Goal: Task Accomplishment & Management: Manage account settings

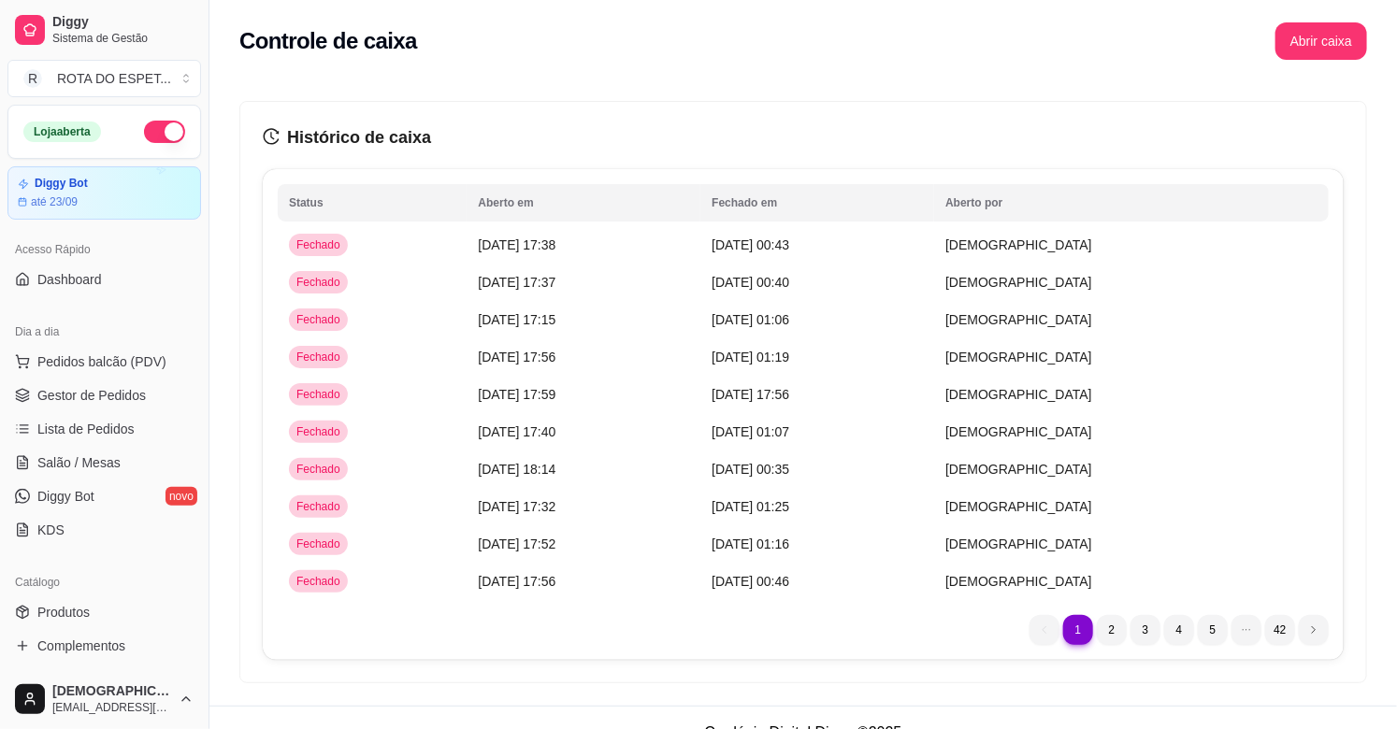
scroll to position [615, 0]
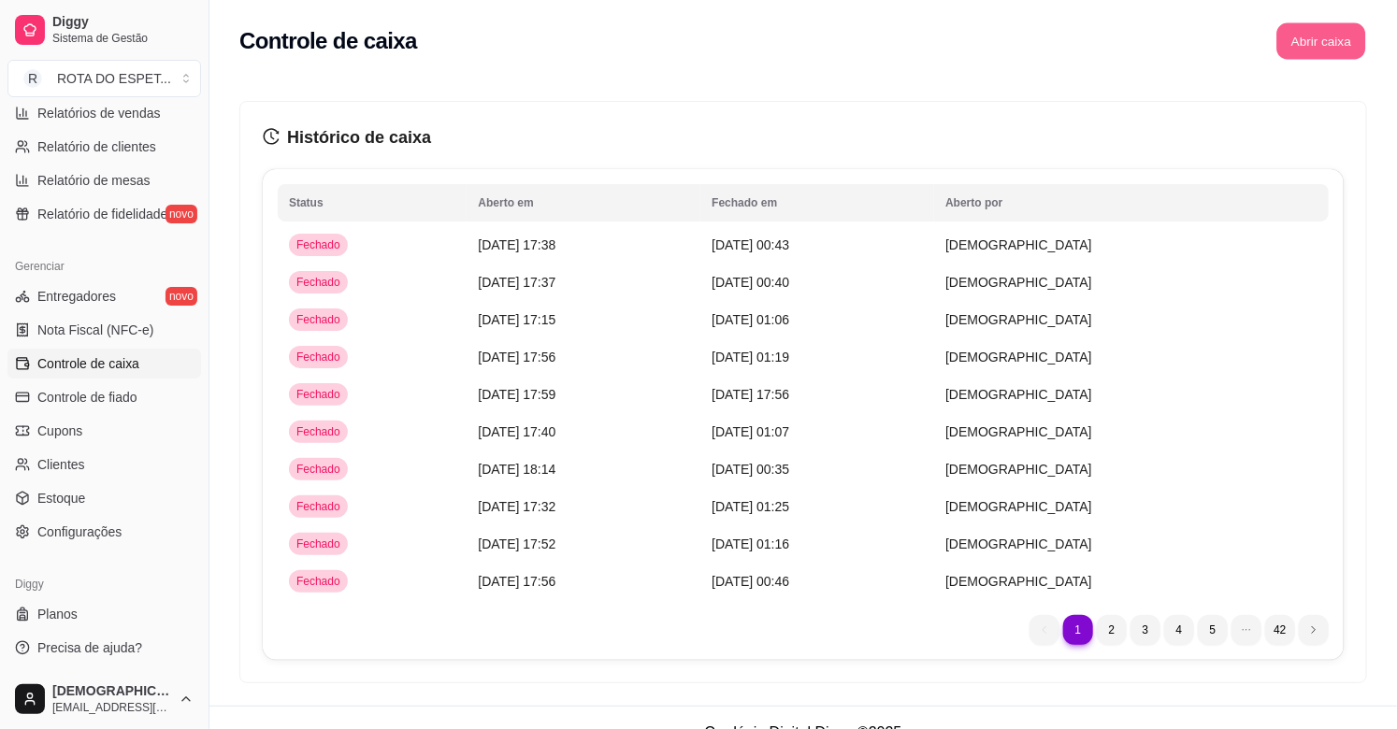
click at [1326, 40] on button "Abrir caixa" at bounding box center [1320, 41] width 89 height 36
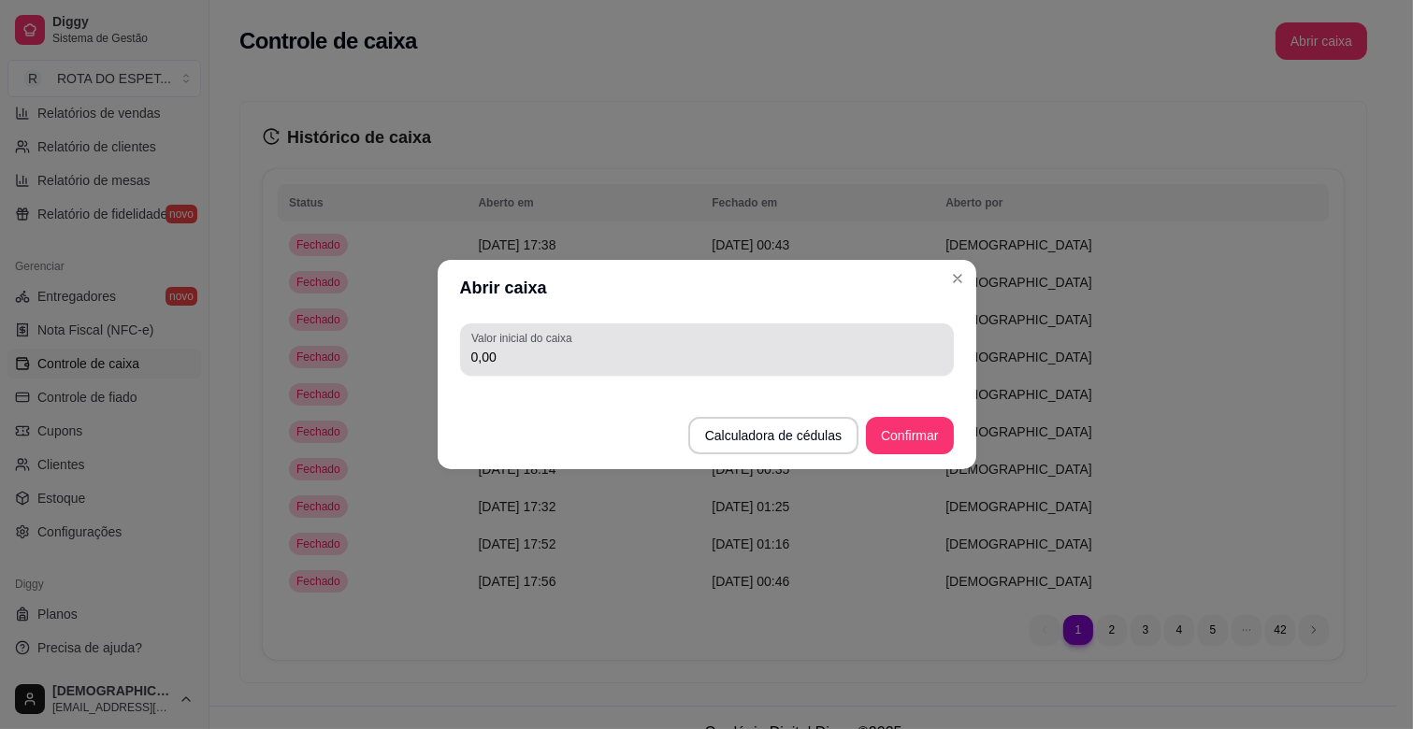
click at [508, 352] on input "0,00" at bounding box center [706, 357] width 471 height 19
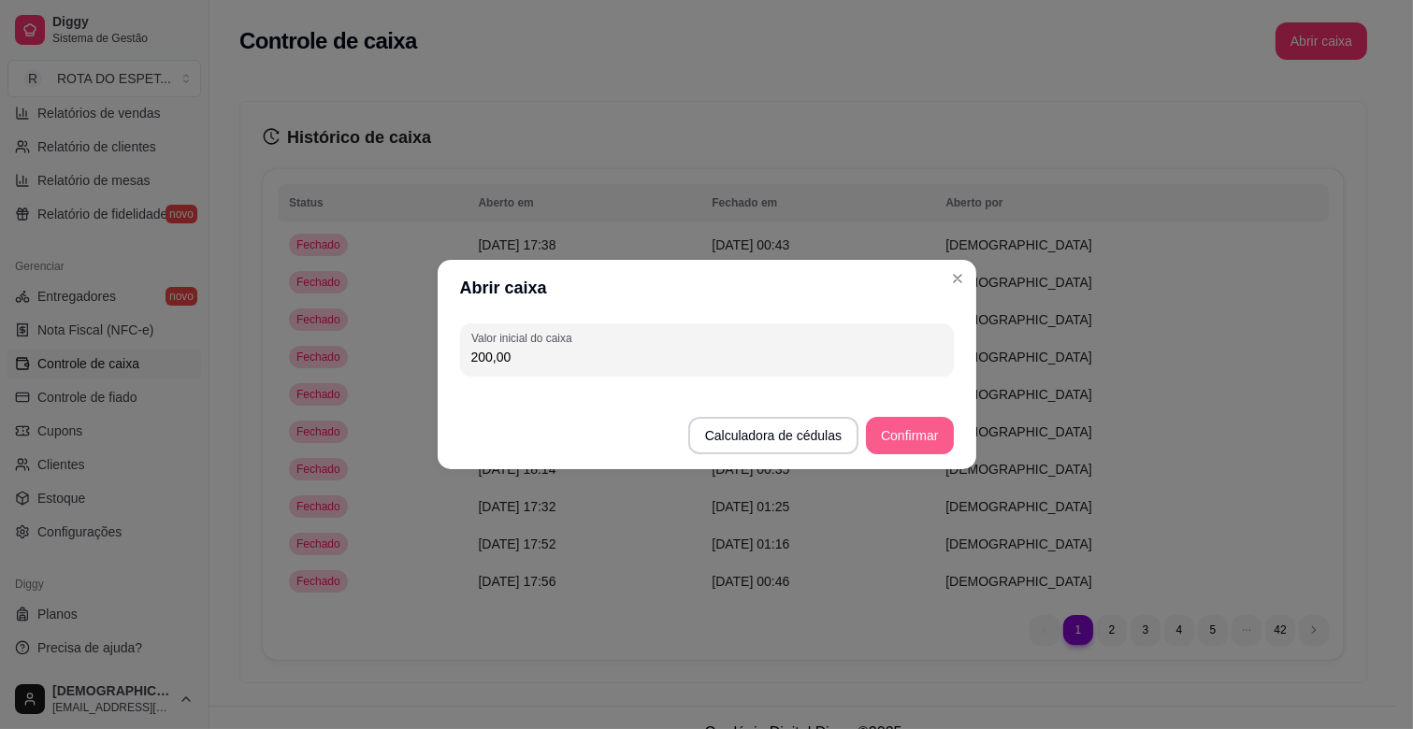
type input "200,00"
click at [941, 433] on button "Confirmar" at bounding box center [909, 436] width 85 height 36
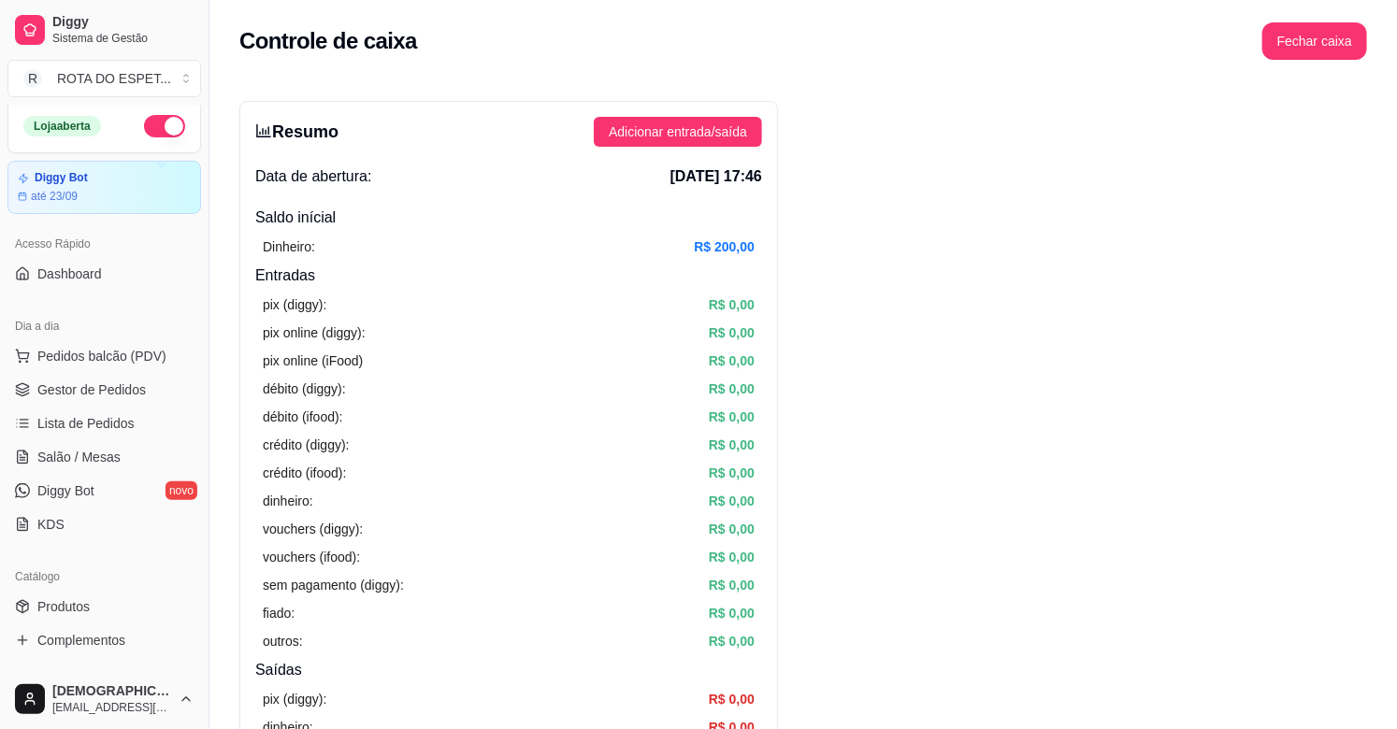
scroll to position [0, 0]
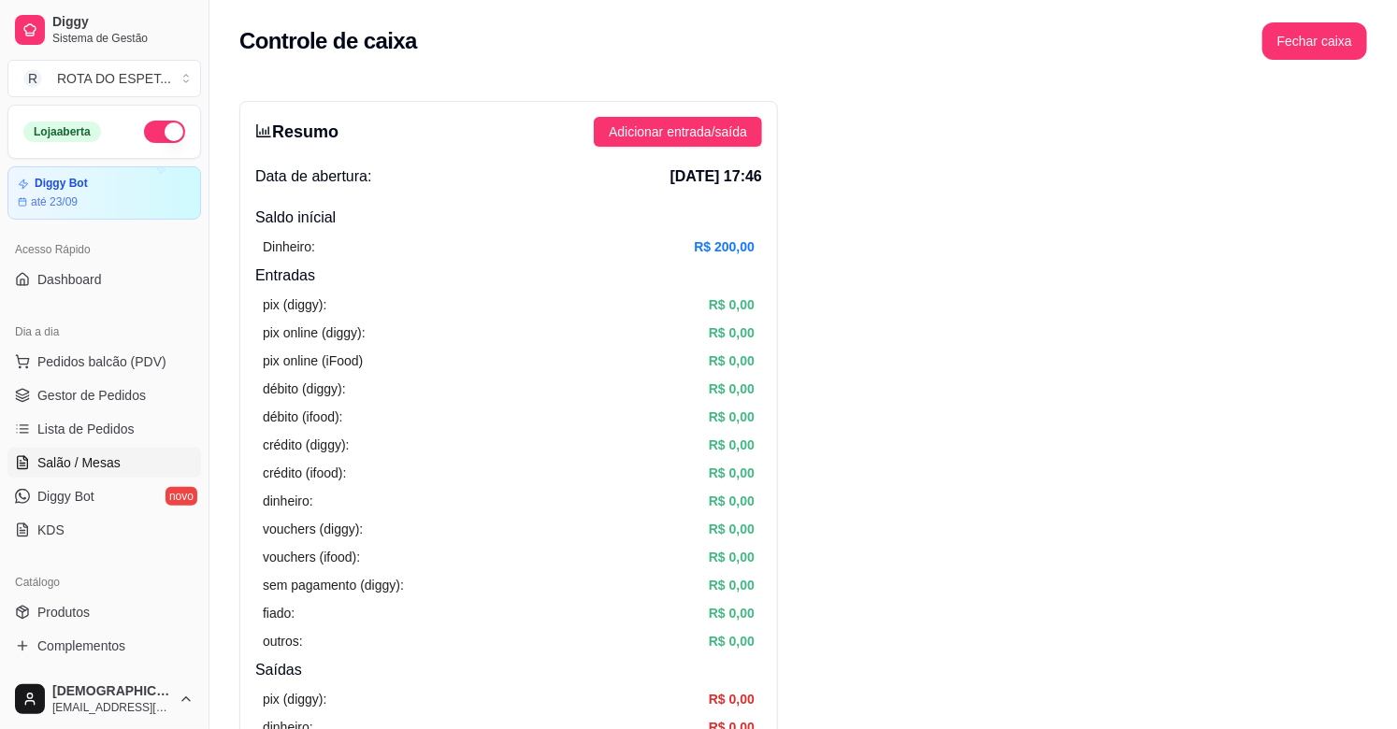
click at [93, 469] on span "Salão / Mesas" at bounding box center [78, 462] width 83 height 19
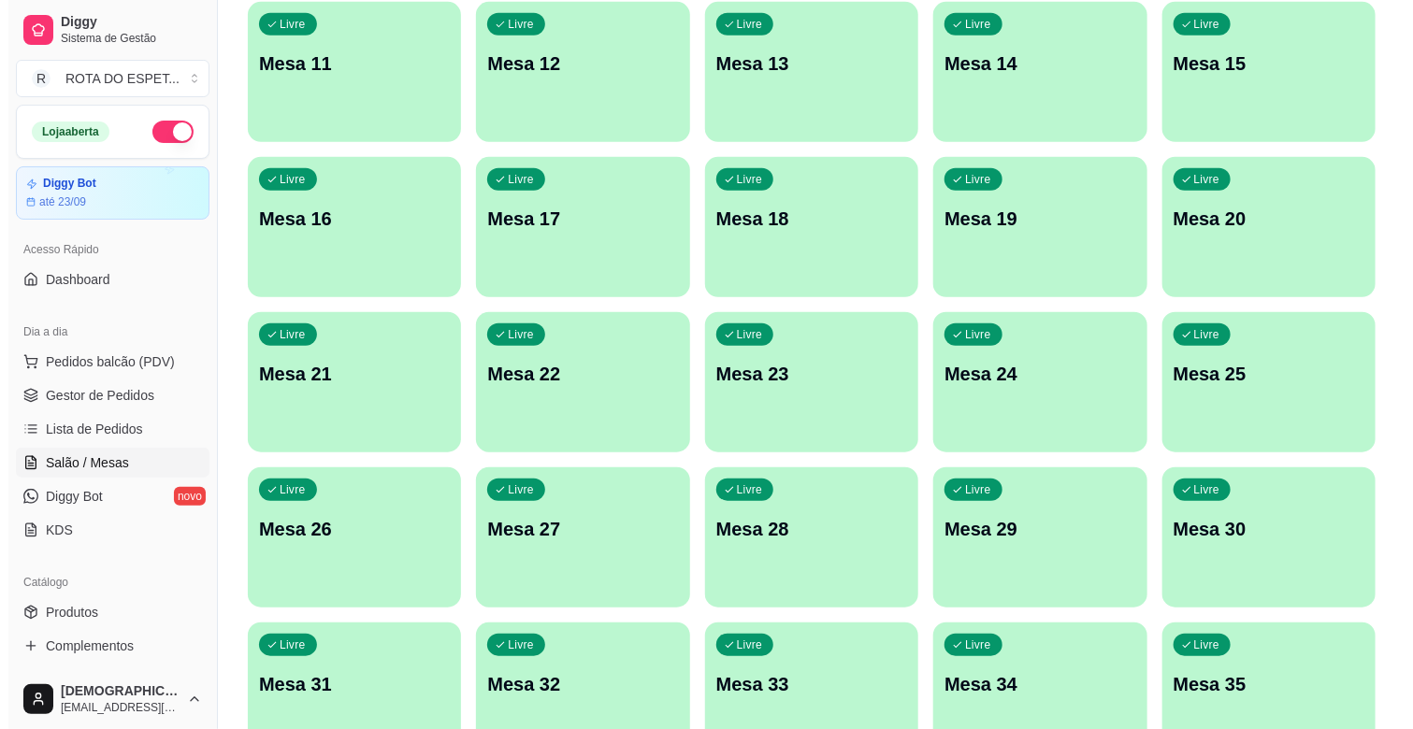
scroll to position [519, 0]
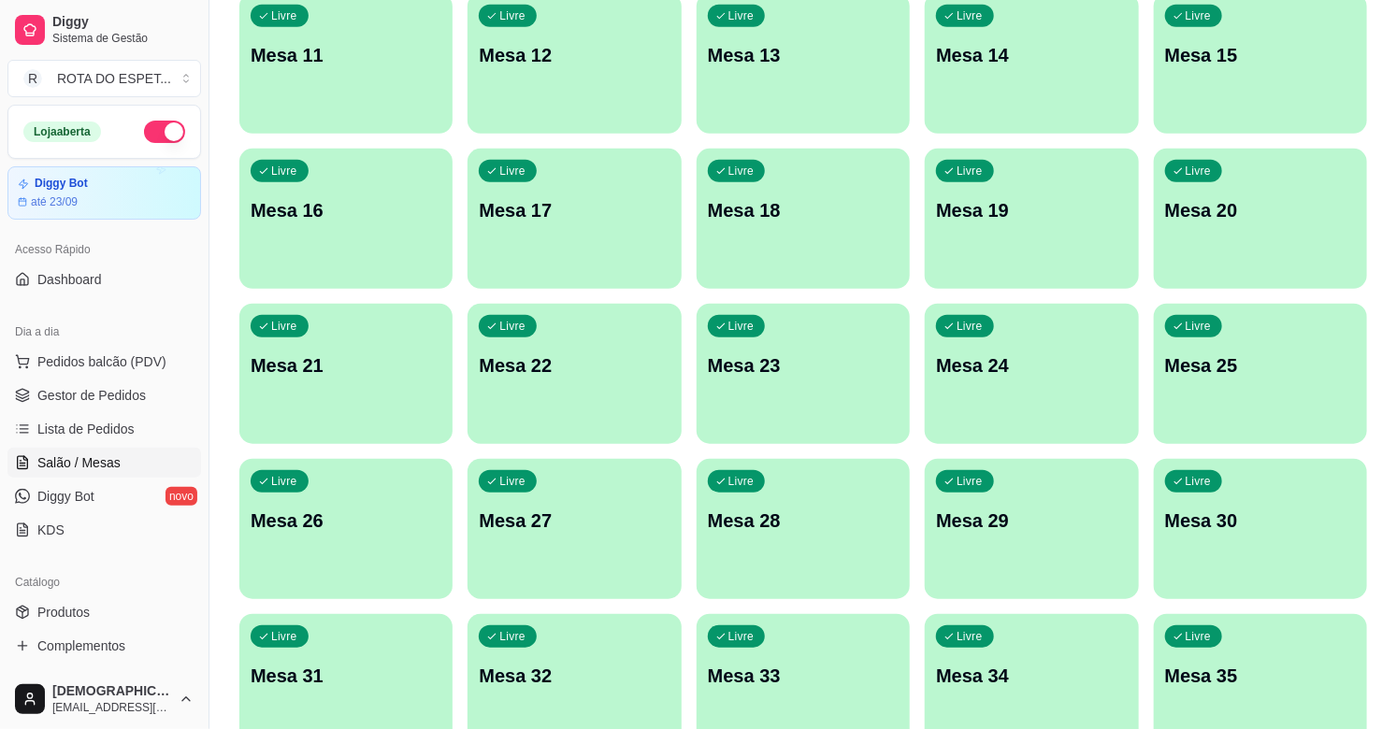
click at [1301, 191] on div "Livre Mesa 20" at bounding box center [1260, 208] width 213 height 118
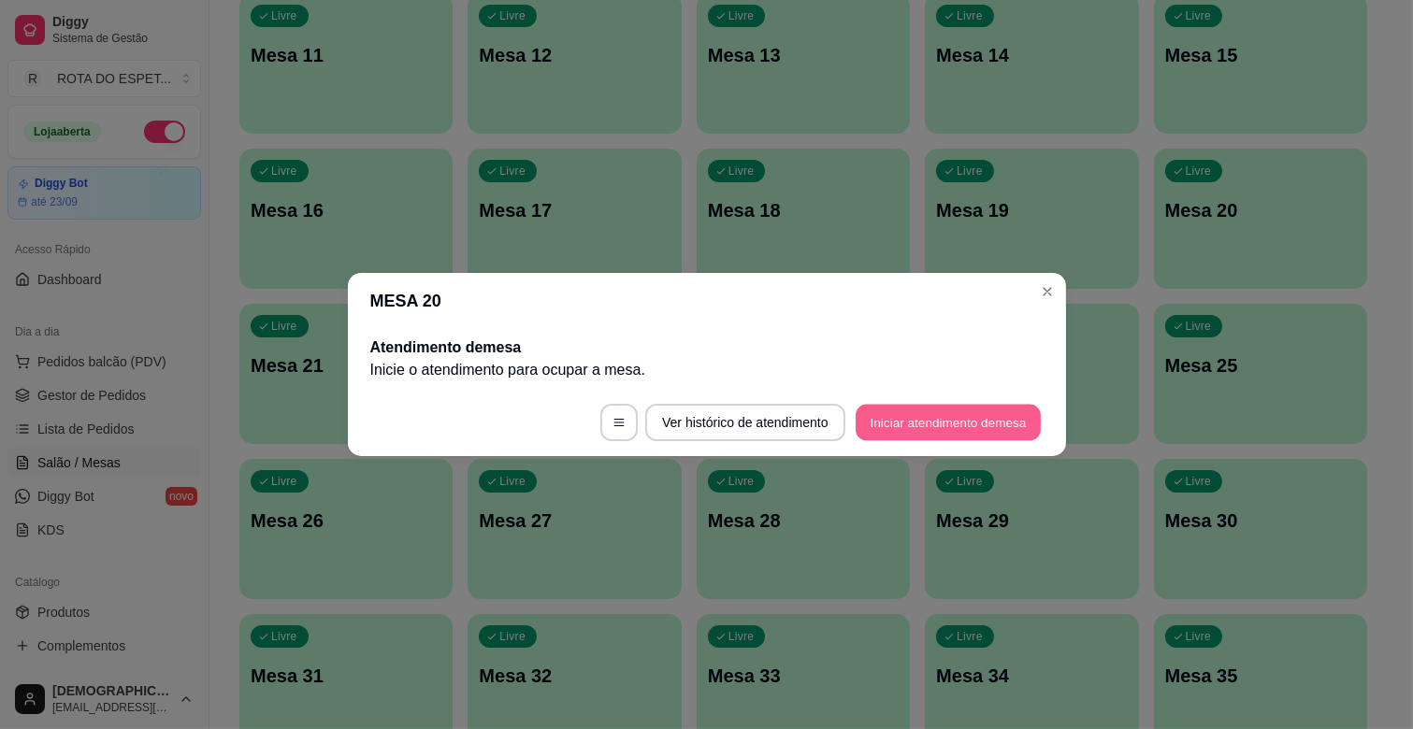
click at [949, 432] on button "Iniciar atendimento de mesa" at bounding box center [948, 423] width 185 height 36
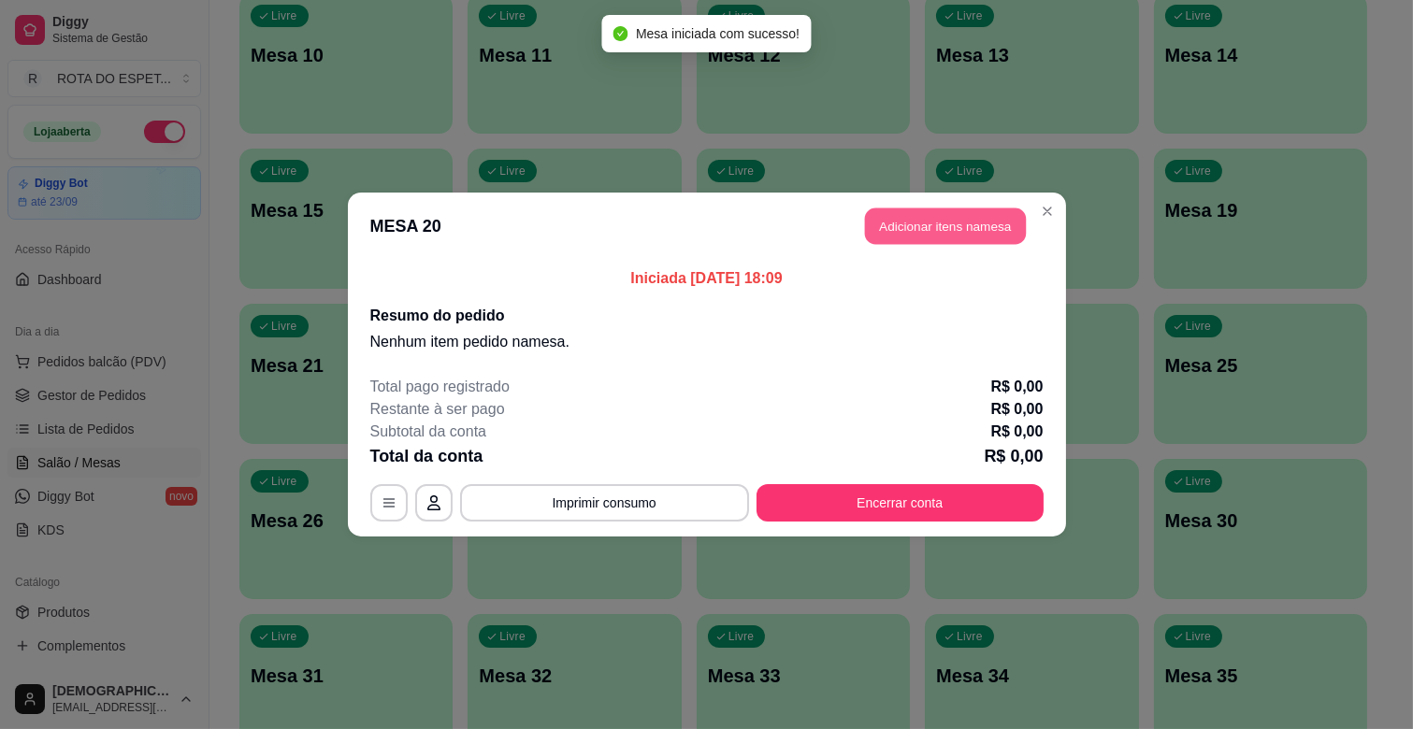
click at [916, 217] on button "Adicionar itens na mesa" at bounding box center [945, 227] width 161 height 36
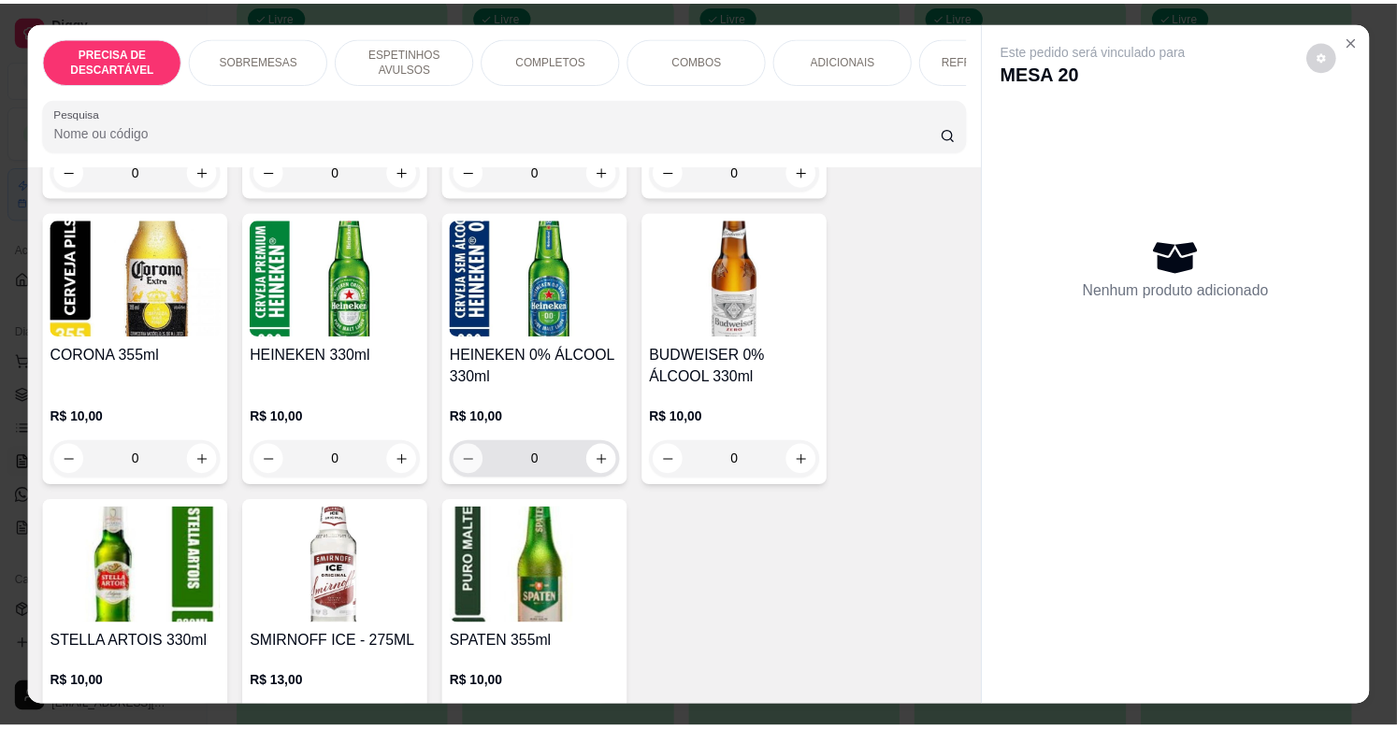
scroll to position [7627, 0]
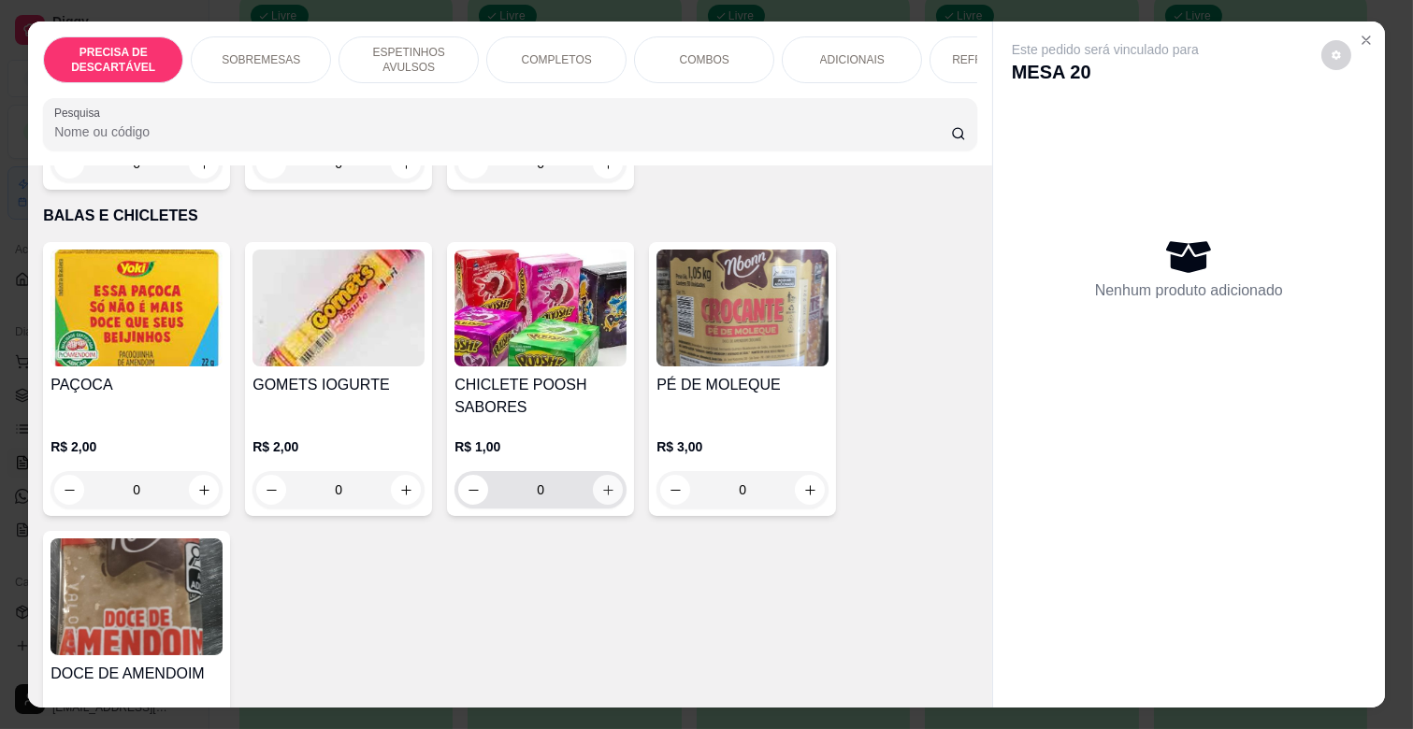
click at [611, 475] on button "increase-product-quantity" at bounding box center [608, 490] width 30 height 30
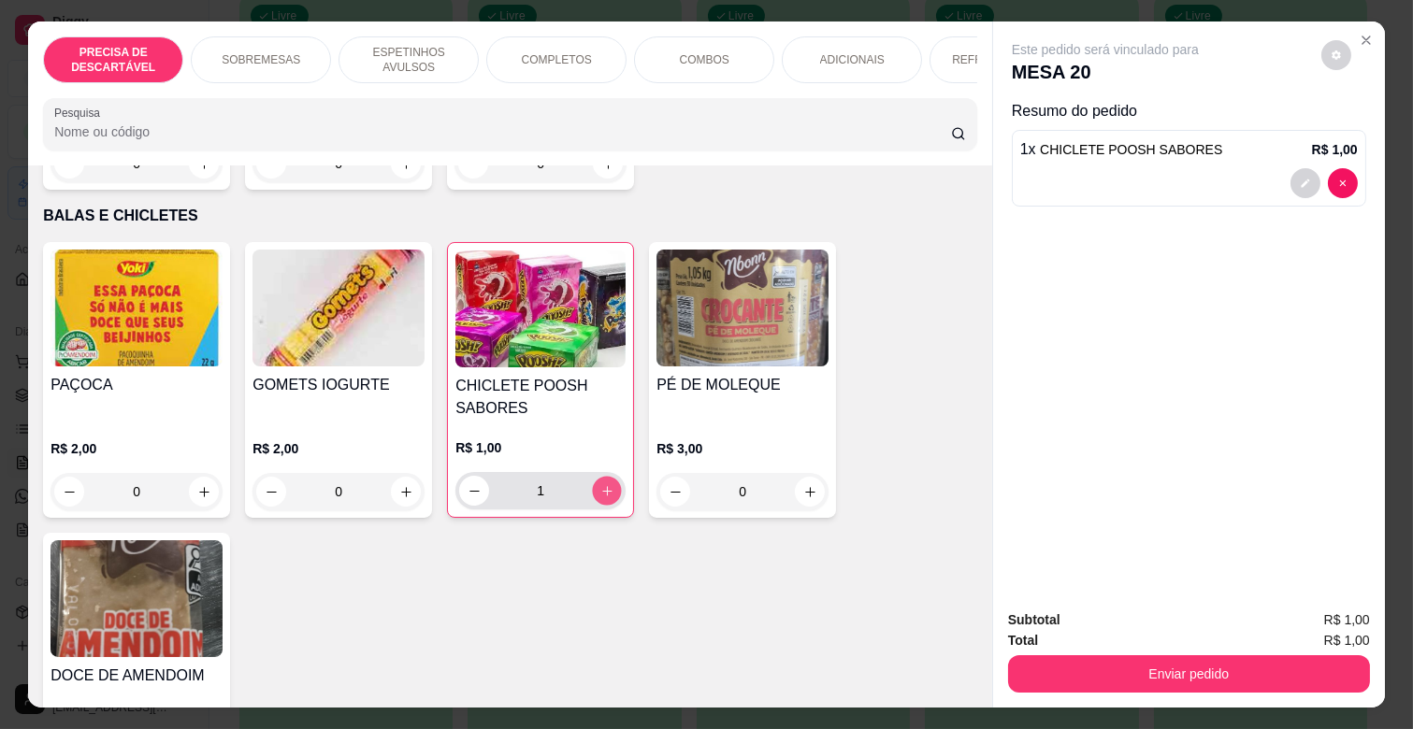
click at [601, 477] on button "increase-product-quantity" at bounding box center [607, 491] width 29 height 29
type input "2"
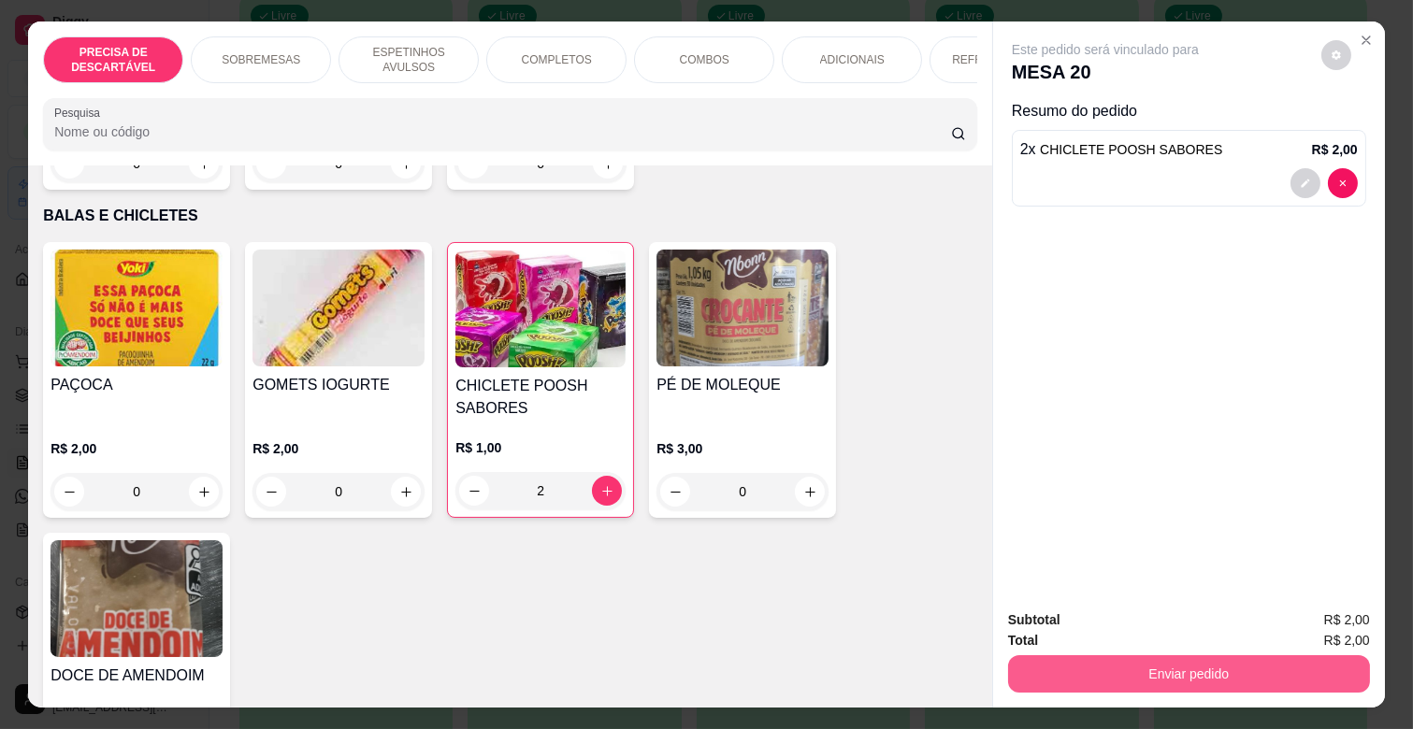
click at [1237, 665] on button "Enviar pedido" at bounding box center [1189, 673] width 362 height 37
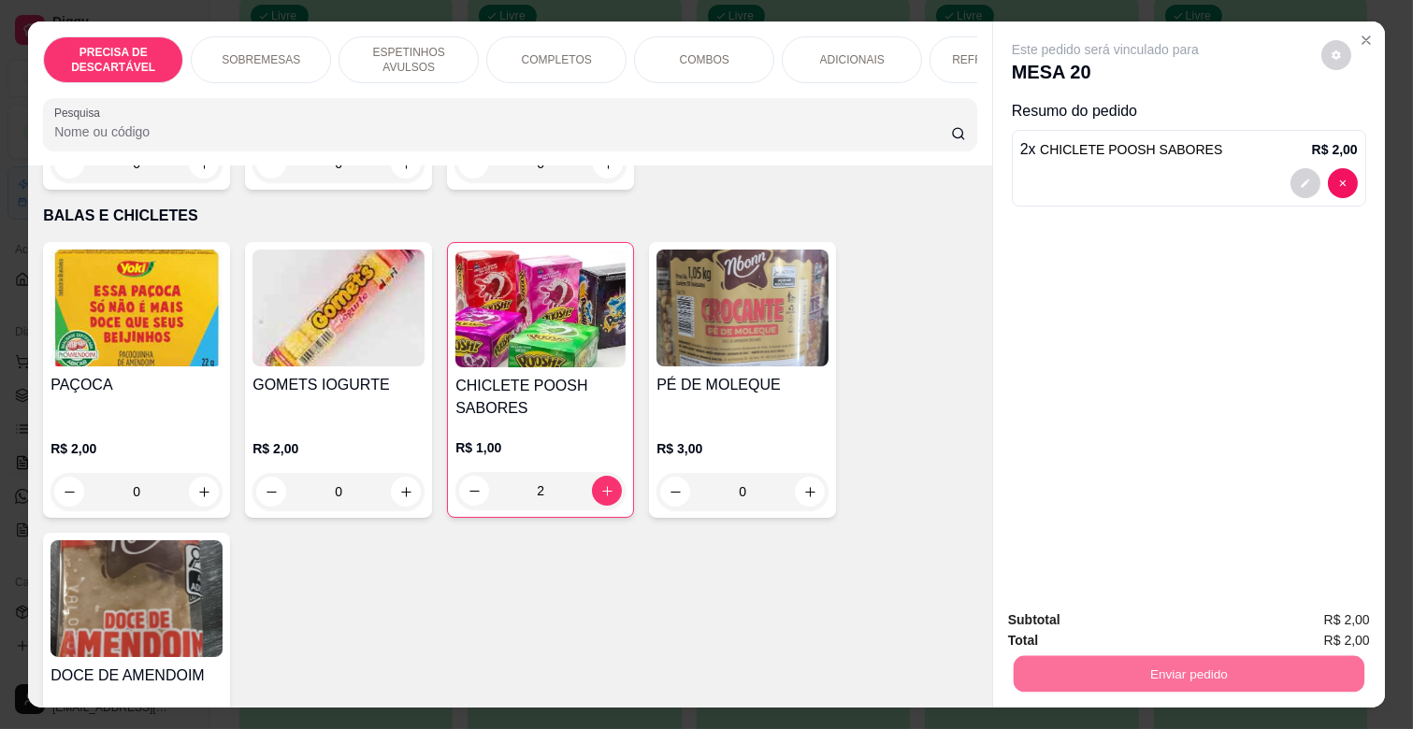
click at [1169, 611] on button "Não registrar e enviar pedido" at bounding box center [1125, 621] width 194 height 36
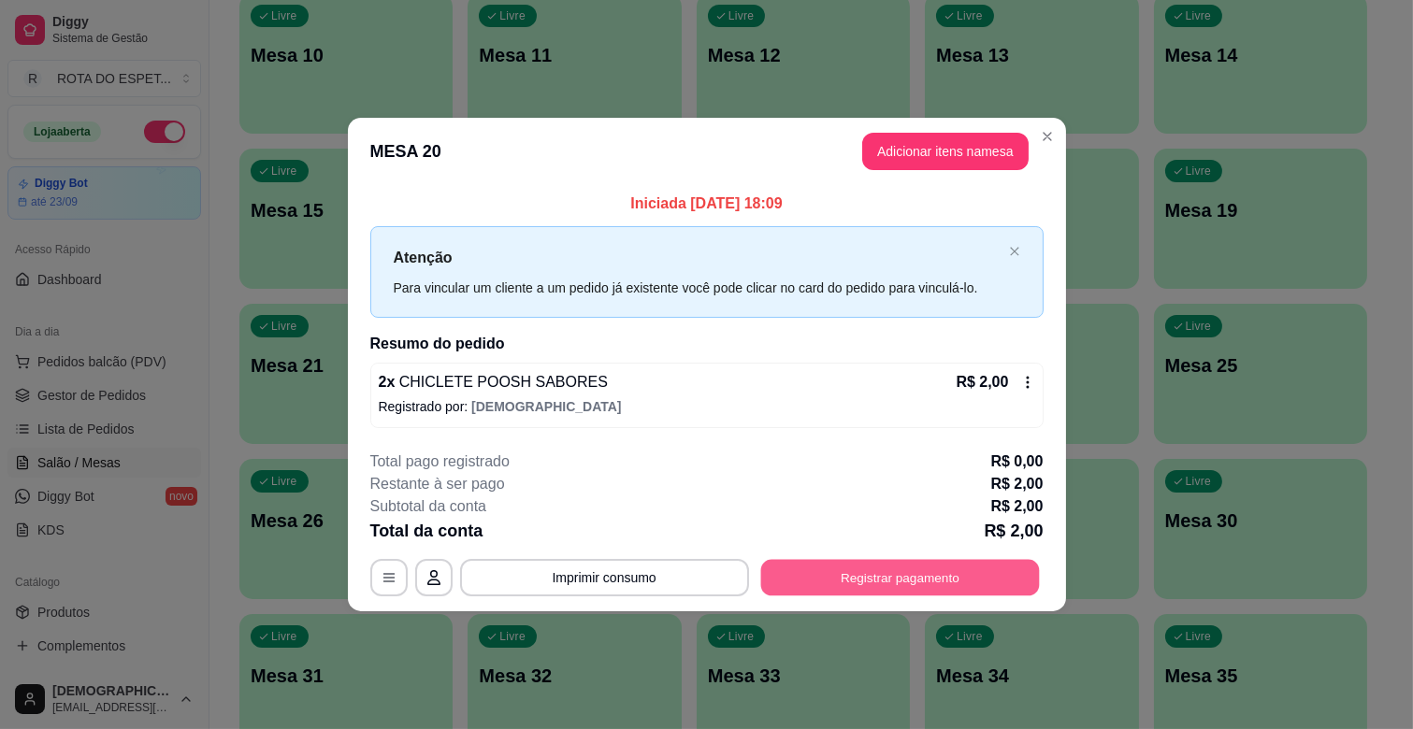
click at [901, 577] on button "Registrar pagamento" at bounding box center [899, 577] width 279 height 36
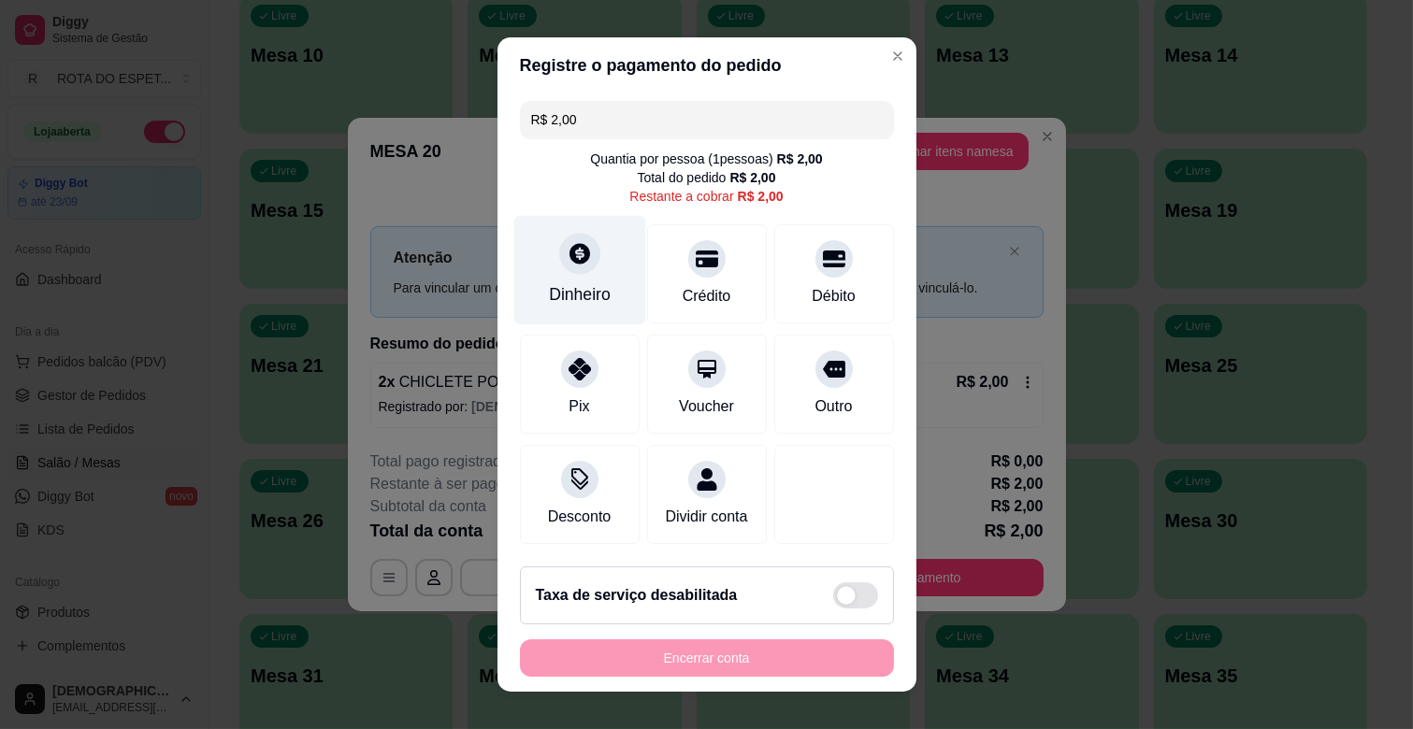
click at [585, 237] on div "Dinheiro" at bounding box center [579, 270] width 132 height 109
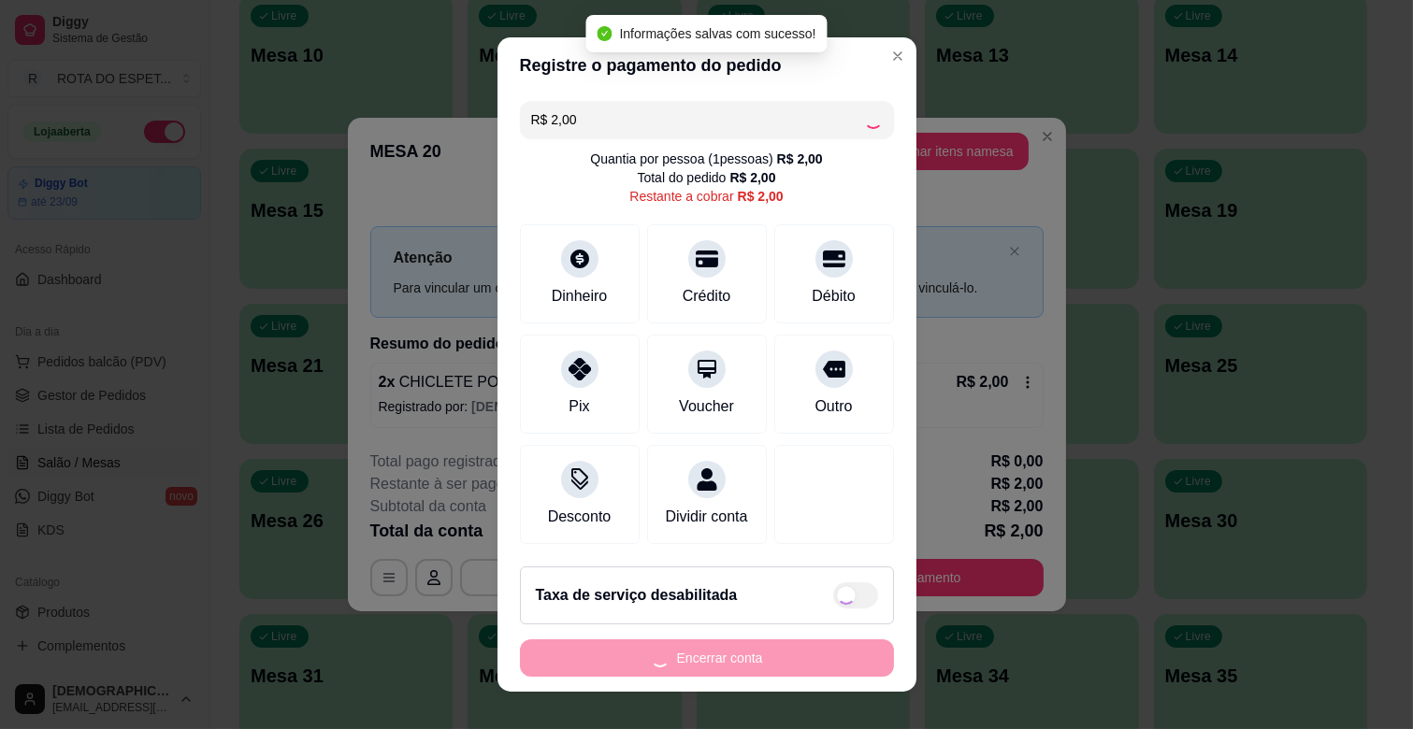
type input "R$ 0,00"
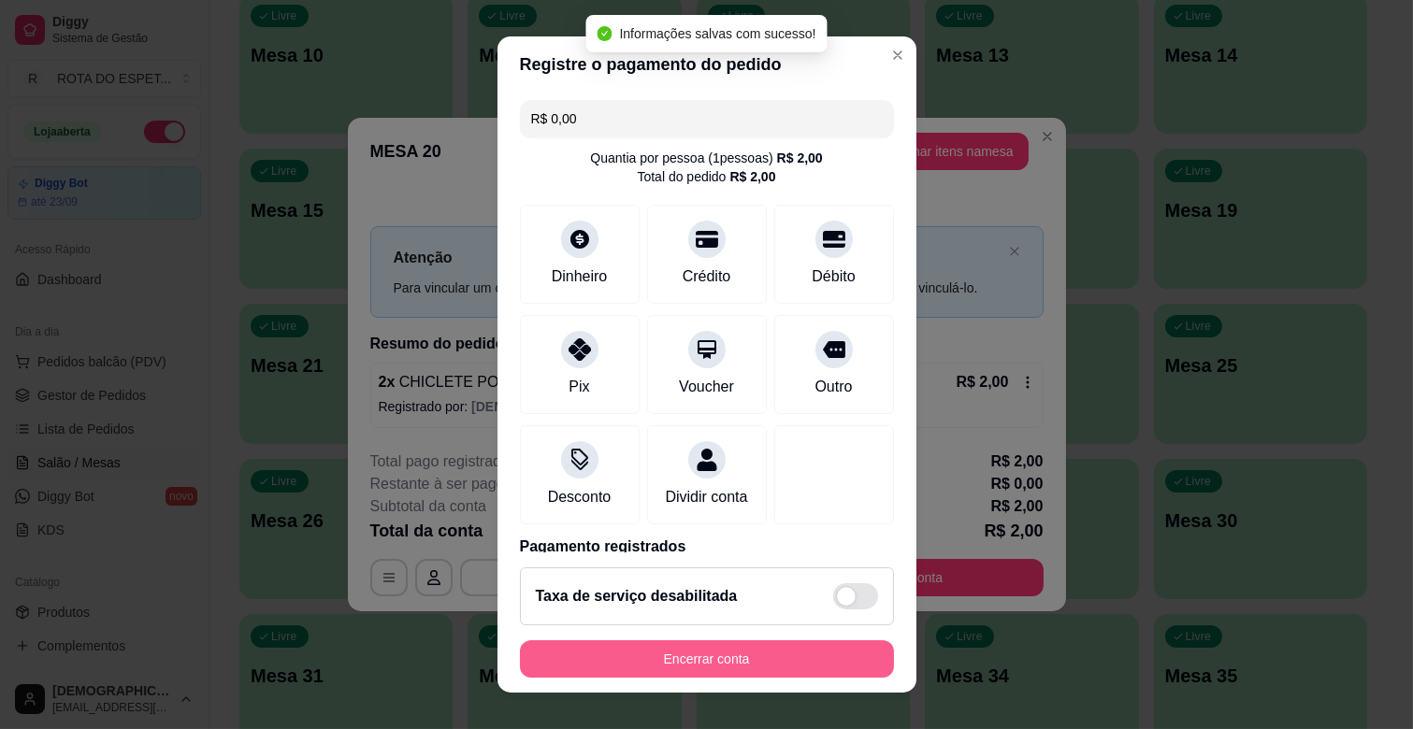
click at [767, 659] on button "Encerrar conta" at bounding box center [707, 658] width 374 height 37
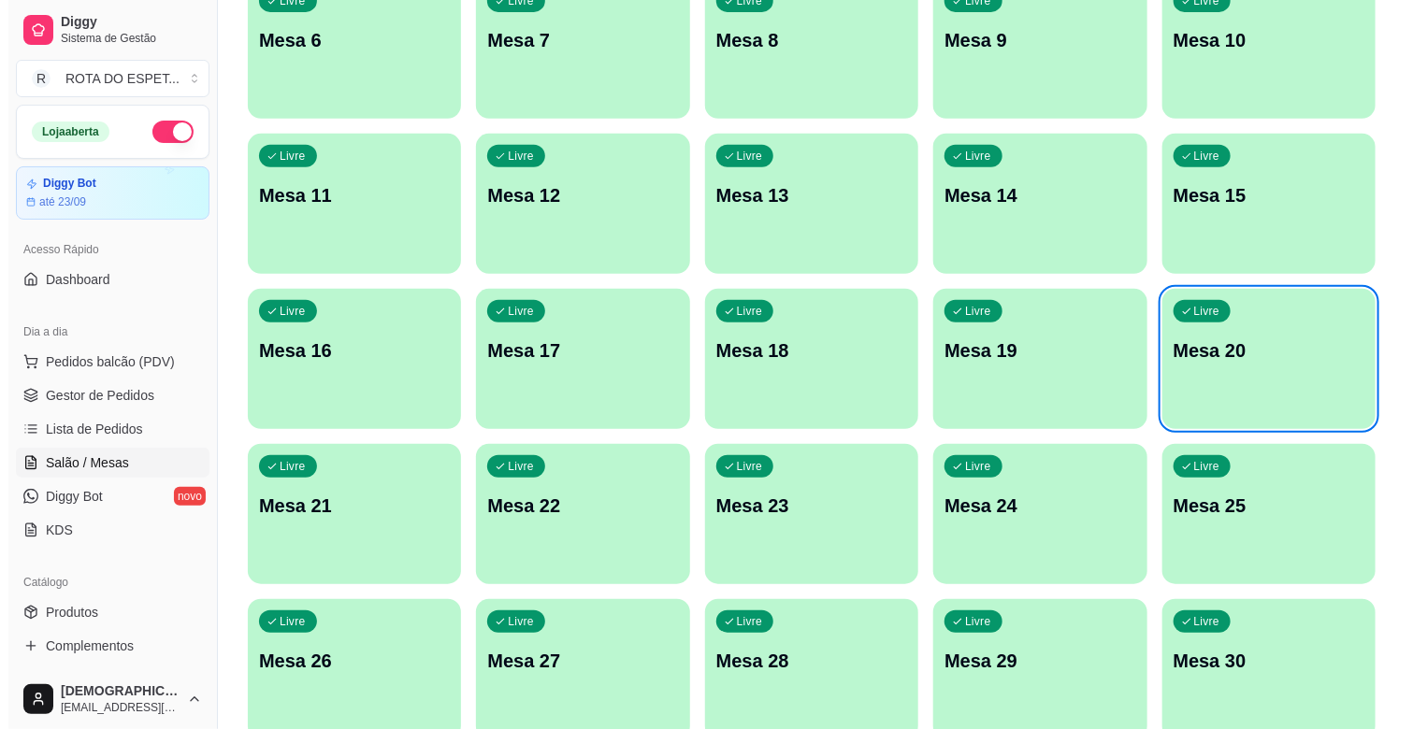
scroll to position [415, 0]
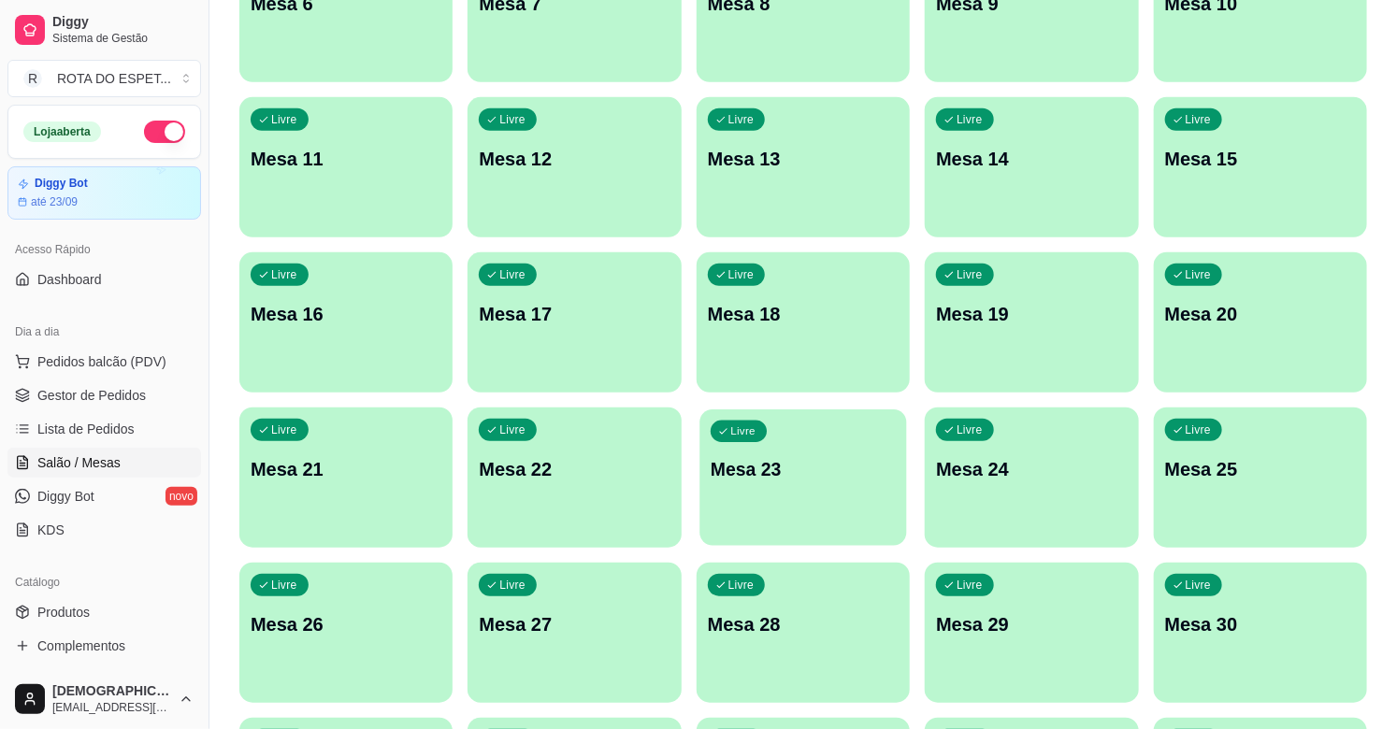
click at [832, 490] on div "Livre Mesa 23" at bounding box center [803, 467] width 208 height 114
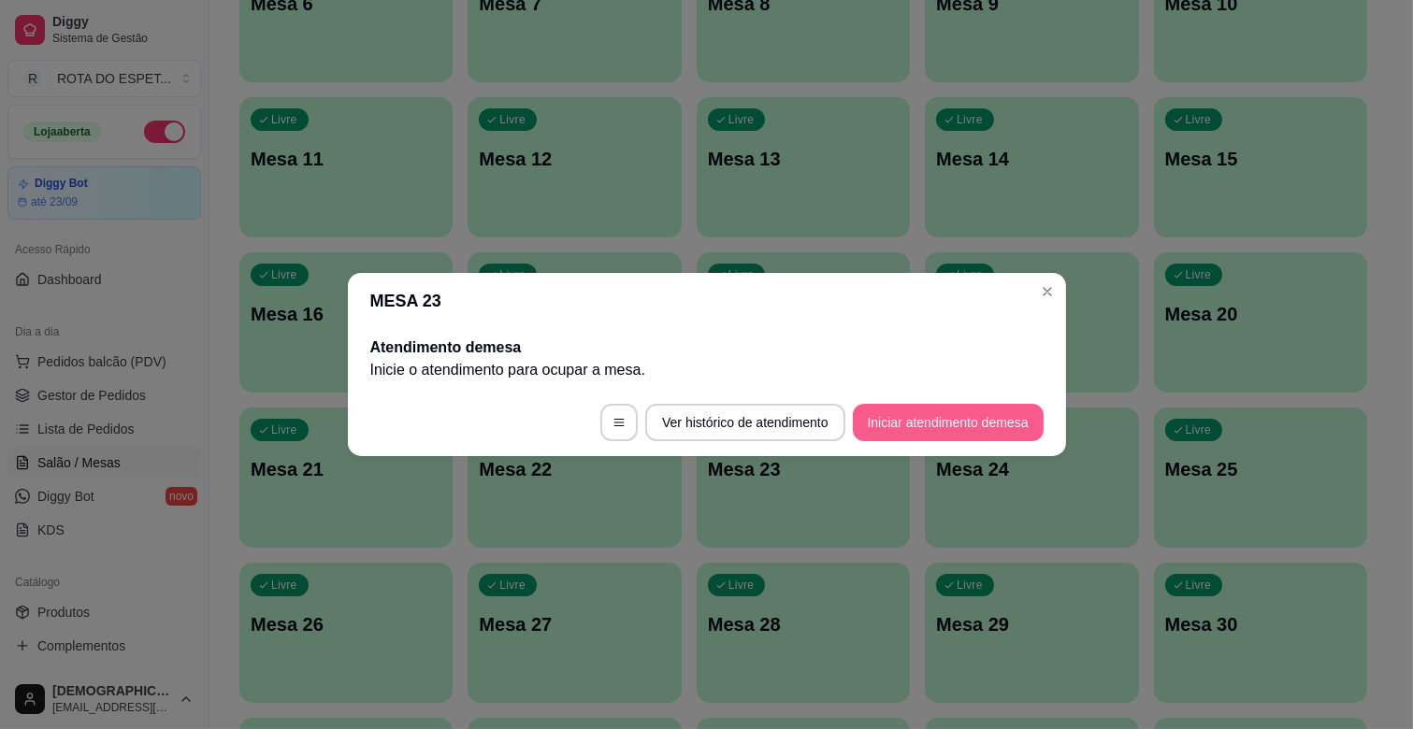
click at [912, 410] on button "Iniciar atendimento de mesa" at bounding box center [948, 422] width 191 height 37
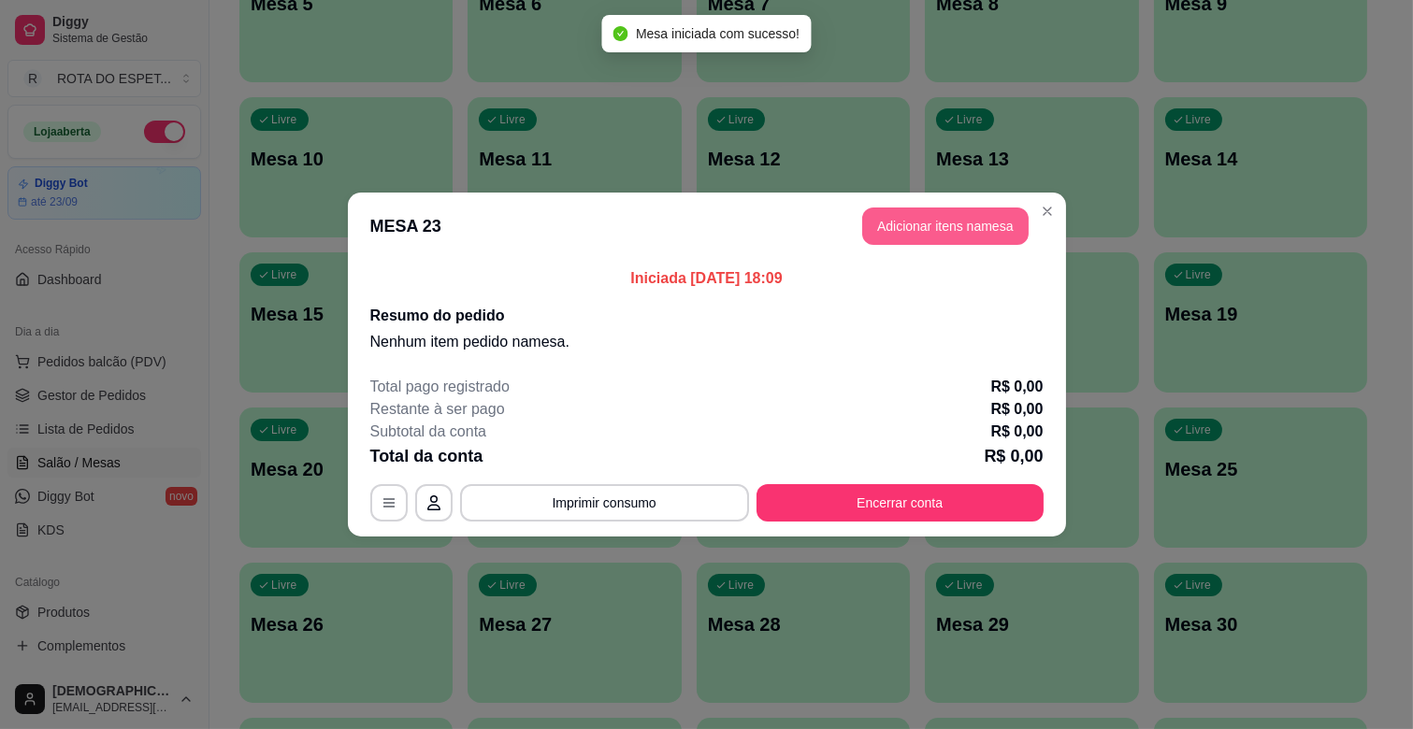
click at [952, 224] on button "Adicionar itens na mesa" at bounding box center [945, 226] width 166 height 37
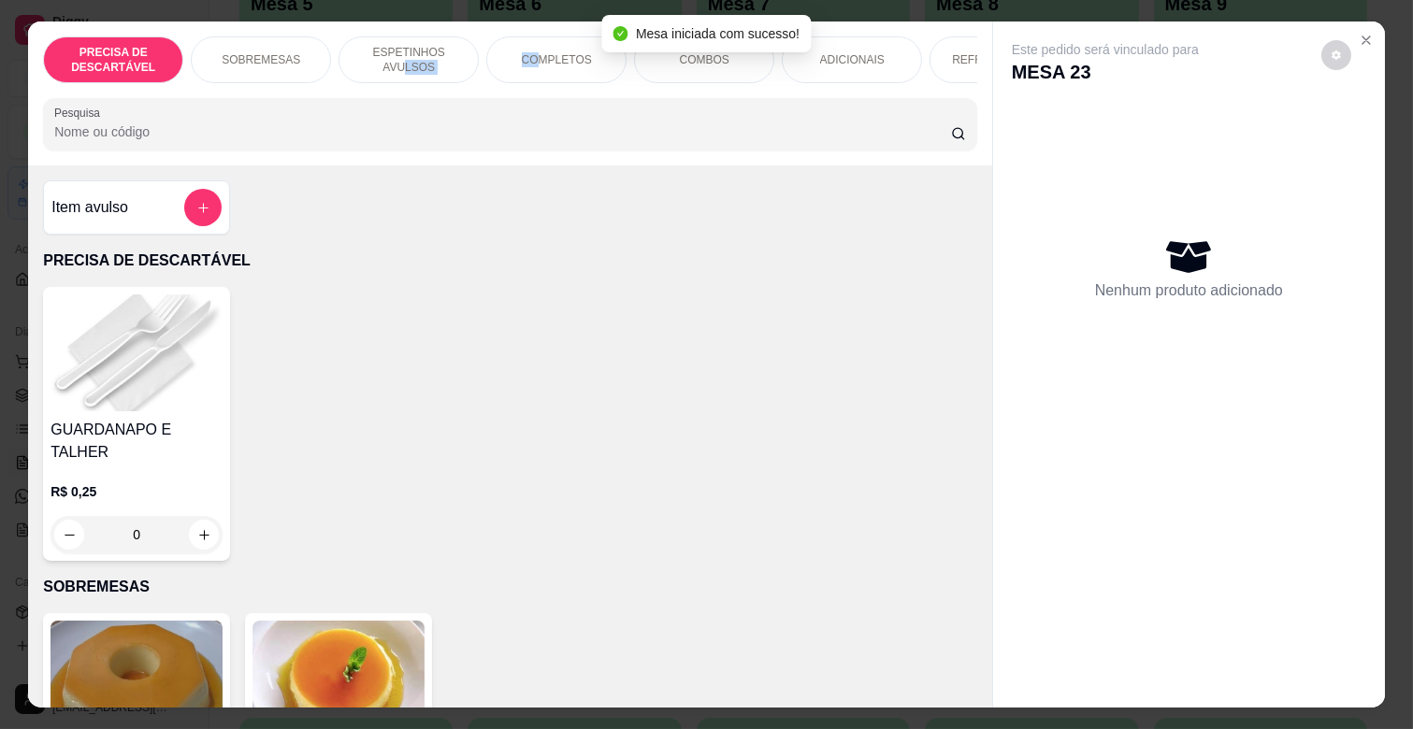
drag, startPoint x: 400, startPoint y: 53, endPoint x: 528, endPoint y: 50, distance: 128.1
click at [528, 50] on div "PRECISA DE DESCARTÁVEL SOBREMESAS ESPETINHOS AVULSOS COMPLETOS COMBOS ADICIONAI…" at bounding box center [510, 59] width 934 height 47
click at [528, 52] on p "COMPLETOS" at bounding box center [557, 59] width 70 height 15
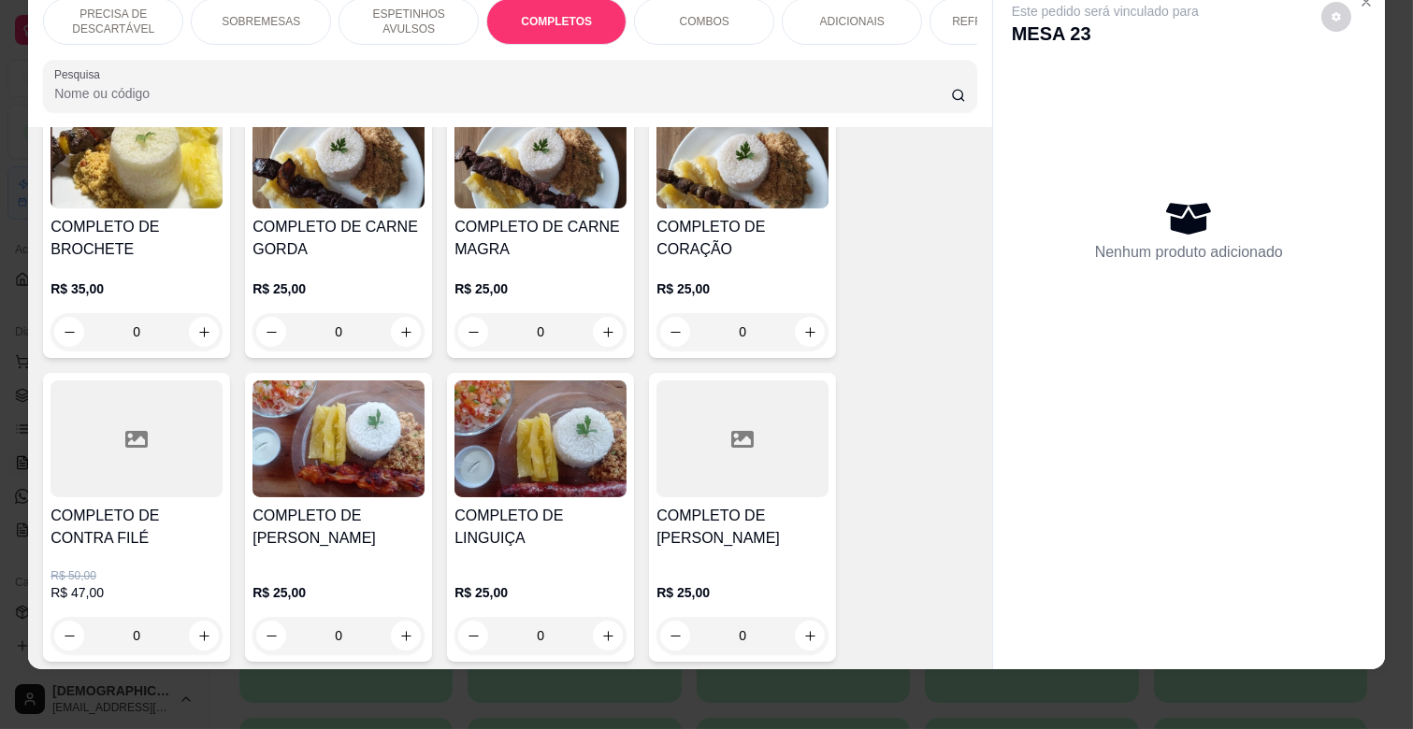
scroll to position [2160, 0]
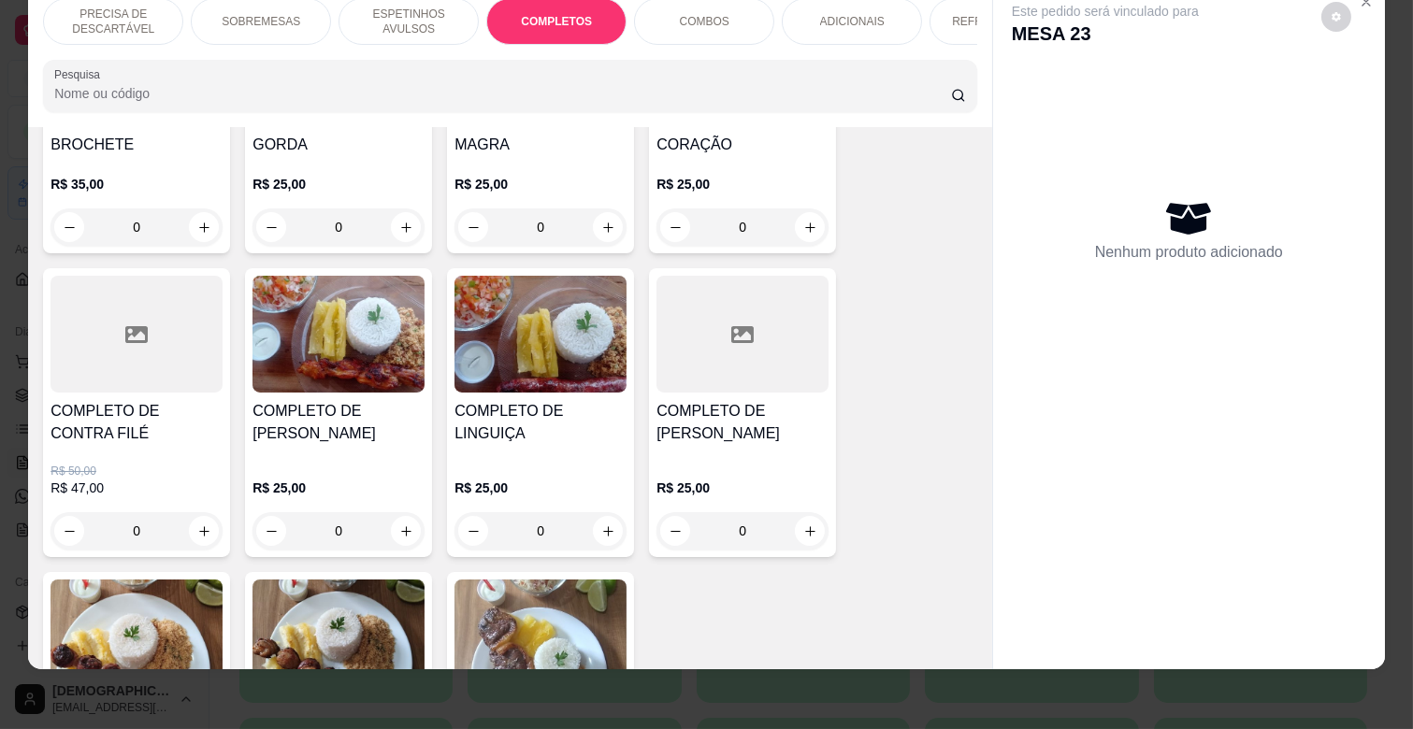
click at [201, 512] on div "0" at bounding box center [136, 530] width 172 height 37
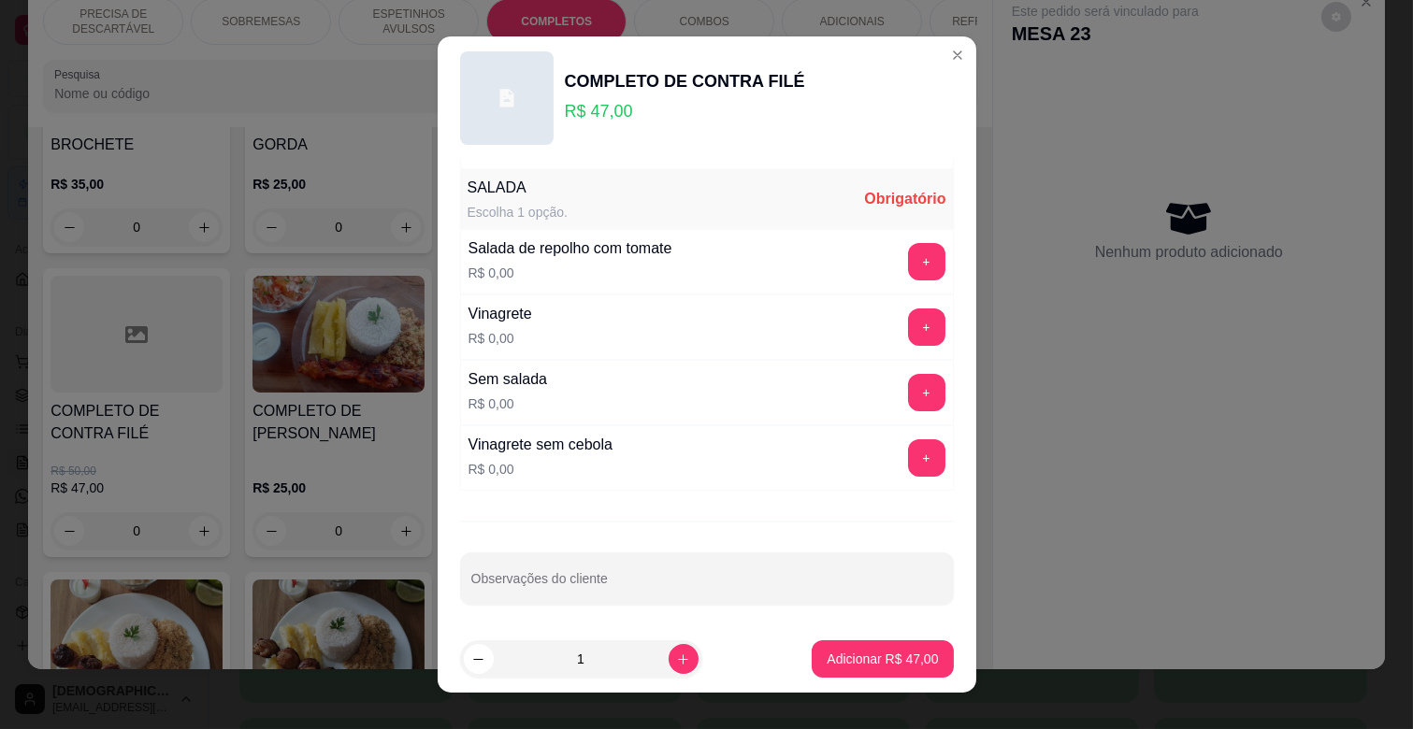
scroll to position [454, 0]
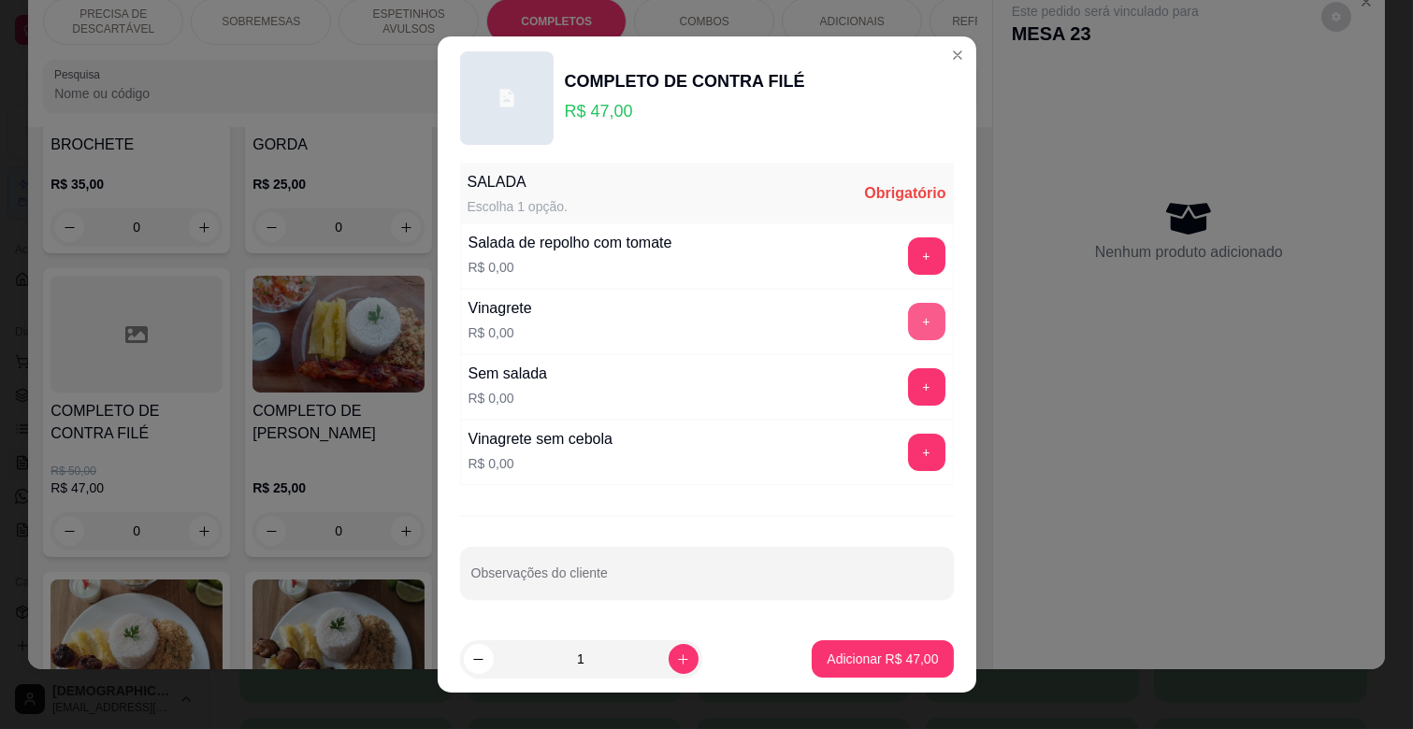
click at [908, 319] on button "+" at bounding box center [926, 321] width 37 height 37
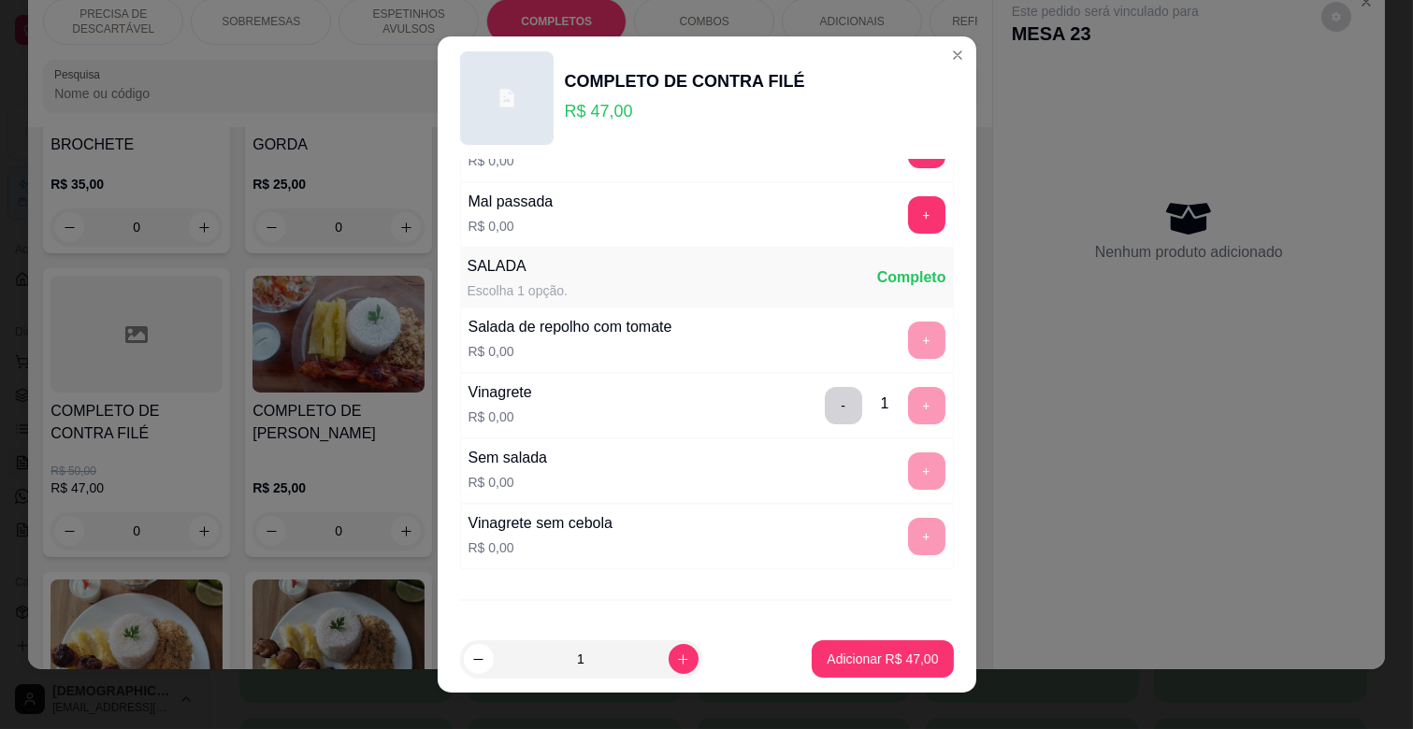
scroll to position [143, 0]
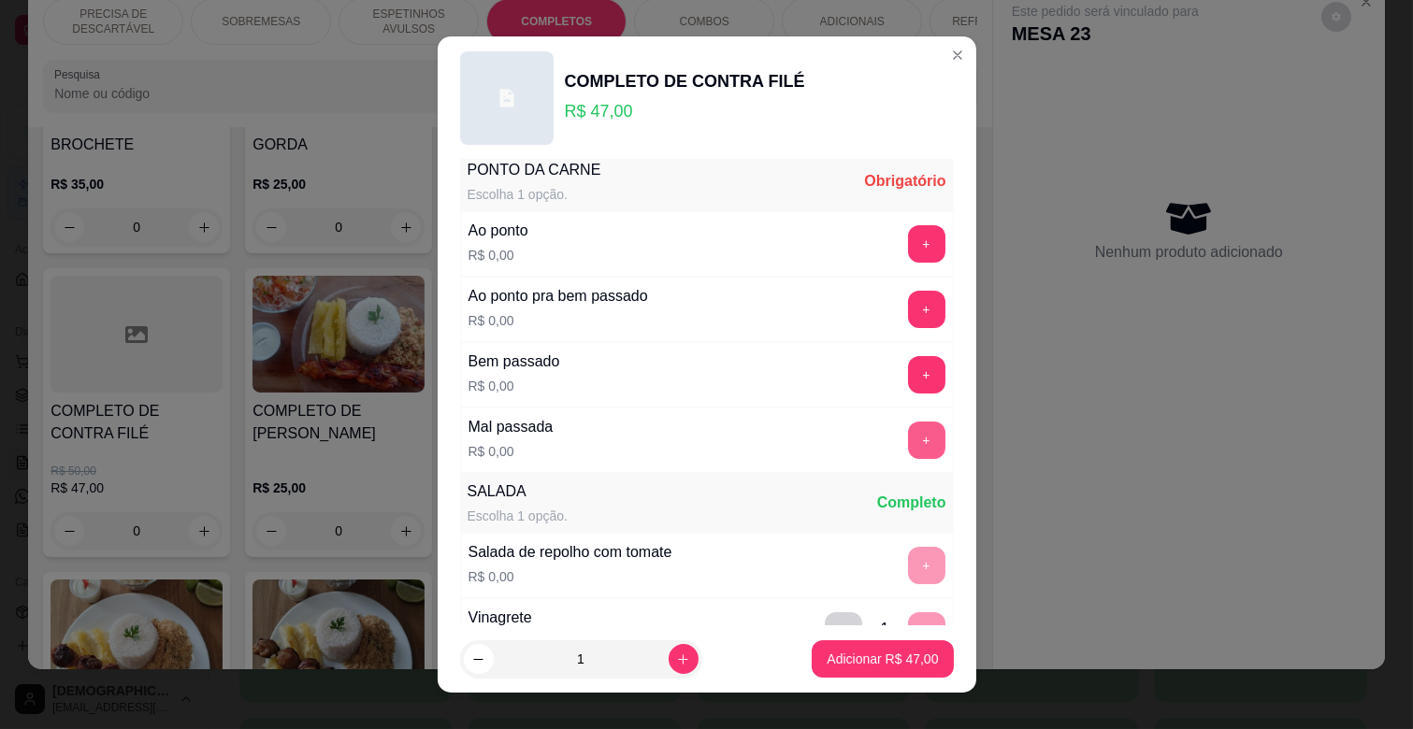
click at [908, 435] on button "+" at bounding box center [926, 440] width 37 height 37
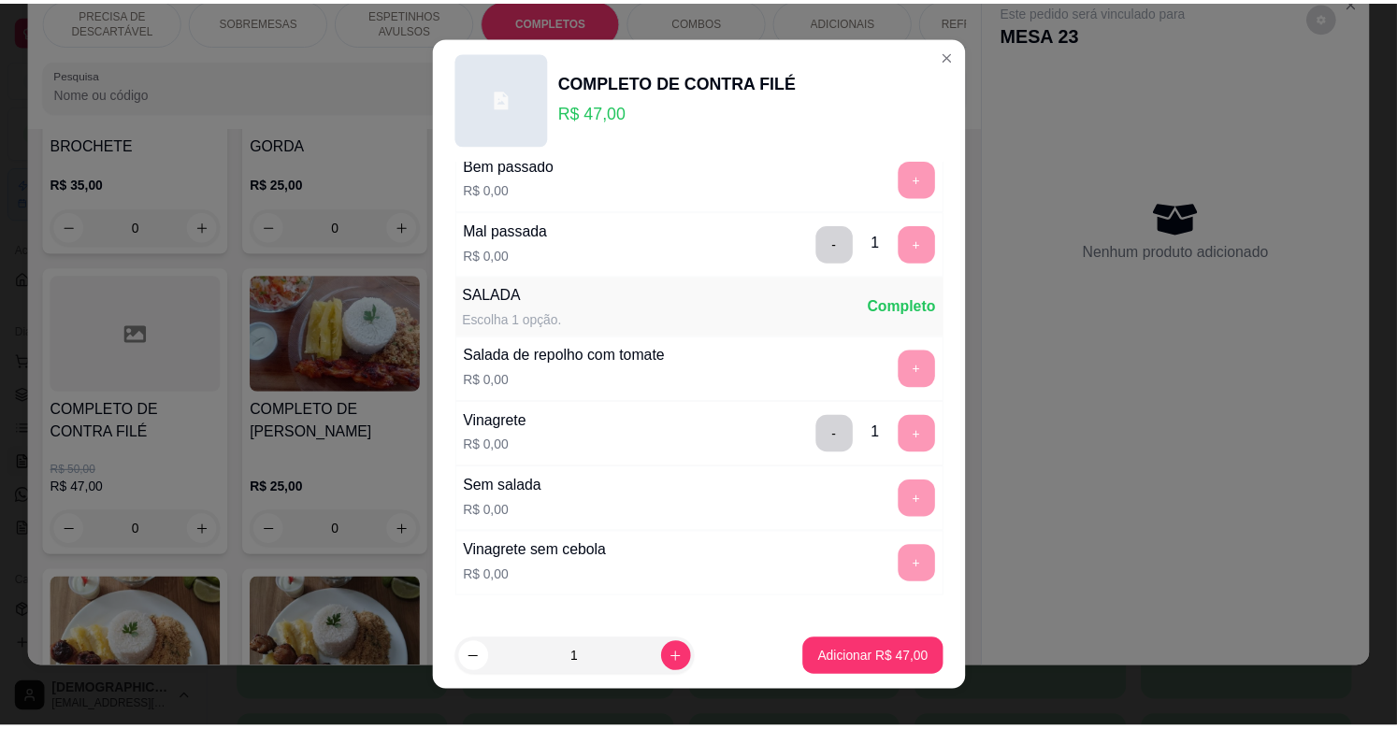
scroll to position [454, 0]
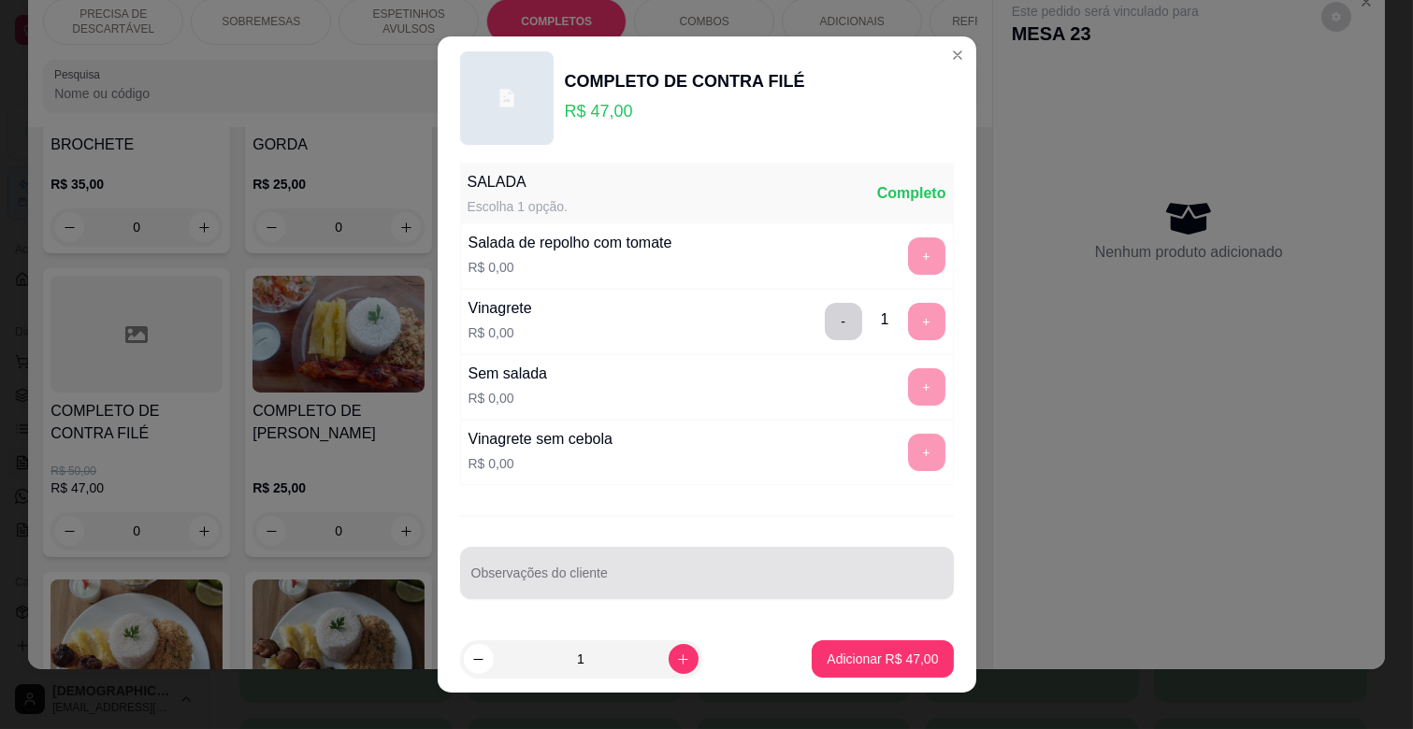
click at [554, 577] on input "Observações do cliente" at bounding box center [706, 580] width 471 height 19
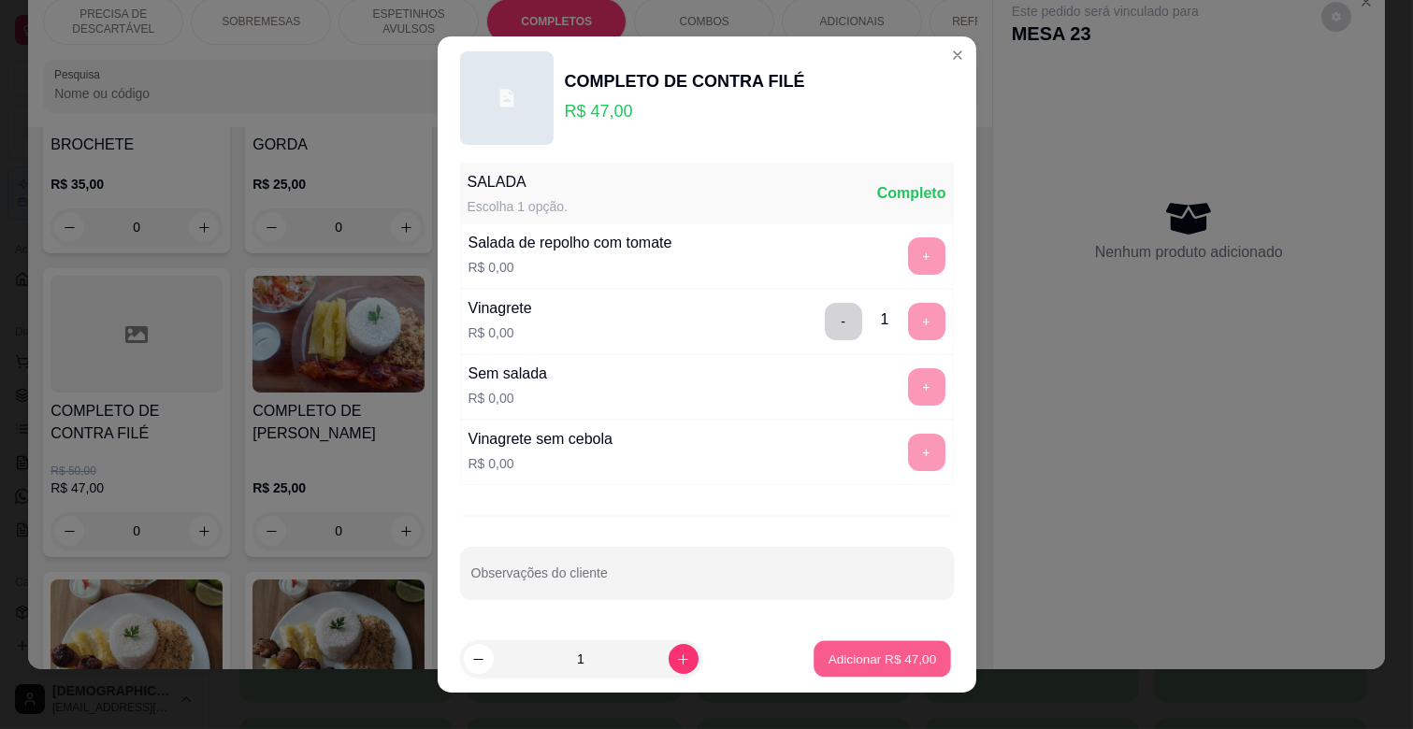
click at [833, 668] on p "Adicionar R$ 47,00" at bounding box center [882, 659] width 108 height 18
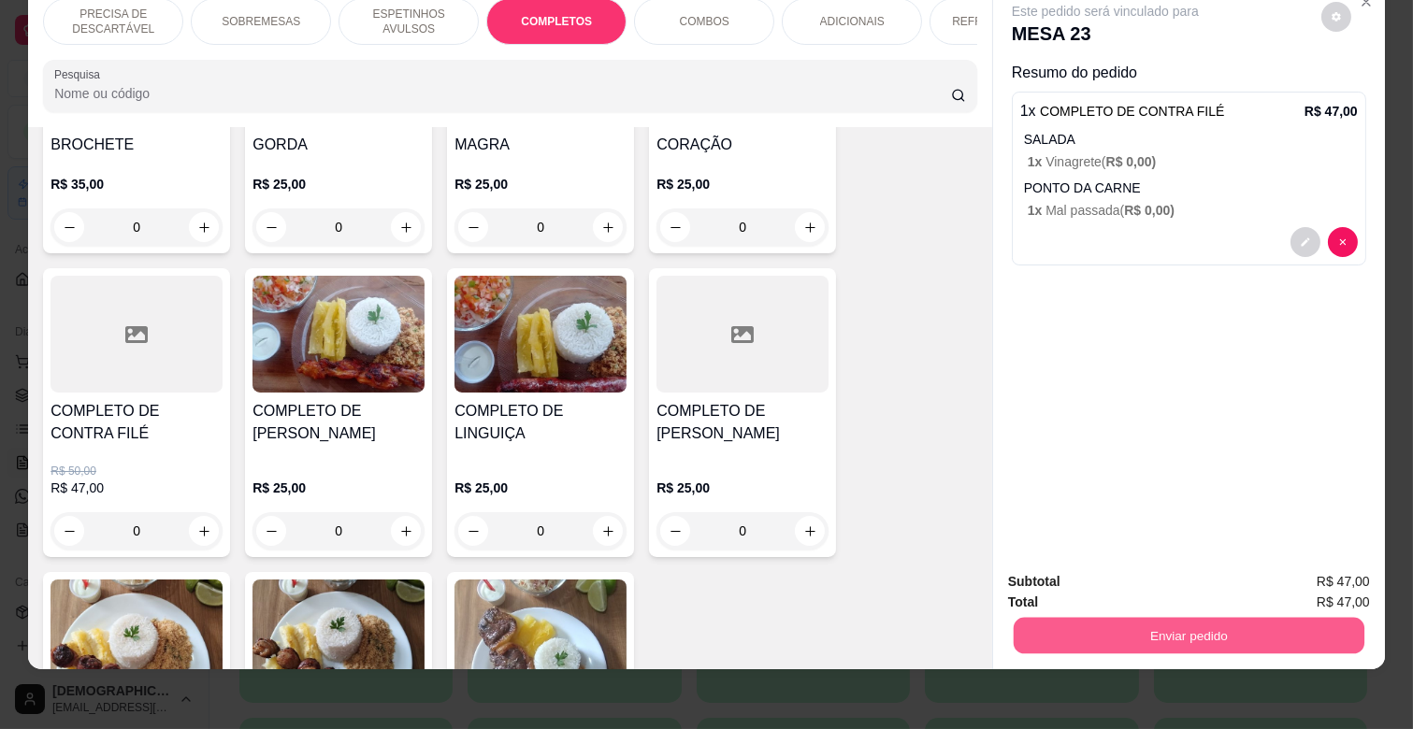
click at [1199, 617] on button "Enviar pedido" at bounding box center [1189, 635] width 351 height 36
click at [1184, 571] on button "Não registrar e enviar pedido" at bounding box center [1126, 574] width 189 height 35
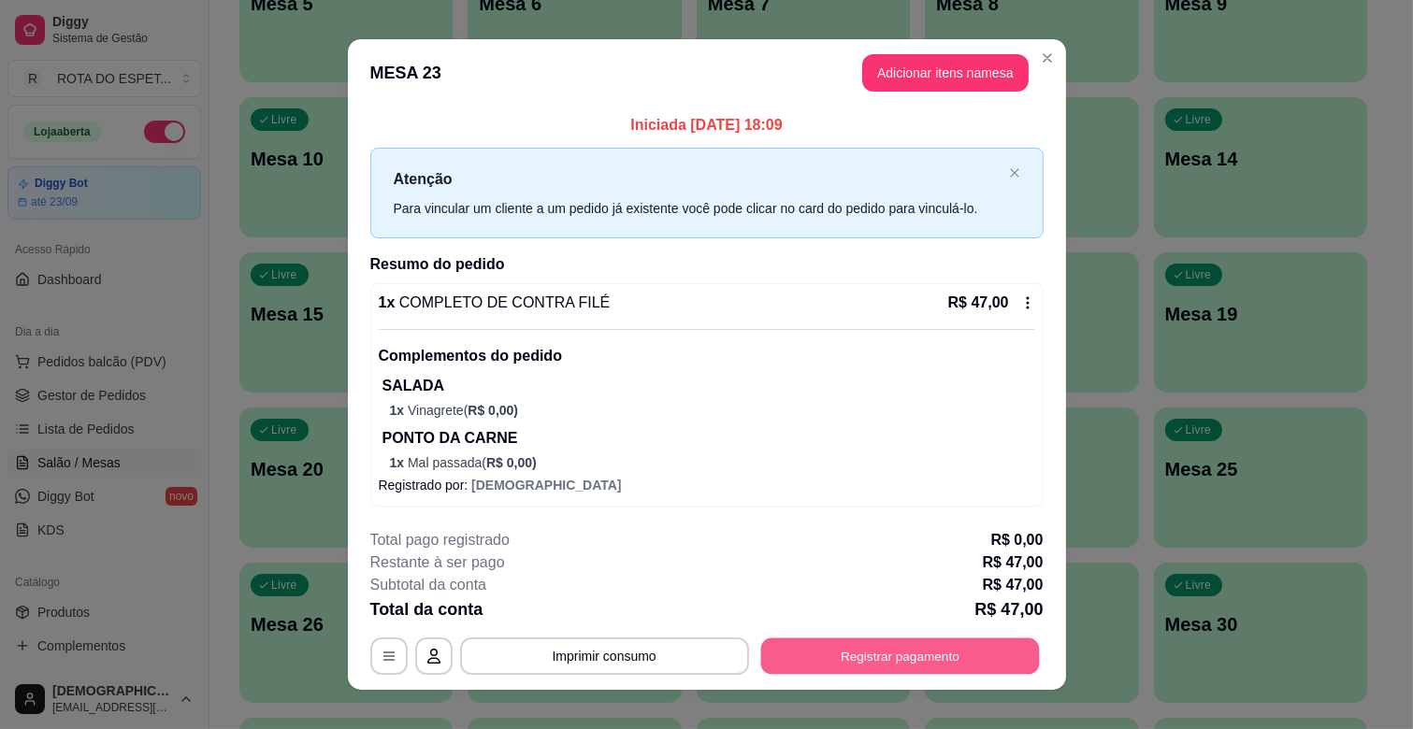
click at [967, 646] on button "Registrar pagamento" at bounding box center [899, 657] width 279 height 36
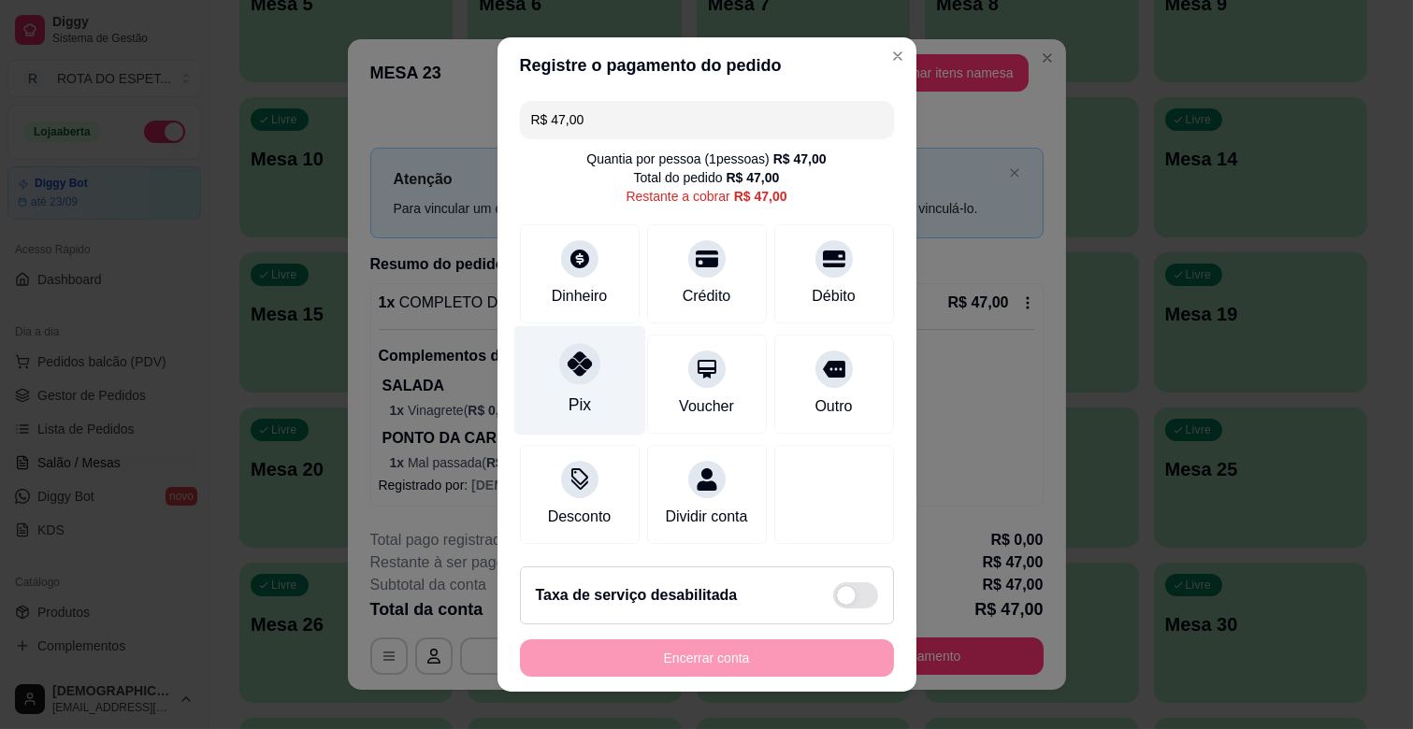
click at [550, 378] on div "Pix" at bounding box center [579, 380] width 132 height 109
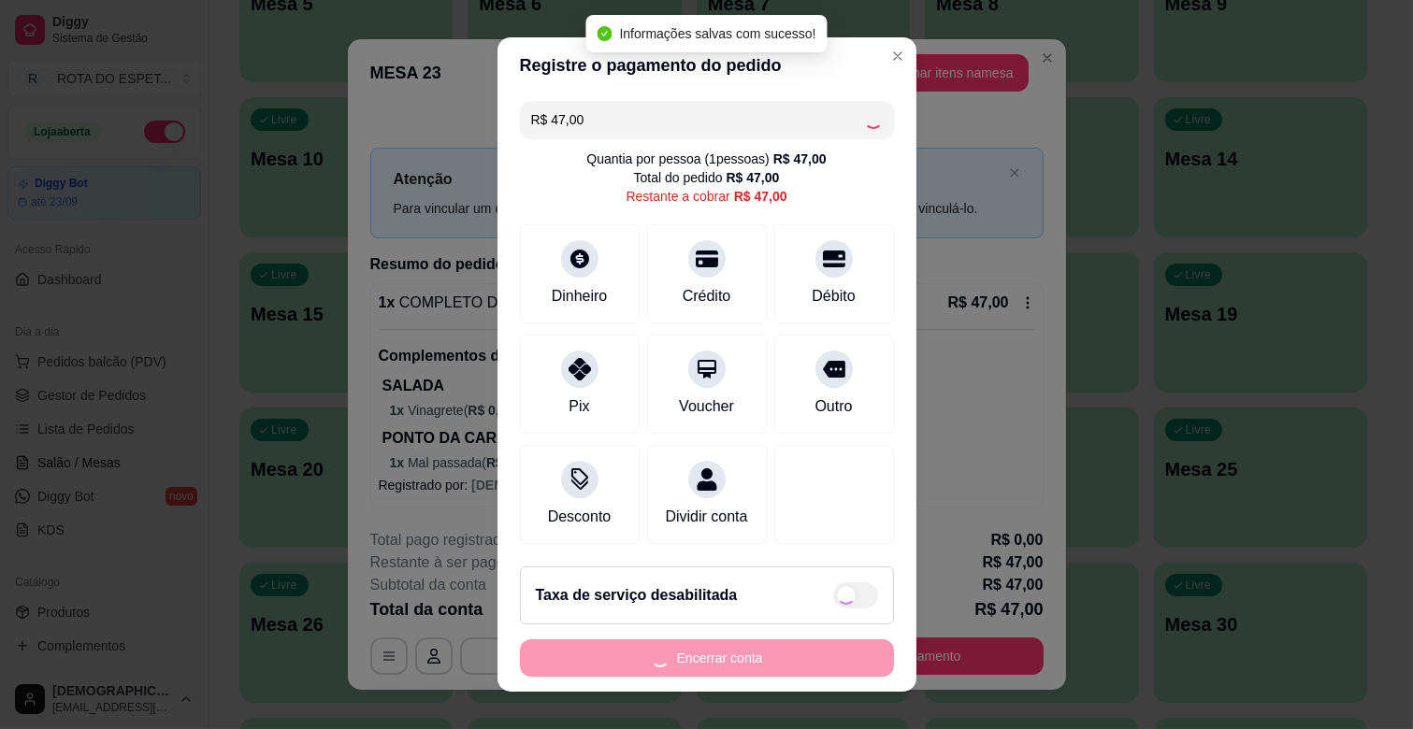
type input "R$ 0,00"
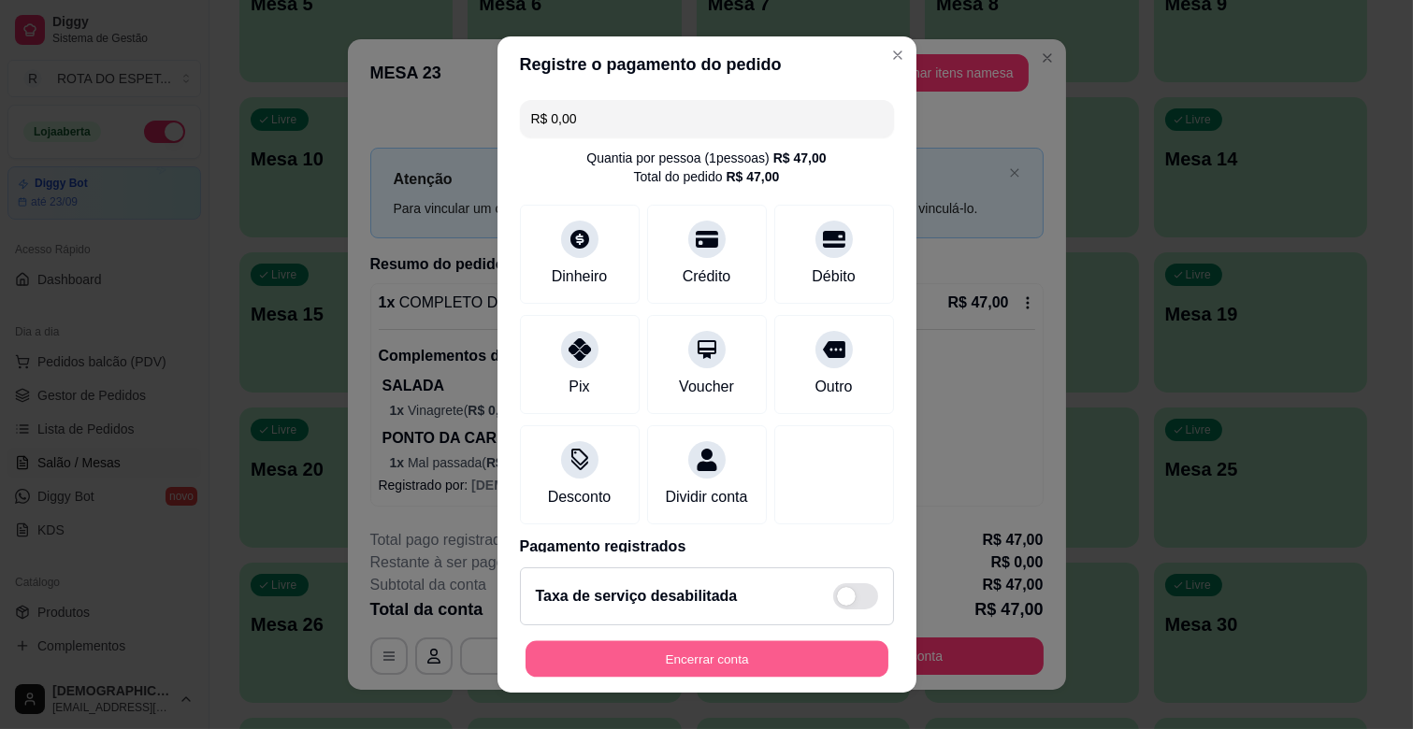
click at [670, 651] on button "Encerrar conta" at bounding box center [706, 659] width 363 height 36
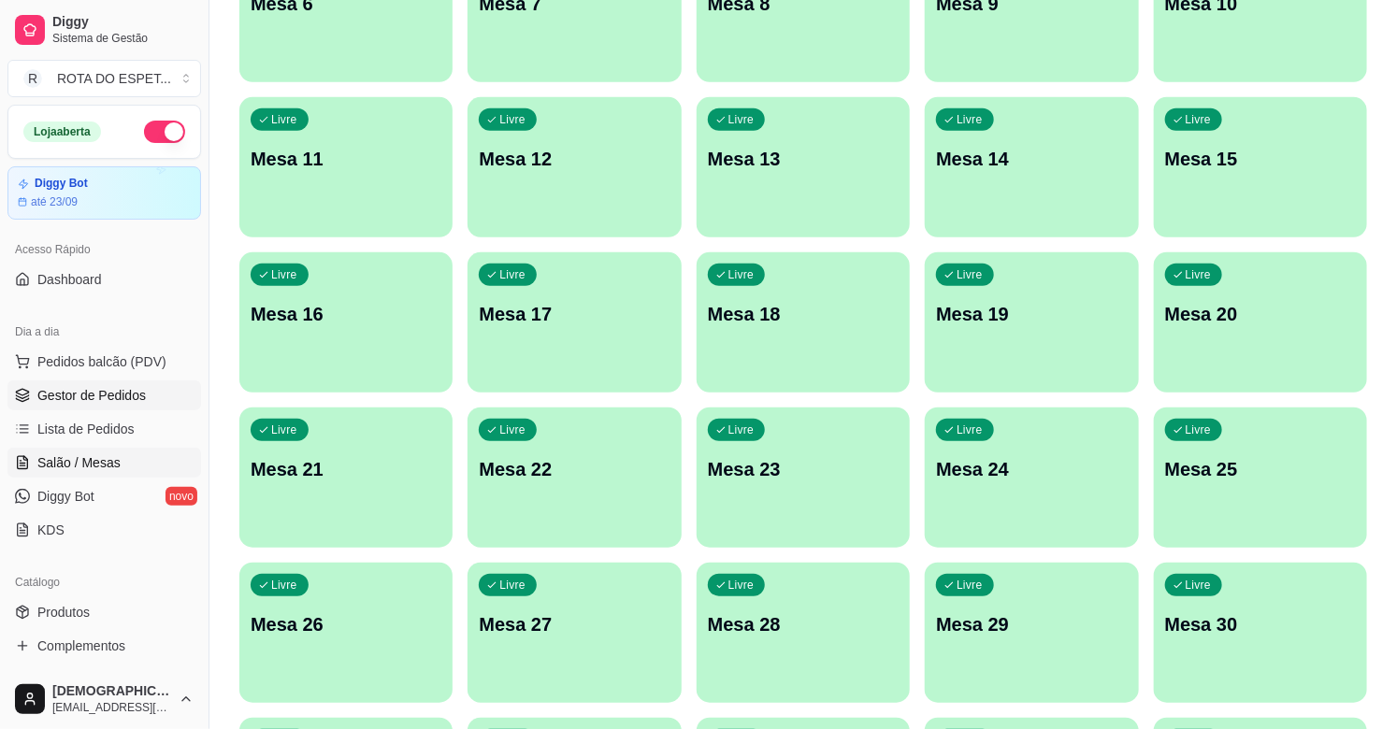
click at [122, 387] on span "Gestor de Pedidos" at bounding box center [91, 395] width 108 height 19
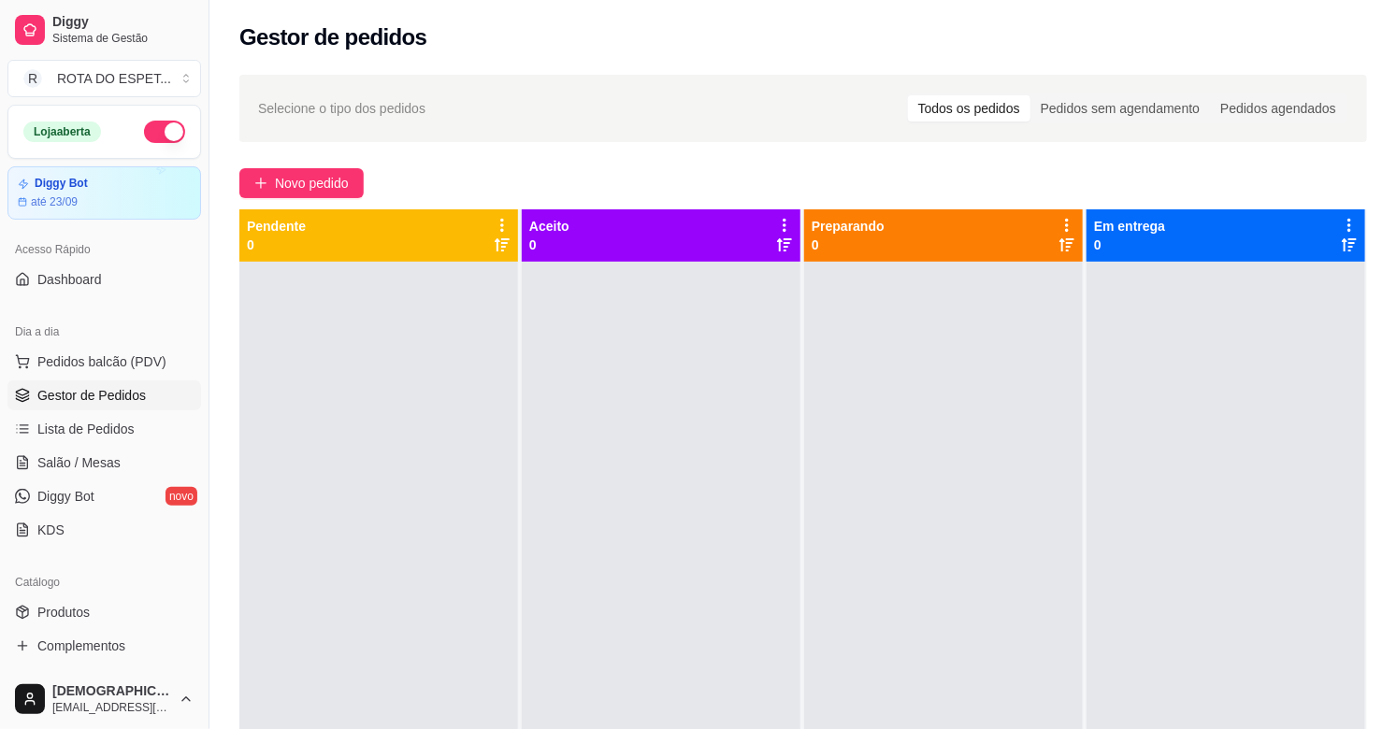
click at [567, 590] on div at bounding box center [661, 626] width 279 height 729
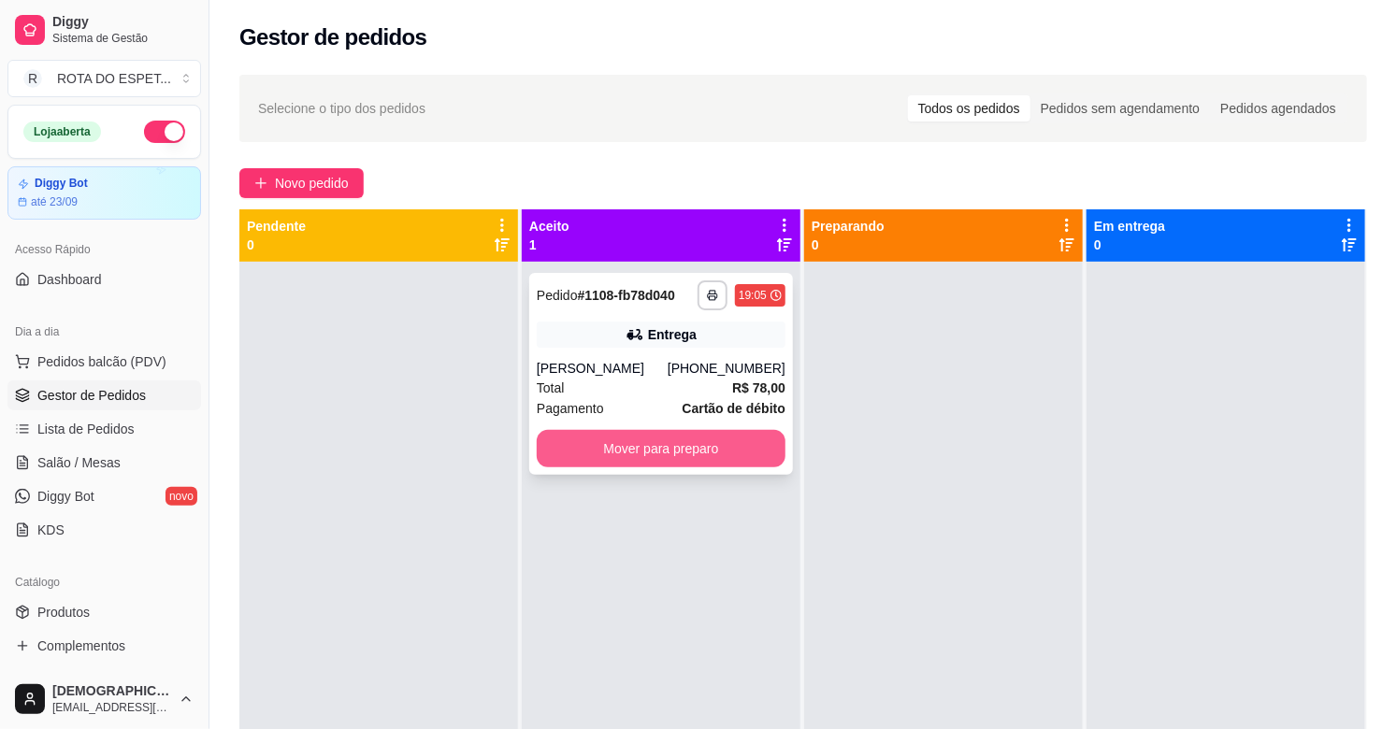
click at [716, 456] on button "Mover para preparo" at bounding box center [661, 448] width 249 height 37
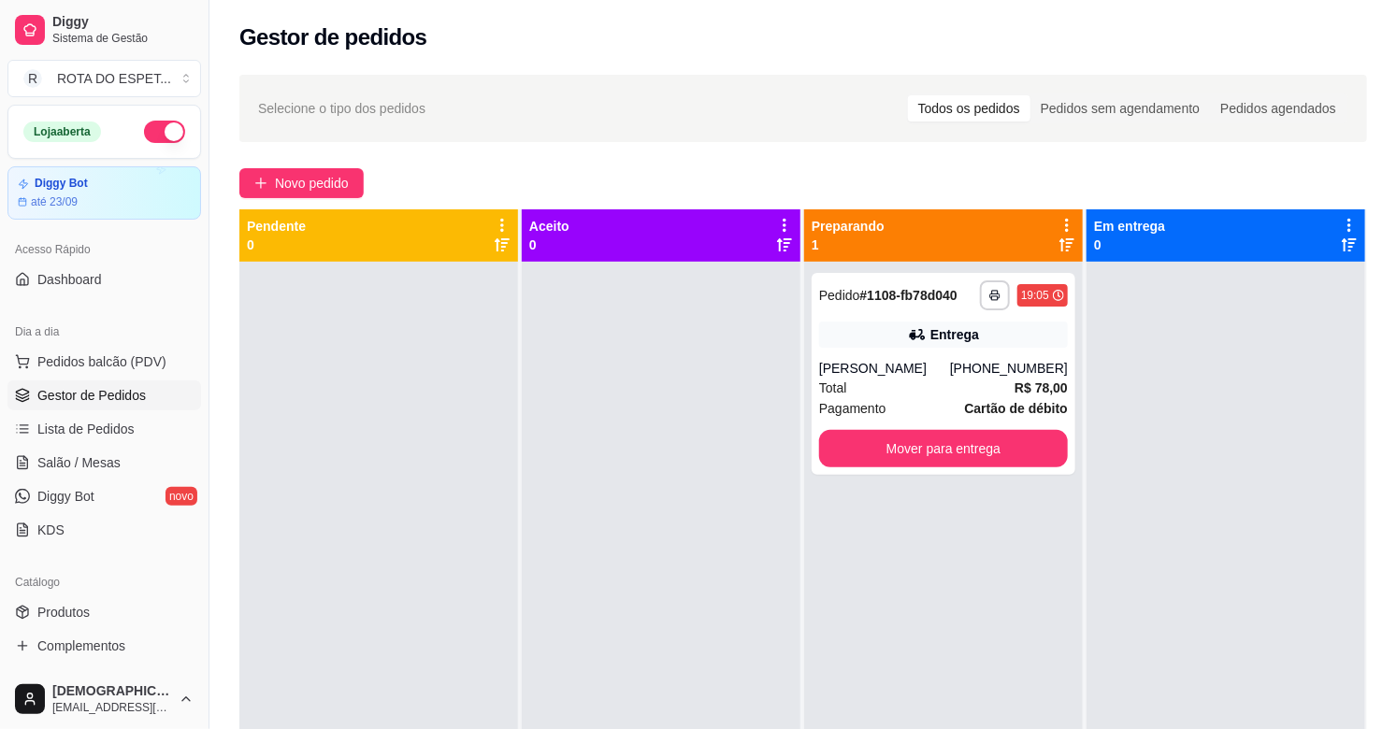
click at [685, 472] on div at bounding box center [661, 626] width 279 height 729
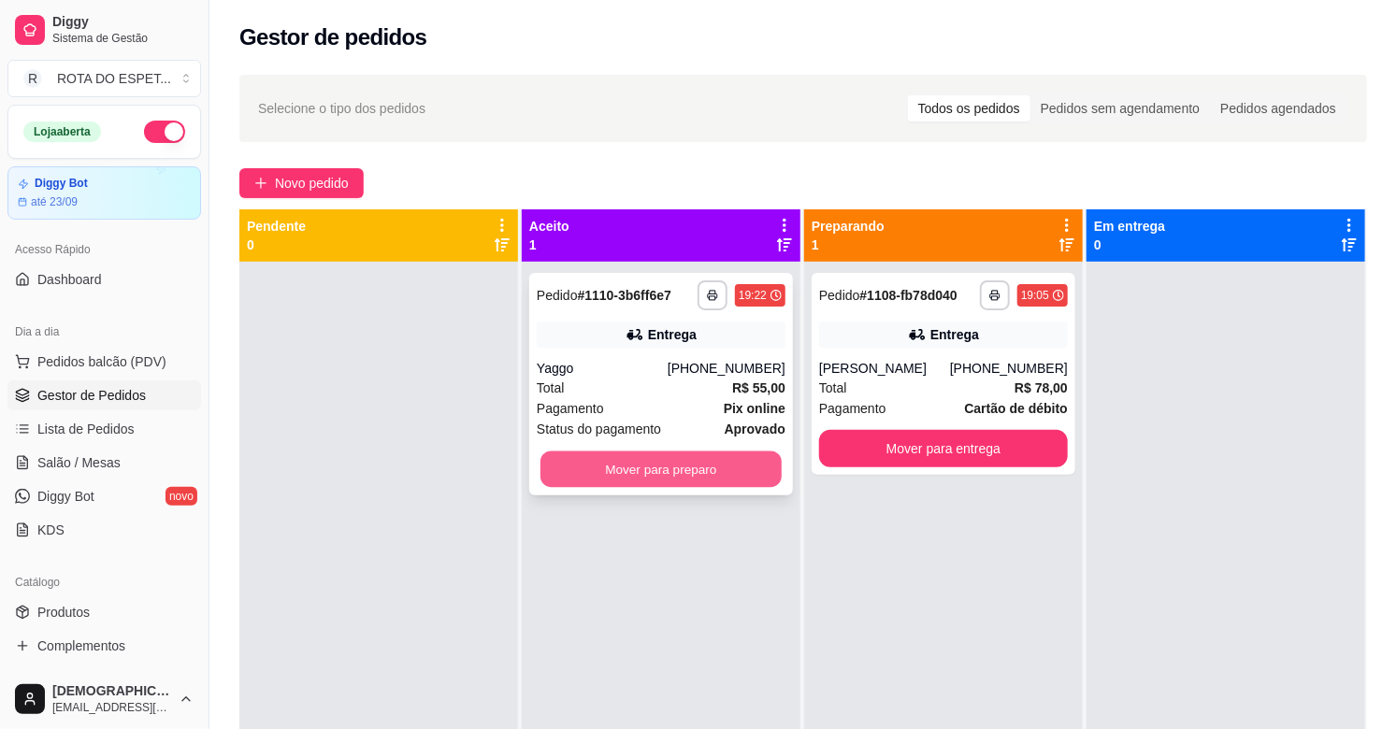
click at [604, 483] on button "Mover para preparo" at bounding box center [660, 470] width 241 height 36
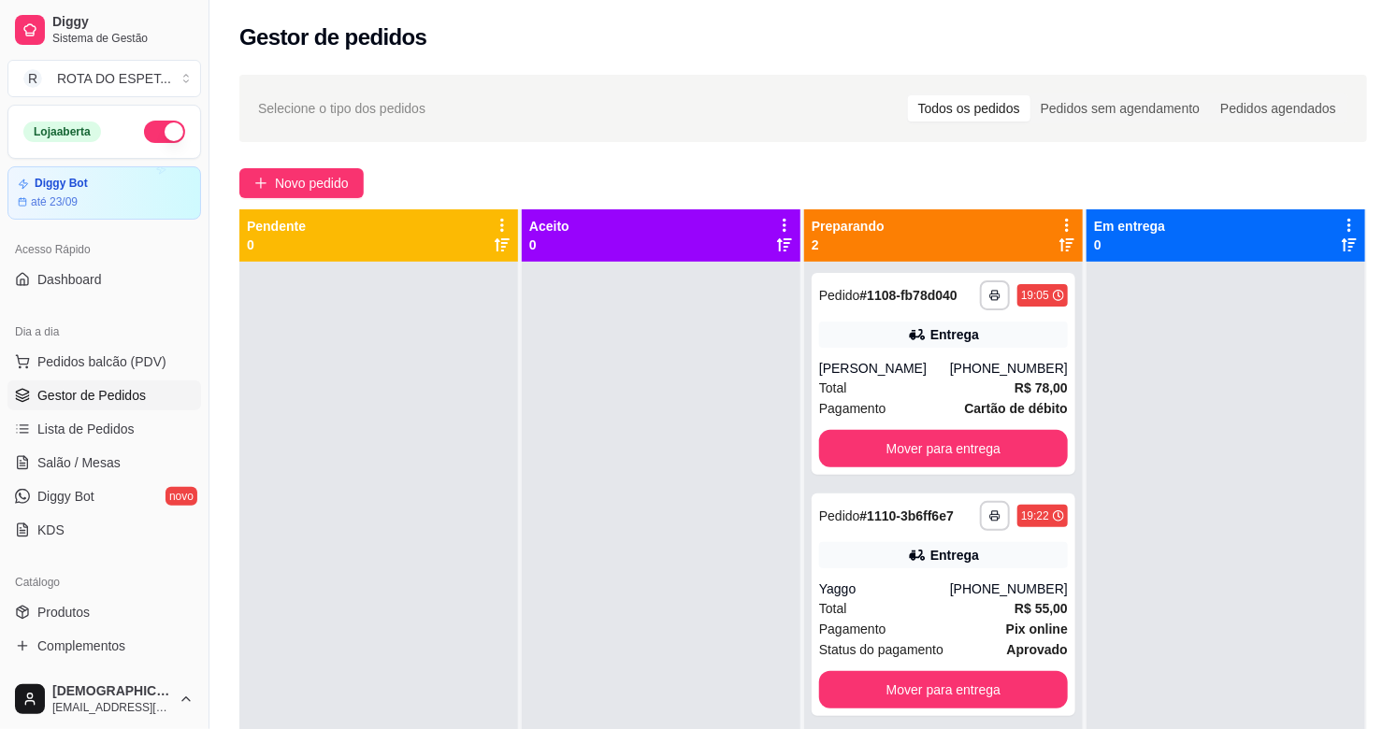
click at [610, 612] on div at bounding box center [661, 626] width 279 height 729
click at [997, 437] on button "Mover para entrega" at bounding box center [943, 448] width 249 height 37
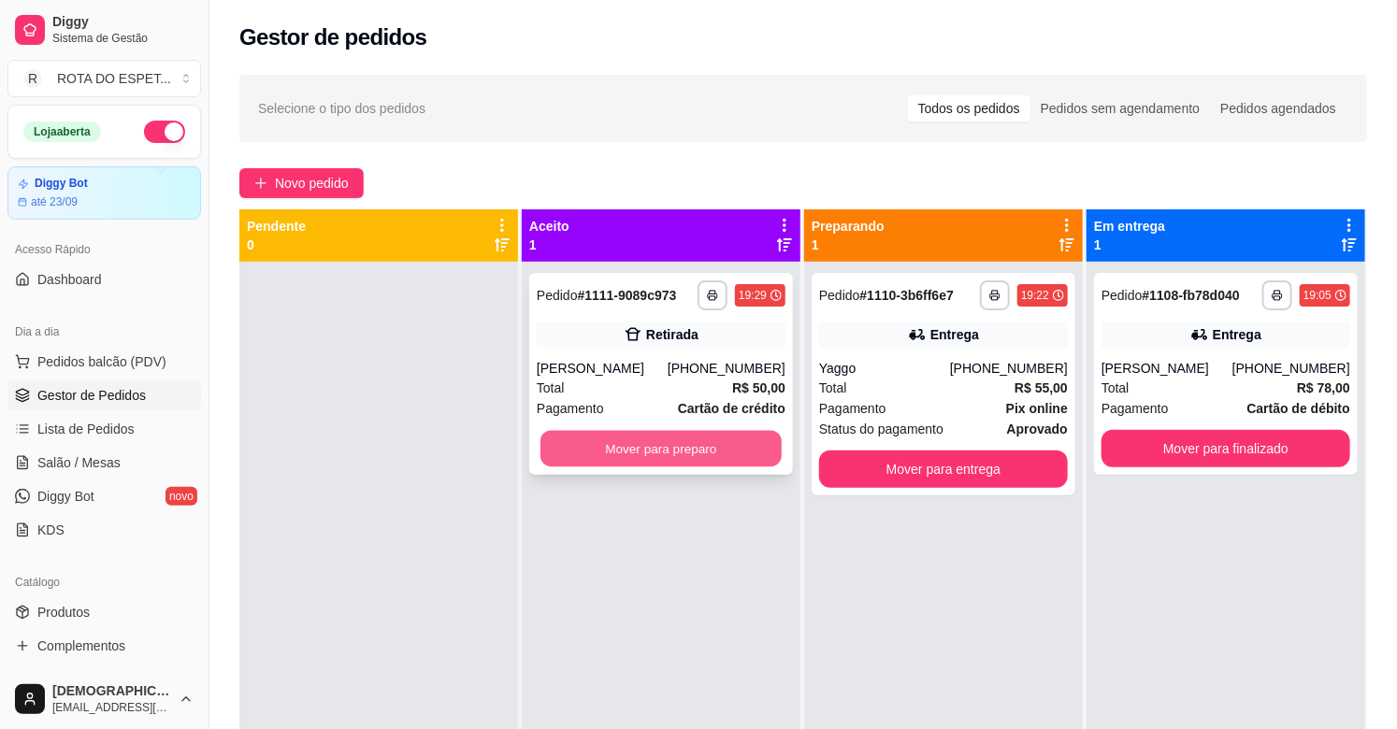
click at [669, 442] on button "Mover para preparo" at bounding box center [660, 449] width 241 height 36
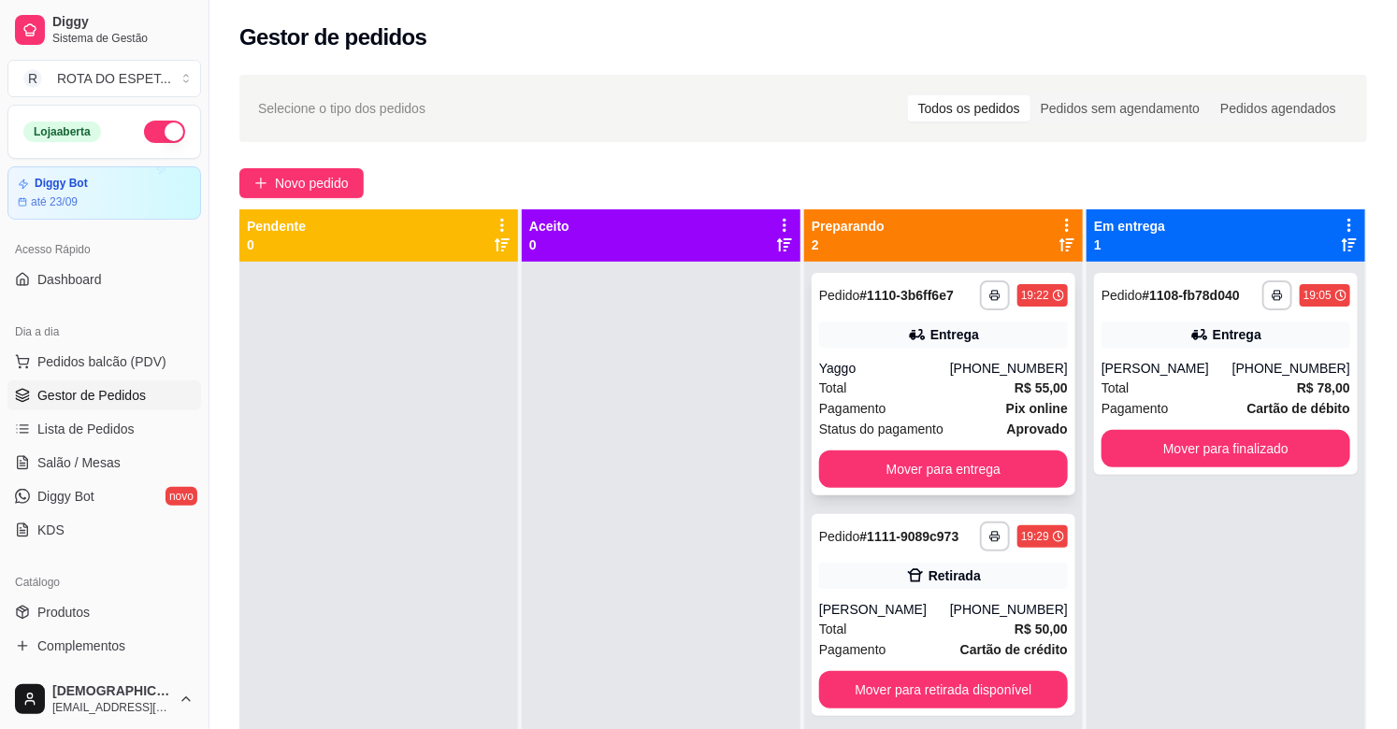
click at [985, 396] on div "Total R$ 55,00" at bounding box center [943, 388] width 249 height 21
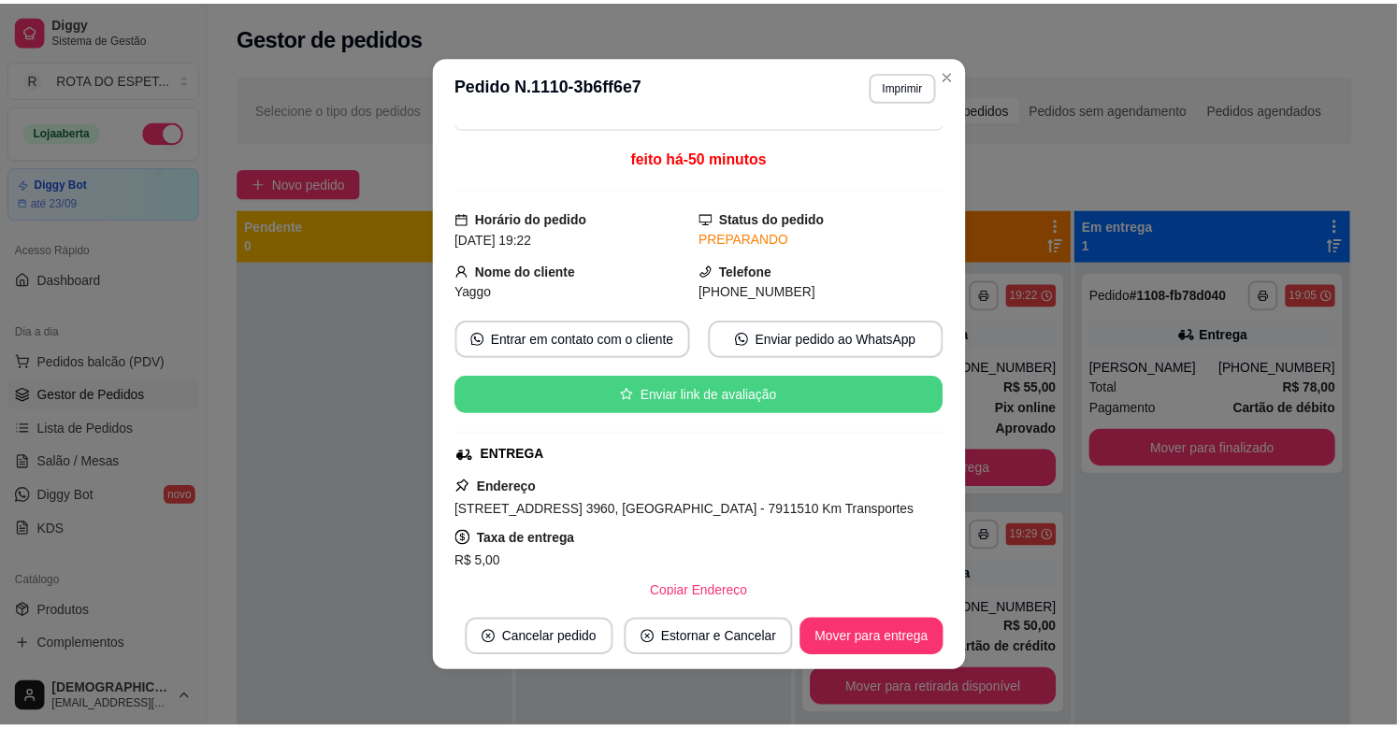
scroll to position [104, 0]
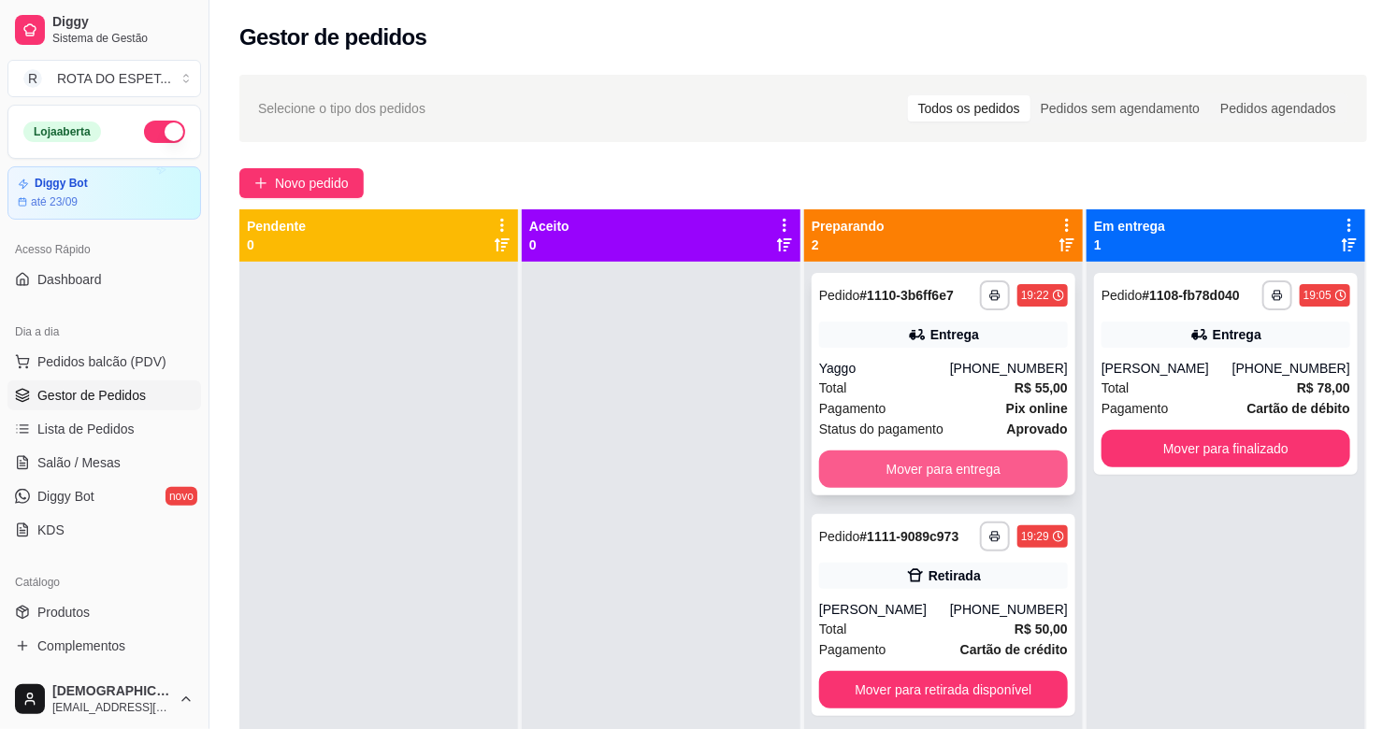
click at [931, 478] on button "Mover para entrega" at bounding box center [943, 469] width 249 height 37
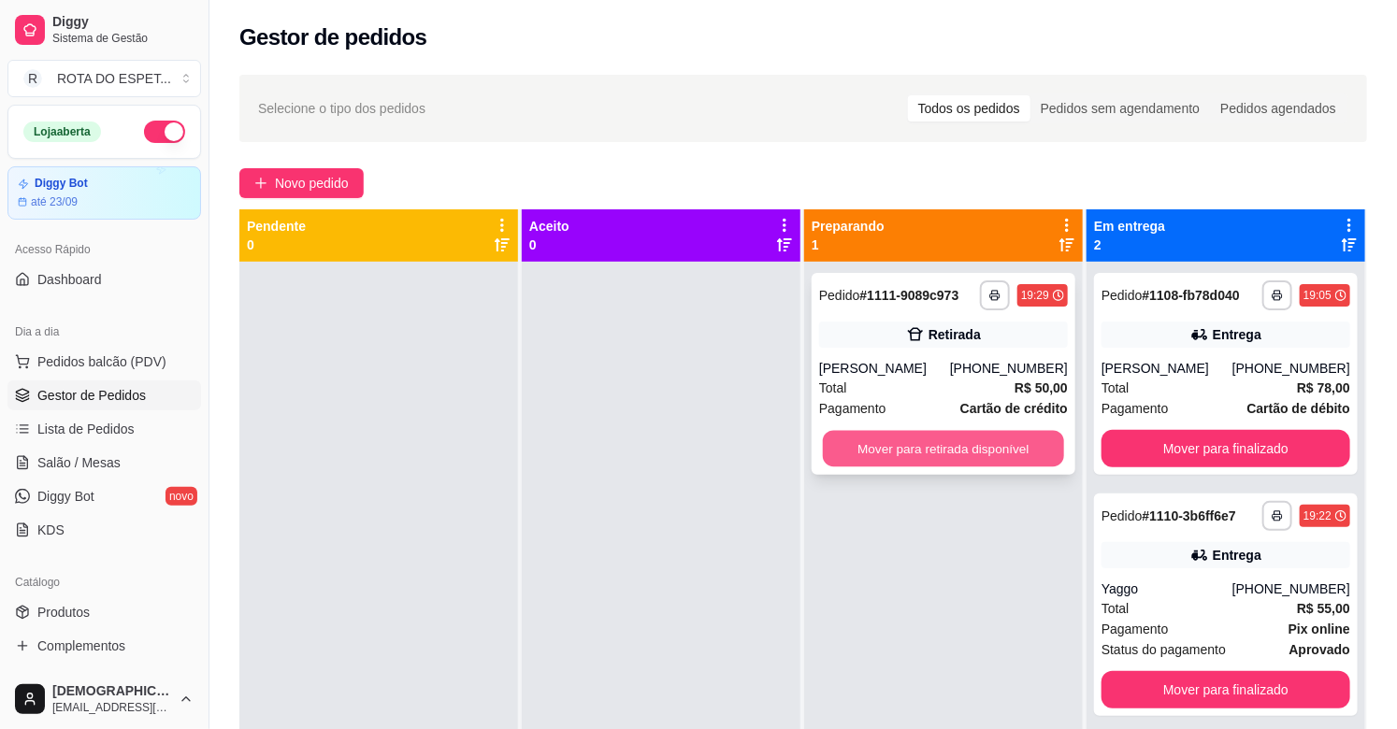
click at [923, 441] on button "Mover para retirada disponível" at bounding box center [943, 449] width 241 height 36
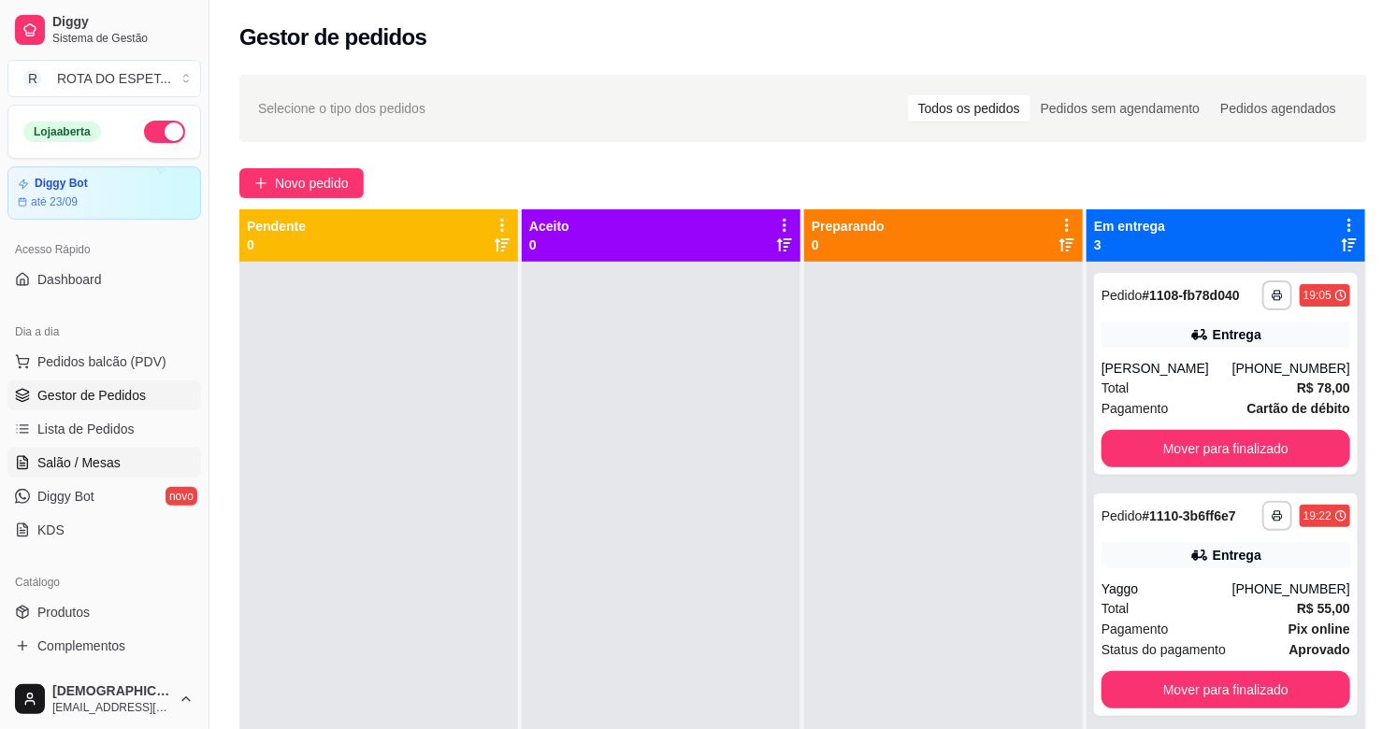
click at [106, 469] on span "Salão / Mesas" at bounding box center [78, 462] width 83 height 19
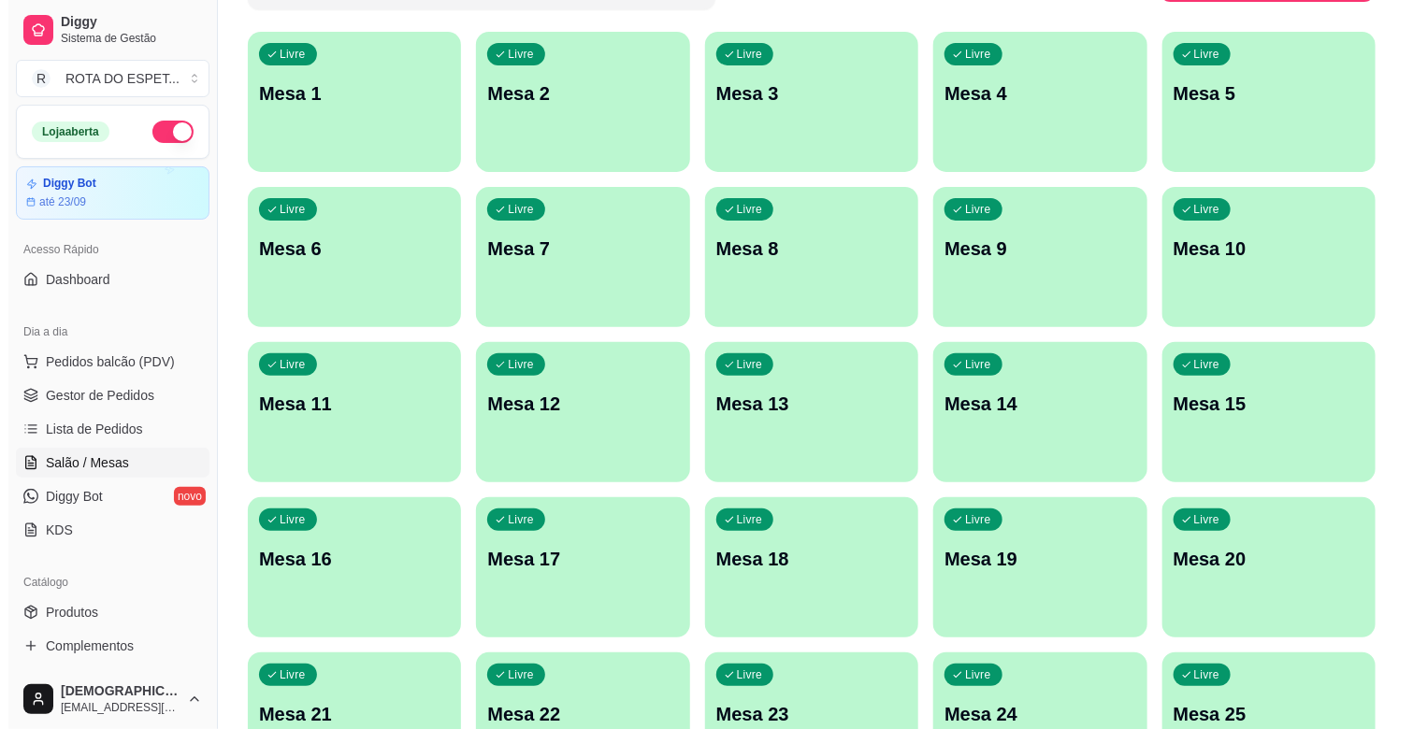
scroll to position [208, 0]
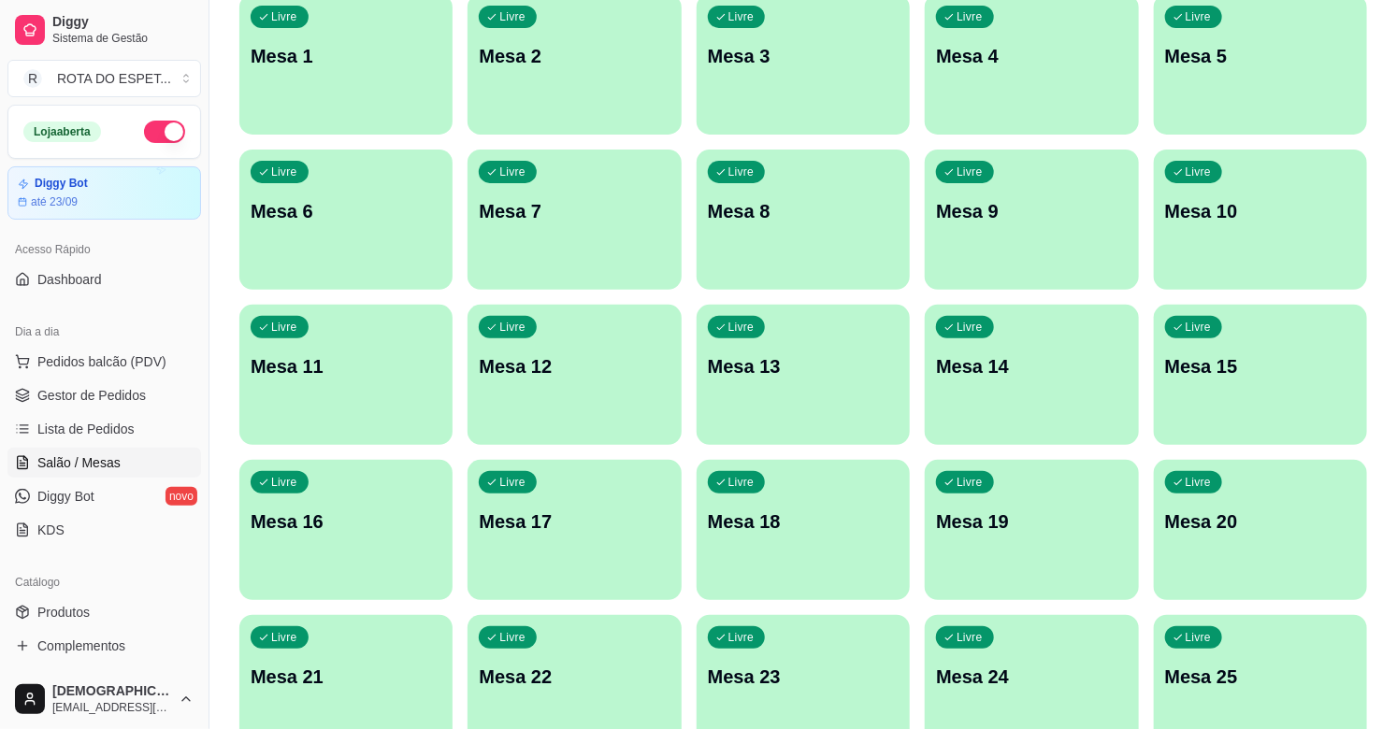
click at [1255, 525] on p "Mesa 20" at bounding box center [1260, 522] width 191 height 26
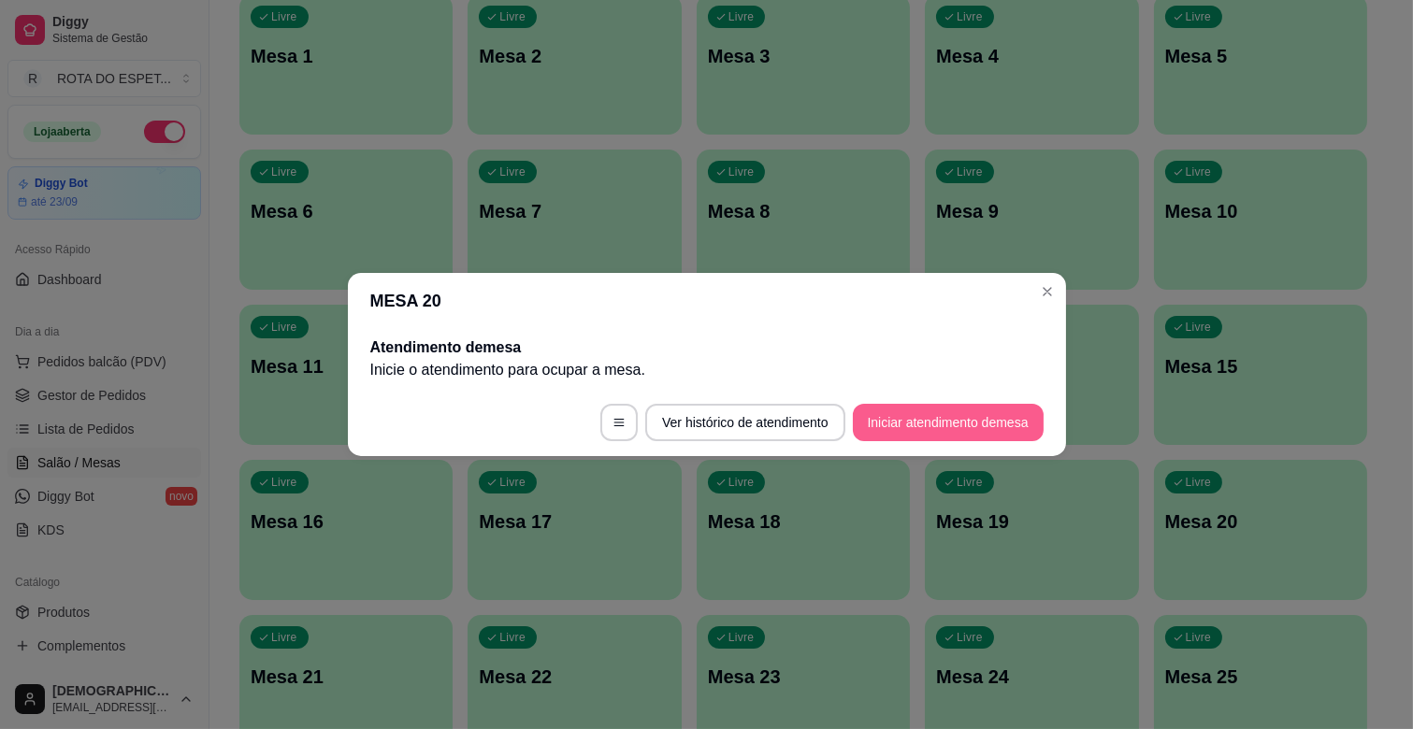
click at [979, 415] on button "Iniciar atendimento de mesa" at bounding box center [948, 422] width 191 height 37
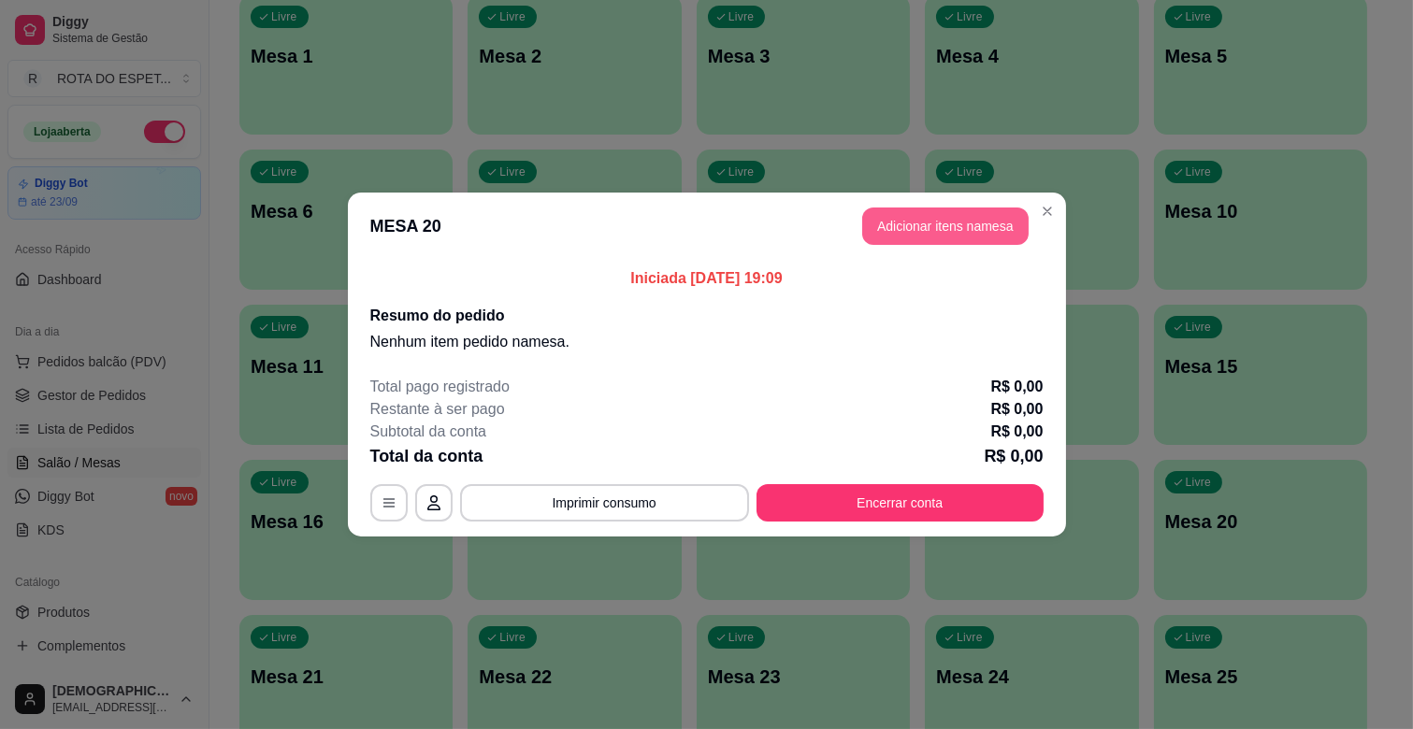
click at [959, 240] on button "Adicionar itens na mesa" at bounding box center [945, 226] width 166 height 37
click at [534, 52] on p "COMPLETOS" at bounding box center [556, 59] width 70 height 15
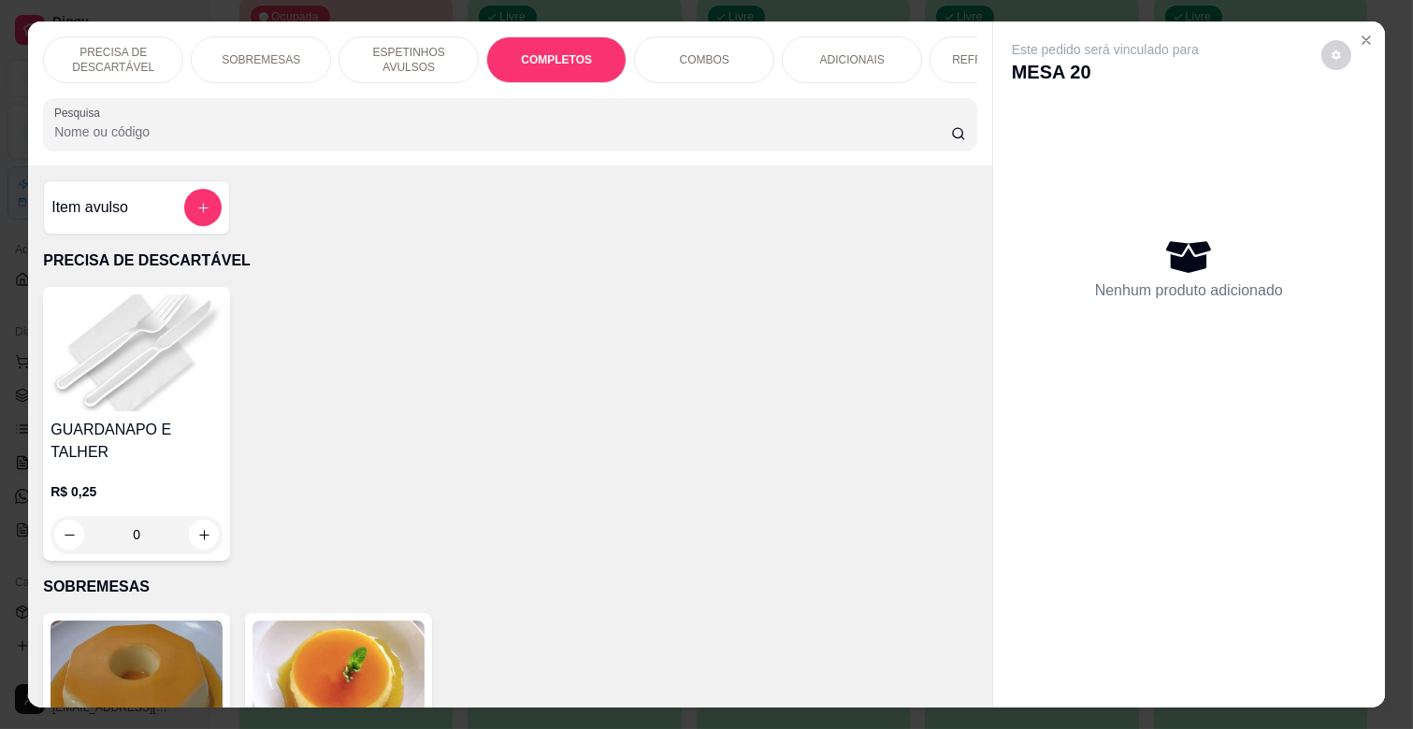
scroll to position [45, 0]
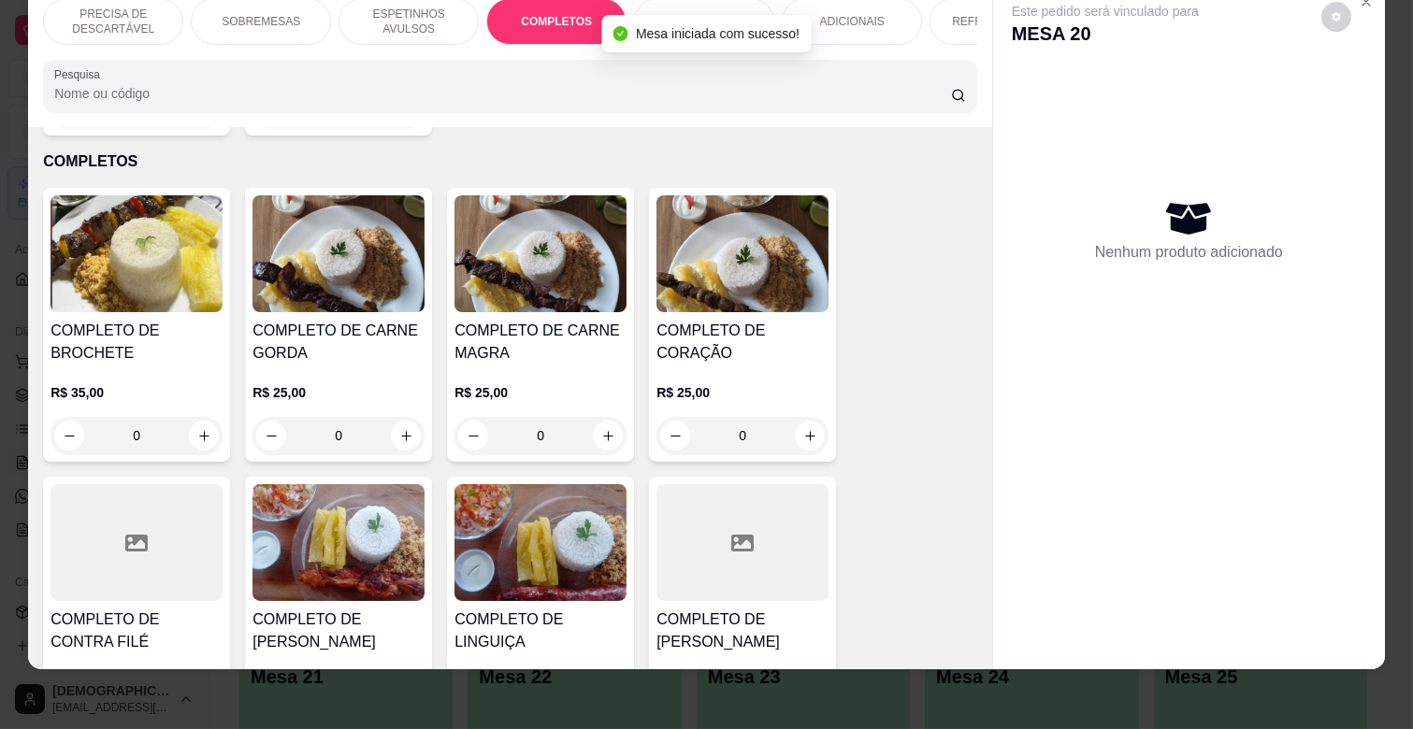
click at [464, 320] on h4 "COMPLETO DE CARNE MAGRA" at bounding box center [540, 342] width 172 height 45
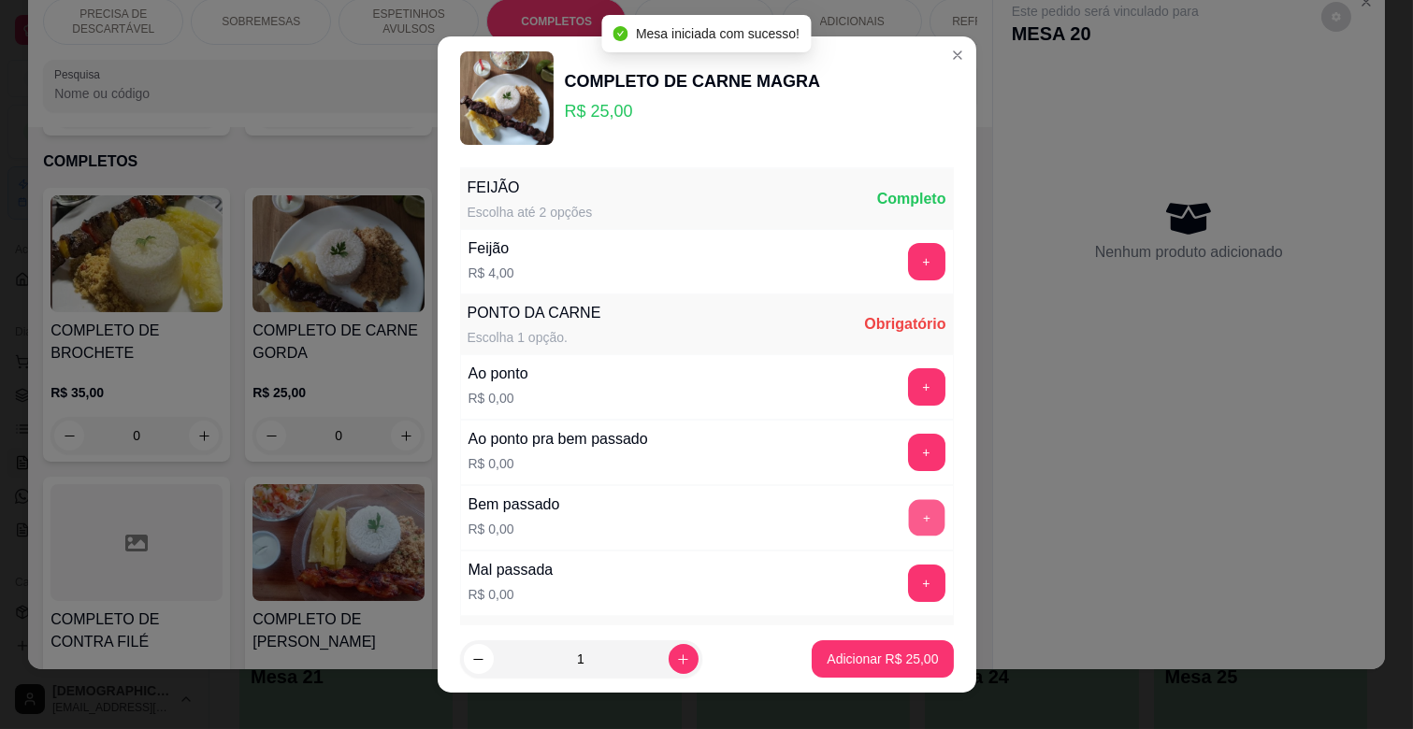
click at [908, 512] on button "+" at bounding box center [926, 518] width 36 height 36
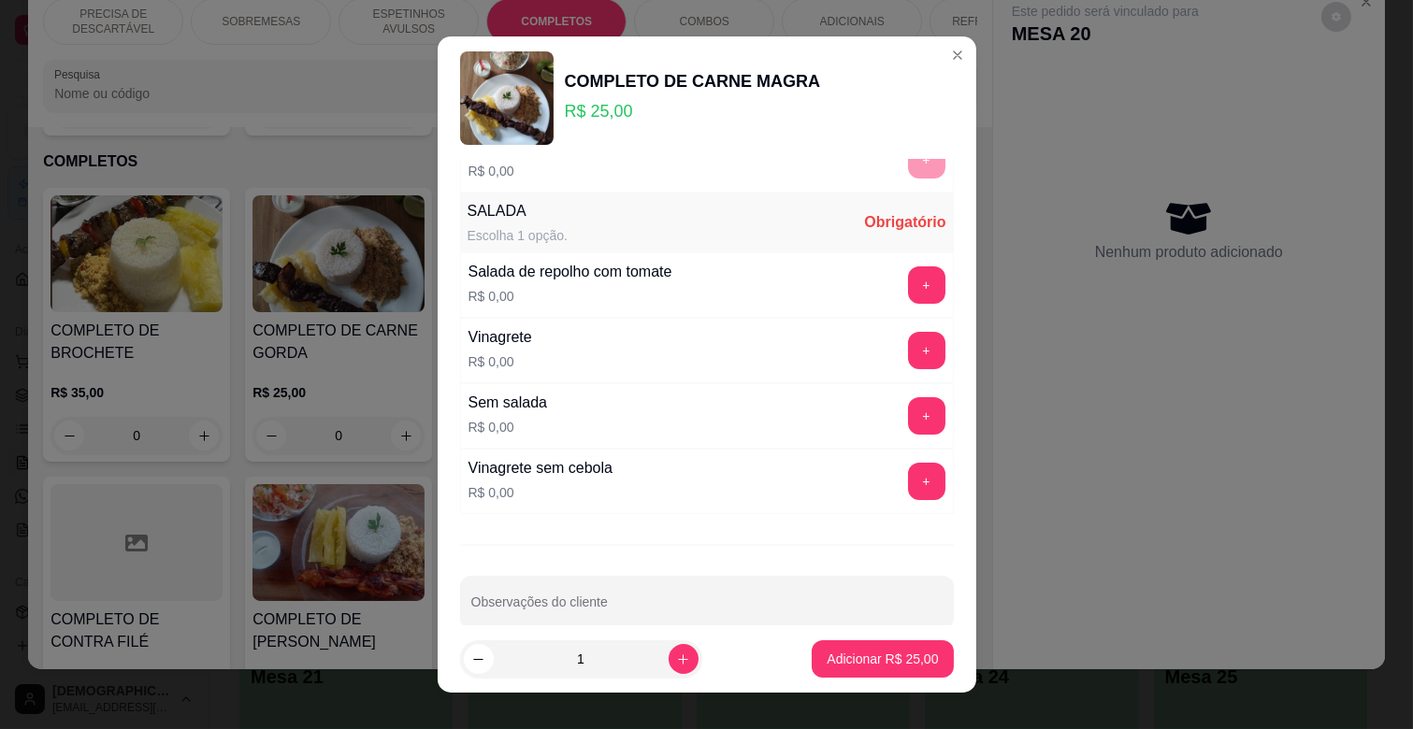
scroll to position [454, 0]
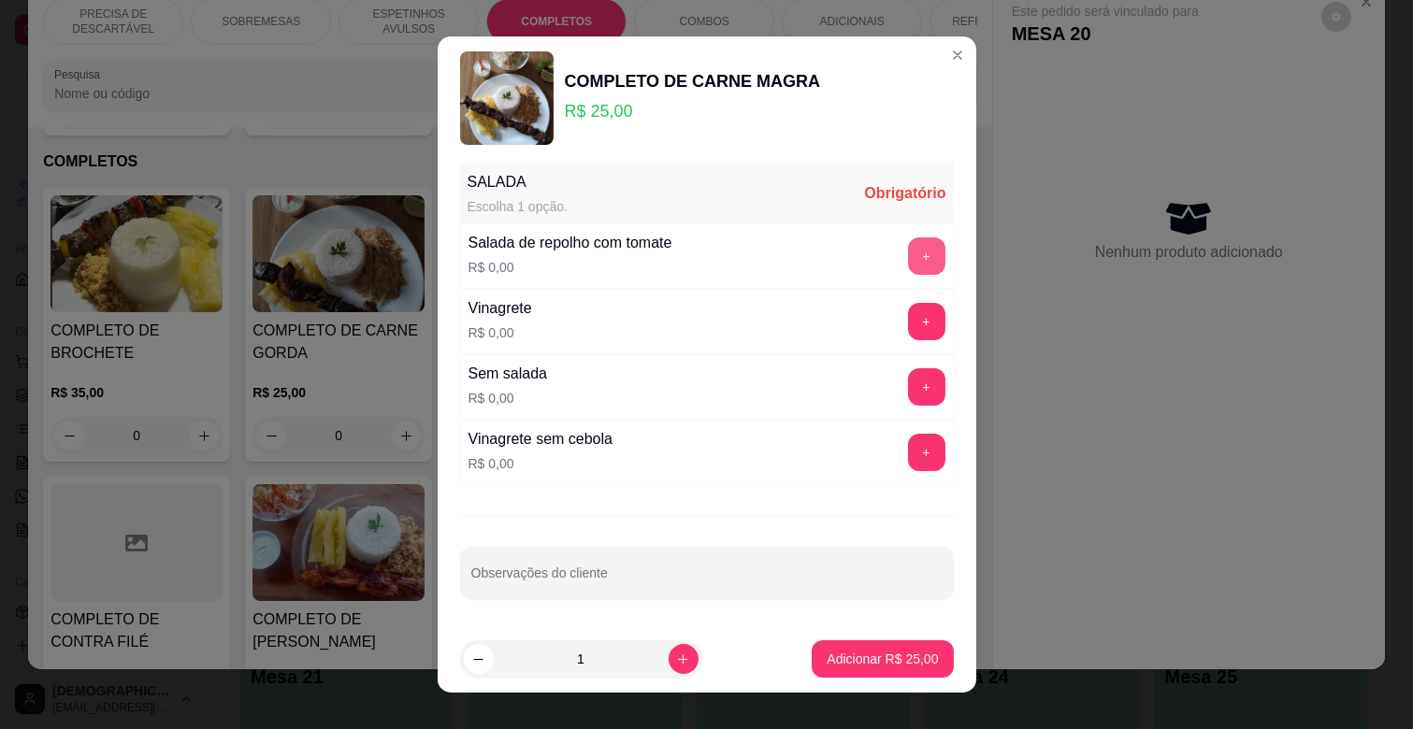
click at [908, 266] on button "+" at bounding box center [926, 255] width 37 height 37
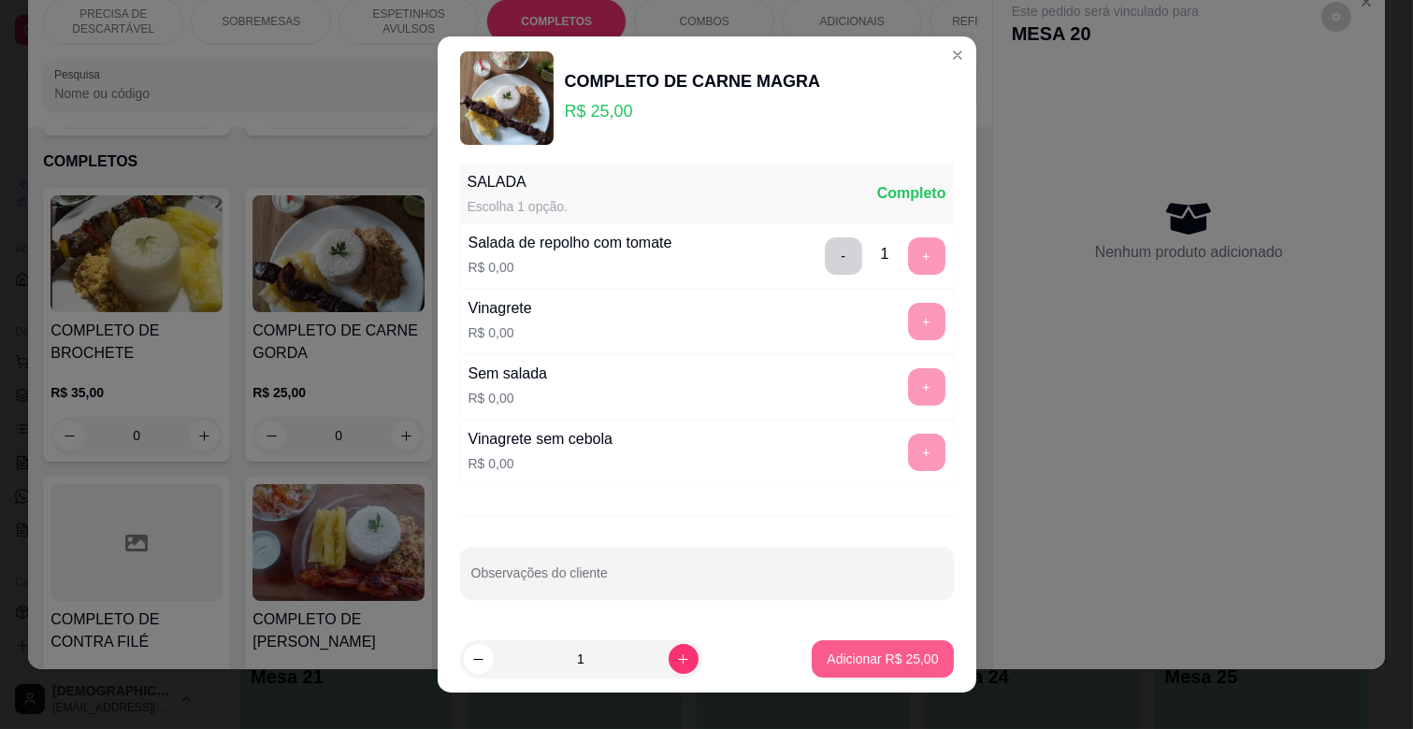
click at [890, 656] on p "Adicionar R$ 25,00" at bounding box center [882, 659] width 111 height 19
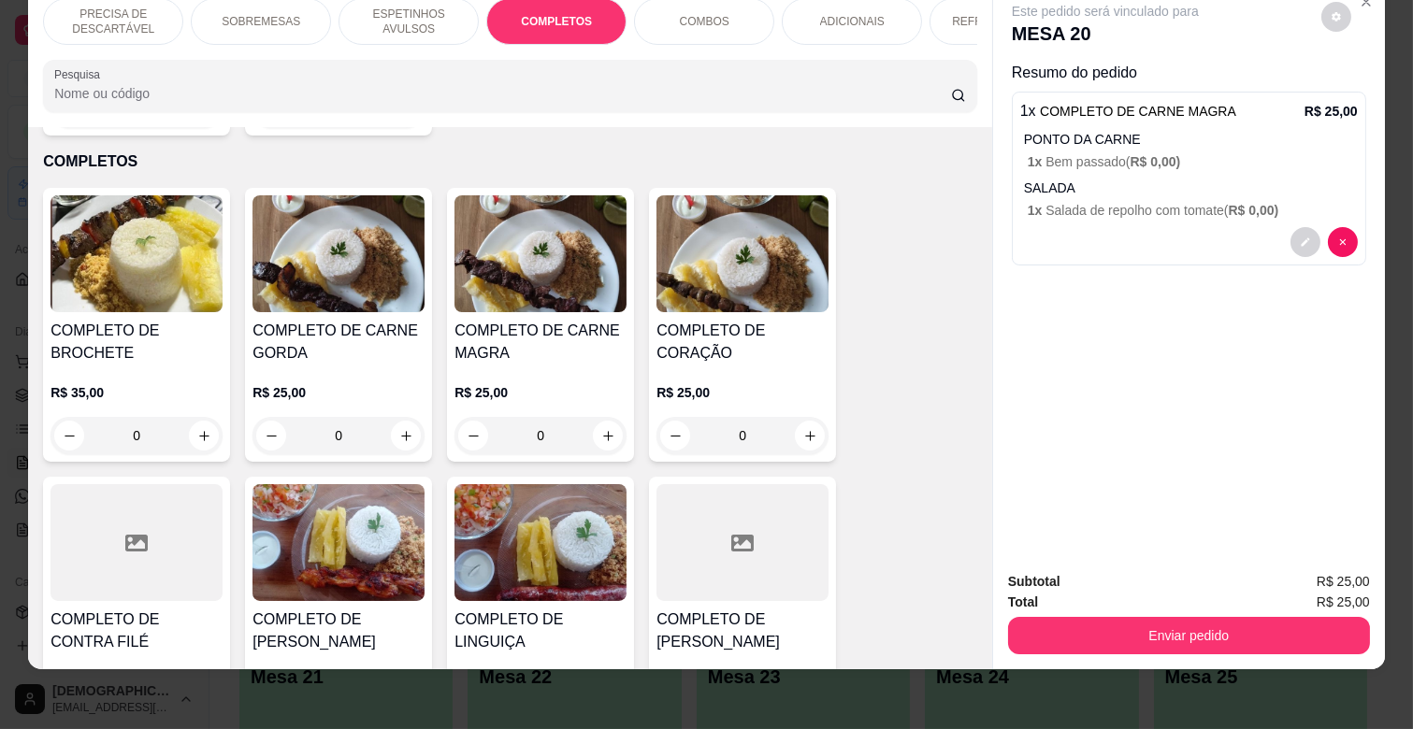
click at [388, 20] on p "ESPETINHOS AVULSOS" at bounding box center [408, 22] width 108 height 30
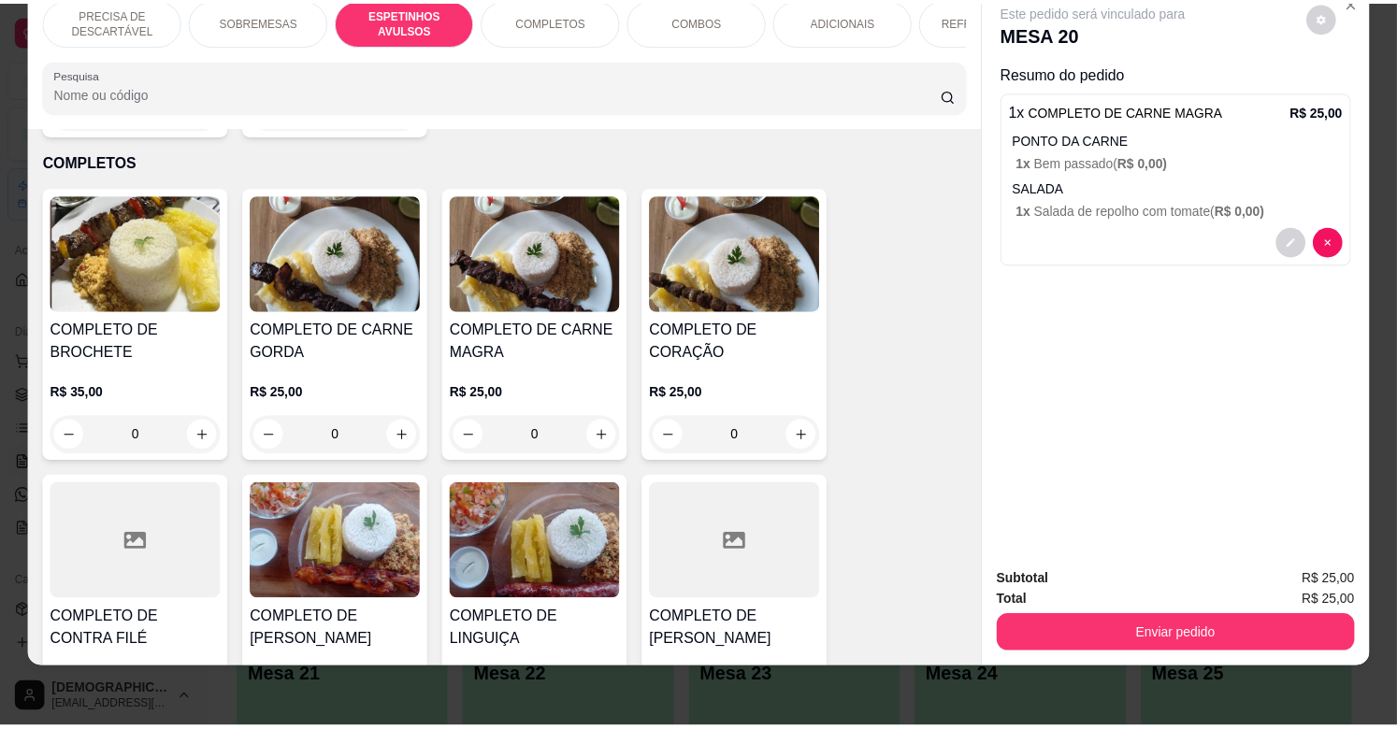
scroll to position [714, 0]
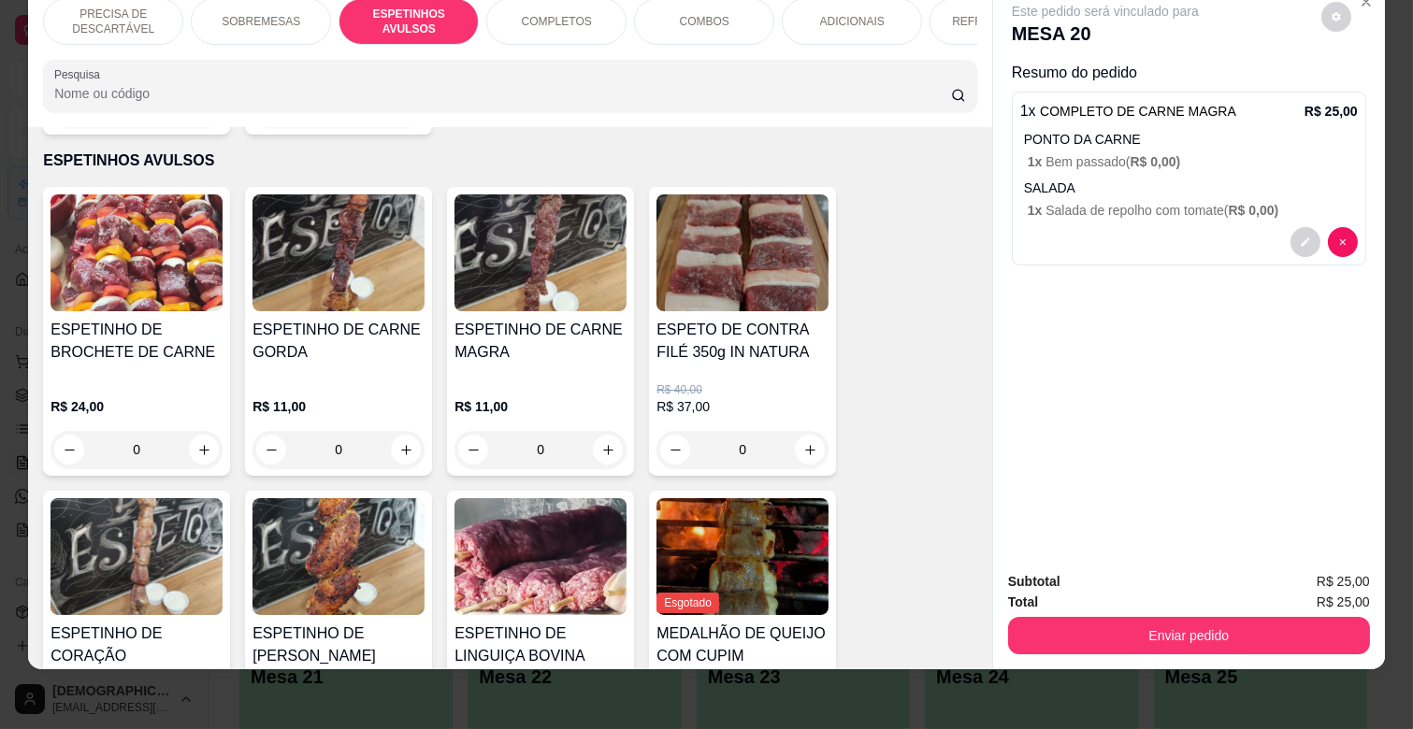
click at [558, 397] on p "R$ 11,00" at bounding box center [540, 406] width 172 height 19
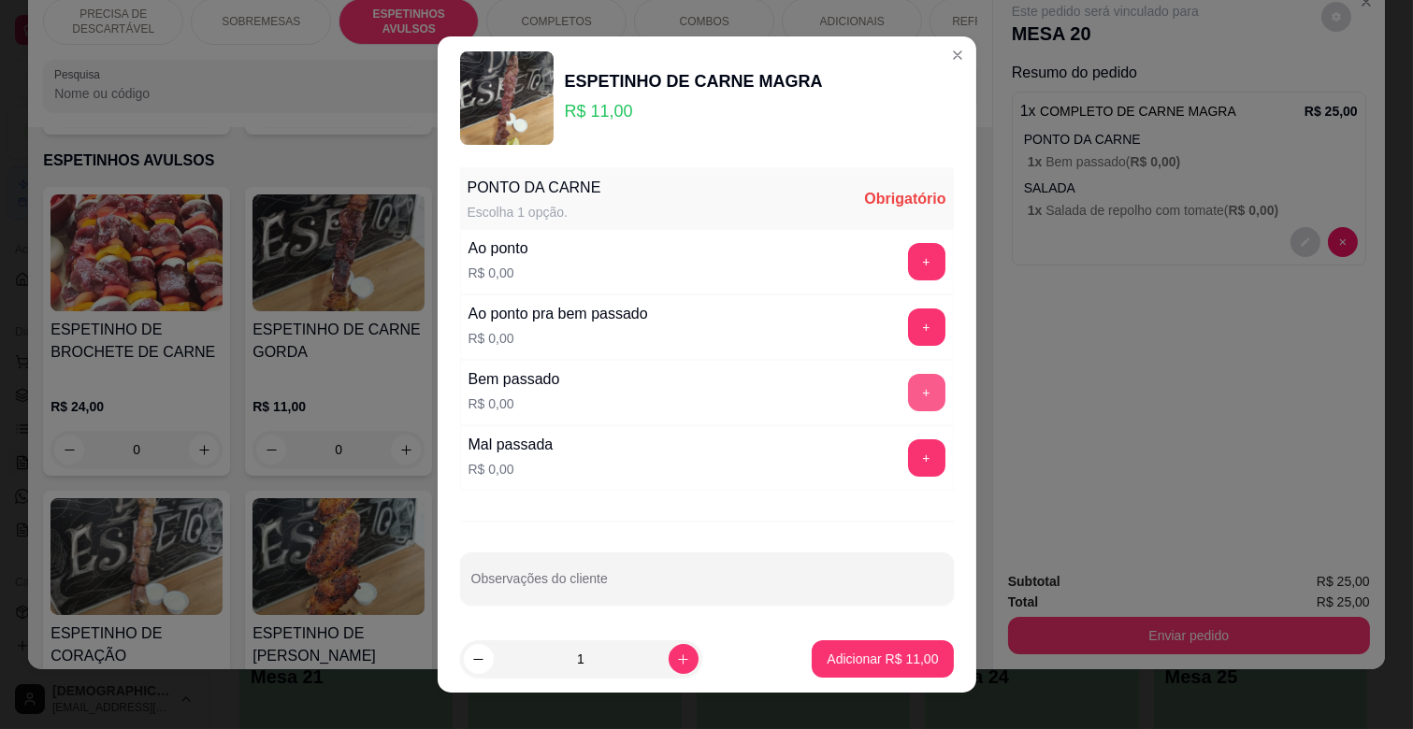
click at [908, 393] on button "+" at bounding box center [926, 392] width 37 height 37
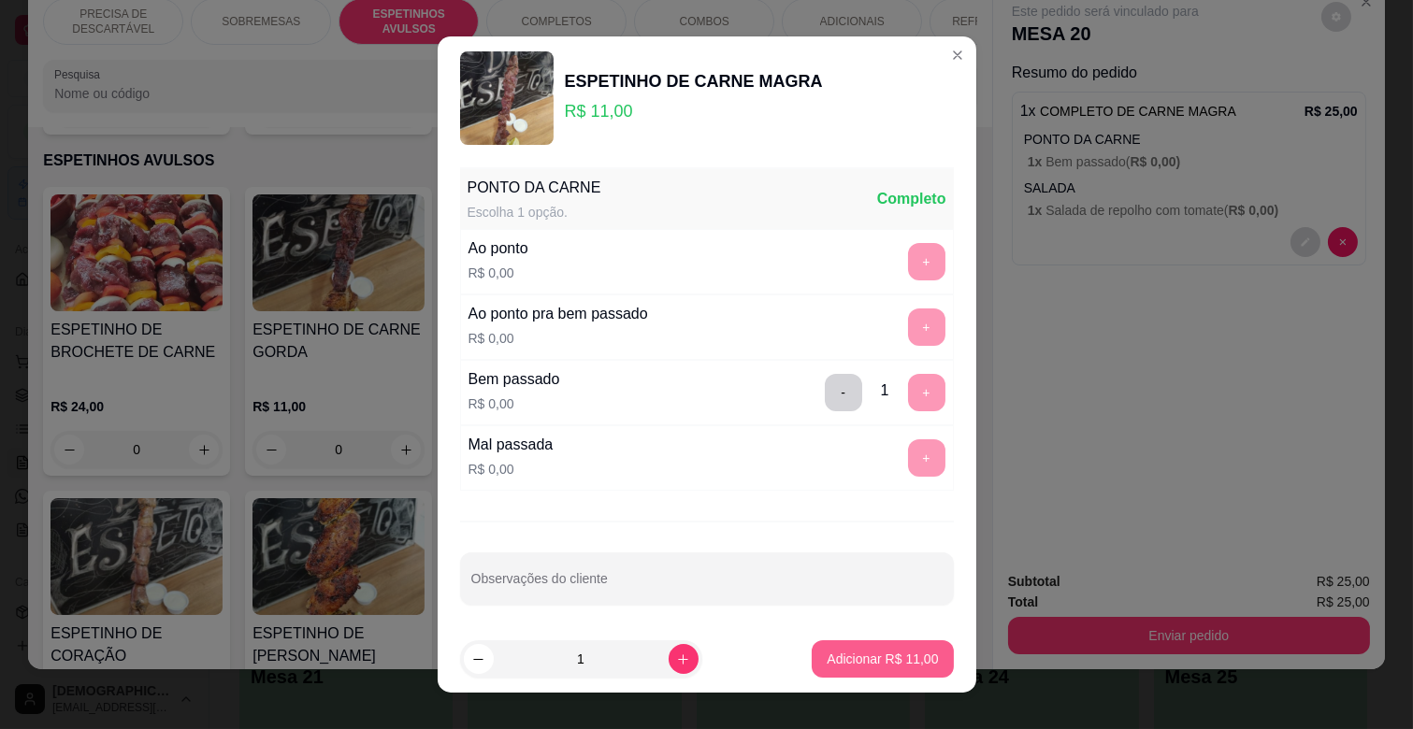
click at [841, 655] on p "Adicionar R$ 11,00" at bounding box center [882, 659] width 111 height 19
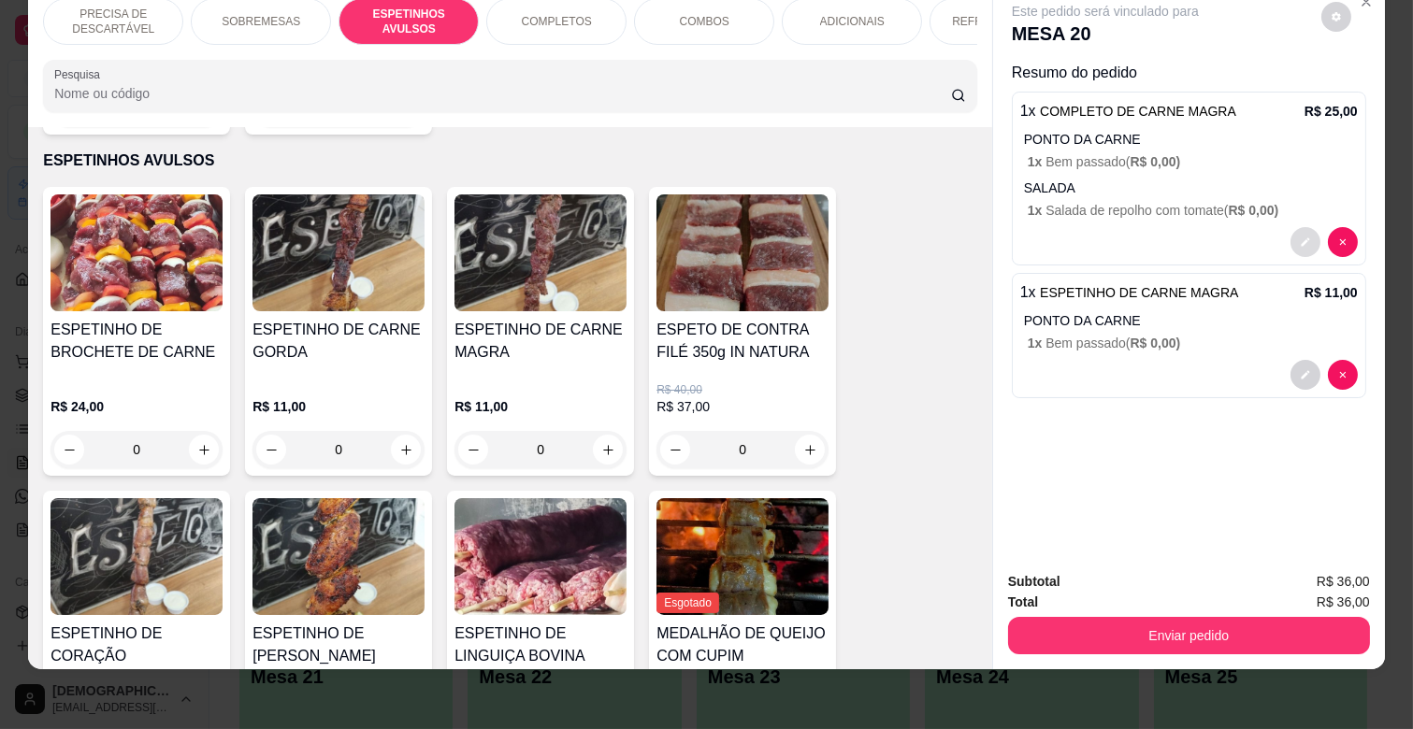
click at [1302, 227] on button "decrease-product-quantity" at bounding box center [1305, 242] width 30 height 30
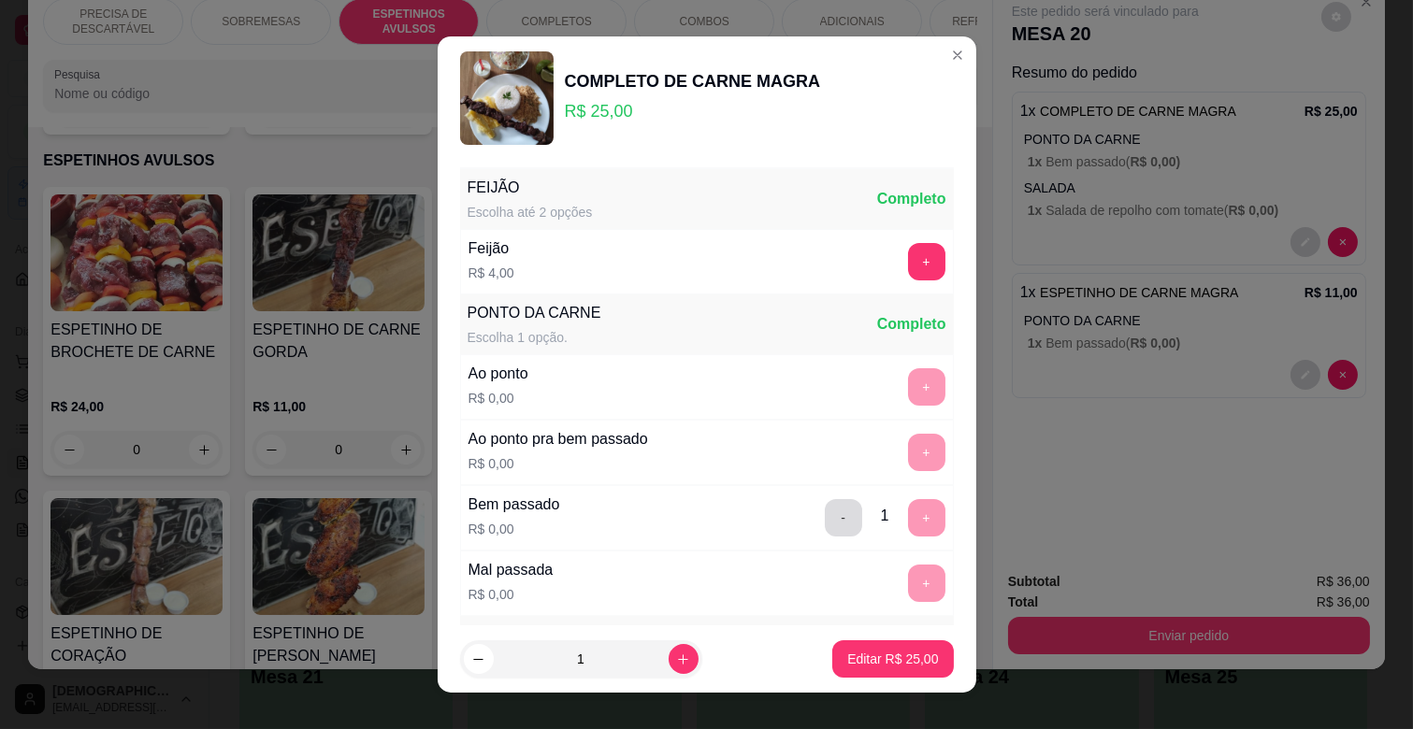
click at [825, 525] on button "-" at bounding box center [843, 517] width 37 height 37
click at [908, 451] on button "+" at bounding box center [926, 452] width 37 height 37
click at [849, 667] on p "Editar R$ 25,00" at bounding box center [893, 659] width 88 height 18
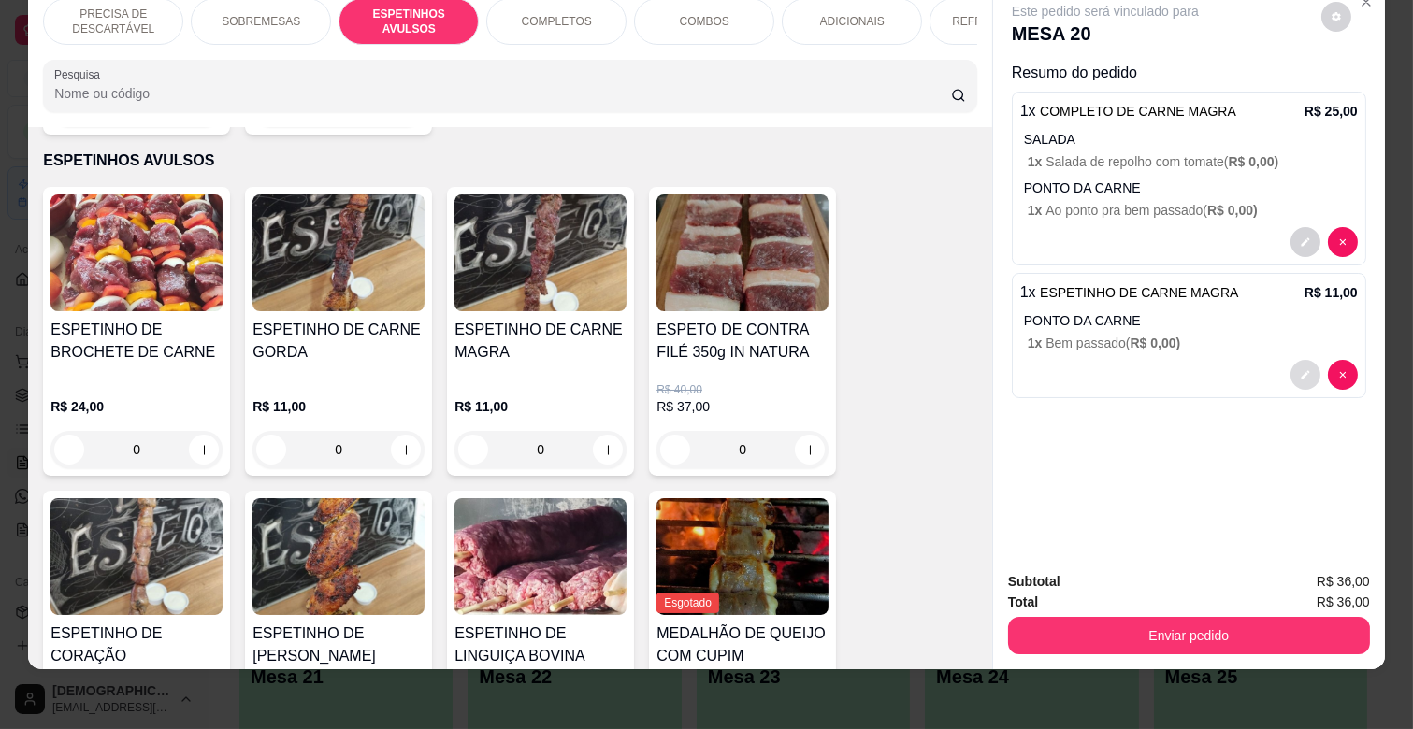
click at [1300, 369] on icon "decrease-product-quantity" at bounding box center [1305, 374] width 11 height 11
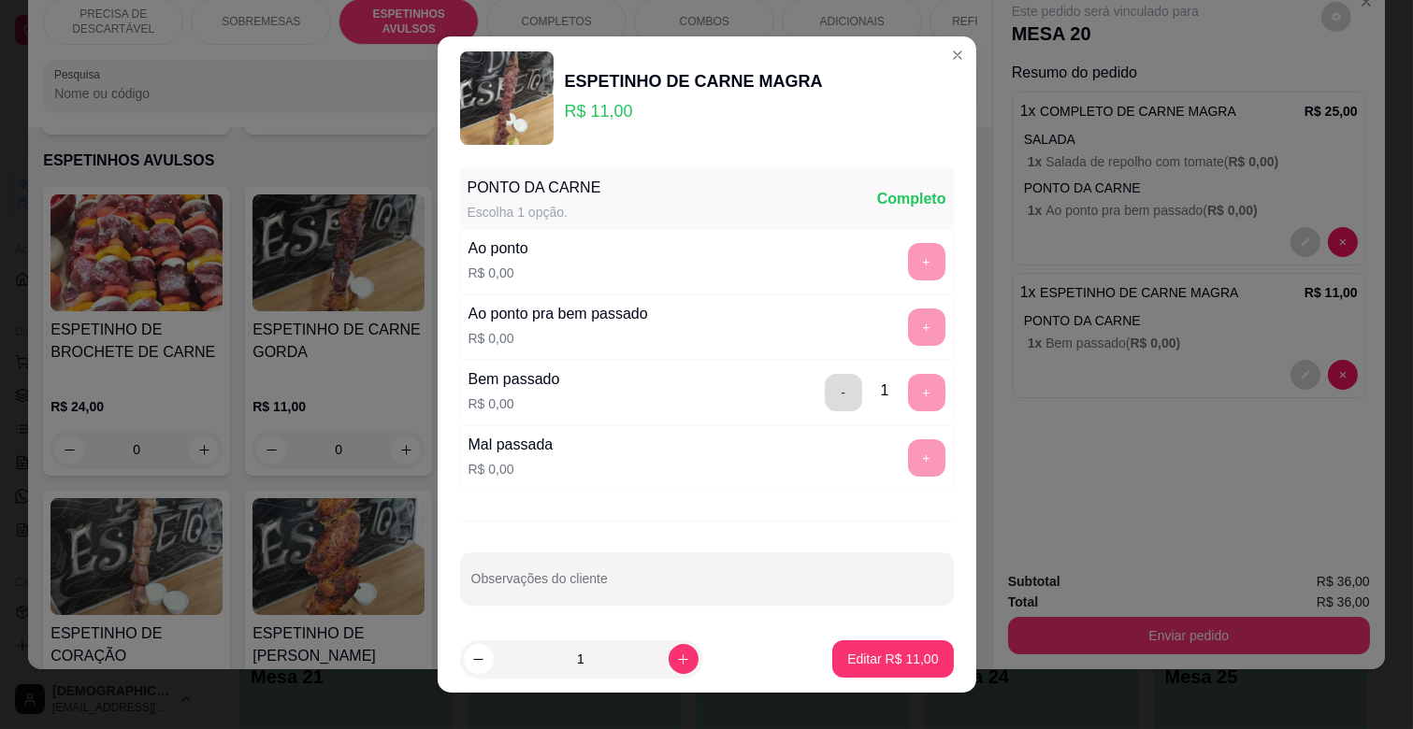
click at [825, 396] on button "-" at bounding box center [843, 392] width 37 height 37
click at [908, 322] on button "+" at bounding box center [926, 327] width 36 height 36
click at [873, 665] on p "Editar R$ 11,00" at bounding box center [892, 659] width 91 height 19
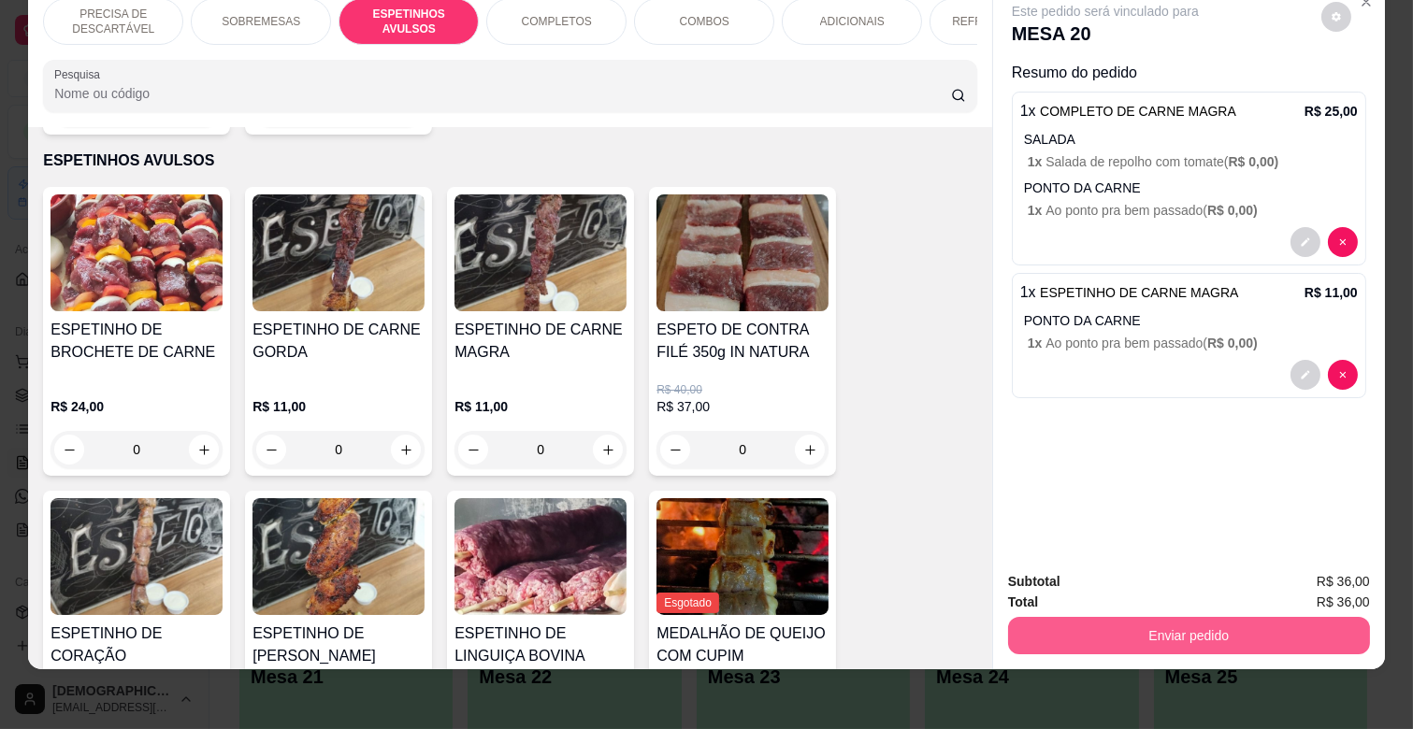
click at [1127, 617] on button "Enviar pedido" at bounding box center [1189, 635] width 362 height 37
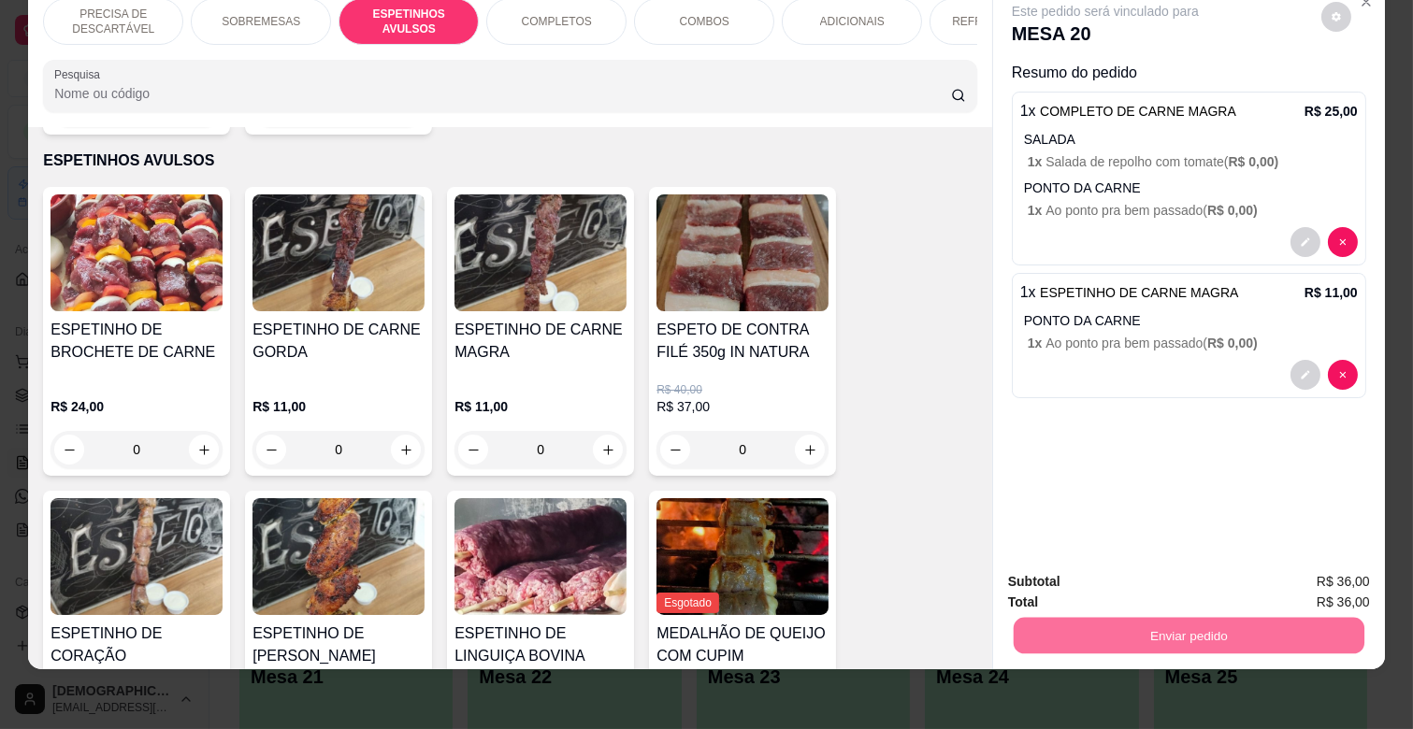
click at [1126, 578] on button "Não registrar e enviar pedido" at bounding box center [1126, 574] width 189 height 35
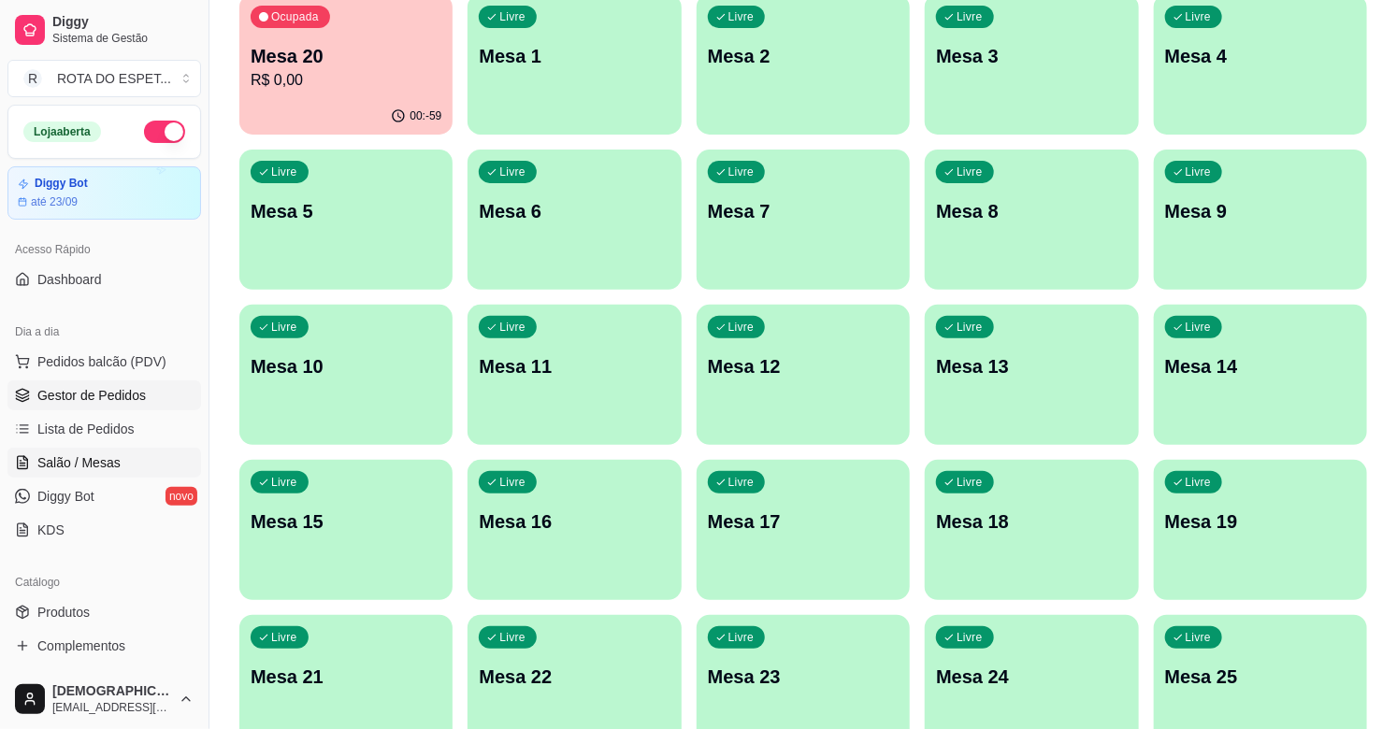
click at [113, 396] on span "Gestor de Pedidos" at bounding box center [91, 395] width 108 height 19
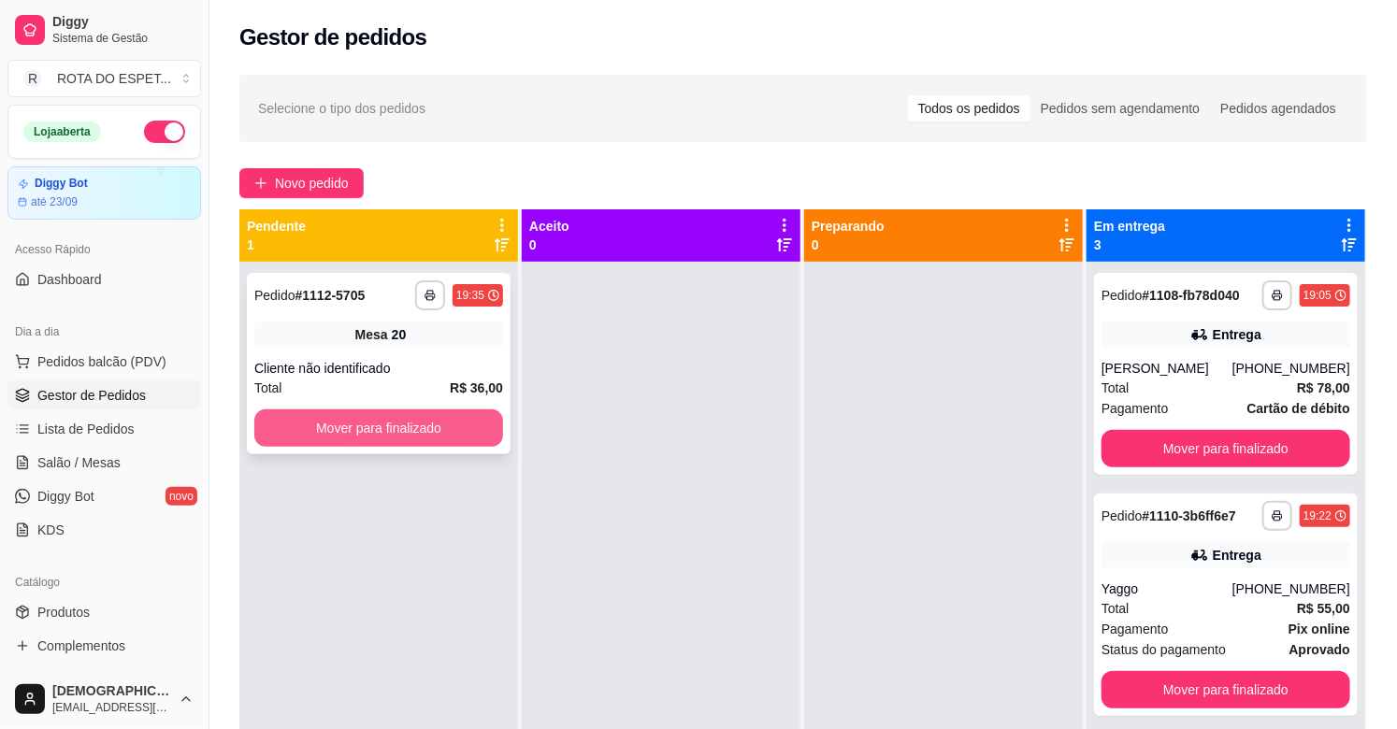
click at [437, 421] on button "Mover para finalizado" at bounding box center [378, 428] width 249 height 37
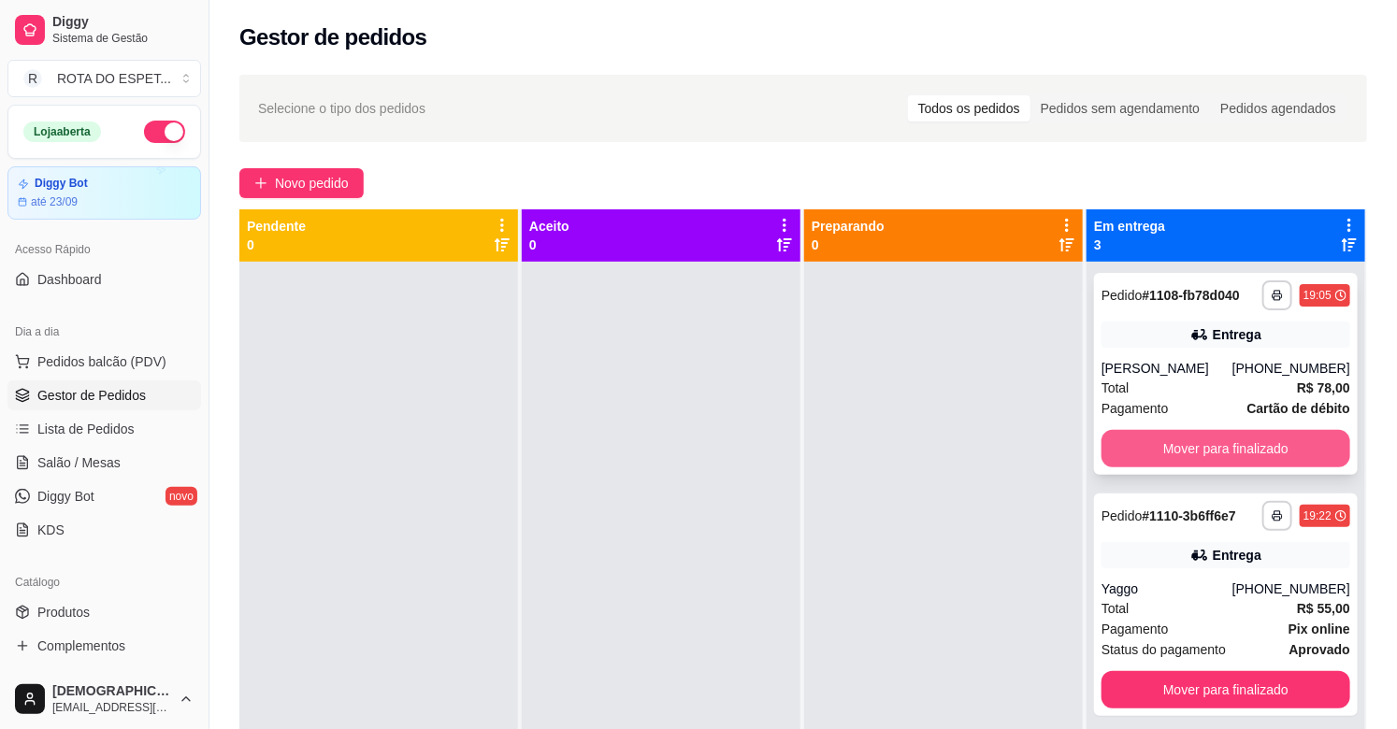
click at [1180, 447] on button "Mover para finalizado" at bounding box center [1225, 448] width 249 height 37
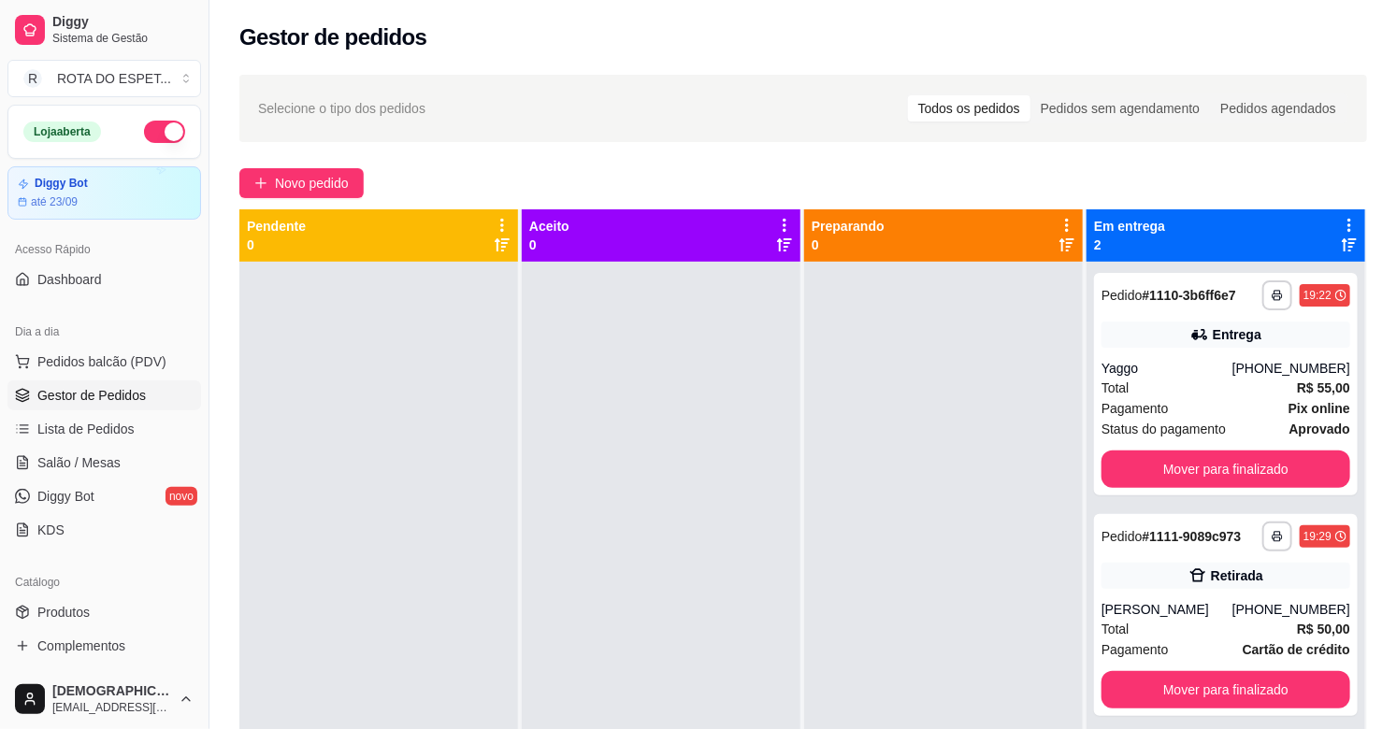
click at [575, 534] on div at bounding box center [661, 626] width 279 height 729
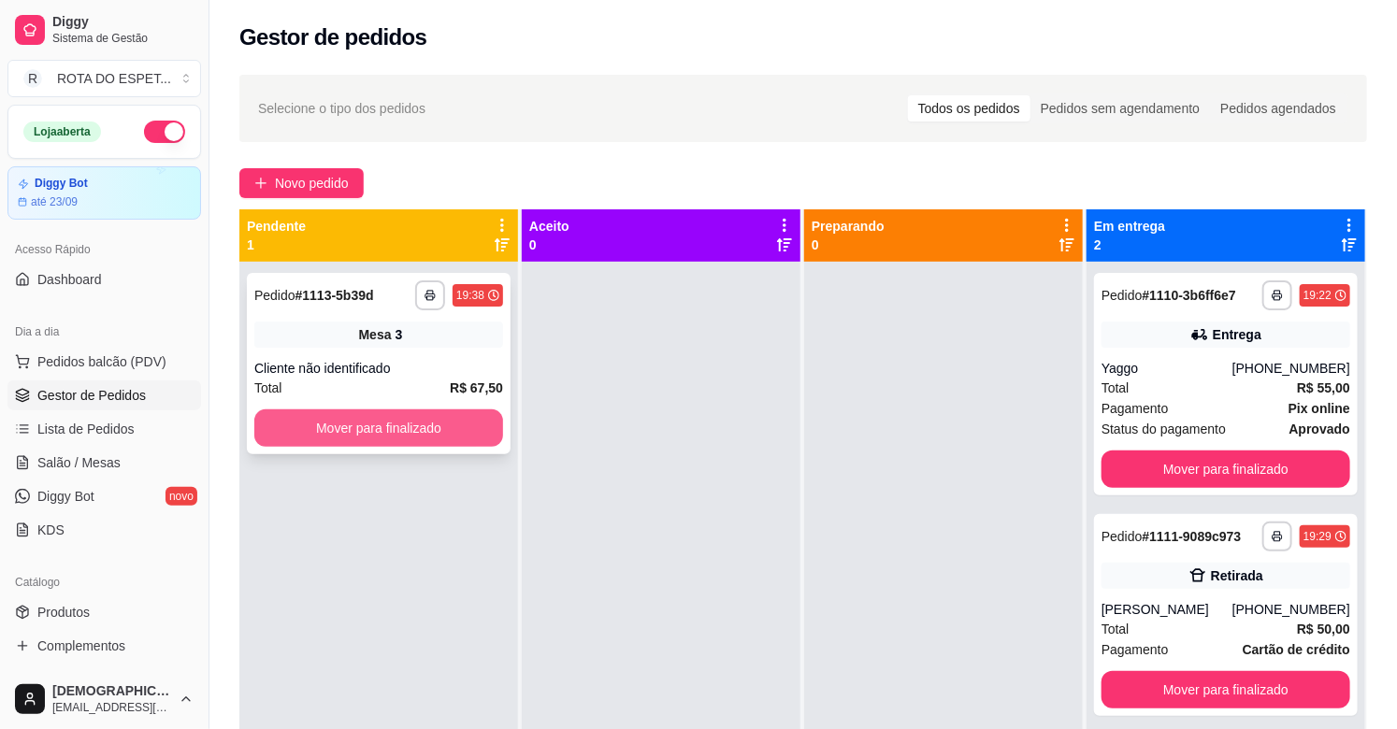
click at [462, 413] on button "Mover para finalizado" at bounding box center [378, 428] width 249 height 37
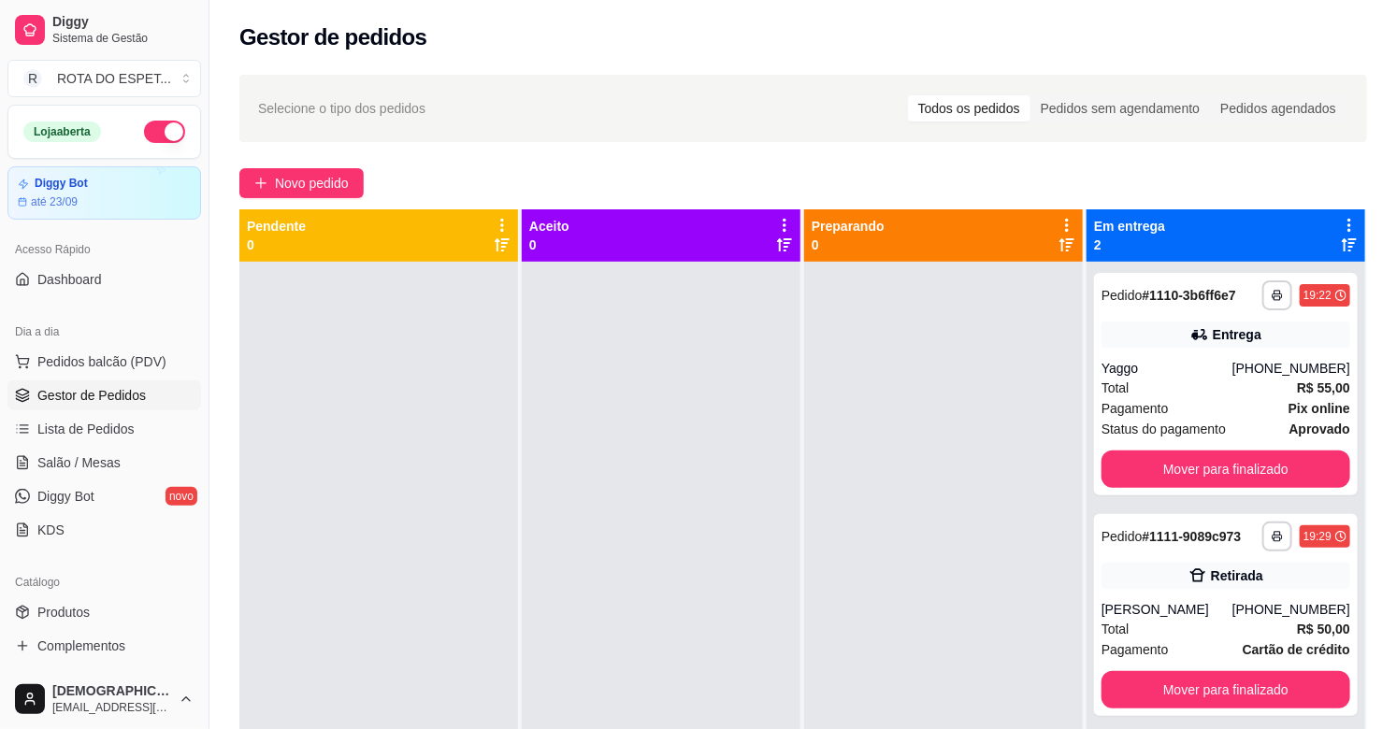
click at [503, 727] on div at bounding box center [378, 626] width 279 height 729
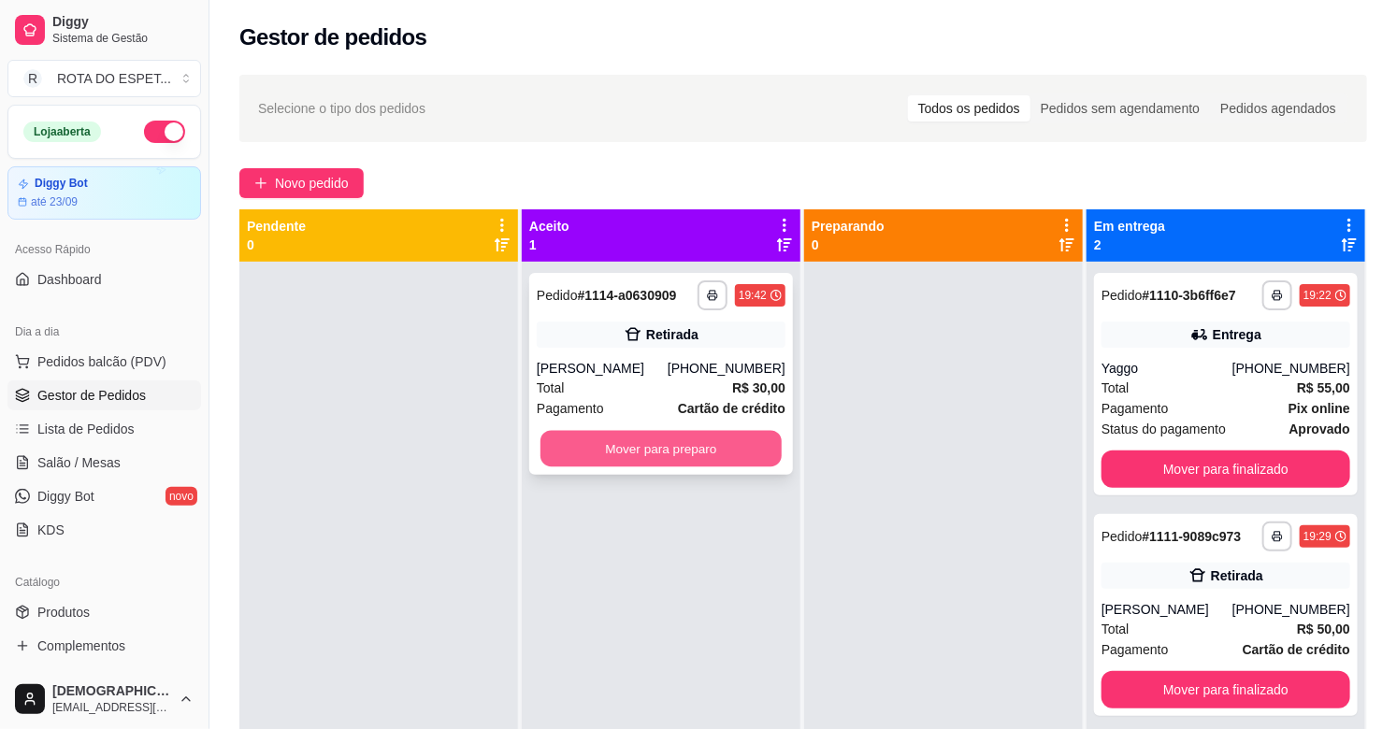
click at [619, 459] on button "Mover para preparo" at bounding box center [660, 449] width 241 height 36
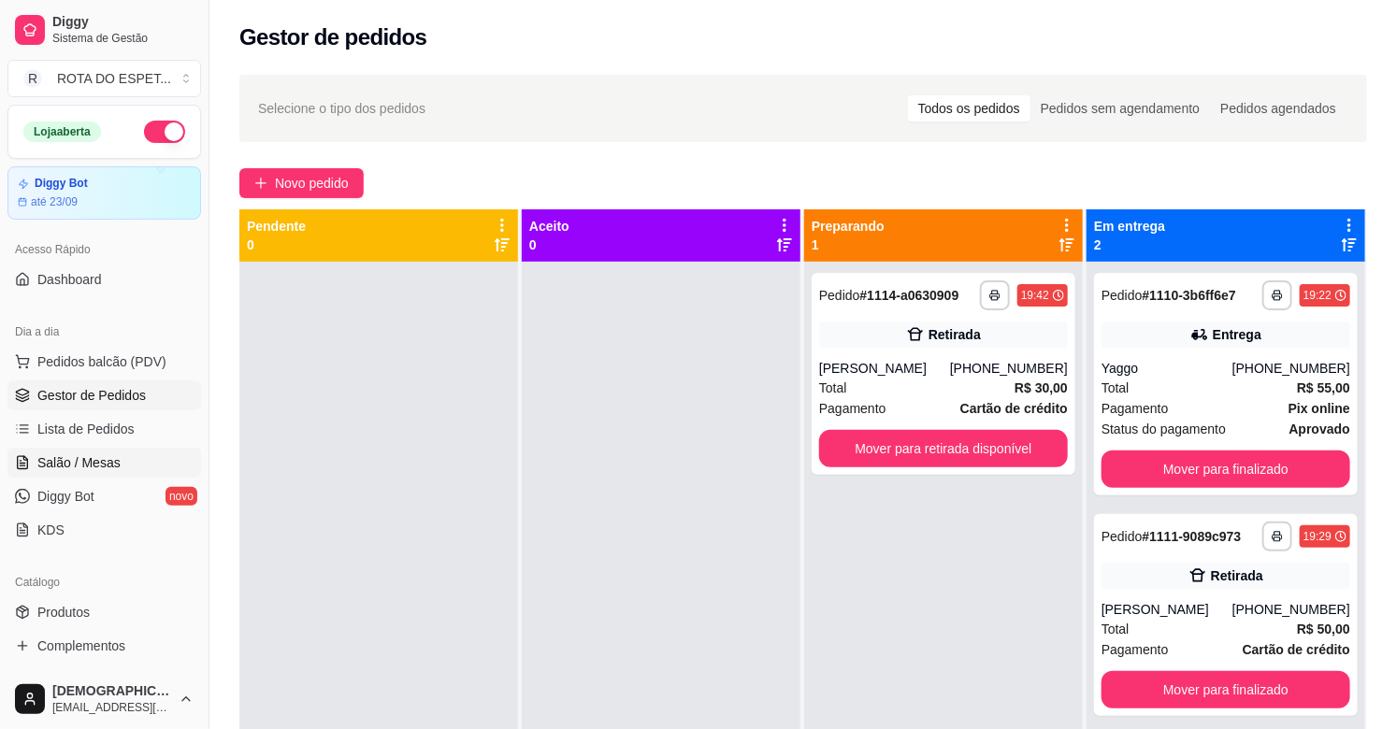
click at [143, 460] on link "Salão / Mesas" at bounding box center [104, 463] width 194 height 30
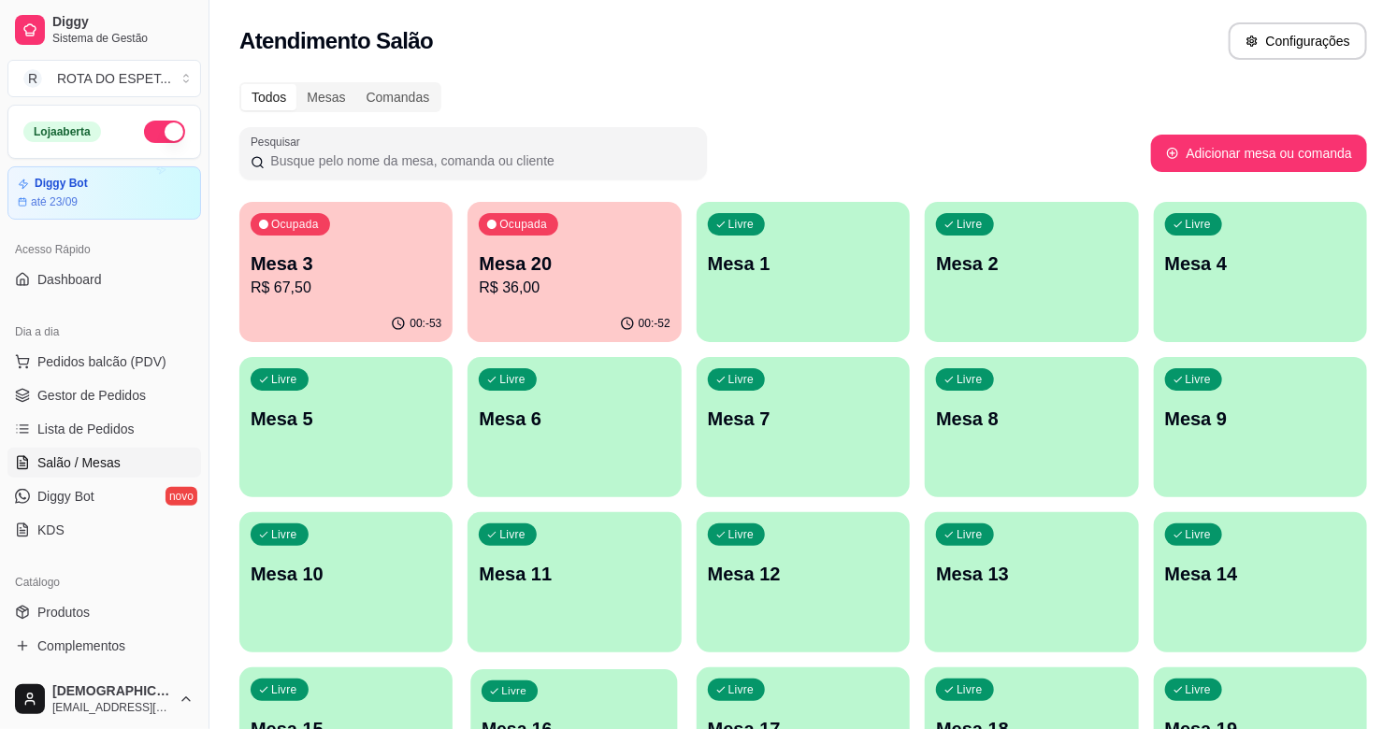
click at [510, 727] on p "Mesa 16" at bounding box center [574, 729] width 185 height 25
click at [85, 391] on span "Gestor de Pedidos" at bounding box center [91, 395] width 108 height 19
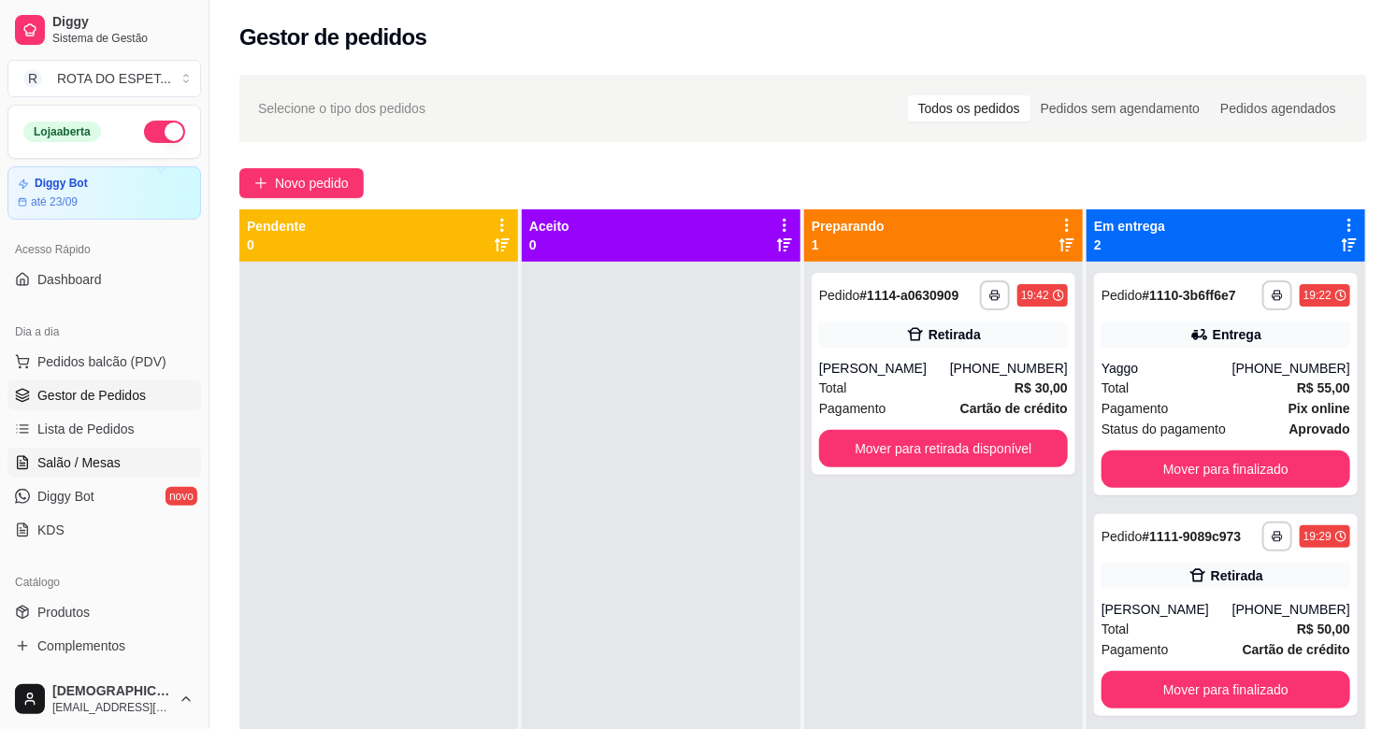
click at [88, 458] on span "Salão / Mesas" at bounding box center [78, 462] width 83 height 19
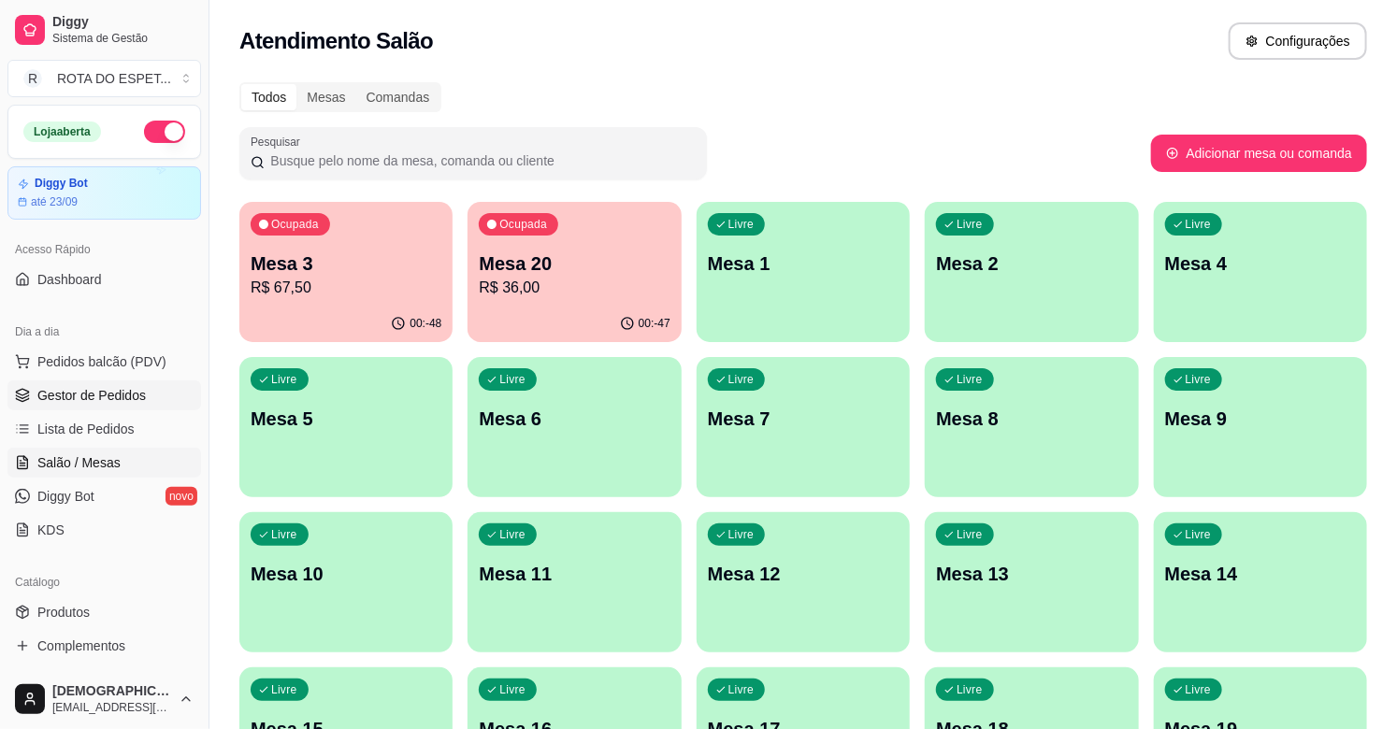
click at [89, 390] on span "Gestor de Pedidos" at bounding box center [91, 395] width 108 height 19
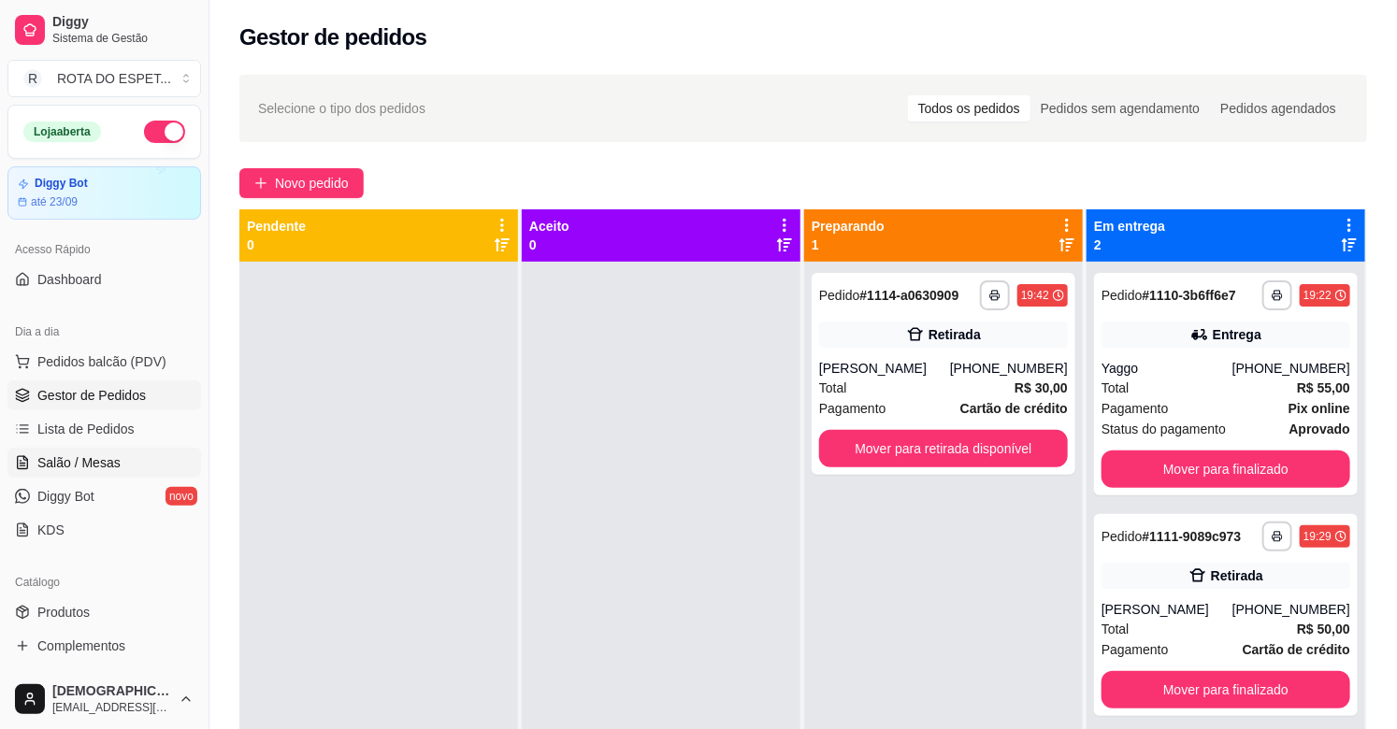
click at [90, 459] on span "Salão / Mesas" at bounding box center [78, 462] width 83 height 19
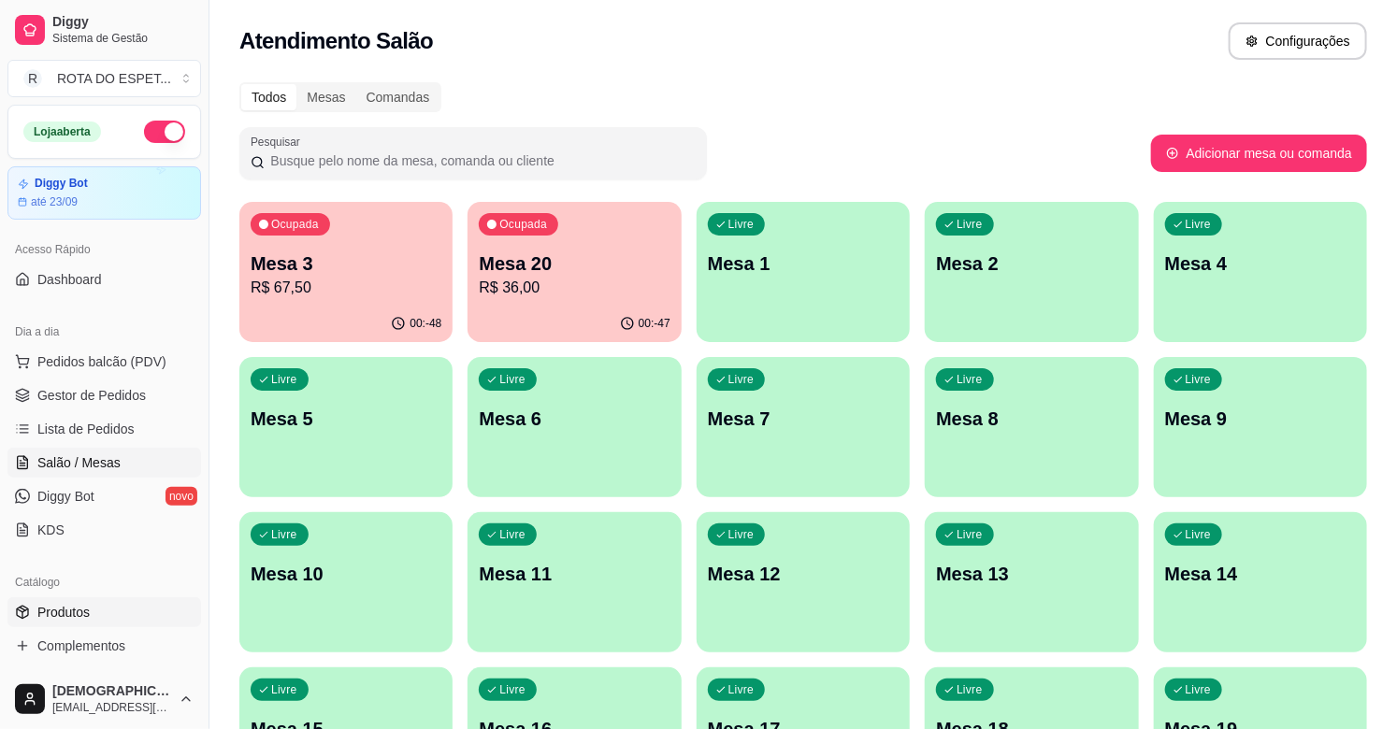
click at [72, 606] on span "Produtos" at bounding box center [63, 612] width 52 height 19
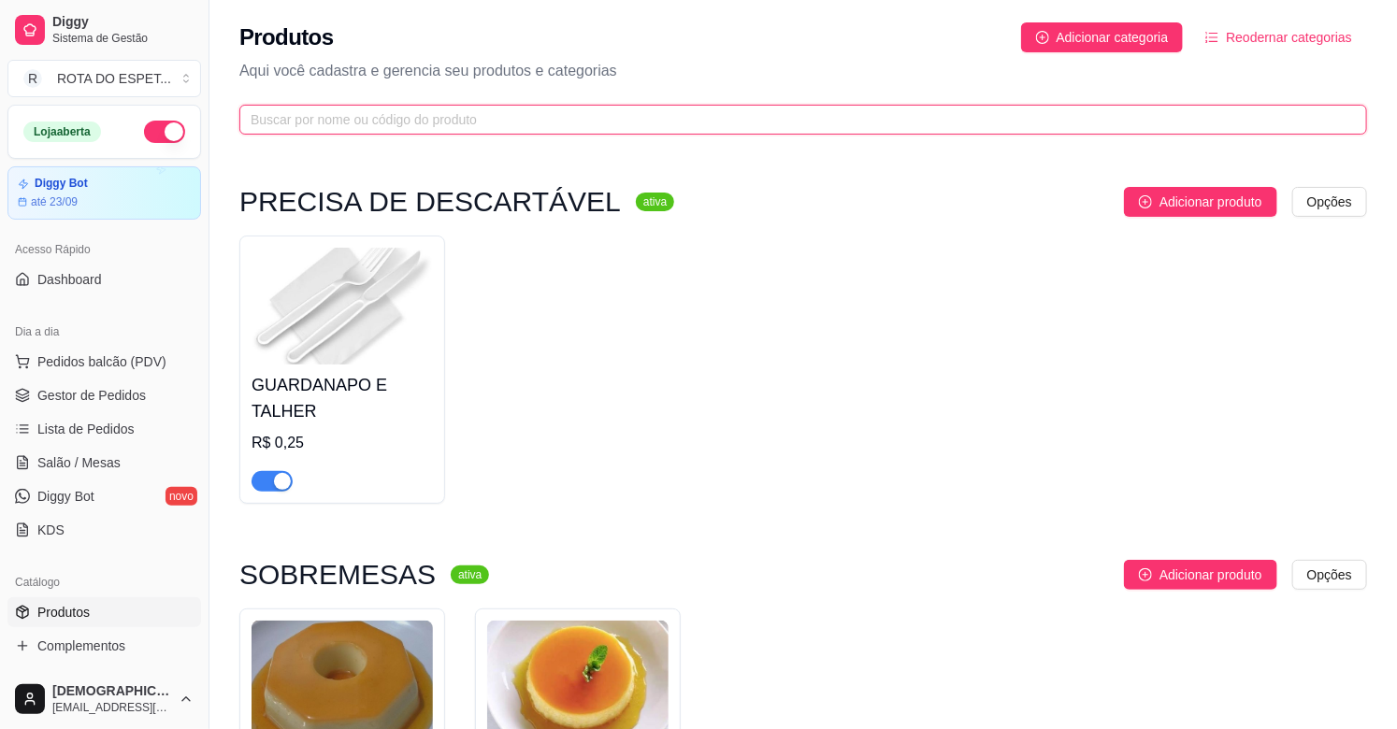
click at [492, 113] on input "text" at bounding box center [796, 119] width 1090 height 21
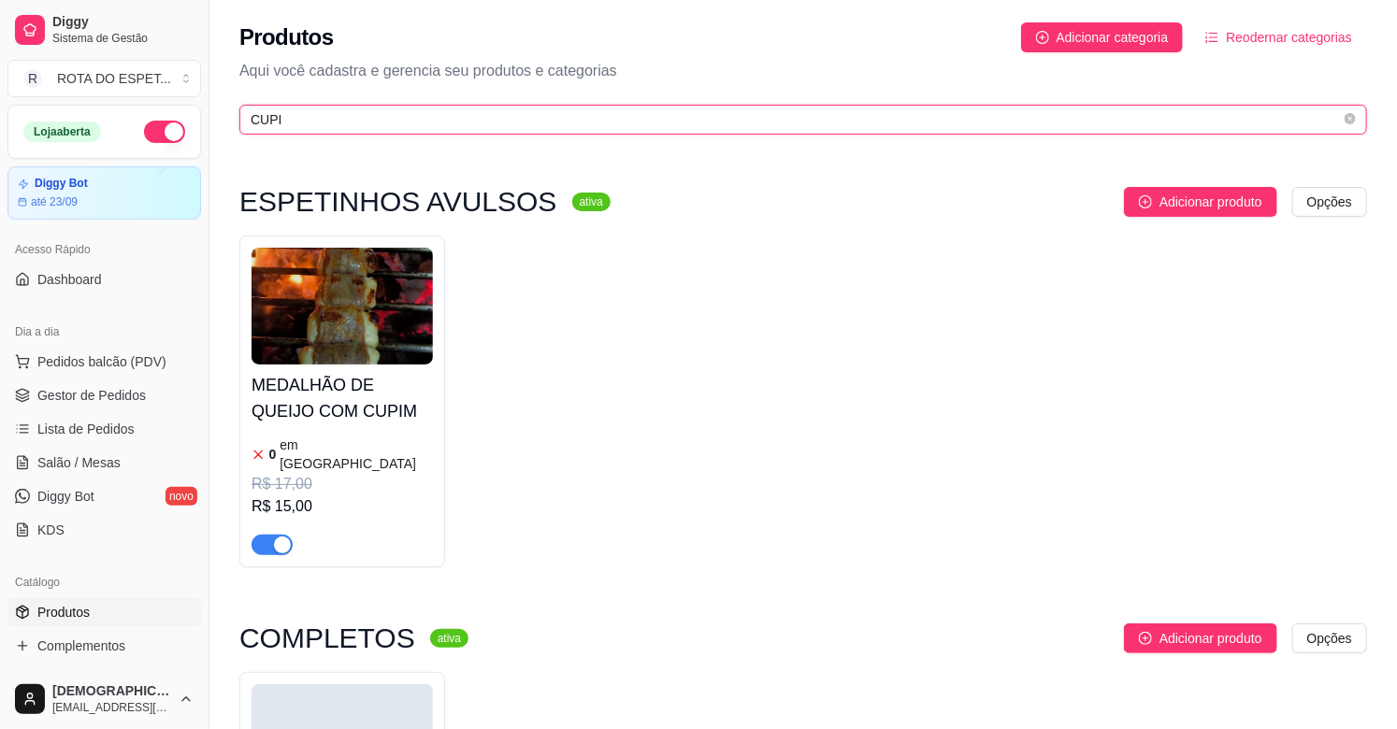
type input "CUPI"
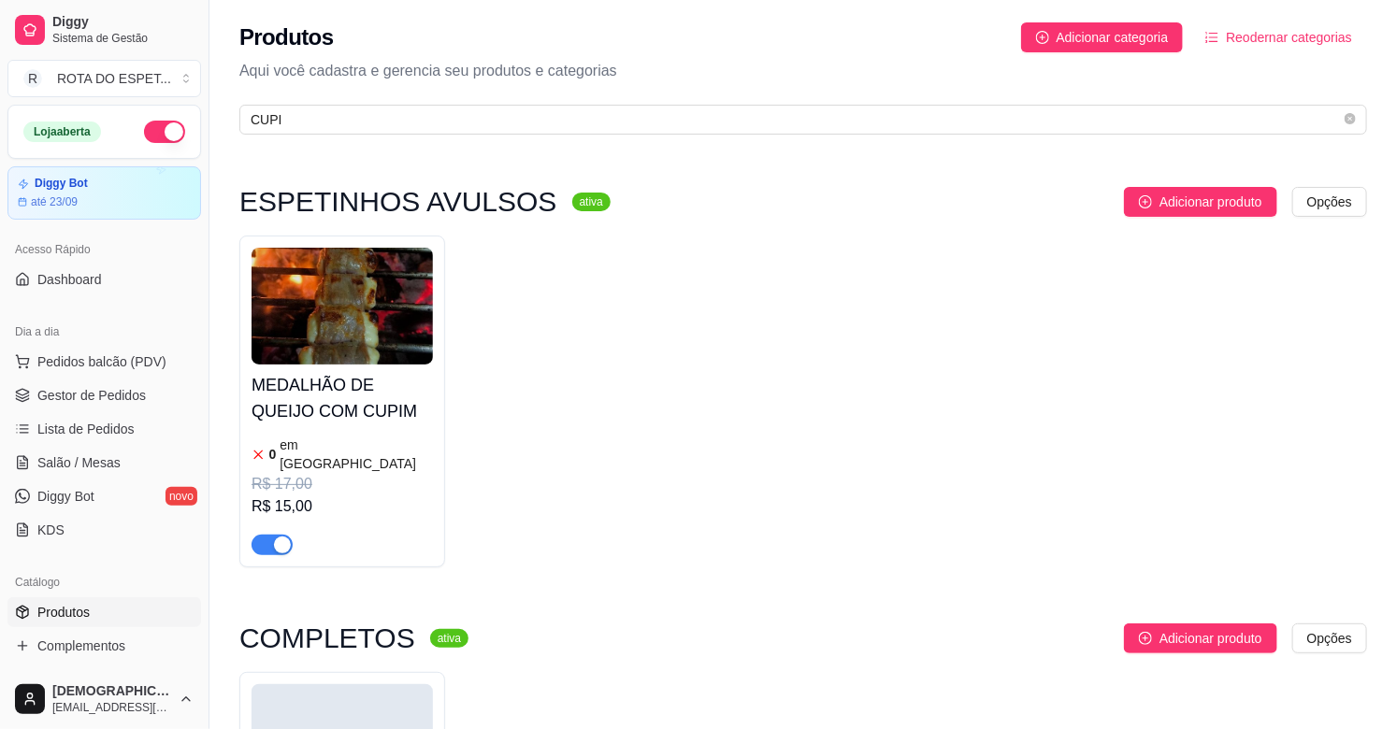
click at [323, 445] on article "em [GEOGRAPHIC_DATA]" at bounding box center [356, 454] width 153 height 37
click at [330, 434] on div "0 em estoque R$ 17,00 R$ 15,00" at bounding box center [342, 493] width 181 height 123
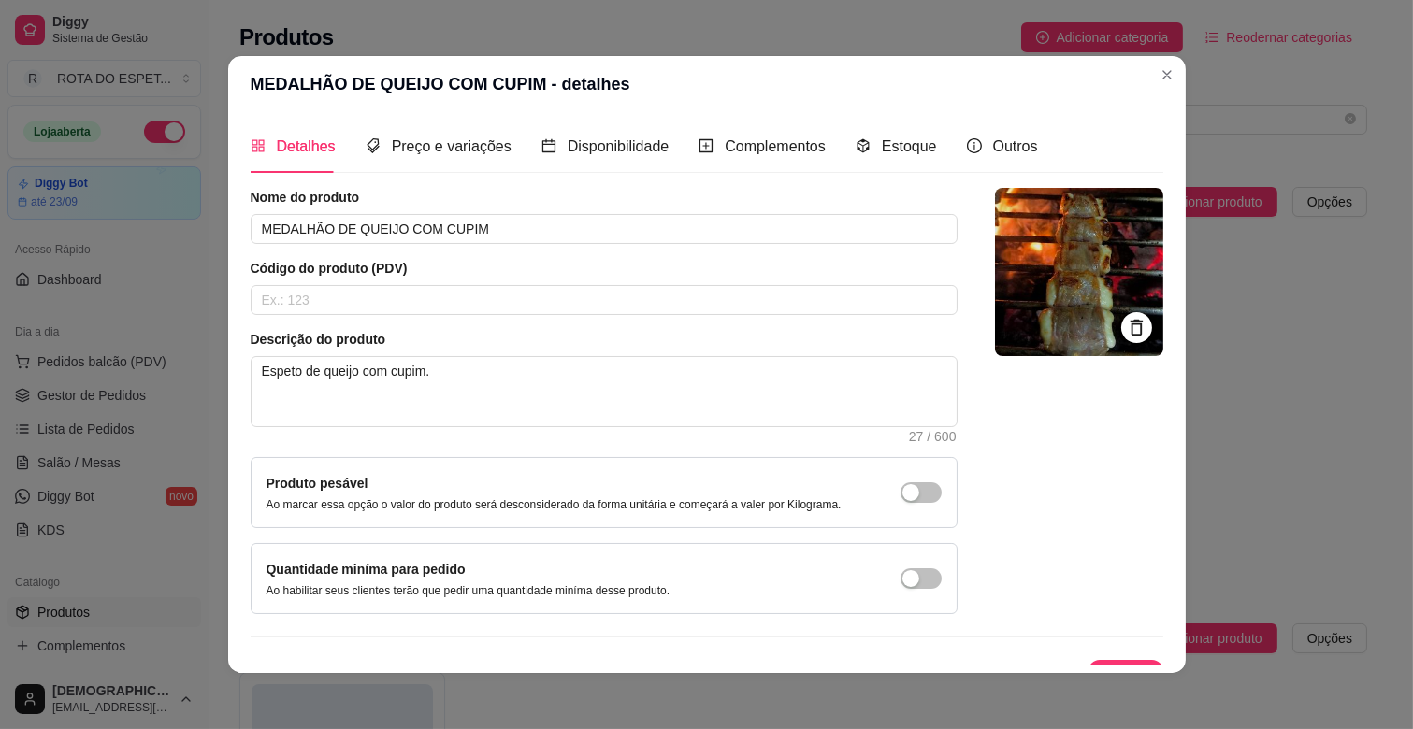
click at [927, 157] on div "Detalhes Preço e variações Disponibilidade Complementos Estoque Outros" at bounding box center [644, 146] width 787 height 53
click at [907, 153] on span "Estoque" at bounding box center [909, 146] width 55 height 16
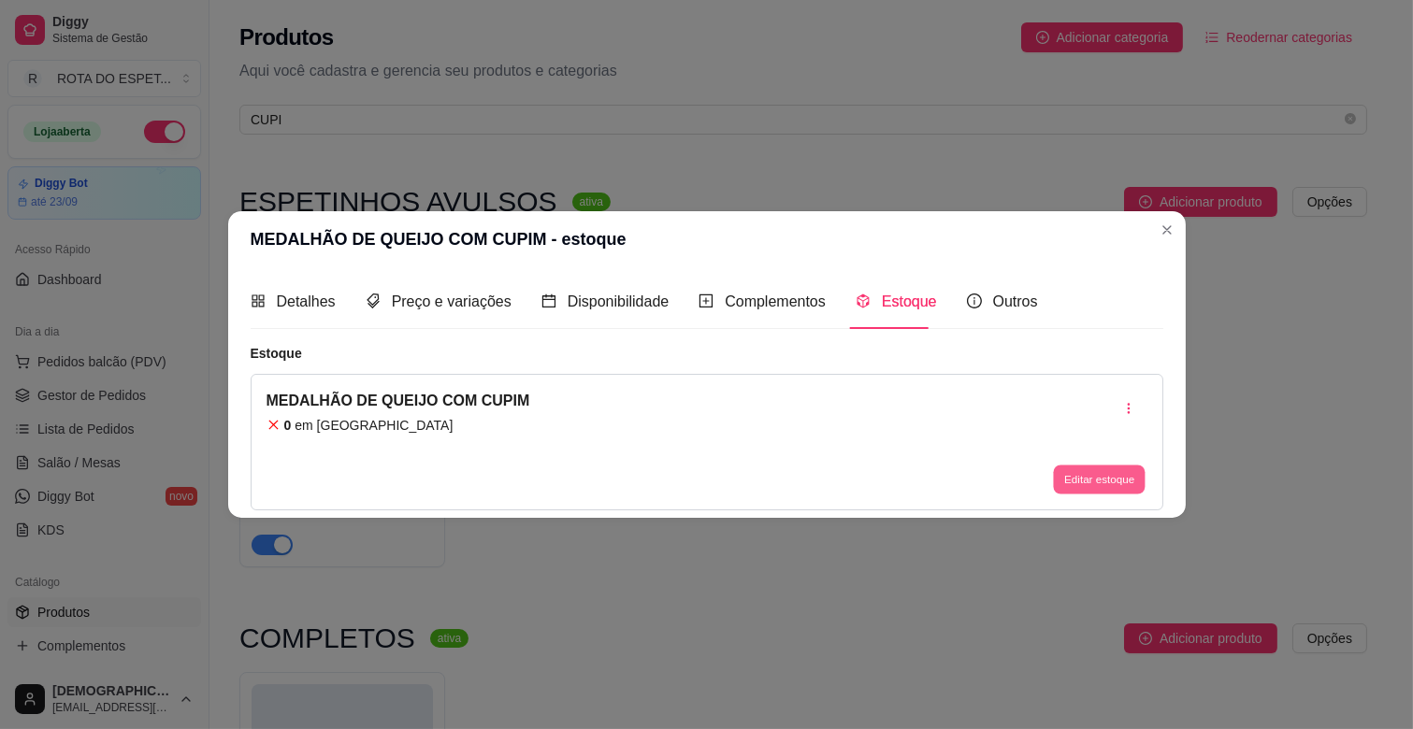
click at [1089, 488] on button "Editar estoque" at bounding box center [1100, 479] width 92 height 29
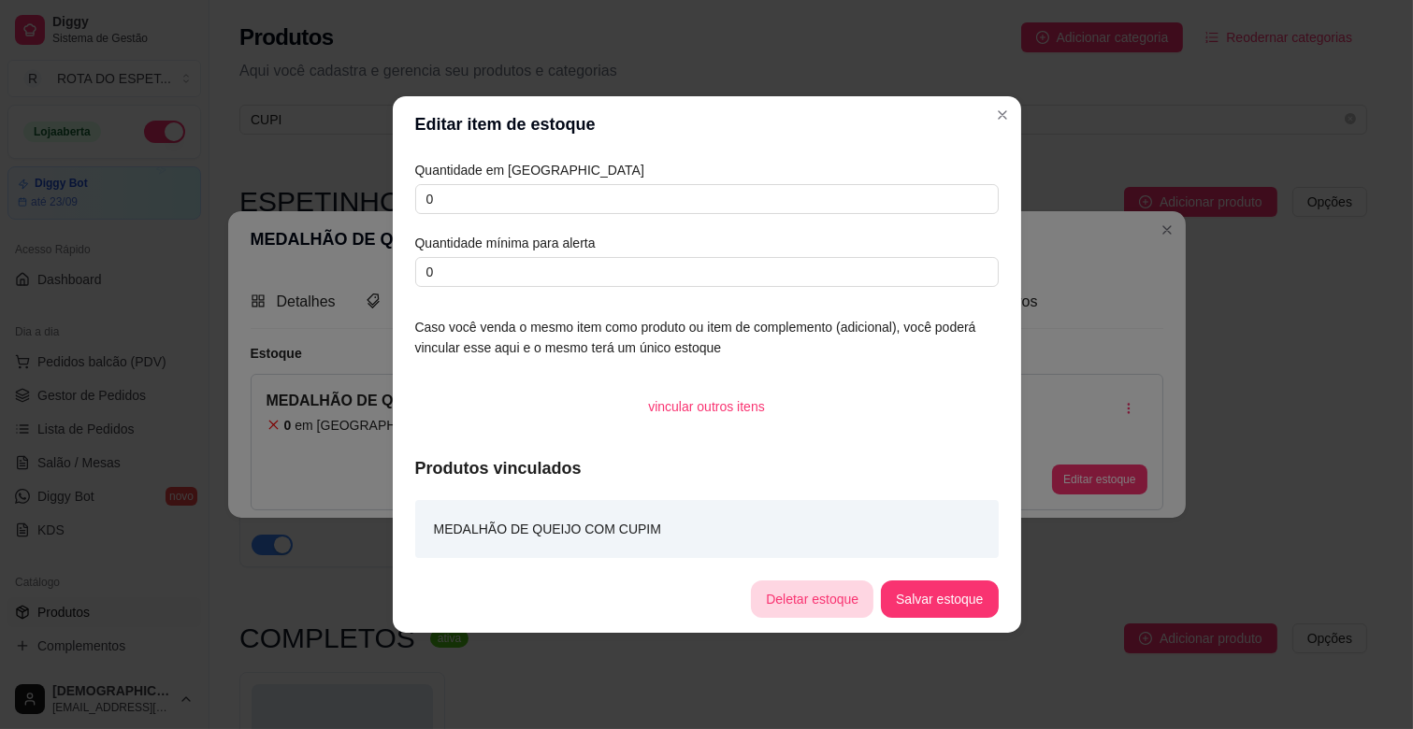
click at [828, 611] on button "Deletar estoque" at bounding box center [812, 599] width 122 height 37
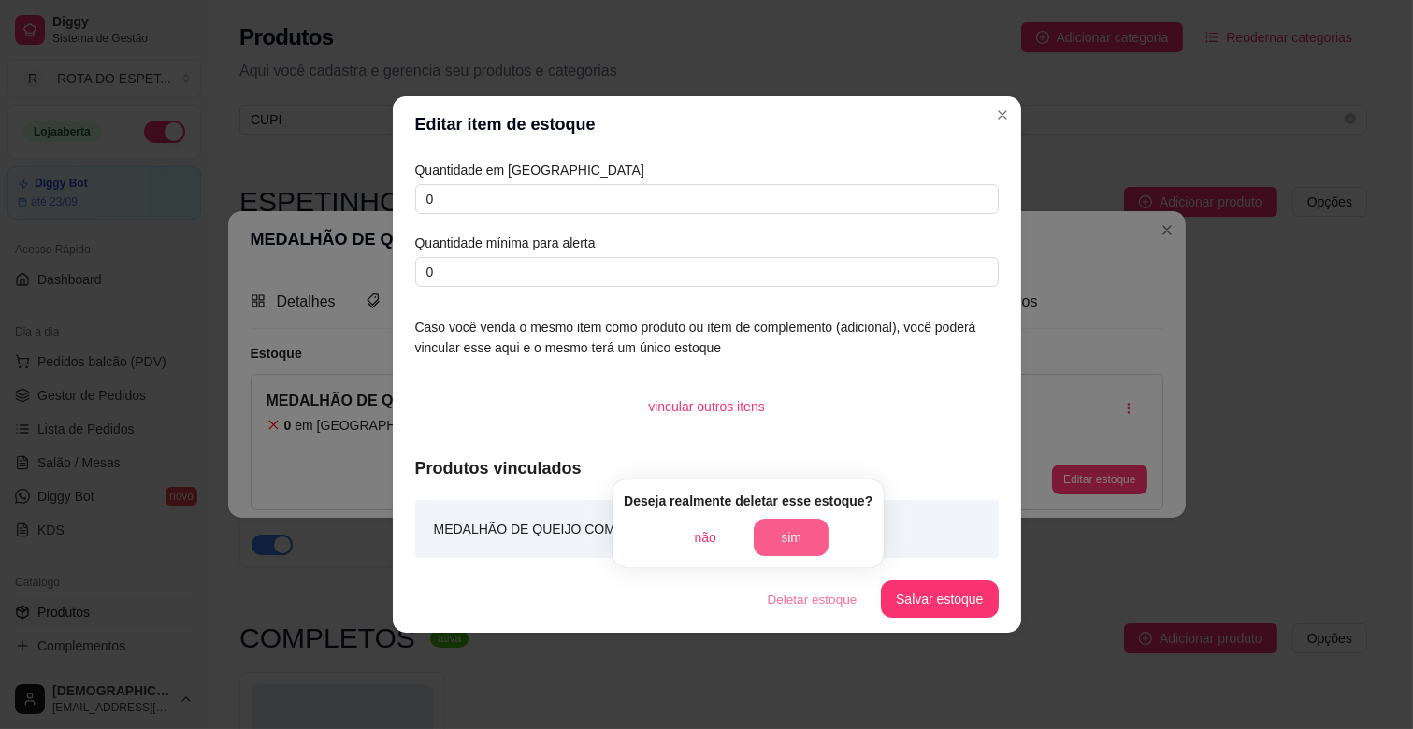
click at [779, 533] on button "sim" at bounding box center [791, 537] width 75 height 37
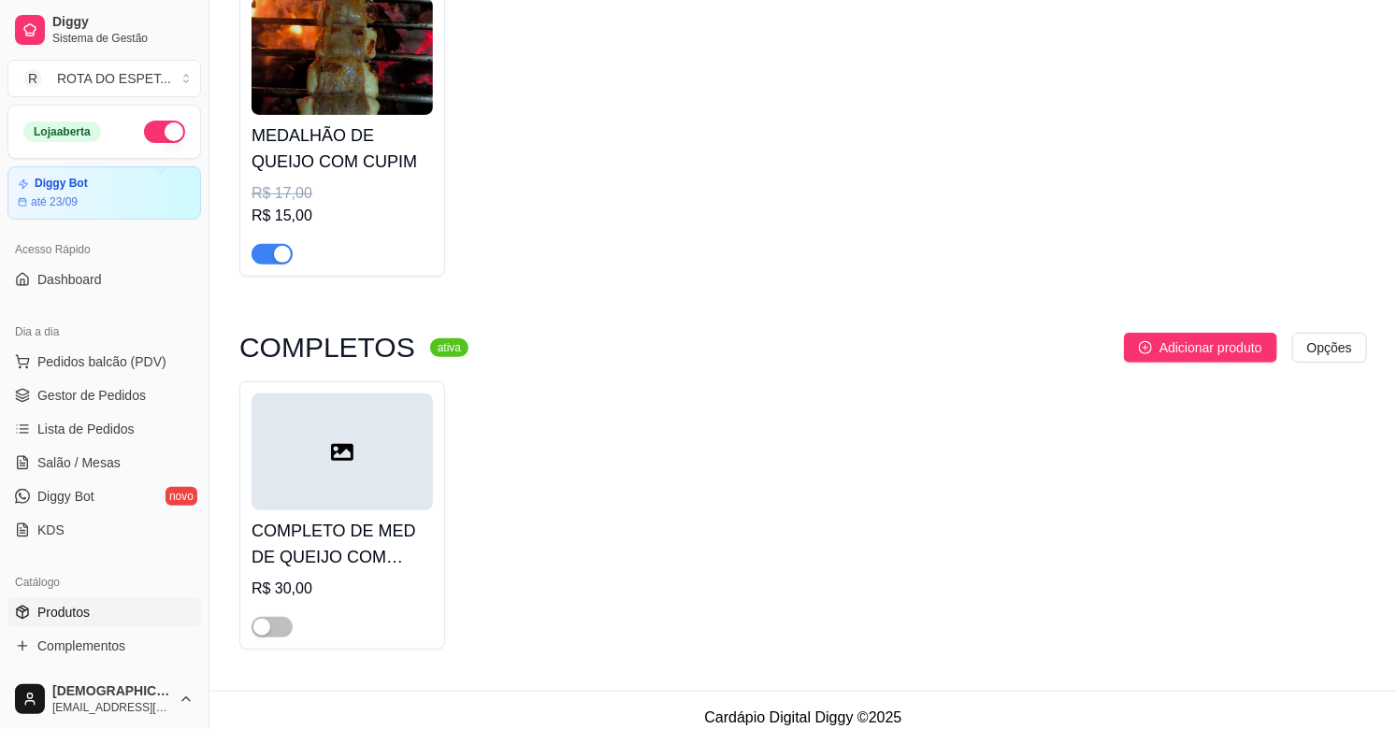
scroll to position [266, 0]
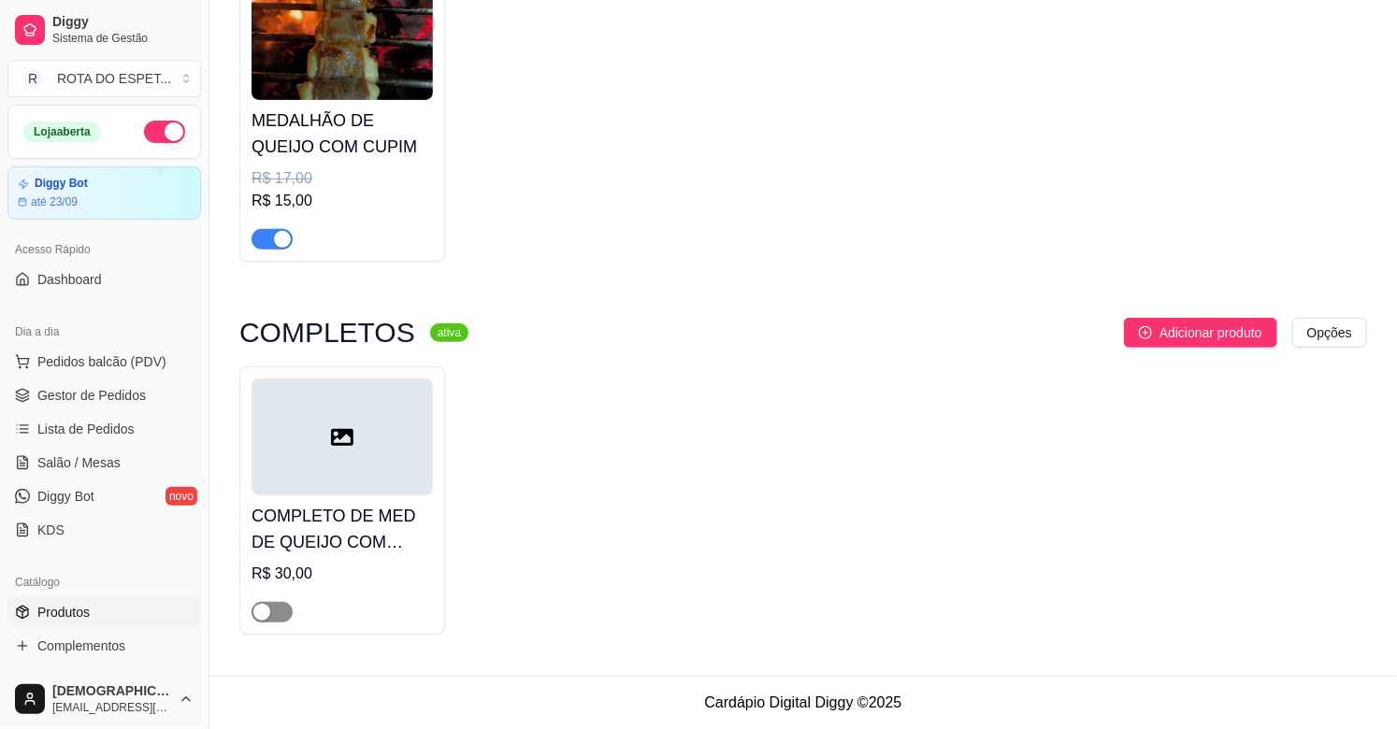
click at [278, 604] on span "button" at bounding box center [272, 612] width 41 height 21
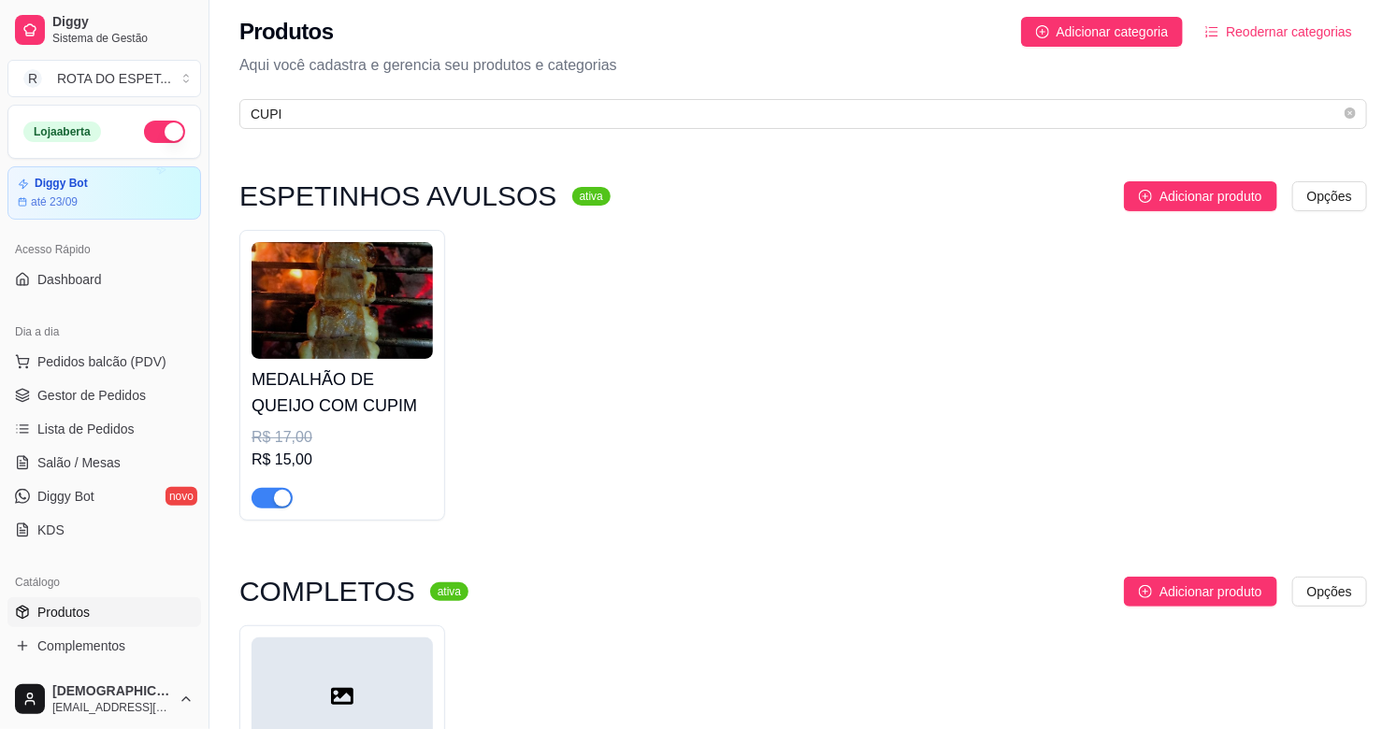
scroll to position [0, 0]
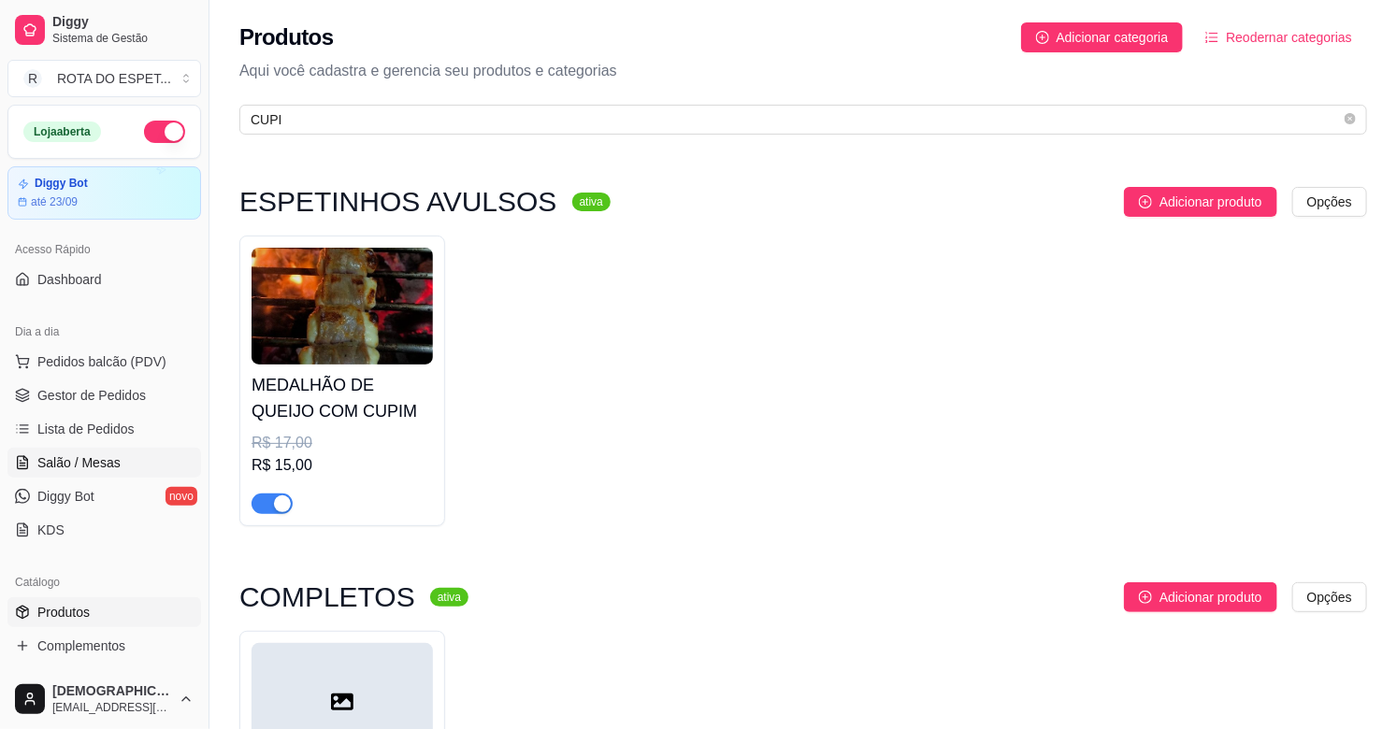
click at [95, 456] on span "Salão / Mesas" at bounding box center [78, 462] width 83 height 19
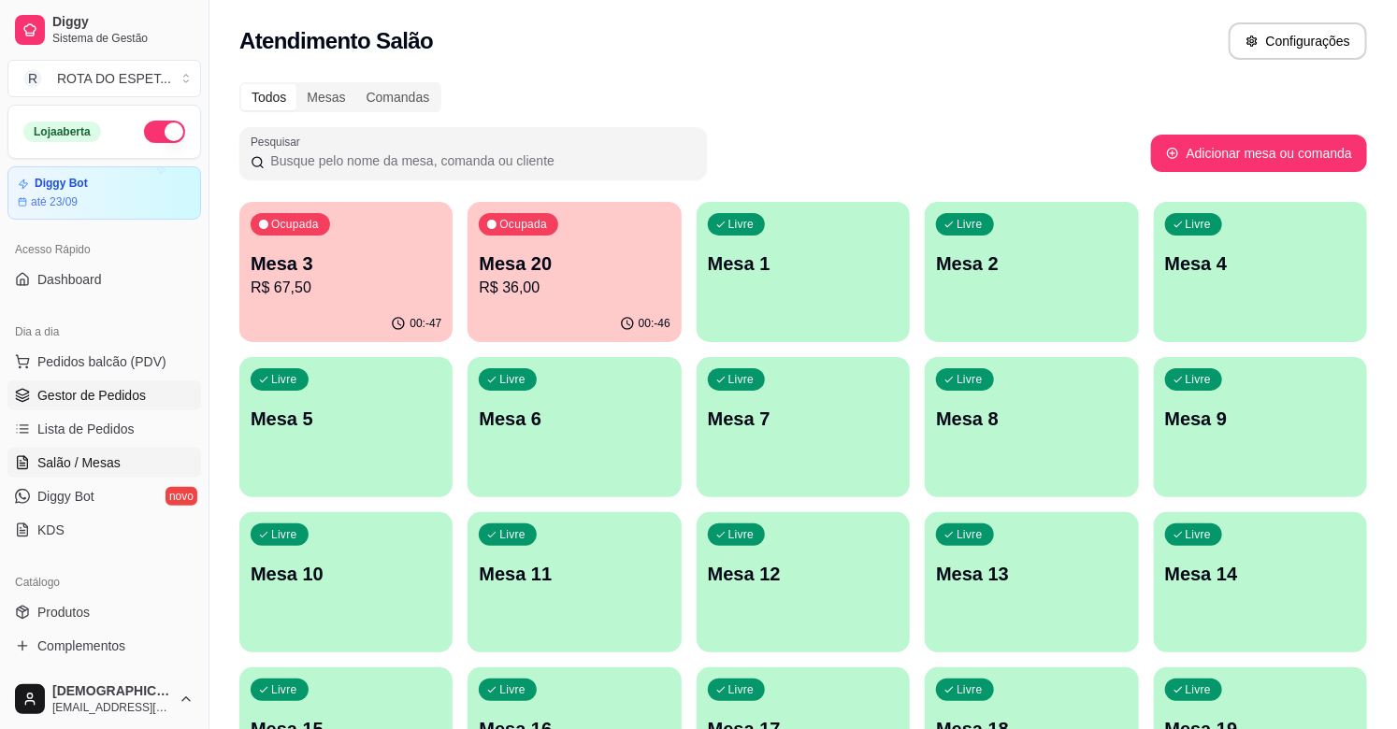
click at [60, 405] on link "Gestor de Pedidos" at bounding box center [104, 396] width 194 height 30
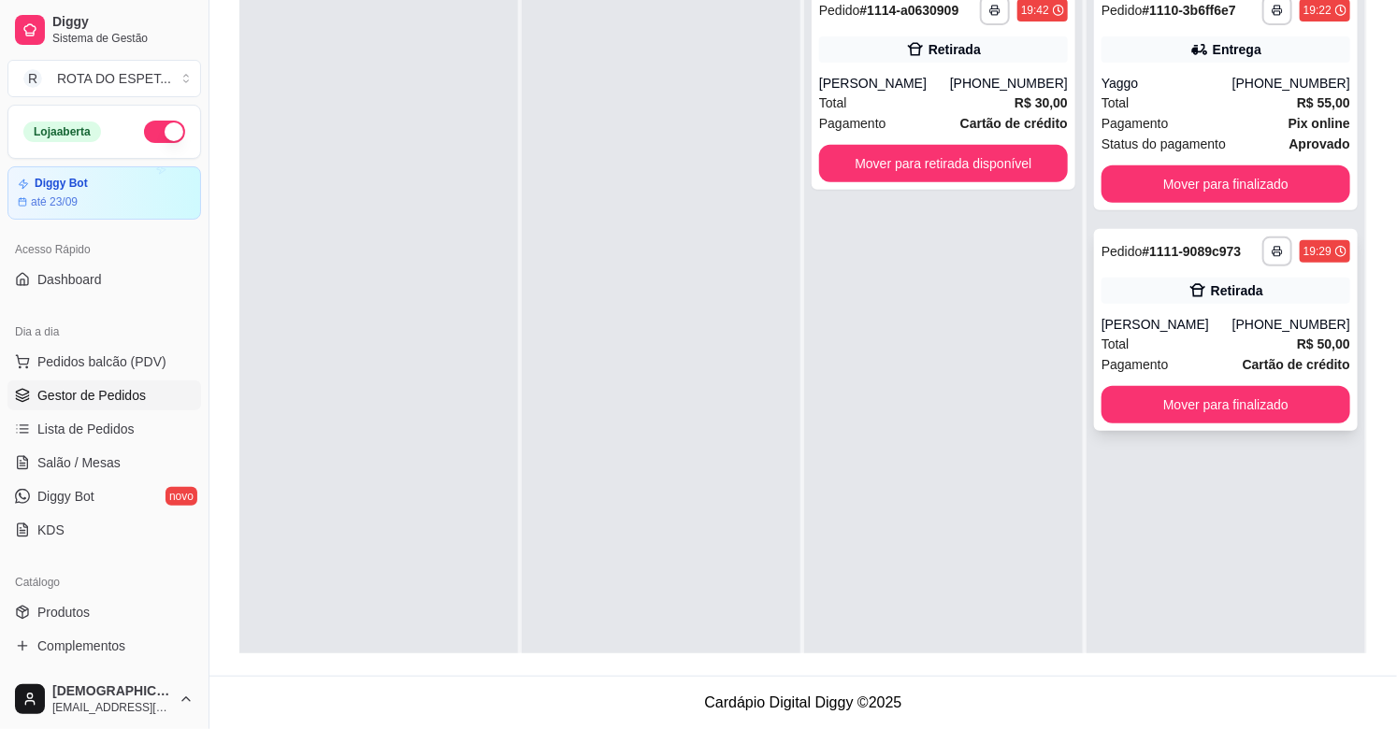
click at [1226, 332] on div "[PERSON_NAME]" at bounding box center [1166, 324] width 131 height 19
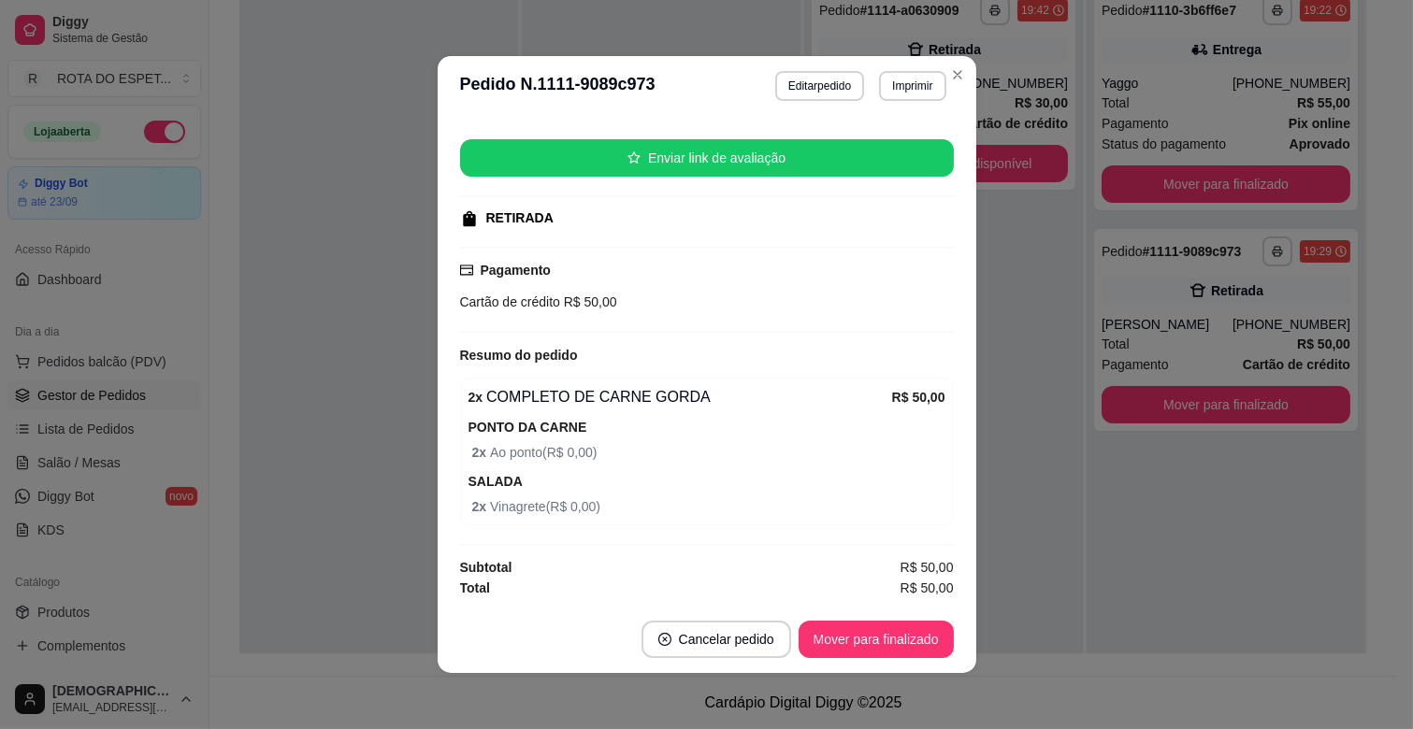
scroll to position [4, 0]
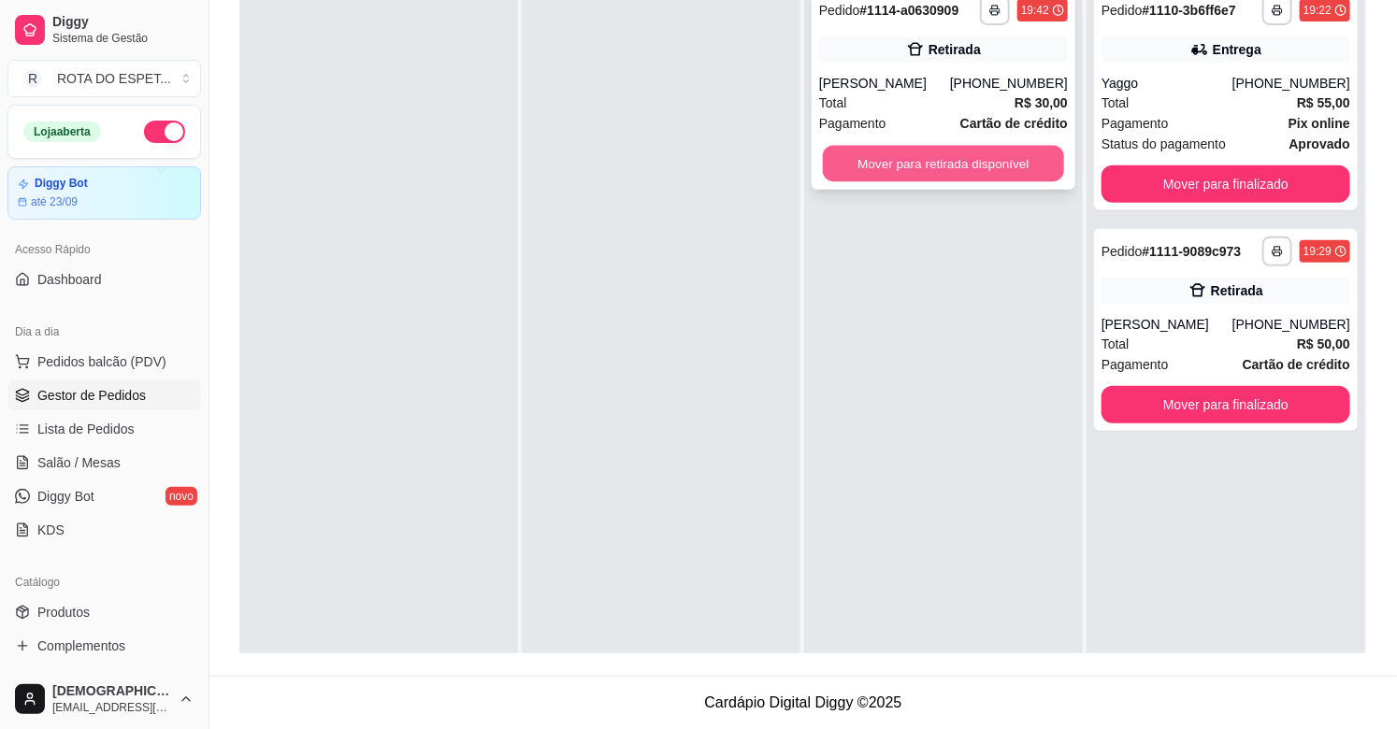
click at [939, 162] on button "Mover para retirada disponível" at bounding box center [943, 164] width 241 height 36
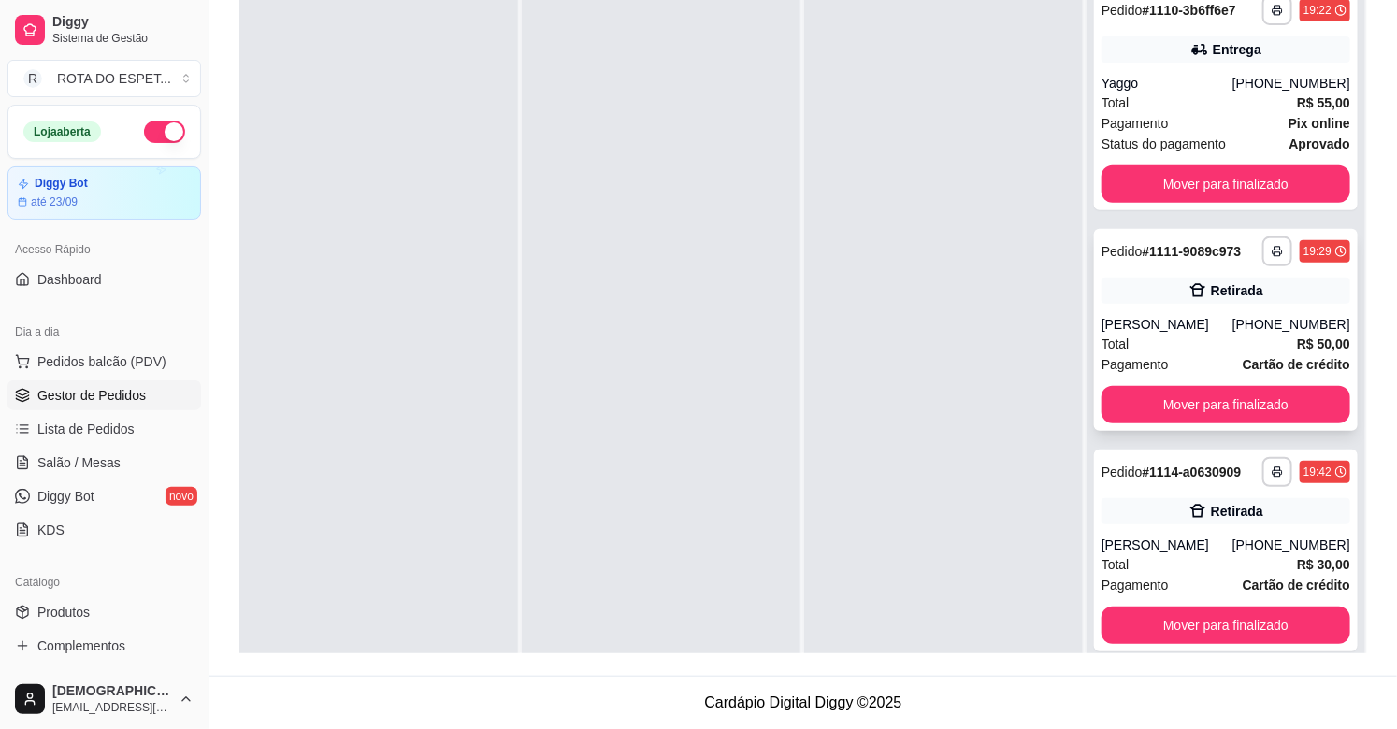
click at [1159, 334] on div "Total R$ 50,00" at bounding box center [1225, 344] width 249 height 21
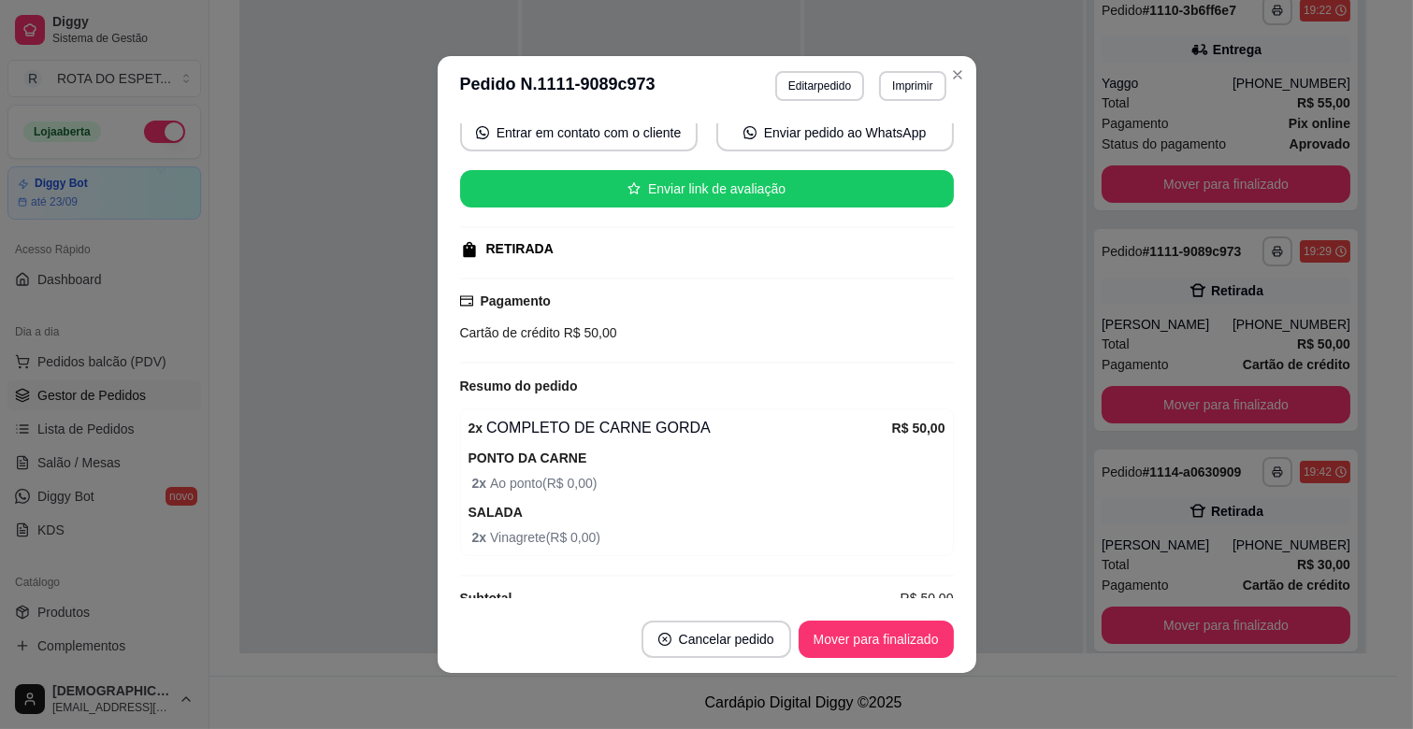
scroll to position [217, 0]
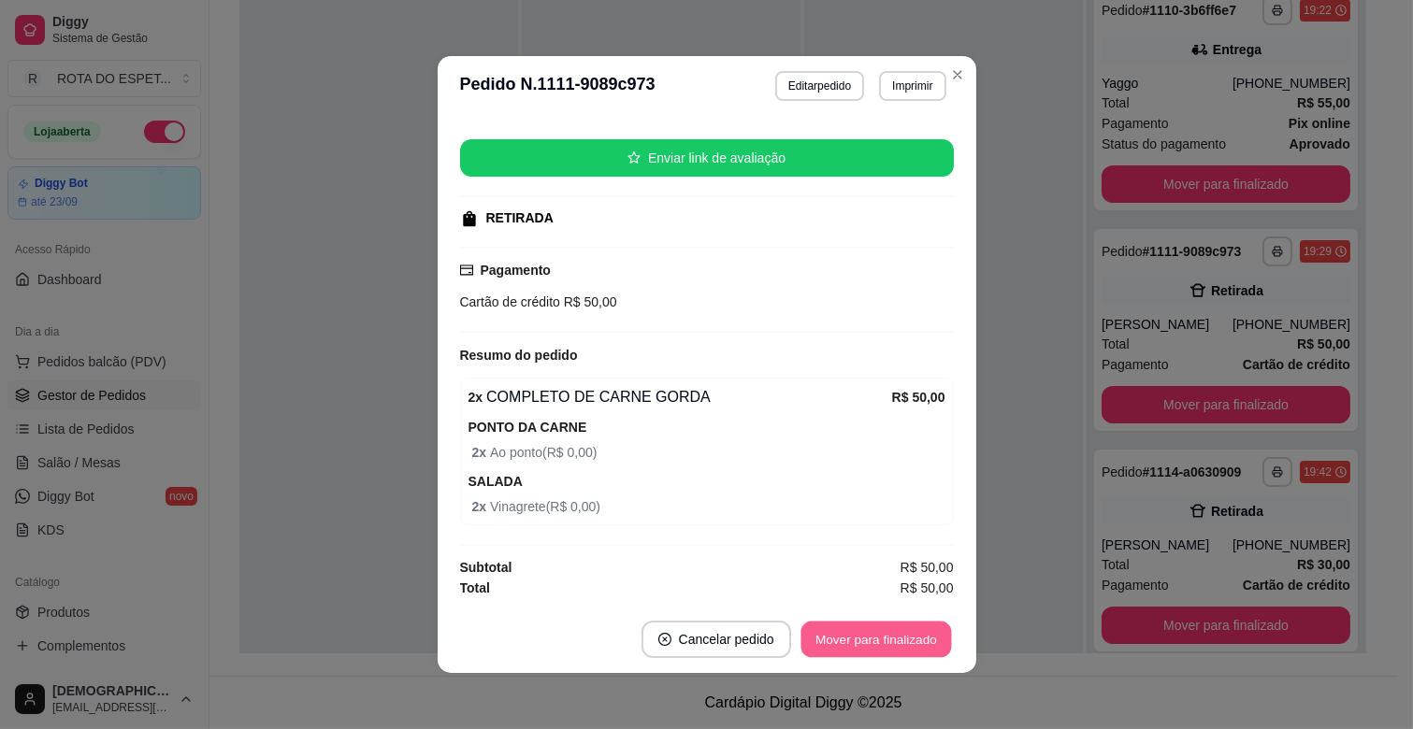
click at [864, 652] on button "Mover para finalizado" at bounding box center [875, 640] width 151 height 36
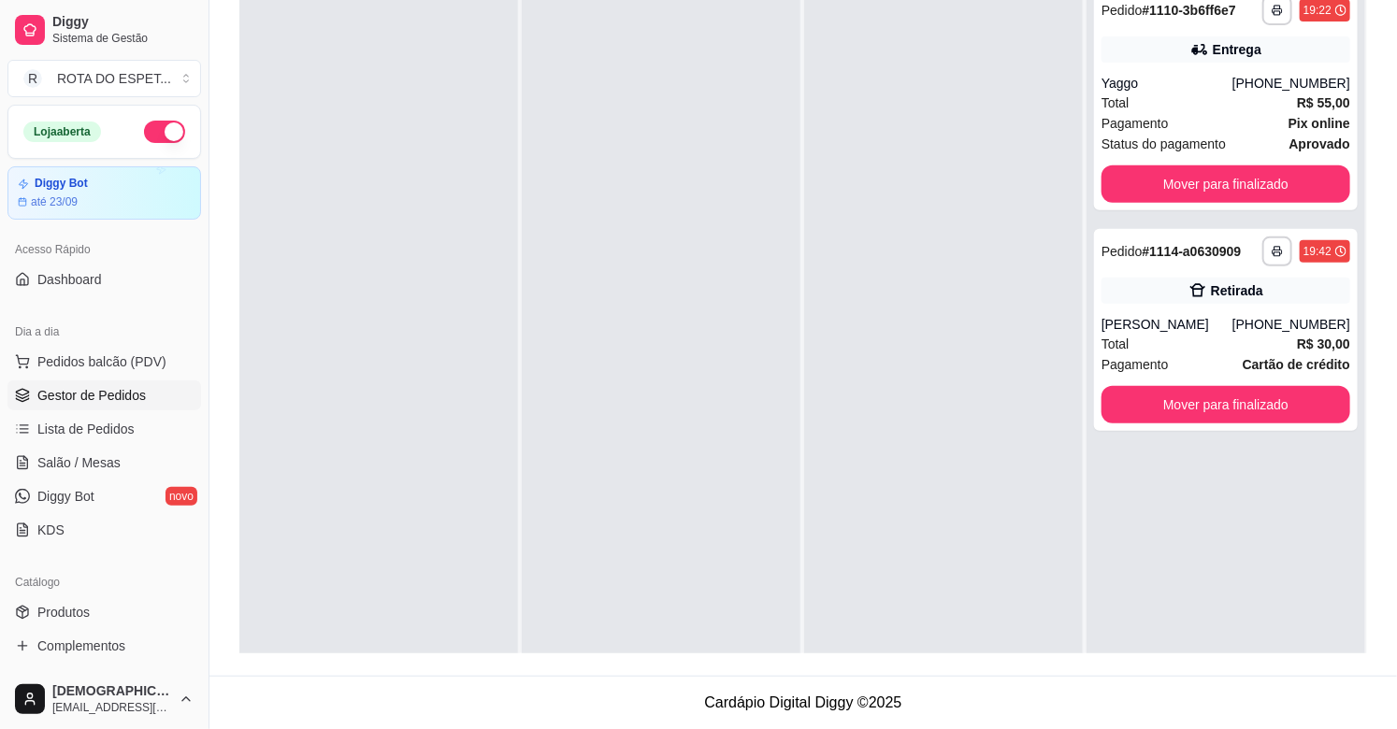
scroll to position [0, 0]
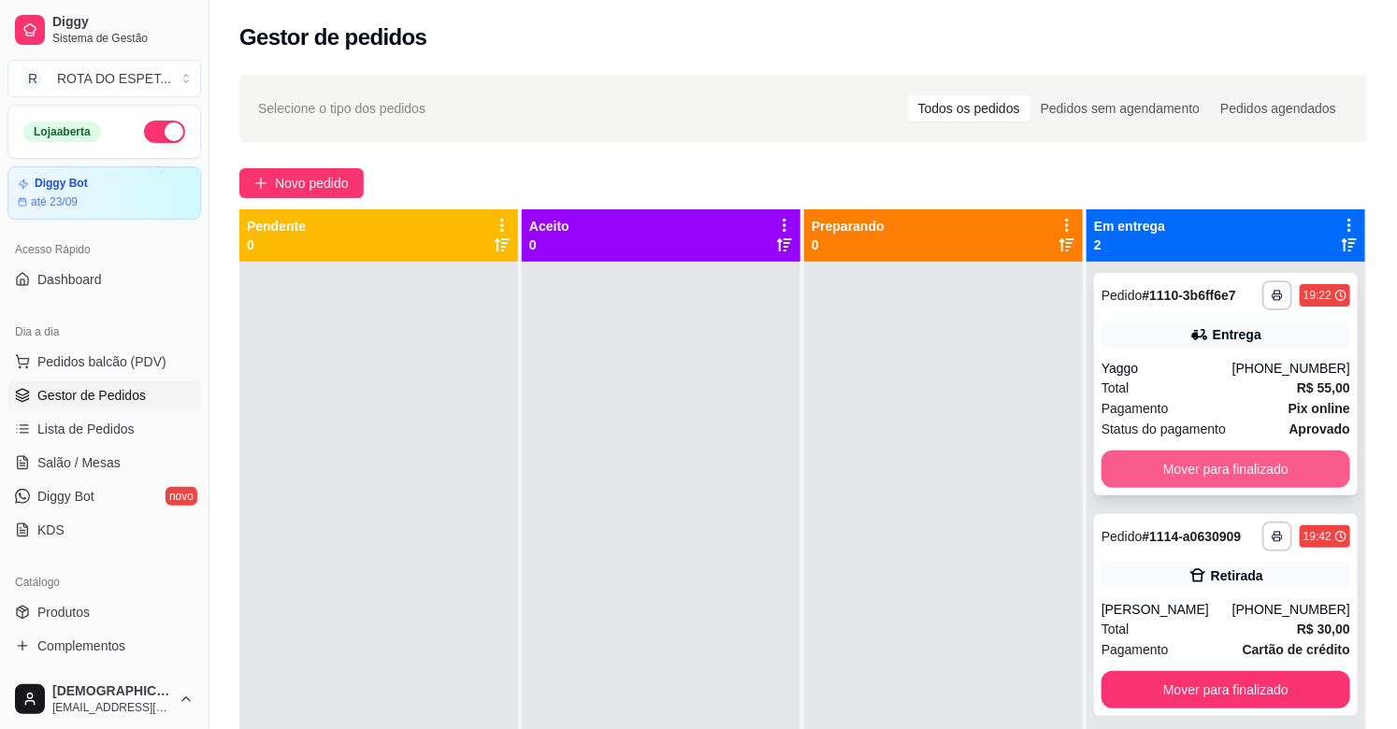
click at [1237, 471] on button "Mover para finalizado" at bounding box center [1225, 469] width 249 height 37
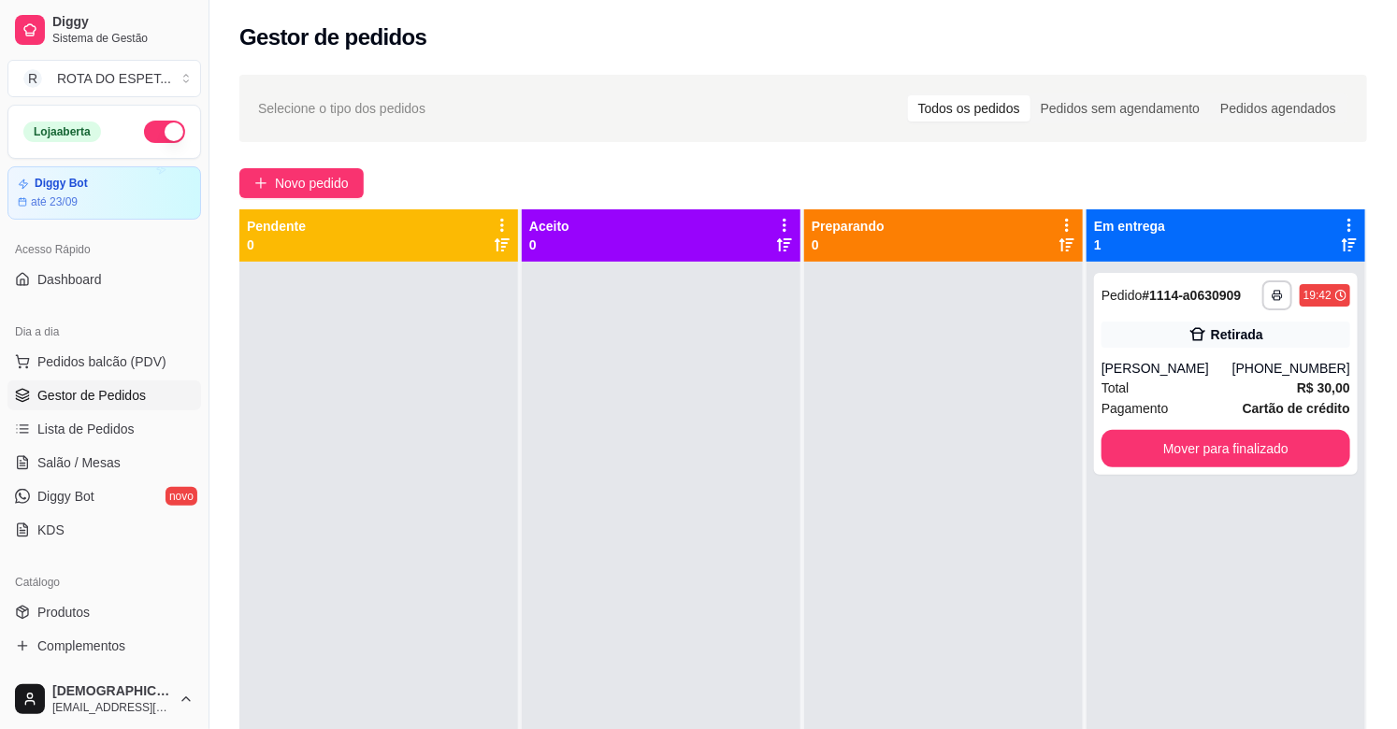
click at [659, 586] on div at bounding box center [661, 626] width 279 height 729
click at [73, 450] on link "Salão / Mesas" at bounding box center [104, 463] width 194 height 30
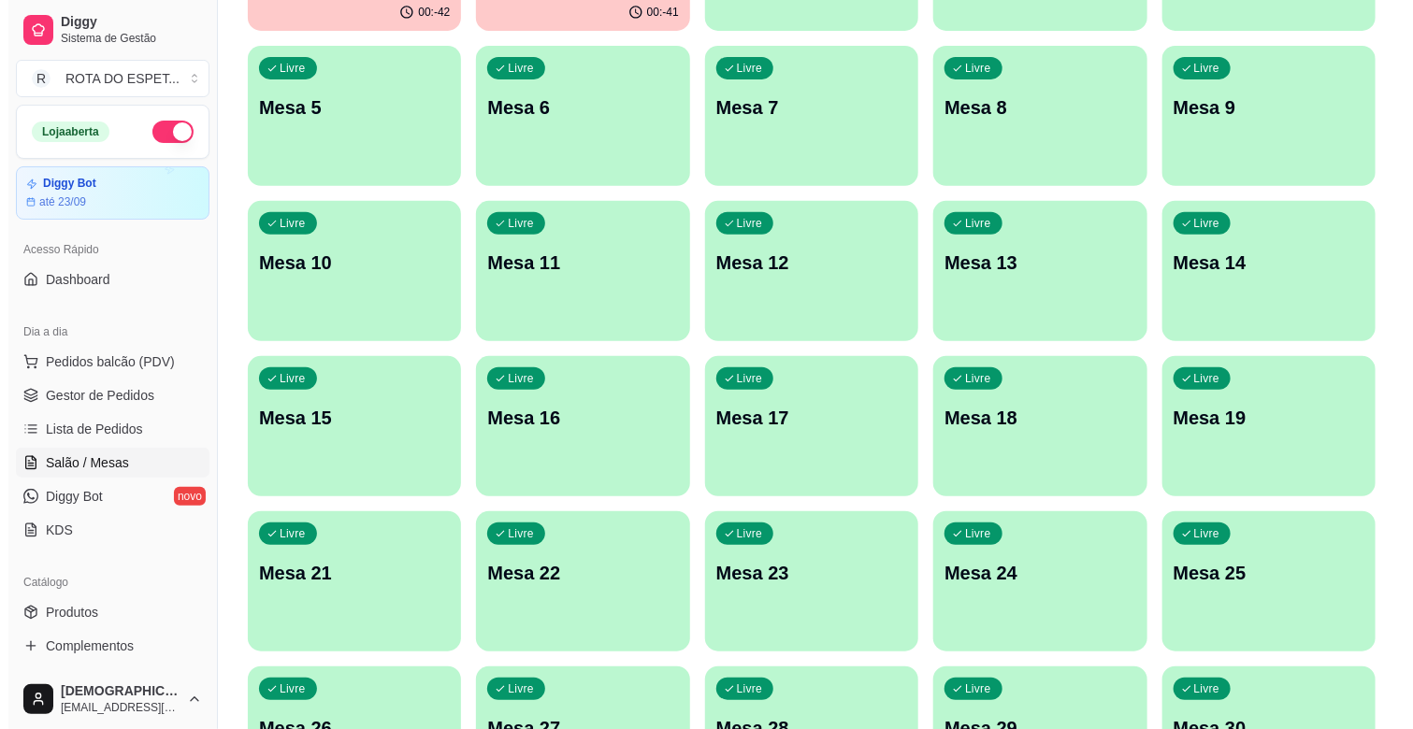
scroll to position [519, 0]
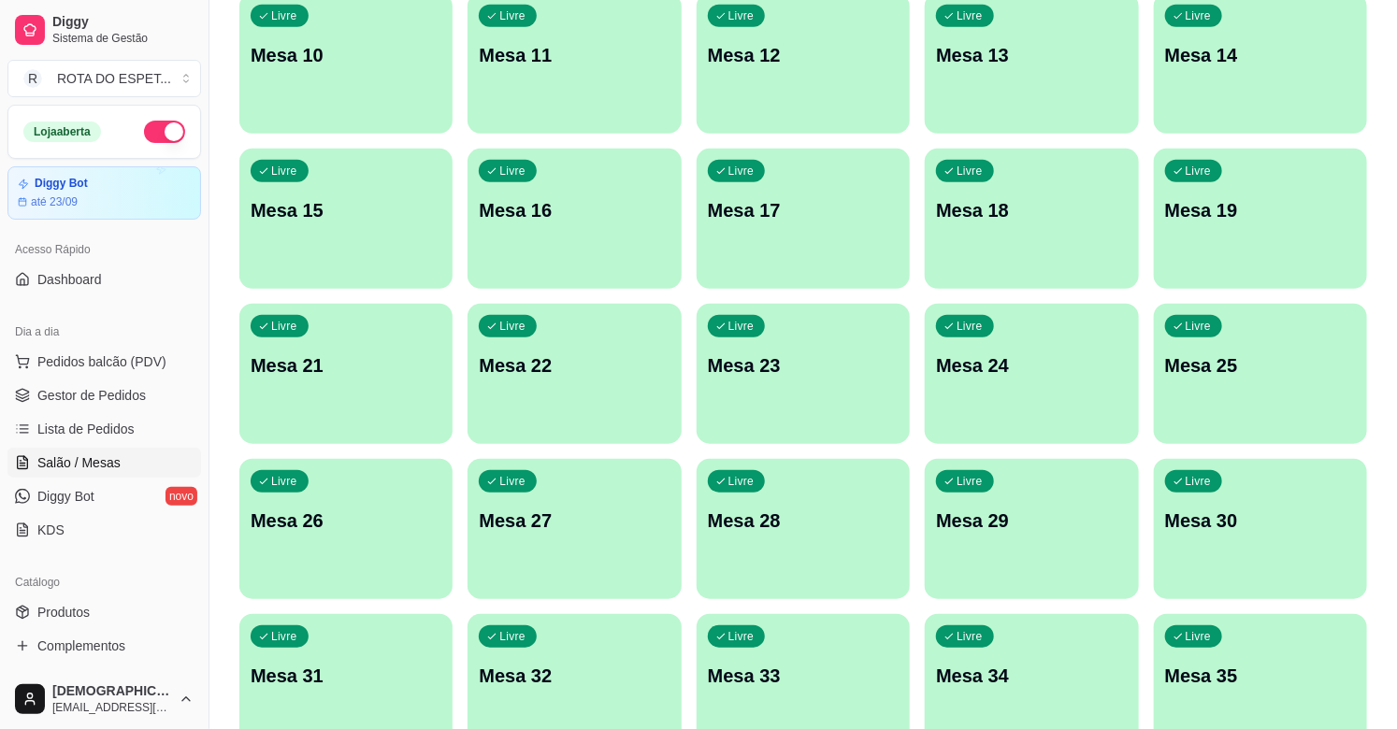
click at [601, 403] on div "Livre Mesa 22" at bounding box center [573, 363] width 213 height 118
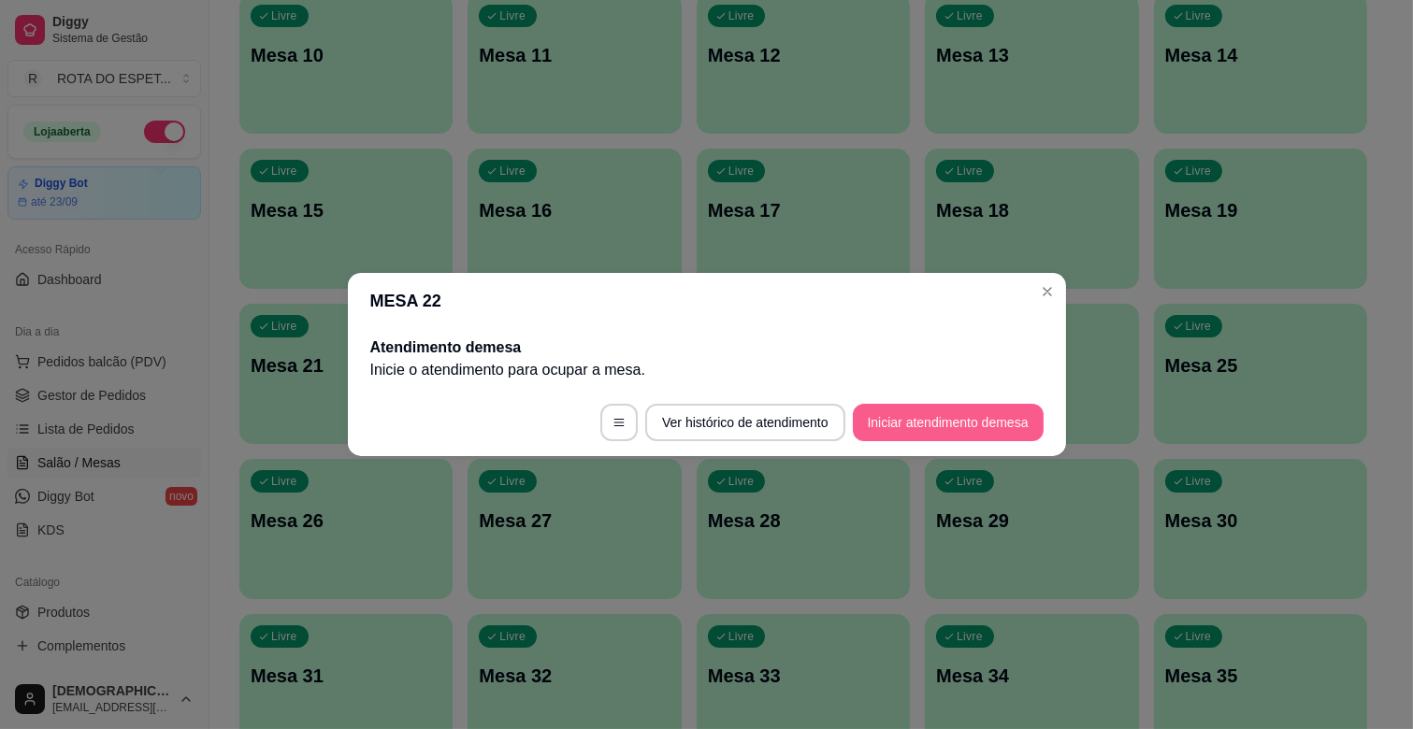
click at [976, 416] on button "Iniciar atendimento de mesa" at bounding box center [948, 422] width 191 height 37
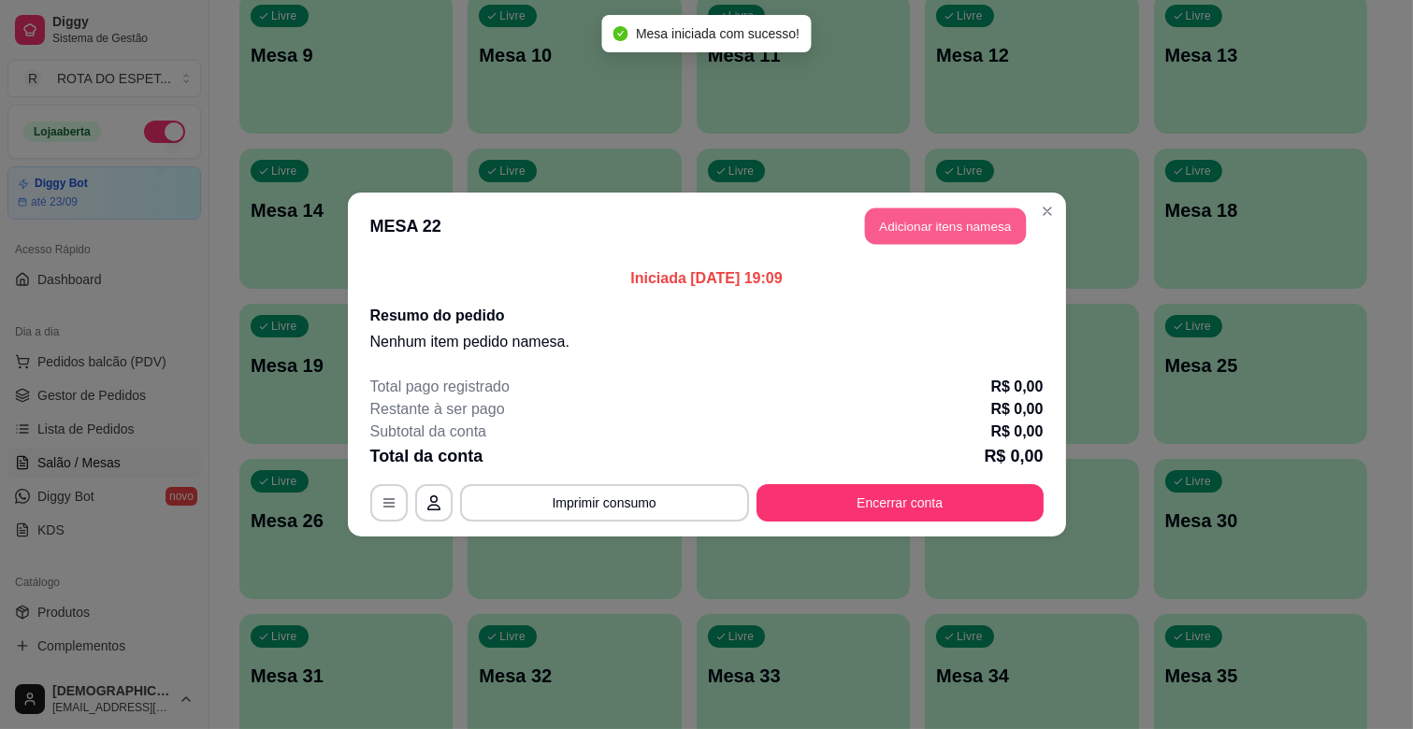
click at [922, 229] on button "Adicionar itens na mesa" at bounding box center [945, 227] width 161 height 36
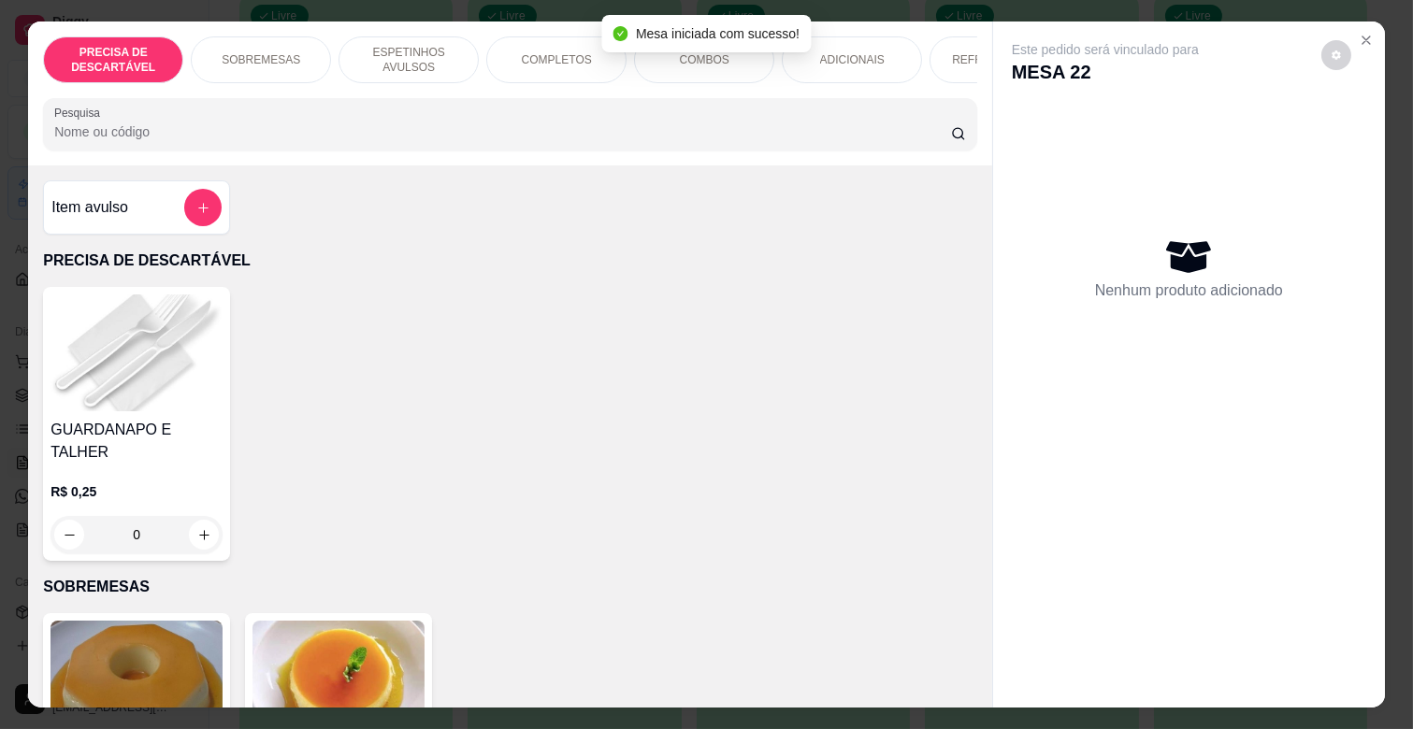
click at [572, 38] on div "COMPLETOS" at bounding box center [556, 59] width 140 height 47
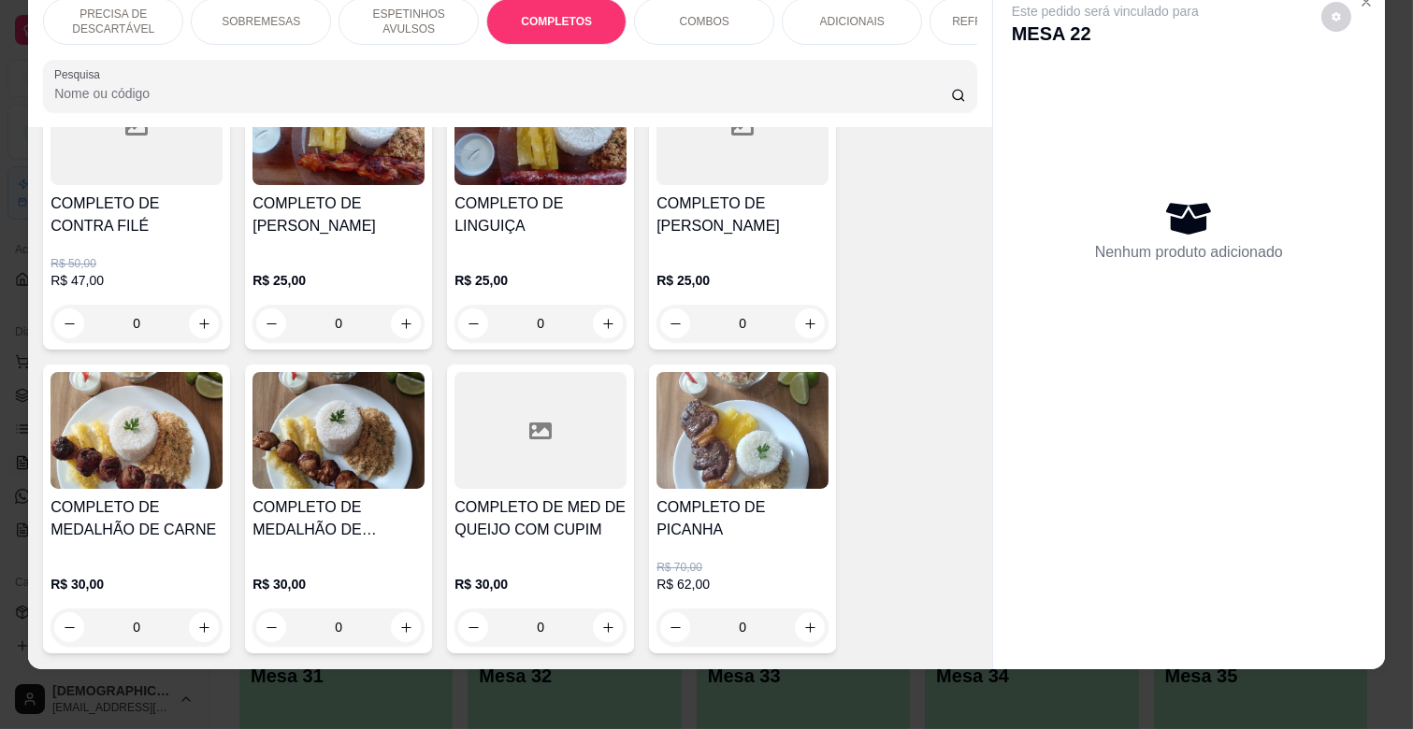
scroll to position [2471, 0]
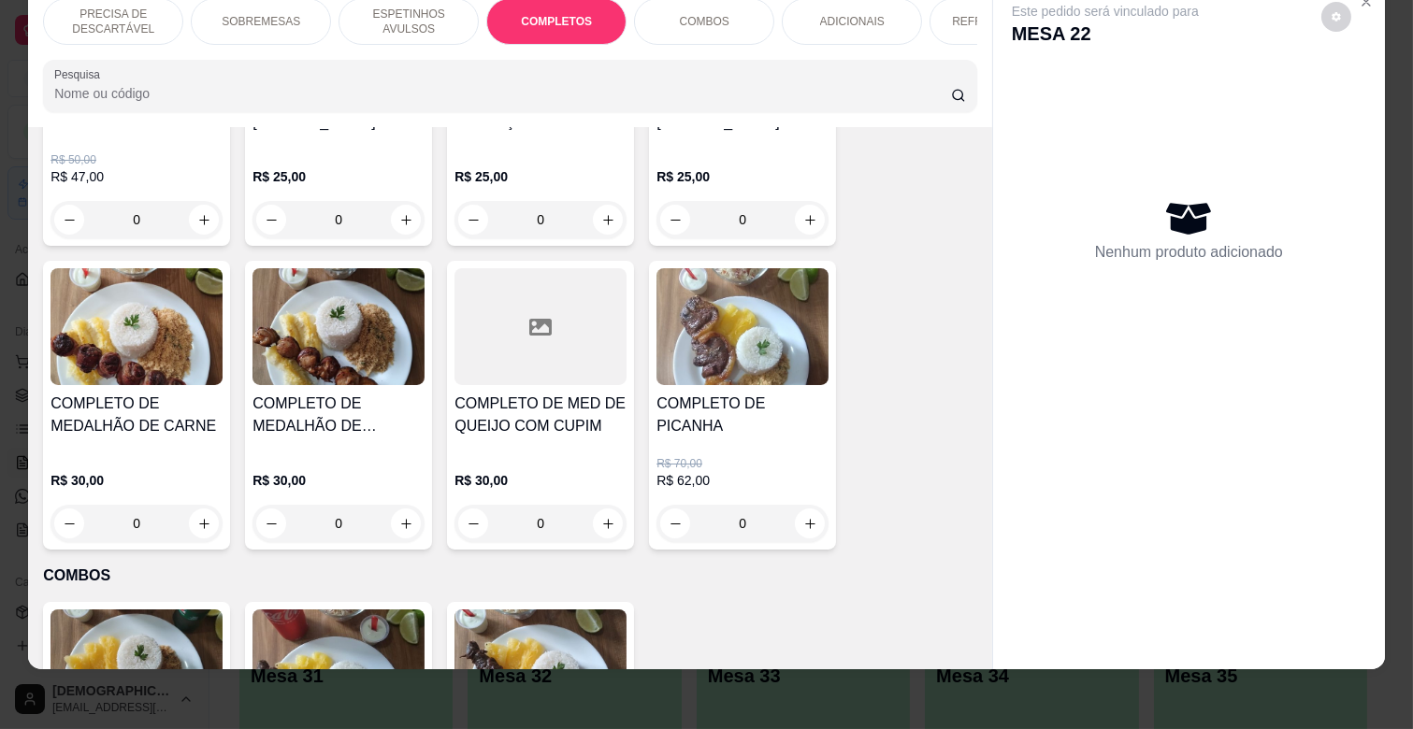
click at [194, 505] on div "0" at bounding box center [136, 523] width 172 height 37
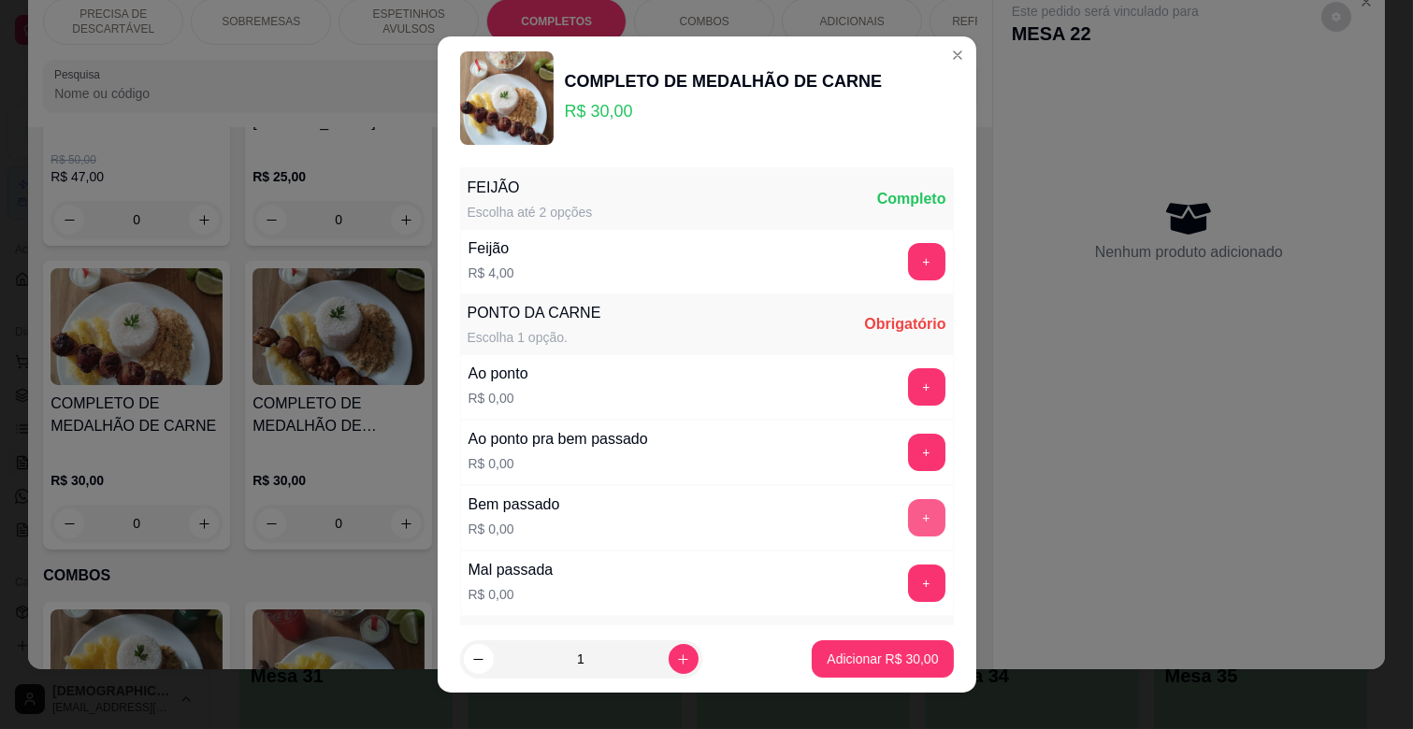
click at [908, 514] on button "+" at bounding box center [926, 517] width 37 height 37
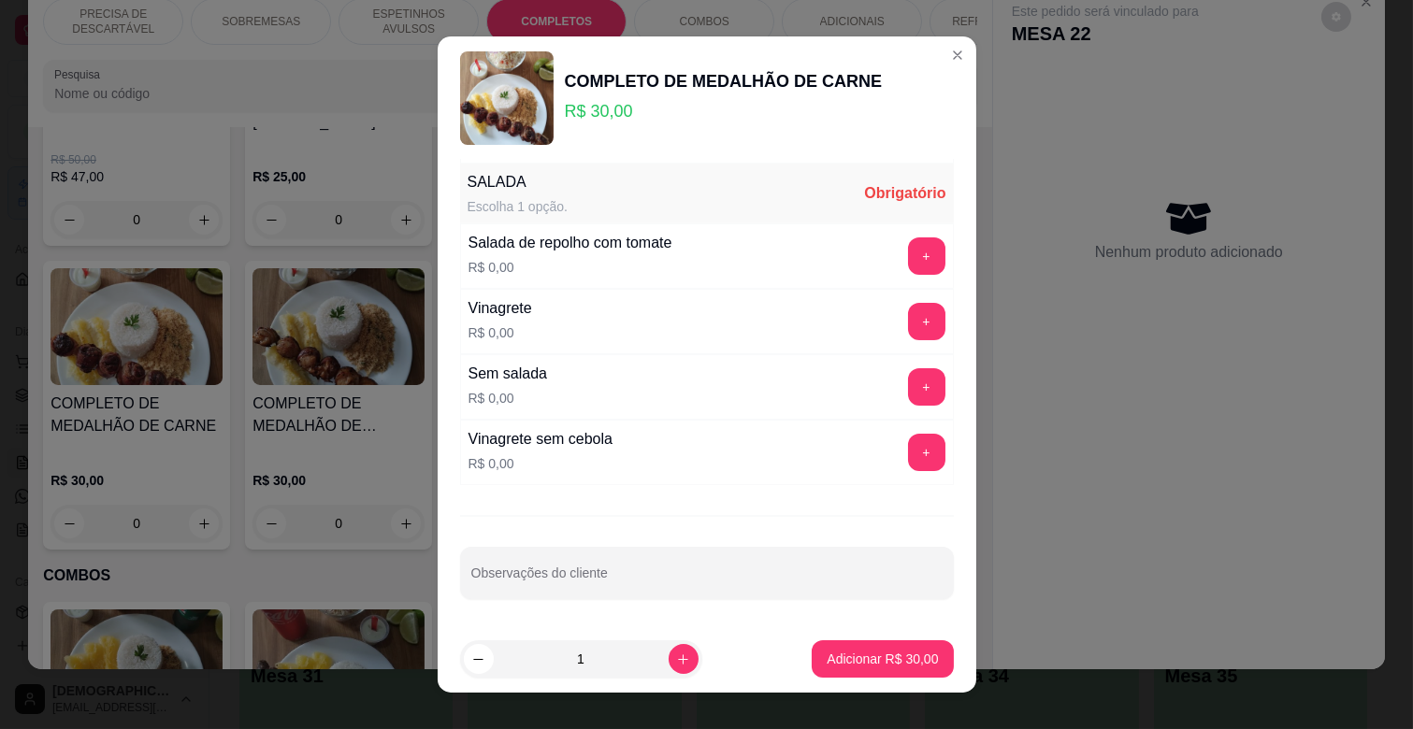
scroll to position [23, 0]
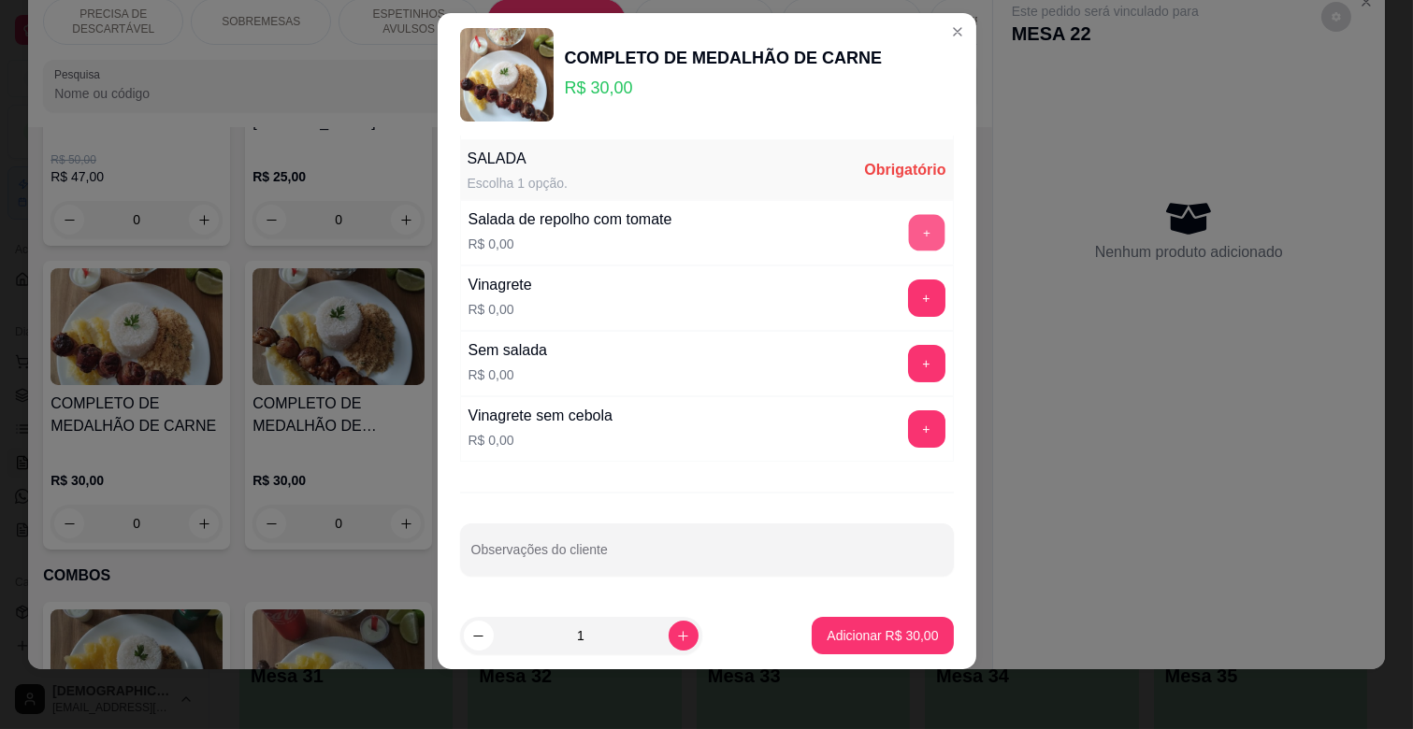
click at [908, 225] on button "+" at bounding box center [926, 233] width 36 height 36
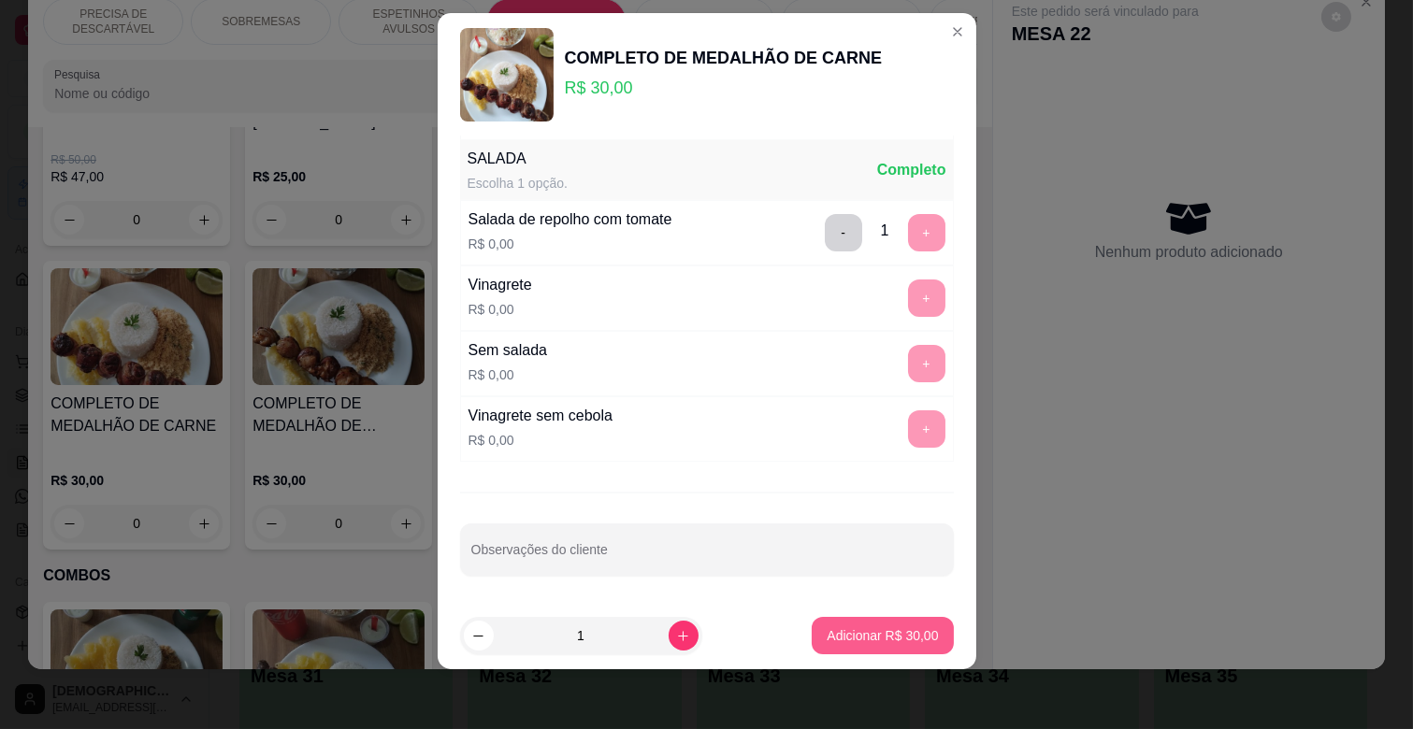
click at [868, 641] on p "Adicionar R$ 30,00" at bounding box center [882, 635] width 111 height 19
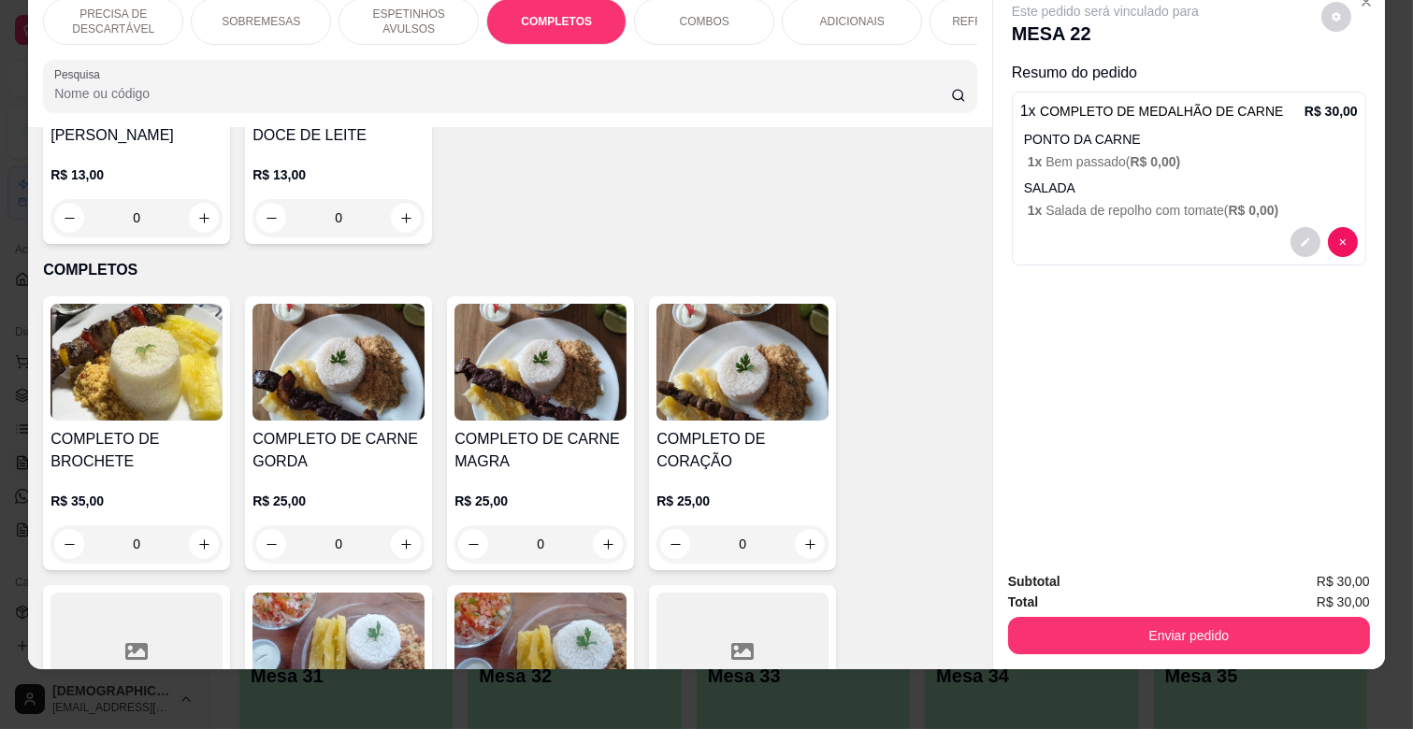
scroll to position [1951, 0]
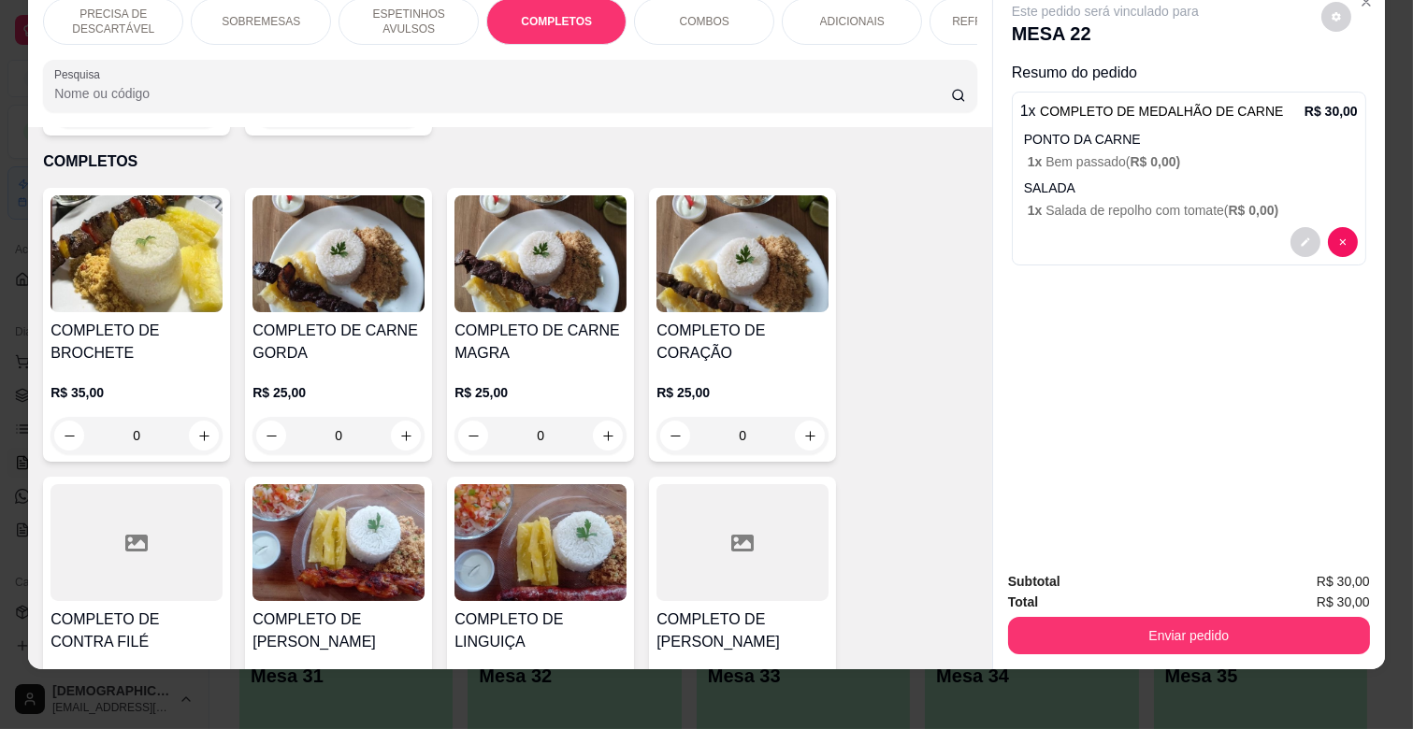
click at [591, 417] on div "0" at bounding box center [540, 435] width 172 height 37
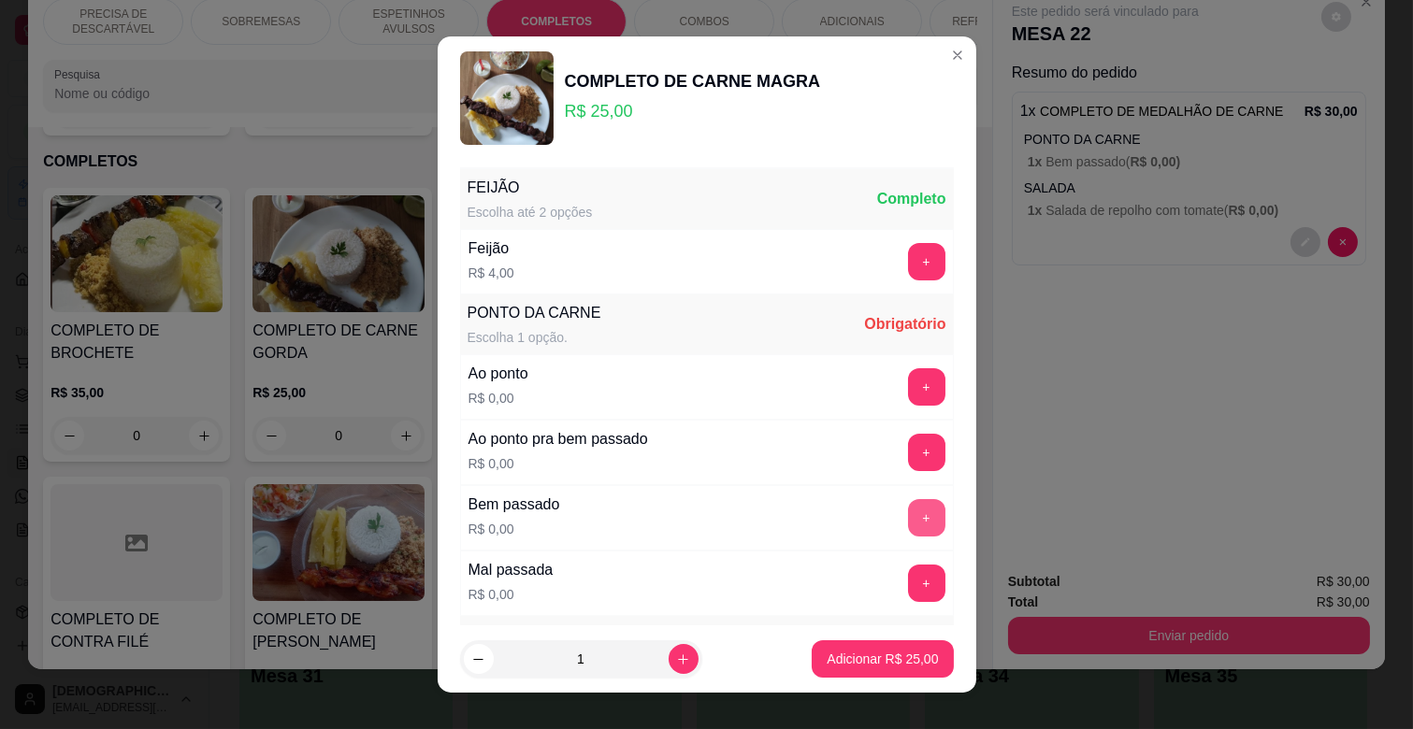
click at [908, 502] on button "+" at bounding box center [926, 517] width 37 height 37
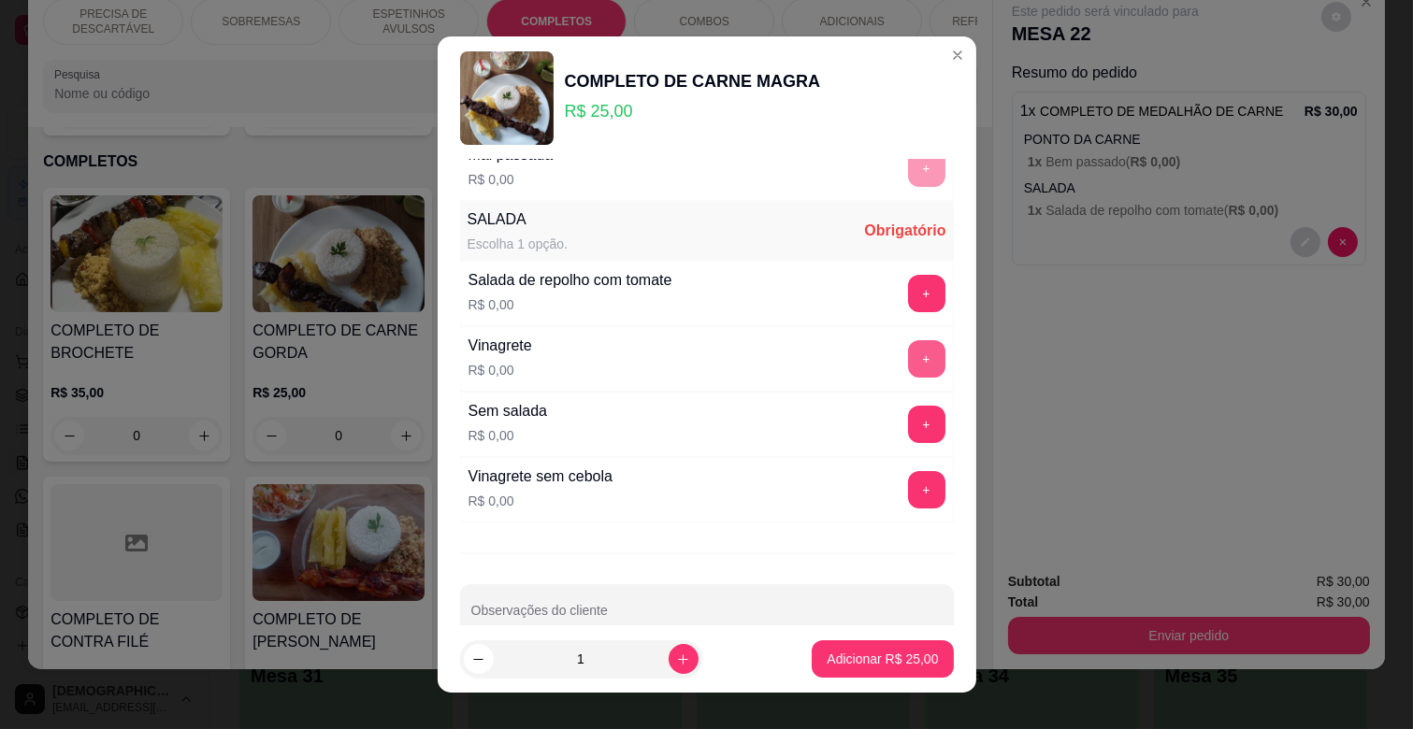
click at [908, 358] on button "+" at bounding box center [926, 358] width 37 height 37
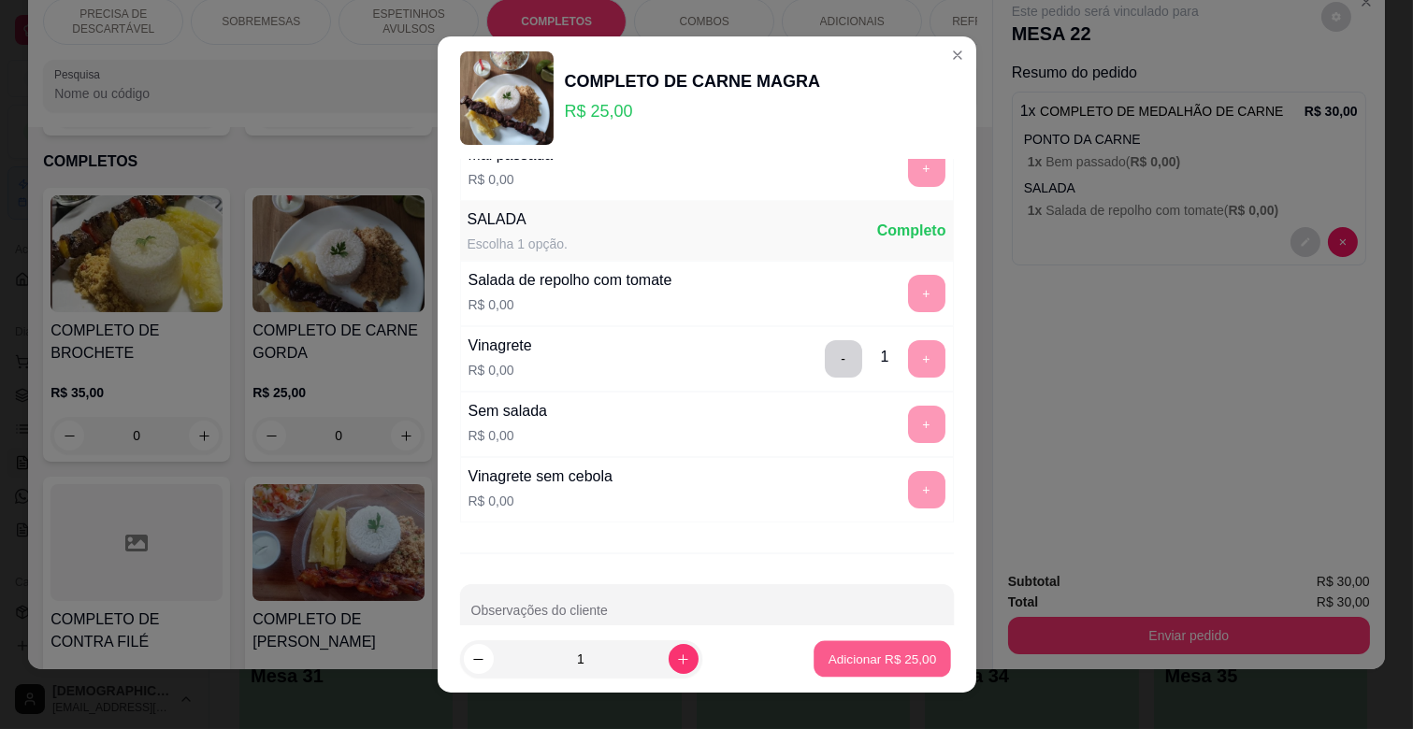
click at [870, 662] on p "Adicionar R$ 25,00" at bounding box center [882, 659] width 108 height 18
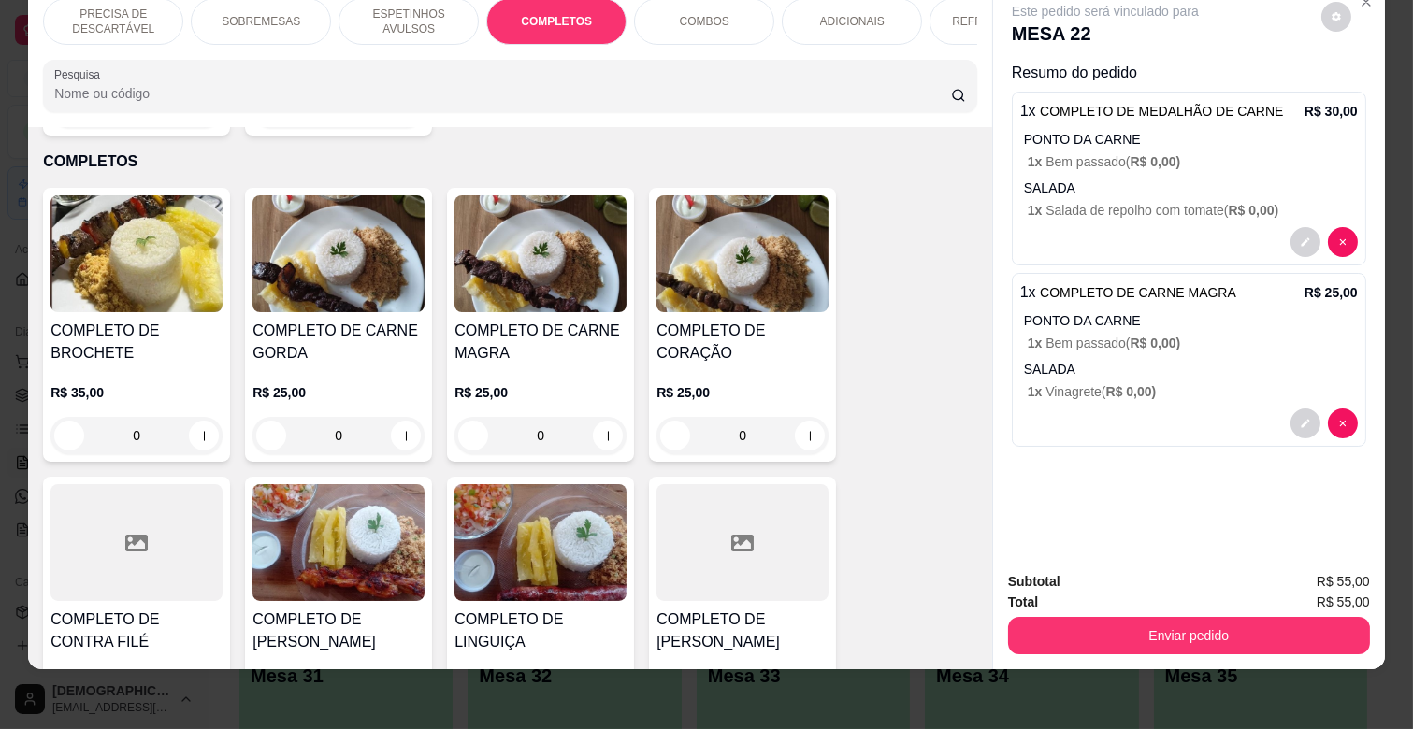
click at [368, 14] on p "ESPETINHOS AVULSOS" at bounding box center [408, 22] width 108 height 30
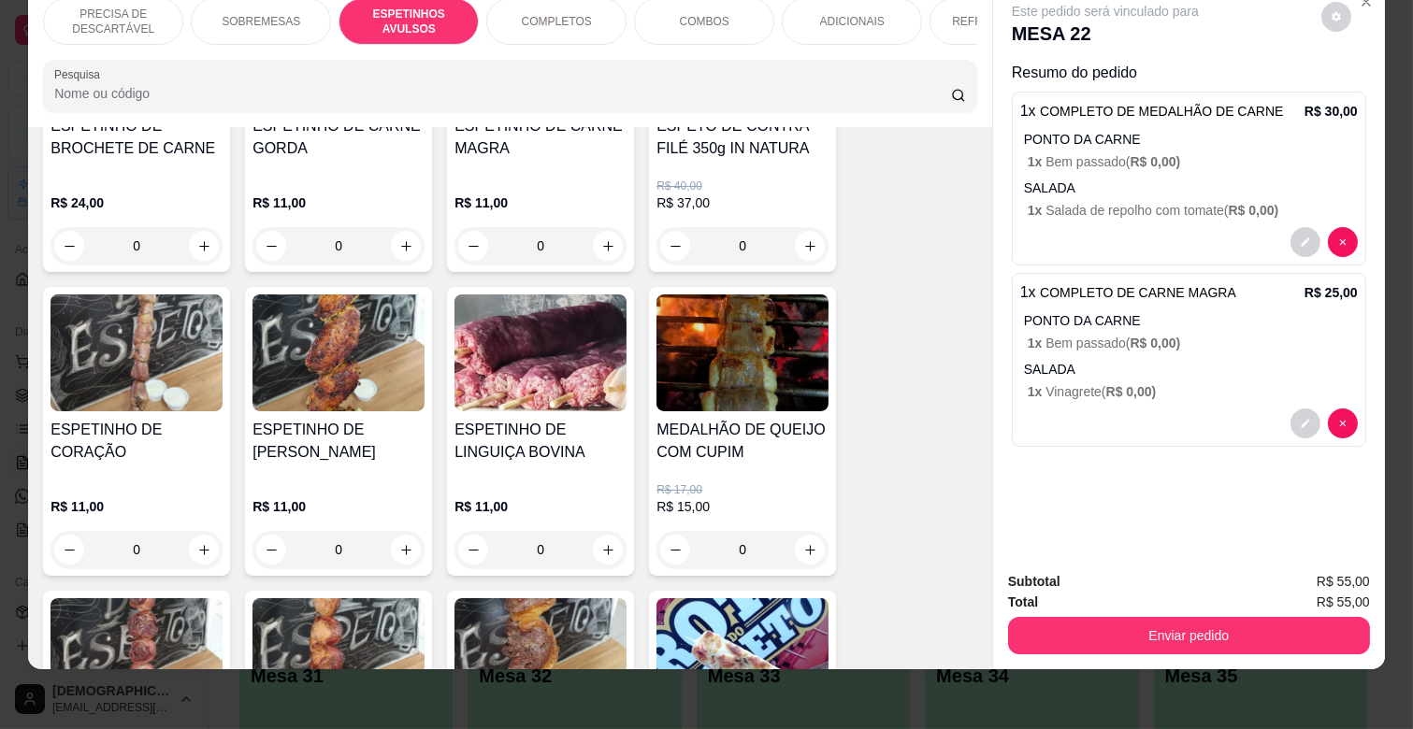
scroll to position [922, 0]
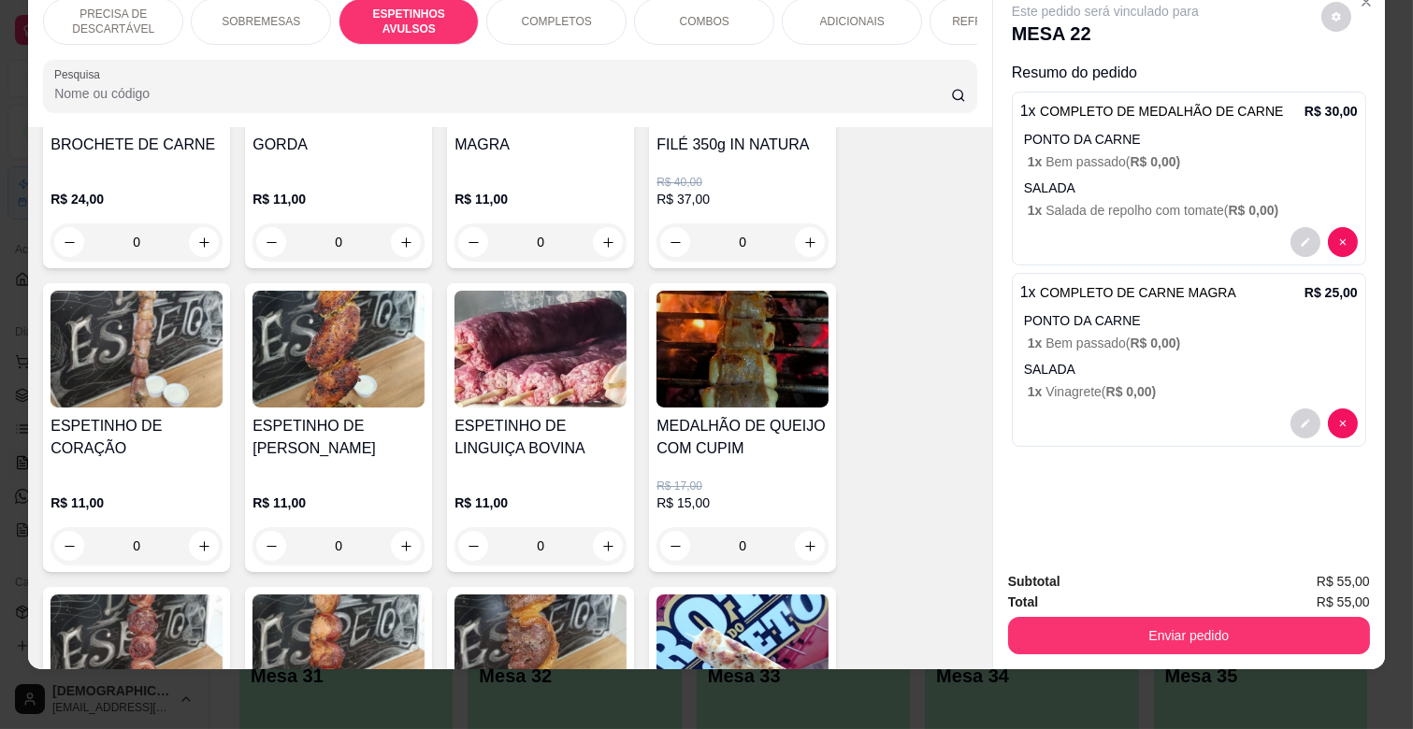
click at [606, 527] on div "0" at bounding box center [540, 545] width 172 height 37
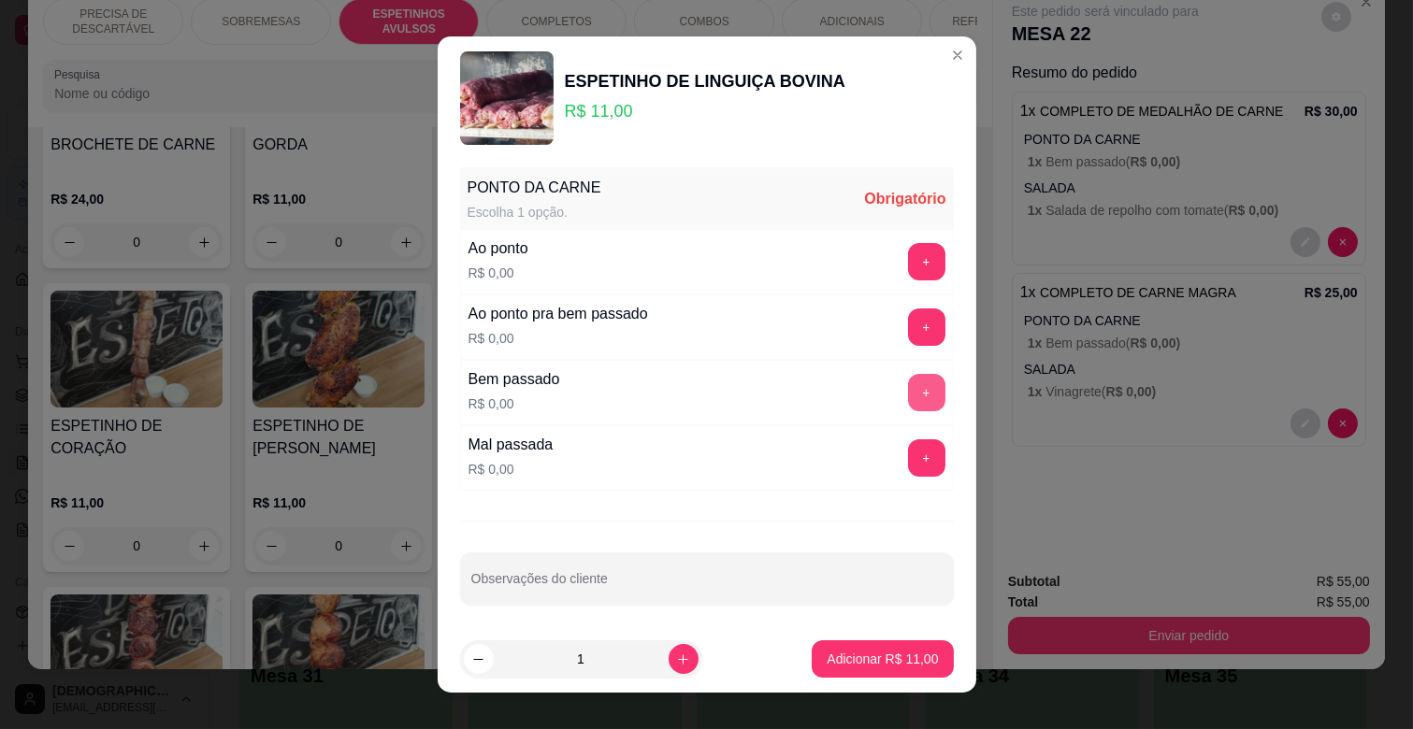
click at [908, 385] on button "+" at bounding box center [926, 392] width 37 height 37
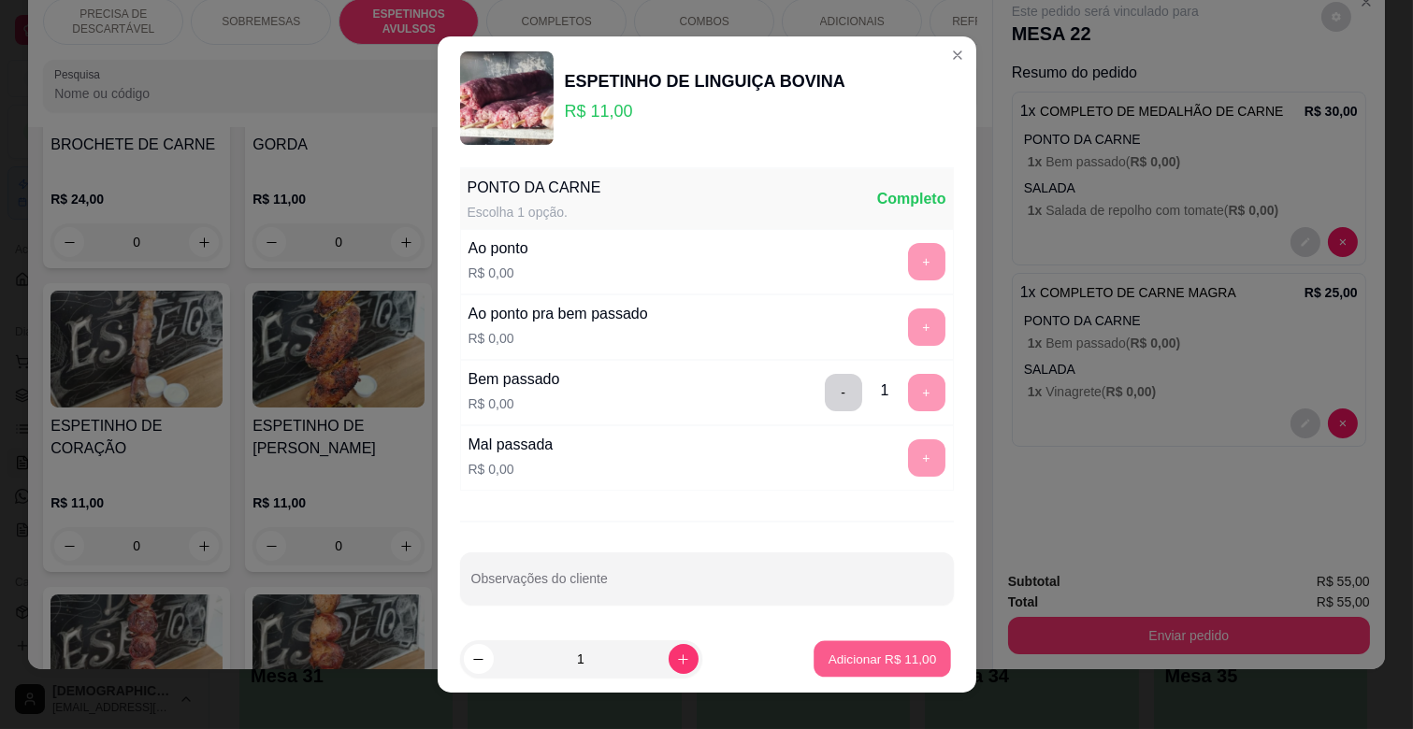
click at [867, 651] on p "Adicionar R$ 11,00" at bounding box center [882, 659] width 108 height 18
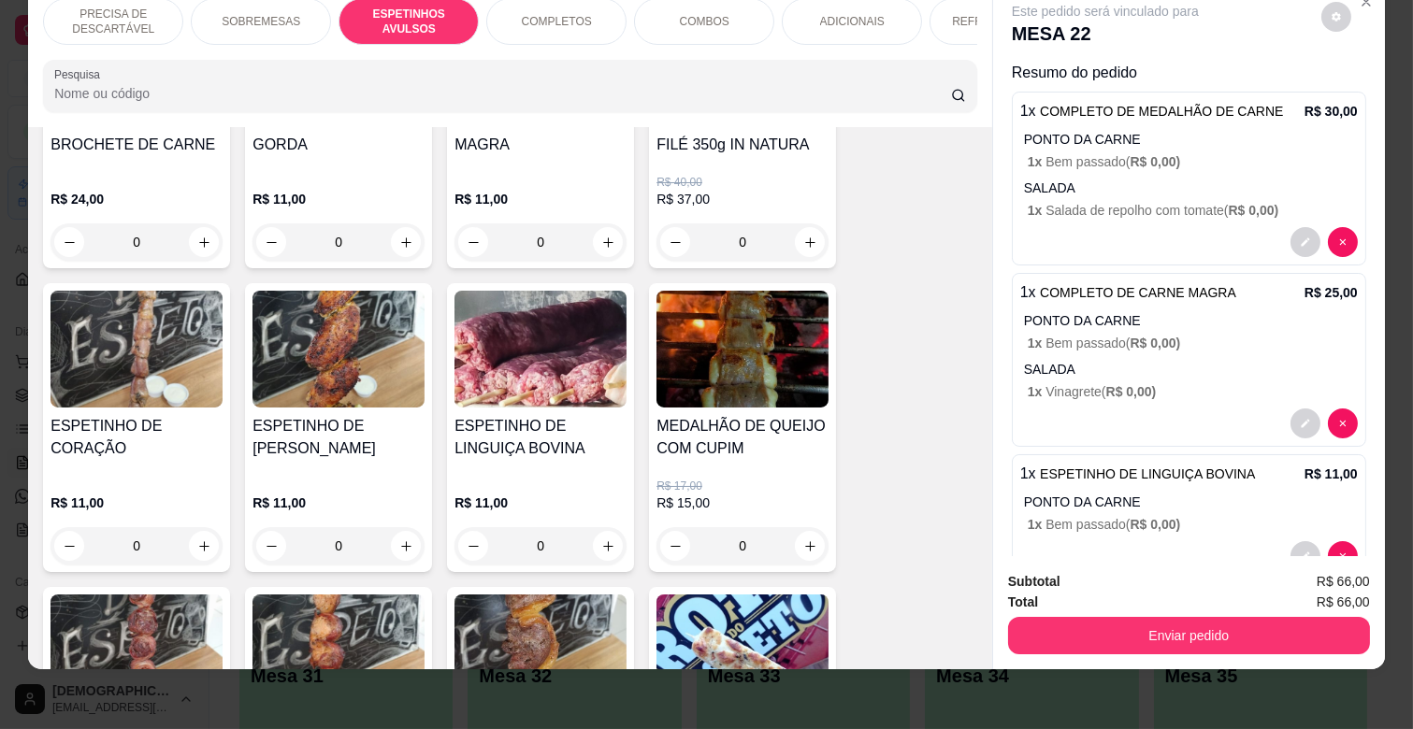
scroll to position [50, 0]
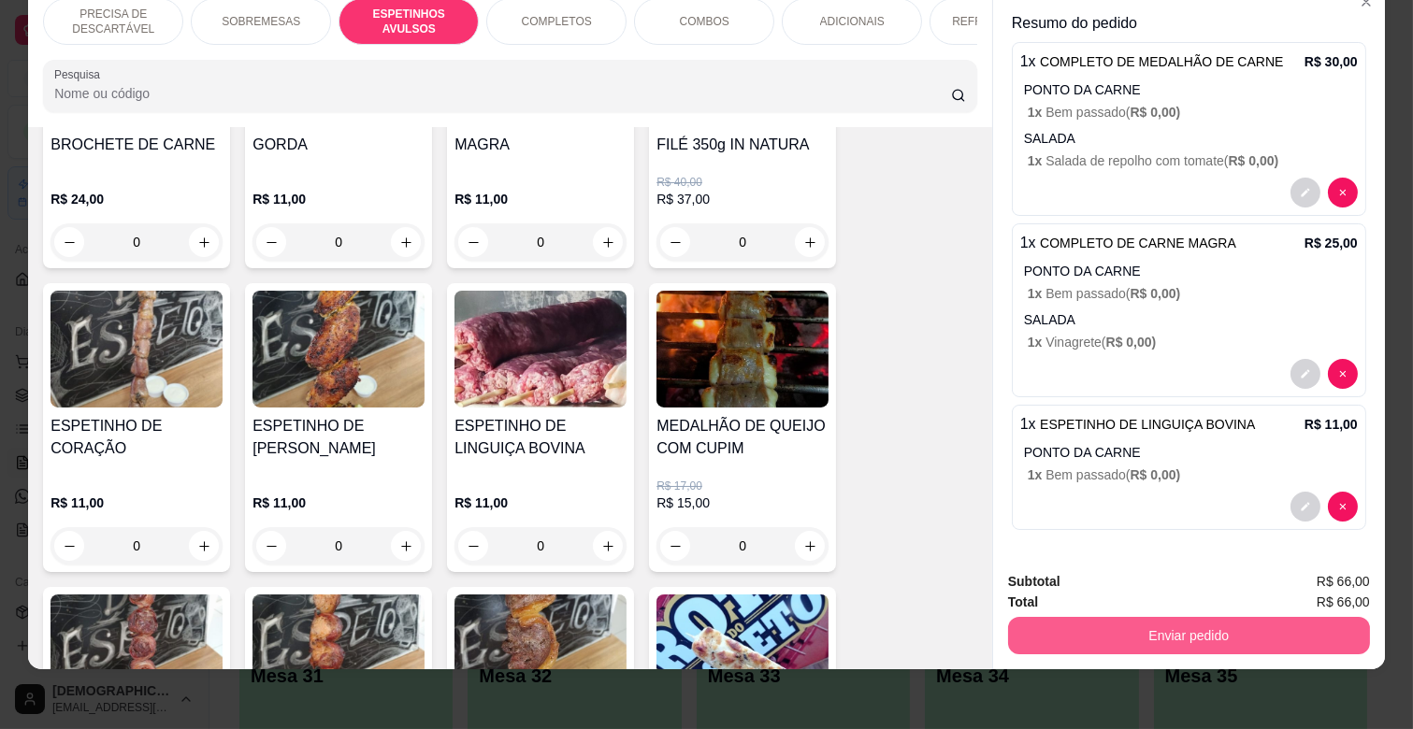
click at [1173, 617] on button "Enviar pedido" at bounding box center [1189, 635] width 362 height 37
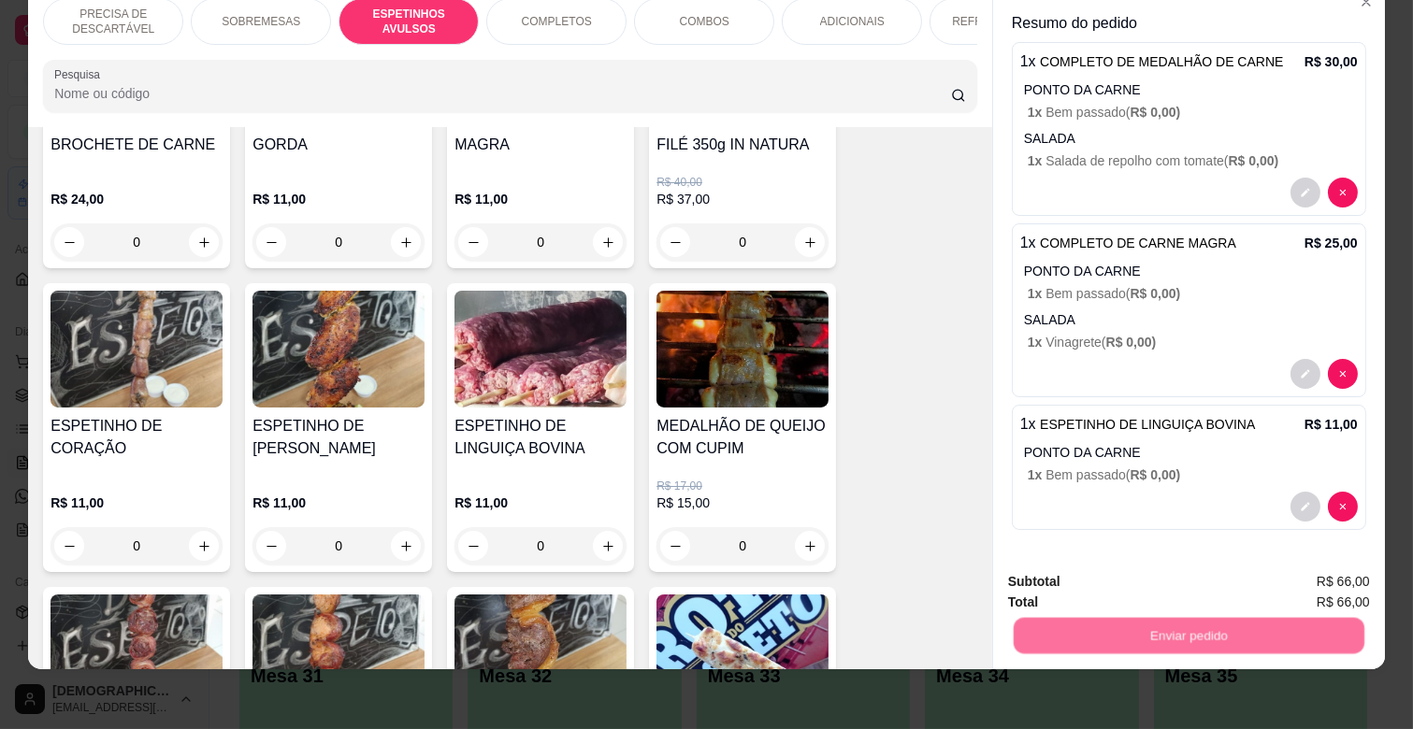
click at [1165, 564] on button "Não registrar e enviar pedido" at bounding box center [1125, 575] width 194 height 36
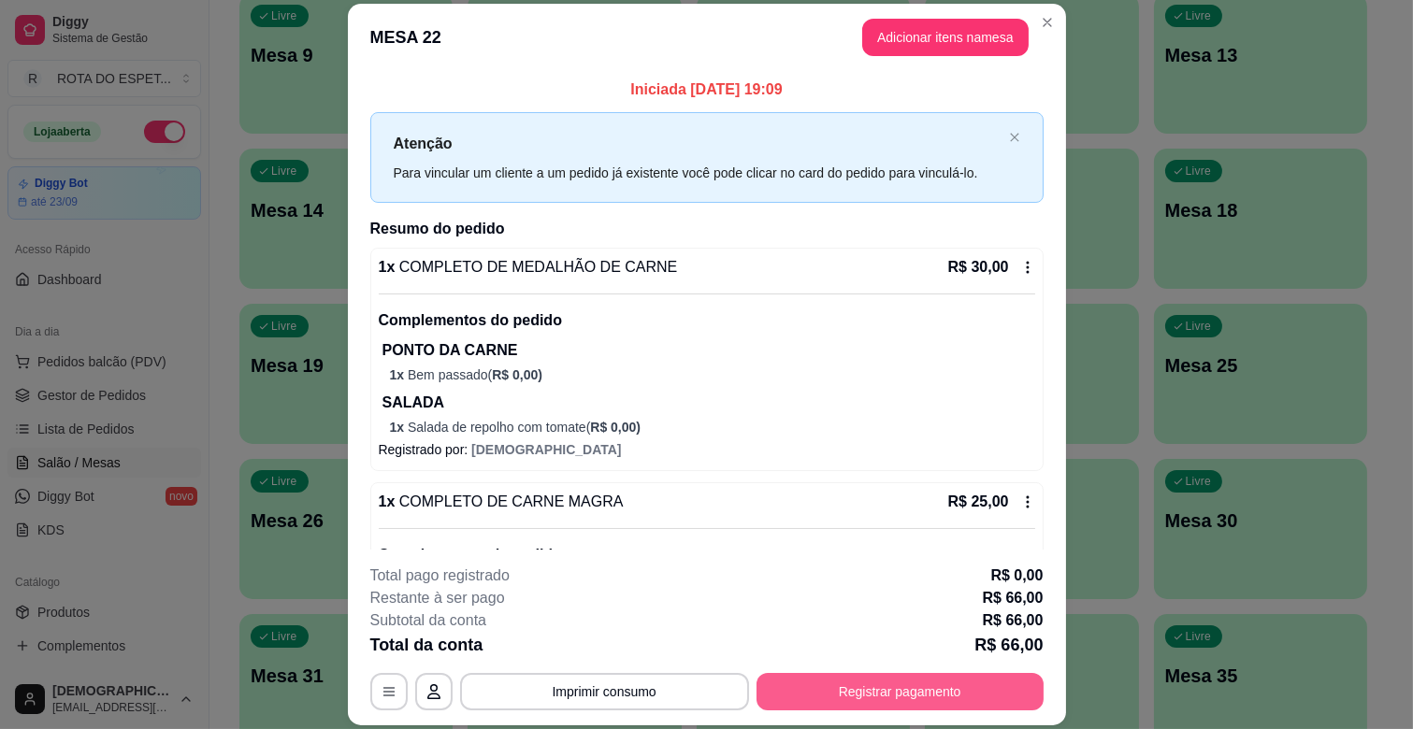
click at [860, 698] on button "Registrar pagamento" at bounding box center [899, 691] width 287 height 37
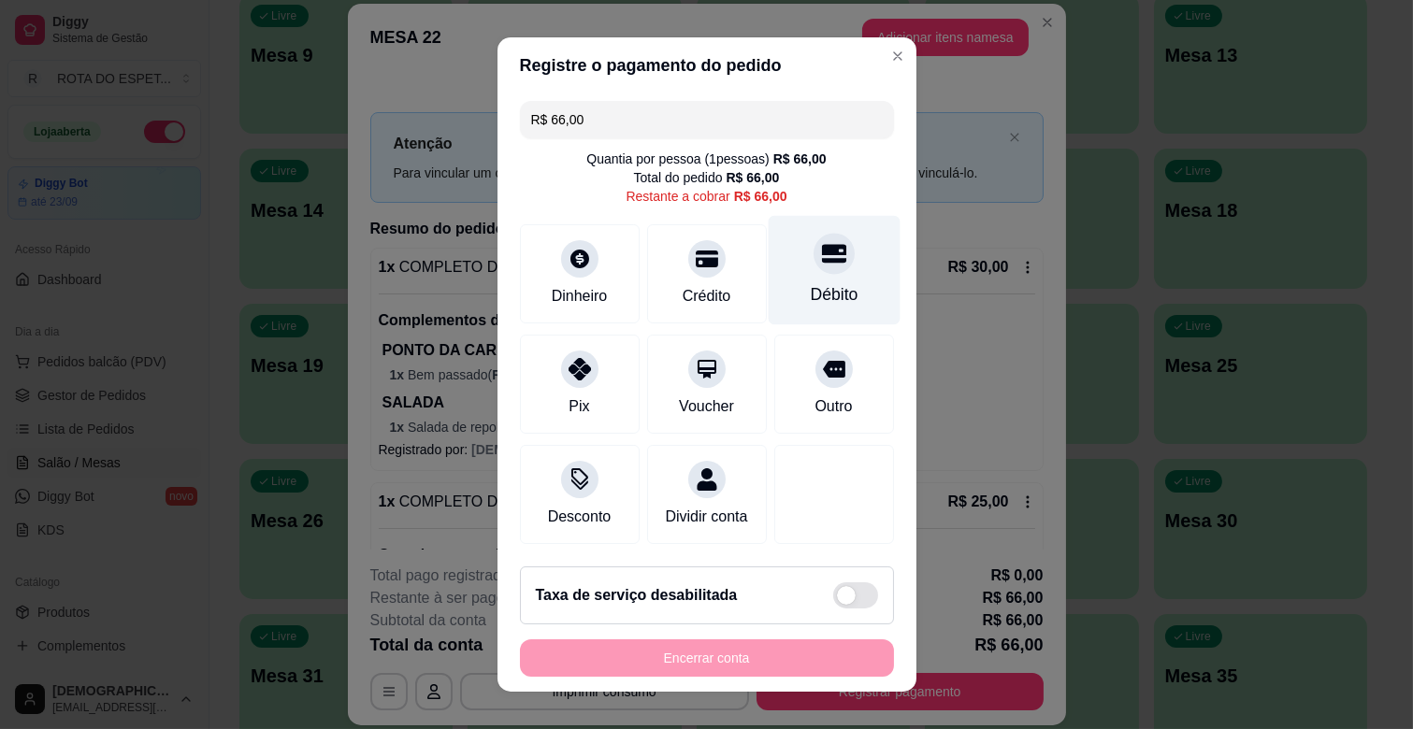
click at [777, 258] on div "Débito" at bounding box center [834, 270] width 132 height 109
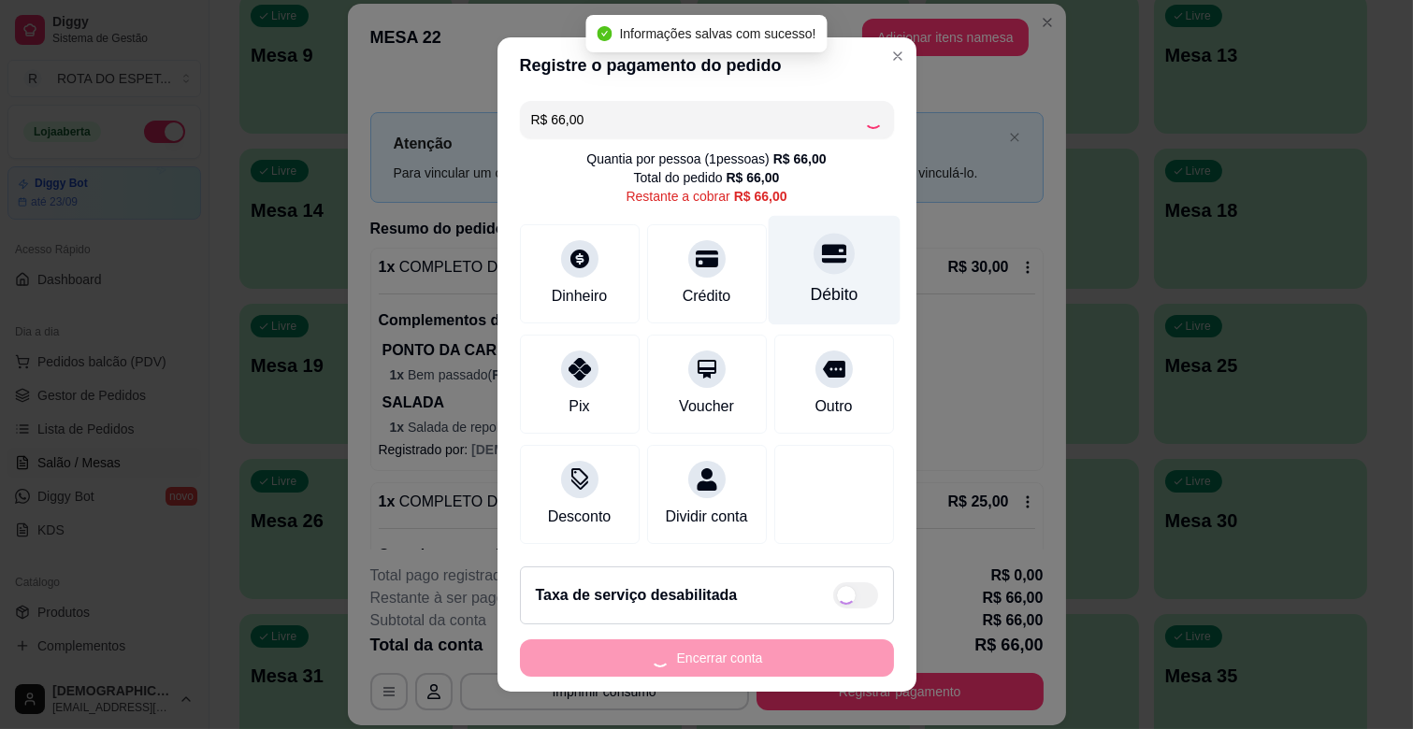
type input "R$ 0,00"
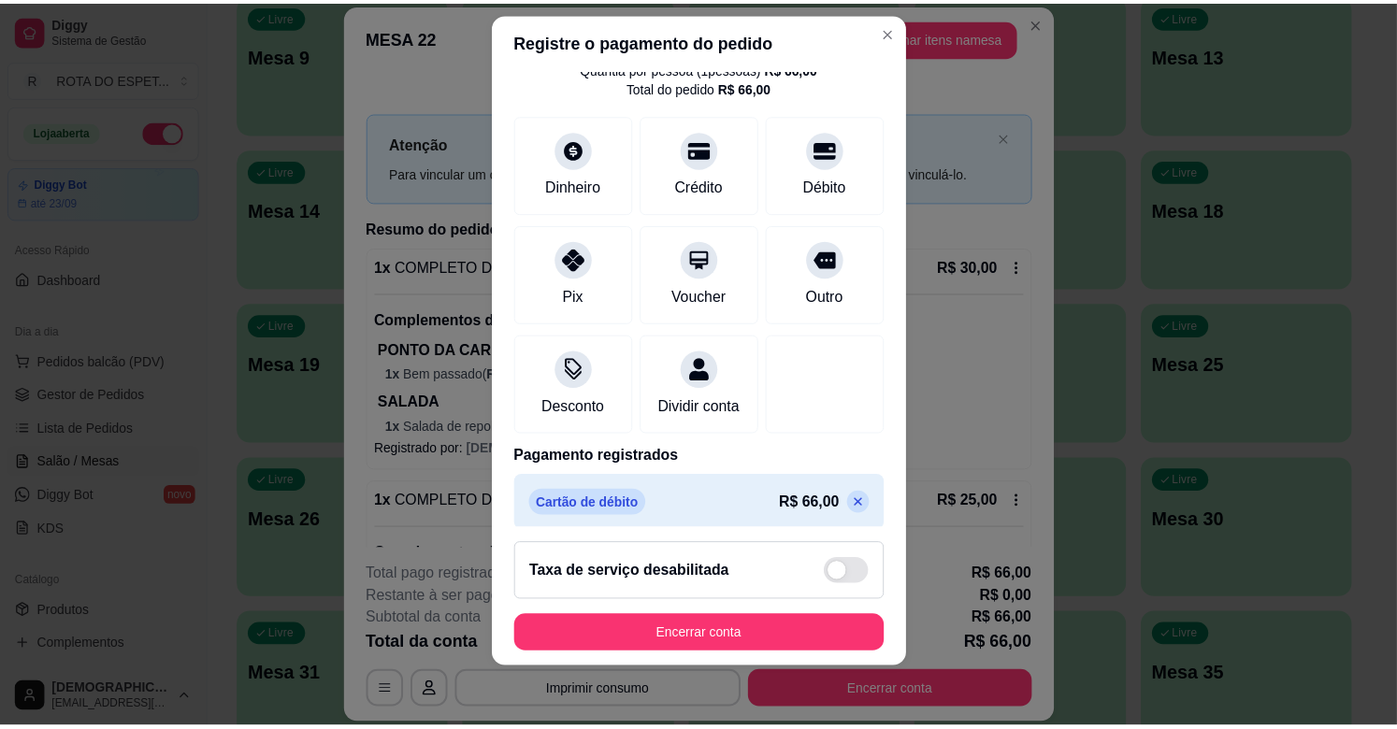
scroll to position [99, 0]
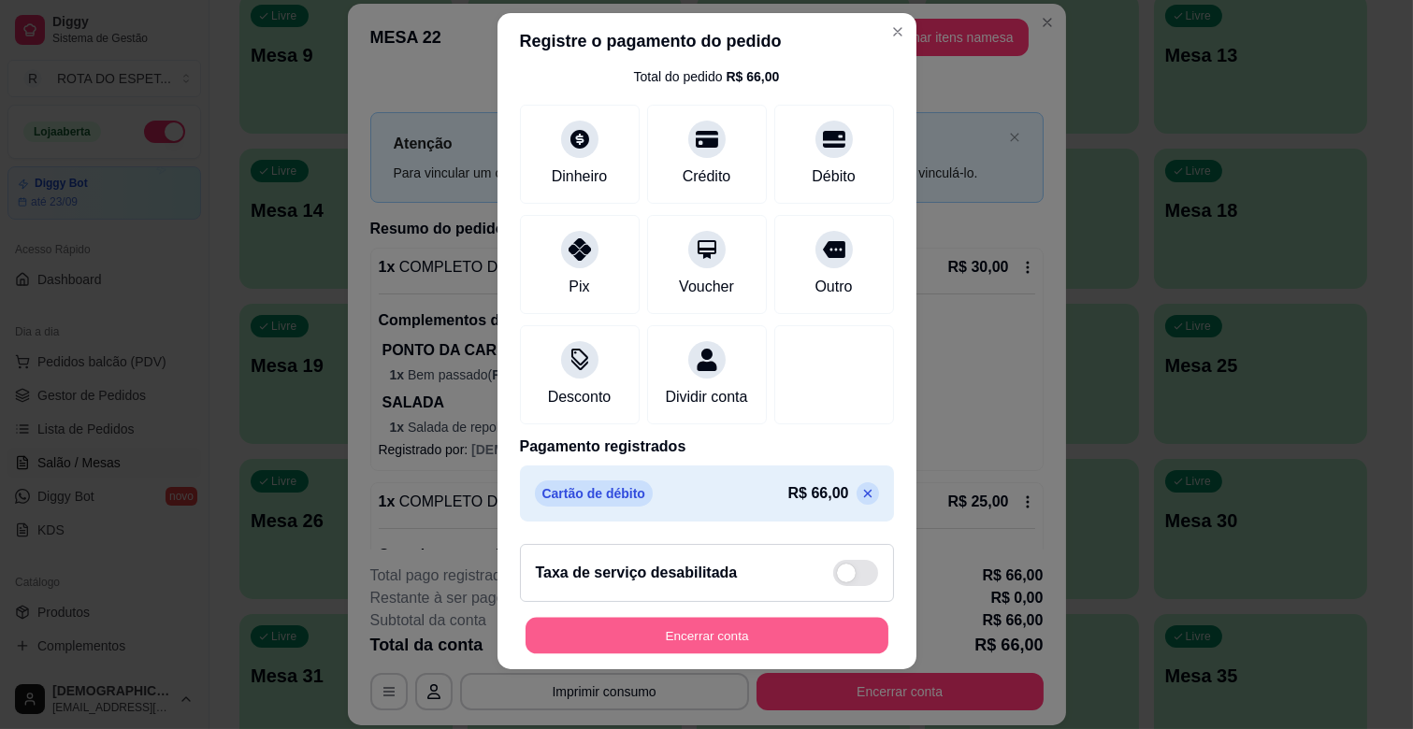
click at [699, 631] on button "Encerrar conta" at bounding box center [706, 636] width 363 height 36
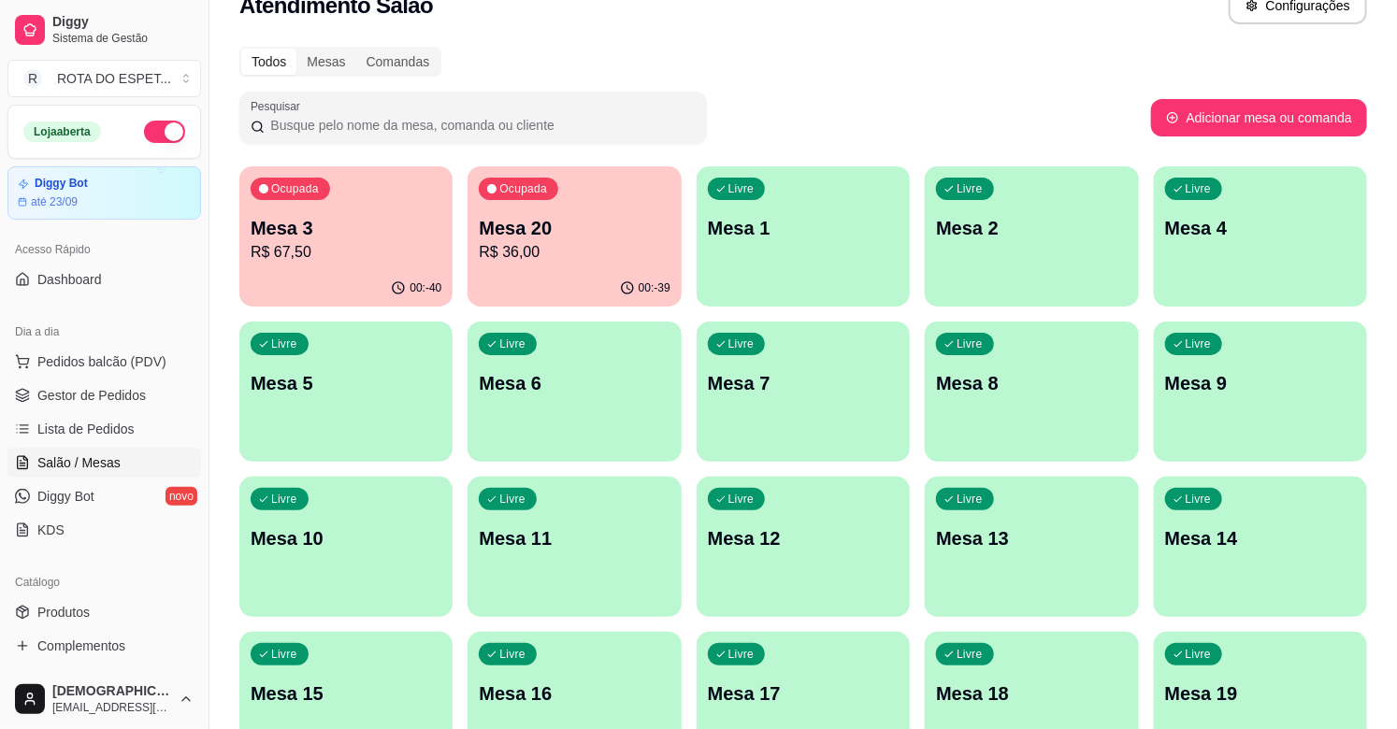
scroll to position [0, 0]
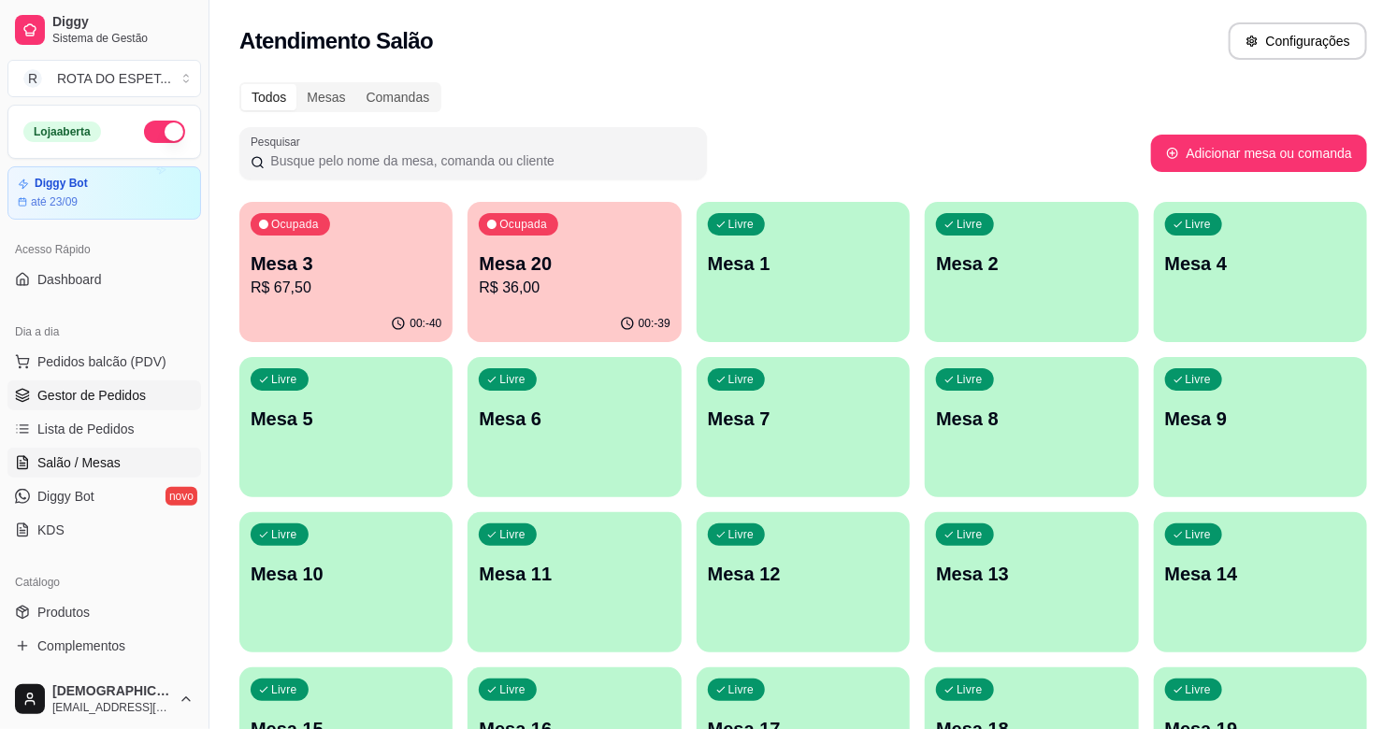
click at [77, 389] on span "Gestor de Pedidos" at bounding box center [91, 395] width 108 height 19
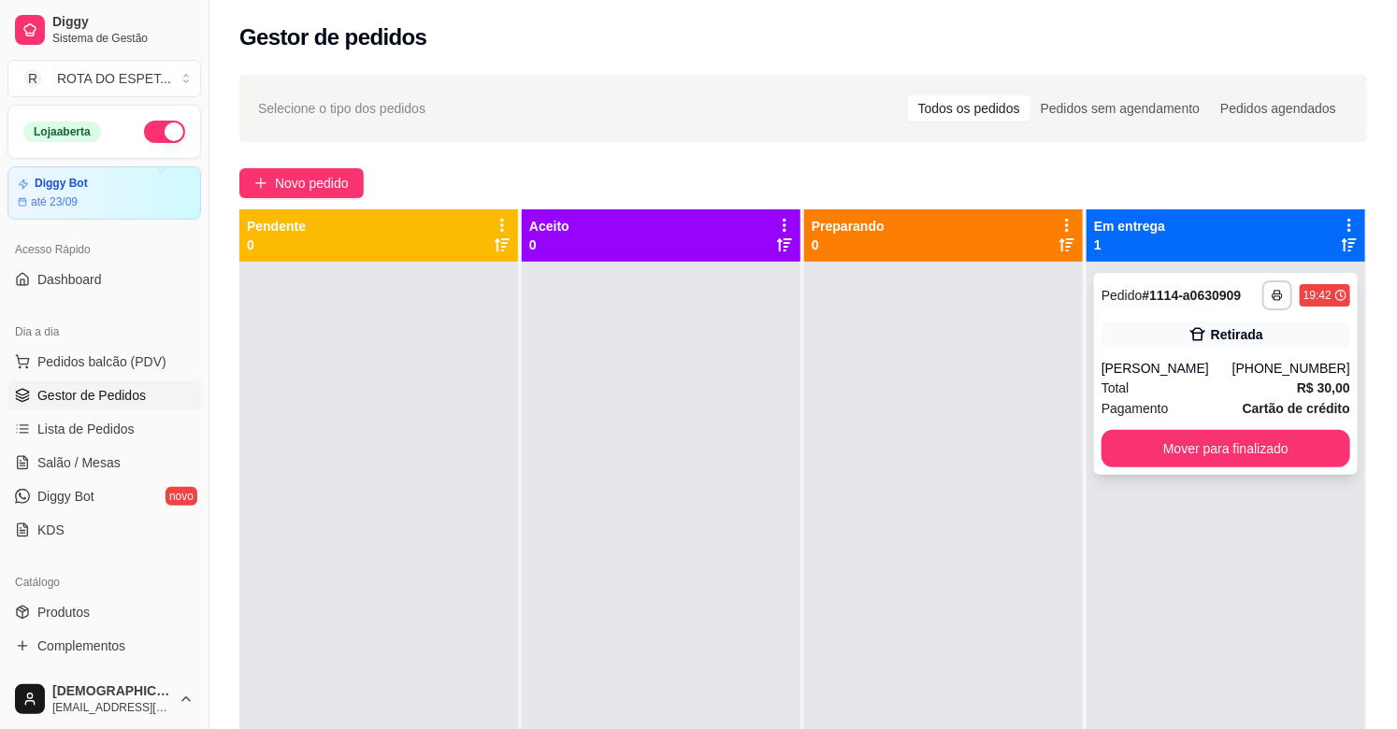
click at [1181, 365] on div "[PERSON_NAME]" at bounding box center [1166, 368] width 131 height 19
click at [1214, 438] on button "Mover para finalizado" at bounding box center [1225, 448] width 249 height 37
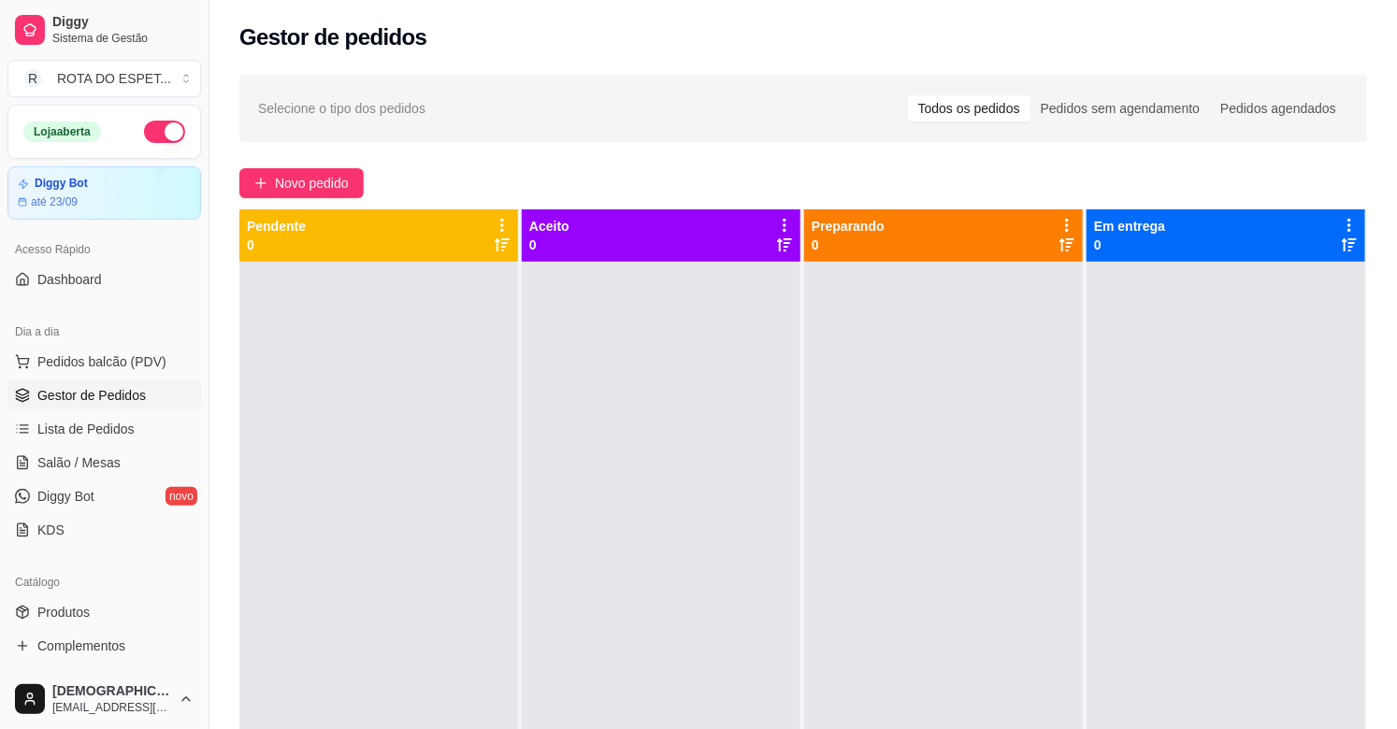
click at [630, 648] on div at bounding box center [661, 626] width 279 height 729
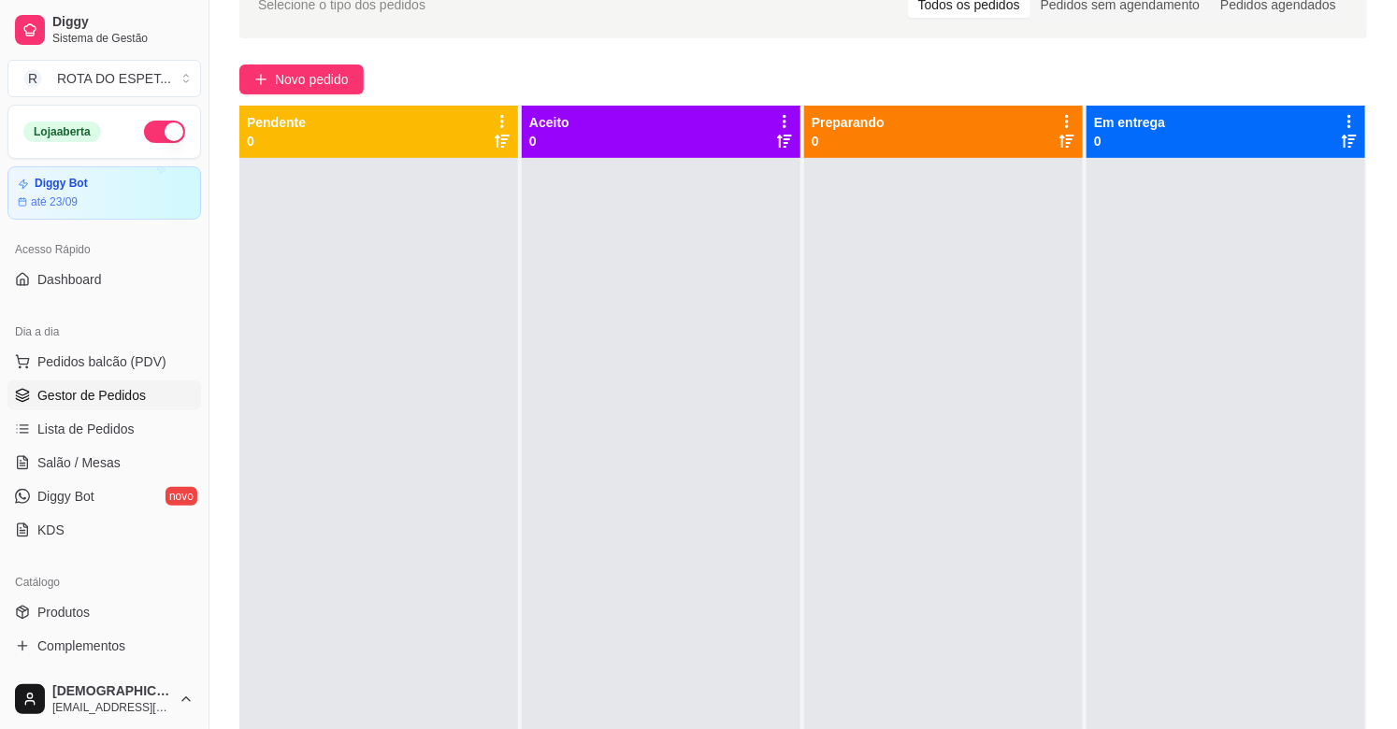
click at [650, 517] on div at bounding box center [661, 522] width 279 height 729
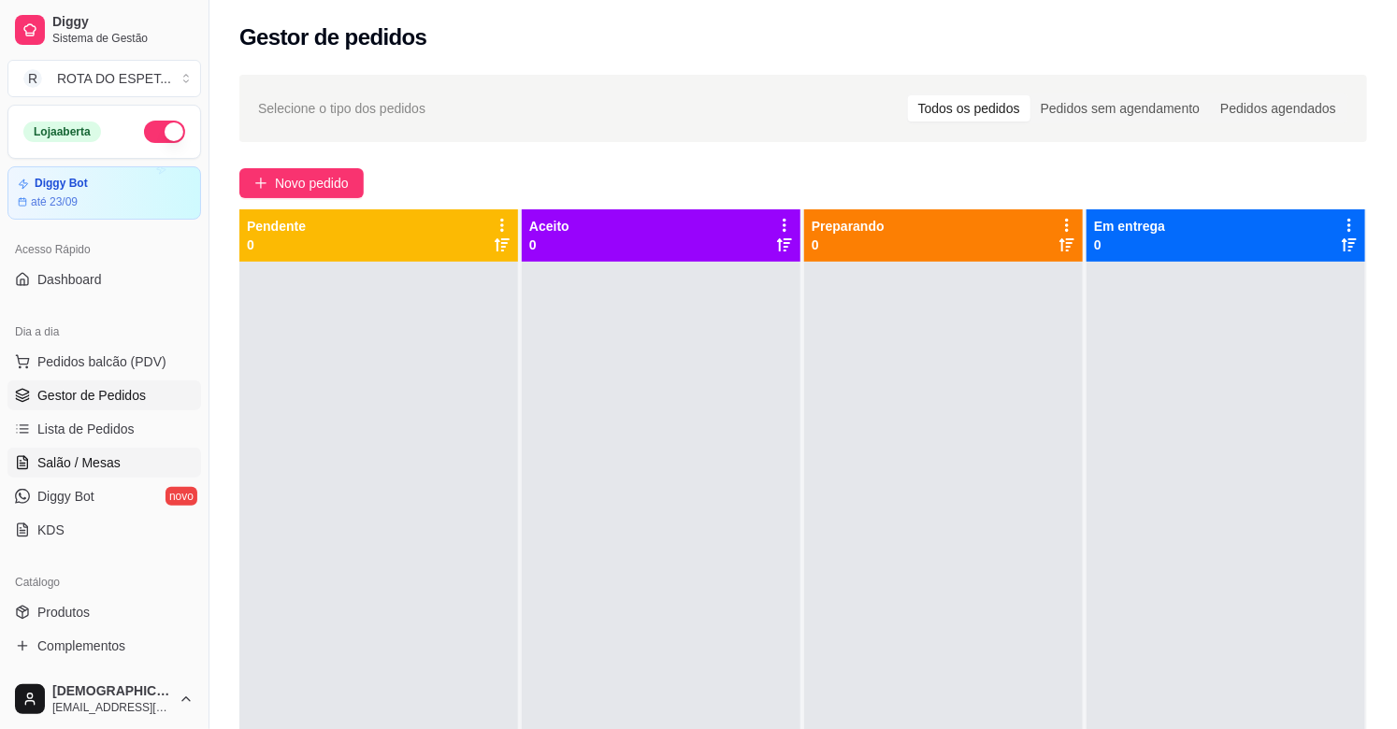
click at [38, 454] on span "Salão / Mesas" at bounding box center [78, 462] width 83 height 19
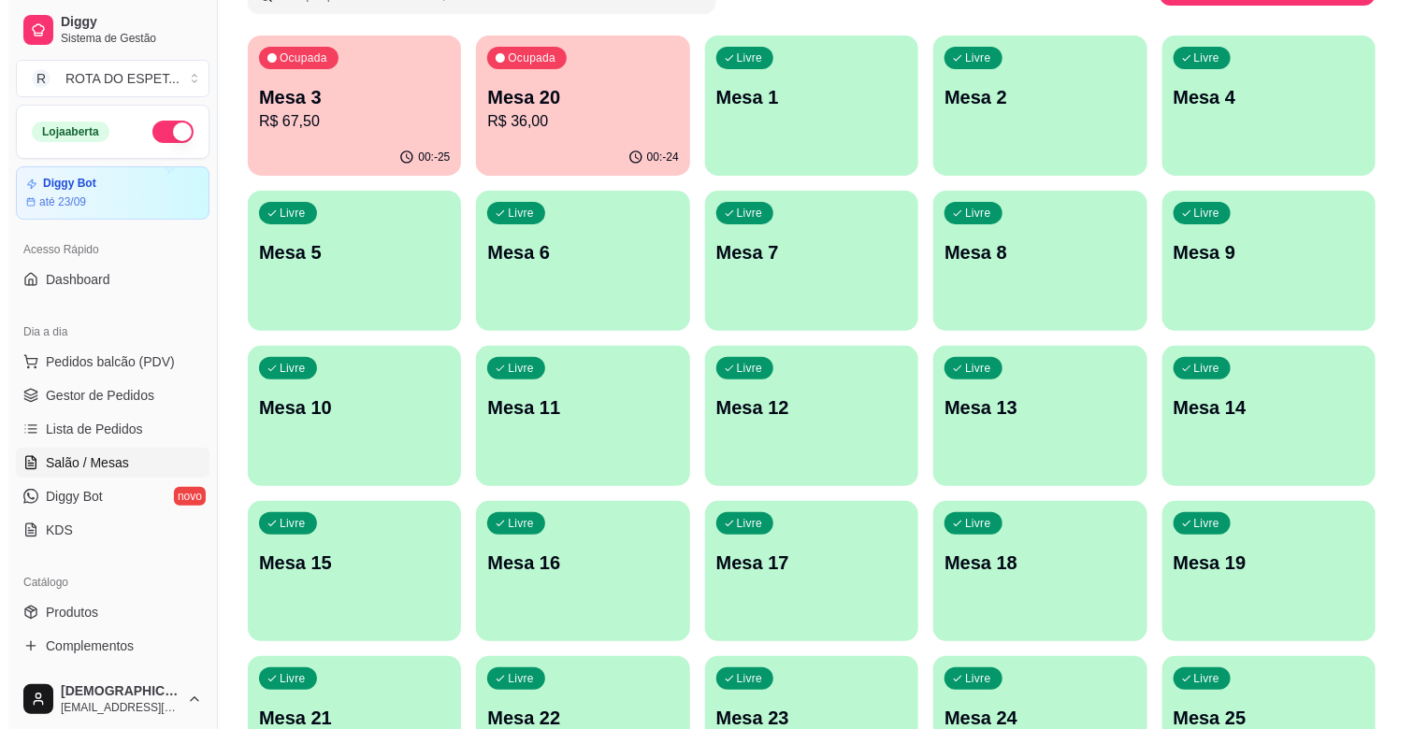
scroll to position [156, 0]
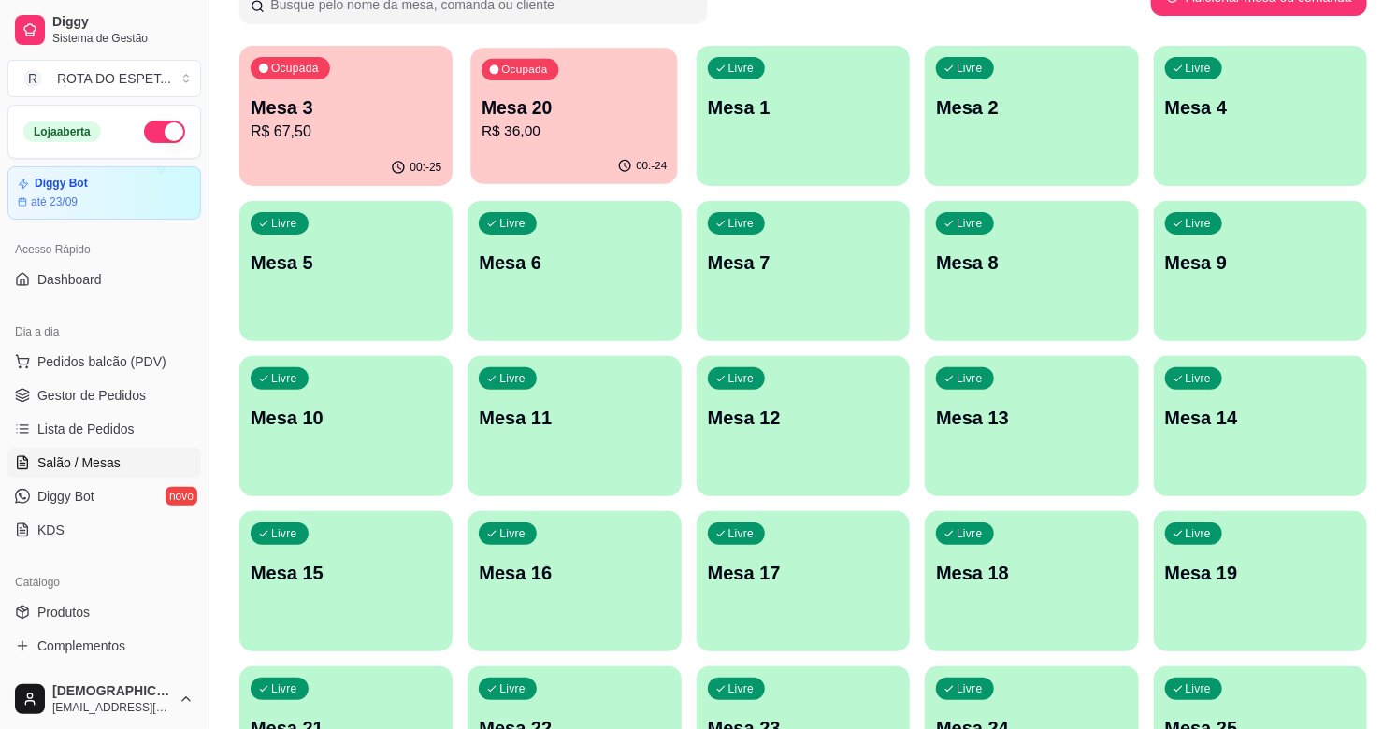
click at [621, 103] on p "Mesa 20" at bounding box center [574, 107] width 185 height 25
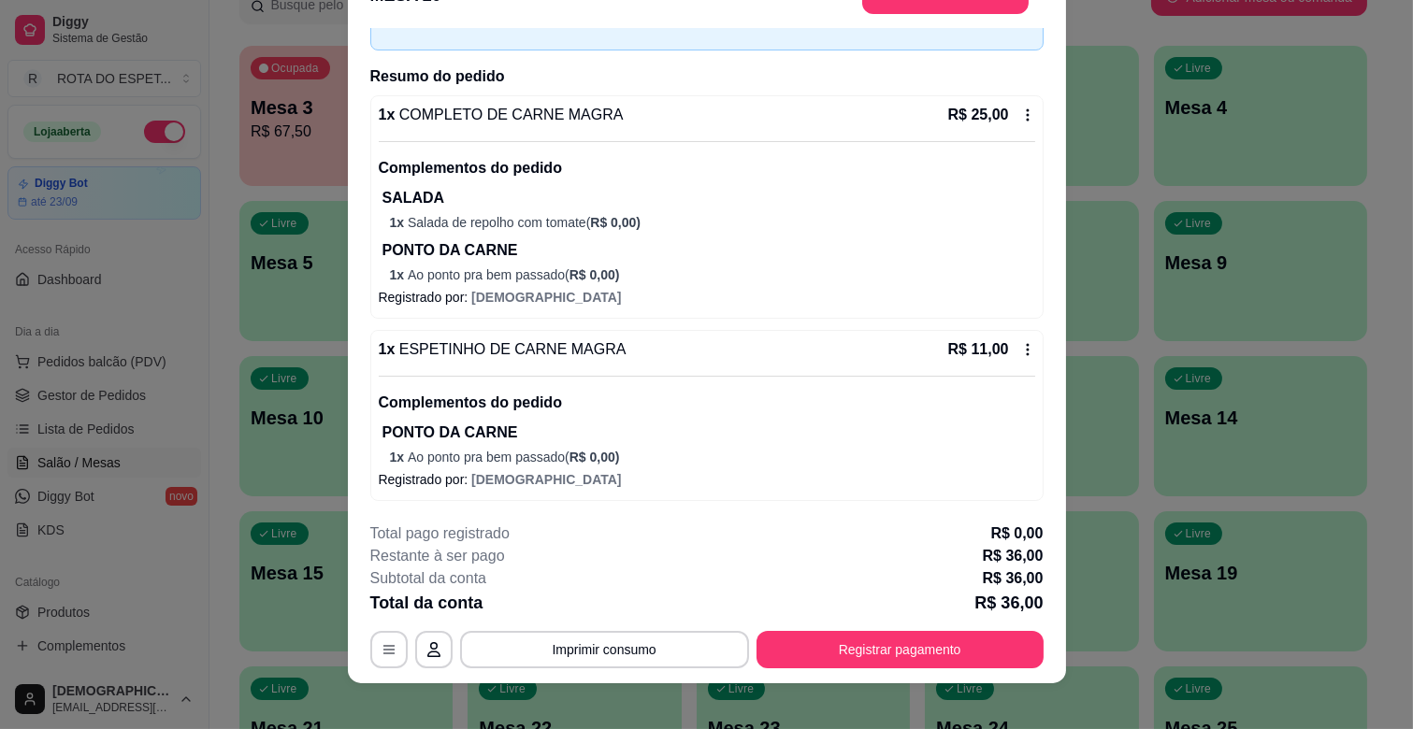
scroll to position [56, 0]
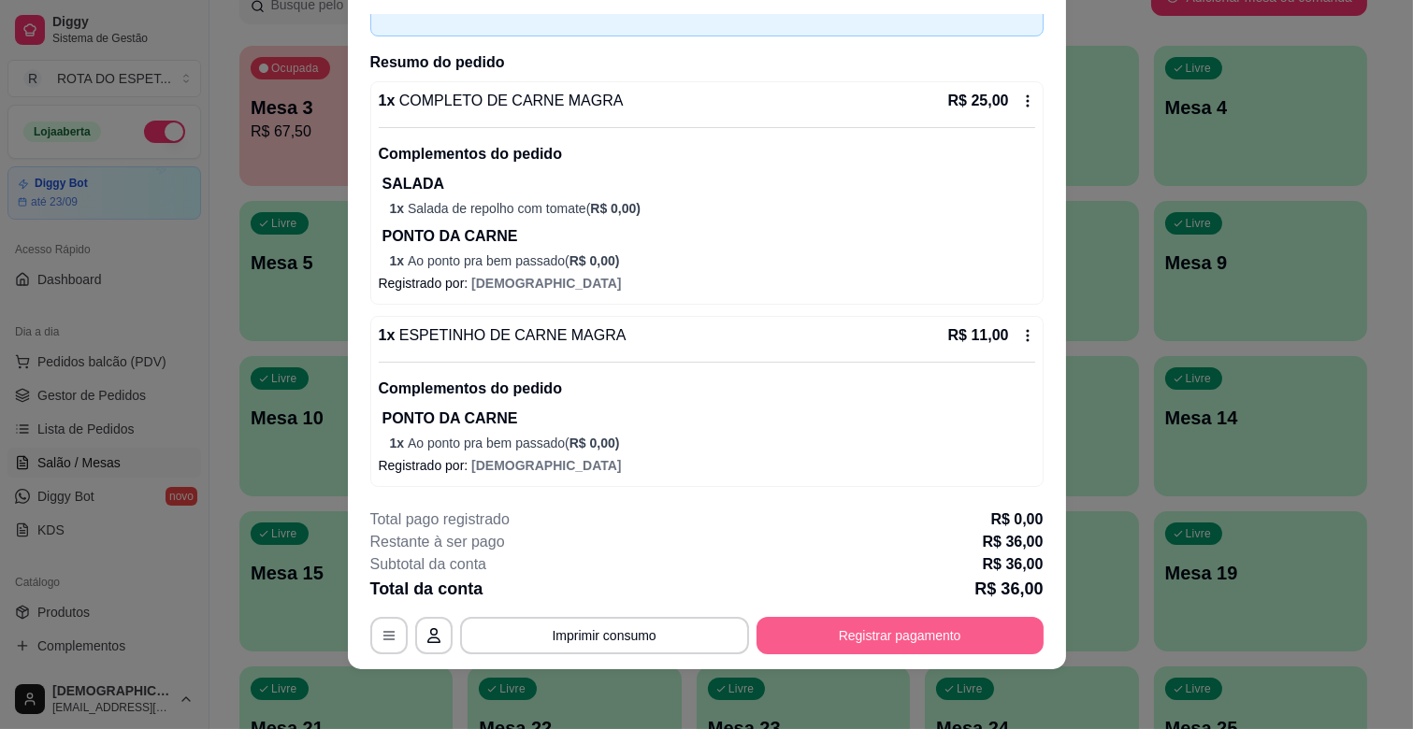
click at [845, 620] on button "Registrar pagamento" at bounding box center [899, 635] width 287 height 37
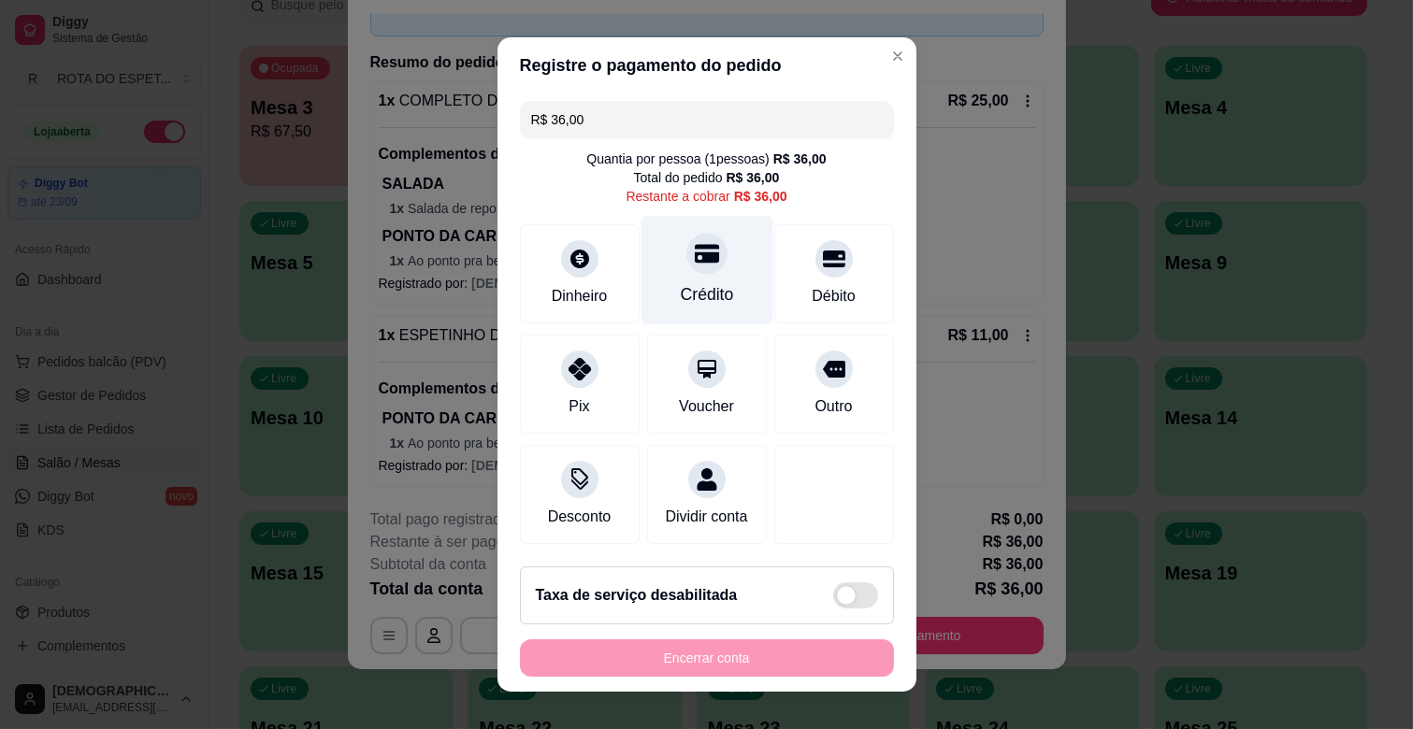
click at [694, 277] on div "Crédito" at bounding box center [706, 270] width 132 height 109
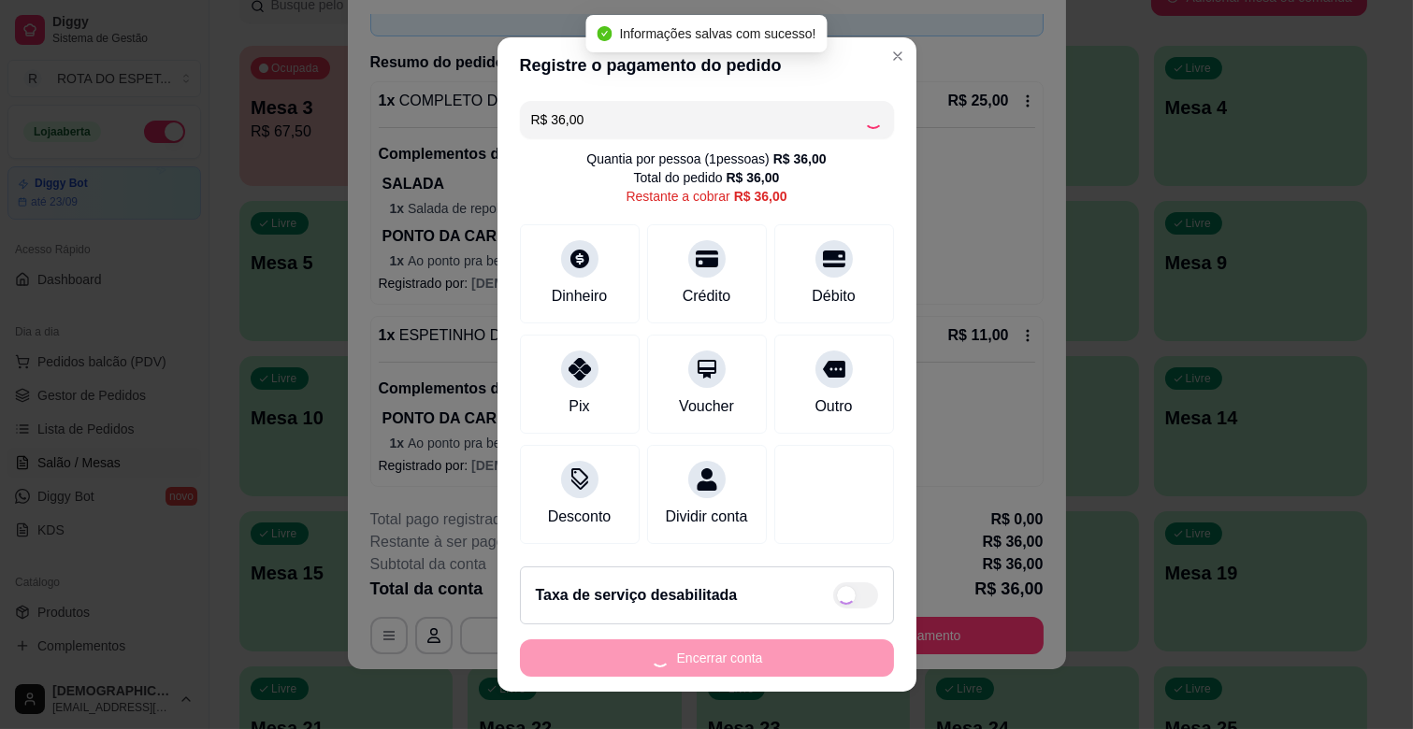
type input "R$ 0,00"
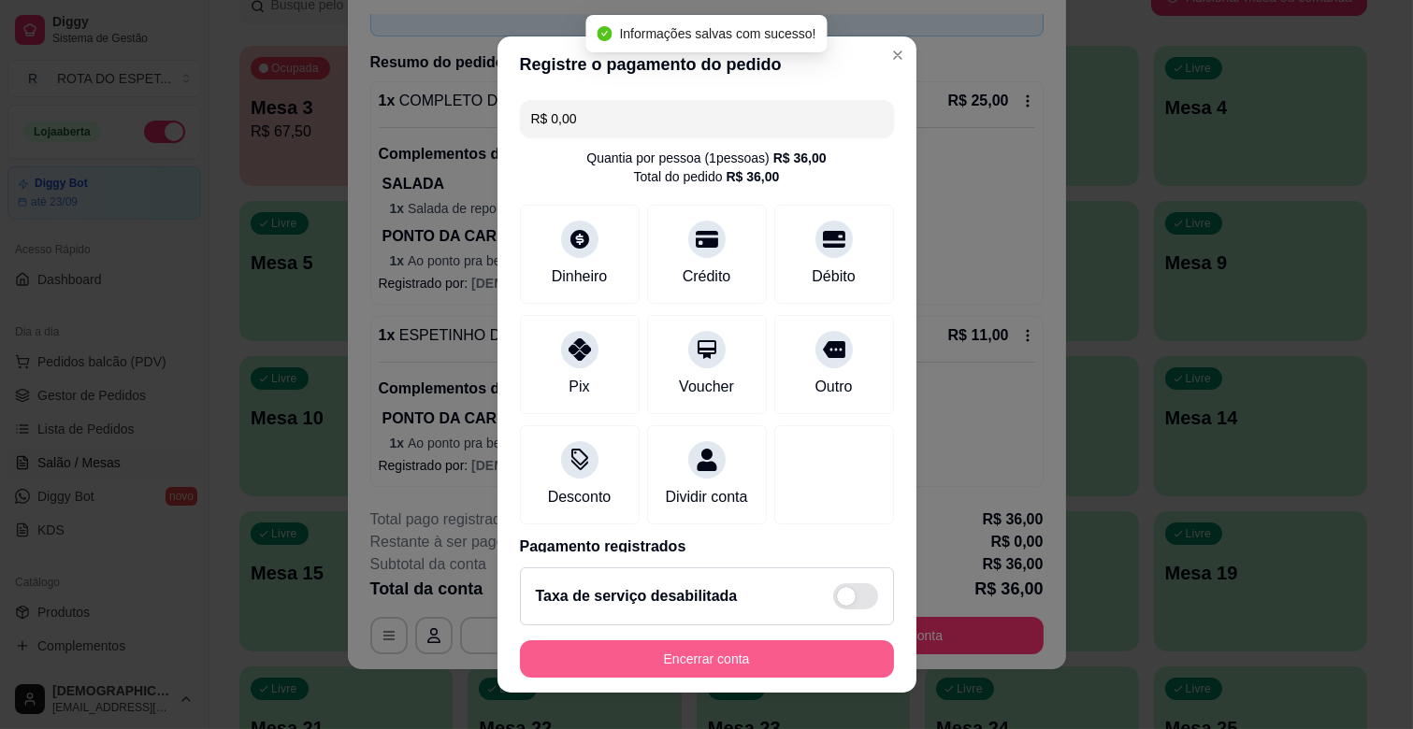
click at [729, 648] on button "Encerrar conta" at bounding box center [707, 658] width 374 height 37
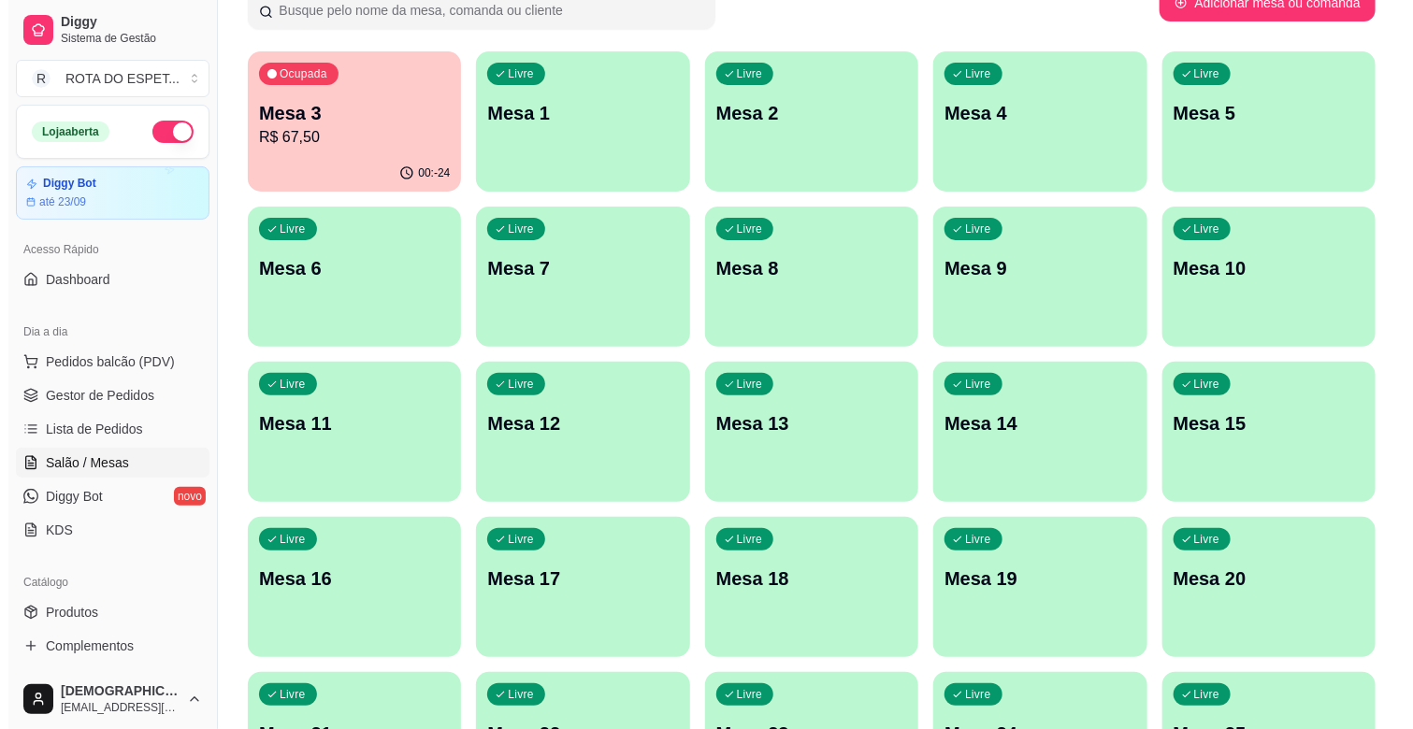
scroll to position [0, 0]
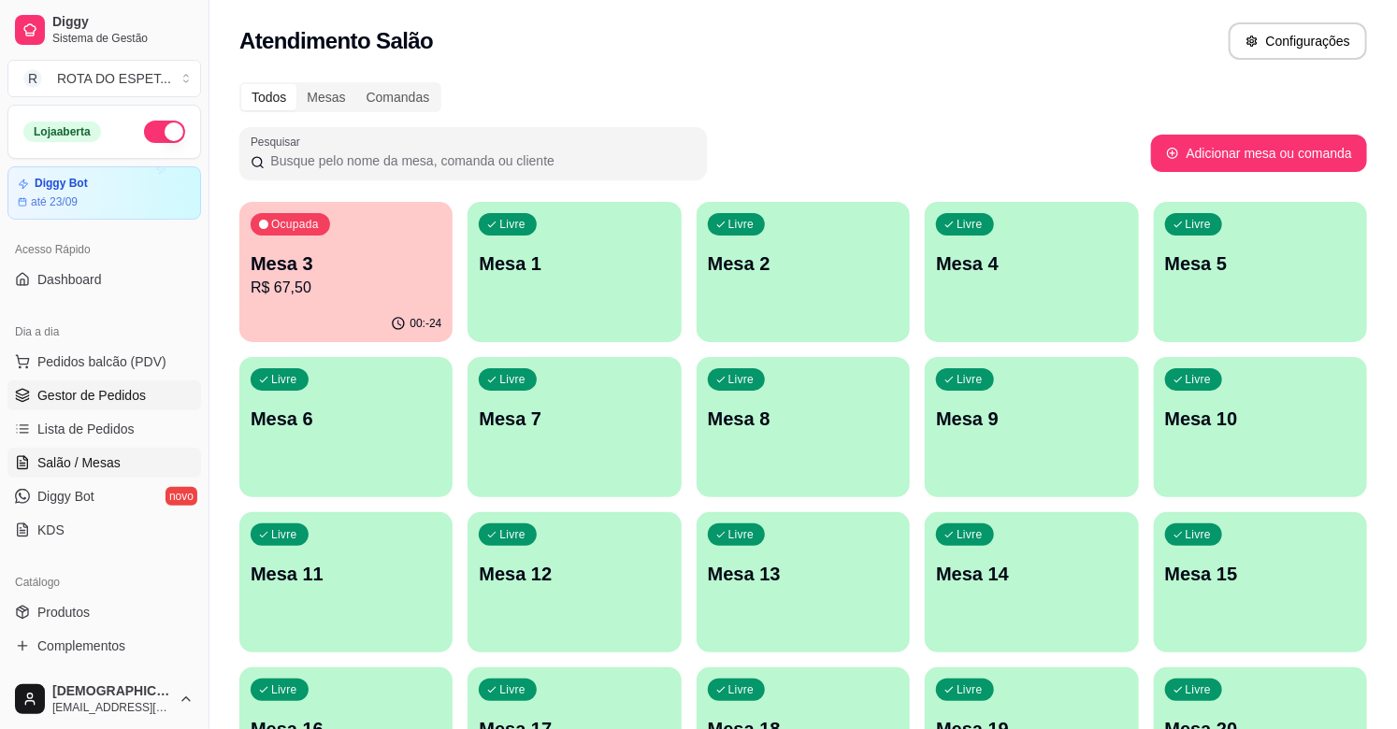
click at [124, 410] on link "Gestor de Pedidos" at bounding box center [104, 396] width 194 height 30
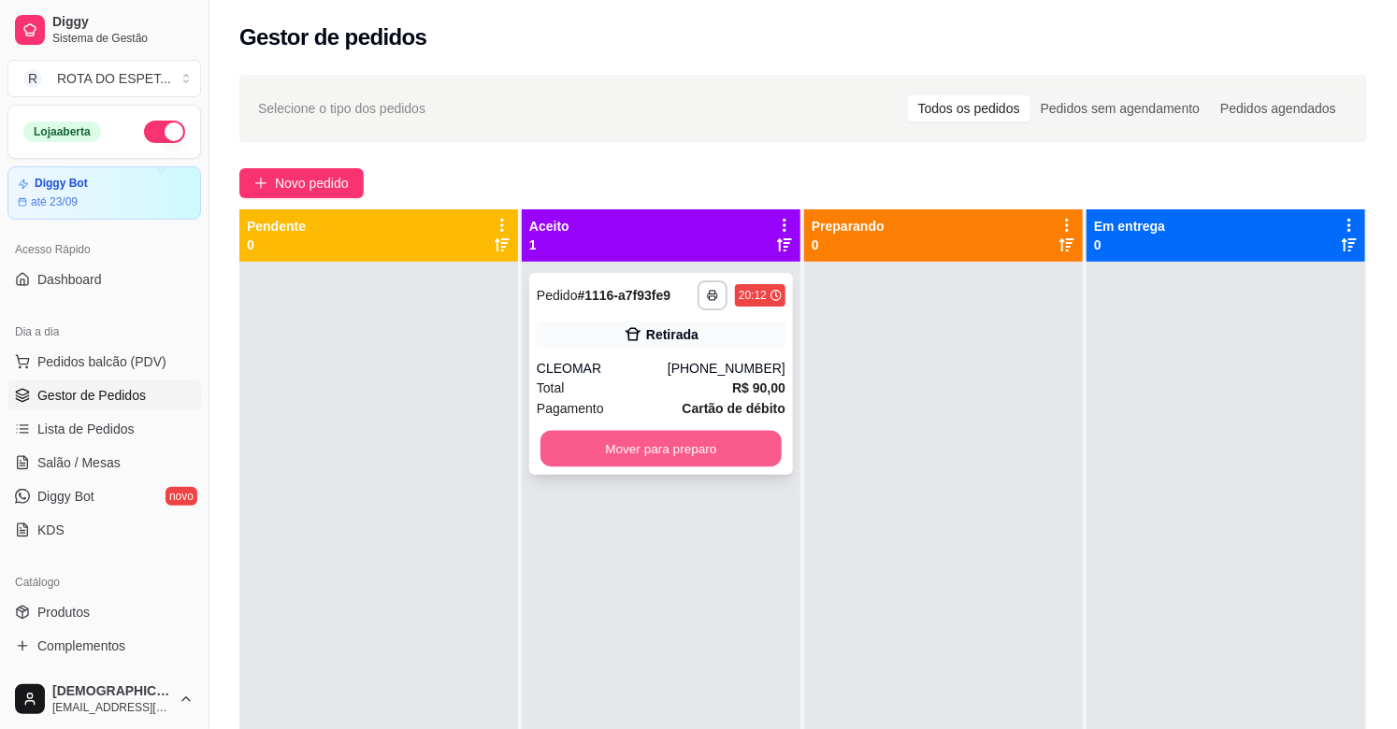
click at [622, 446] on button "Mover para preparo" at bounding box center [660, 449] width 241 height 36
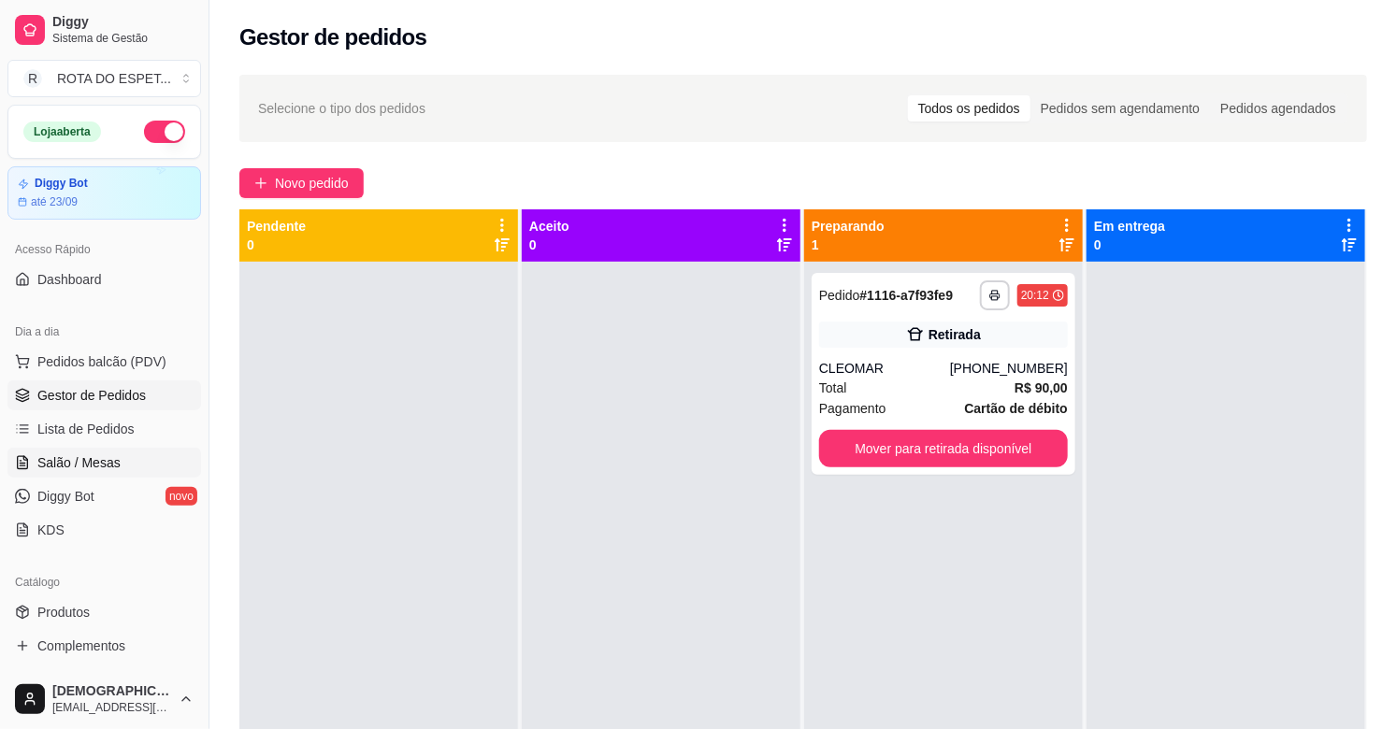
click at [136, 455] on link "Salão / Mesas" at bounding box center [104, 463] width 194 height 30
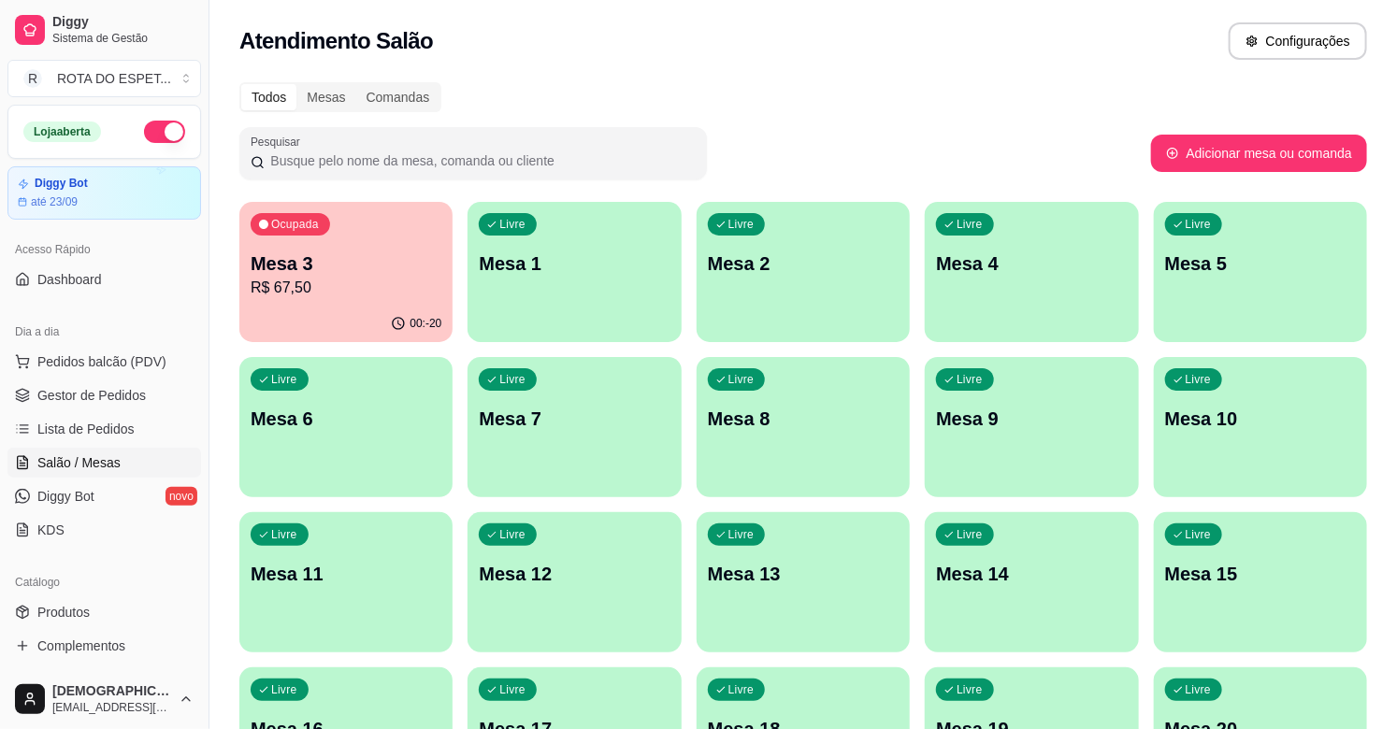
click at [315, 318] on div "00:-20" at bounding box center [345, 324] width 213 height 36
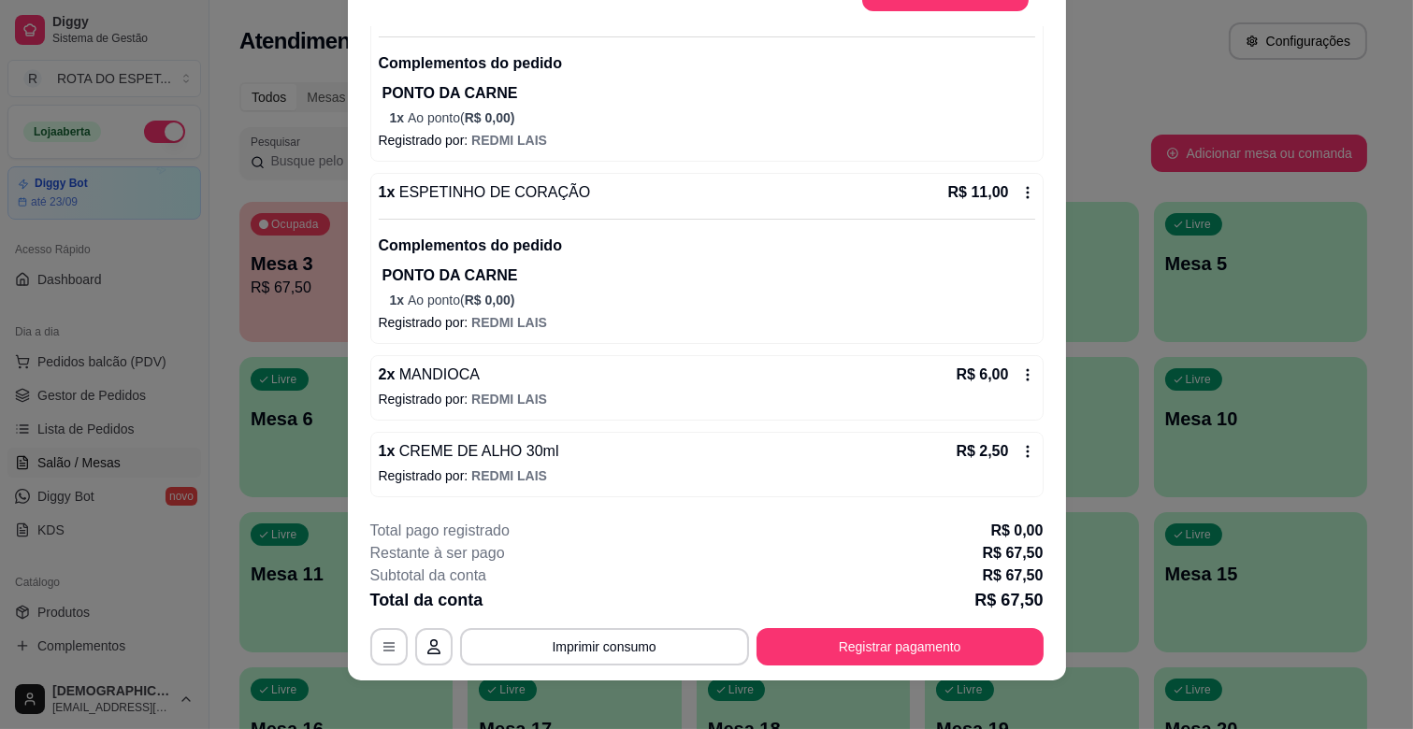
scroll to position [56, 0]
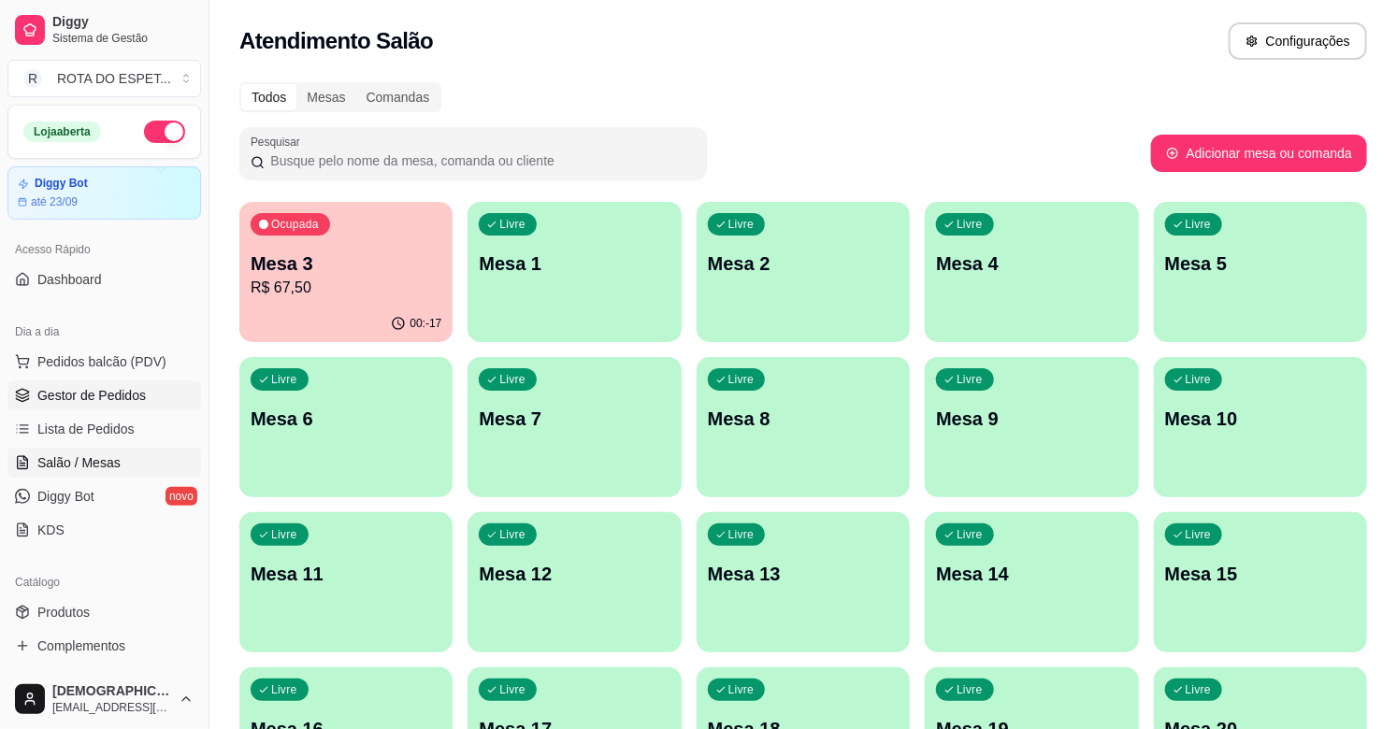
click at [136, 396] on span "Gestor de Pedidos" at bounding box center [91, 395] width 108 height 19
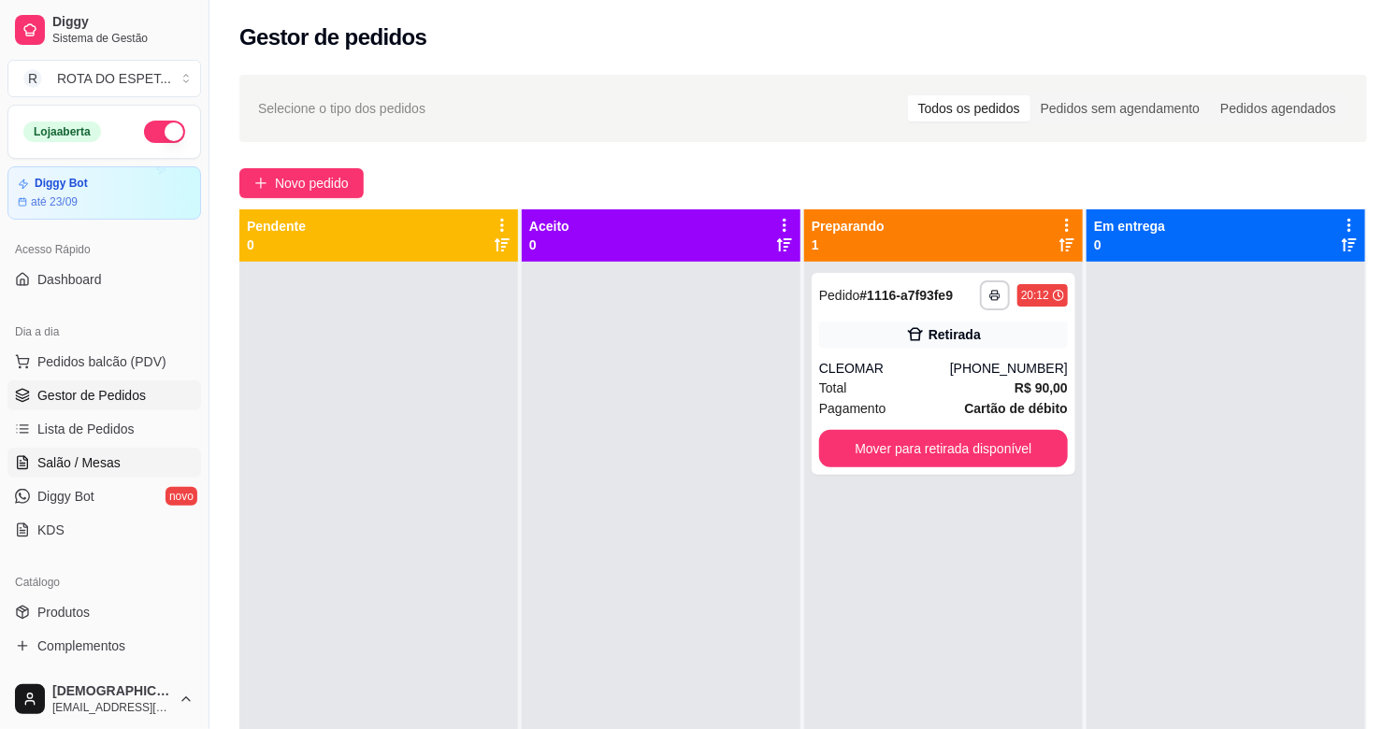
click at [103, 463] on span "Salão / Mesas" at bounding box center [78, 462] width 83 height 19
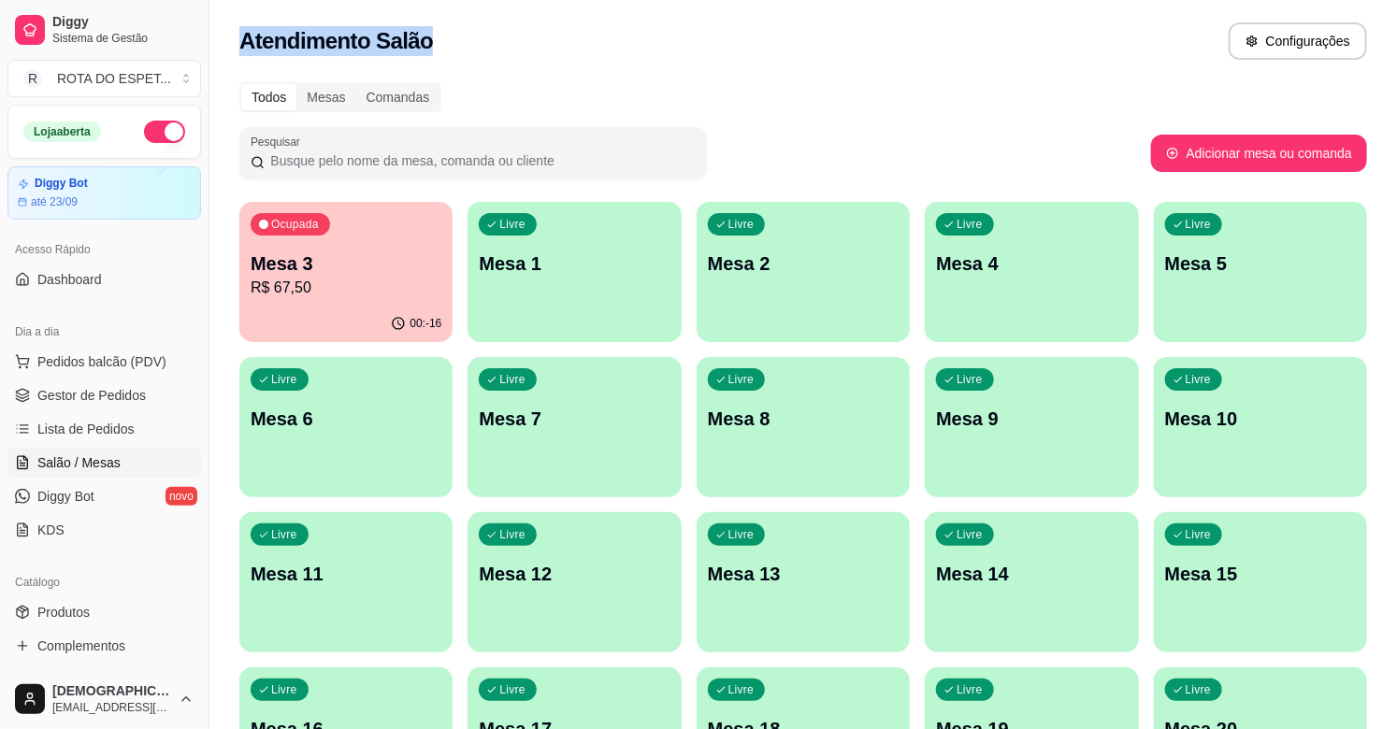
drag, startPoint x: 237, startPoint y: 43, endPoint x: 446, endPoint y: 39, distance: 209.5
click at [446, 39] on div "Atendimento Salão Configurações" at bounding box center [802, 35] width 1187 height 71
click at [470, 84] on div "Todos Mesas Comandas" at bounding box center [803, 97] width 1128 height 30
click at [341, 87] on div "Mesas" at bounding box center [325, 97] width 59 height 26
click at [296, 84] on input "Mesas" at bounding box center [296, 84] width 0 height 0
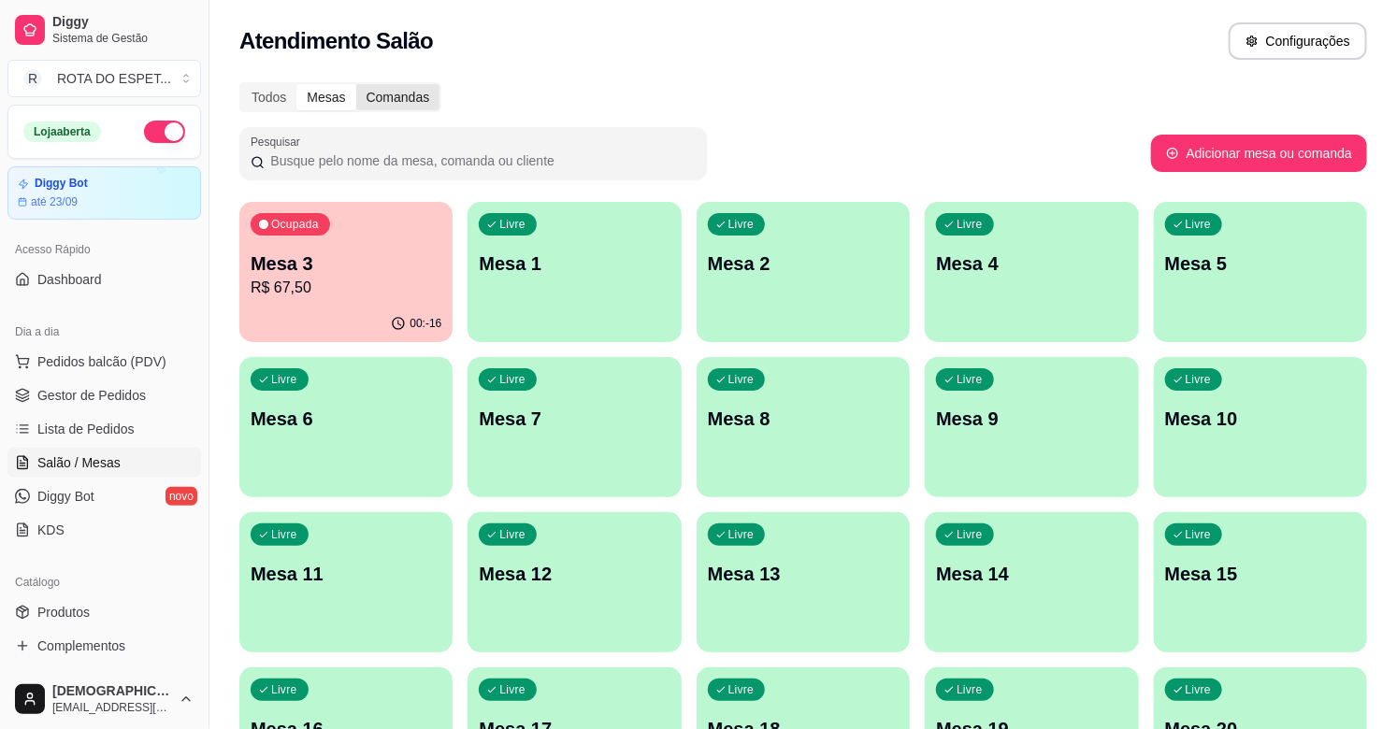
click at [370, 88] on div "Comandas" at bounding box center [398, 97] width 84 height 26
click at [356, 84] on input "Comandas" at bounding box center [356, 84] width 0 height 0
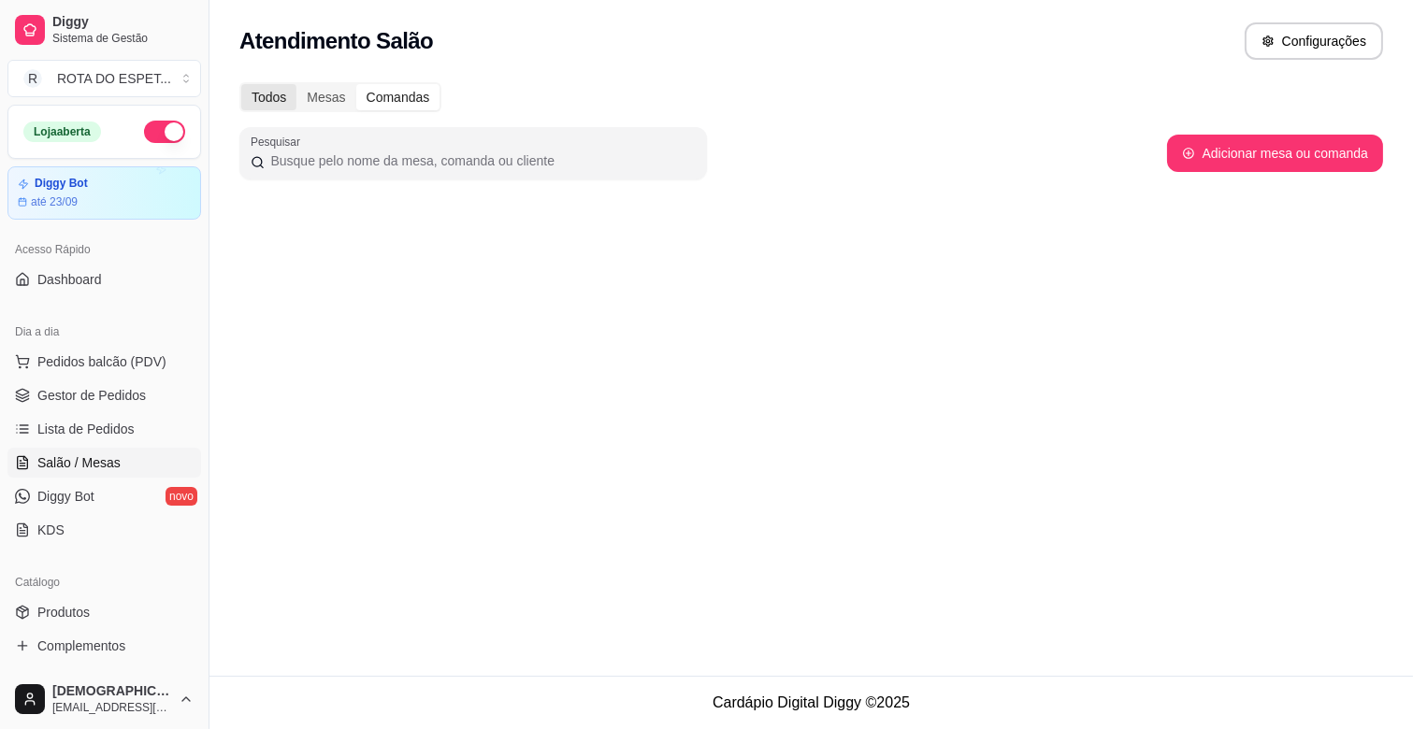
click at [281, 93] on div "Todos" at bounding box center [268, 97] width 55 height 26
click at [241, 84] on input "Todos" at bounding box center [241, 84] width 0 height 0
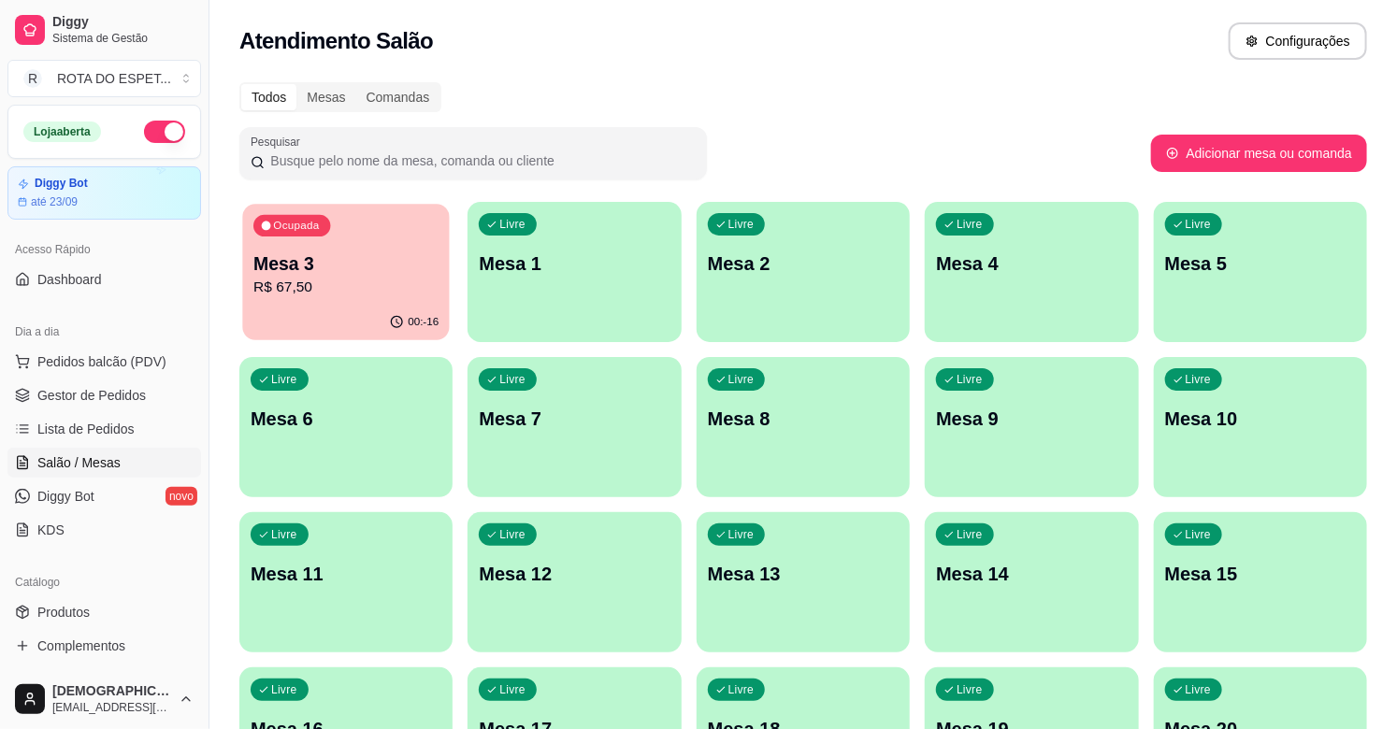
click at [324, 266] on p "Mesa 3" at bounding box center [345, 264] width 185 height 25
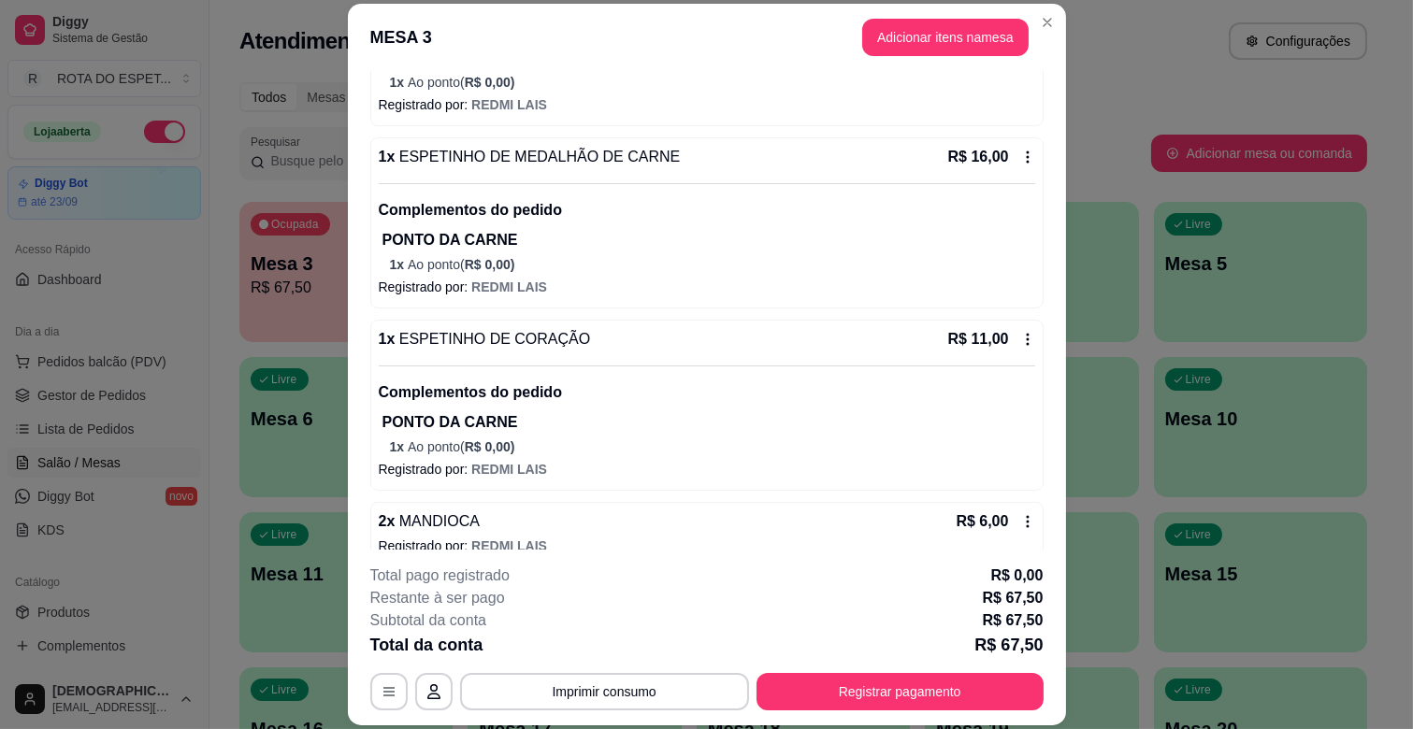
scroll to position [654, 0]
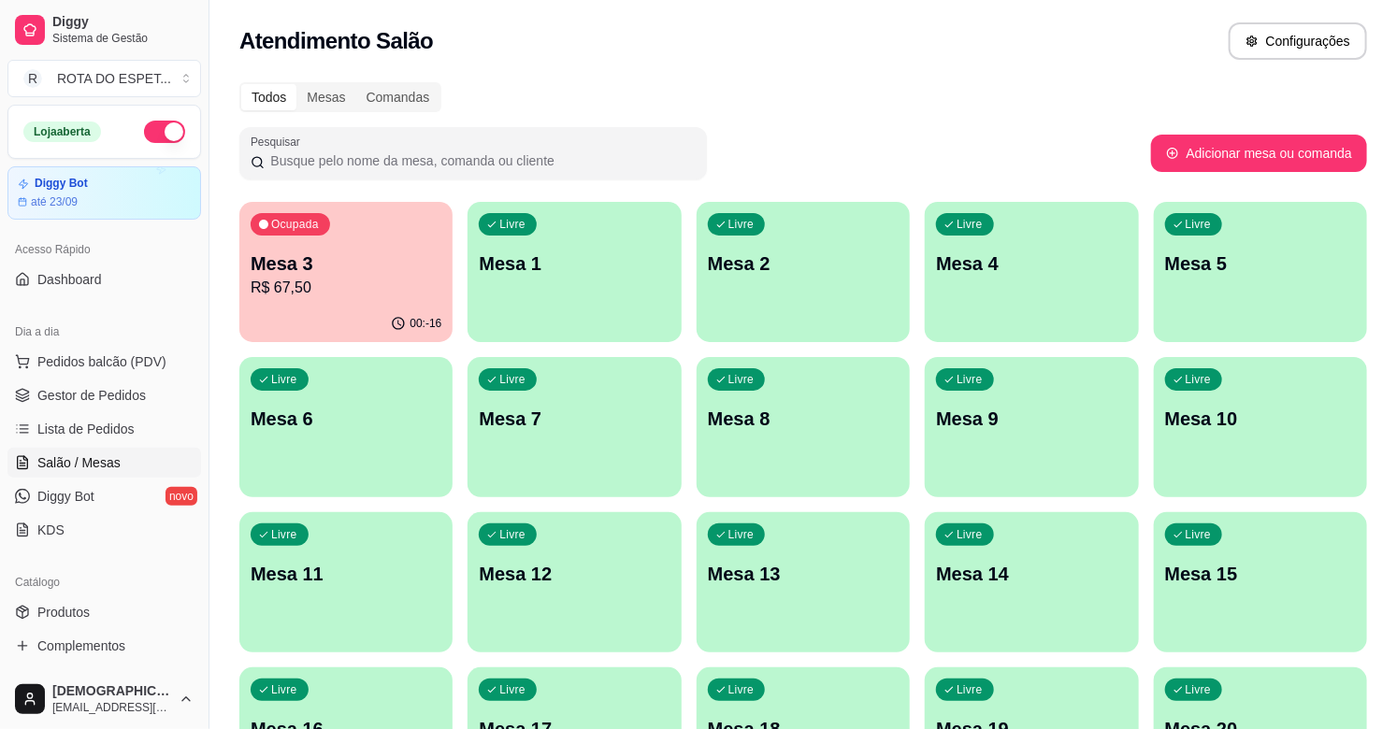
click at [304, 287] on p "R$ 67,50" at bounding box center [346, 288] width 191 height 22
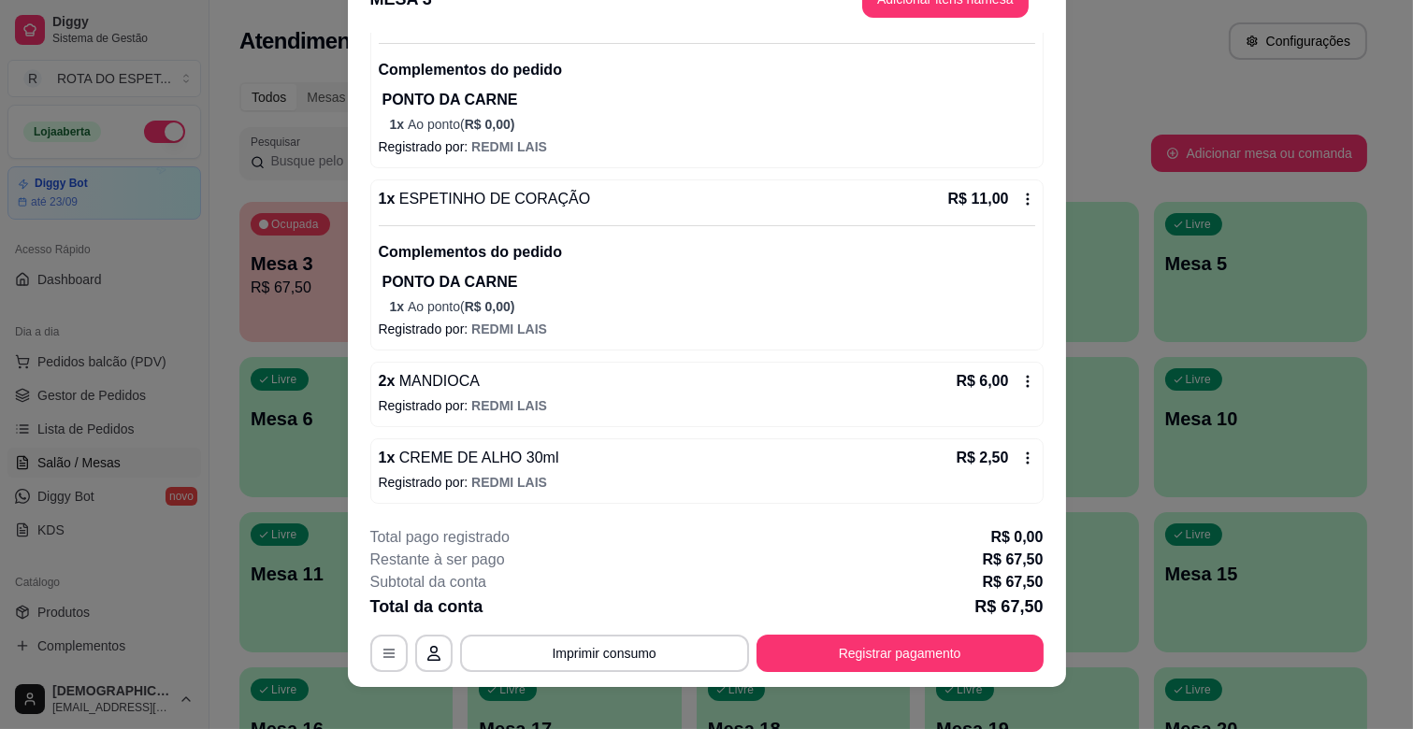
scroll to position [56, 0]
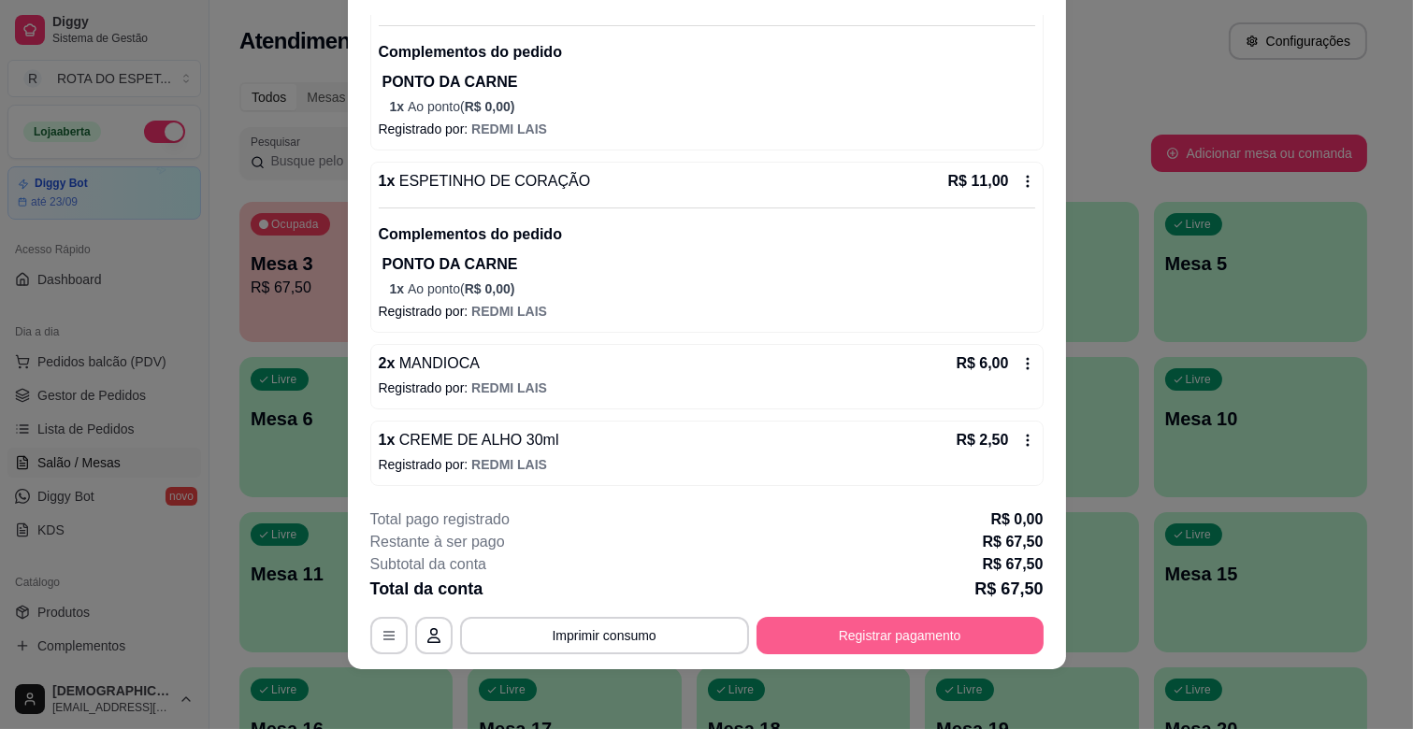
click at [895, 633] on button "Registrar pagamento" at bounding box center [899, 635] width 287 height 37
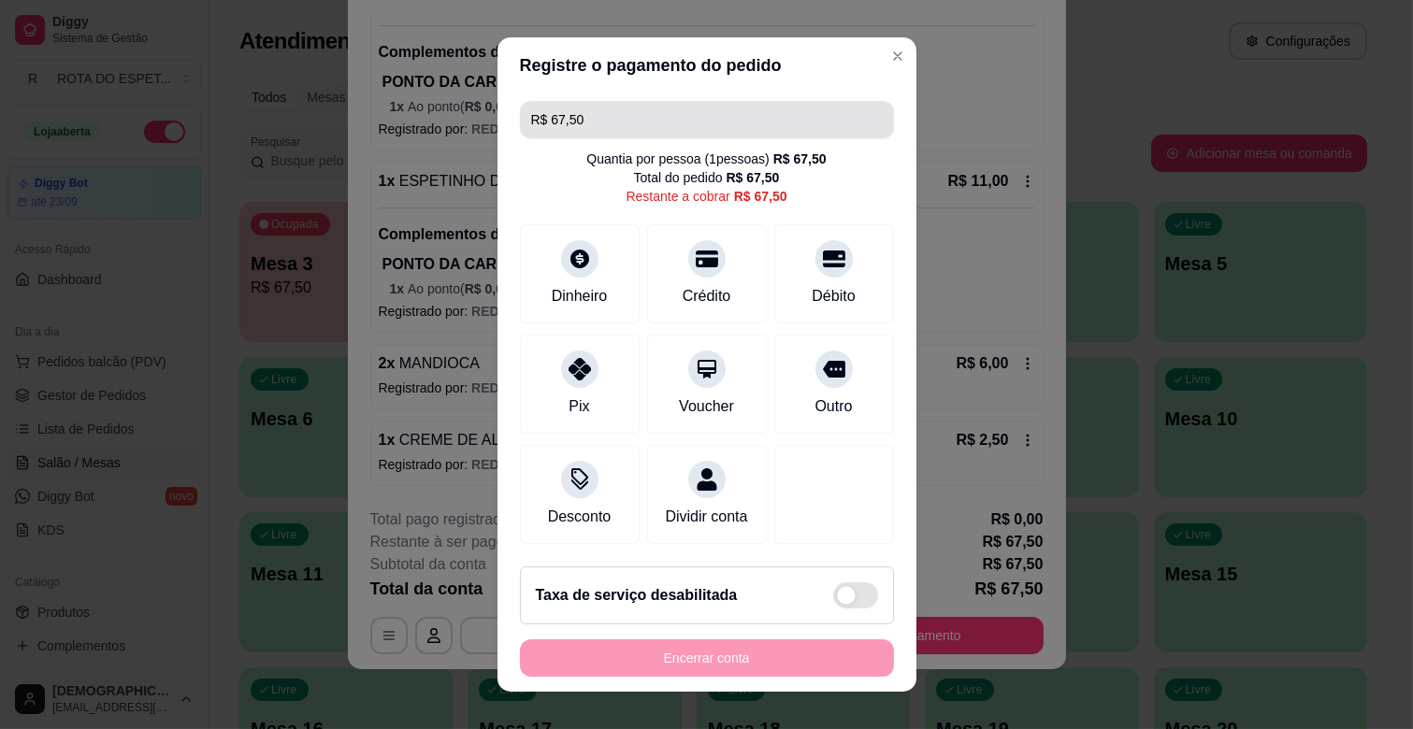
click at [637, 113] on input "R$ 67,50" at bounding box center [707, 119] width 352 height 37
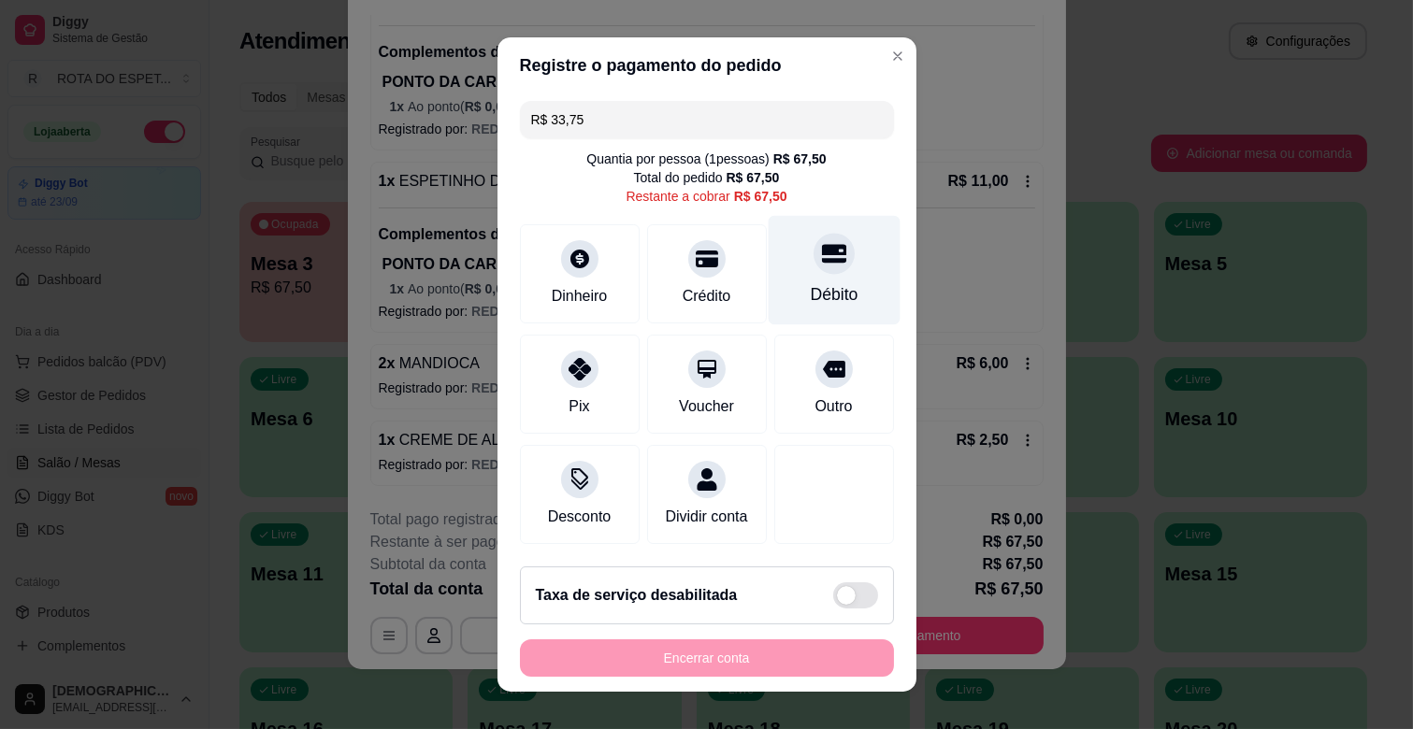
click at [812, 272] on div "Débito" at bounding box center [834, 270] width 132 height 109
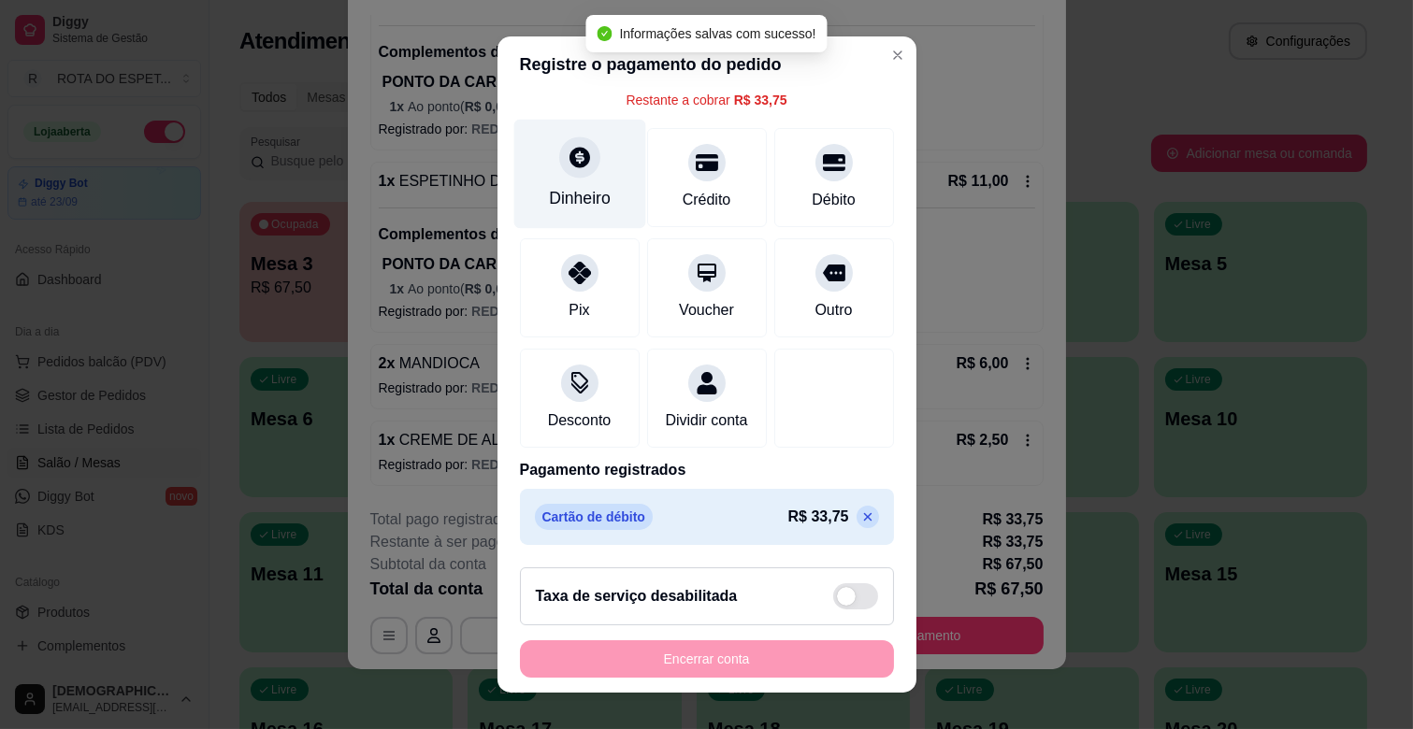
scroll to position [0, 0]
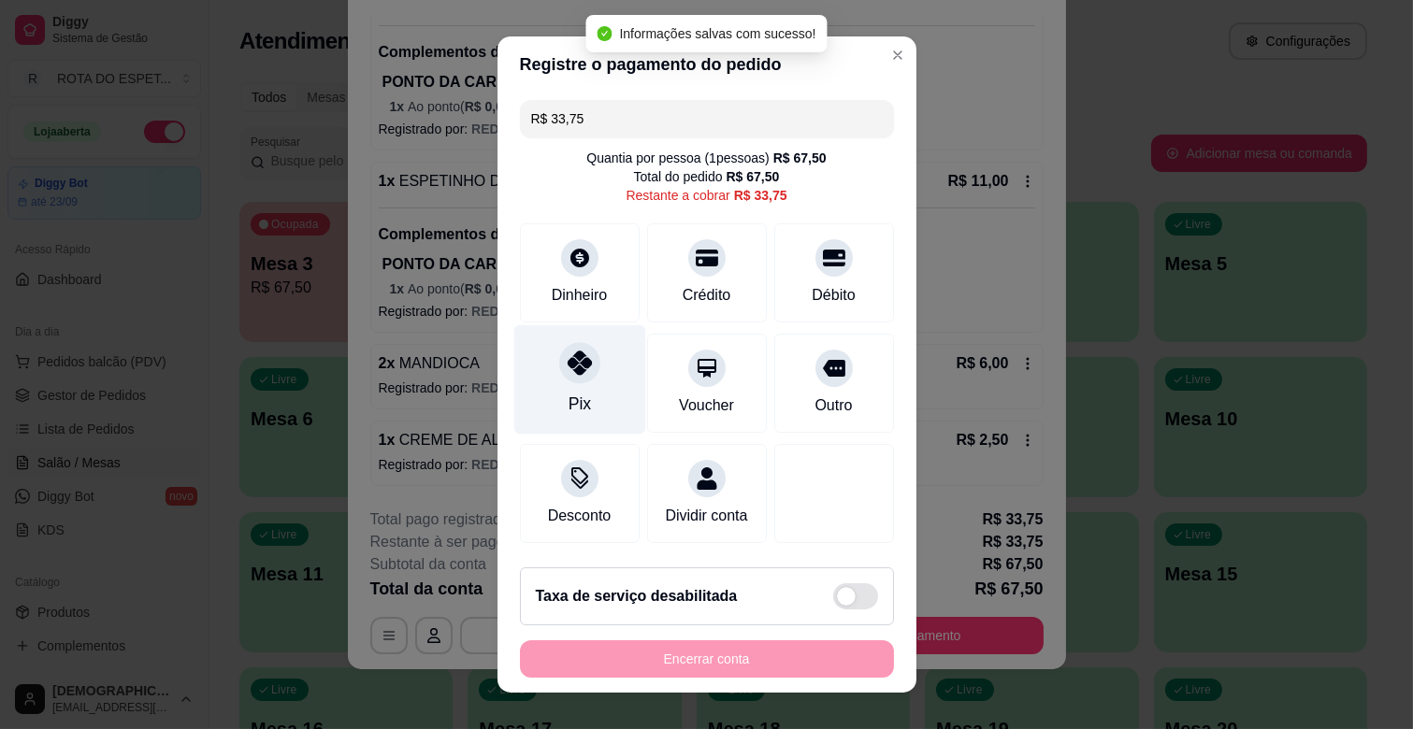
click at [577, 363] on icon at bounding box center [579, 363] width 24 height 24
type input "R$ 0,00"
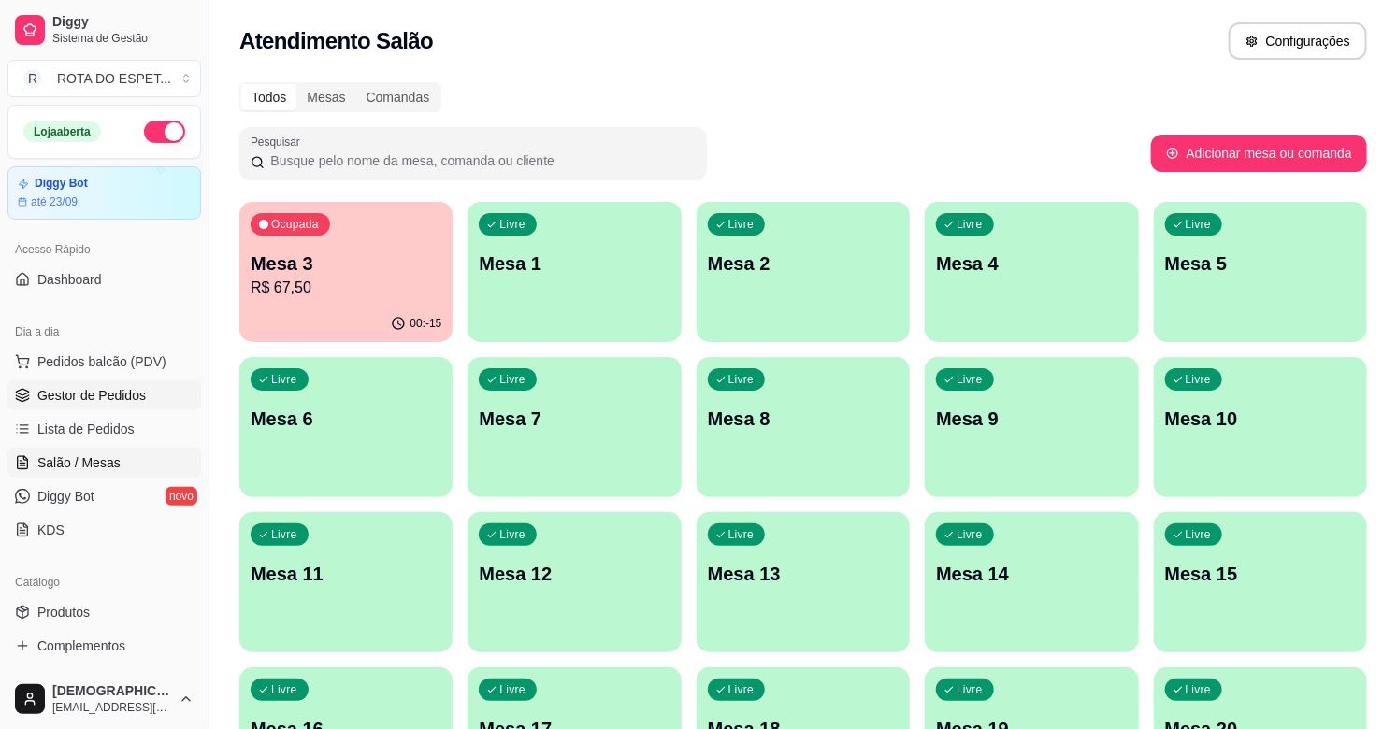
click at [116, 388] on span "Gestor de Pedidos" at bounding box center [91, 395] width 108 height 19
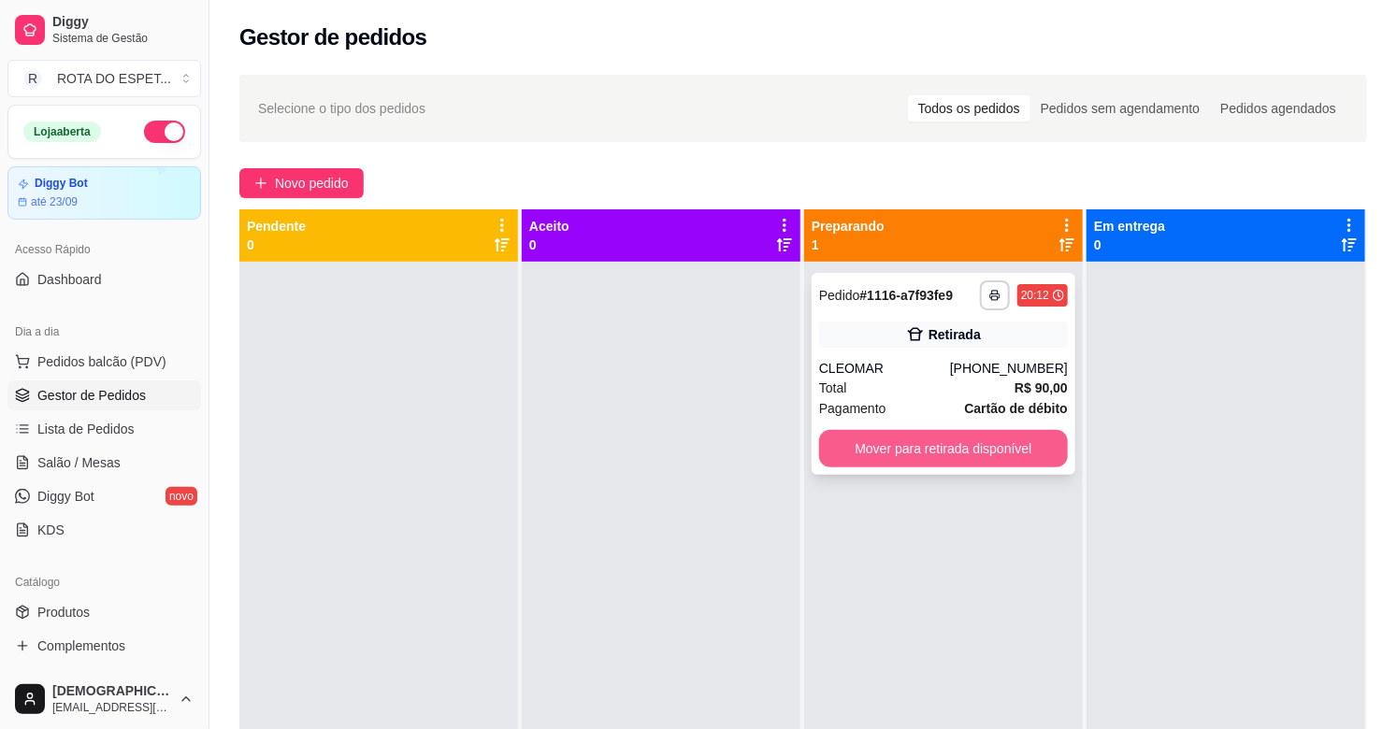
click at [911, 459] on button "Mover para retirada disponível" at bounding box center [943, 448] width 249 height 37
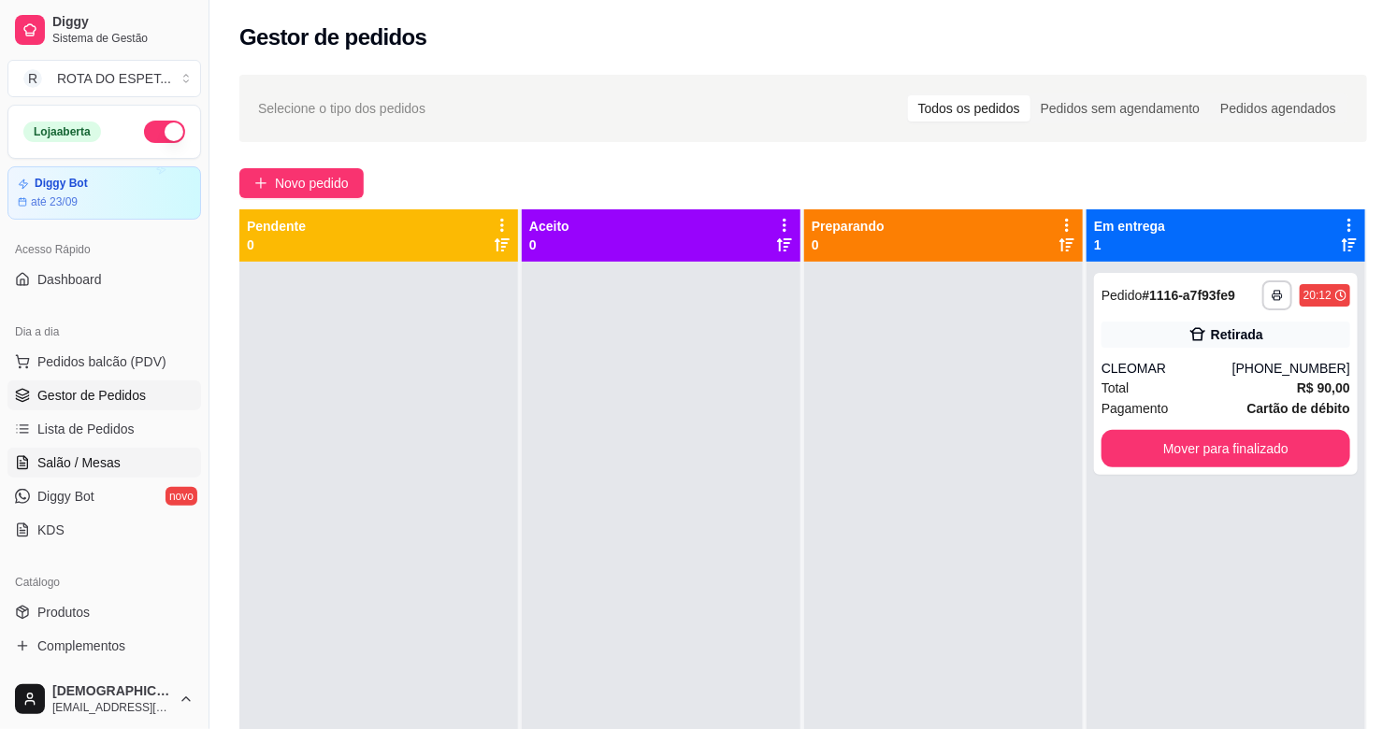
click at [108, 460] on span "Salão / Mesas" at bounding box center [78, 462] width 83 height 19
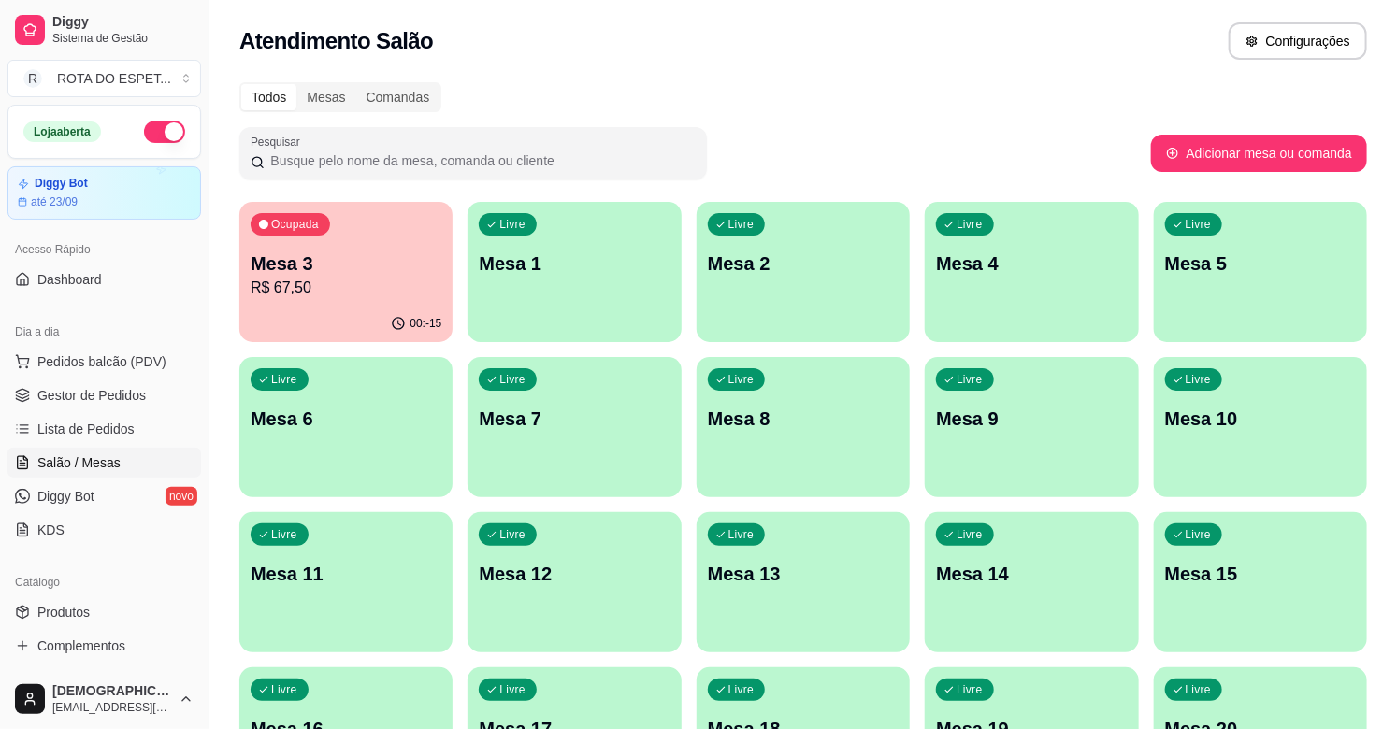
click at [342, 306] on div "00:-15" at bounding box center [345, 324] width 213 height 36
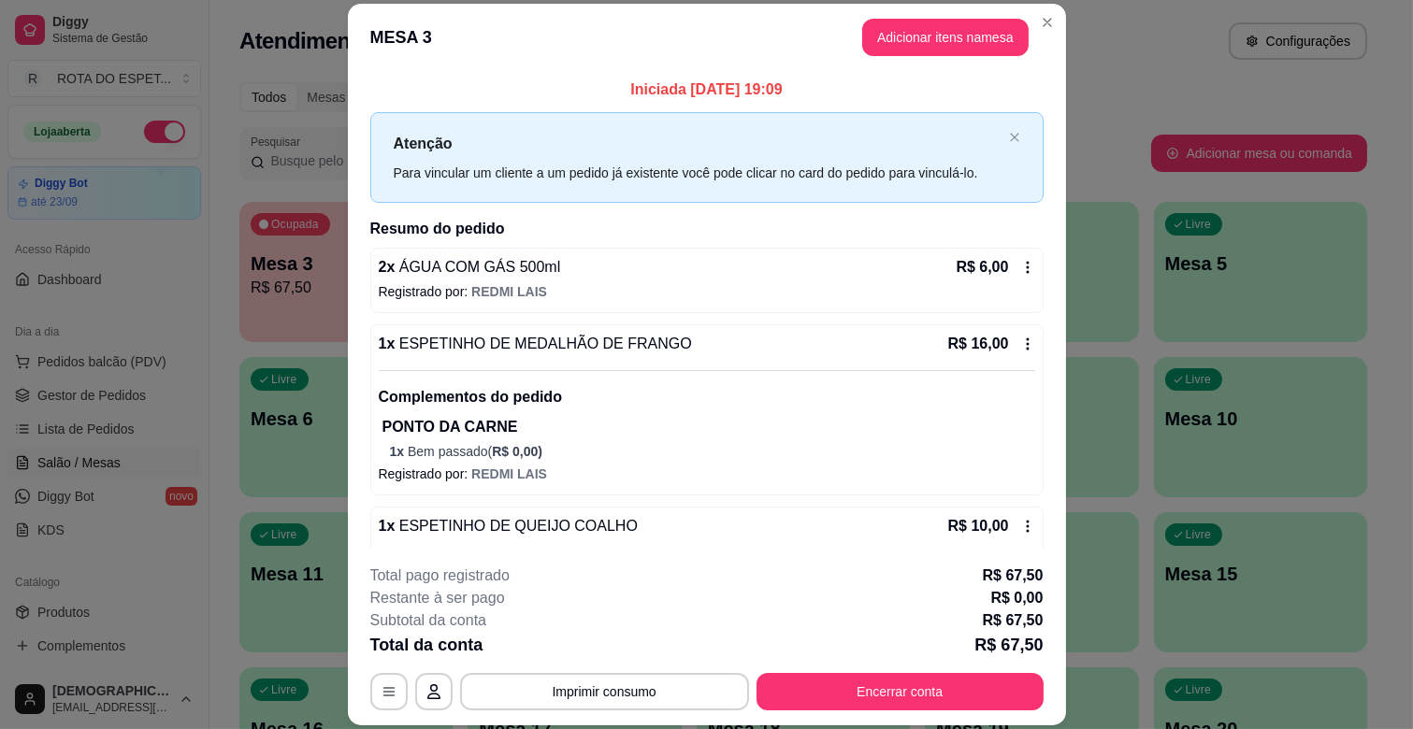
scroll to position [208, 0]
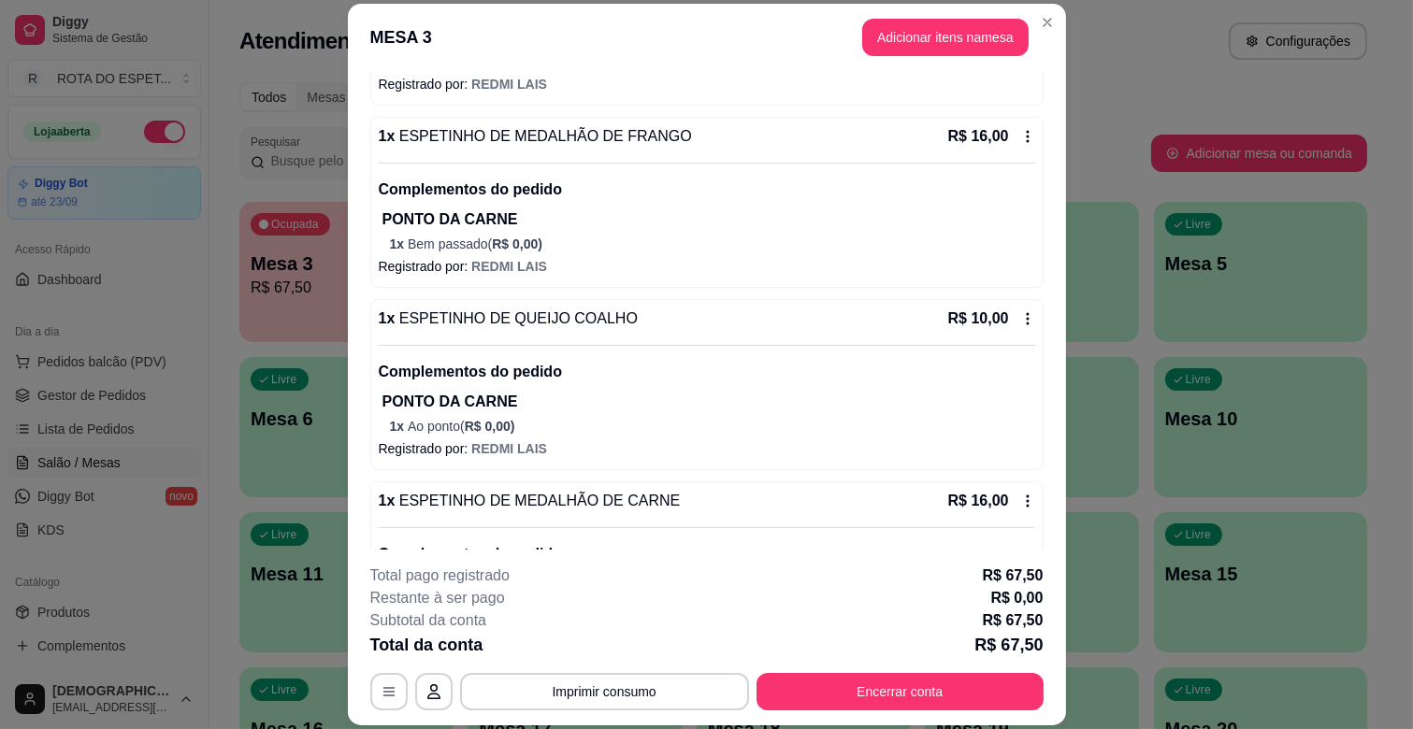
click at [813, 669] on div "**********" at bounding box center [706, 638] width 673 height 146
click at [814, 683] on button "Encerrar conta" at bounding box center [899, 692] width 279 height 36
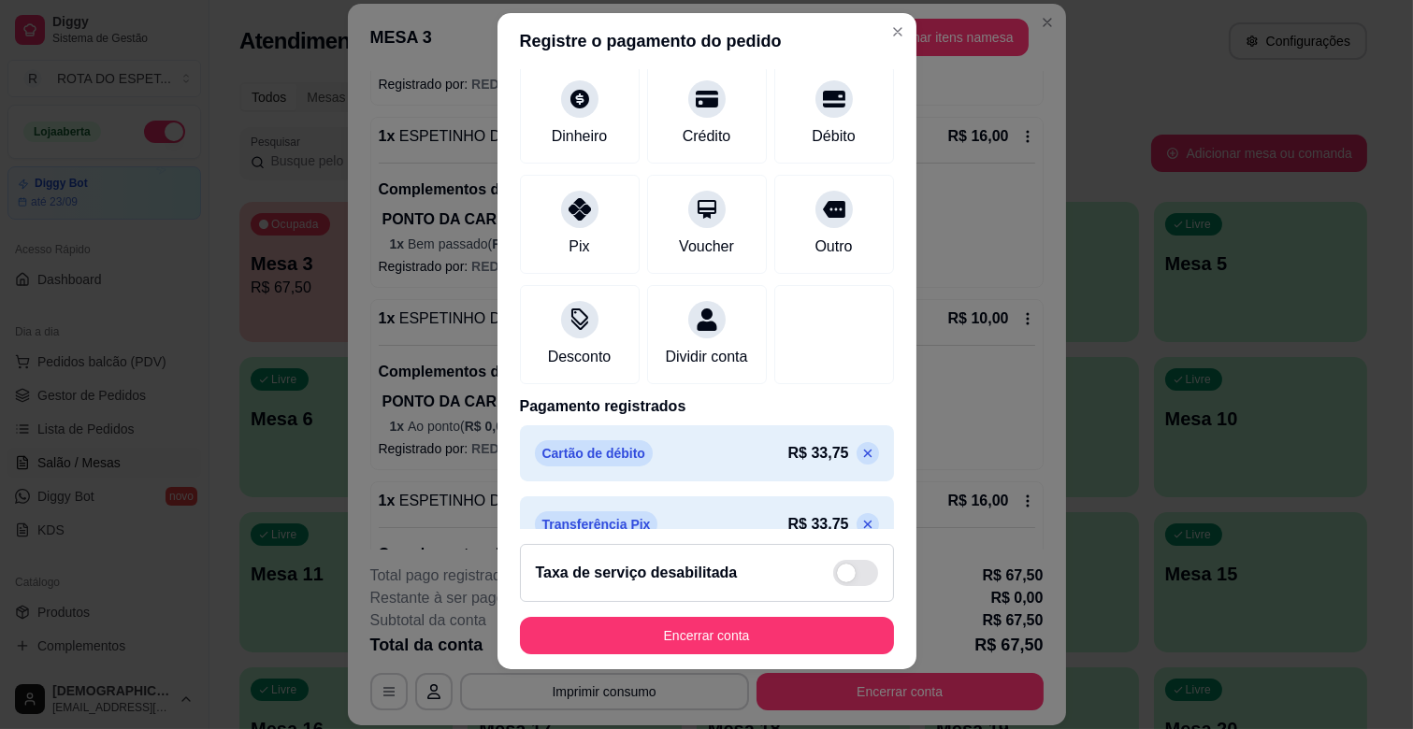
scroll to position [170, 0]
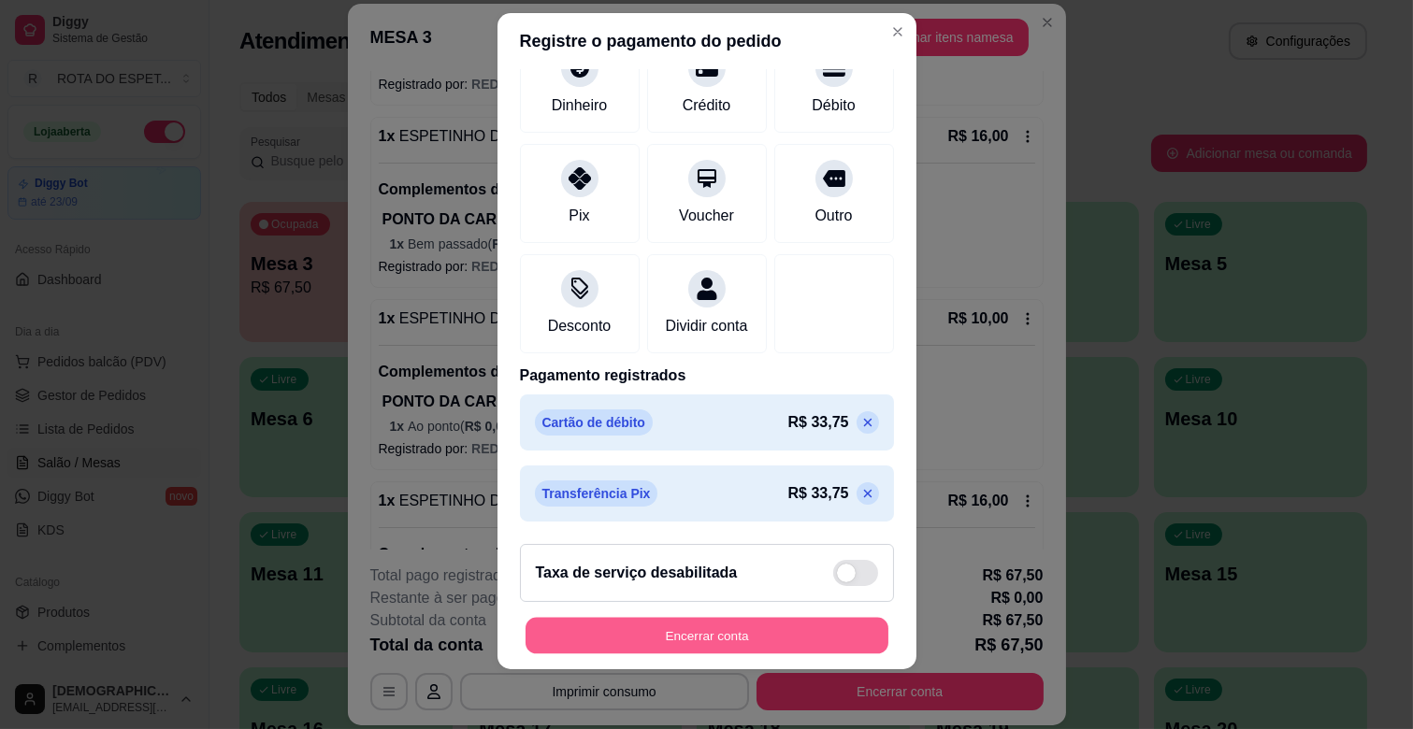
click at [674, 636] on button "Encerrar conta" at bounding box center [706, 636] width 363 height 36
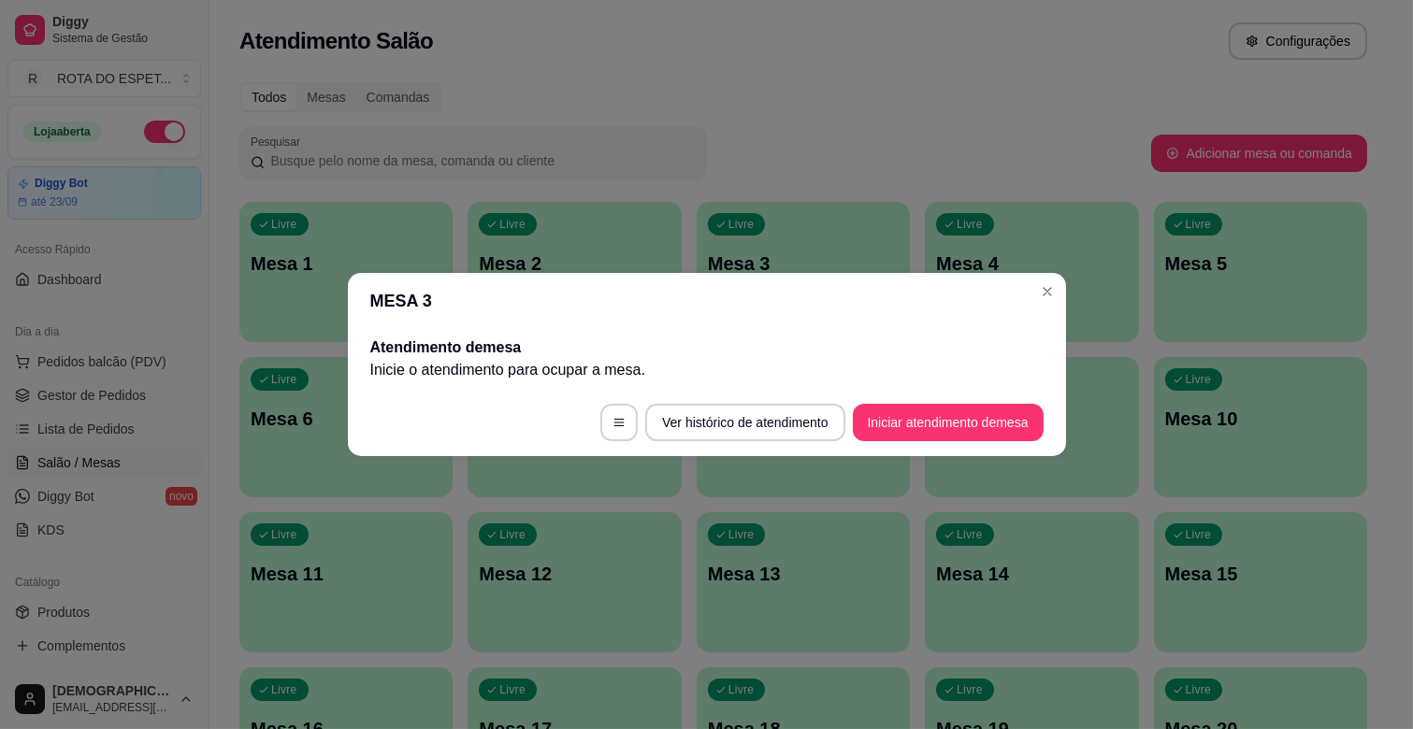
scroll to position [0, 0]
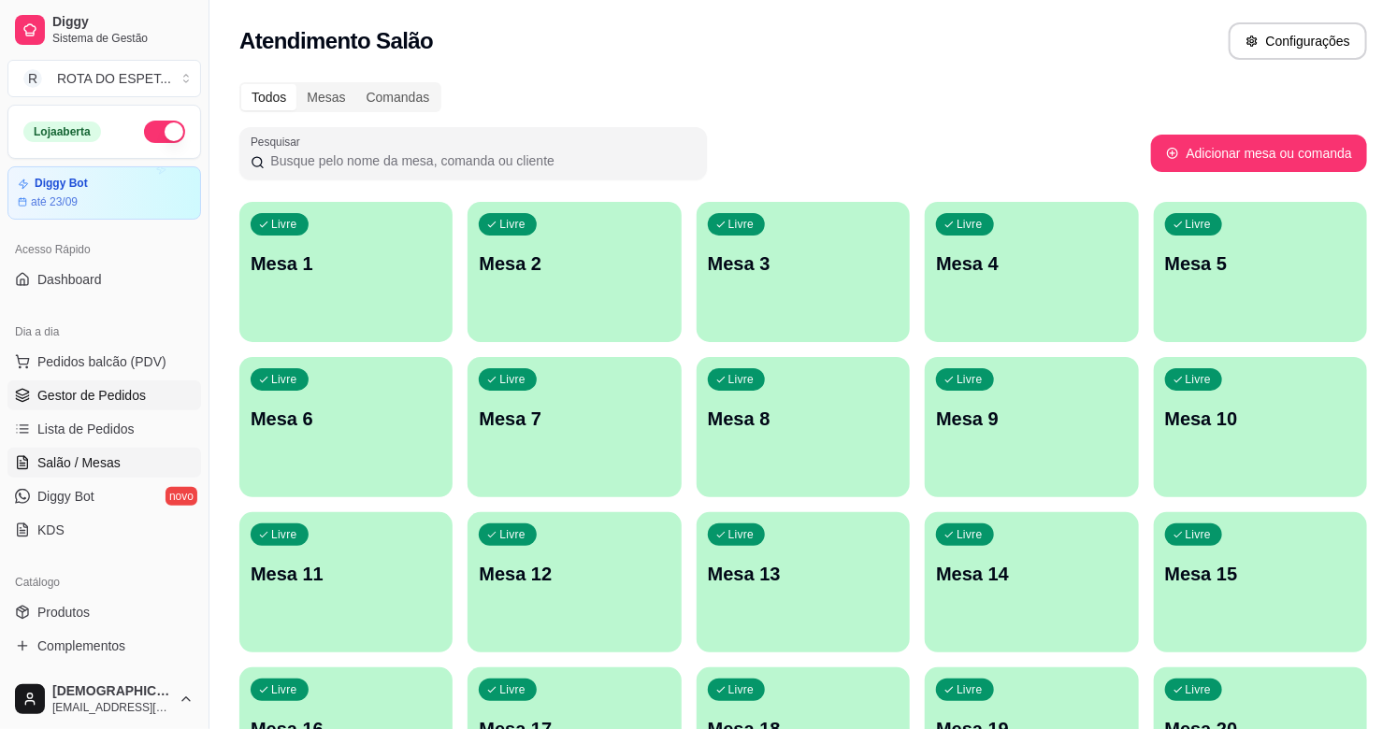
click at [82, 393] on span "Gestor de Pedidos" at bounding box center [91, 395] width 108 height 19
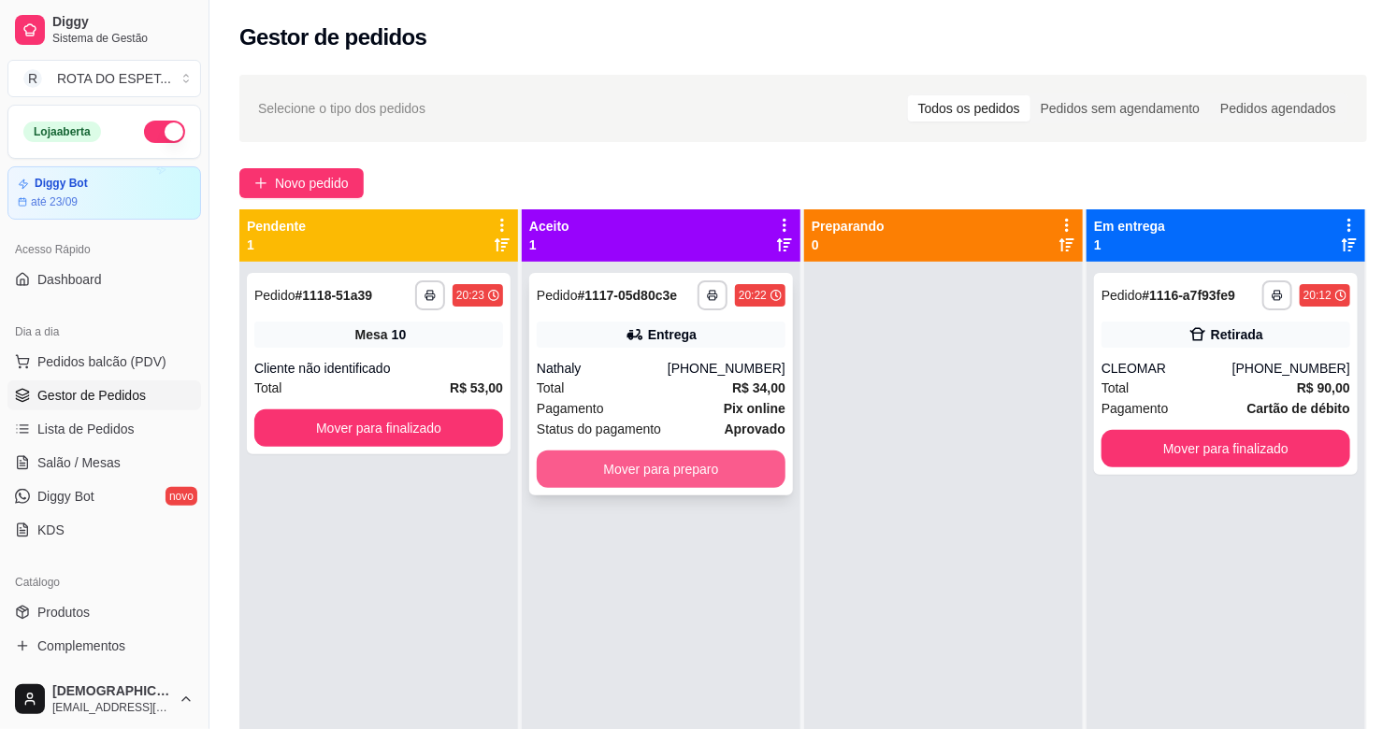
click at [746, 478] on button "Mover para preparo" at bounding box center [661, 469] width 249 height 37
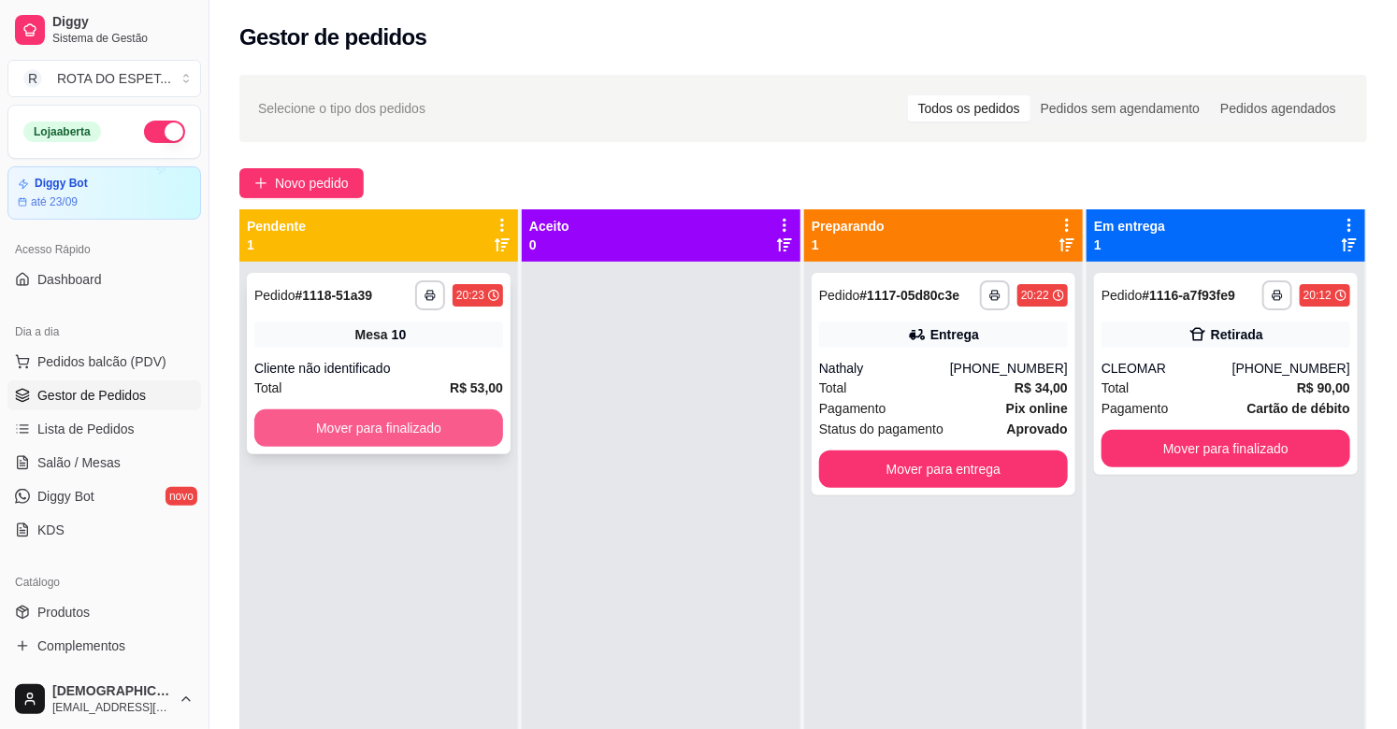
click at [393, 427] on button "Mover para finalizado" at bounding box center [378, 428] width 249 height 37
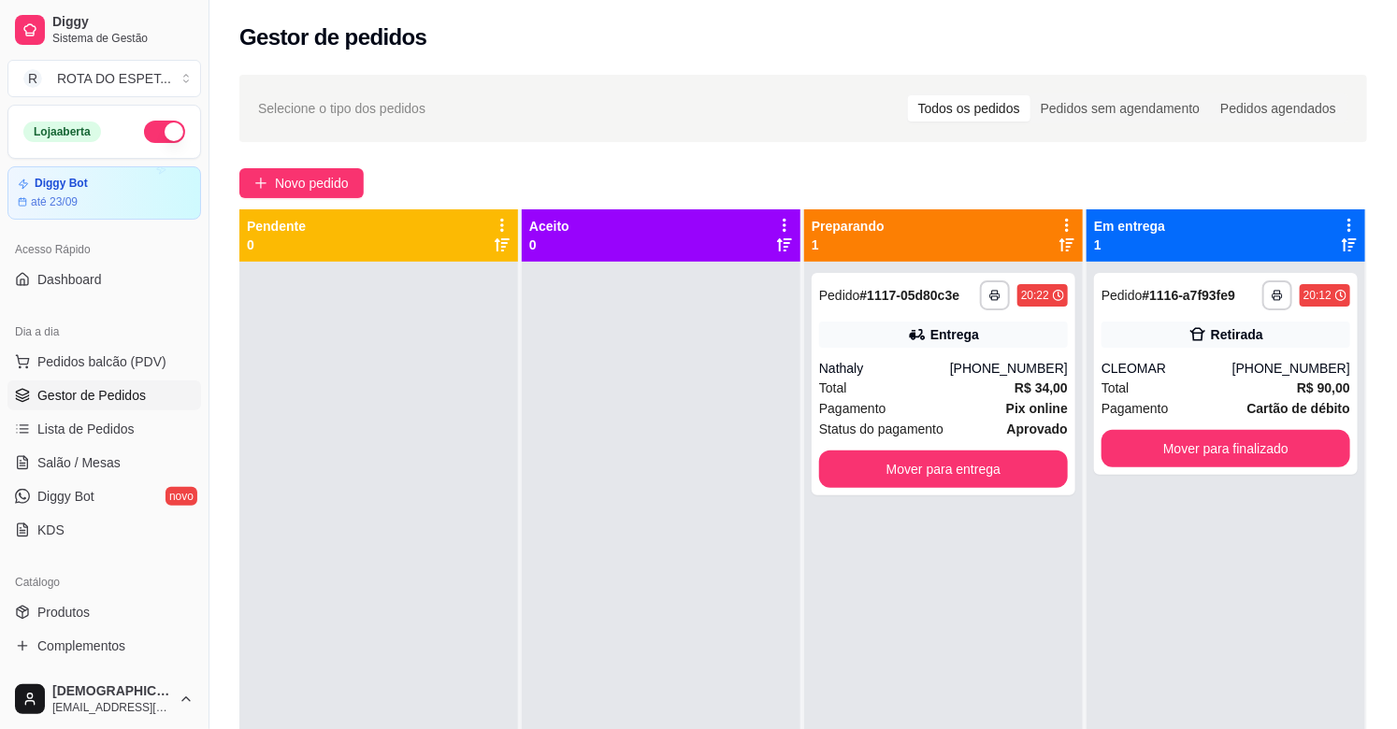
click at [563, 608] on div at bounding box center [661, 626] width 279 height 729
click at [1201, 453] on button "Mover para finalizado" at bounding box center [1225, 448] width 249 height 37
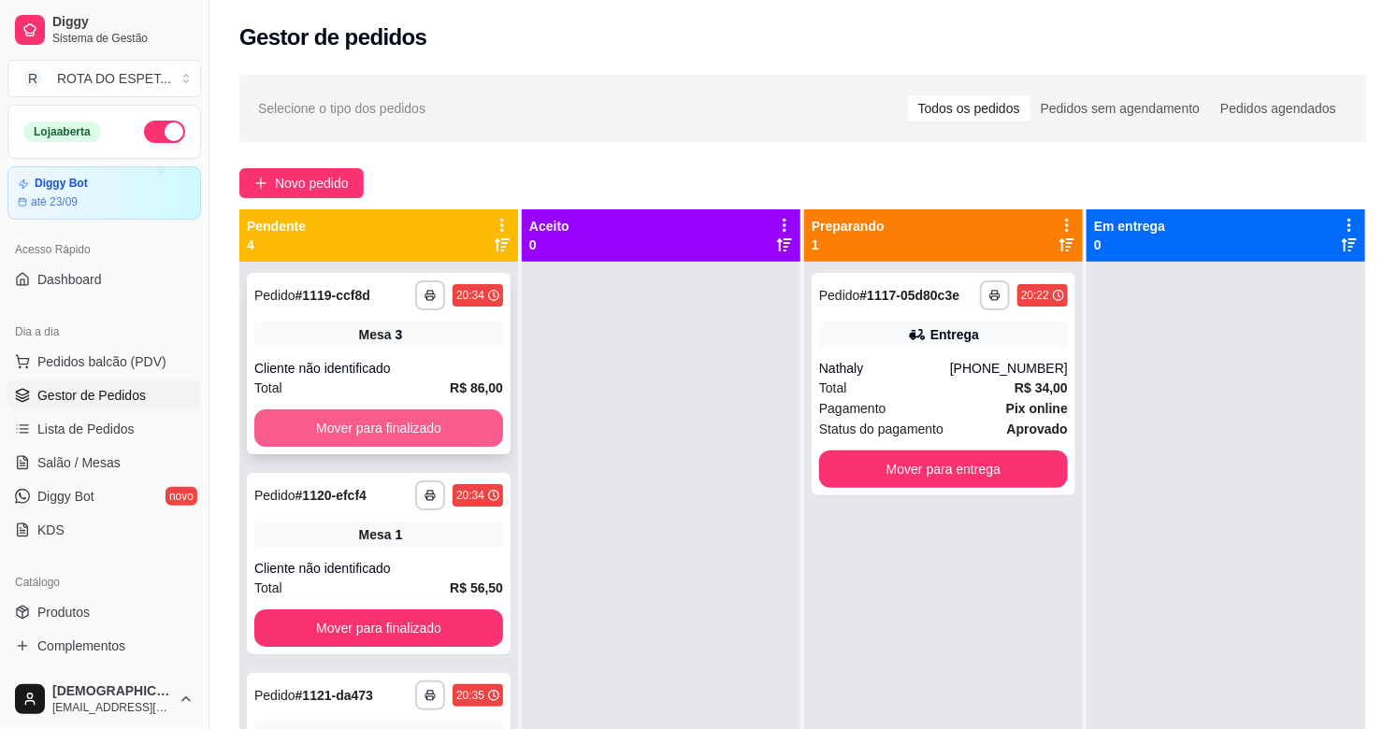
click at [441, 433] on button "Mover para finalizado" at bounding box center [378, 428] width 249 height 37
click at [441, 428] on button "Mover para finalizado" at bounding box center [378, 428] width 249 height 37
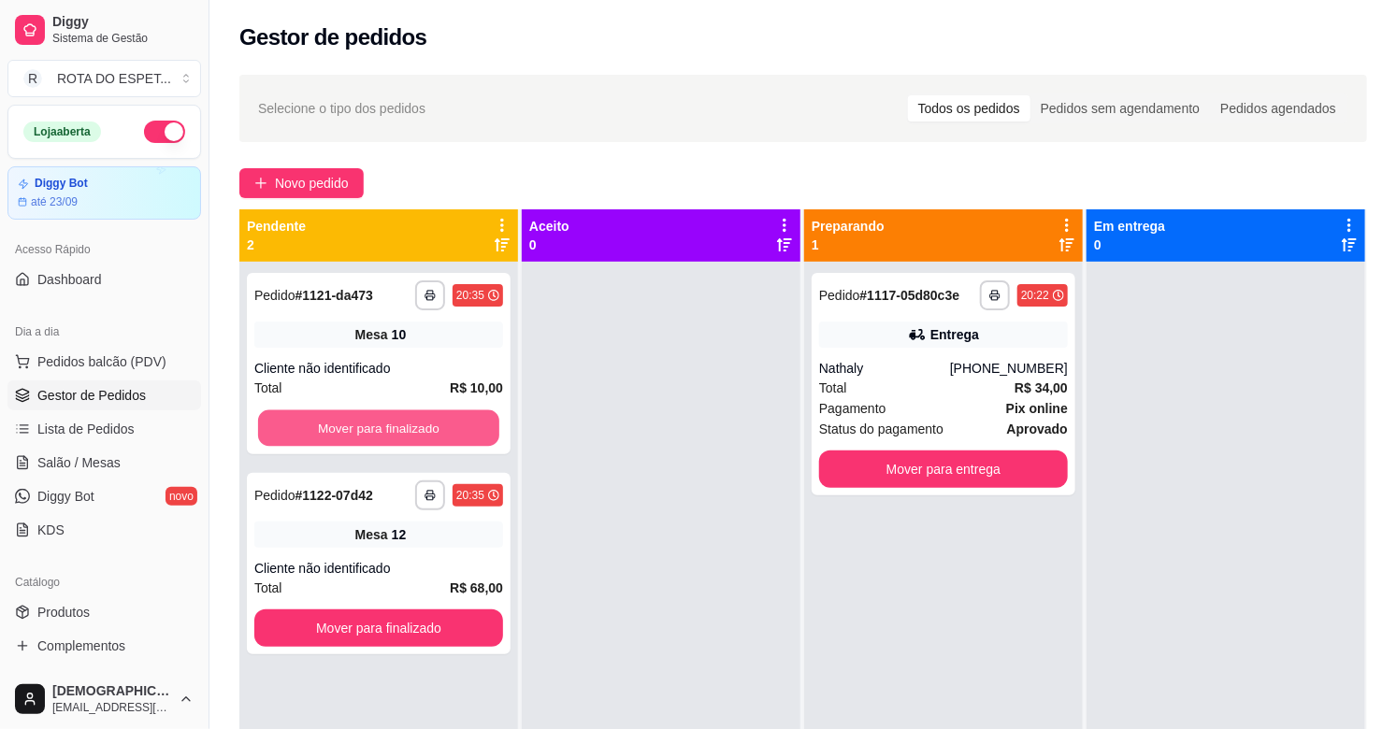
click at [441, 428] on button "Mover para finalizado" at bounding box center [378, 428] width 241 height 36
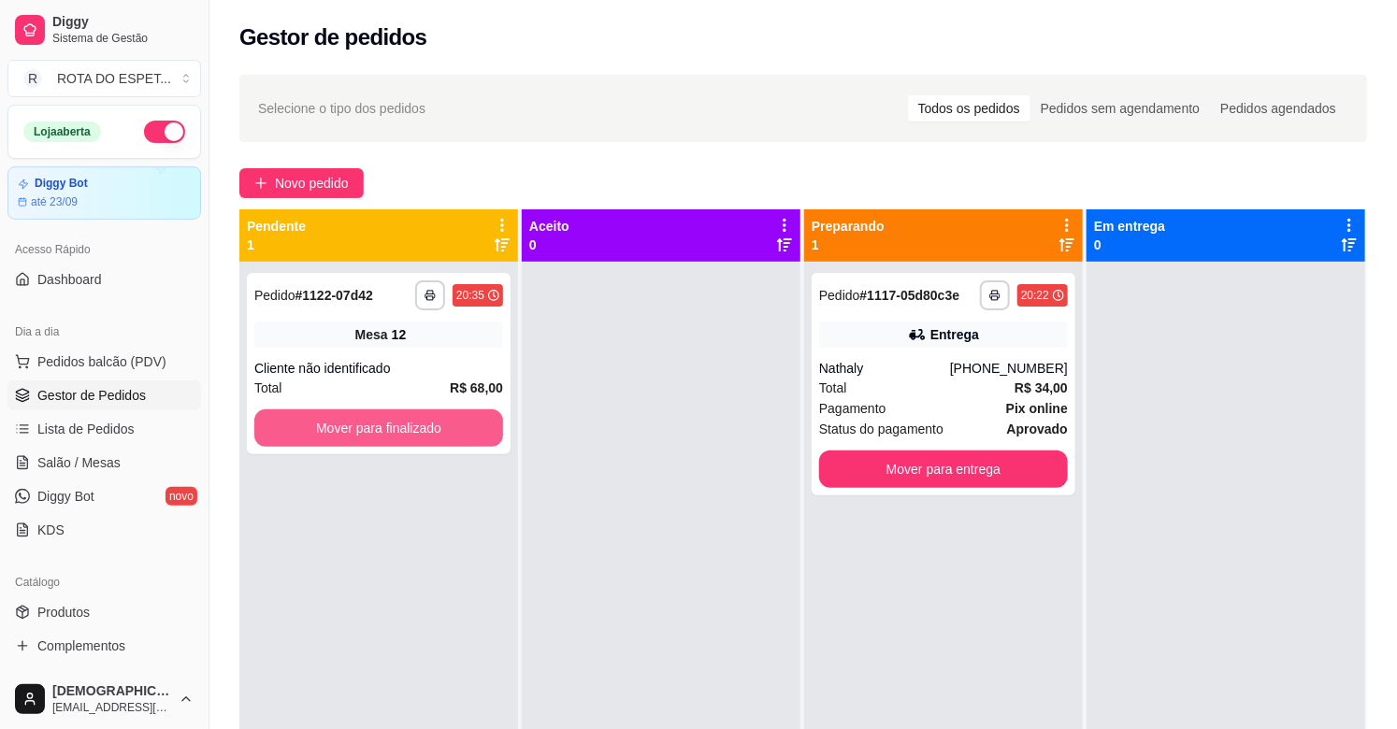
click at [441, 428] on button "Mover para finalizado" at bounding box center [378, 428] width 249 height 37
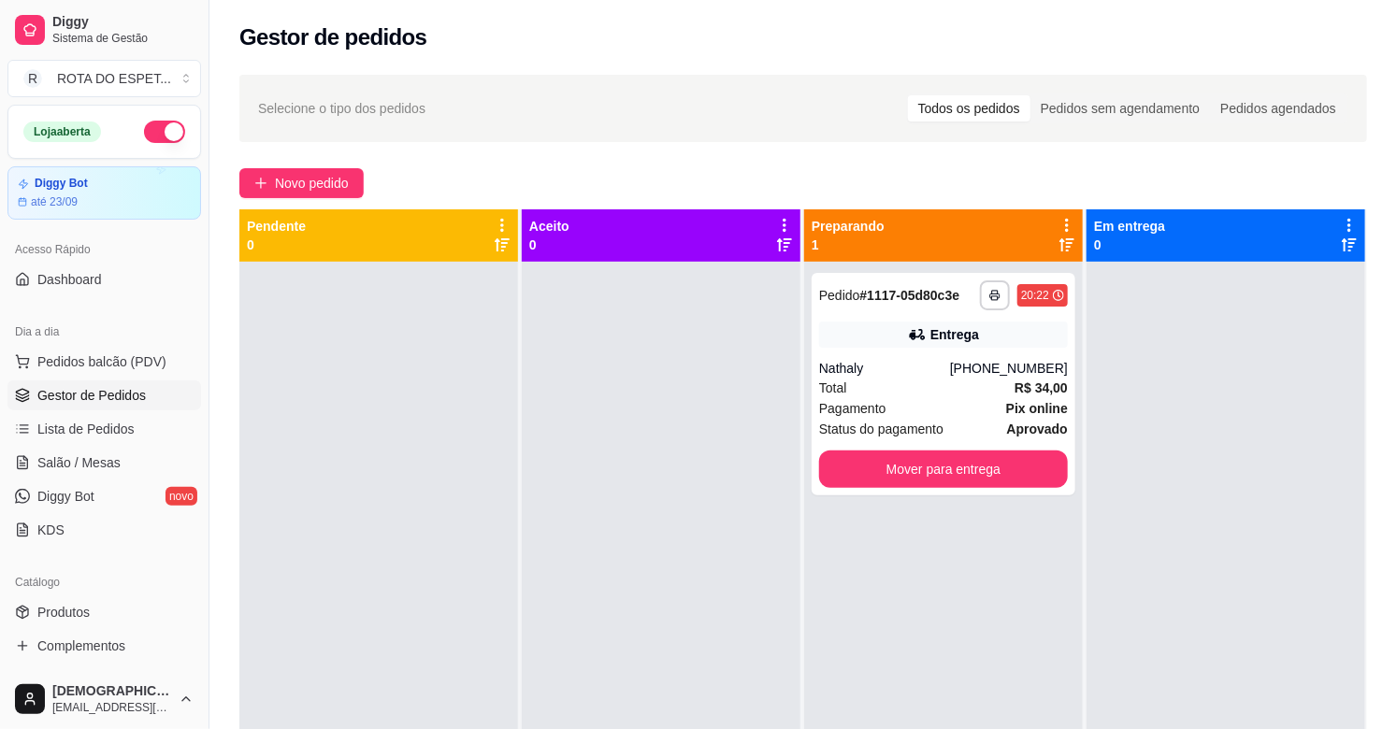
click at [583, 640] on div at bounding box center [661, 626] width 279 height 729
click at [606, 633] on div at bounding box center [661, 626] width 279 height 729
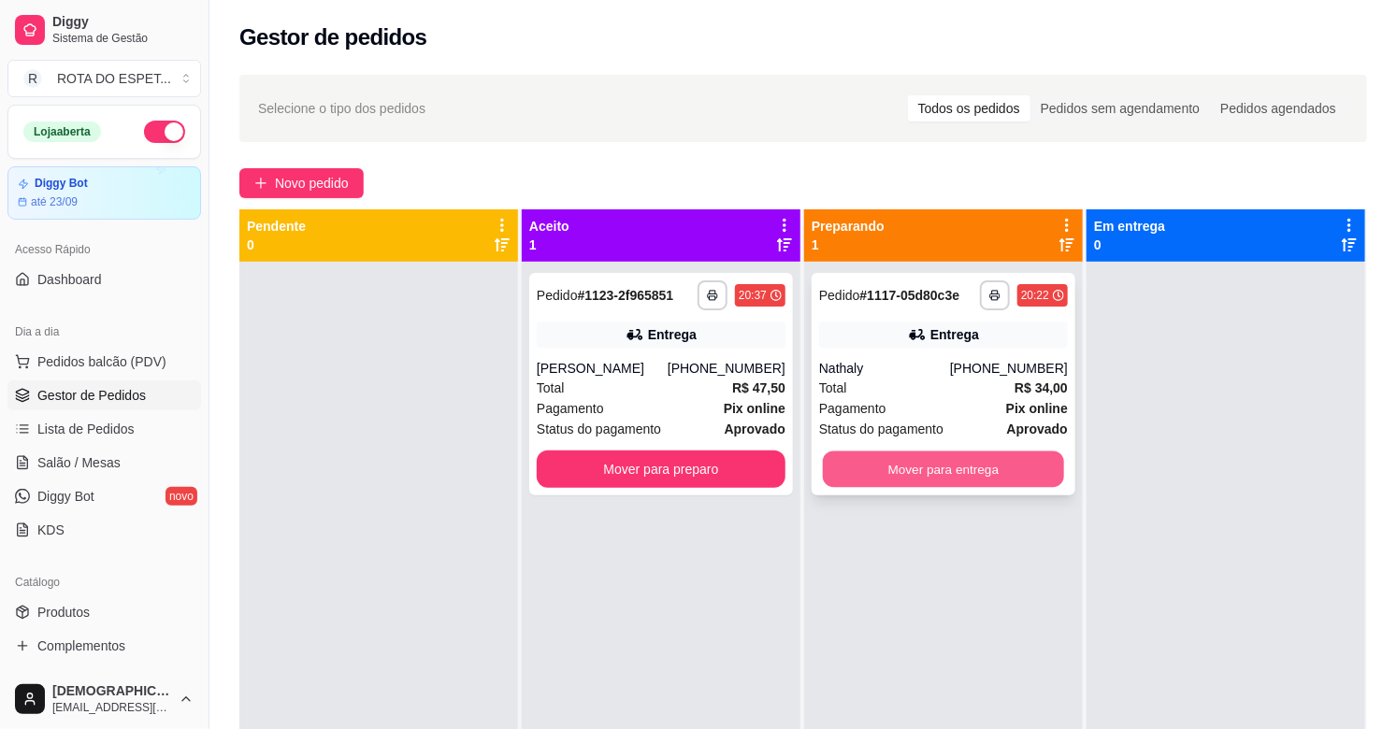
click at [928, 463] on button "Mover para entrega" at bounding box center [943, 470] width 241 height 36
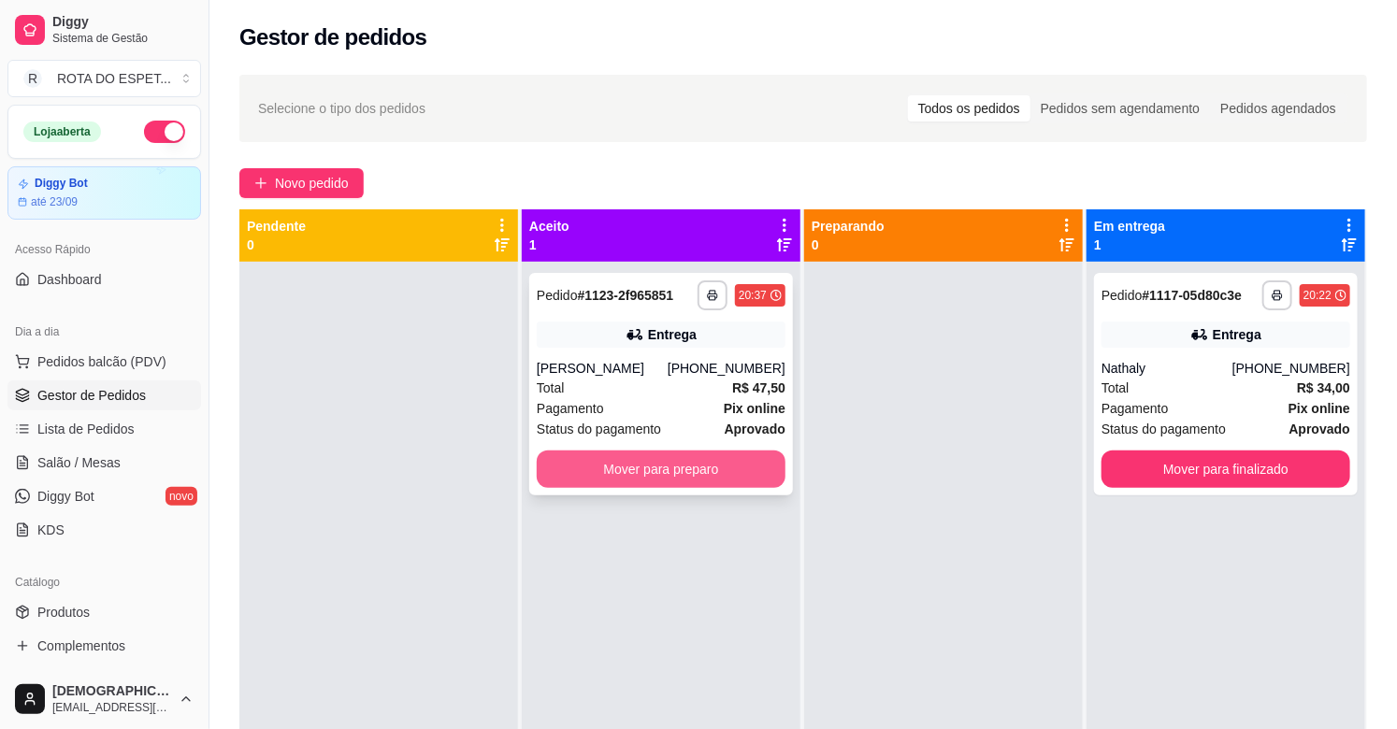
click at [702, 459] on button "Mover para preparo" at bounding box center [661, 469] width 249 height 37
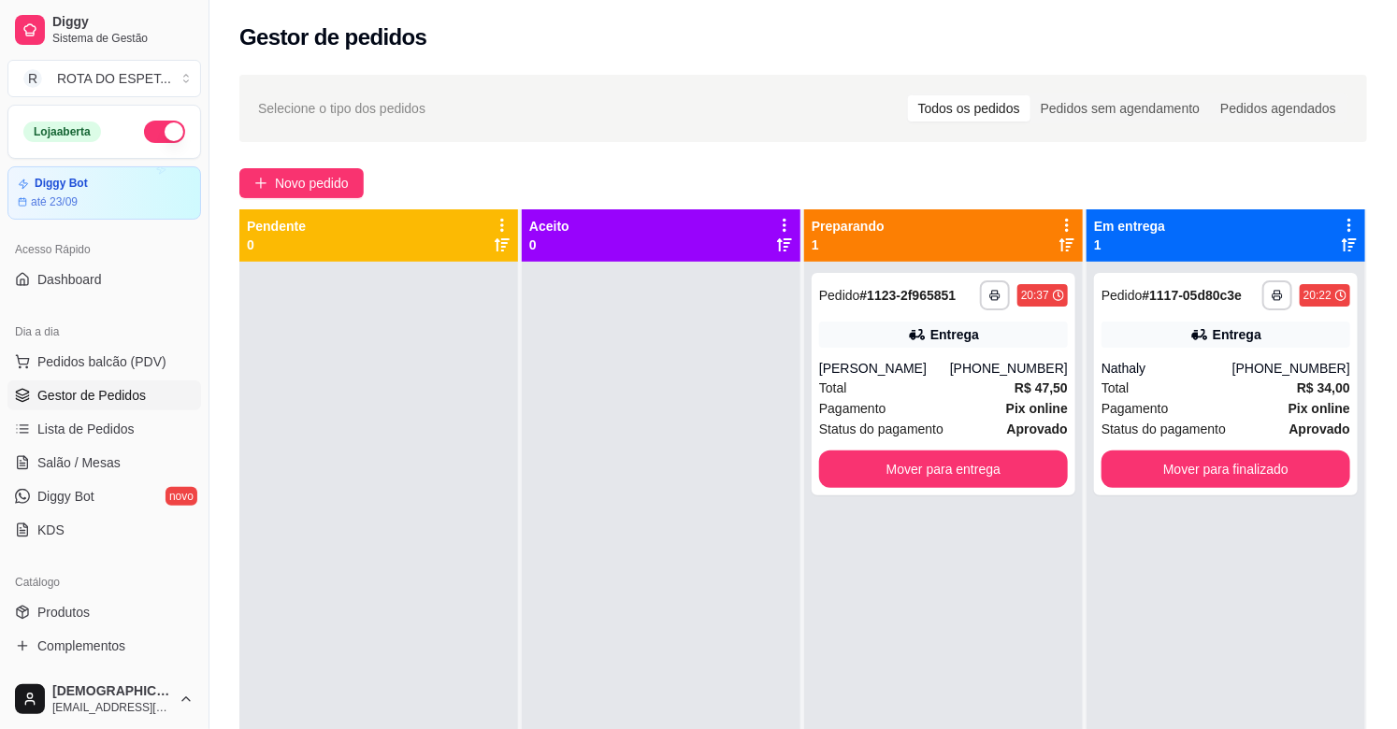
click at [600, 591] on div at bounding box center [661, 626] width 279 height 729
click at [668, 531] on div at bounding box center [661, 626] width 279 height 729
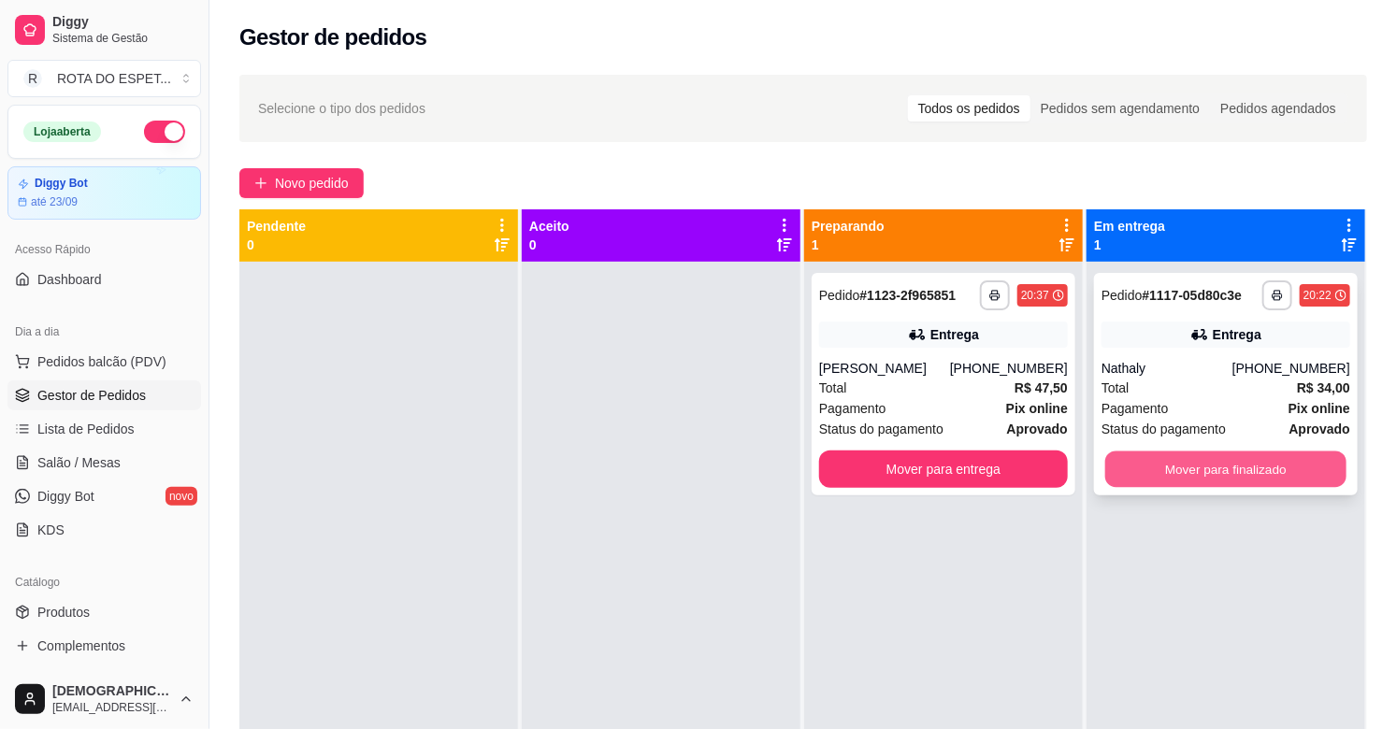
click at [1209, 479] on button "Mover para finalizado" at bounding box center [1225, 470] width 241 height 36
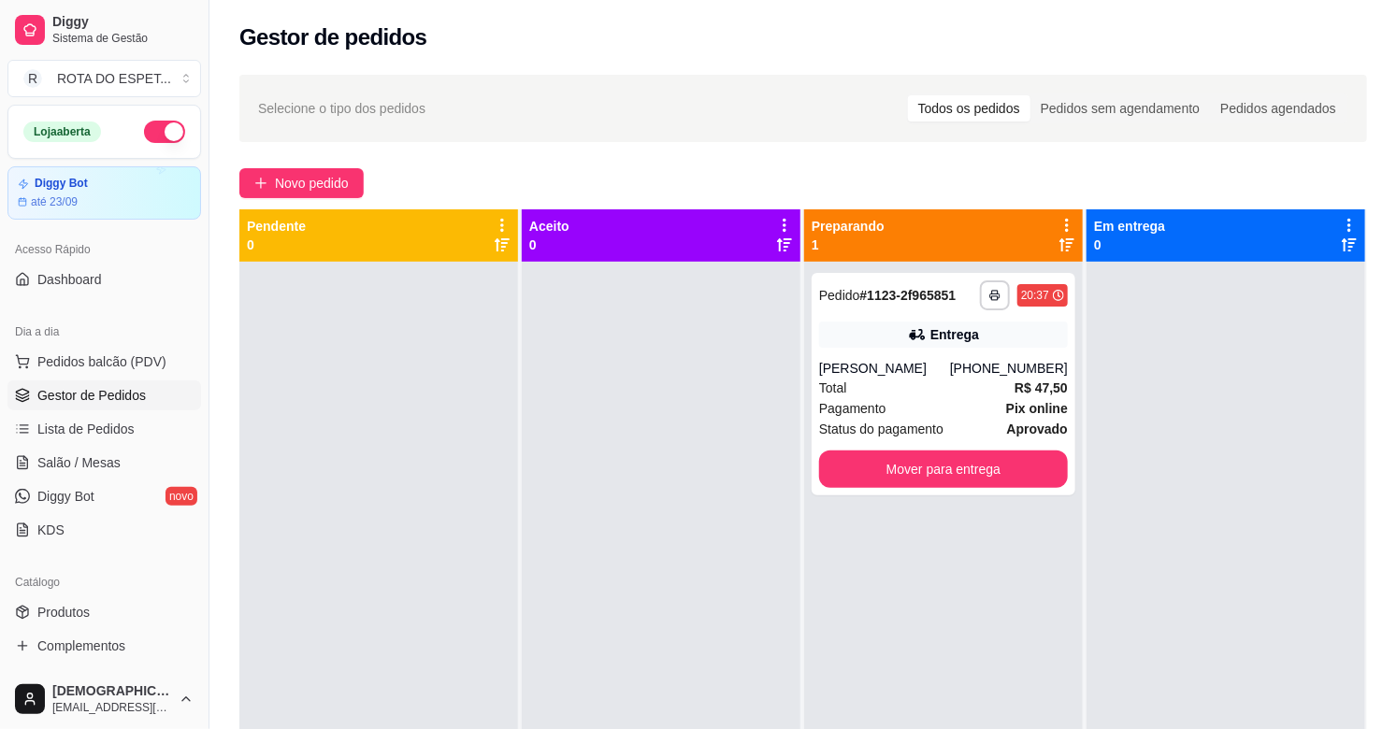
click at [592, 600] on div at bounding box center [661, 626] width 279 height 729
click at [128, 453] on link "Salão / Mesas" at bounding box center [104, 463] width 194 height 30
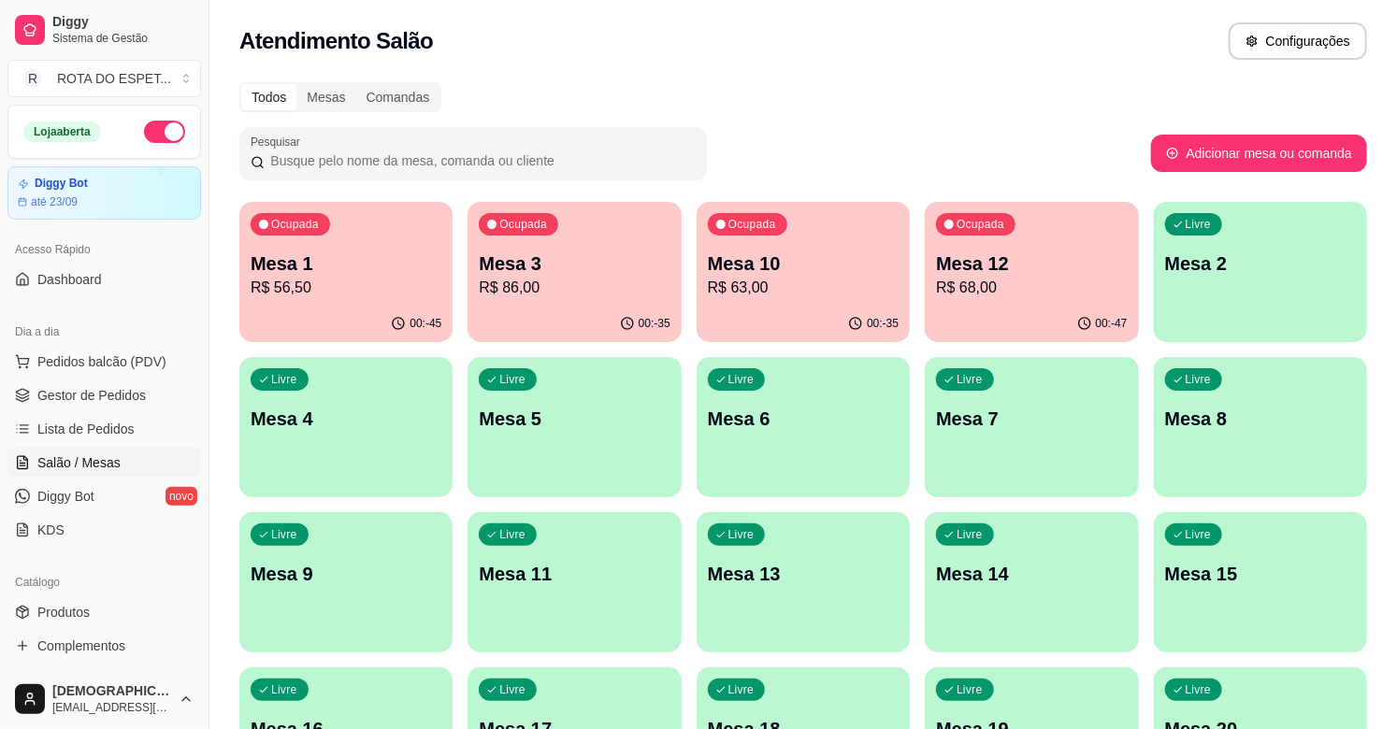
click at [1043, 275] on div "Mesa 12 R$ 68,00" at bounding box center [1031, 275] width 191 height 49
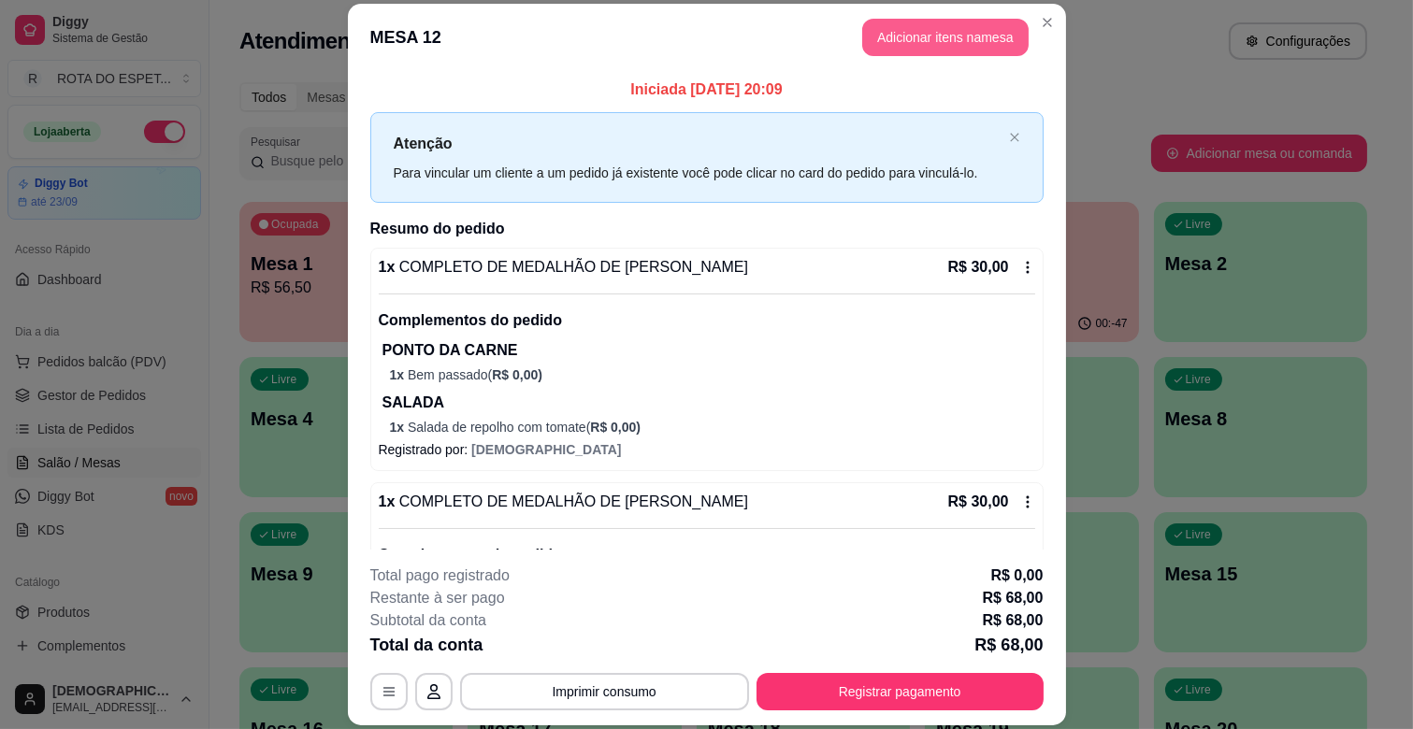
click at [947, 22] on button "Adicionar itens na mesa" at bounding box center [945, 37] width 166 height 37
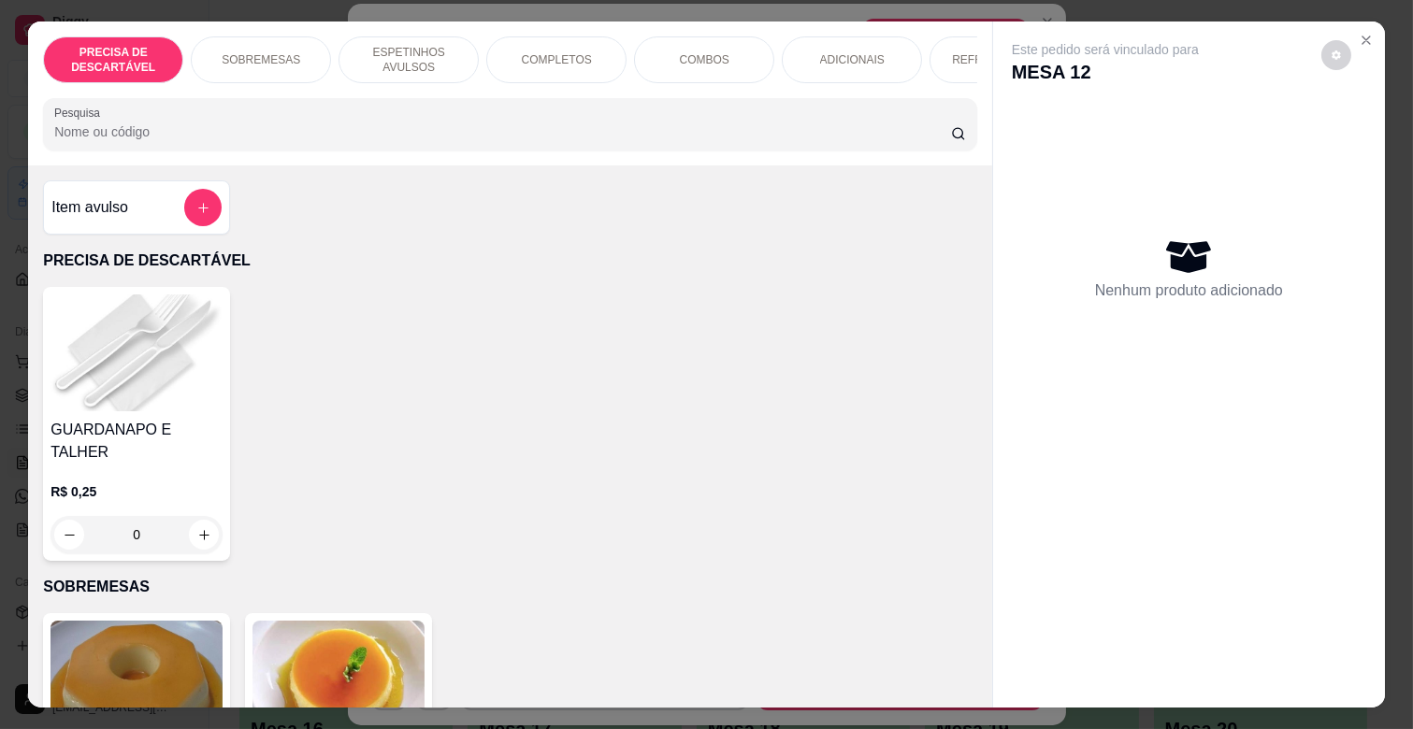
click at [410, 45] on p "ESPETINHOS AVULSOS" at bounding box center [408, 60] width 108 height 30
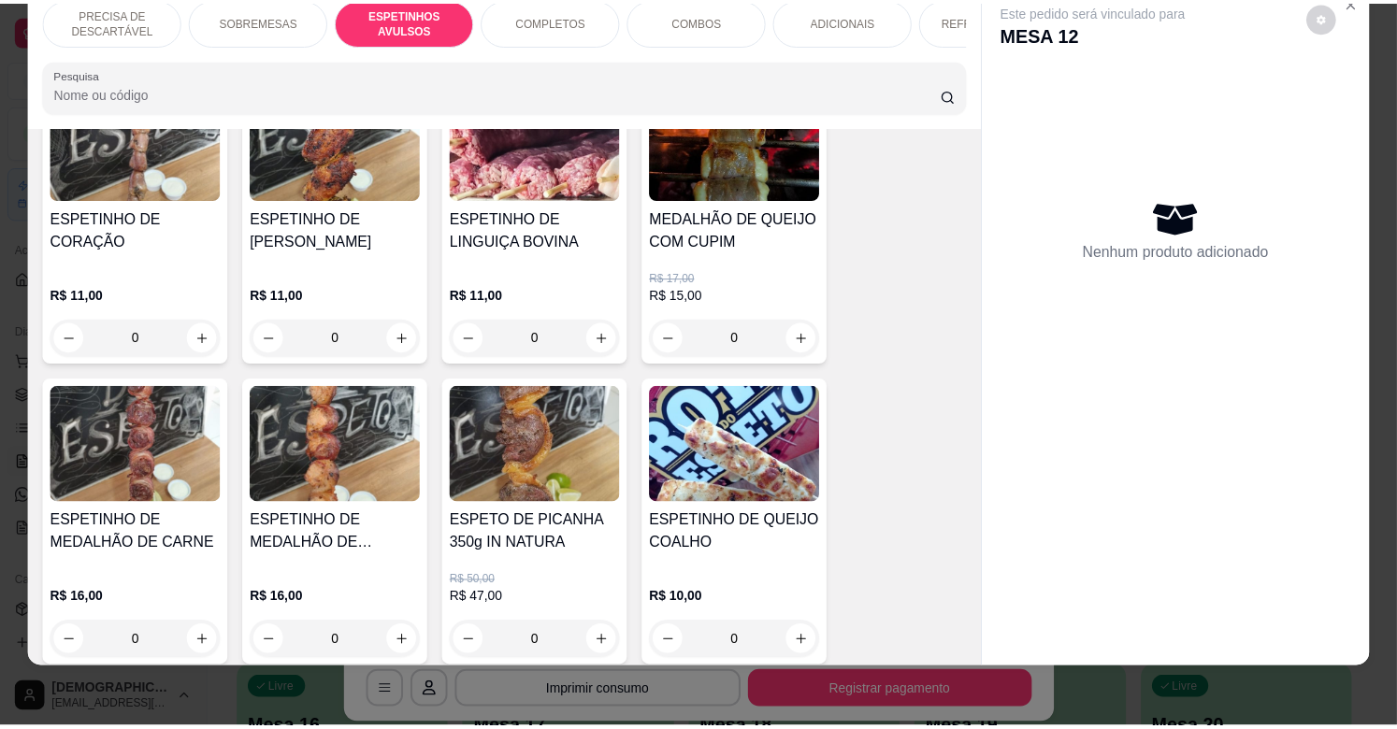
scroll to position [1338, 0]
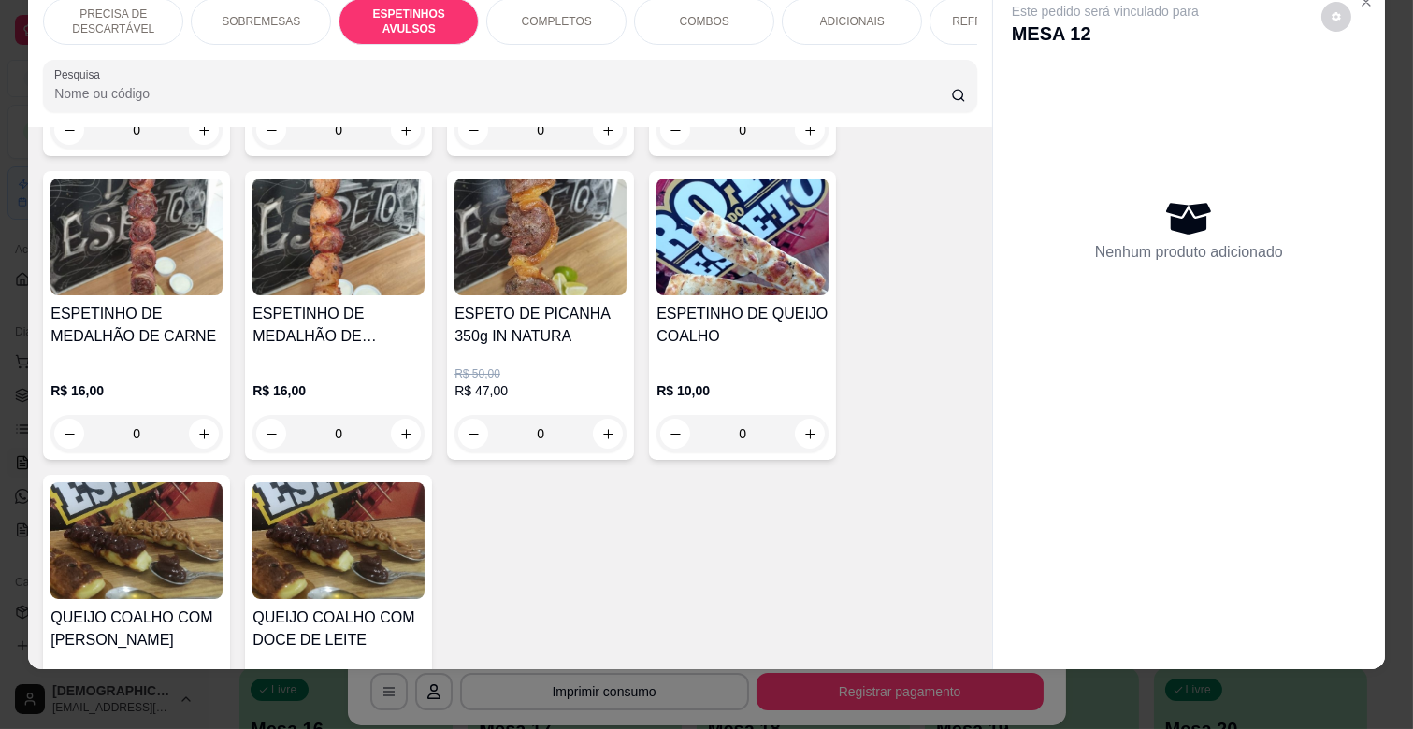
click at [797, 415] on div "0" at bounding box center [742, 433] width 172 height 37
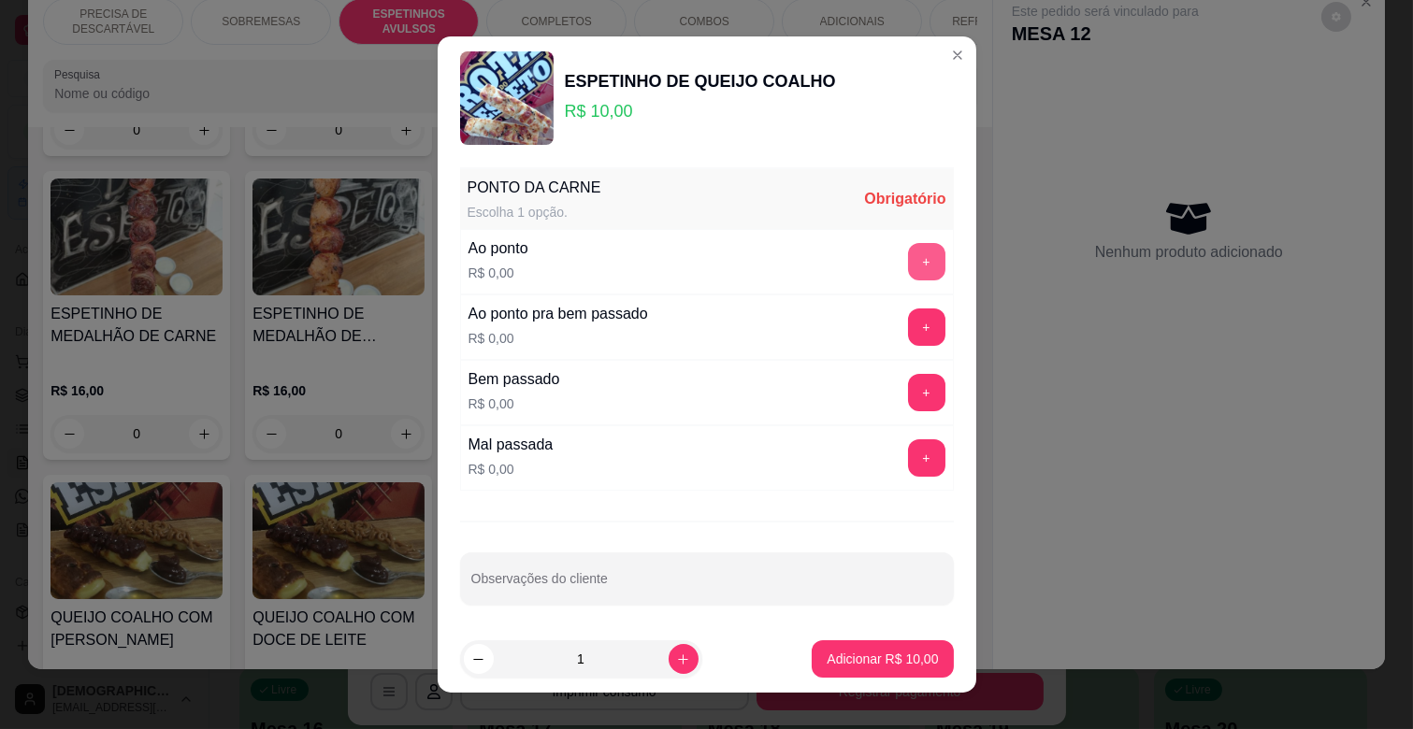
click at [908, 266] on button "+" at bounding box center [926, 261] width 37 height 37
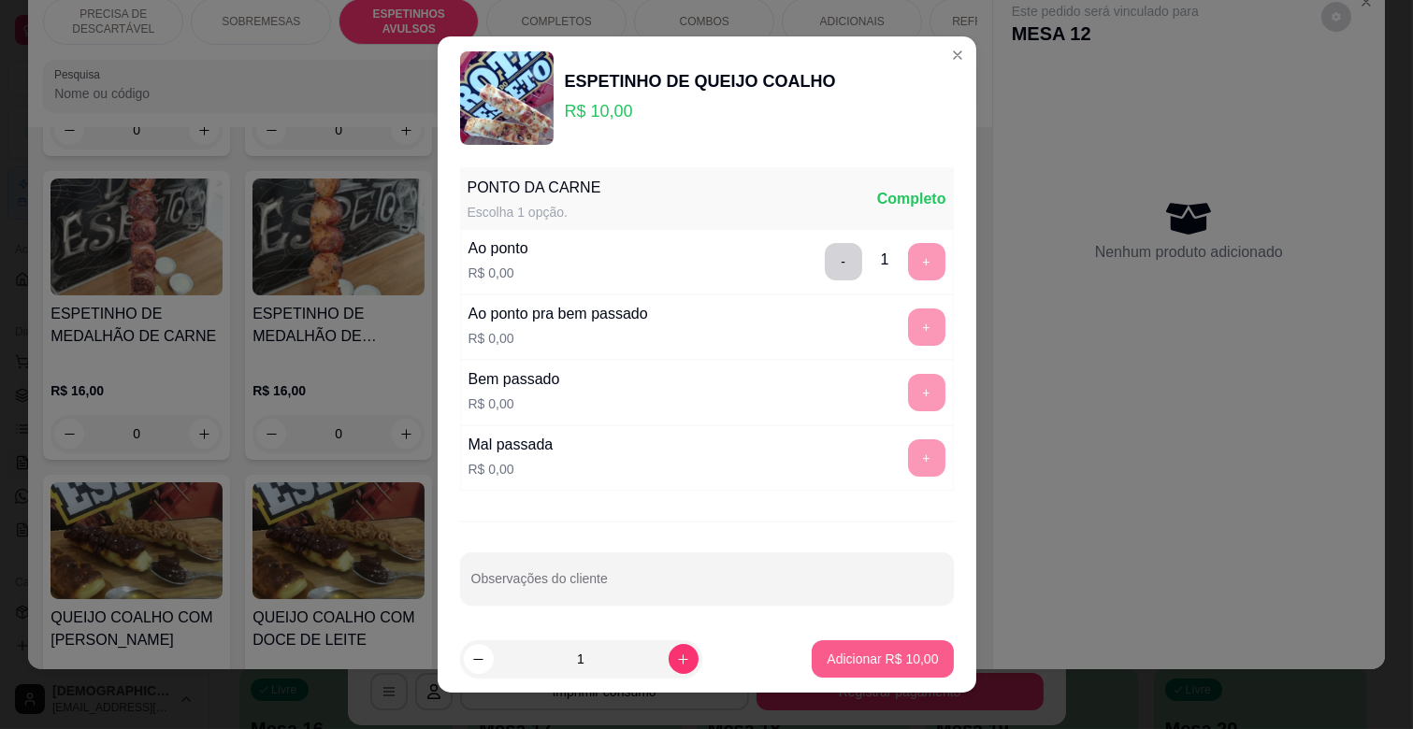
click at [886, 674] on button "Adicionar R$ 10,00" at bounding box center [882, 658] width 141 height 37
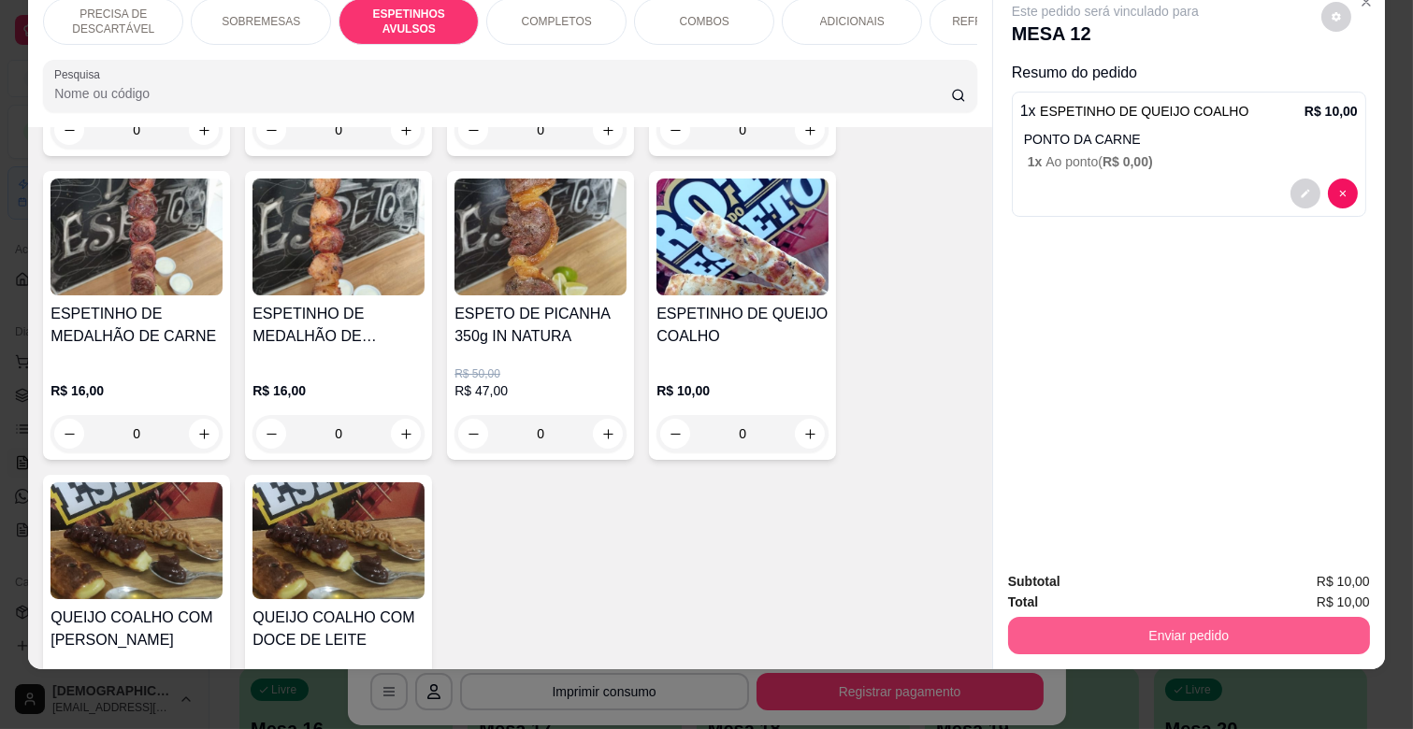
click at [1114, 617] on button "Enviar pedido" at bounding box center [1189, 635] width 362 height 37
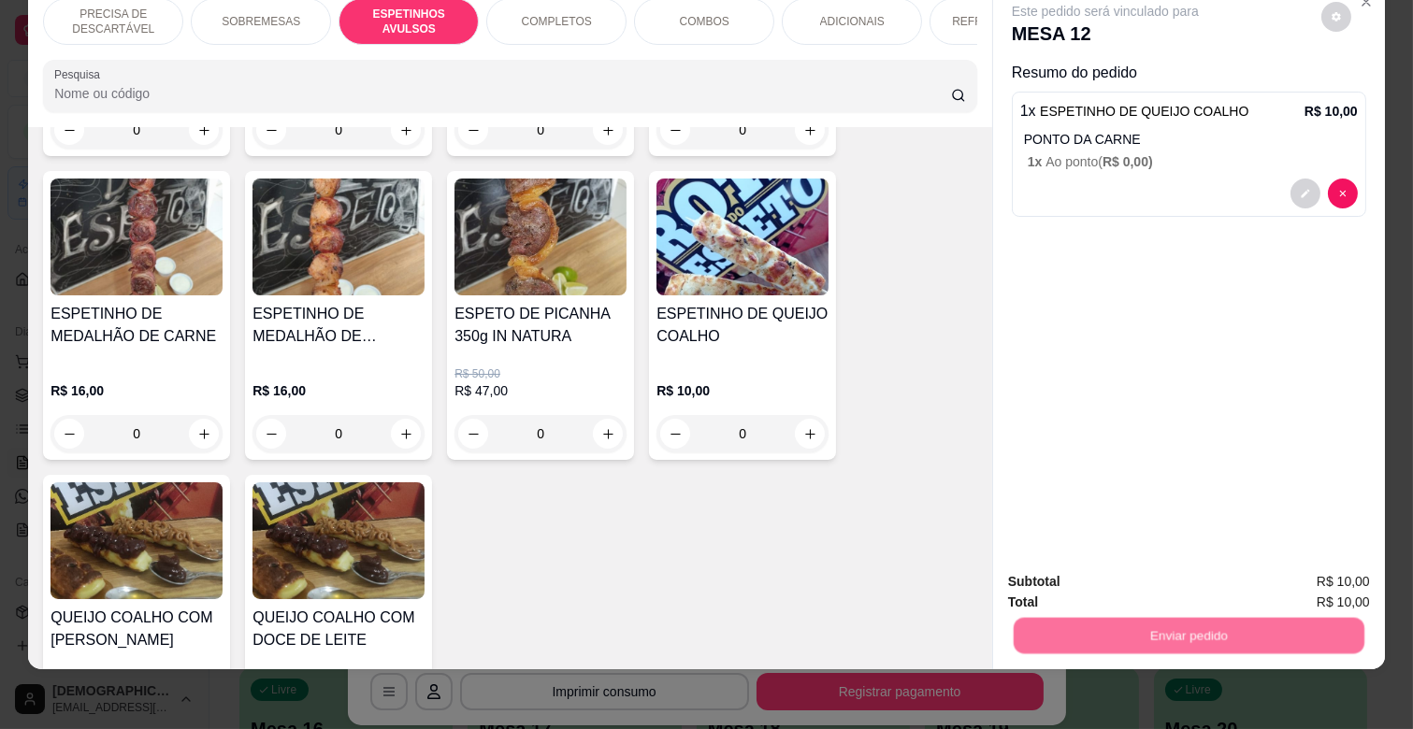
click at [1122, 568] on button "Não registrar e enviar pedido" at bounding box center [1126, 573] width 189 height 35
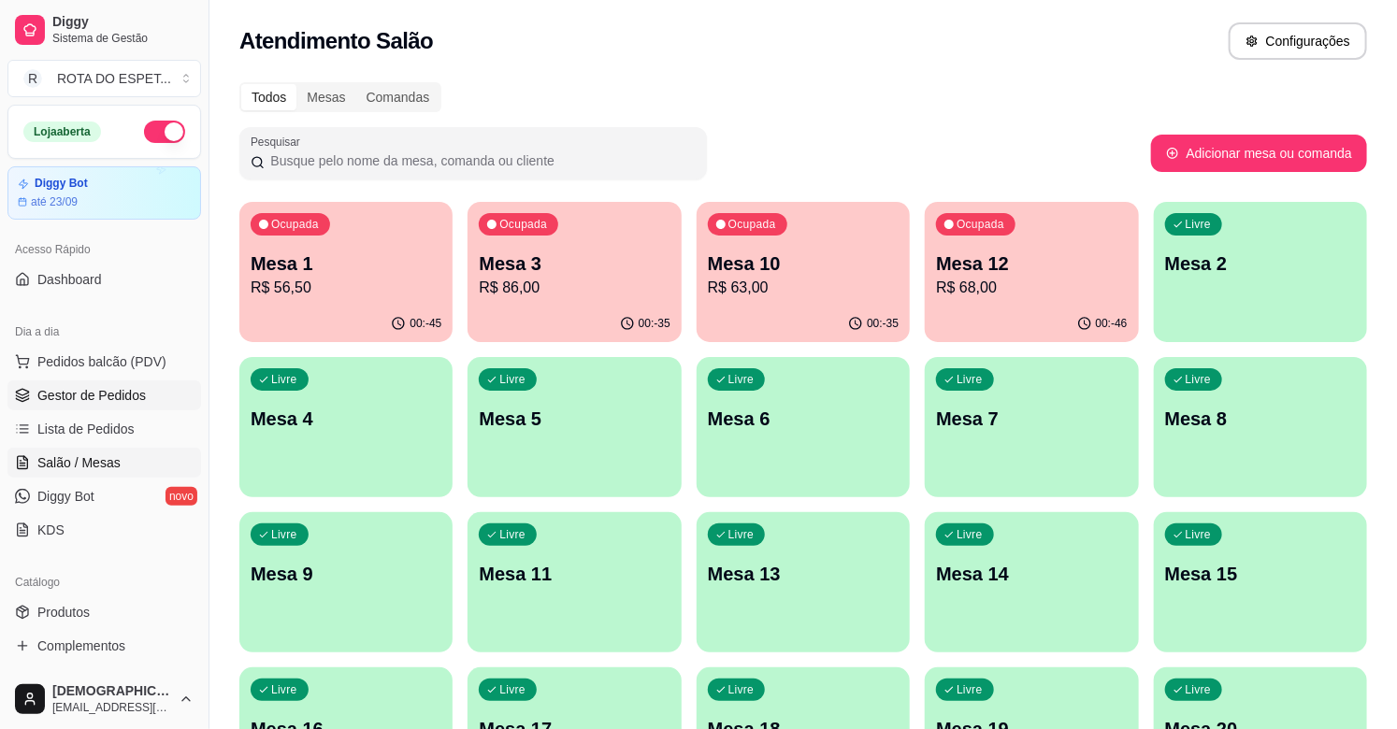
click at [95, 389] on span "Gestor de Pedidos" at bounding box center [91, 395] width 108 height 19
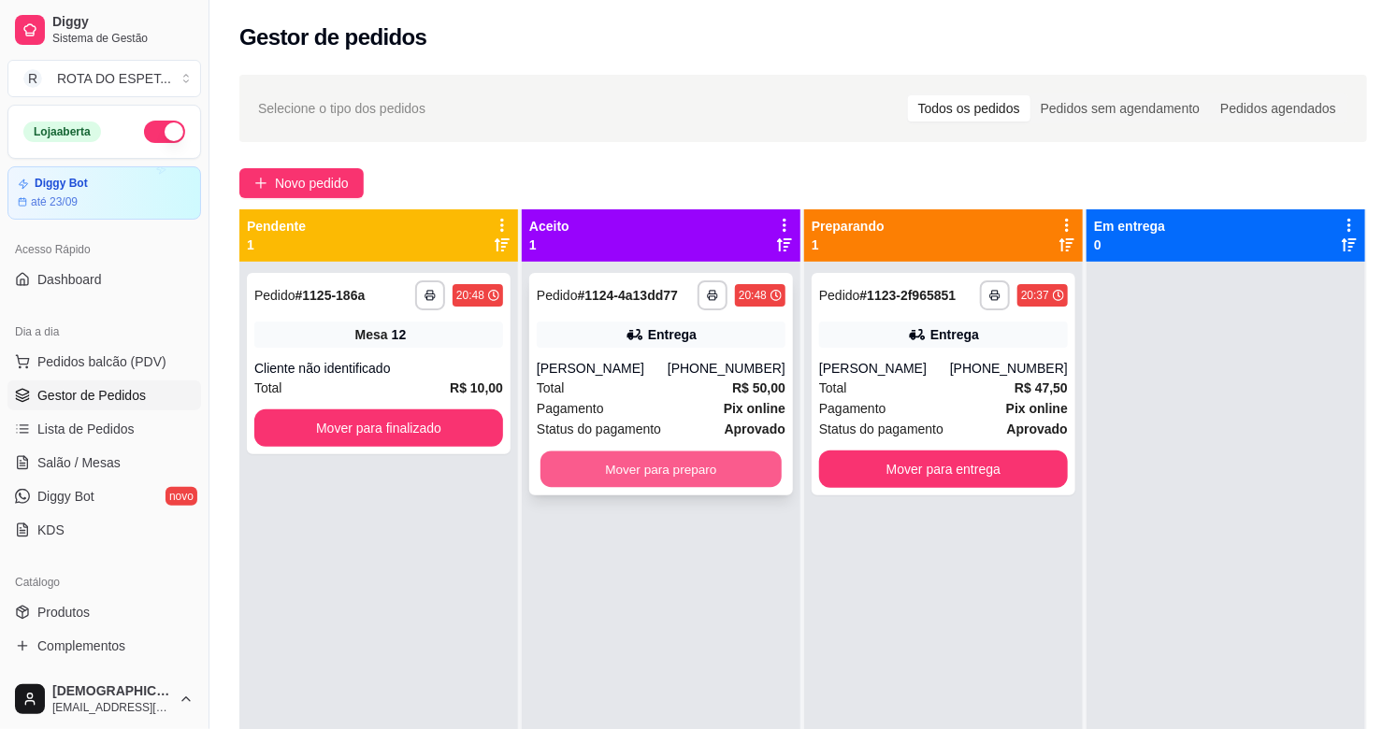
click at [689, 479] on button "Mover para preparo" at bounding box center [660, 470] width 241 height 36
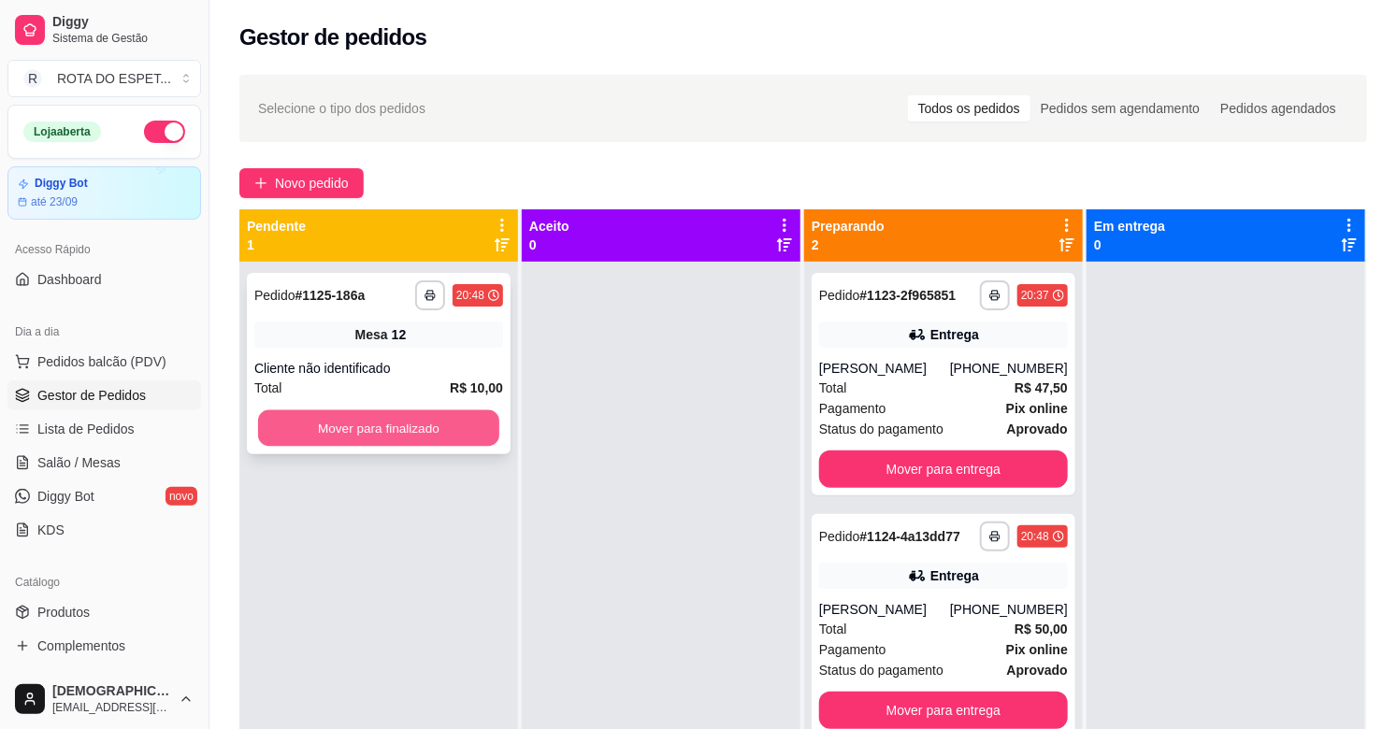
click at [389, 439] on button "Mover para finalizado" at bounding box center [378, 428] width 241 height 36
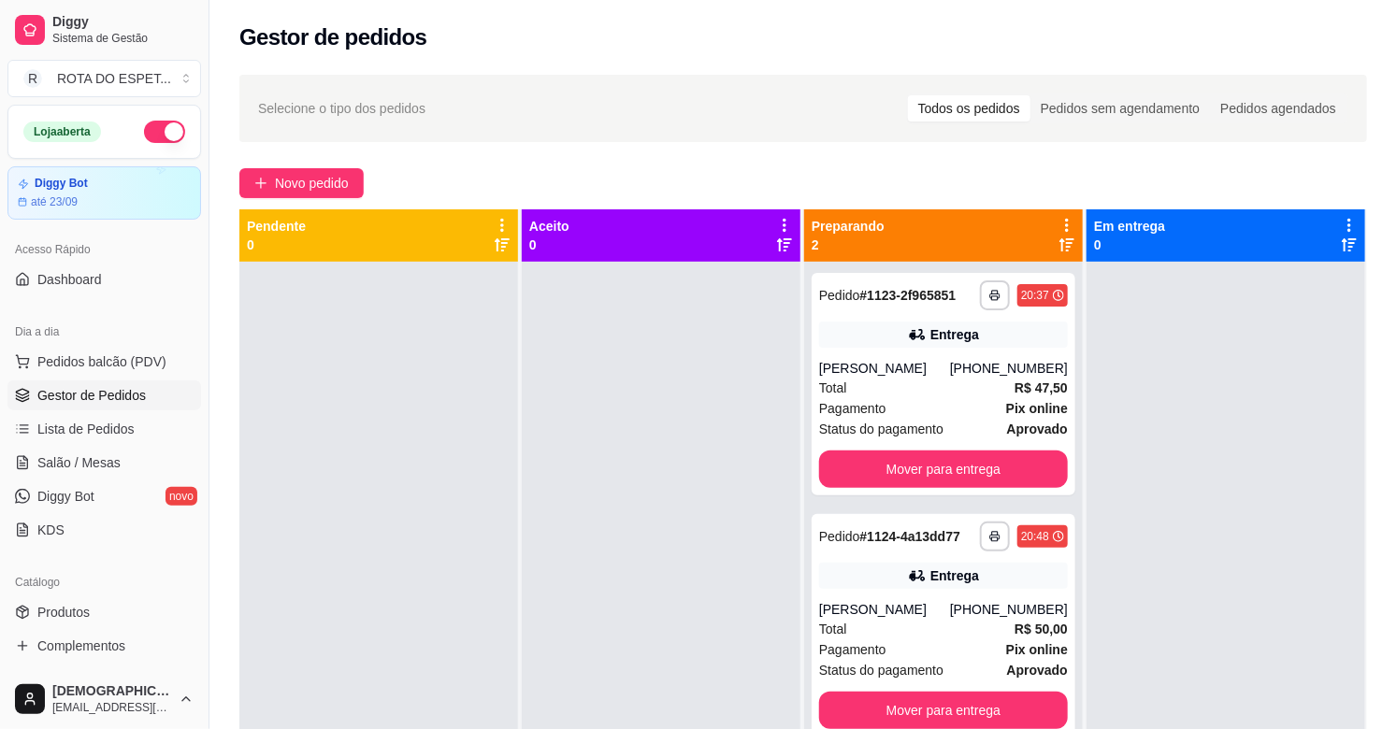
click at [594, 619] on div at bounding box center [661, 626] width 279 height 729
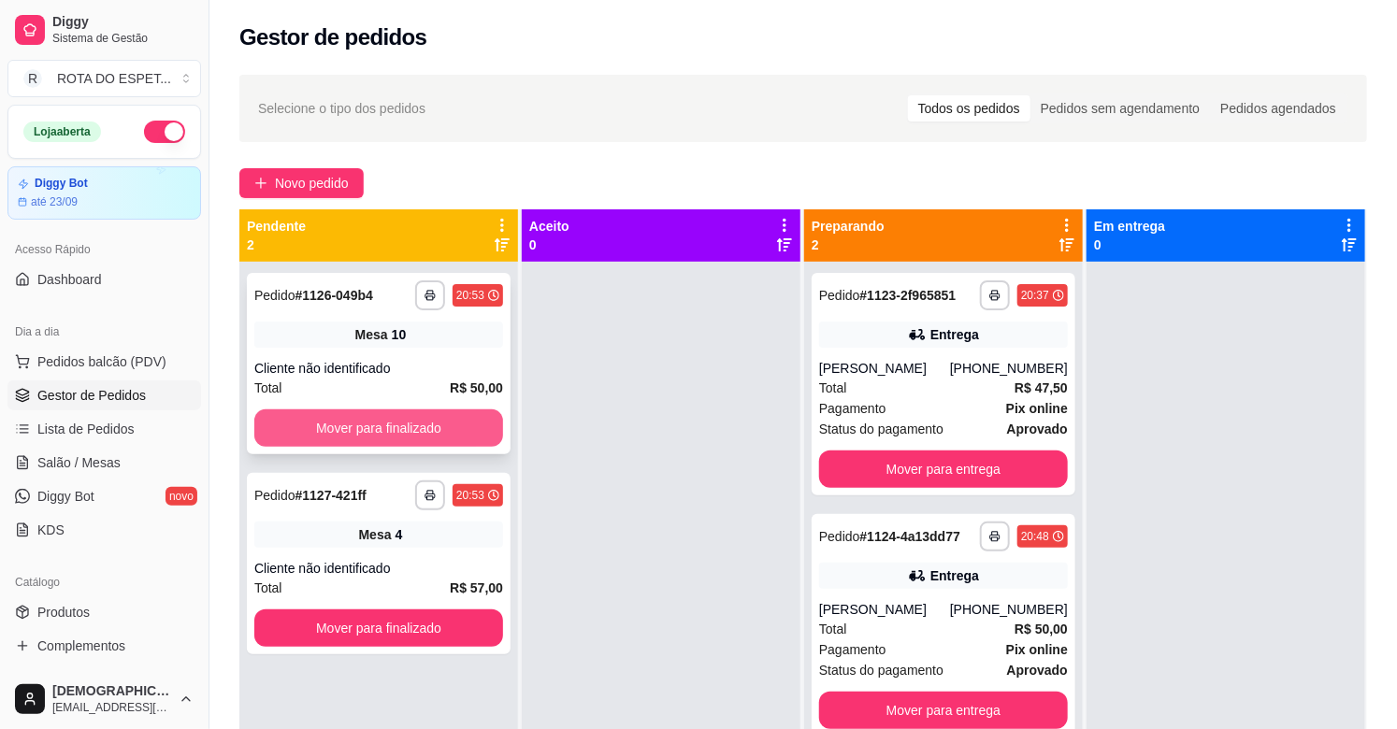
click at [334, 410] on button "Mover para finalizado" at bounding box center [378, 428] width 249 height 37
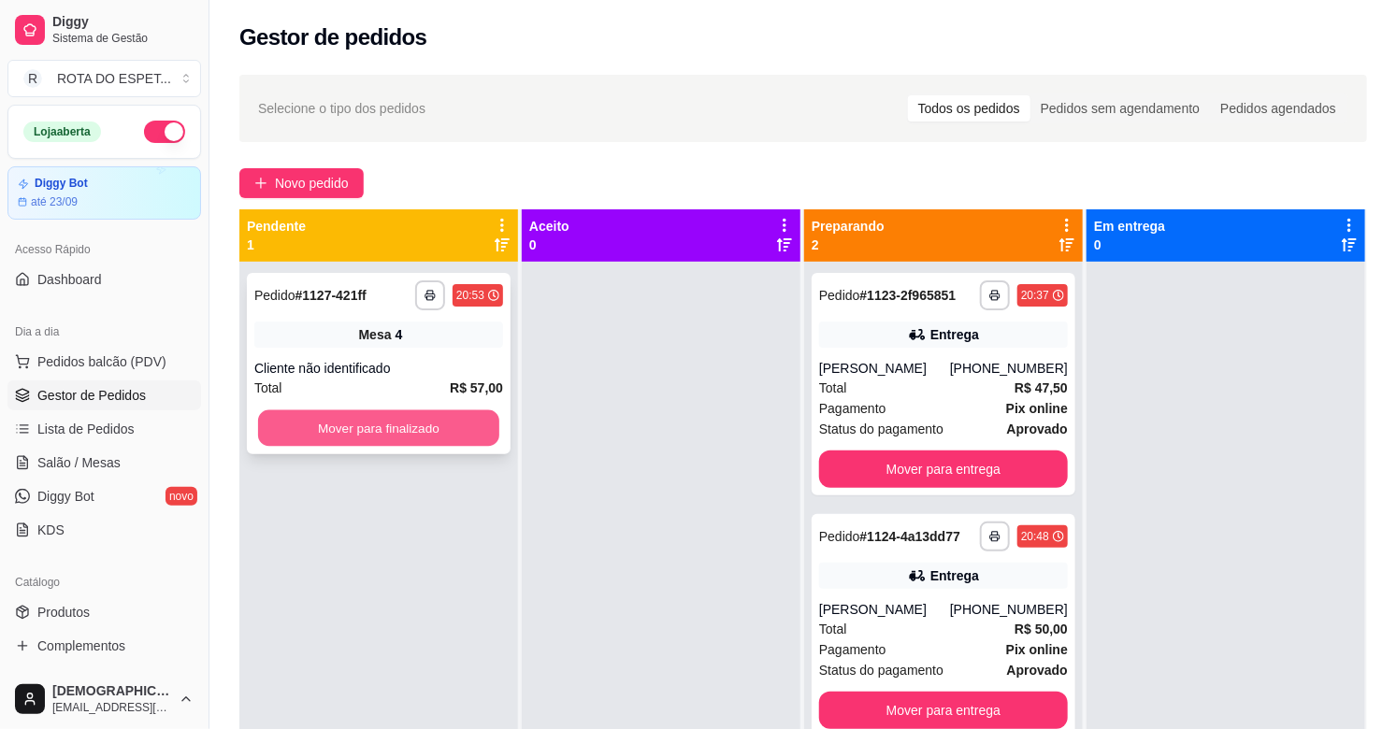
click at [467, 423] on button "Mover para finalizado" at bounding box center [378, 428] width 241 height 36
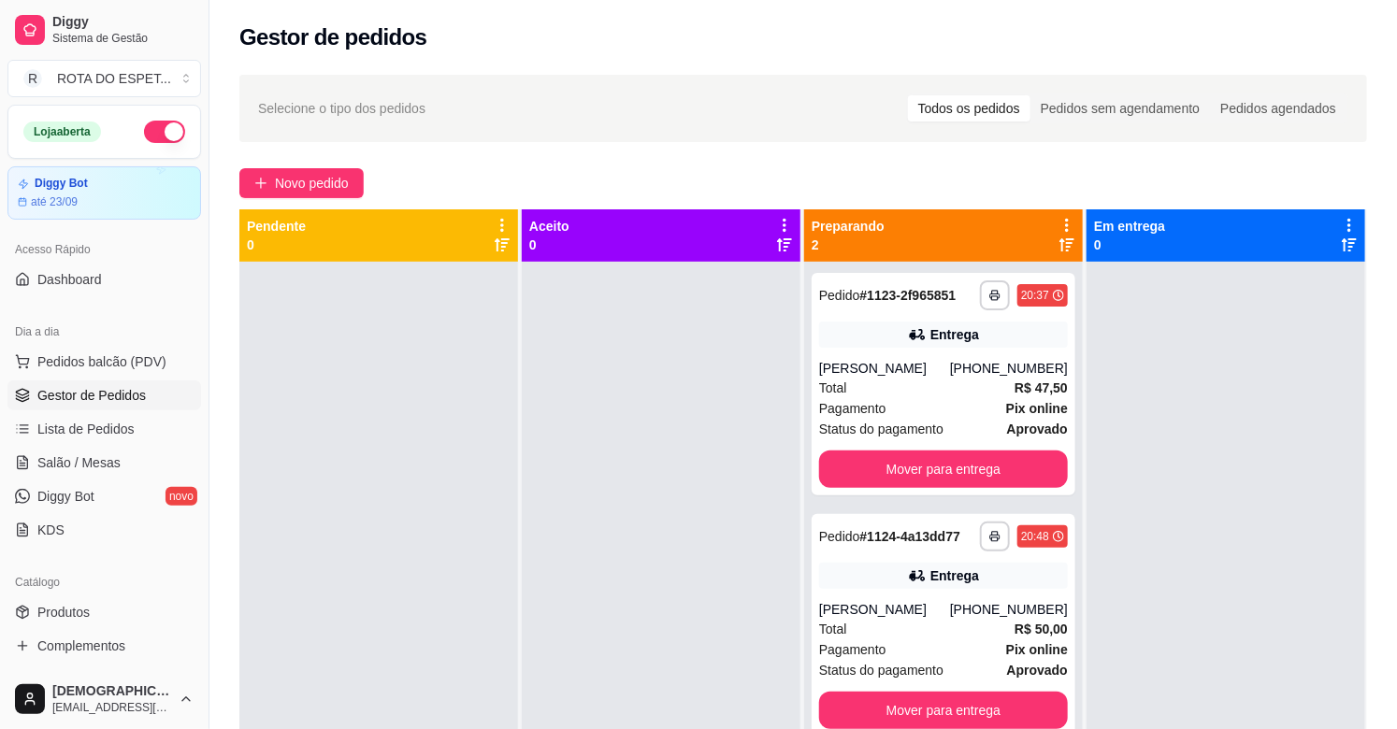
click at [574, 564] on div at bounding box center [661, 626] width 279 height 729
click at [913, 386] on div "Total R$ 47,50" at bounding box center [943, 388] width 249 height 21
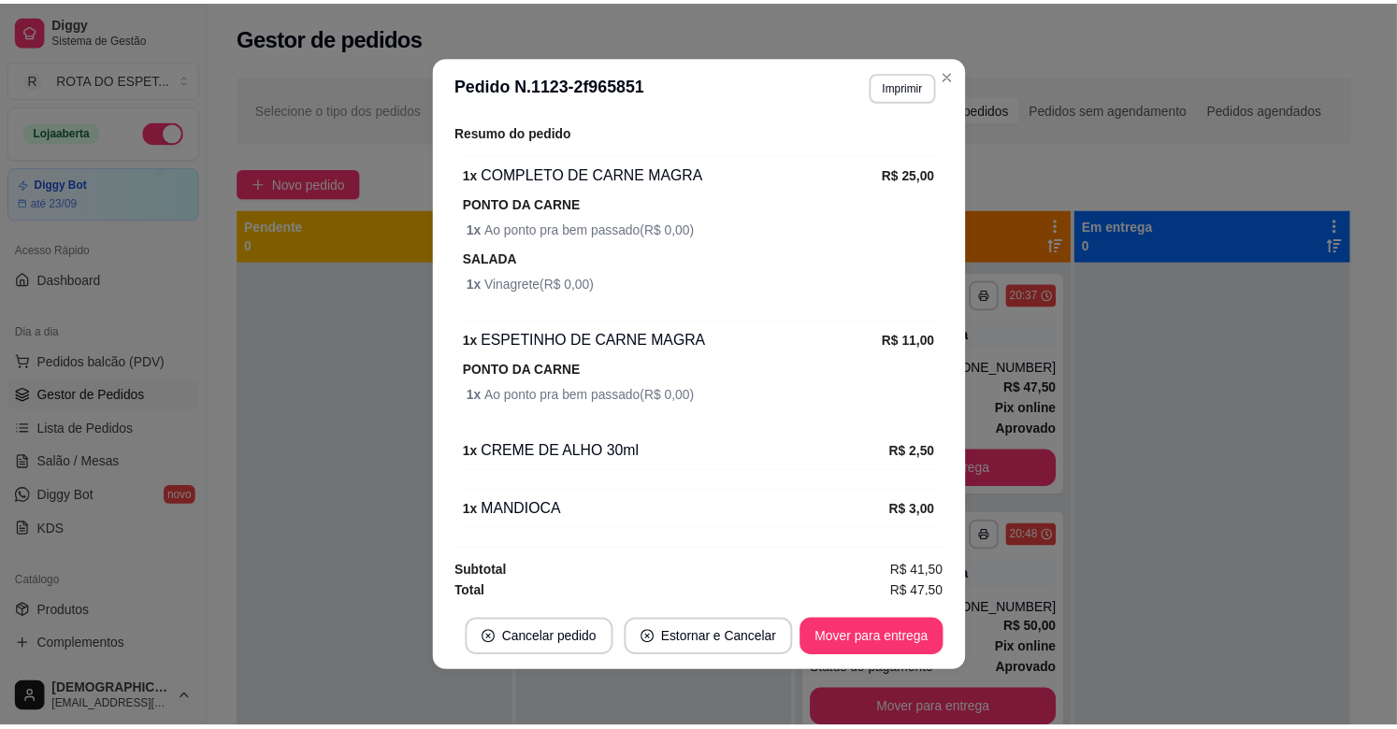
scroll to position [683, 0]
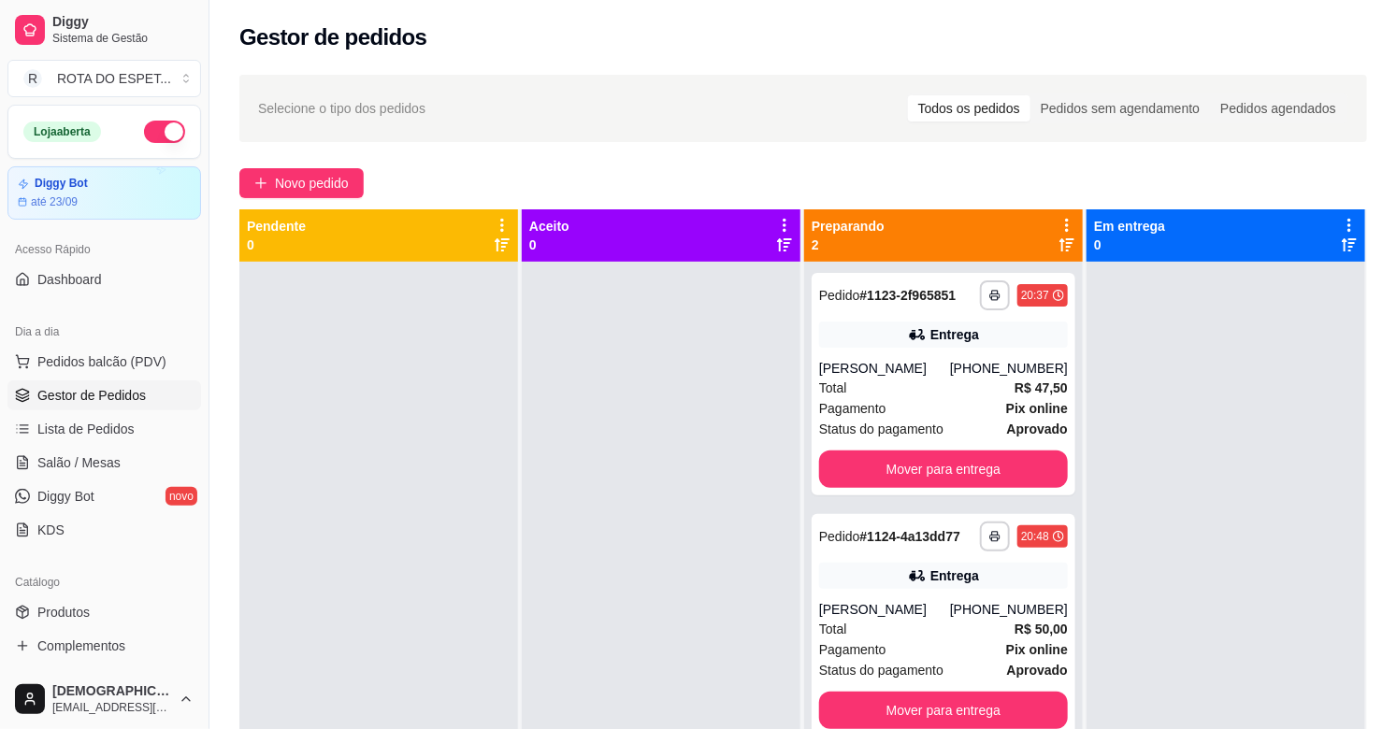
click at [1193, 414] on div at bounding box center [1225, 626] width 279 height 729
click at [585, 639] on div at bounding box center [661, 626] width 279 height 729
click at [129, 461] on link "Salão / Mesas" at bounding box center [104, 463] width 194 height 30
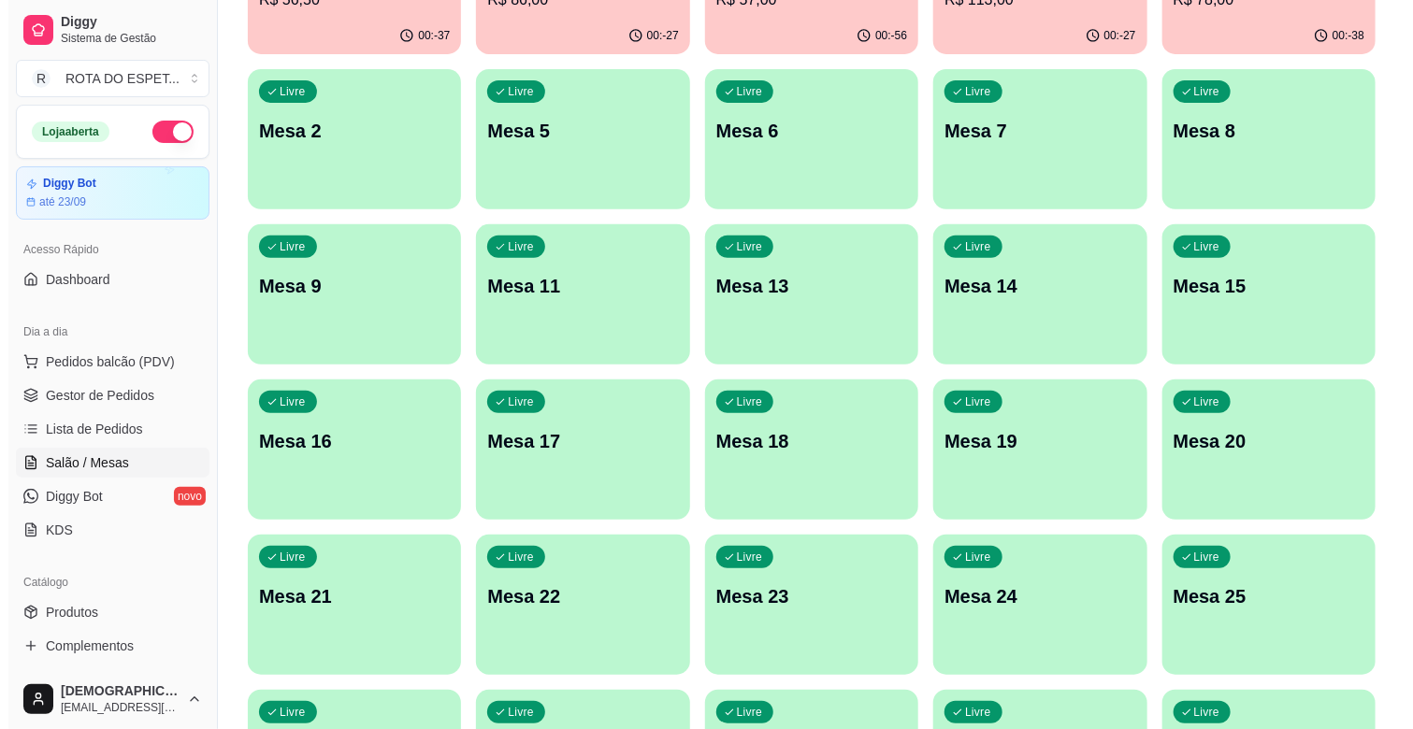
scroll to position [311, 0]
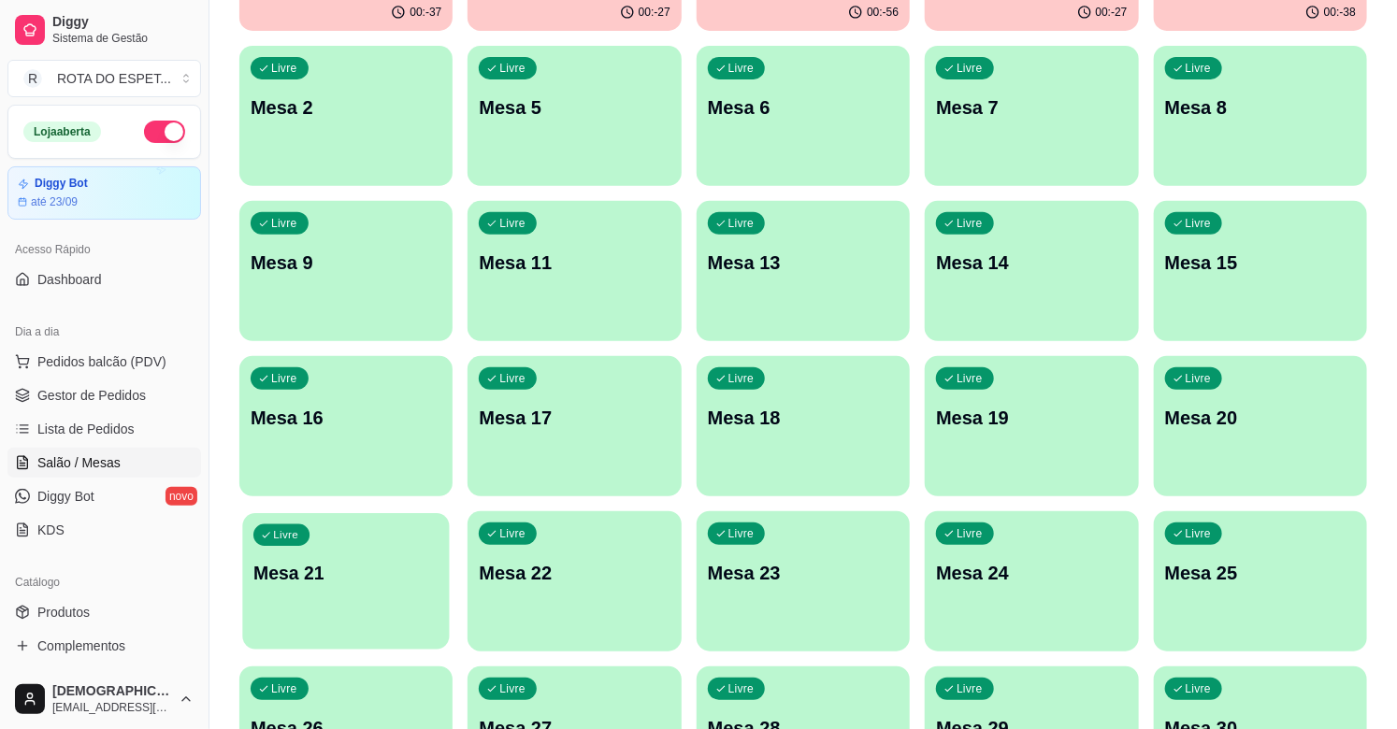
click at [343, 537] on div "Livre Mesa 21" at bounding box center [346, 570] width 208 height 114
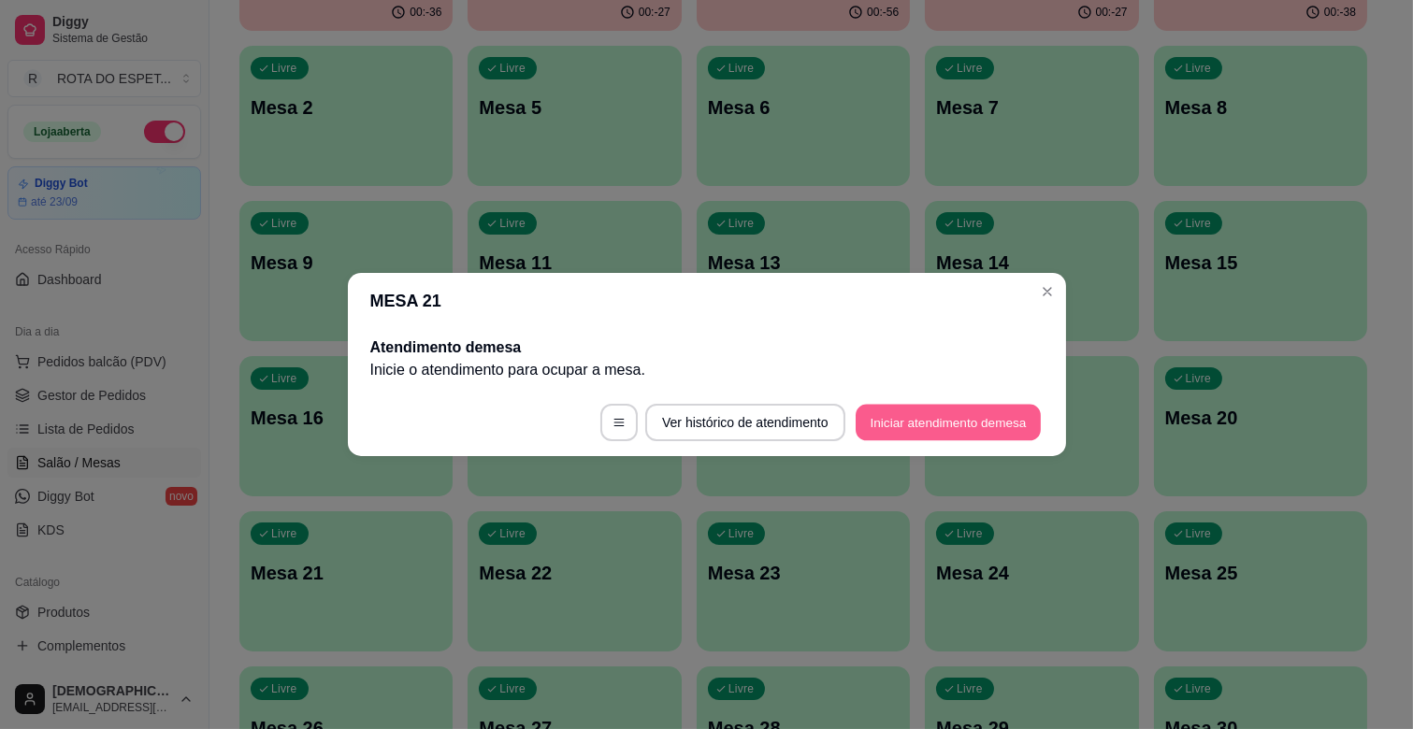
click at [956, 424] on button "Iniciar atendimento de mesa" at bounding box center [948, 423] width 185 height 36
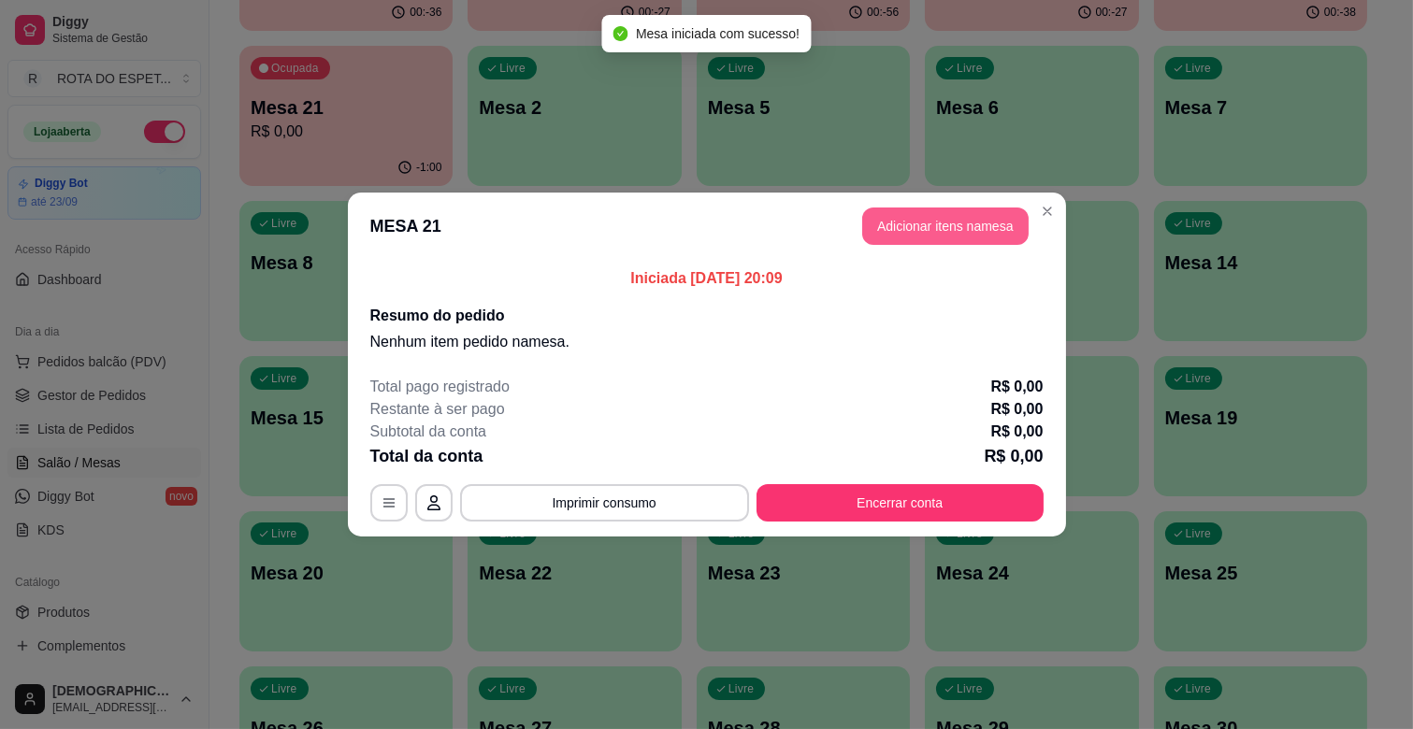
click at [965, 237] on button "Adicionar itens na mesa" at bounding box center [945, 226] width 166 height 37
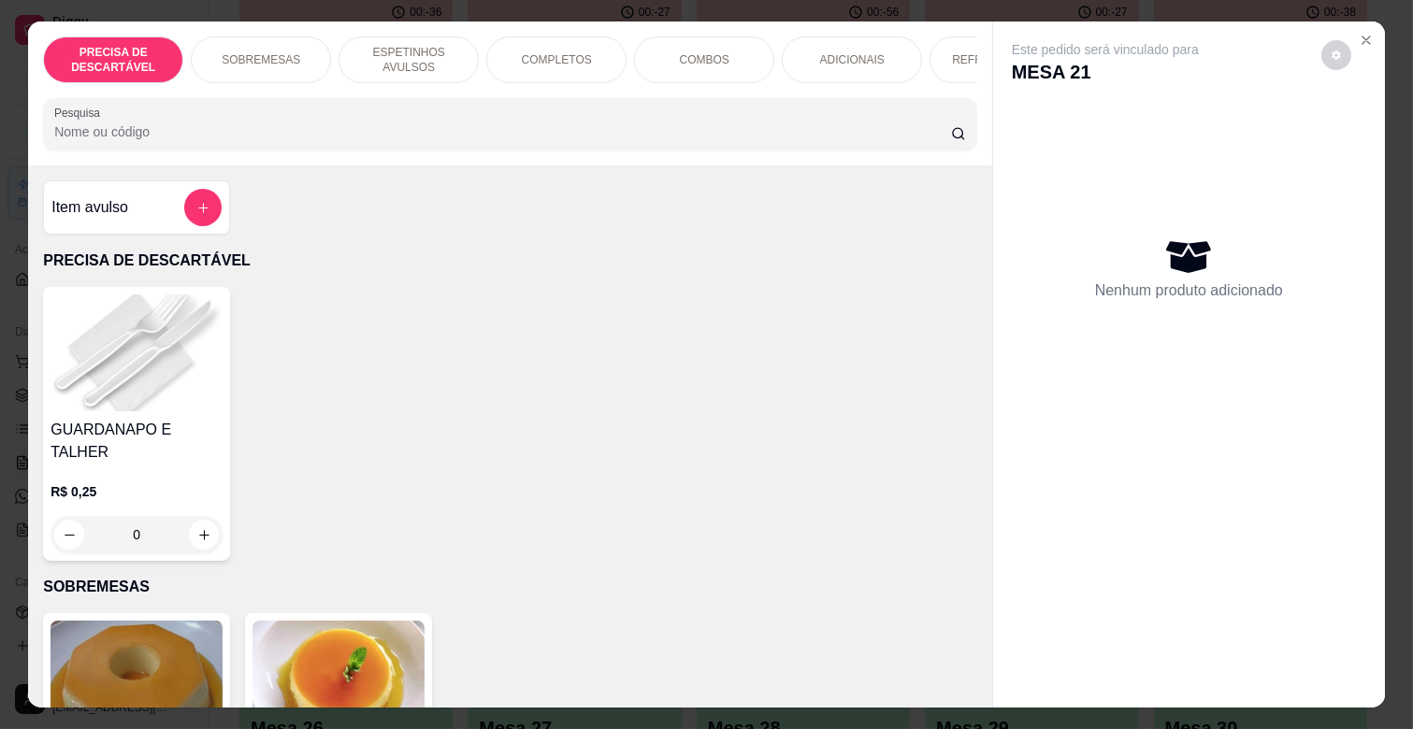
click at [404, 36] on div "ESPETINHOS AVULSOS" at bounding box center [408, 59] width 140 height 47
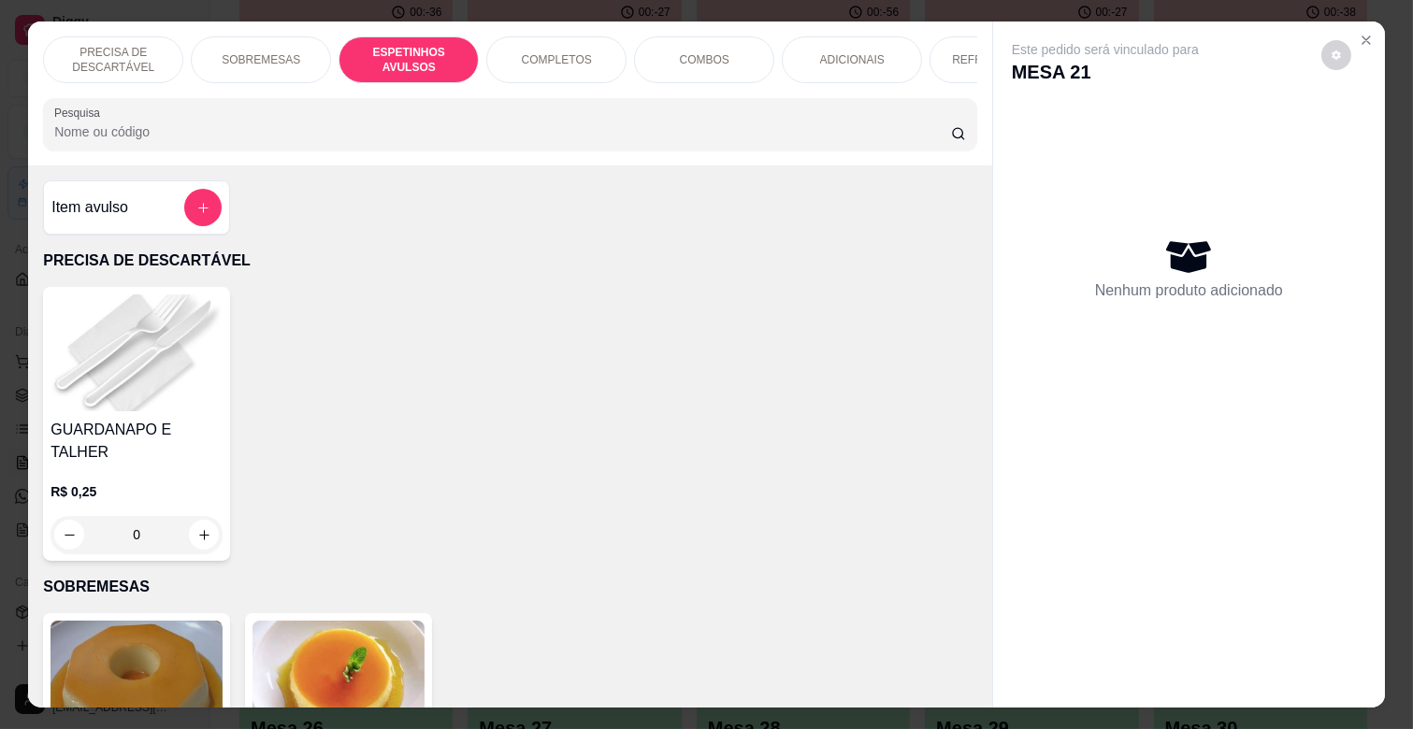
scroll to position [45, 0]
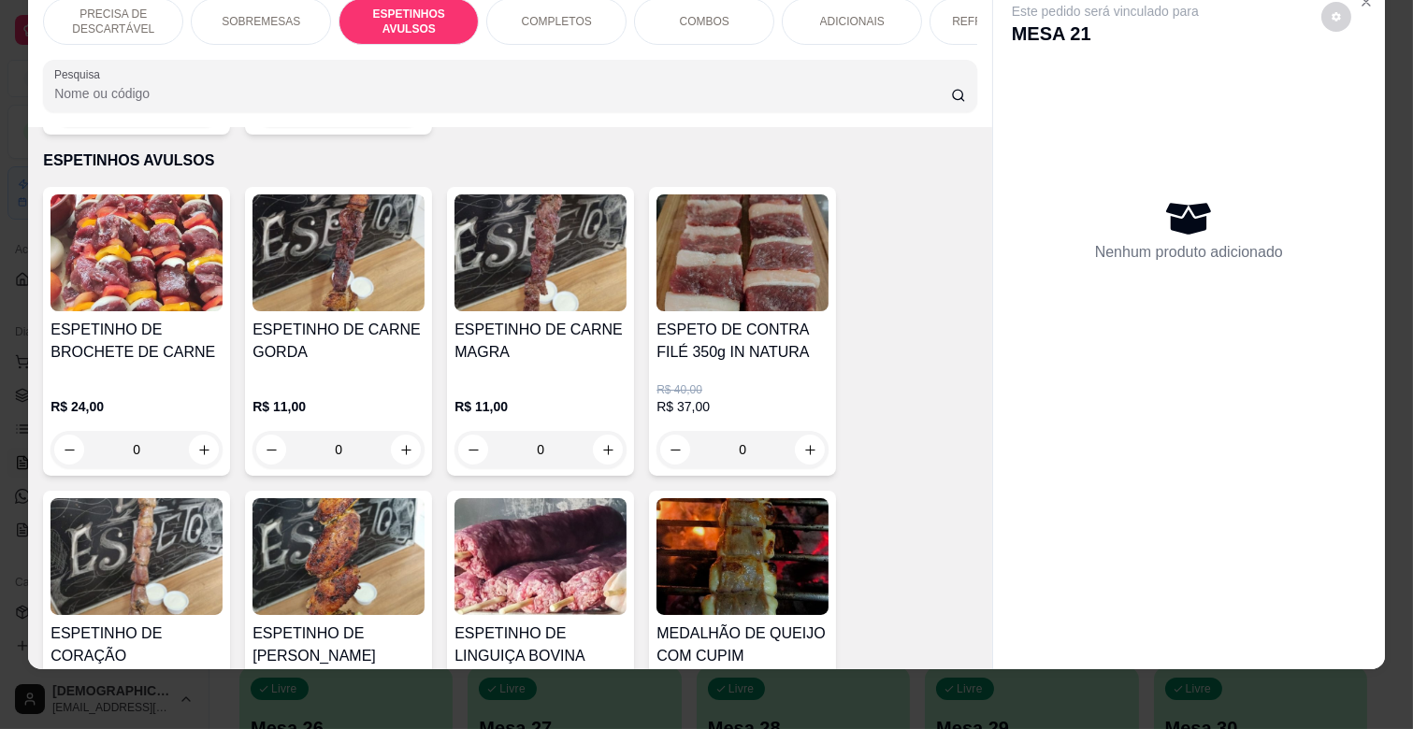
click at [320, 506] on img at bounding box center [338, 556] width 172 height 117
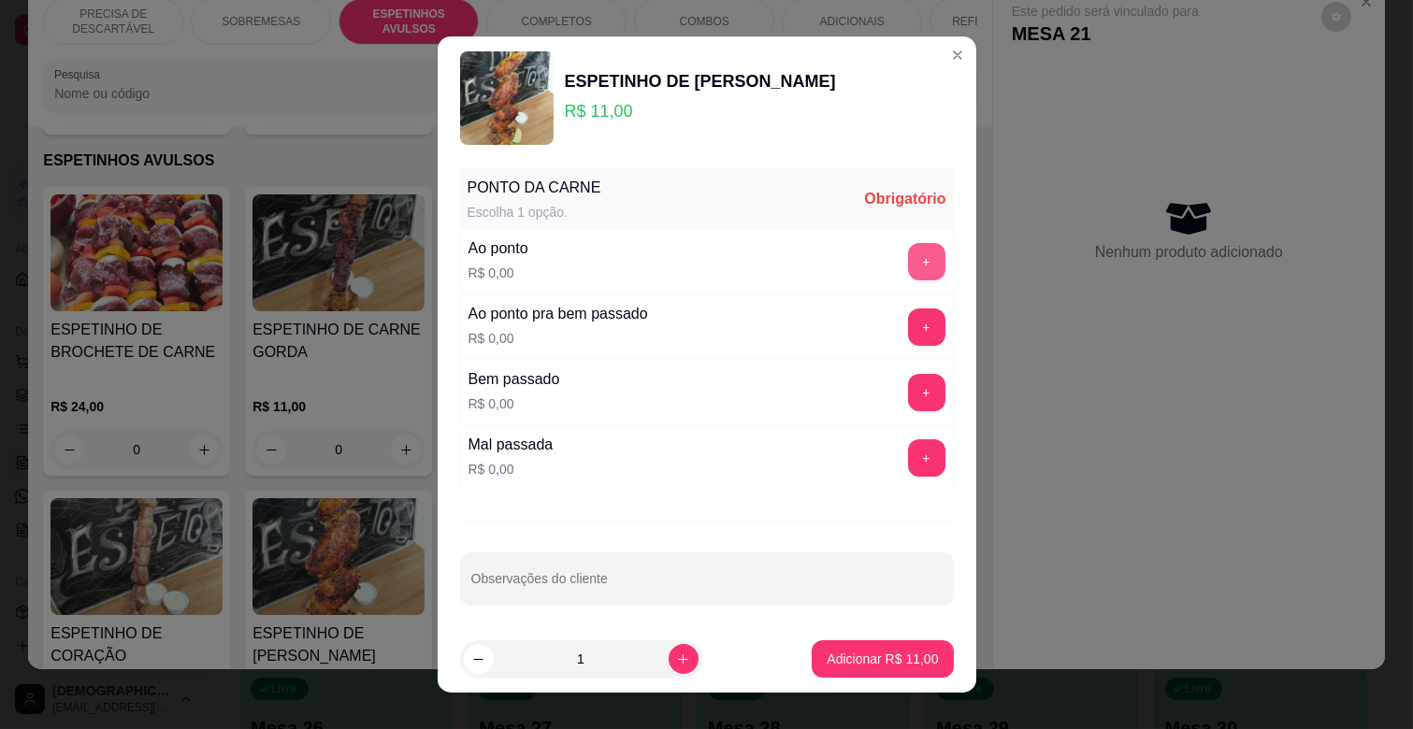
click at [908, 258] on button "+" at bounding box center [926, 261] width 37 height 37
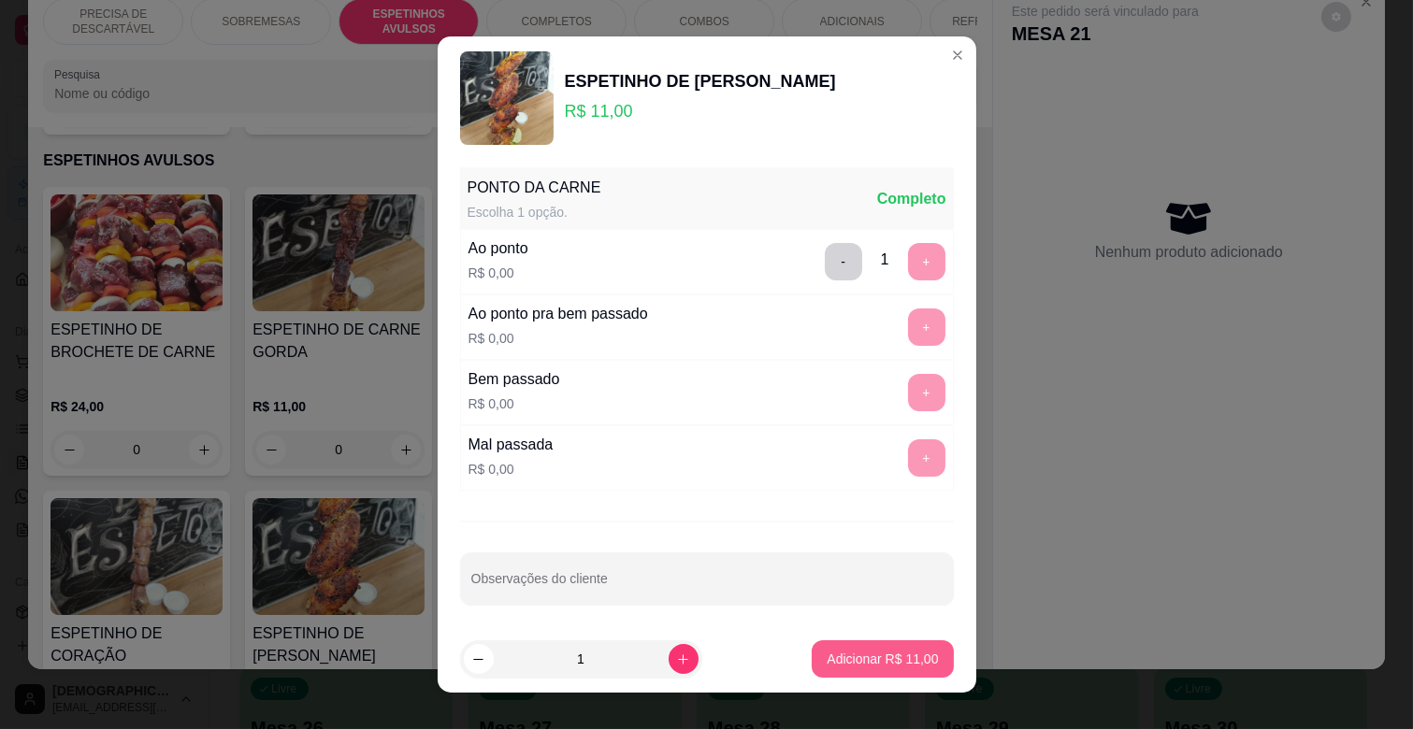
click at [842, 651] on p "Adicionar R$ 11,00" at bounding box center [882, 659] width 111 height 19
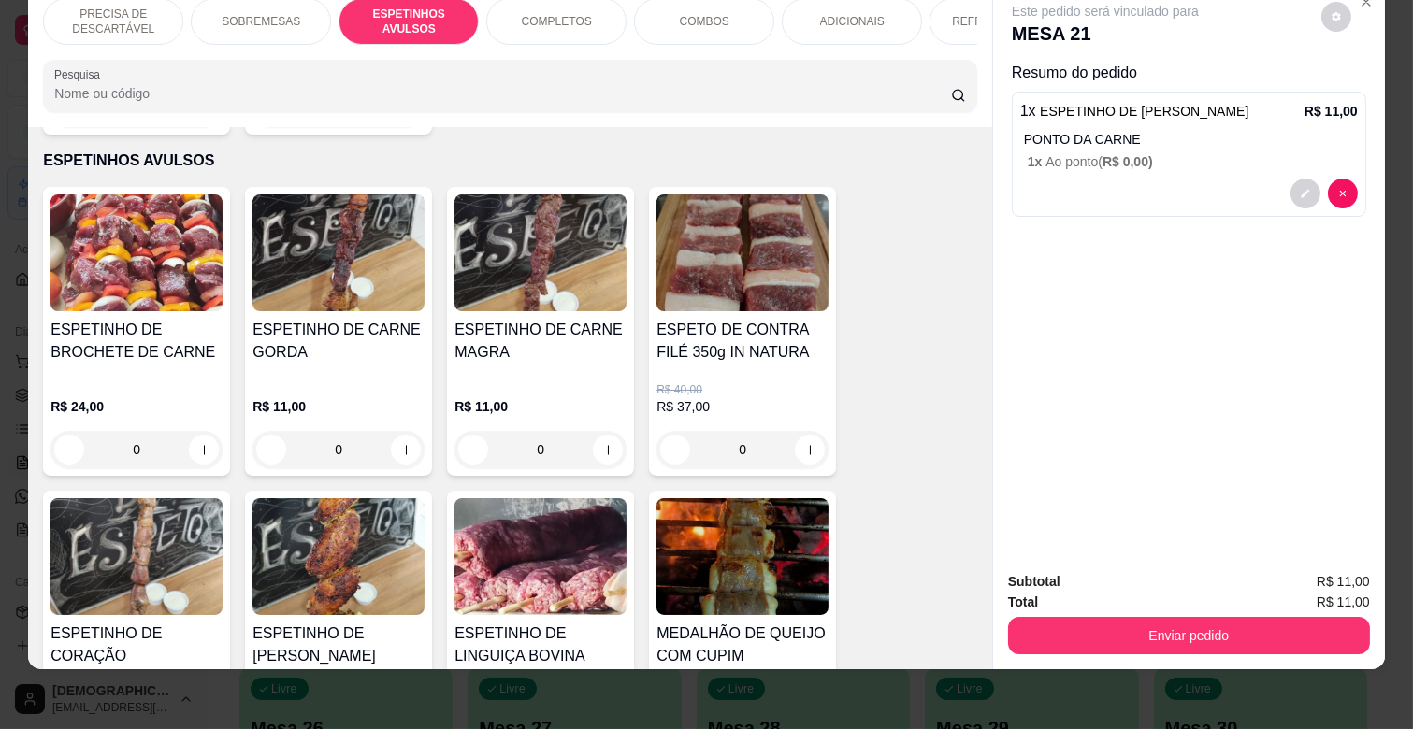
click at [517, 265] on img at bounding box center [540, 252] width 172 height 117
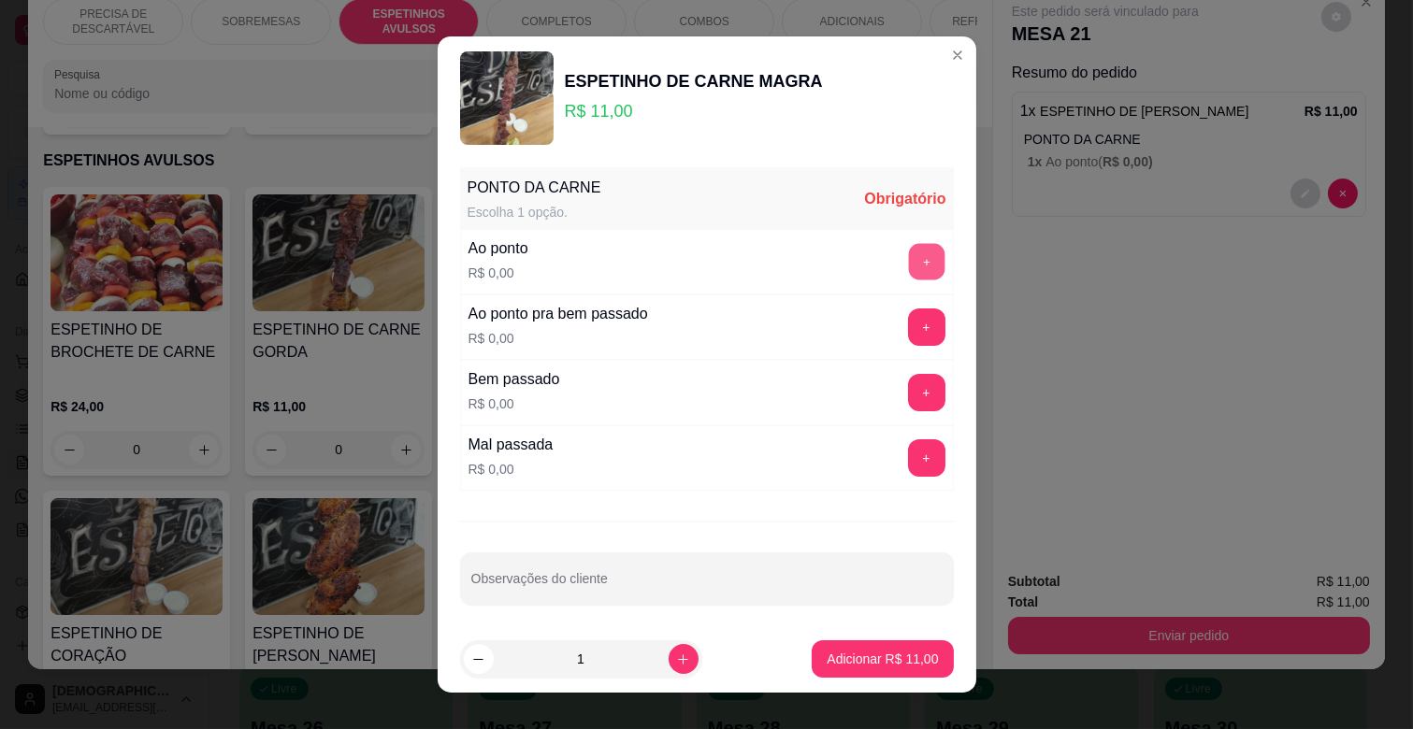
click at [908, 267] on button "+" at bounding box center [926, 262] width 36 height 36
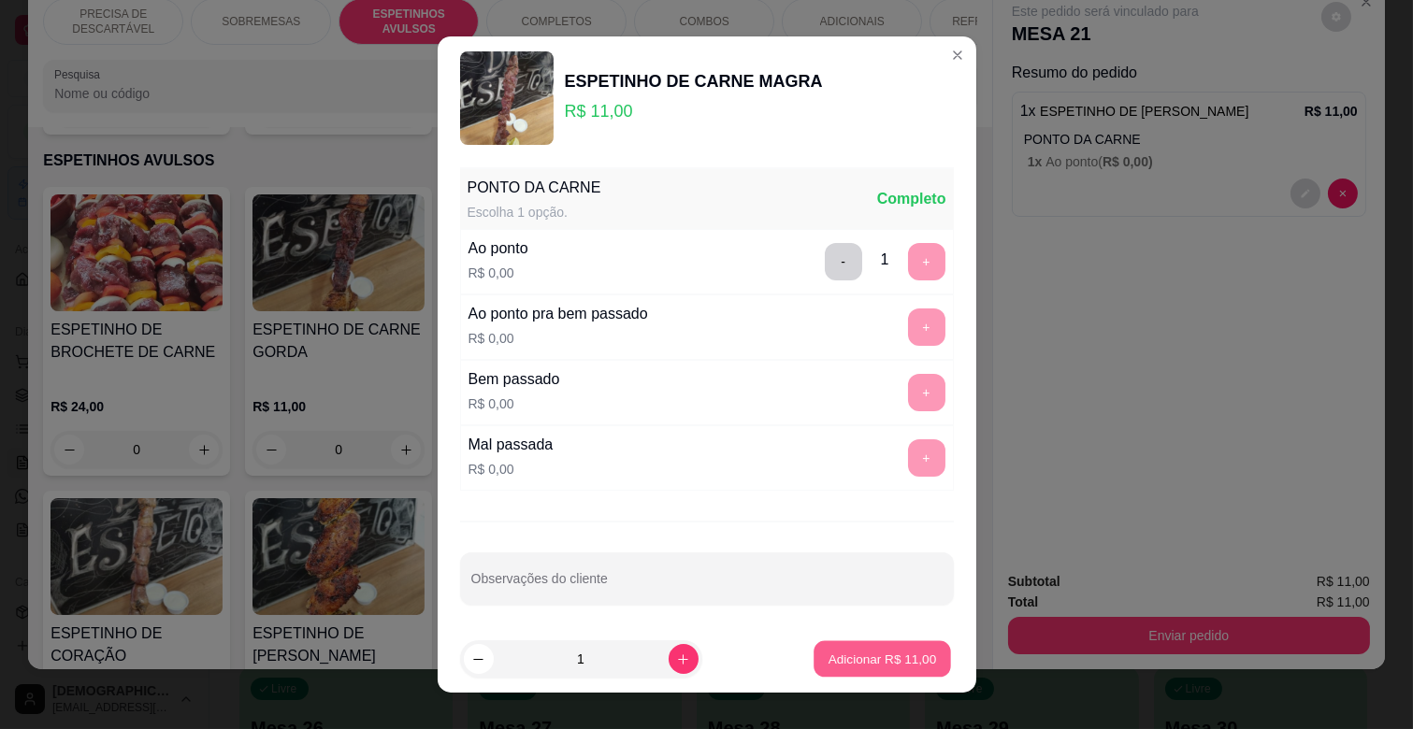
click at [828, 662] on p "Adicionar R$ 11,00" at bounding box center [882, 659] width 108 height 18
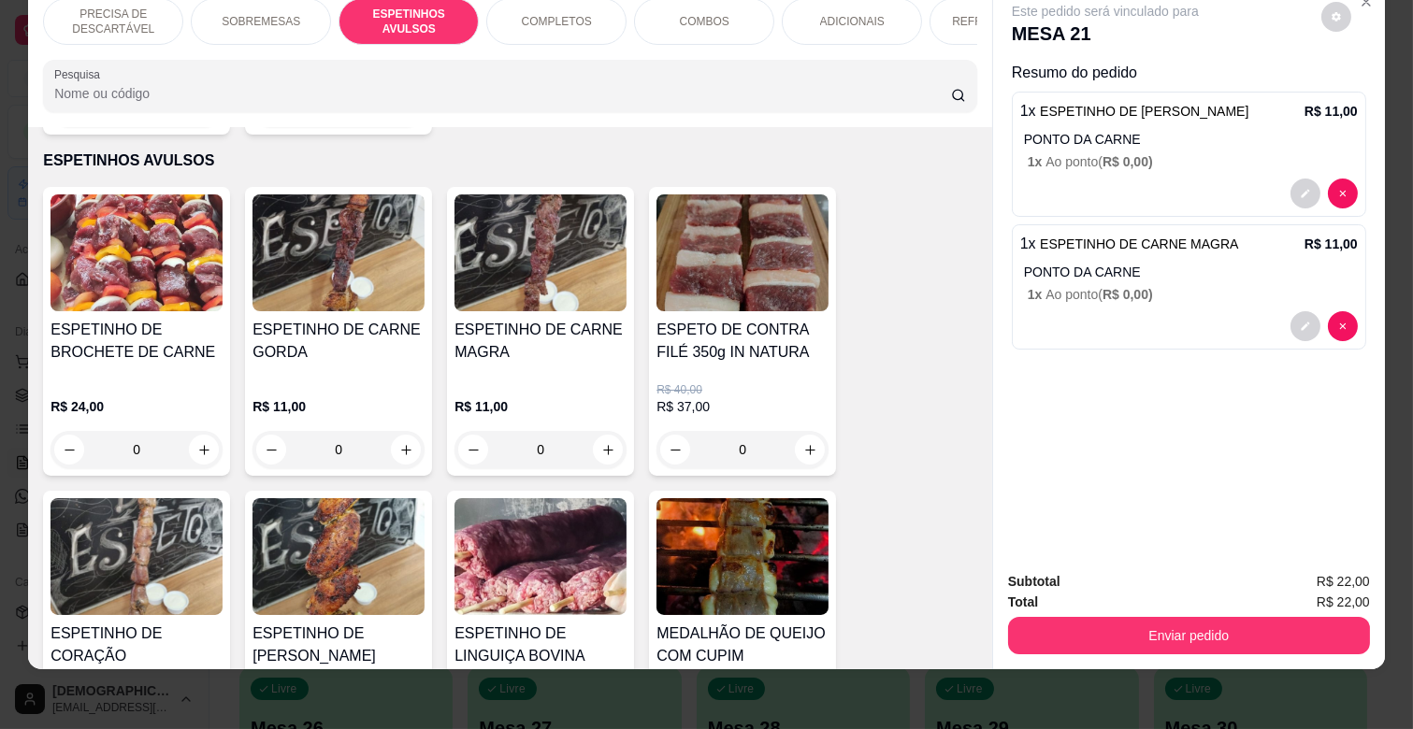
click at [849, 14] on p "ADICIONAIS" at bounding box center [852, 21] width 65 height 15
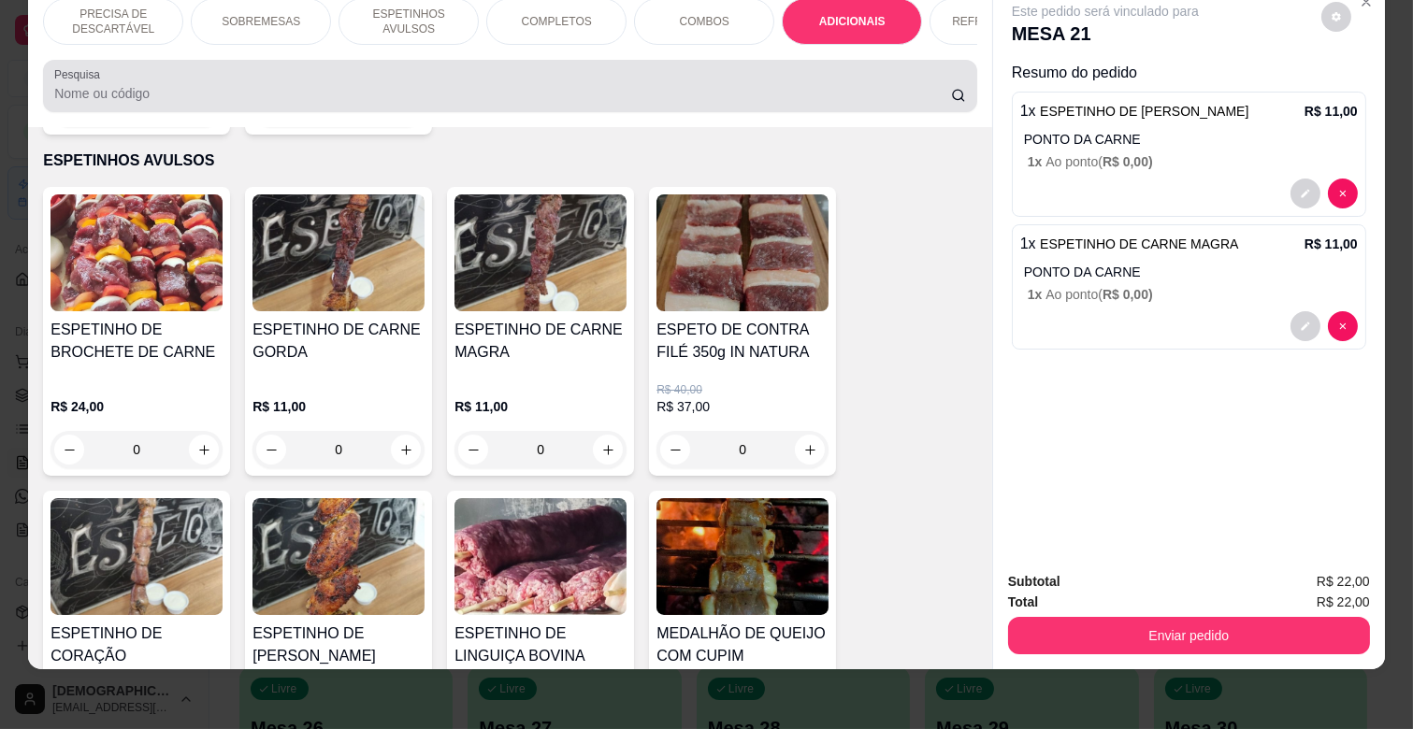
scroll to position [3198, 0]
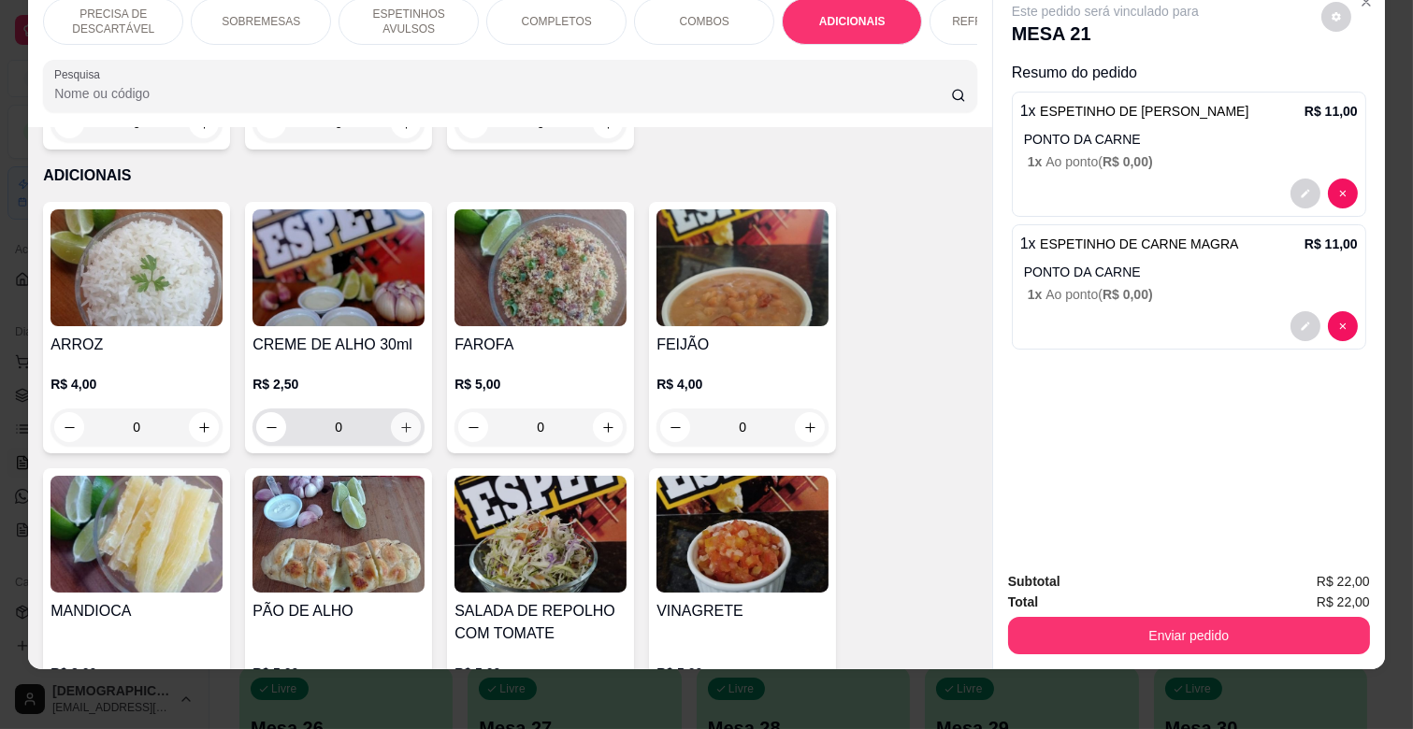
click at [403, 421] on icon "increase-product-quantity" at bounding box center [406, 428] width 14 height 14
type input "1"
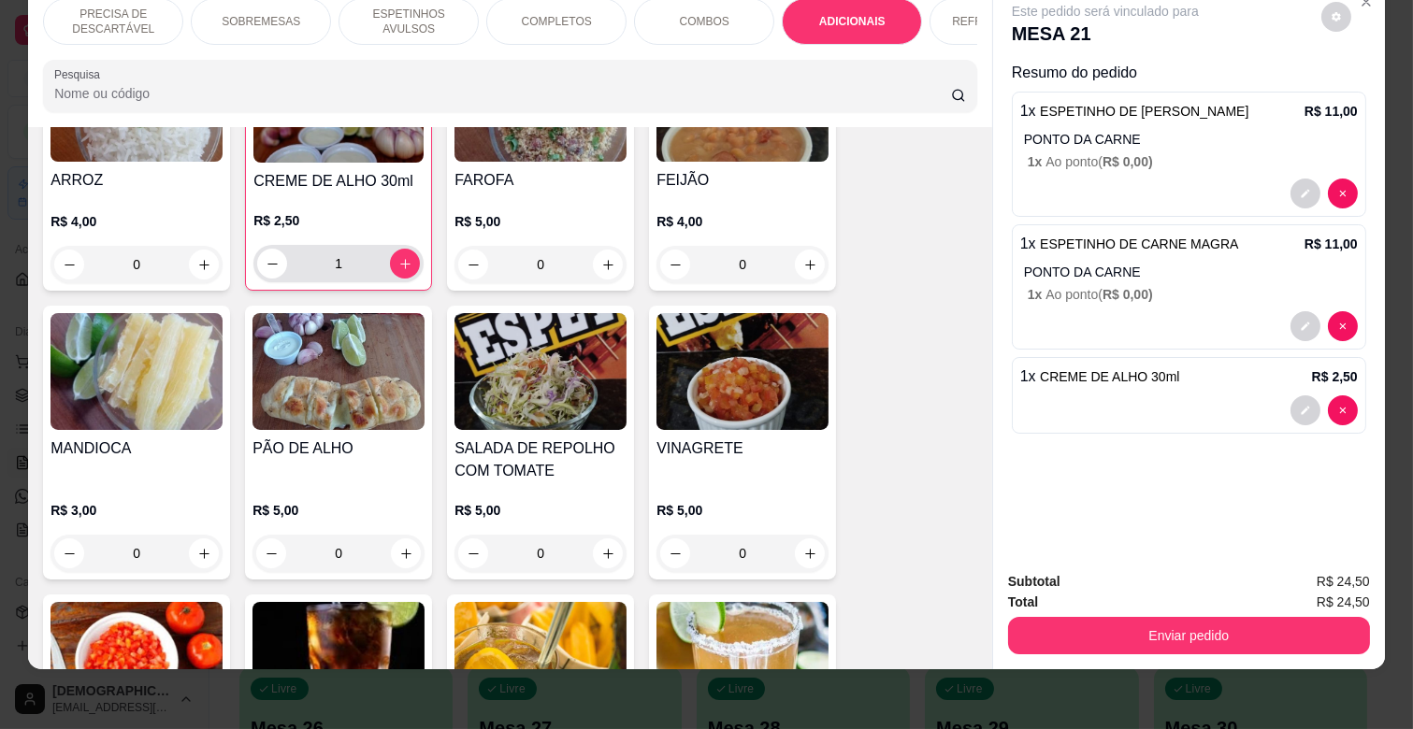
scroll to position [3405, 0]
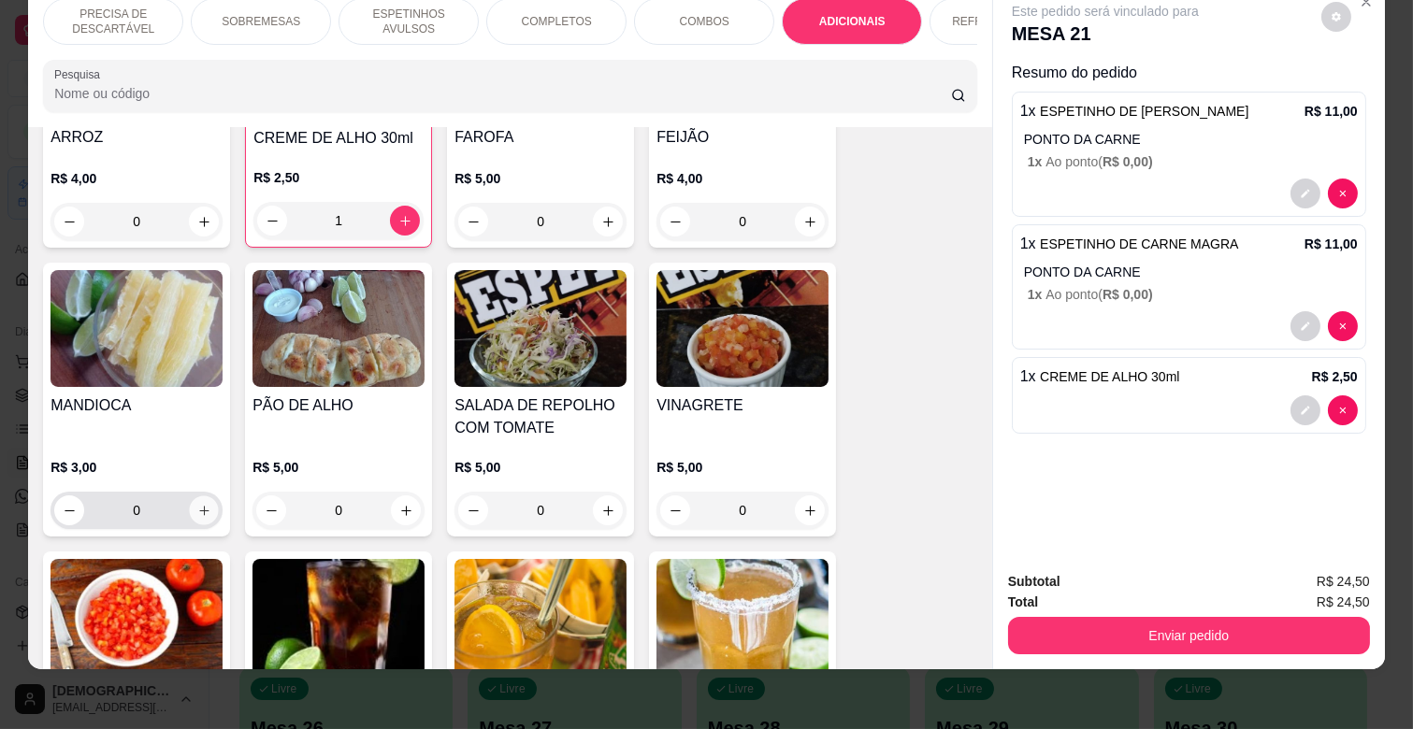
click at [198, 504] on icon "increase-product-quantity" at bounding box center [204, 511] width 14 height 14
type input "1"
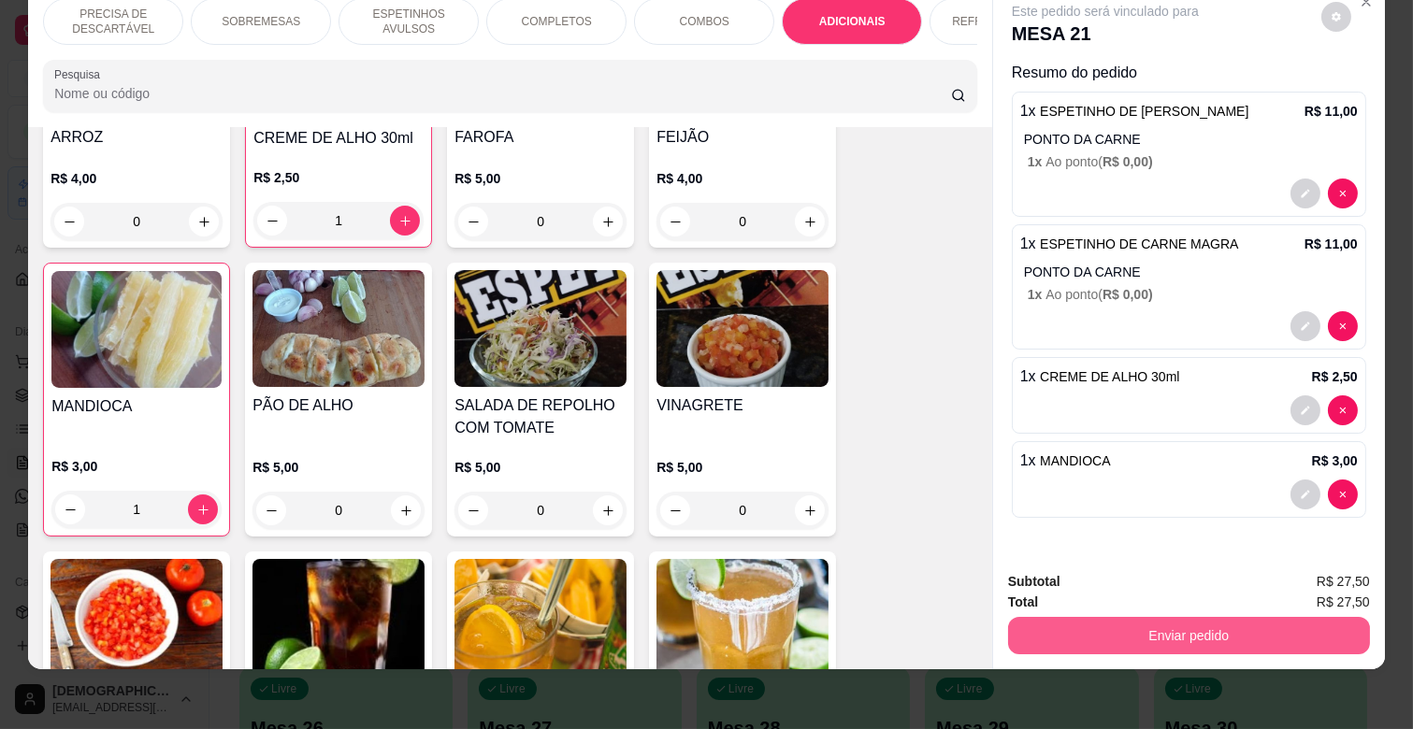
click at [1155, 620] on button "Enviar pedido" at bounding box center [1189, 635] width 362 height 37
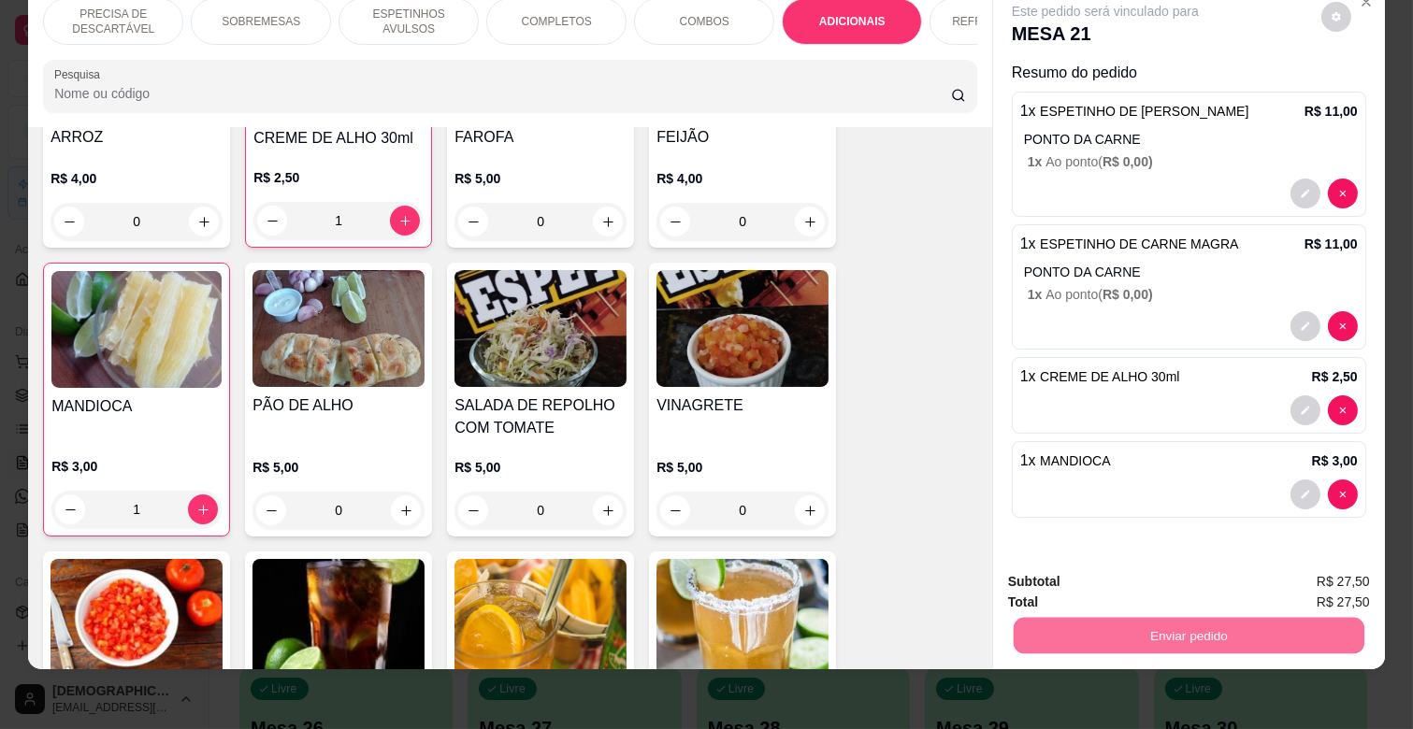
click at [1206, 422] on div "Resumo do pedido 1 x ESPETINHO DE FRANGO R$ 11,00 PONTO DA CARNE 1 x Ao ponto (…" at bounding box center [1189, 294] width 354 height 464
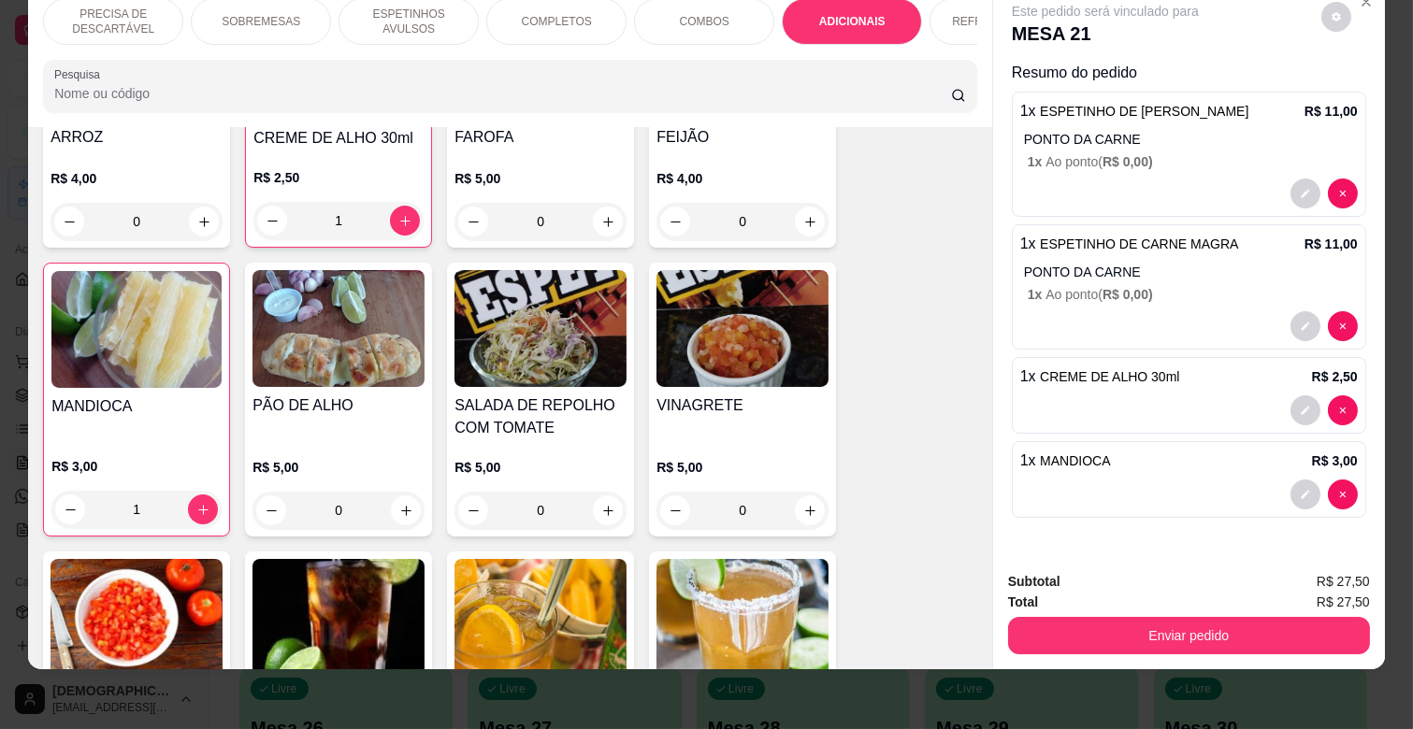
scroll to position [0, 683]
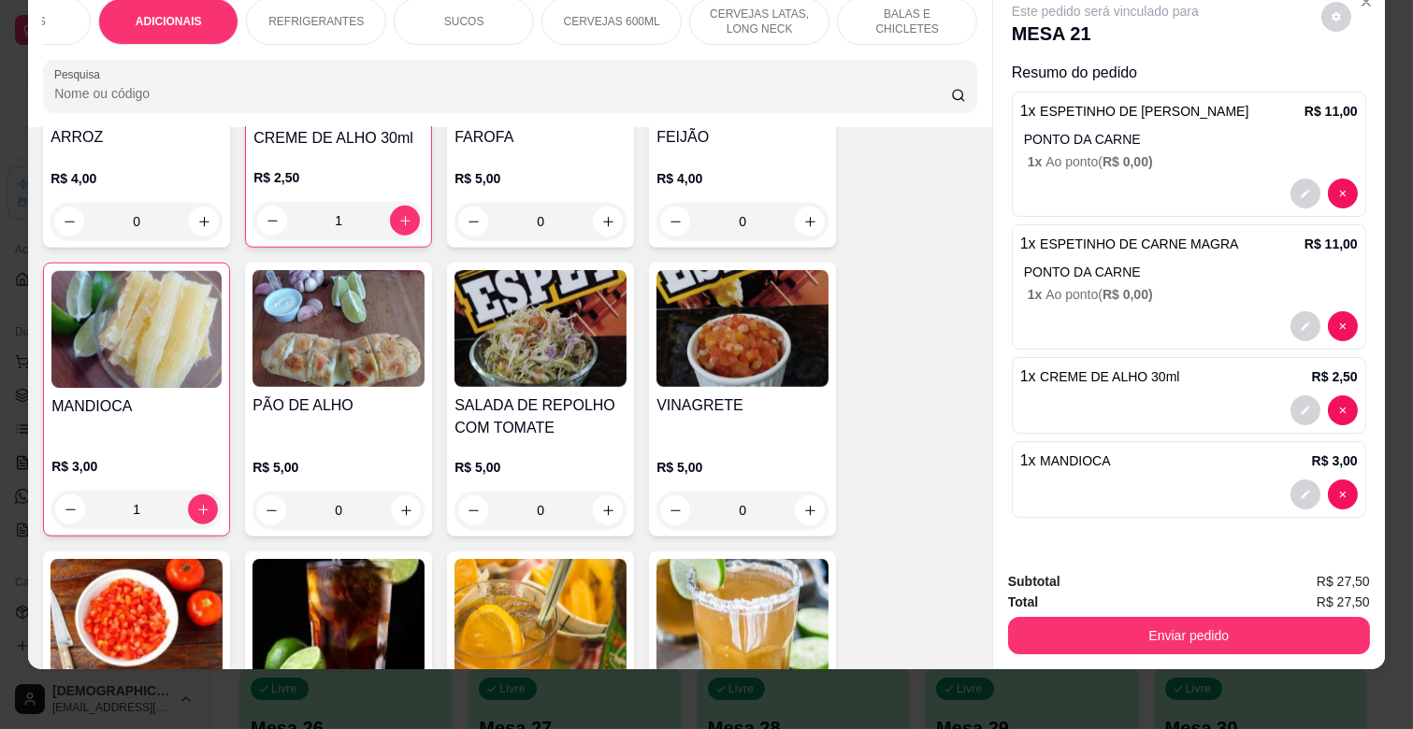
click at [740, 7] on p "CERVEJAS LATAS, LONG NECK" at bounding box center [759, 22] width 108 height 30
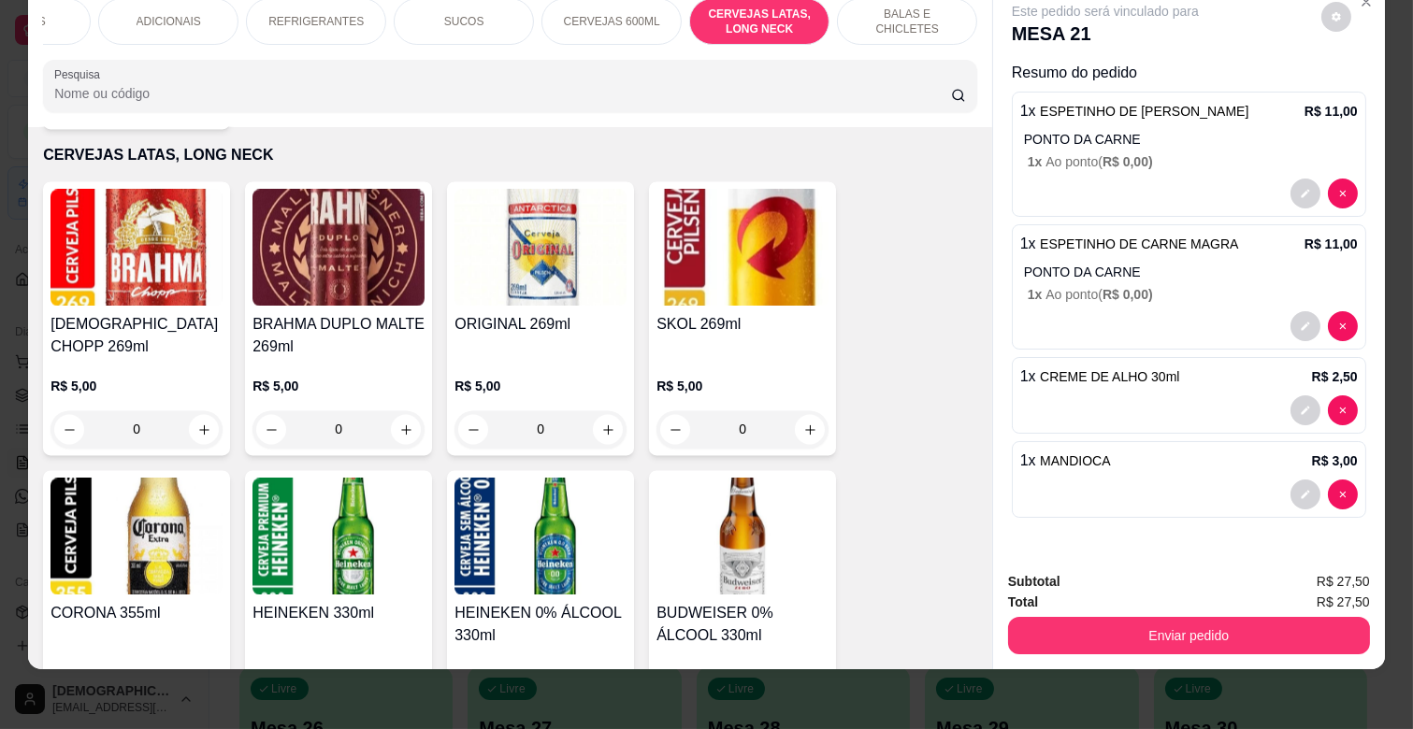
scroll to position [6888, 0]
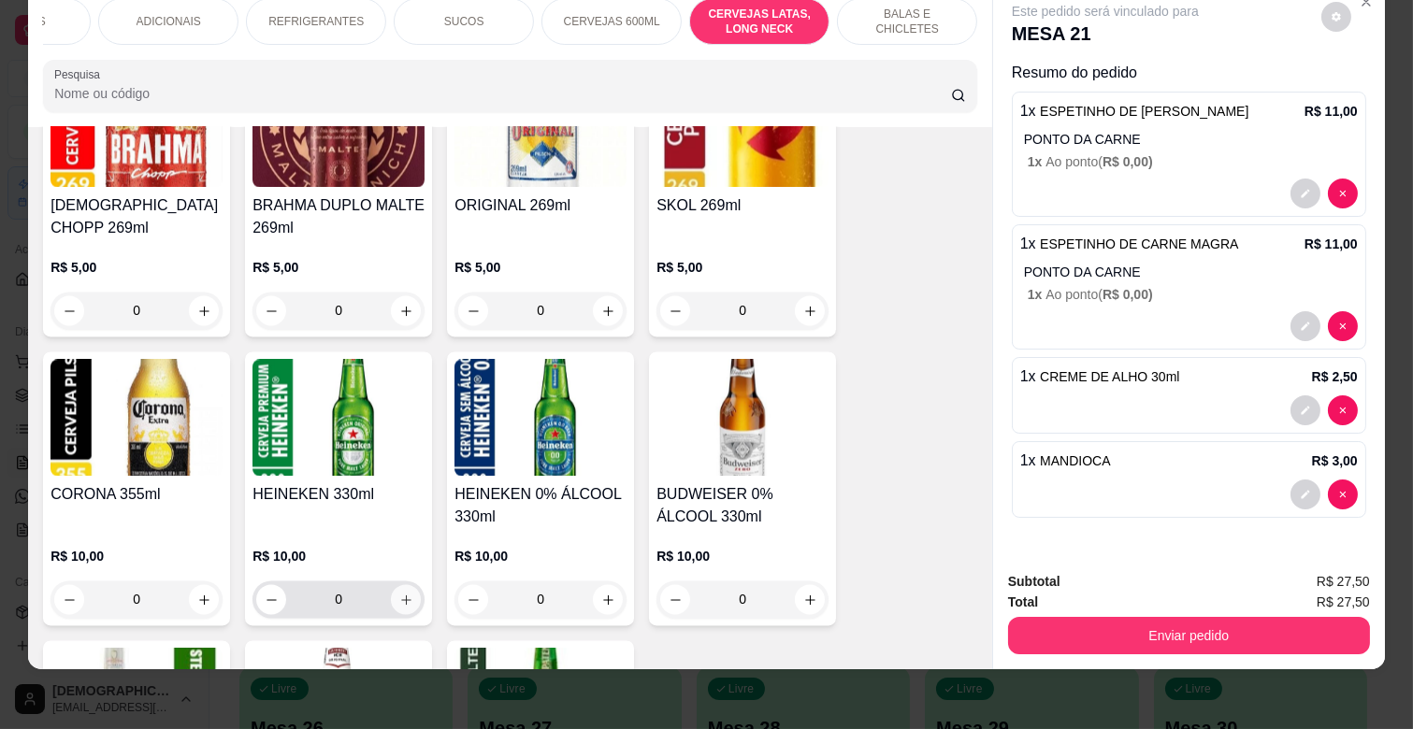
click at [399, 593] on icon "increase-product-quantity" at bounding box center [406, 600] width 14 height 14
type input "1"
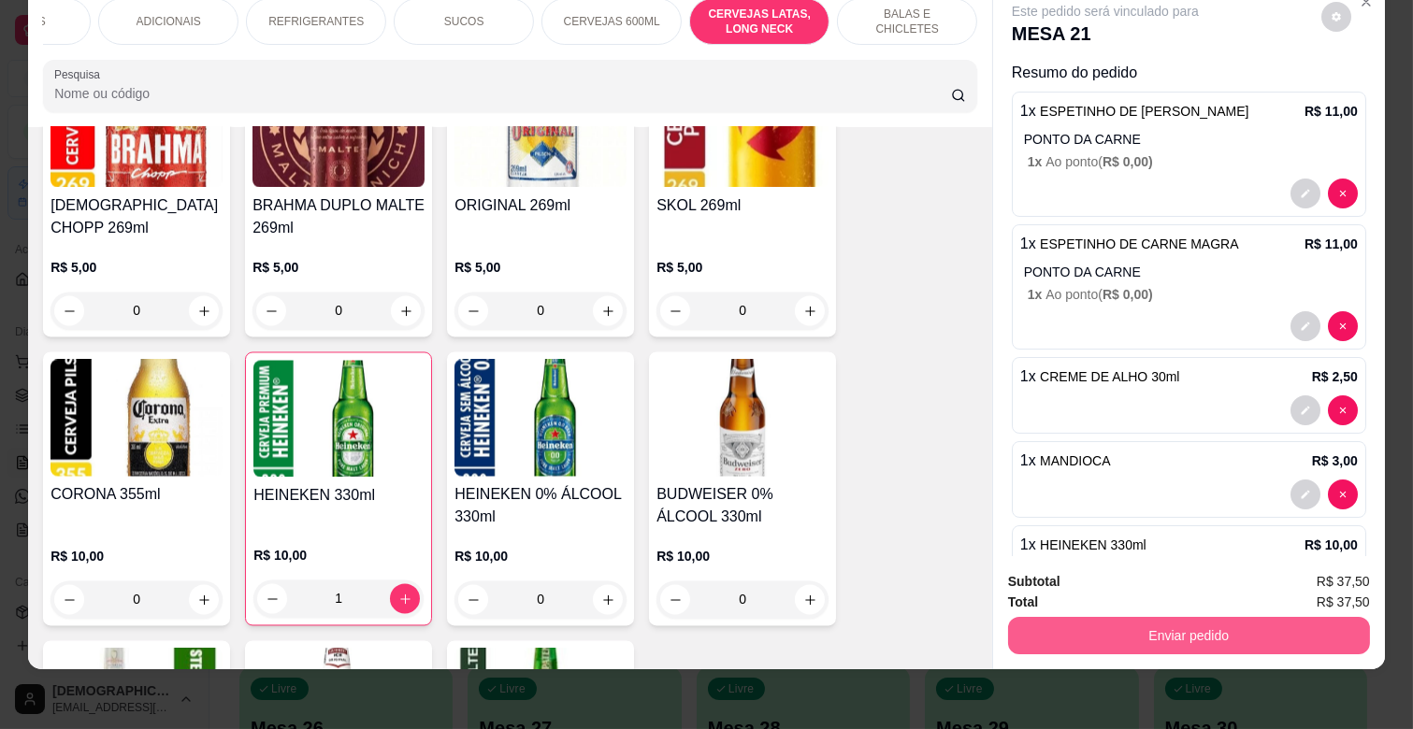
click at [1148, 617] on button "Enviar pedido" at bounding box center [1189, 635] width 362 height 37
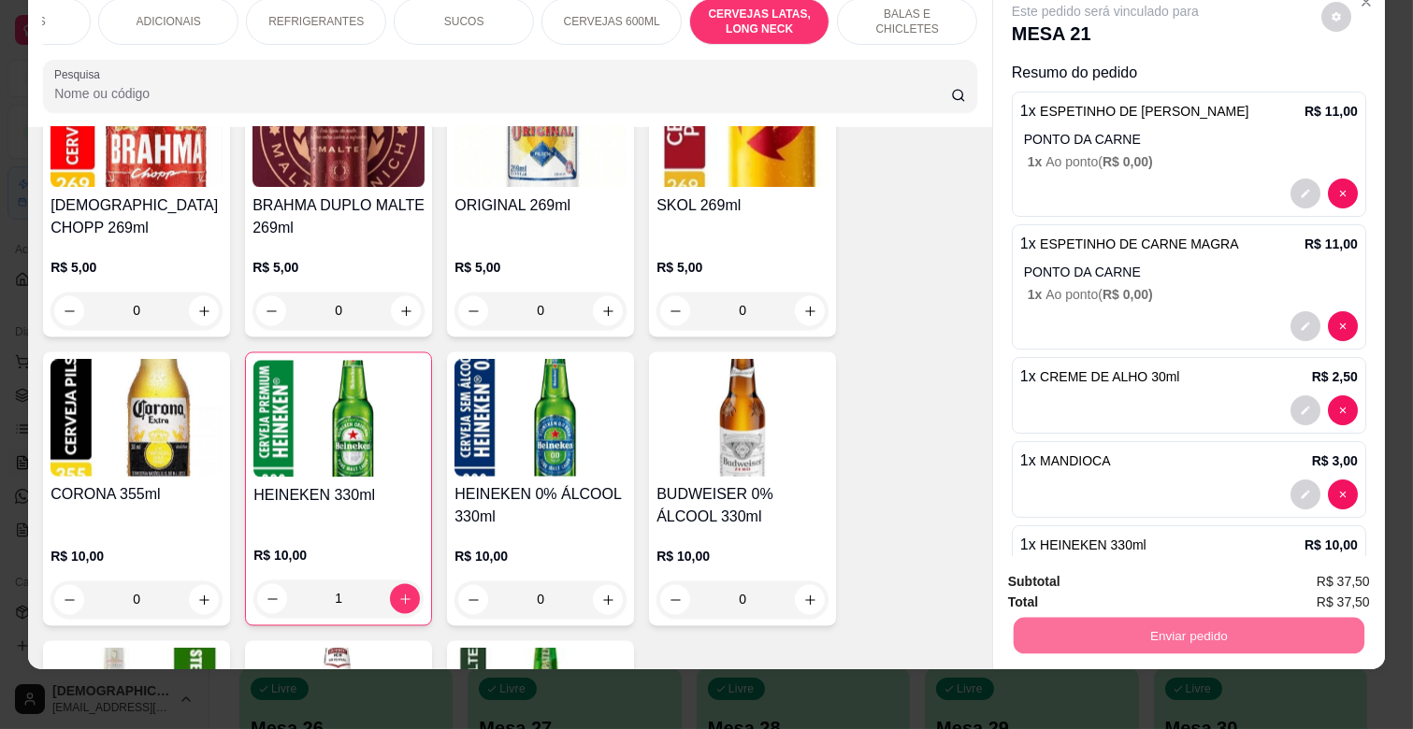
click at [1146, 581] on button "Não registrar e enviar pedido" at bounding box center [1126, 574] width 189 height 35
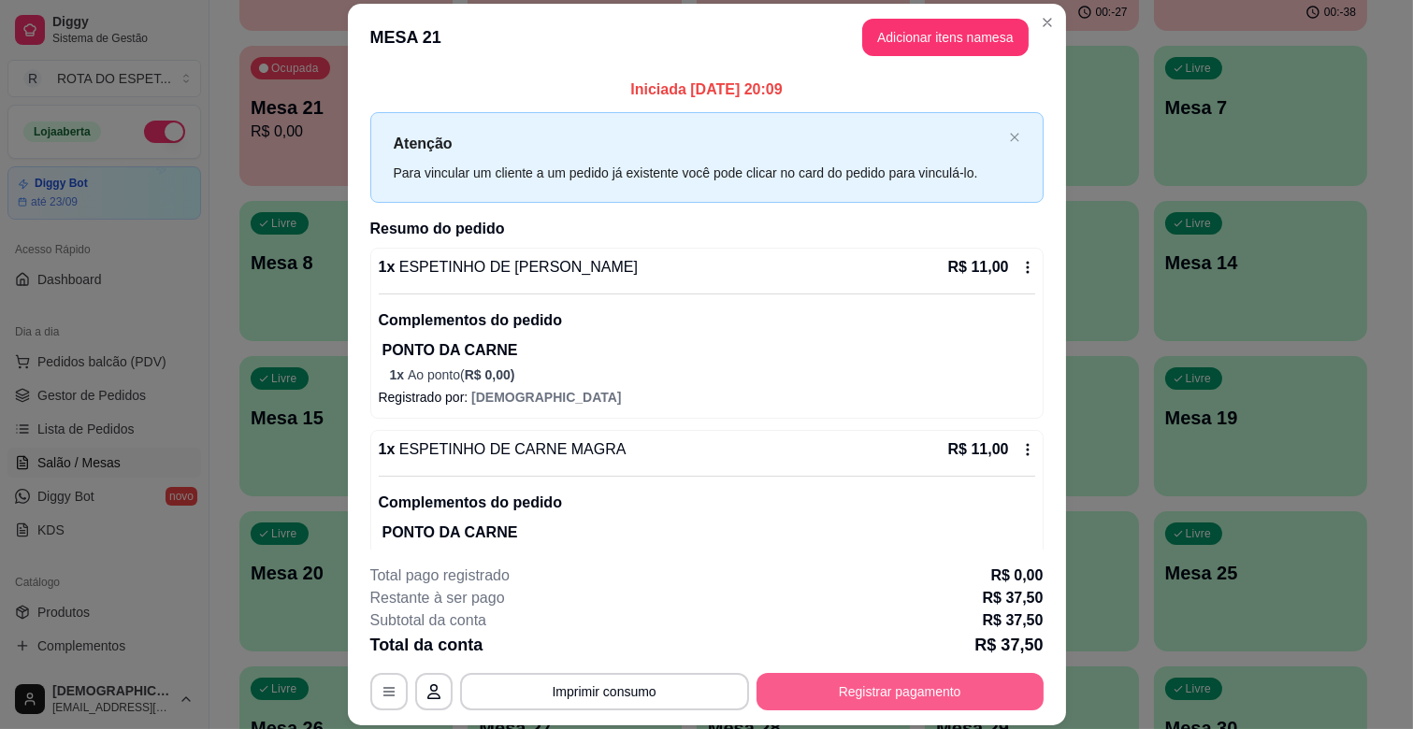
click at [890, 702] on button "Registrar pagamento" at bounding box center [899, 691] width 287 height 37
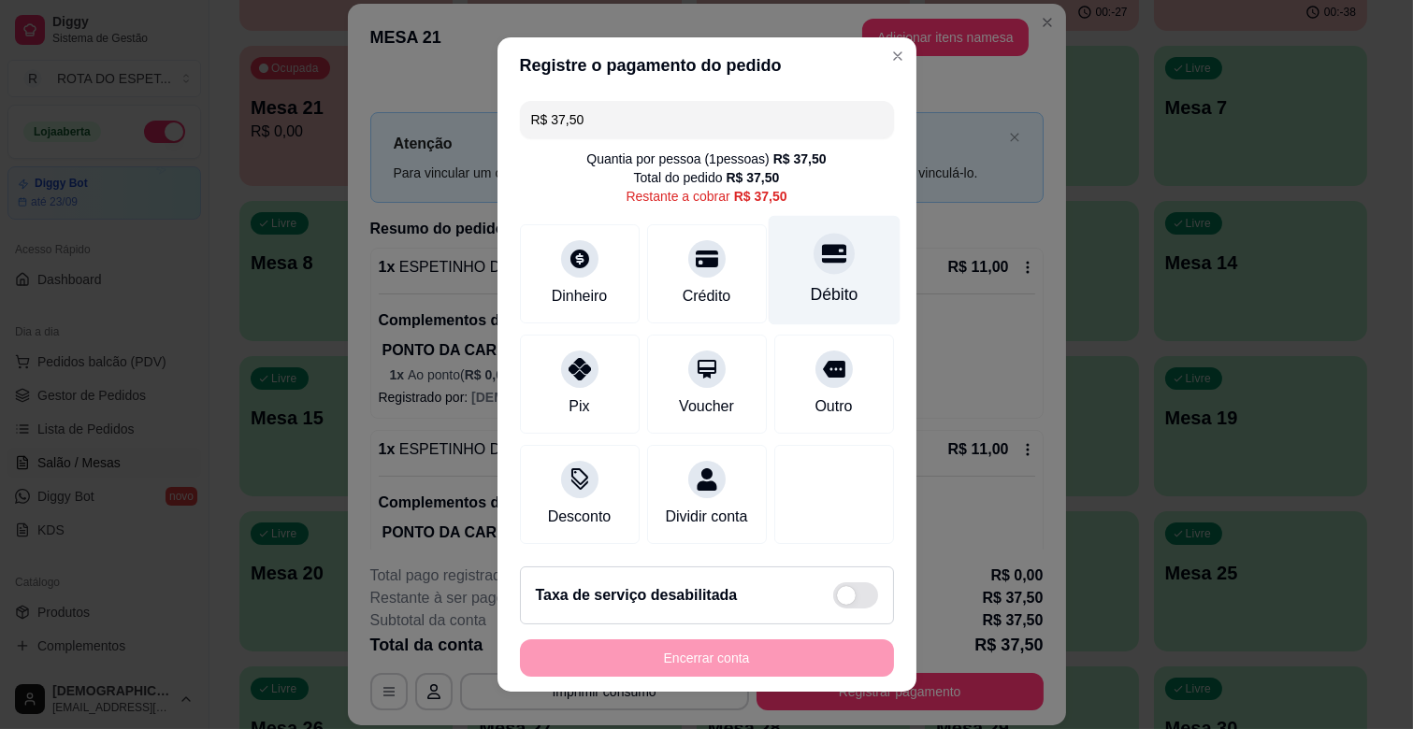
click at [817, 251] on div at bounding box center [833, 253] width 41 height 41
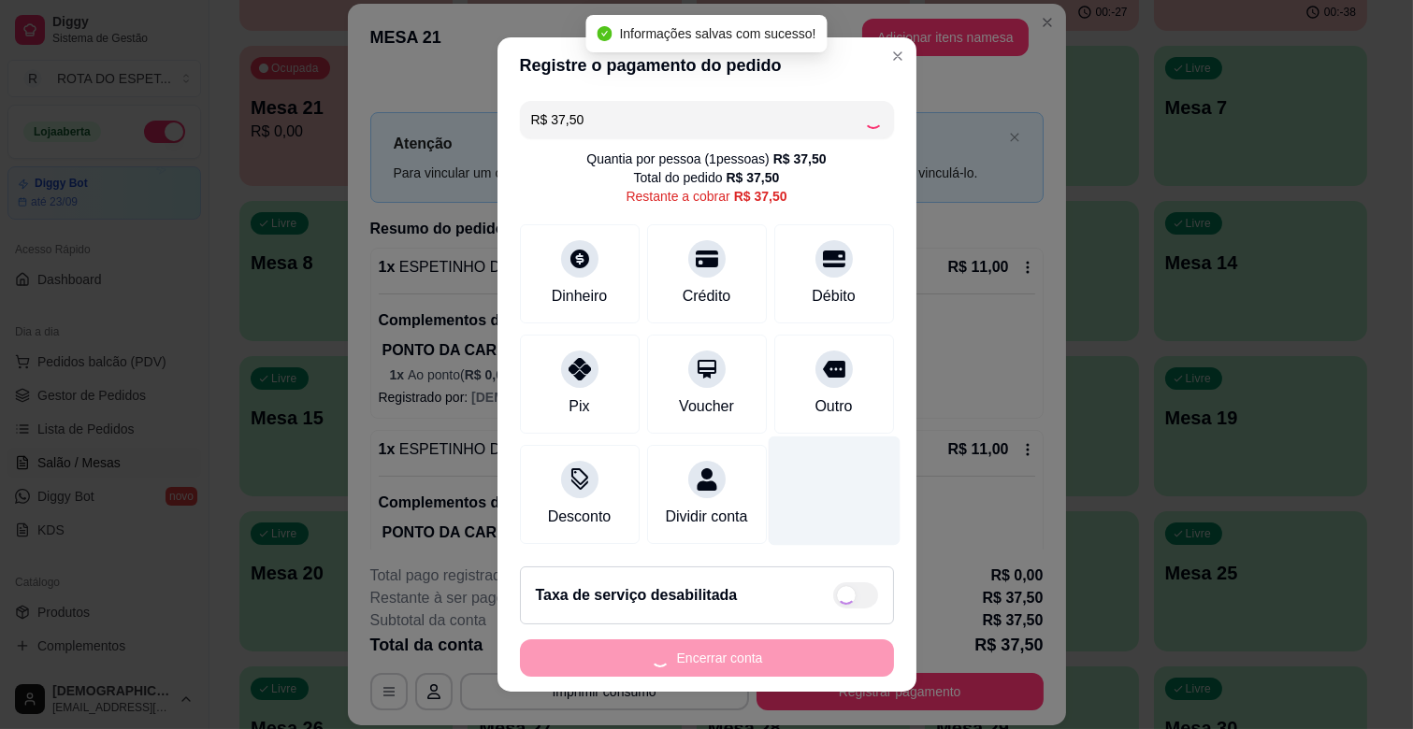
type input "R$ 0,00"
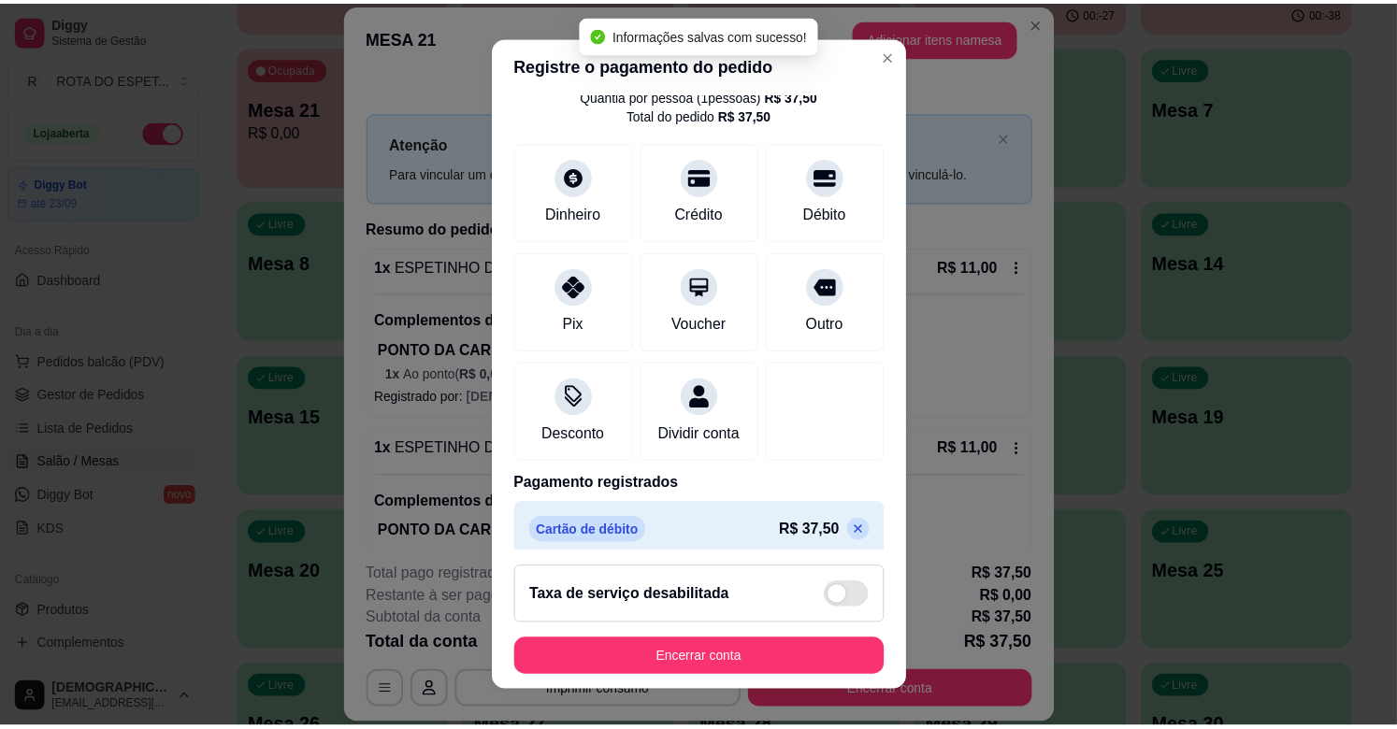
scroll to position [99, 0]
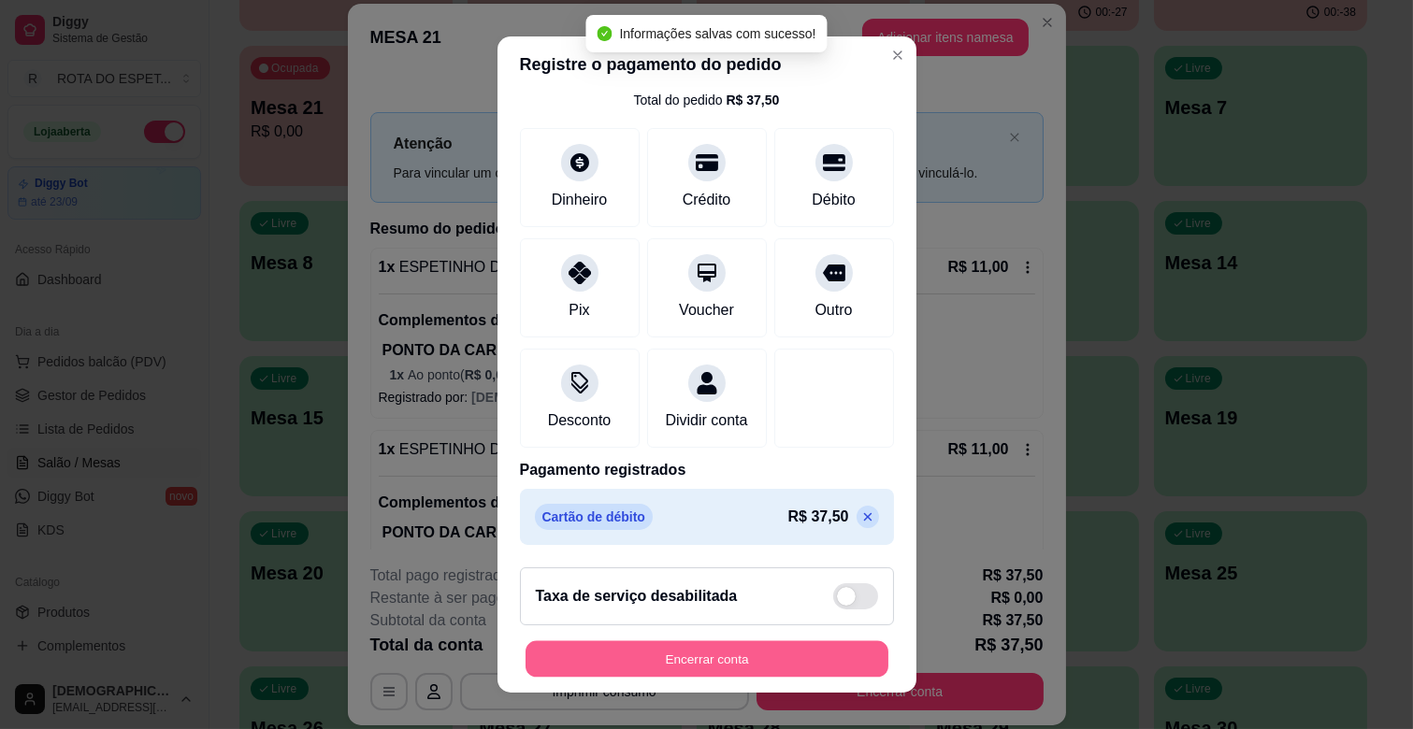
click at [755, 649] on button "Encerrar conta" at bounding box center [706, 659] width 363 height 36
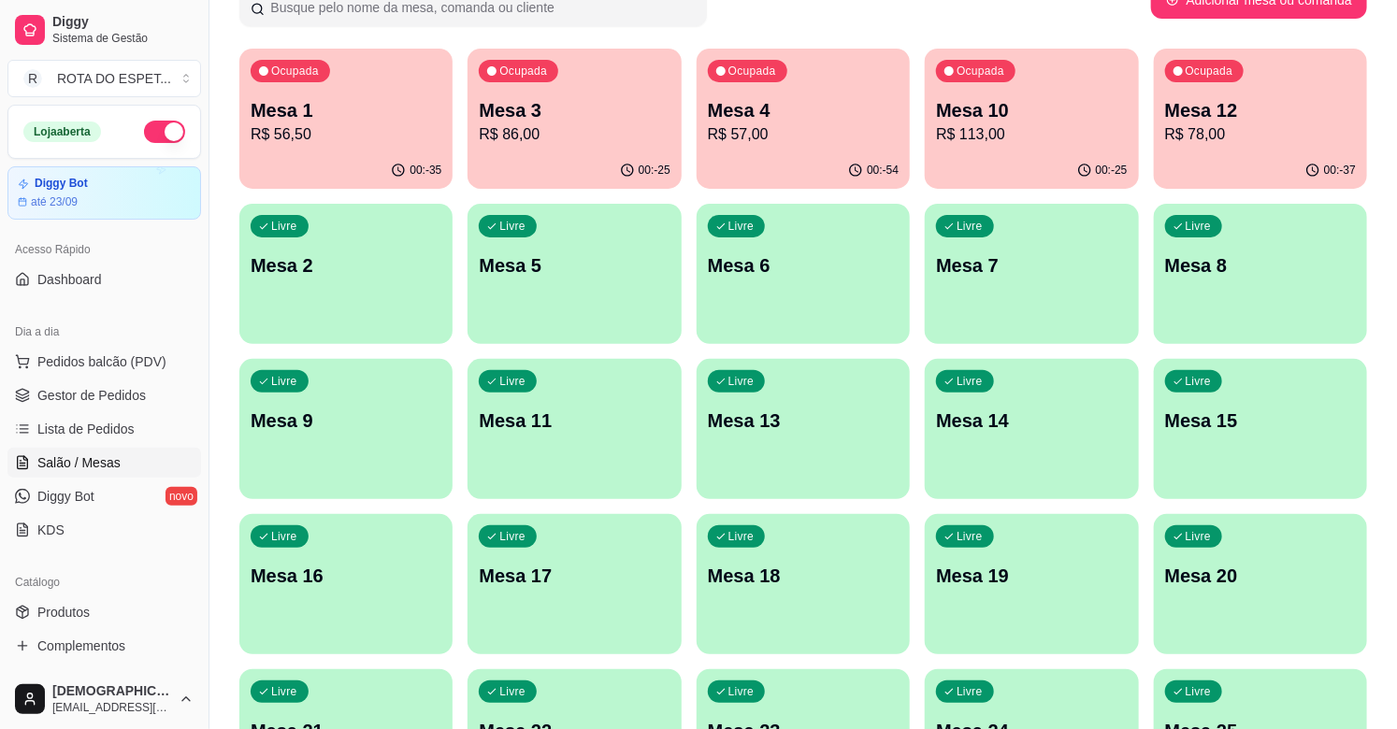
scroll to position [0, 0]
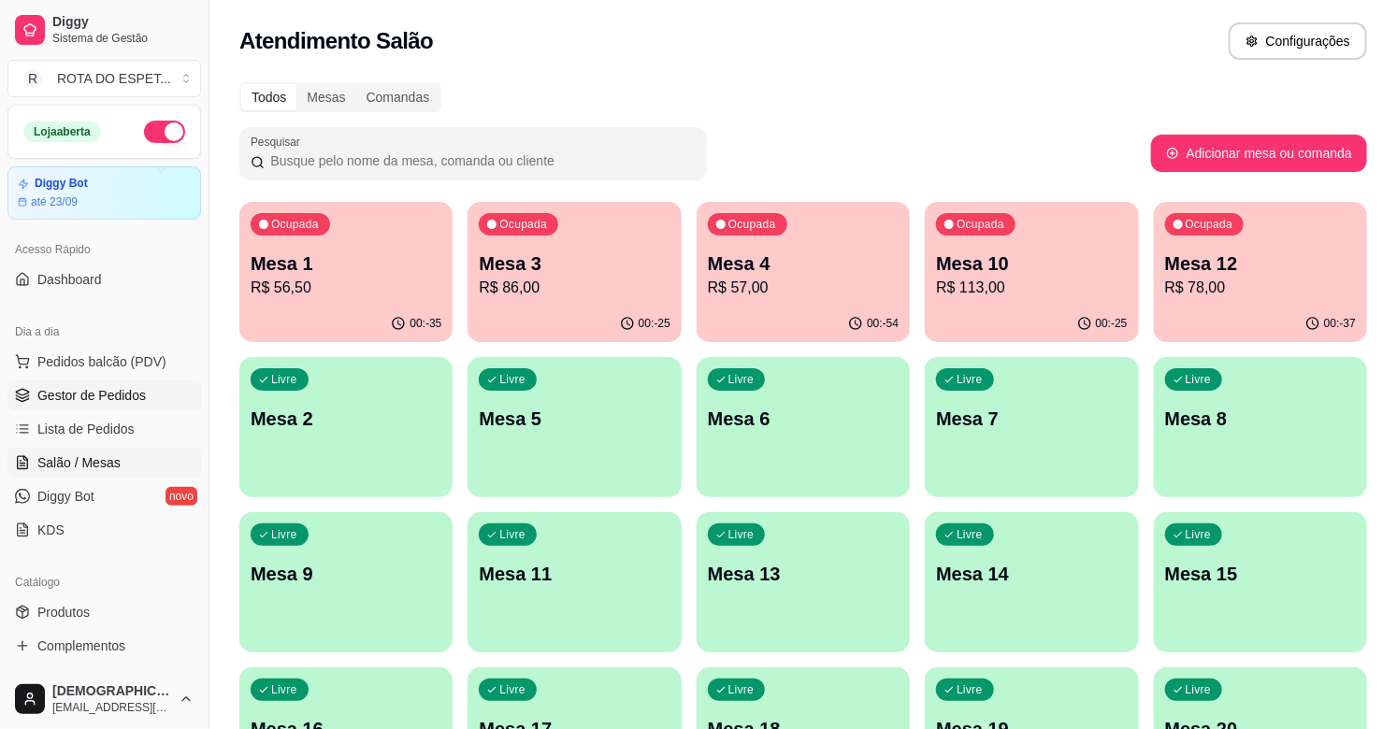
click at [101, 396] on span "Gestor de Pedidos" at bounding box center [91, 395] width 108 height 19
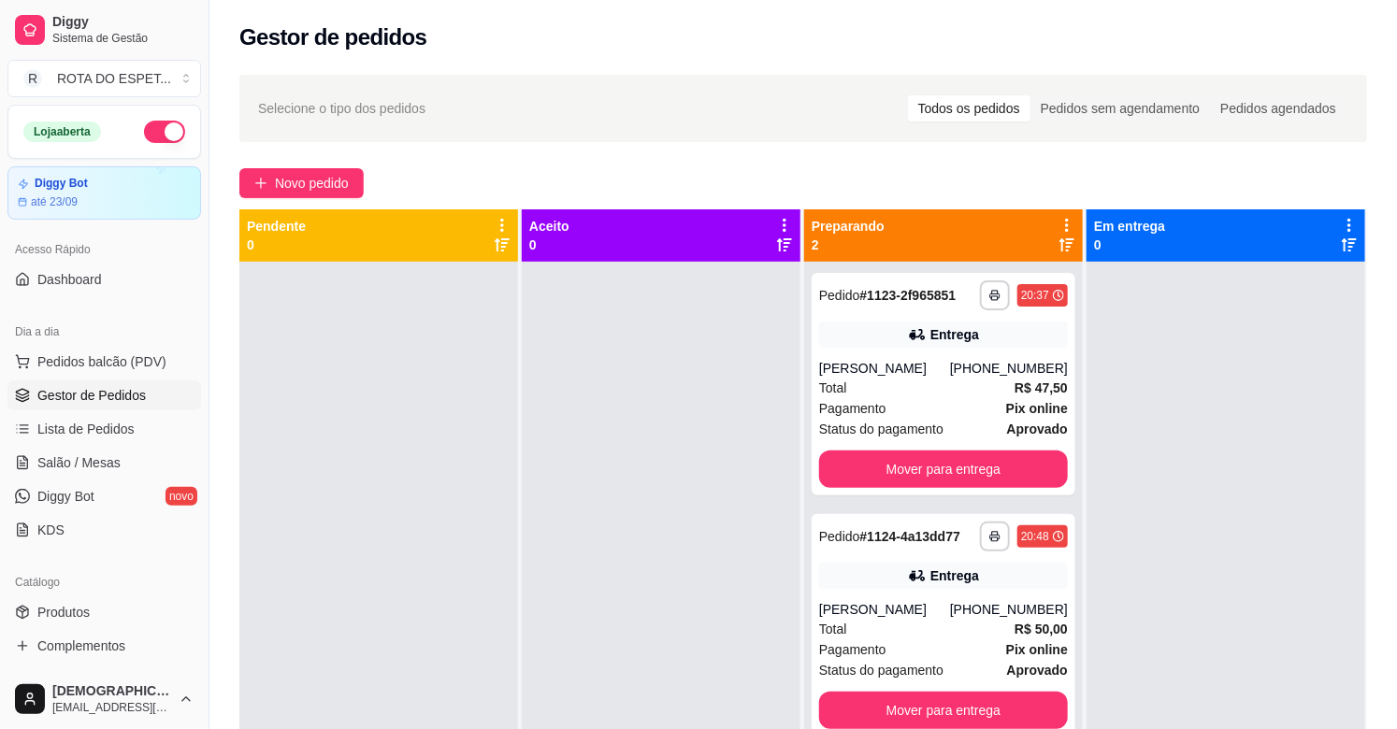
click at [582, 539] on div at bounding box center [661, 626] width 279 height 729
click at [678, 576] on div at bounding box center [661, 626] width 279 height 729
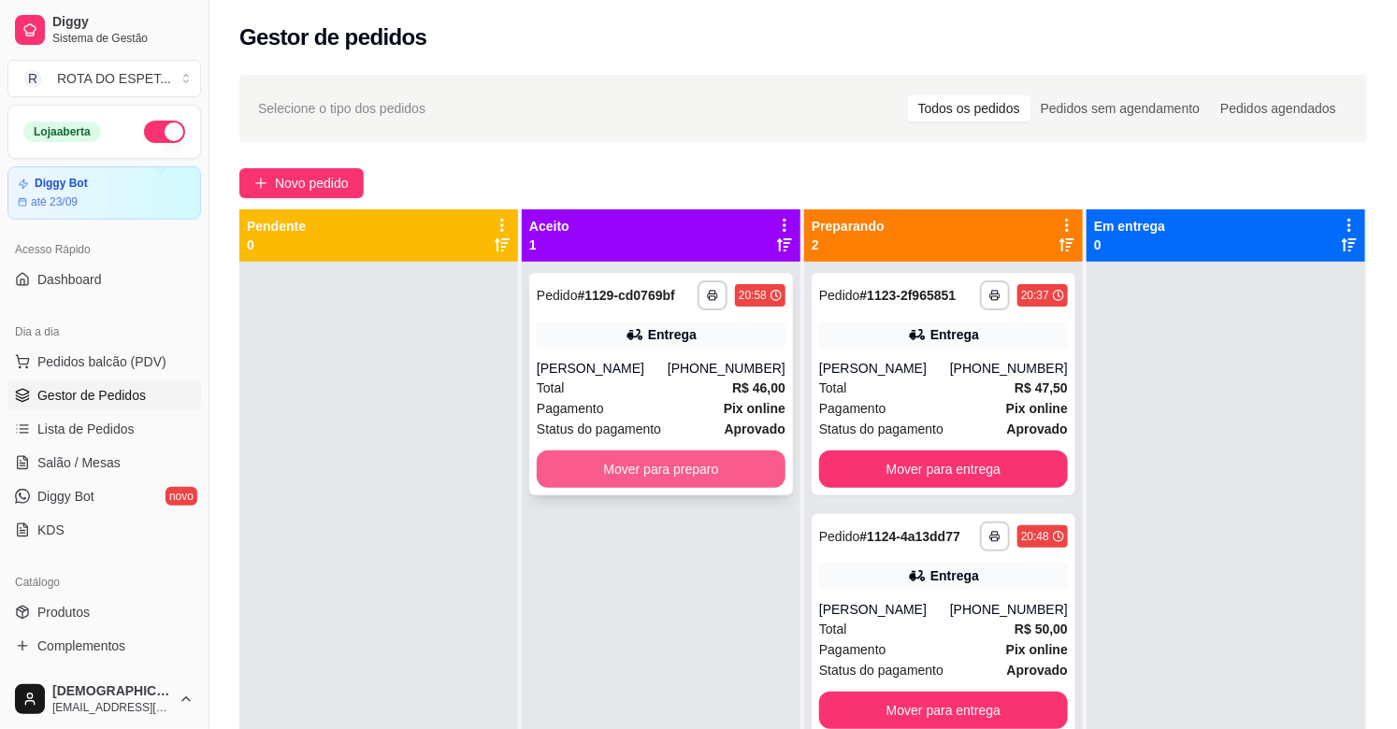
click at [646, 474] on button "Mover para preparo" at bounding box center [661, 469] width 249 height 37
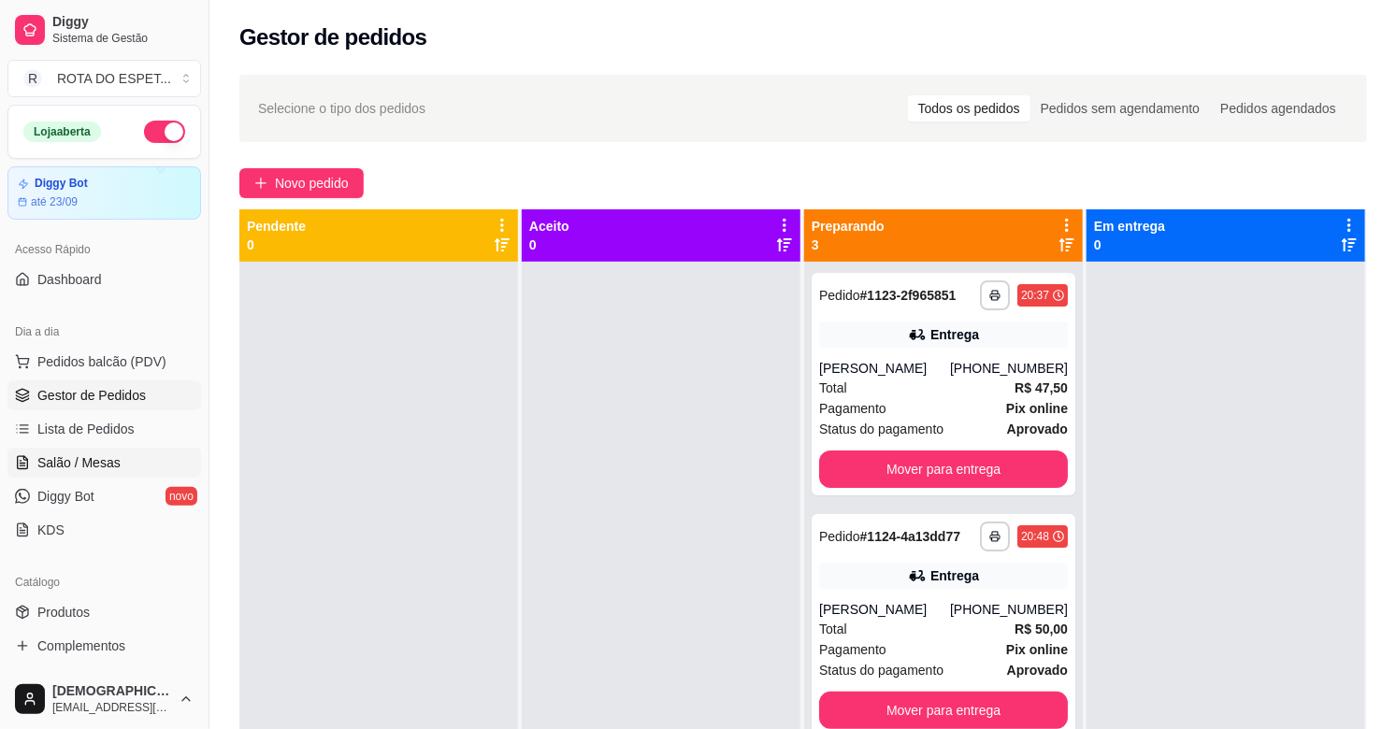
click at [88, 463] on span "Salão / Mesas" at bounding box center [78, 462] width 83 height 19
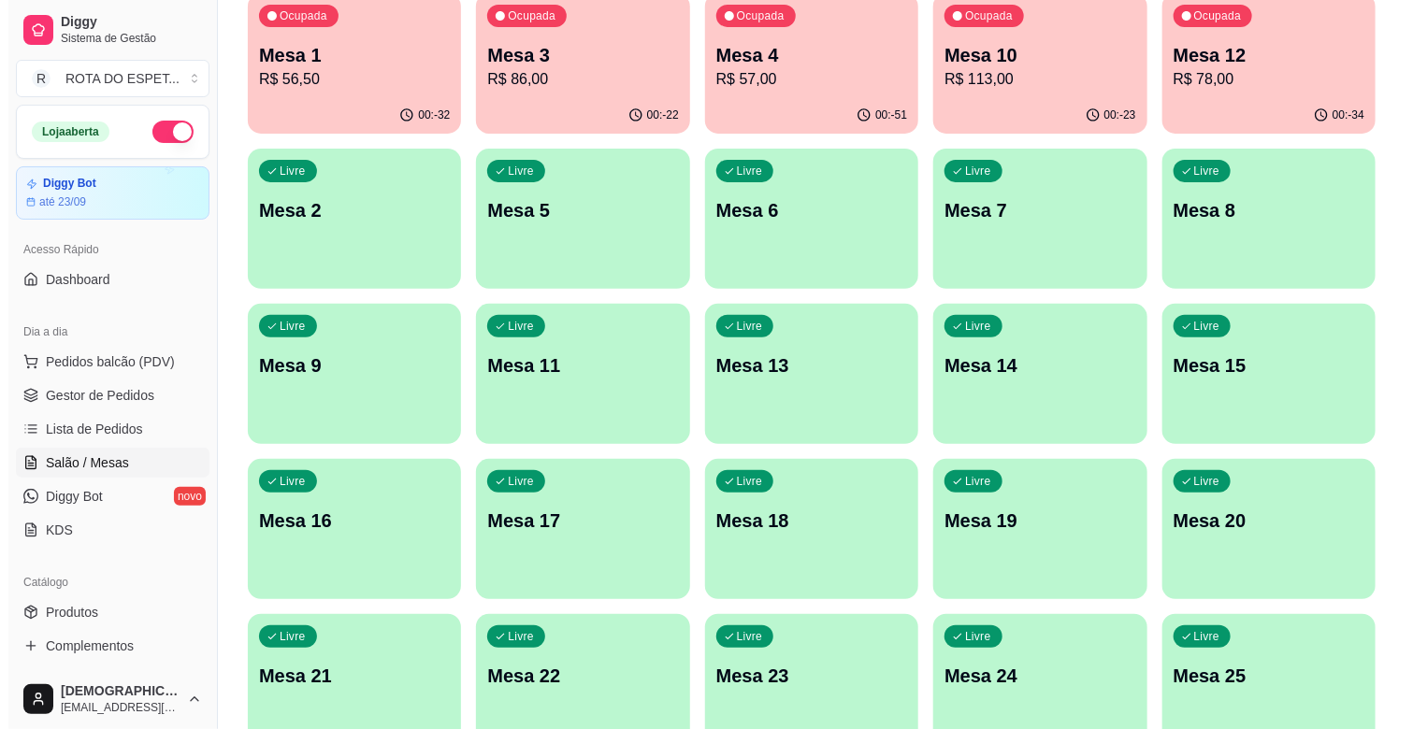
scroll to position [311, 0]
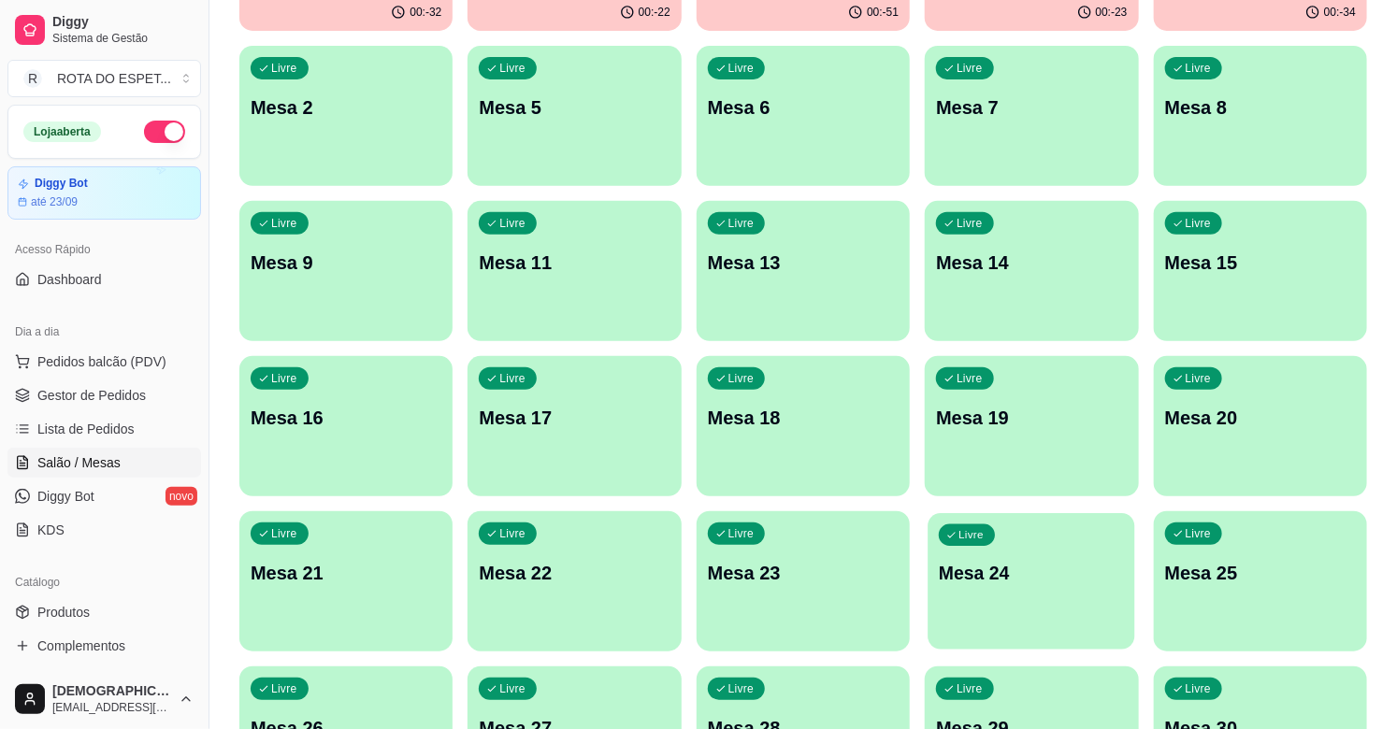
click at [998, 583] on p "Mesa 24" at bounding box center [1031, 573] width 185 height 25
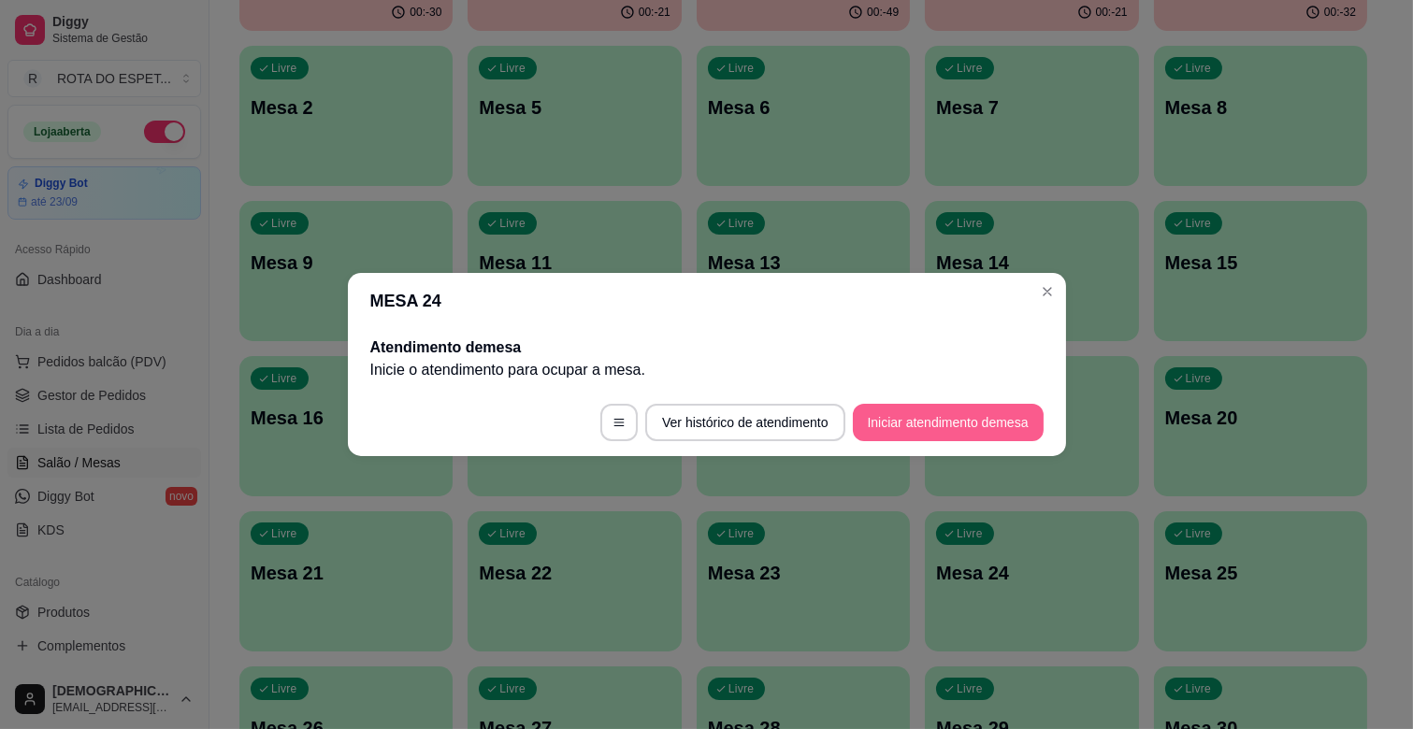
click at [940, 427] on button "Iniciar atendimento de mesa" at bounding box center [948, 422] width 191 height 37
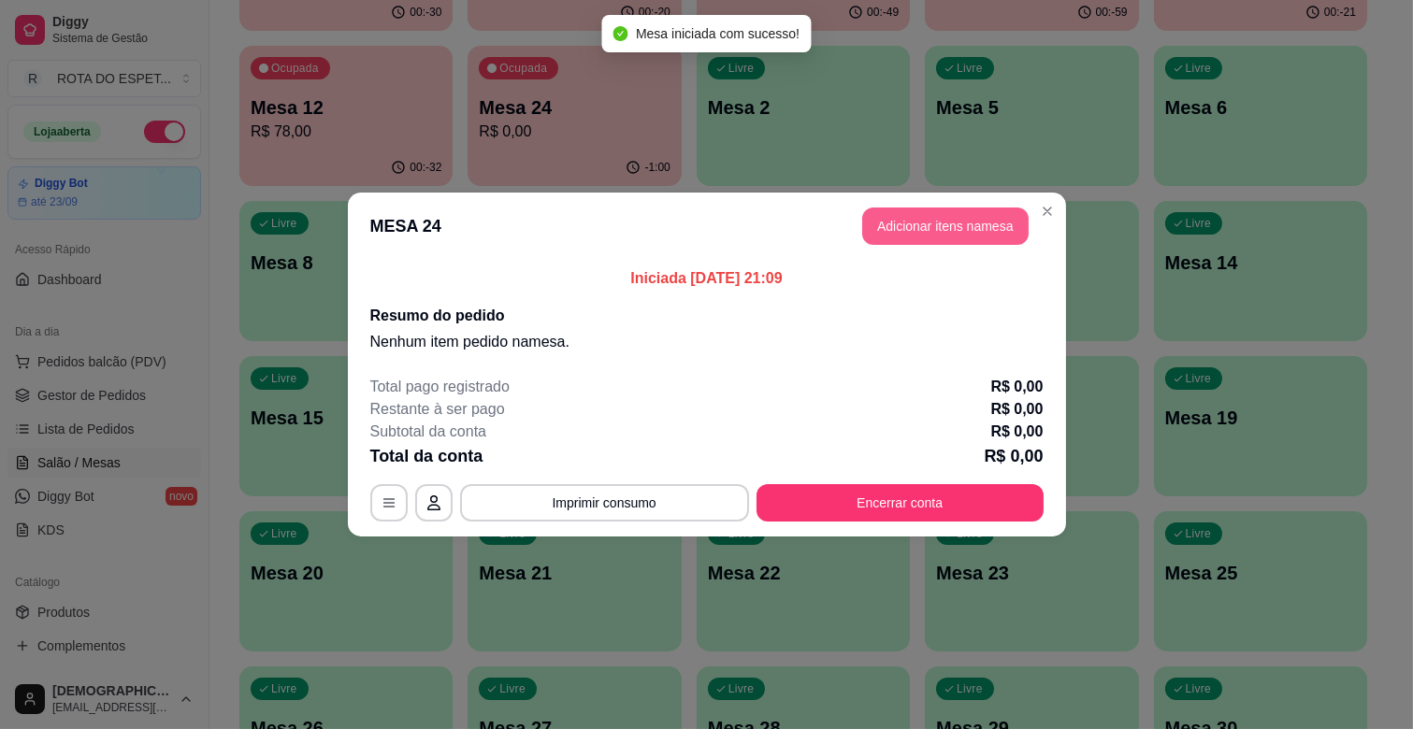
click at [957, 231] on button "Adicionar itens na mesa" at bounding box center [945, 226] width 166 height 37
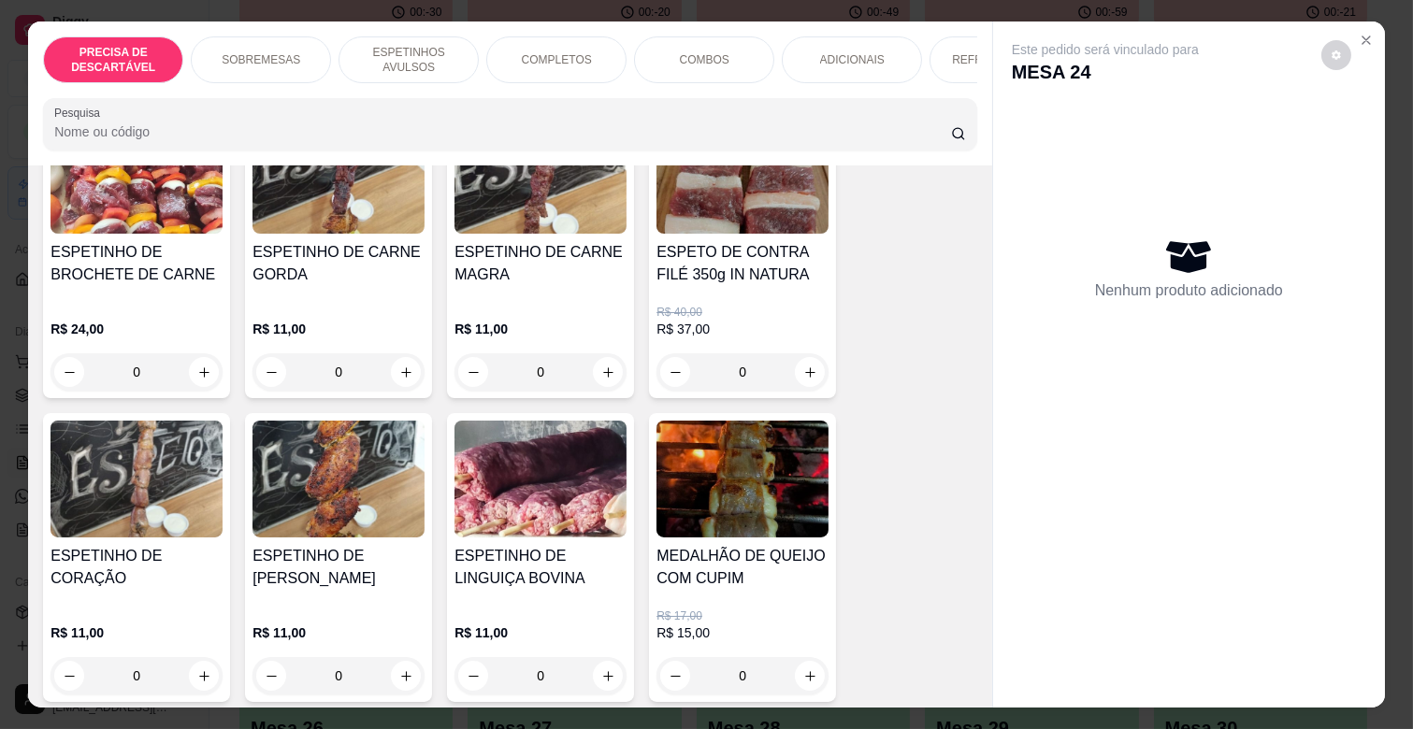
scroll to position [726, 0]
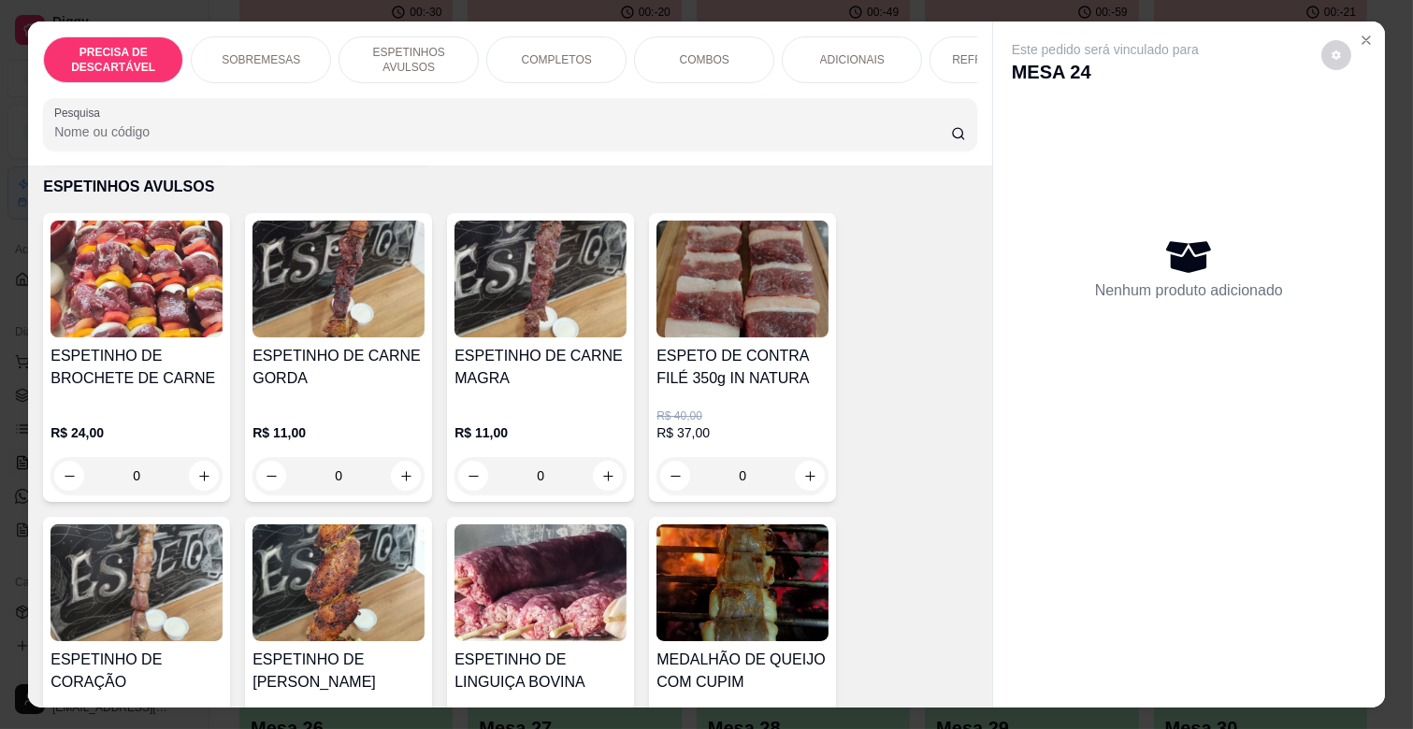
click at [496, 258] on img at bounding box center [540, 279] width 172 height 117
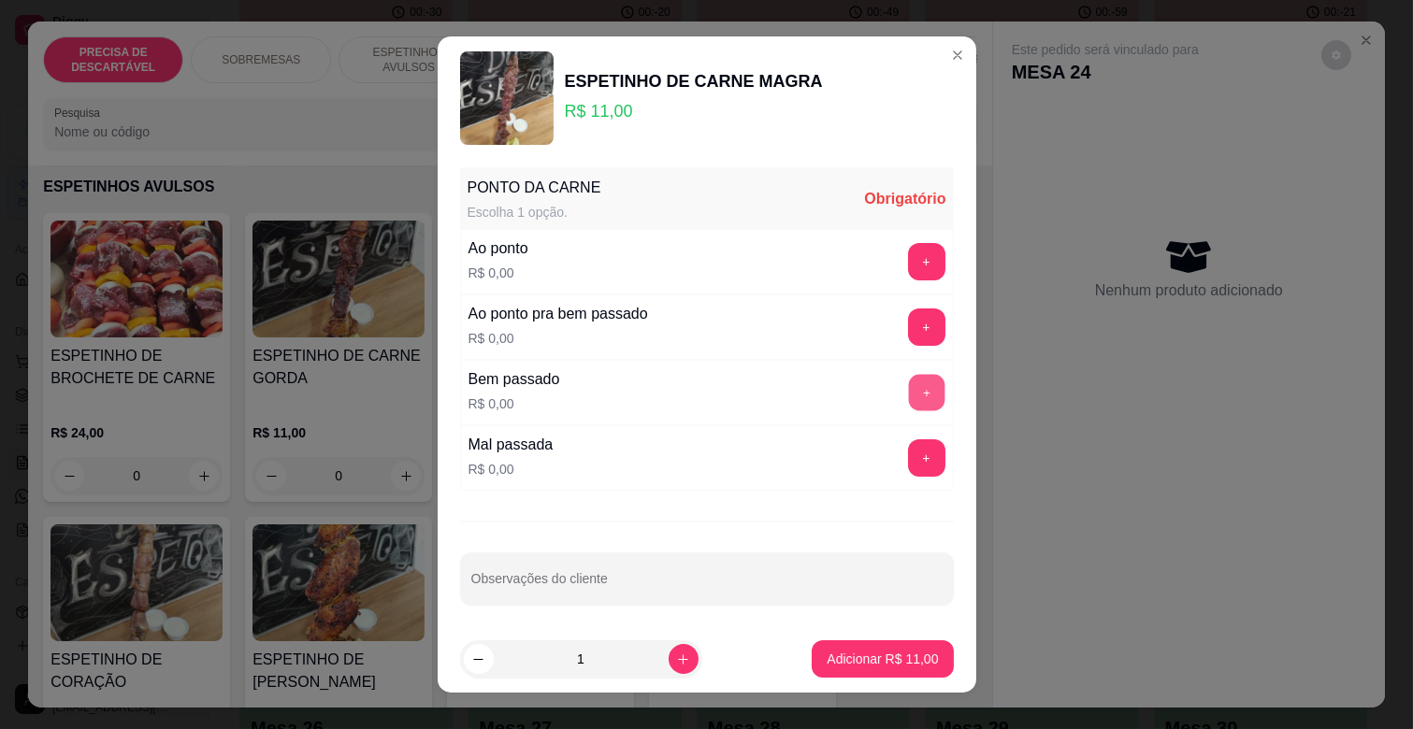
click at [908, 381] on button "+" at bounding box center [926, 393] width 36 height 36
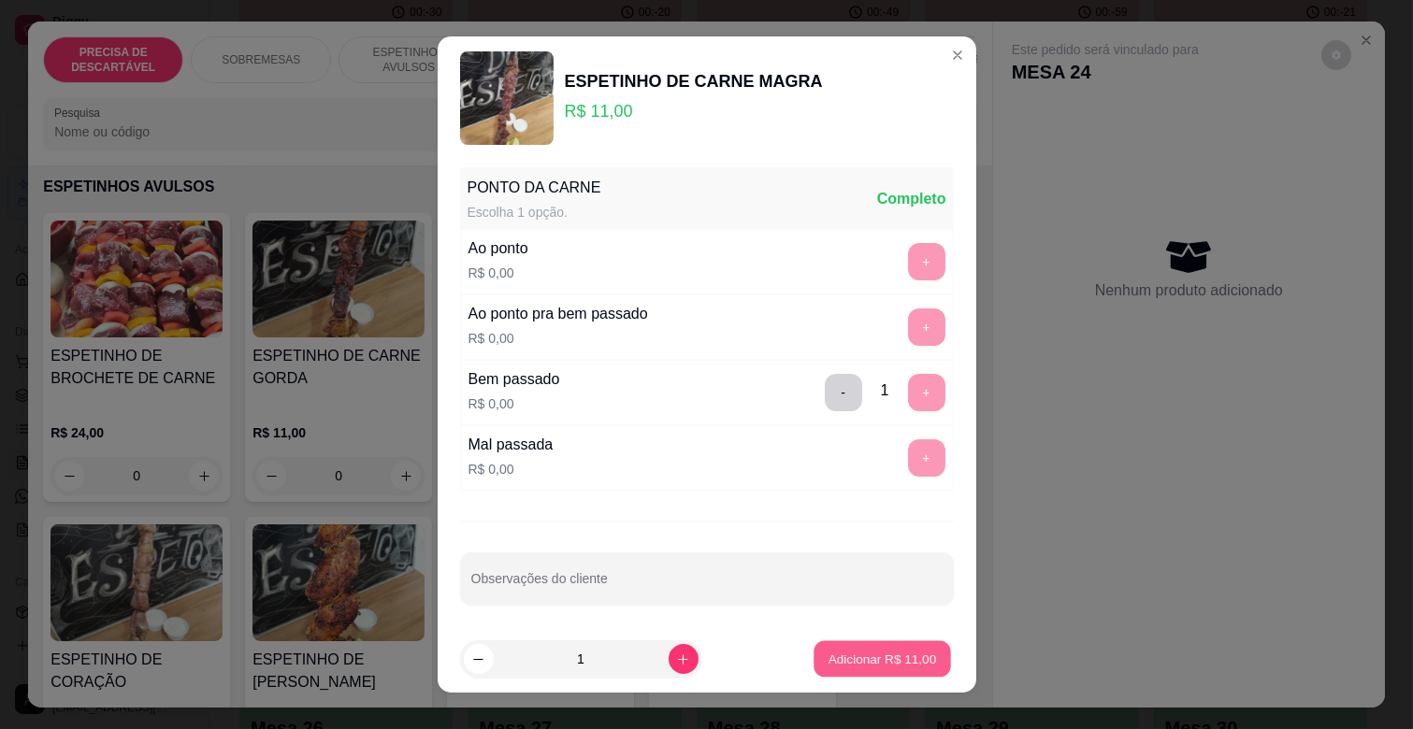
click at [853, 652] on p "Adicionar R$ 11,00" at bounding box center [882, 659] width 108 height 18
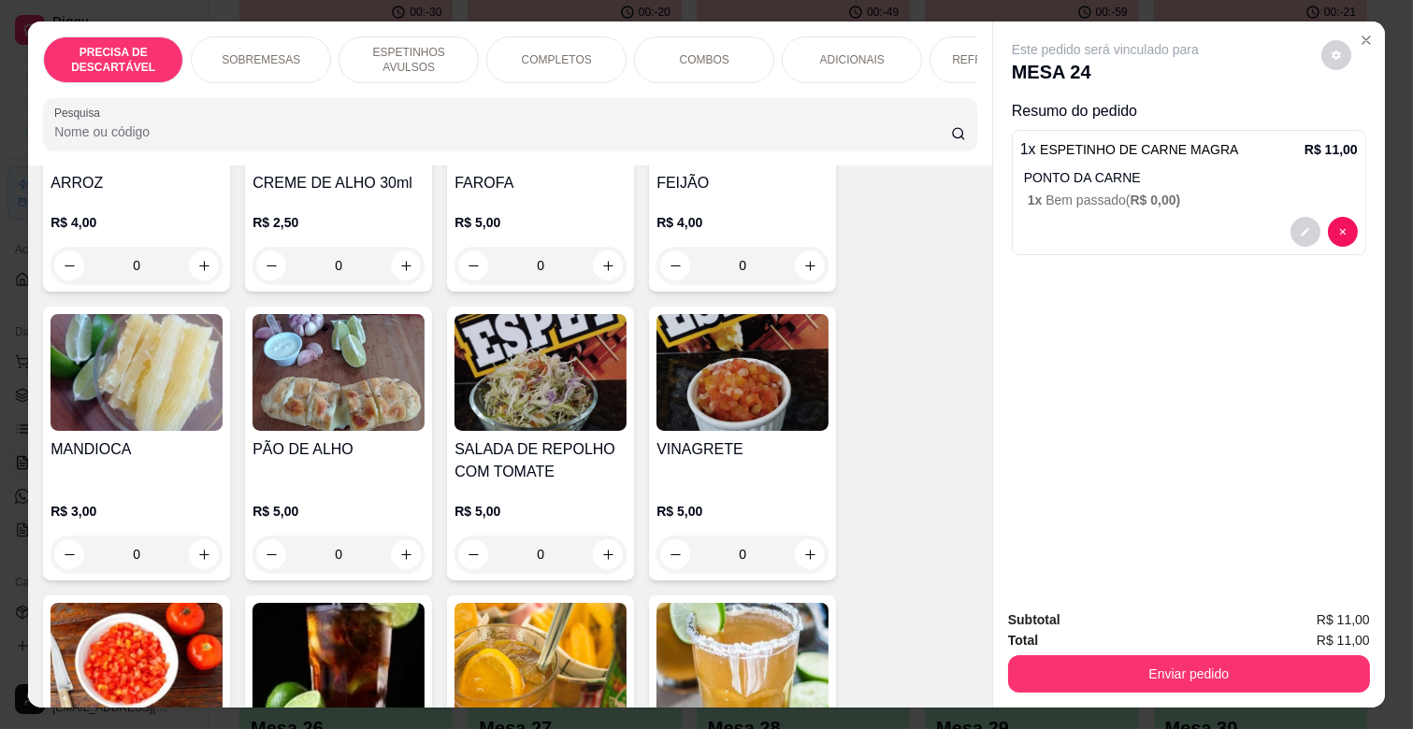
scroll to position [3531, 0]
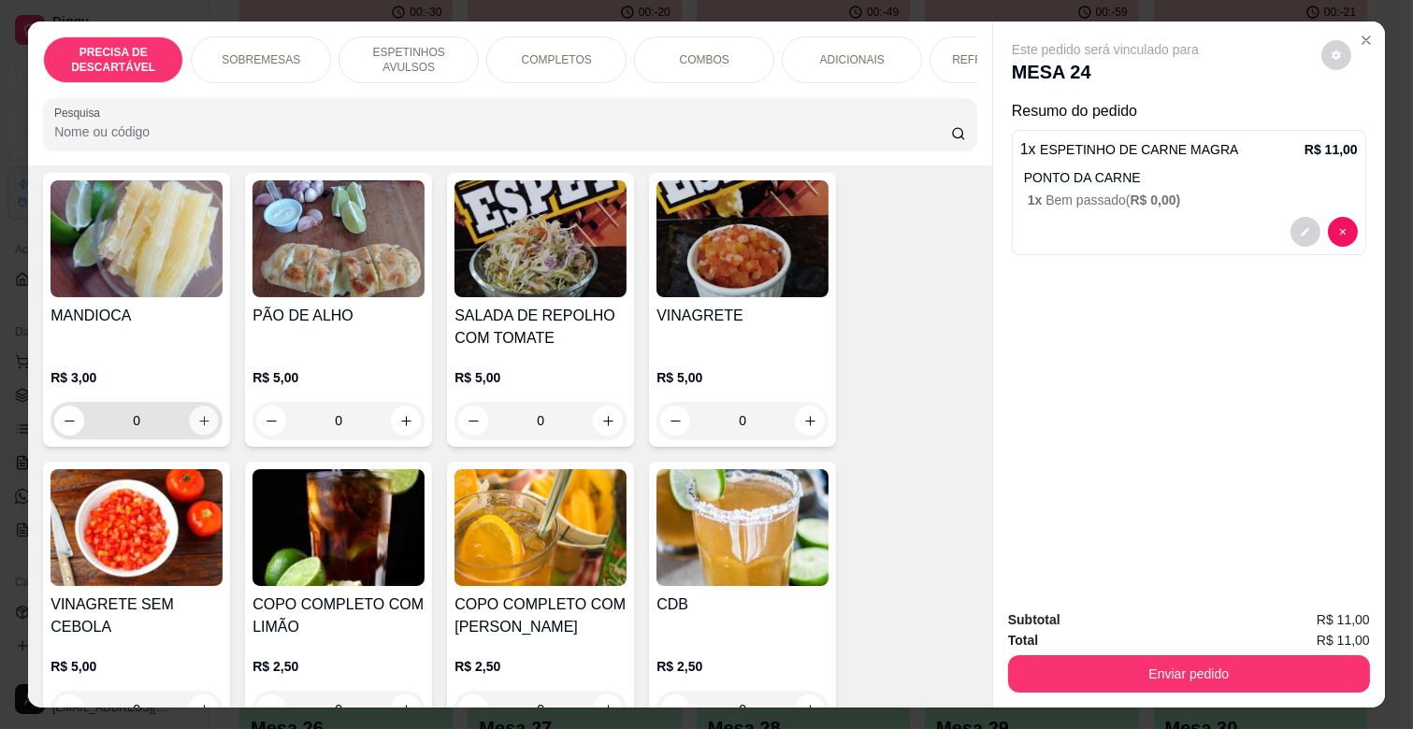
click at [199, 414] on icon "increase-product-quantity" at bounding box center [204, 421] width 14 height 14
type input "1"
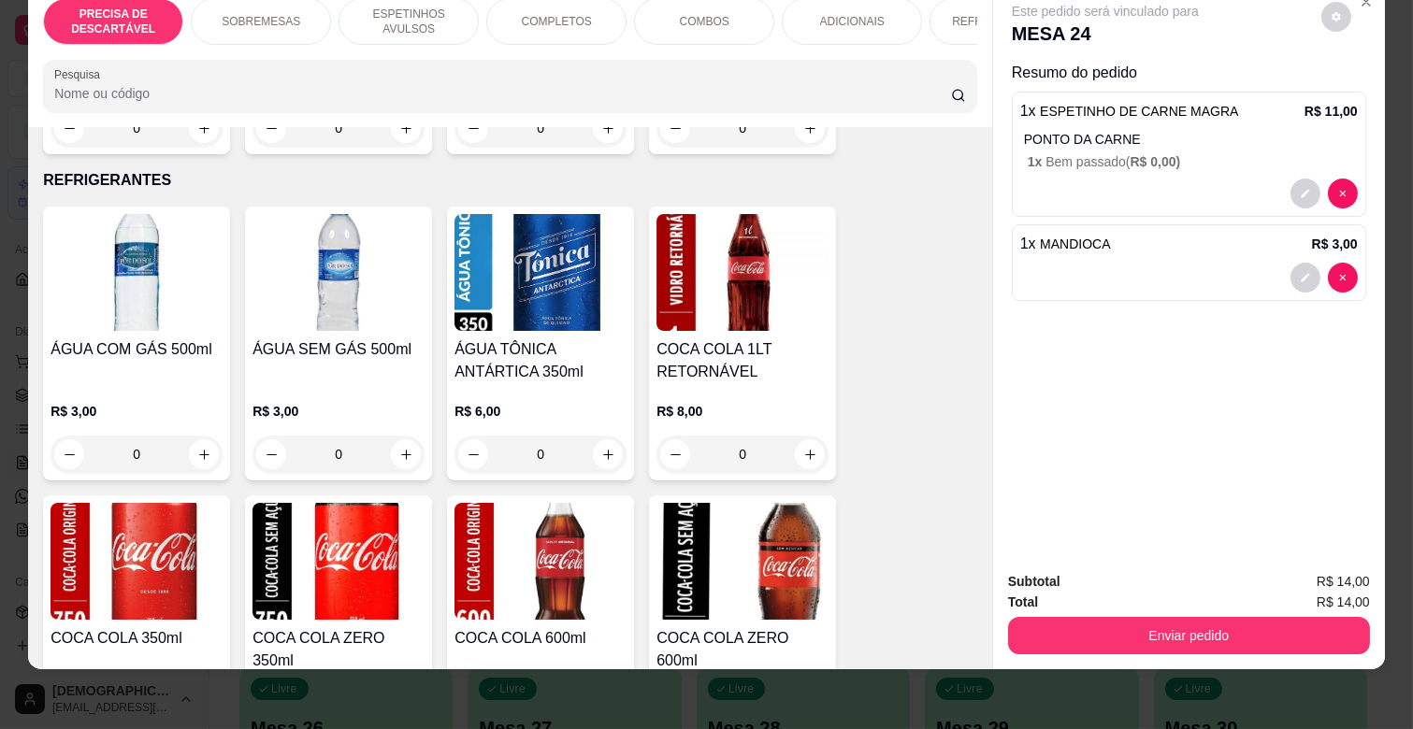
scroll to position [4156, 0]
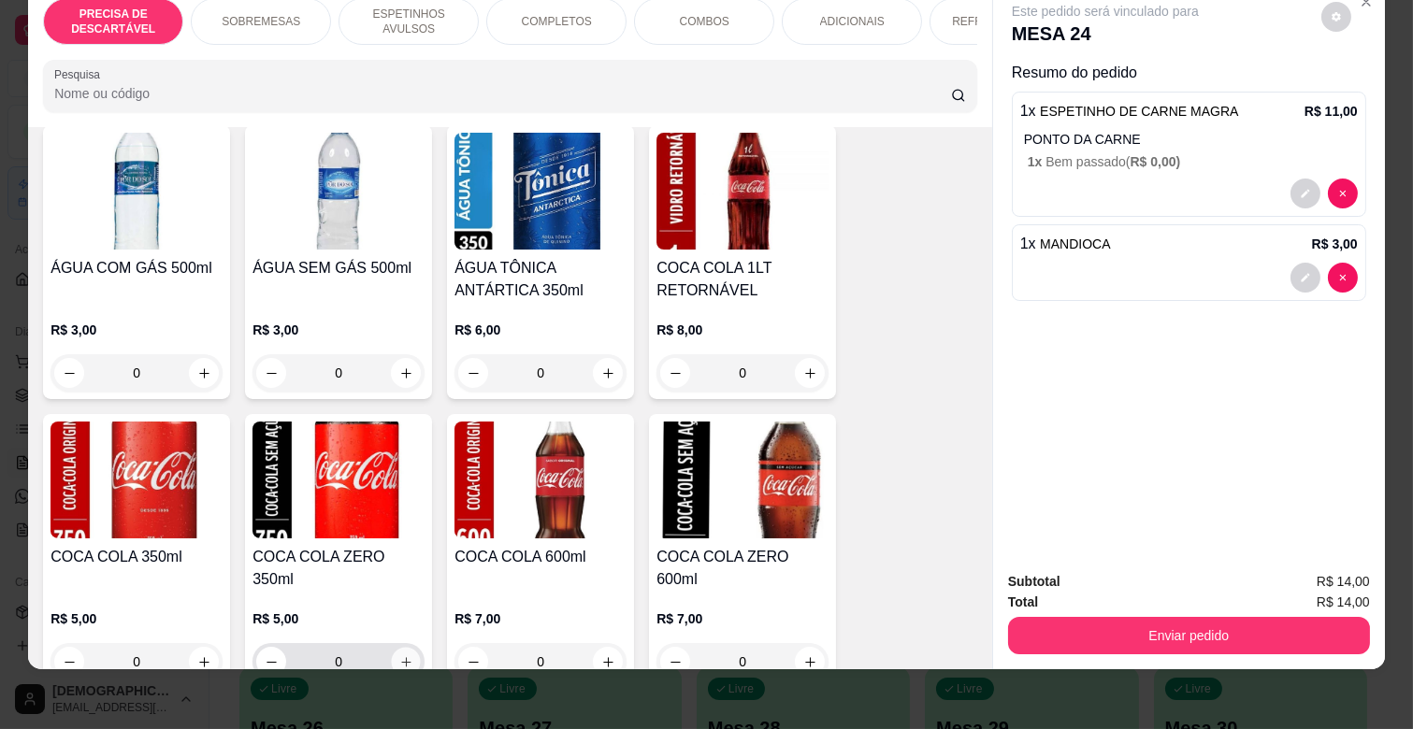
click at [393, 648] on button "increase-product-quantity" at bounding box center [406, 662] width 29 height 29
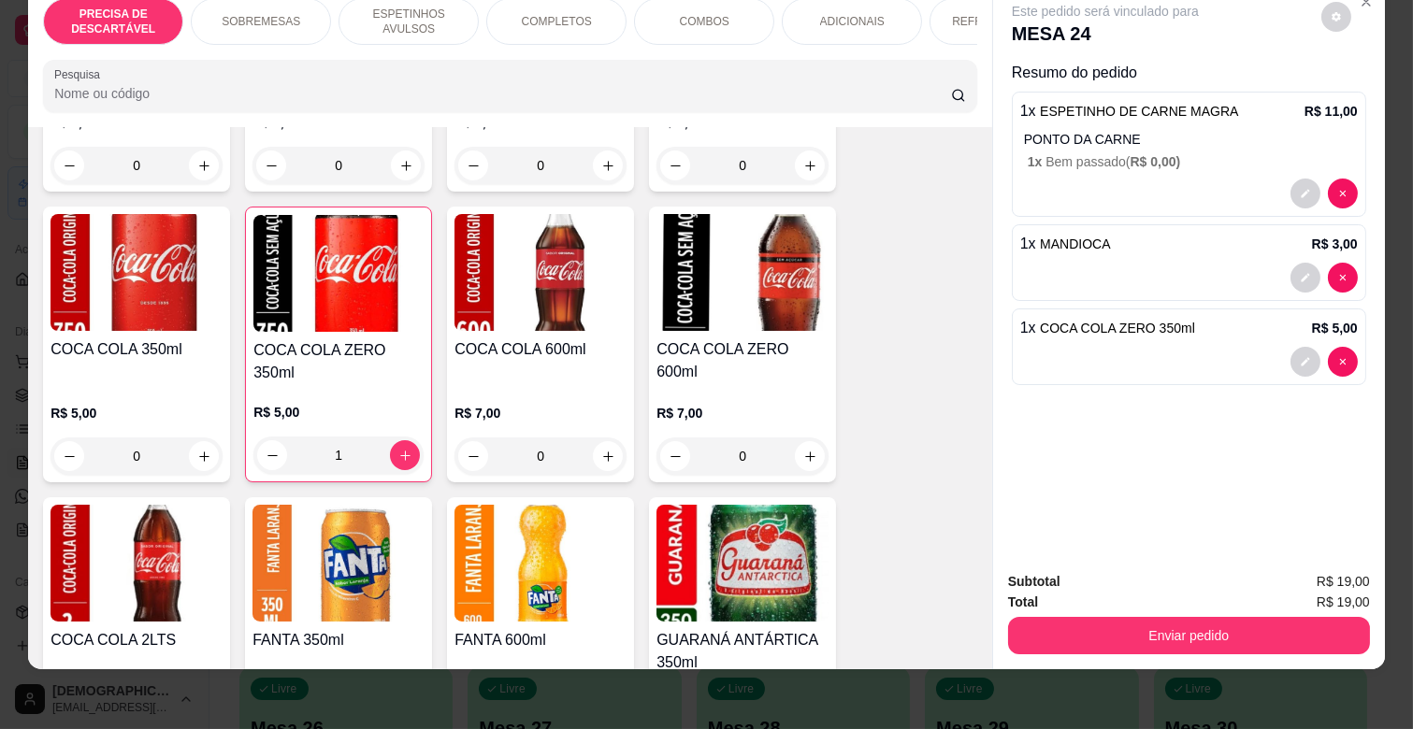
scroll to position [4467, 0]
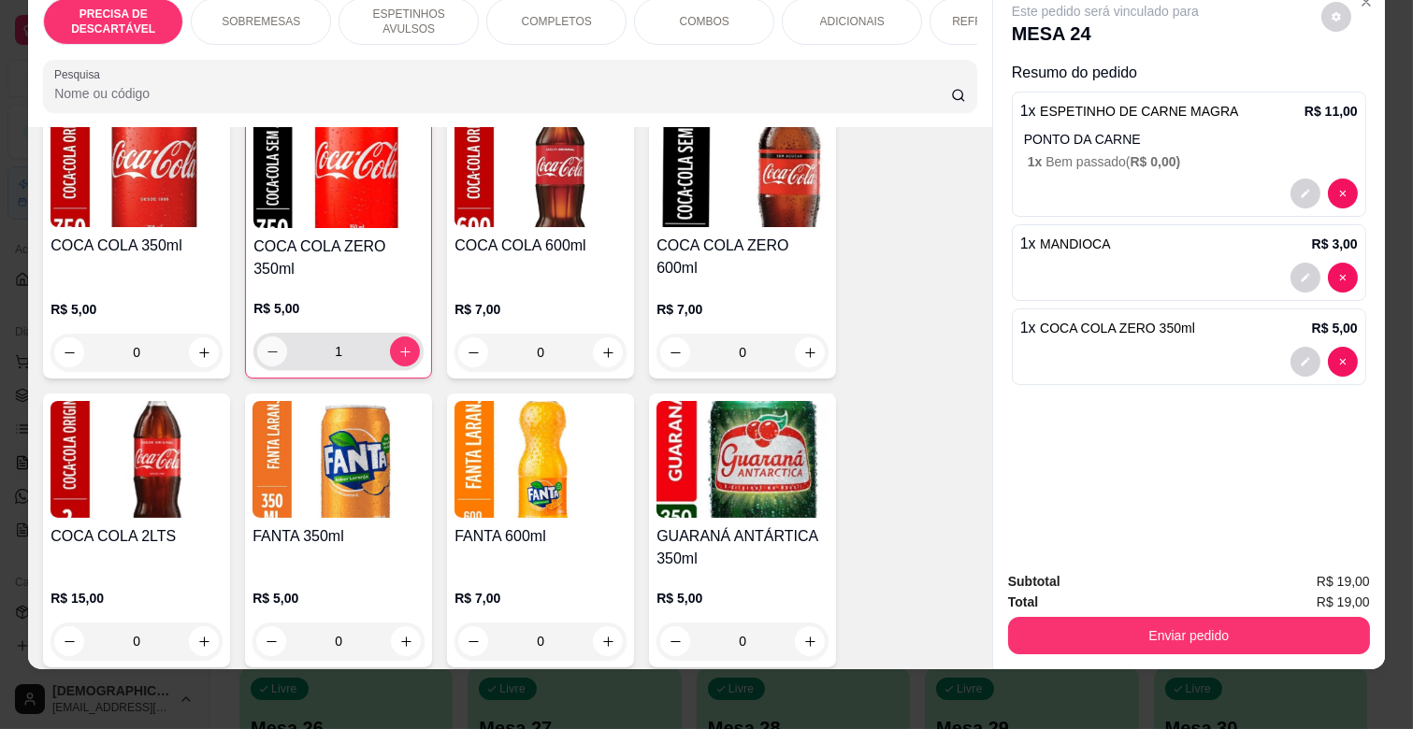
click at [263, 337] on button "decrease-product-quantity" at bounding box center [272, 352] width 30 height 30
type input "0"
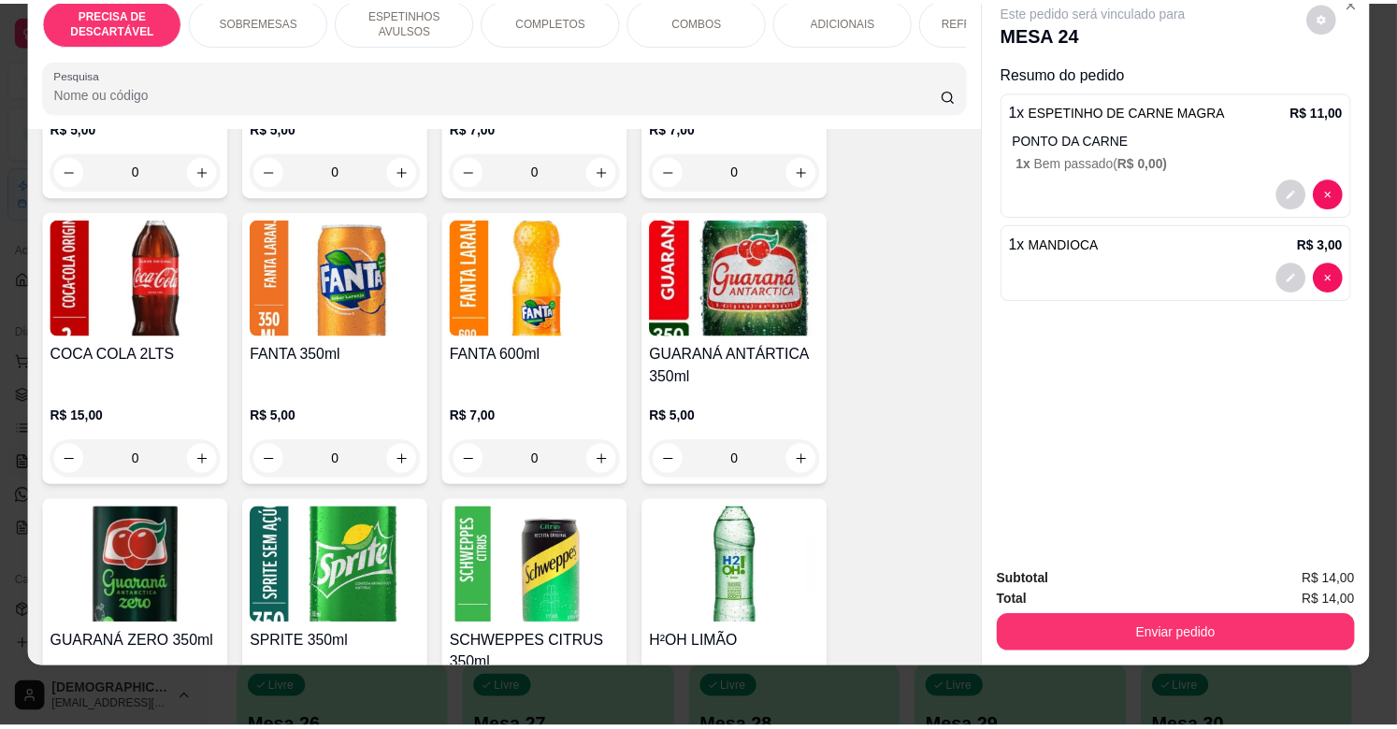
scroll to position [4510, 0]
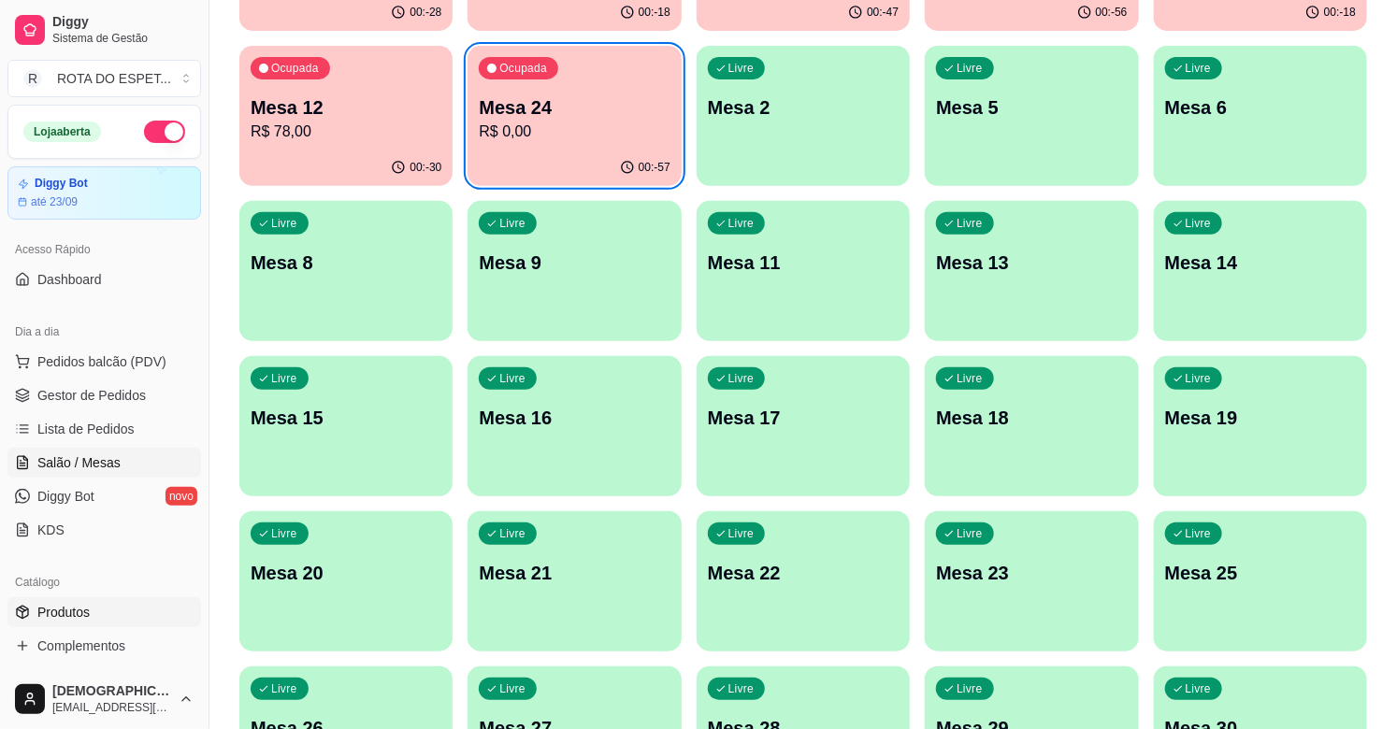
click at [65, 613] on span "Produtos" at bounding box center [63, 612] width 52 height 19
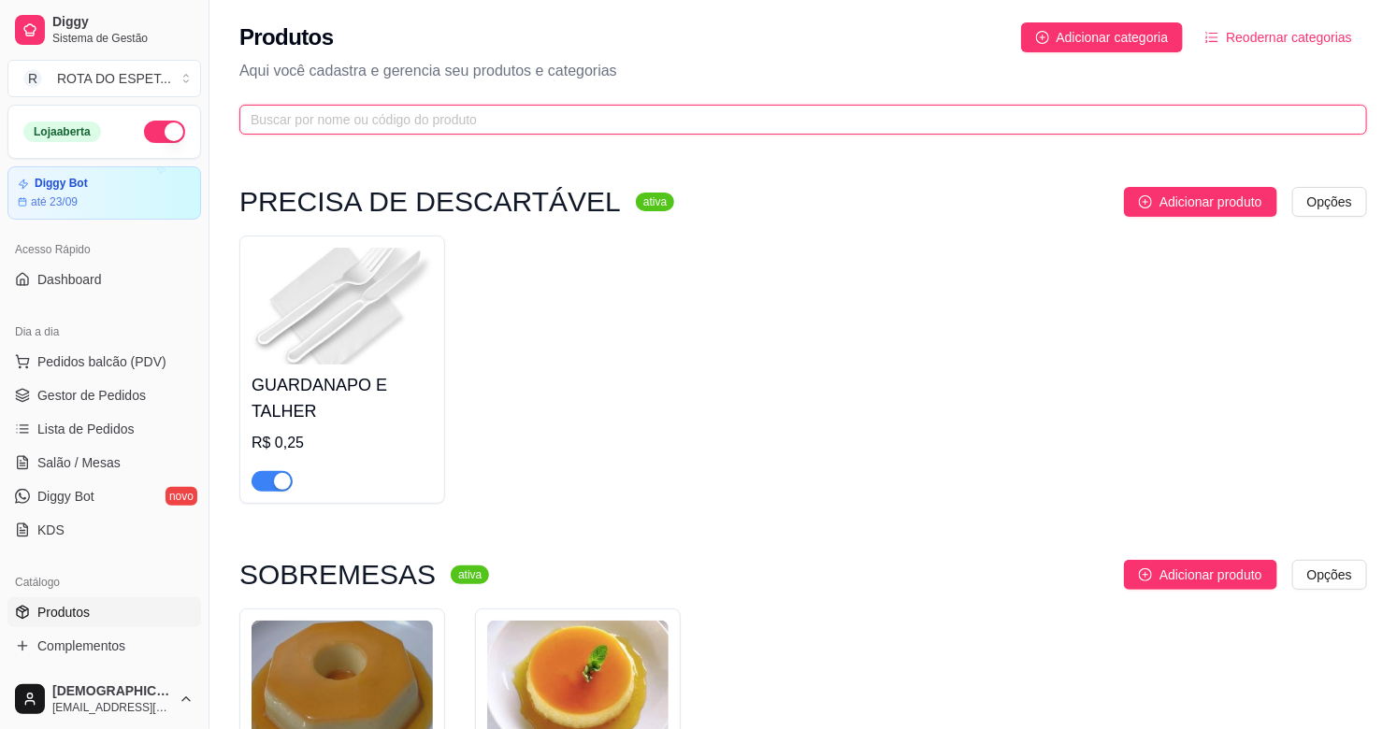
click at [442, 122] on input "text" at bounding box center [796, 119] width 1090 height 21
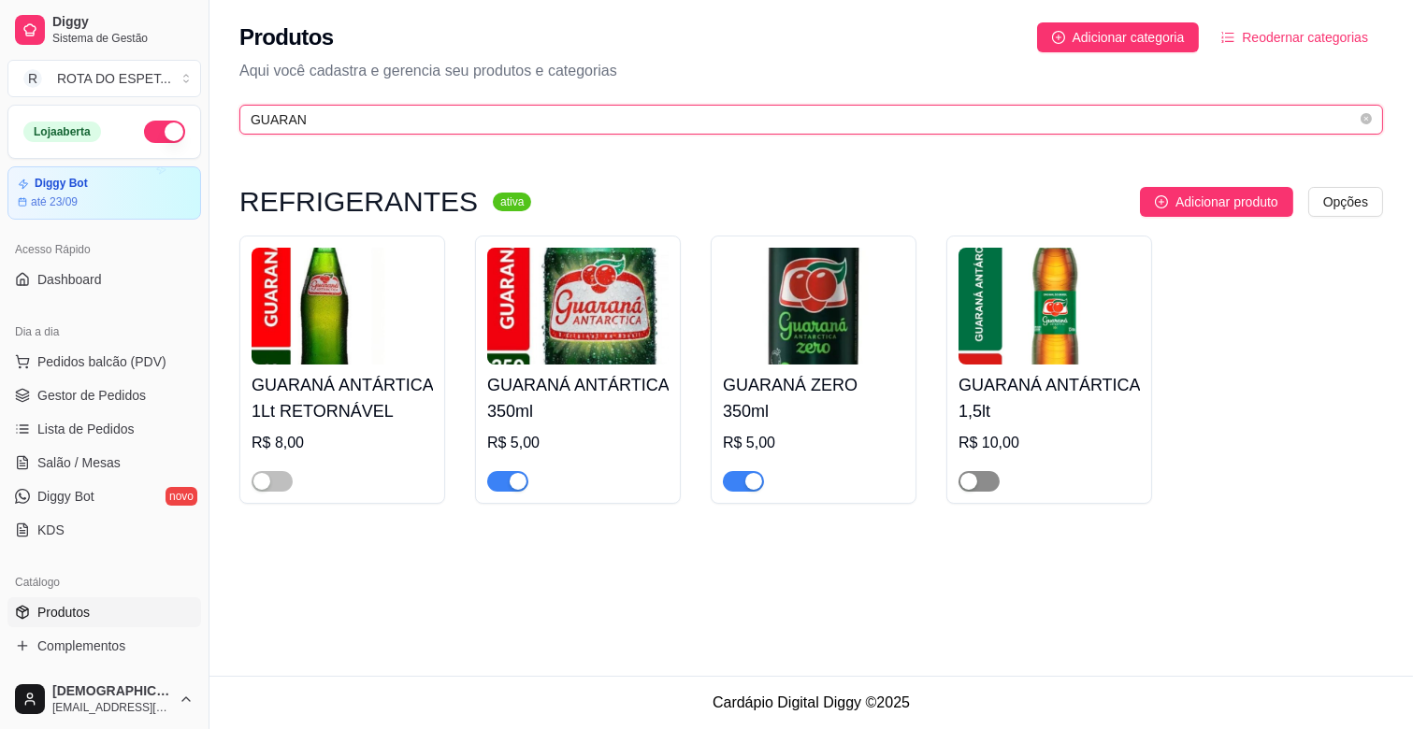
type input "GUARAN"
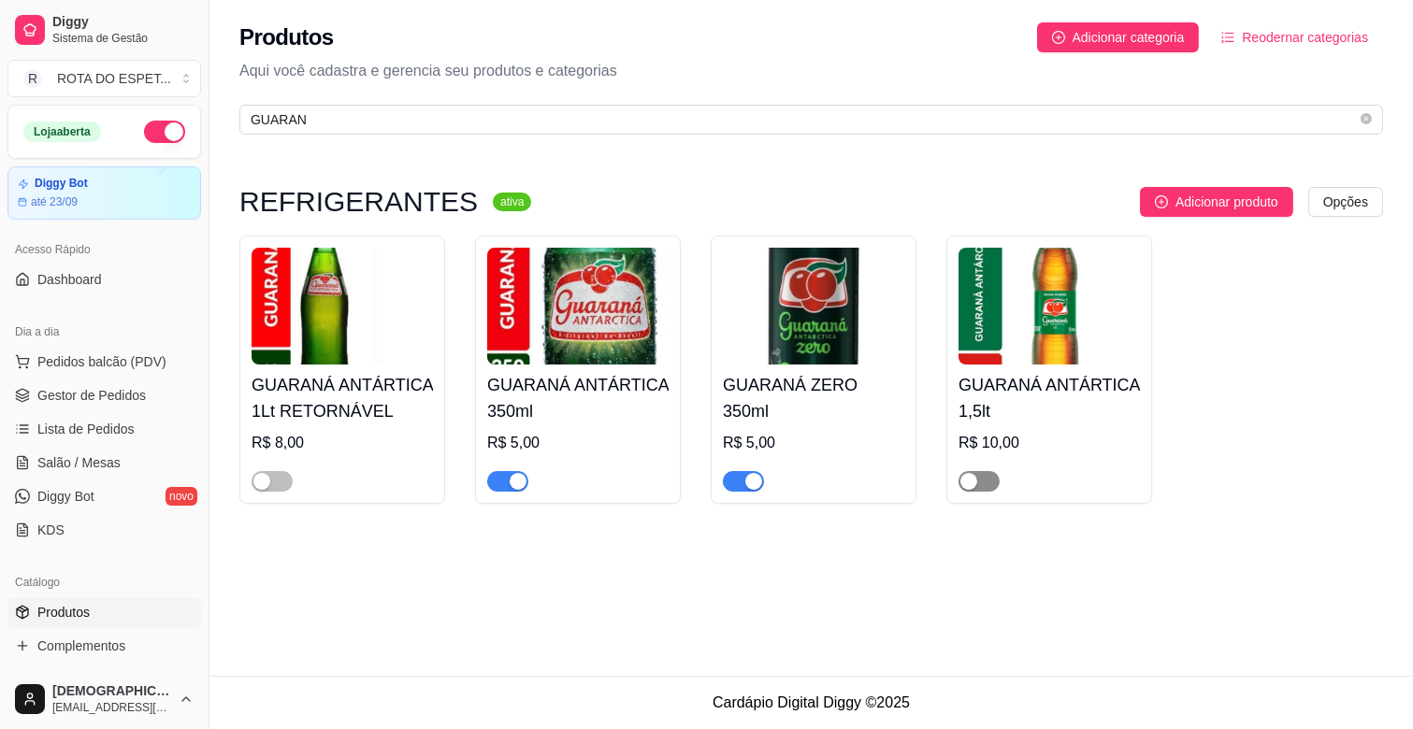
click at [977, 484] on button "button" at bounding box center [978, 481] width 41 height 21
click at [84, 400] on span "Gestor de Pedidos" at bounding box center [91, 395] width 108 height 19
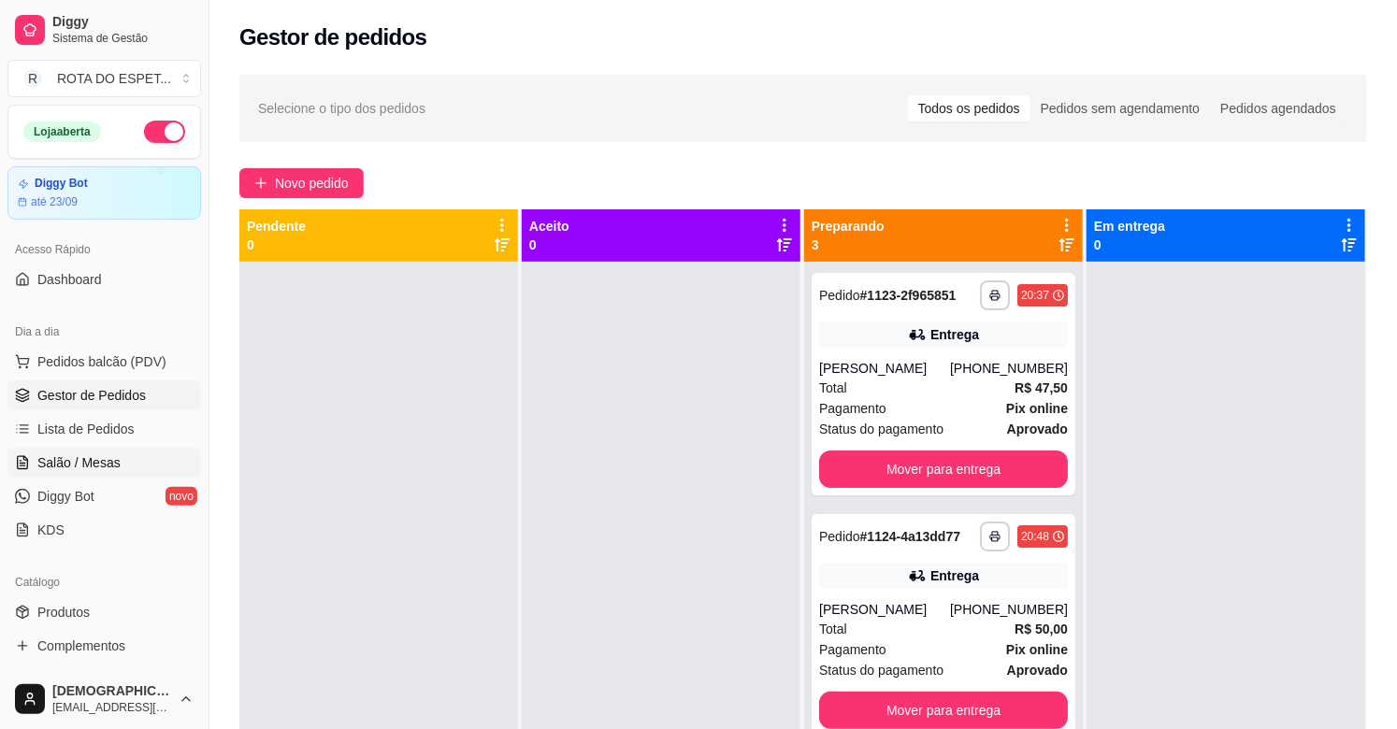
click at [79, 453] on span "Salão / Mesas" at bounding box center [78, 462] width 83 height 19
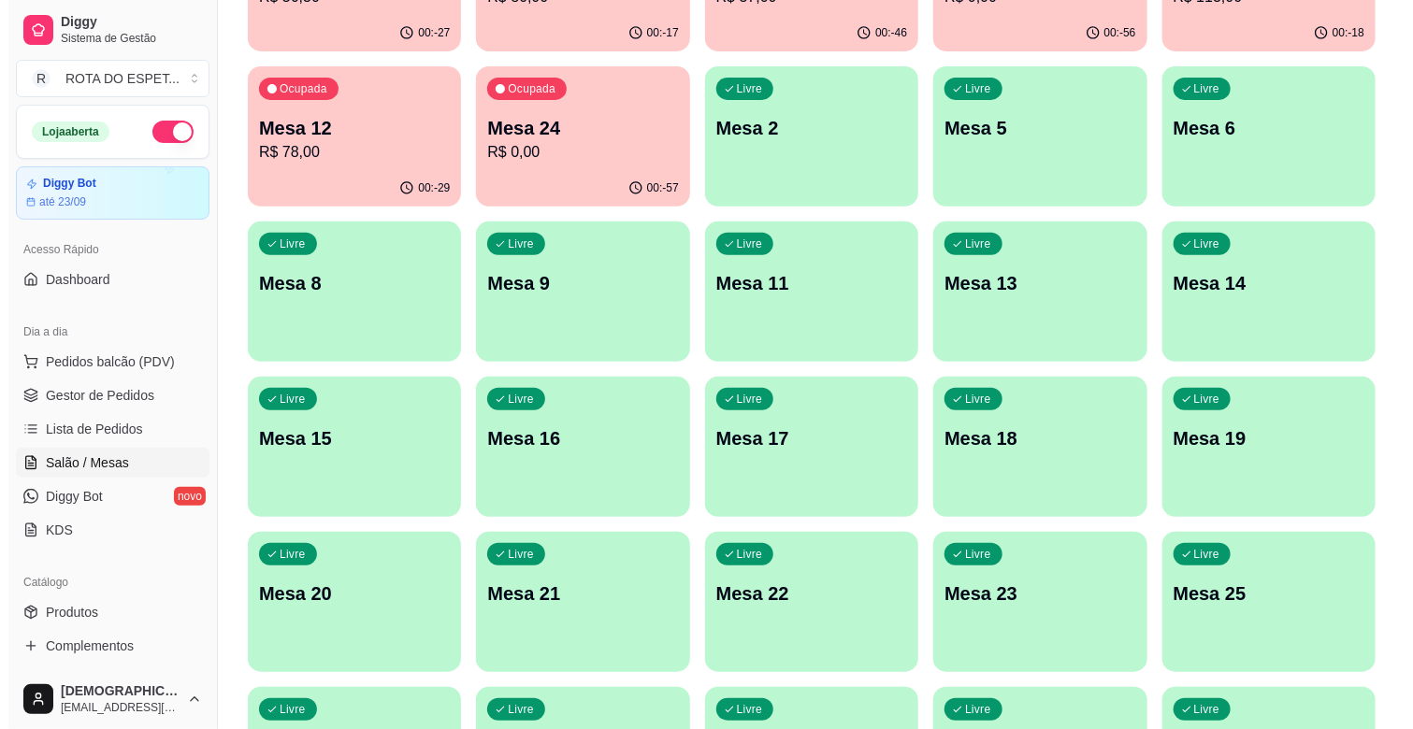
scroll to position [311, 0]
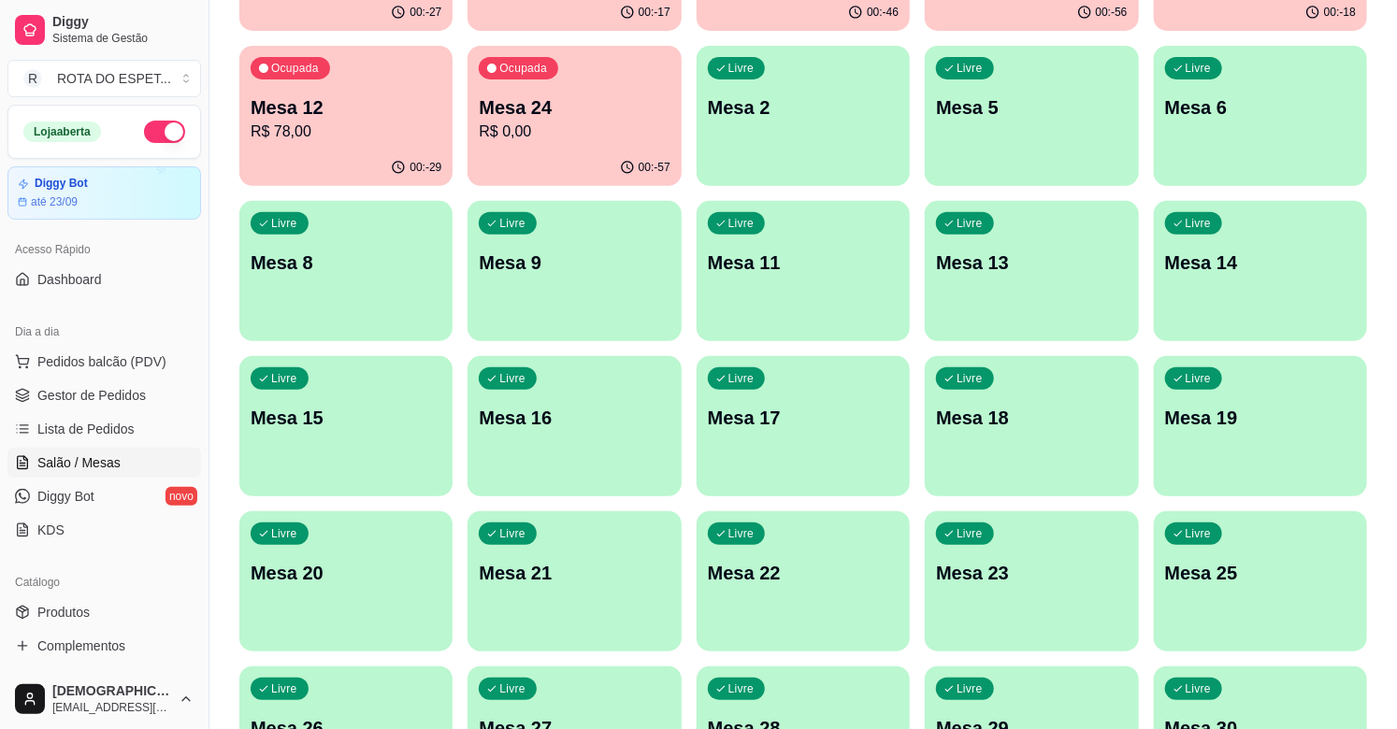
click at [1246, 400] on div "Livre Mesa 19" at bounding box center [1260, 415] width 213 height 118
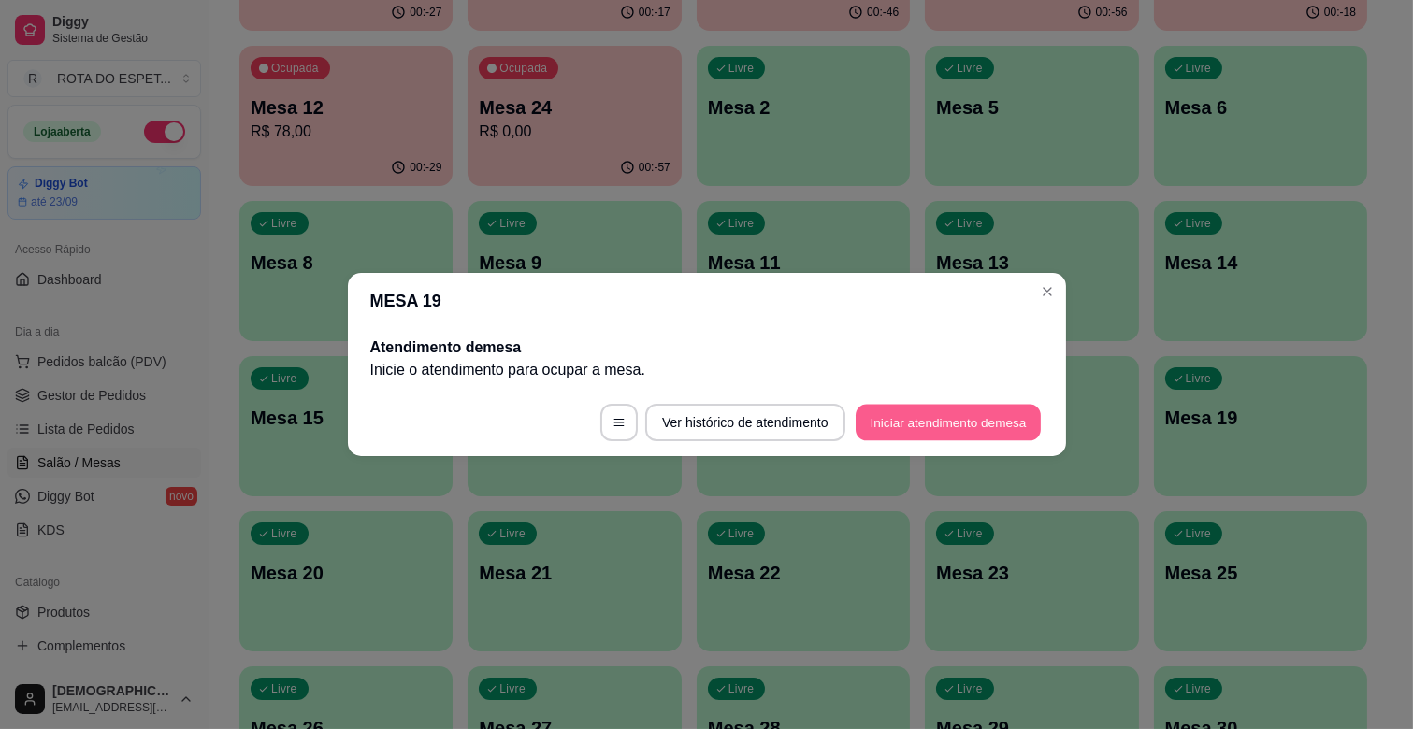
click at [966, 424] on button "Iniciar atendimento de mesa" at bounding box center [948, 423] width 185 height 36
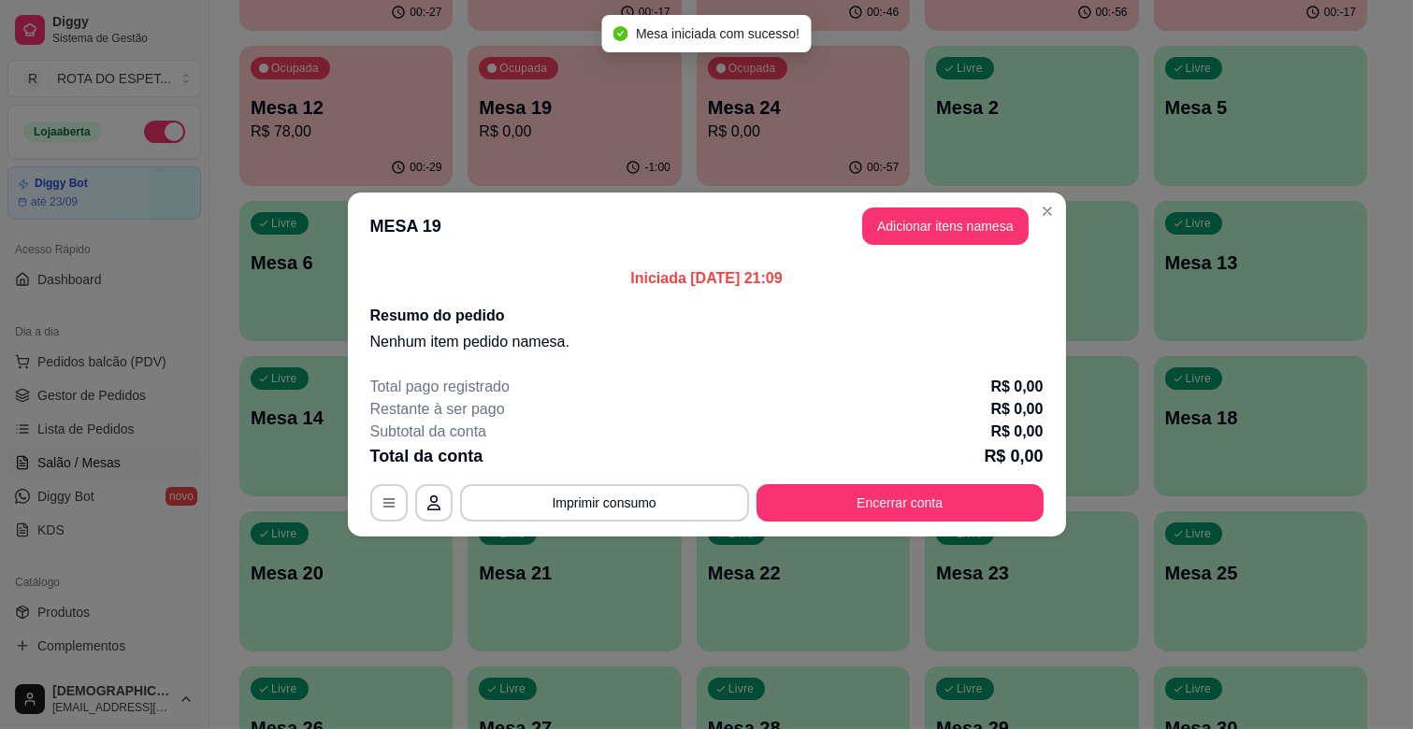
click at [931, 244] on header "MESA 19 Adicionar itens na mesa" at bounding box center [707, 226] width 718 height 67
click at [932, 237] on button "Adicionar itens na mesa" at bounding box center [945, 227] width 161 height 36
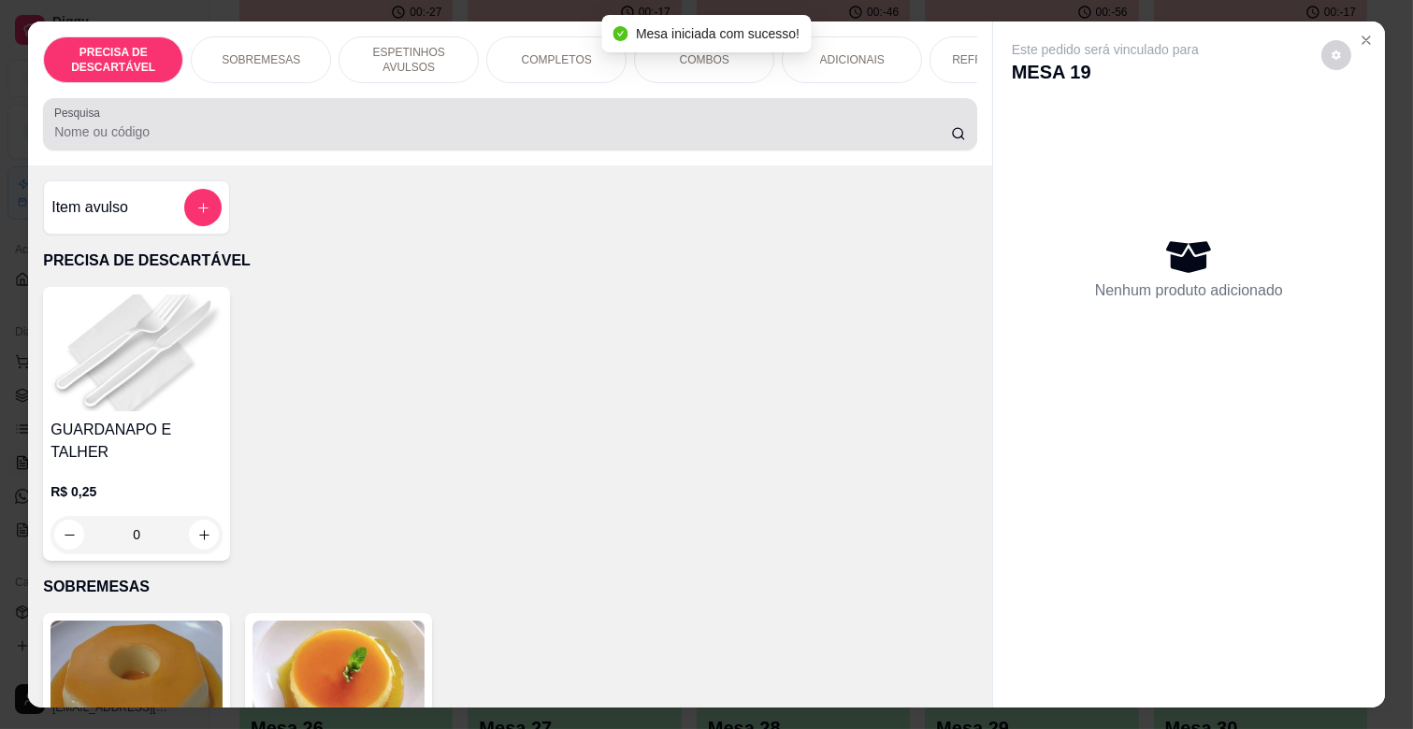
click at [246, 151] on div "Pesquisa" at bounding box center [510, 124] width 934 height 52
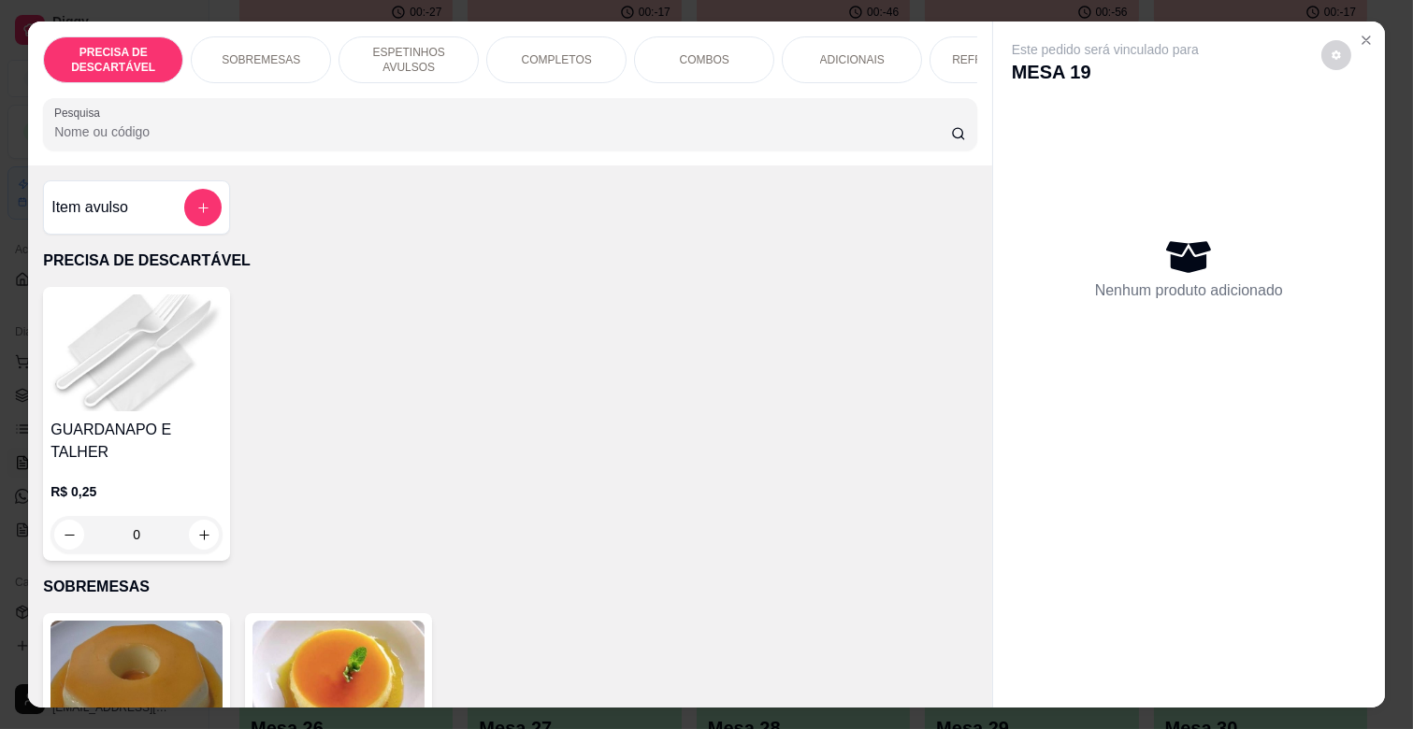
click at [424, 45] on p "ESPETINHOS AVULSOS" at bounding box center [408, 60] width 108 height 30
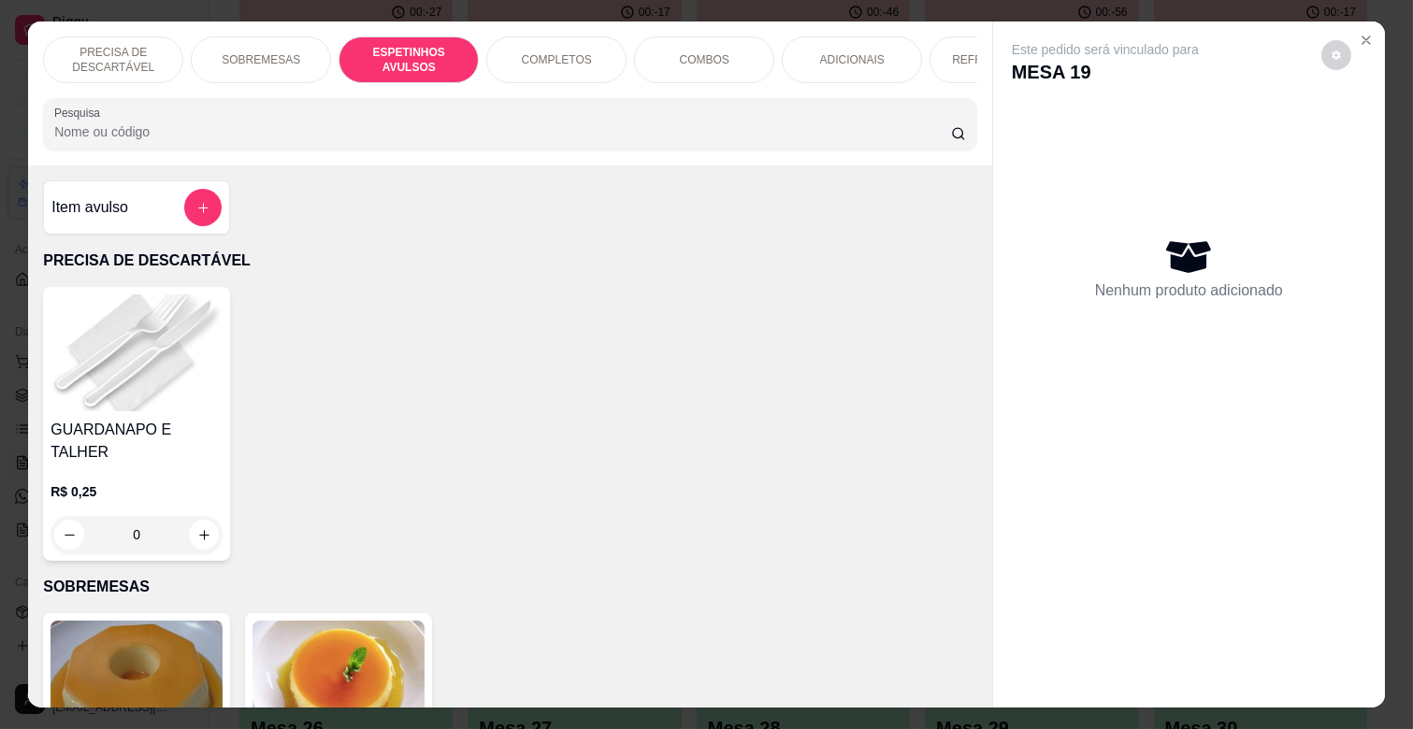
scroll to position [45, 0]
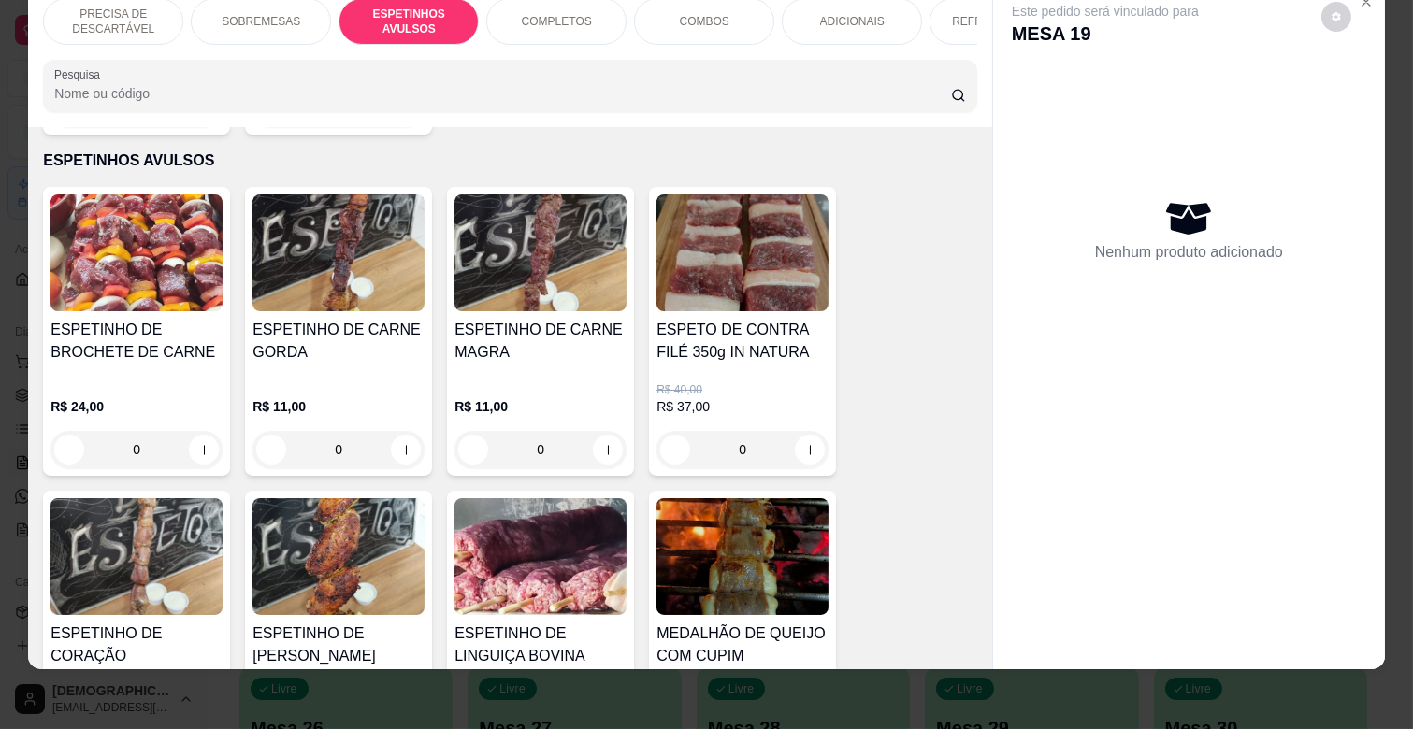
click at [592, 431] on div "0" at bounding box center [540, 449] width 172 height 37
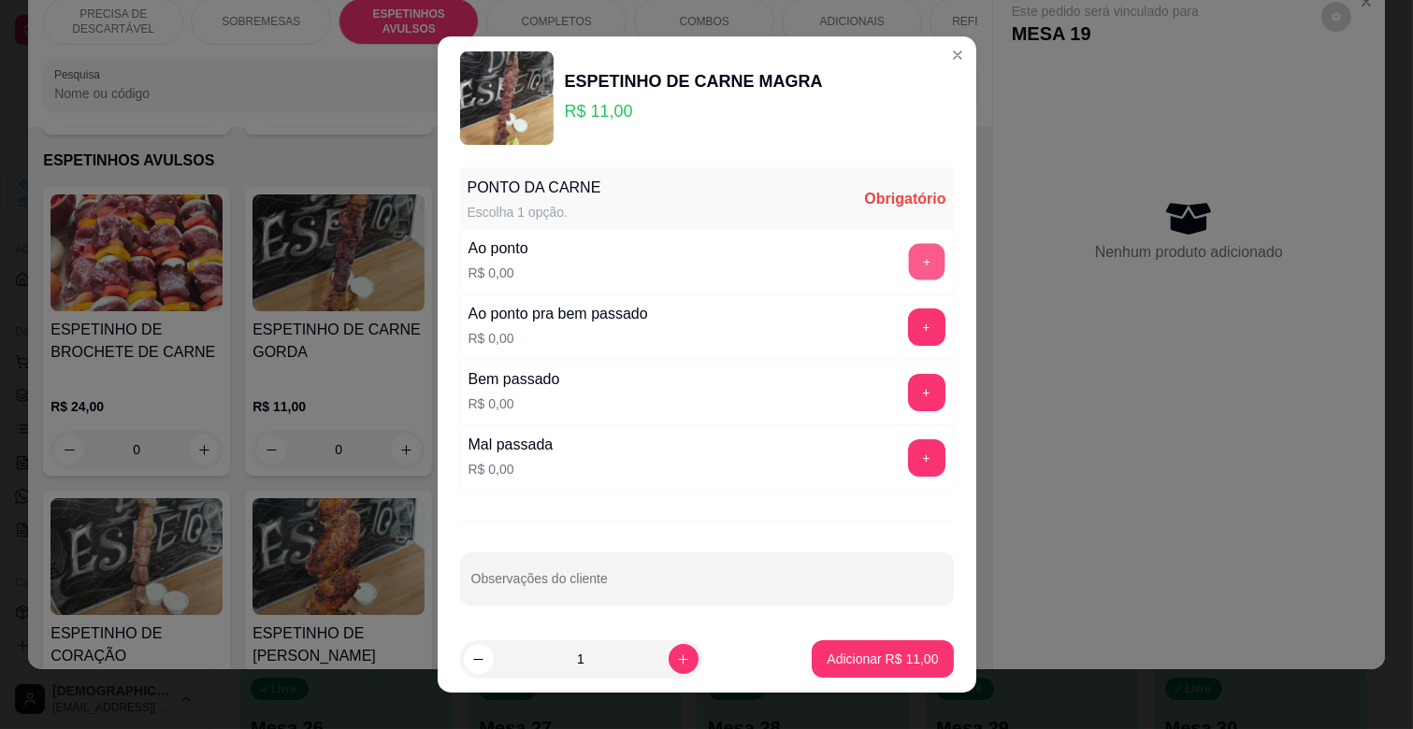
click at [908, 253] on button "+" at bounding box center [926, 262] width 36 height 36
click at [860, 643] on button "Adicionar R$ 11,00" at bounding box center [882, 658] width 141 height 37
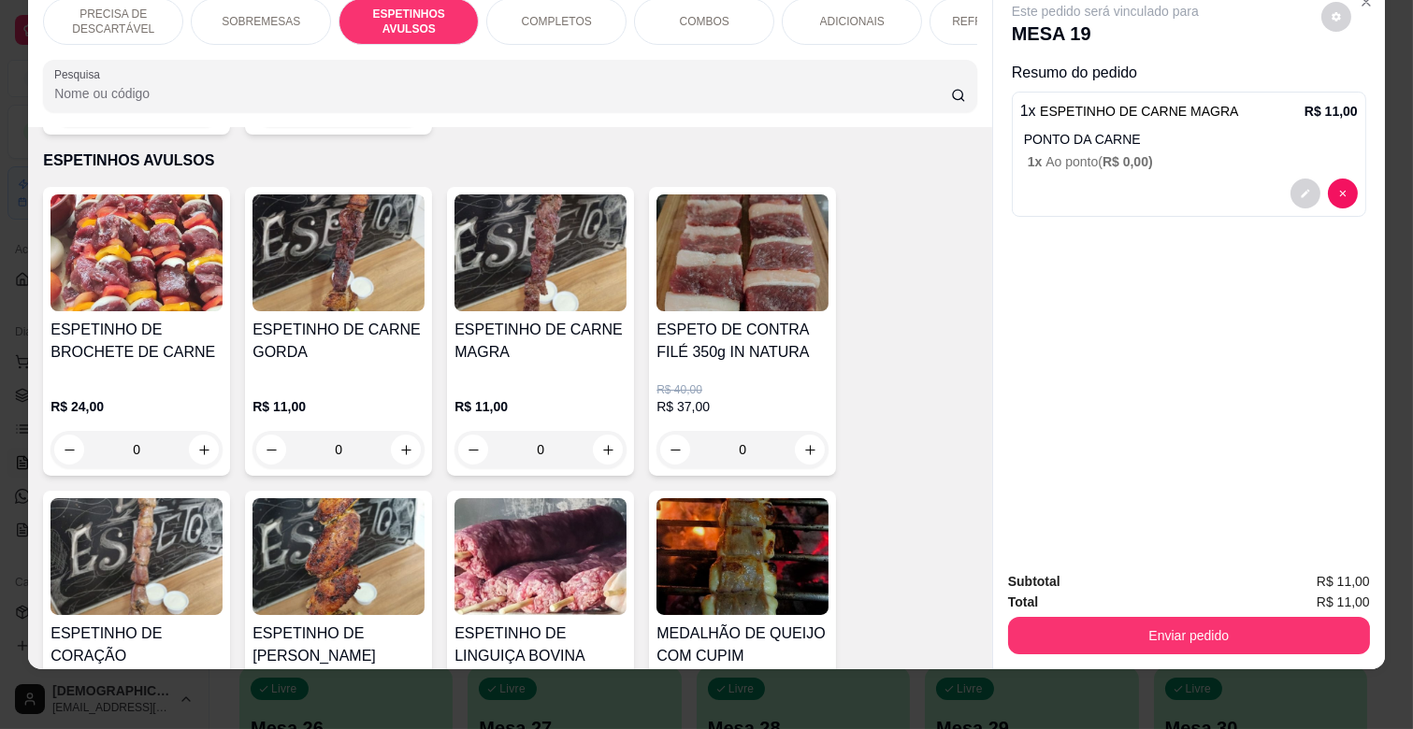
click at [809, 9] on div "ADICIONAIS" at bounding box center [852, 21] width 140 height 47
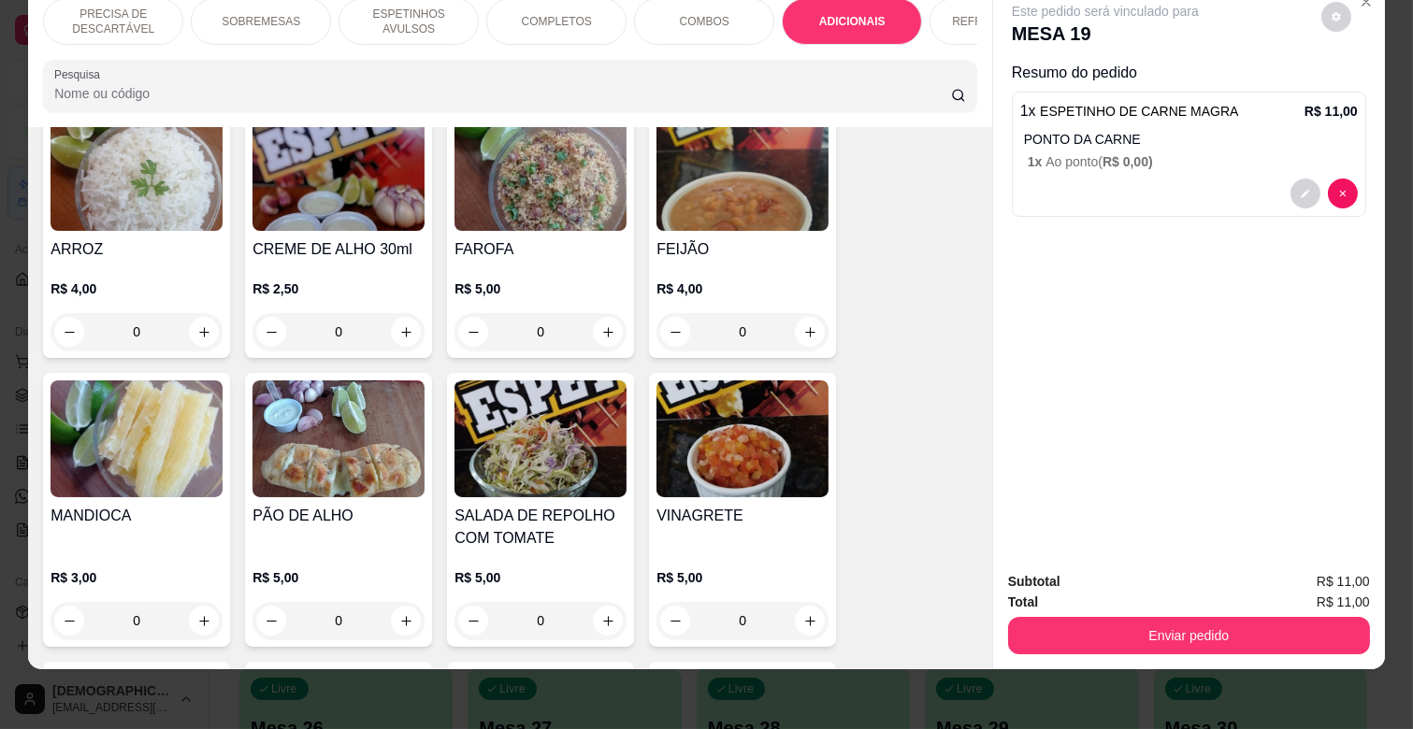
scroll to position [3301, 0]
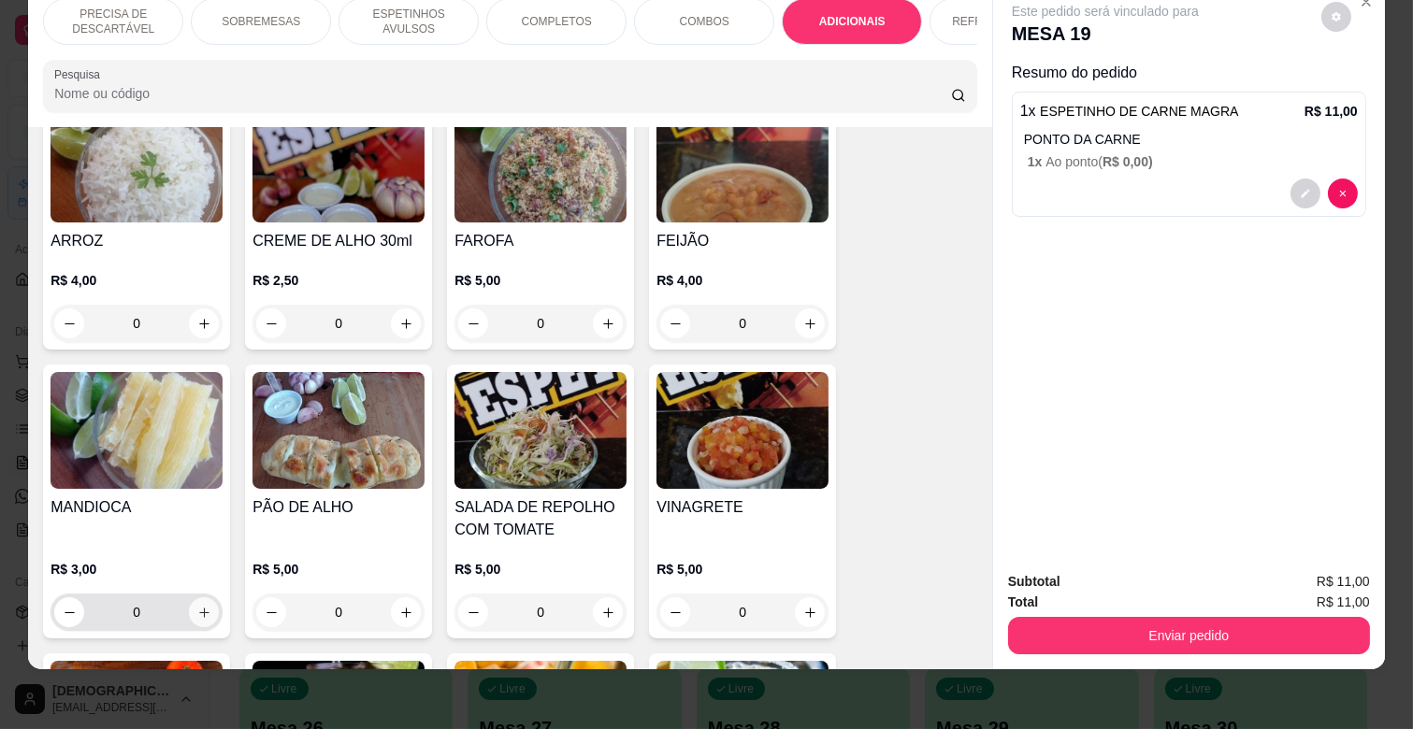
click at [200, 606] on icon "increase-product-quantity" at bounding box center [204, 613] width 14 height 14
type input "1"
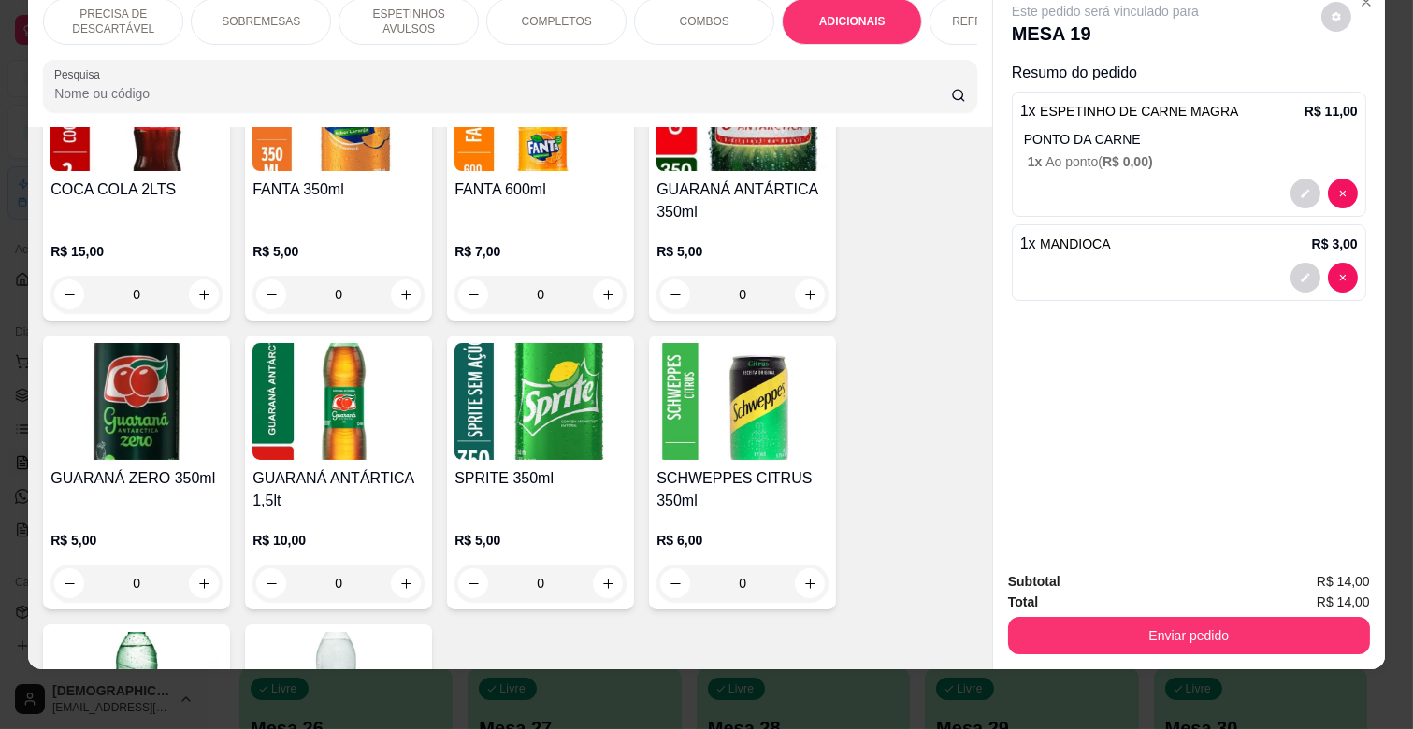
scroll to position [4859, 0]
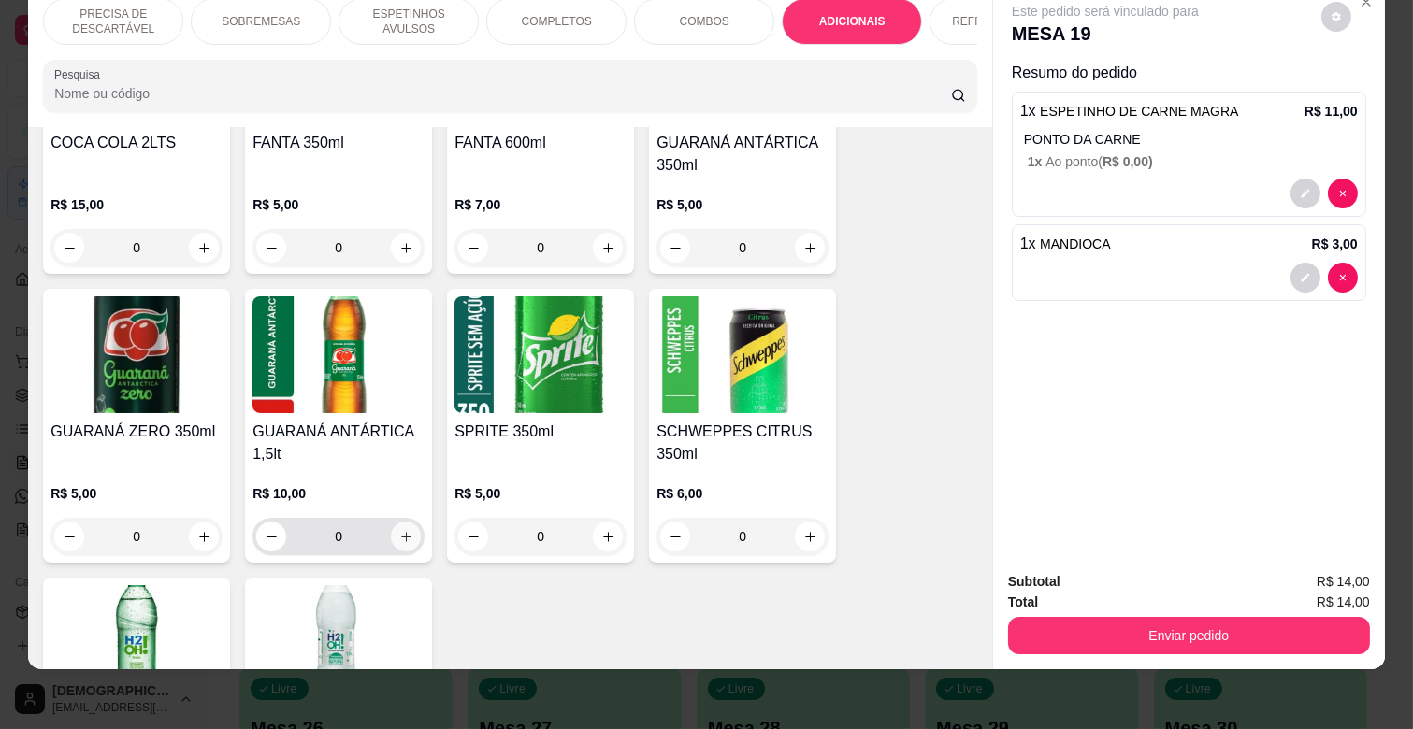
click at [399, 530] on icon "increase-product-quantity" at bounding box center [406, 537] width 14 height 14
type input "1"
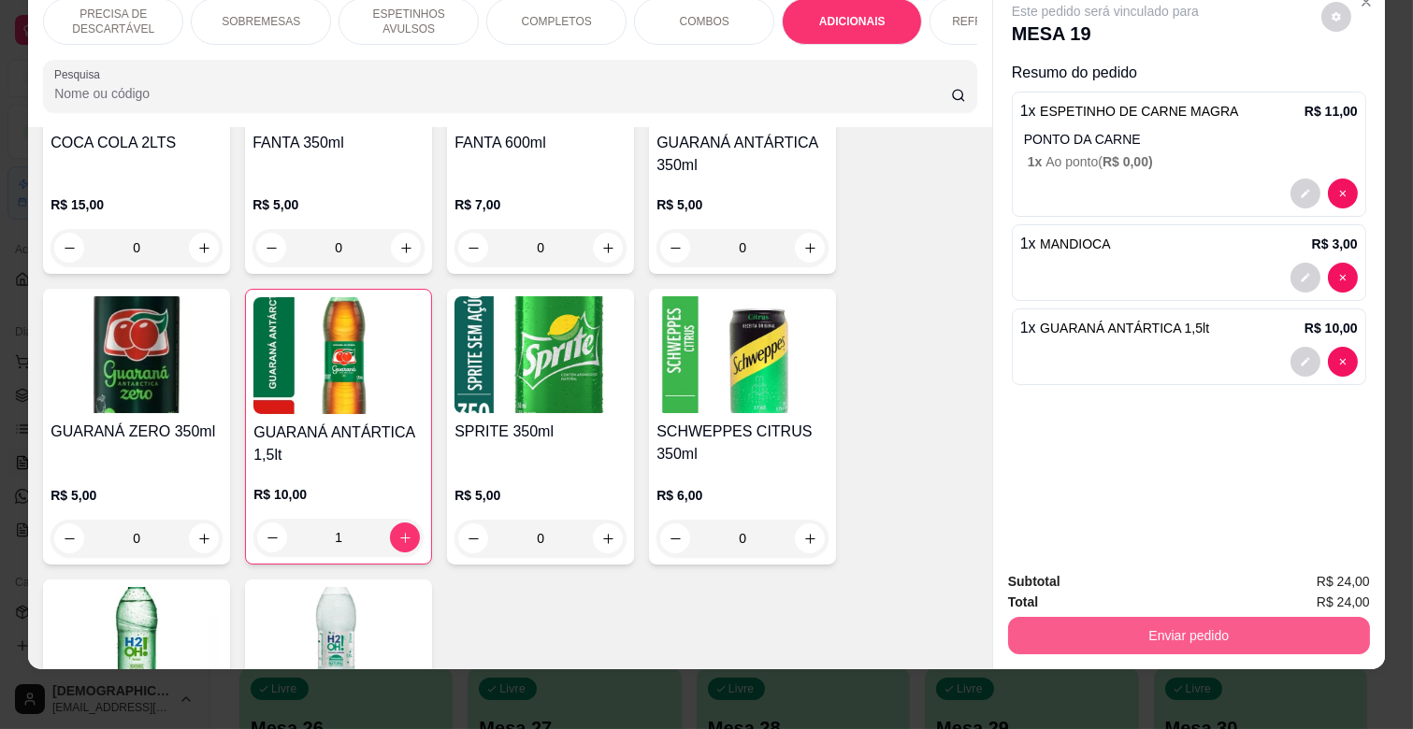
click at [1237, 621] on button "Enviar pedido" at bounding box center [1189, 635] width 362 height 37
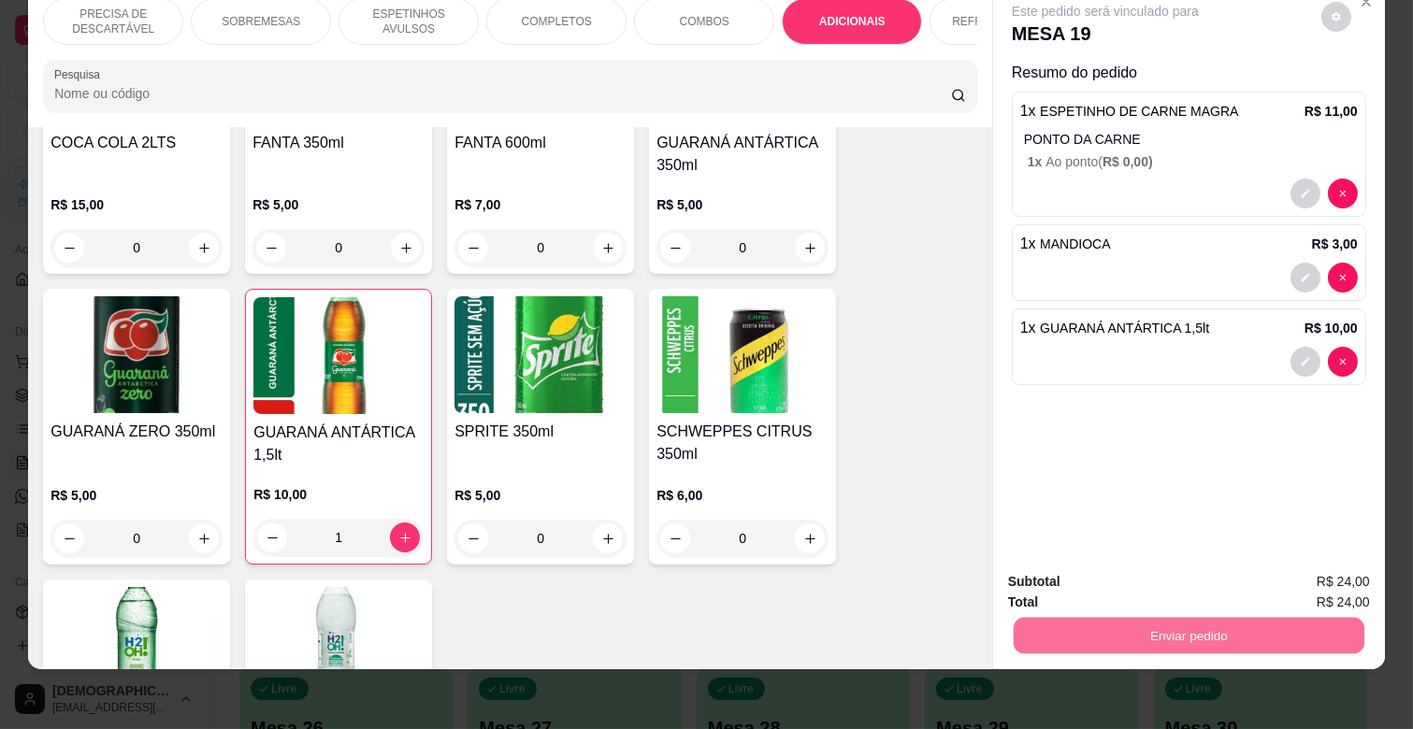
click at [1186, 580] on button "Não registrar e enviar pedido" at bounding box center [1126, 573] width 189 height 35
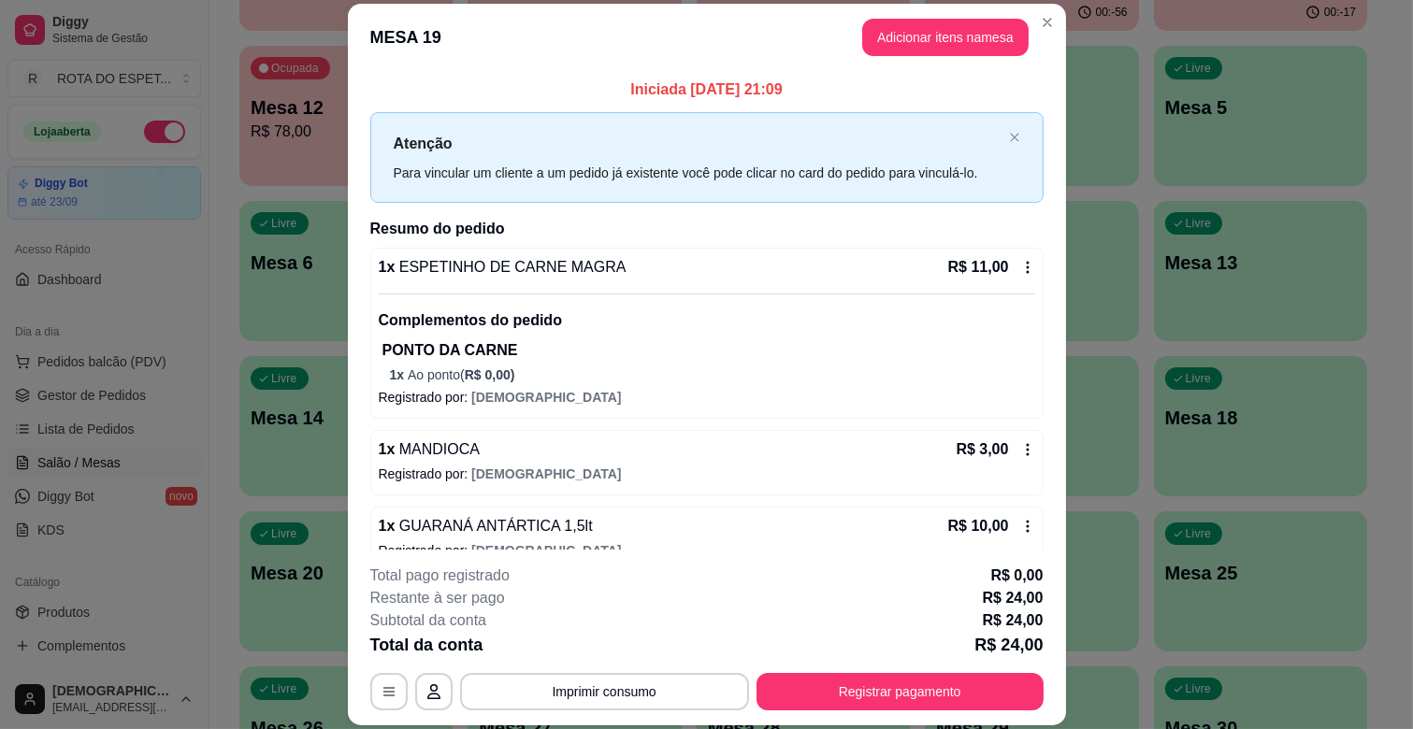
scroll to position [30, 0]
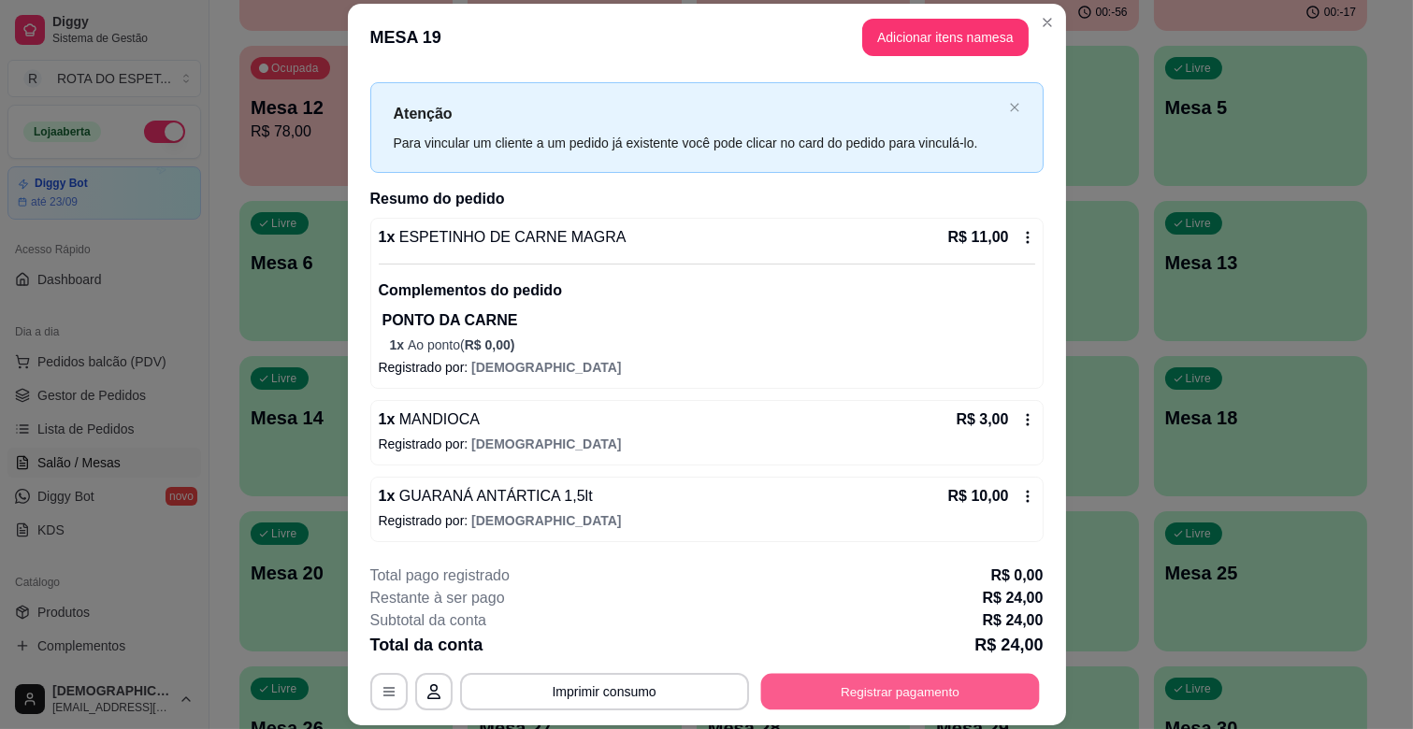
click at [879, 698] on button "Registrar pagamento" at bounding box center [899, 692] width 279 height 36
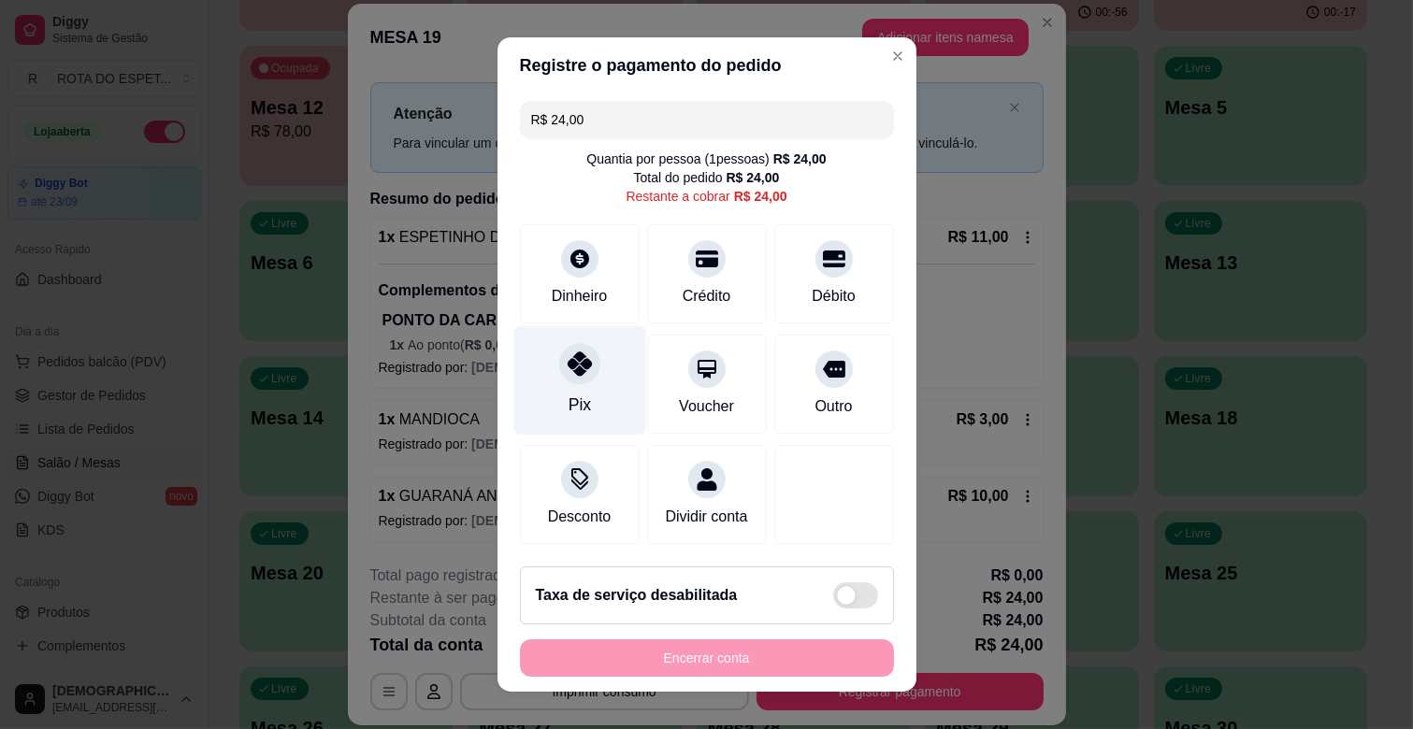
click at [568, 394] on div "Pix" at bounding box center [579, 405] width 22 height 24
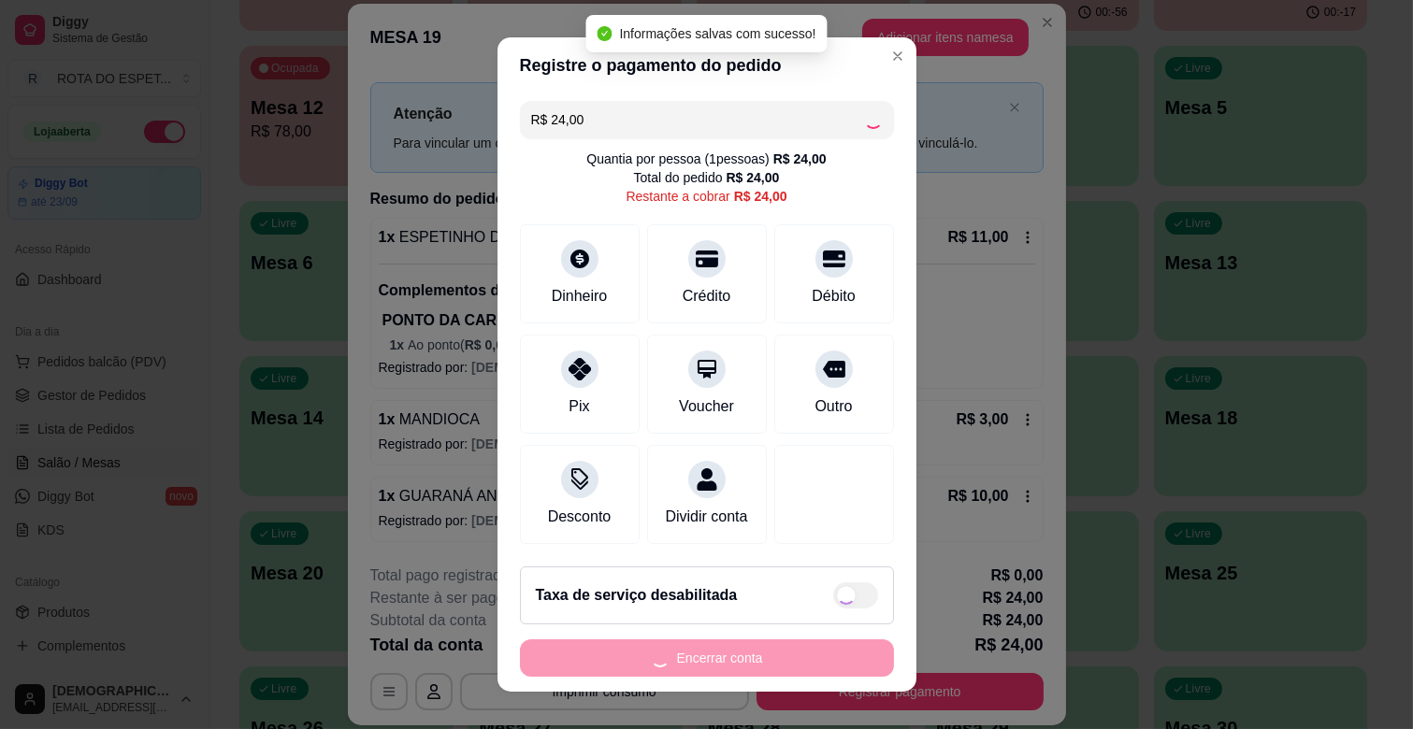
type input "R$ 0,00"
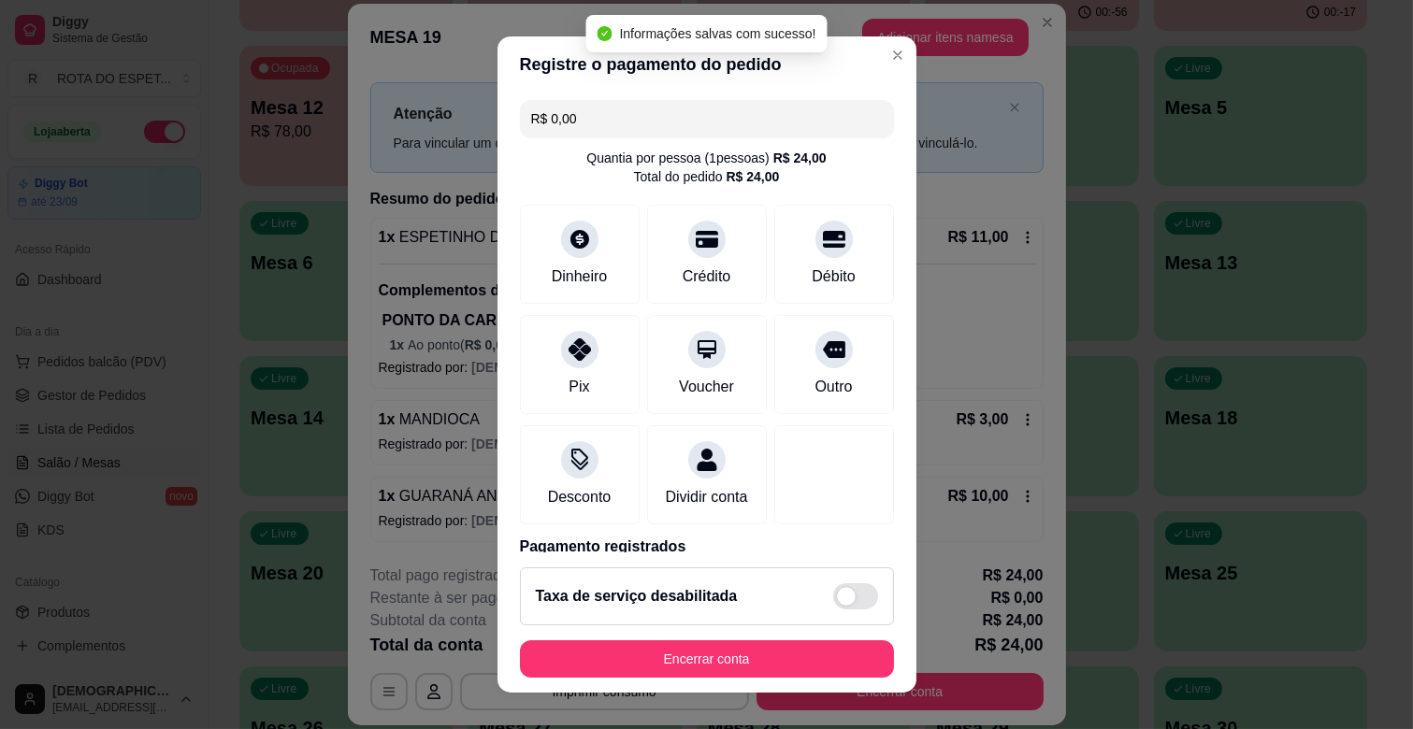
scroll to position [23, 0]
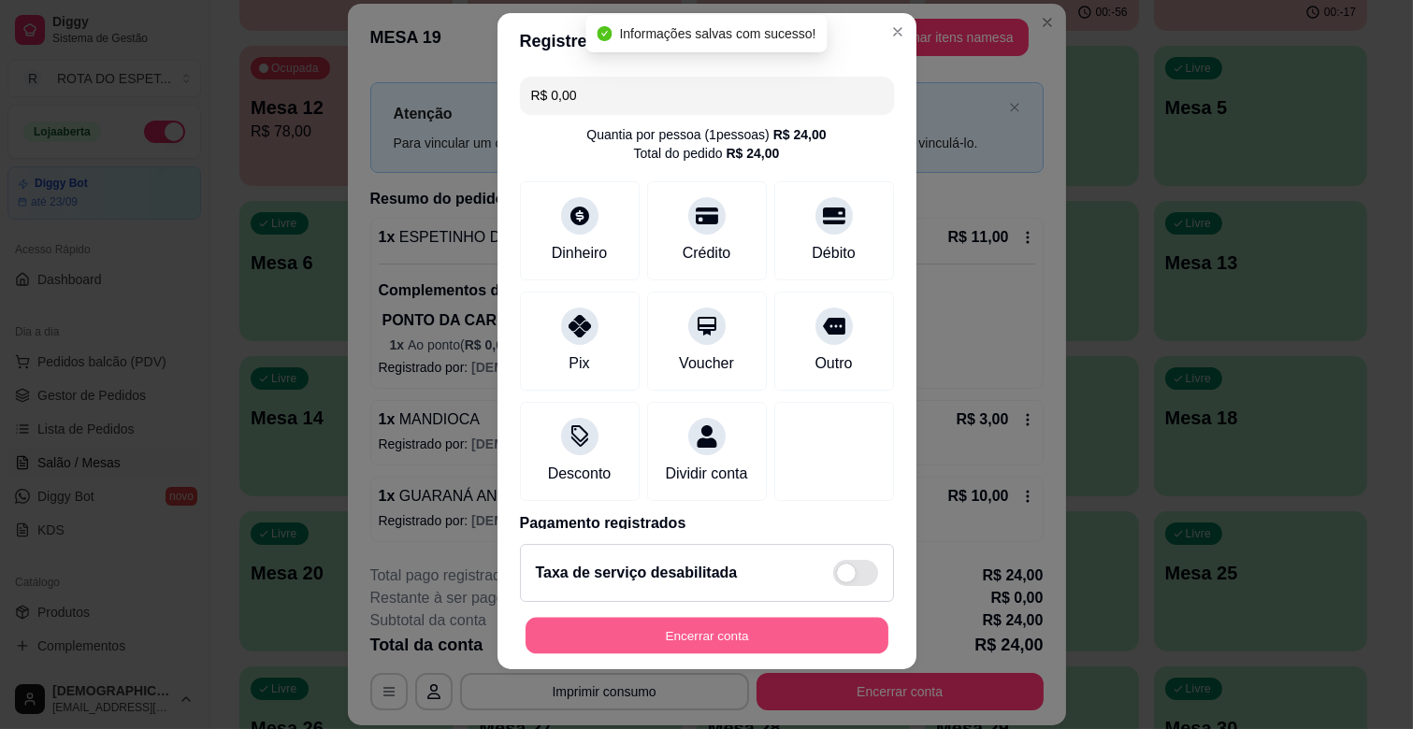
click at [760, 627] on button "Encerrar conta" at bounding box center [706, 636] width 363 height 36
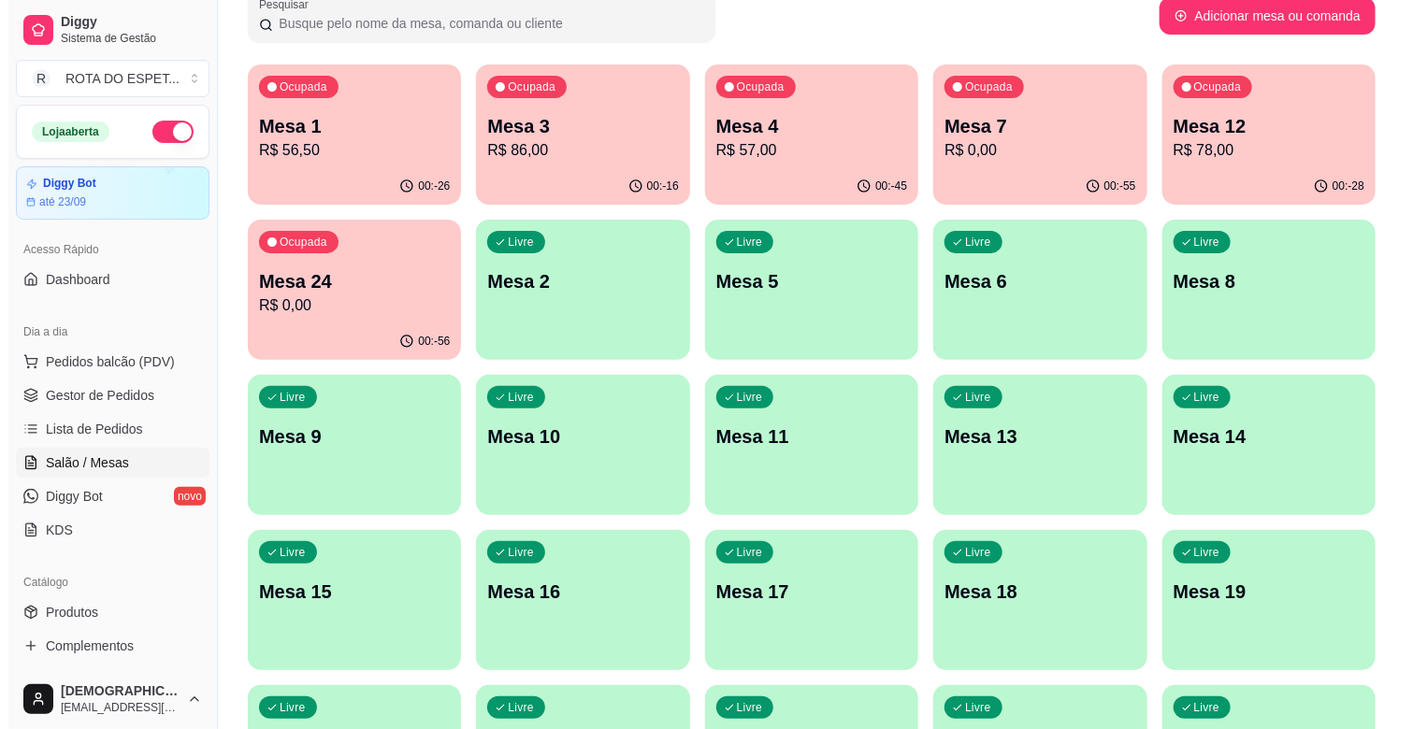
scroll to position [0, 0]
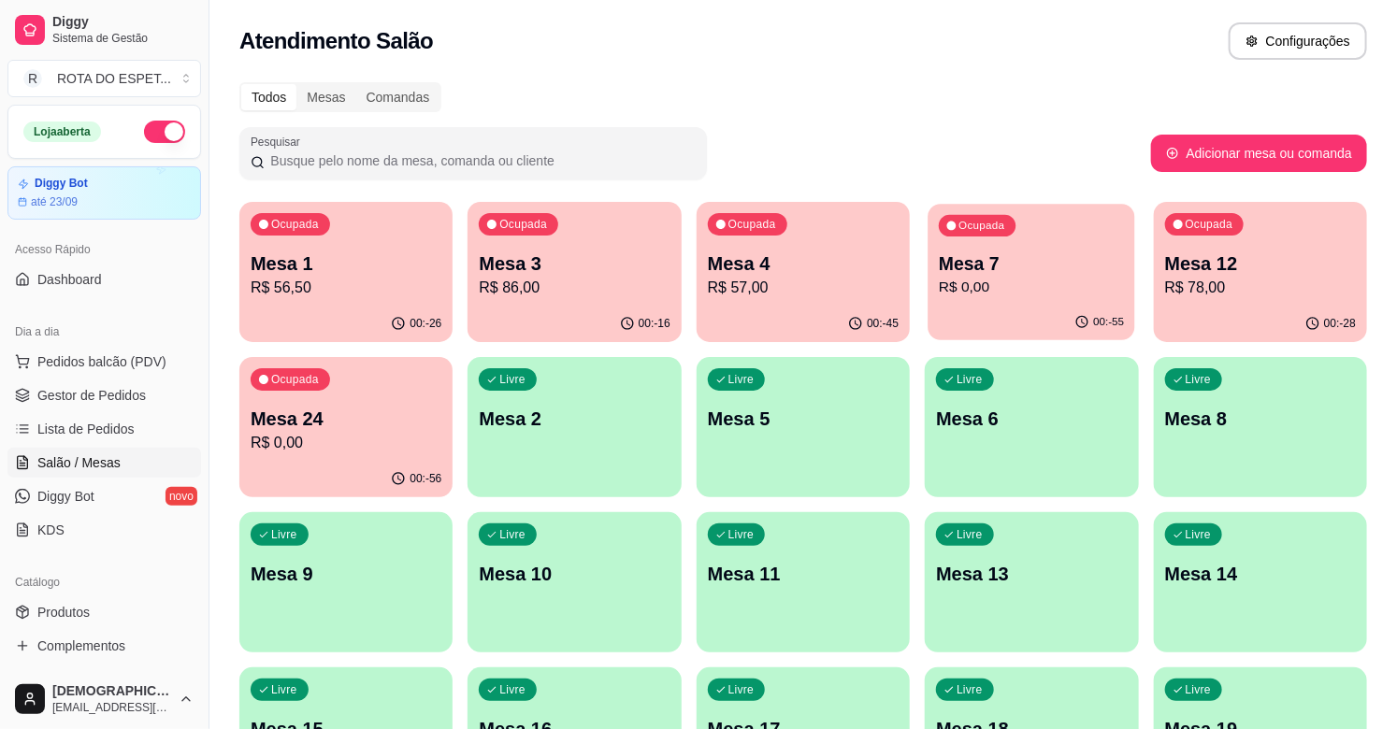
click at [1103, 291] on p "R$ 0,00" at bounding box center [1031, 288] width 185 height 22
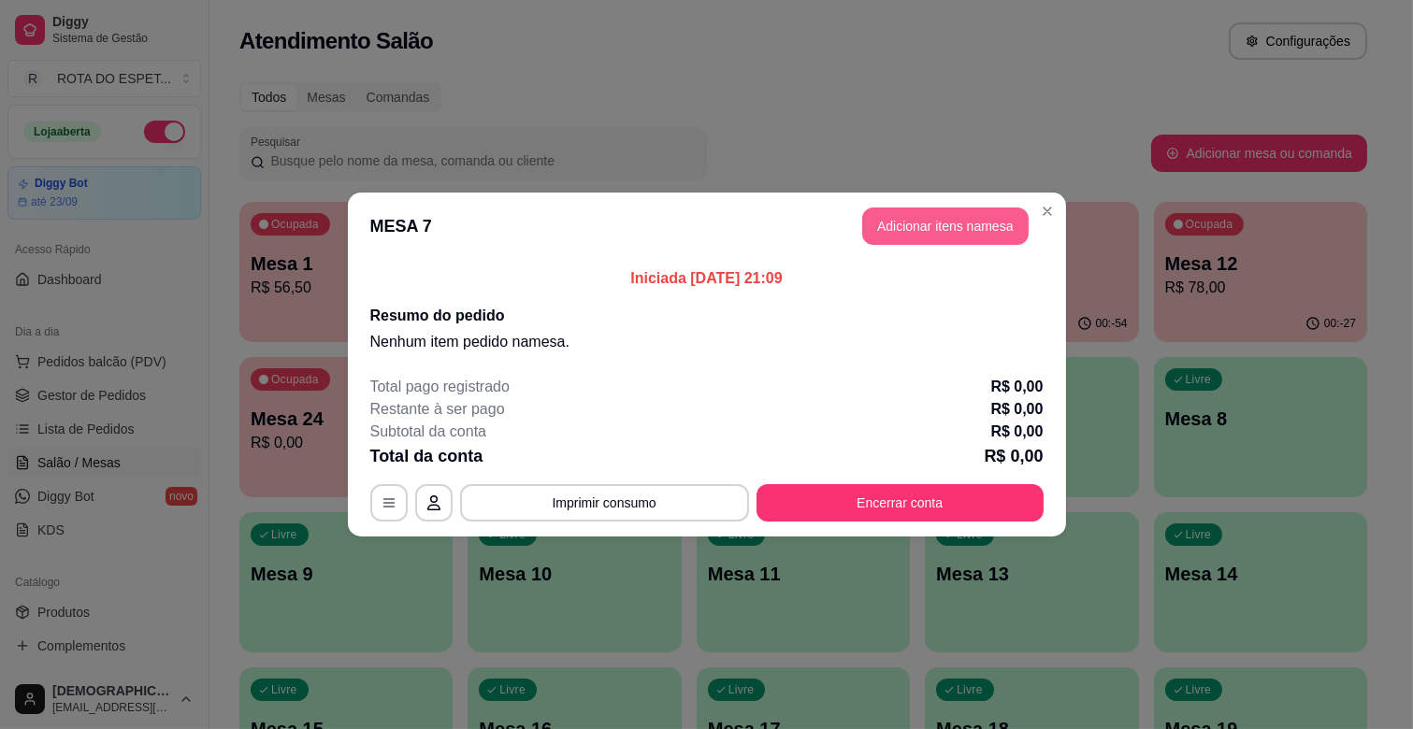
click at [911, 231] on button "Adicionar itens na mesa" at bounding box center [945, 226] width 166 height 37
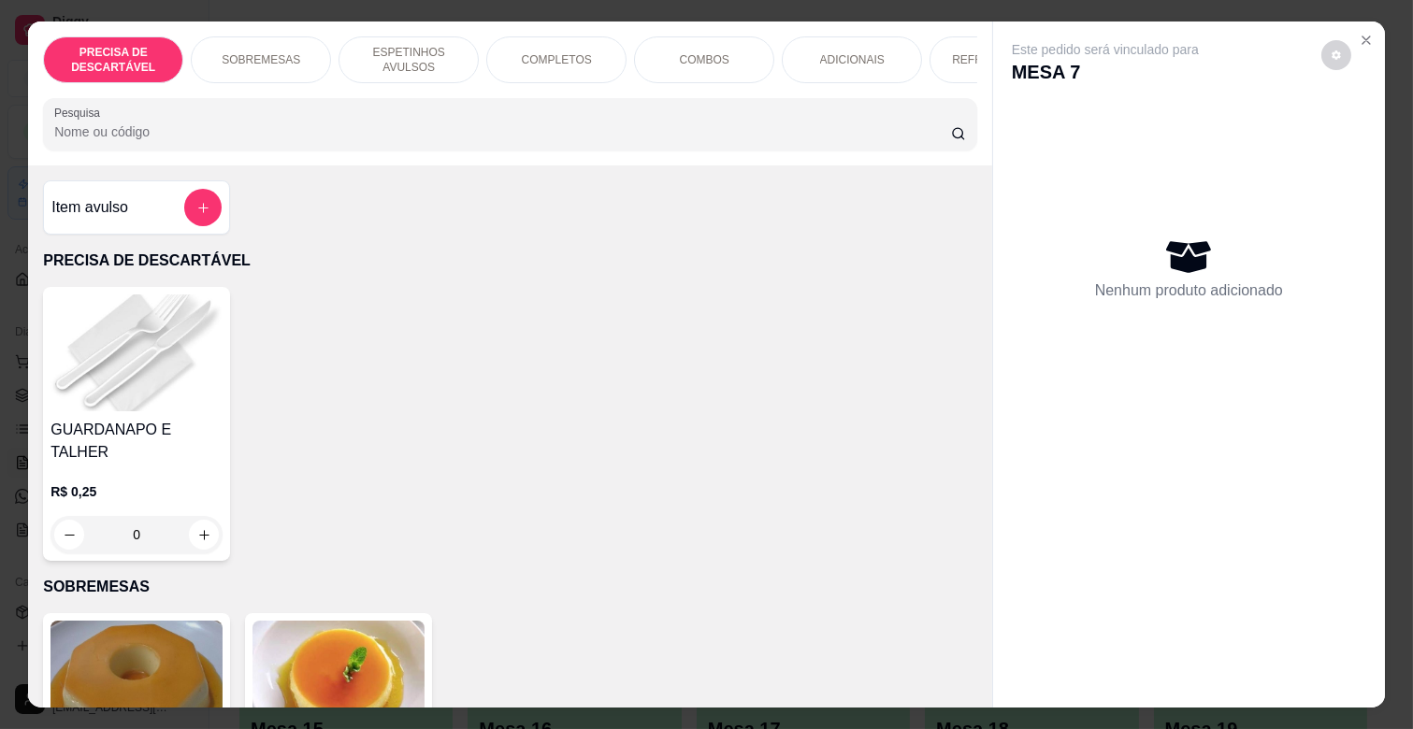
click at [434, 49] on p "ESPETINHOS AVULSOS" at bounding box center [408, 60] width 108 height 30
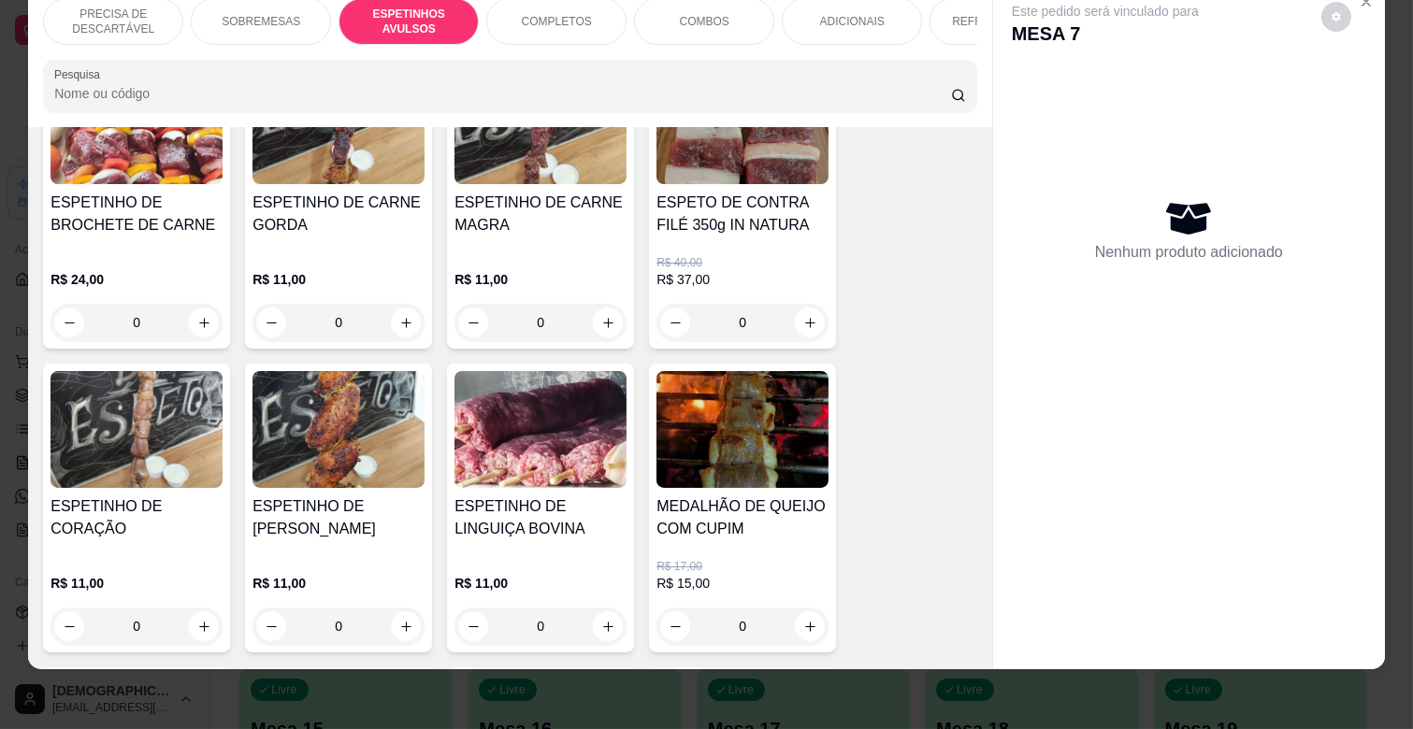
scroll to position [1026, 0]
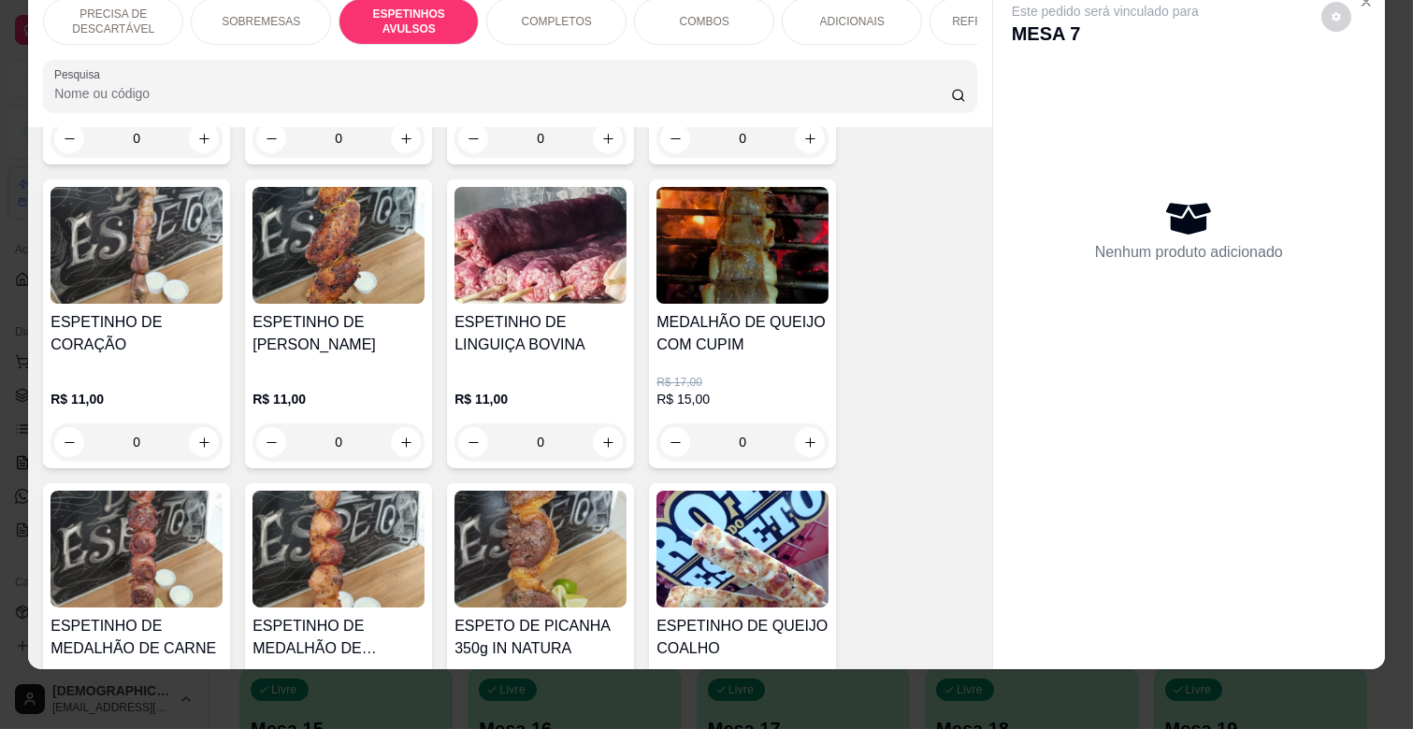
click at [380, 424] on div "0" at bounding box center [338, 442] width 172 height 37
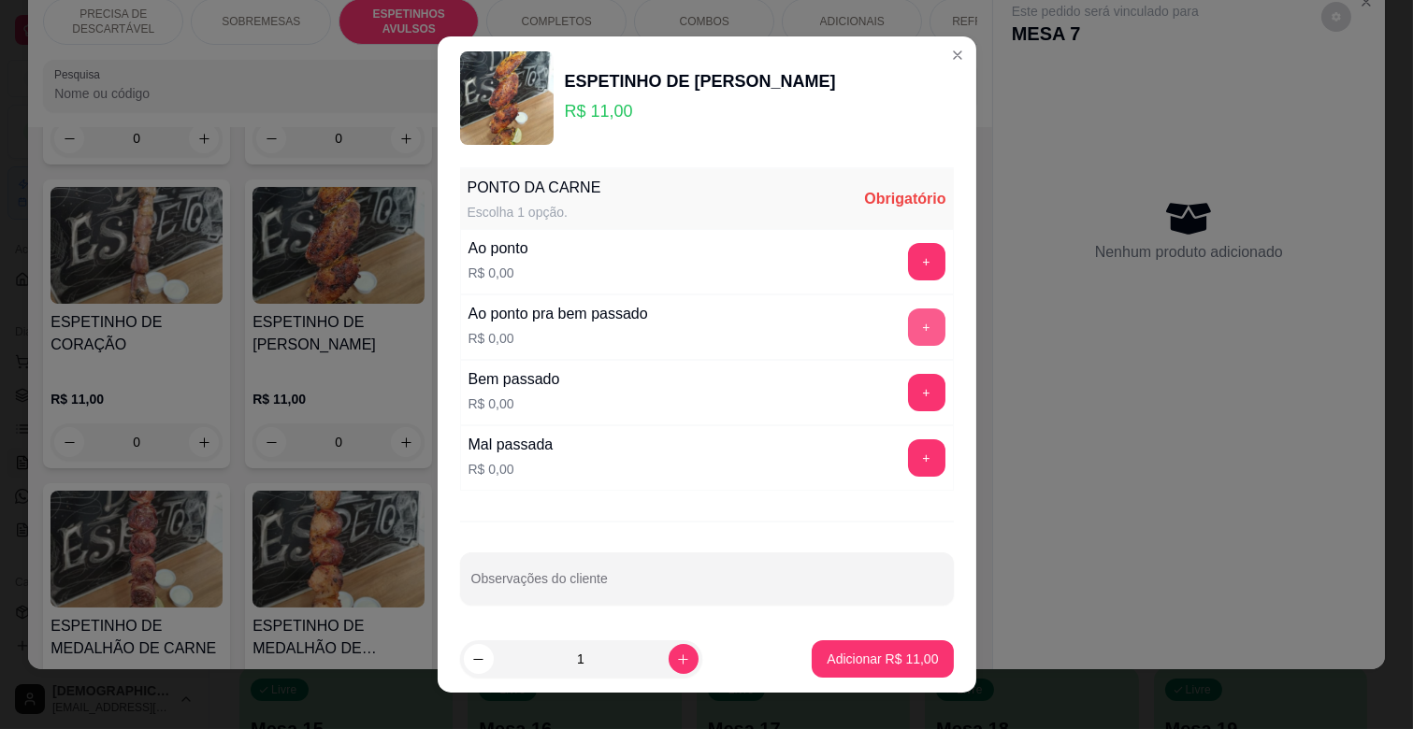
click at [908, 328] on button "+" at bounding box center [926, 327] width 37 height 37
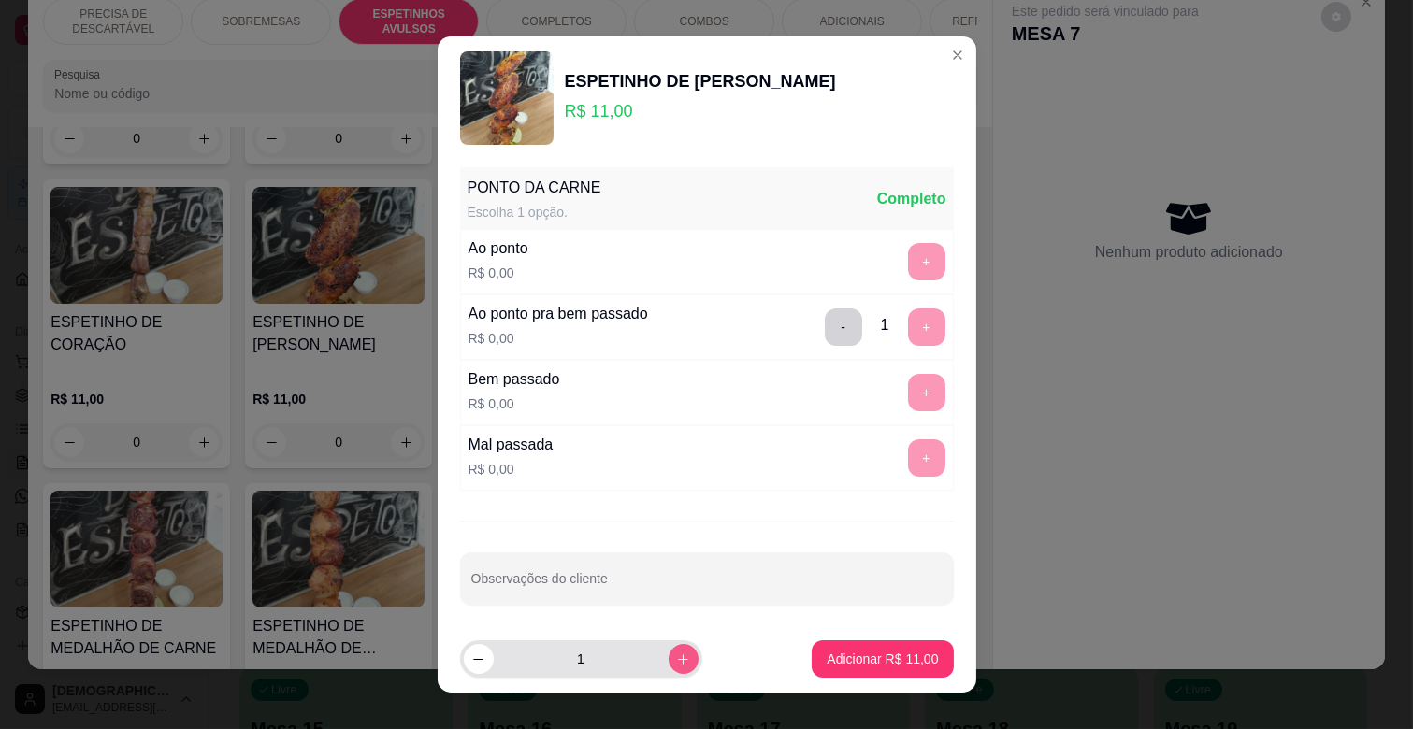
click at [676, 659] on icon "increase-product-quantity" at bounding box center [683, 660] width 14 height 14
type input "2"
click at [856, 654] on p "Adicionar R$ 22,00" at bounding box center [882, 659] width 108 height 18
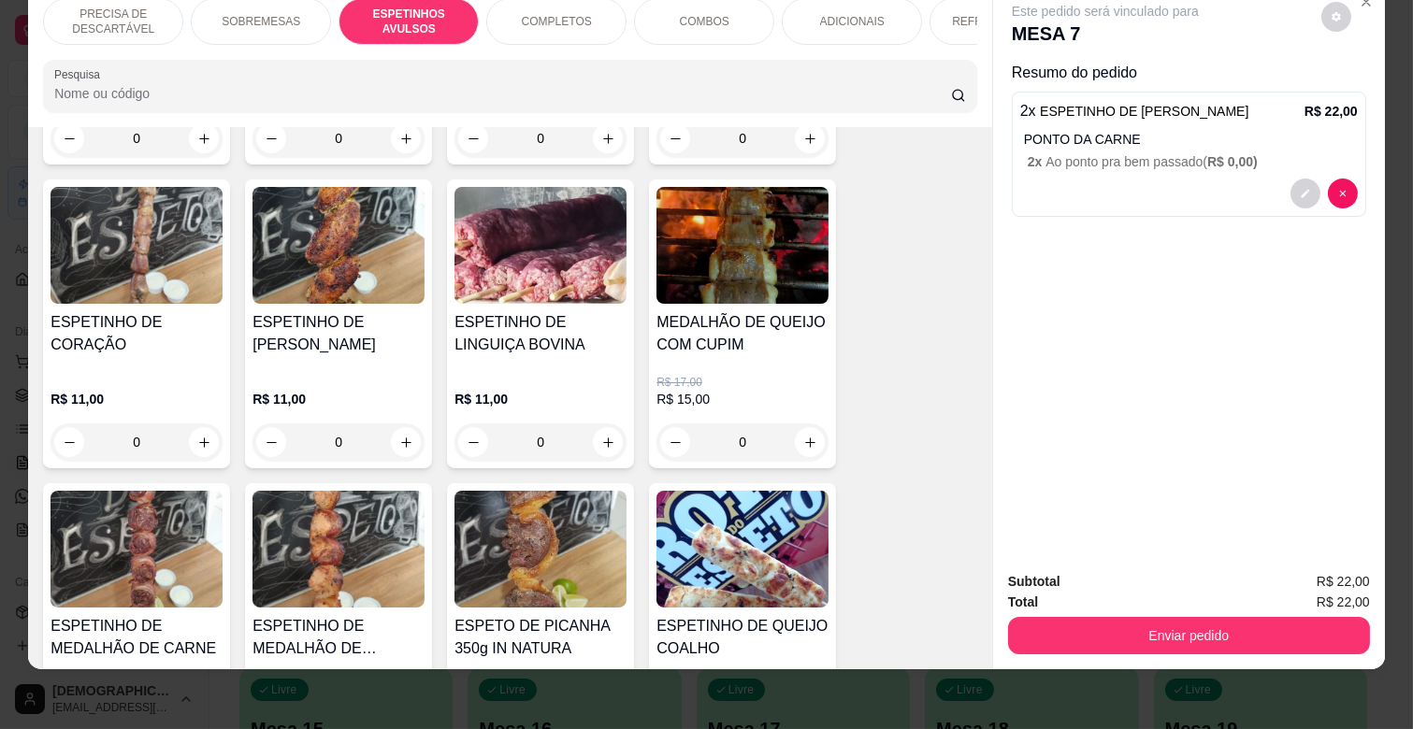
click at [192, 424] on div "0" at bounding box center [136, 442] width 172 height 37
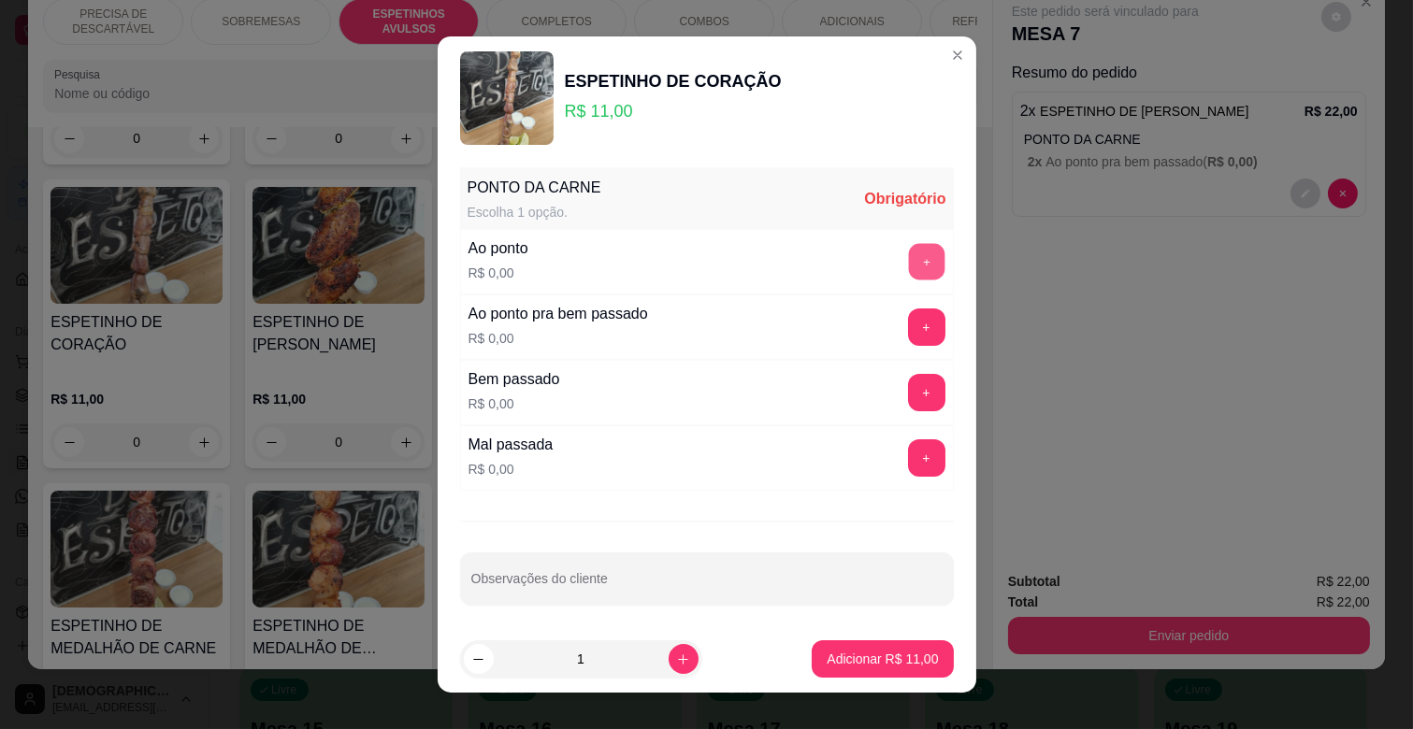
click at [908, 244] on button "+" at bounding box center [926, 262] width 36 height 36
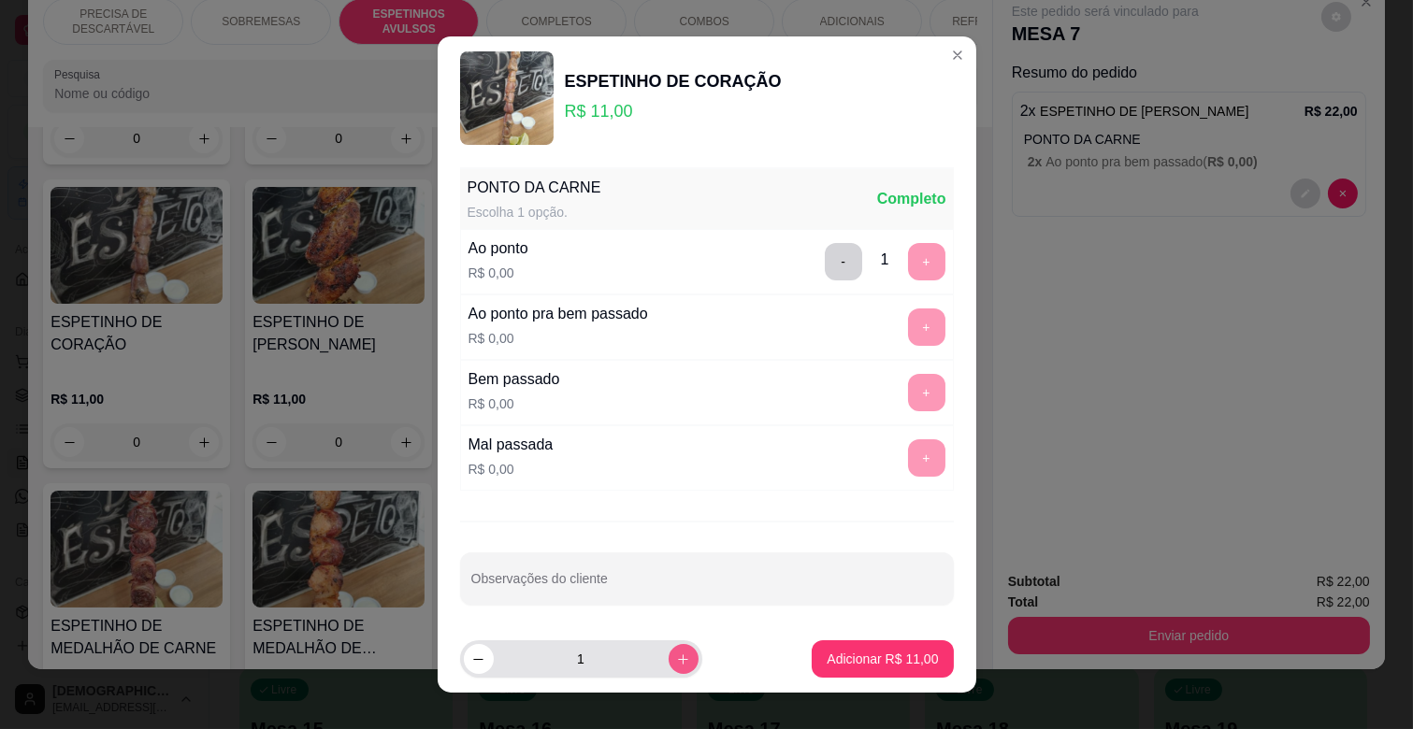
click at [671, 658] on button "increase-product-quantity" at bounding box center [684, 659] width 30 height 30
type input "3"
click at [839, 658] on p "Adicionar R$ 33,00" at bounding box center [882, 659] width 108 height 18
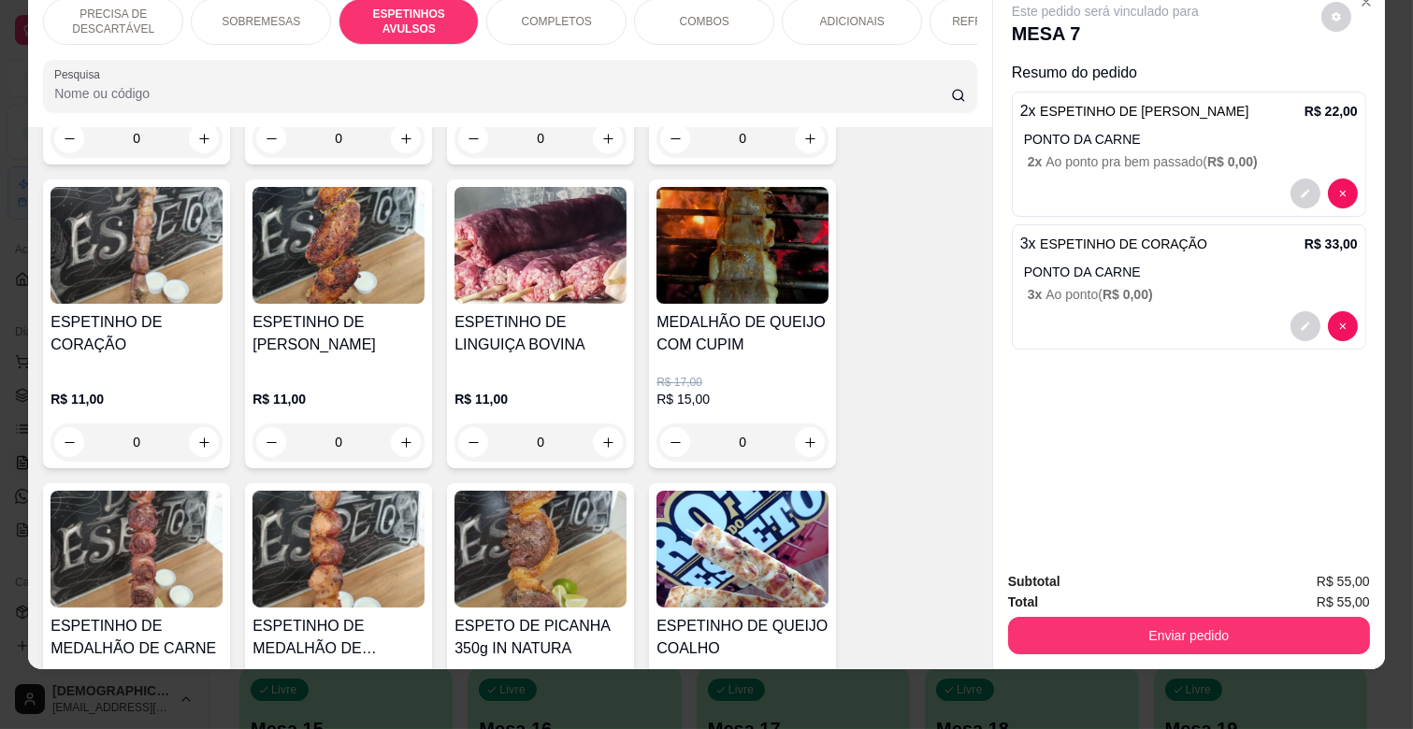
click at [530, 16] on div "COMPLETOS" at bounding box center [556, 21] width 140 height 47
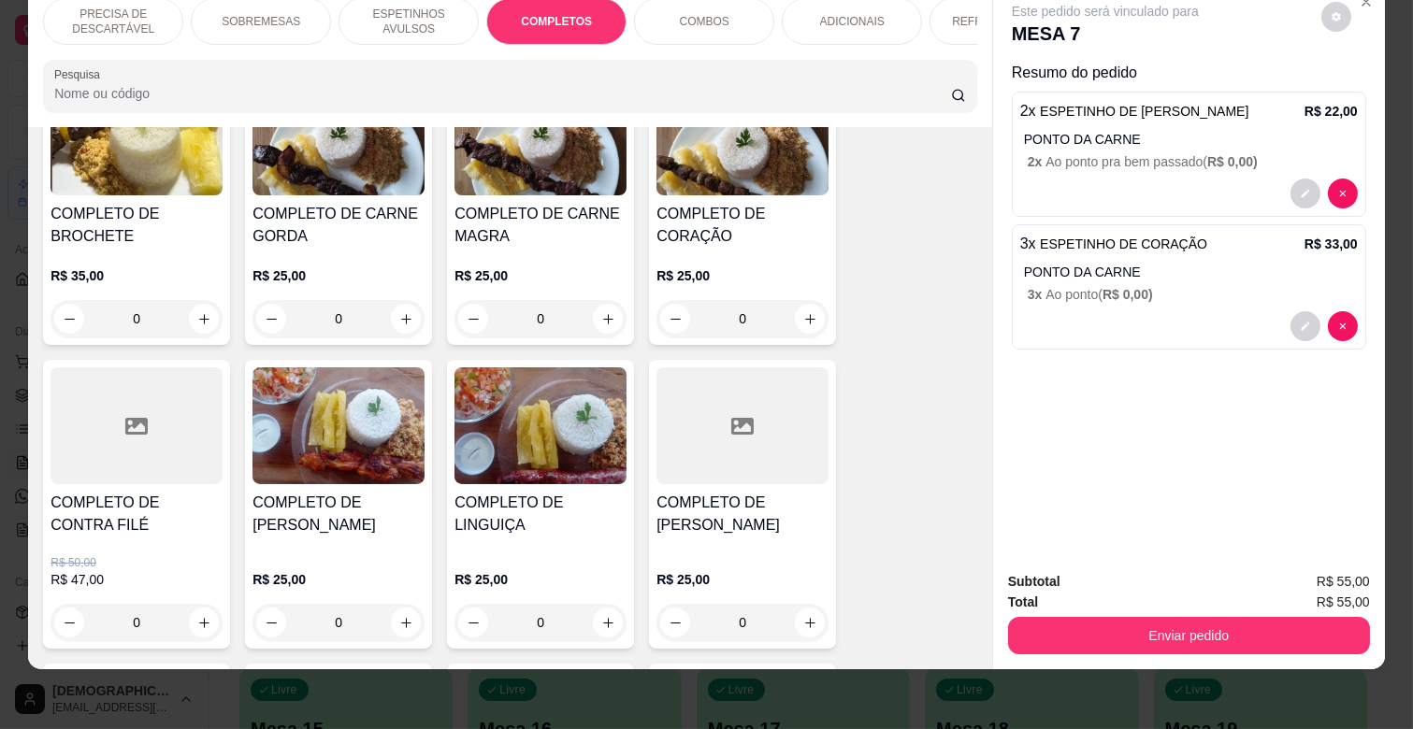
scroll to position [2160, 0]
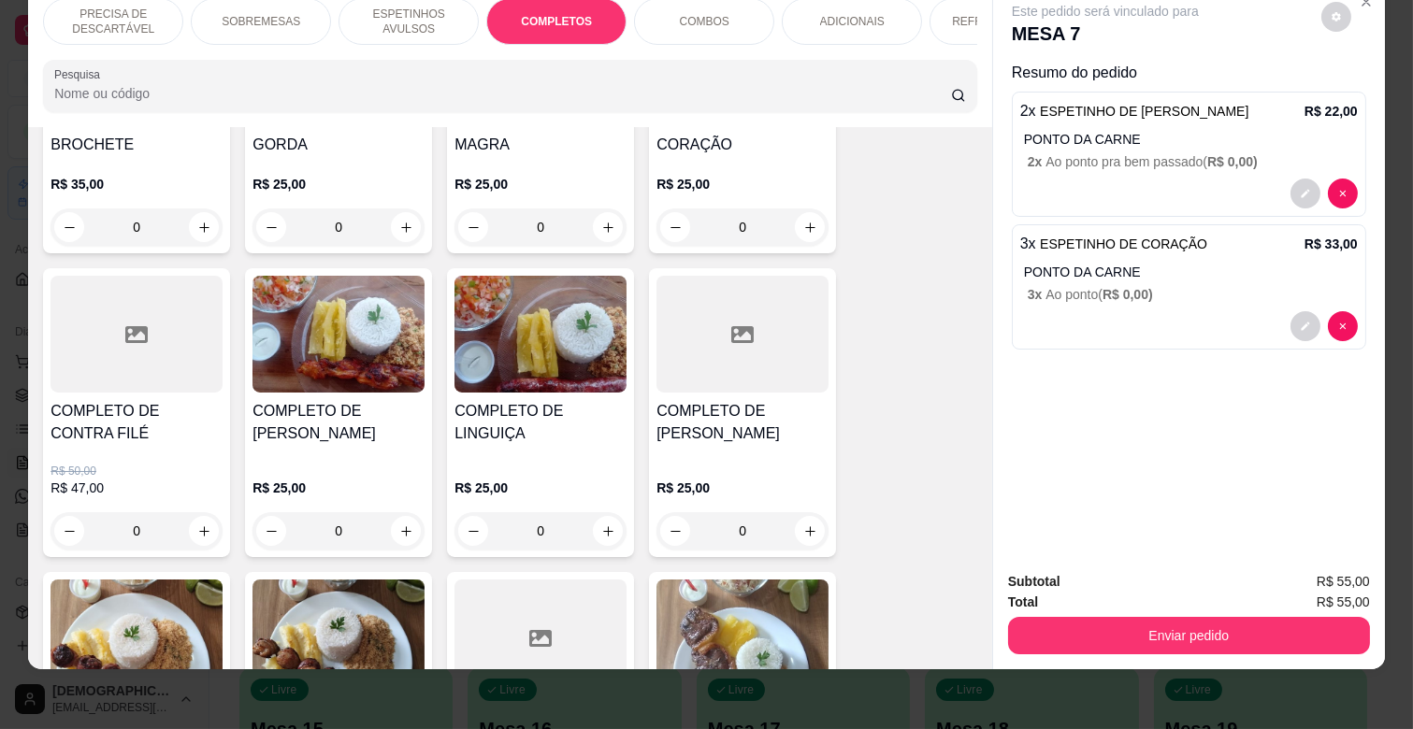
click at [185, 512] on div "0" at bounding box center [136, 530] width 172 height 37
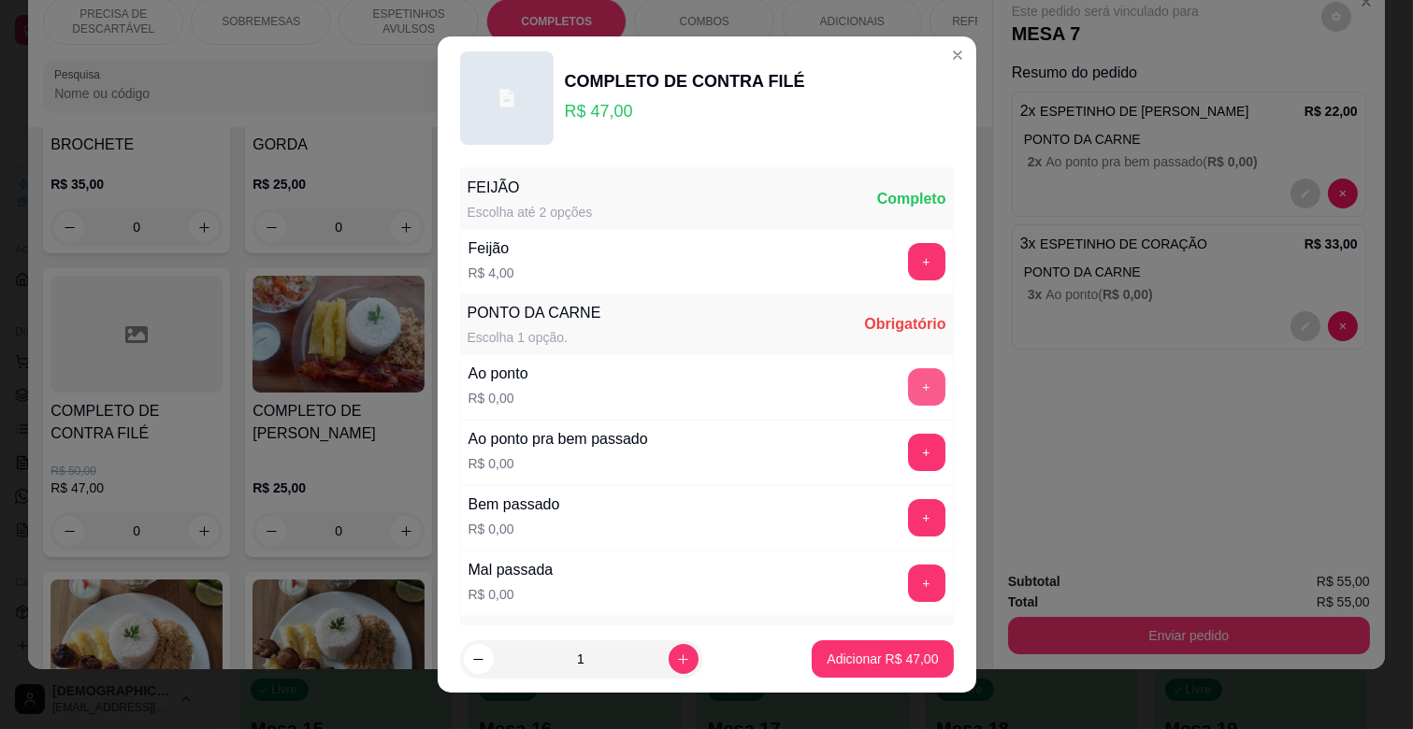
click at [908, 376] on button "+" at bounding box center [926, 386] width 37 height 37
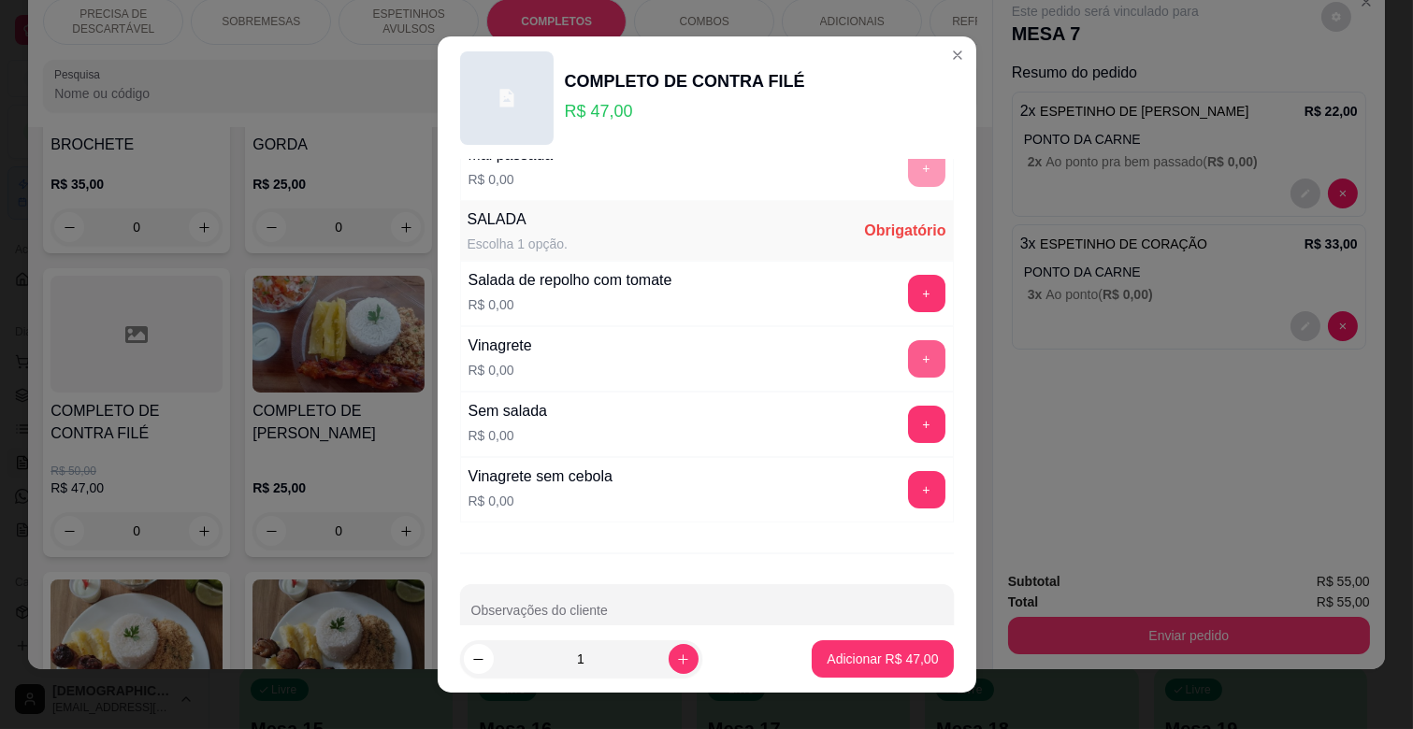
click at [908, 355] on button "+" at bounding box center [926, 358] width 37 height 37
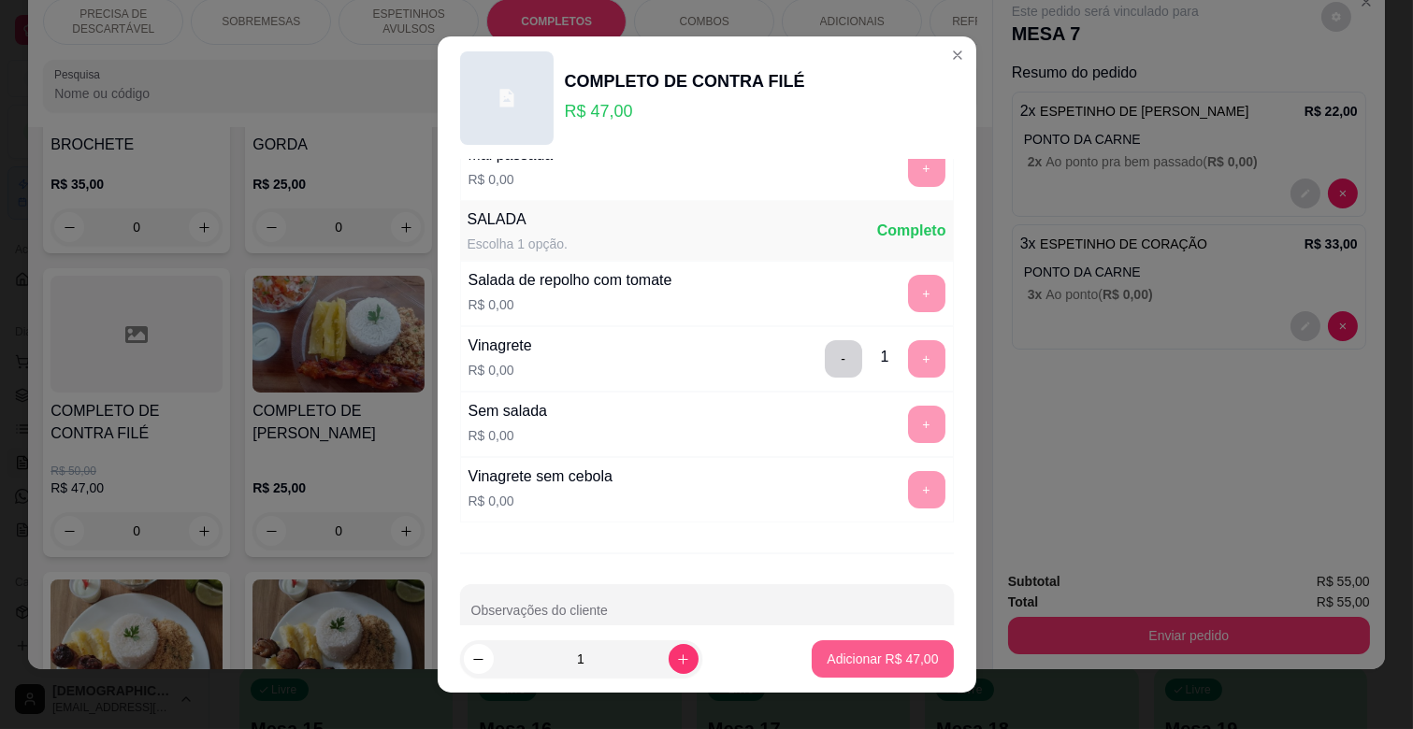
click at [894, 669] on button "Adicionar R$ 47,00" at bounding box center [882, 658] width 141 height 37
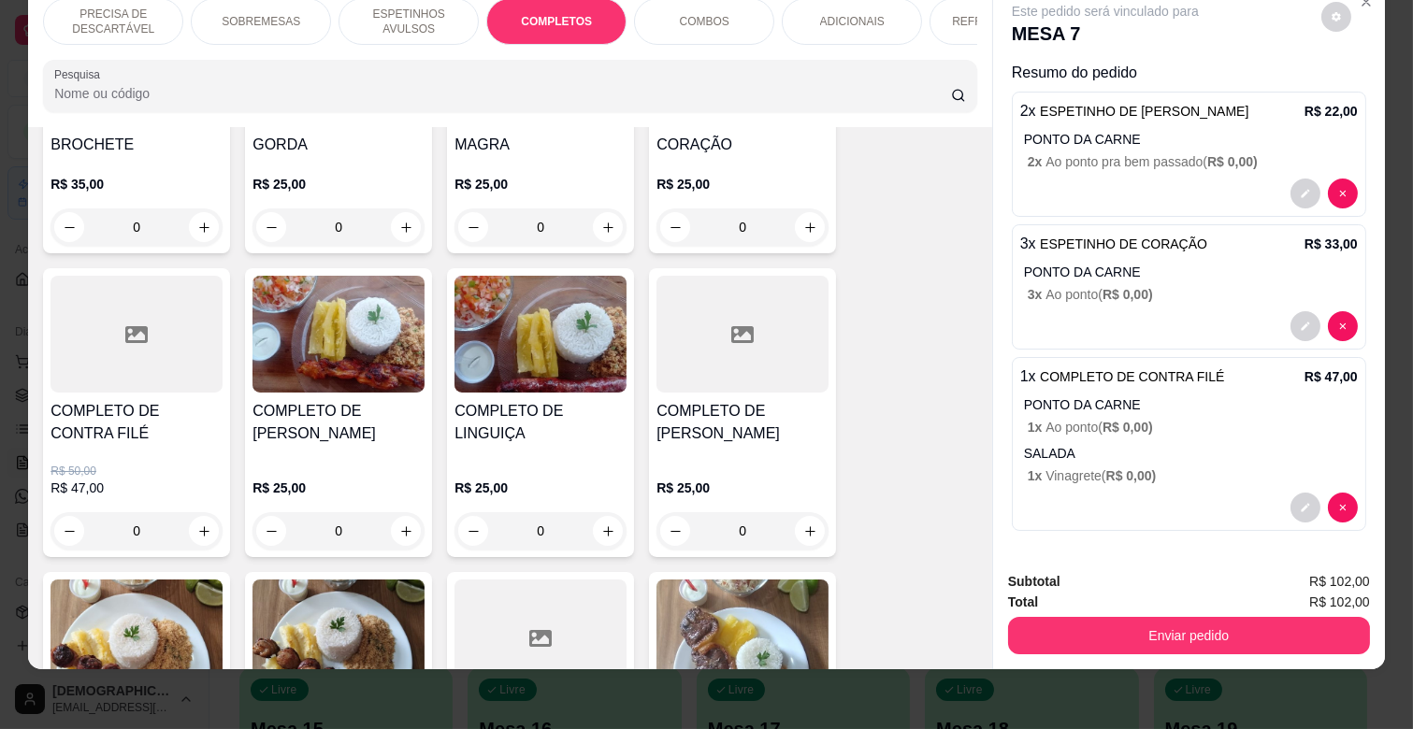
click at [936, 10] on div "REFRIGERANTES" at bounding box center [999, 21] width 140 height 47
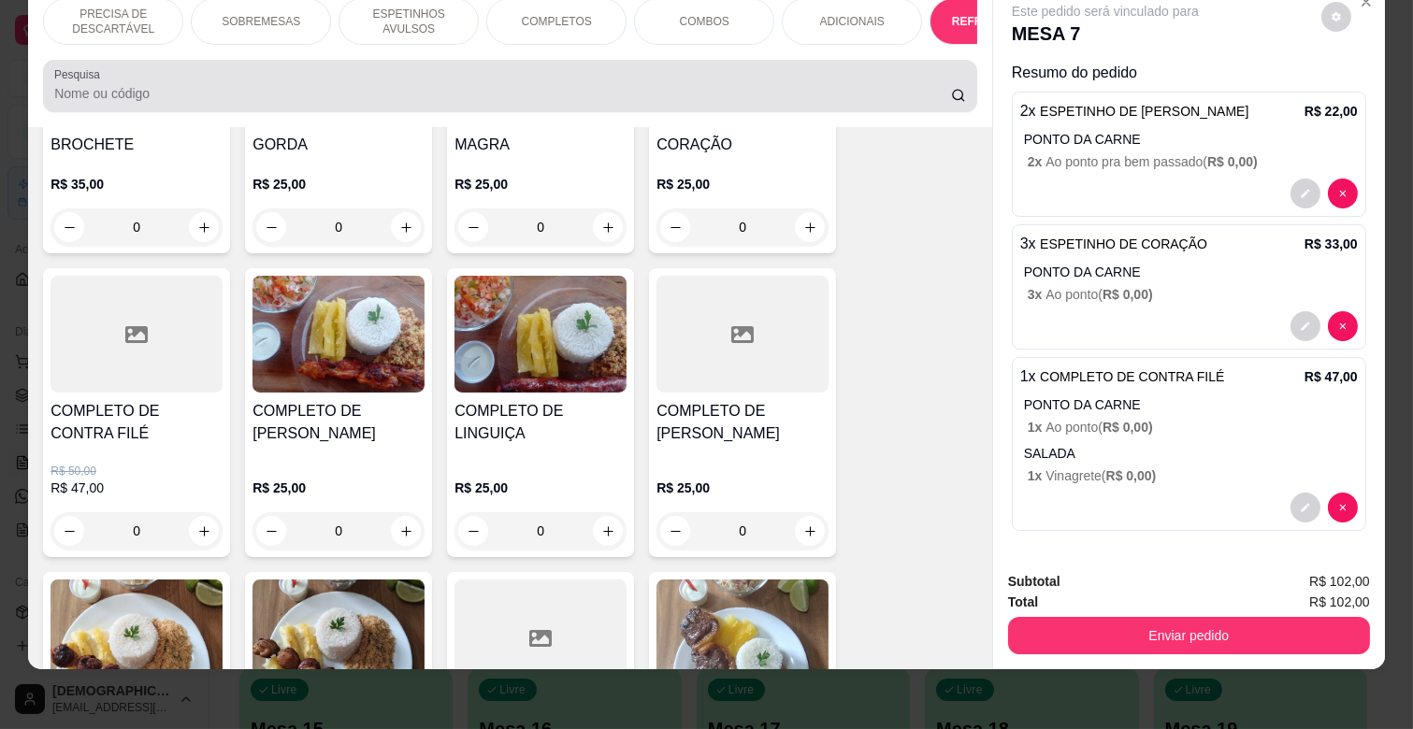
scroll to position [4078, 0]
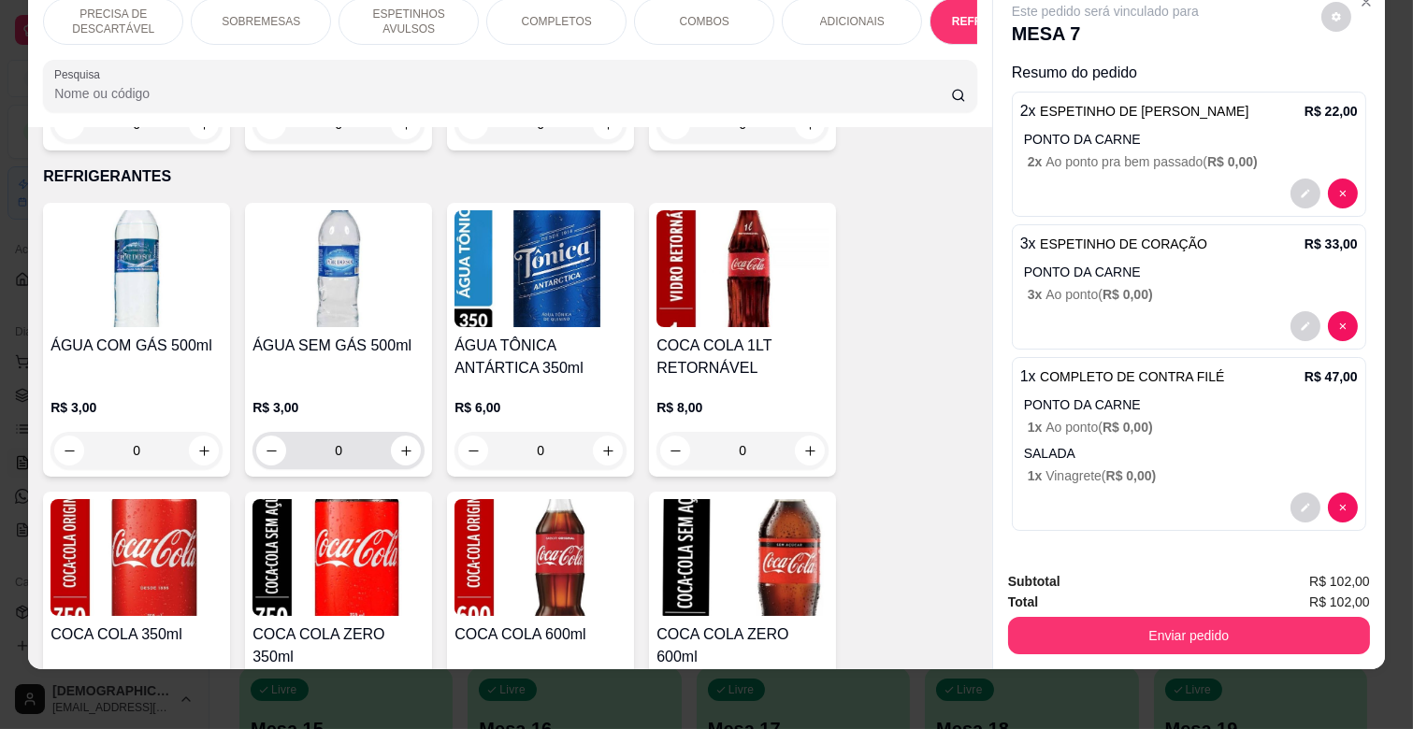
click at [399, 432] on div "0" at bounding box center [338, 450] width 165 height 37
click at [402, 444] on icon "increase-product-quantity" at bounding box center [406, 451] width 14 height 14
type input "1"
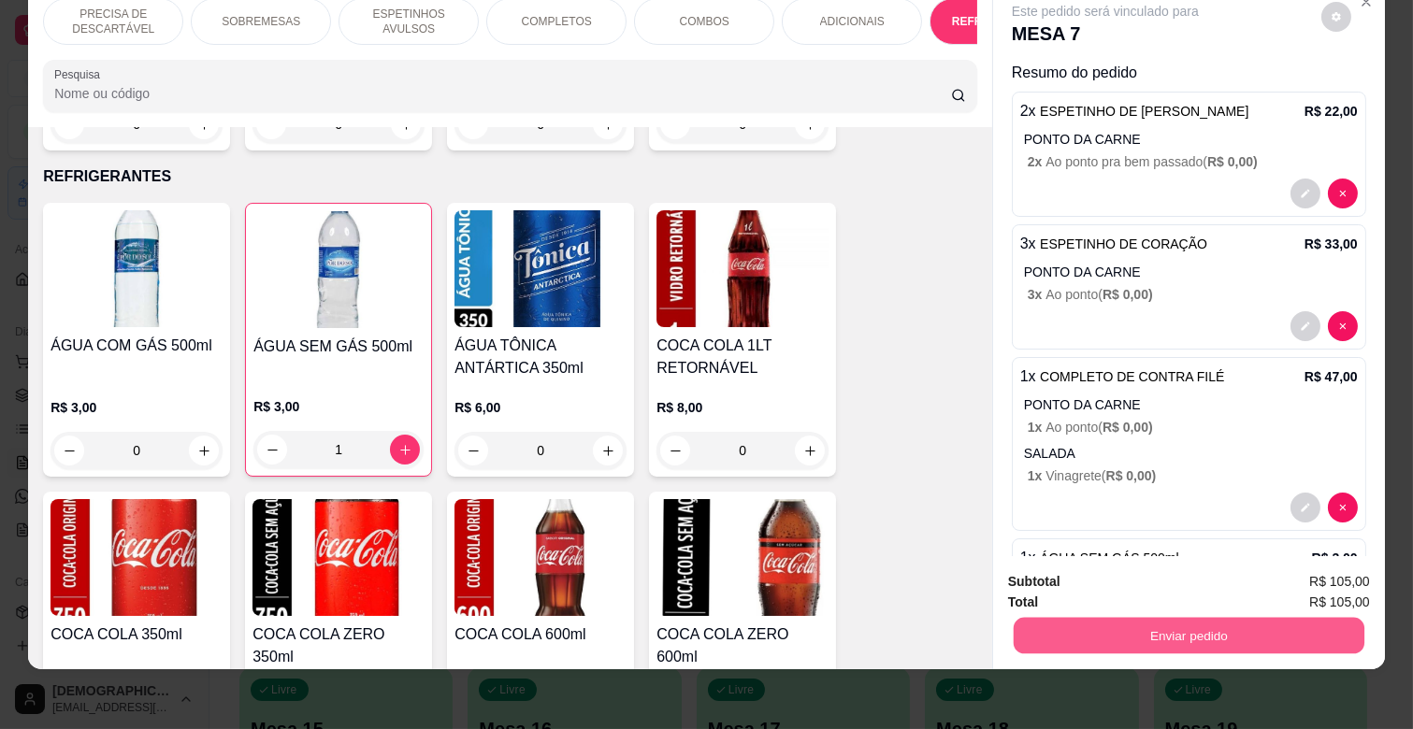
click at [1104, 619] on button "Enviar pedido" at bounding box center [1189, 635] width 351 height 36
click at [1100, 576] on button "Não registrar e enviar pedido" at bounding box center [1125, 574] width 194 height 36
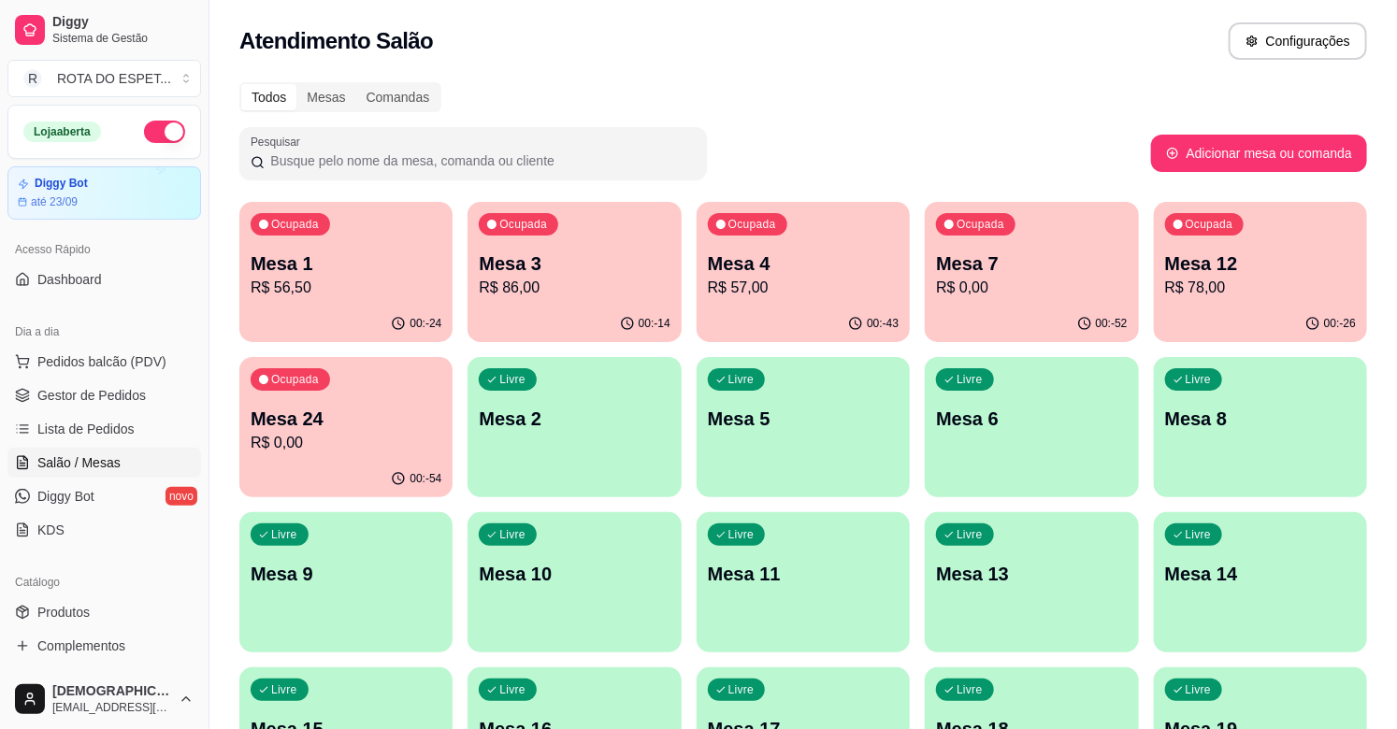
click at [512, 262] on p "Mesa 3" at bounding box center [574, 264] width 191 height 26
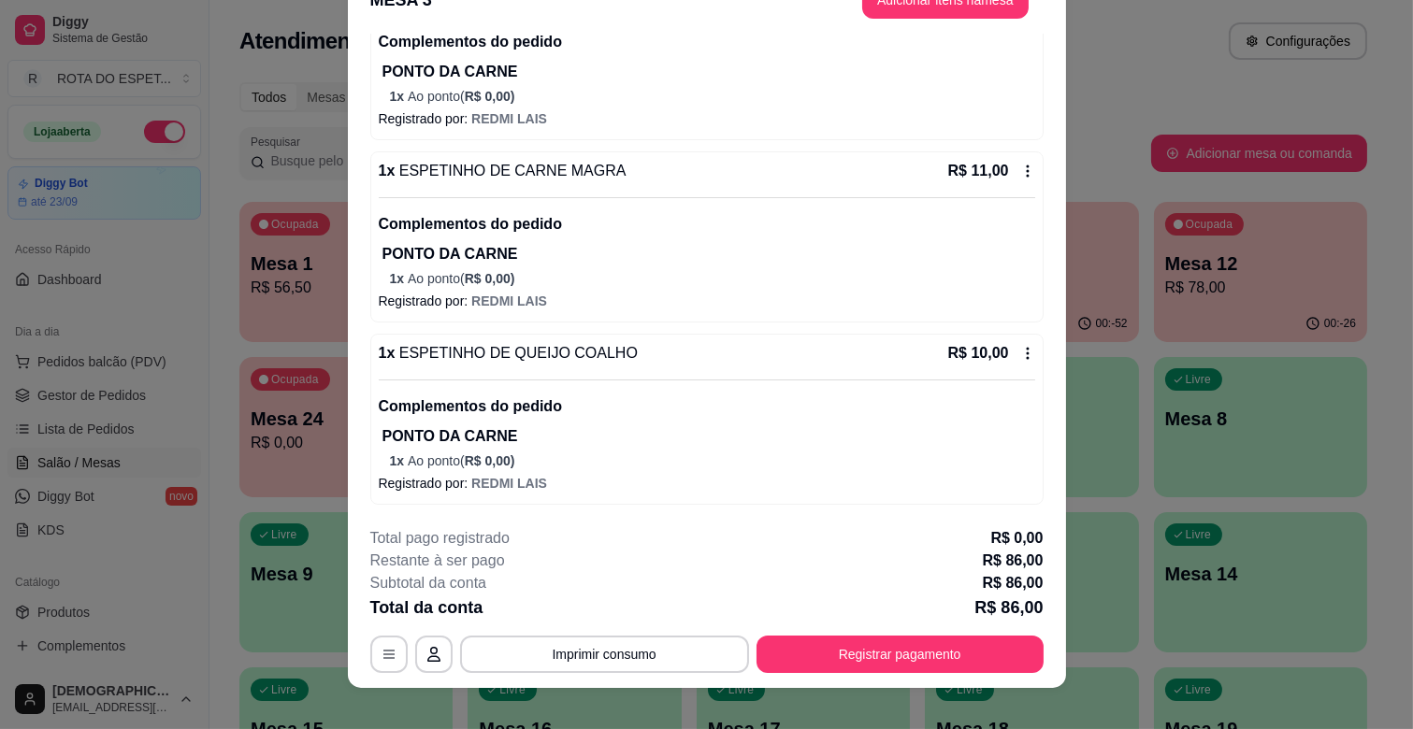
scroll to position [56, 0]
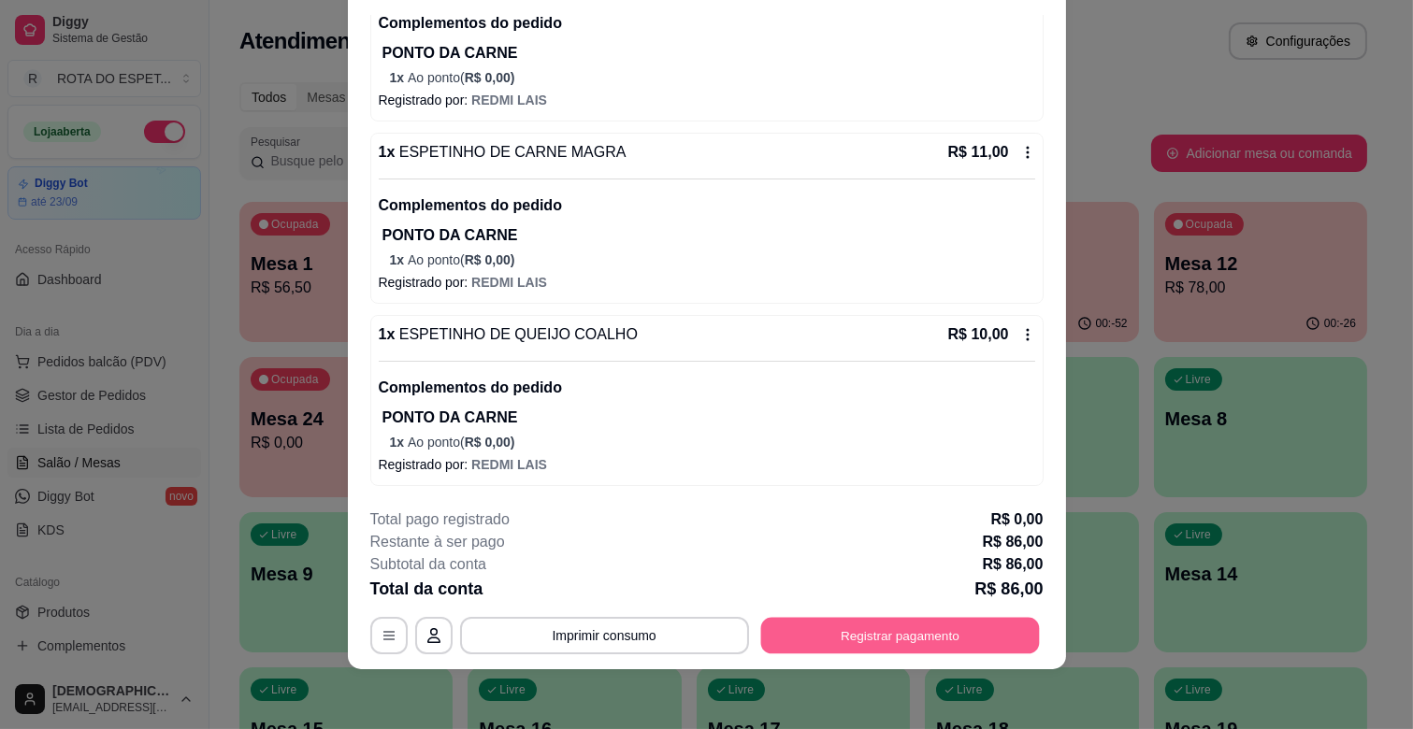
click at [864, 633] on button "Registrar pagamento" at bounding box center [899, 636] width 279 height 36
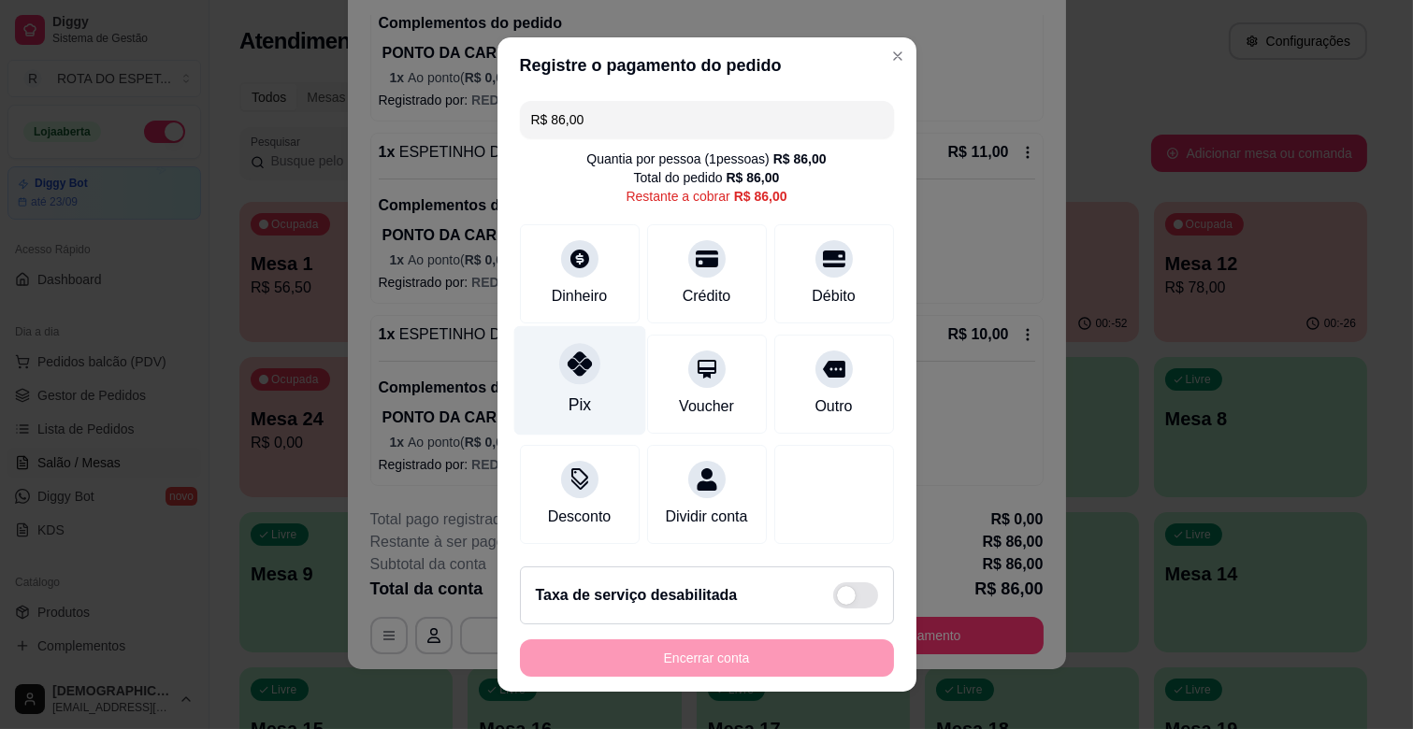
click at [559, 361] on div at bounding box center [579, 363] width 41 height 41
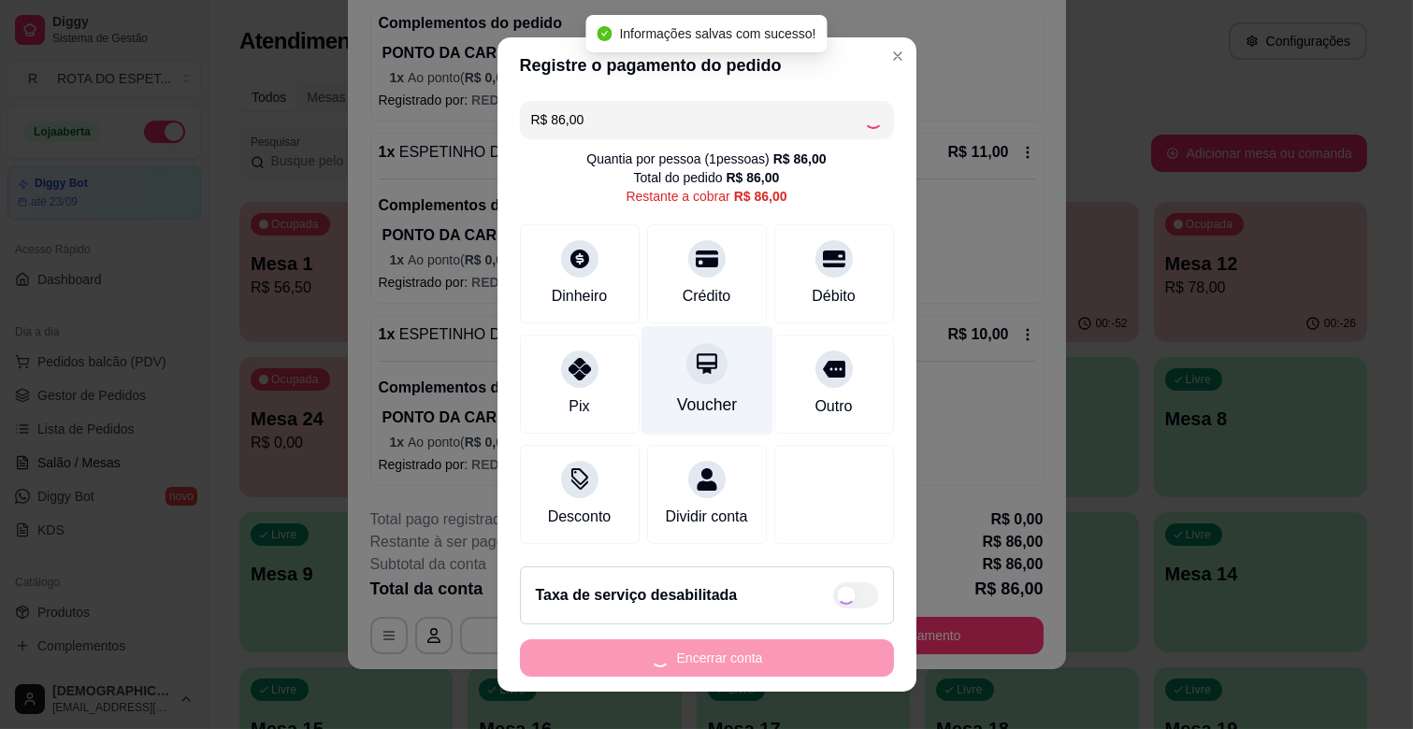
type input "R$ 0,00"
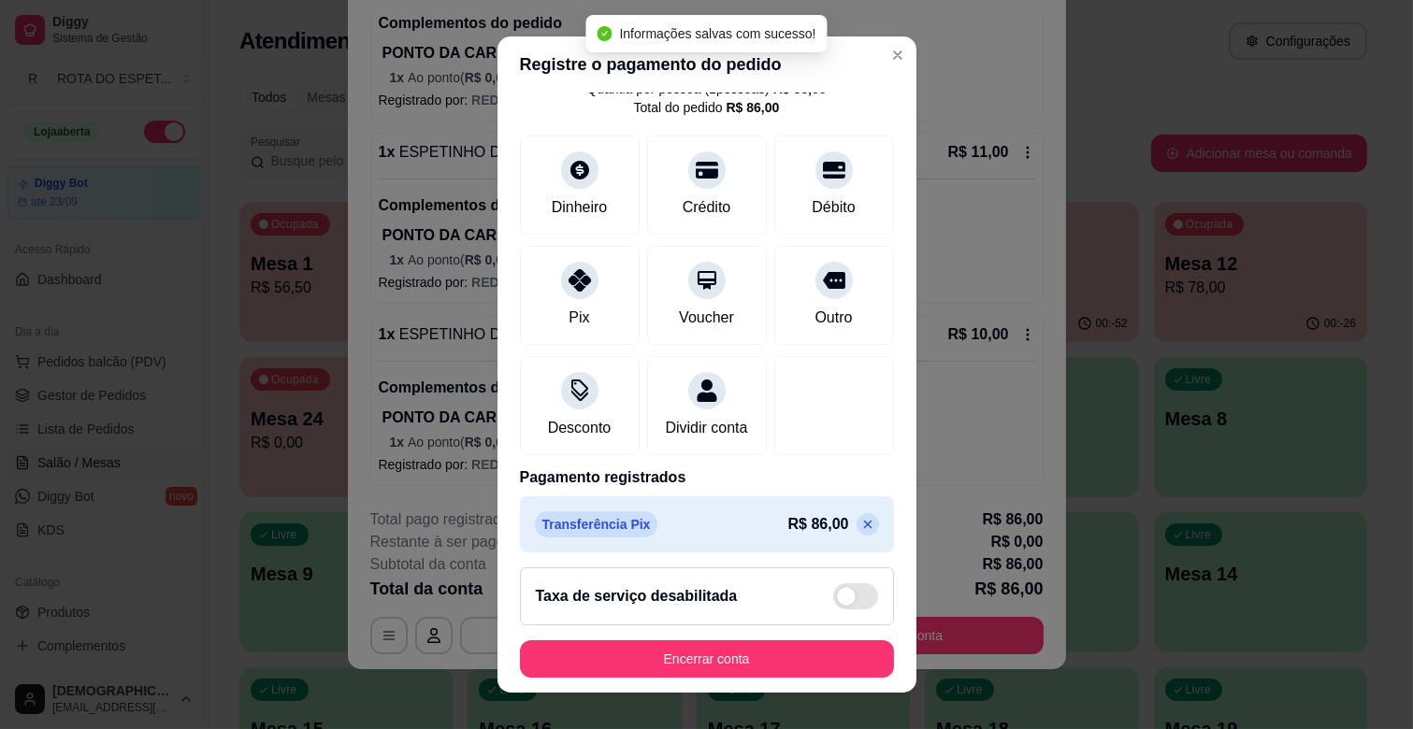
scroll to position [99, 0]
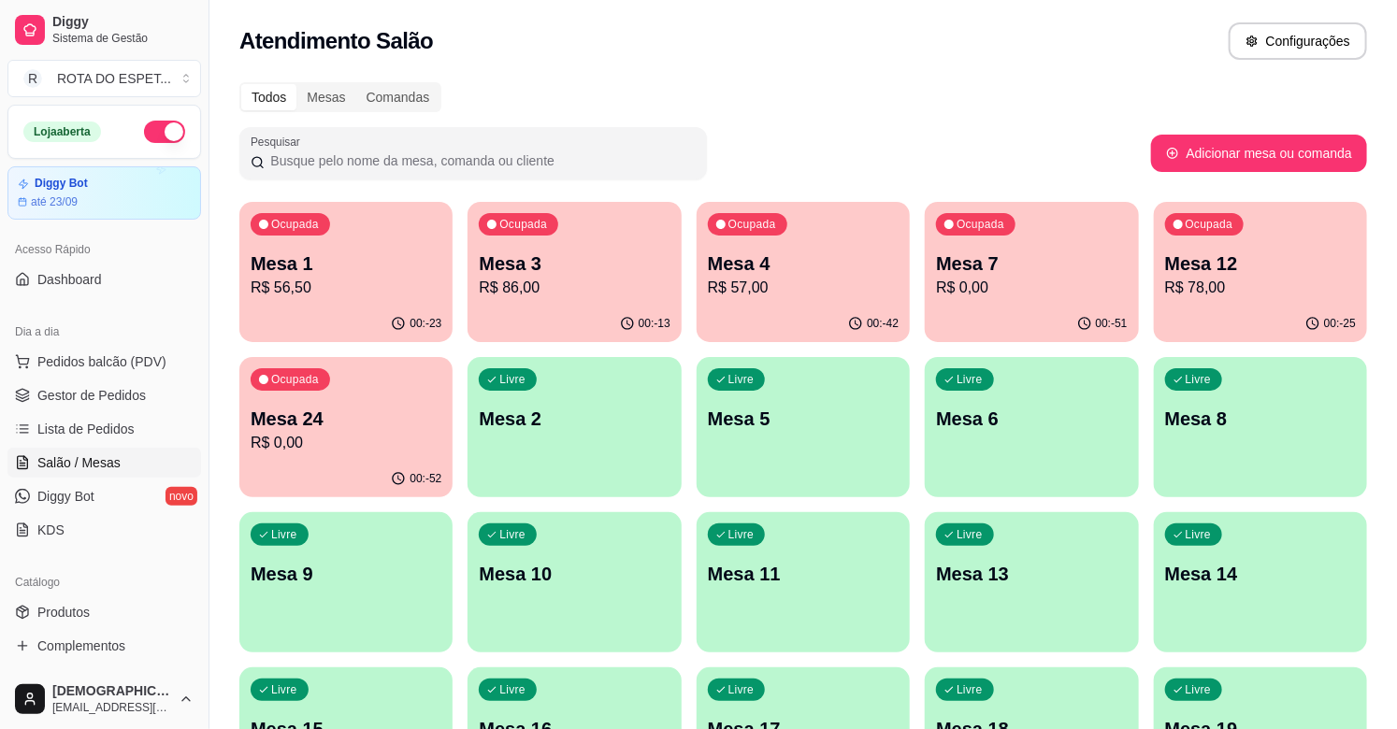
click at [133, 394] on span "Gestor de Pedidos" at bounding box center [91, 395] width 108 height 19
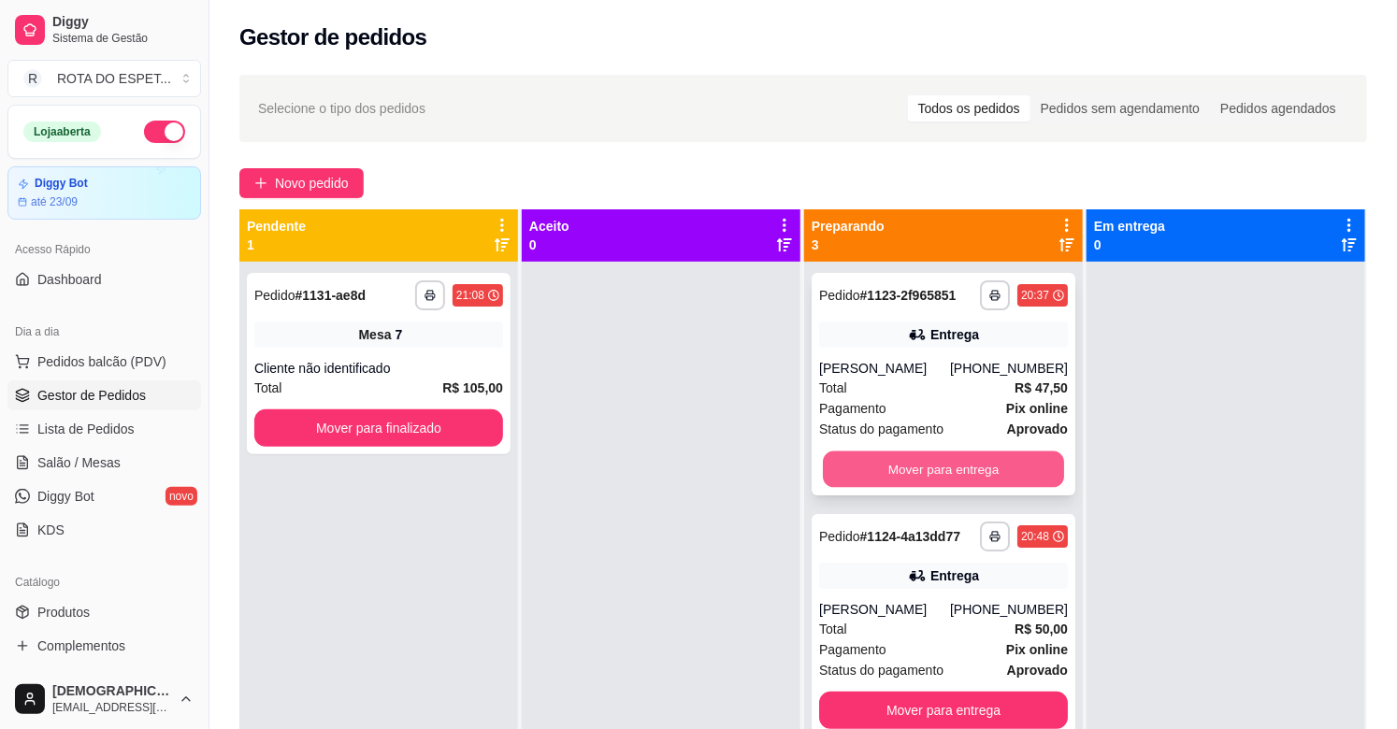
click at [1014, 464] on button "Mover para entrega" at bounding box center [943, 470] width 241 height 36
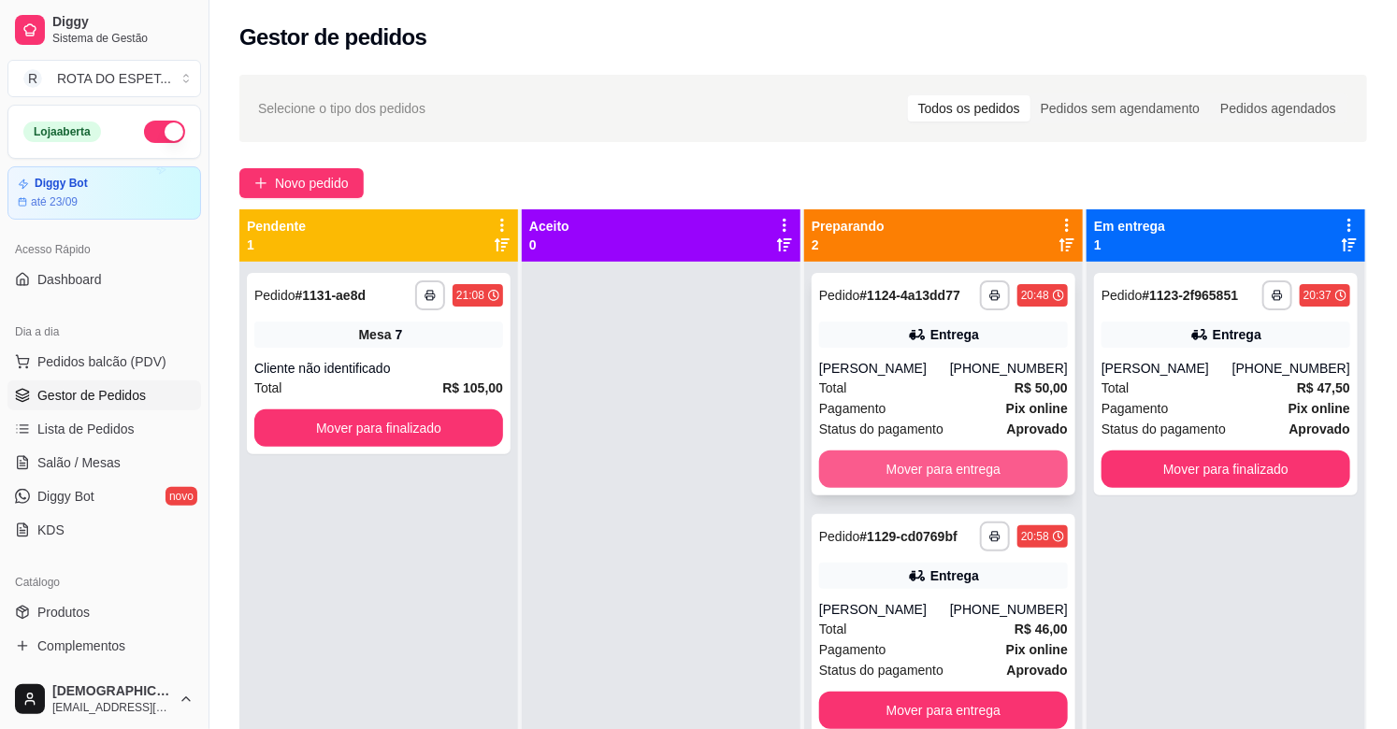
click at [985, 459] on button "Mover para entrega" at bounding box center [943, 469] width 249 height 37
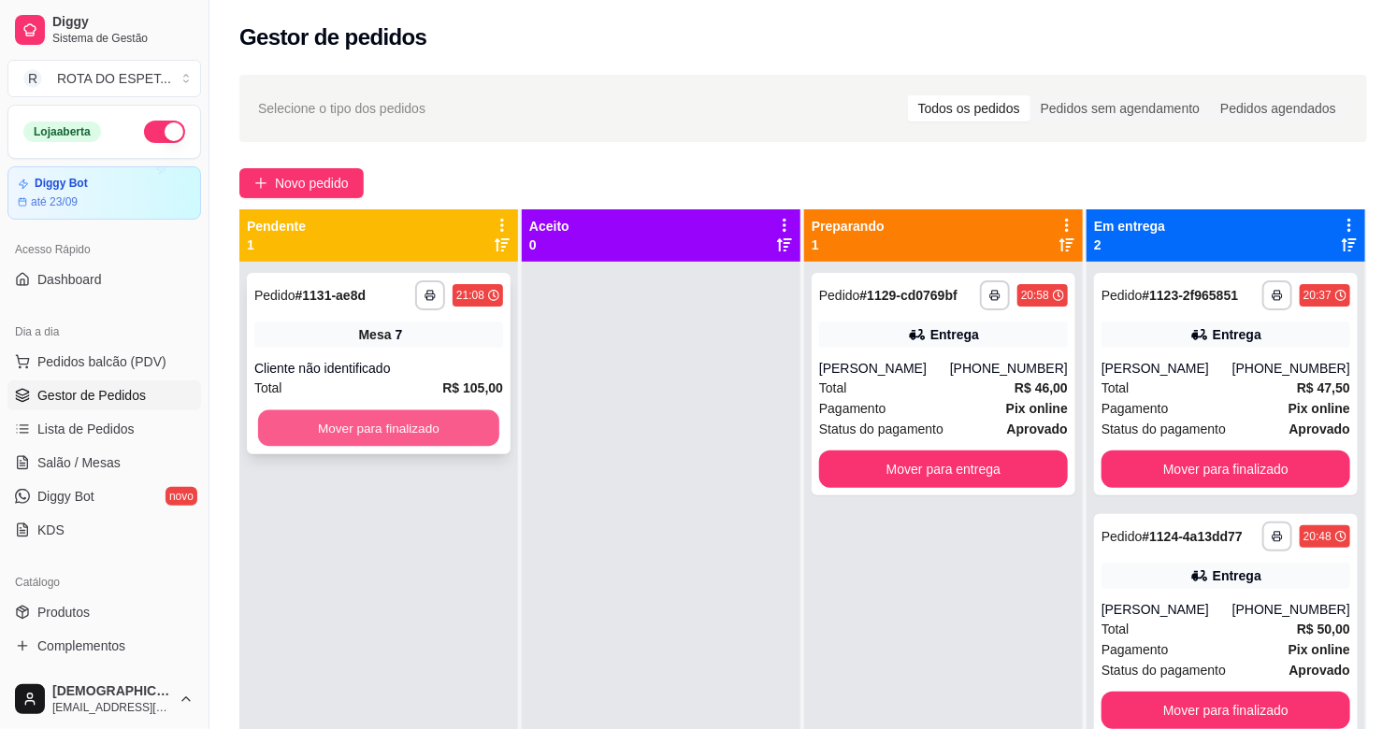
click at [427, 436] on button "Mover para finalizado" at bounding box center [378, 428] width 241 height 36
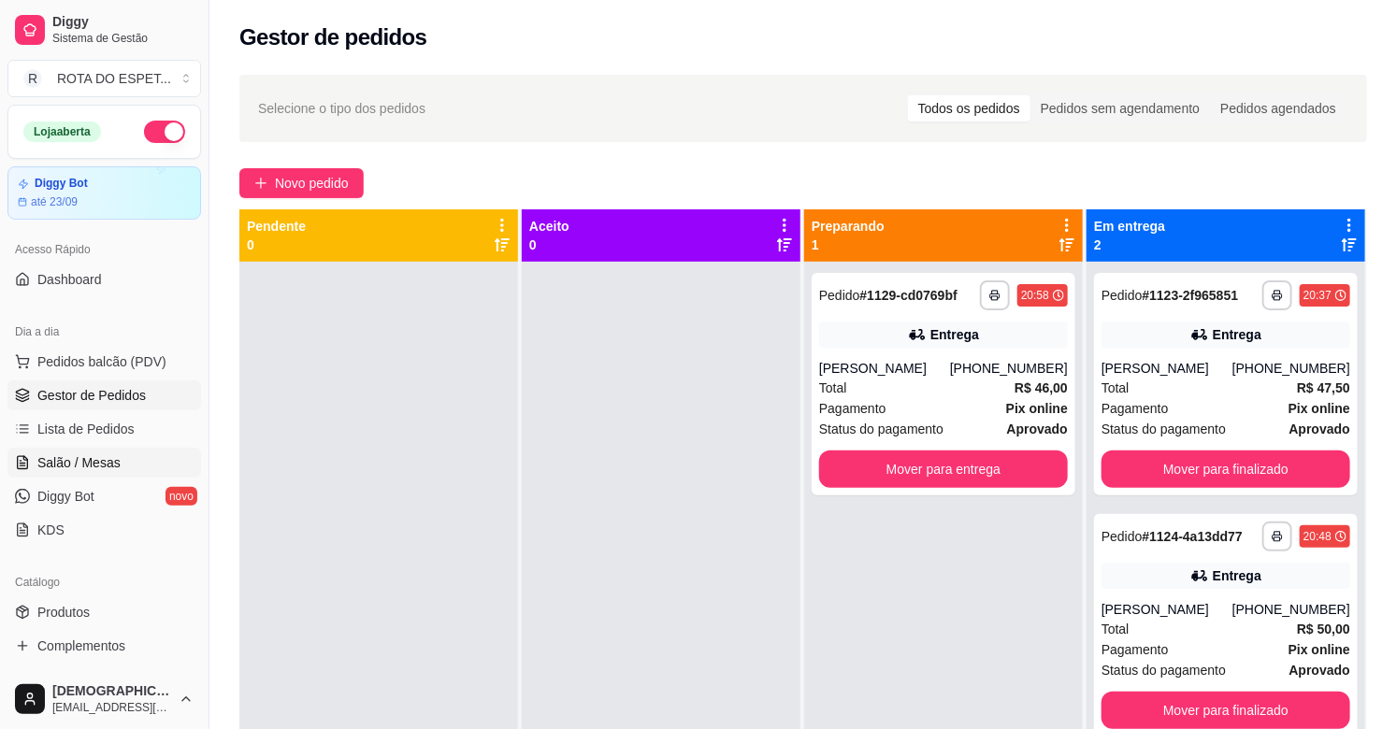
click at [80, 463] on span "Salão / Mesas" at bounding box center [78, 462] width 83 height 19
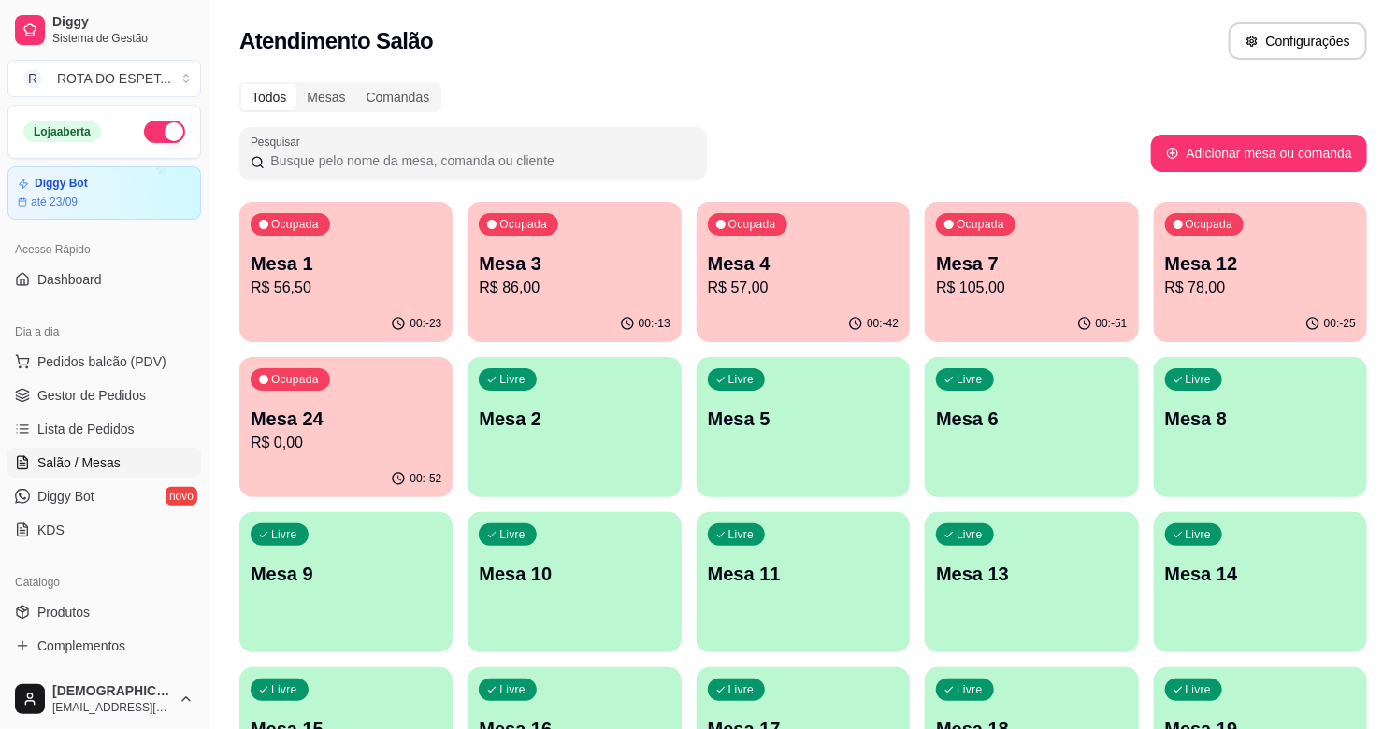
click at [499, 251] on p "Mesa 3" at bounding box center [574, 264] width 191 height 26
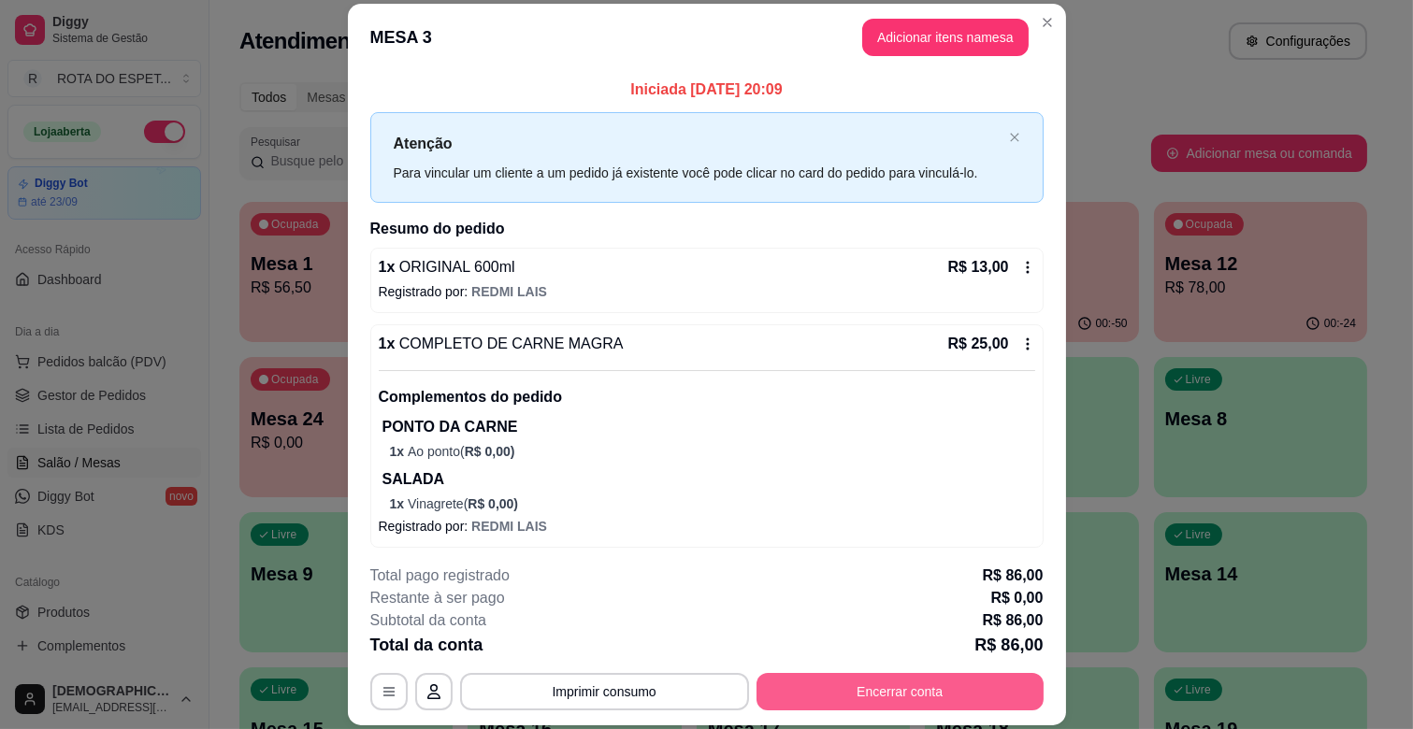
click at [917, 697] on button "Encerrar conta" at bounding box center [899, 691] width 287 height 37
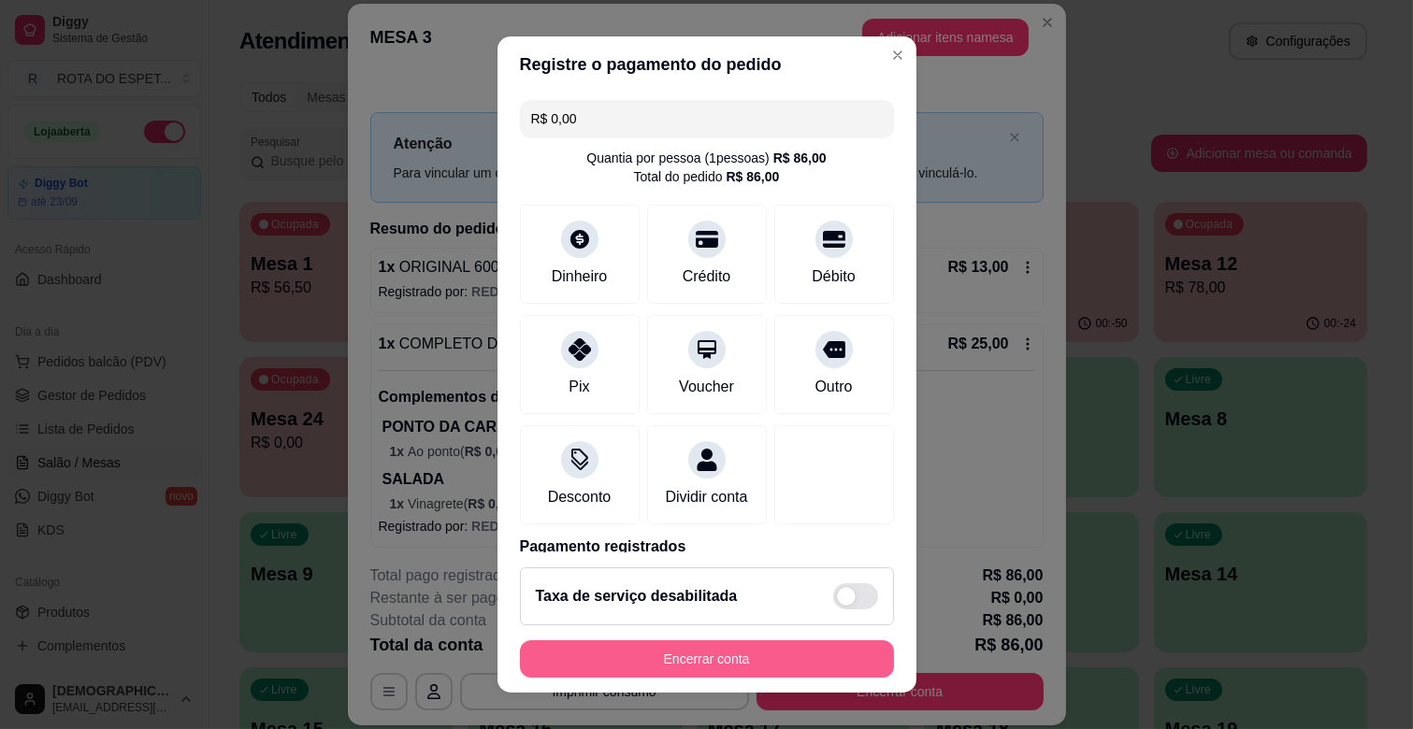
click at [685, 659] on button "Encerrar conta" at bounding box center [707, 658] width 374 height 37
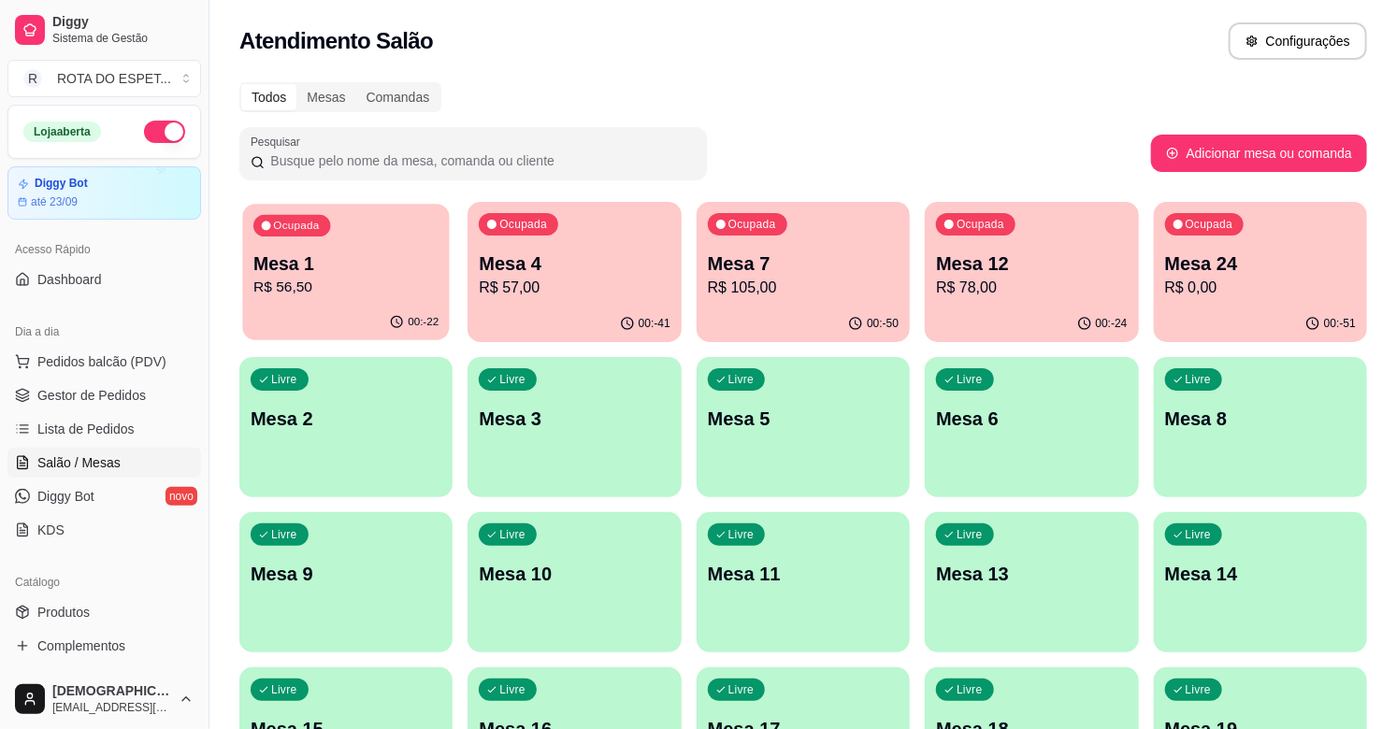
click at [366, 310] on div "00:-22" at bounding box center [346, 323] width 208 height 36
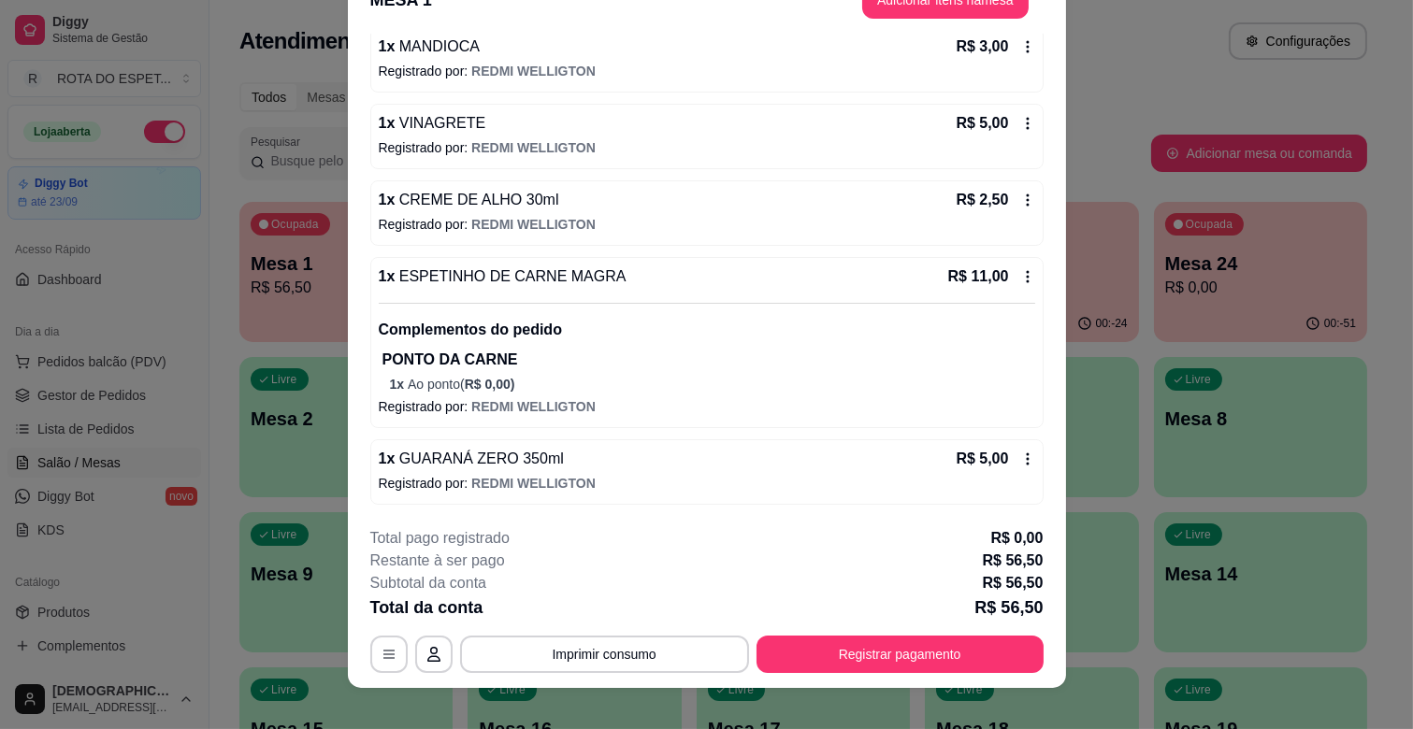
scroll to position [56, 0]
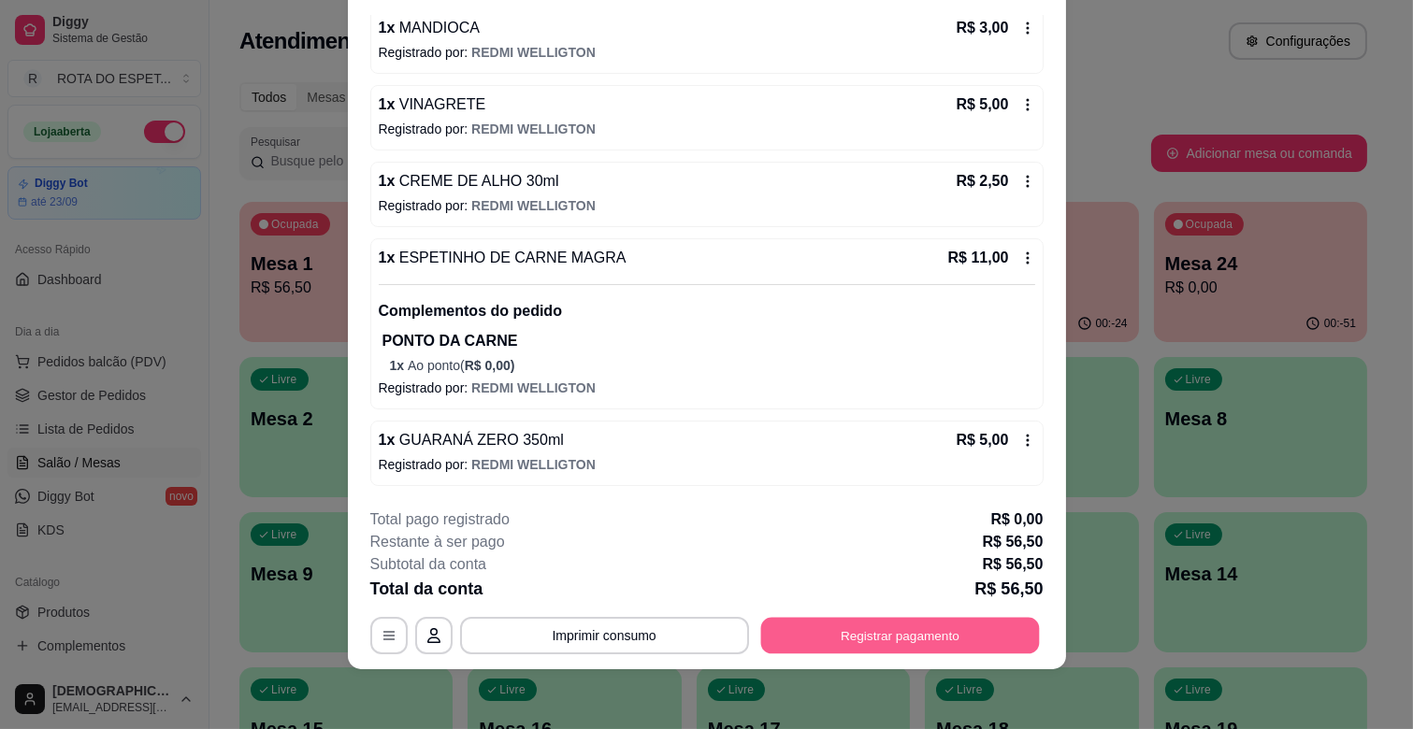
click at [894, 645] on button "Registrar pagamento" at bounding box center [899, 636] width 279 height 36
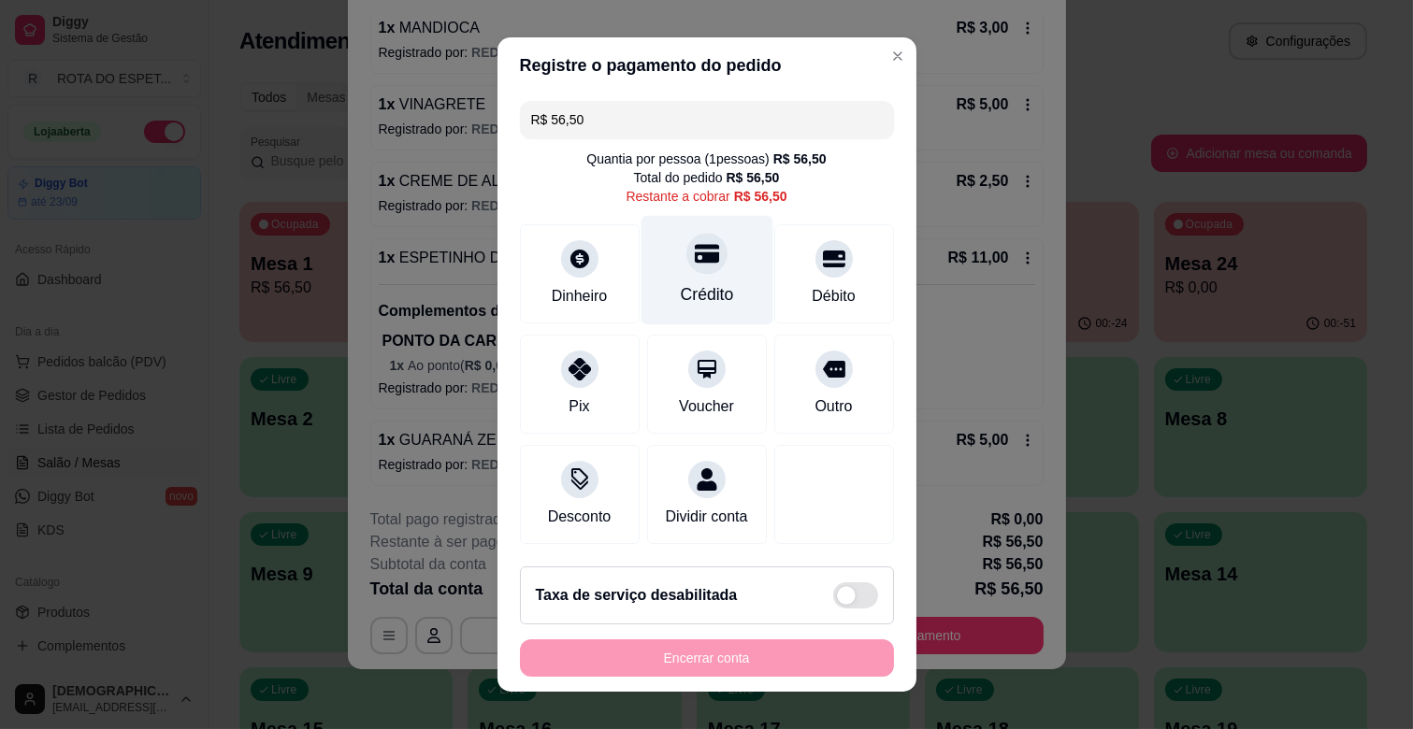
click at [657, 268] on div "Crédito" at bounding box center [706, 270] width 132 height 109
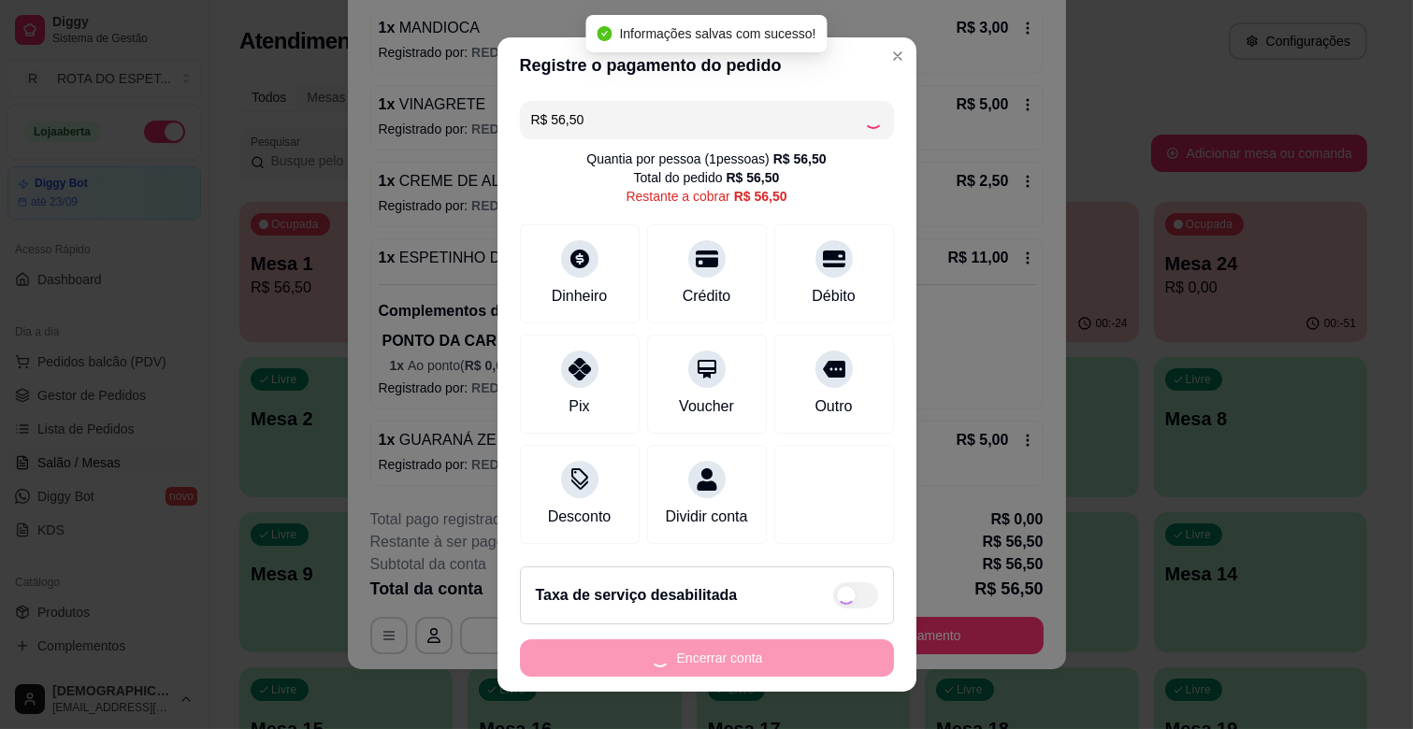
type input "R$ 0,00"
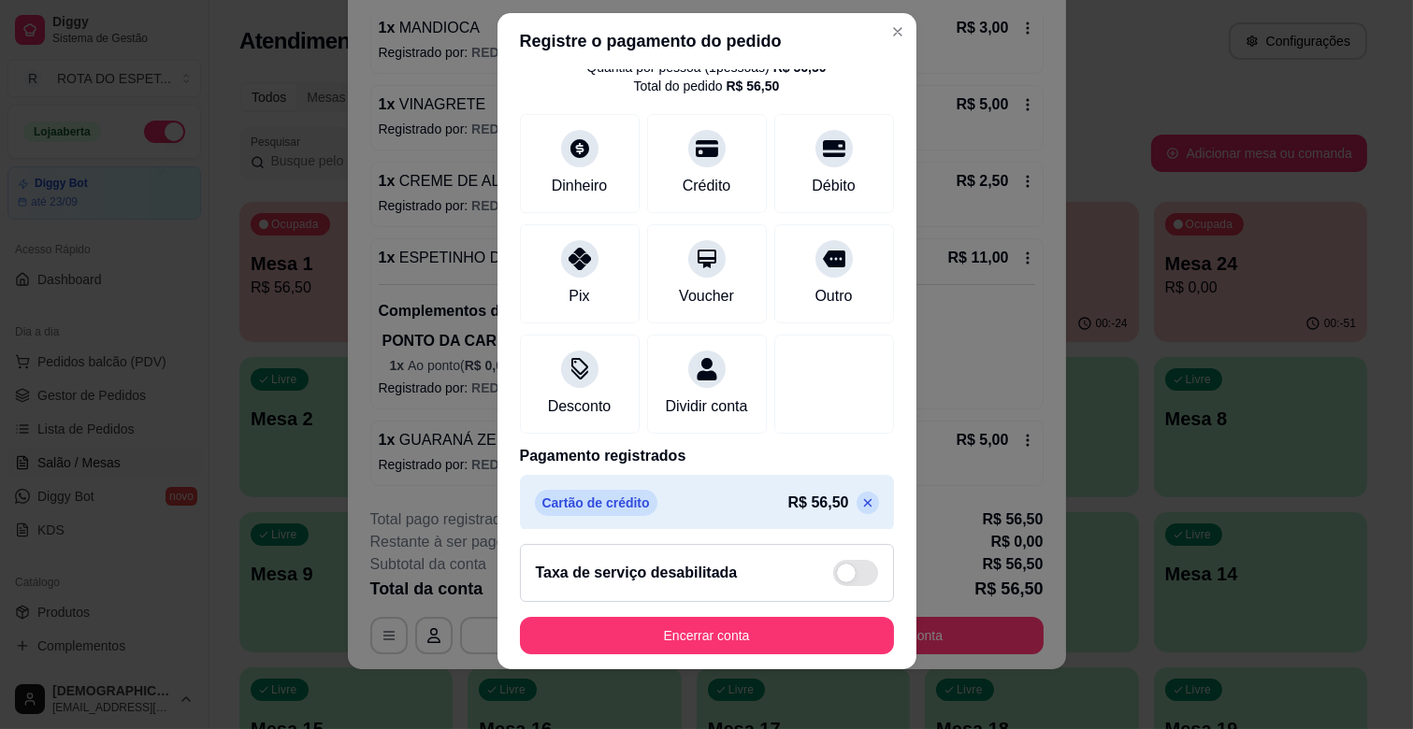
scroll to position [99, 0]
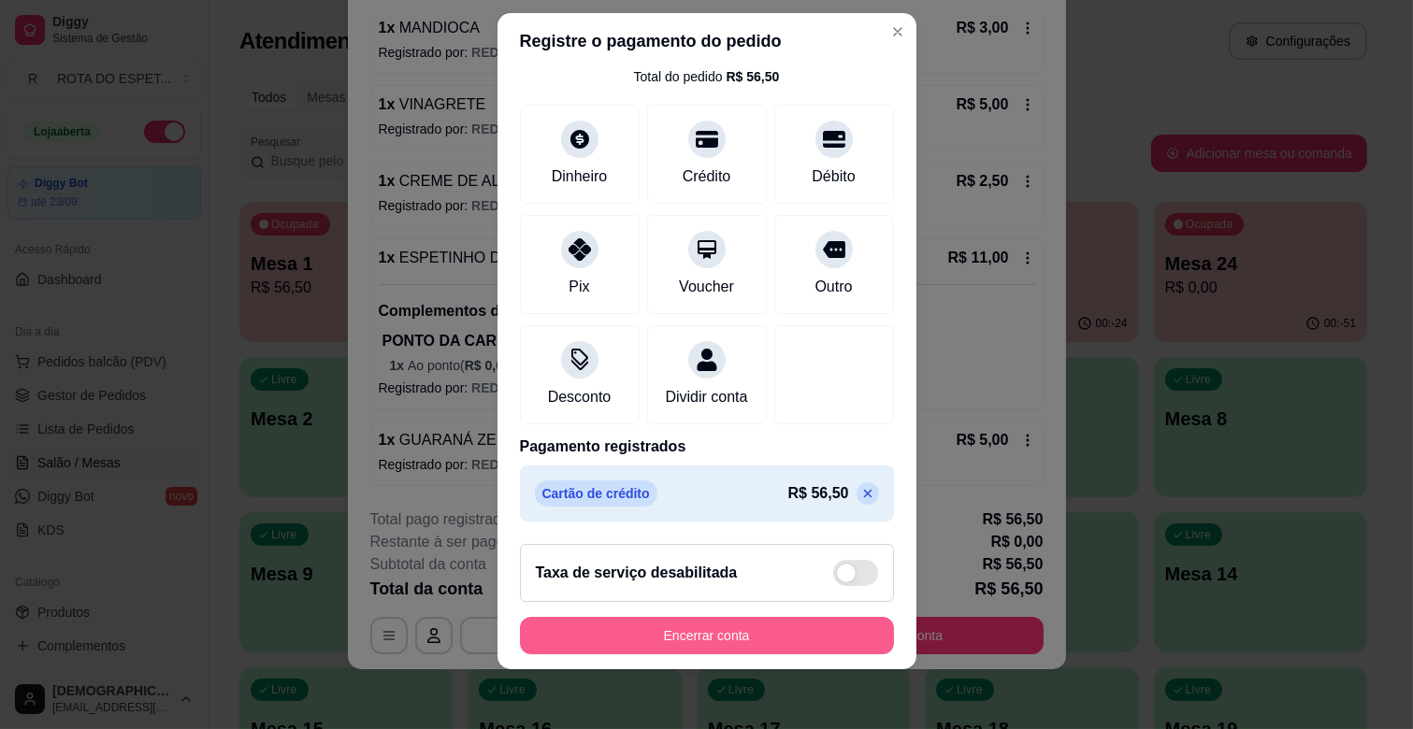
click at [739, 622] on button "Encerrar conta" at bounding box center [707, 635] width 374 height 37
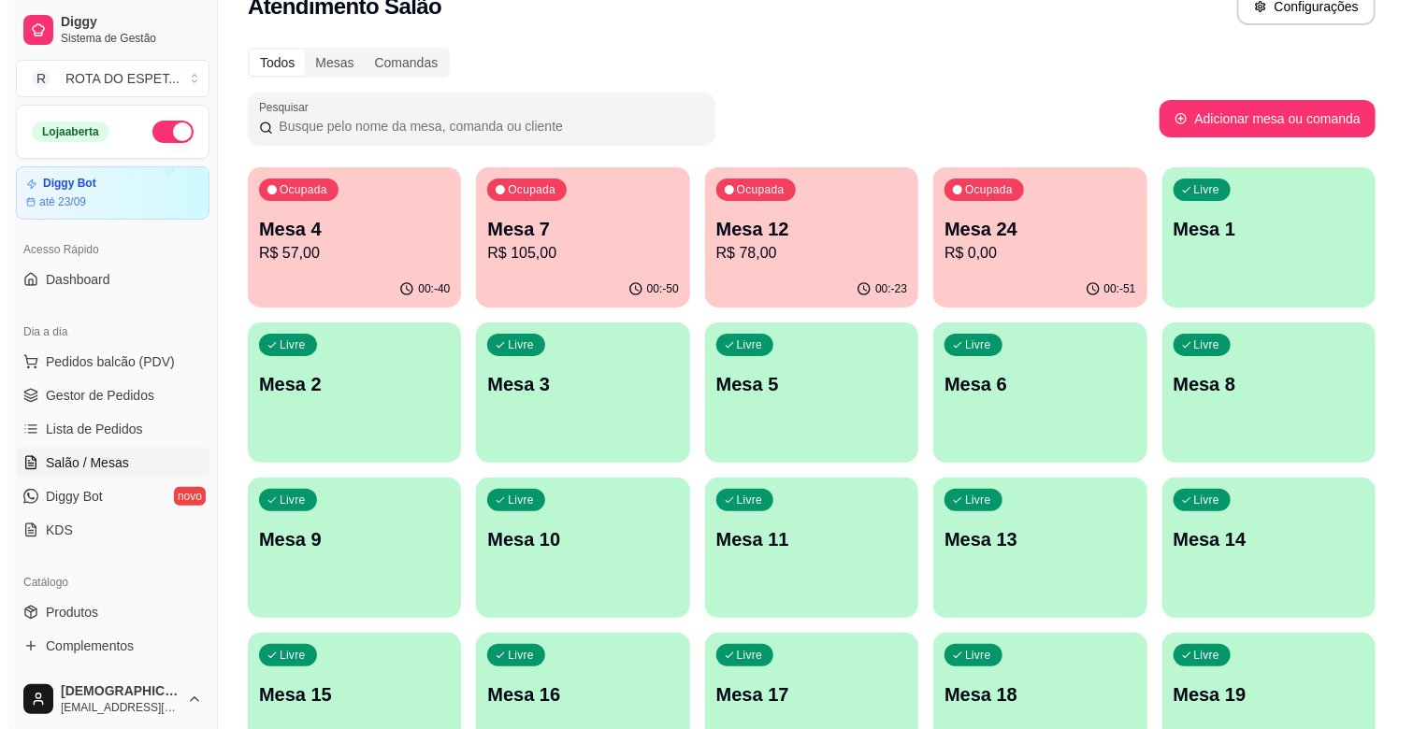
scroll to position [0, 0]
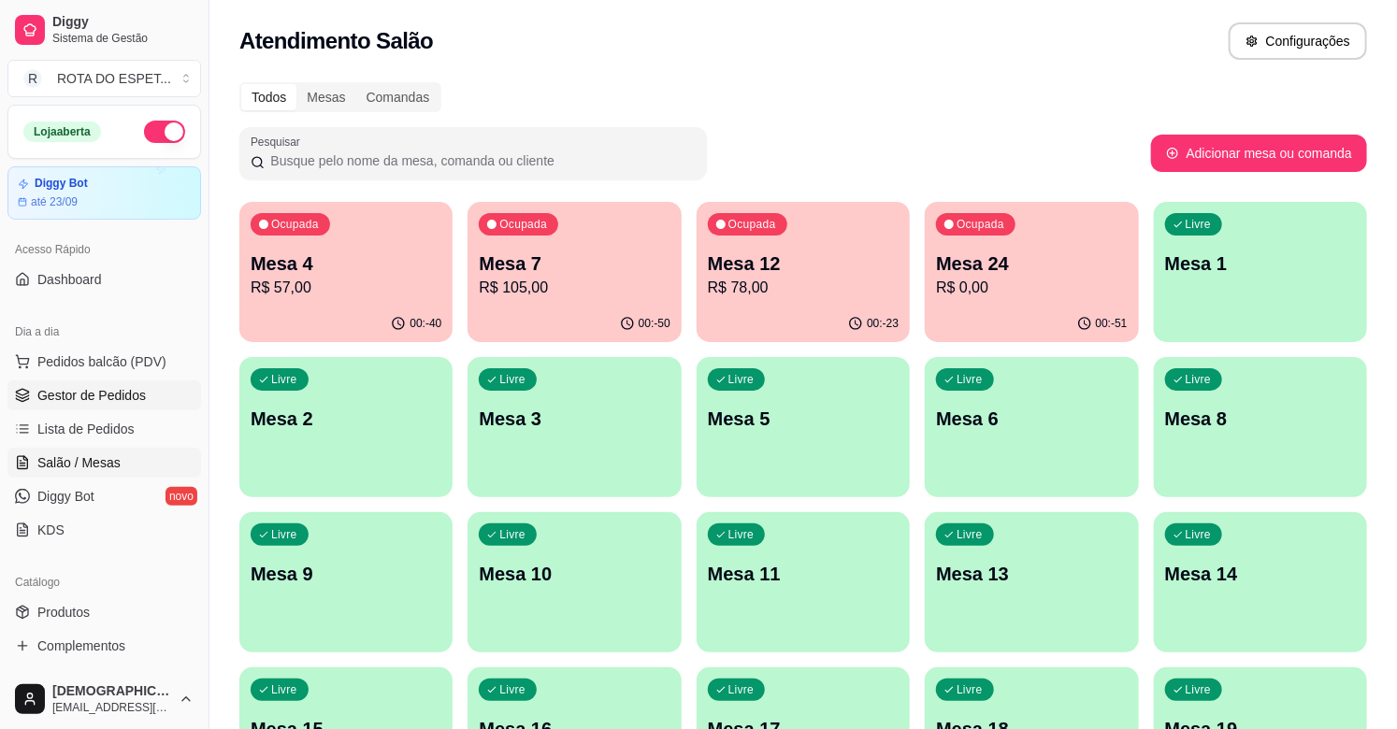
click at [140, 387] on span "Gestor de Pedidos" at bounding box center [91, 395] width 108 height 19
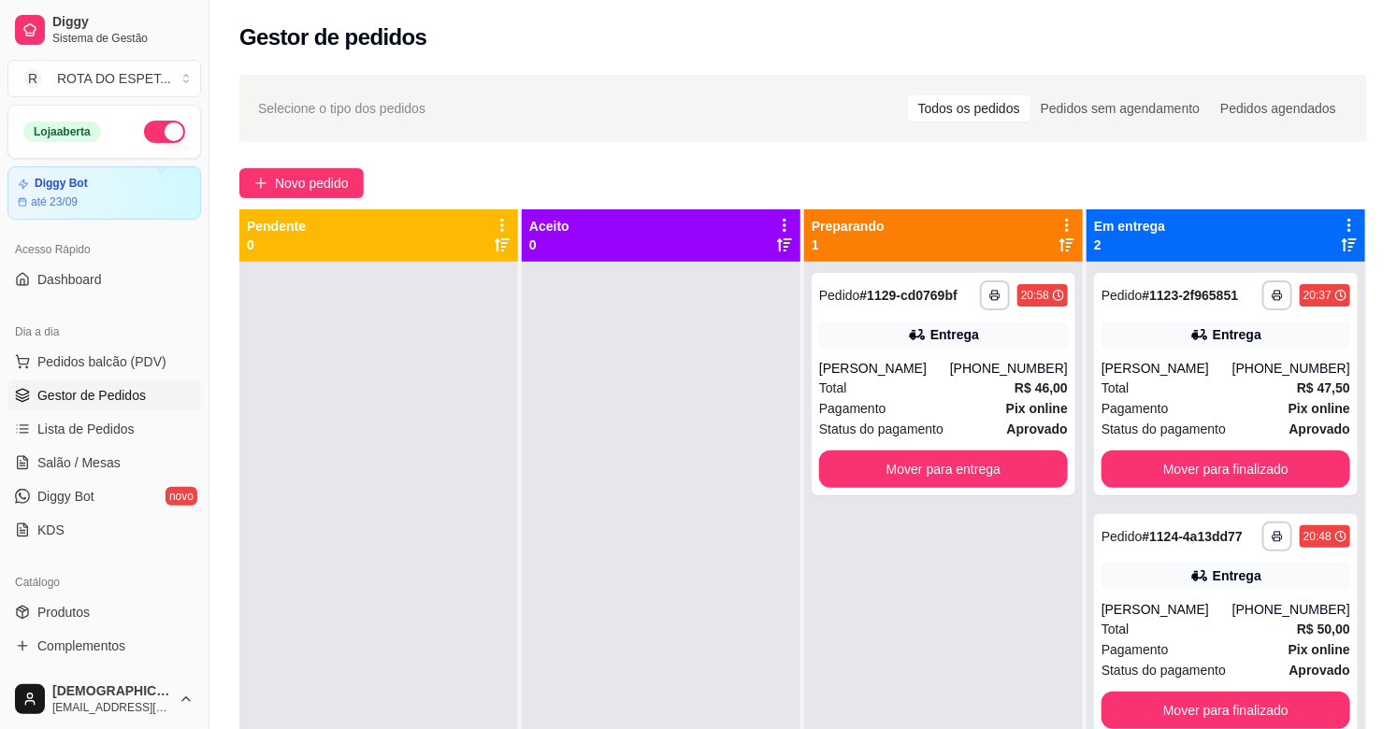
click at [614, 637] on div at bounding box center [661, 626] width 279 height 729
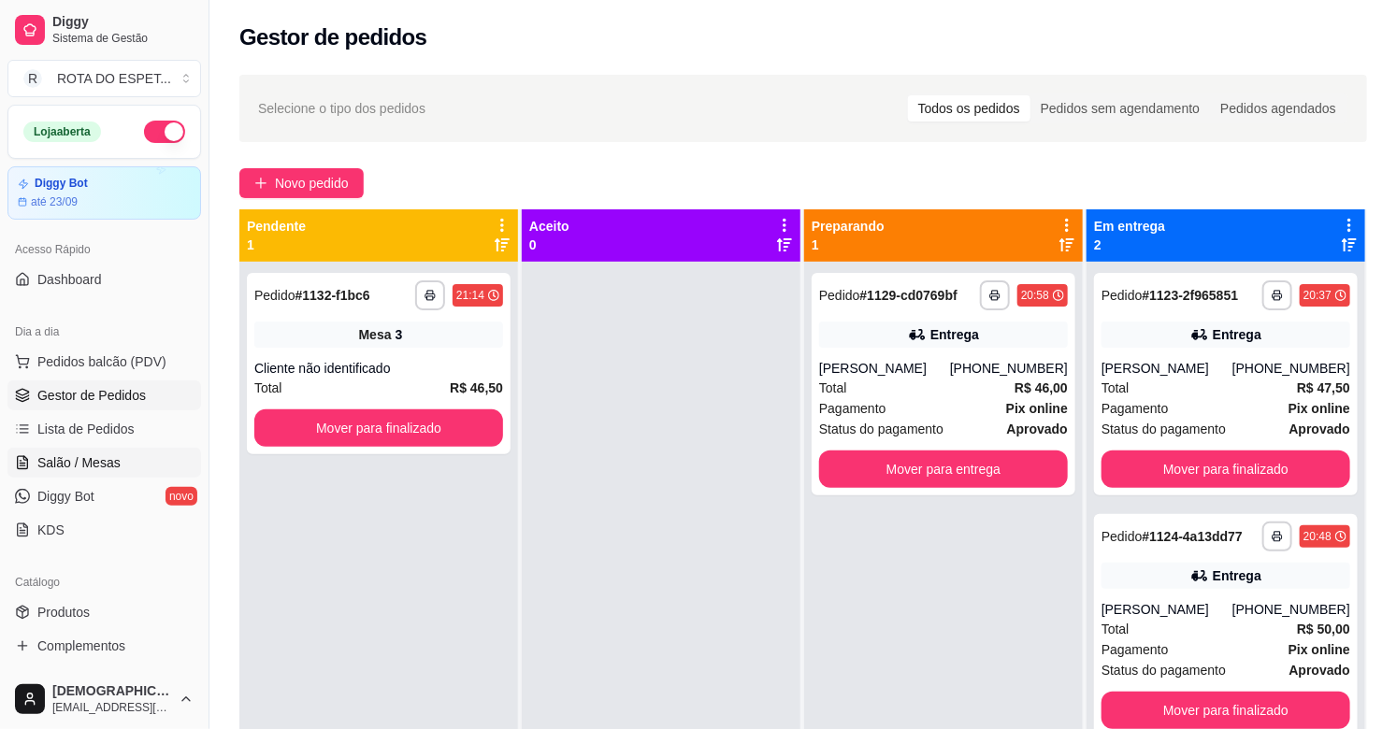
click at [54, 462] on span "Salão / Mesas" at bounding box center [78, 462] width 83 height 19
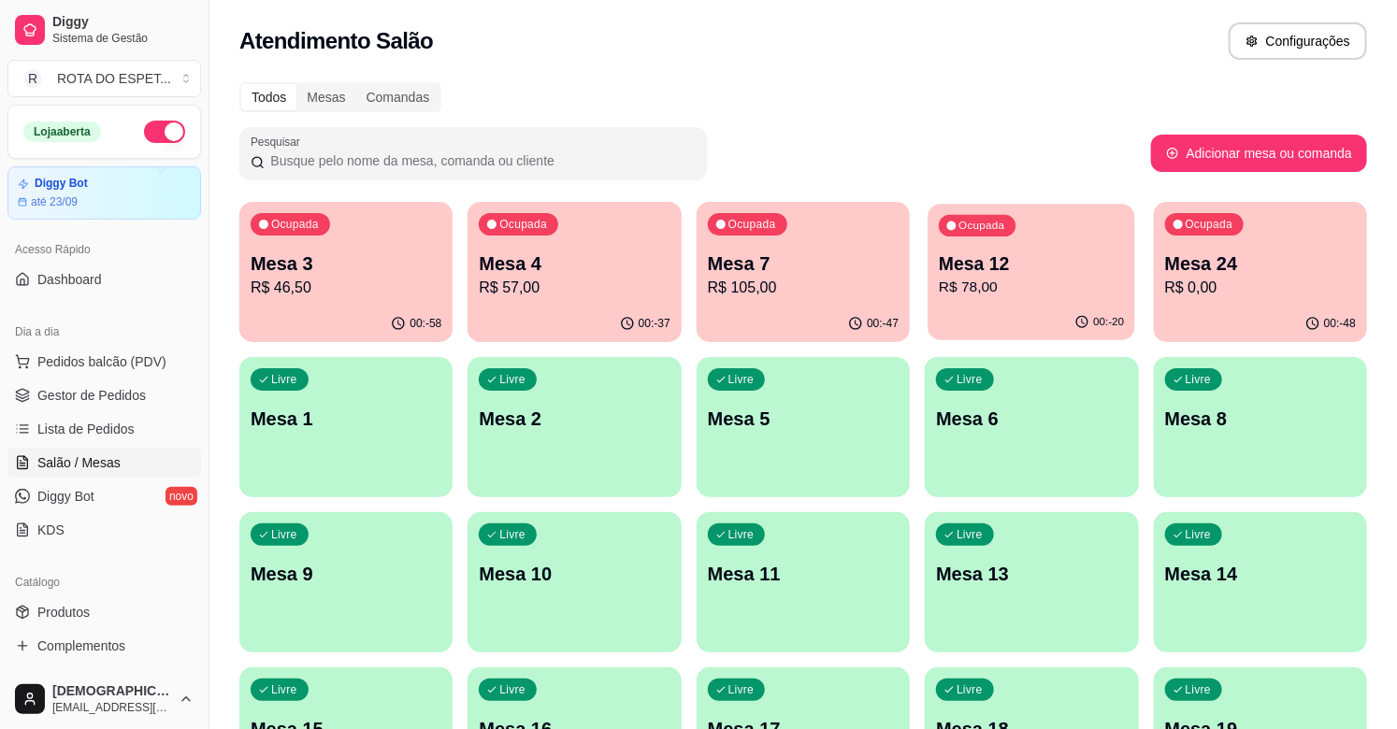
click at [1045, 282] on p "R$ 78,00" at bounding box center [1031, 288] width 185 height 22
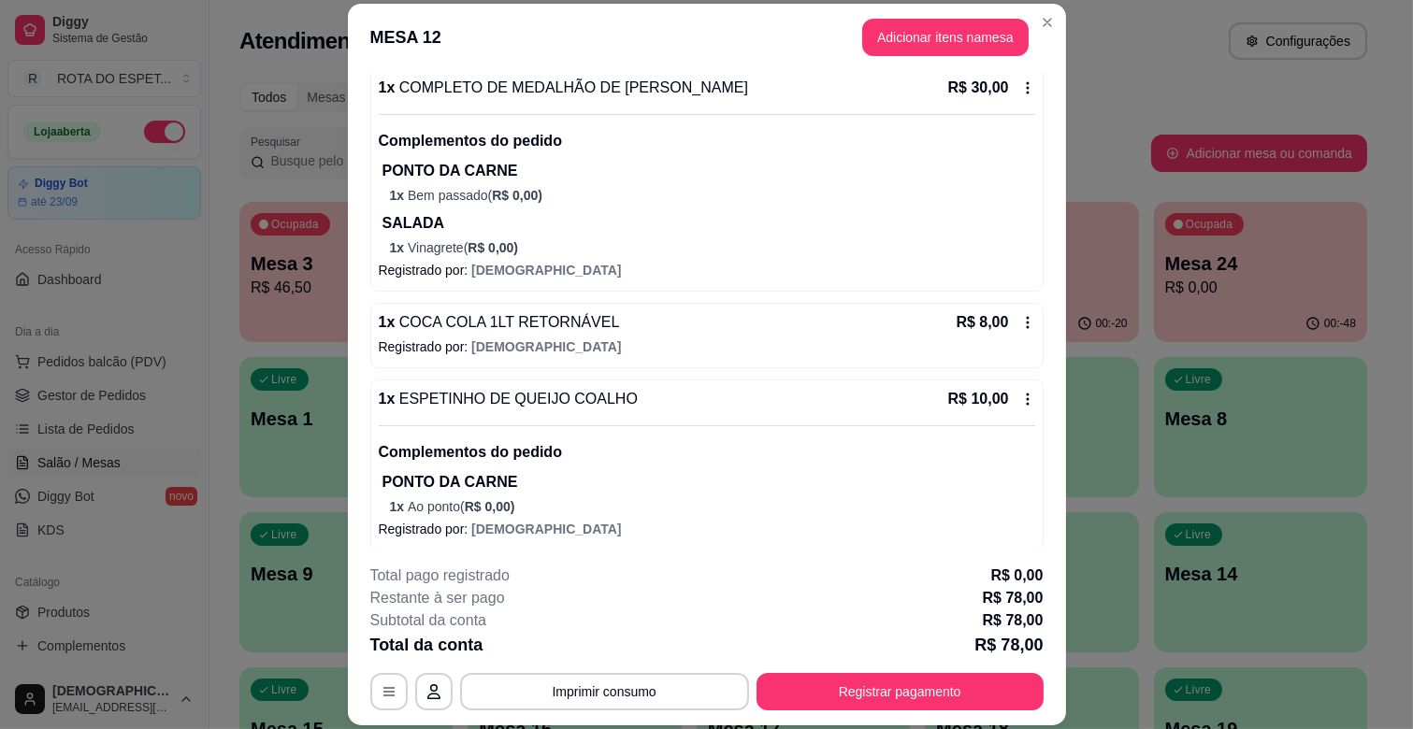
scroll to position [415, 0]
click at [932, 686] on button "Registrar pagamento" at bounding box center [899, 691] width 287 height 37
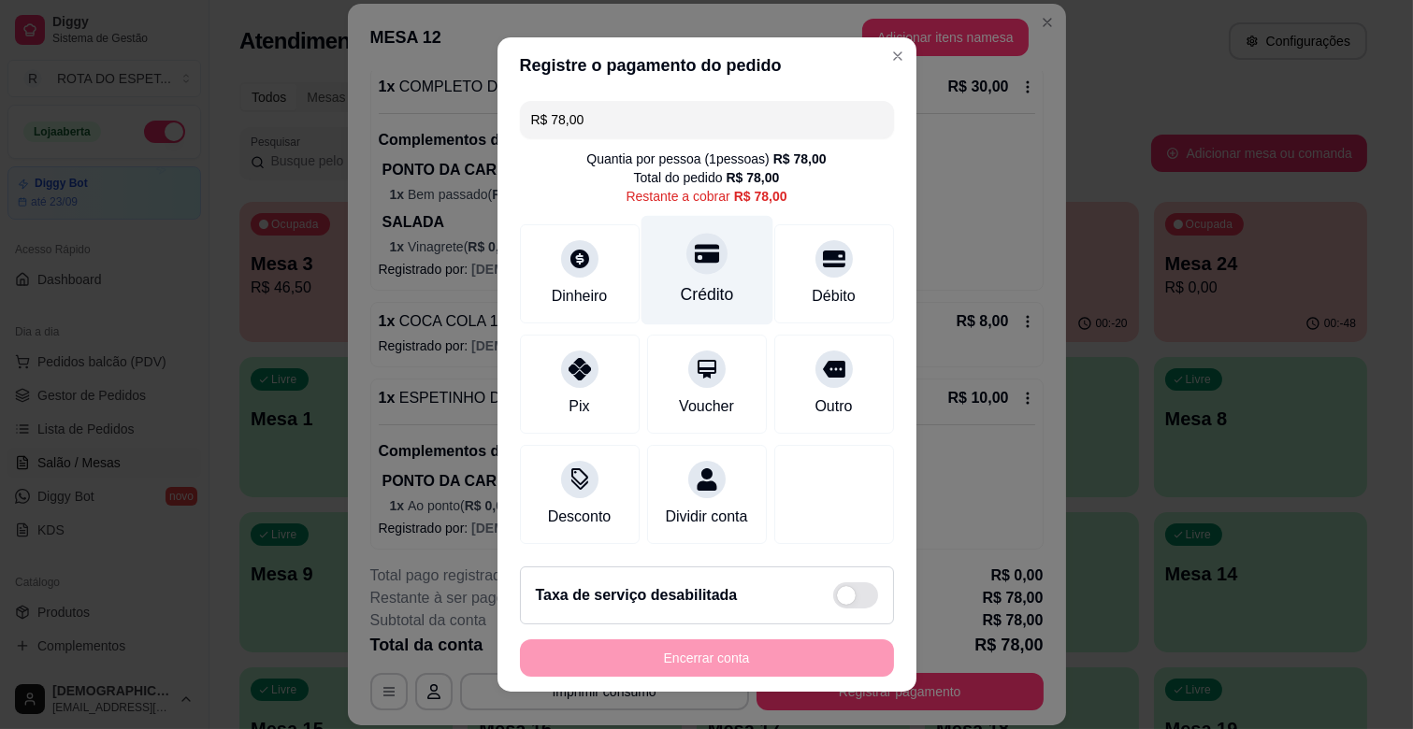
click at [683, 277] on div "Crédito" at bounding box center [706, 270] width 132 height 109
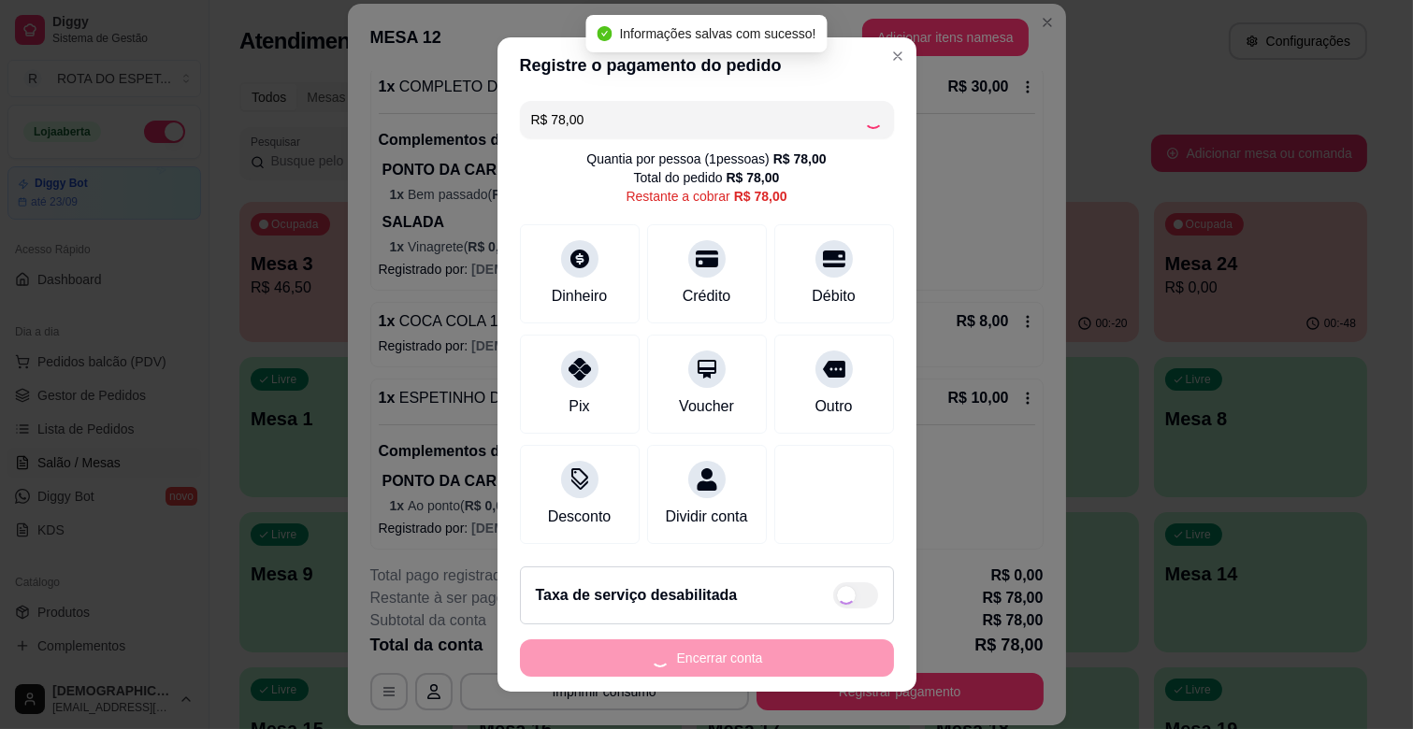
type input "R$ 0,00"
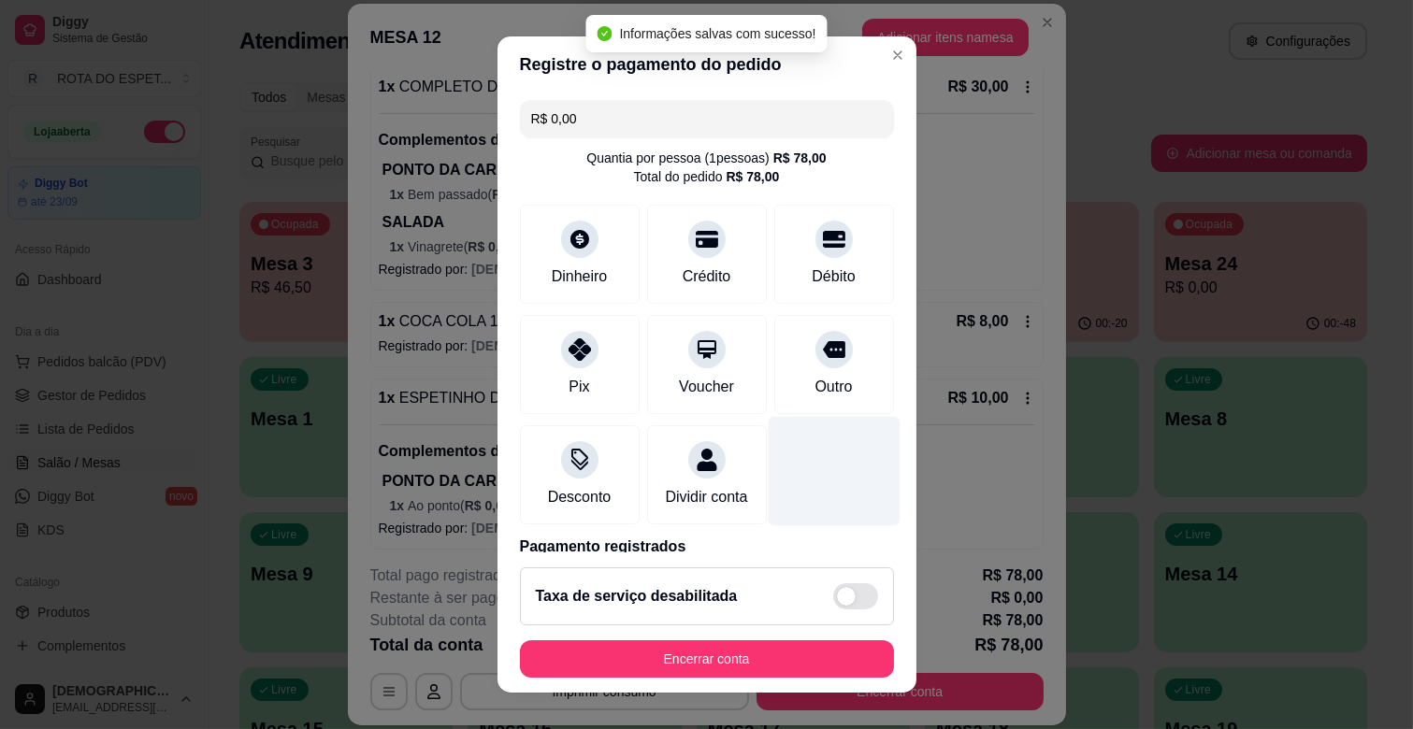
scroll to position [99, 0]
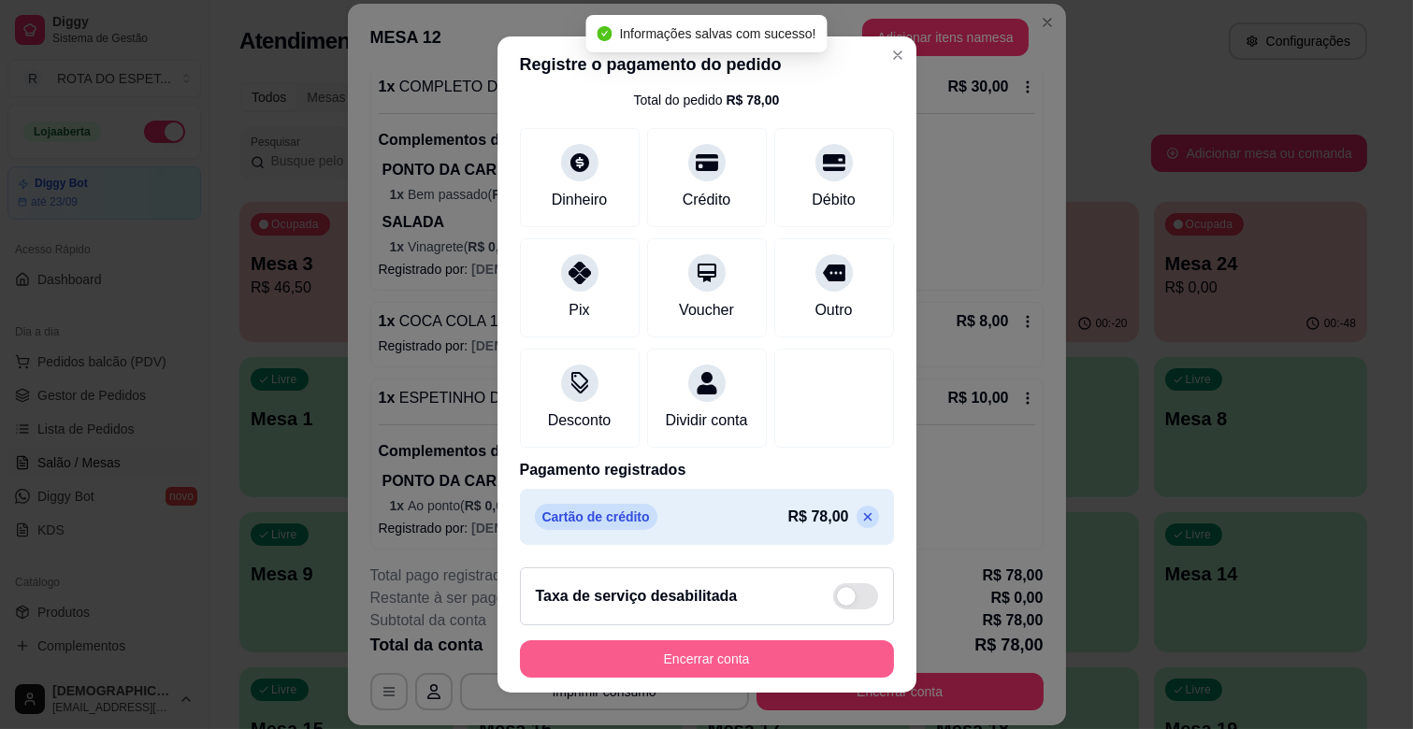
click at [788, 650] on button "Encerrar conta" at bounding box center [707, 658] width 374 height 37
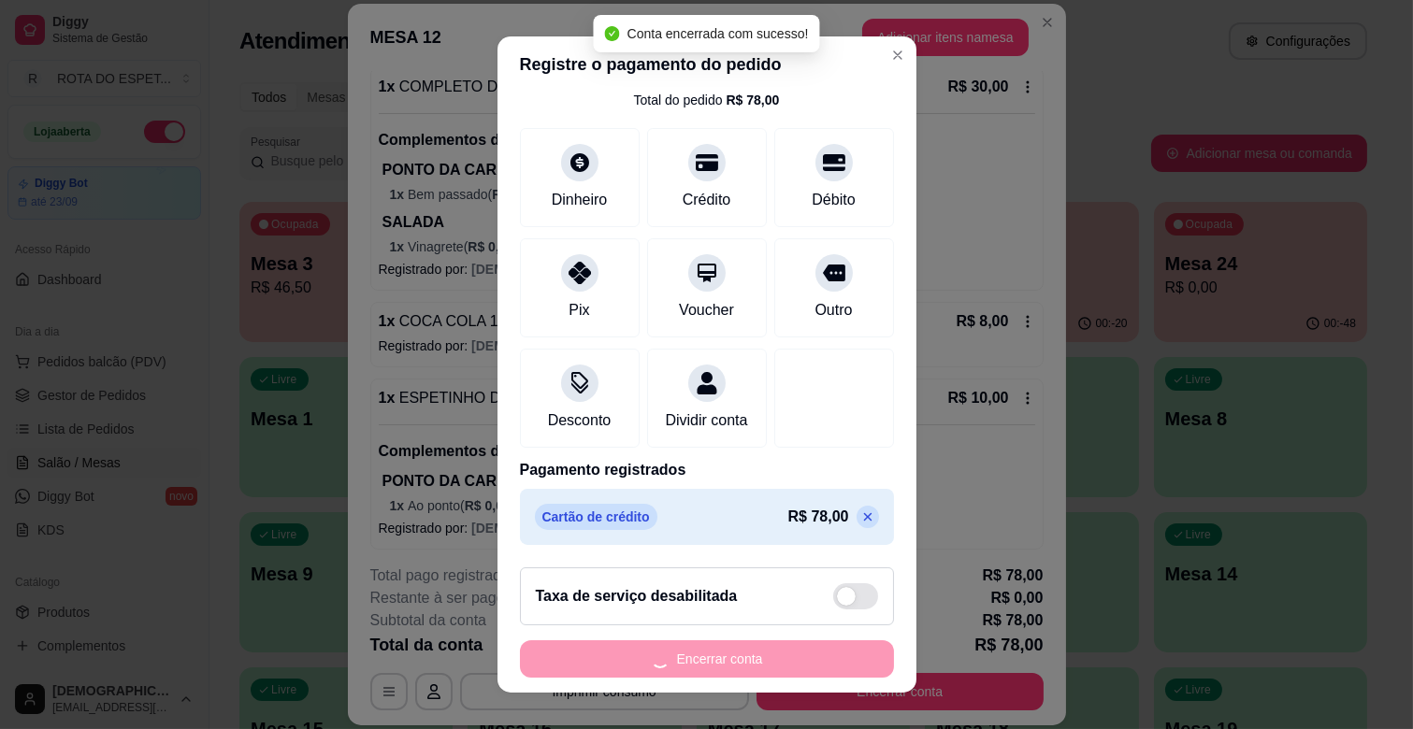
scroll to position [0, 0]
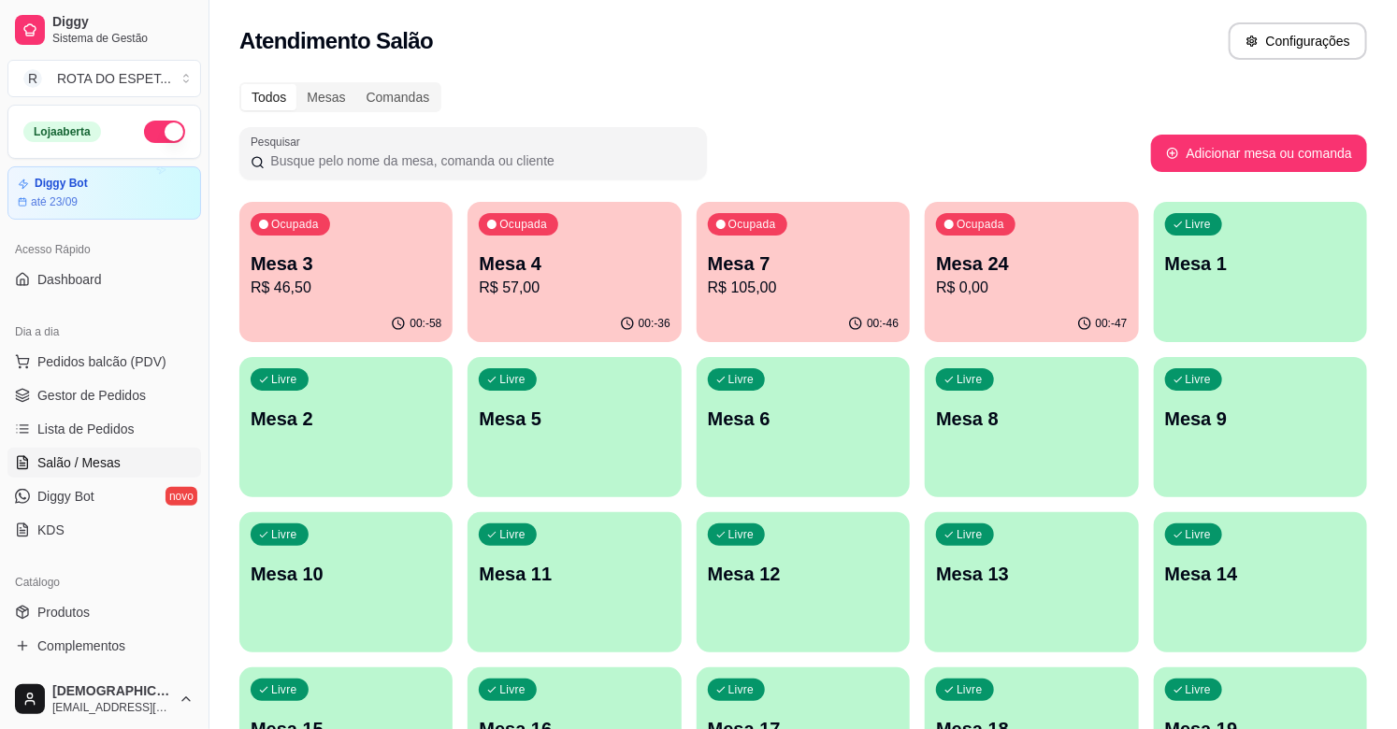
click at [1005, 44] on div "Atendimento Salão Configurações" at bounding box center [803, 40] width 1128 height 37
click at [1059, 279] on p "R$ 0,00" at bounding box center [1031, 288] width 191 height 22
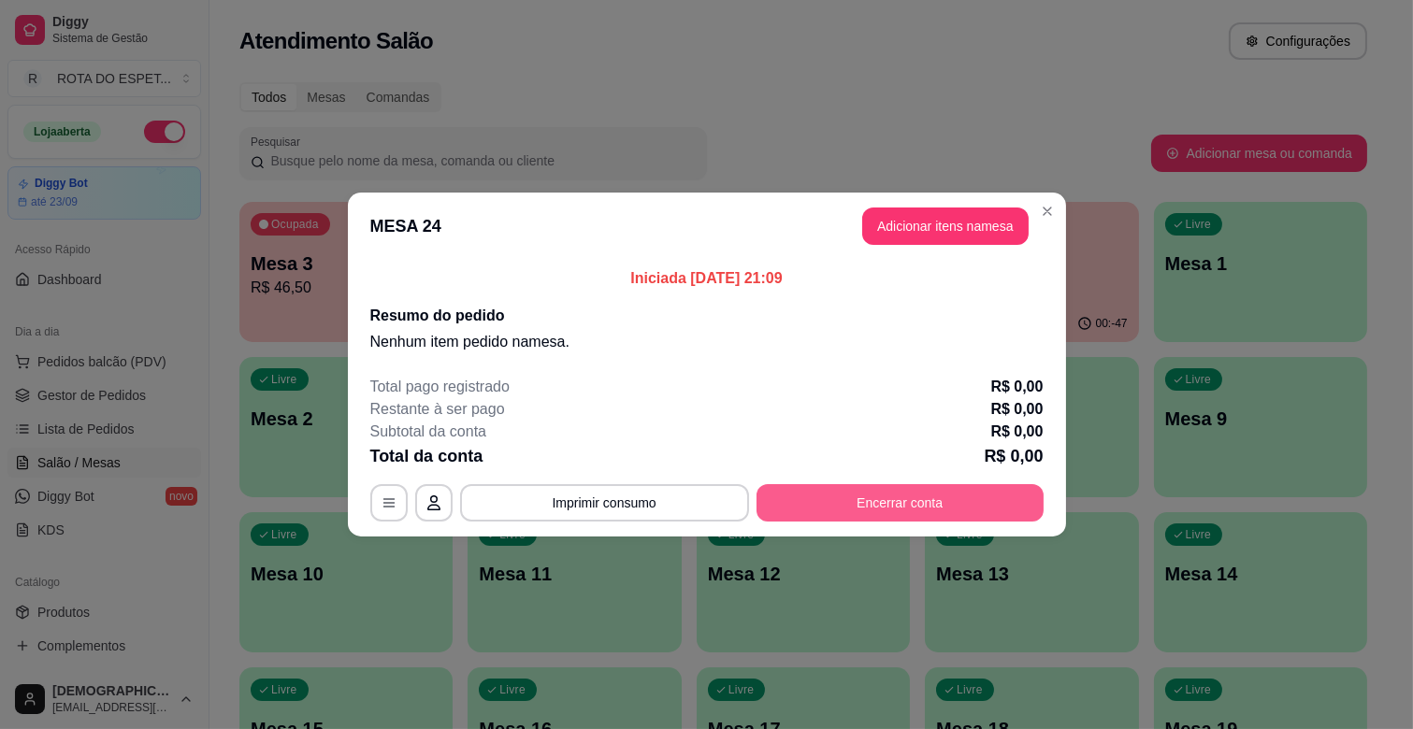
click at [862, 503] on button "Encerrar conta" at bounding box center [899, 502] width 287 height 37
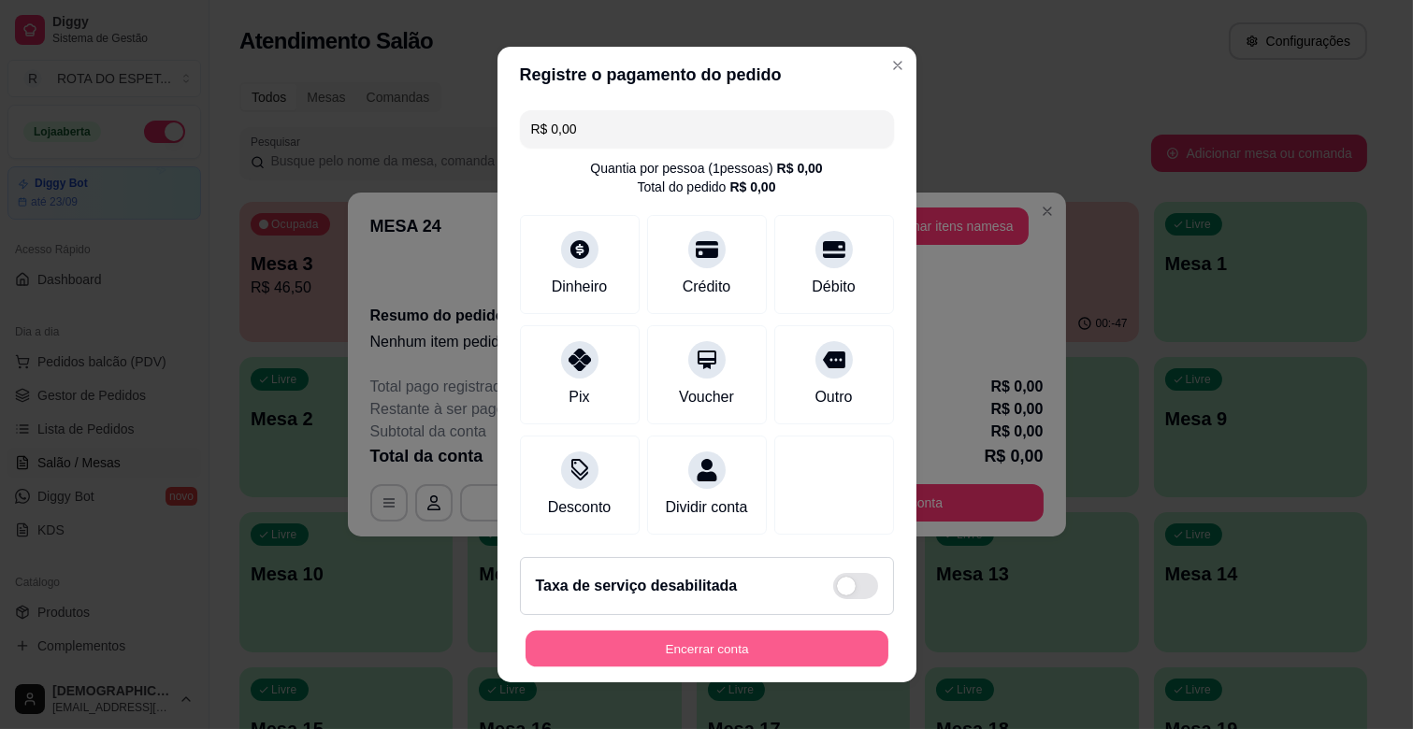
click at [748, 668] on button "Encerrar conta" at bounding box center [706, 649] width 363 height 36
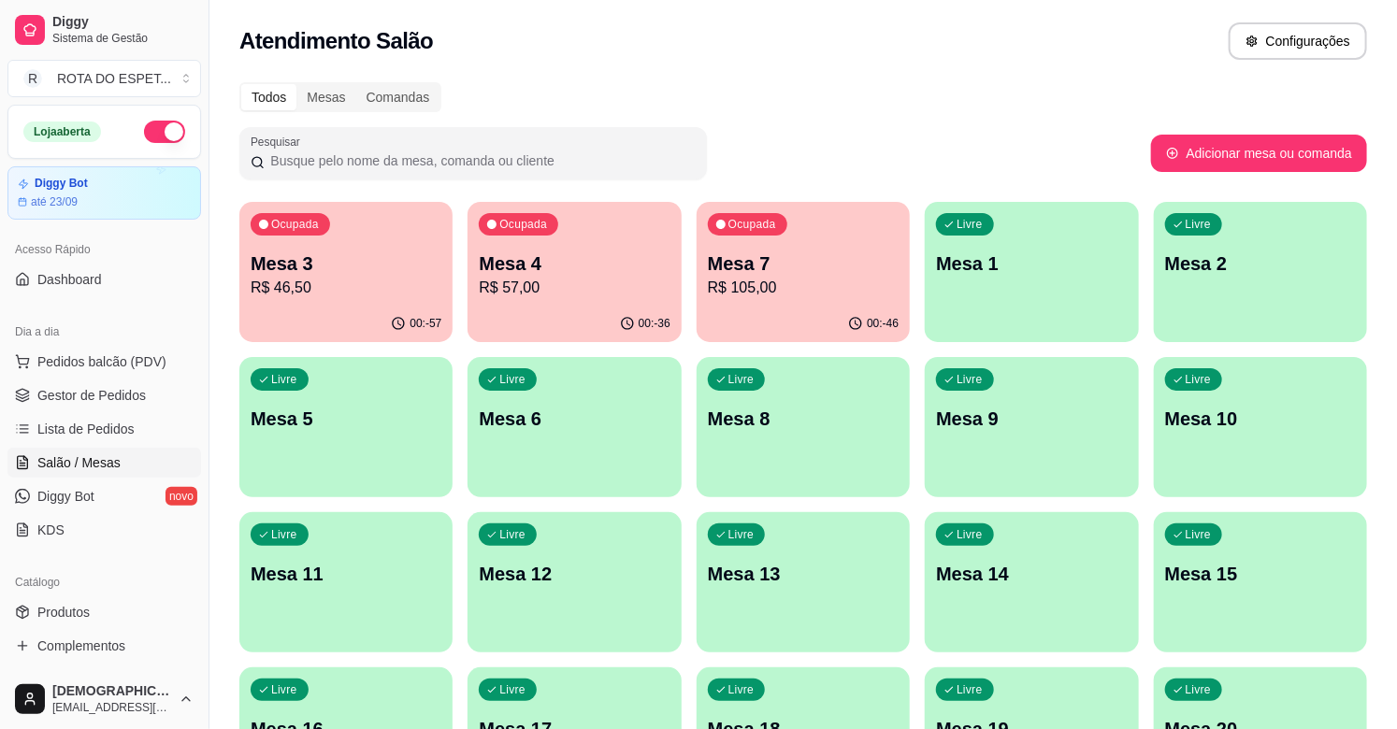
click at [947, 53] on div "Atendimento Salão Configurações" at bounding box center [803, 40] width 1128 height 37
click at [293, 299] on div "Ocupada Mesa 3 R$ 46,50" at bounding box center [345, 254] width 213 height 104
click at [503, 264] on p "Mesa 4" at bounding box center [574, 264] width 191 height 26
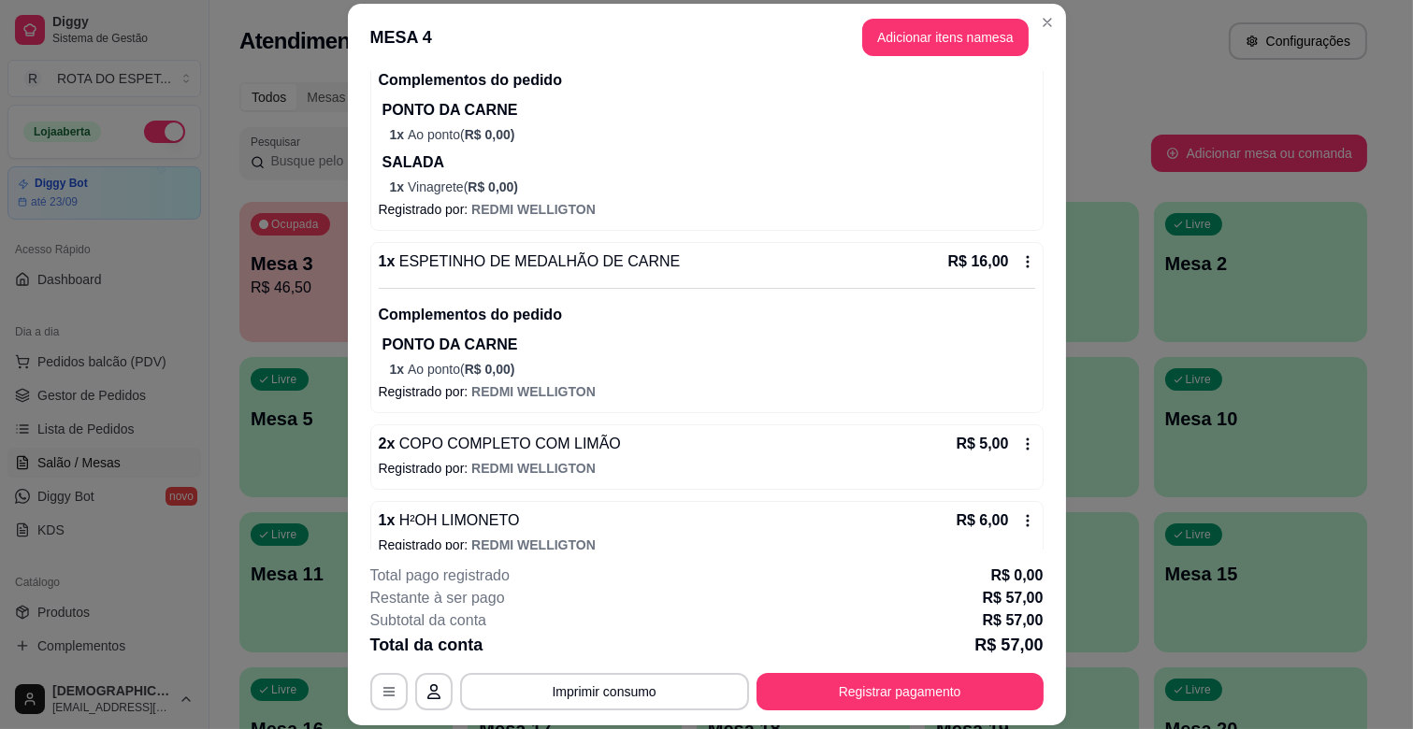
scroll to position [265, 0]
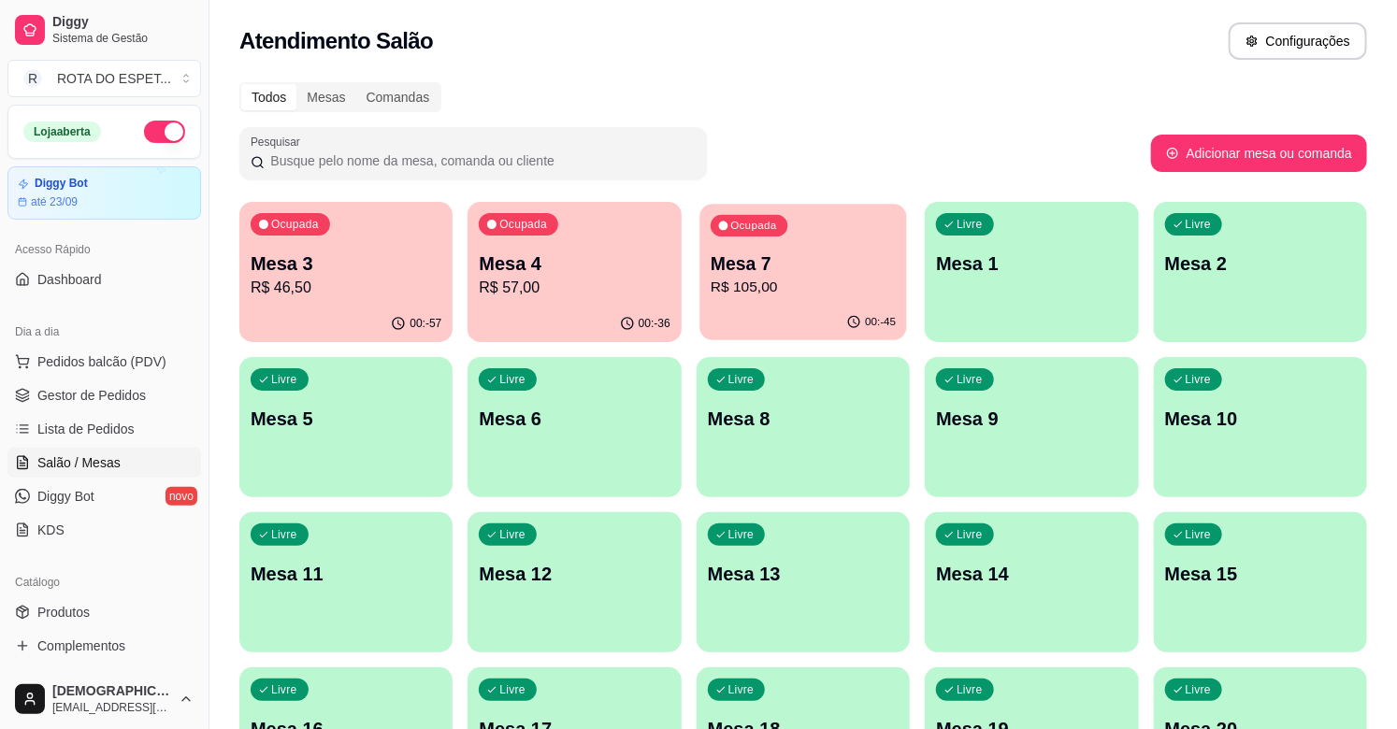
click at [796, 244] on div "Ocupada Mesa 7 R$ 105,00" at bounding box center [803, 254] width 208 height 101
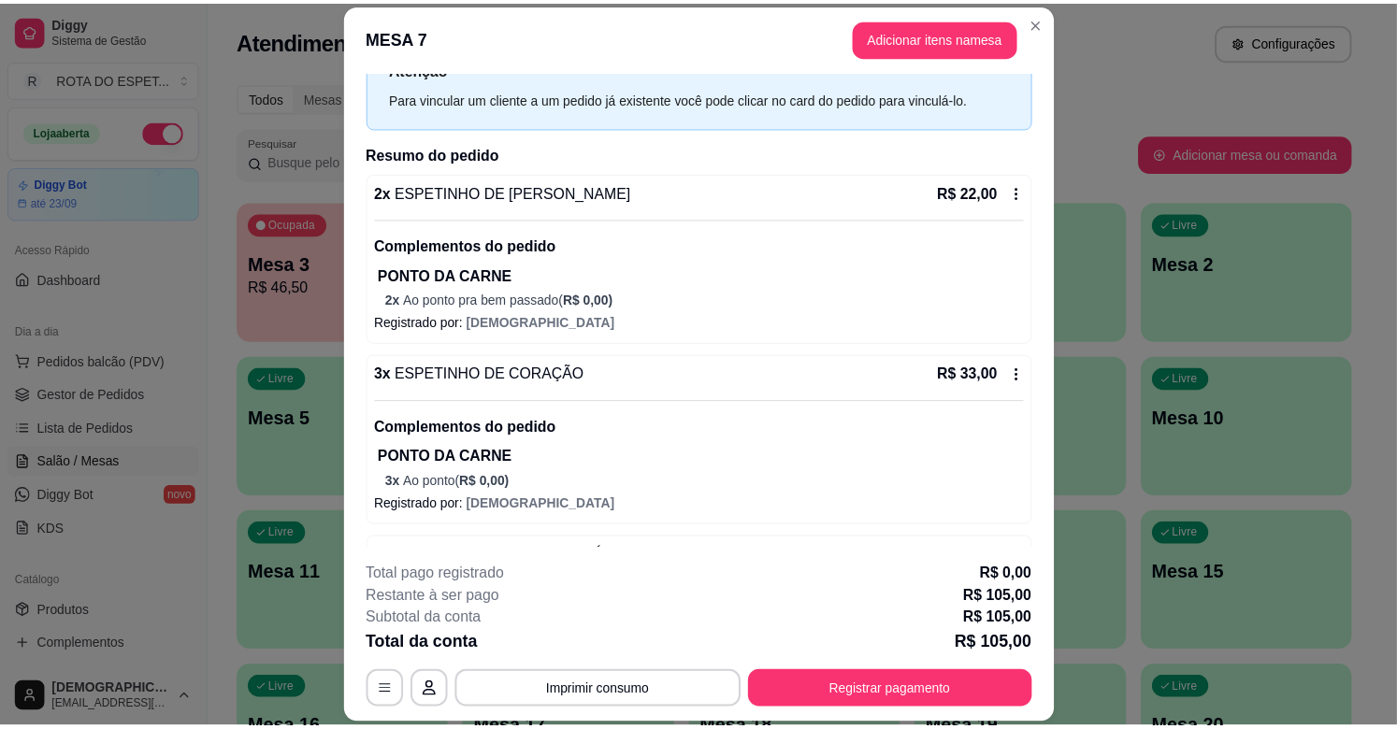
scroll to position [0, 0]
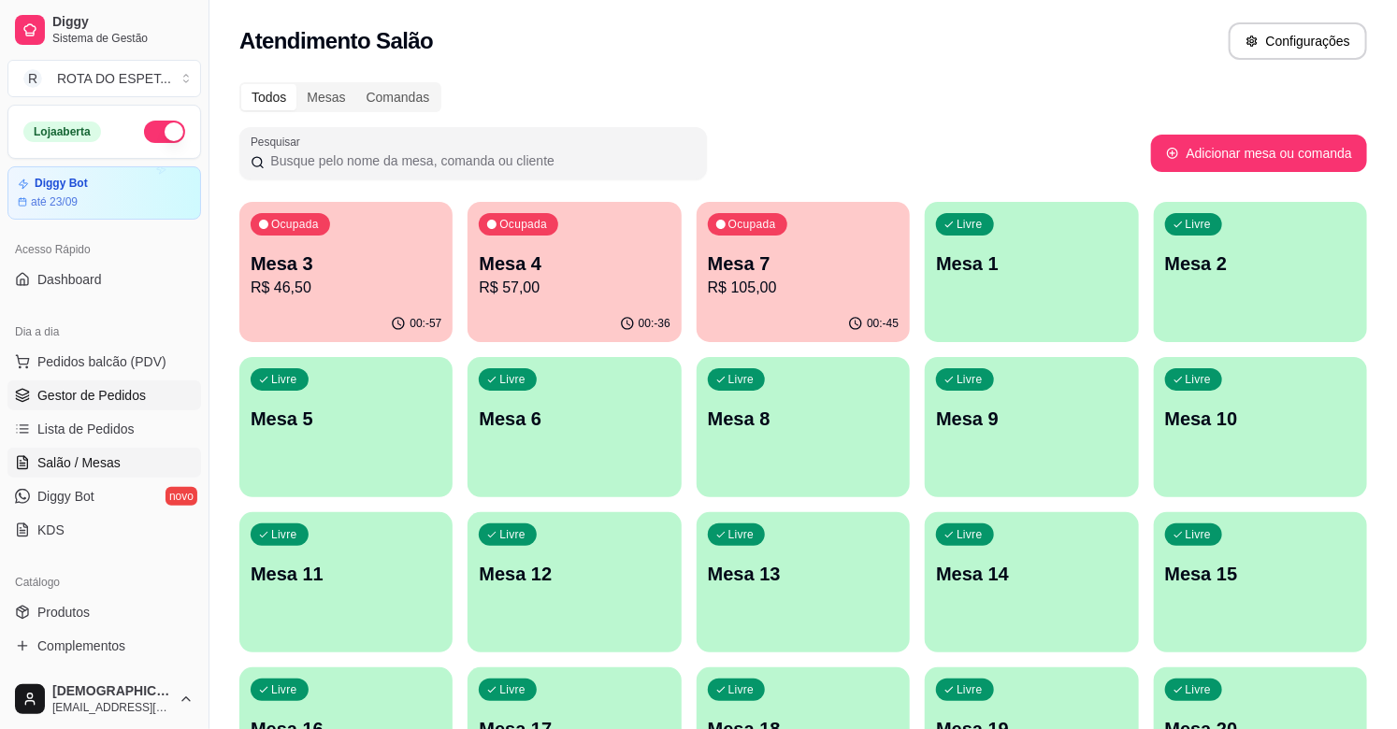
click at [109, 398] on span "Gestor de Pedidos" at bounding box center [91, 395] width 108 height 19
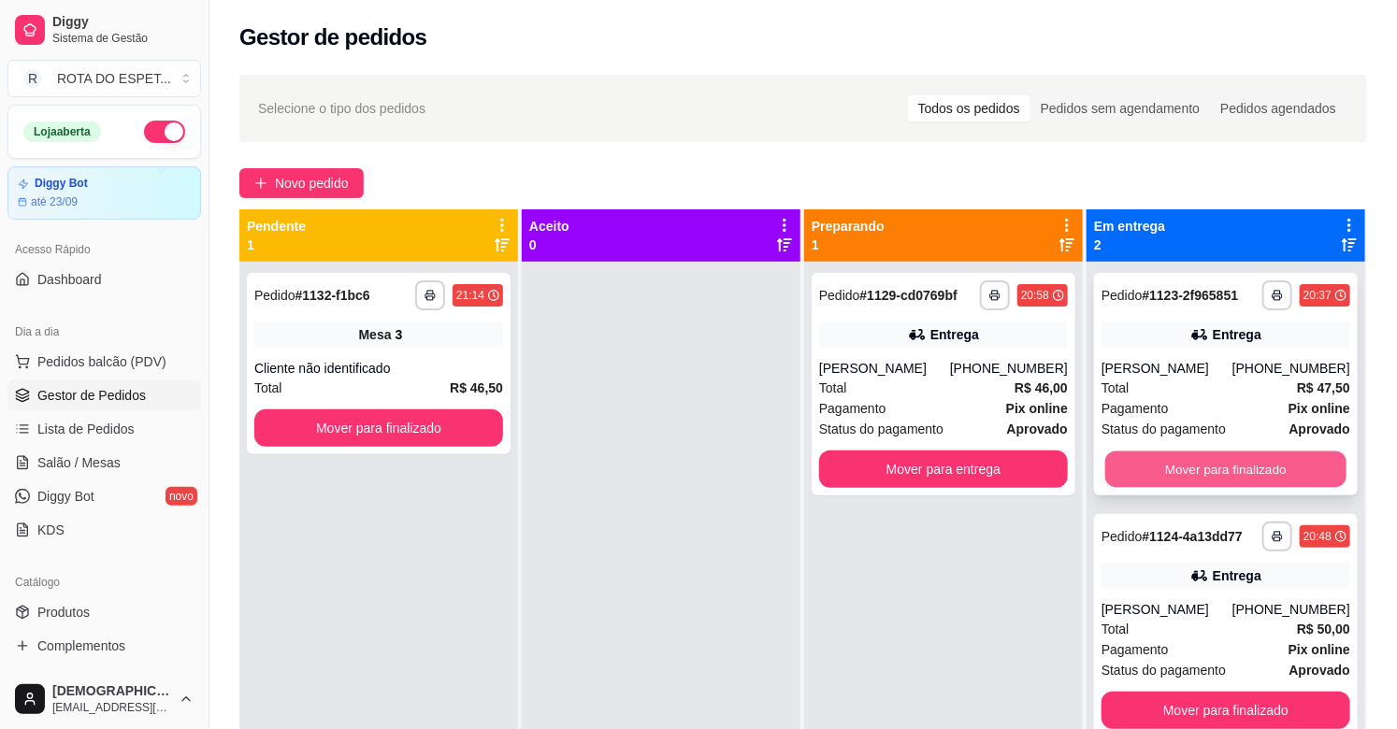
click at [1219, 466] on button "Mover para finalizado" at bounding box center [1225, 470] width 241 height 36
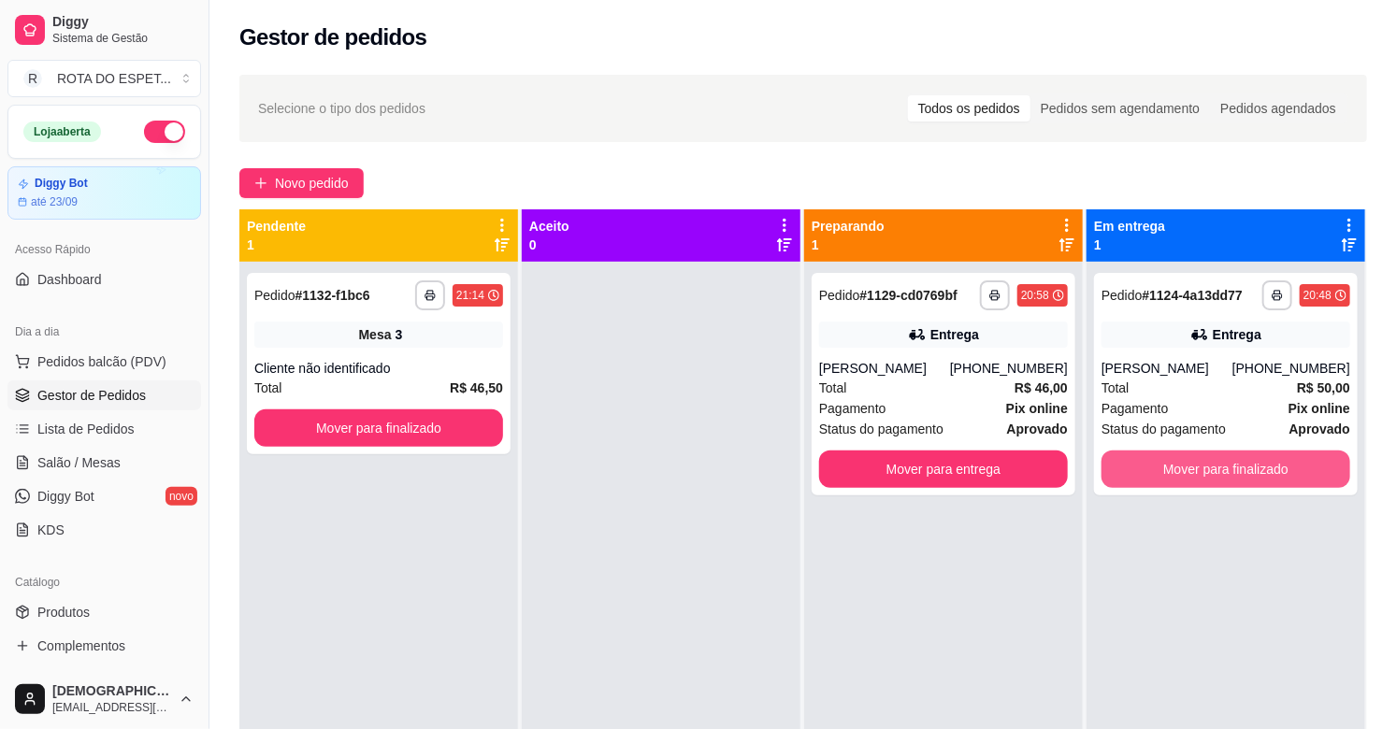
click at [1219, 466] on button "Mover para finalizado" at bounding box center [1225, 469] width 249 height 37
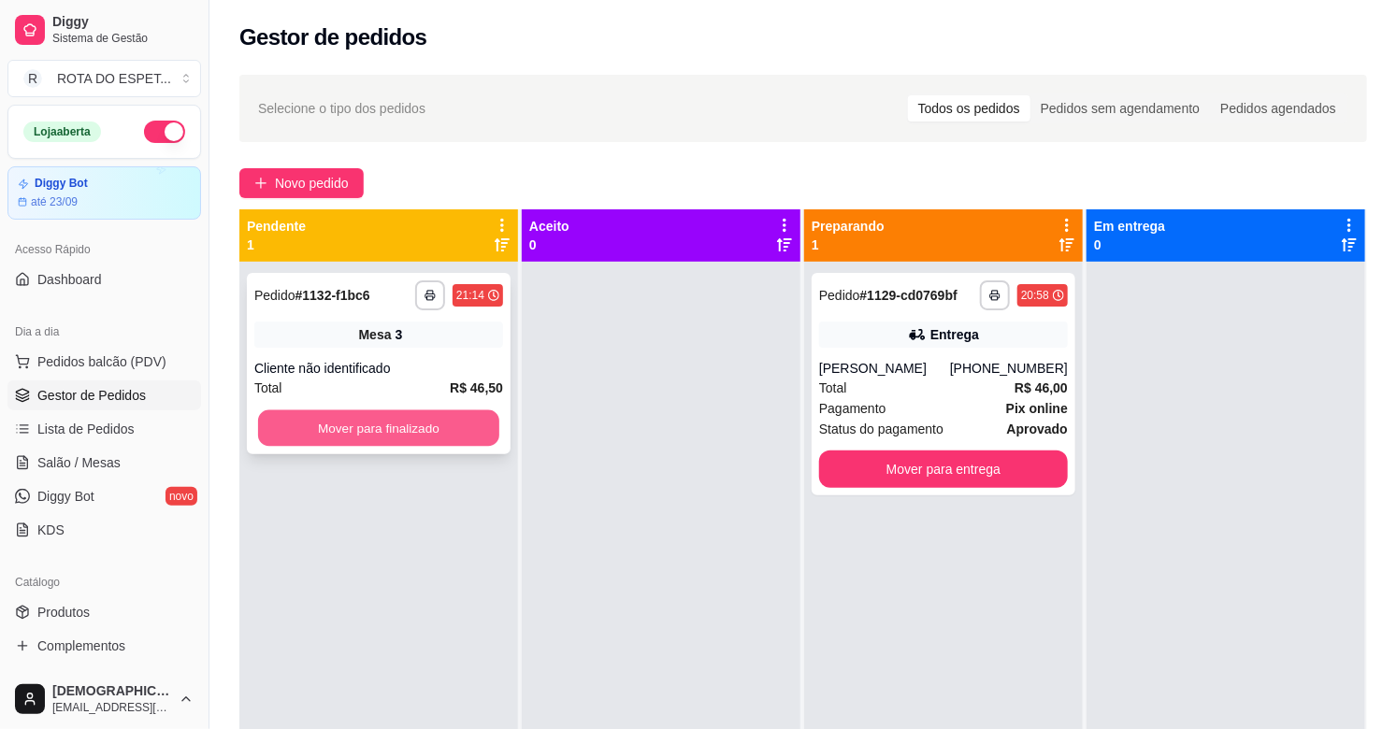
click at [414, 430] on button "Mover para finalizado" at bounding box center [378, 428] width 241 height 36
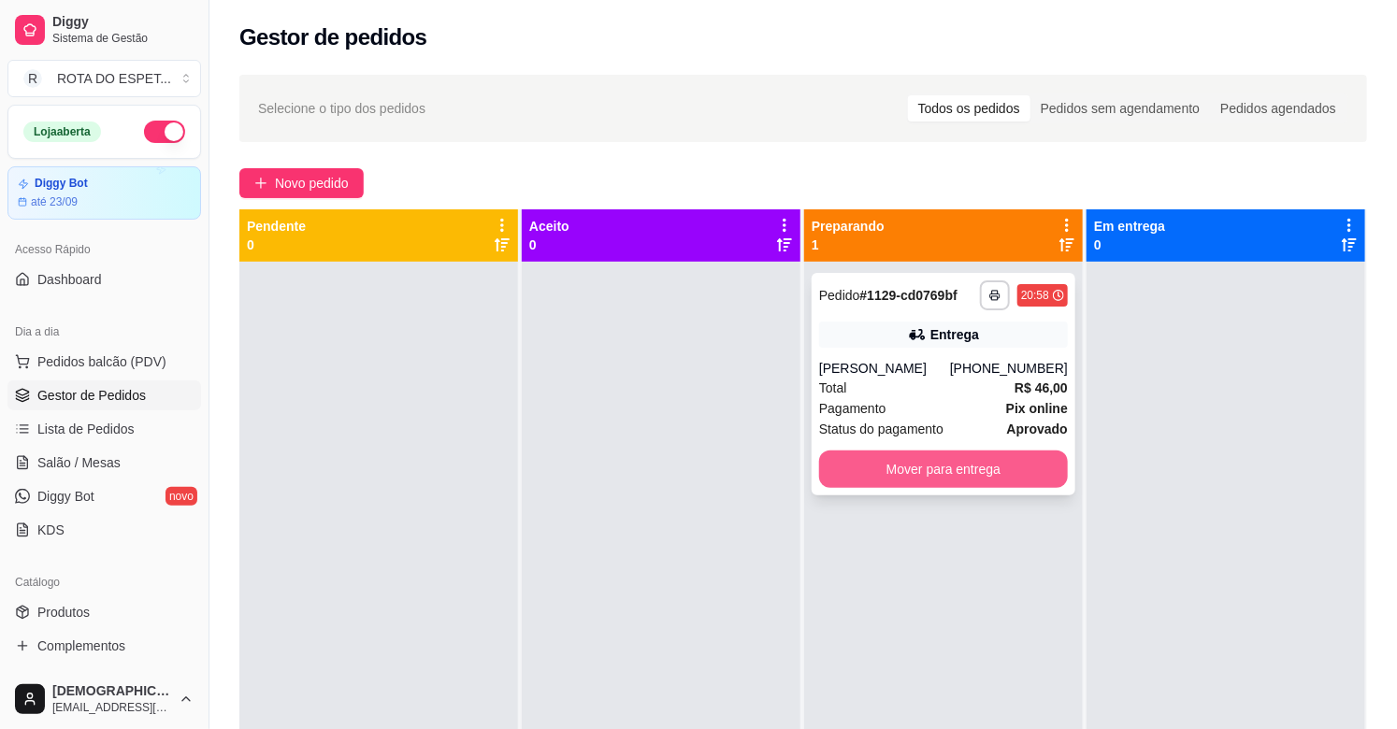
click at [920, 469] on button "Mover para entrega" at bounding box center [943, 469] width 249 height 37
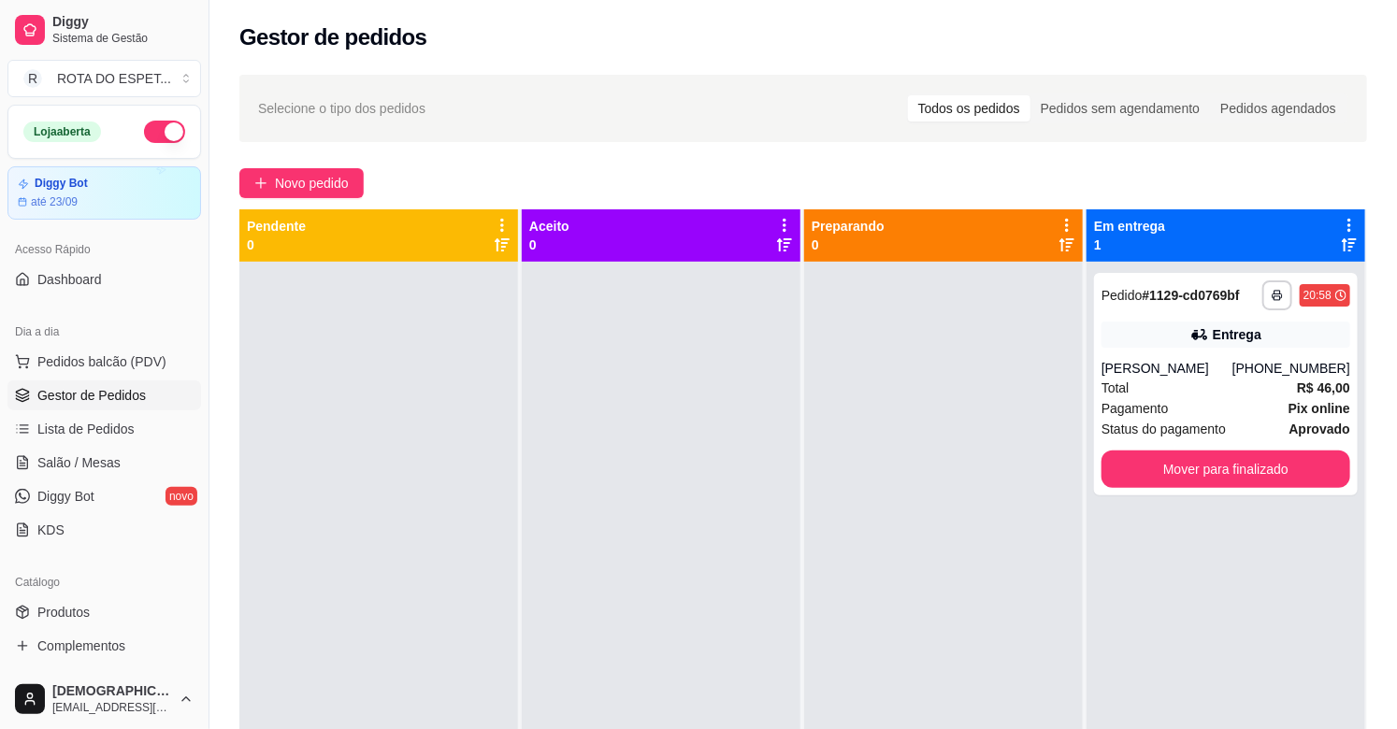
click at [585, 632] on div at bounding box center [661, 626] width 279 height 729
click at [114, 464] on span "Salão / Mesas" at bounding box center [78, 462] width 83 height 19
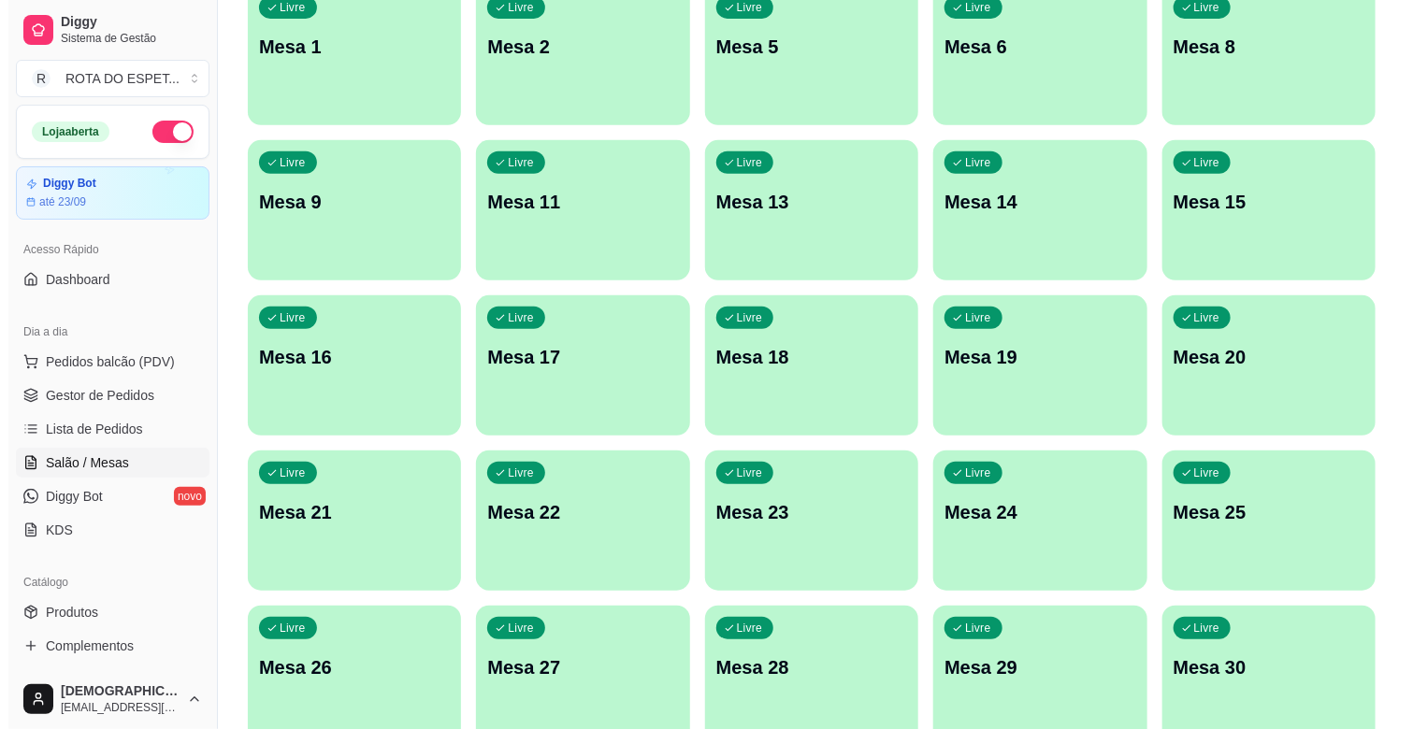
scroll to position [415, 0]
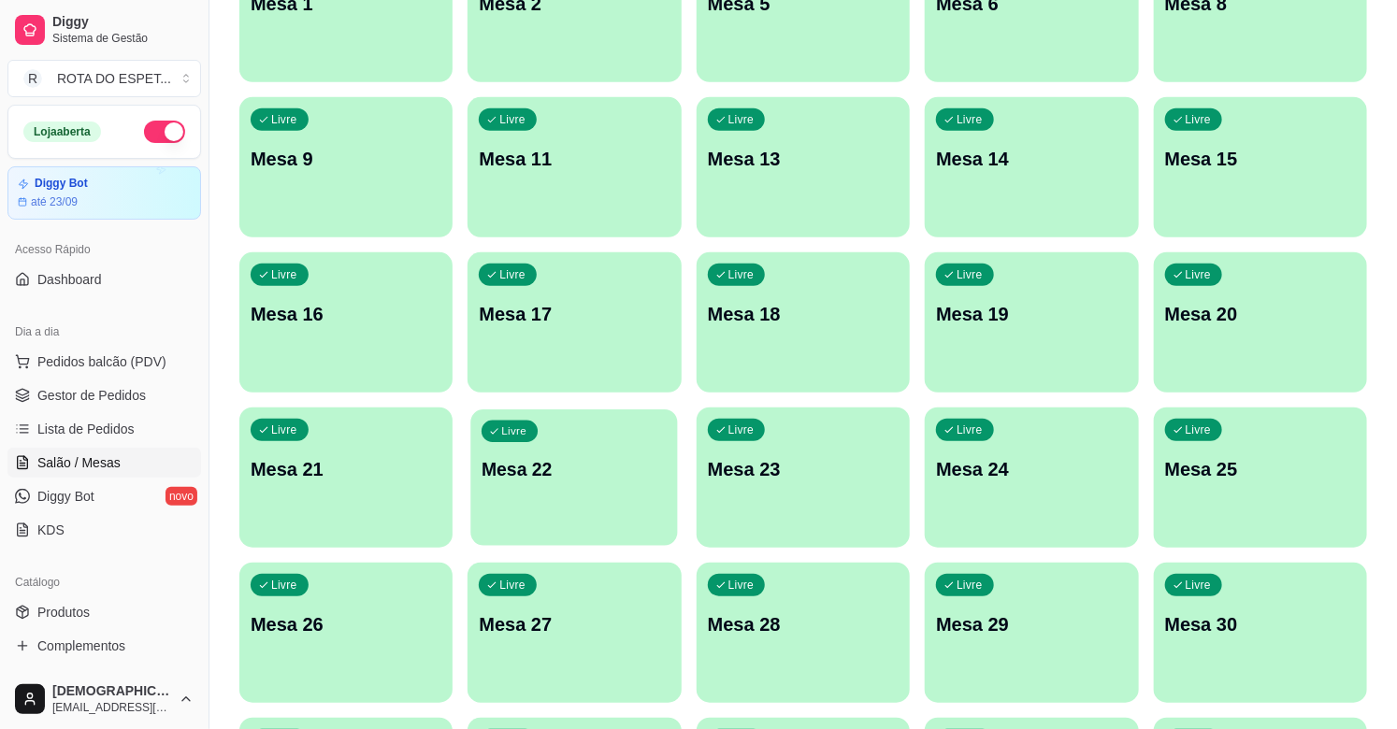
click at [554, 487] on div "Livre Mesa 22" at bounding box center [575, 467] width 208 height 114
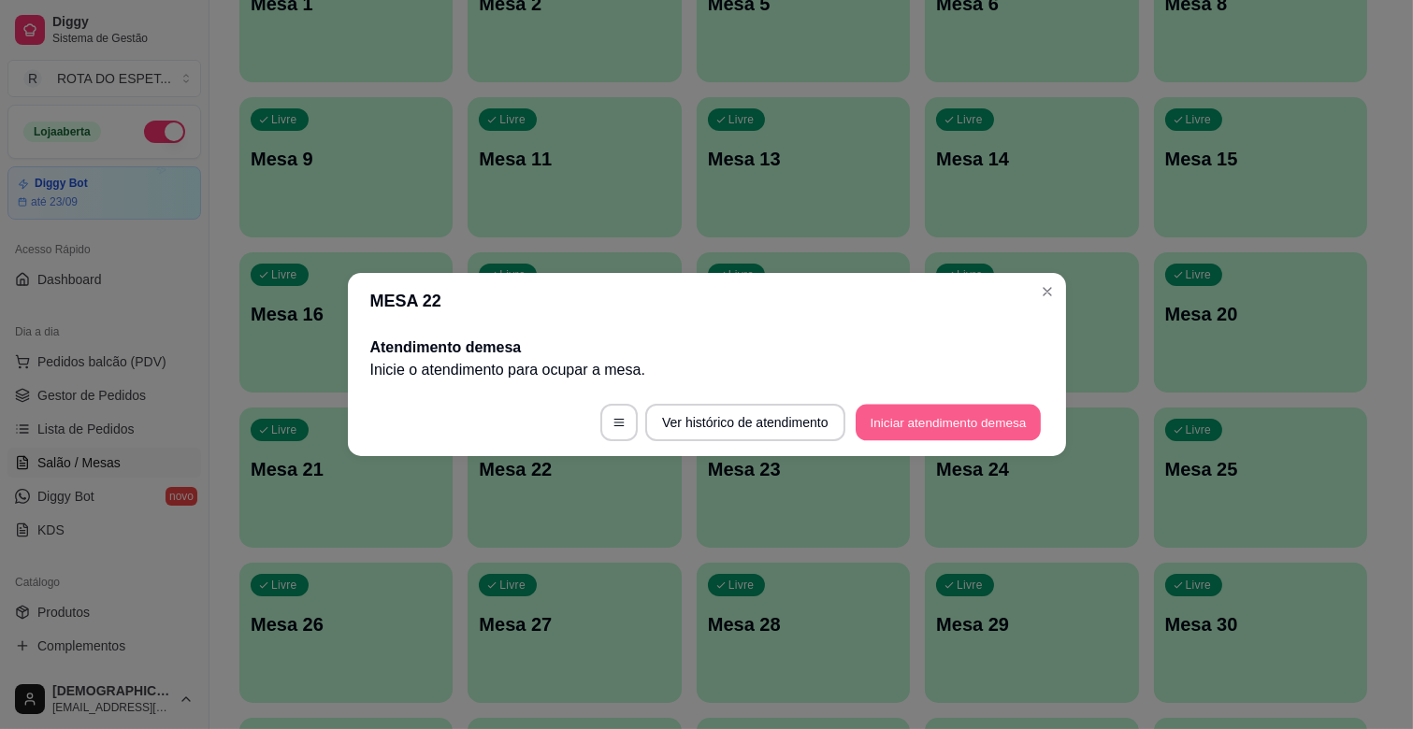
click at [982, 425] on button "Iniciar atendimento de mesa" at bounding box center [948, 423] width 185 height 36
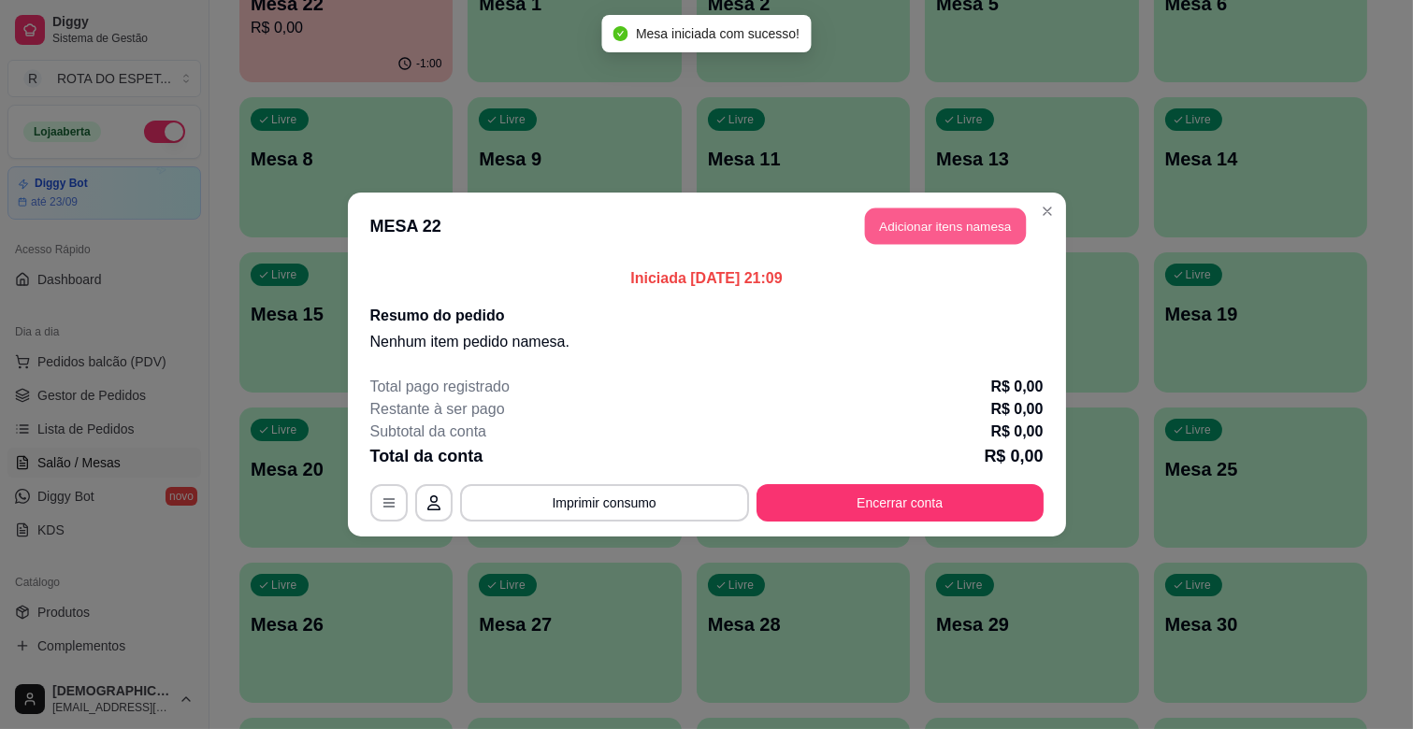
click at [987, 235] on button "Adicionar itens na mesa" at bounding box center [945, 227] width 161 height 36
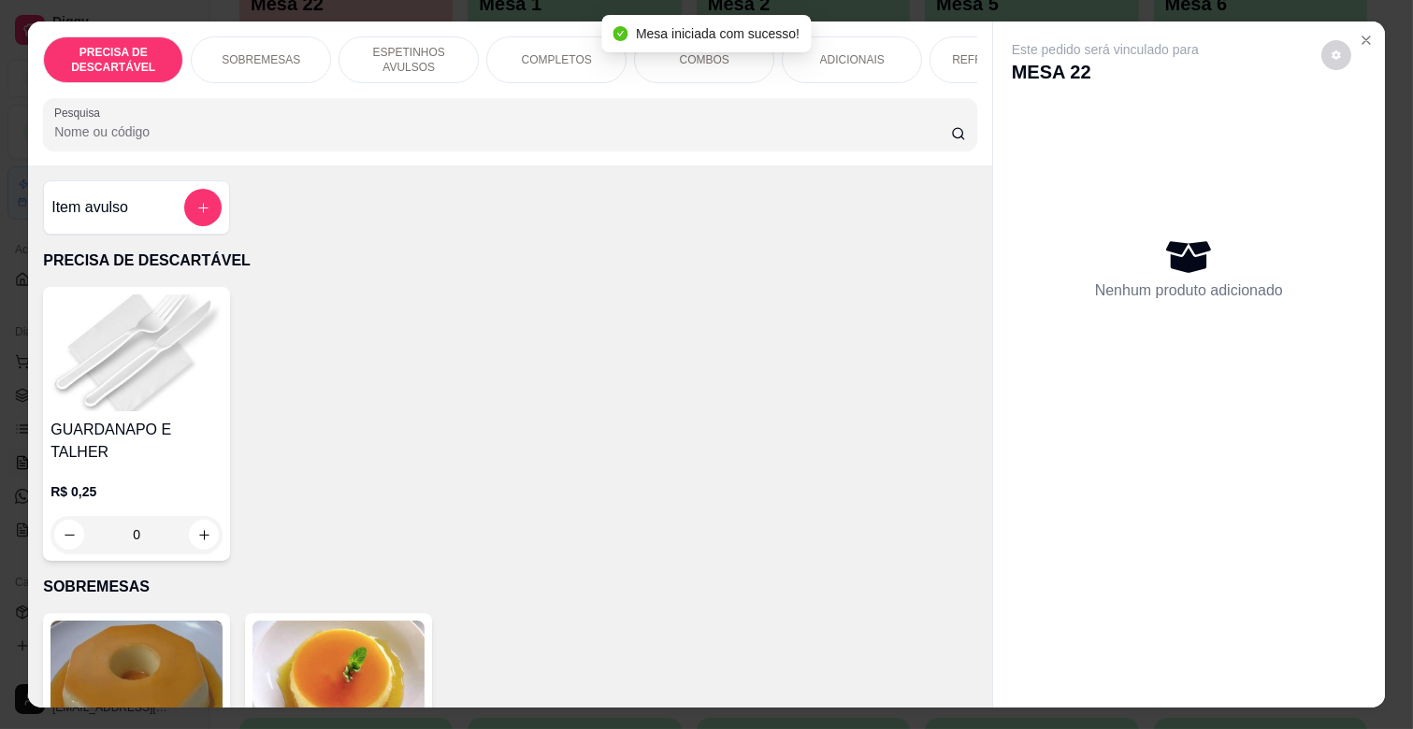
click at [452, 45] on p "ESPETINHOS AVULSOS" at bounding box center [408, 60] width 108 height 30
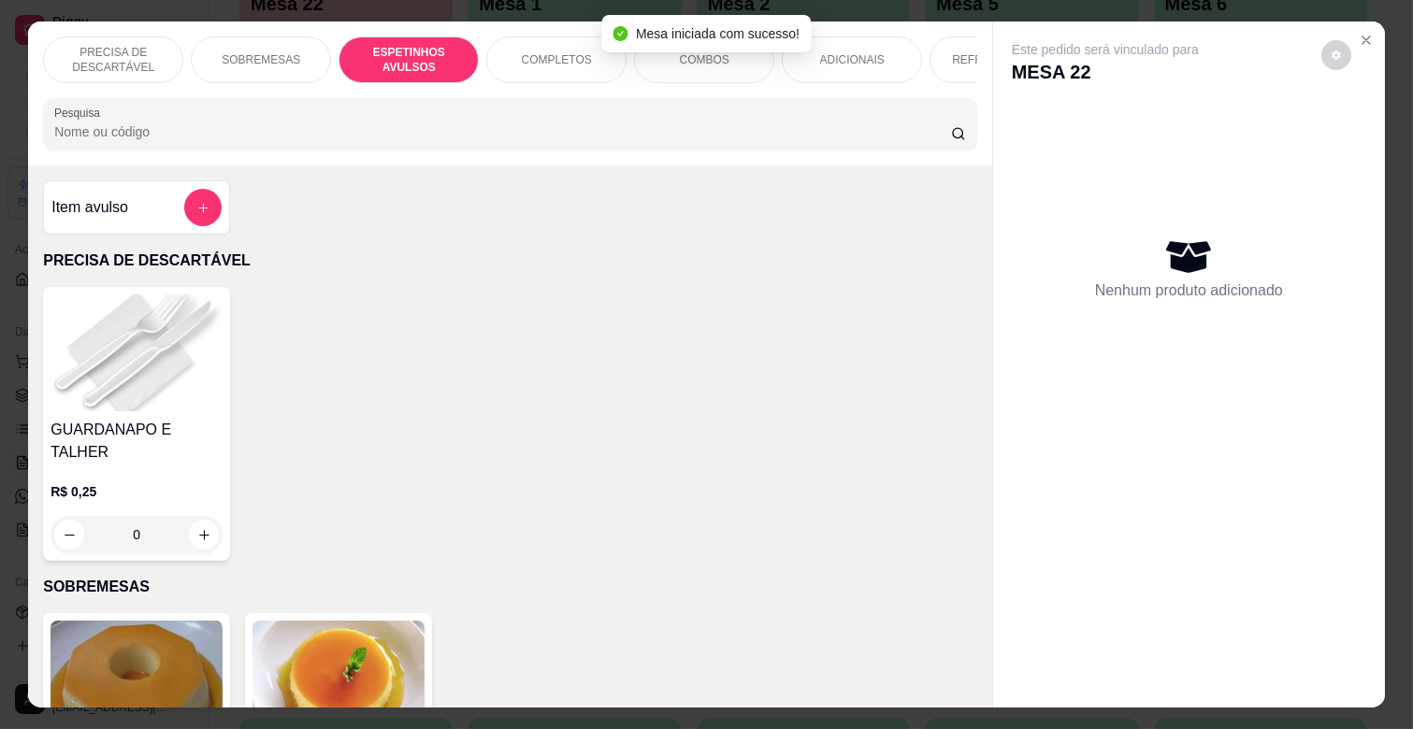
scroll to position [45, 0]
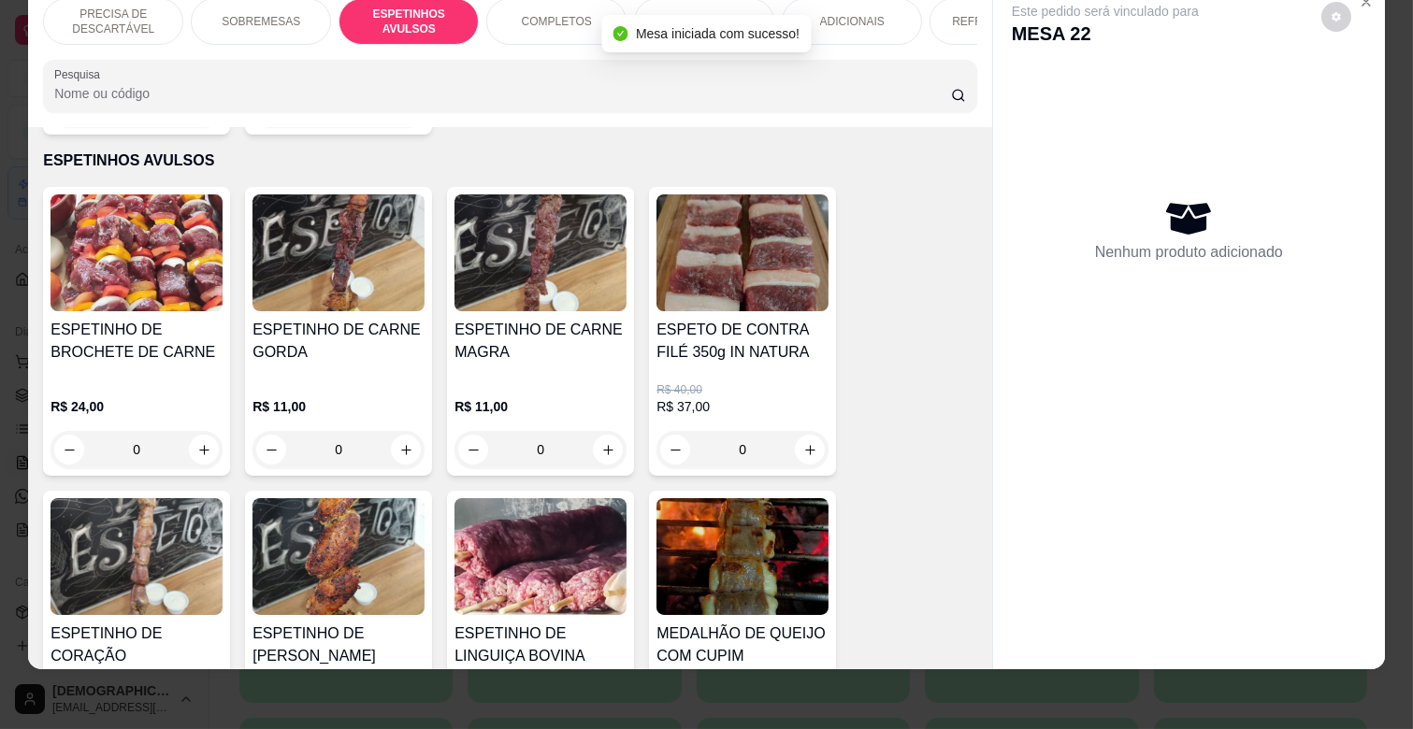
click at [558, 340] on h4 "ESPETINHO DE CARNE MAGRA" at bounding box center [540, 341] width 172 height 45
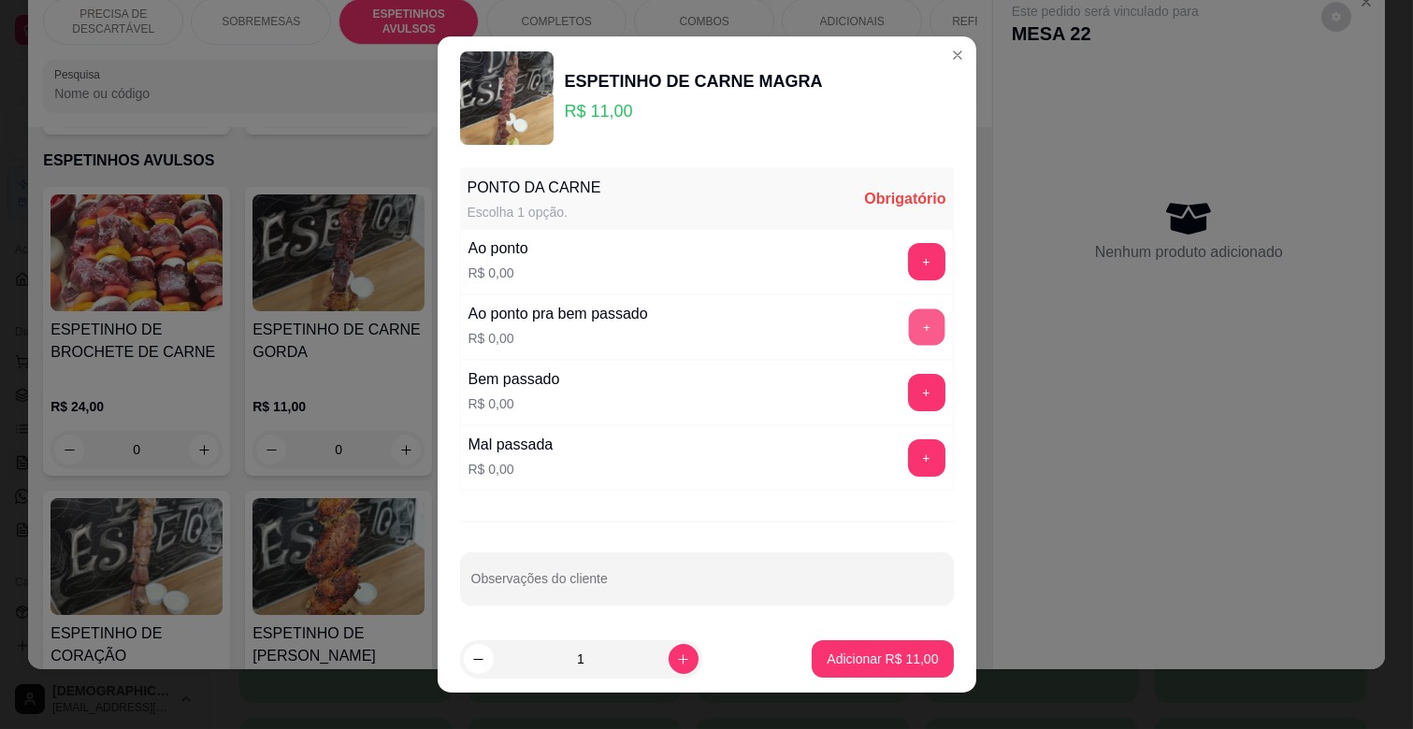
click at [908, 313] on button "+" at bounding box center [926, 327] width 36 height 36
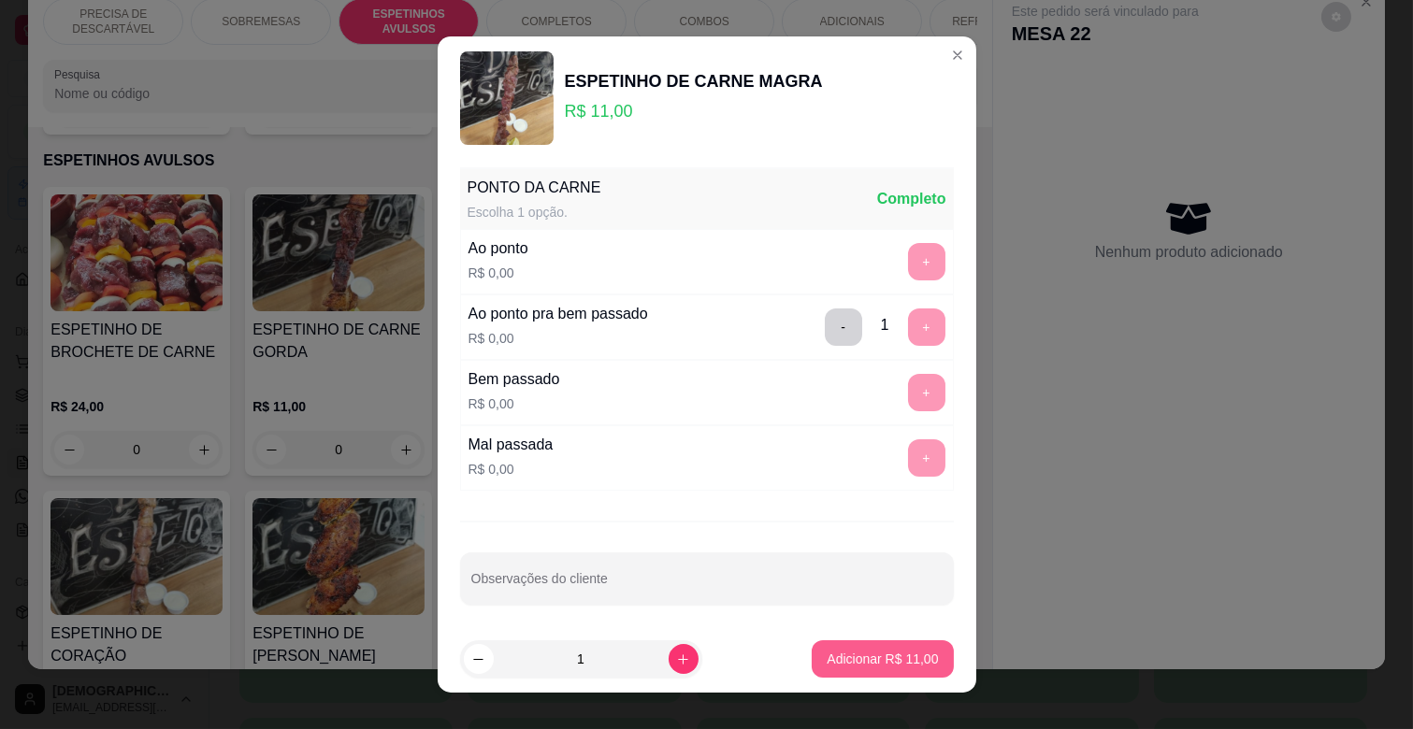
click at [884, 643] on button "Adicionar R$ 11,00" at bounding box center [882, 658] width 141 height 37
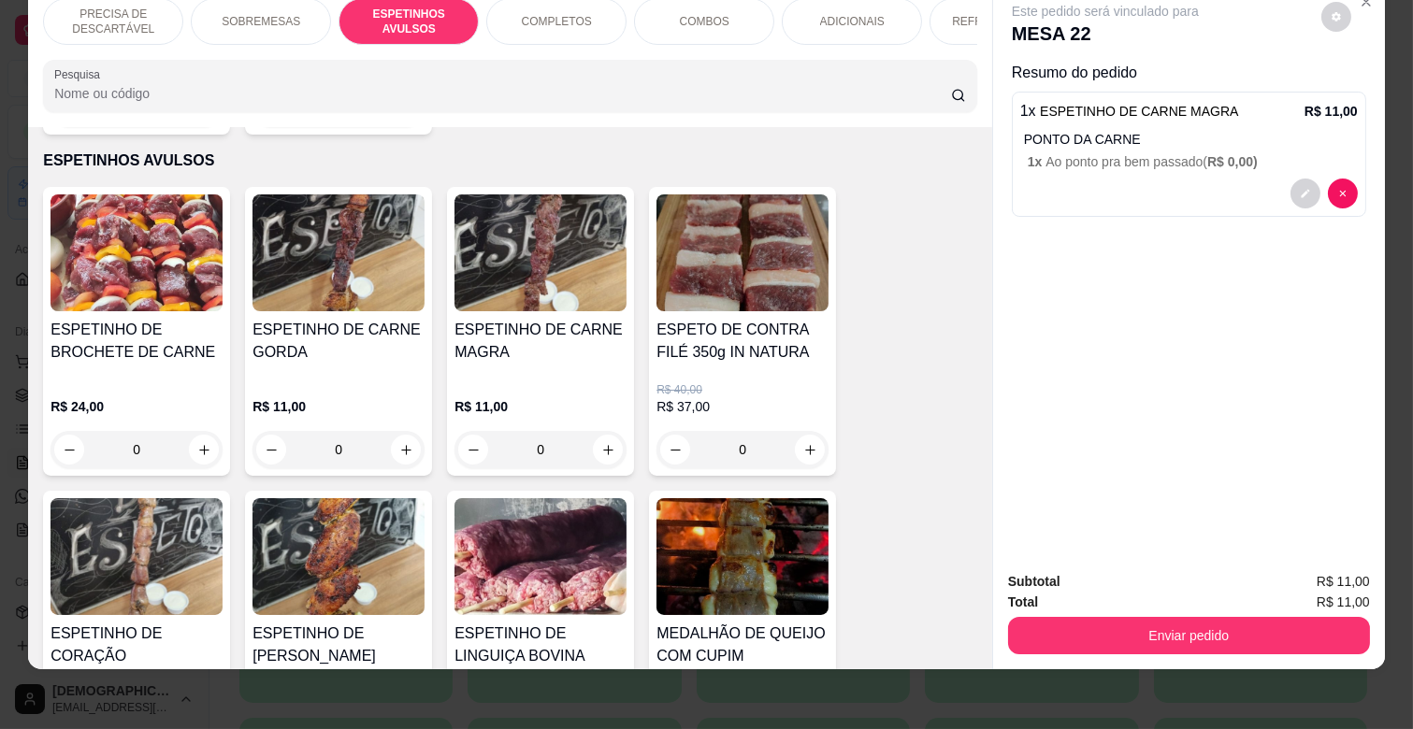
click at [333, 544] on img at bounding box center [338, 556] width 172 height 117
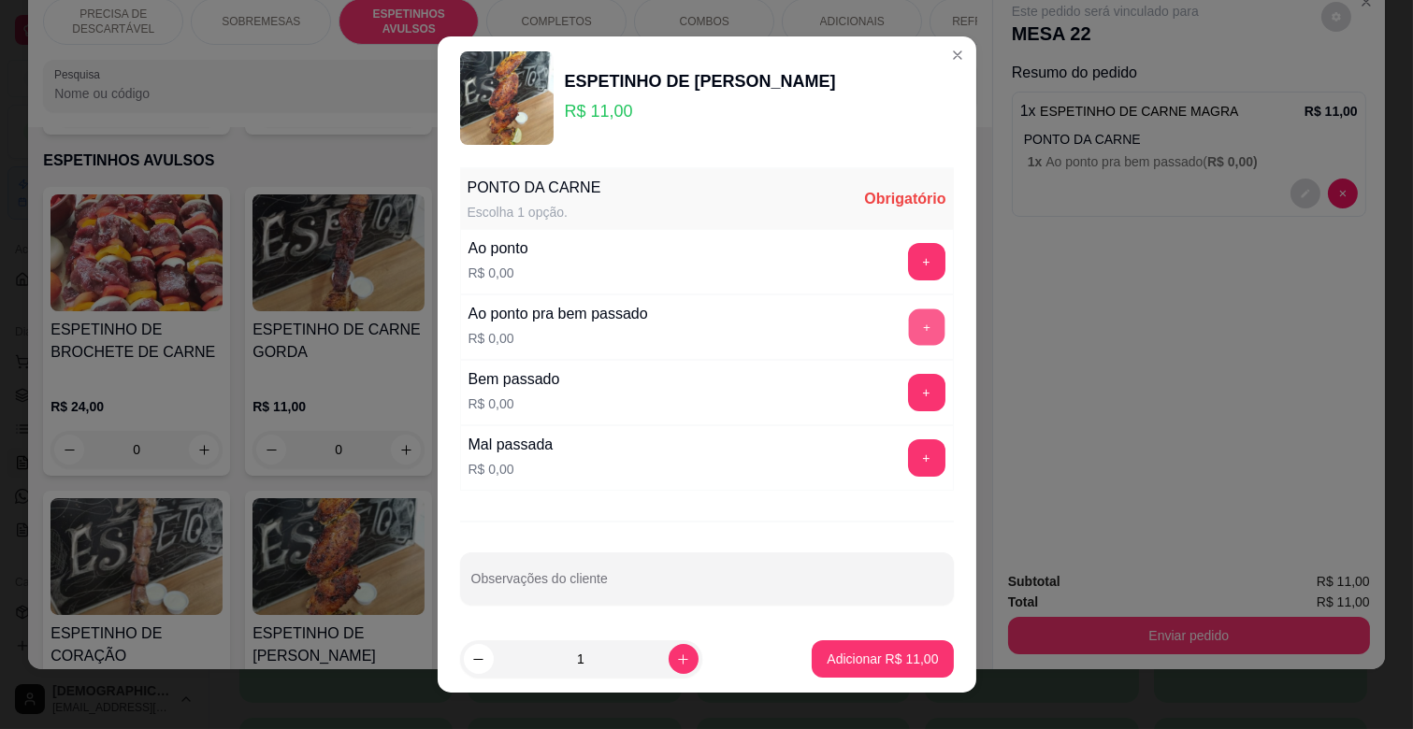
click at [908, 334] on button "+" at bounding box center [926, 327] width 36 height 36
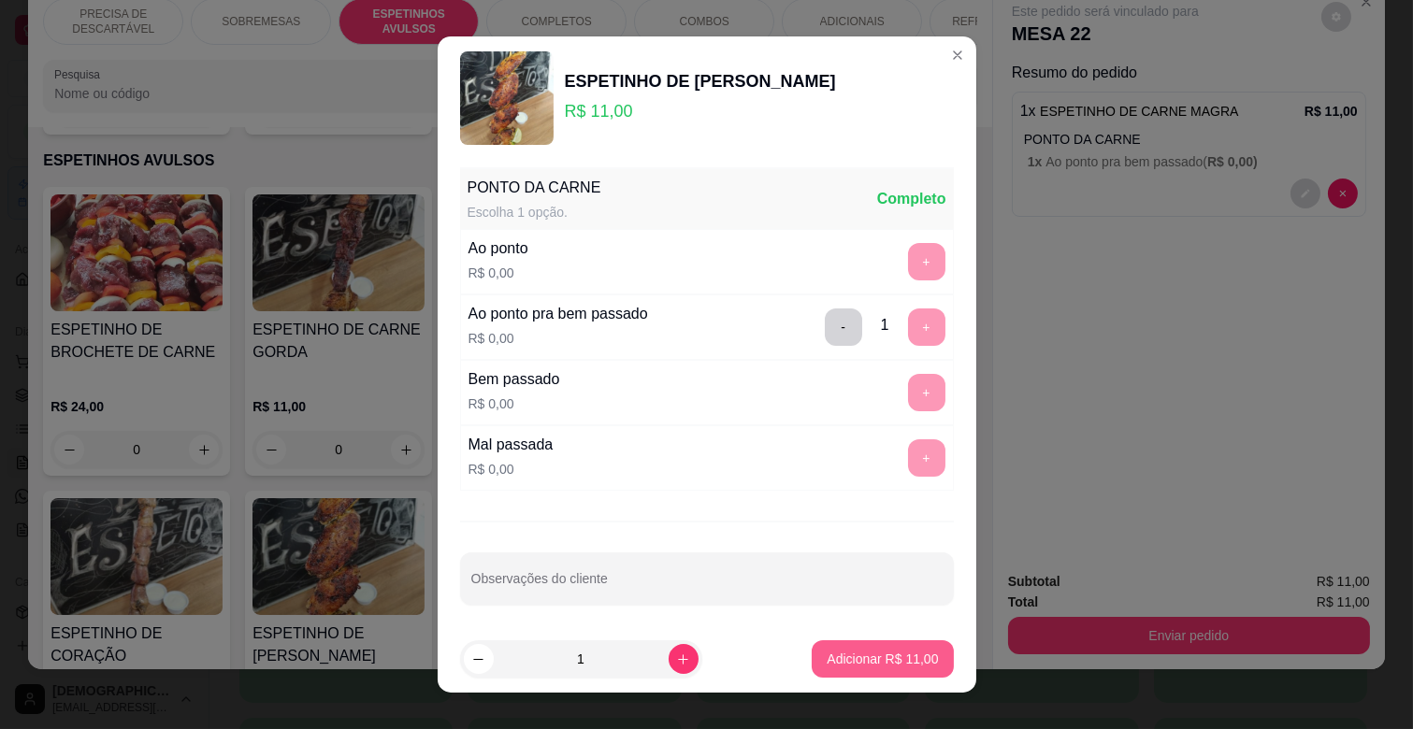
click at [890, 653] on p "Adicionar R$ 11,00" at bounding box center [882, 659] width 111 height 19
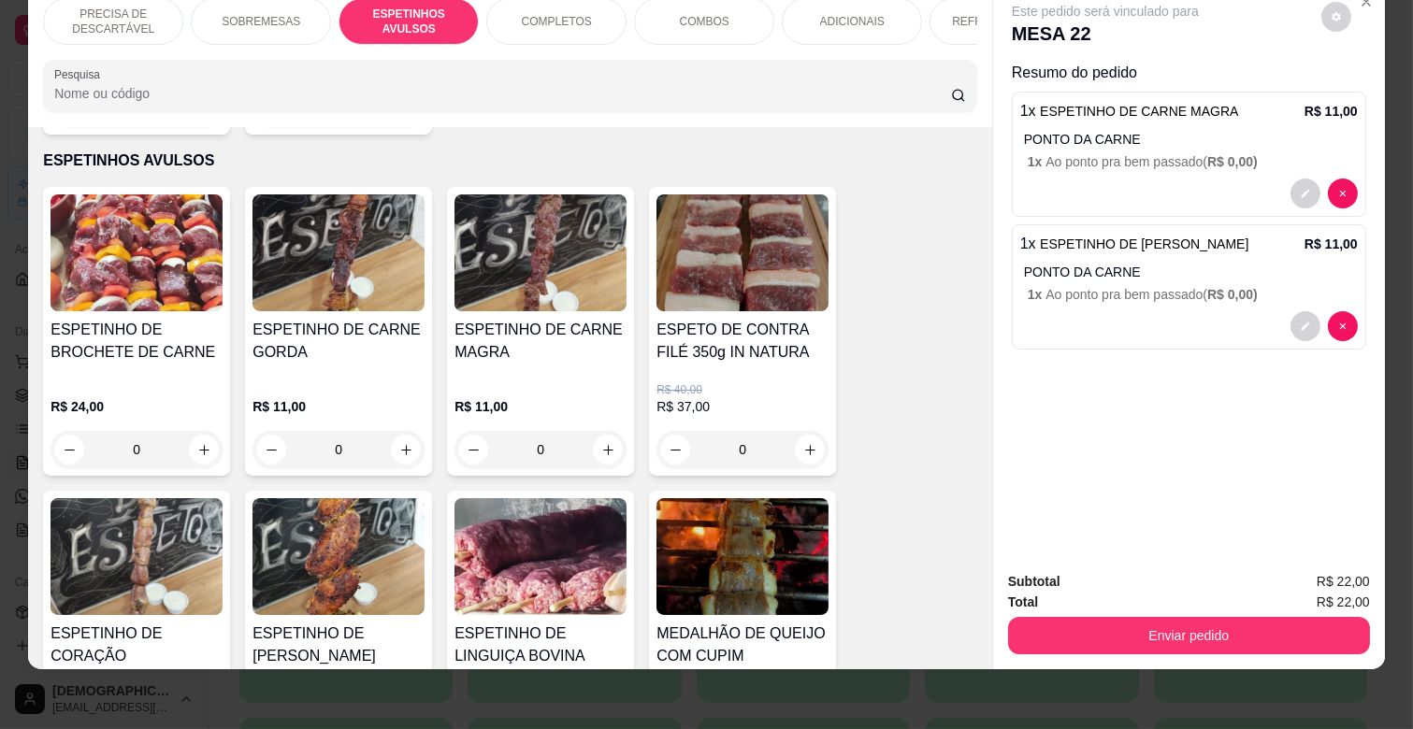
click at [839, 15] on div "ADICIONAIS" at bounding box center [852, 21] width 140 height 47
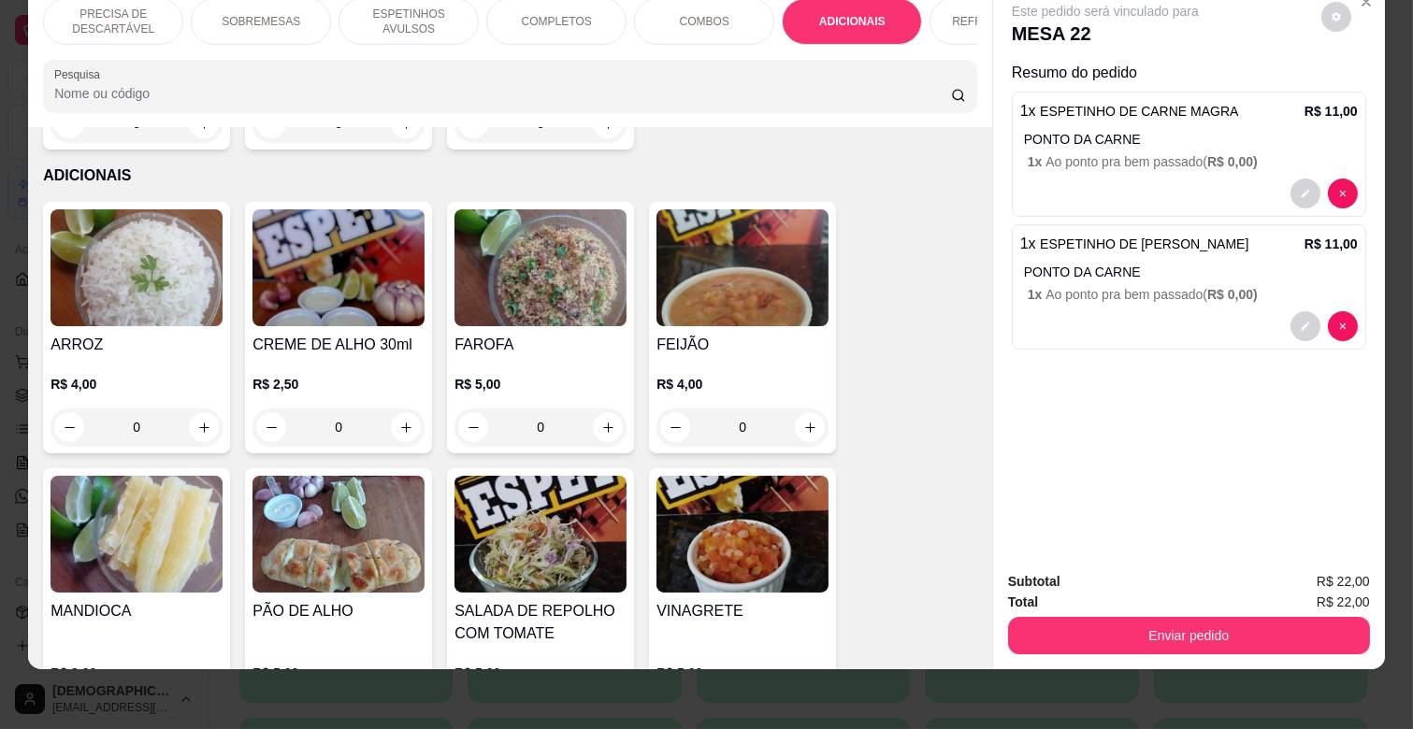
scroll to position [3301, 0]
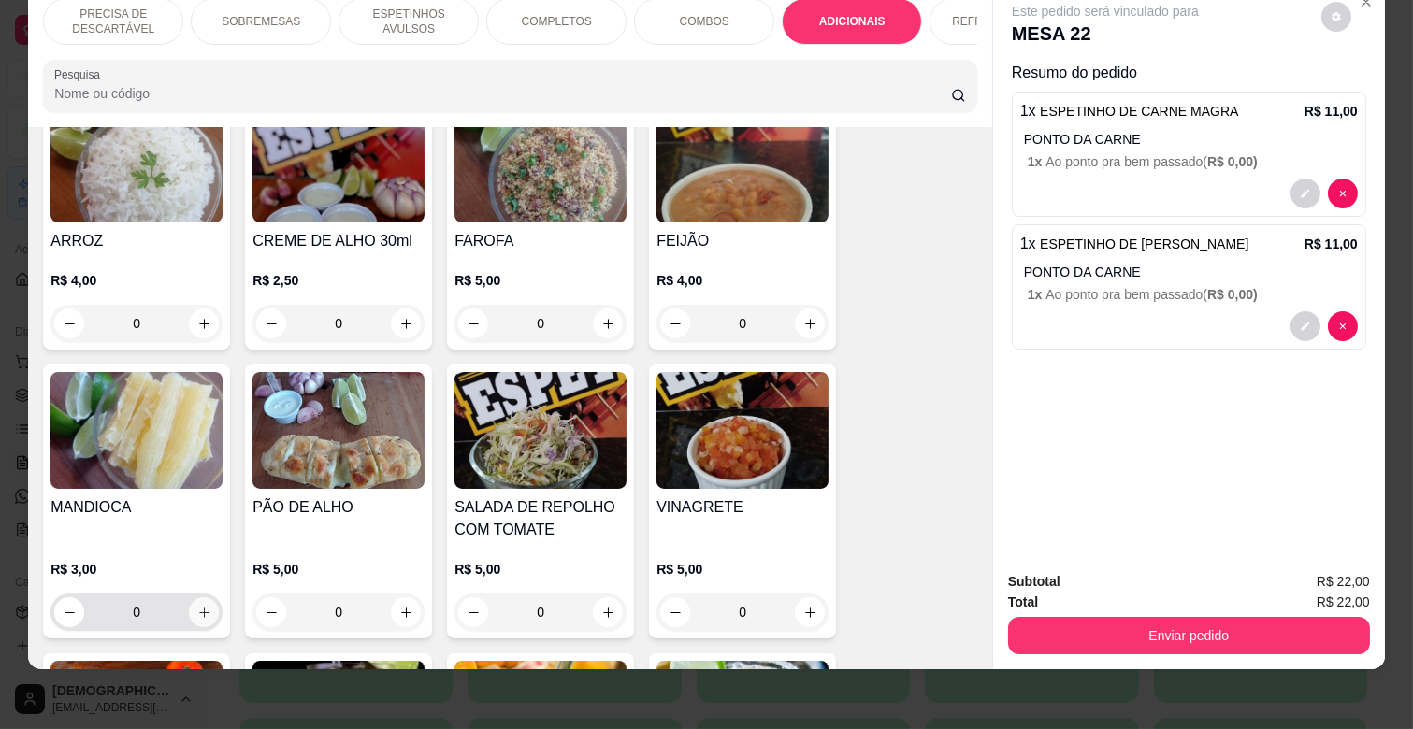
click at [197, 606] on icon "increase-product-quantity" at bounding box center [204, 613] width 14 height 14
type input "1"
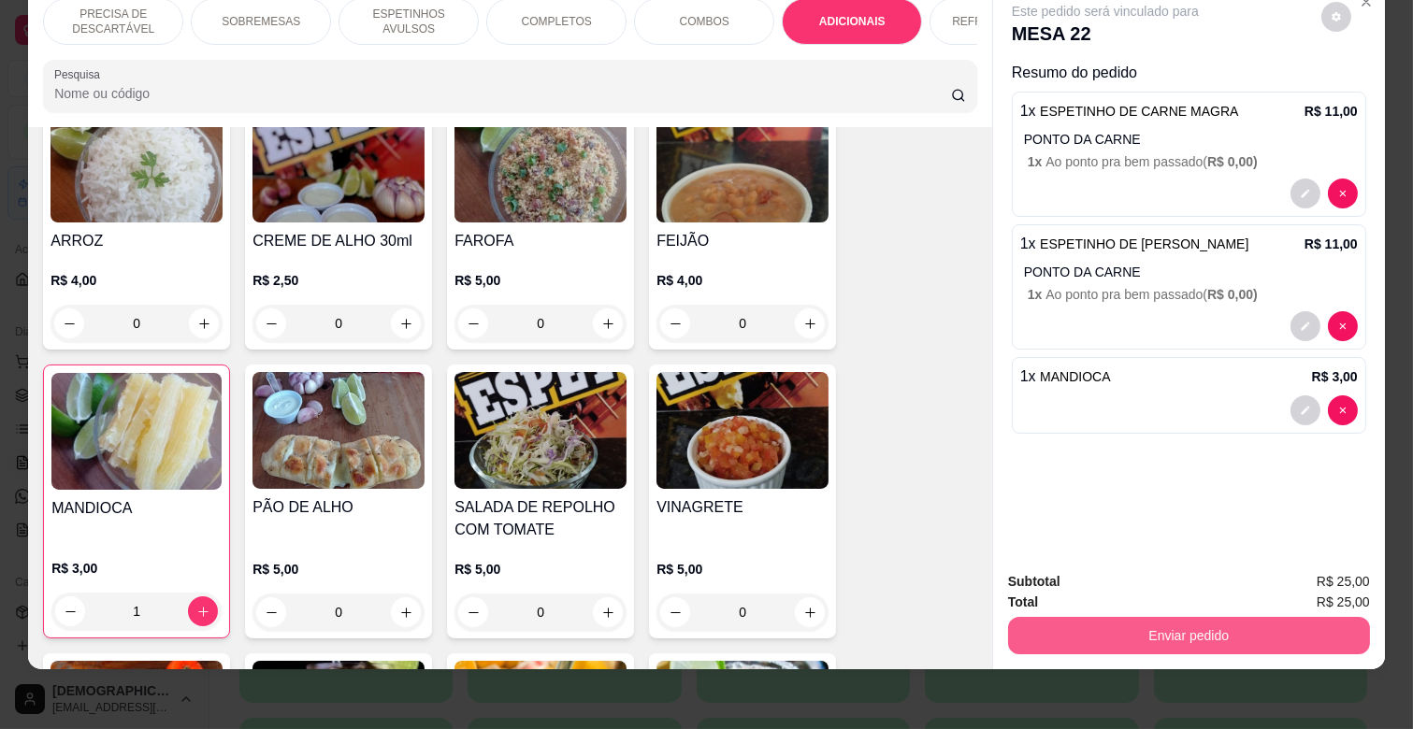
click at [1082, 617] on button "Enviar pedido" at bounding box center [1189, 635] width 362 height 37
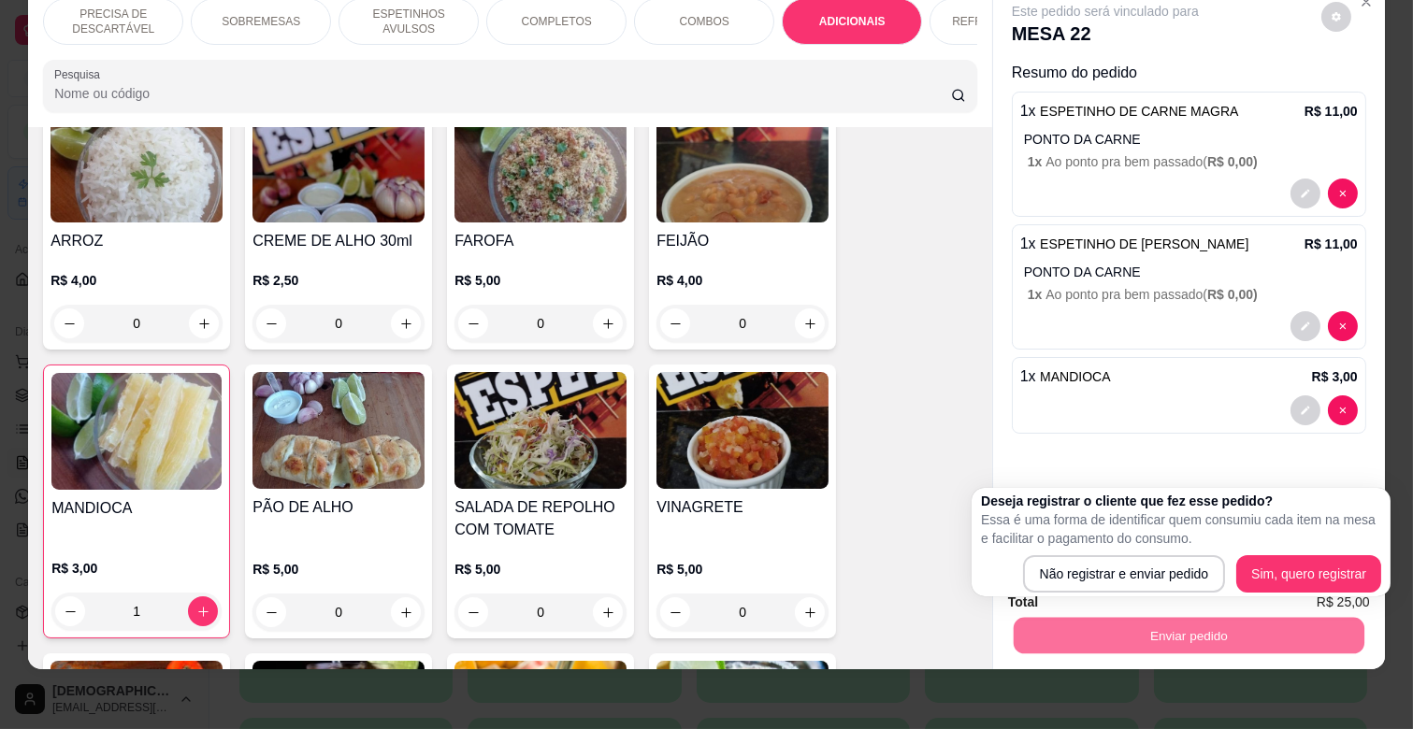
click at [853, 418] on div "ARROZ R$ 4,00 0 CREME DE ALHO 30ml R$ 2,50 0 FAROFA R$ 5,00 0 FEIJÃO R$ 4,00 0 …" at bounding box center [510, 512] width 934 height 829
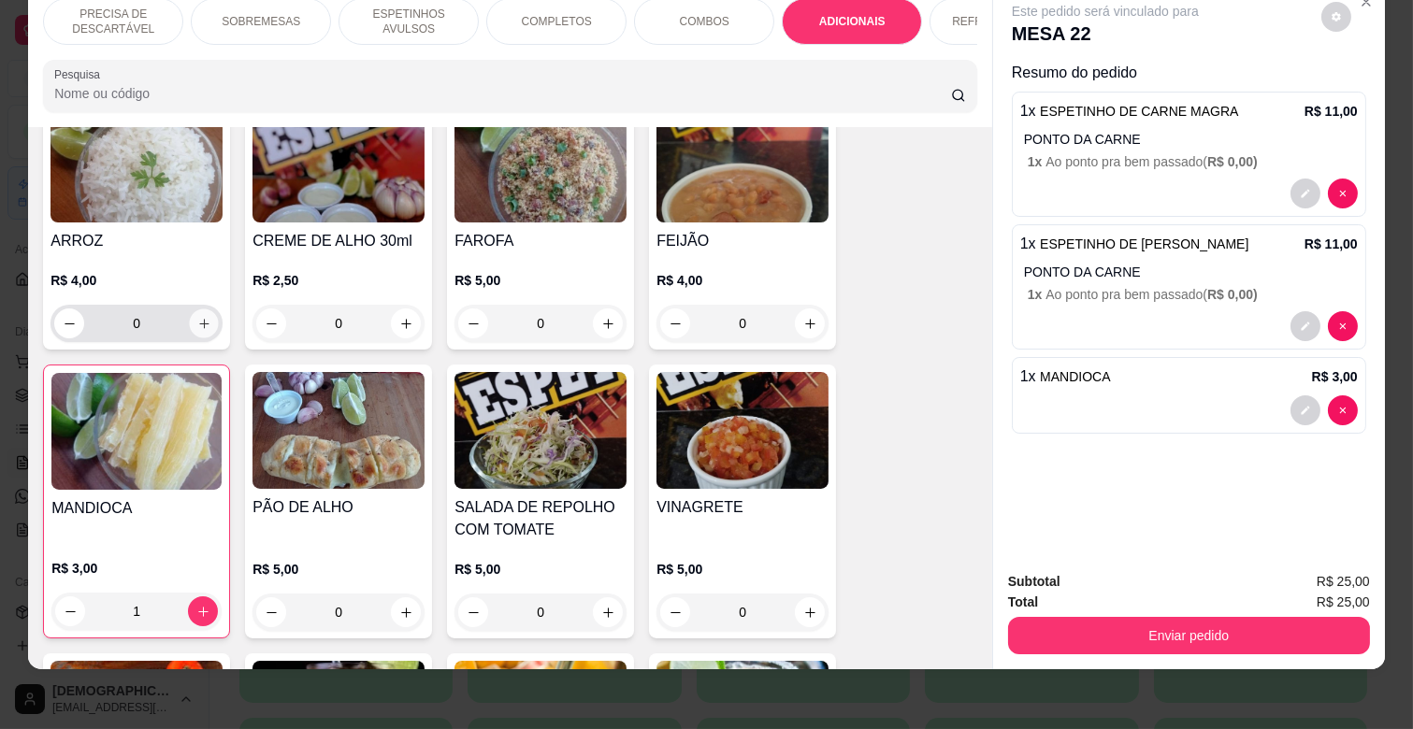
click at [199, 317] on icon "increase-product-quantity" at bounding box center [204, 324] width 14 height 14
type input "1"
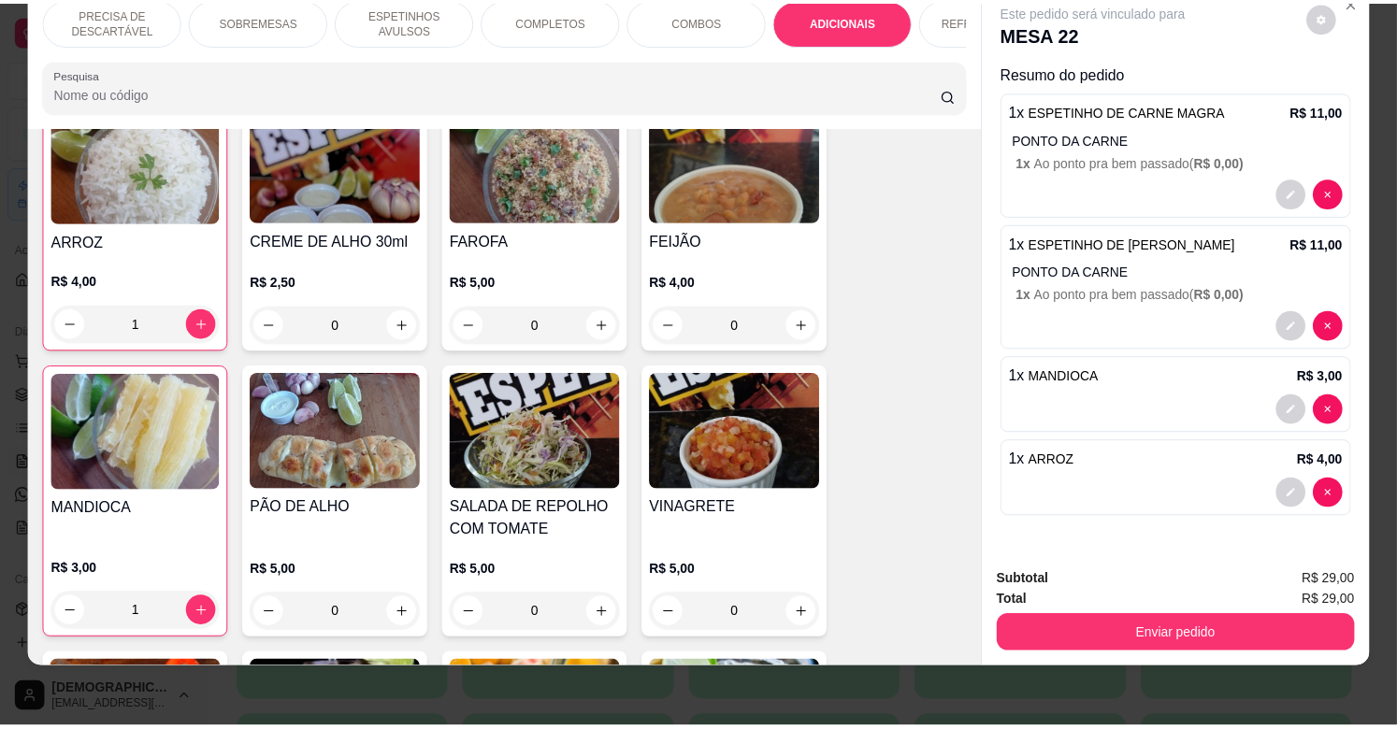
scroll to position [3302, 0]
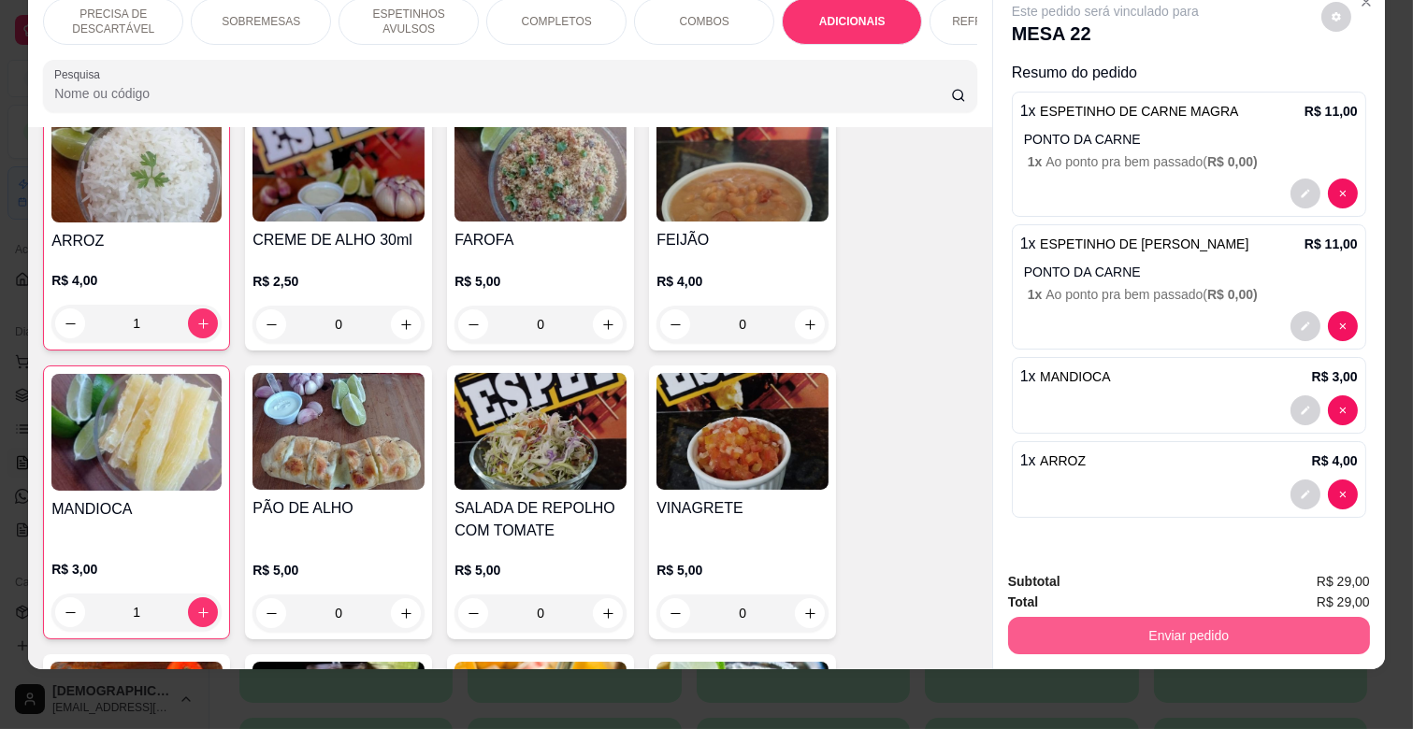
click at [1225, 617] on button "Enviar pedido" at bounding box center [1189, 635] width 362 height 37
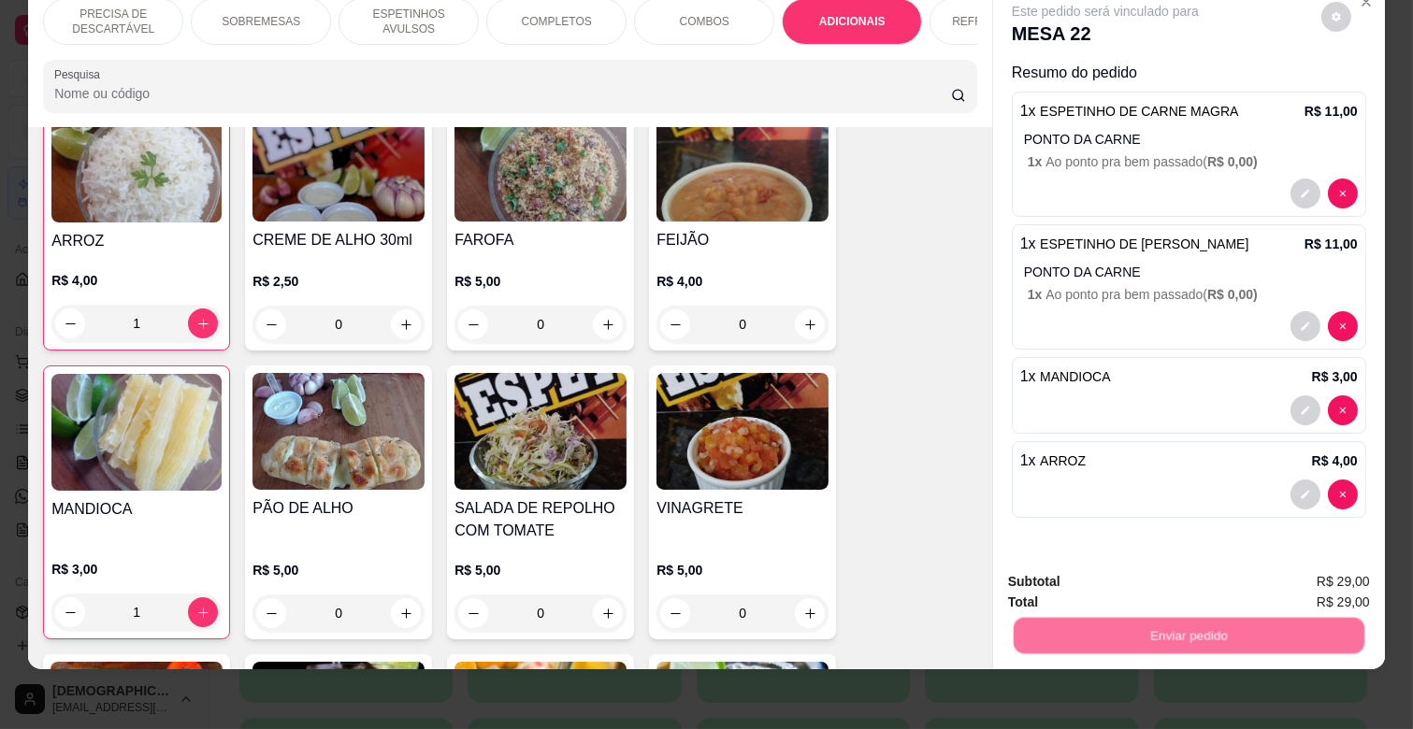
click at [1181, 570] on button "Não registrar e enviar pedido" at bounding box center [1125, 575] width 194 height 36
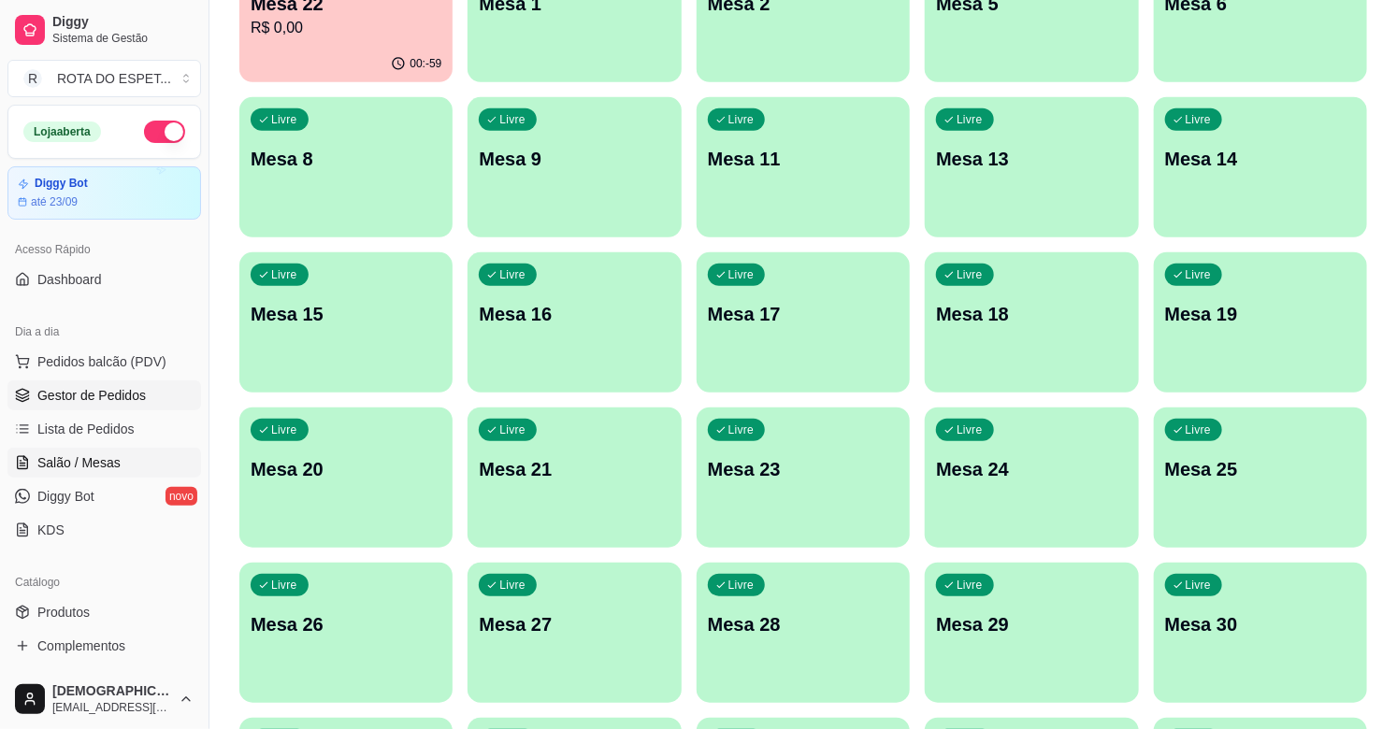
click at [115, 395] on span "Gestor de Pedidos" at bounding box center [91, 395] width 108 height 19
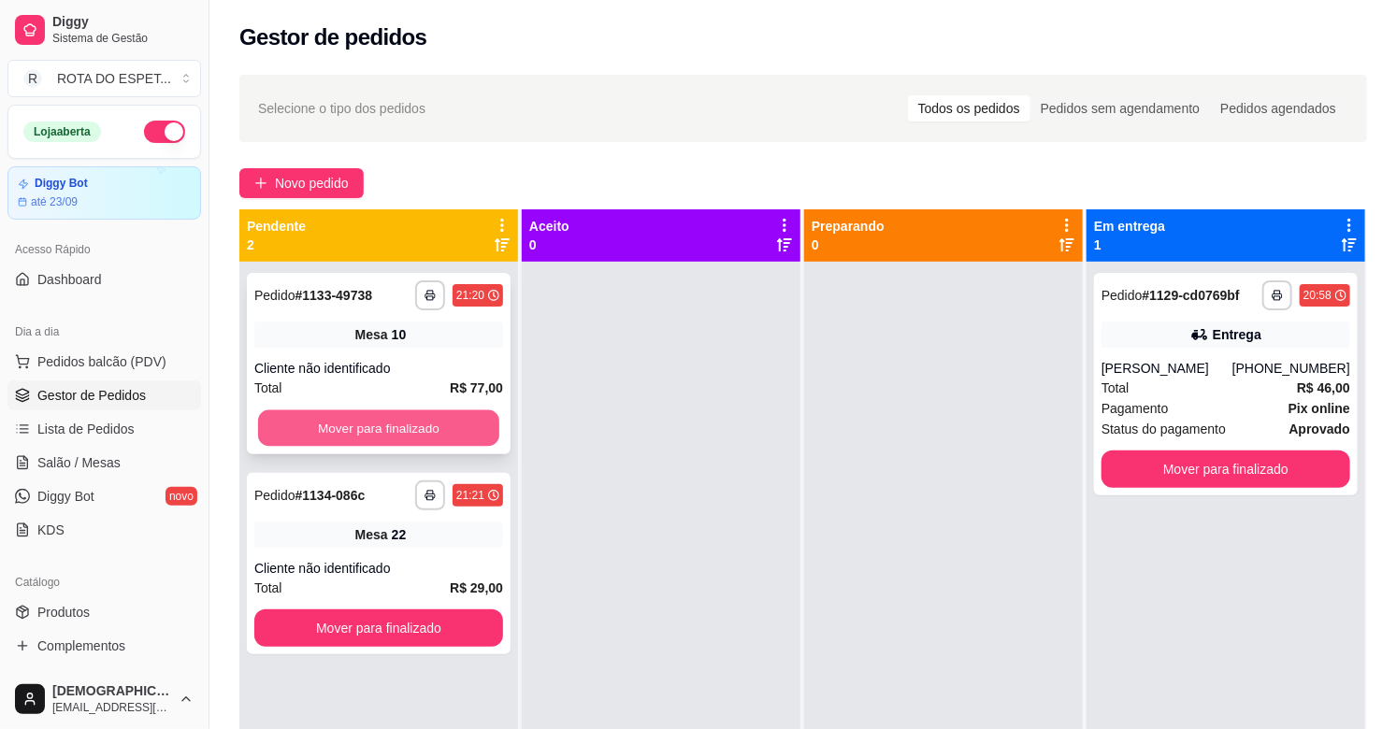
click at [338, 426] on button "Mover para finalizado" at bounding box center [378, 428] width 241 height 36
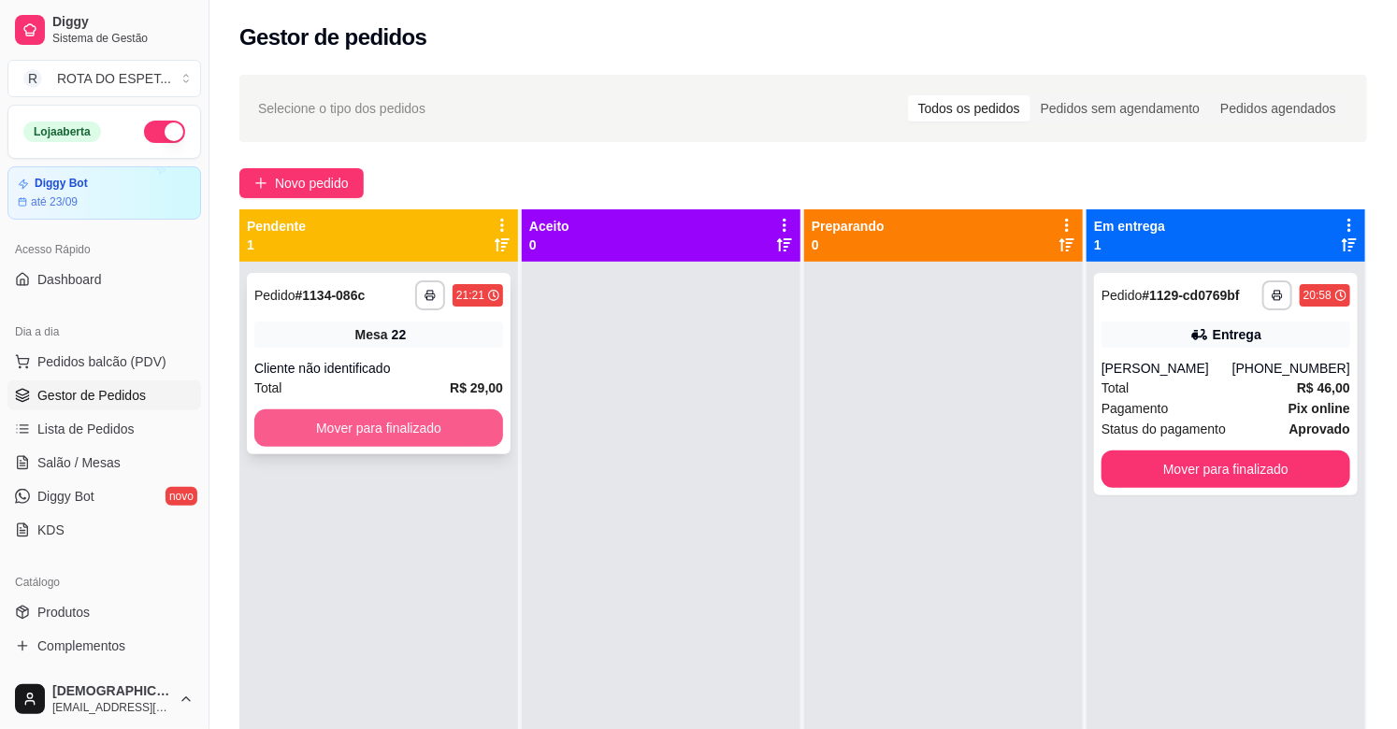
click at [408, 428] on button "Mover para finalizado" at bounding box center [378, 428] width 249 height 37
click at [408, 428] on button "Mover para finalizado" at bounding box center [378, 428] width 241 height 36
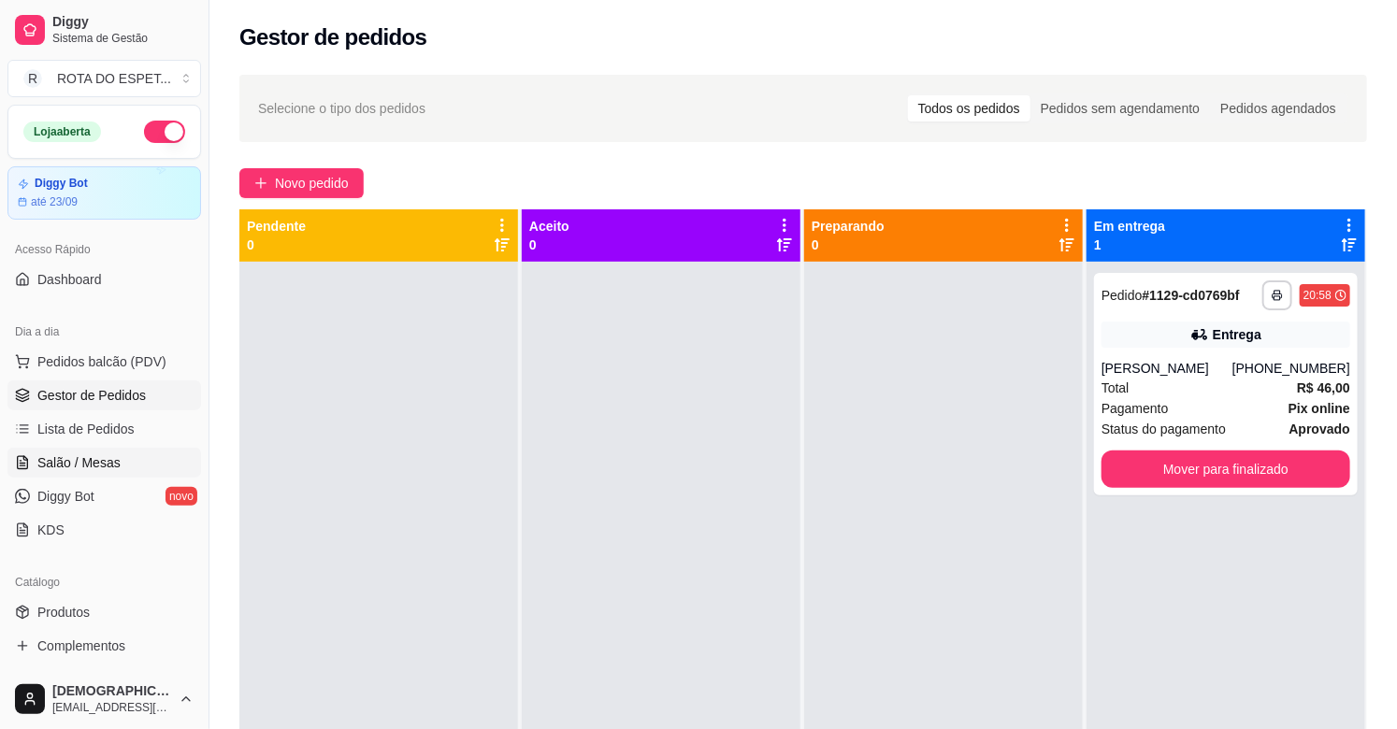
click at [113, 462] on span "Salão / Mesas" at bounding box center [78, 462] width 83 height 19
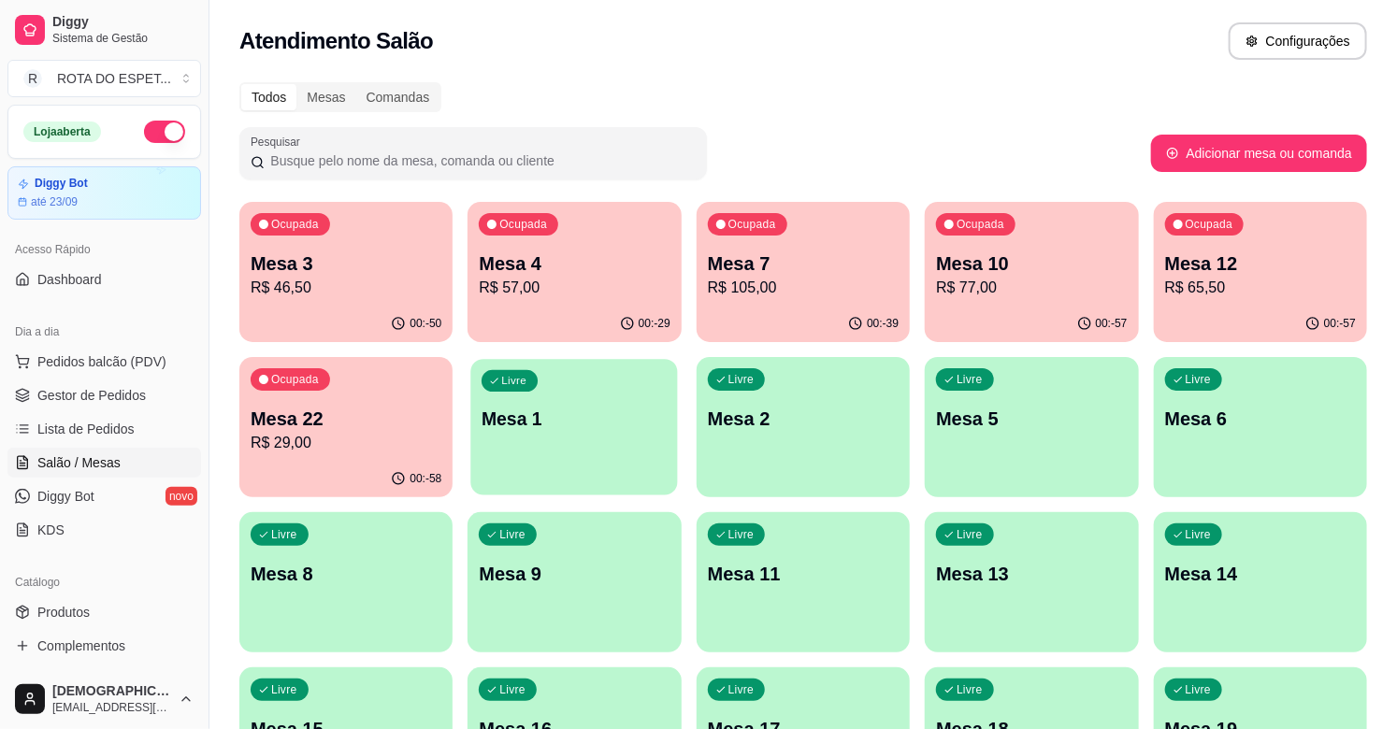
click at [556, 442] on div "Livre Mesa 1" at bounding box center [575, 416] width 208 height 114
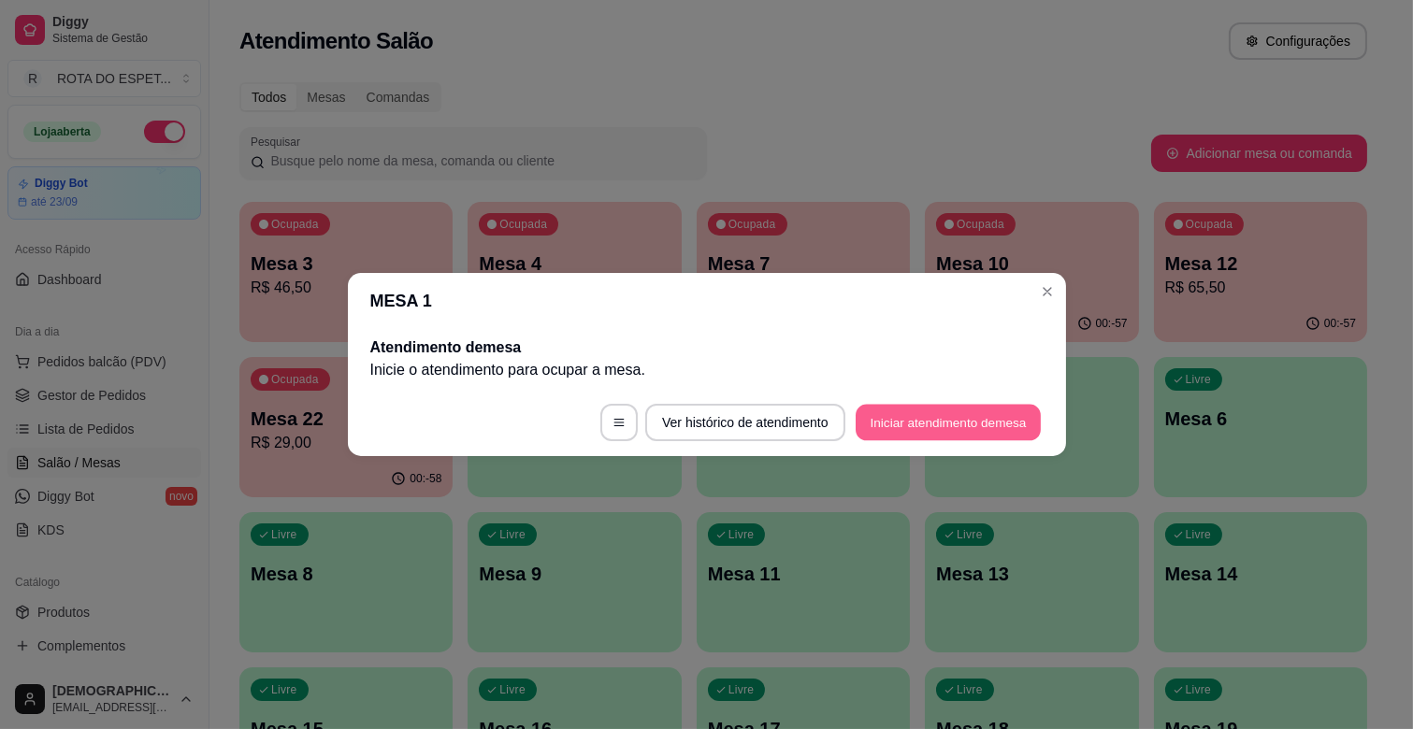
click at [904, 424] on button "Iniciar atendimento de mesa" at bounding box center [948, 423] width 185 height 36
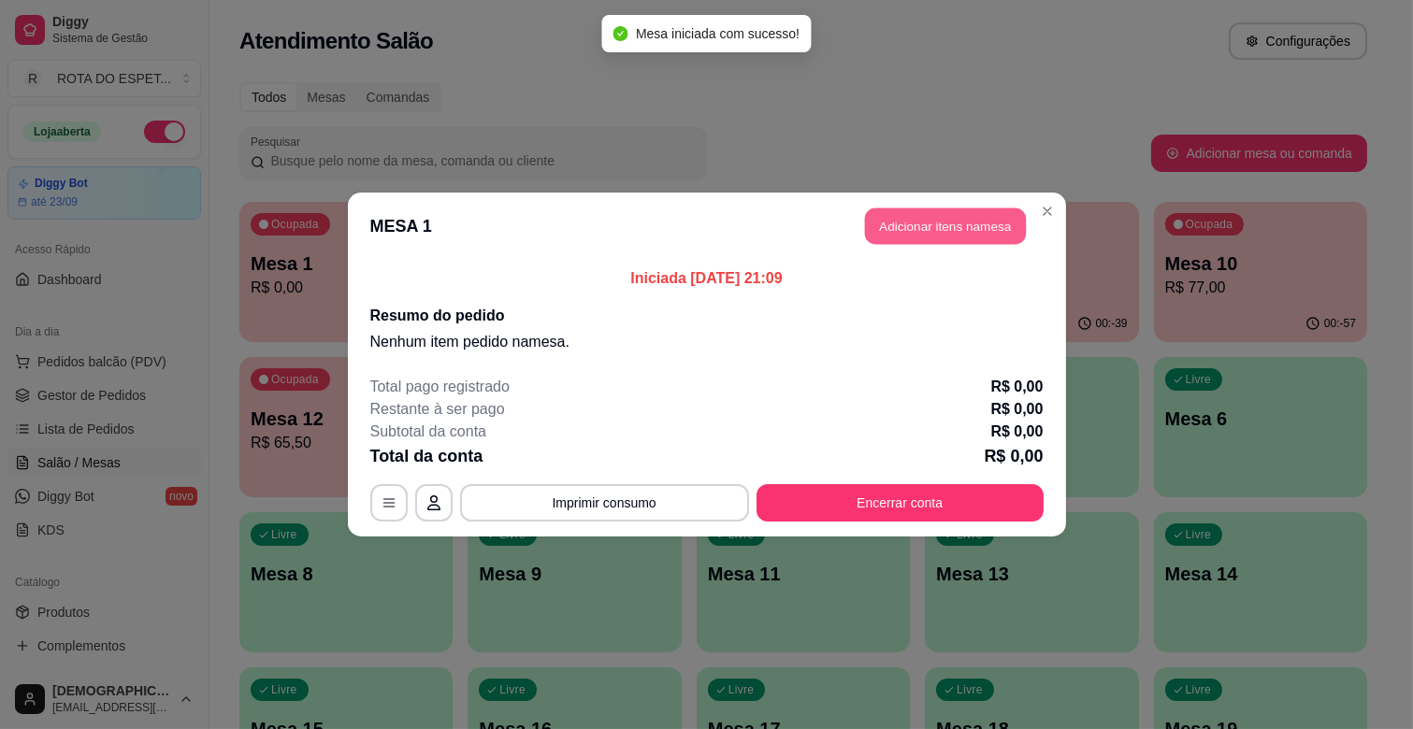
click at [937, 215] on button "Adicionar itens na mesa" at bounding box center [945, 227] width 161 height 36
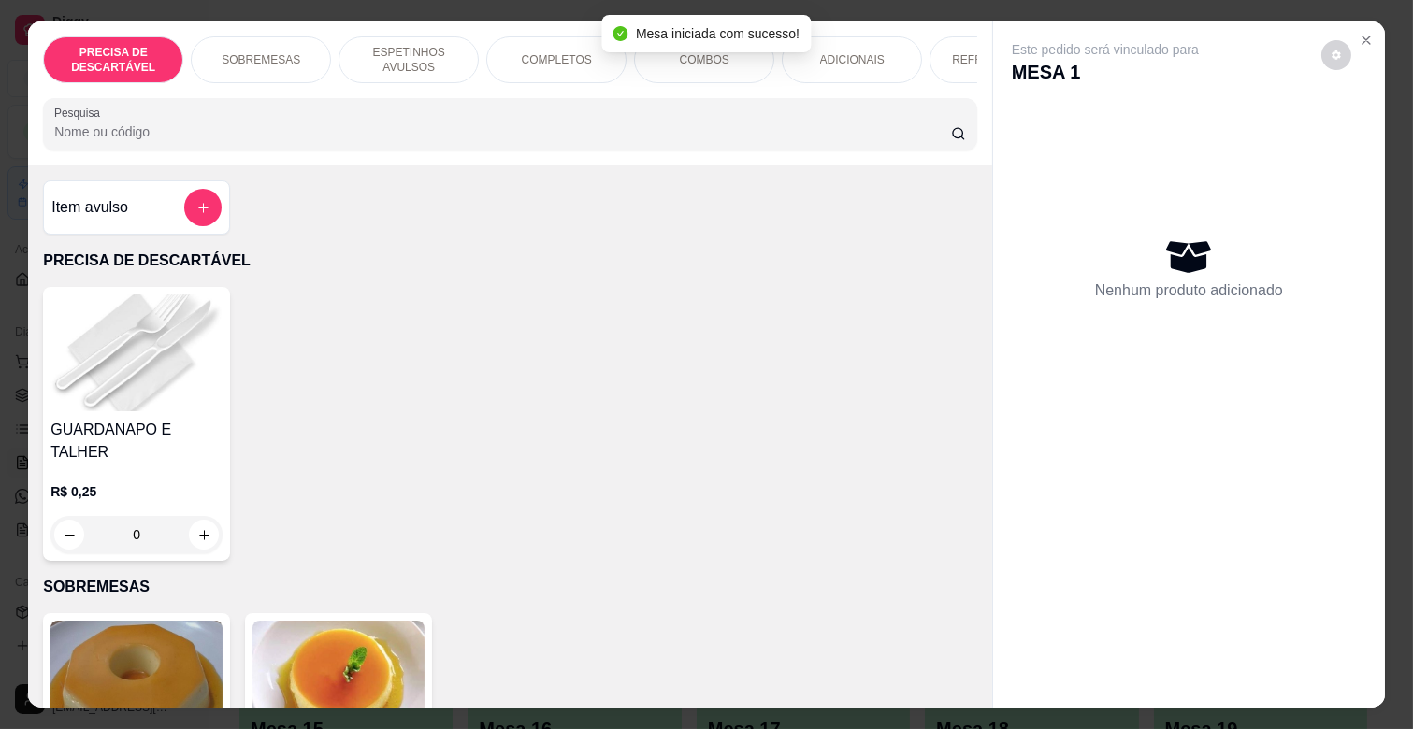
click at [810, 67] on div "ADICIONAIS" at bounding box center [852, 59] width 140 height 47
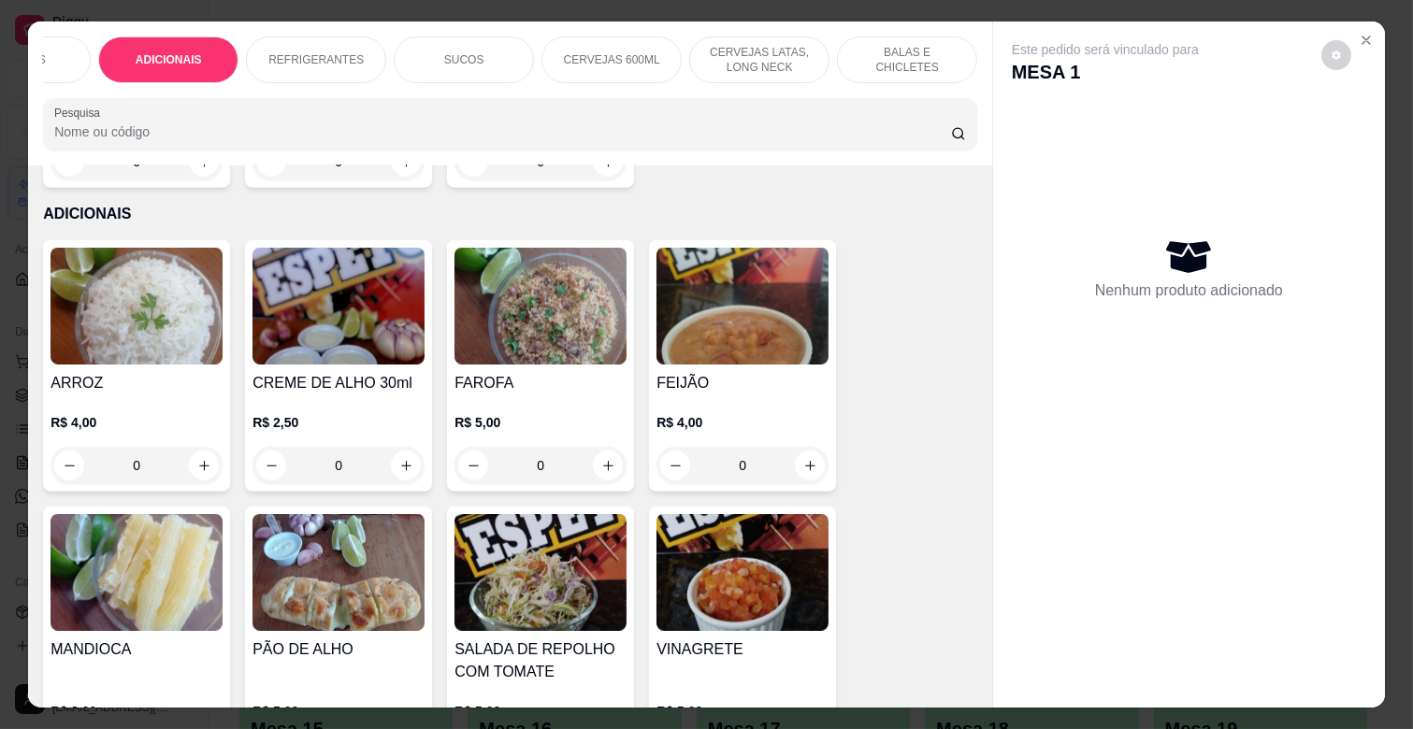
click at [657, 45] on div "CERVEJAS 600ML" at bounding box center [611, 59] width 140 height 47
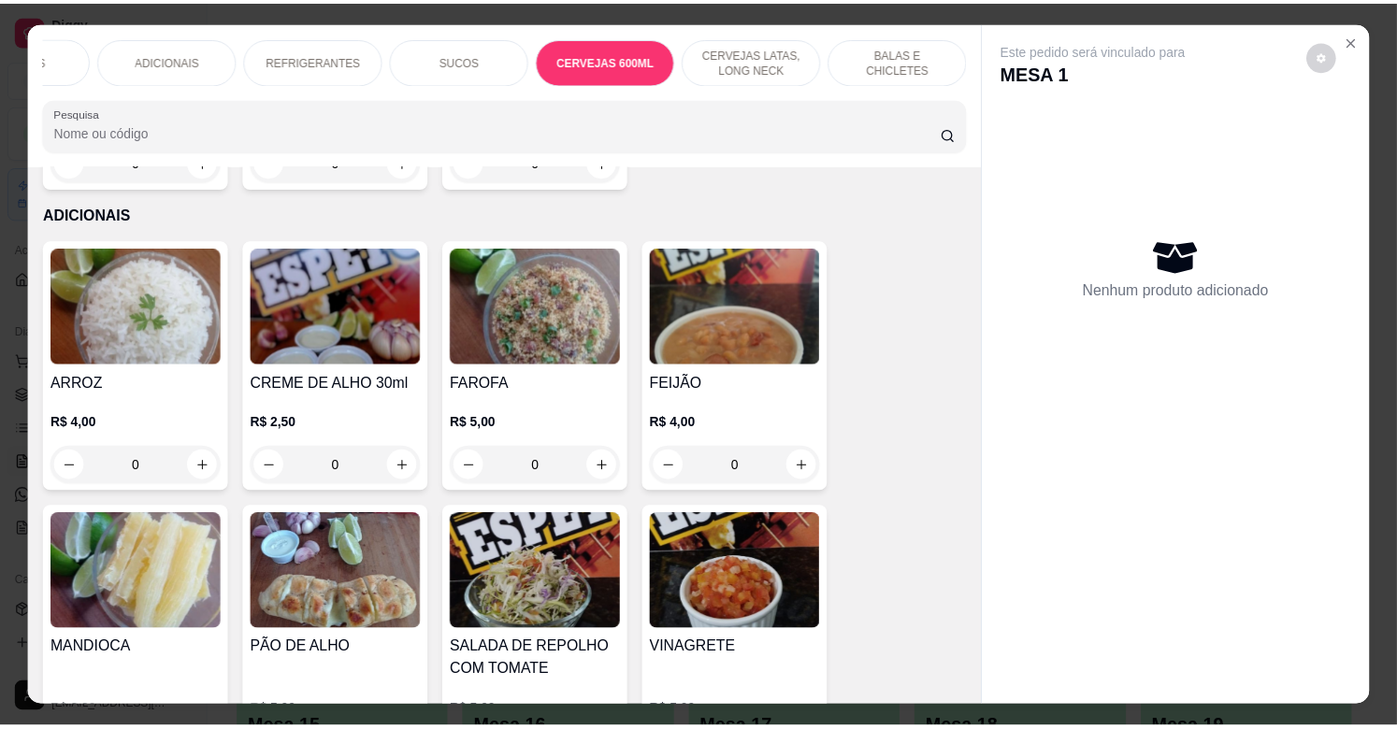
scroll to position [45, 0]
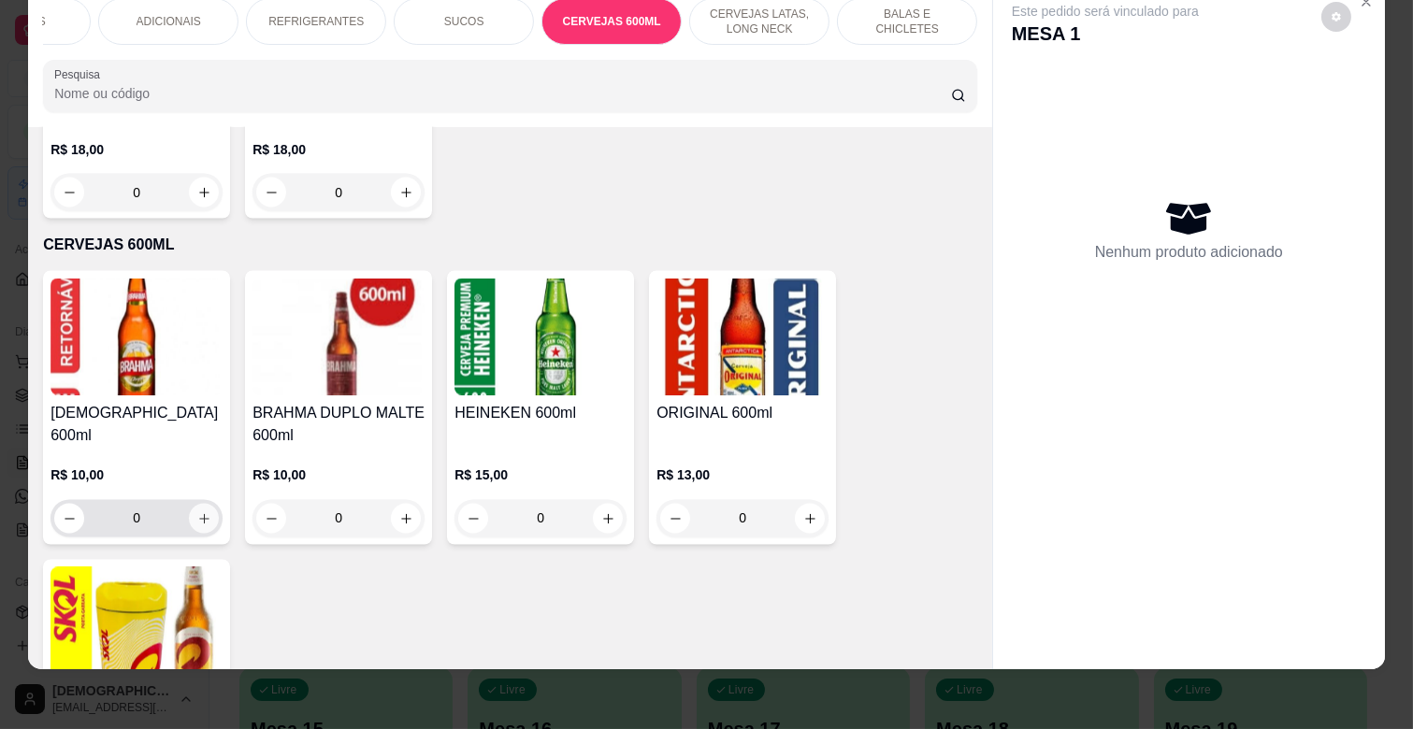
click at [201, 512] on icon "increase-product-quantity" at bounding box center [204, 519] width 14 height 14
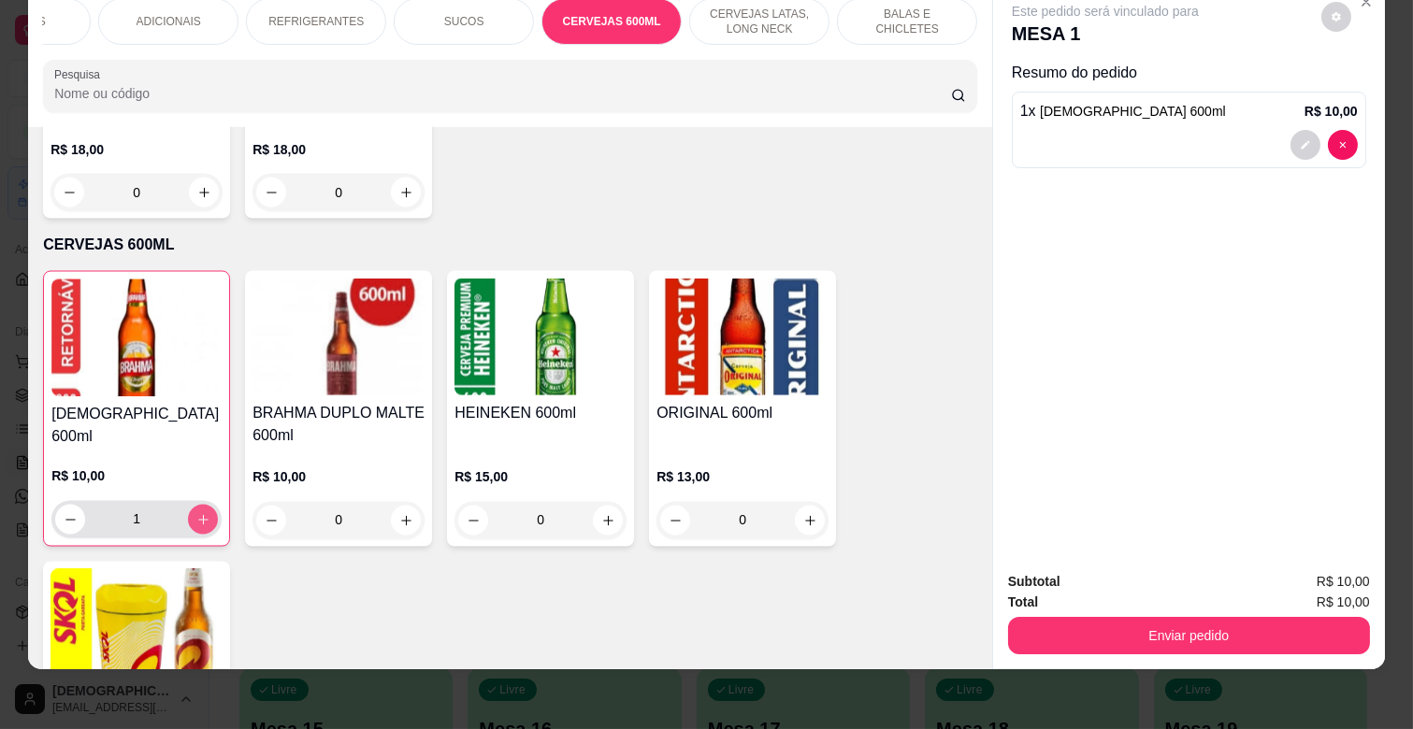
type input "1"
drag, startPoint x: 1285, startPoint y: 597, endPoint x: 1270, endPoint y: 597, distance: 15.0
click at [1284, 612] on div "Enviar pedido" at bounding box center [1189, 633] width 362 height 42
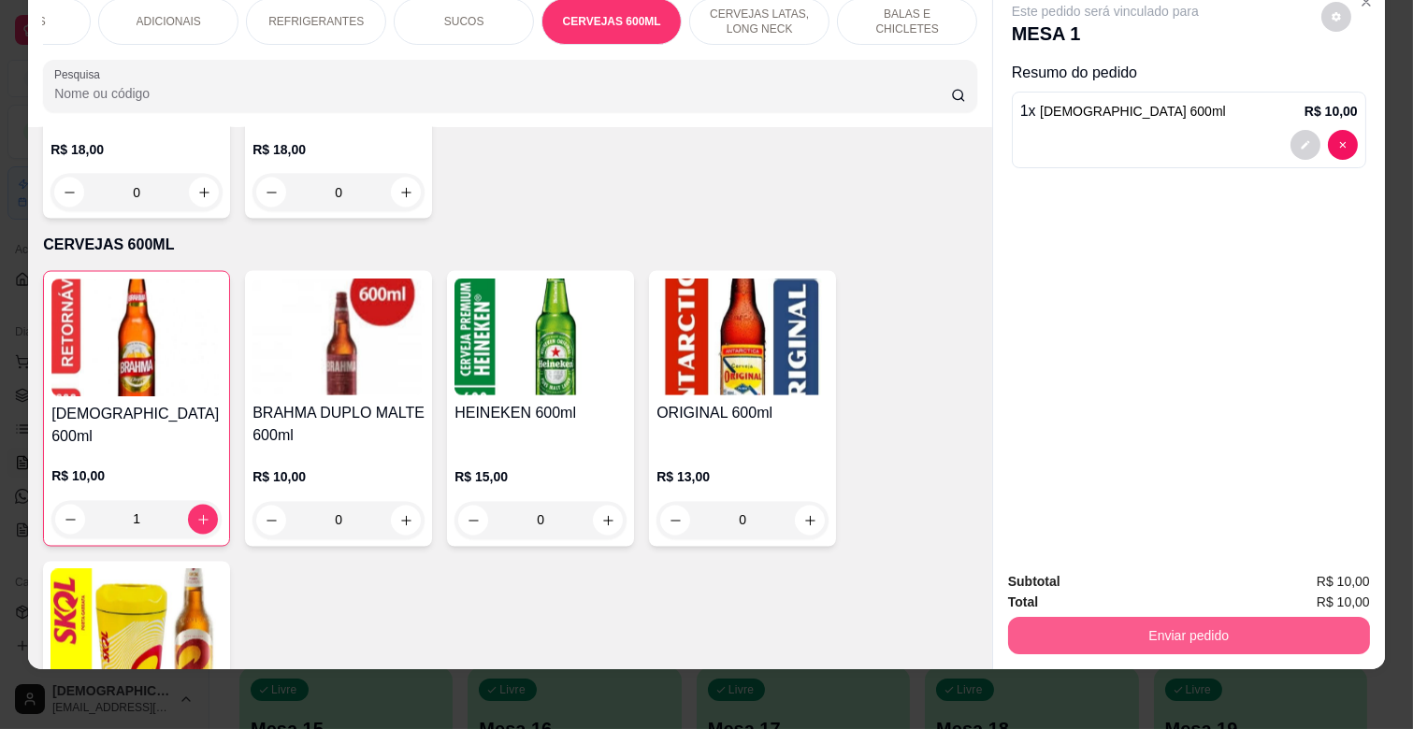
click at [1210, 617] on button "Enviar pedido" at bounding box center [1189, 635] width 362 height 37
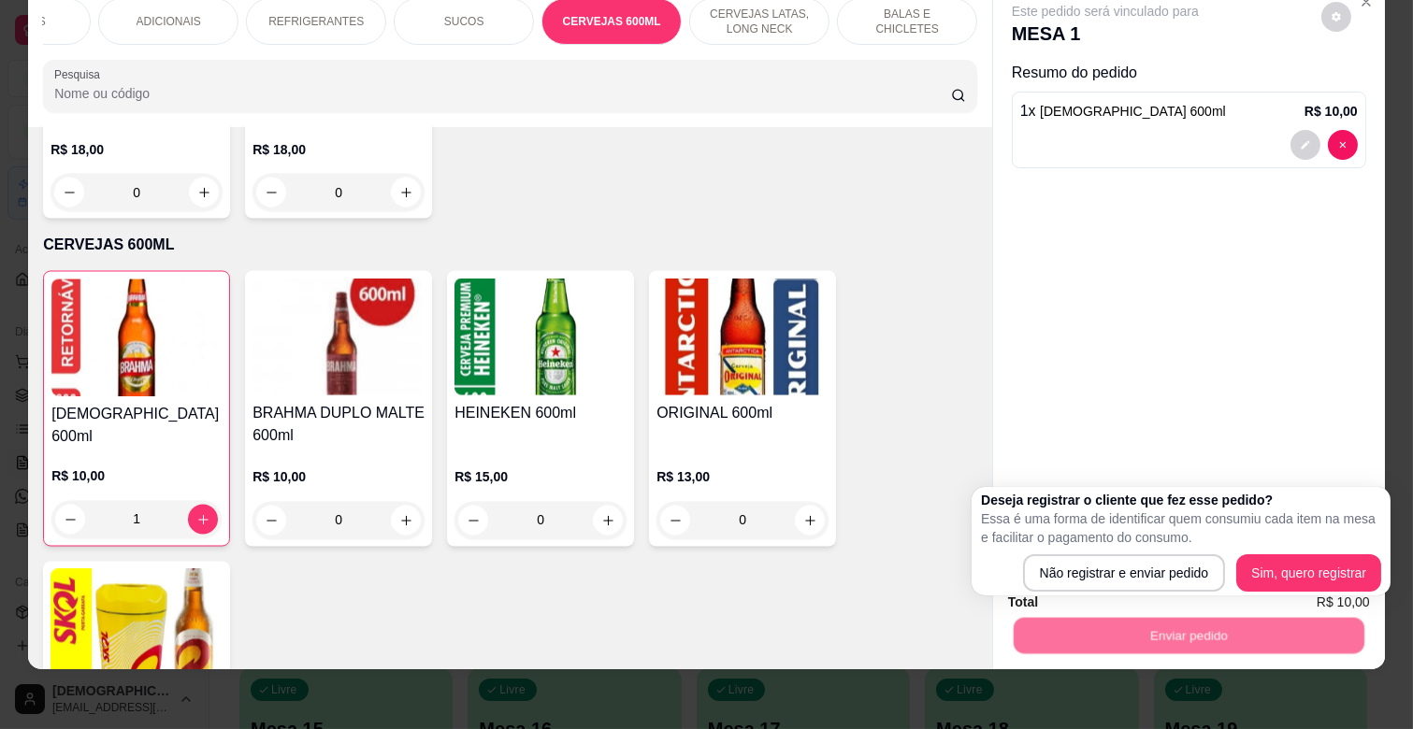
click at [1100, 546] on p "Essa é uma forma de identificar quem consumiu cada item na mesa e facilitar o p…" at bounding box center [1181, 528] width 400 height 37
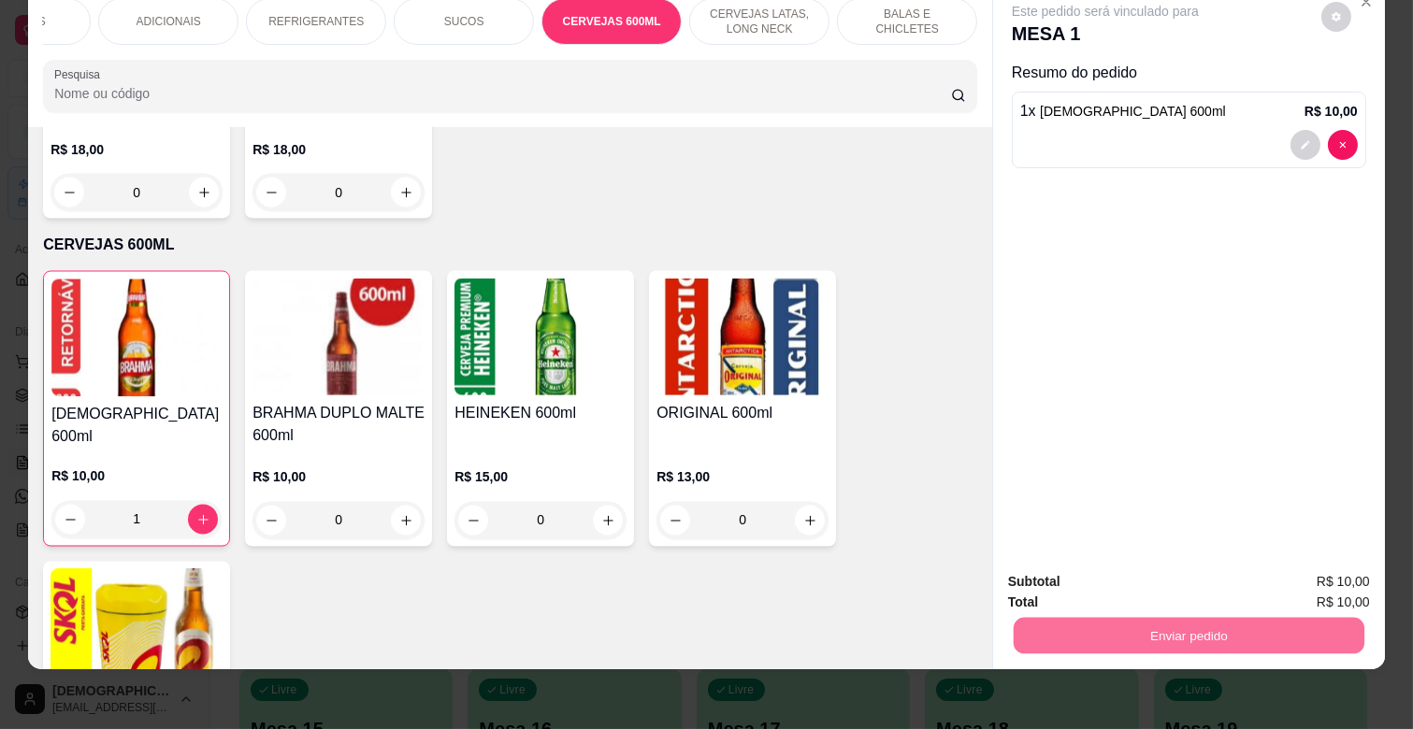
click at [1129, 568] on button "Não registrar e enviar pedido" at bounding box center [1125, 574] width 194 height 36
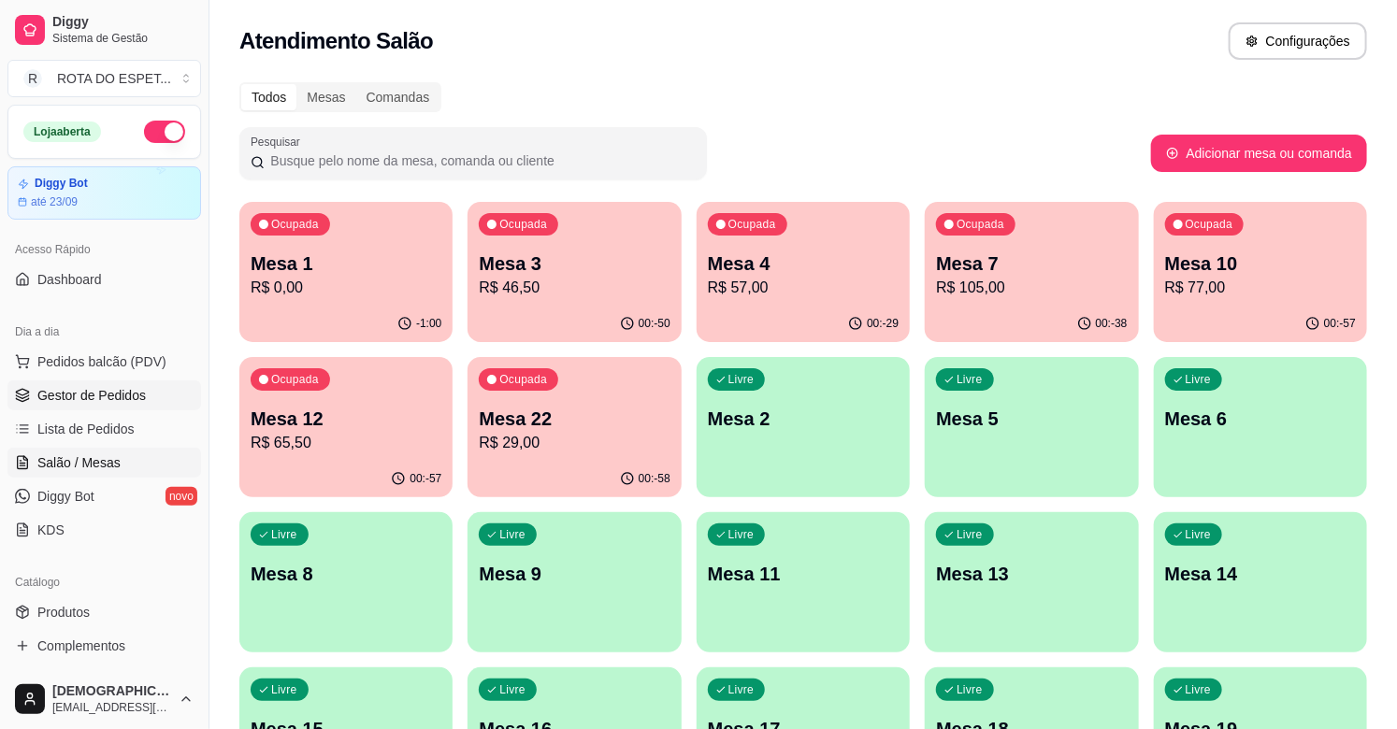
click at [101, 400] on span "Gestor de Pedidos" at bounding box center [91, 395] width 108 height 19
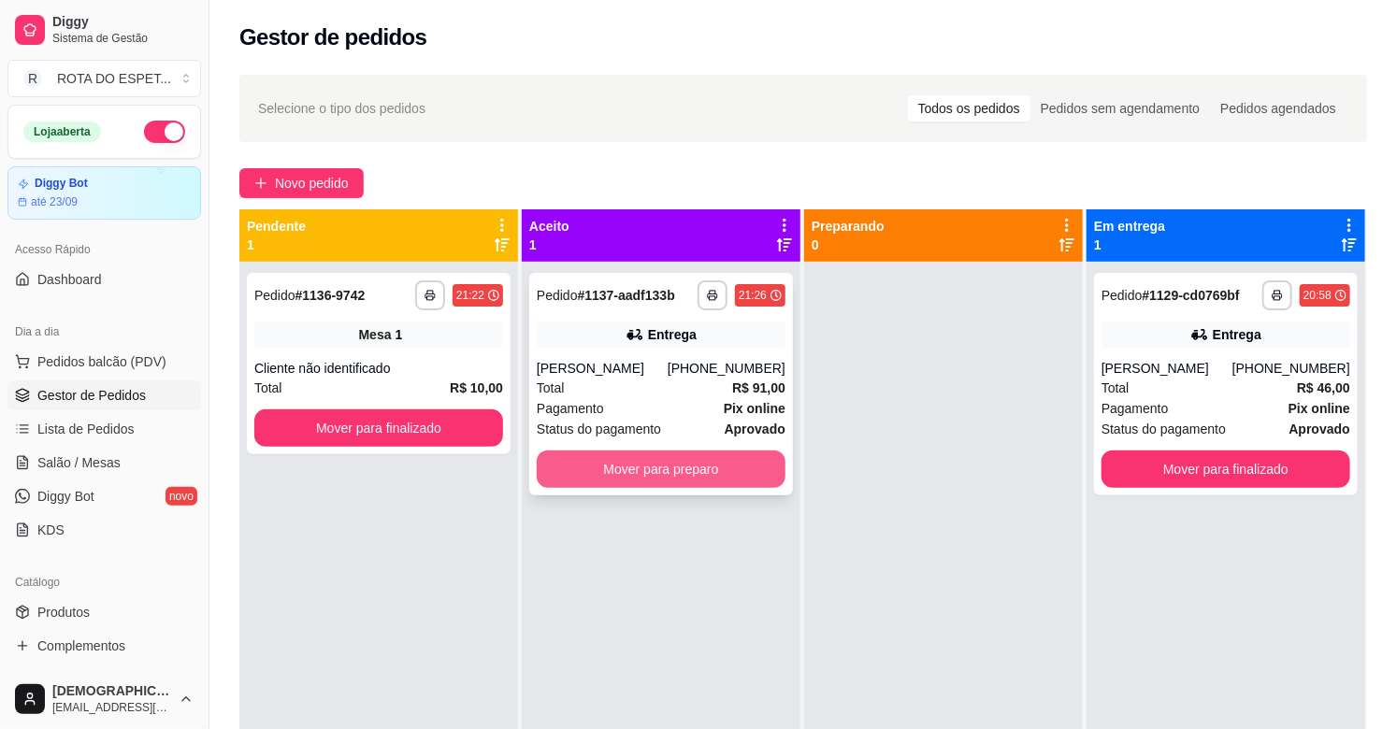
click at [678, 474] on button "Mover para preparo" at bounding box center [661, 469] width 249 height 37
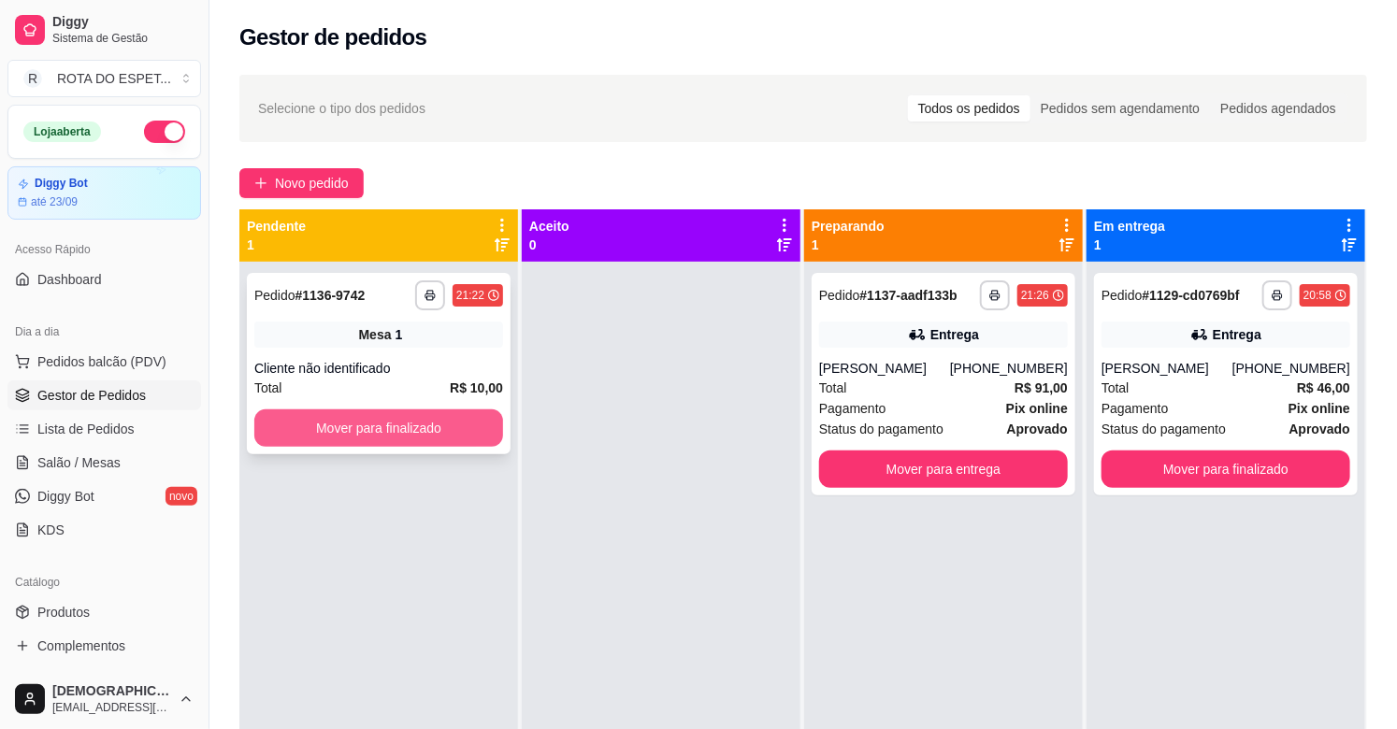
click at [396, 427] on button "Mover para finalizado" at bounding box center [378, 428] width 249 height 37
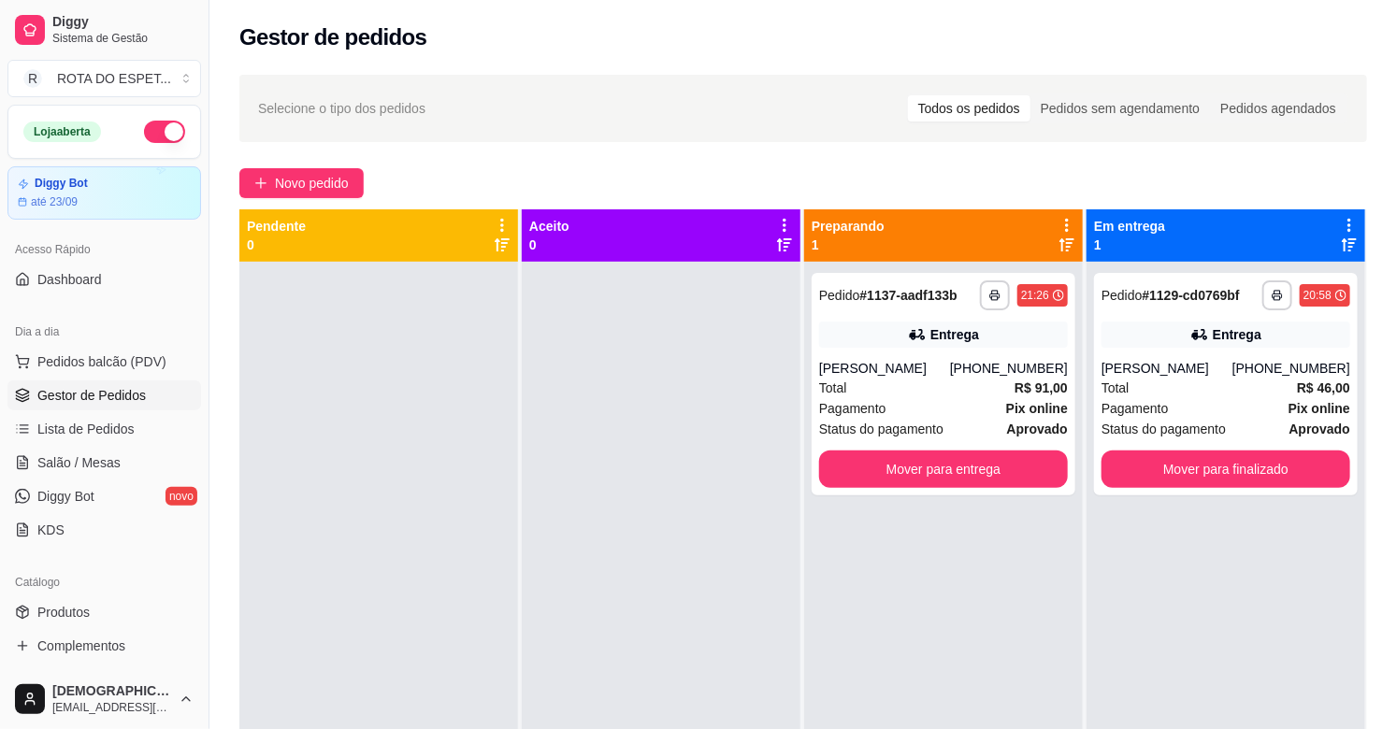
click at [650, 527] on div at bounding box center [661, 626] width 279 height 729
click at [94, 615] on link "Produtos" at bounding box center [104, 612] width 194 height 30
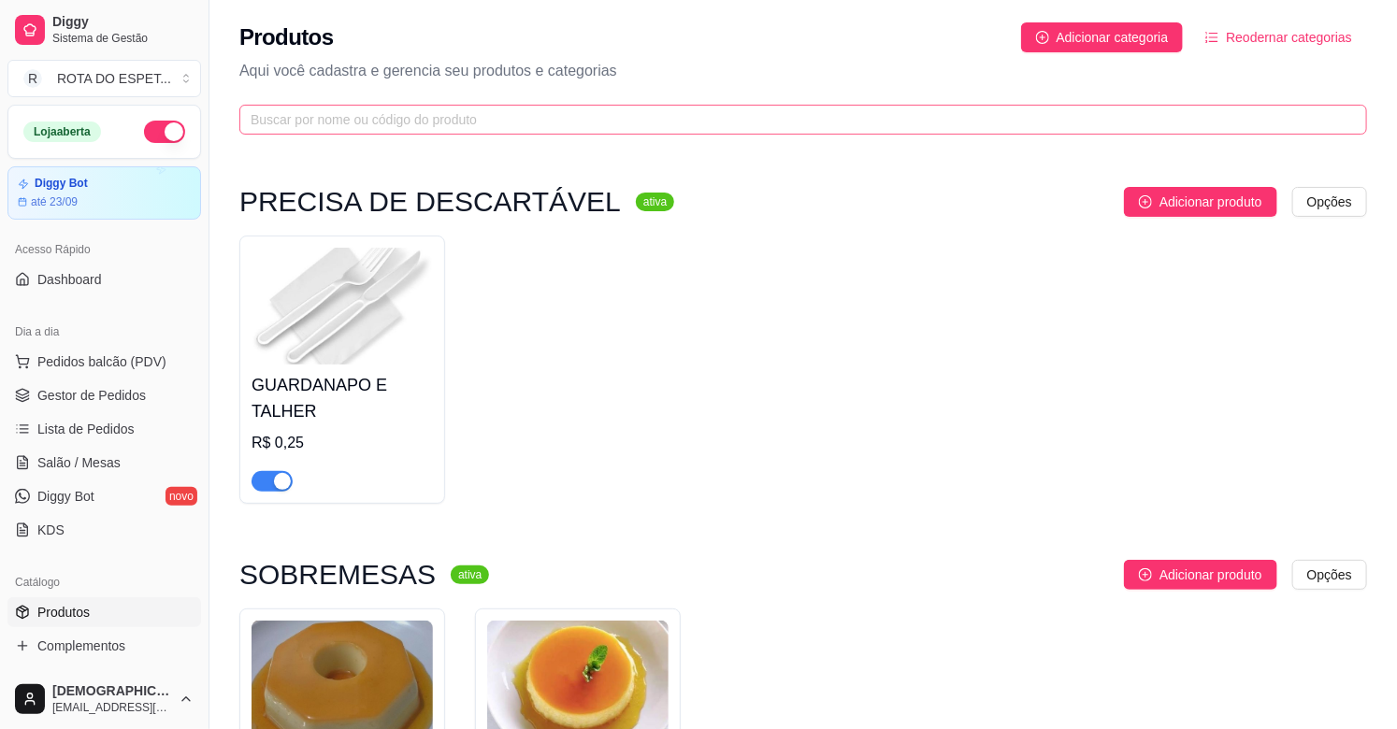
click at [539, 132] on span at bounding box center [803, 120] width 1128 height 30
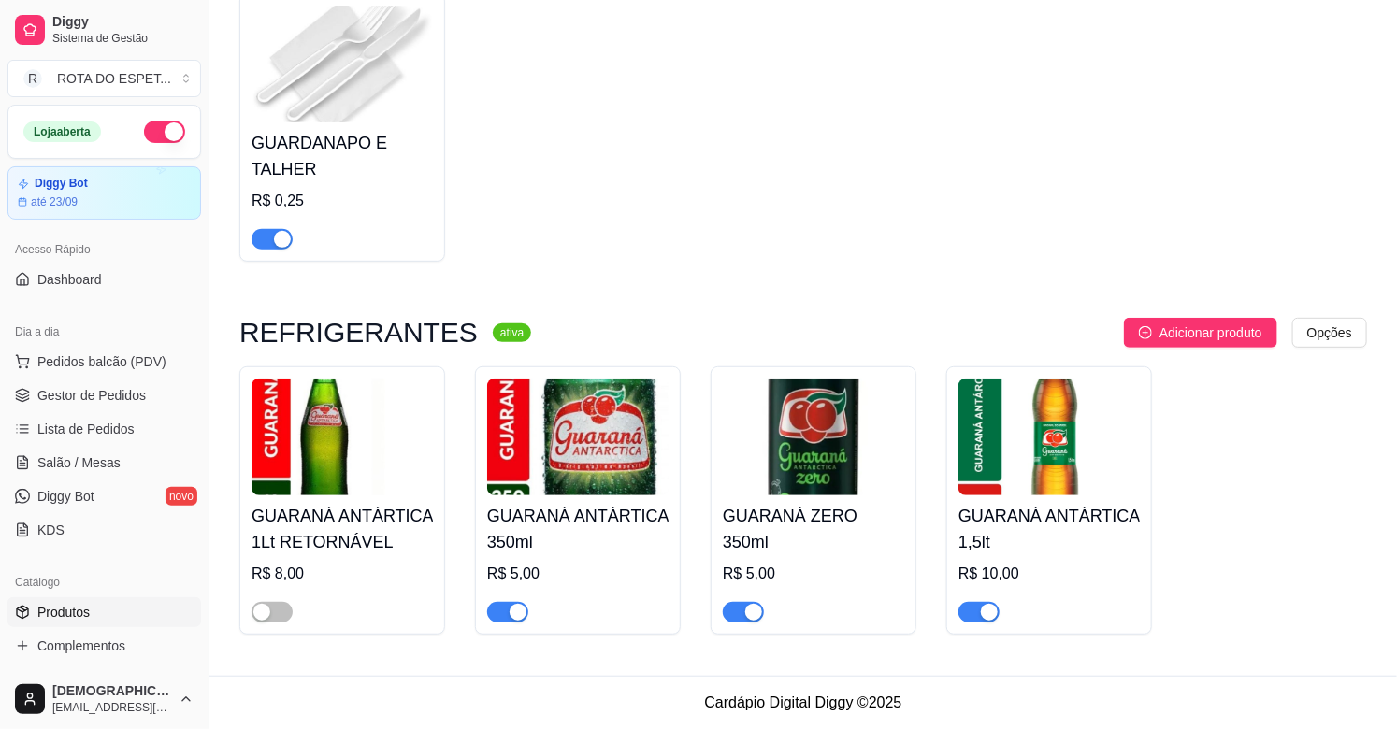
scroll to position [140, 0]
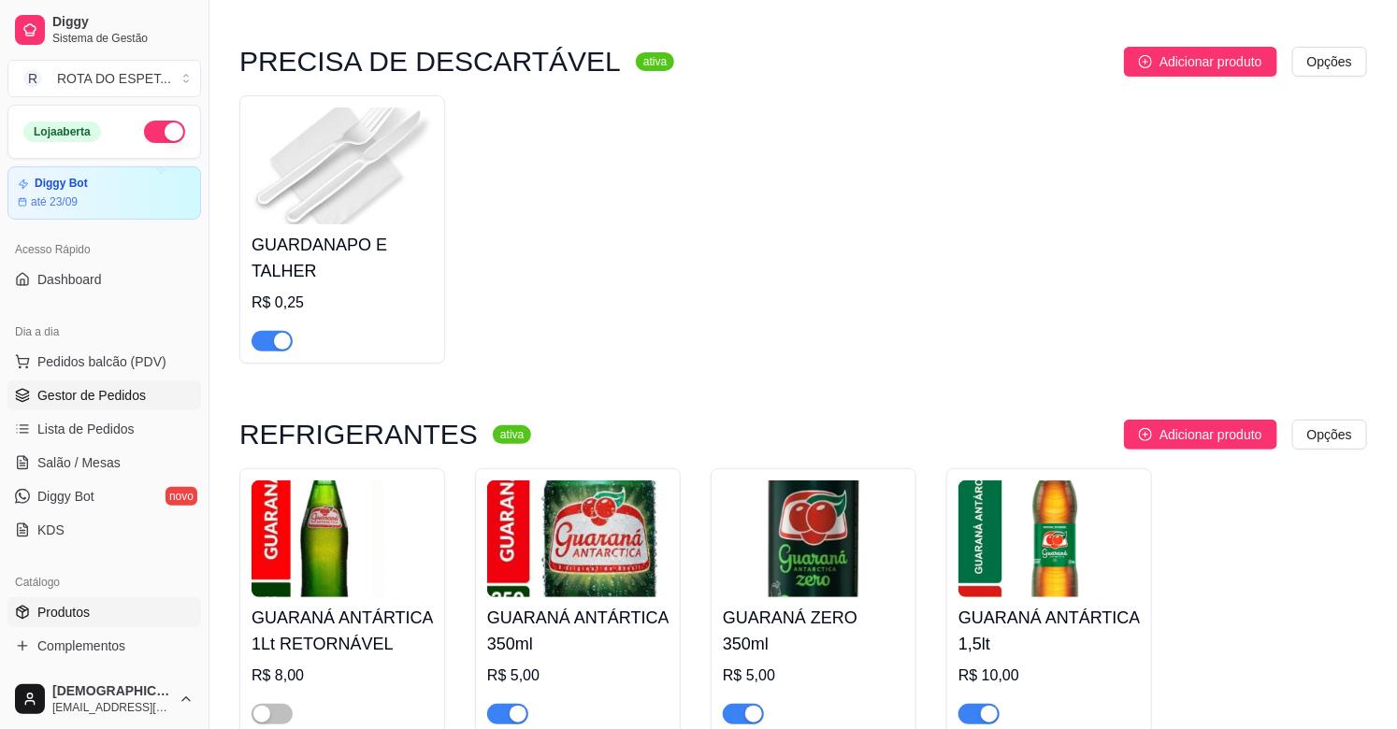
type input "GUAR"
click at [84, 398] on span "Gestor de Pedidos" at bounding box center [91, 395] width 108 height 19
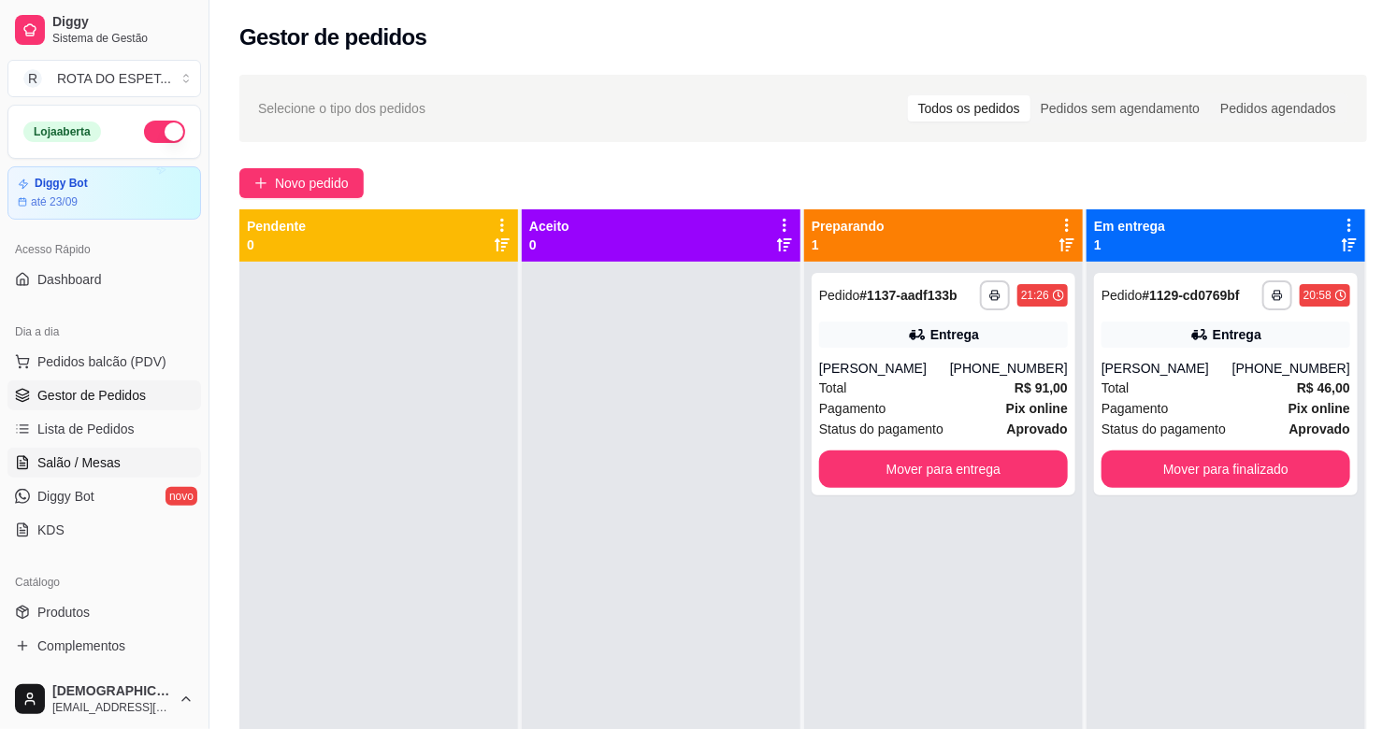
click at [96, 468] on span "Salão / Mesas" at bounding box center [78, 462] width 83 height 19
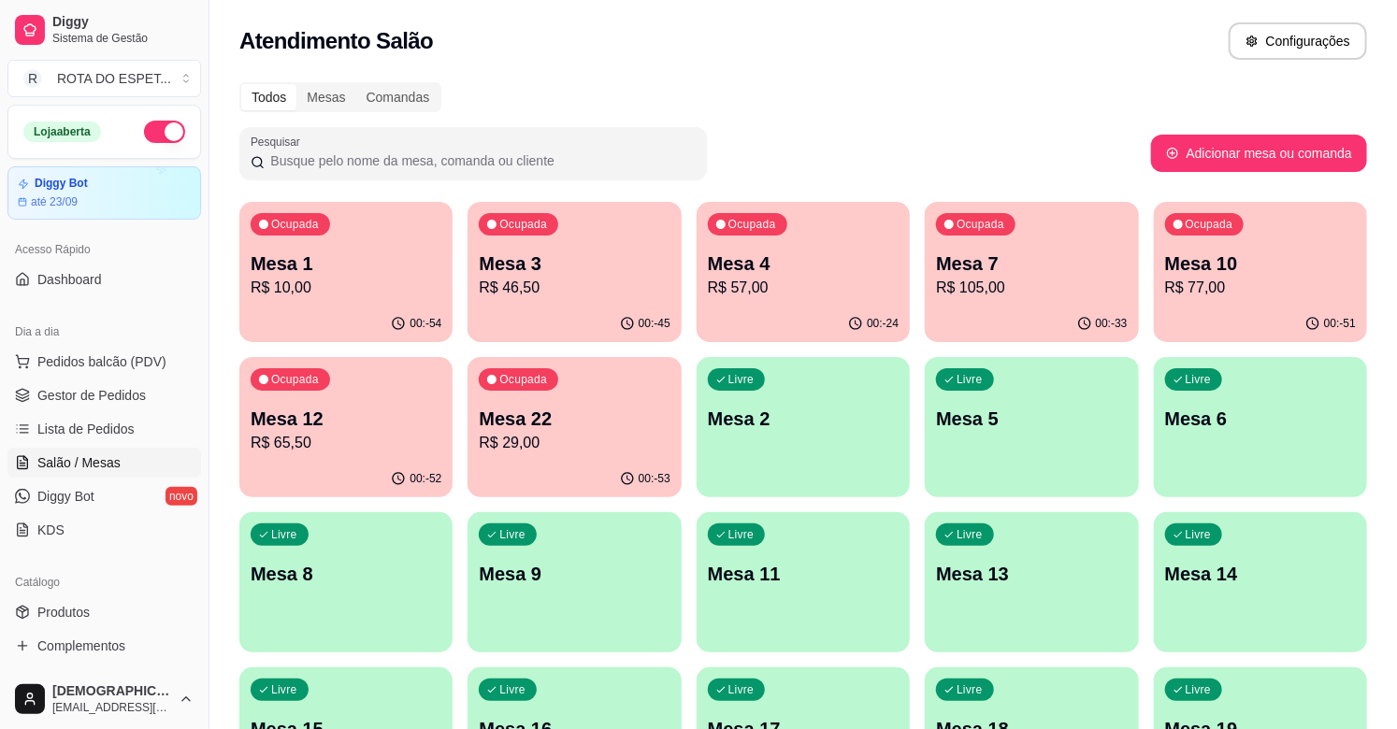
click at [737, 296] on p "R$ 57,00" at bounding box center [803, 288] width 191 height 22
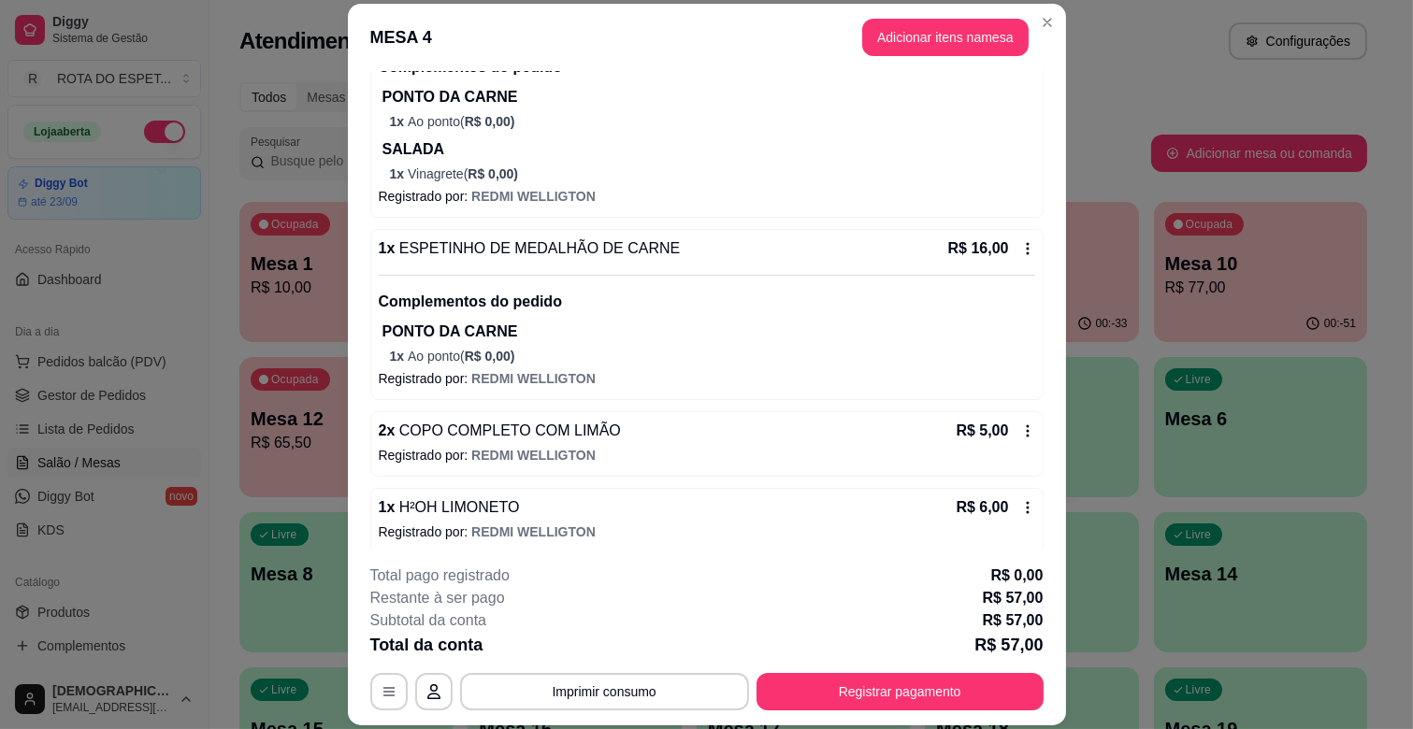
scroll to position [265, 0]
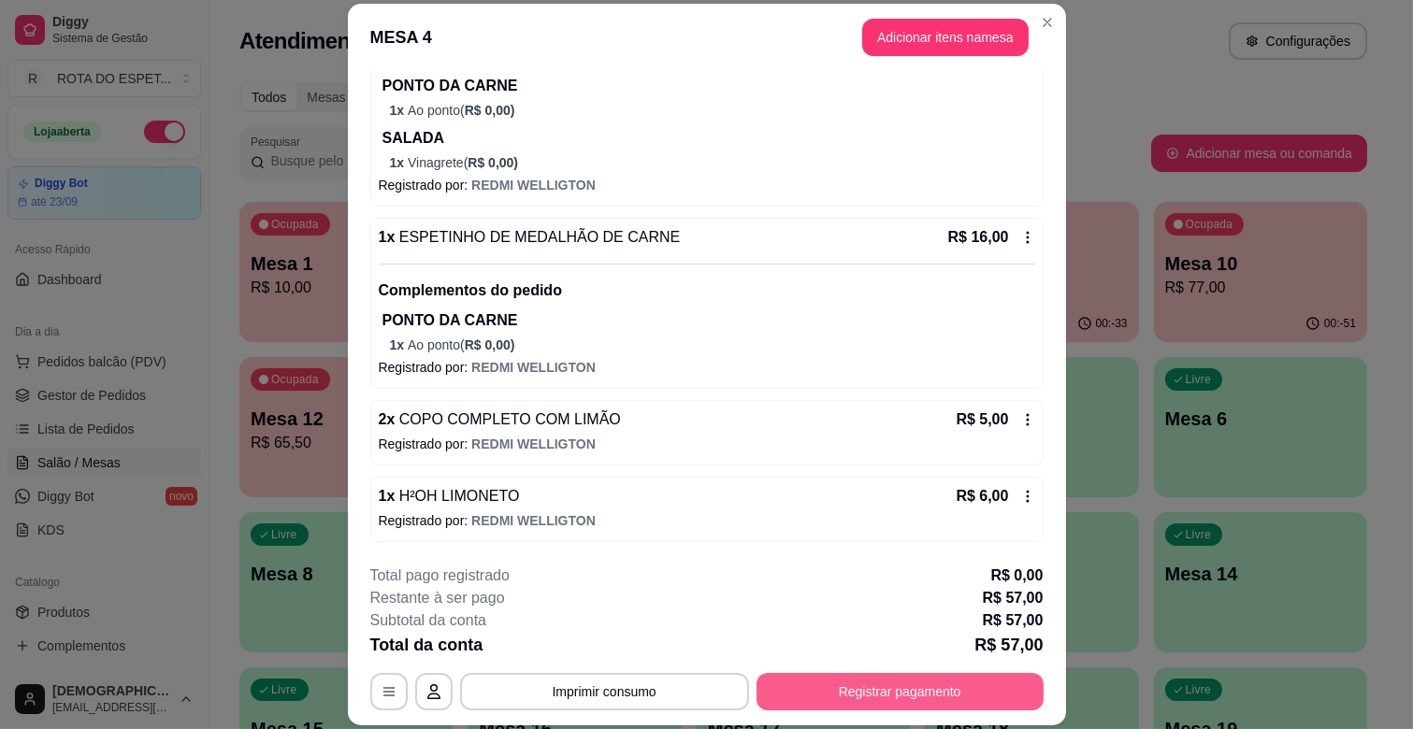
click at [929, 702] on button "Registrar pagamento" at bounding box center [899, 691] width 287 height 37
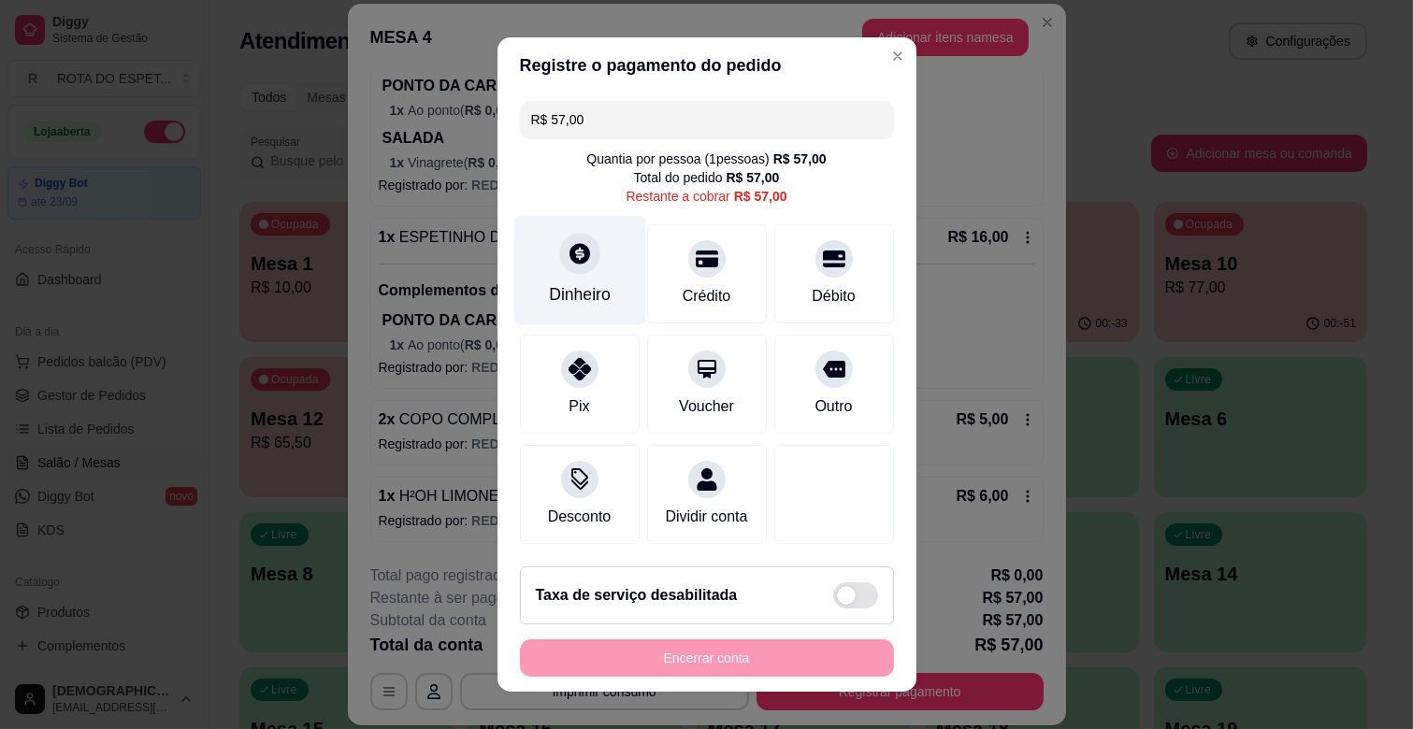
click at [610, 276] on div "Dinheiro" at bounding box center [579, 270] width 132 height 109
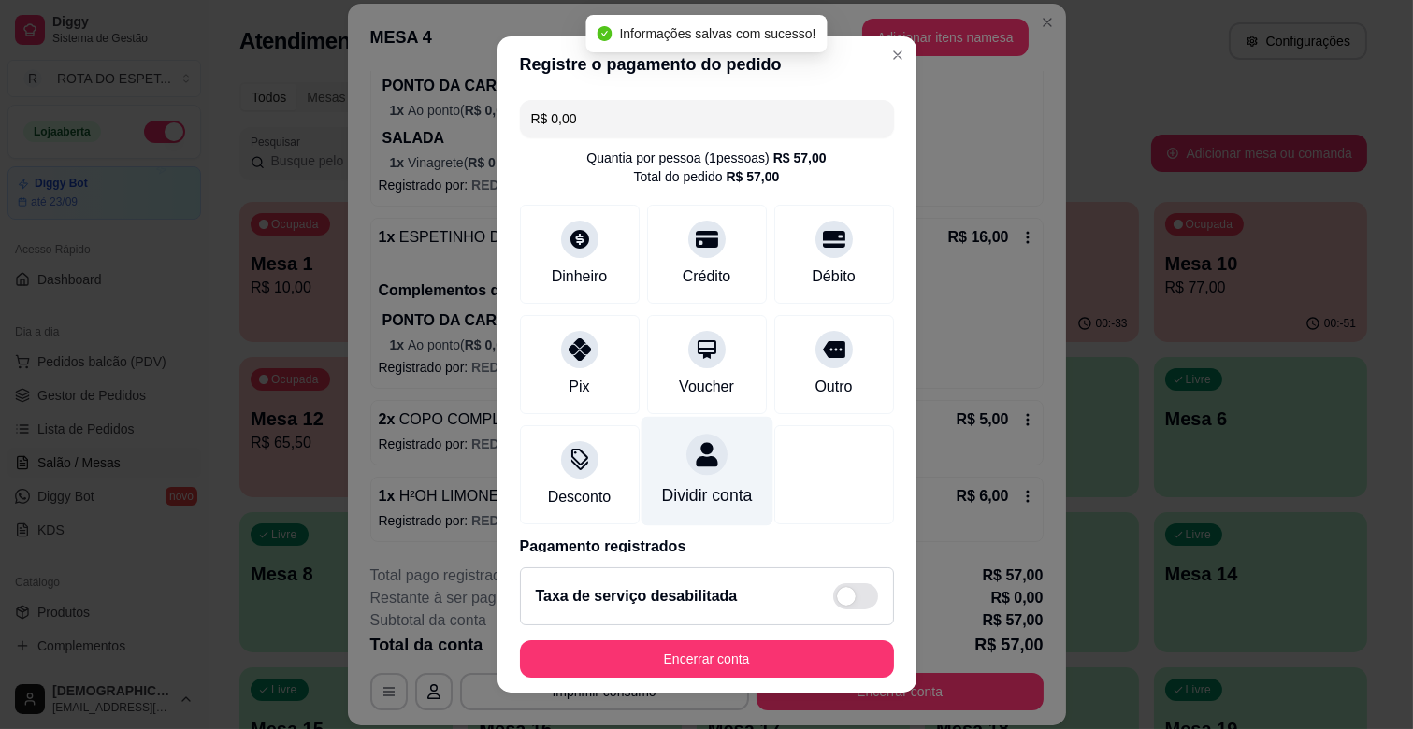
type input "R$ 0,00"
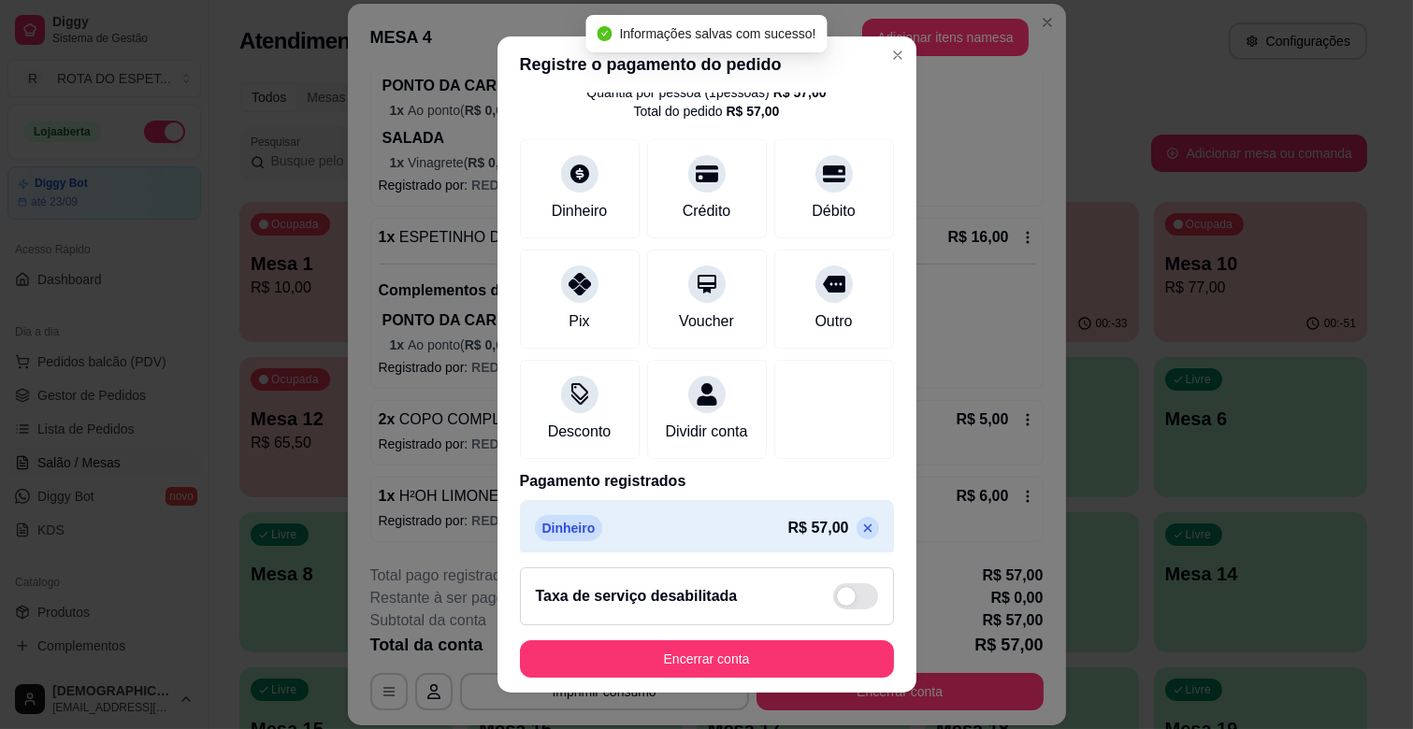
scroll to position [99, 0]
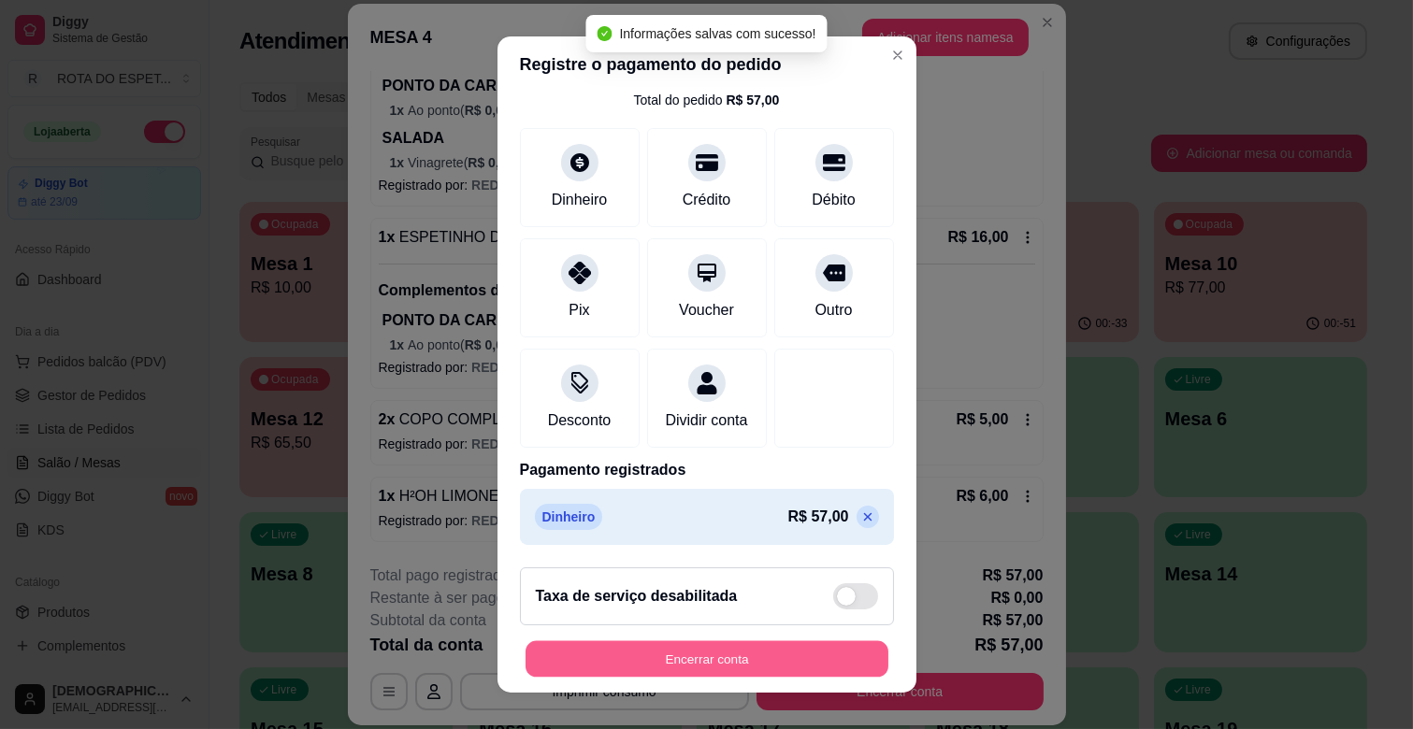
click at [772, 668] on button "Encerrar conta" at bounding box center [706, 659] width 363 height 36
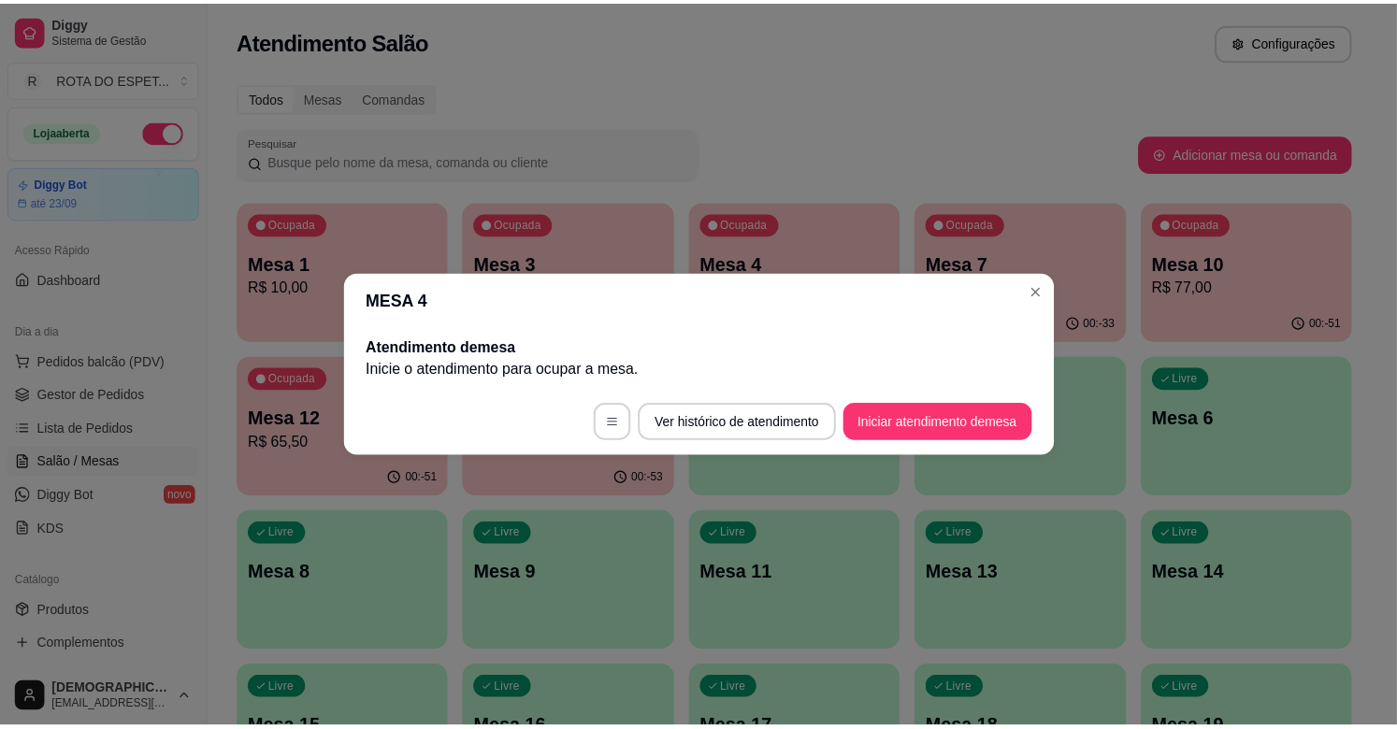
scroll to position [0, 0]
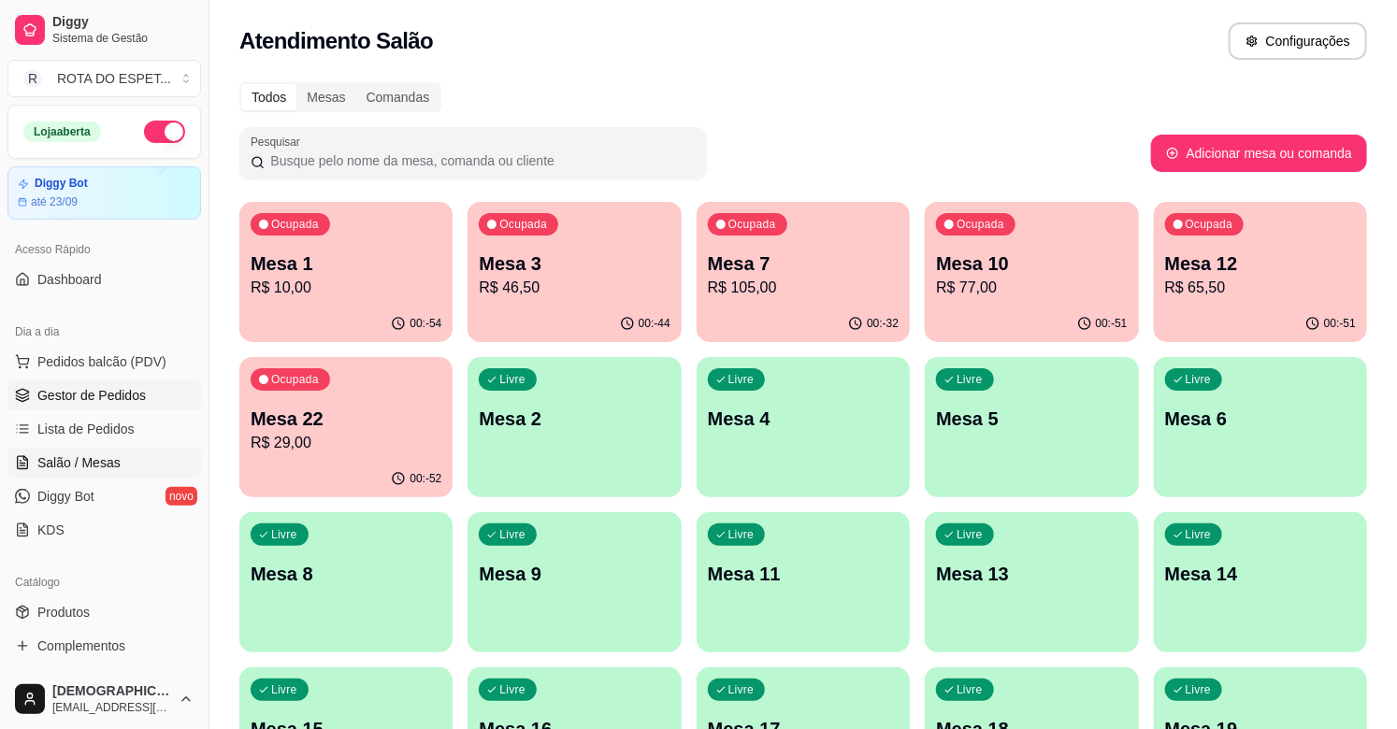
click at [132, 402] on span "Gestor de Pedidos" at bounding box center [91, 395] width 108 height 19
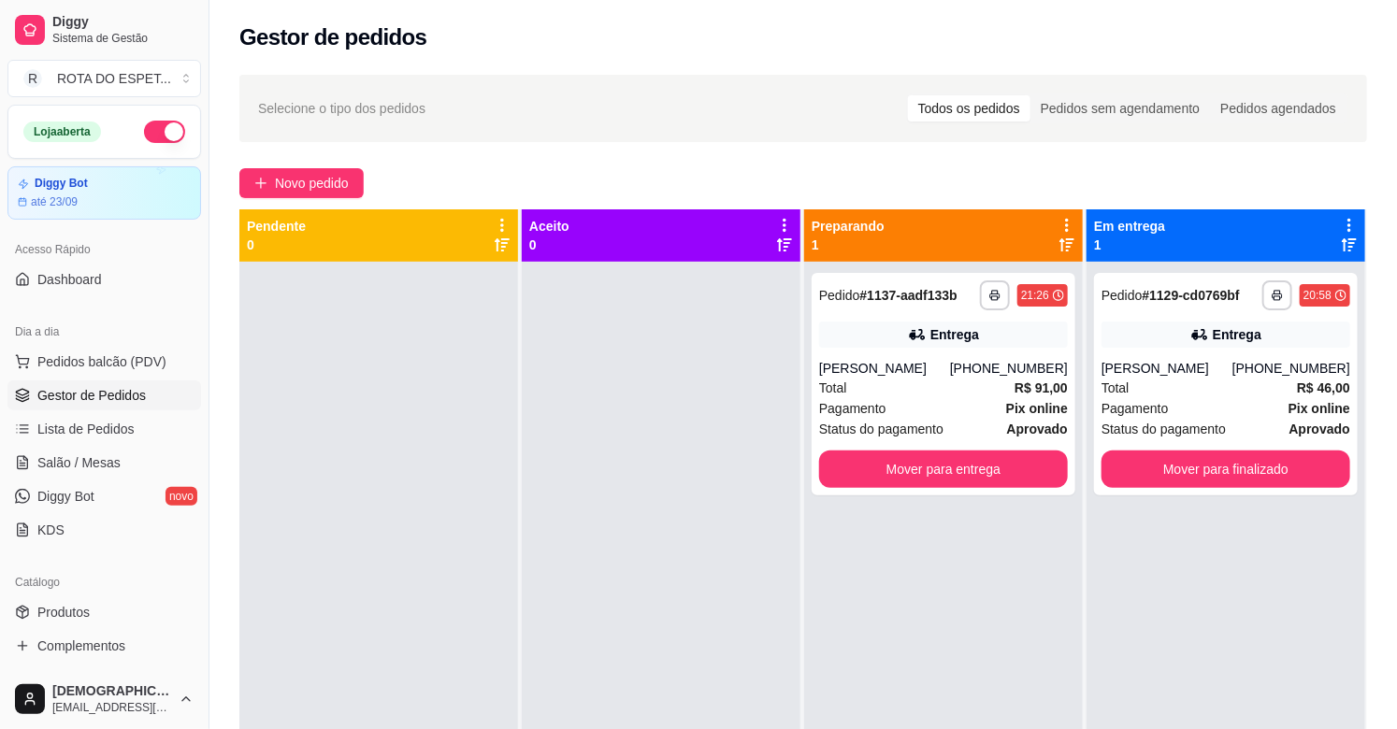
click at [634, 570] on div at bounding box center [661, 626] width 279 height 729
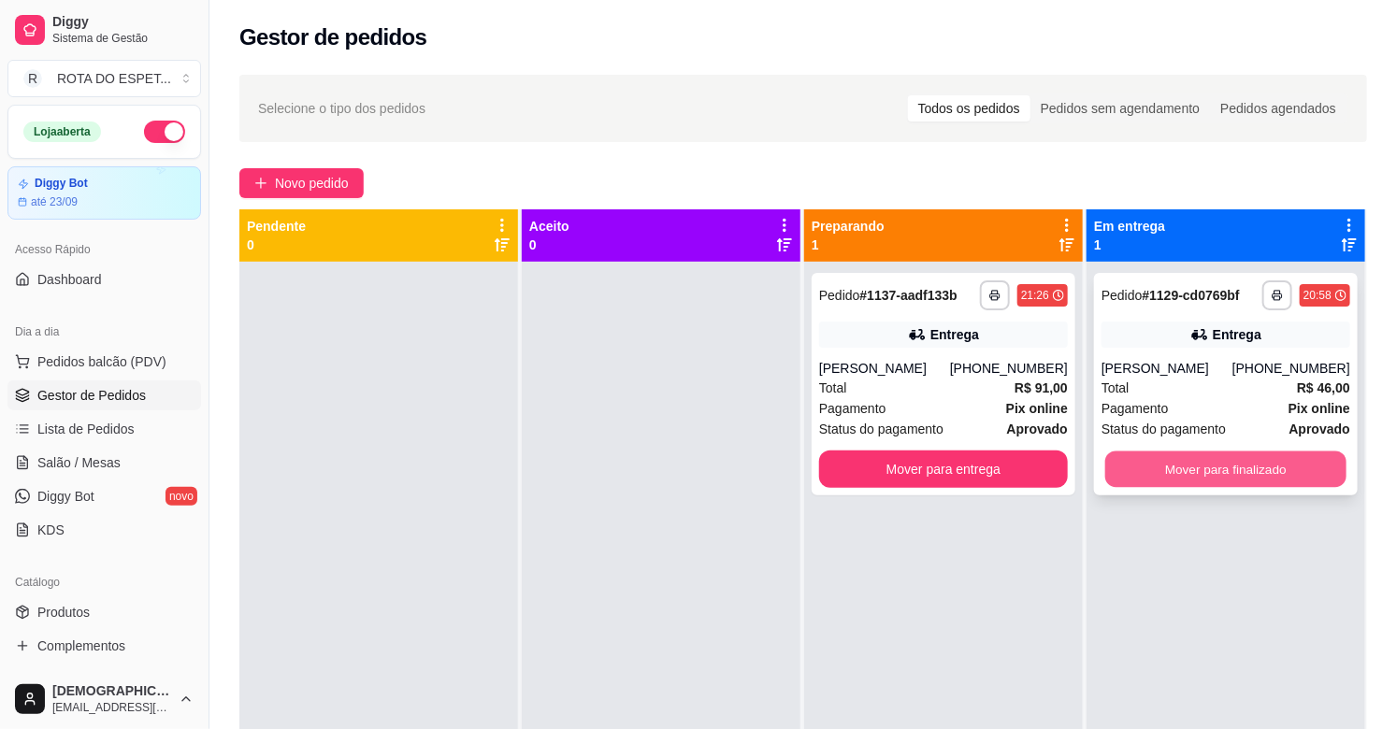
click at [1195, 470] on button "Mover para finalizado" at bounding box center [1225, 470] width 241 height 36
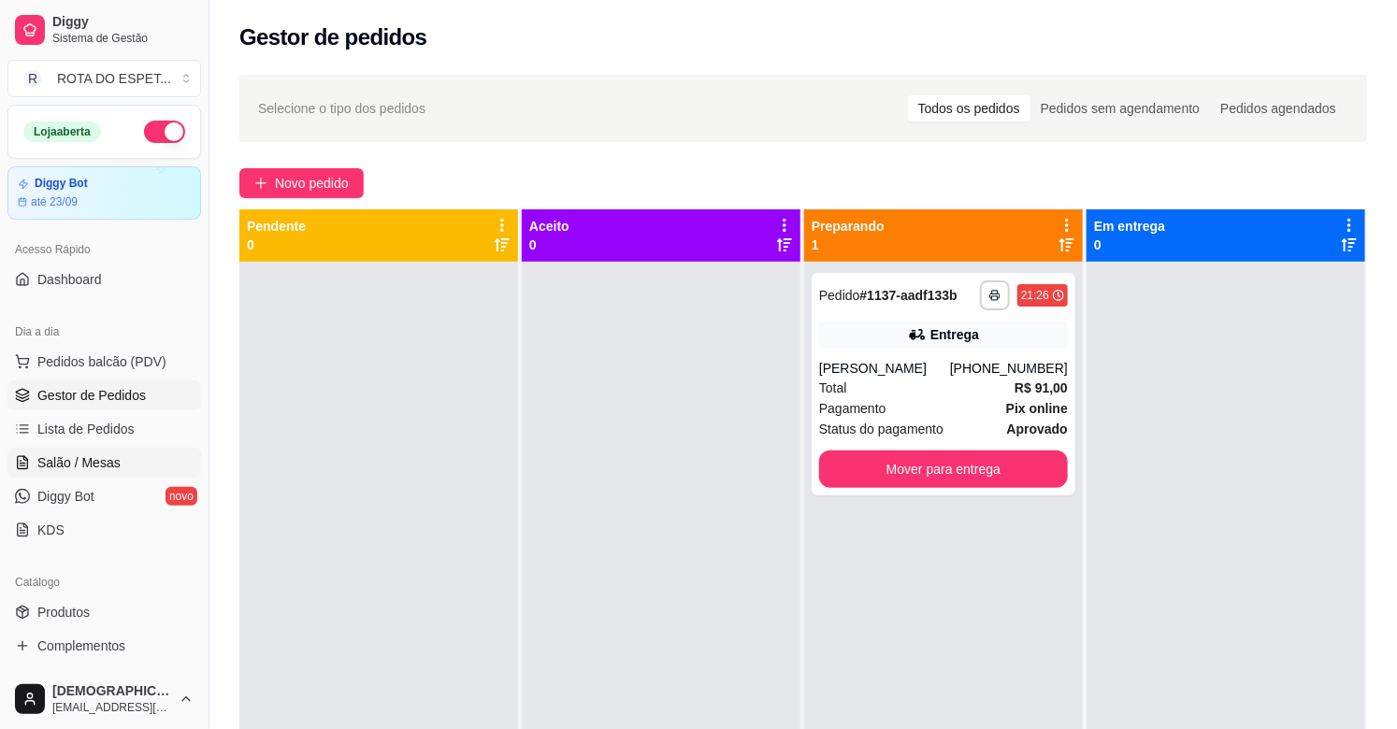
click at [117, 465] on link "Salão / Mesas" at bounding box center [104, 463] width 194 height 30
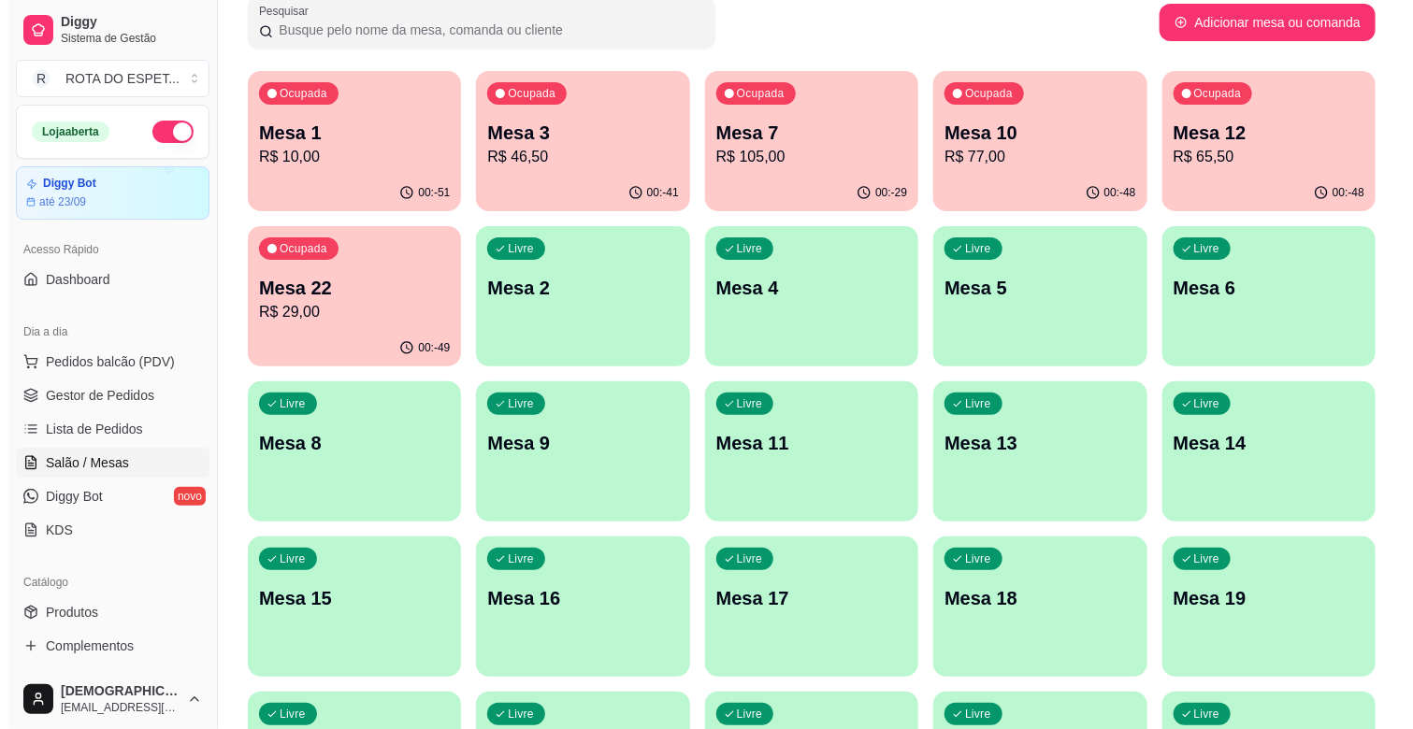
scroll to position [415, 0]
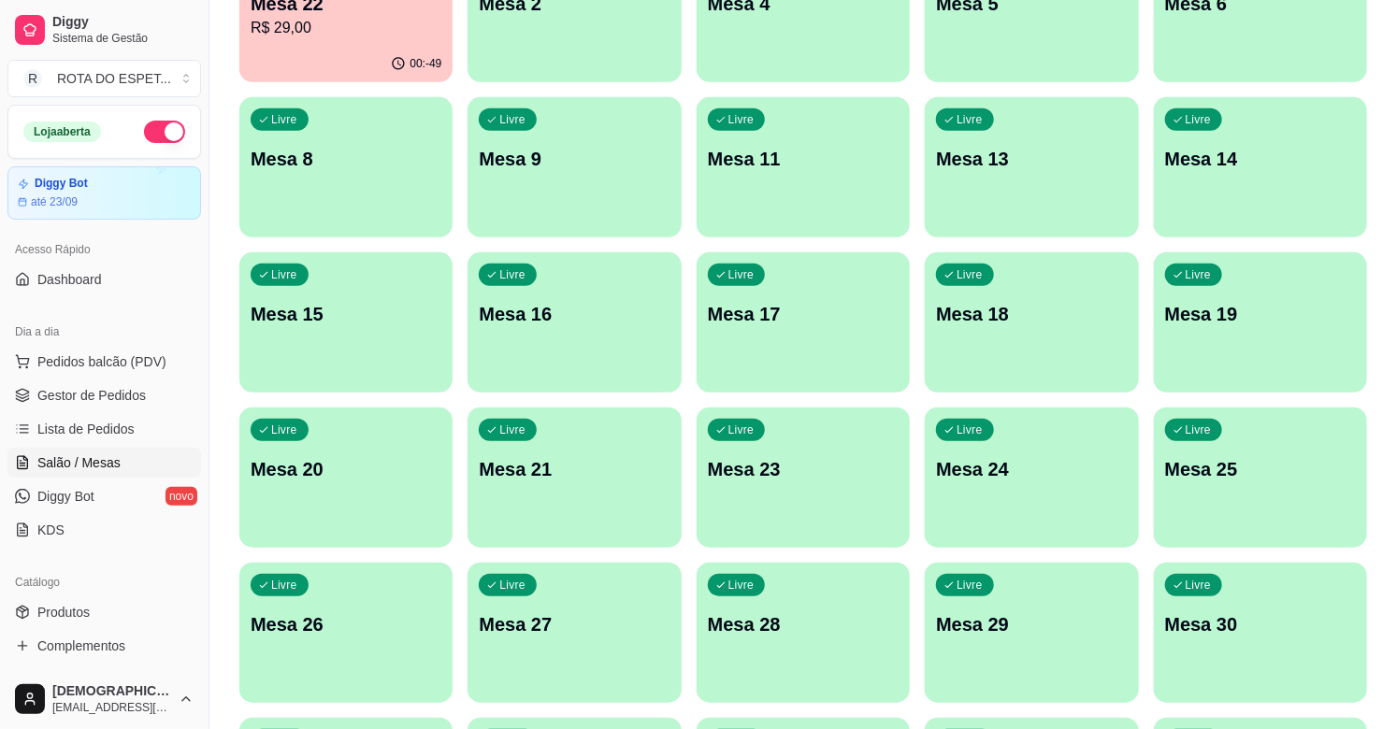
click at [757, 456] on p "Mesa 23" at bounding box center [803, 469] width 191 height 26
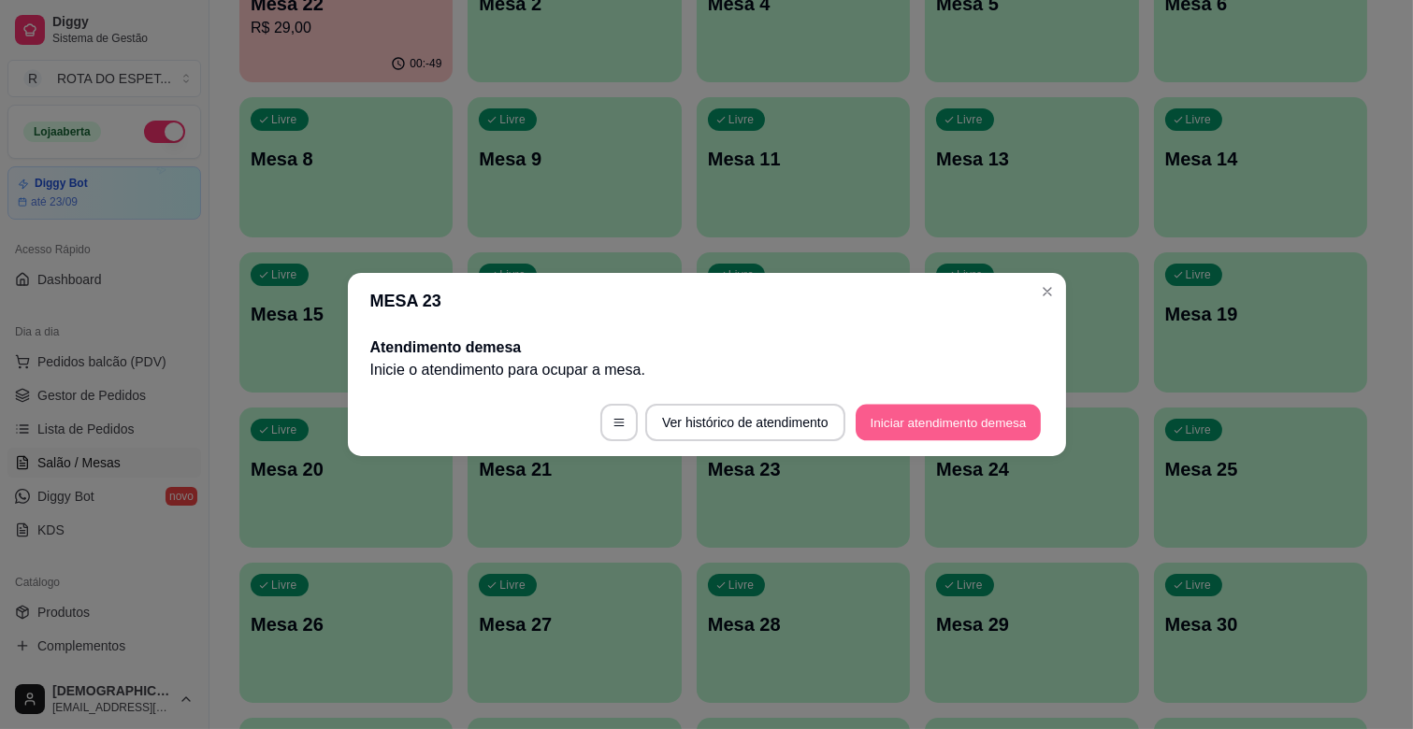
click at [921, 409] on button "Iniciar atendimento de mesa" at bounding box center [948, 423] width 185 height 36
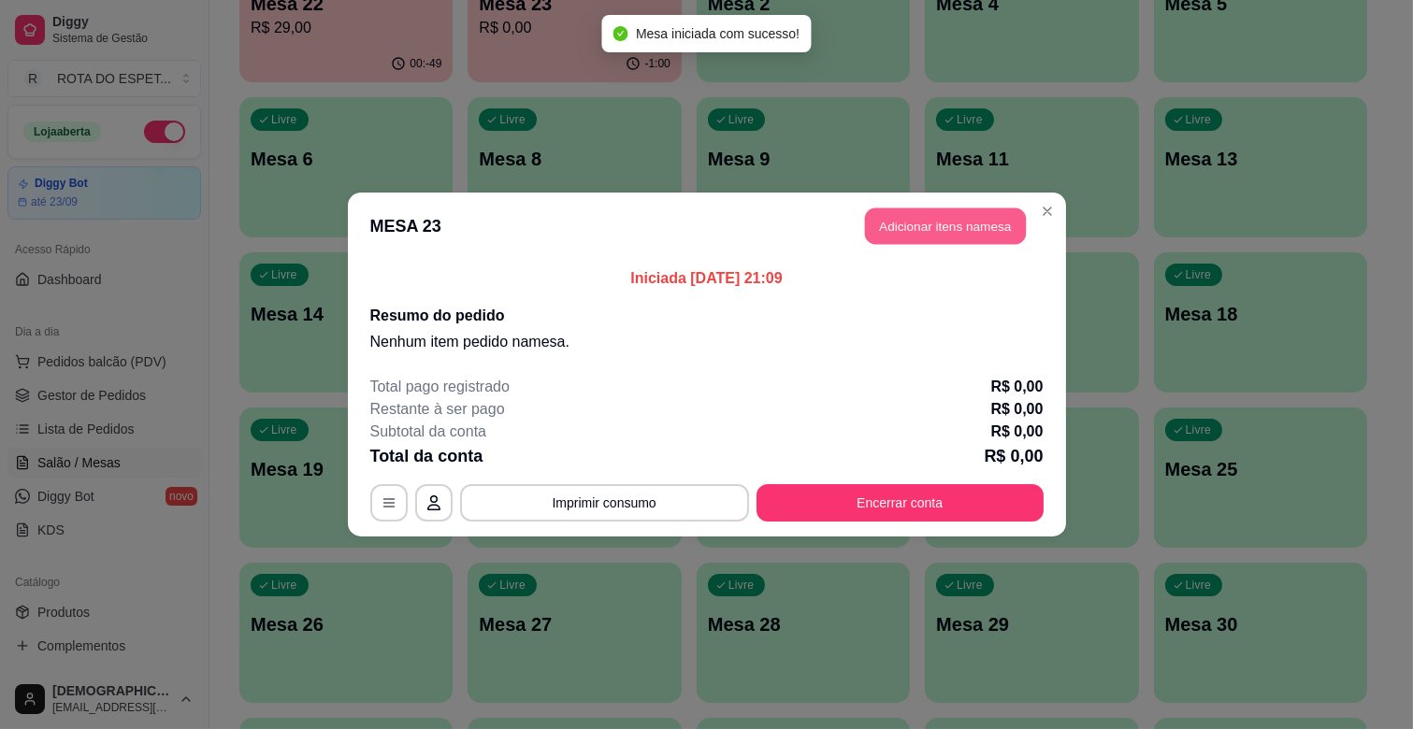
click at [924, 227] on button "Adicionar itens na mesa" at bounding box center [945, 227] width 161 height 36
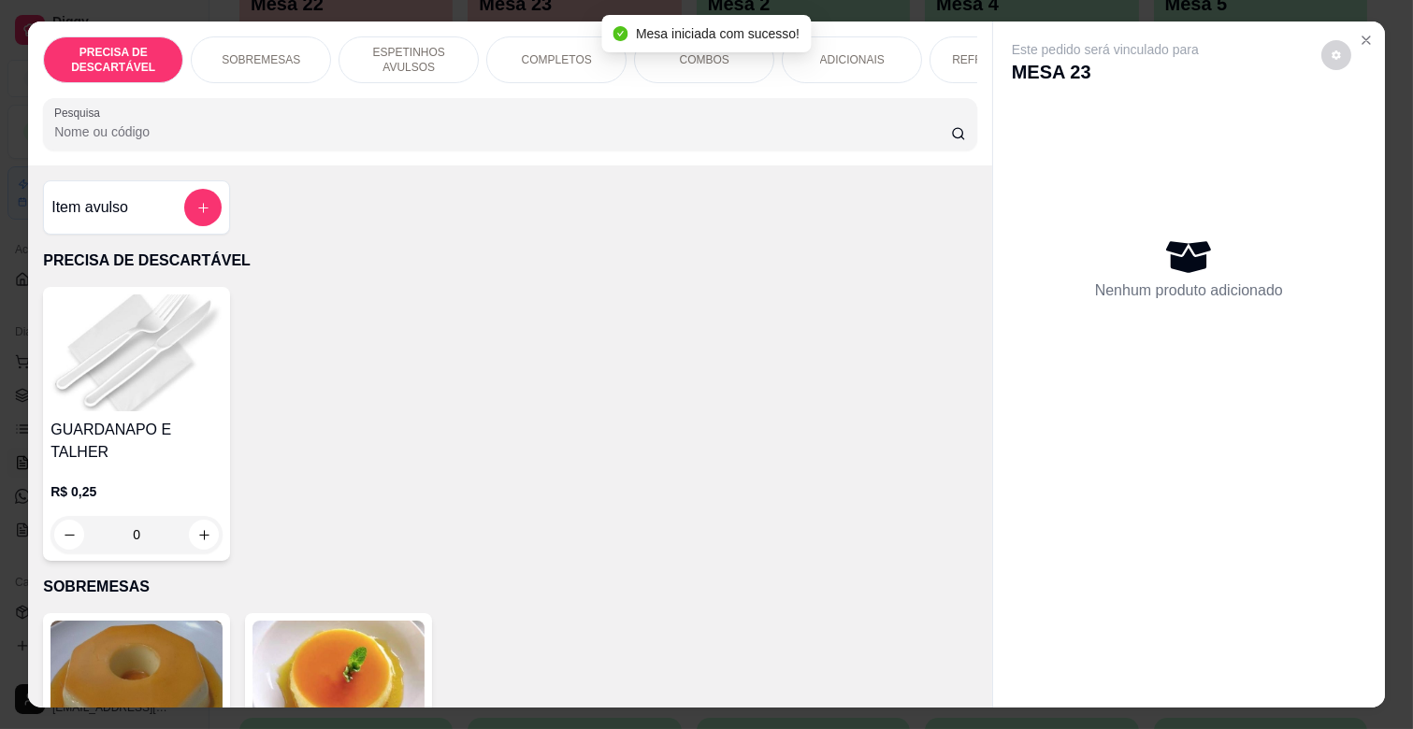
click at [870, 37] on div "ADICIONAIS" at bounding box center [852, 59] width 140 height 47
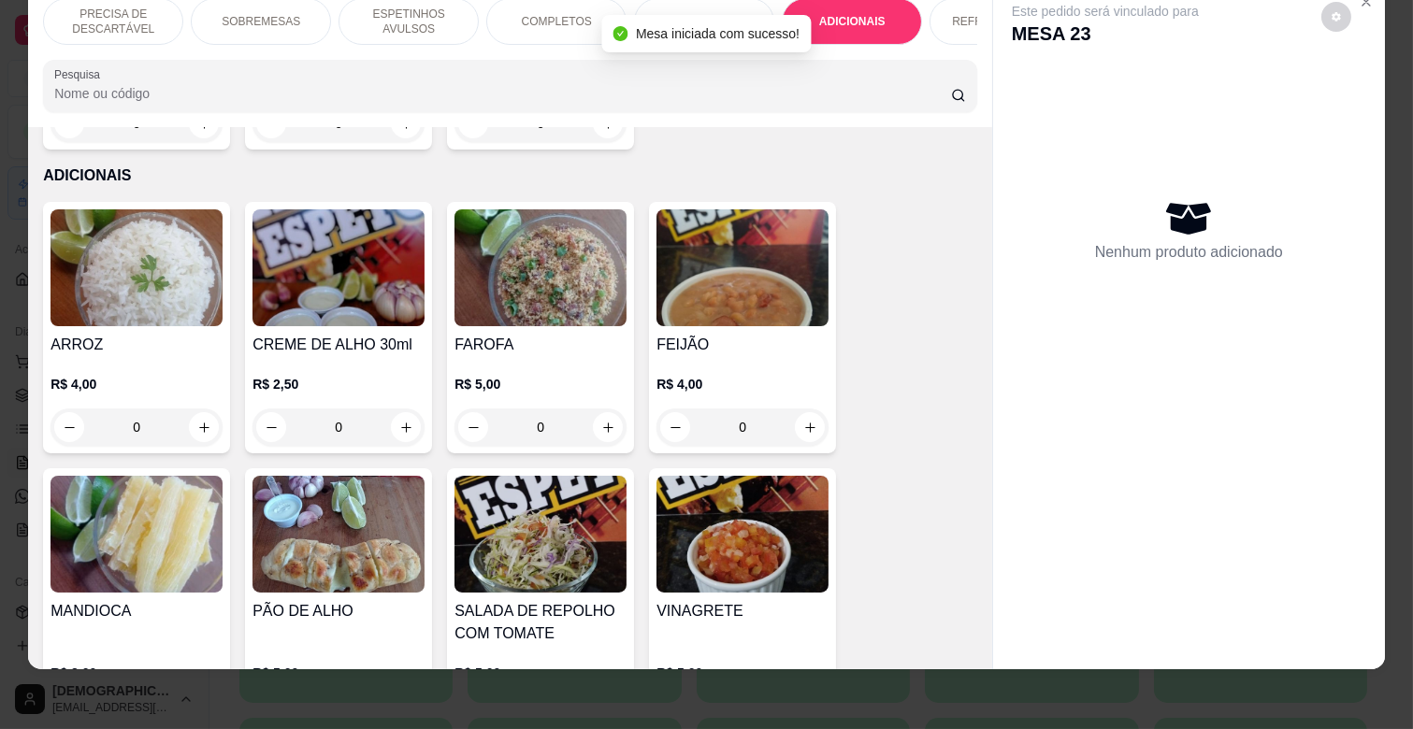
scroll to position [3301, 0]
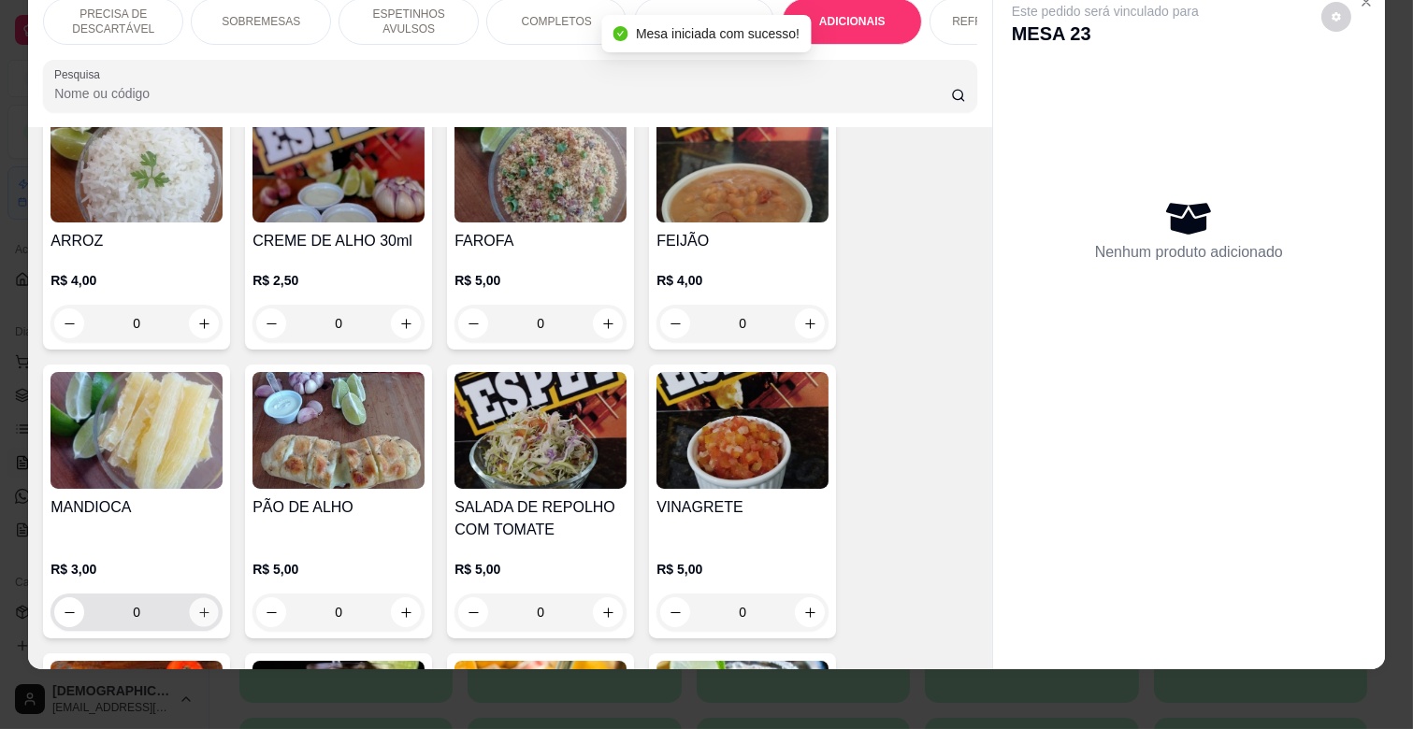
click at [197, 606] on icon "increase-product-quantity" at bounding box center [204, 613] width 14 height 14
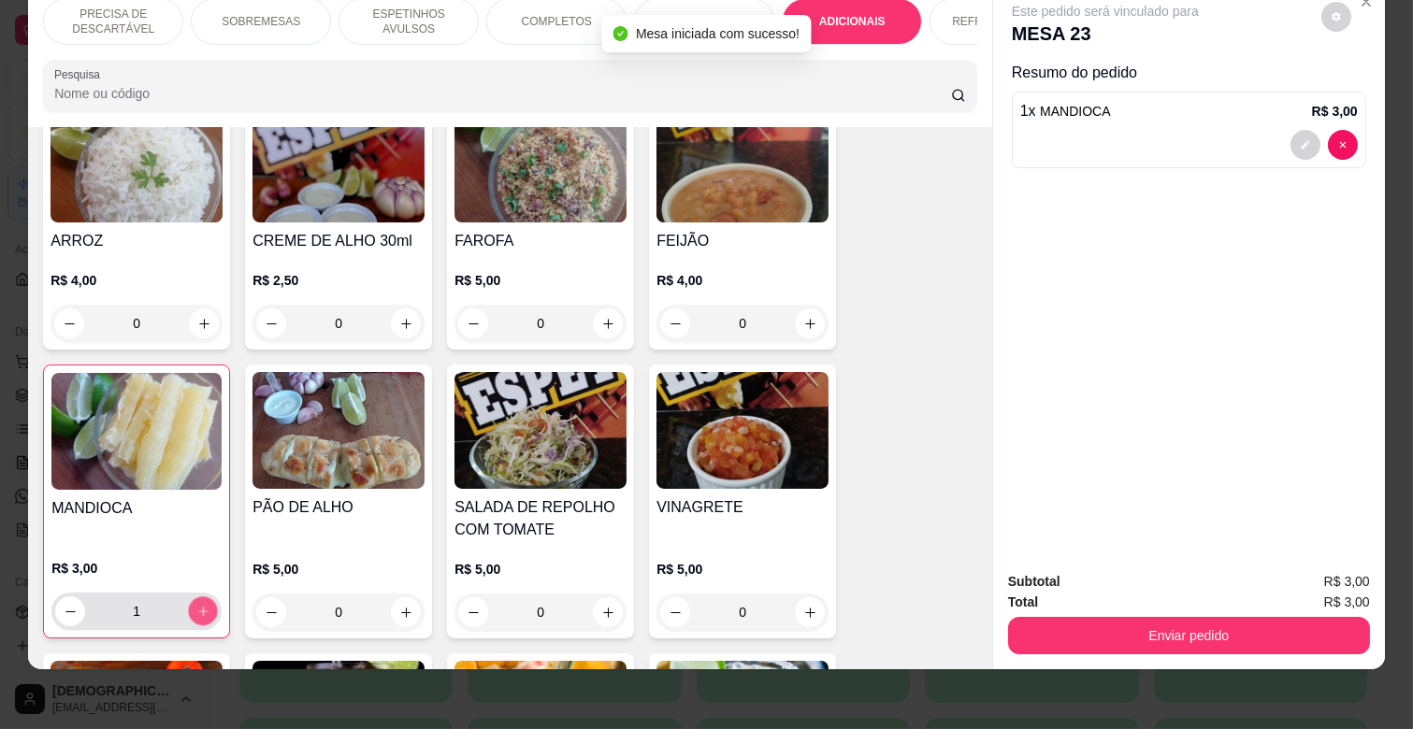
click at [196, 605] on icon "increase-product-quantity" at bounding box center [203, 612] width 14 height 14
type input "2"
click at [385, 17] on p "ESPETINHOS AVULSOS" at bounding box center [408, 22] width 108 height 30
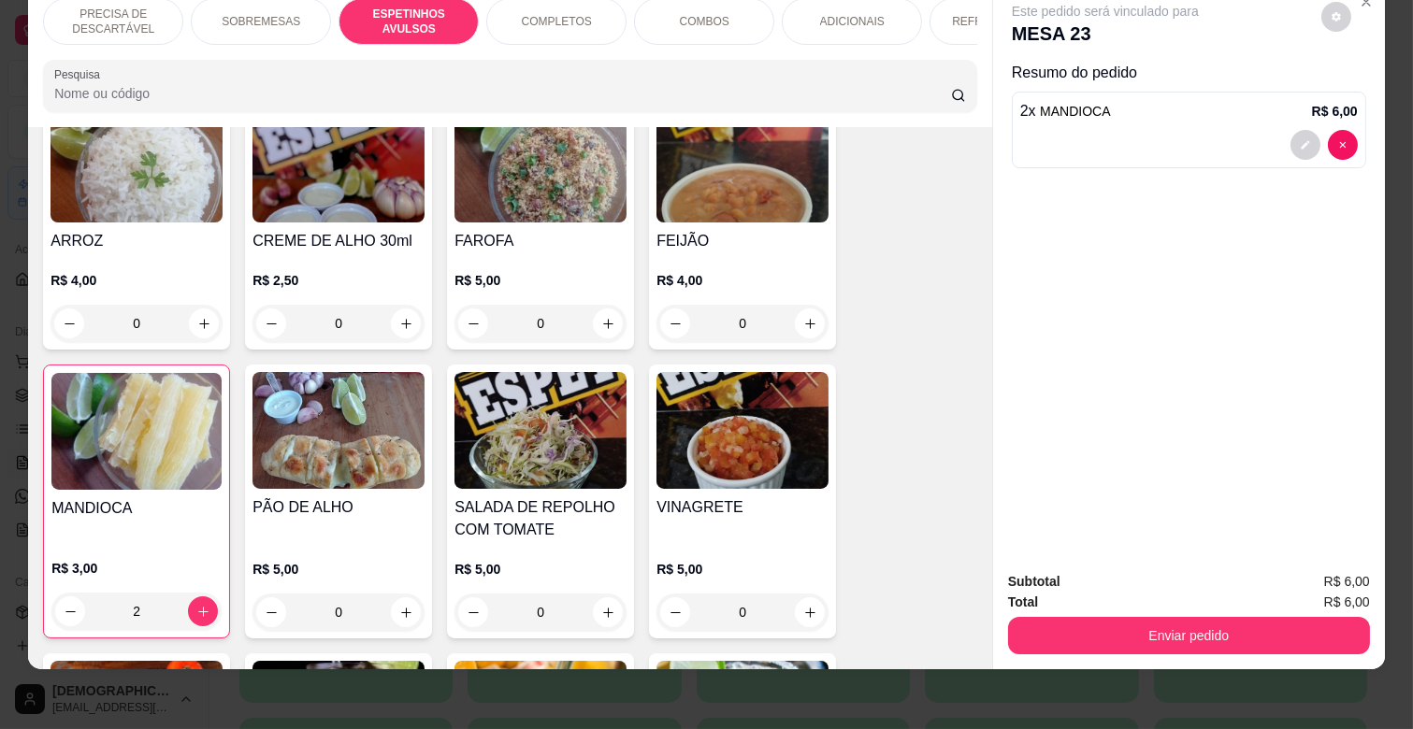
scroll to position [714, 0]
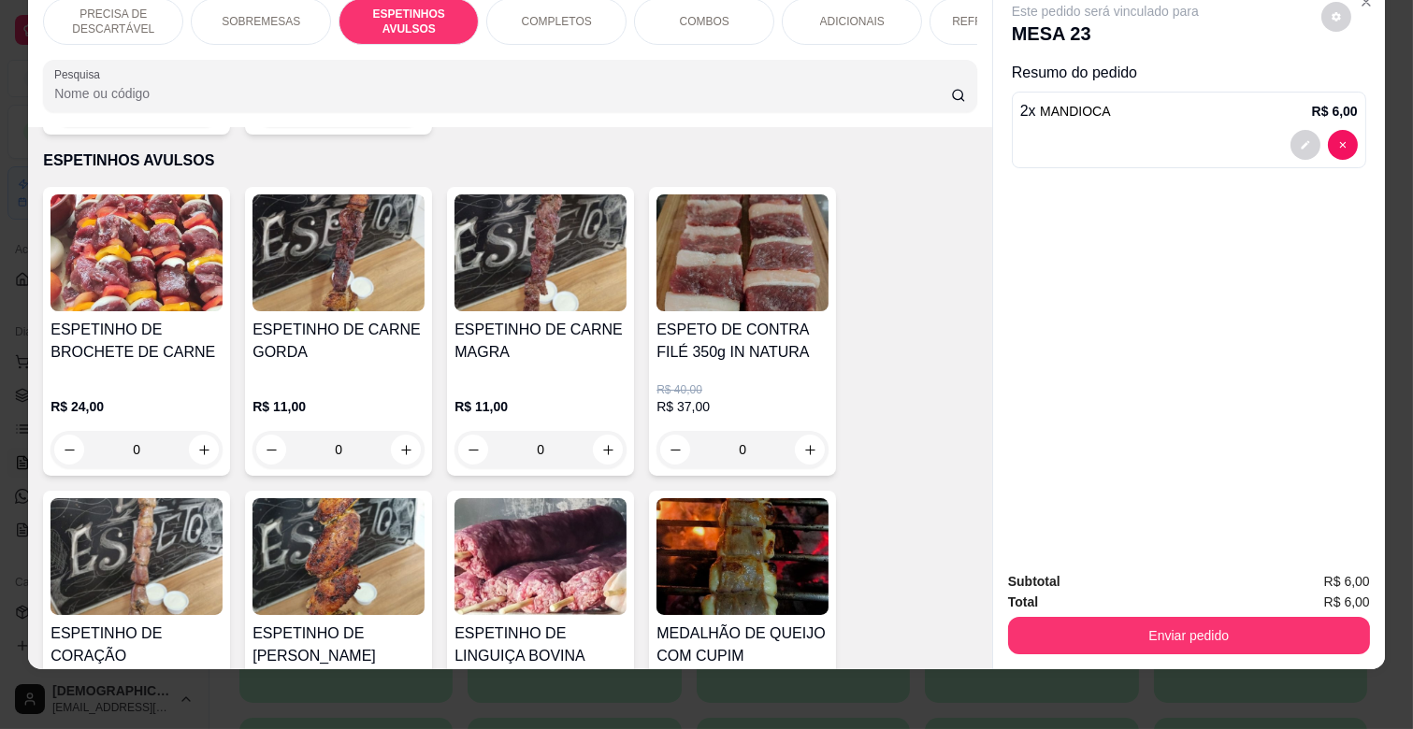
click at [390, 431] on div "0" at bounding box center [338, 449] width 172 height 37
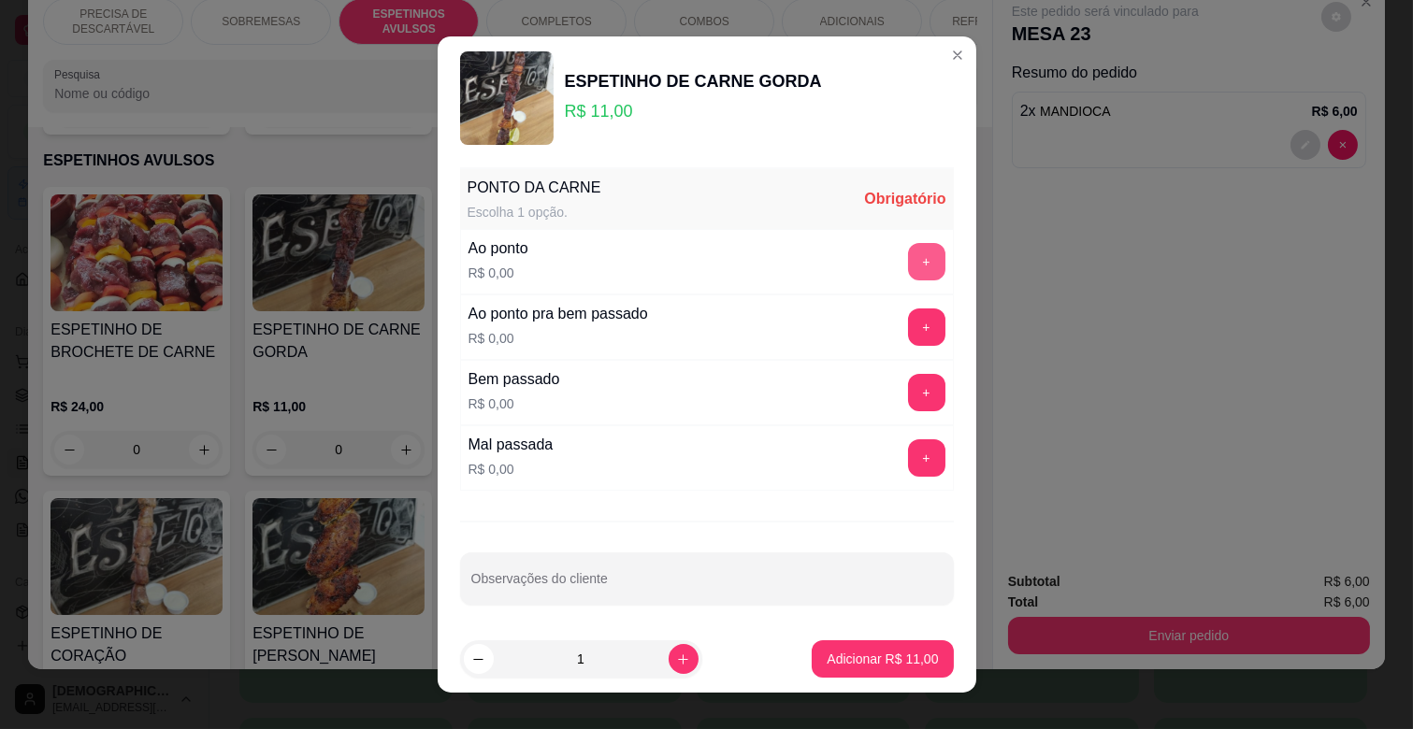
click at [908, 247] on button "+" at bounding box center [926, 261] width 37 height 37
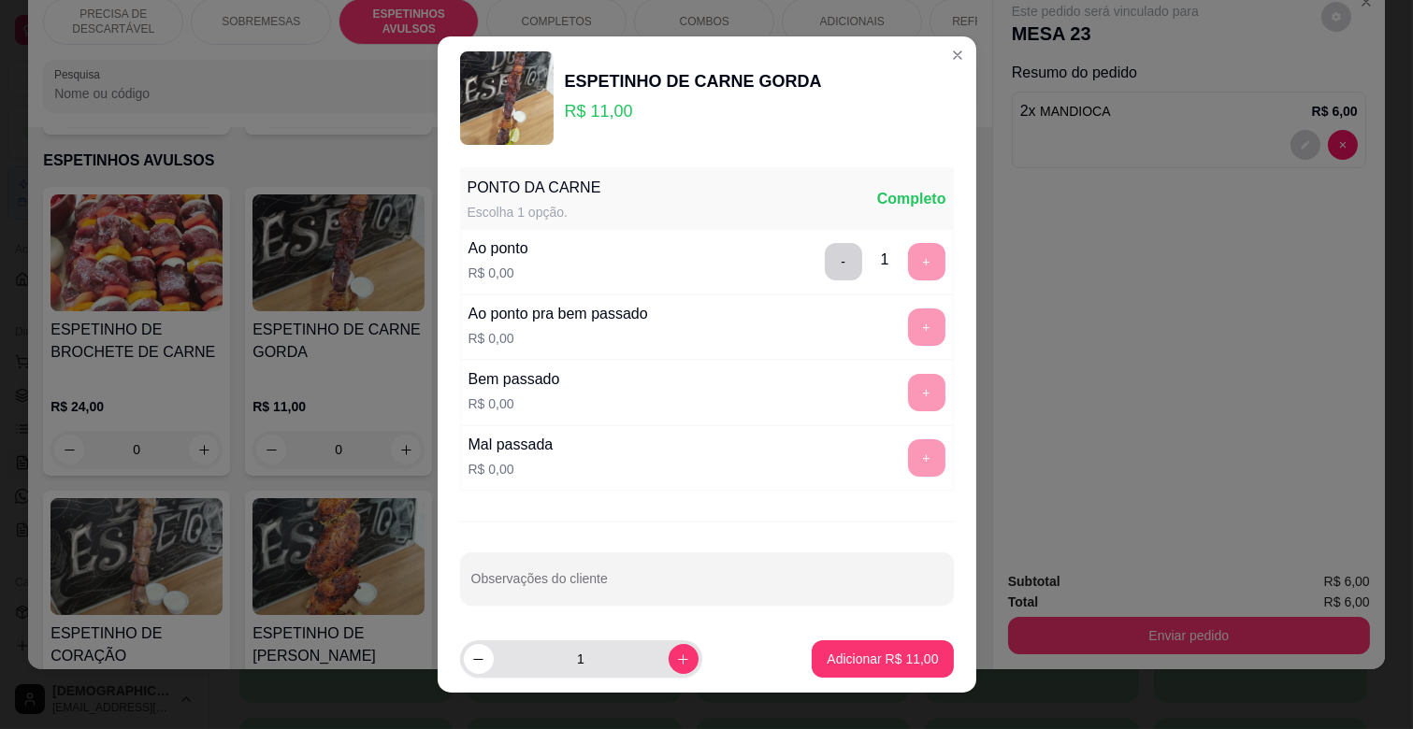
click at [646, 661] on input "1" at bounding box center [581, 658] width 175 height 37
click at [676, 653] on icon "increase-product-quantity" at bounding box center [683, 660] width 14 height 14
type input "4"
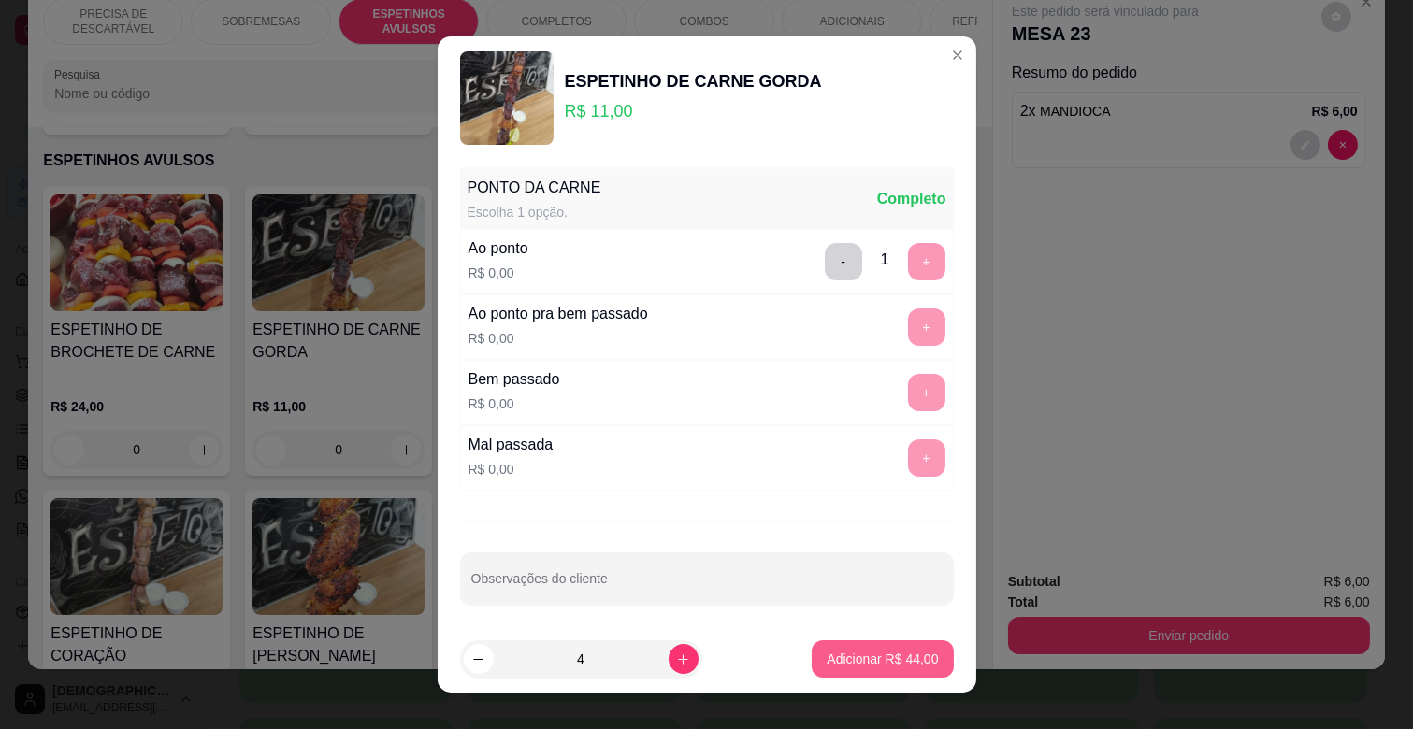
click at [827, 652] on p "Adicionar R$ 44,00" at bounding box center [882, 659] width 111 height 19
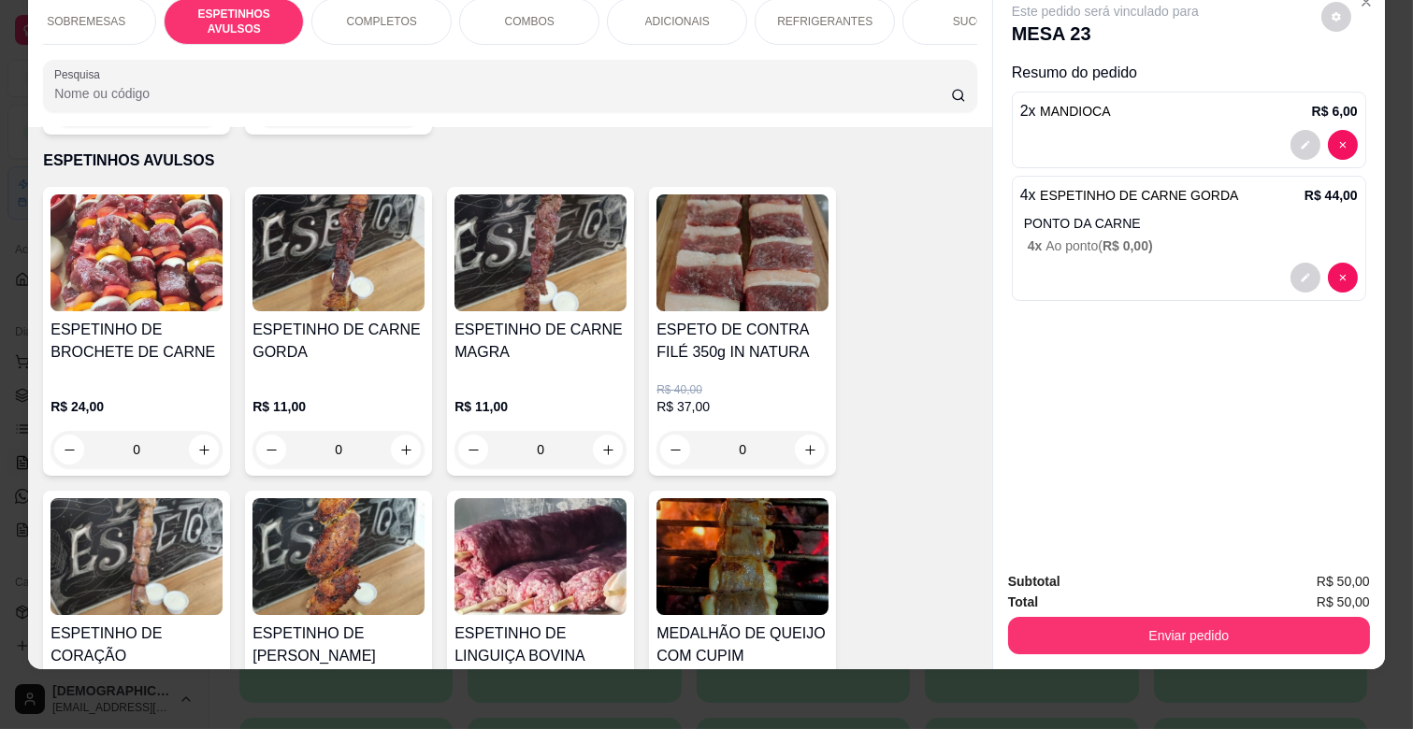
scroll to position [0, 181]
click at [899, 6] on div "SUCOS" at bounding box center [966, 21] width 140 height 47
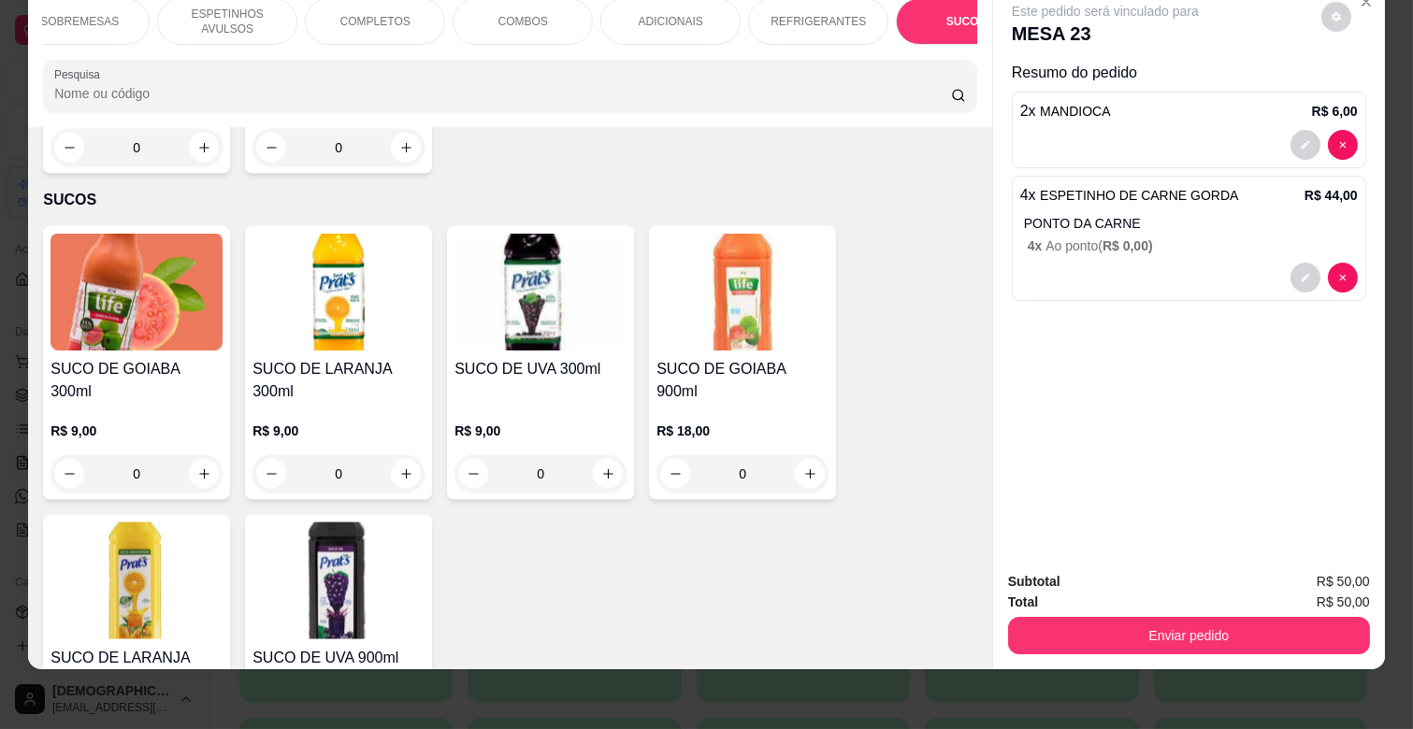
click at [385, 471] on div "SUCO DE GOIABA 300ml R$ 9,00 0 SUCO DE LARANJA 300ml R$ 9,00 0 SUCO DE UVA 300m…" at bounding box center [510, 507] width 934 height 563
click at [197, 459] on button "increase-product-quantity" at bounding box center [204, 474] width 30 height 30
type input "1"
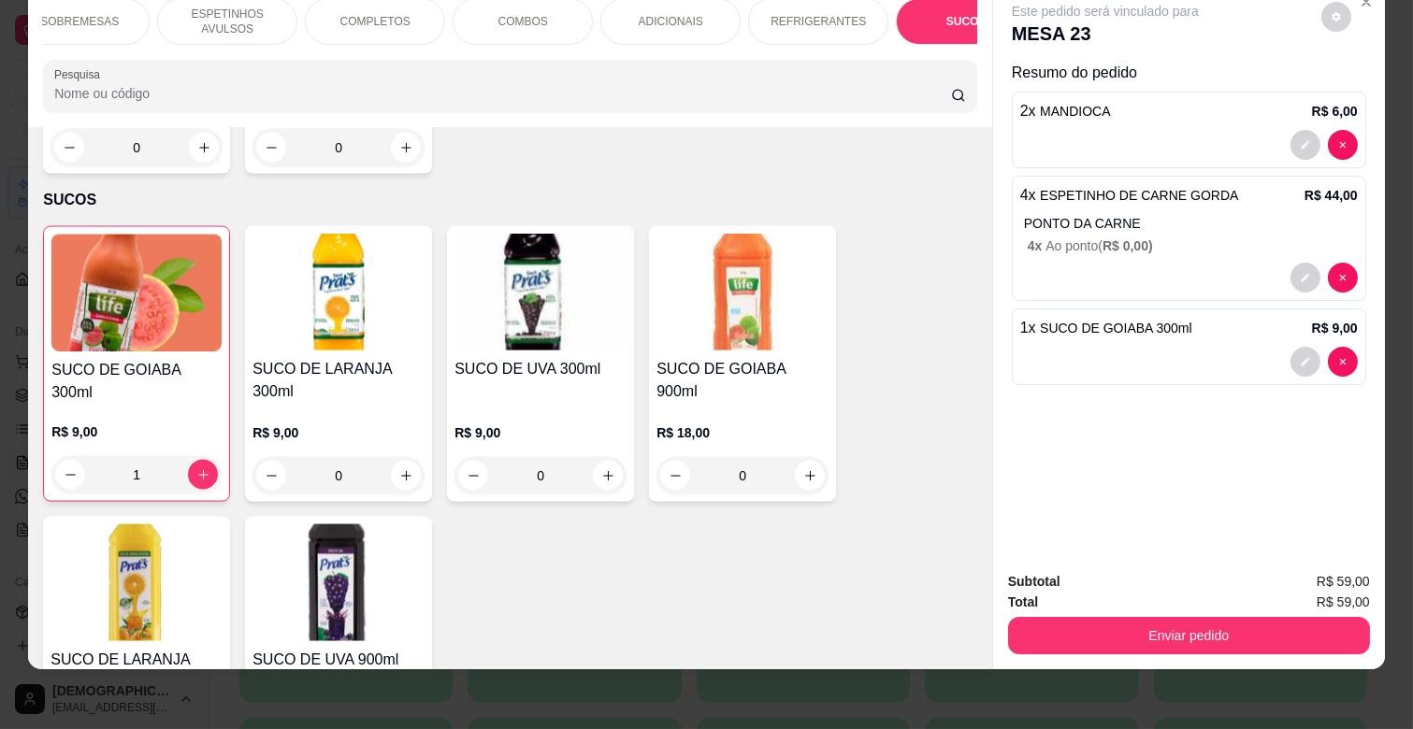
scroll to position [0, 0]
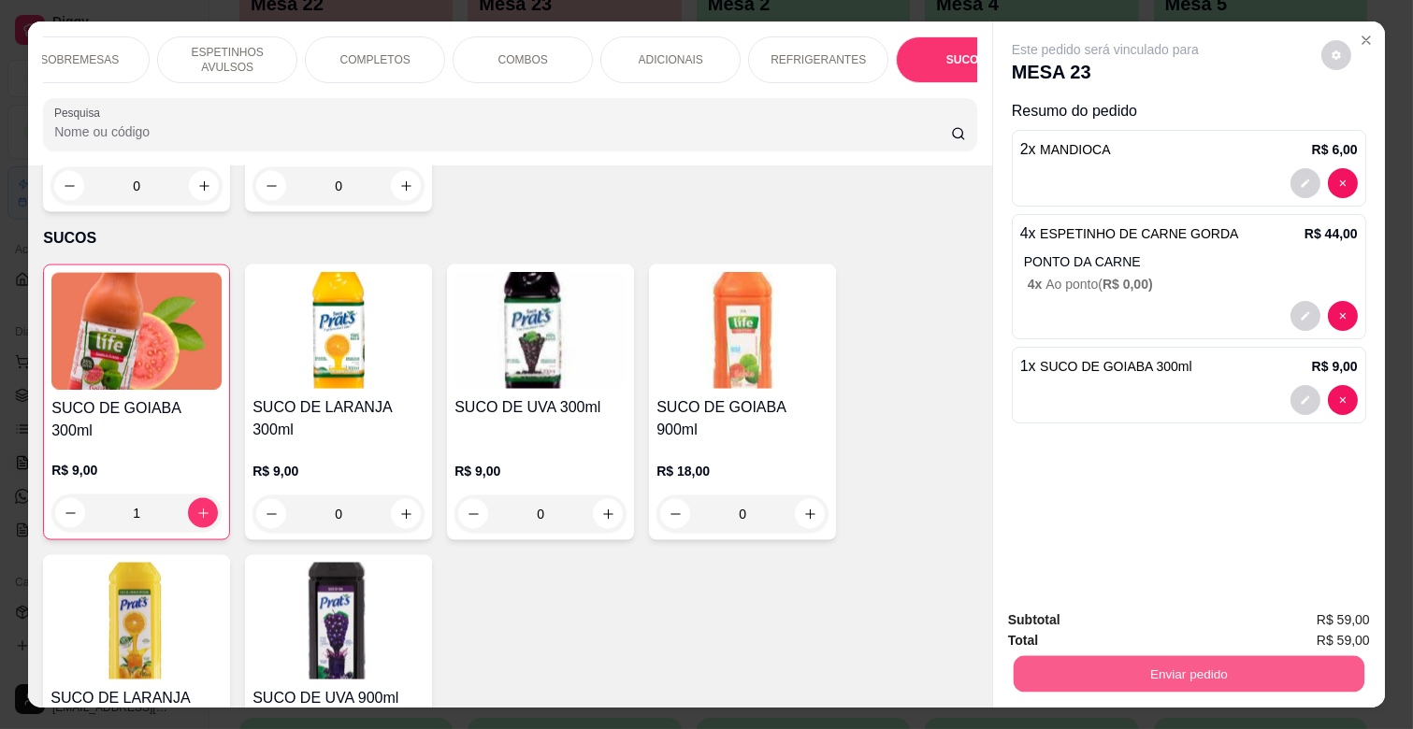
click at [1201, 674] on button "Enviar pedido" at bounding box center [1189, 673] width 351 height 36
click at [1133, 609] on button "Não registrar e enviar pedido" at bounding box center [1125, 621] width 194 height 36
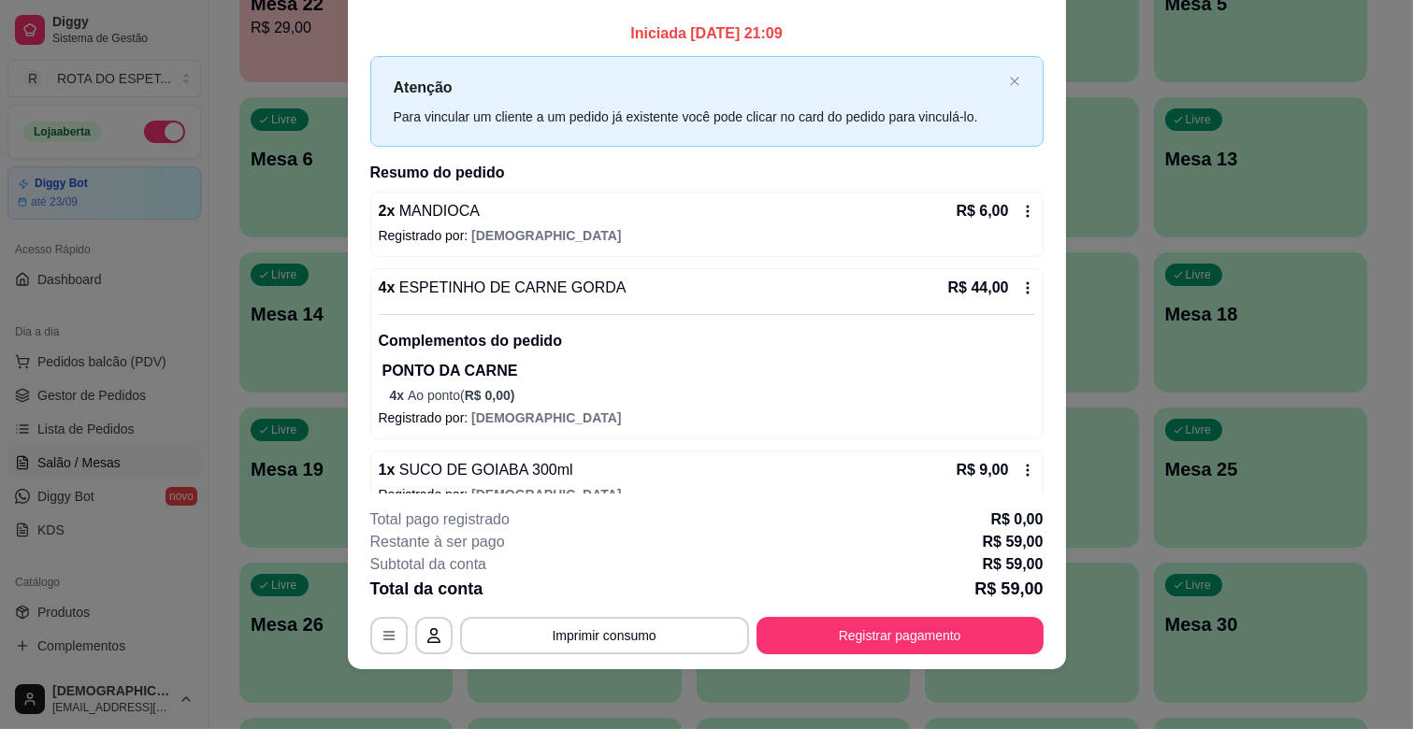
scroll to position [30, 0]
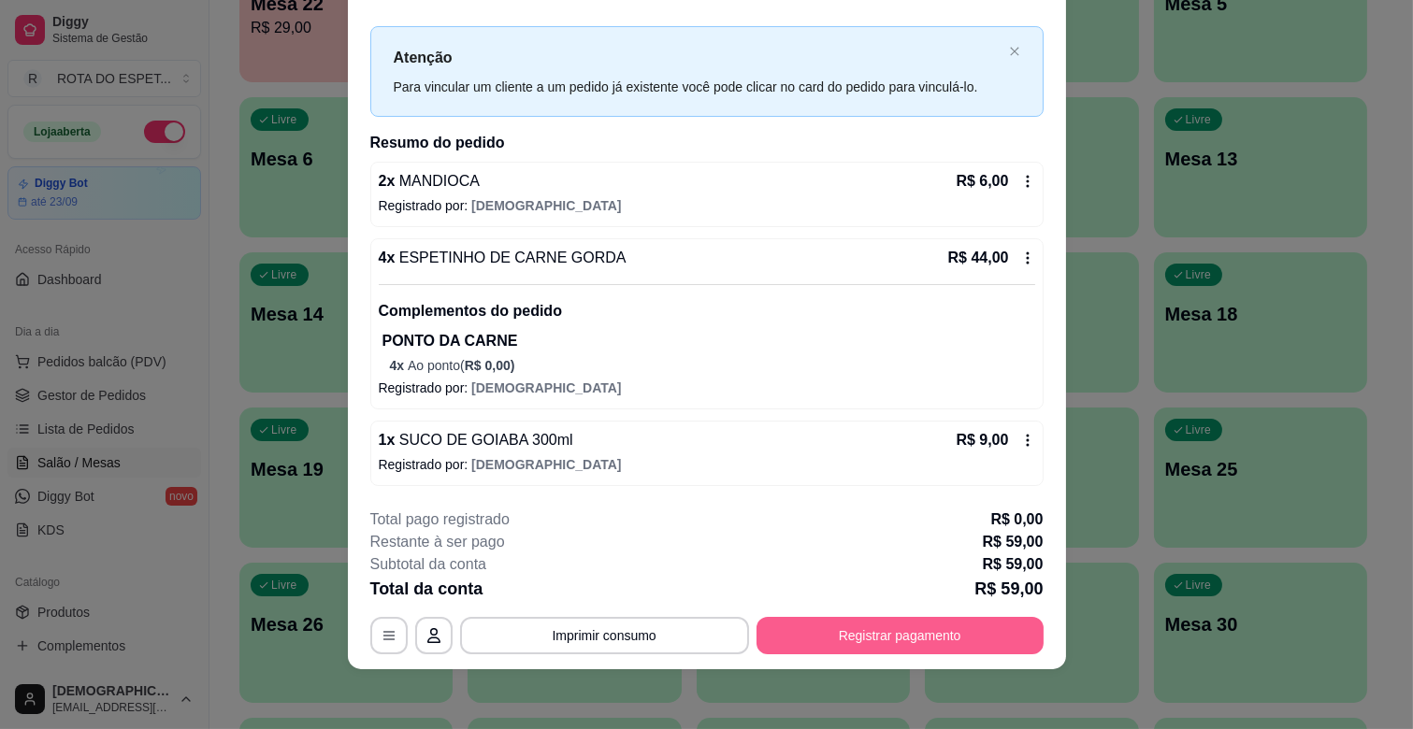
click at [770, 633] on button "Registrar pagamento" at bounding box center [899, 635] width 287 height 37
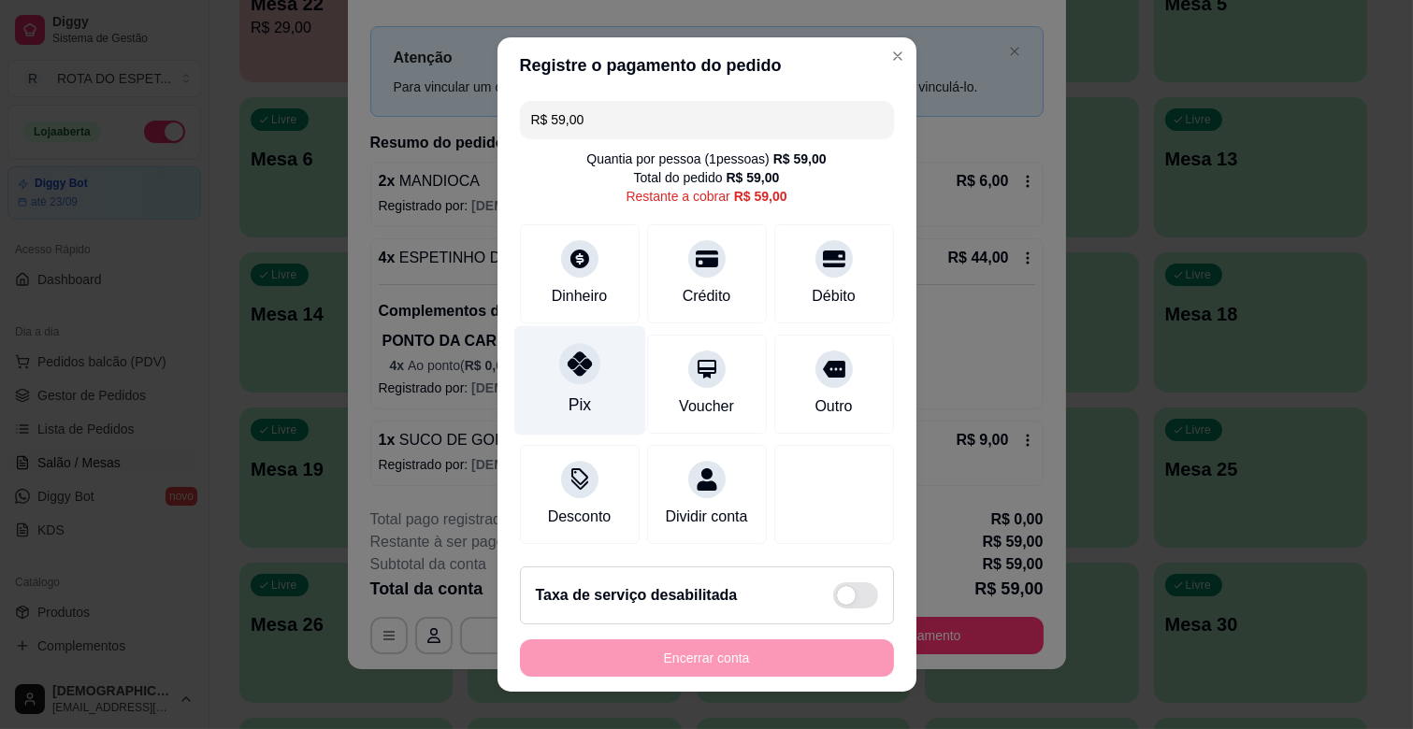
click at [567, 371] on icon at bounding box center [579, 364] width 24 height 24
type input "R$ 0,00"
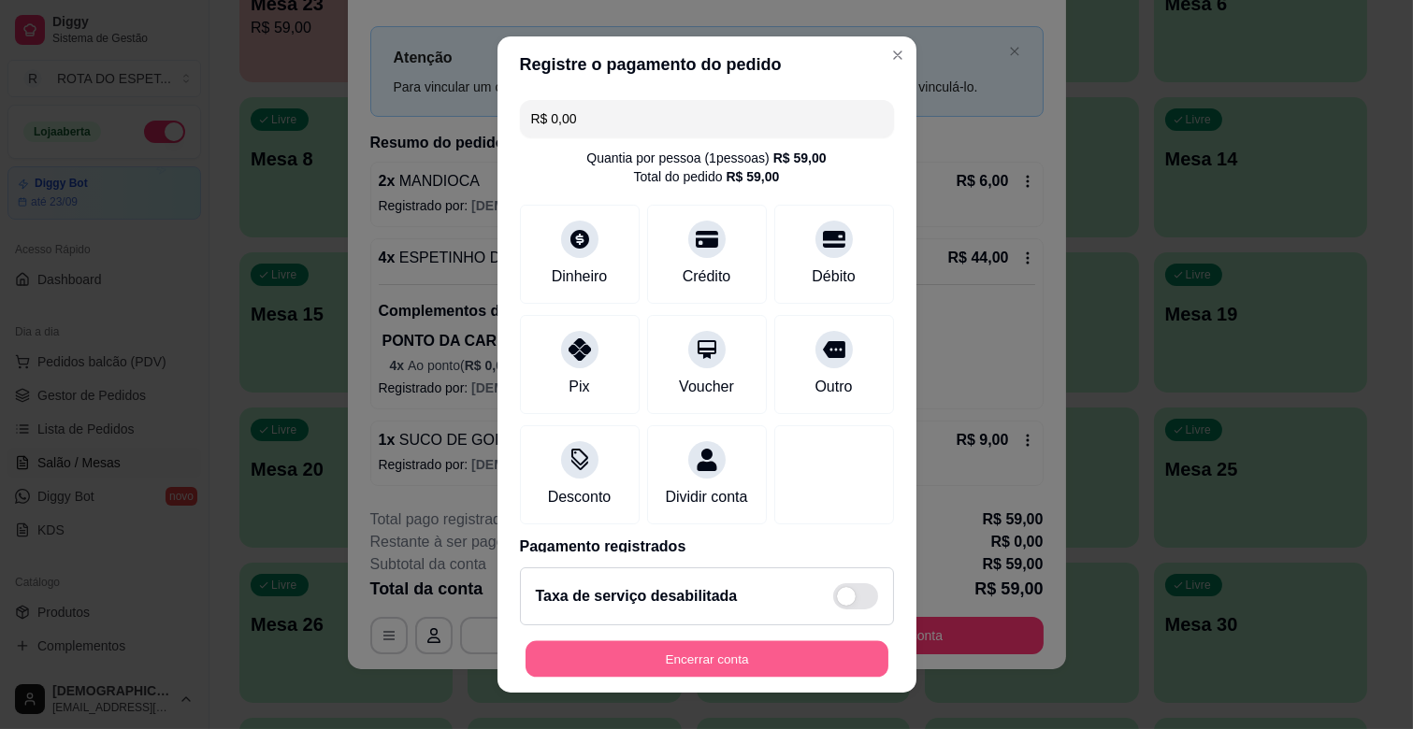
click at [727, 654] on button "Encerrar conta" at bounding box center [706, 659] width 363 height 36
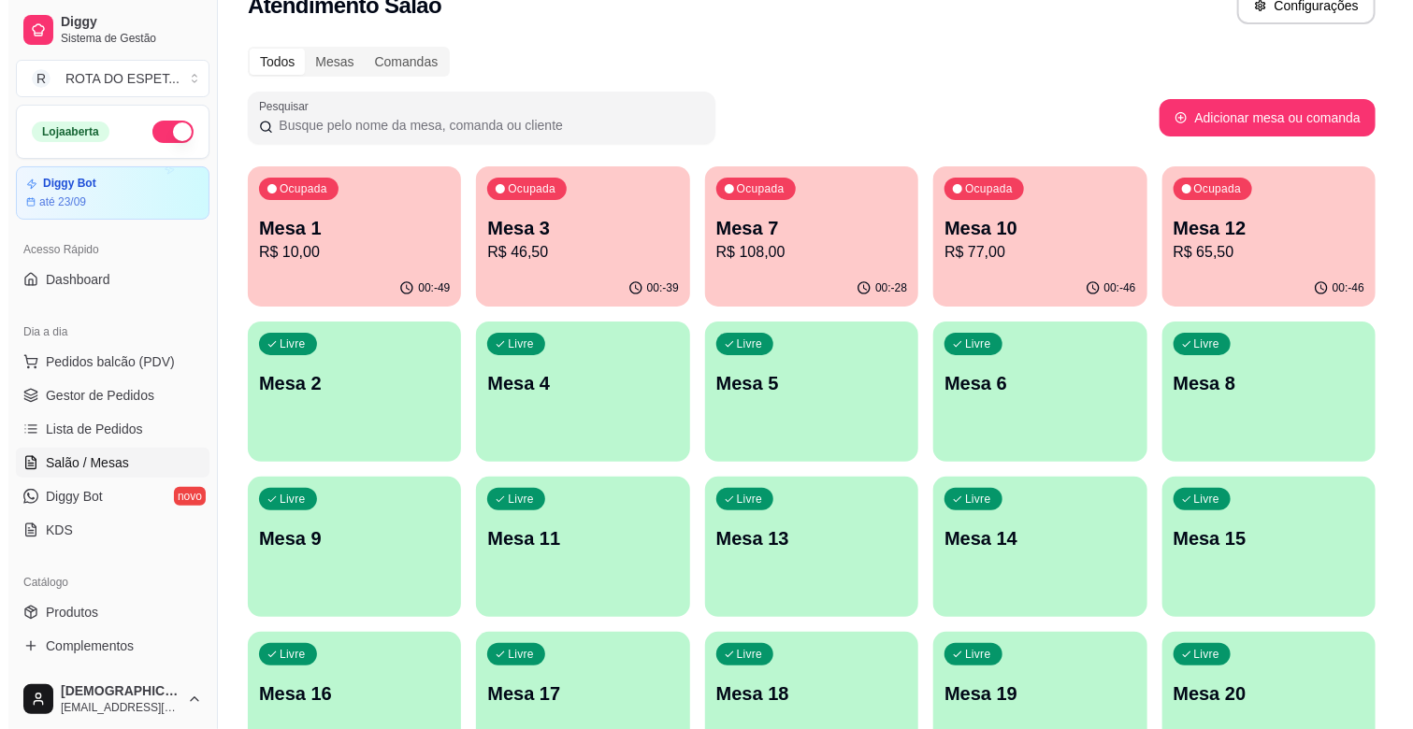
scroll to position [0, 0]
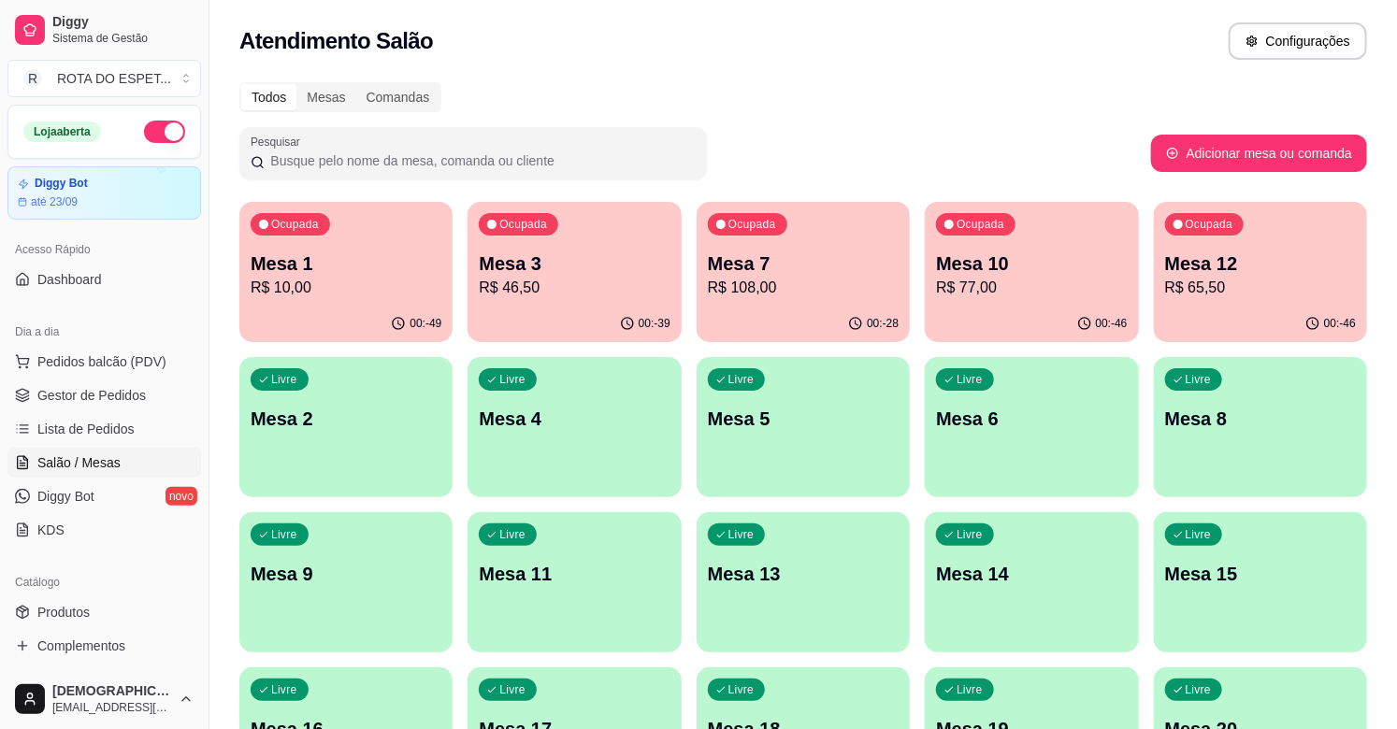
click at [967, 255] on div "Ocupada Mesa 1 R$ 10,00 00:-49 Ocupada Mesa 3 R$ 46,50 00:-39 Ocupada Mesa 7 R$…" at bounding box center [803, 738] width 1128 height 1072
click at [996, 329] on div "Ocupada Mesa 1 R$ 10,00 00:-49 Ocupada Mesa 3 R$ 46,50 00:-39 Ocupada Mesa 7 R$…" at bounding box center [803, 738] width 1128 height 1072
drag, startPoint x: 228, startPoint y: 38, endPoint x: 637, endPoint y: 31, distance: 408.7
click at [637, 31] on div "Atendimento Salão Configurações" at bounding box center [802, 35] width 1187 height 71
click at [626, 86] on div "Todos Mesas Comandas" at bounding box center [803, 97] width 1128 height 30
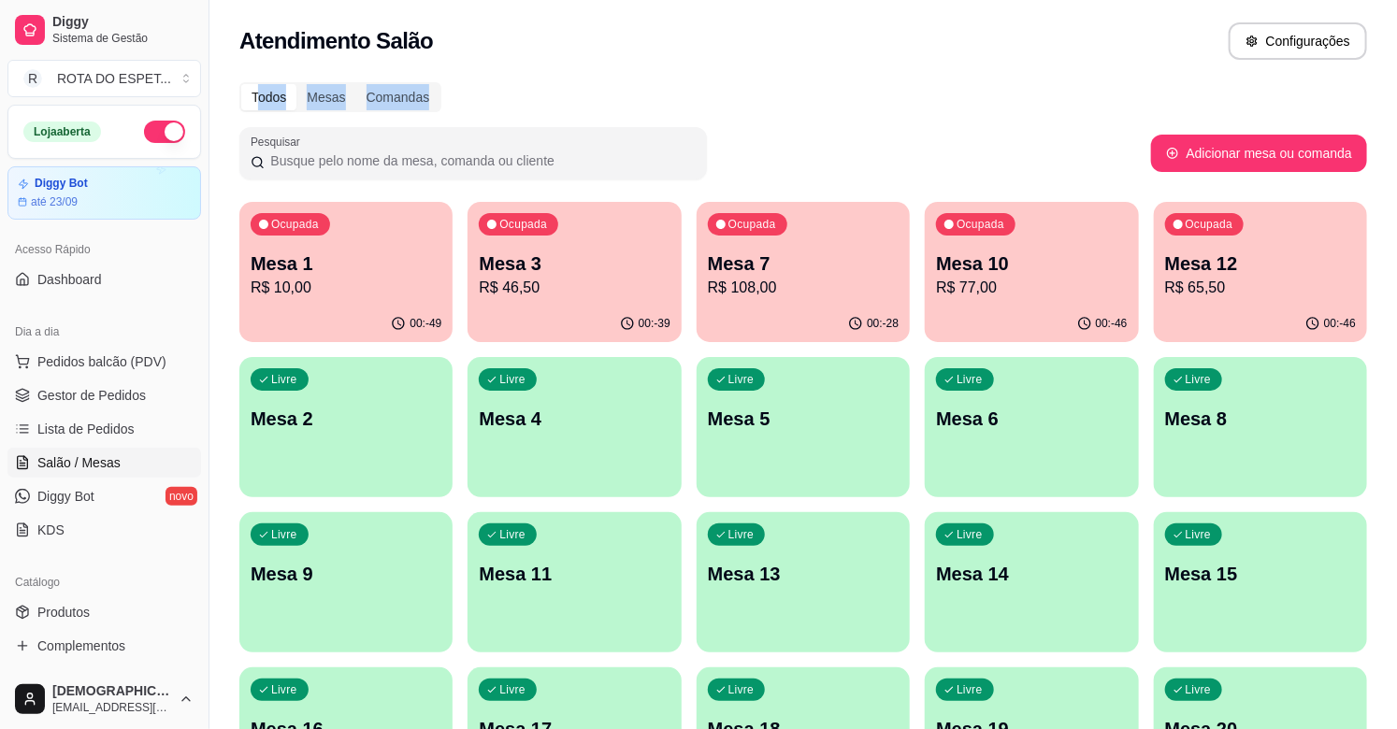
drag, startPoint x: 255, startPoint y: 97, endPoint x: 795, endPoint y: 100, distance: 539.5
click at [795, 100] on div "Todos Mesas Comandas" at bounding box center [803, 97] width 1128 height 30
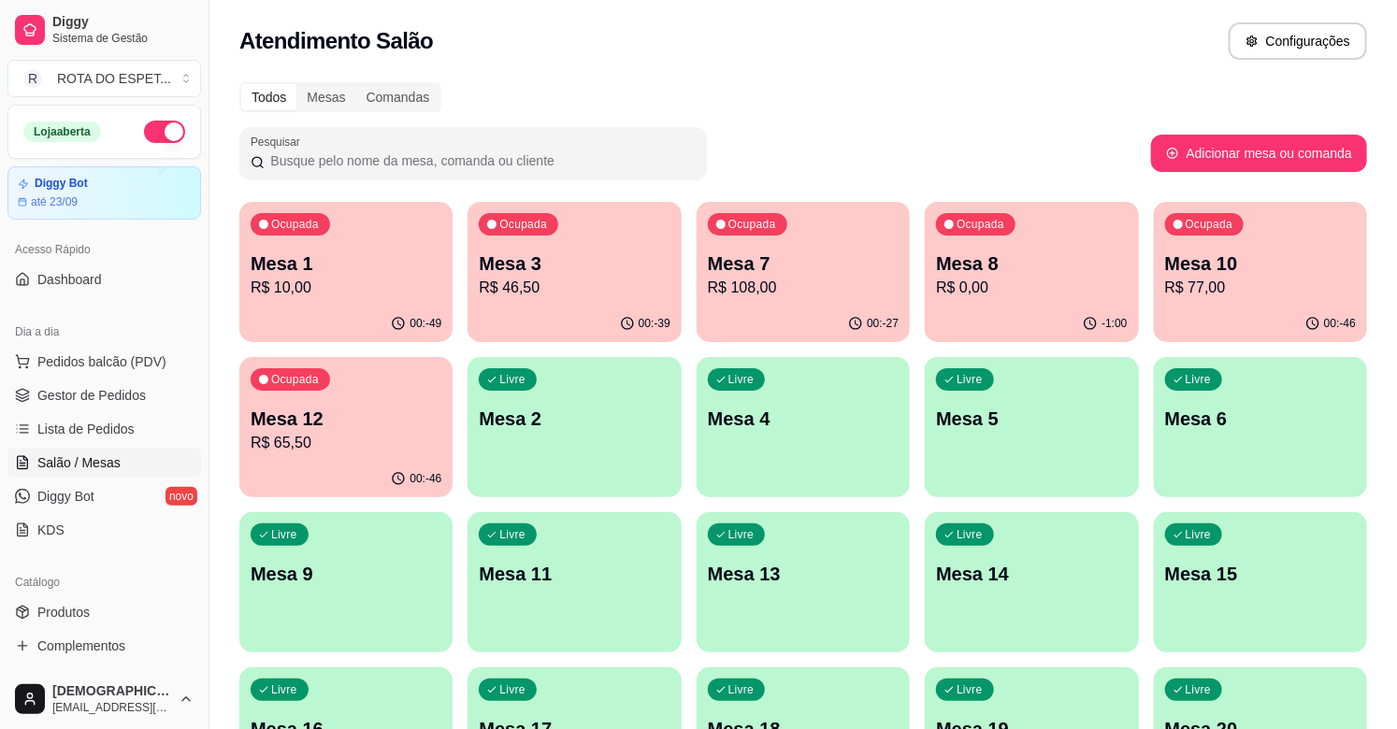
click at [743, 281] on p "R$ 108,00" at bounding box center [803, 288] width 191 height 22
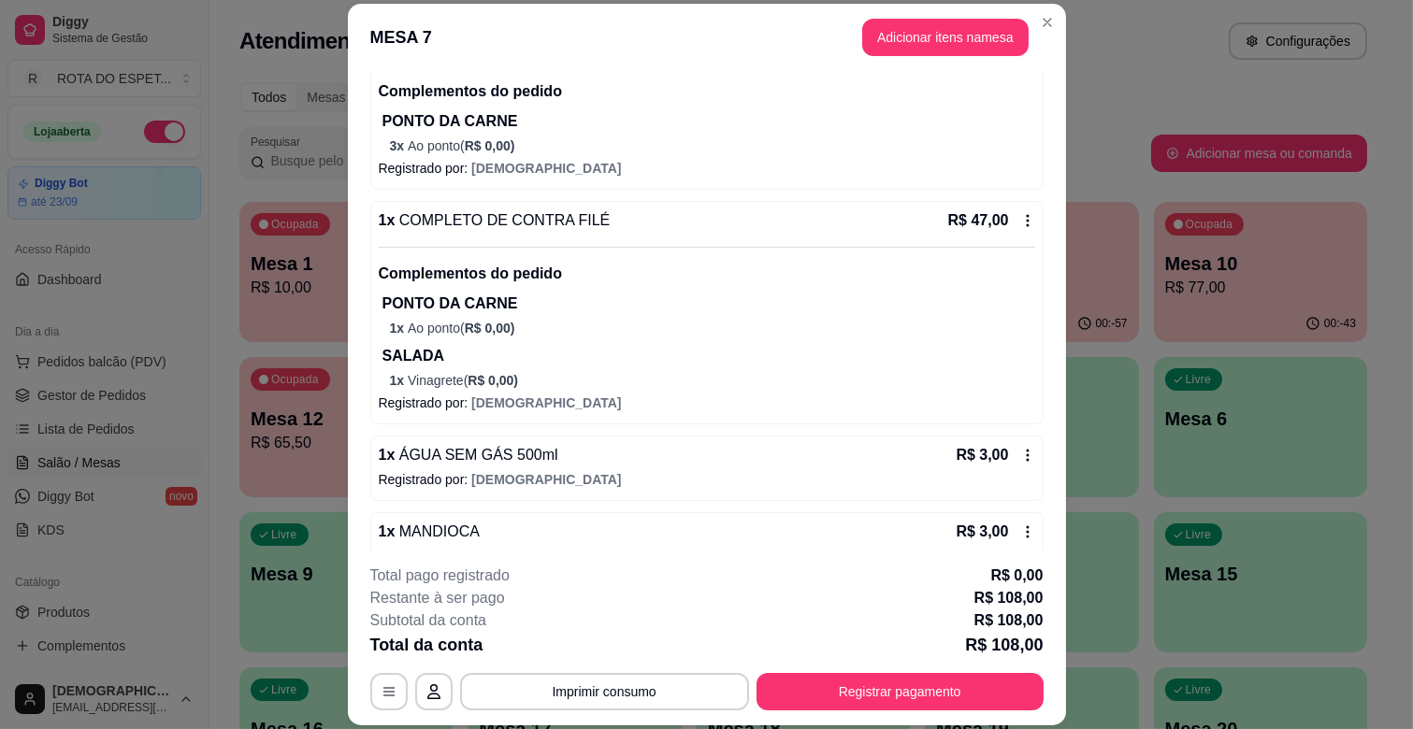
scroll to position [415, 0]
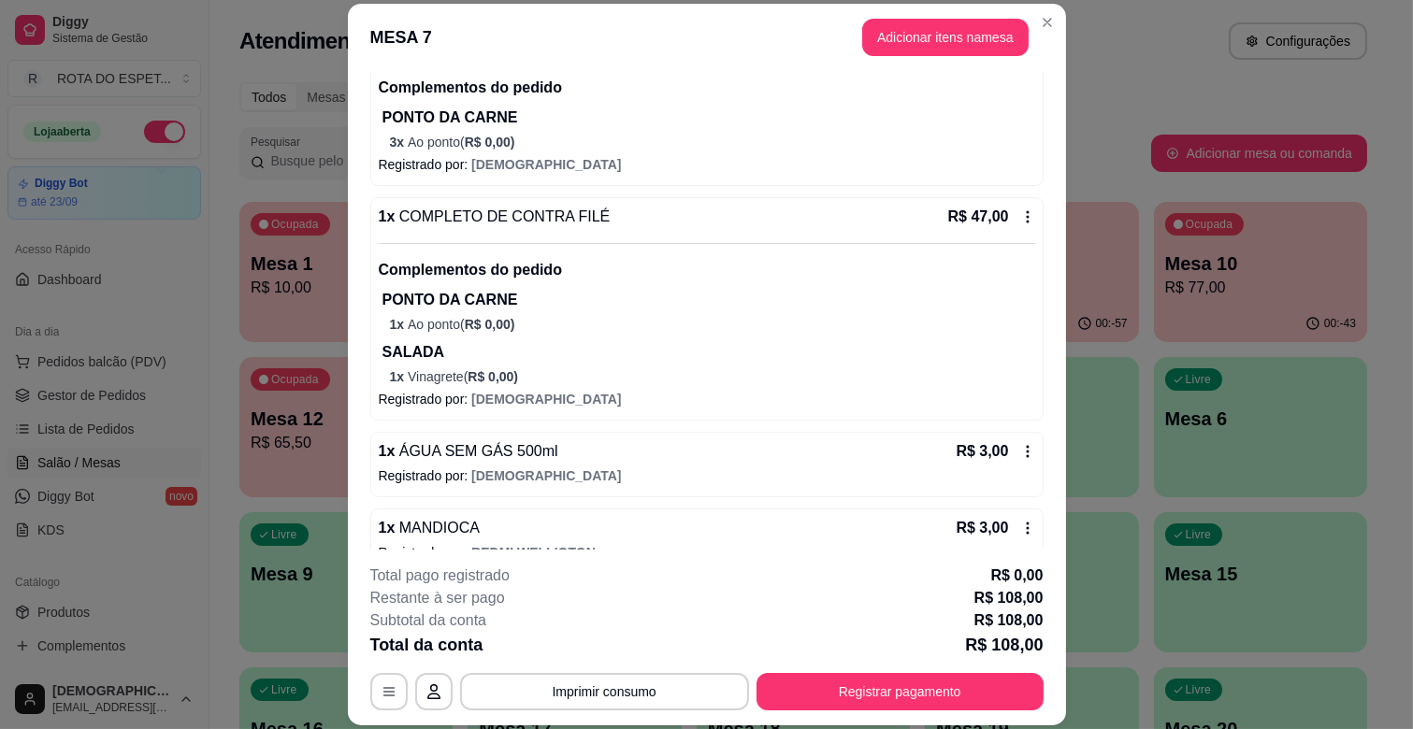
click at [922, 57] on header "MESA 7 Adicionar itens na mesa" at bounding box center [707, 37] width 718 height 67
click at [918, 42] on button "Adicionar itens na mesa" at bounding box center [945, 38] width 161 height 36
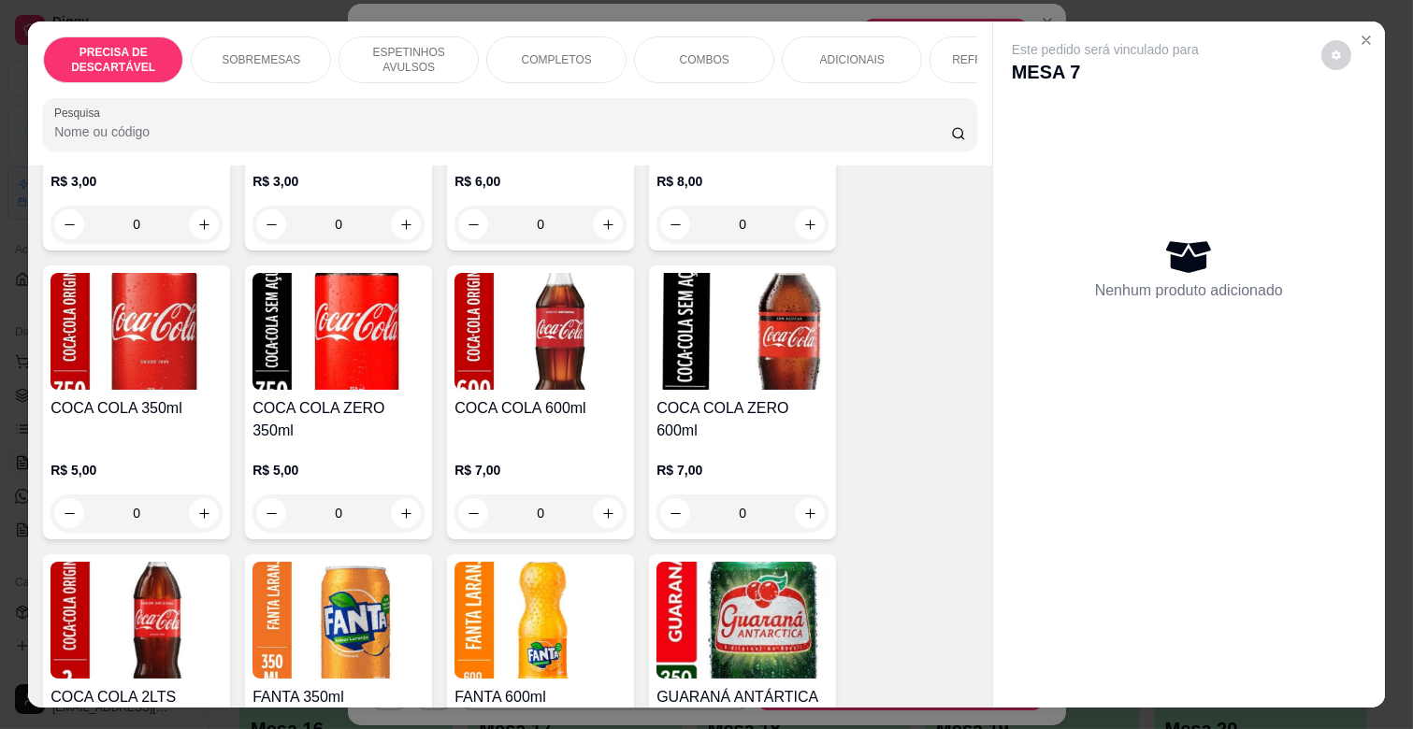
scroll to position [4466, 0]
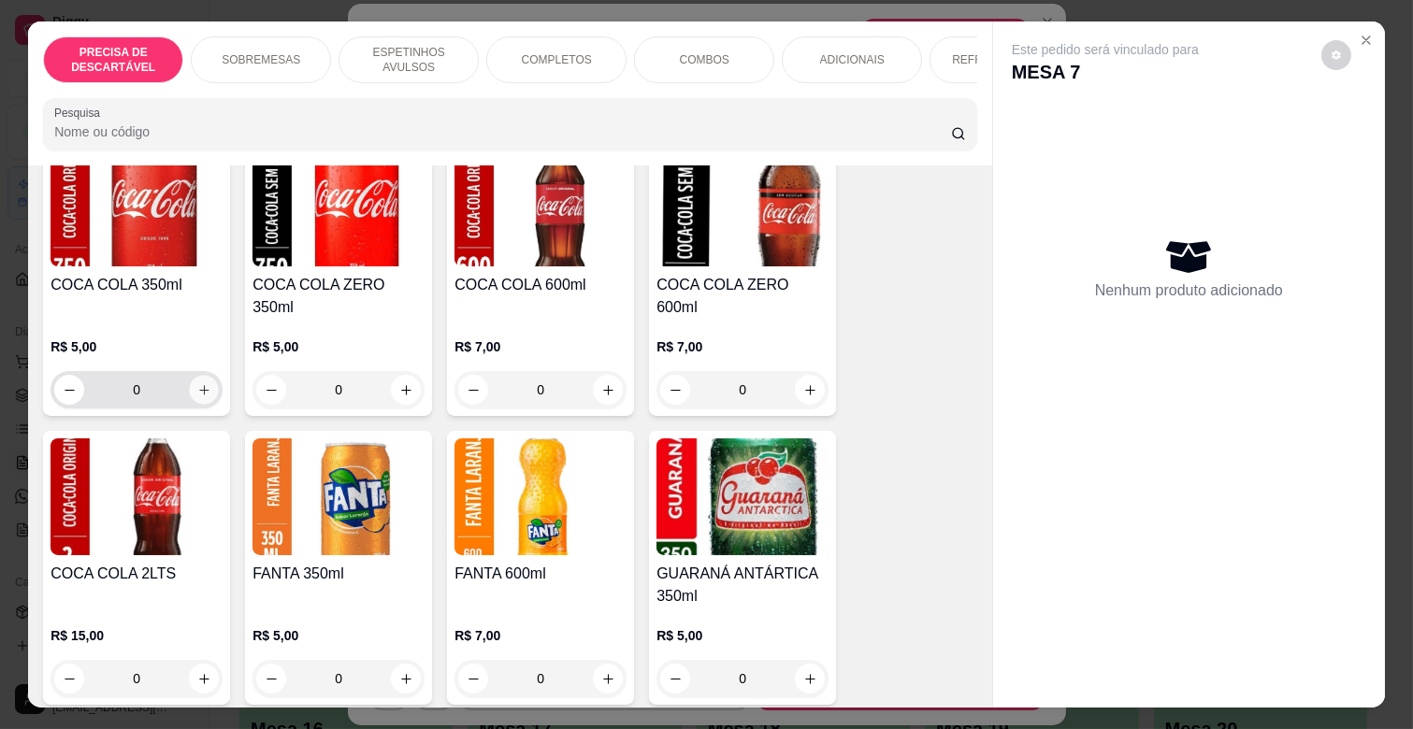
click at [197, 383] on icon "increase-product-quantity" at bounding box center [204, 390] width 14 height 14
type input "1"
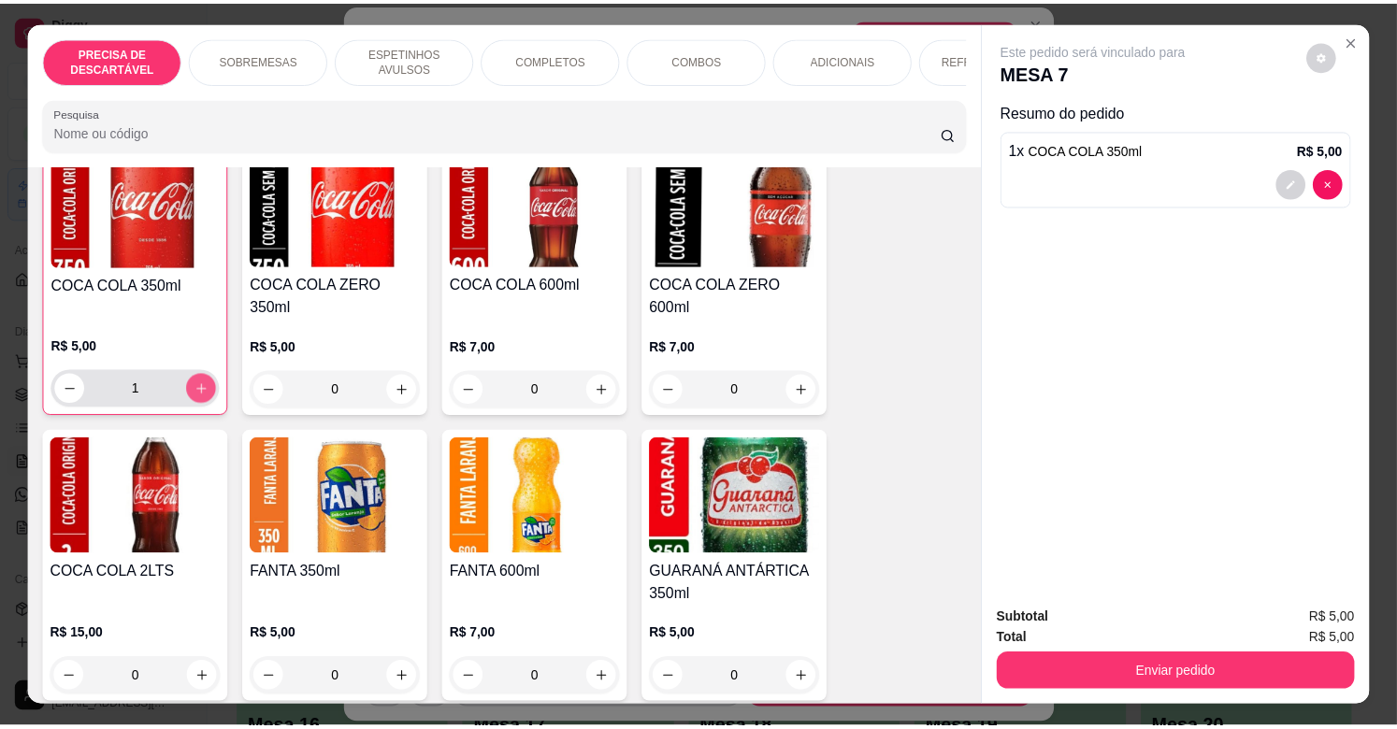
scroll to position [4467, 0]
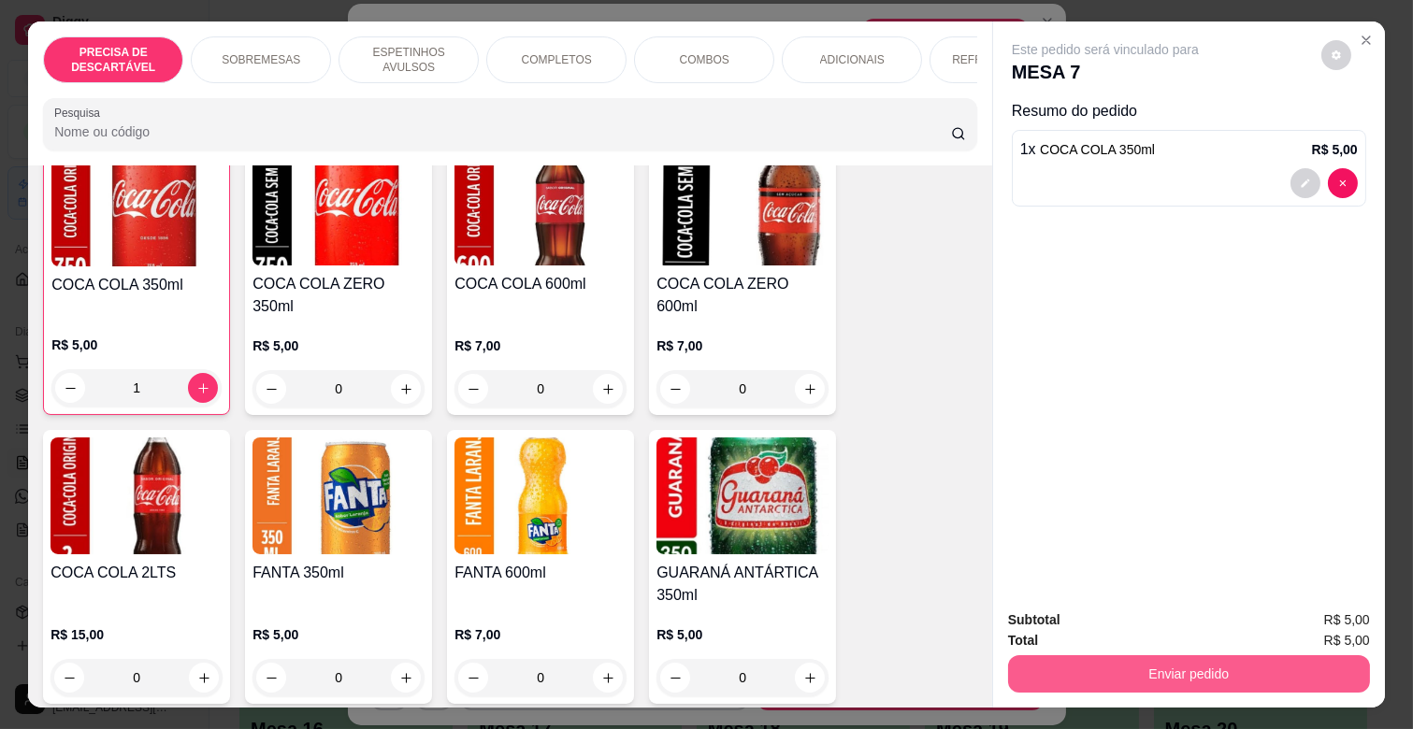
click at [1134, 666] on button "Enviar pedido" at bounding box center [1189, 673] width 362 height 37
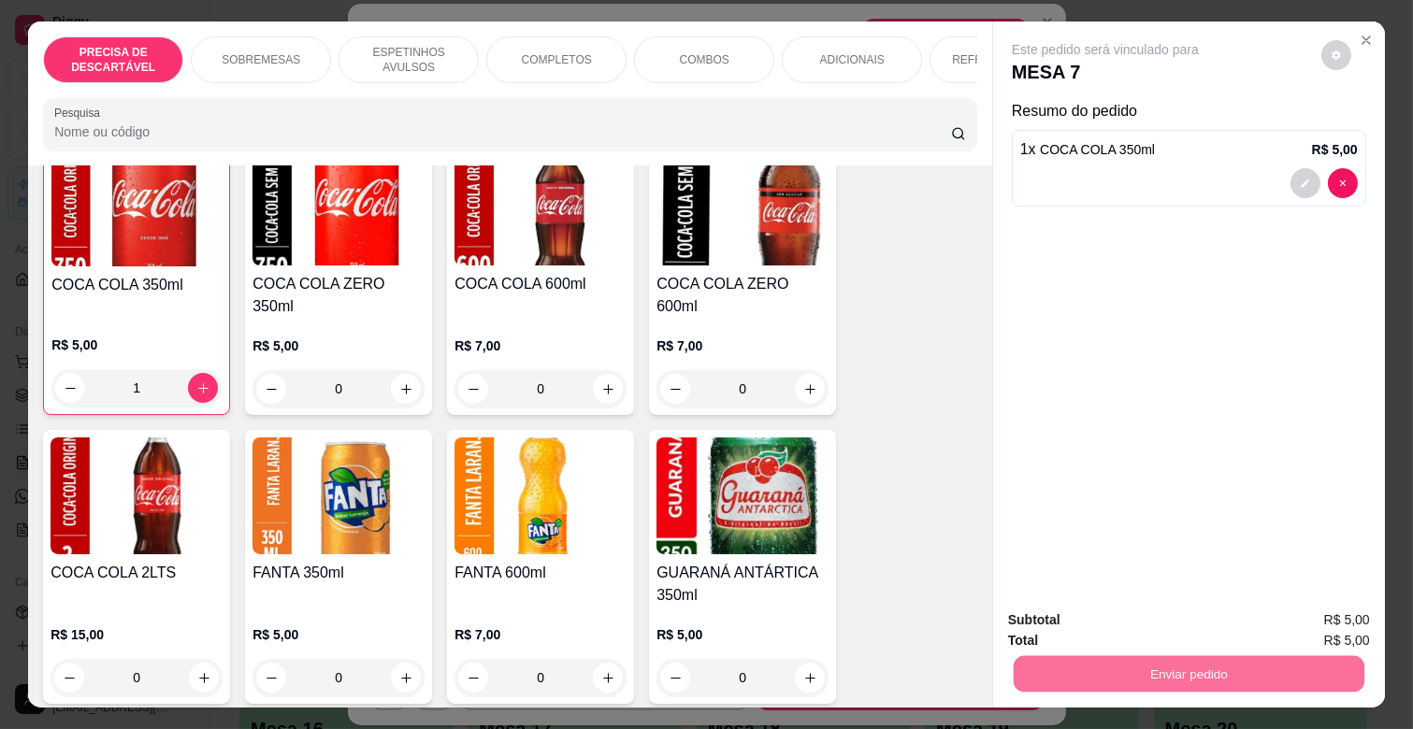
click at [1143, 611] on button "Não registrar e enviar pedido" at bounding box center [1125, 620] width 194 height 36
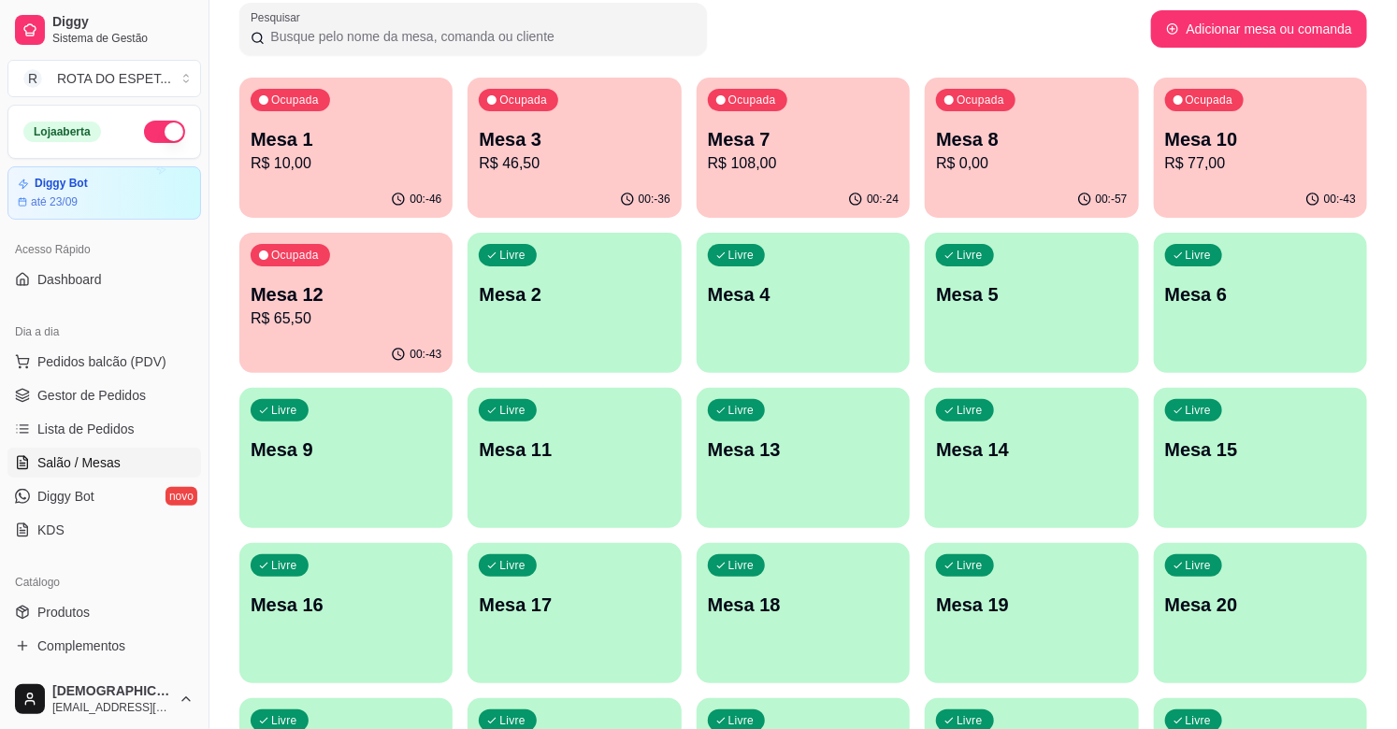
scroll to position [208, 0]
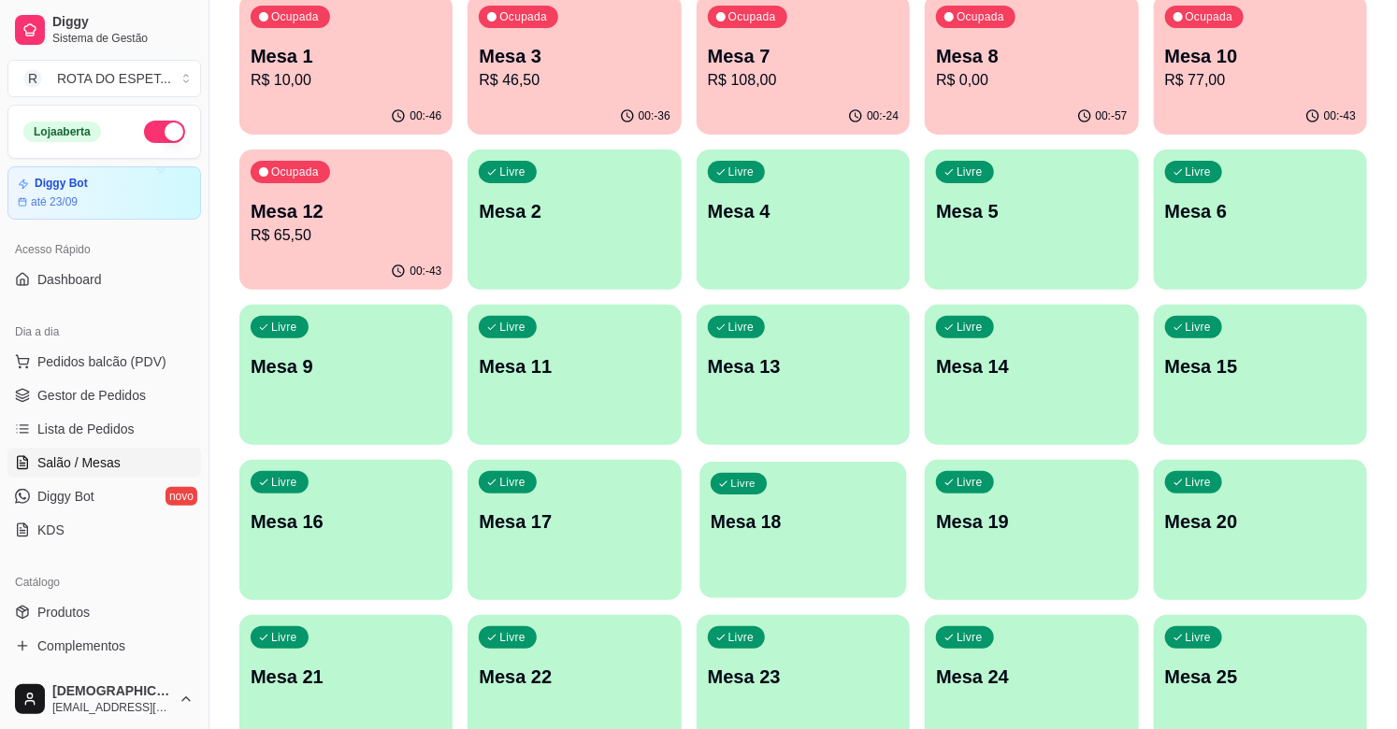
click at [789, 547] on div "Livre Mesa 18" at bounding box center [803, 519] width 208 height 114
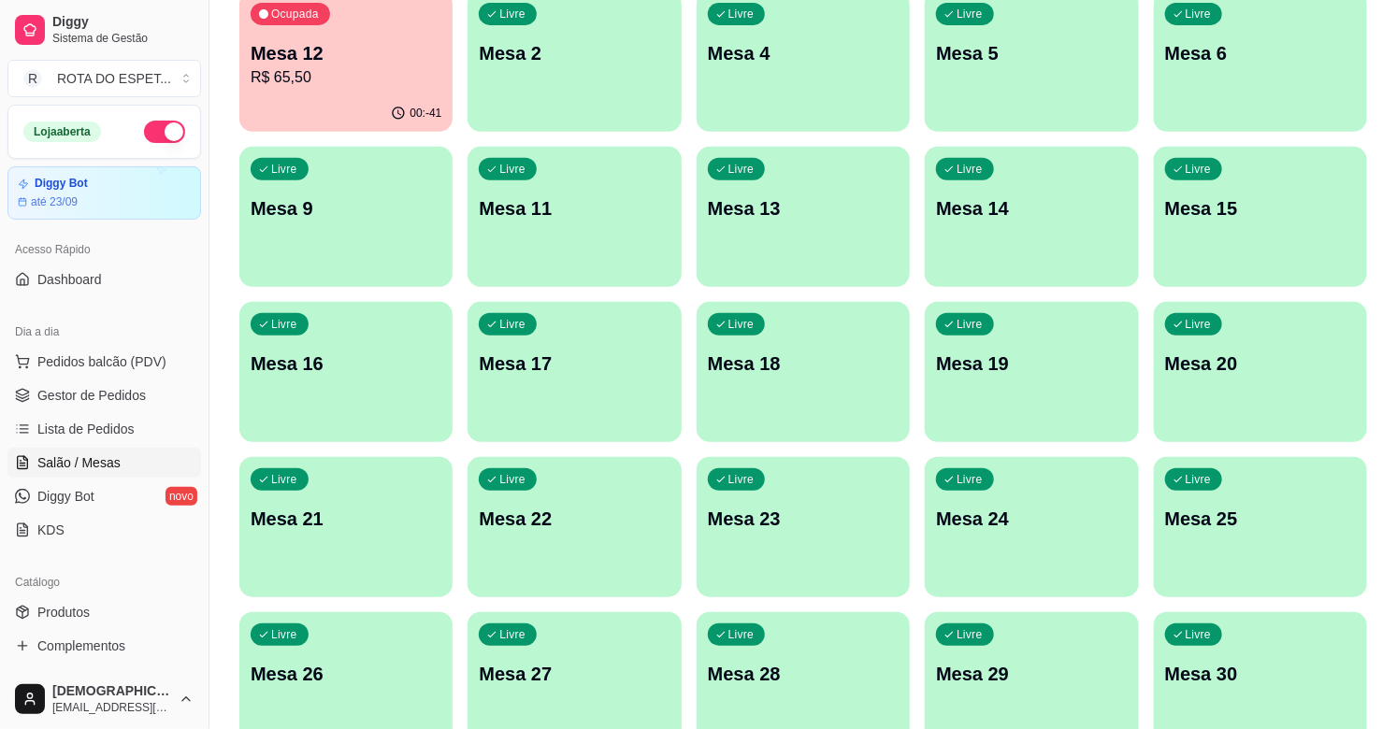
scroll to position [519, 0]
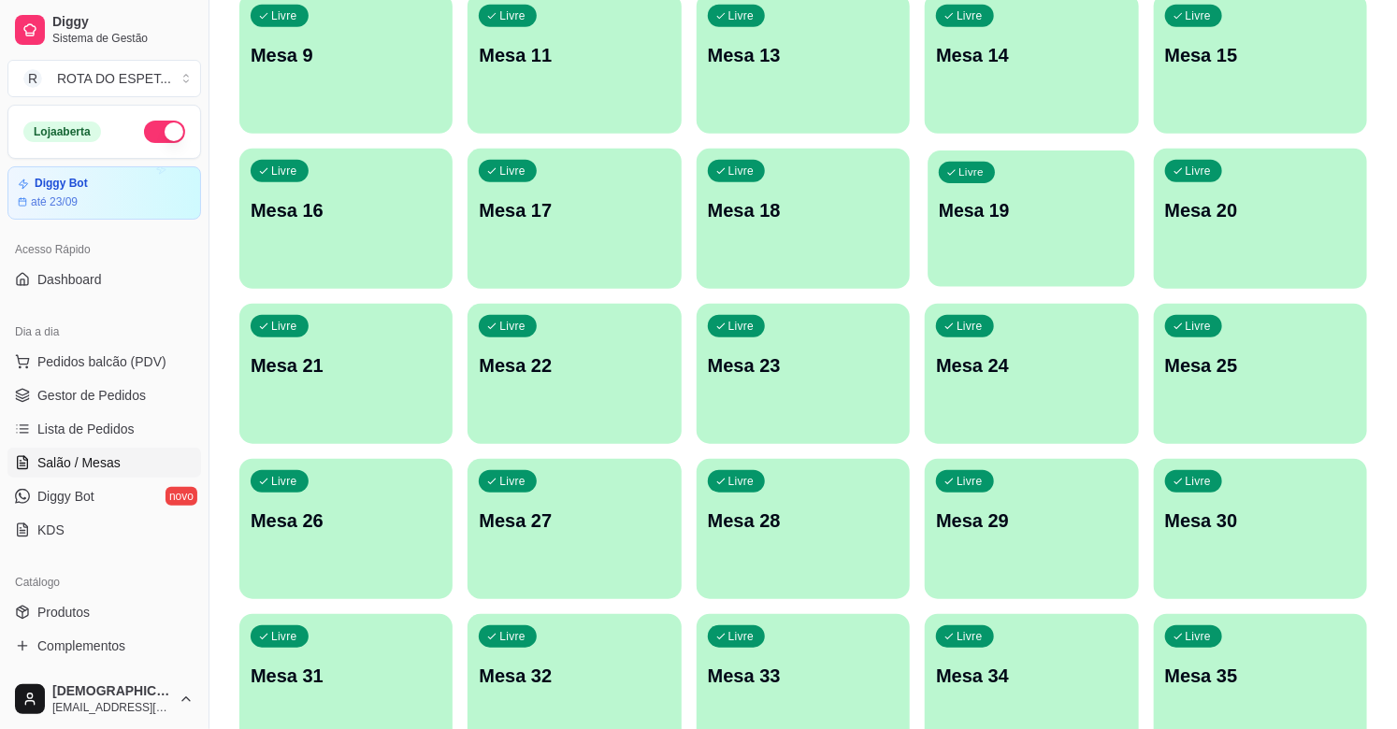
click at [1012, 237] on div "Livre Mesa 19" at bounding box center [1032, 208] width 208 height 114
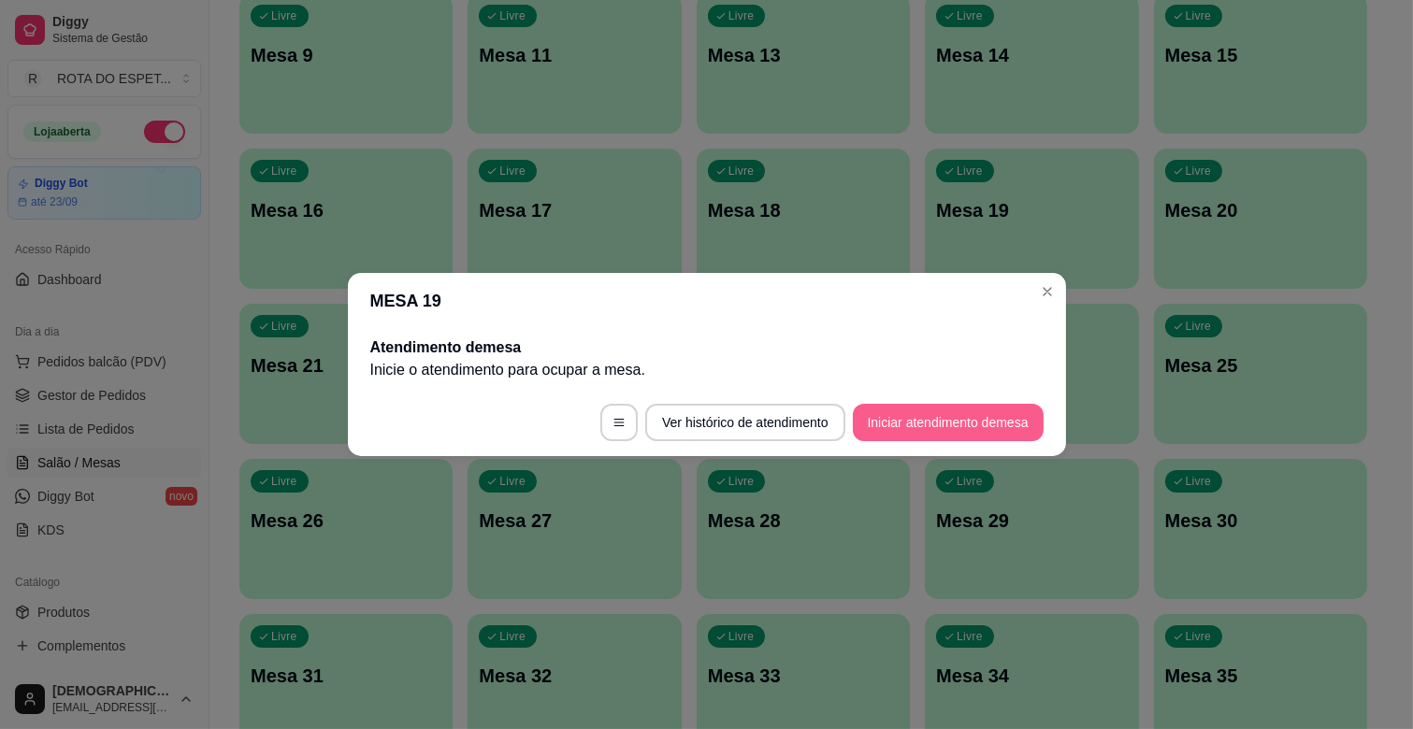
click at [948, 418] on button "Iniciar atendimento de mesa" at bounding box center [948, 422] width 191 height 37
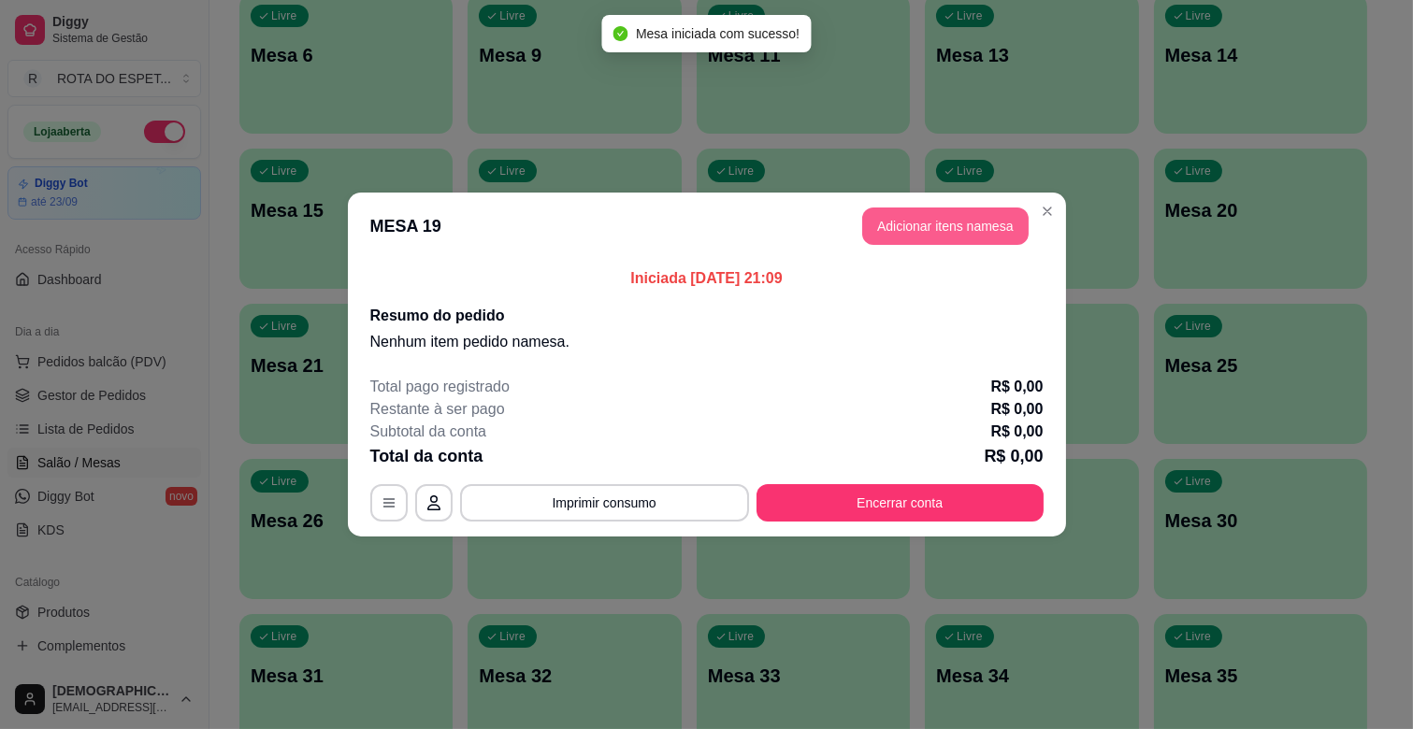
click at [966, 230] on button "Adicionar itens na mesa" at bounding box center [945, 226] width 166 height 37
click at [394, 122] on div at bounding box center [510, 124] width 912 height 37
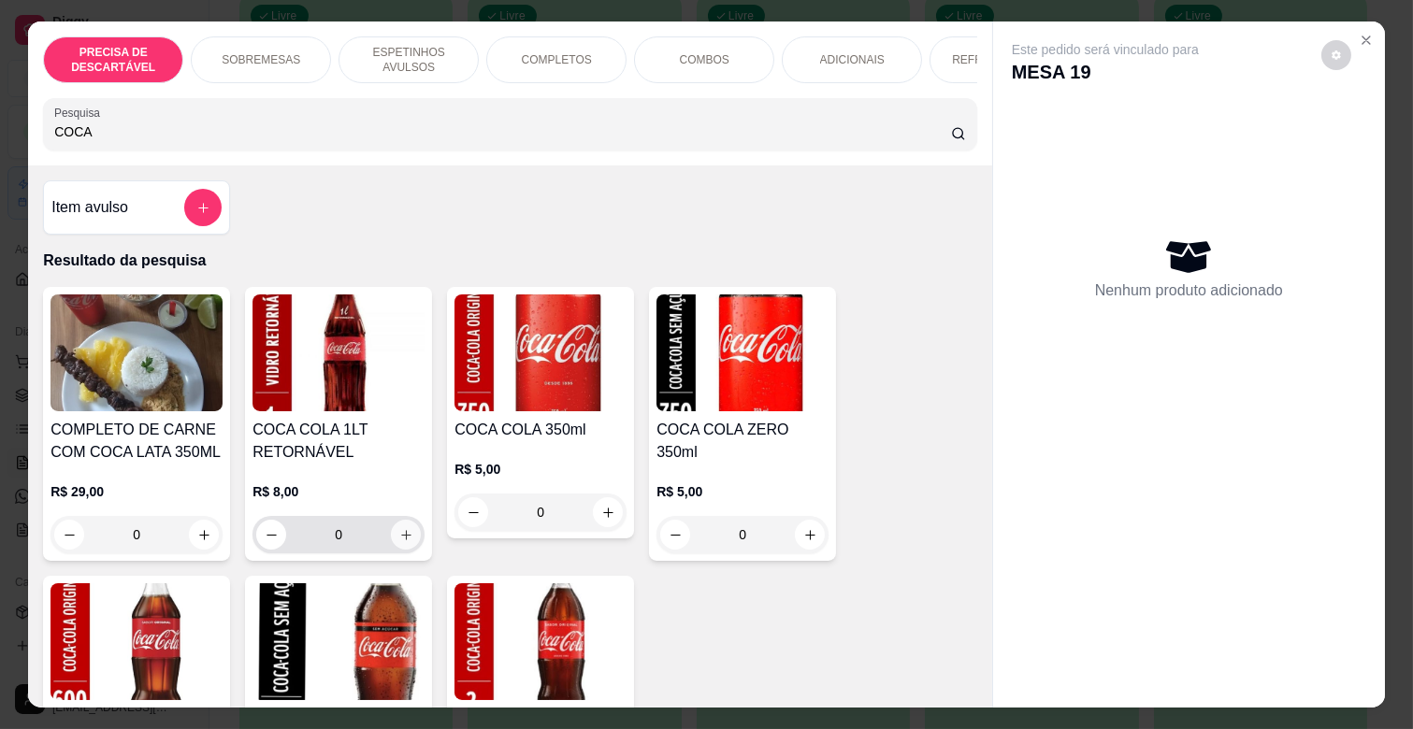
type input "COCA"
click at [401, 540] on icon "increase-product-quantity" at bounding box center [406, 535] width 10 height 10
type input "1"
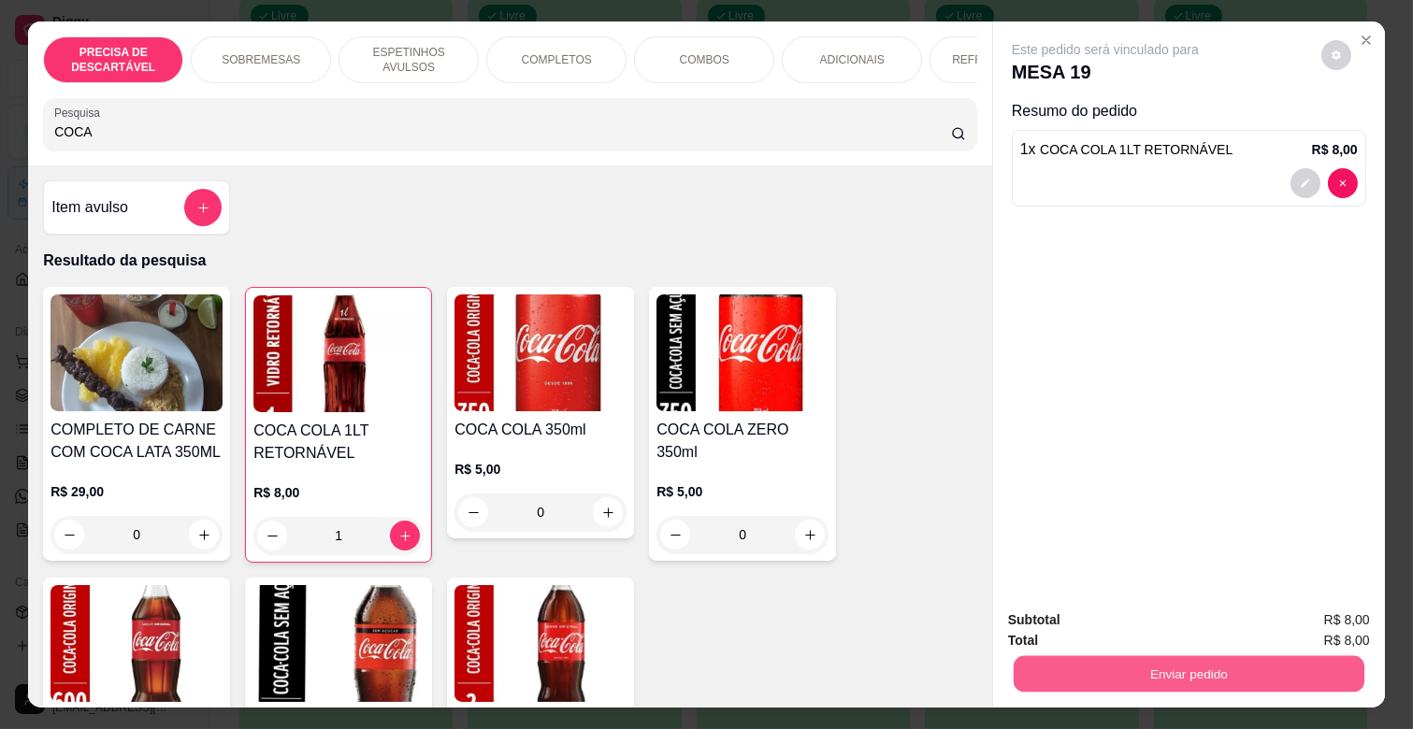
click at [1150, 668] on button "Enviar pedido" at bounding box center [1189, 673] width 351 height 36
click at [1144, 621] on button "Não registrar e enviar pedido" at bounding box center [1125, 621] width 194 height 36
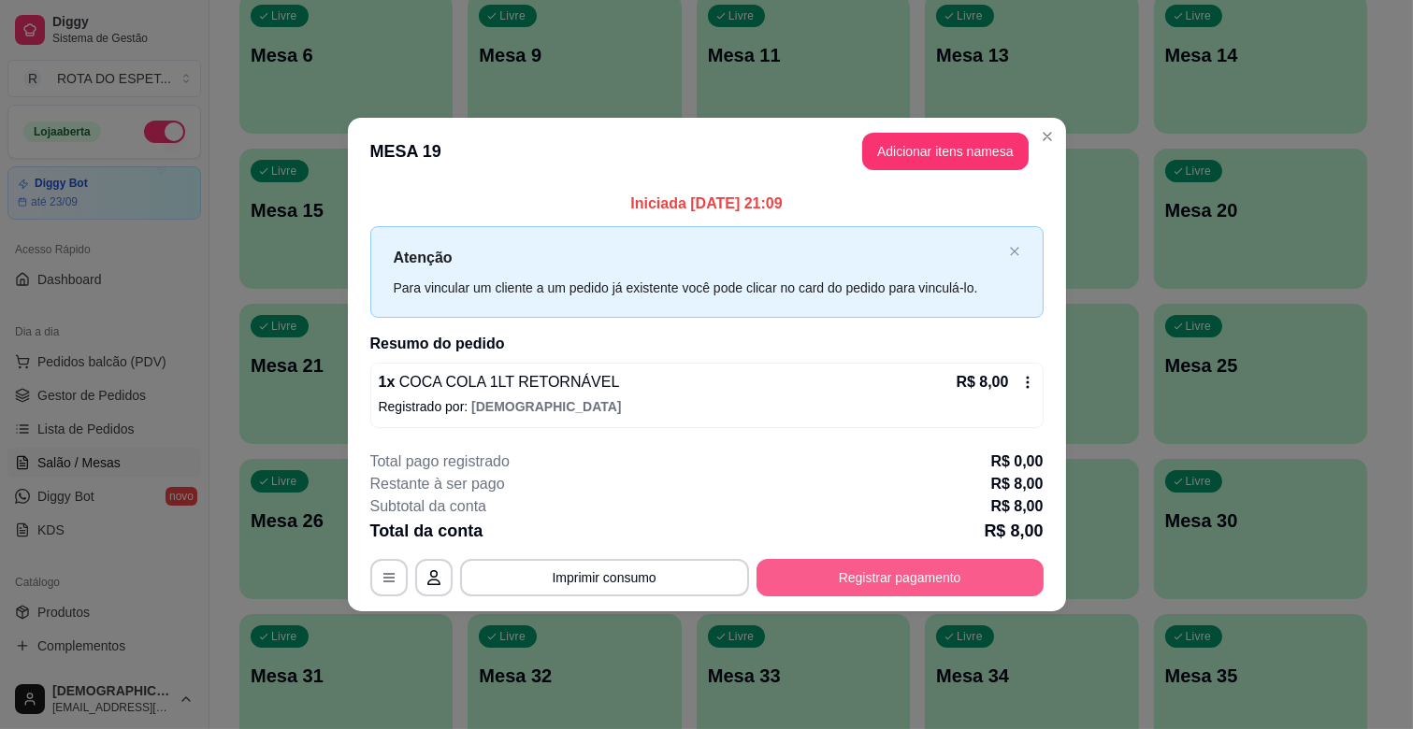
click at [944, 577] on button "Registrar pagamento" at bounding box center [899, 577] width 287 height 37
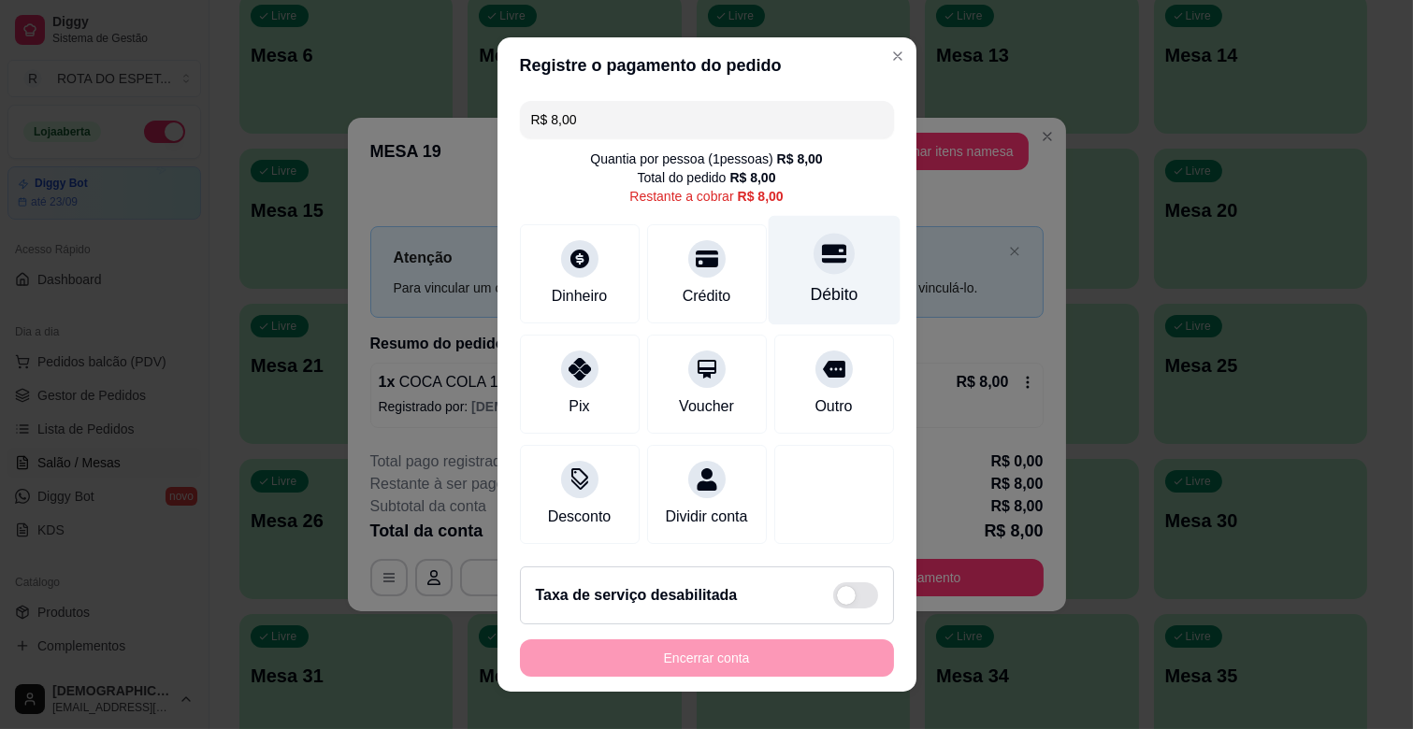
click at [821, 263] on div "Débito" at bounding box center [834, 270] width 132 height 109
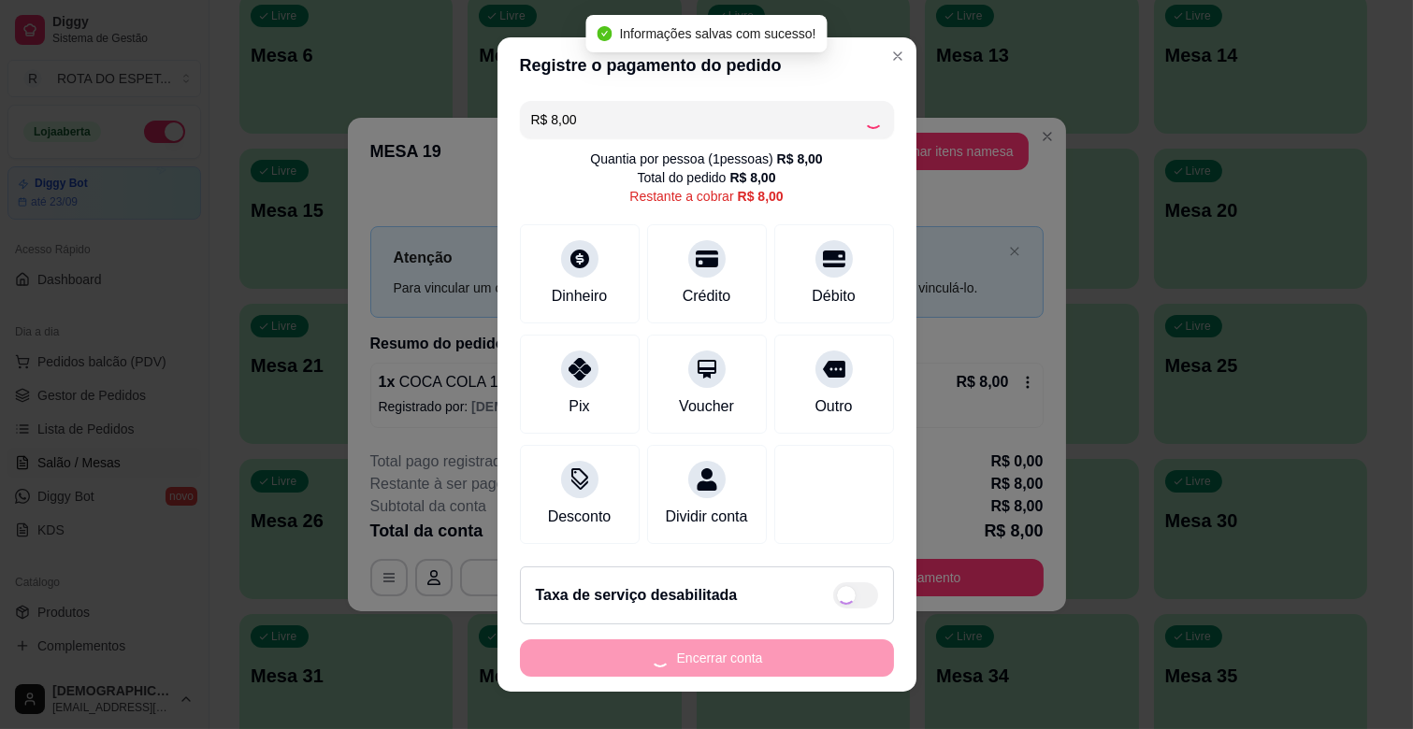
type input "R$ 0,00"
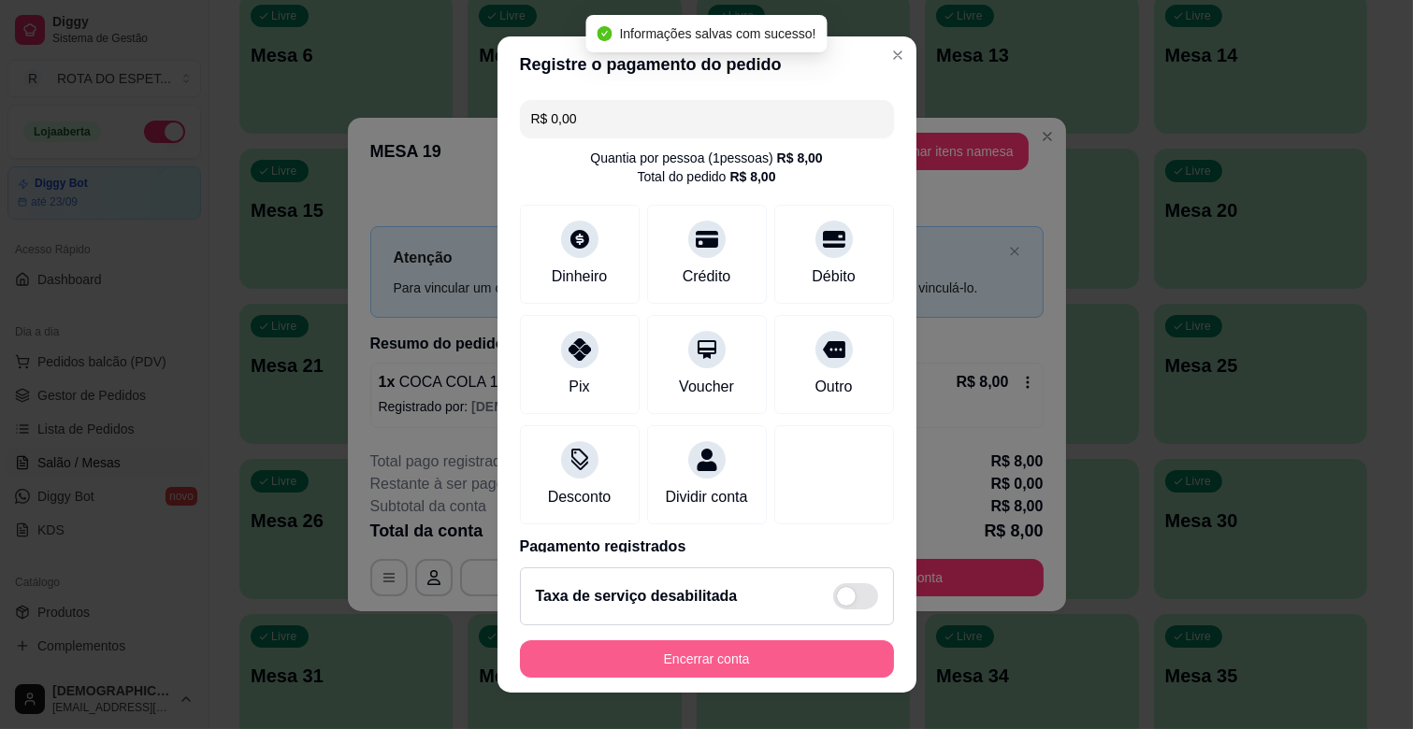
click at [827, 646] on button "Encerrar conta" at bounding box center [707, 658] width 374 height 37
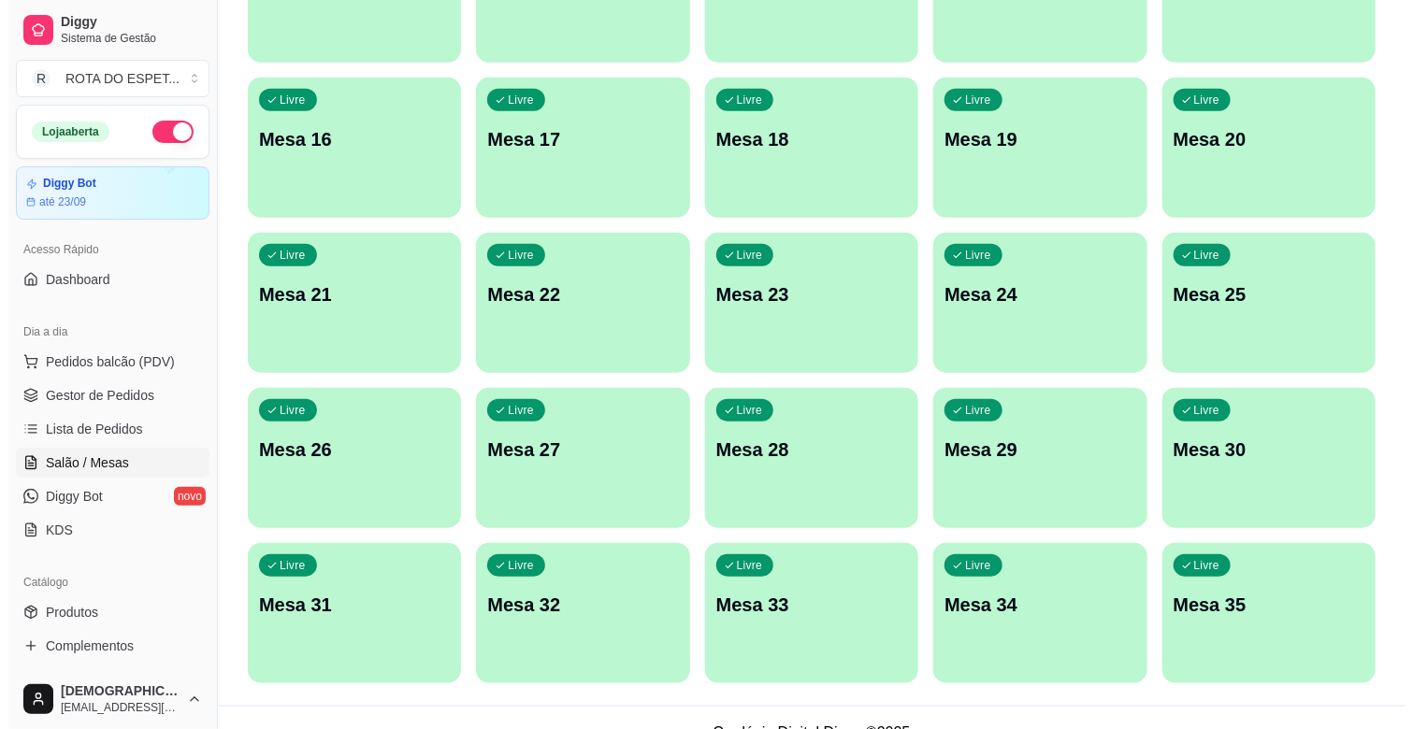
scroll to position [620, 0]
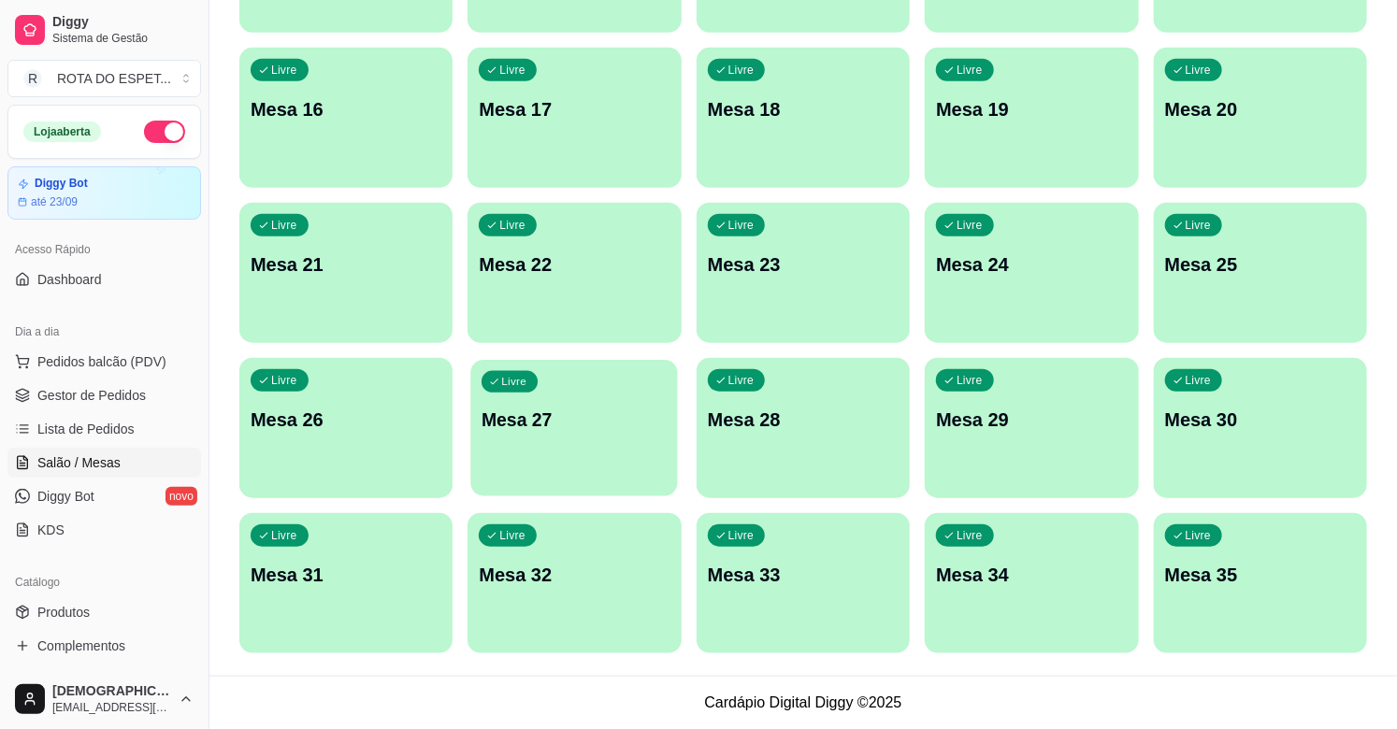
click at [568, 397] on div "Livre Mesa 27" at bounding box center [575, 417] width 208 height 114
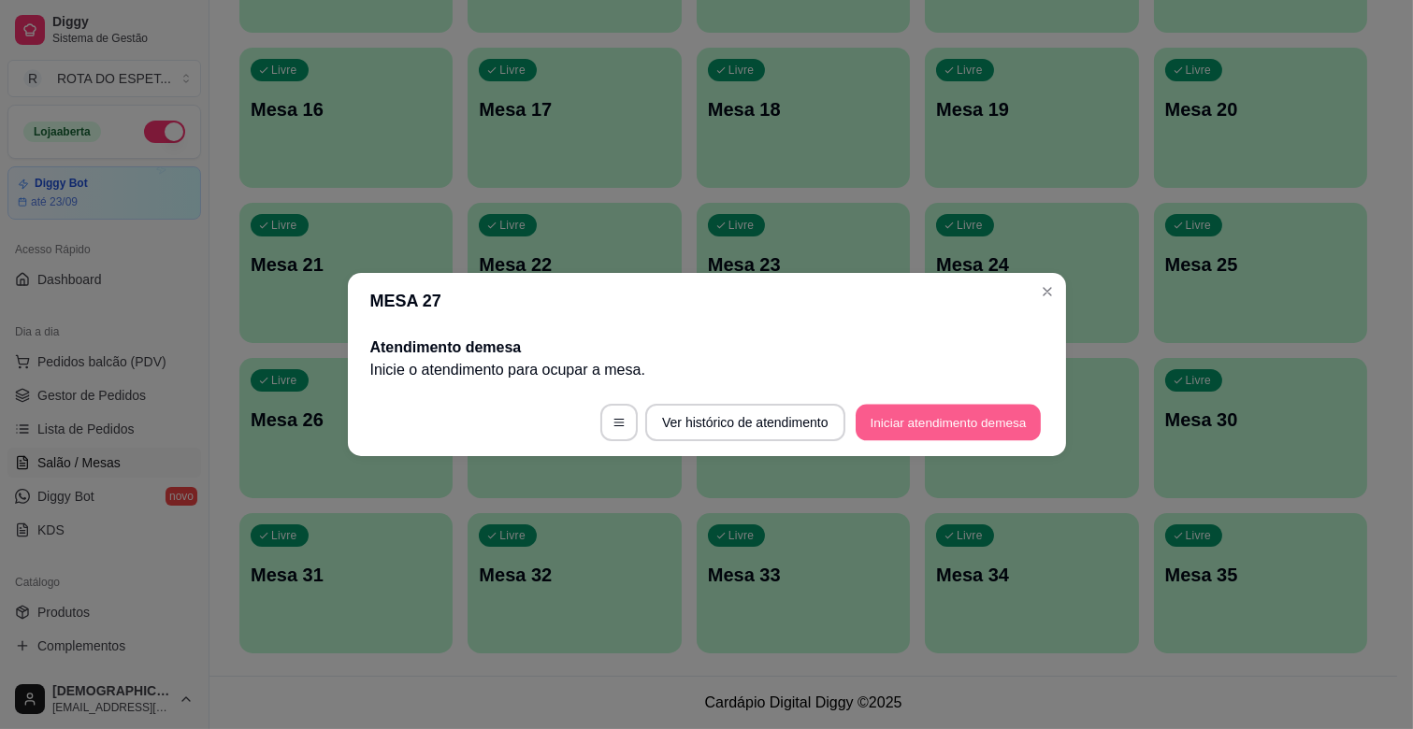
click at [928, 424] on button "Iniciar atendimento de mesa" at bounding box center [948, 423] width 185 height 36
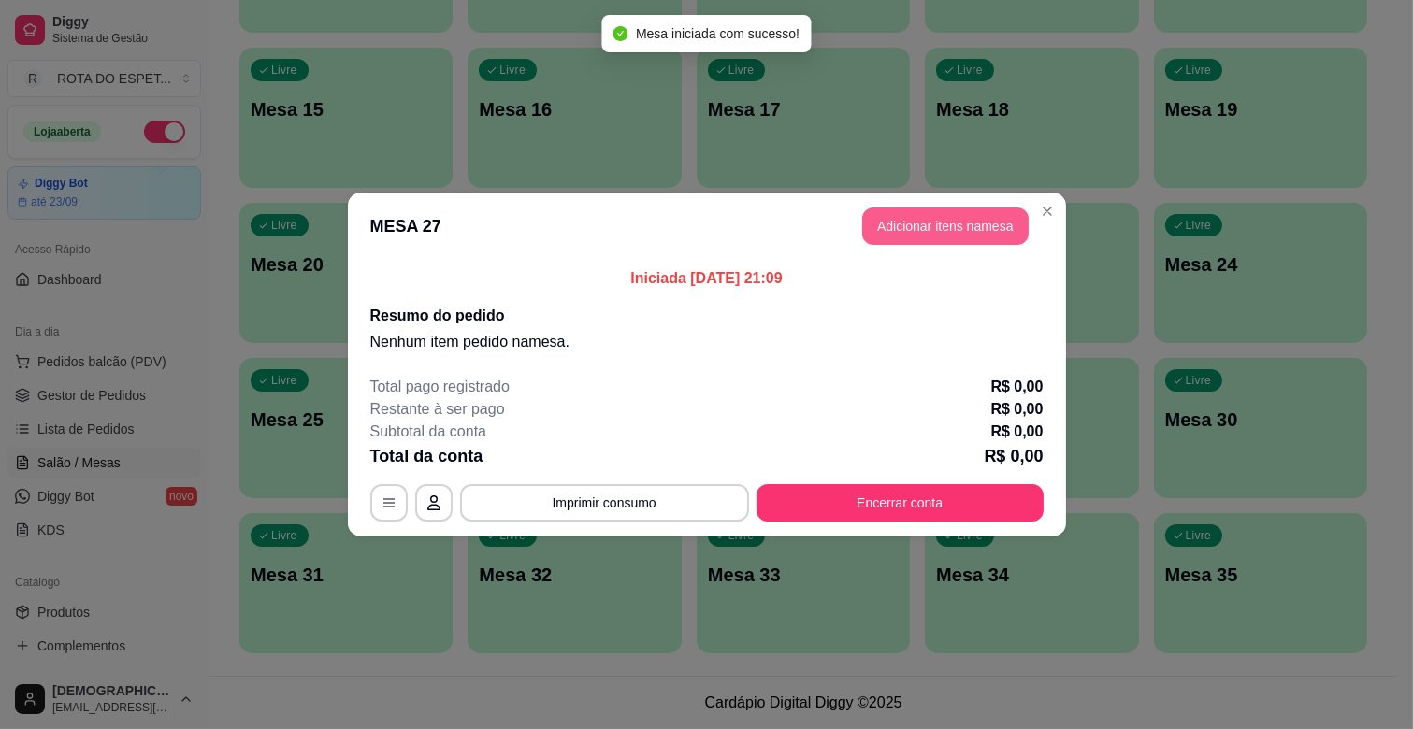
click at [954, 244] on button "Adicionar itens na mesa" at bounding box center [945, 226] width 166 height 37
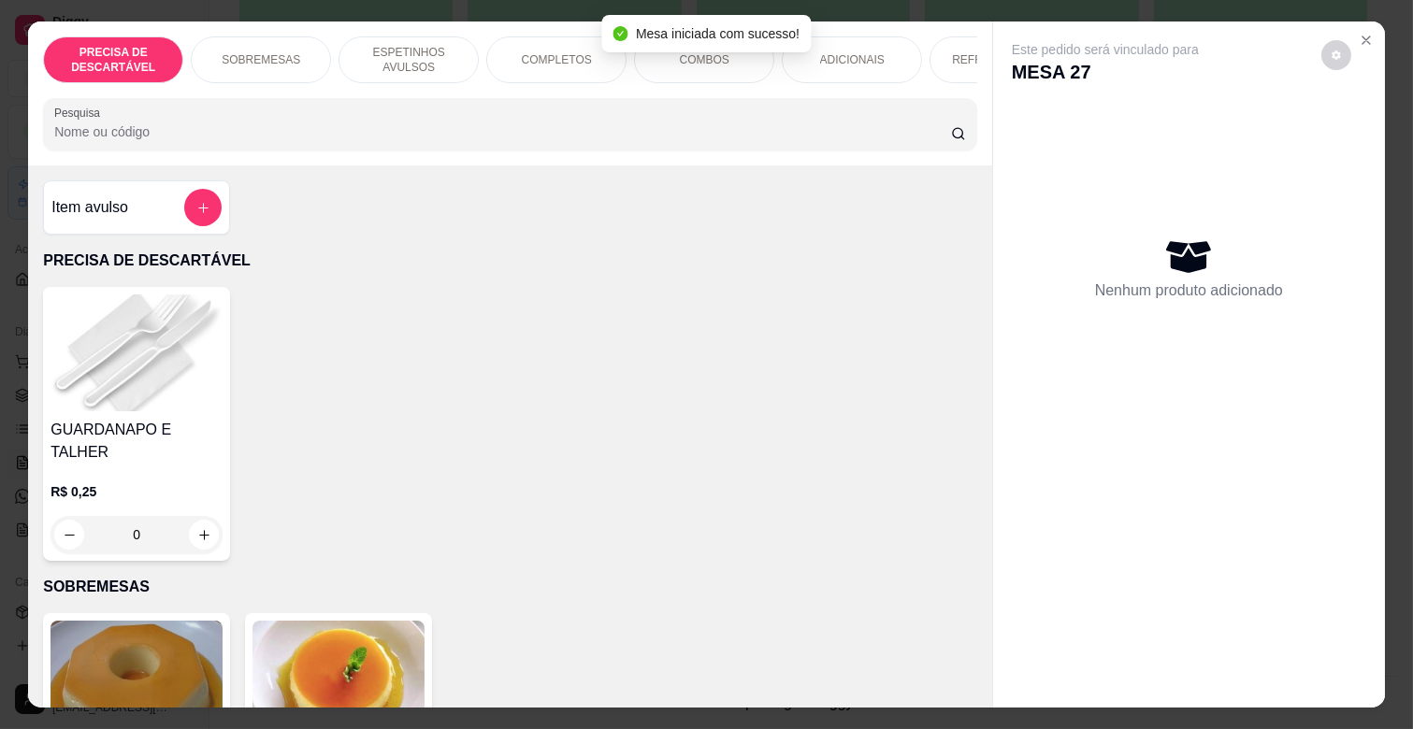
click at [386, 51] on p "ESPETINHOS AVULSOS" at bounding box center [408, 60] width 108 height 30
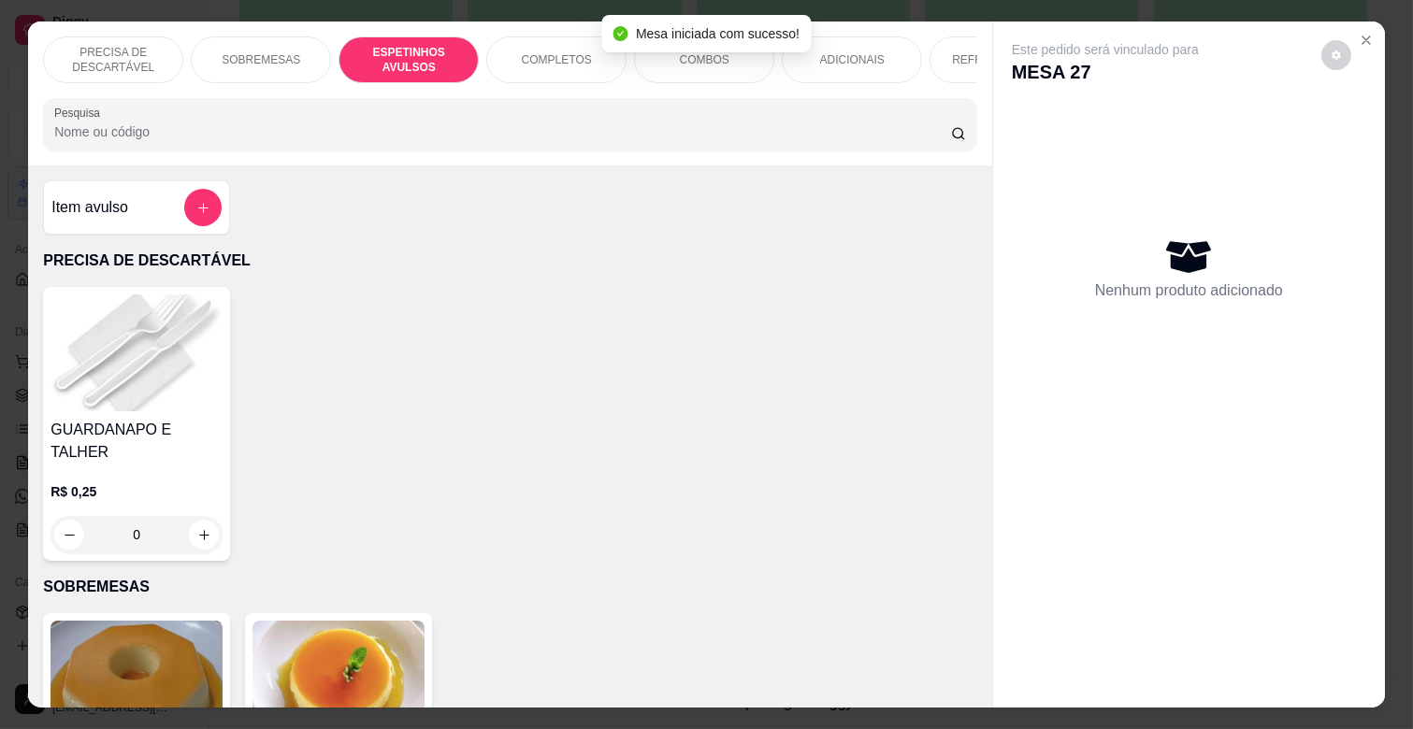
scroll to position [45, 0]
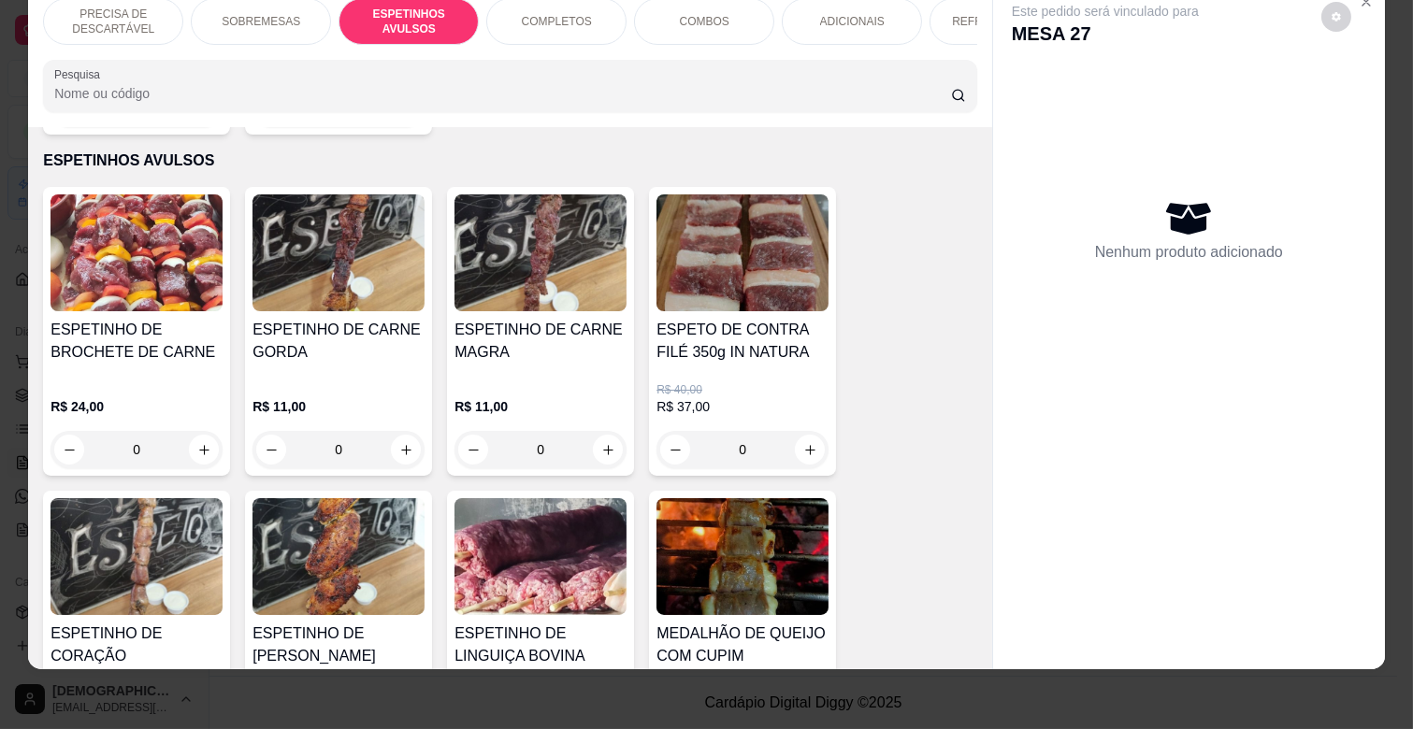
click at [602, 431] on div "0" at bounding box center [540, 449] width 172 height 37
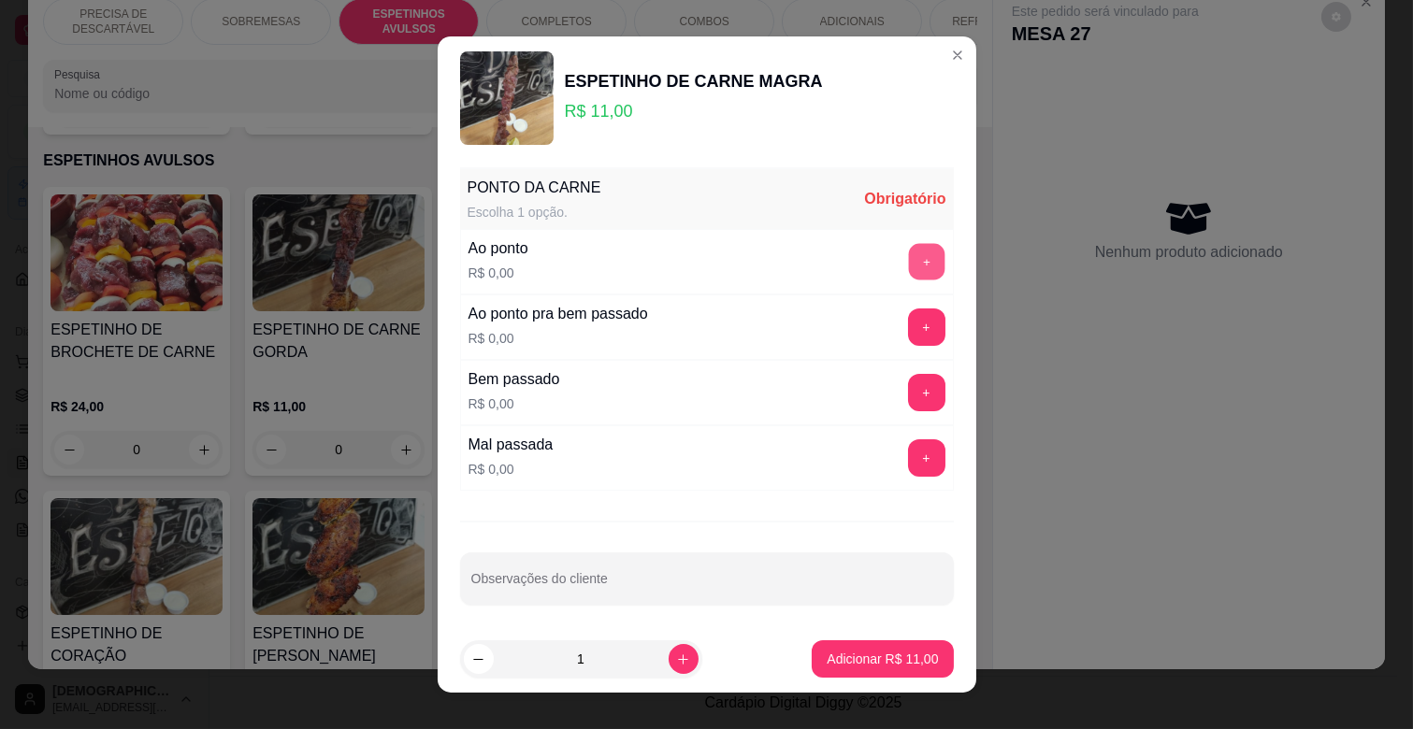
click at [908, 263] on button "+" at bounding box center [926, 262] width 36 height 36
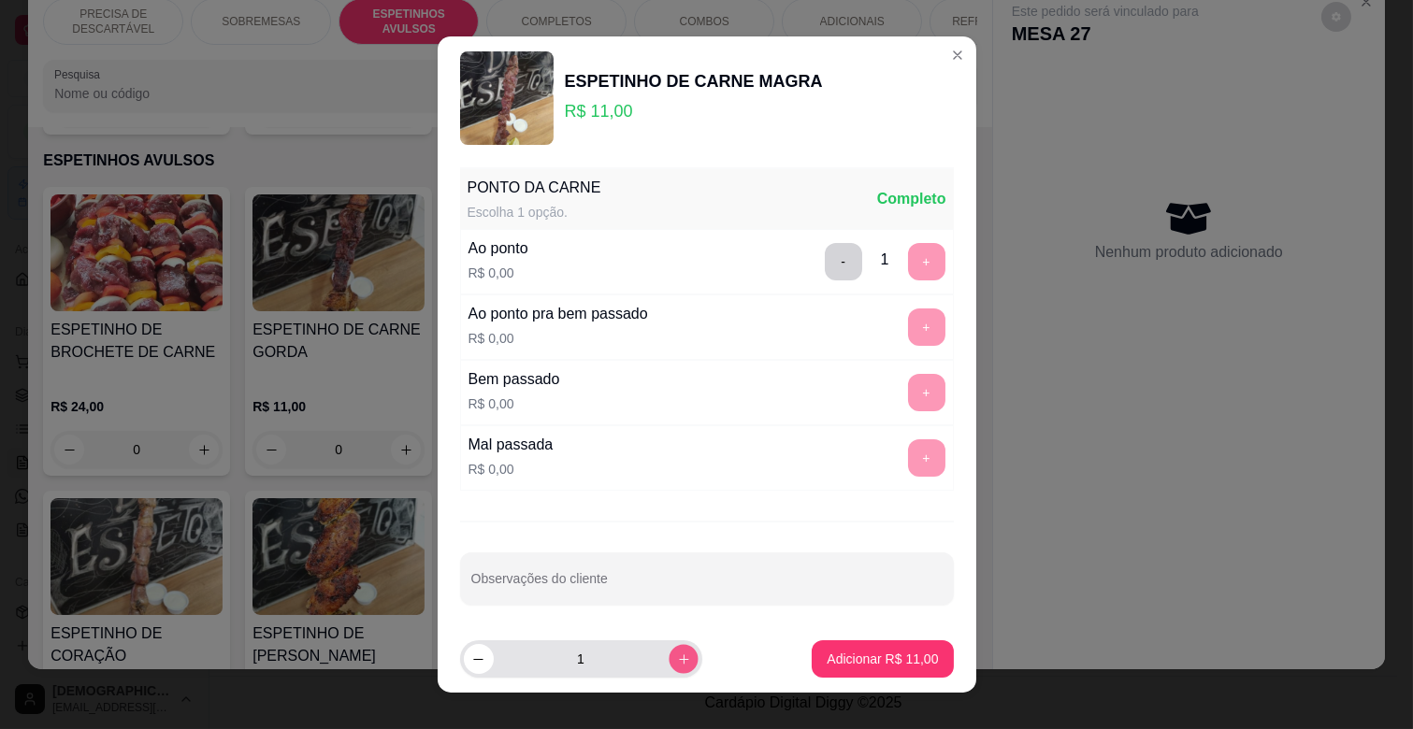
click at [675, 649] on div "1" at bounding box center [581, 658] width 235 height 37
click at [675, 649] on div "2" at bounding box center [581, 658] width 235 height 37
type input "3"
click at [812, 656] on button "Adicionar R$ 33,00" at bounding box center [882, 658] width 141 height 37
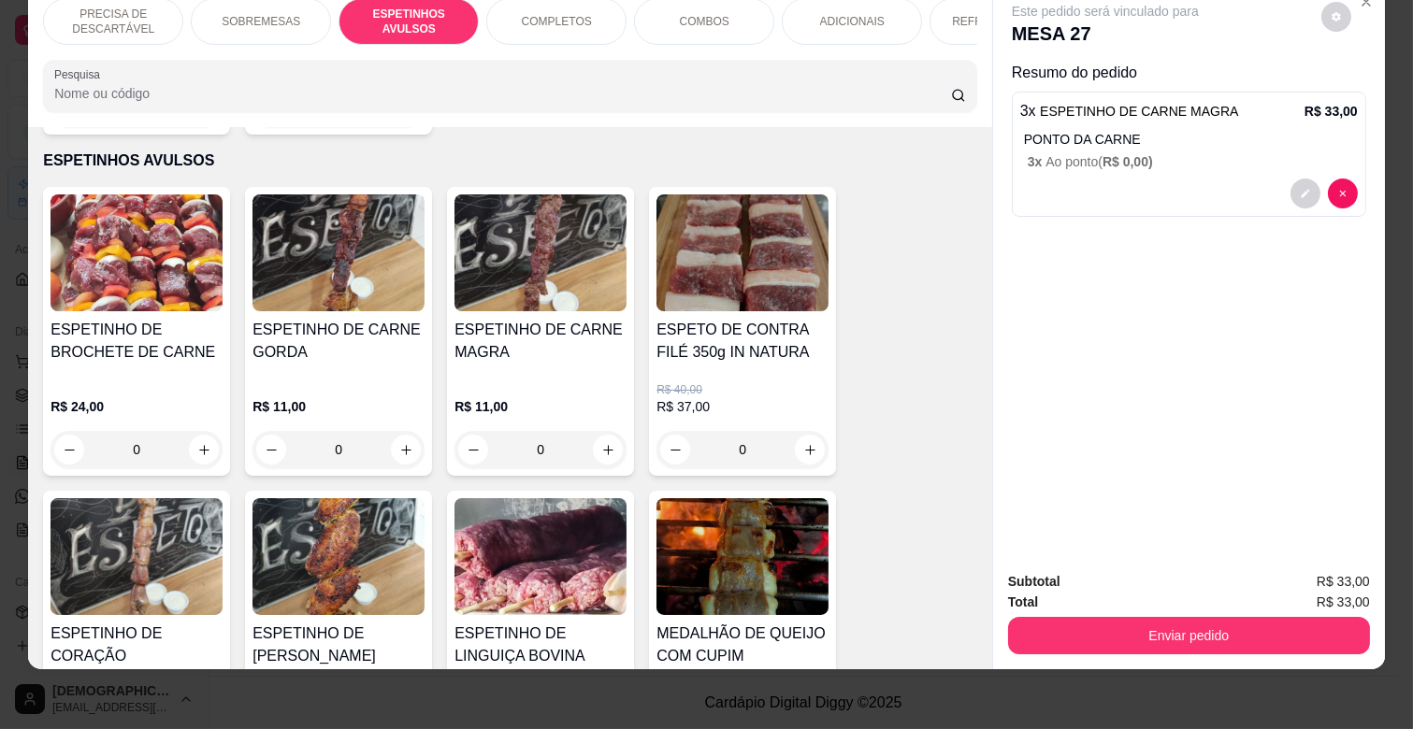
click at [836, 14] on p "ADICIONAIS" at bounding box center [852, 21] width 65 height 15
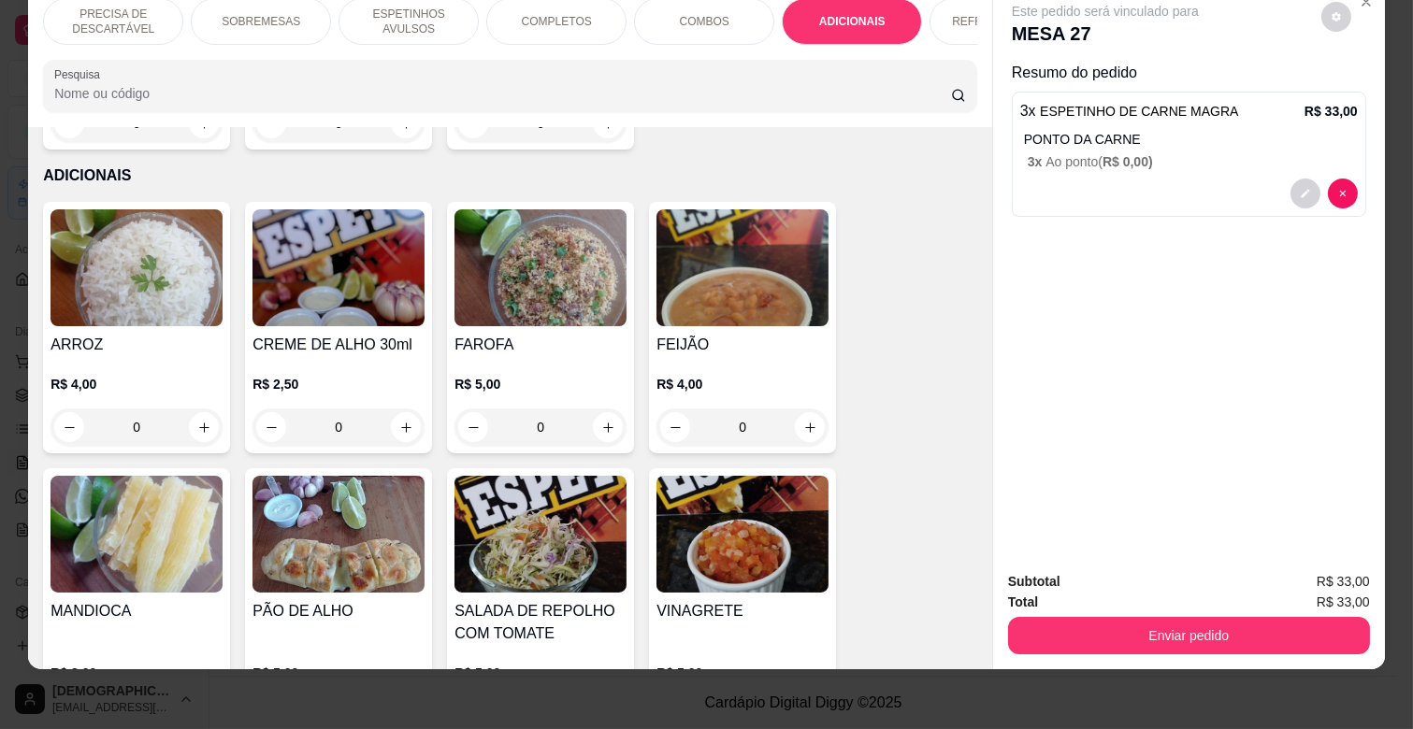
scroll to position [3301, 0]
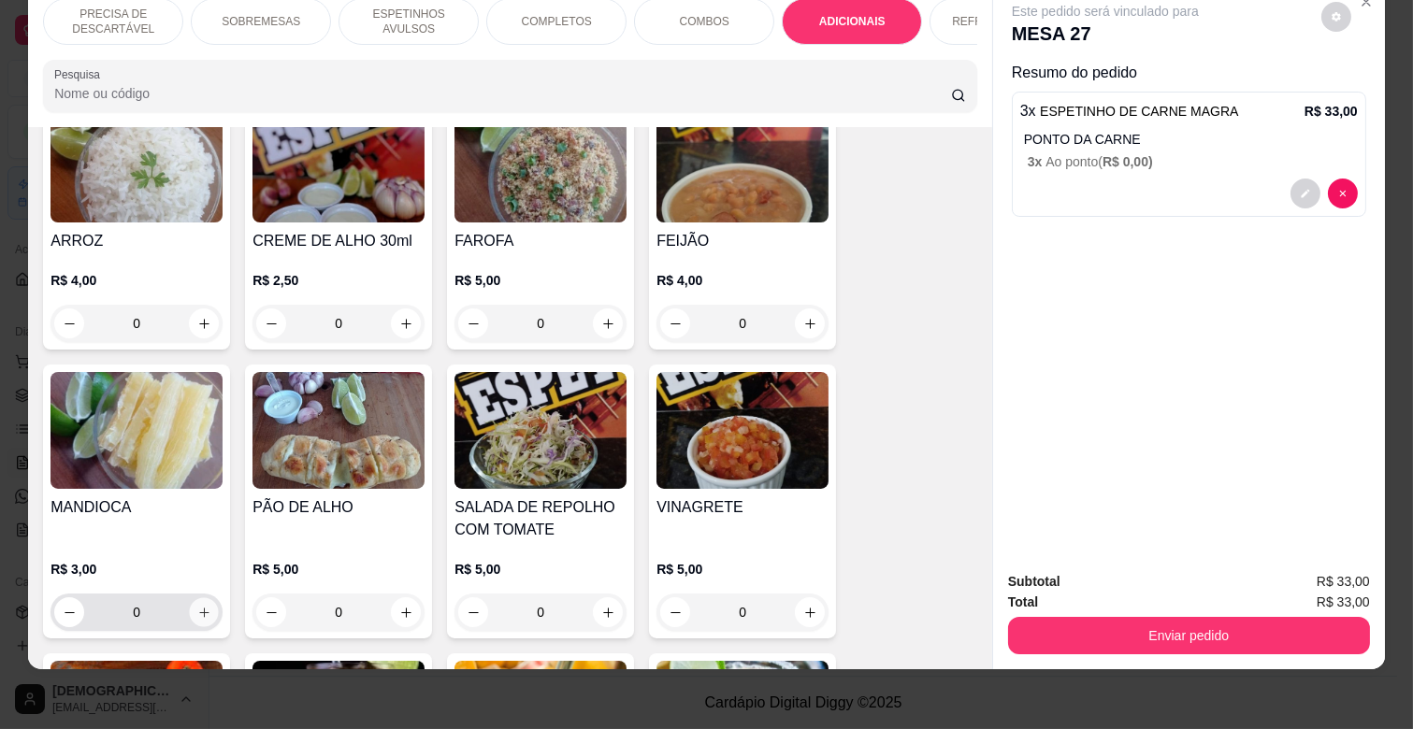
click at [197, 606] on icon "increase-product-quantity" at bounding box center [204, 613] width 14 height 14
type input "1"
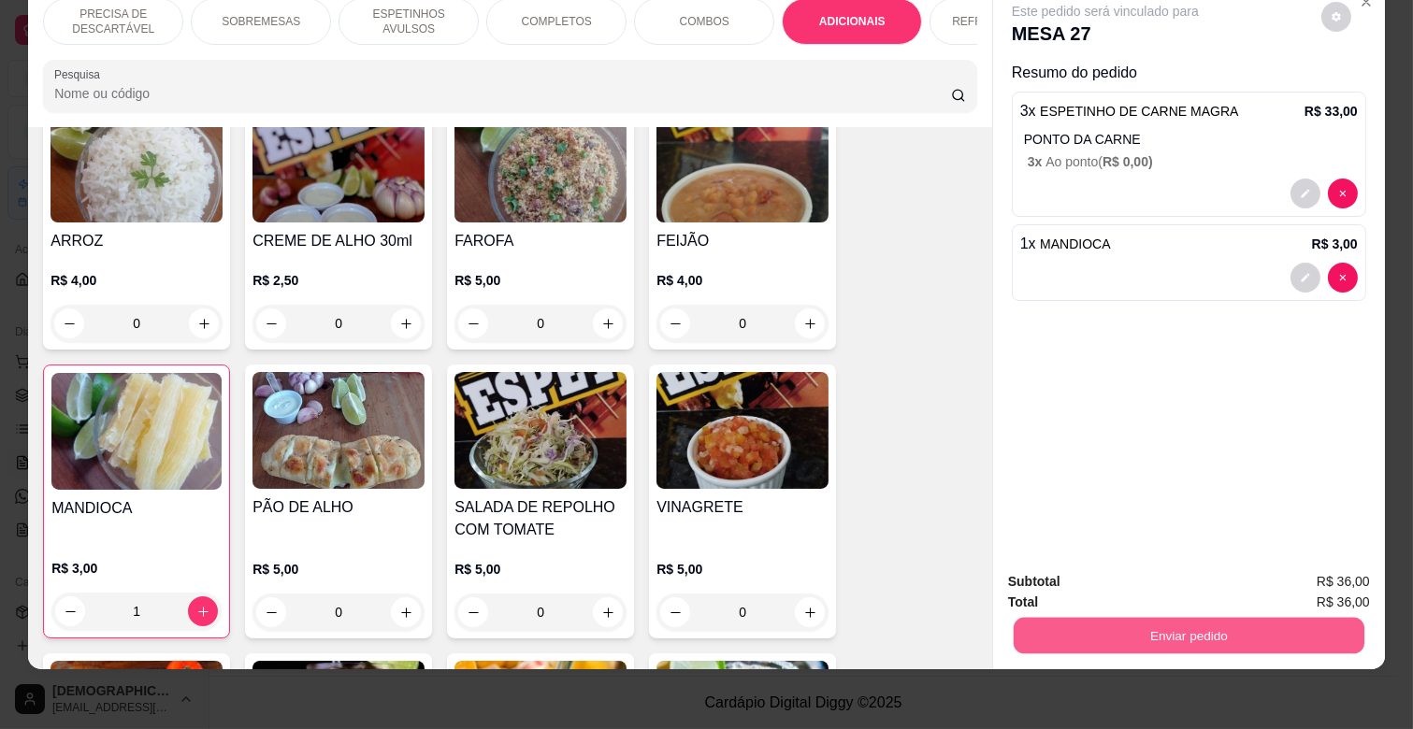
click at [1144, 621] on button "Enviar pedido" at bounding box center [1189, 635] width 351 height 36
click at [1159, 557] on button "Não registrar e enviar pedido" at bounding box center [1126, 574] width 189 height 35
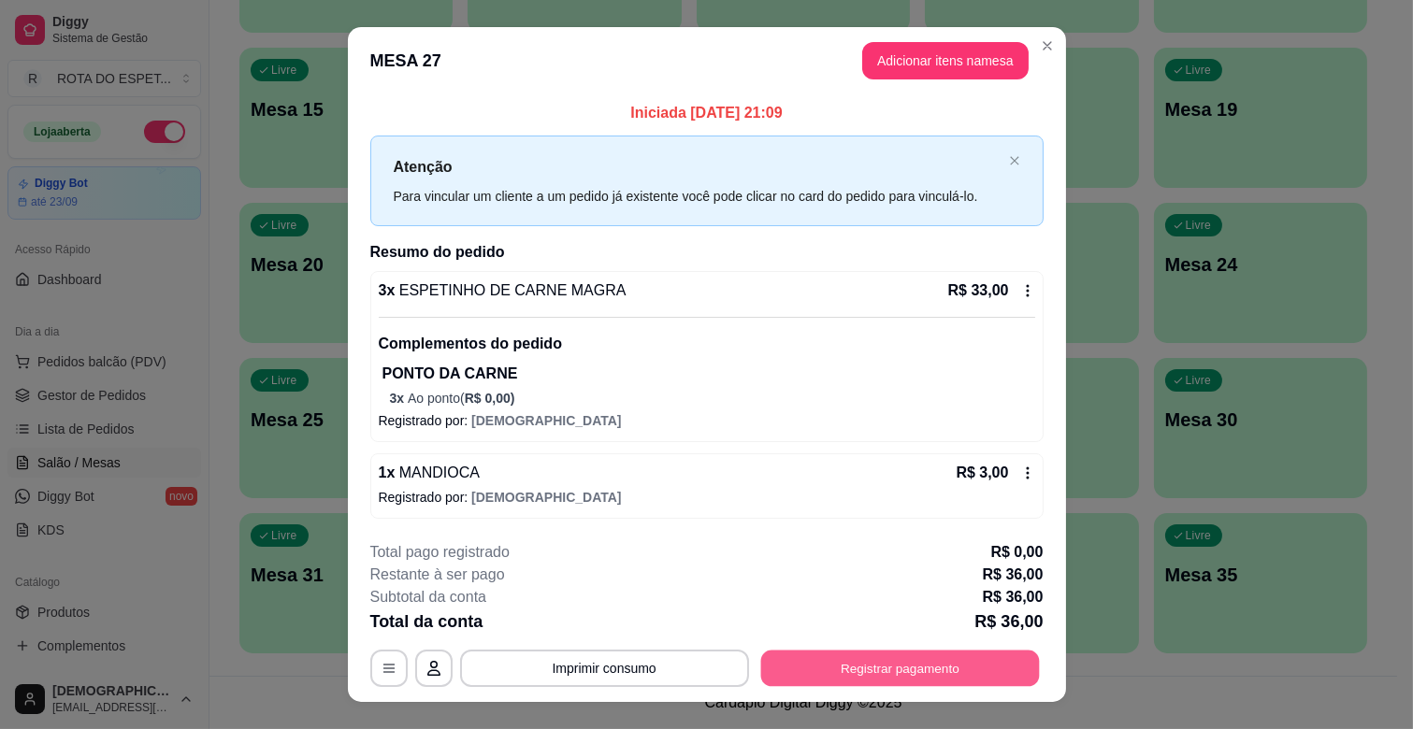
click at [946, 658] on button "Registrar pagamento" at bounding box center [899, 669] width 279 height 36
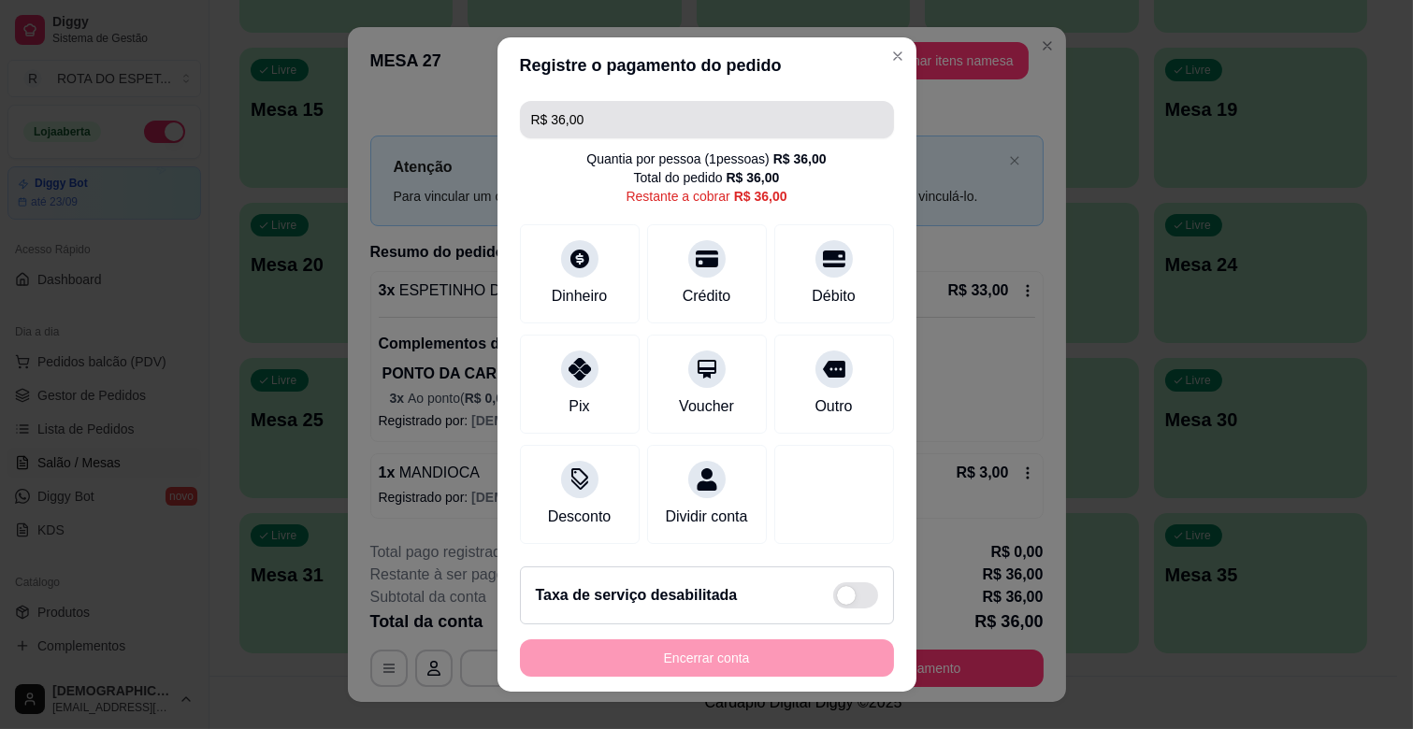
click at [786, 116] on input "R$ 36,00" at bounding box center [707, 119] width 352 height 37
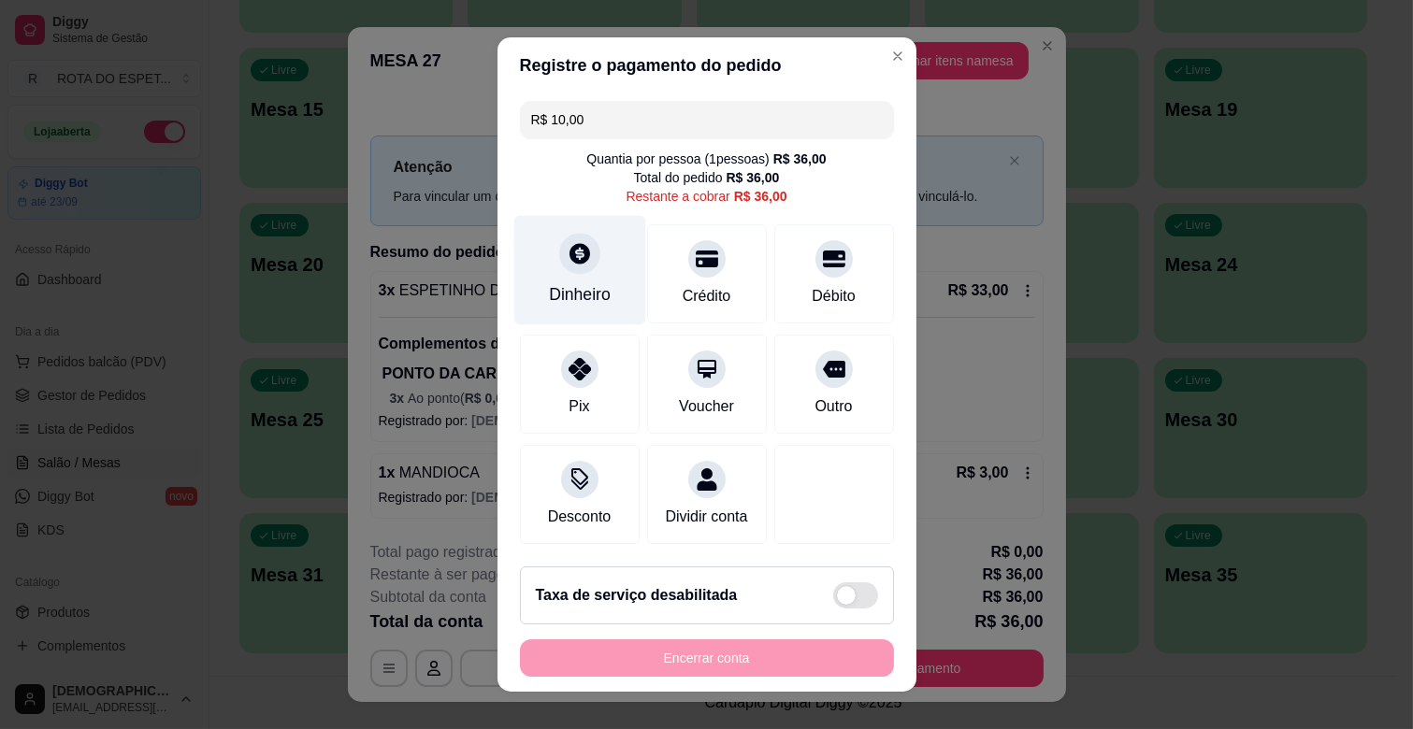
click at [559, 262] on div at bounding box center [579, 253] width 41 height 41
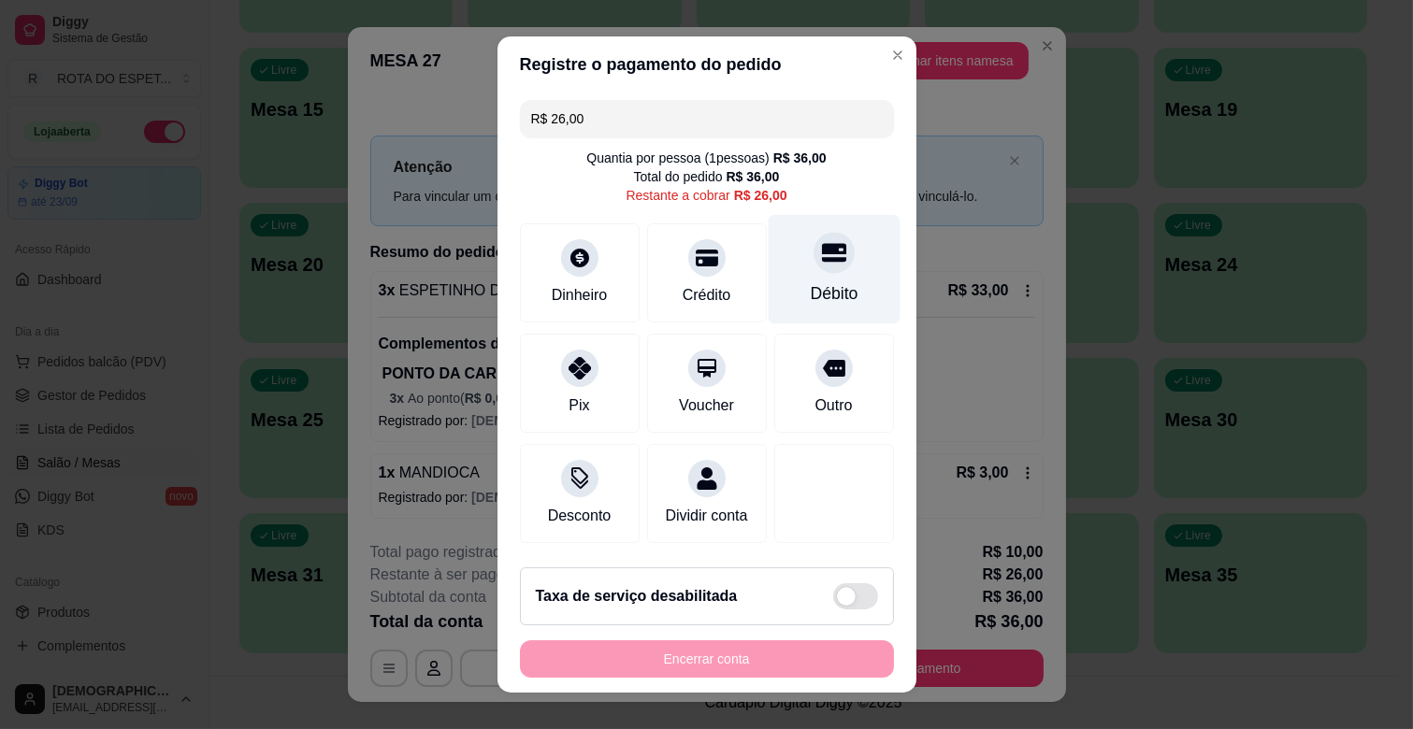
click at [800, 275] on div "Débito" at bounding box center [834, 269] width 132 height 109
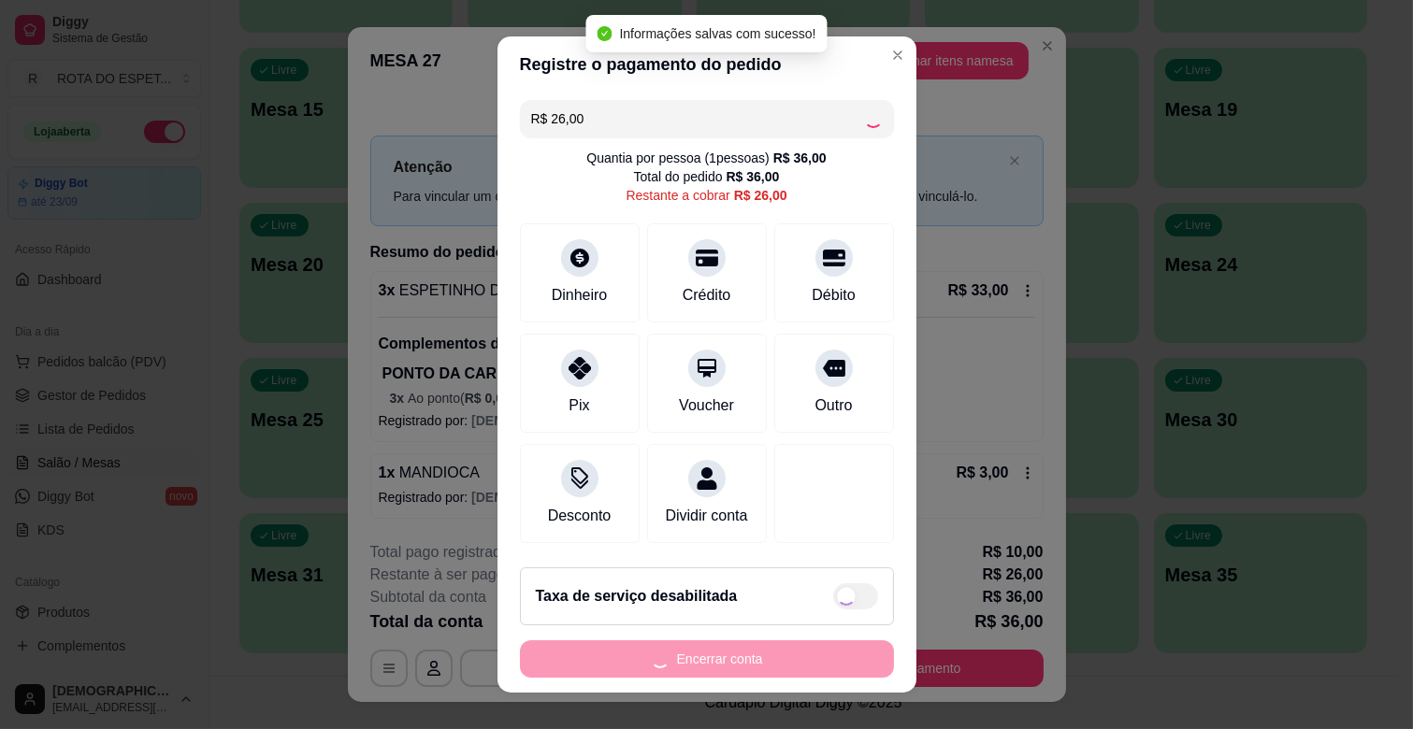
type input "R$ 0,00"
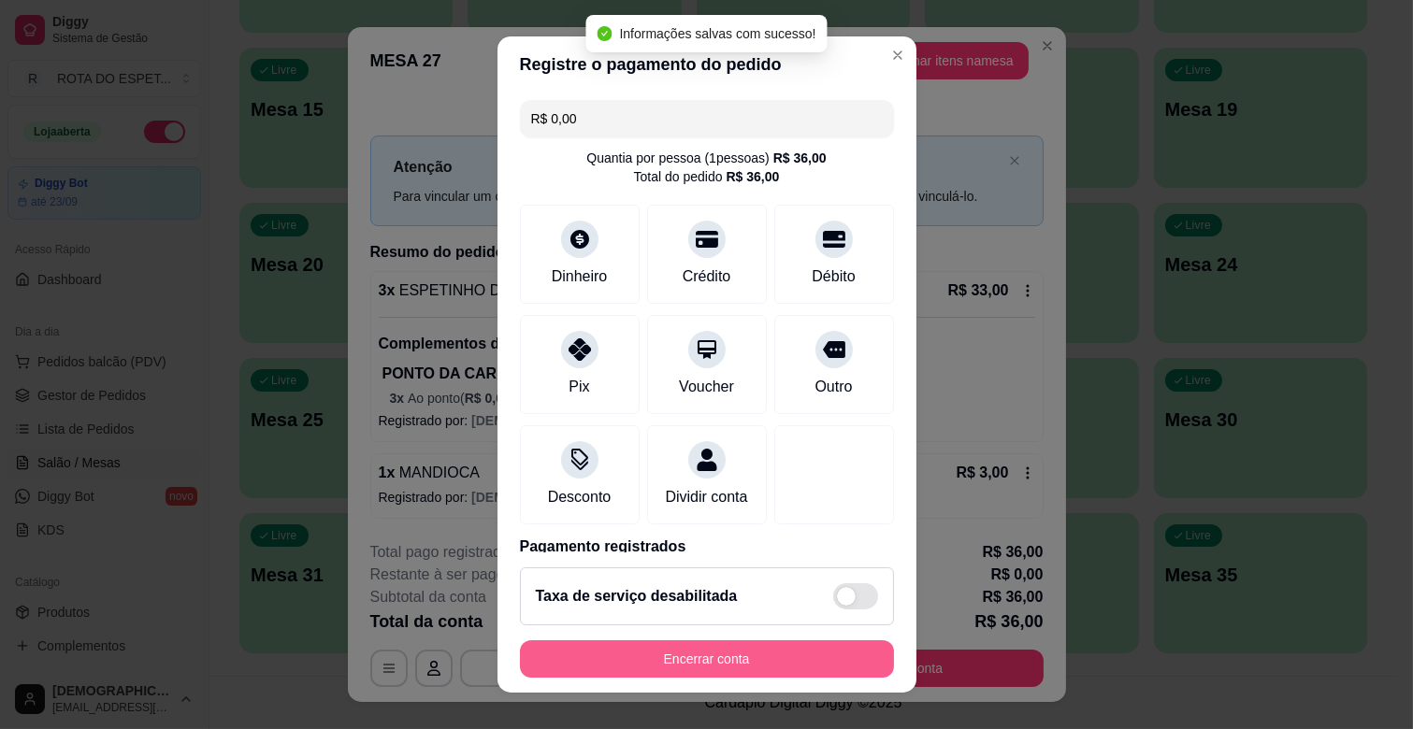
click at [714, 646] on button "Encerrar conta" at bounding box center [707, 658] width 374 height 37
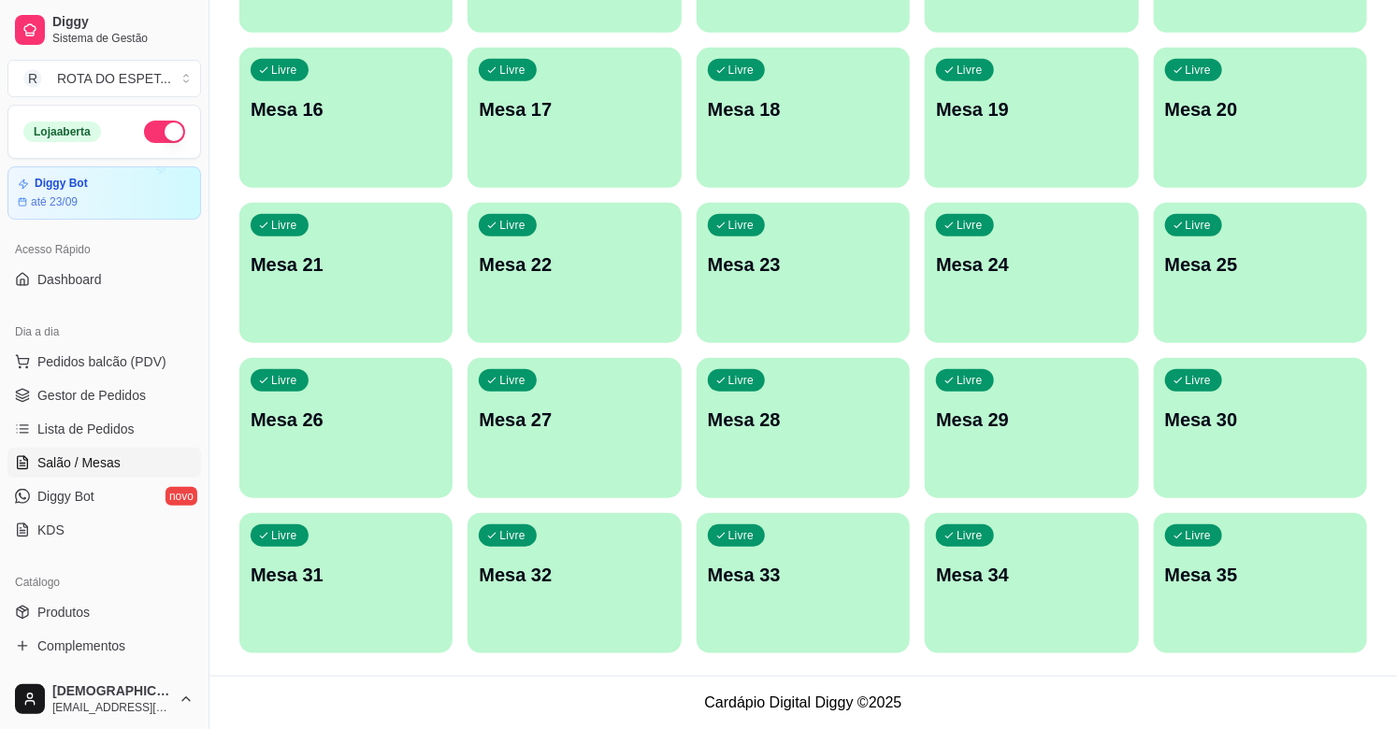
click at [1035, 302] on div "Livre Mesa 24" at bounding box center [1031, 262] width 213 height 118
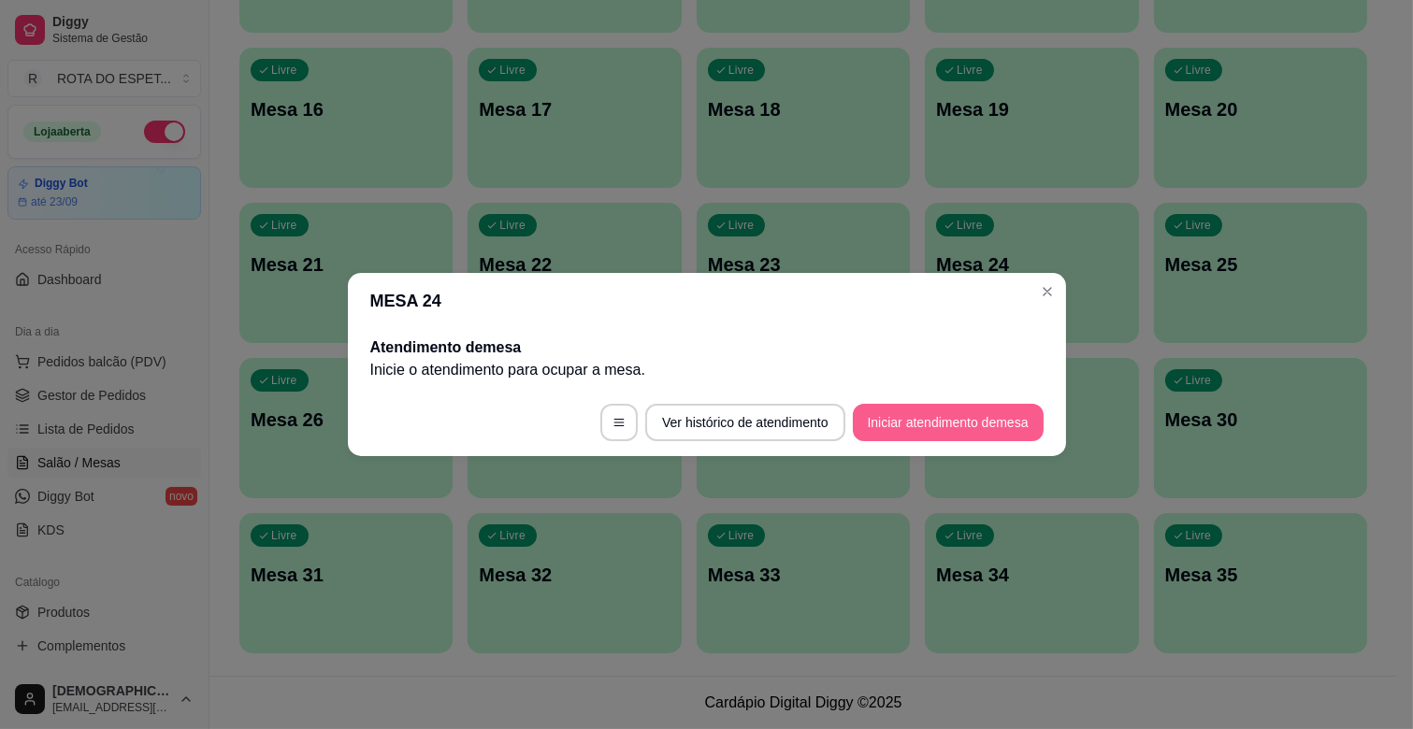
click at [910, 423] on button "Iniciar atendimento de mesa" at bounding box center [948, 422] width 191 height 37
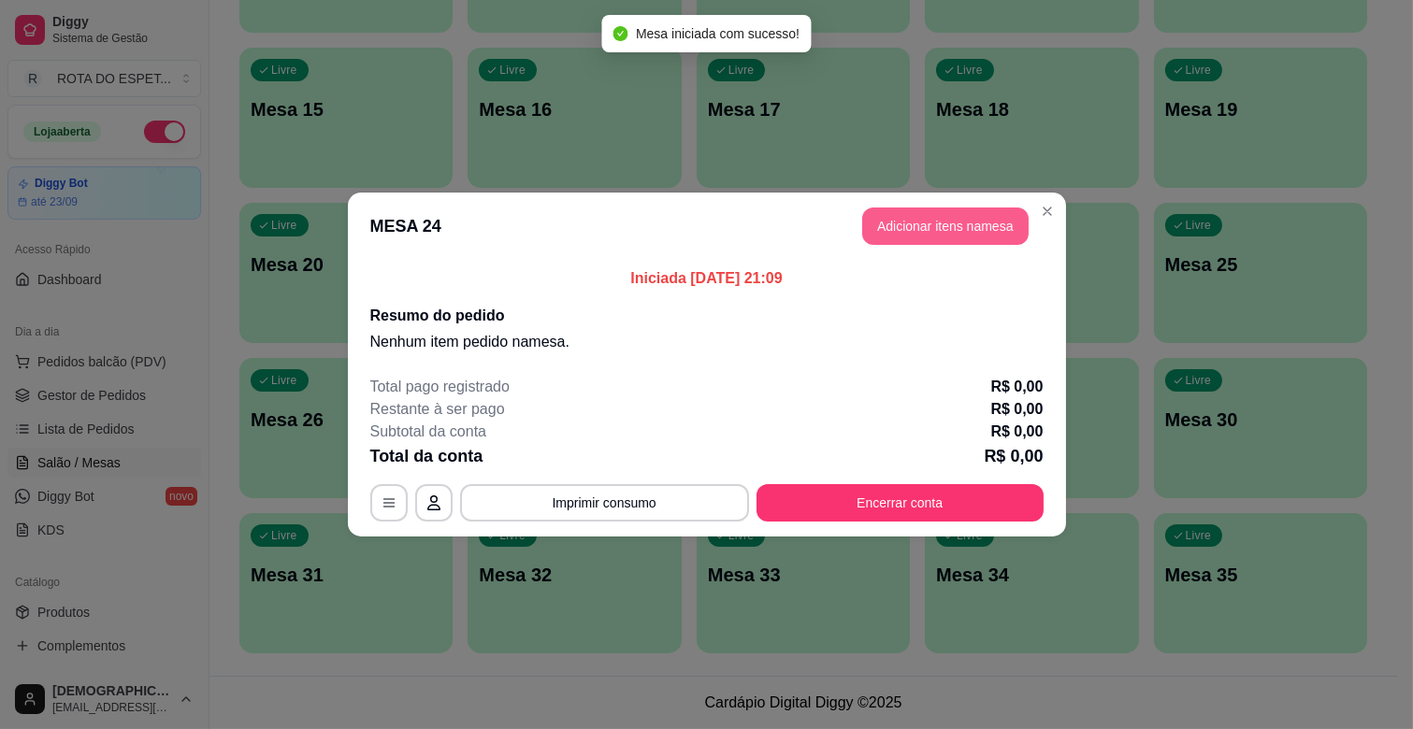
click at [993, 226] on button "Adicionar itens na mesa" at bounding box center [945, 226] width 166 height 37
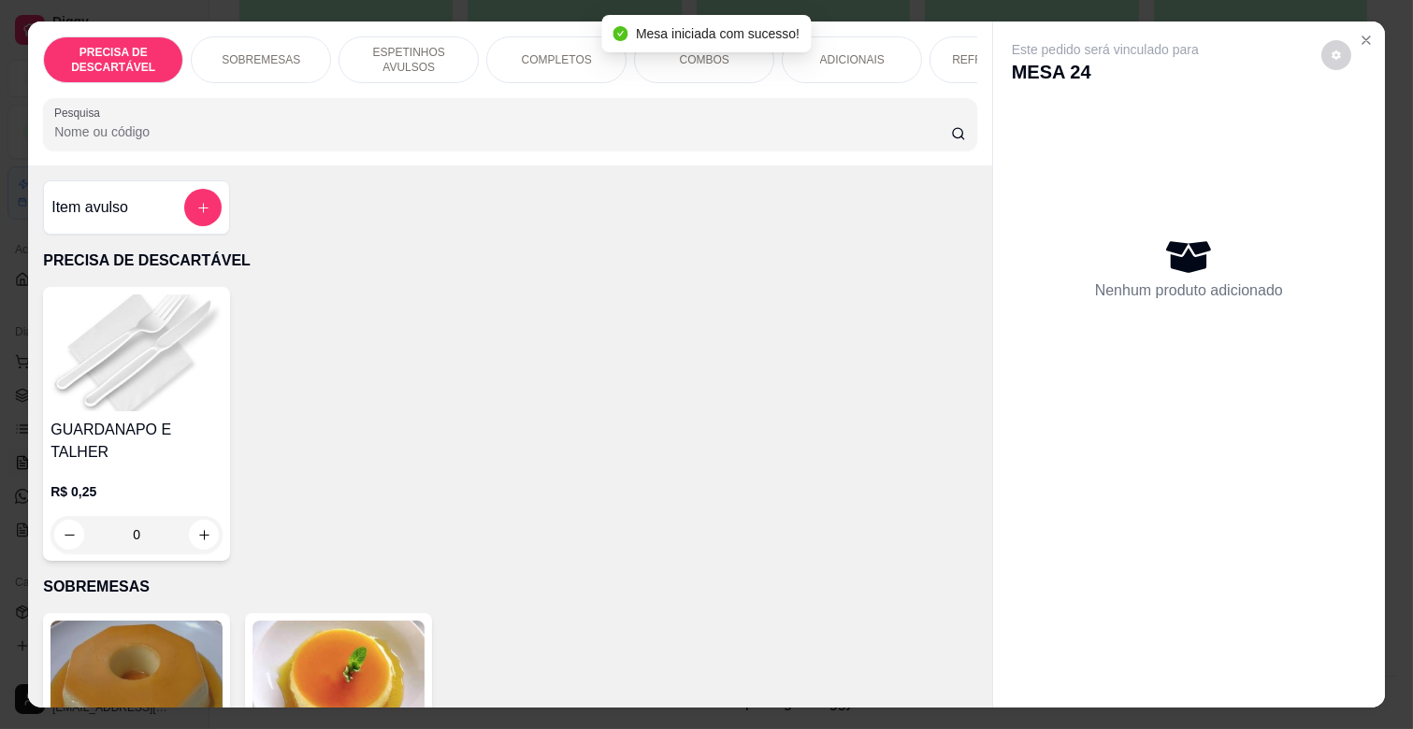
click at [573, 41] on div "COMPLETOS" at bounding box center [556, 59] width 140 height 47
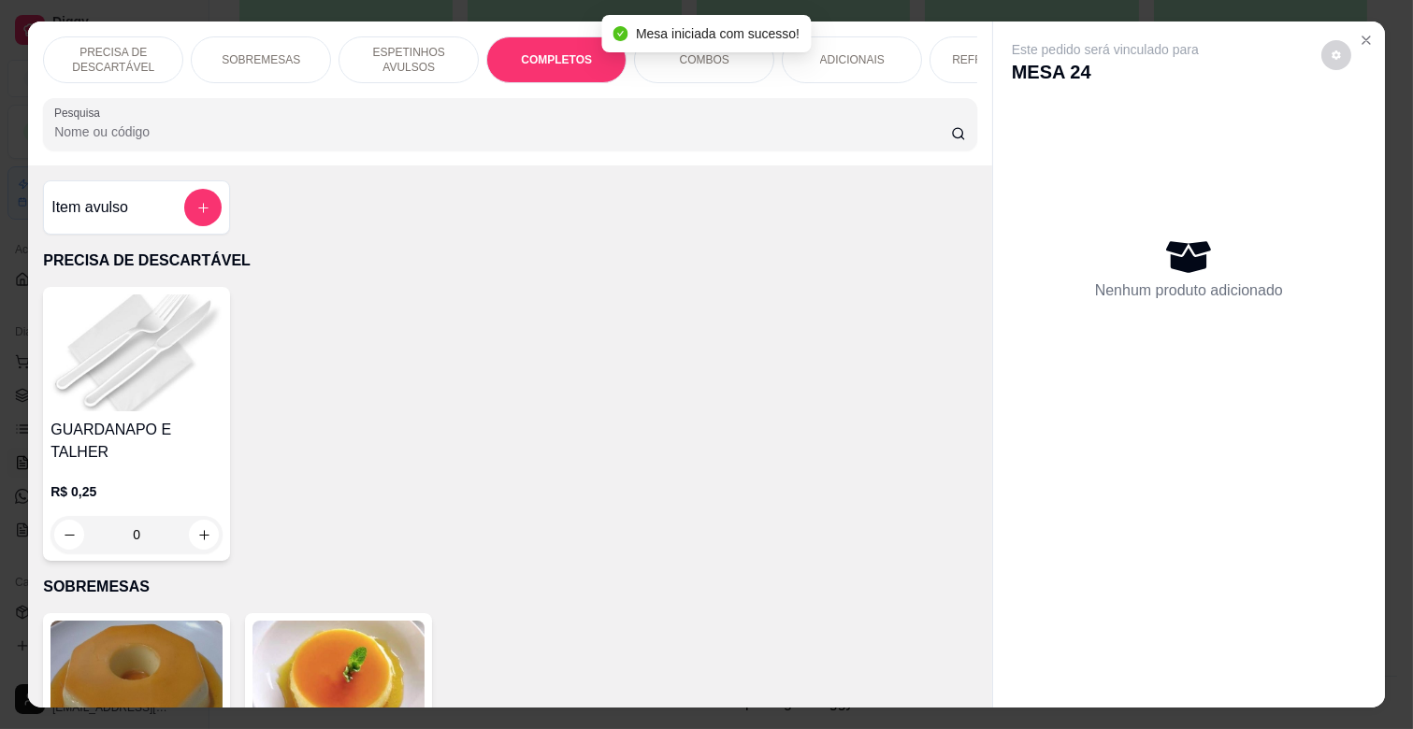
scroll to position [45, 0]
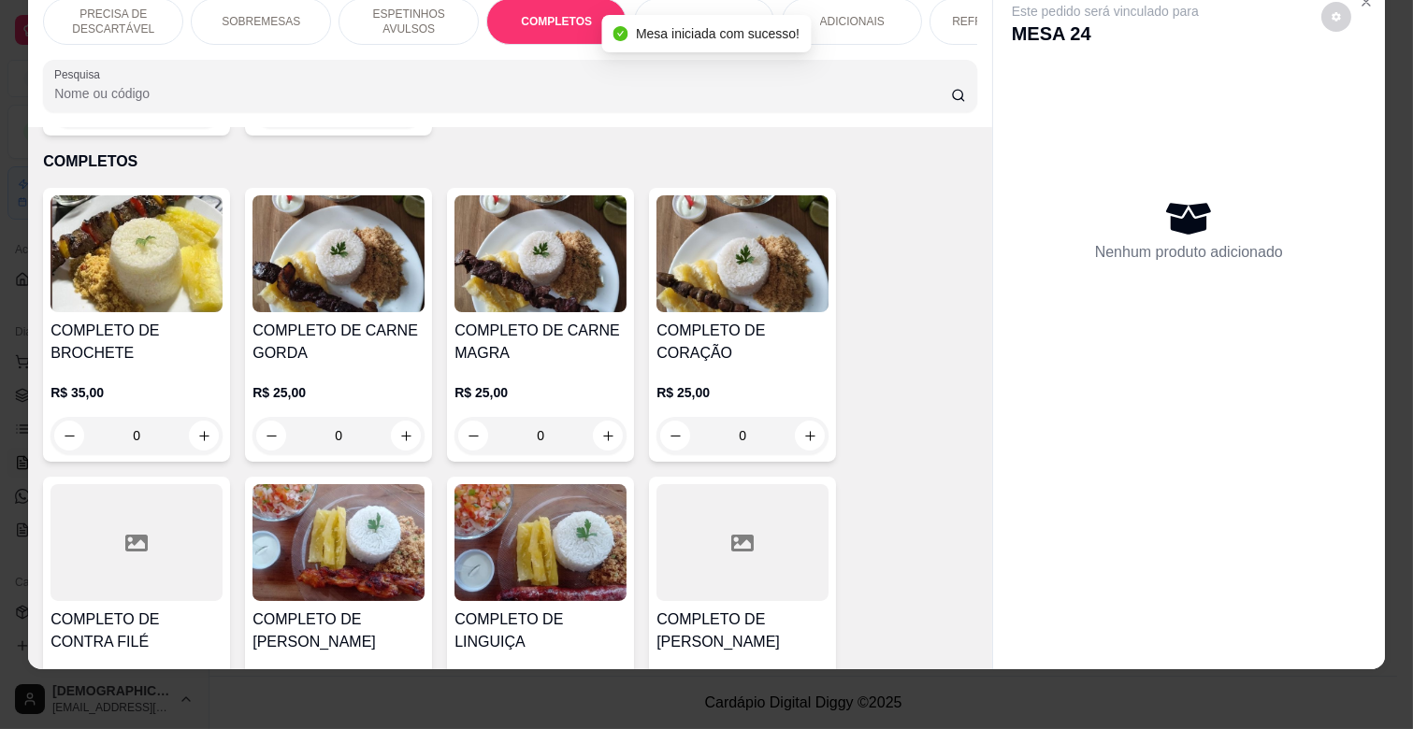
click at [530, 365] on div "R$ 25,00 0" at bounding box center [540, 410] width 172 height 90
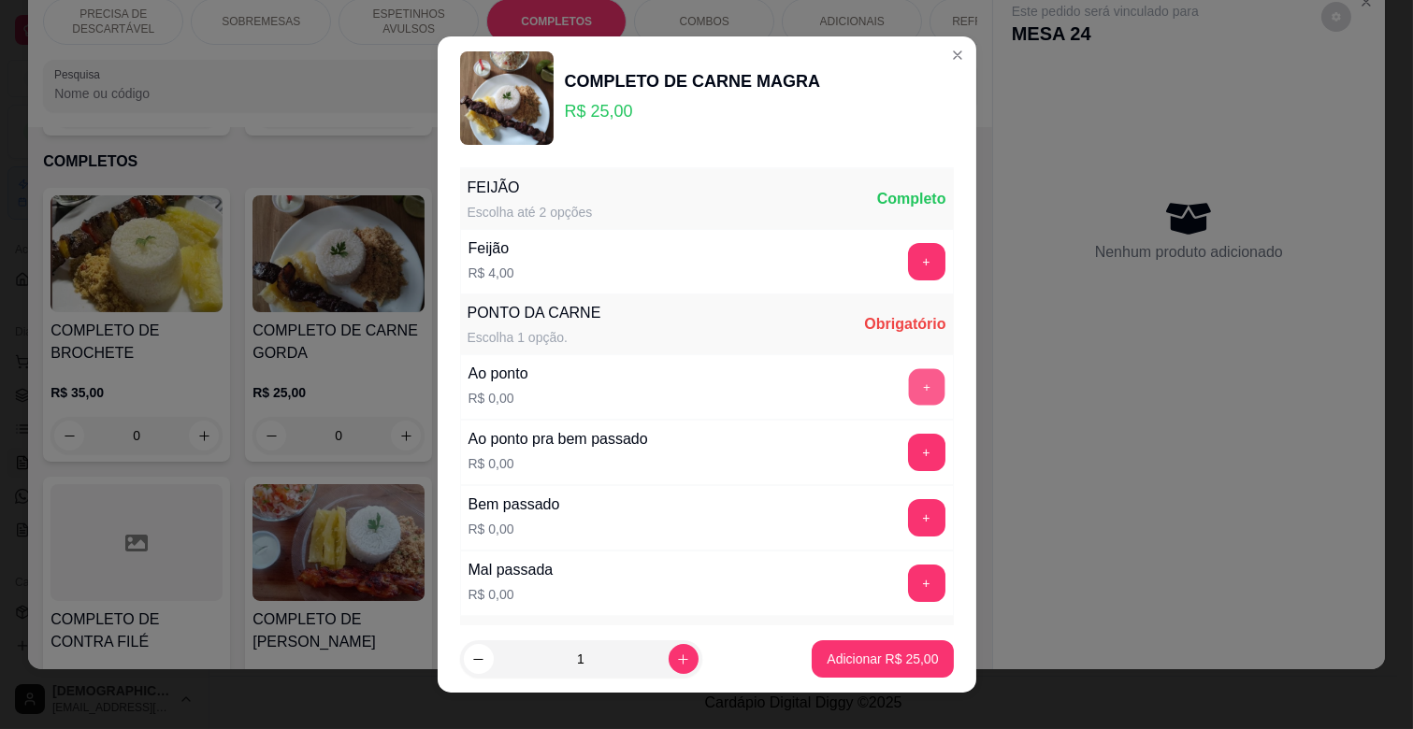
click at [908, 390] on button "+" at bounding box center [926, 387] width 36 height 36
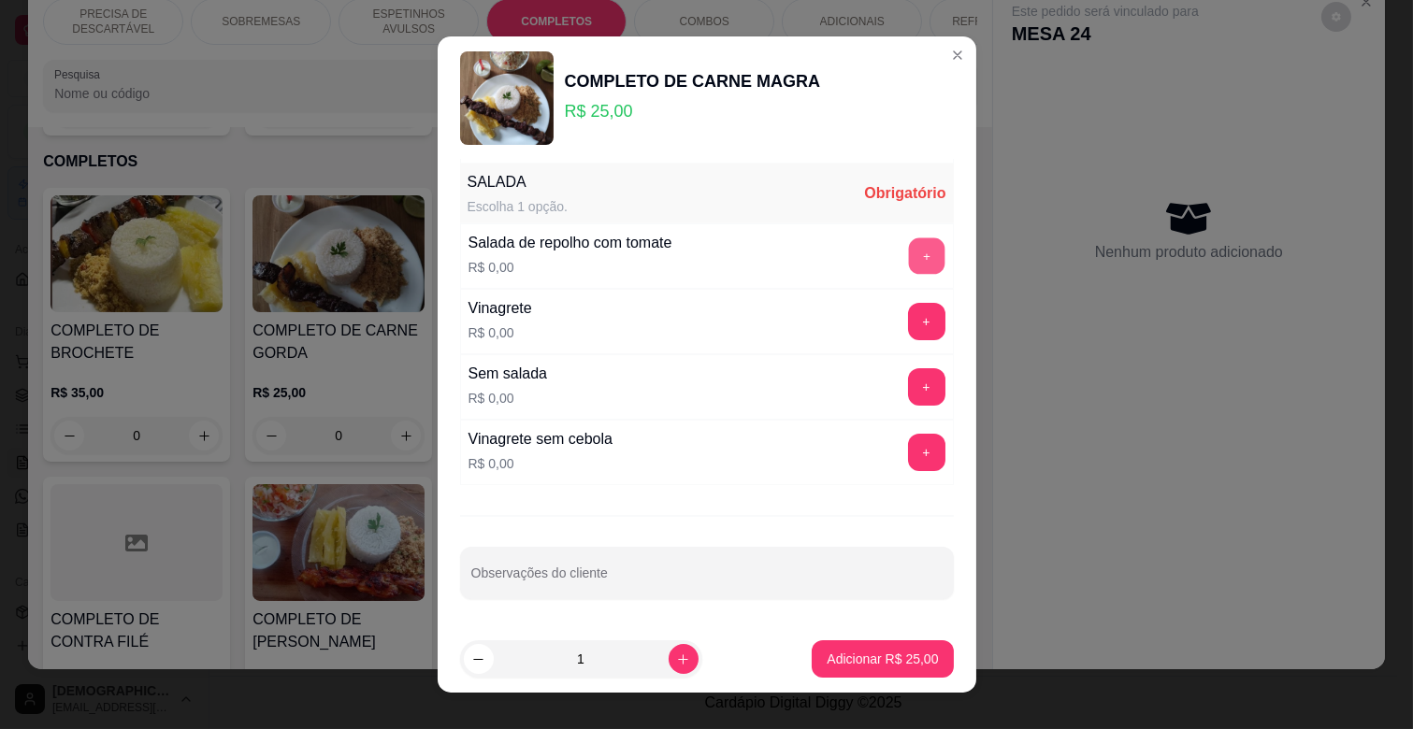
click at [908, 241] on button "+" at bounding box center [926, 256] width 36 height 36
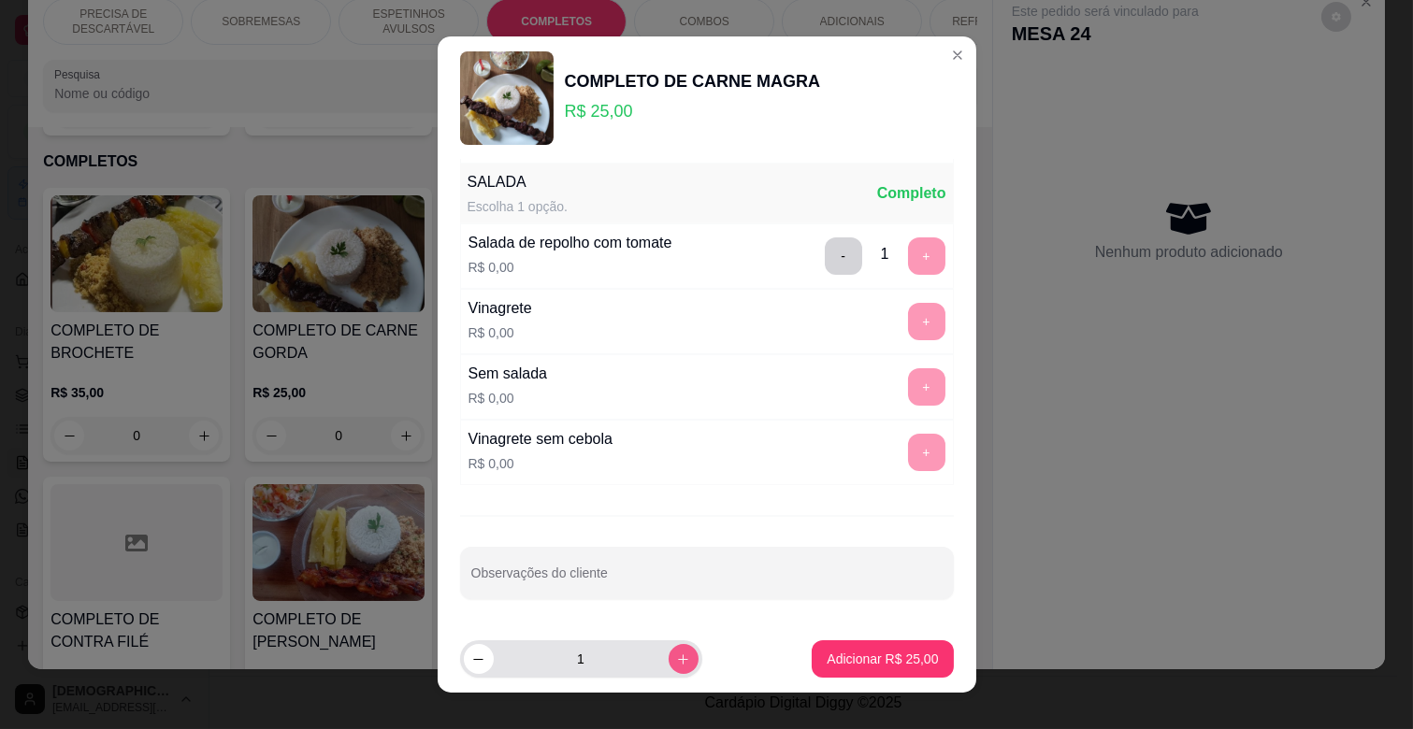
click at [676, 662] on icon "increase-product-quantity" at bounding box center [683, 660] width 14 height 14
type input "2"
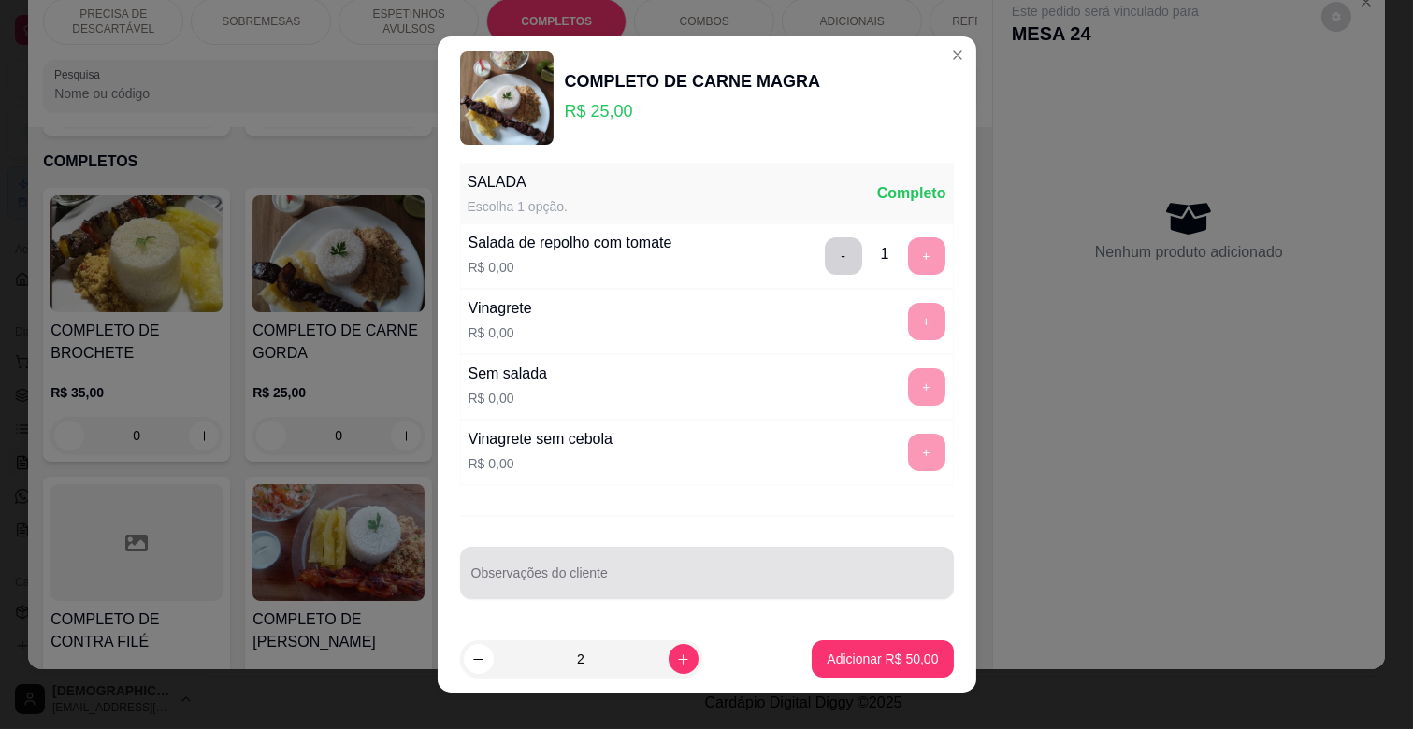
click at [627, 581] on input "Observações do cliente" at bounding box center [706, 580] width 471 height 19
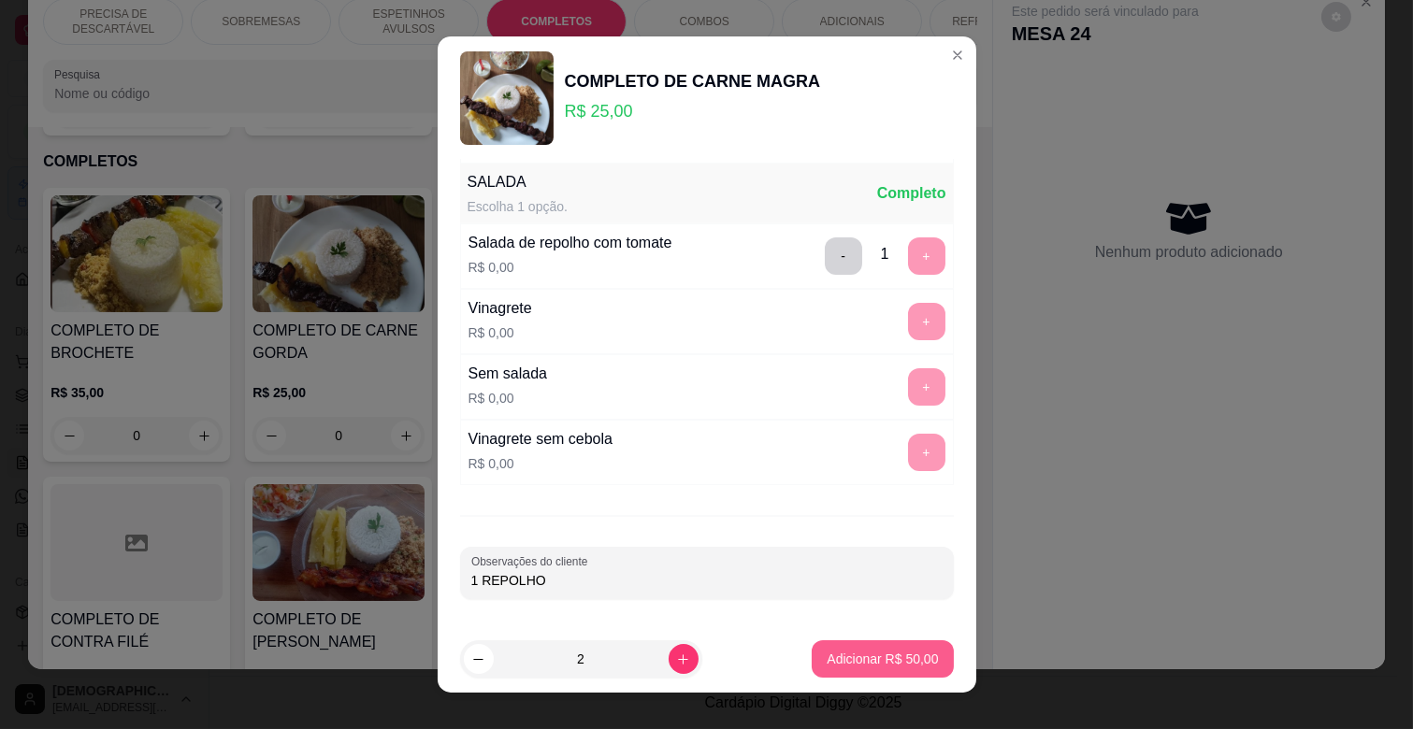
type input "1 REPOLHO"
click at [836, 659] on p "Adicionar R$ 50,00" at bounding box center [882, 659] width 108 height 18
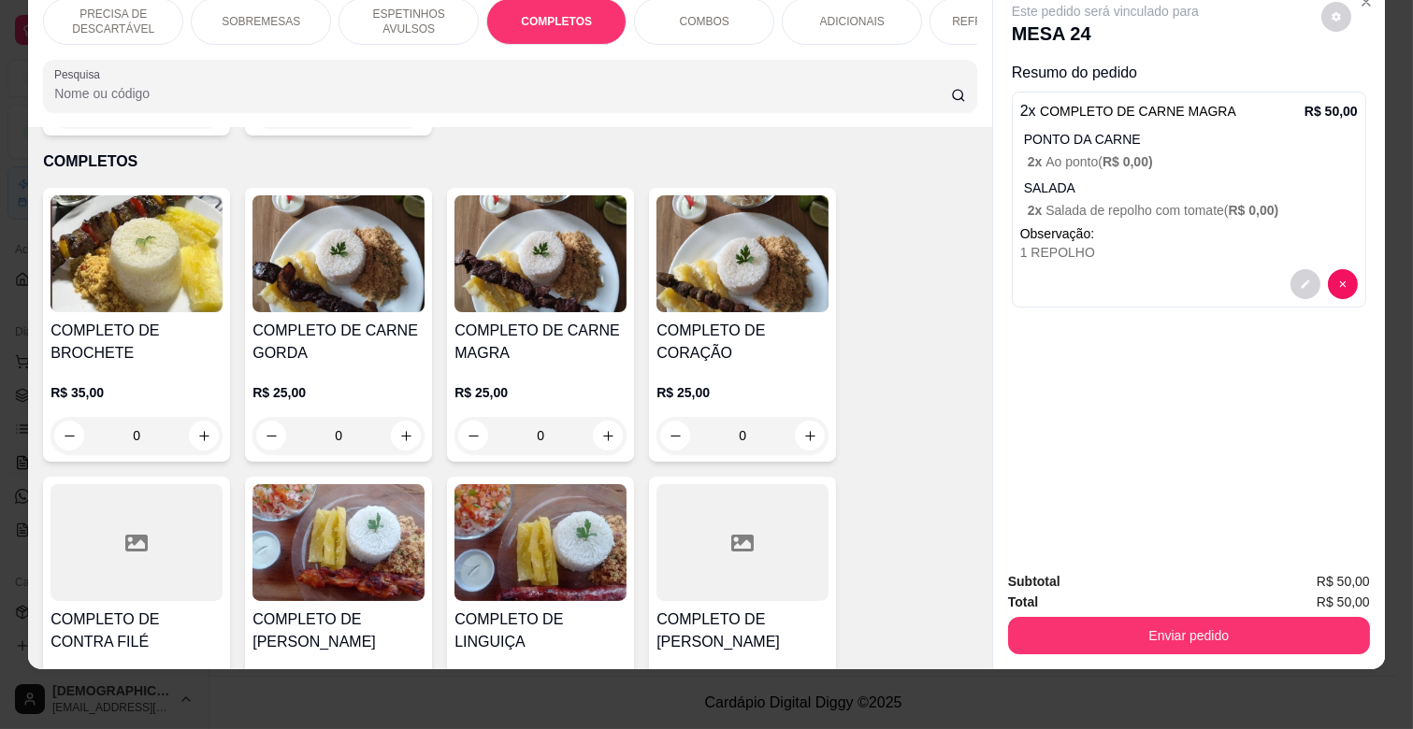
click at [395, 12] on p "ESPETINHOS AVULSOS" at bounding box center [408, 22] width 108 height 30
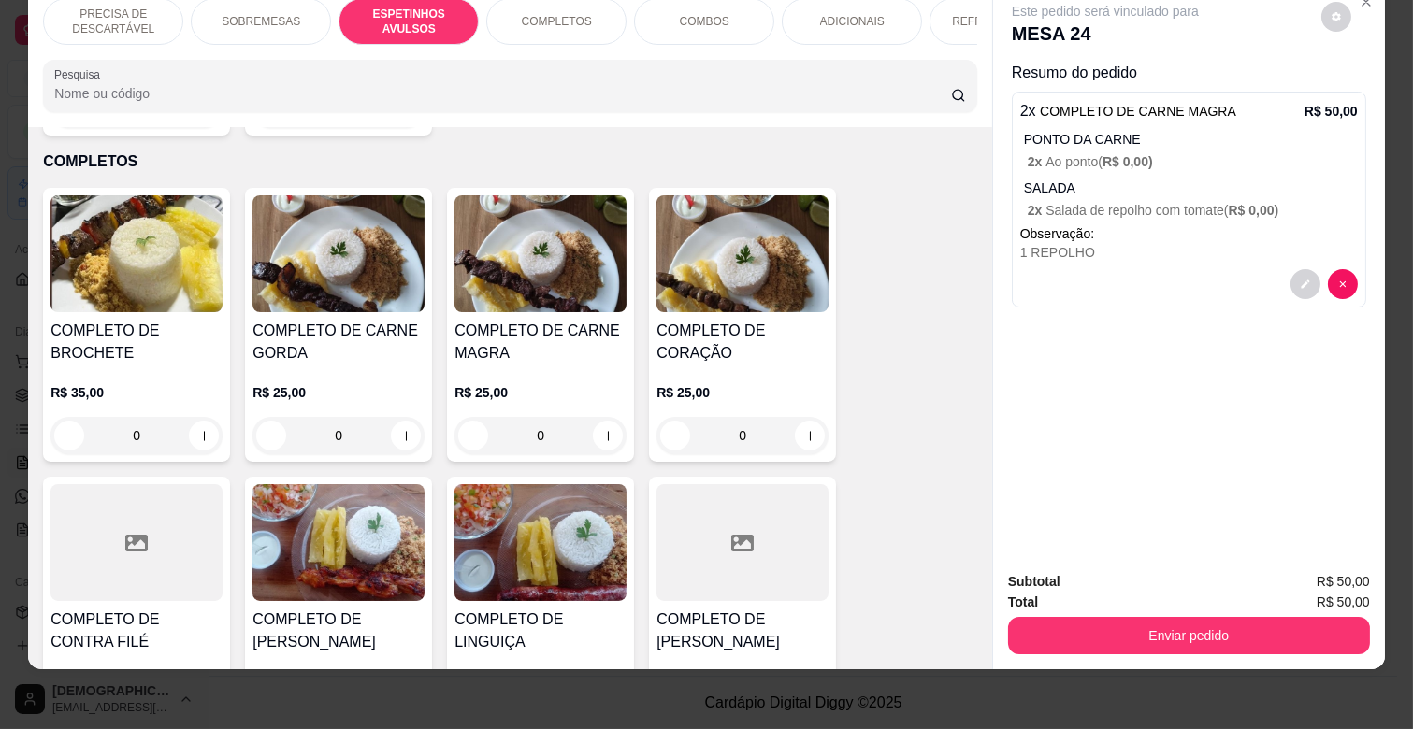
scroll to position [714, 0]
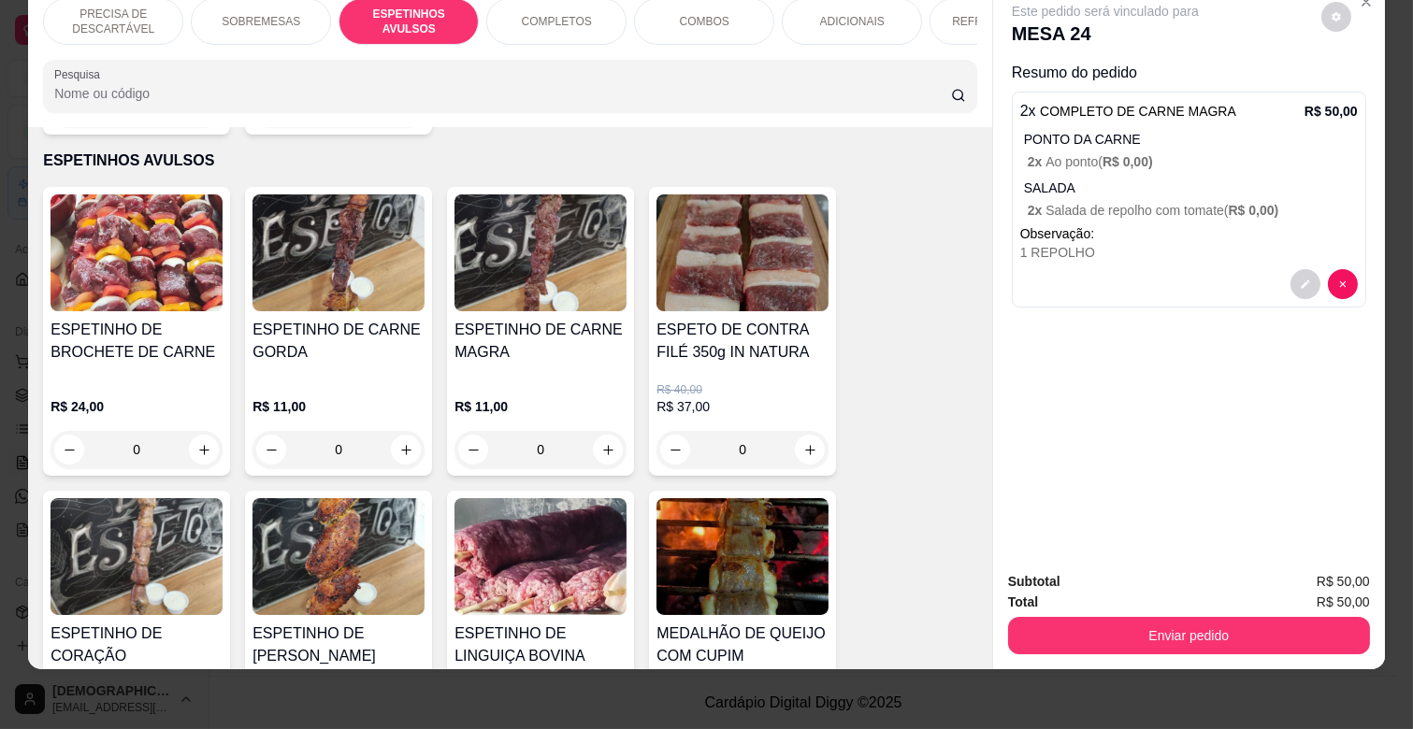
click at [581, 351] on div "ESPETINHO DE CARNE MAGRA" at bounding box center [540, 349] width 172 height 60
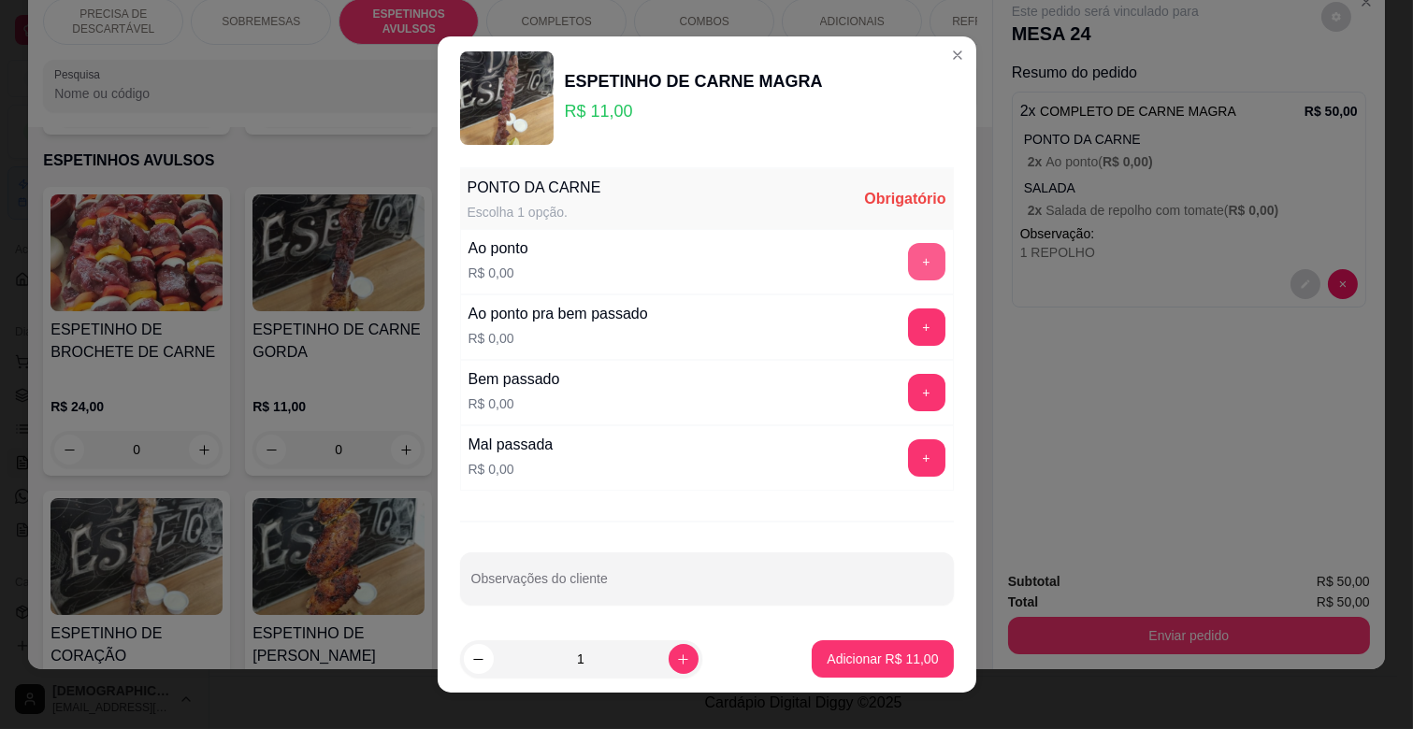
click at [908, 262] on button "+" at bounding box center [926, 261] width 37 height 37
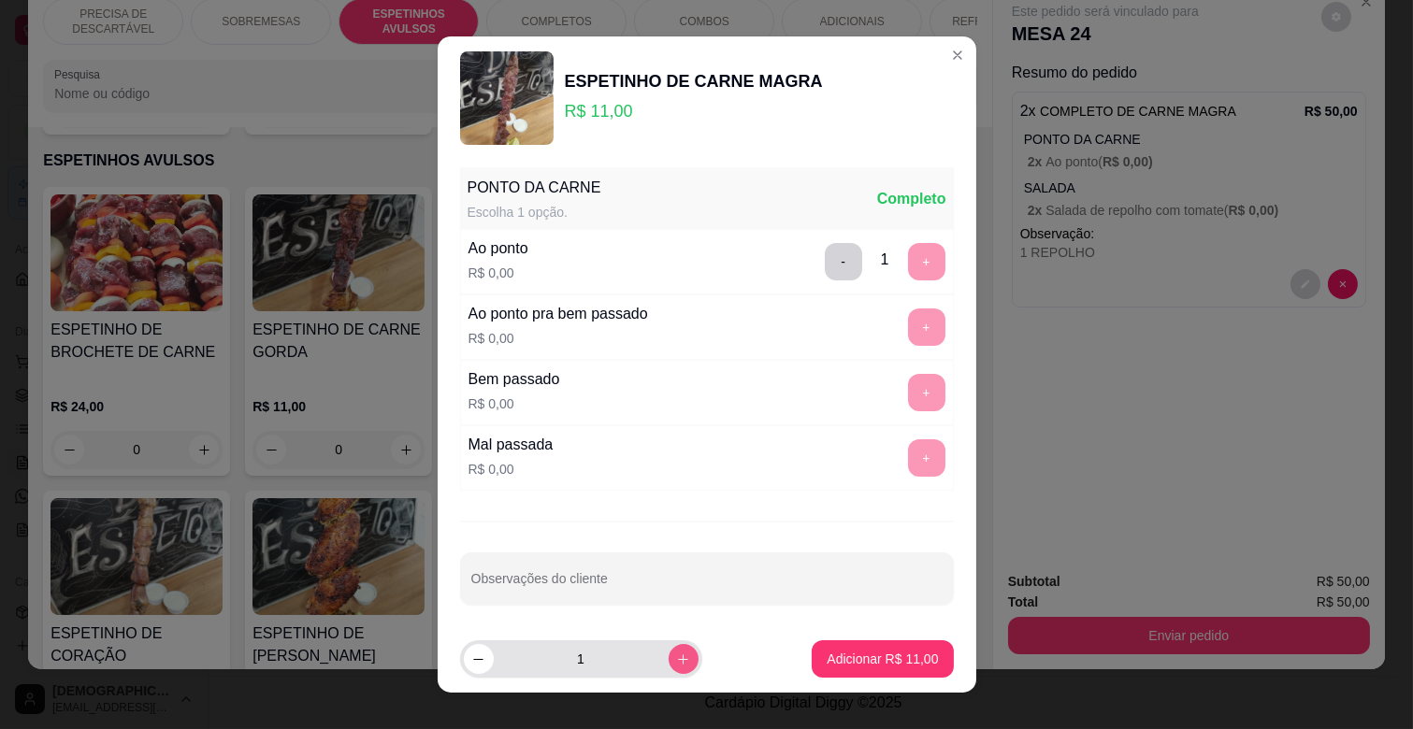
click at [676, 653] on icon "increase-product-quantity" at bounding box center [683, 660] width 14 height 14
click at [480, 654] on button "decrease-product-quantity" at bounding box center [478, 658] width 29 height 29
type input "3"
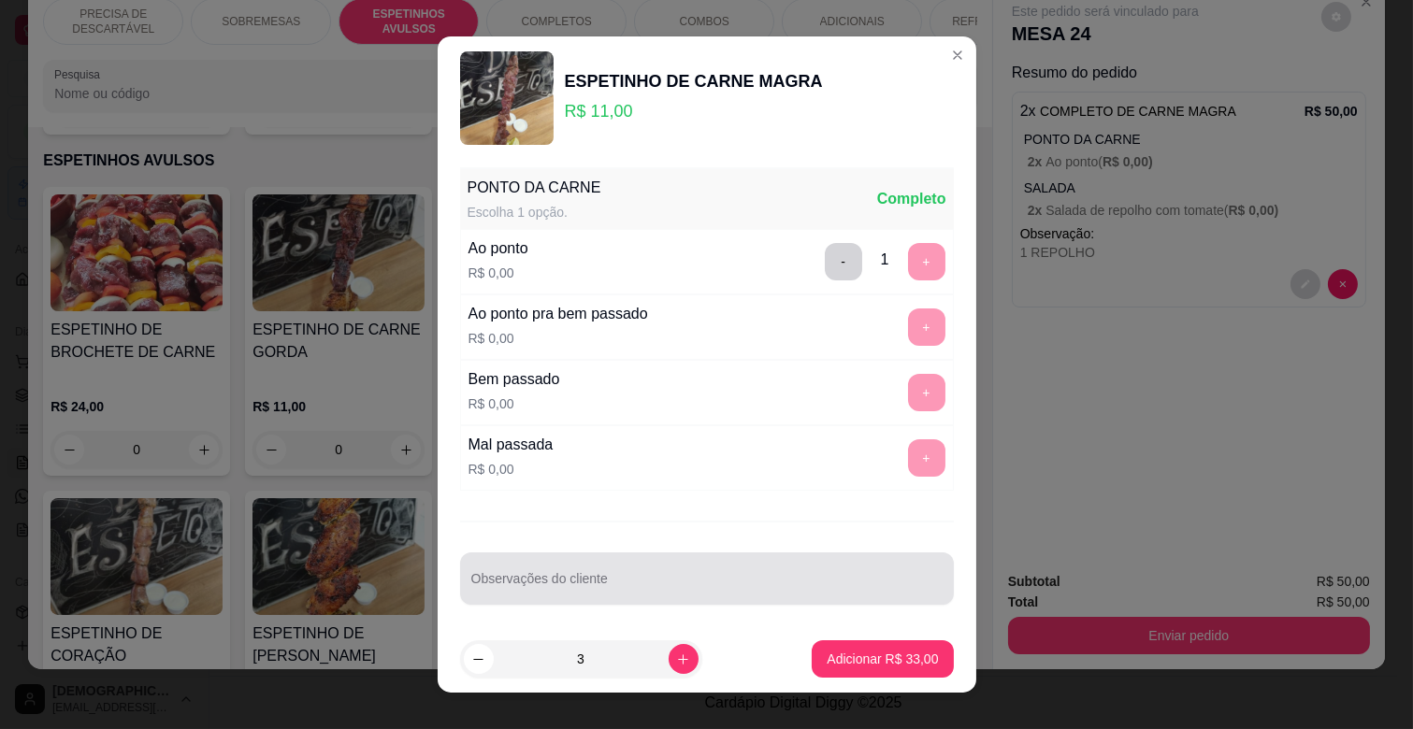
click at [626, 602] on div "Observações do cliente" at bounding box center [707, 579] width 494 height 52
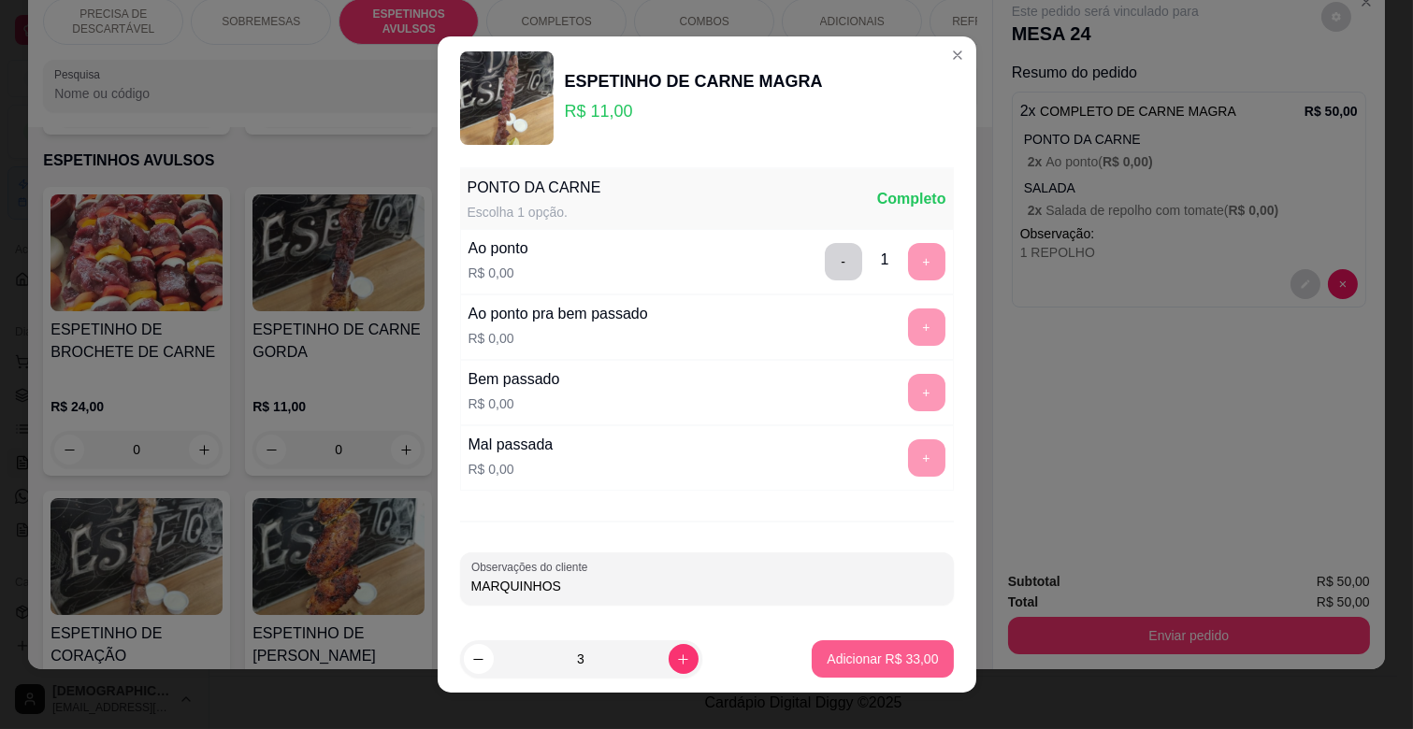
type input "MARQUINHOS"
click at [898, 661] on p "Adicionar R$ 33,00" at bounding box center [882, 659] width 108 height 18
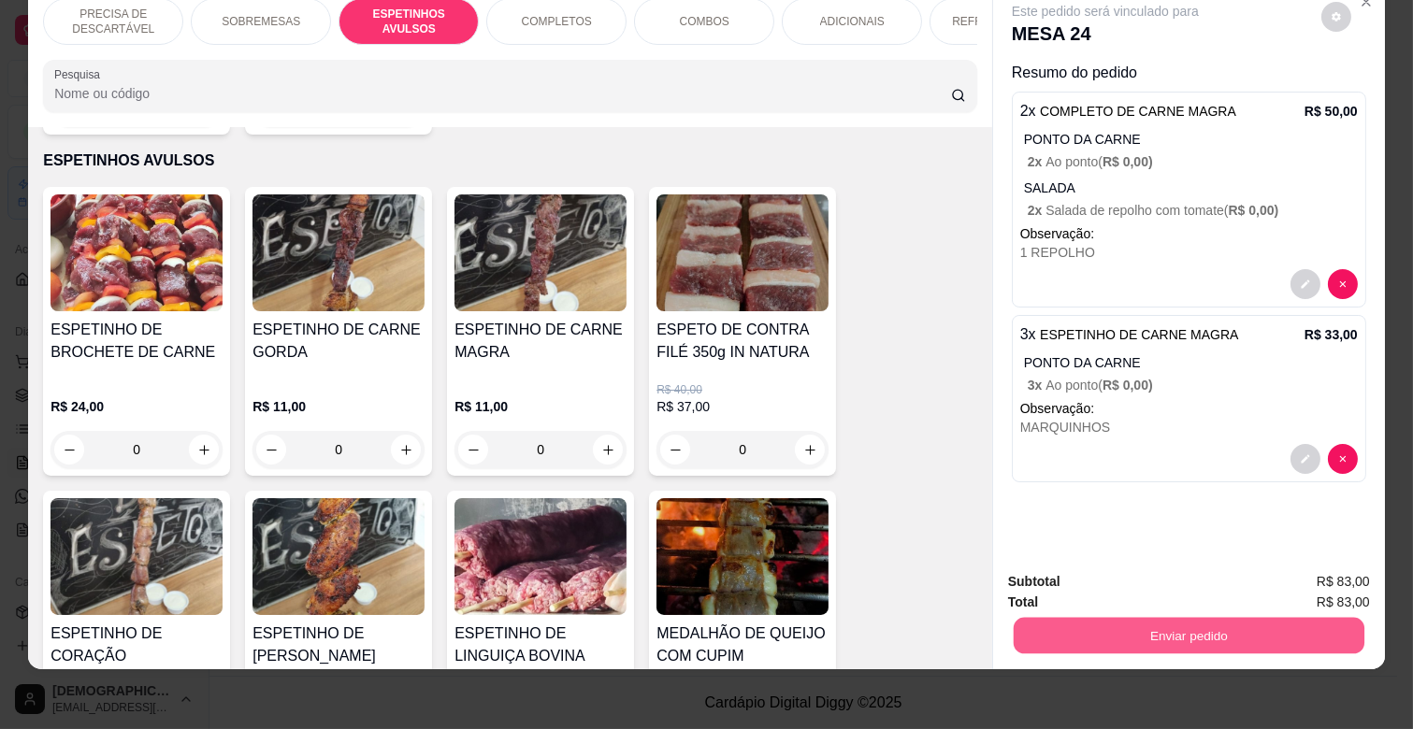
click at [1175, 617] on button "Enviar pedido" at bounding box center [1189, 635] width 351 height 36
click at [1108, 557] on button "Não registrar e enviar pedido" at bounding box center [1125, 575] width 194 height 36
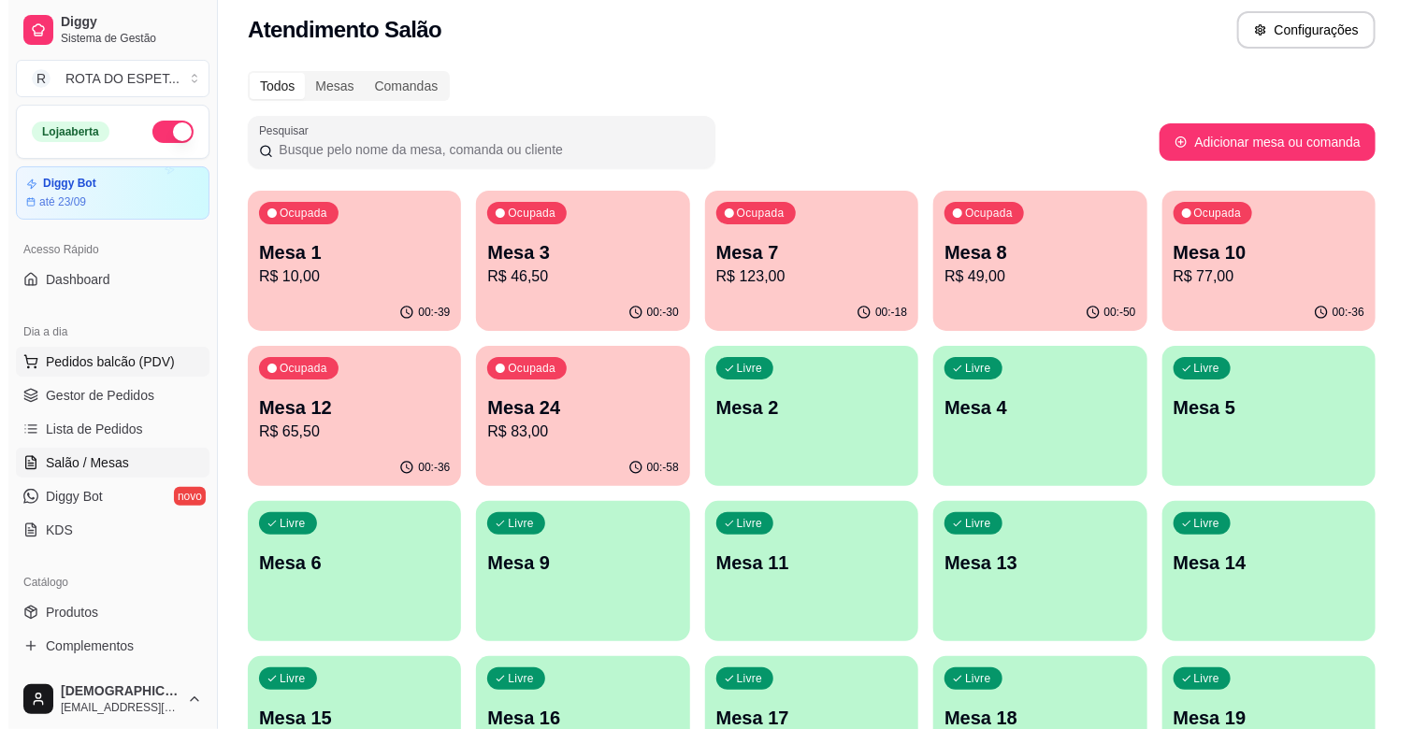
scroll to position [0, 0]
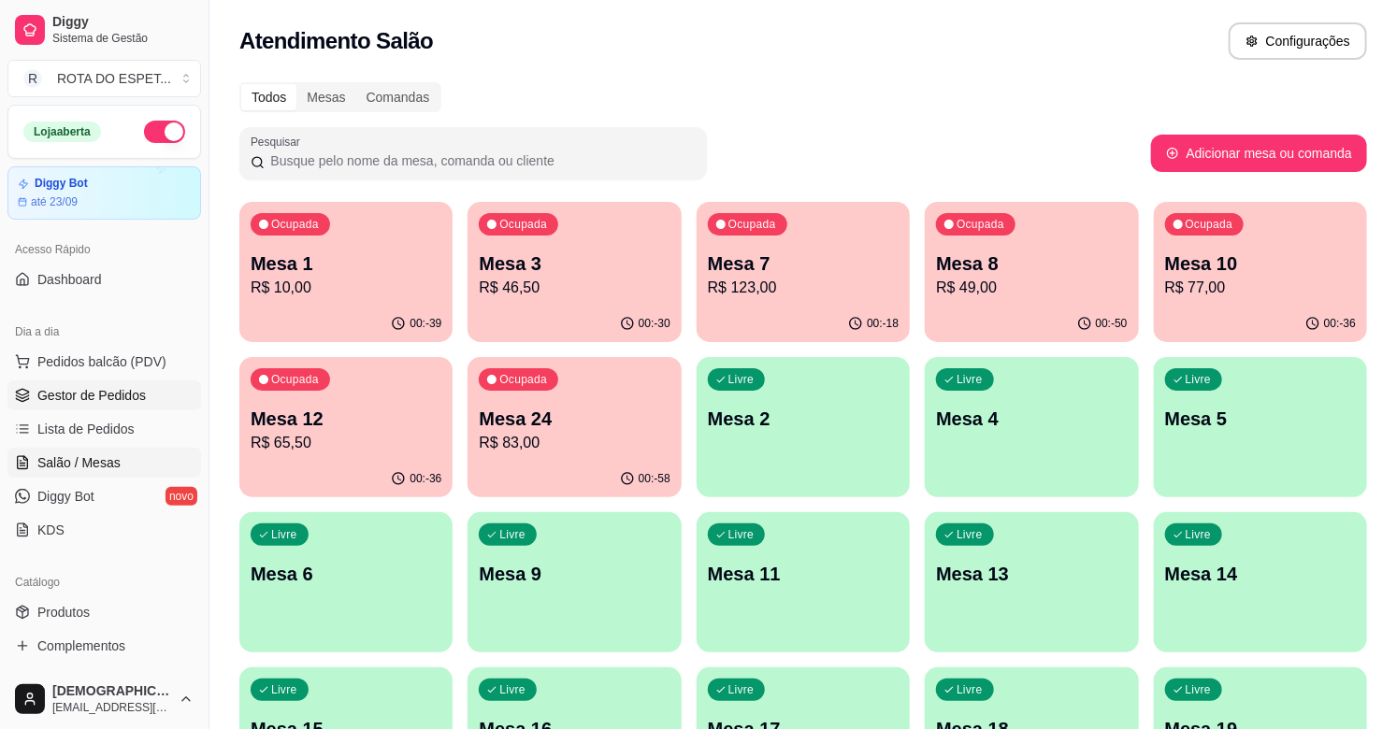
click at [75, 394] on span "Gestor de Pedidos" at bounding box center [91, 395] width 108 height 19
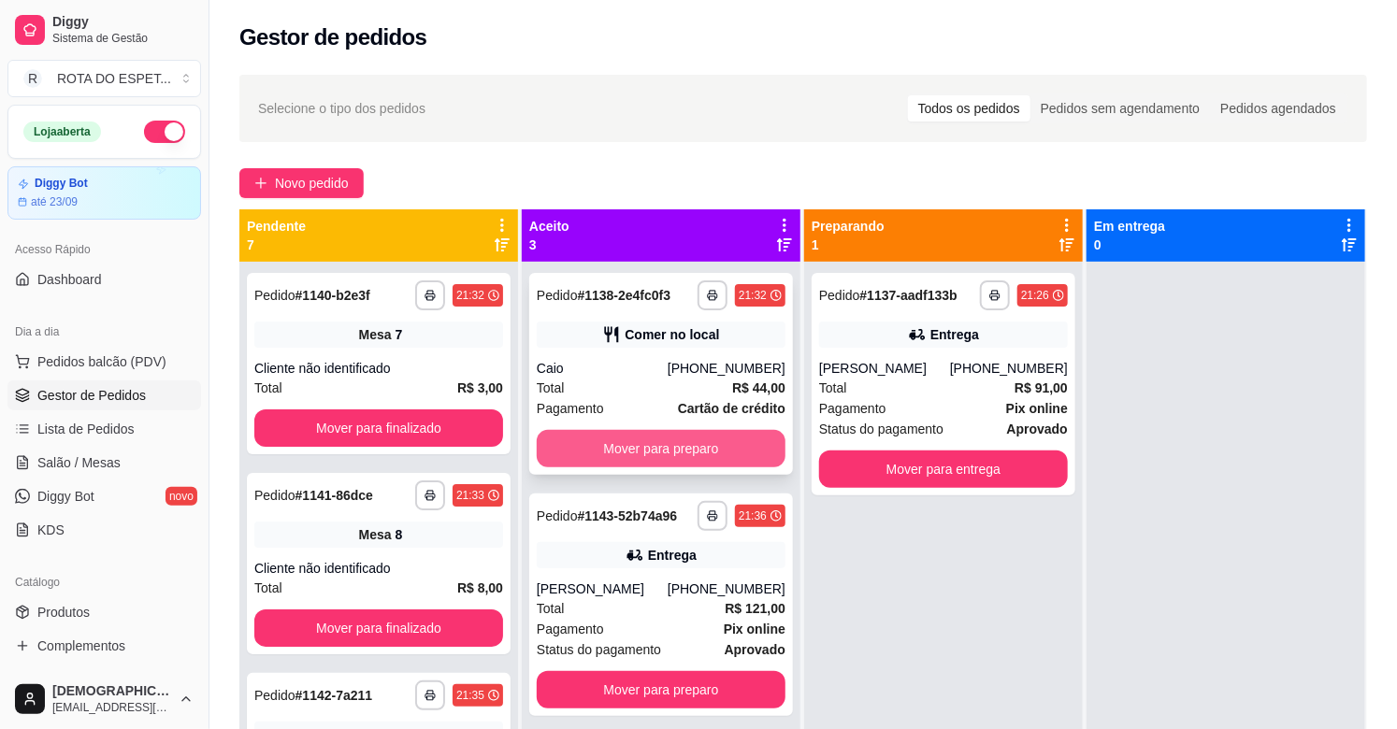
click at [632, 444] on button "Mover para preparo" at bounding box center [661, 448] width 249 height 37
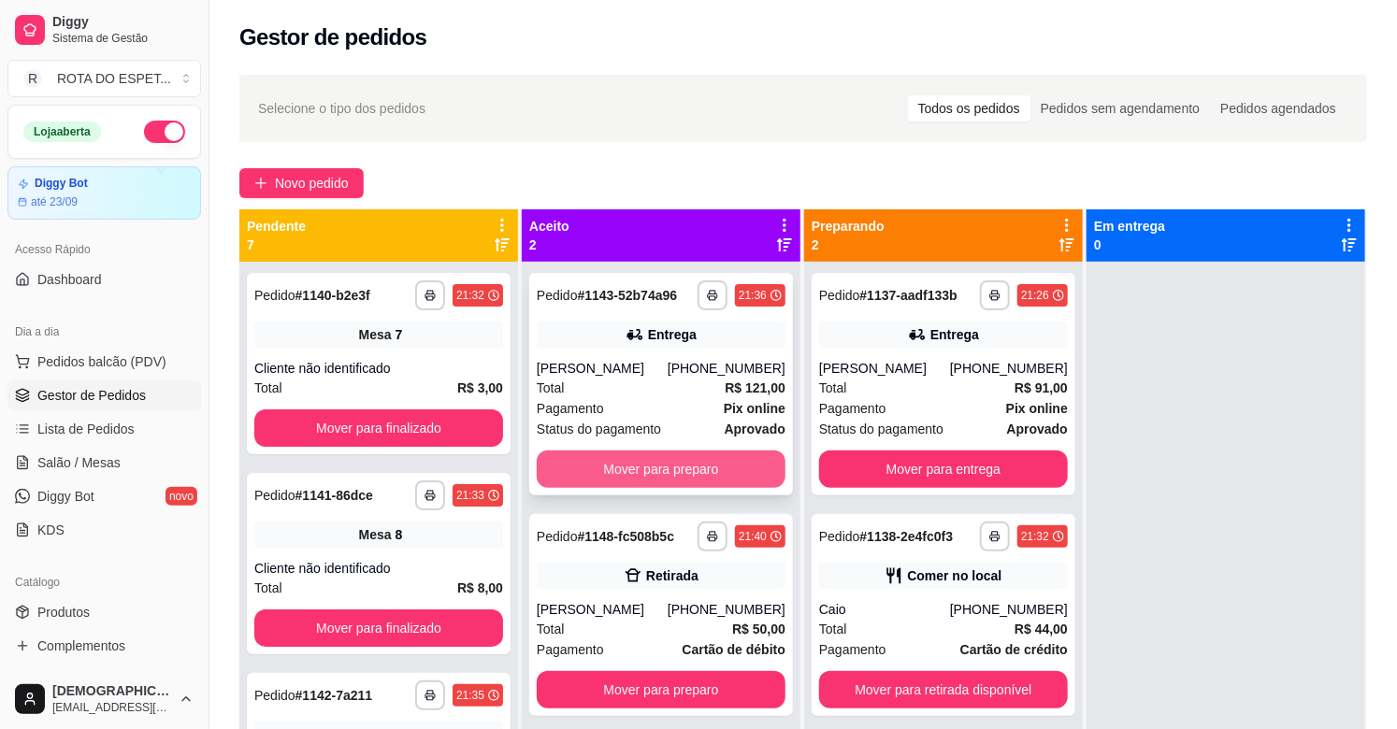
click at [643, 453] on button "Mover para preparo" at bounding box center [661, 469] width 249 height 37
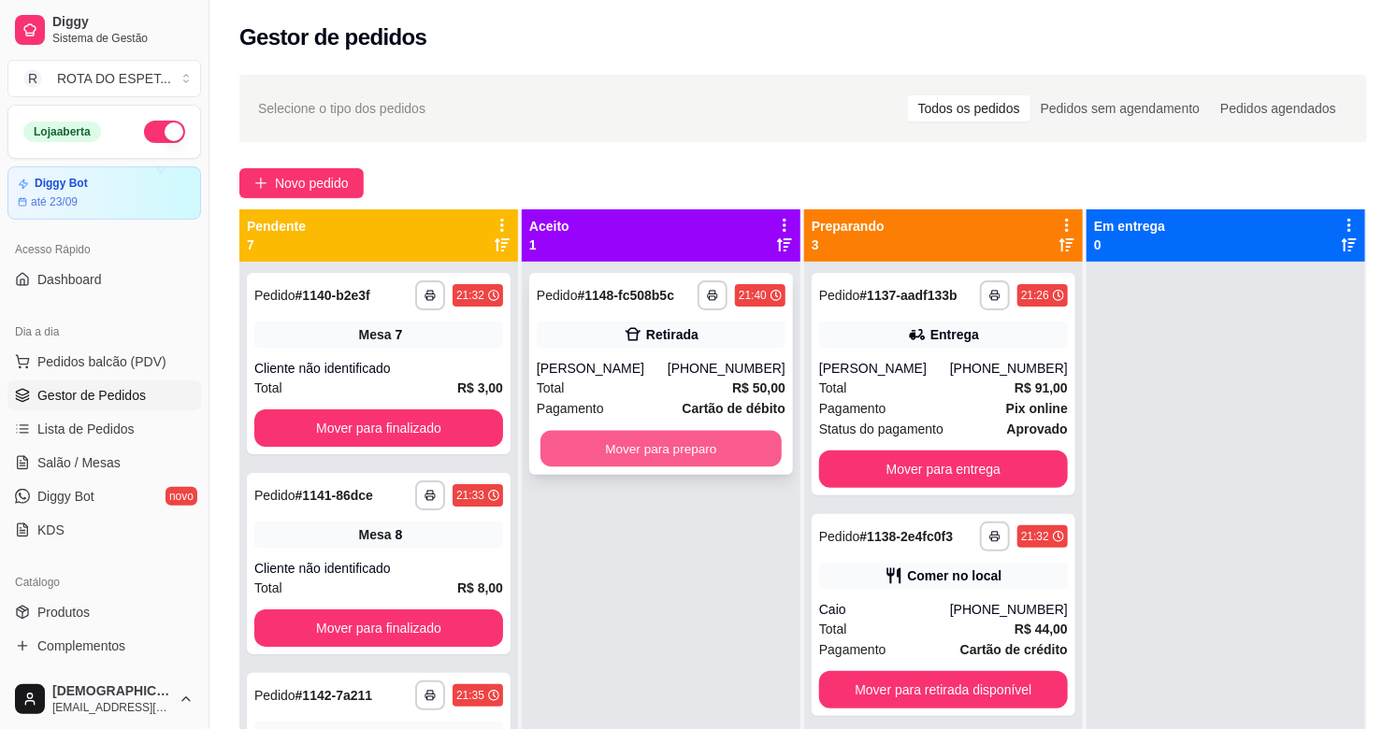
click at [646, 450] on button "Mover para preparo" at bounding box center [660, 449] width 241 height 36
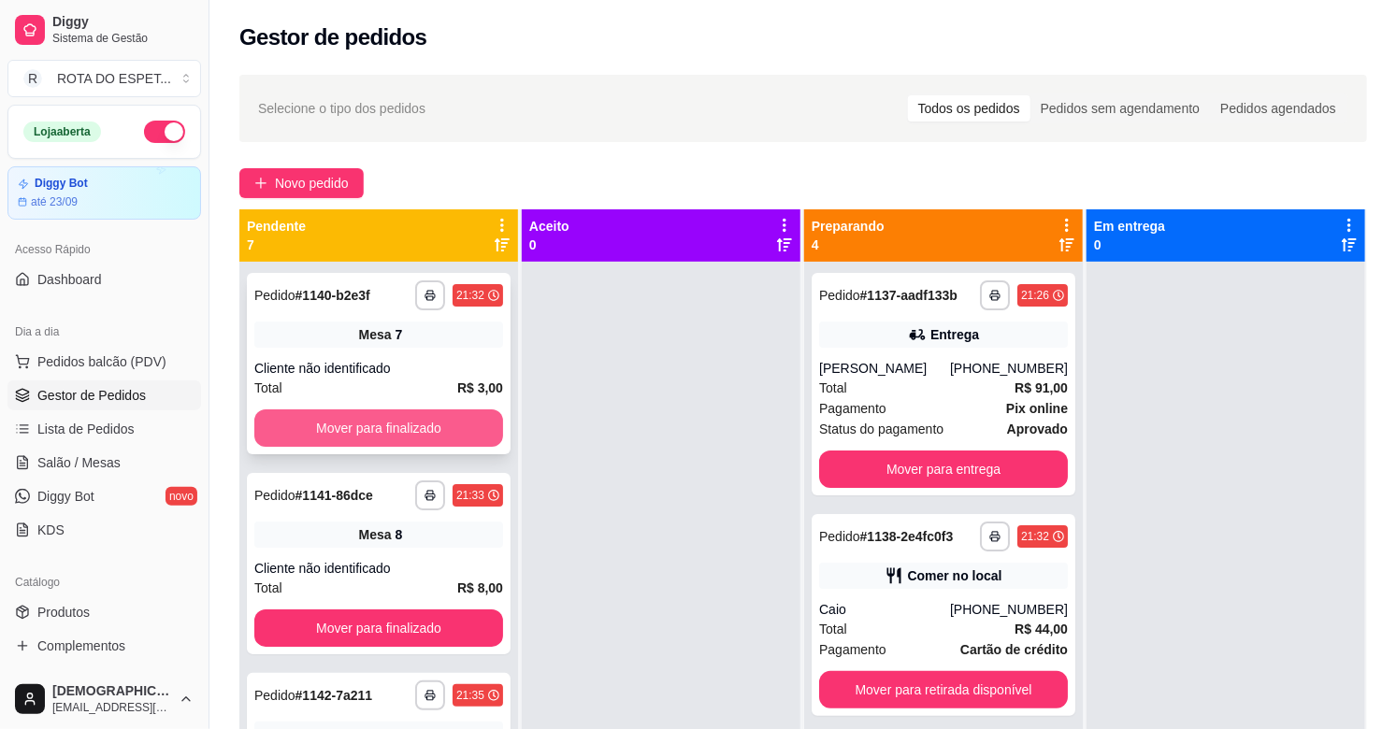
click at [385, 424] on button "Mover para finalizado" at bounding box center [378, 428] width 249 height 37
click at [384, 425] on button "Mover para finalizado" at bounding box center [378, 428] width 241 height 36
click at [384, 425] on button "Mover para finalizado" at bounding box center [378, 428] width 249 height 37
click at [384, 425] on button "Mover para finalizado" at bounding box center [378, 428] width 241 height 36
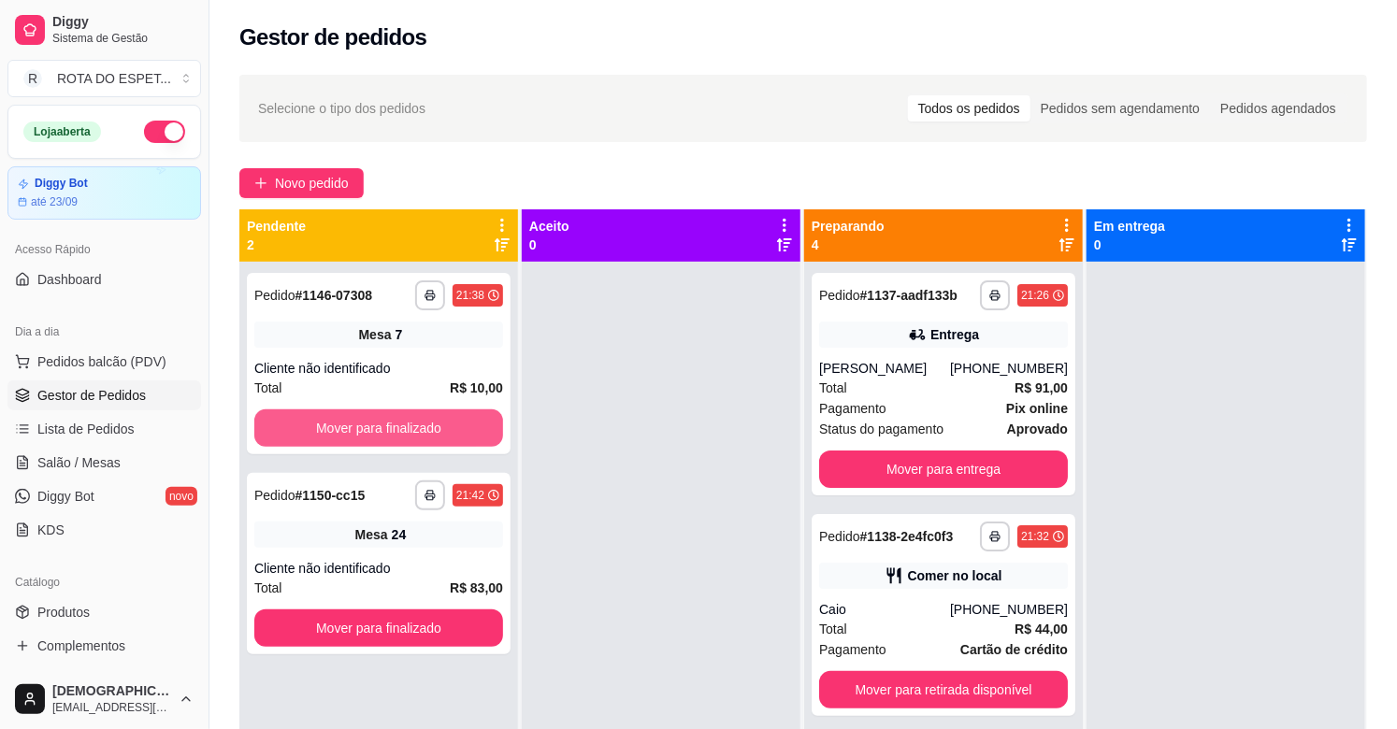
click at [384, 425] on button "Mover para finalizado" at bounding box center [378, 428] width 249 height 37
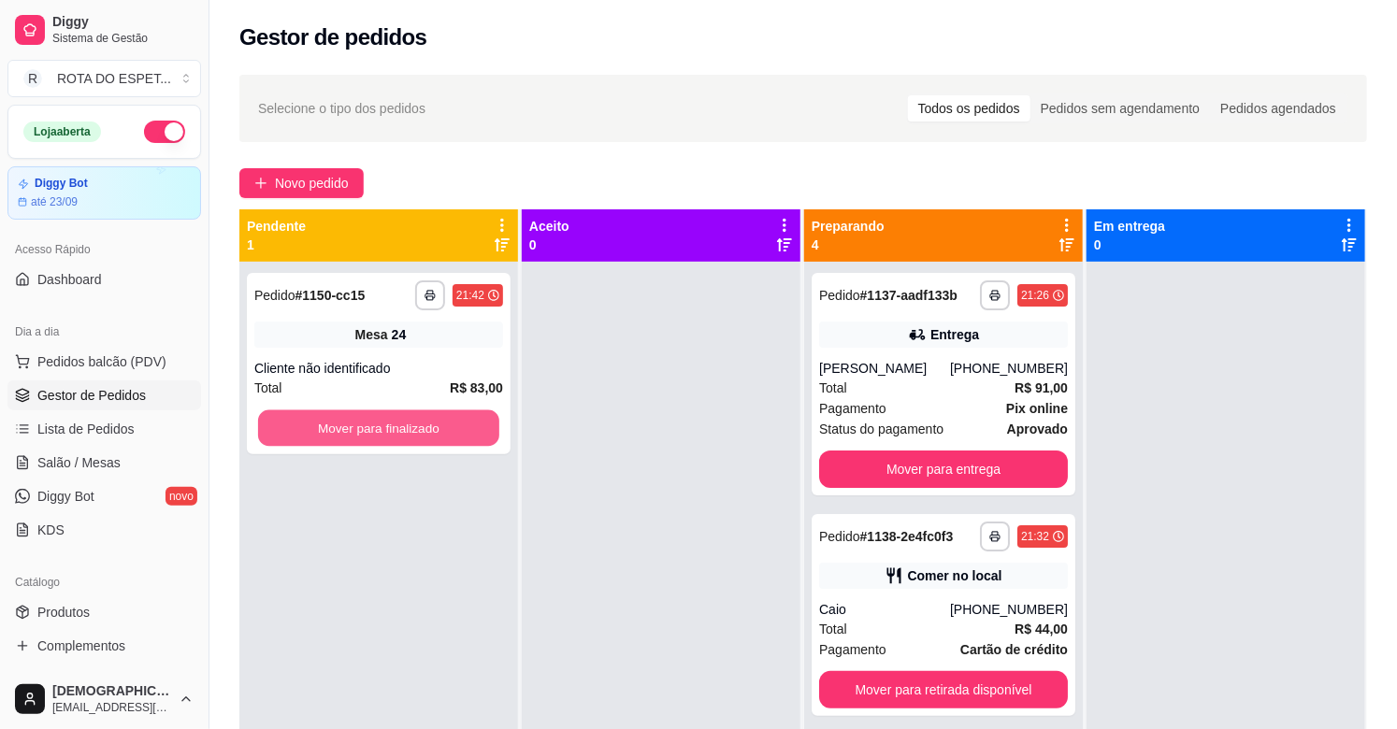
click at [384, 425] on button "Mover para finalizado" at bounding box center [378, 428] width 241 height 36
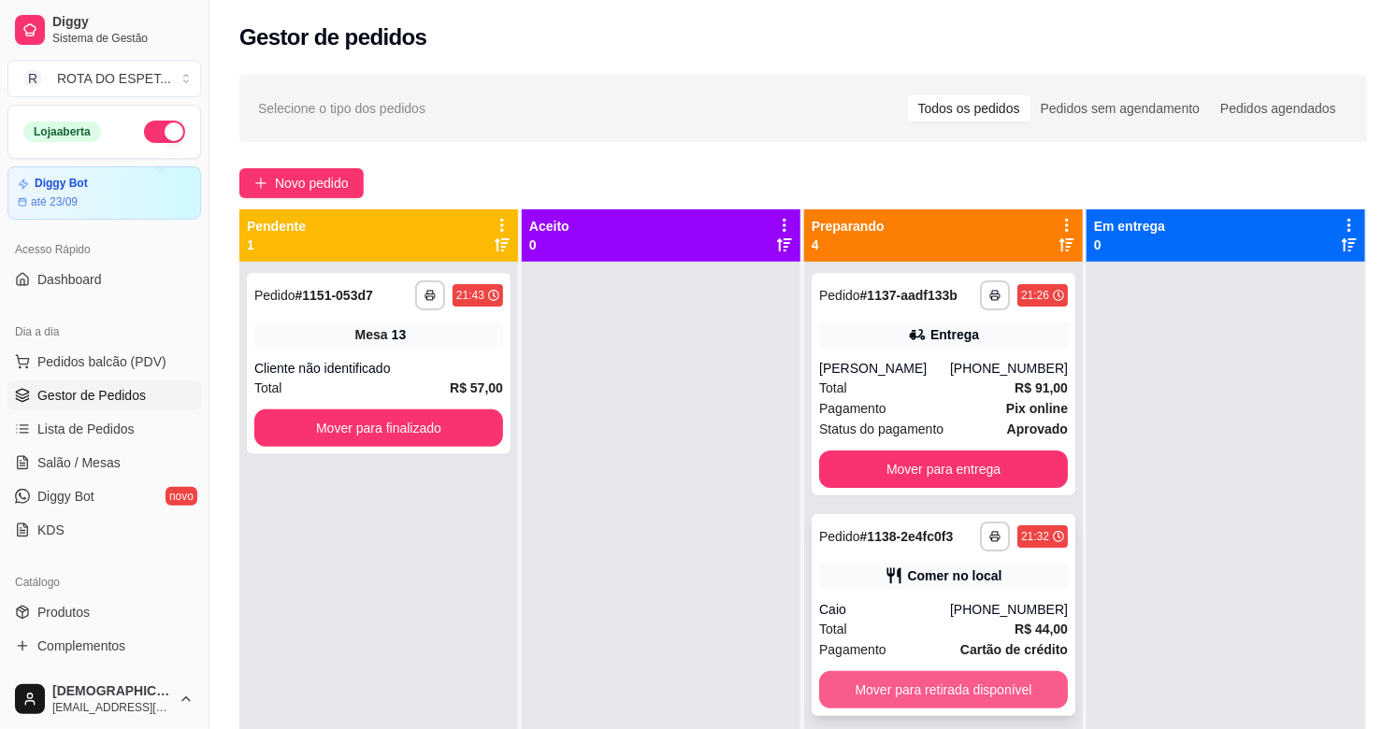
click at [960, 701] on button "Mover para retirada disponível" at bounding box center [943, 689] width 249 height 37
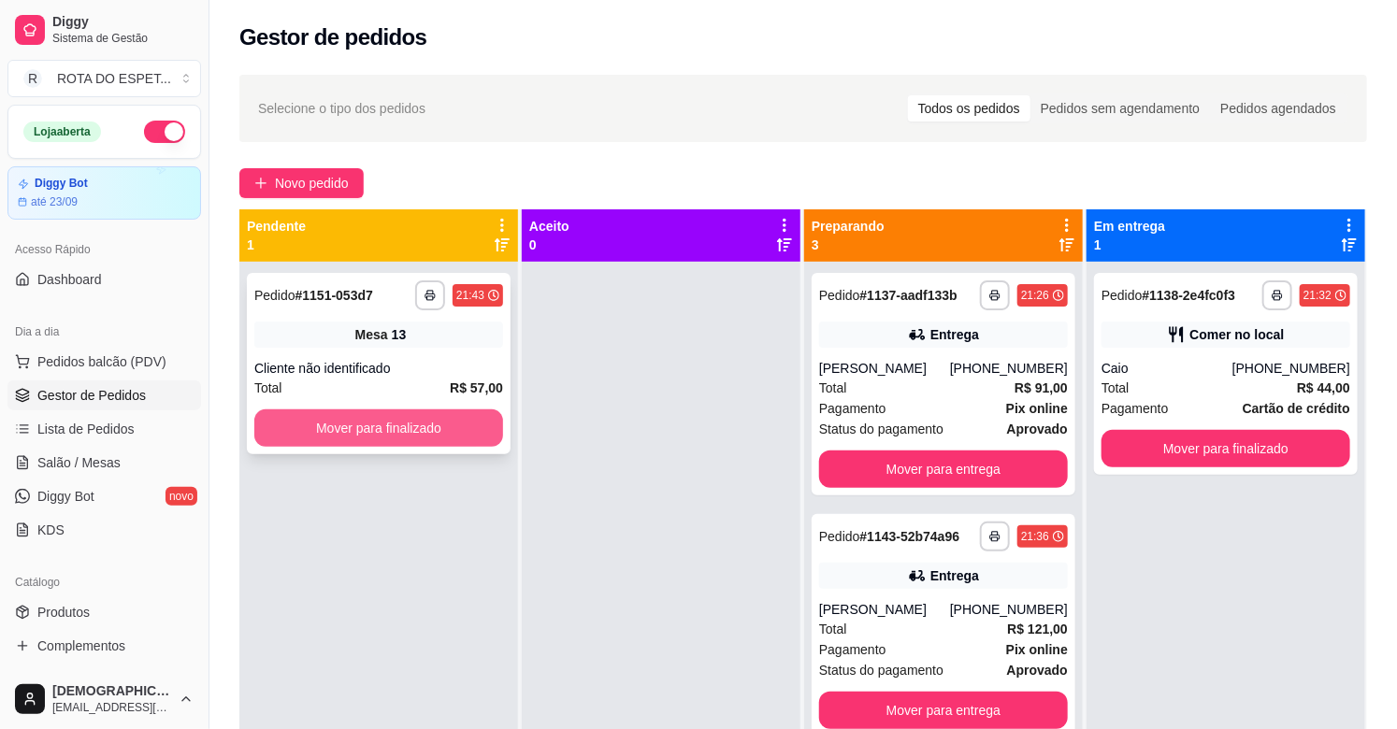
click at [447, 442] on button "Mover para finalizado" at bounding box center [378, 428] width 249 height 37
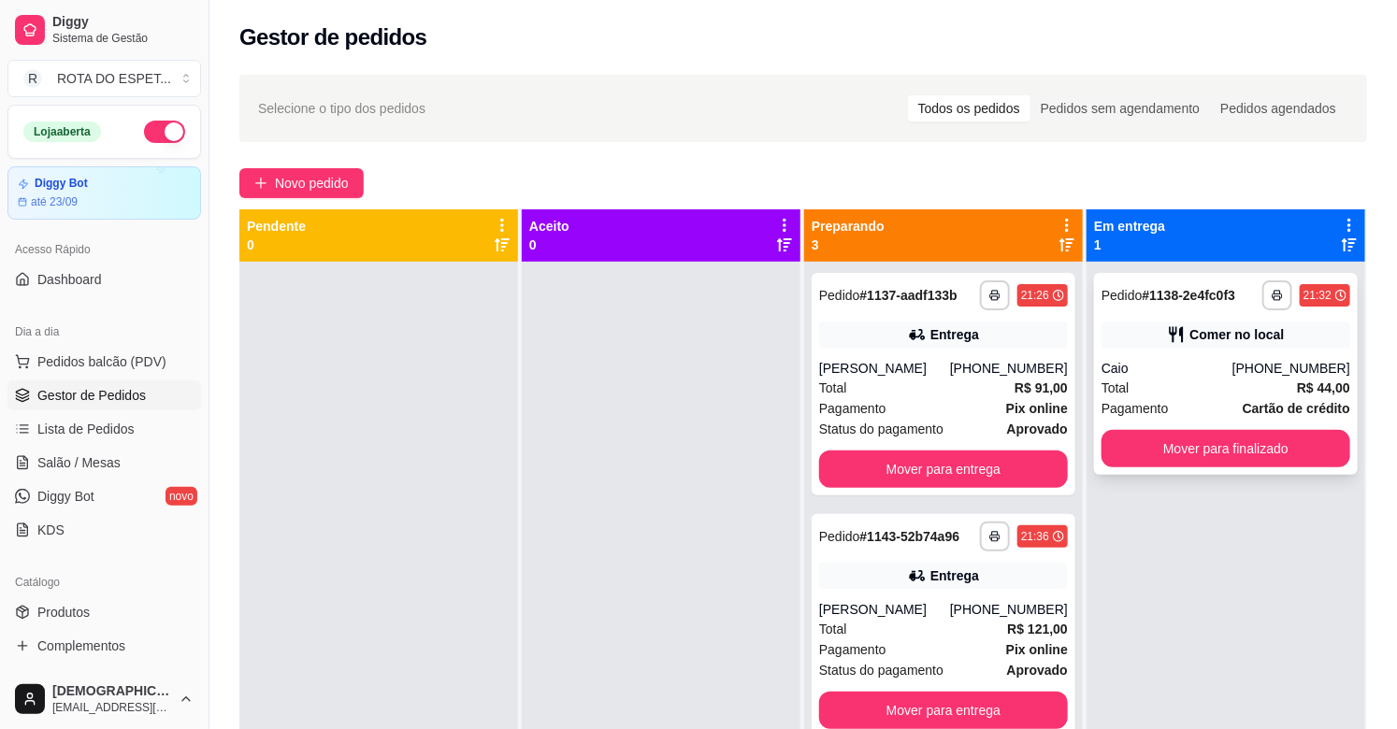
click at [1192, 385] on div "Total R$ 44,00" at bounding box center [1225, 388] width 249 height 21
click at [64, 468] on span "Salão / Mesas" at bounding box center [78, 462] width 83 height 19
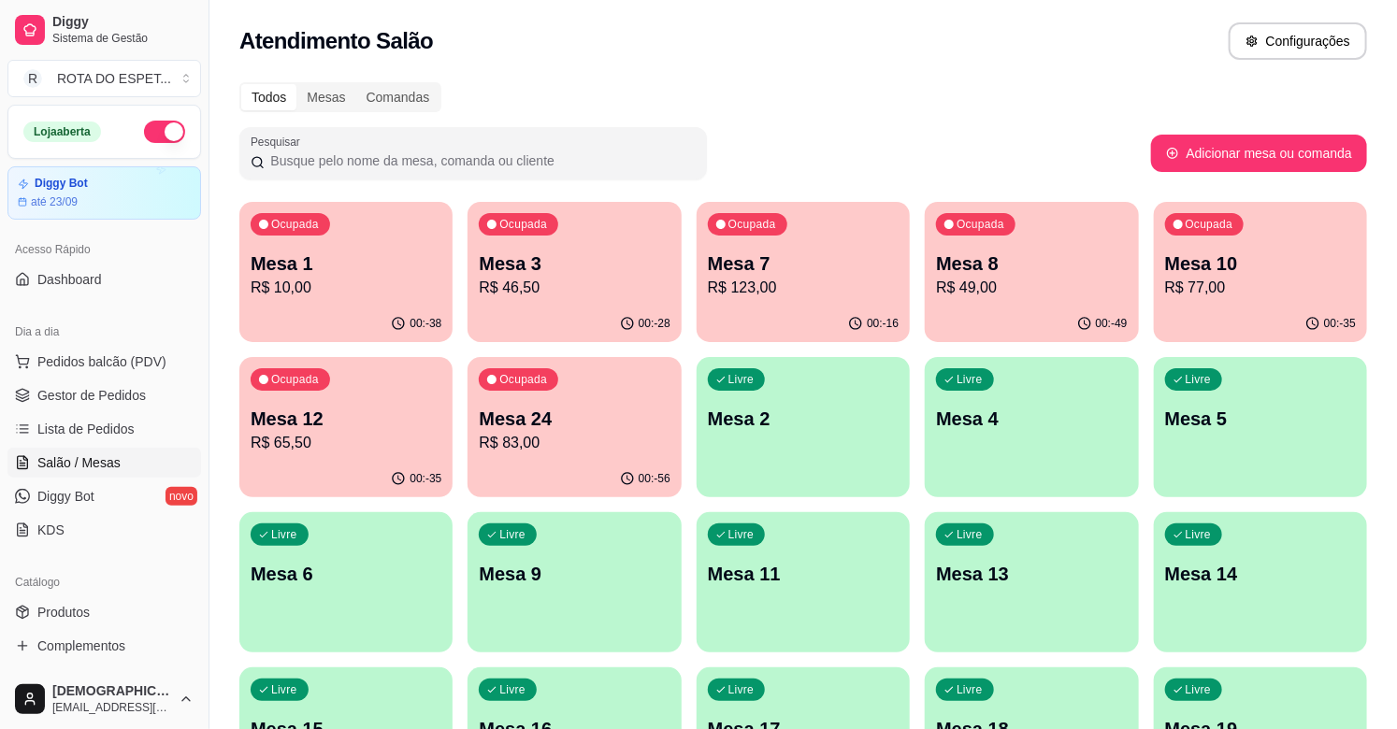
click at [559, 253] on p "Mesa 3" at bounding box center [574, 264] width 191 height 26
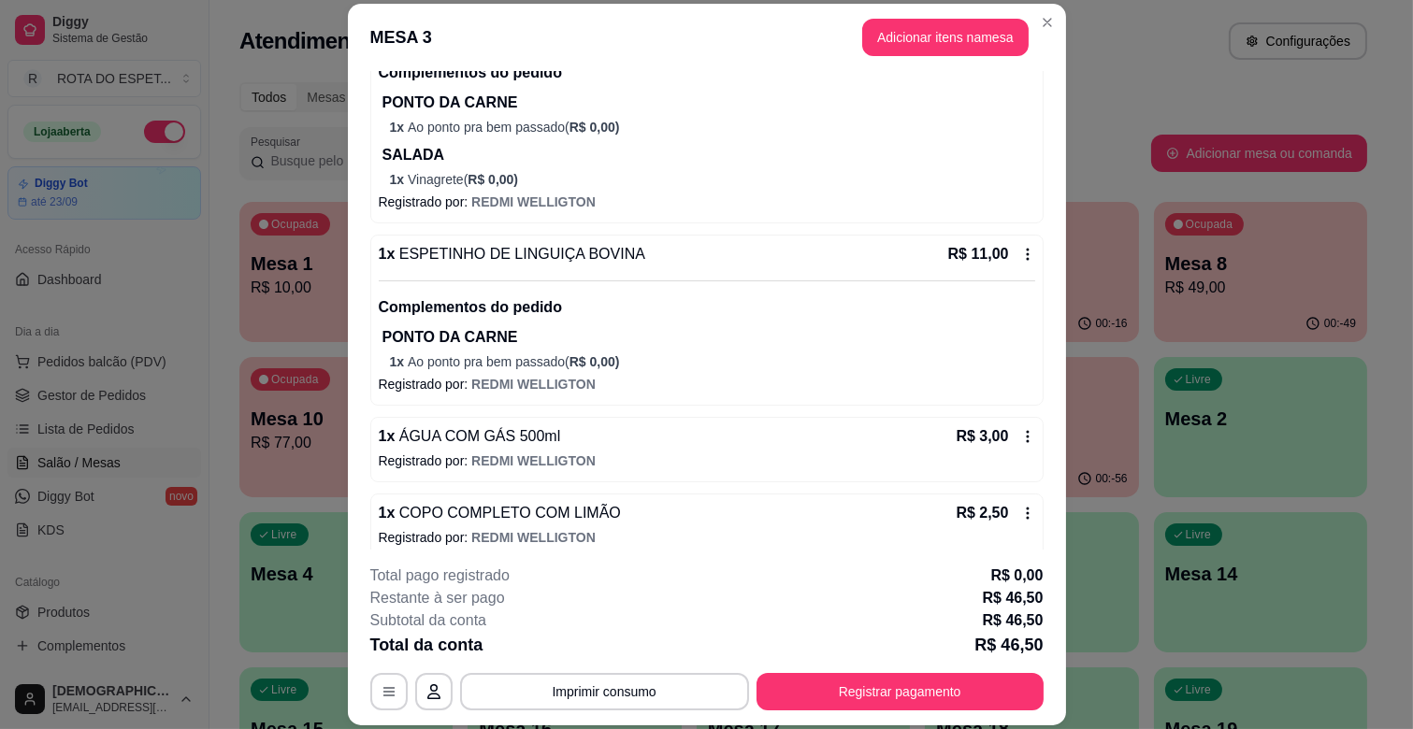
scroll to position [265, 0]
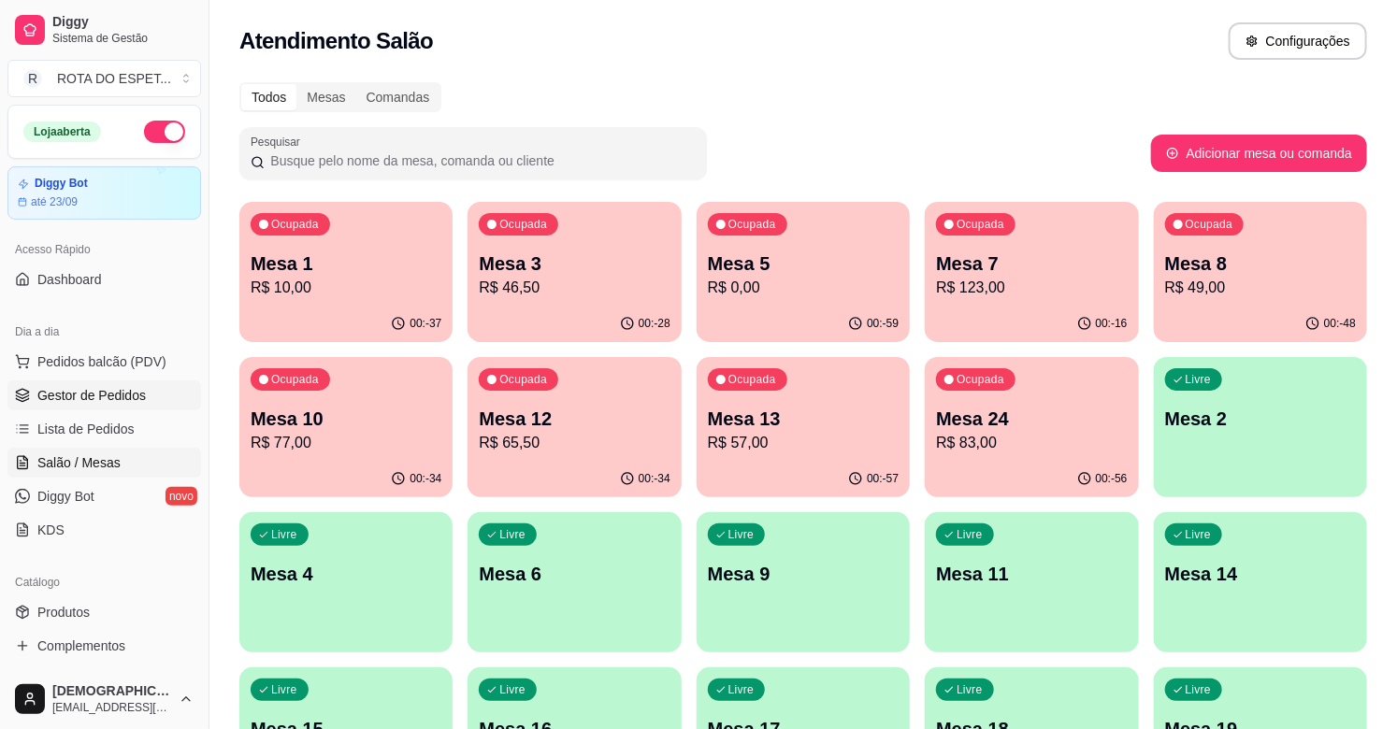
click at [22, 388] on icon at bounding box center [22, 395] width 15 height 15
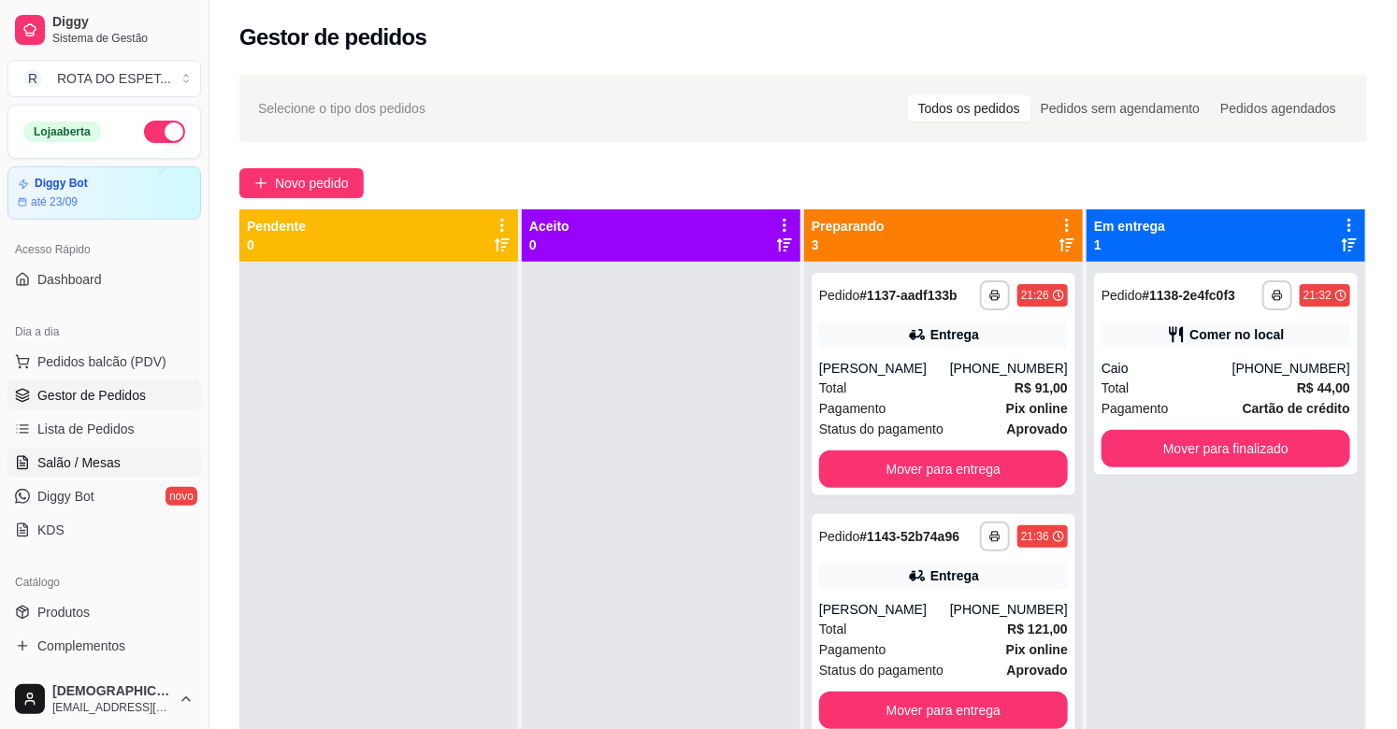
click at [104, 448] on link "Salão / Mesas" at bounding box center [104, 463] width 194 height 30
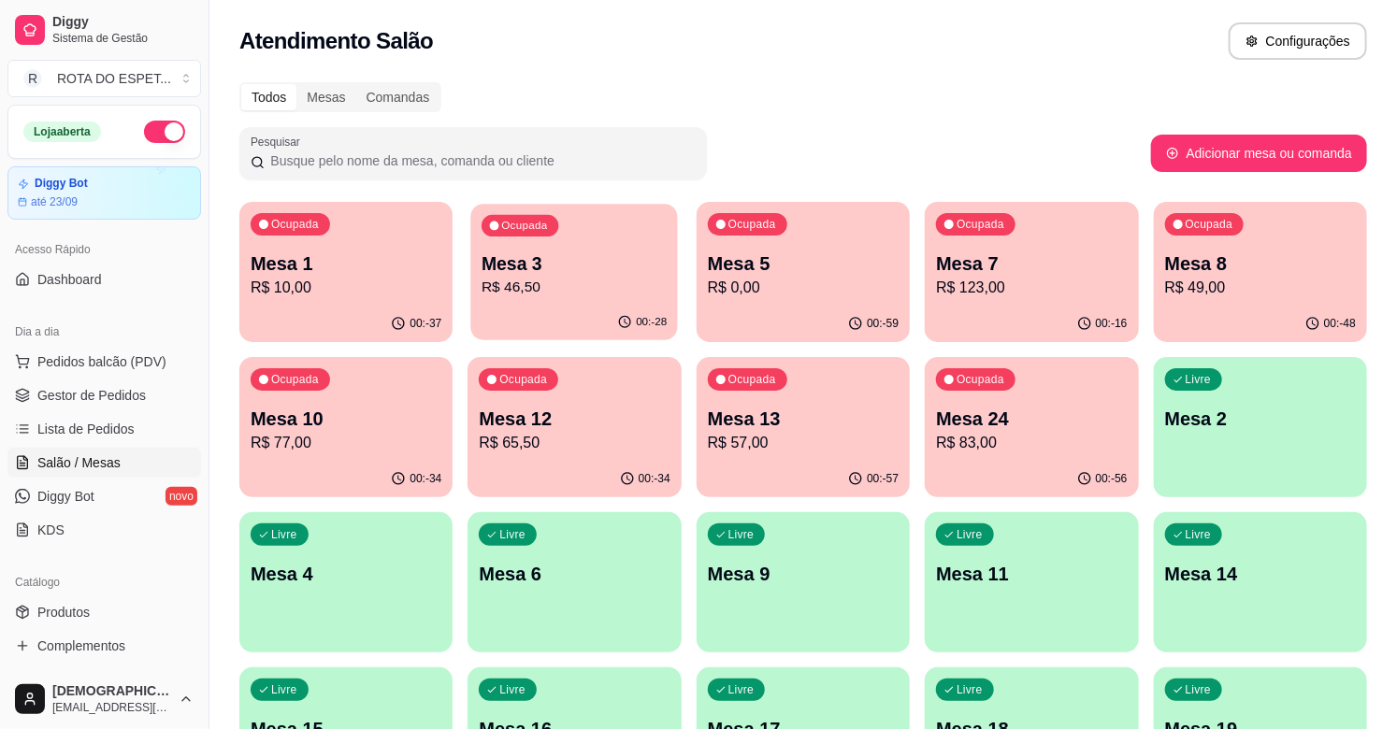
click at [568, 291] on p "R$ 46,50" at bounding box center [574, 288] width 185 height 22
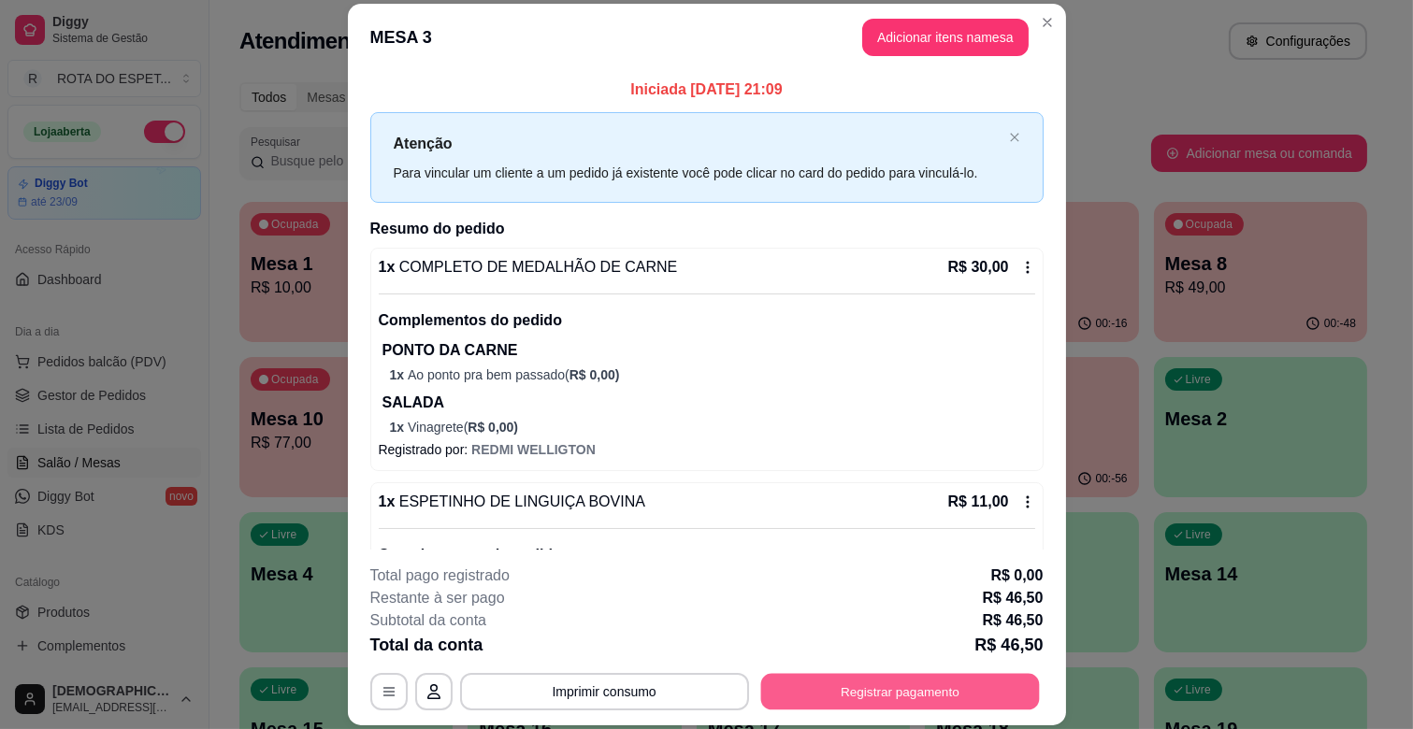
click at [964, 693] on button "Registrar pagamento" at bounding box center [899, 692] width 279 height 36
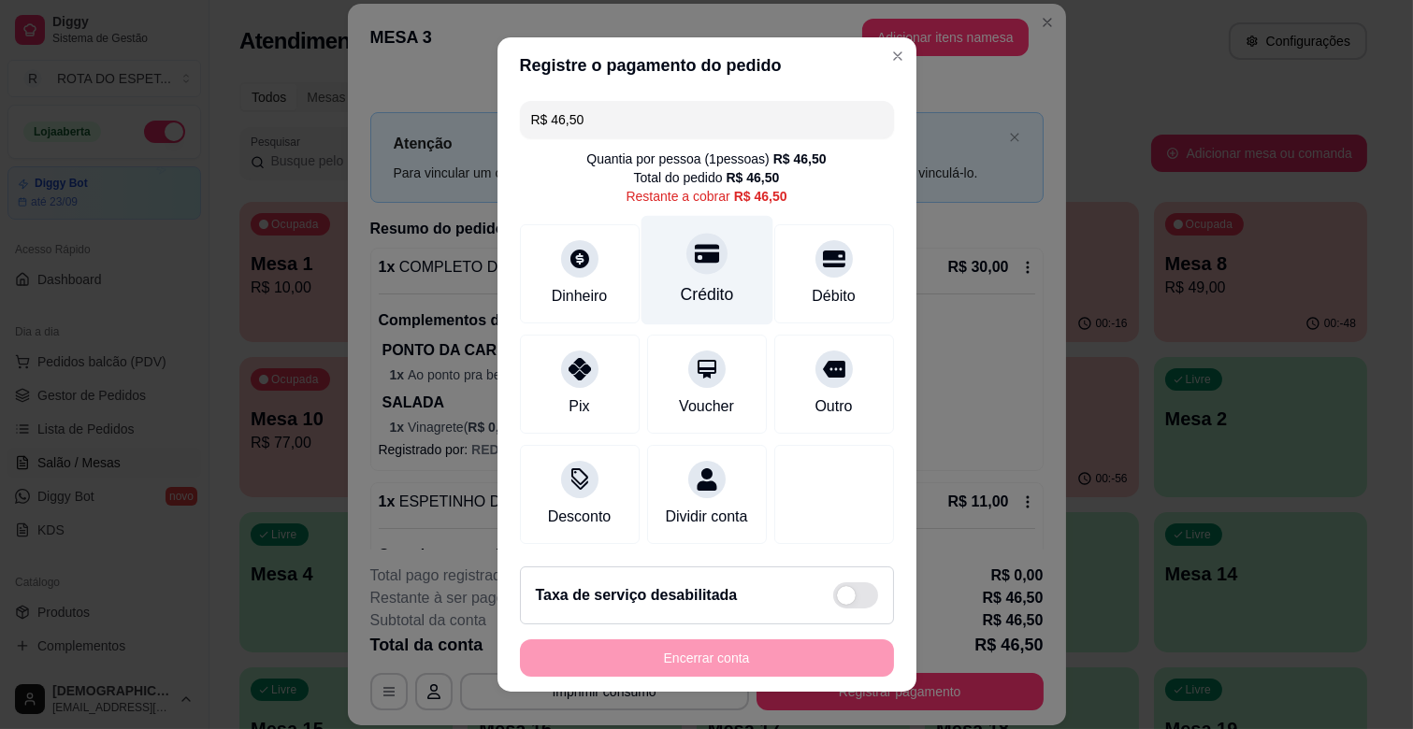
click at [689, 290] on div "Crédito" at bounding box center [706, 294] width 53 height 24
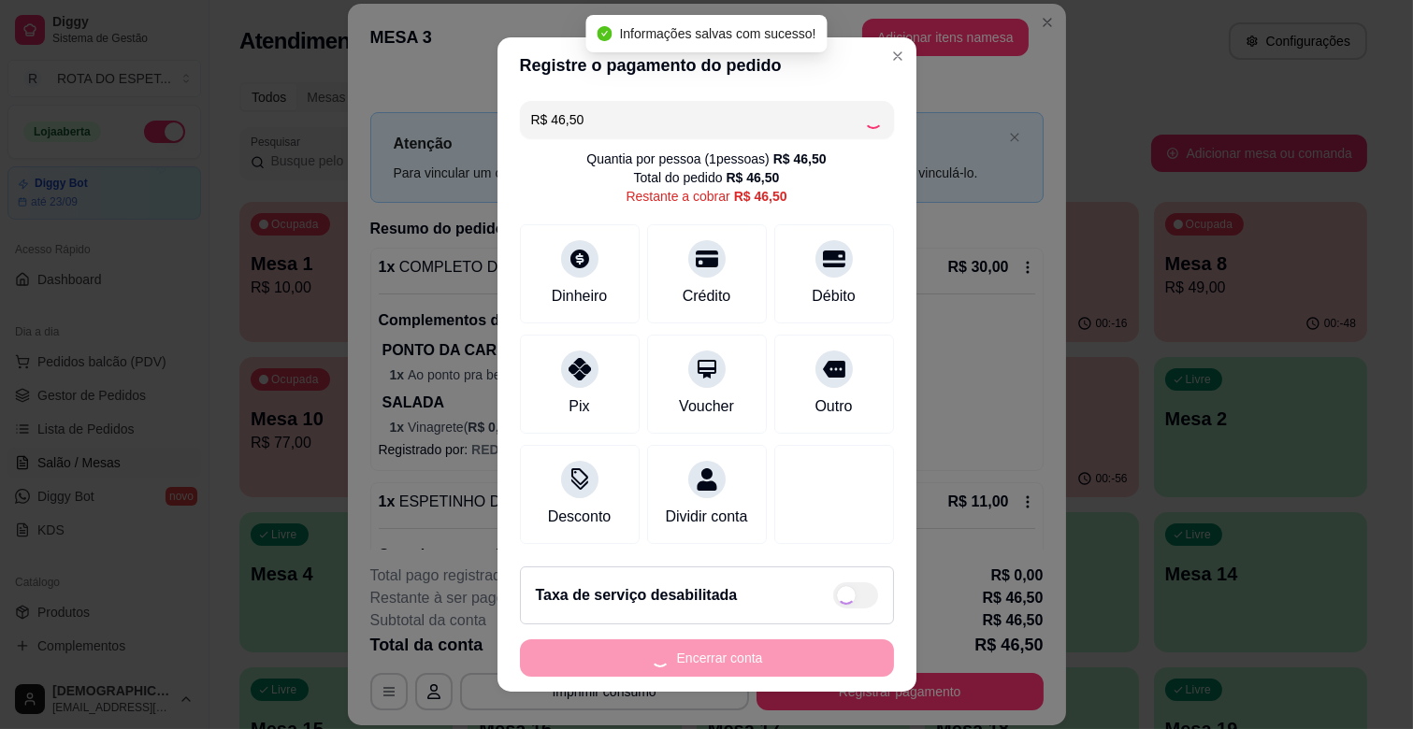
type input "R$ 0,00"
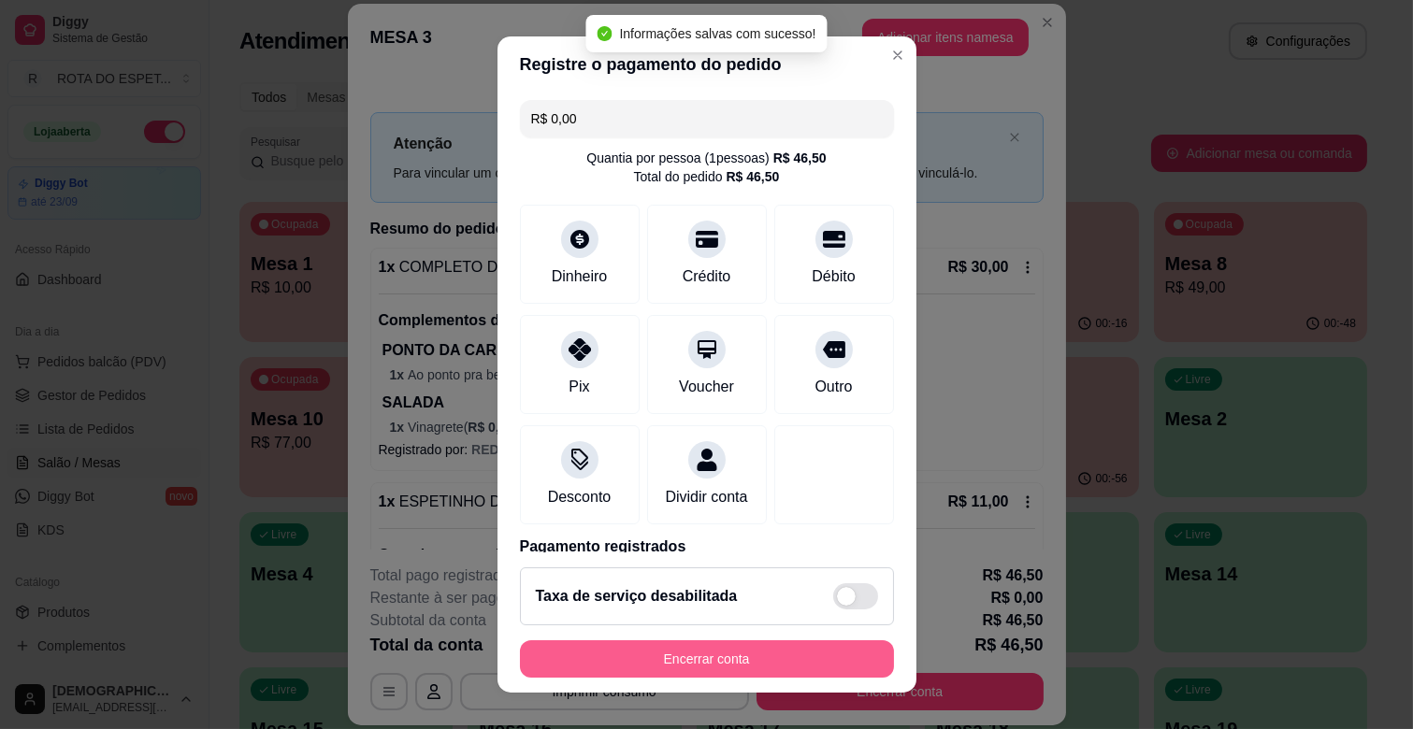
click at [737, 664] on button "Encerrar conta" at bounding box center [707, 658] width 374 height 37
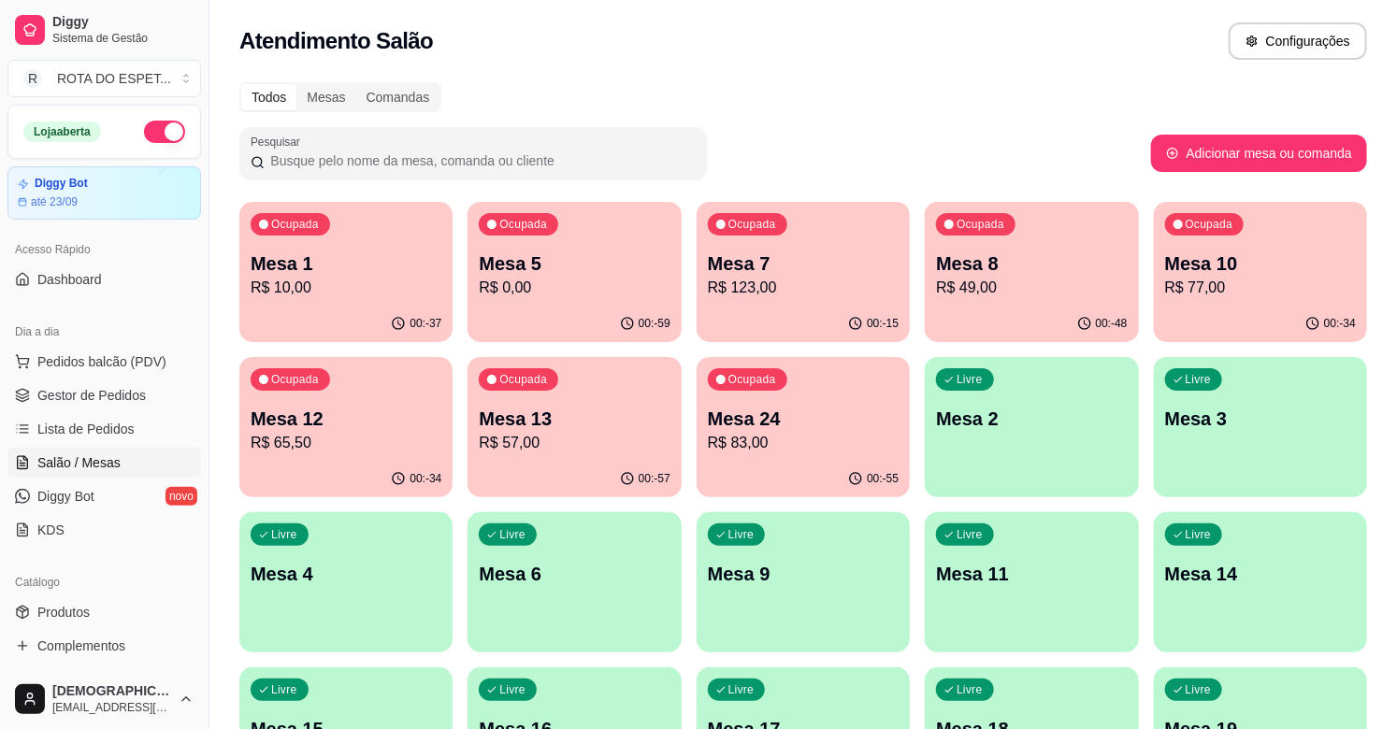
click at [883, 4] on div "Atendimento Salão Configurações" at bounding box center [802, 35] width 1187 height 71
click at [785, 299] on div "Ocupada Mesa 7 R$ 123,00" at bounding box center [803, 254] width 208 height 101
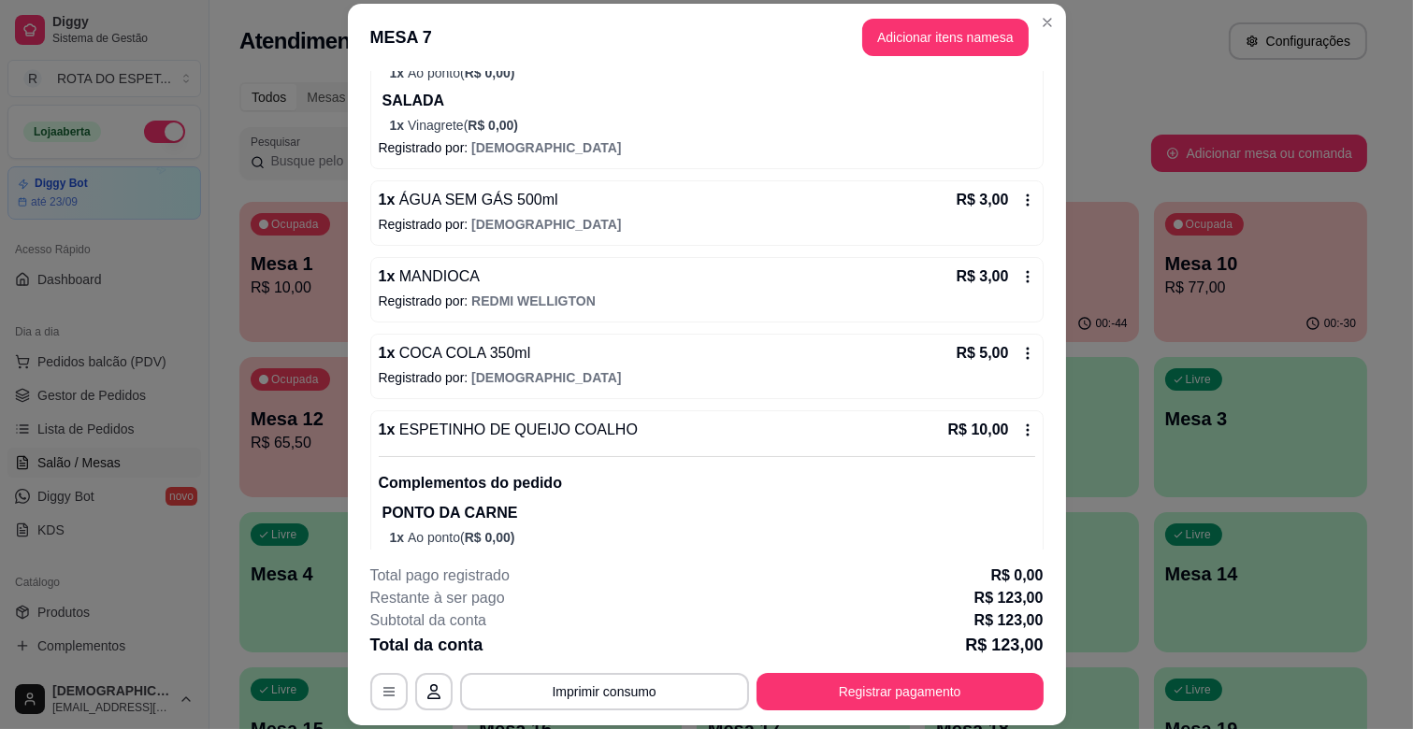
scroll to position [707, 0]
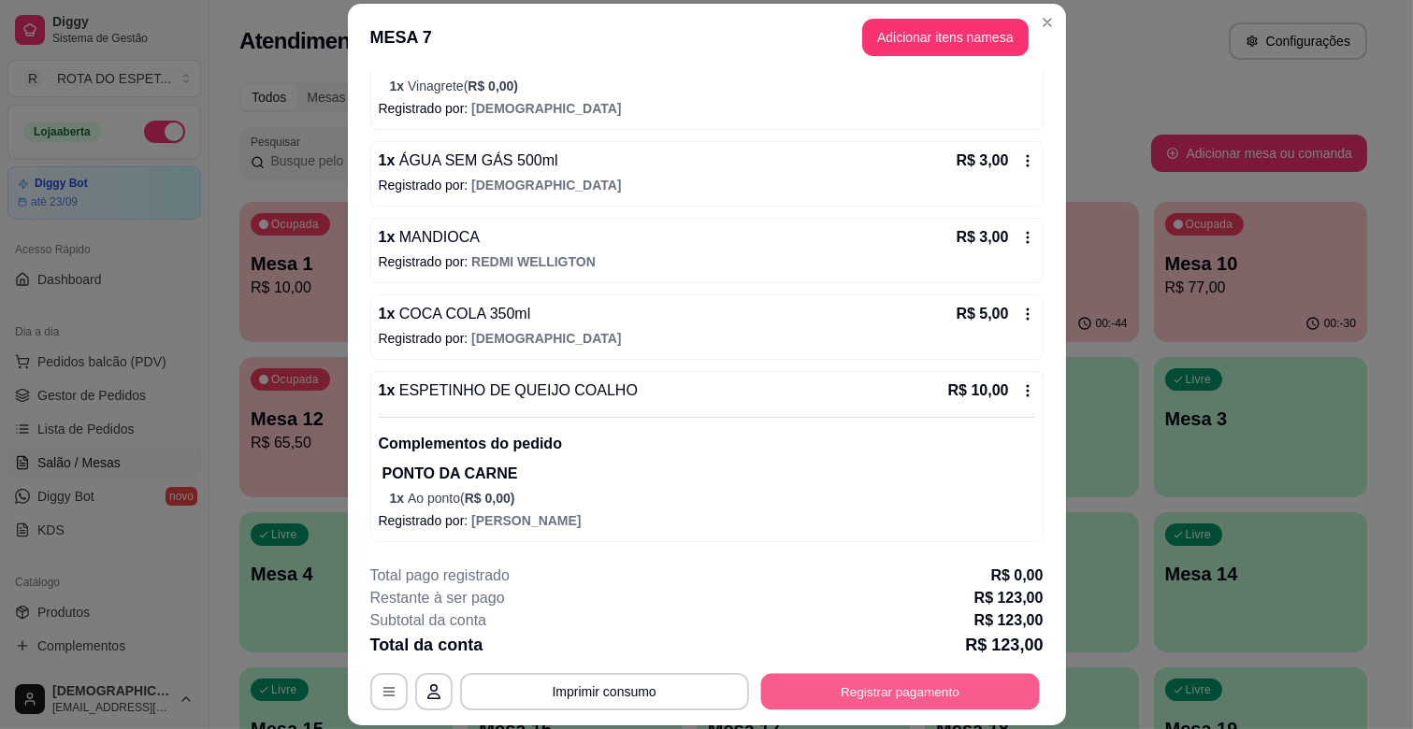
click at [856, 686] on button "Registrar pagamento" at bounding box center [899, 692] width 279 height 36
click at [641, 695] on button "Imprimir consumo" at bounding box center [604, 691] width 289 height 37
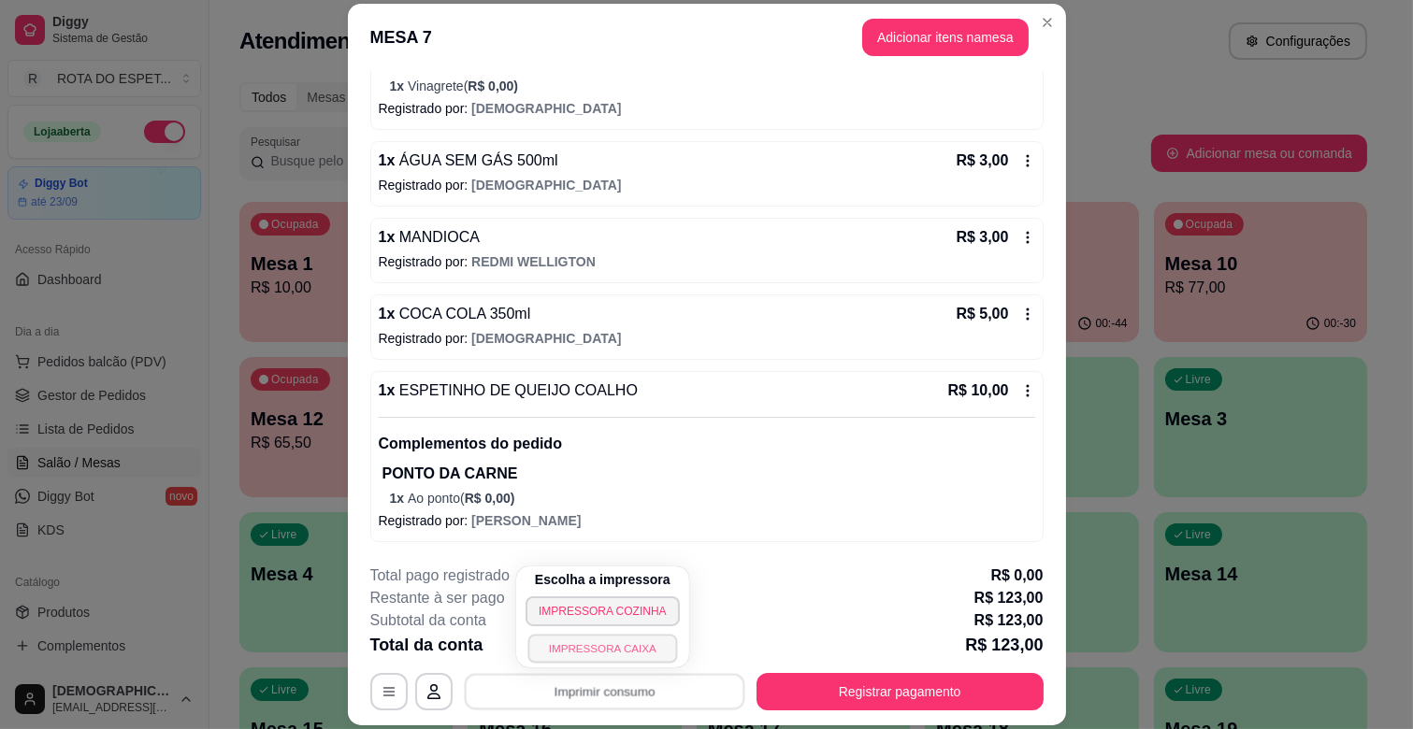
click at [619, 642] on button "IMPRESSORA CAIXA" at bounding box center [602, 648] width 150 height 29
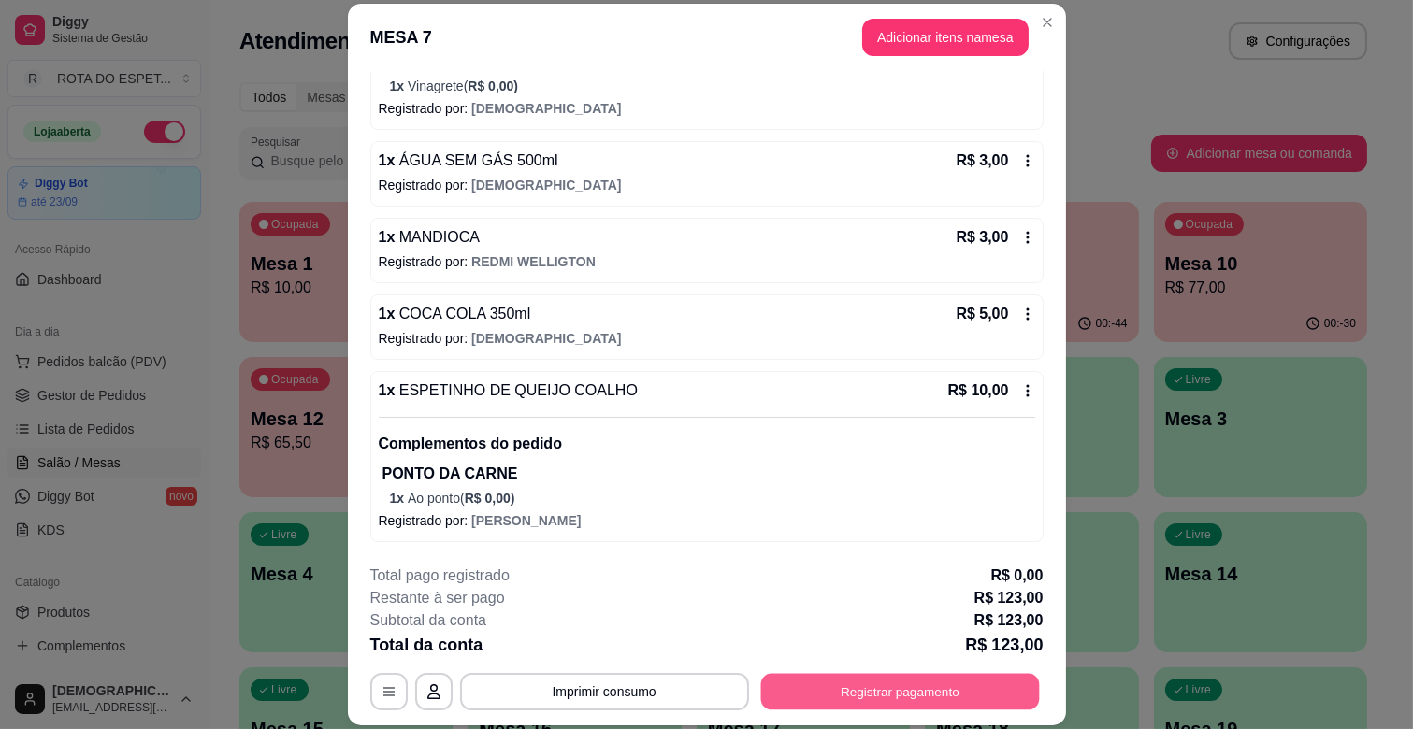
click at [919, 686] on button "Registrar pagamento" at bounding box center [899, 692] width 279 height 36
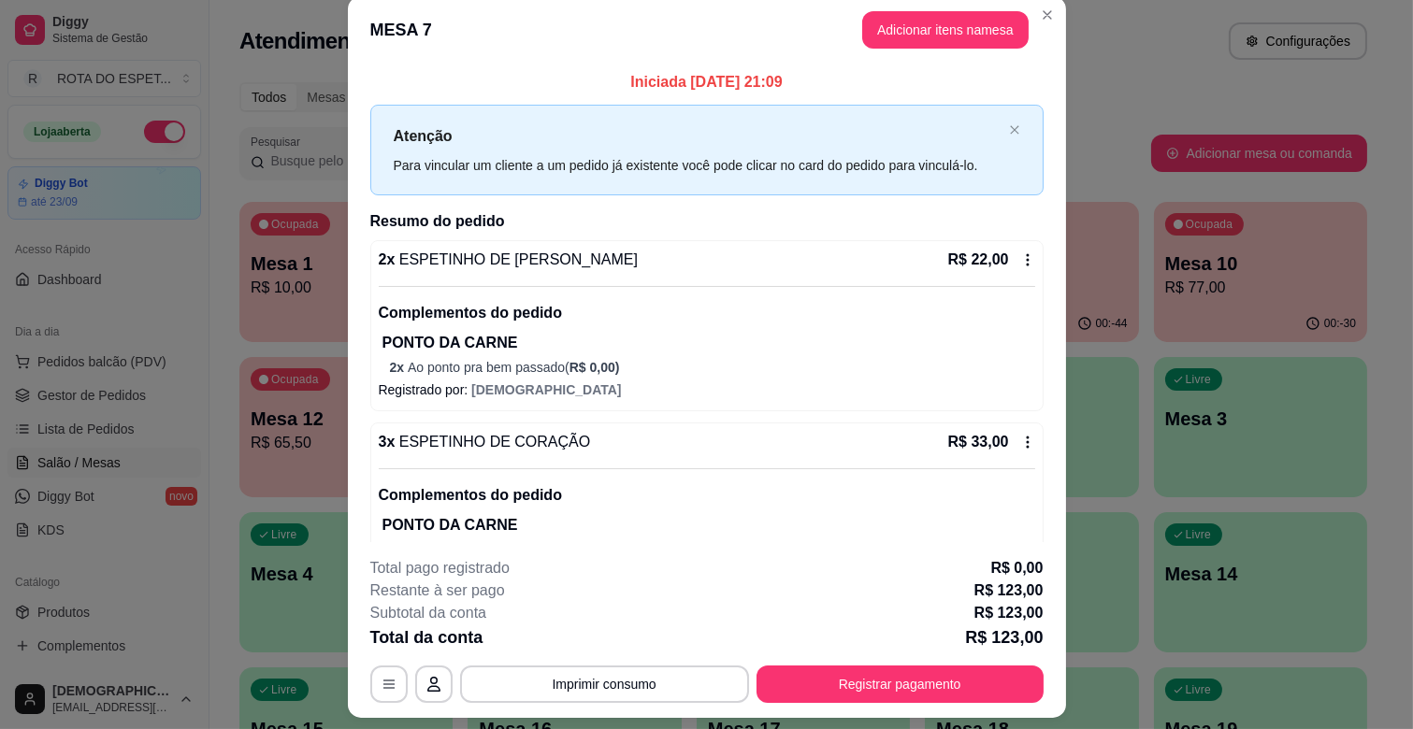
scroll to position [0, 0]
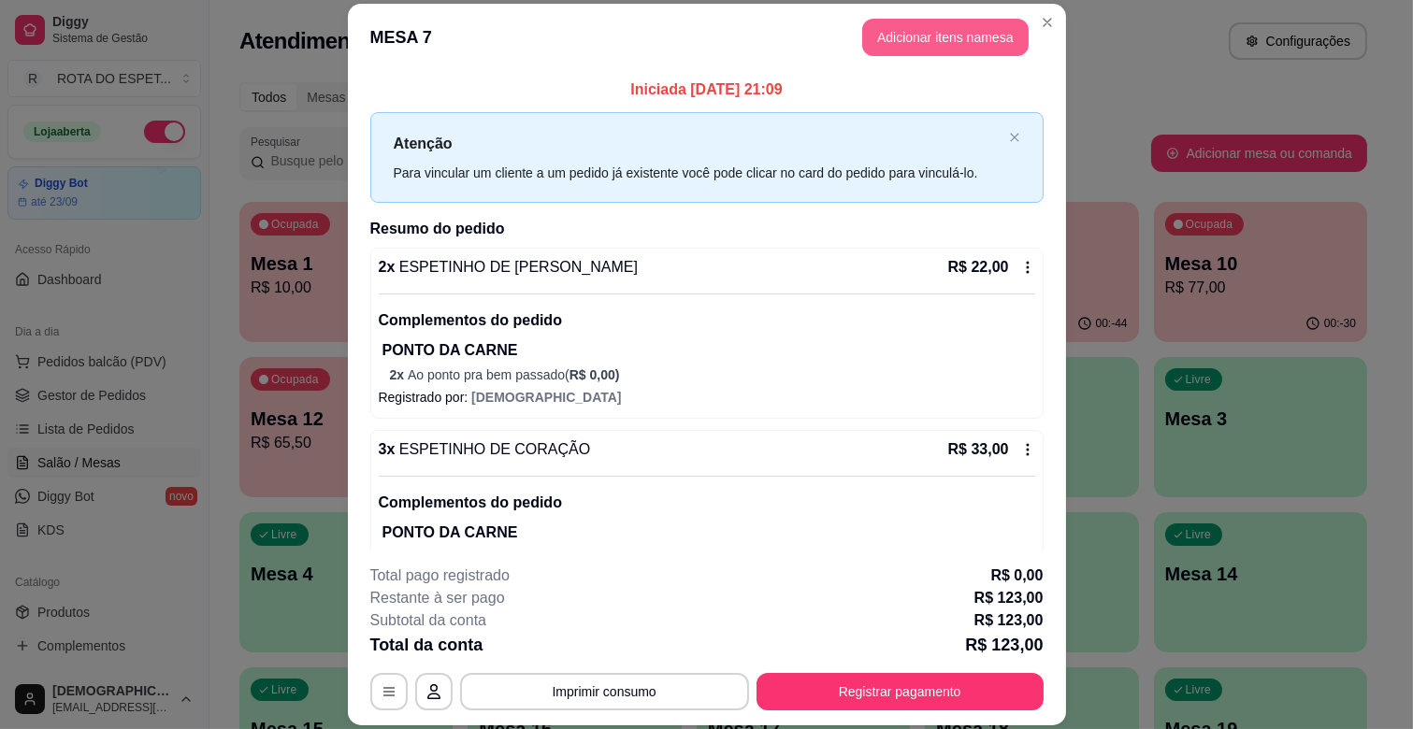
click at [862, 26] on button "Adicionar itens na mesa" at bounding box center [945, 37] width 166 height 37
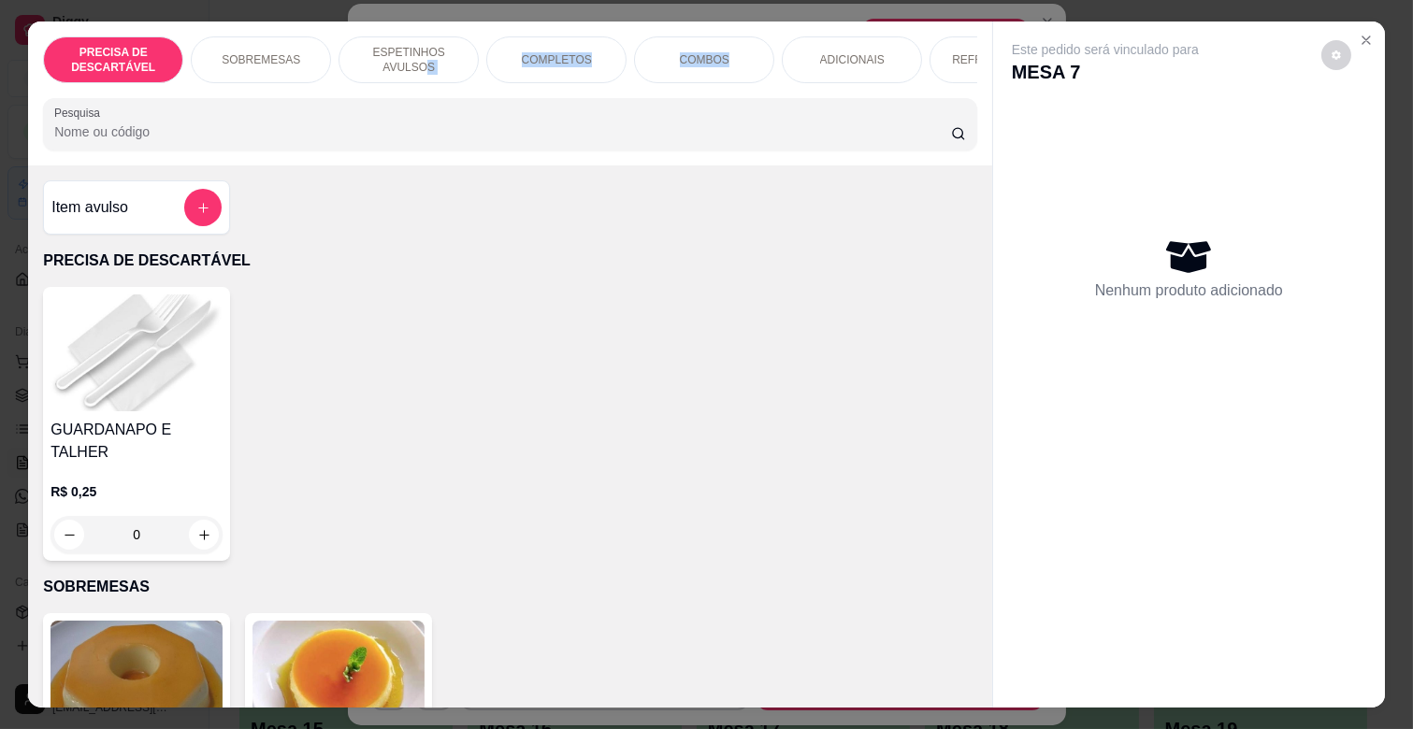
drag, startPoint x: 418, startPoint y: 71, endPoint x: 722, endPoint y: 80, distance: 304.0
click at [722, 80] on div "PRECISA DE DESCARTÁVEL SOBREMESAS ESPETINHOS AVULSOS COMPLETOS COMBOS ADICIONAI…" at bounding box center [510, 59] width 934 height 47
click at [954, 38] on div "REFRIGERANTES" at bounding box center [999, 59] width 140 height 47
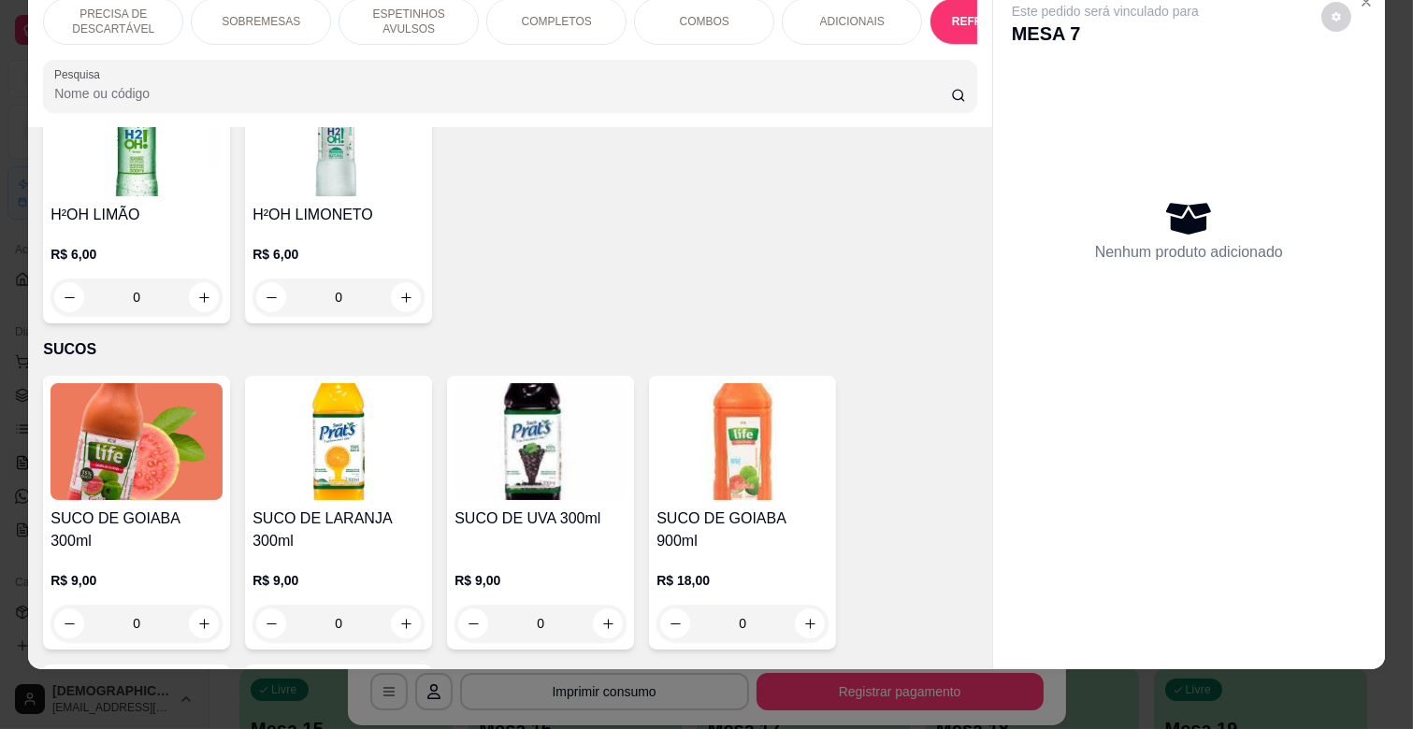
scroll to position [5532, 0]
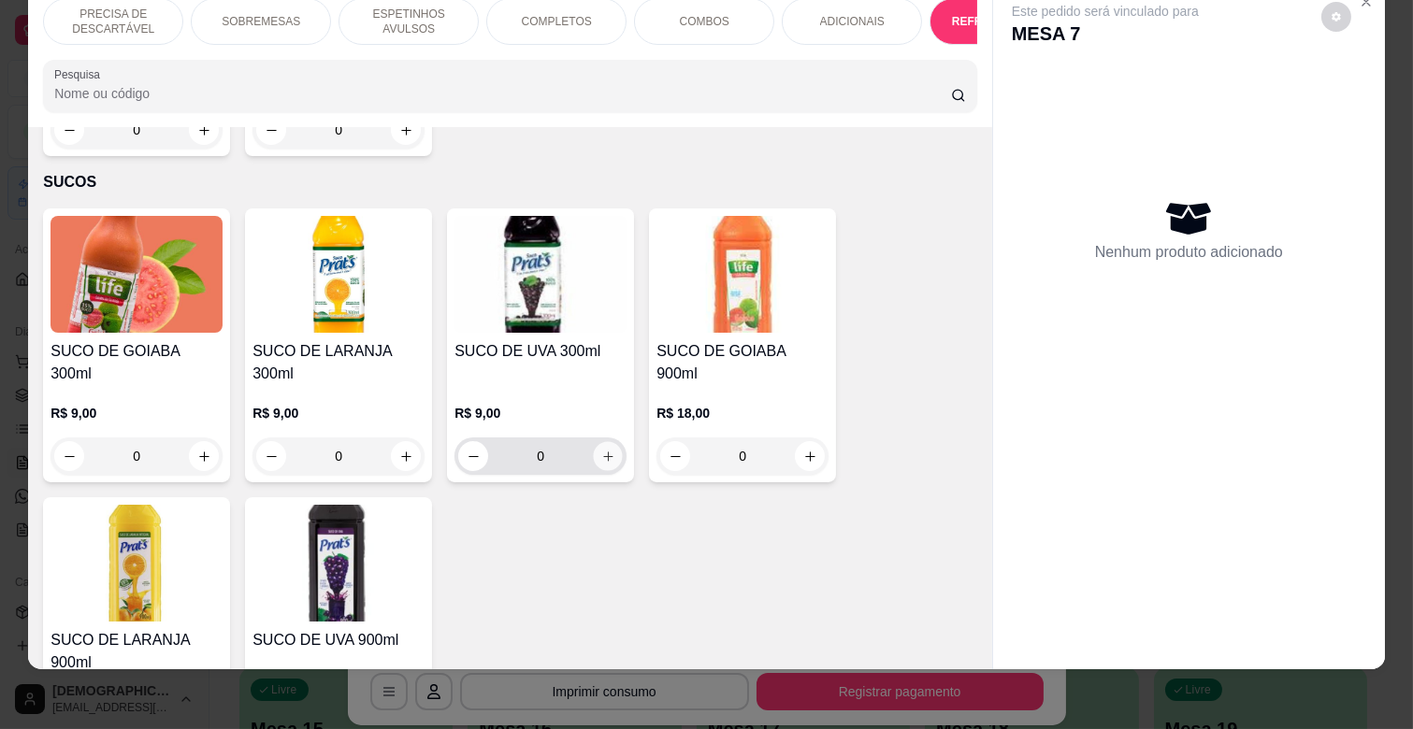
click at [594, 442] on button "increase-product-quantity" at bounding box center [608, 456] width 29 height 29
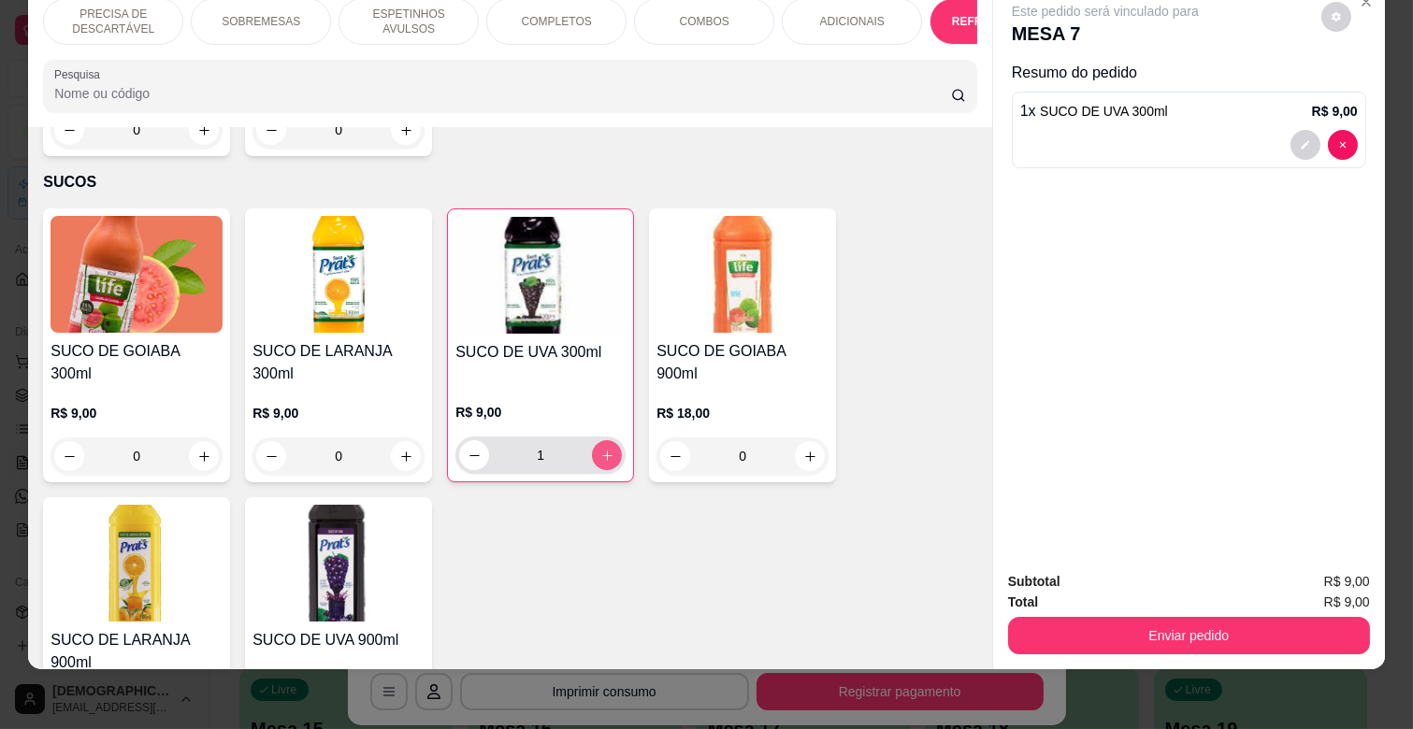
click at [596, 440] on button "increase-product-quantity" at bounding box center [607, 455] width 30 height 30
type input "2"
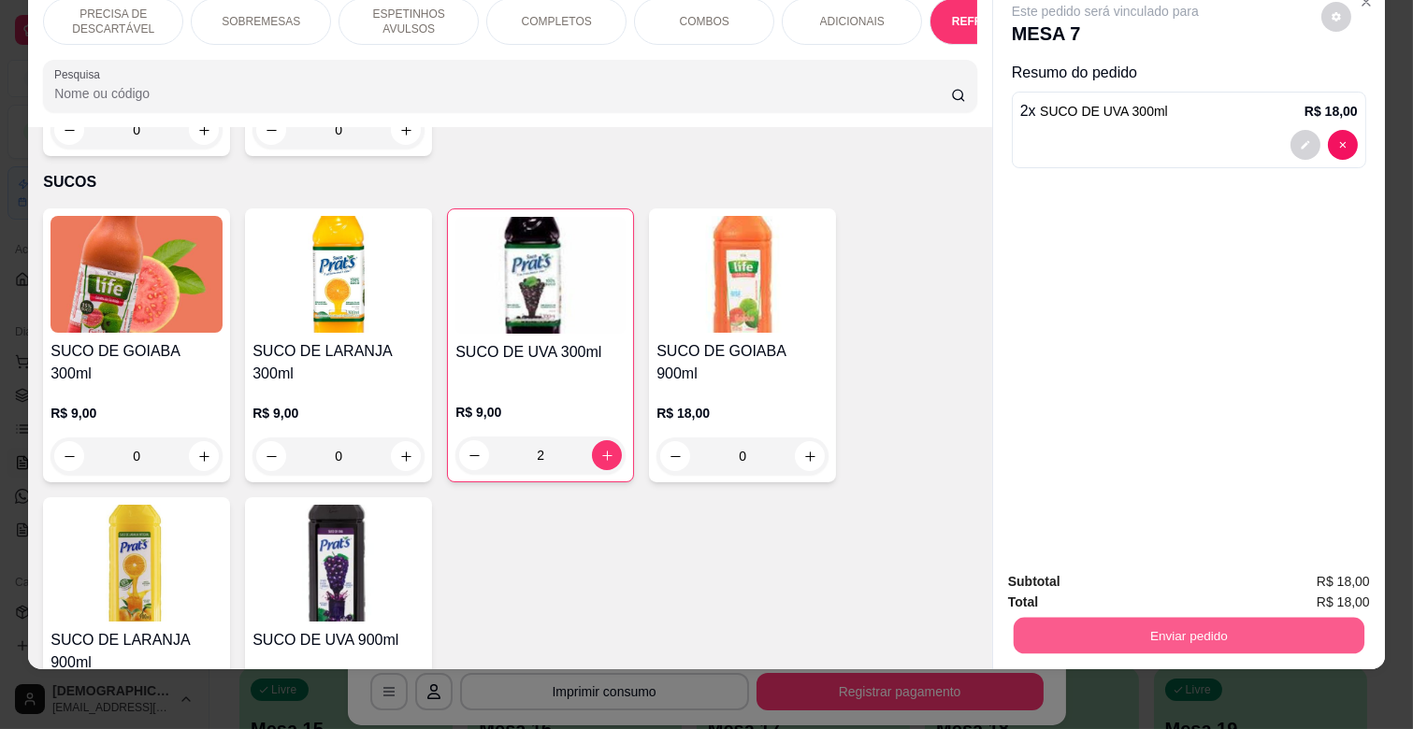
click at [1302, 625] on button "Enviar pedido" at bounding box center [1189, 635] width 351 height 36
click at [1191, 557] on button "Não registrar e enviar pedido" at bounding box center [1126, 573] width 189 height 35
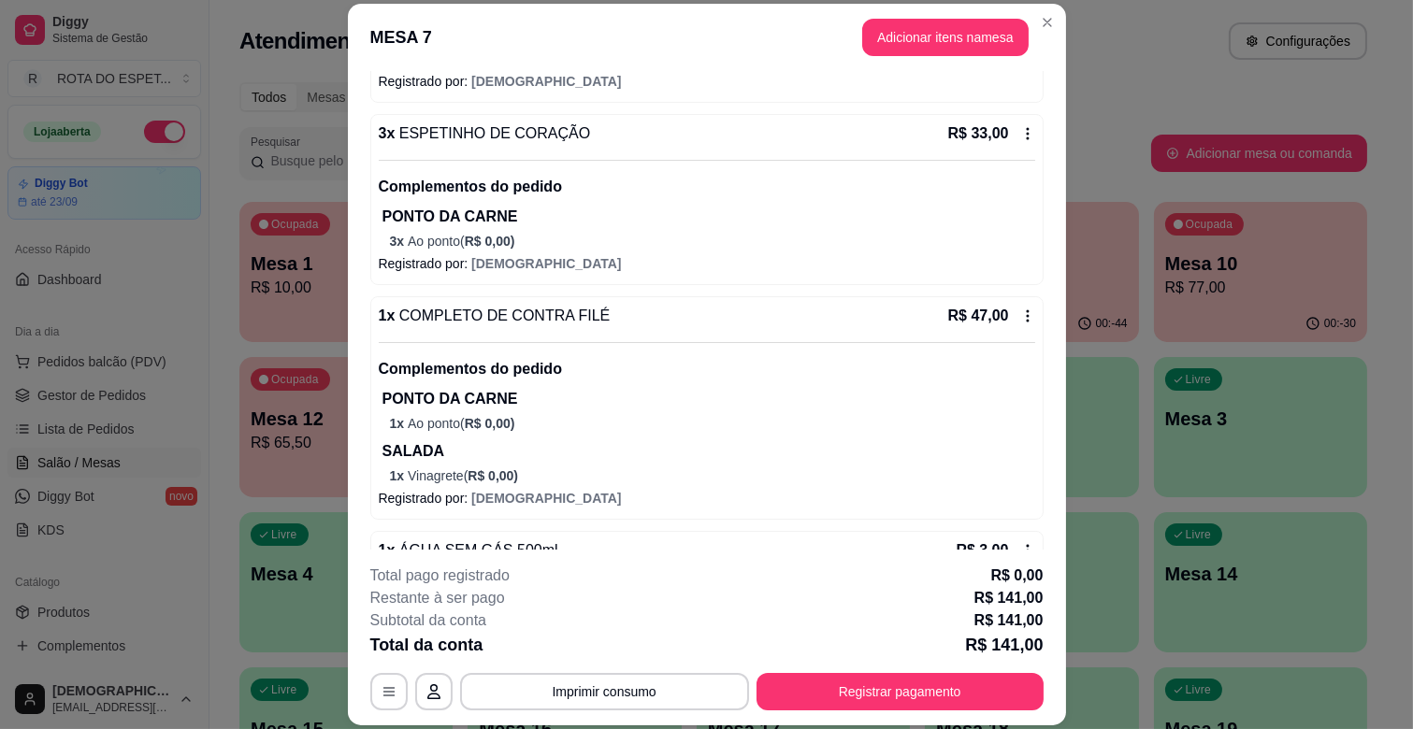
scroll to position [415, 0]
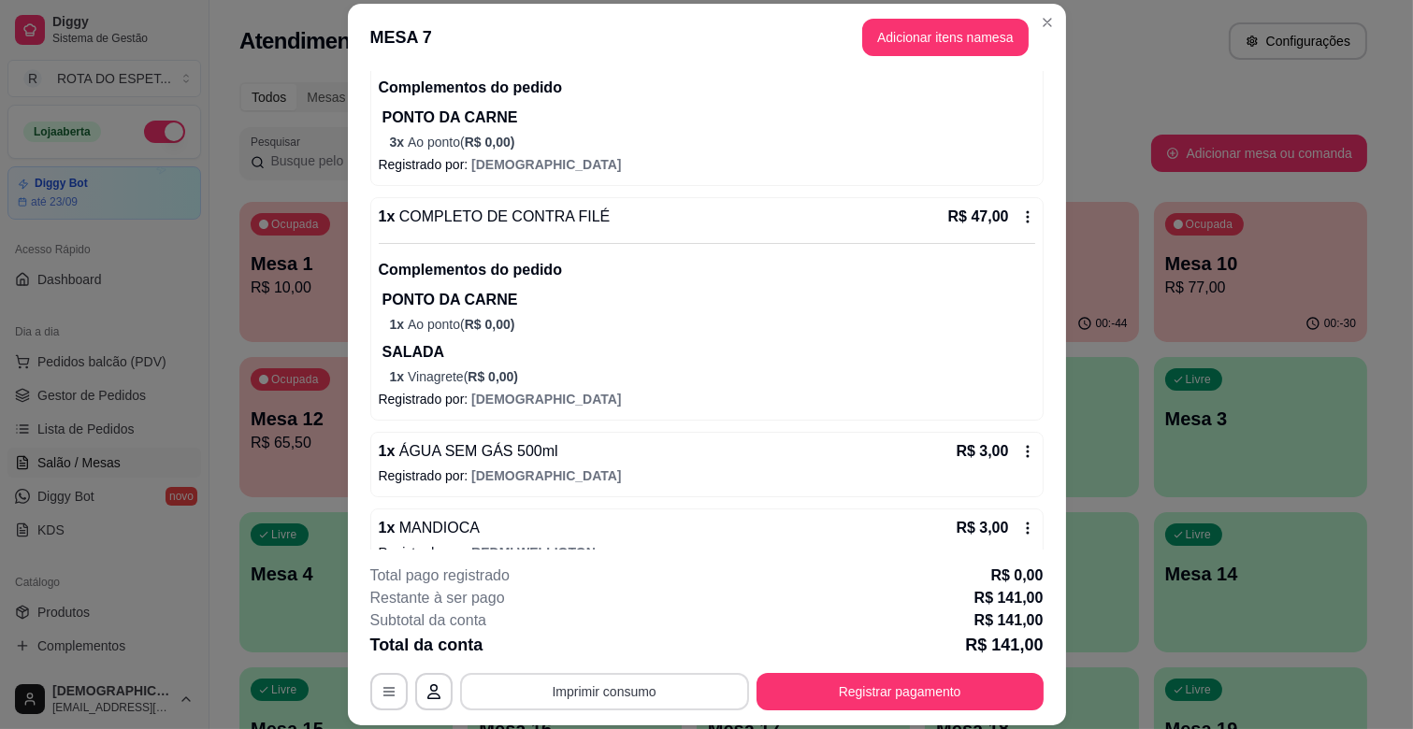
click at [621, 698] on button "Imprimir consumo" at bounding box center [604, 691] width 289 height 37
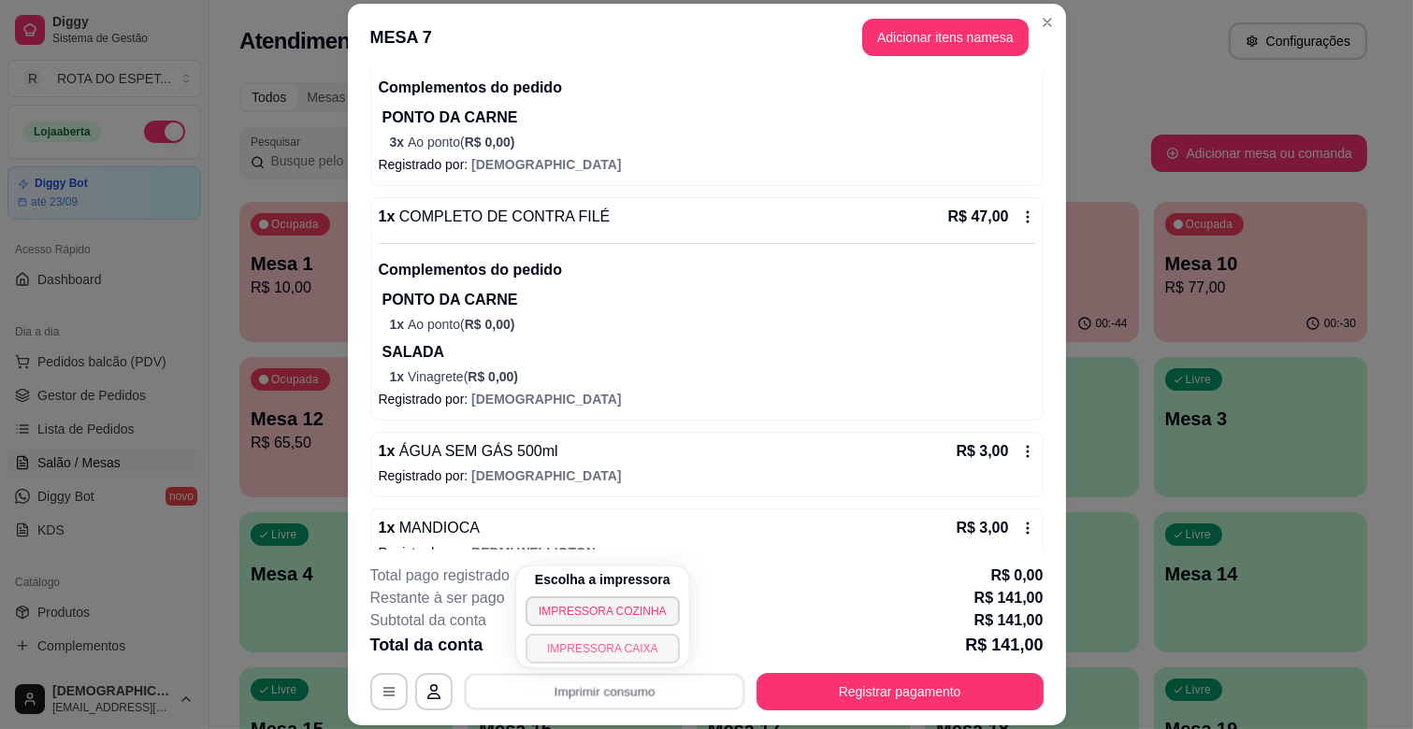
click at [626, 649] on button "IMPRESSORA CAIXA" at bounding box center [602, 649] width 154 height 30
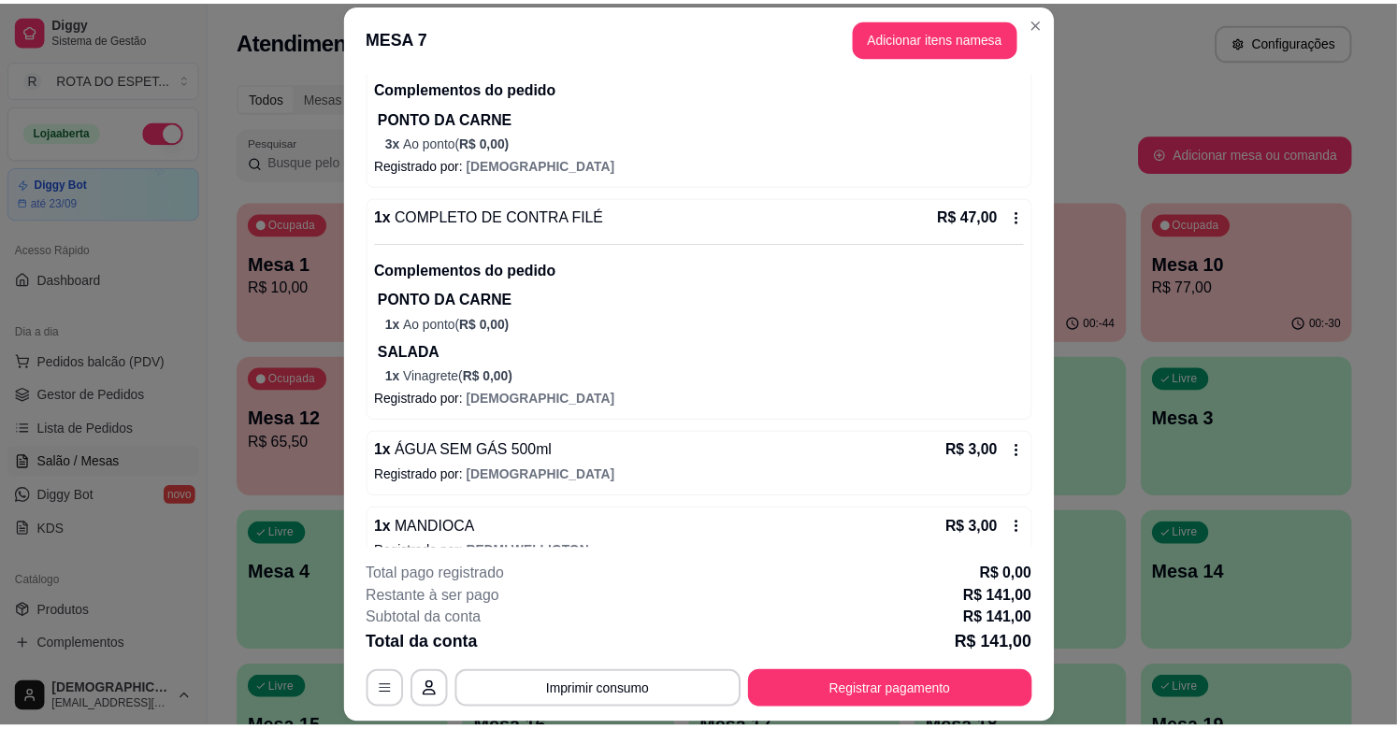
scroll to position [56, 0]
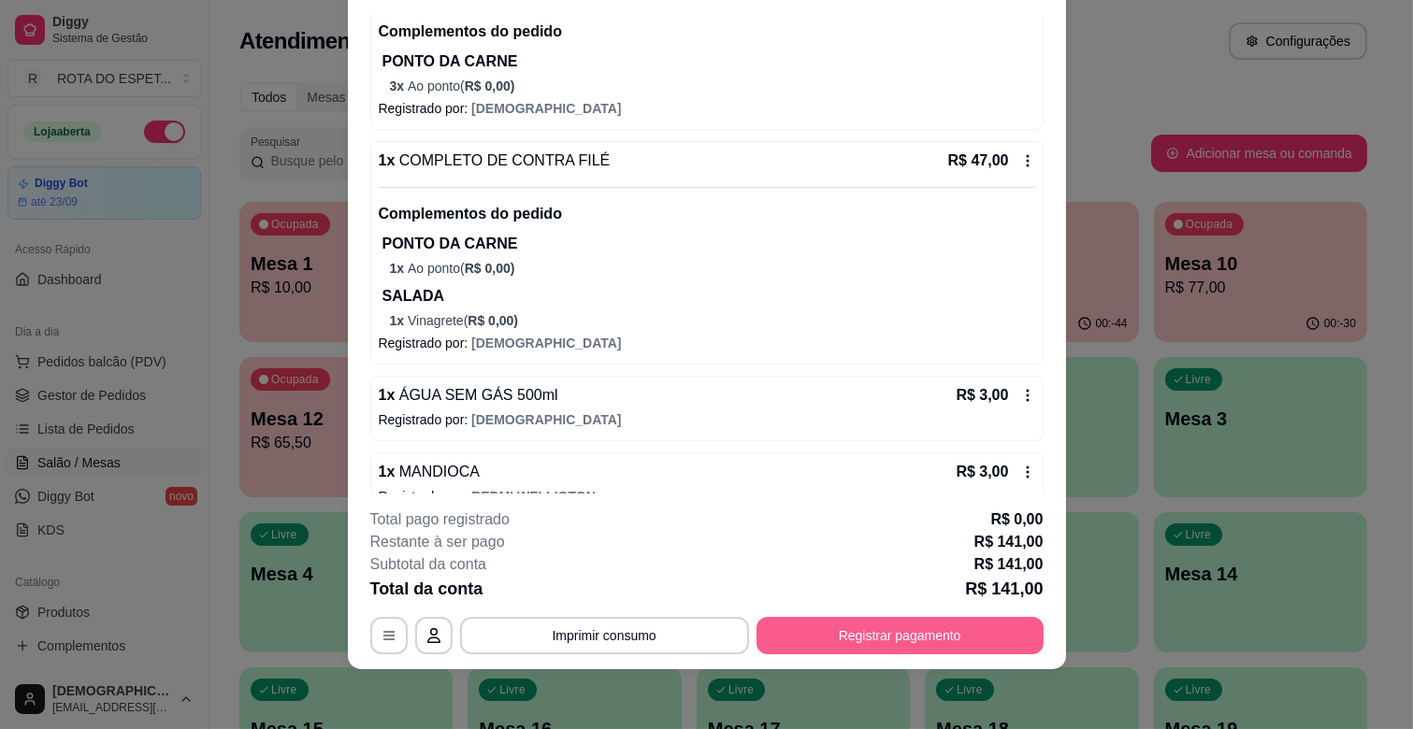
click at [916, 627] on button "Registrar pagamento" at bounding box center [899, 635] width 287 height 37
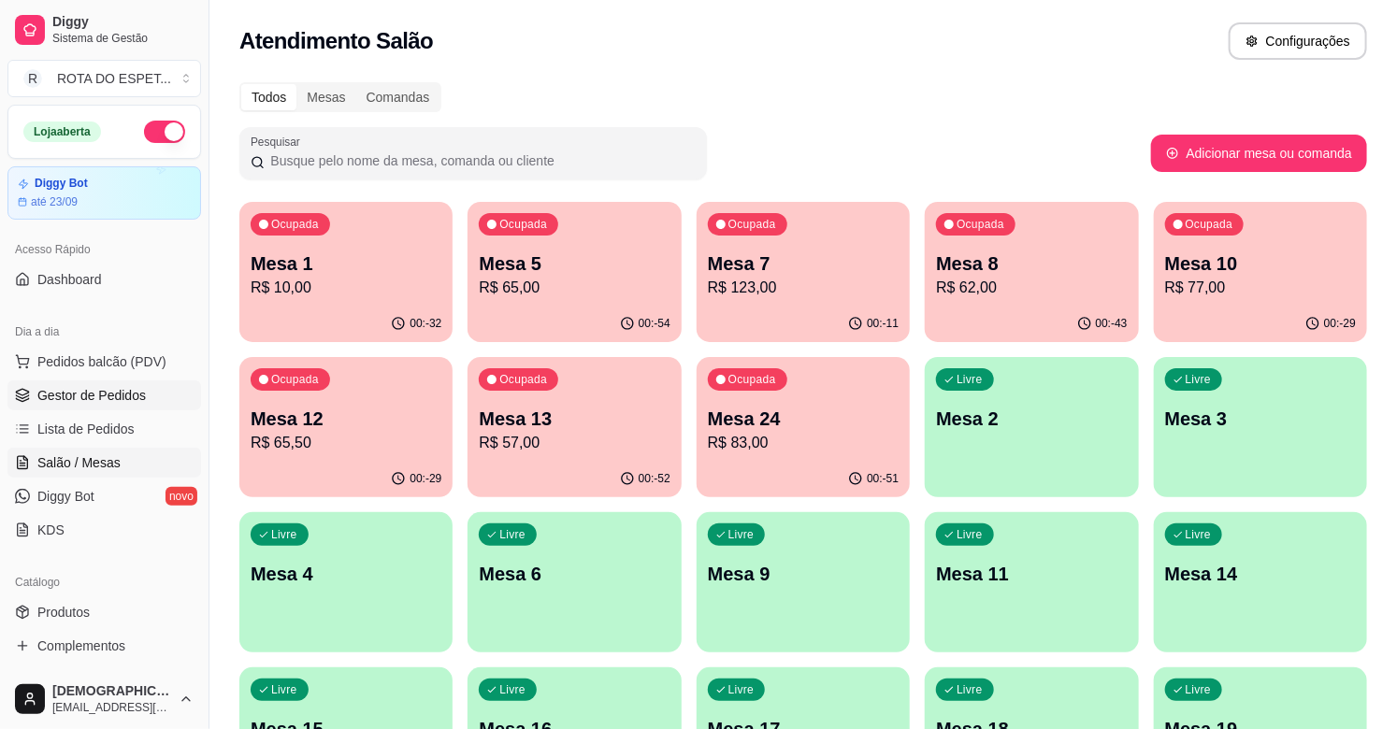
click at [105, 390] on span "Gestor de Pedidos" at bounding box center [91, 395] width 108 height 19
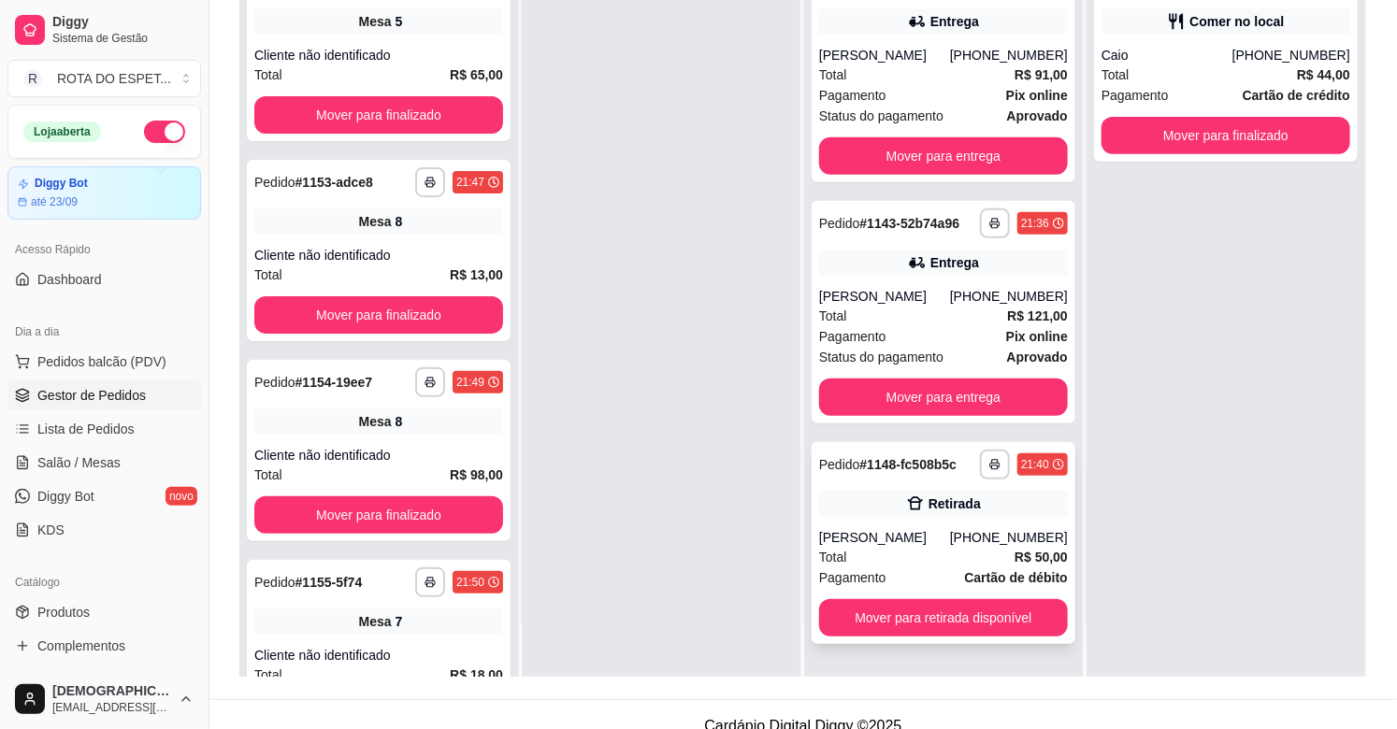
scroll to position [285, 0]
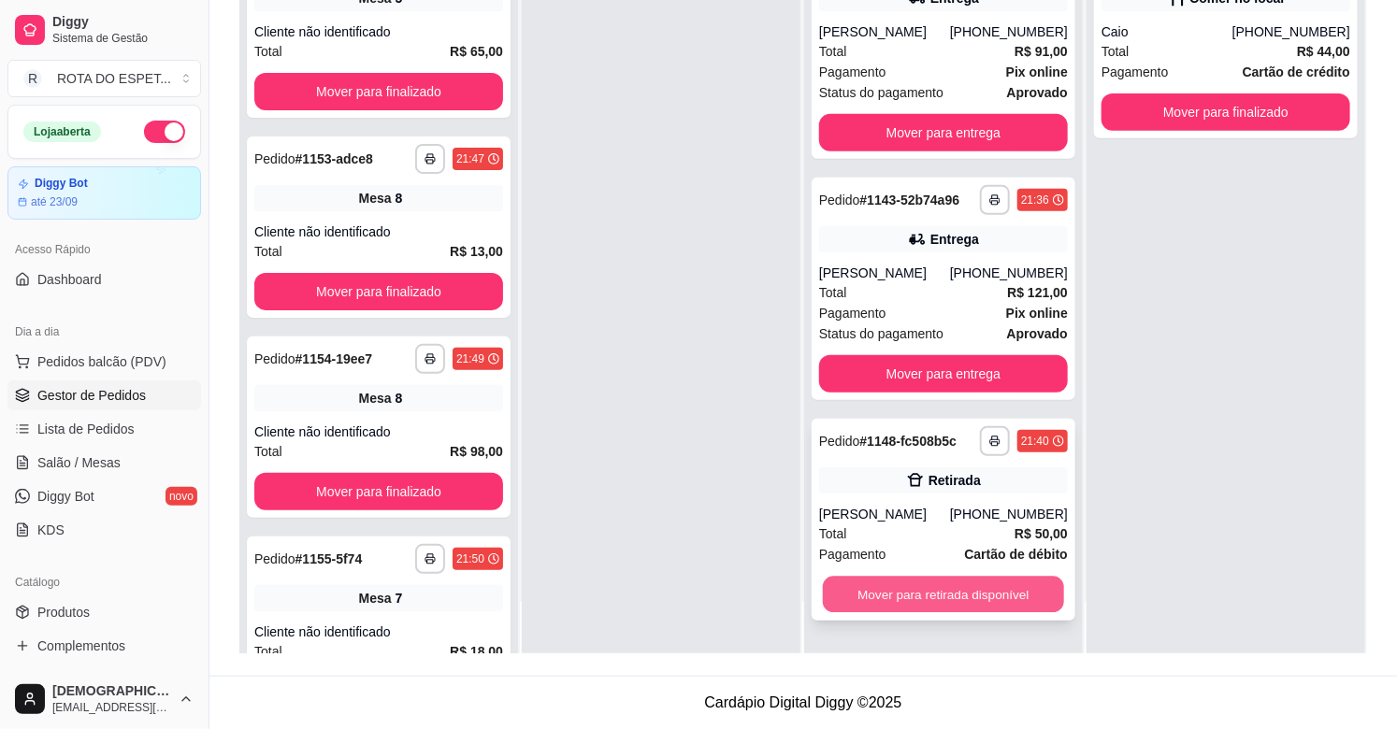
click at [954, 587] on button "Mover para retirada disponível" at bounding box center [943, 595] width 241 height 36
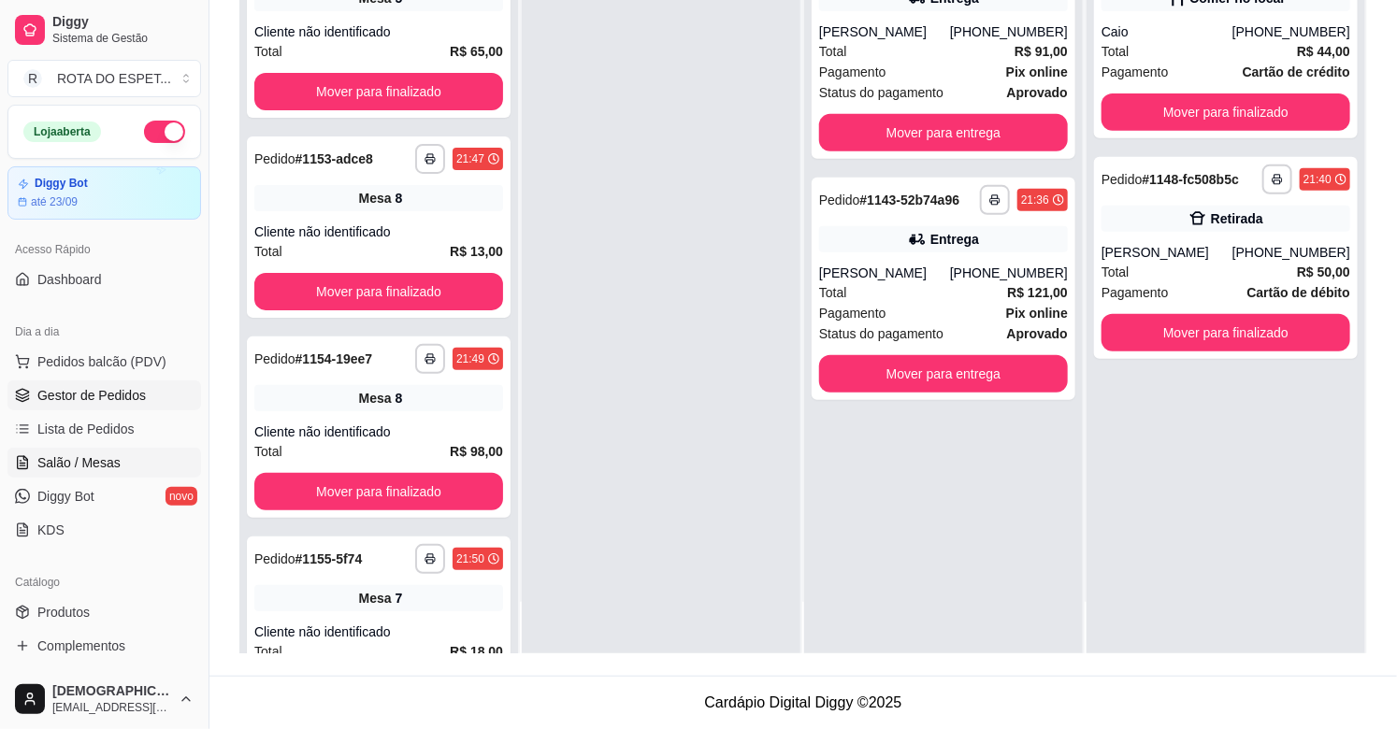
click at [120, 452] on link "Salão / Mesas" at bounding box center [104, 463] width 194 height 30
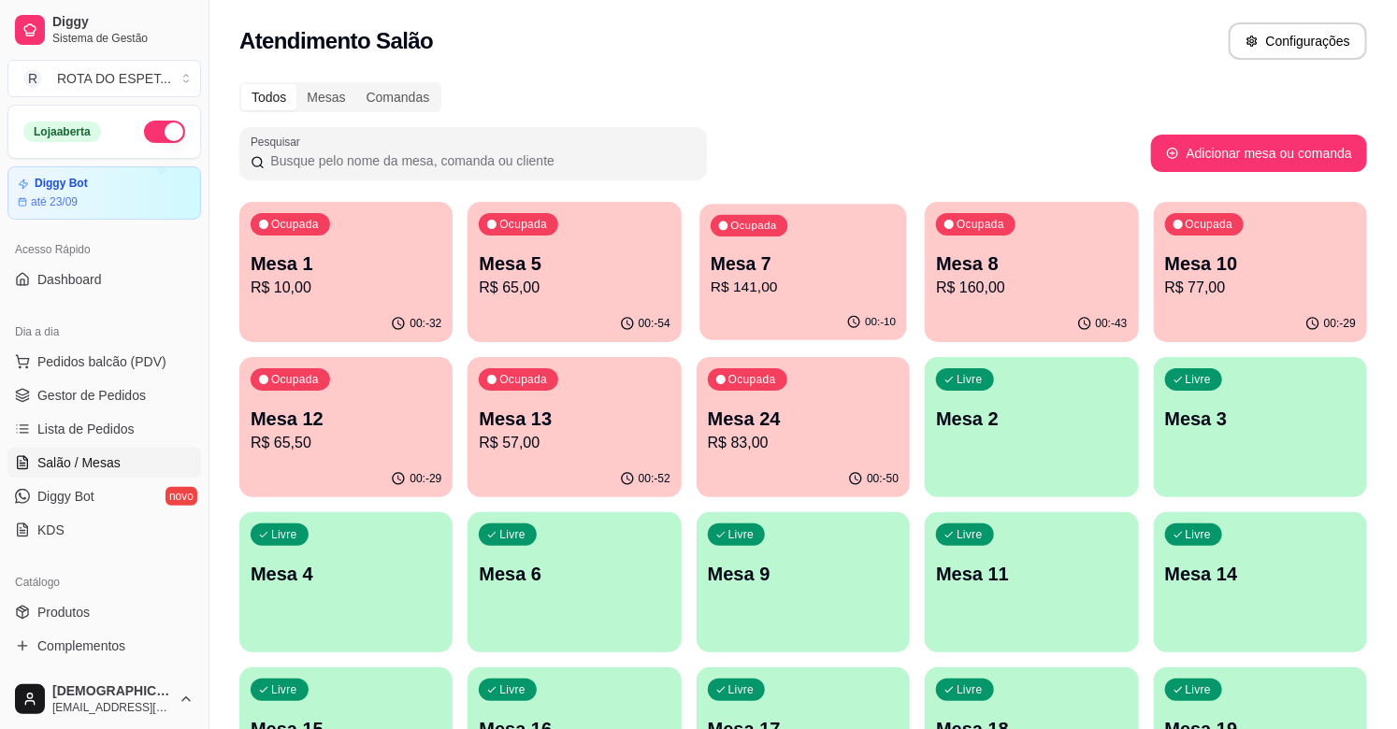
click at [809, 264] on p "Mesa 7" at bounding box center [803, 264] width 185 height 25
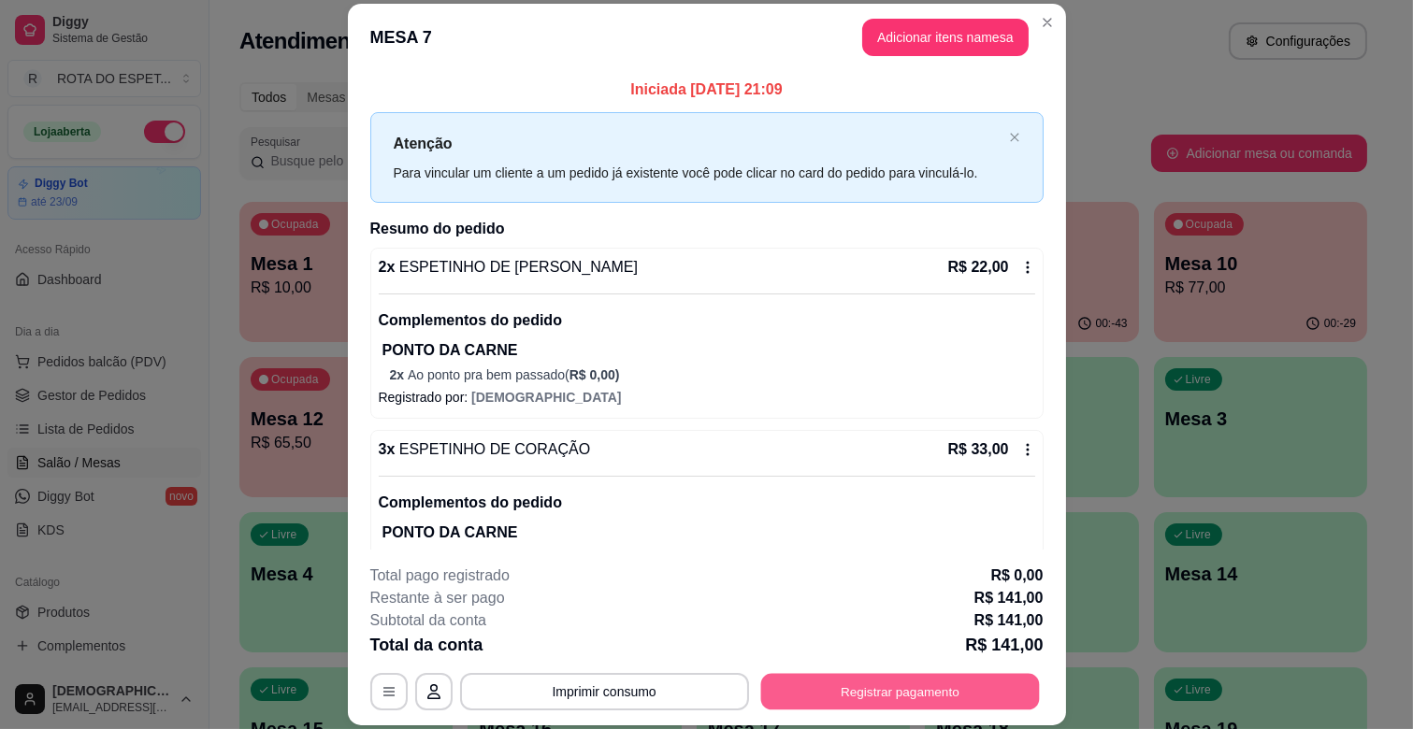
click at [873, 687] on button "Registrar pagamento" at bounding box center [899, 692] width 279 height 36
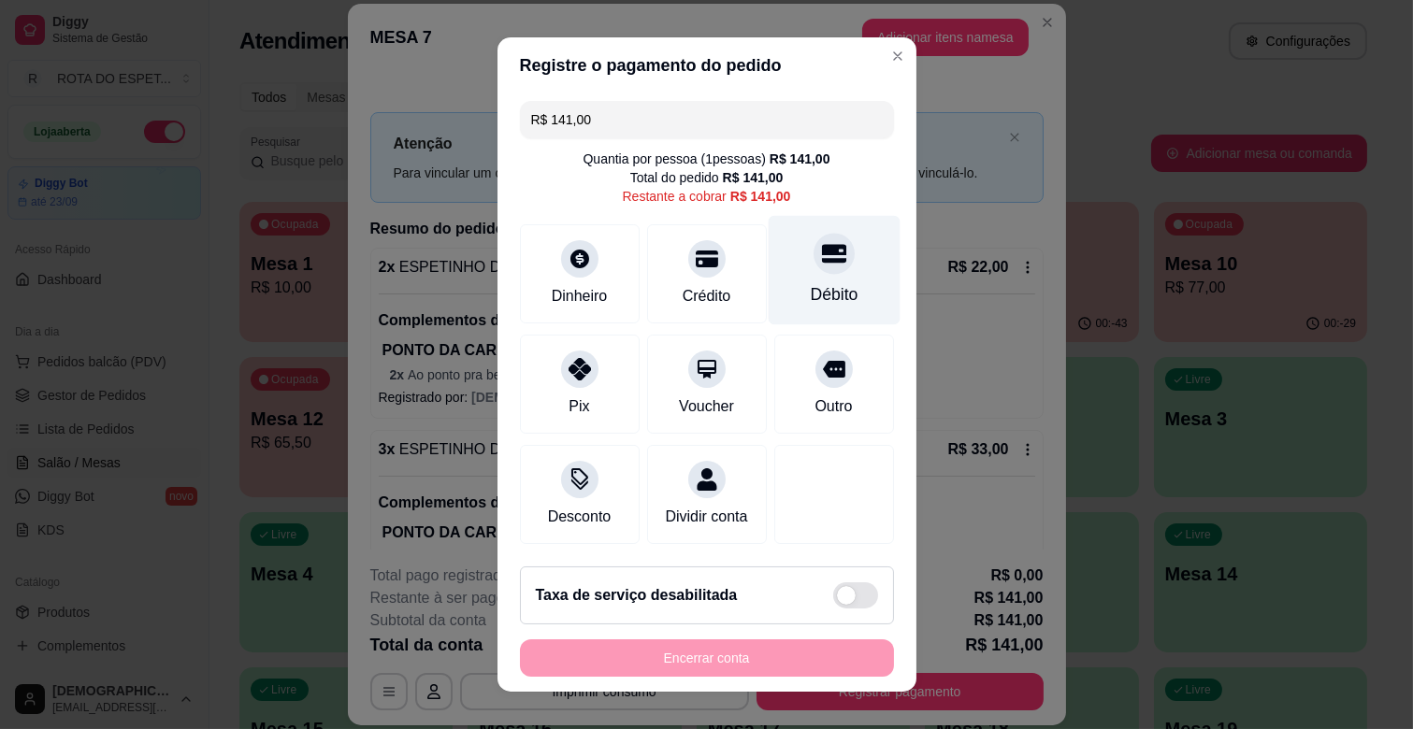
click at [817, 268] on div "Débito" at bounding box center [834, 270] width 132 height 109
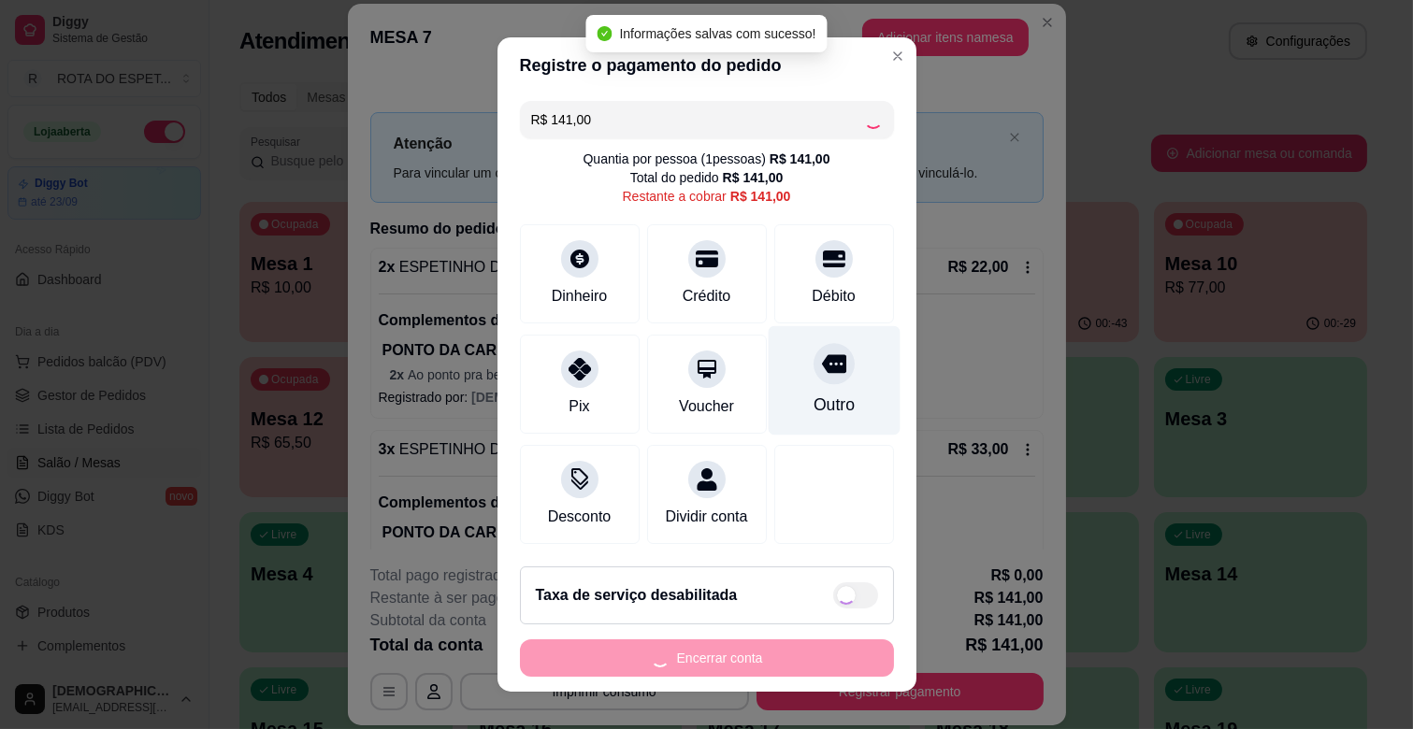
type input "R$ 0,00"
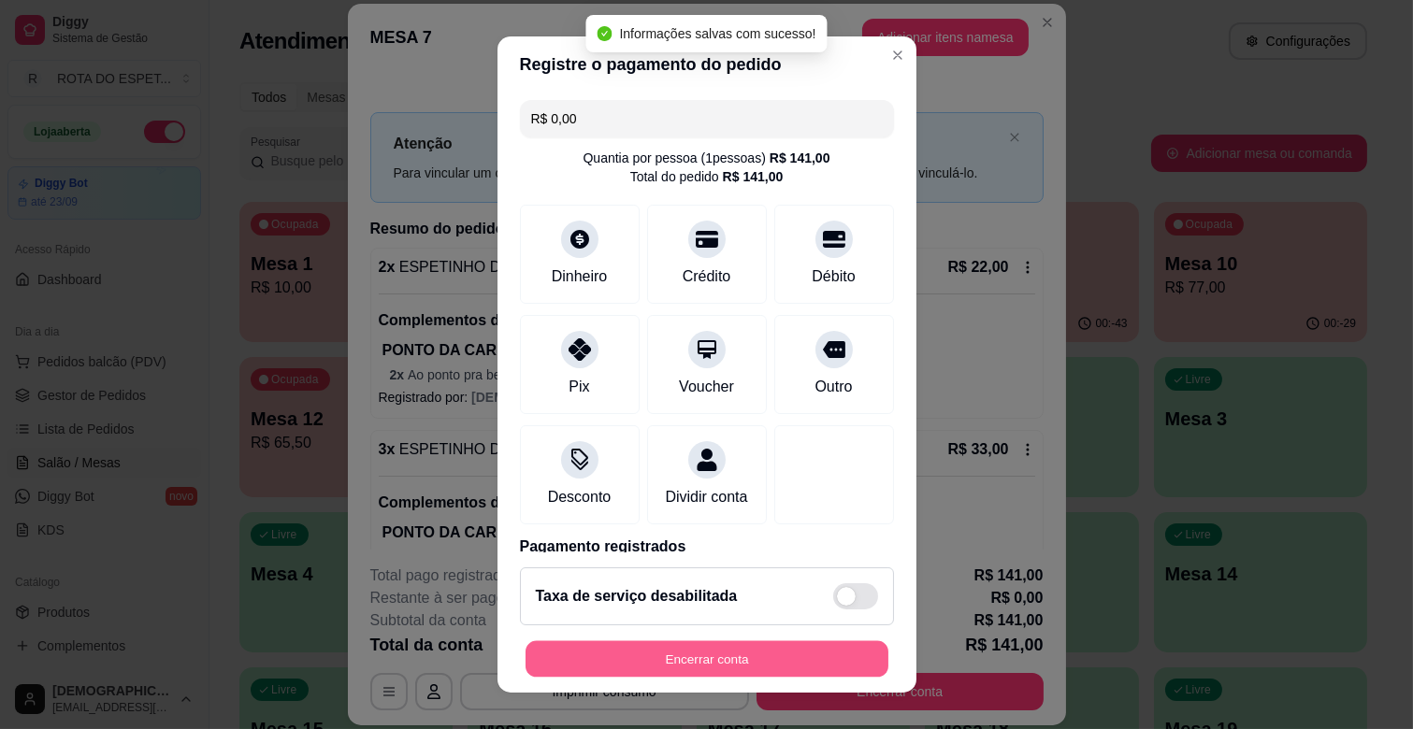
click at [739, 671] on button "Encerrar conta" at bounding box center [706, 659] width 363 height 36
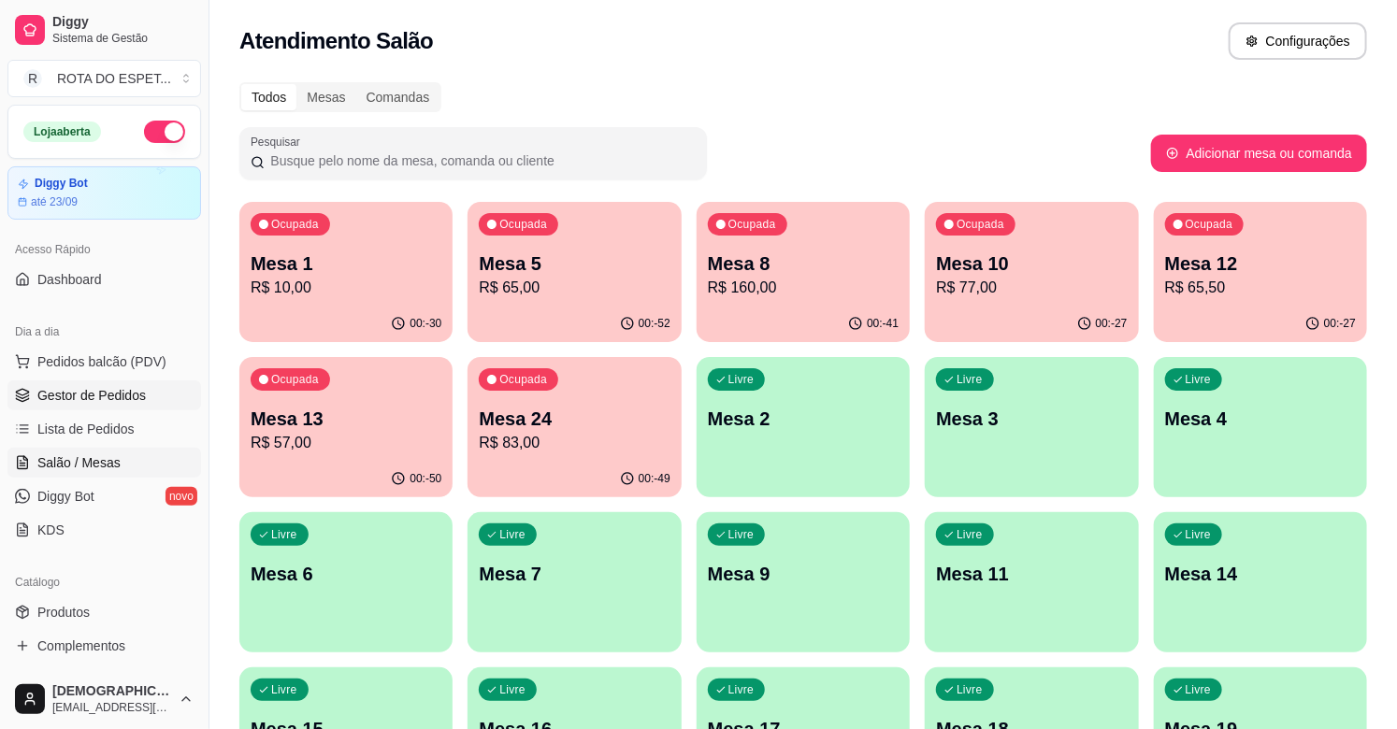
click at [75, 408] on link "Gestor de Pedidos" at bounding box center [104, 396] width 194 height 30
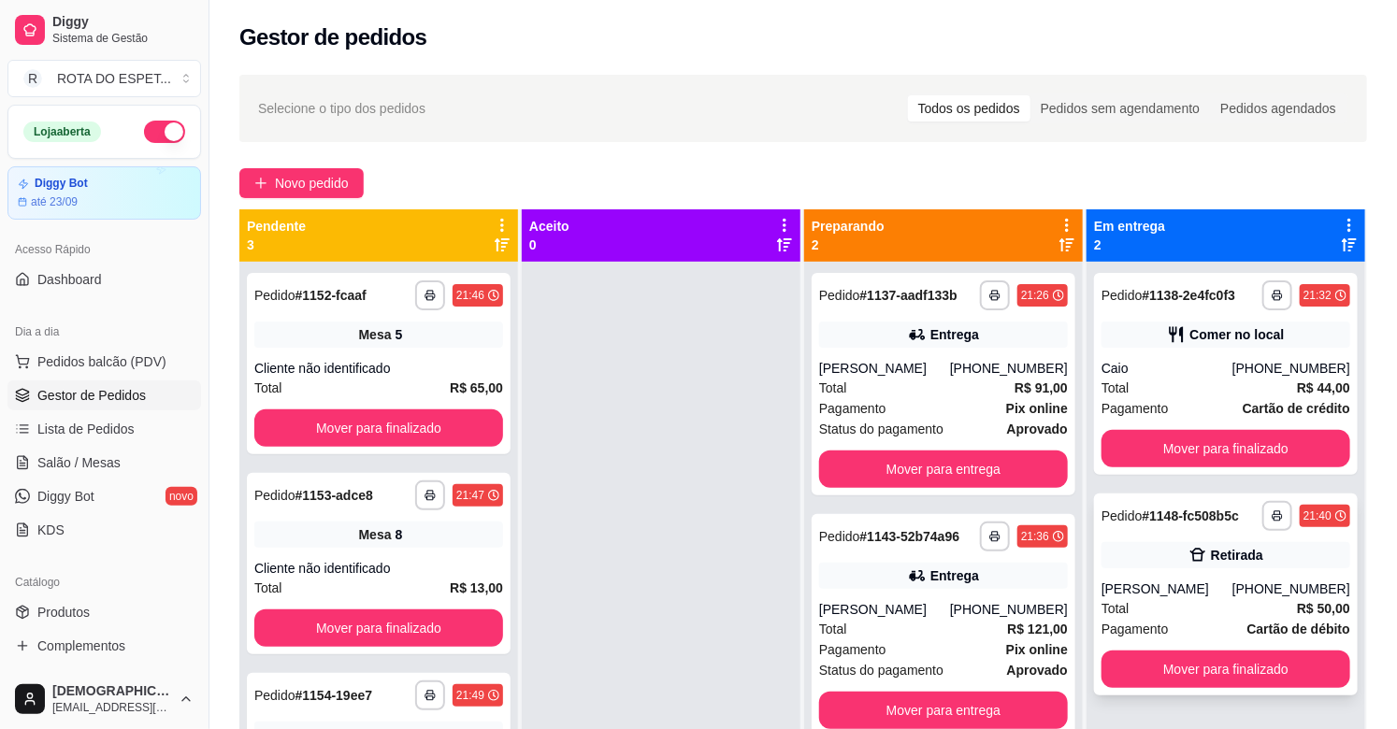
click at [1217, 553] on div "Retirada" at bounding box center [1237, 555] width 52 height 19
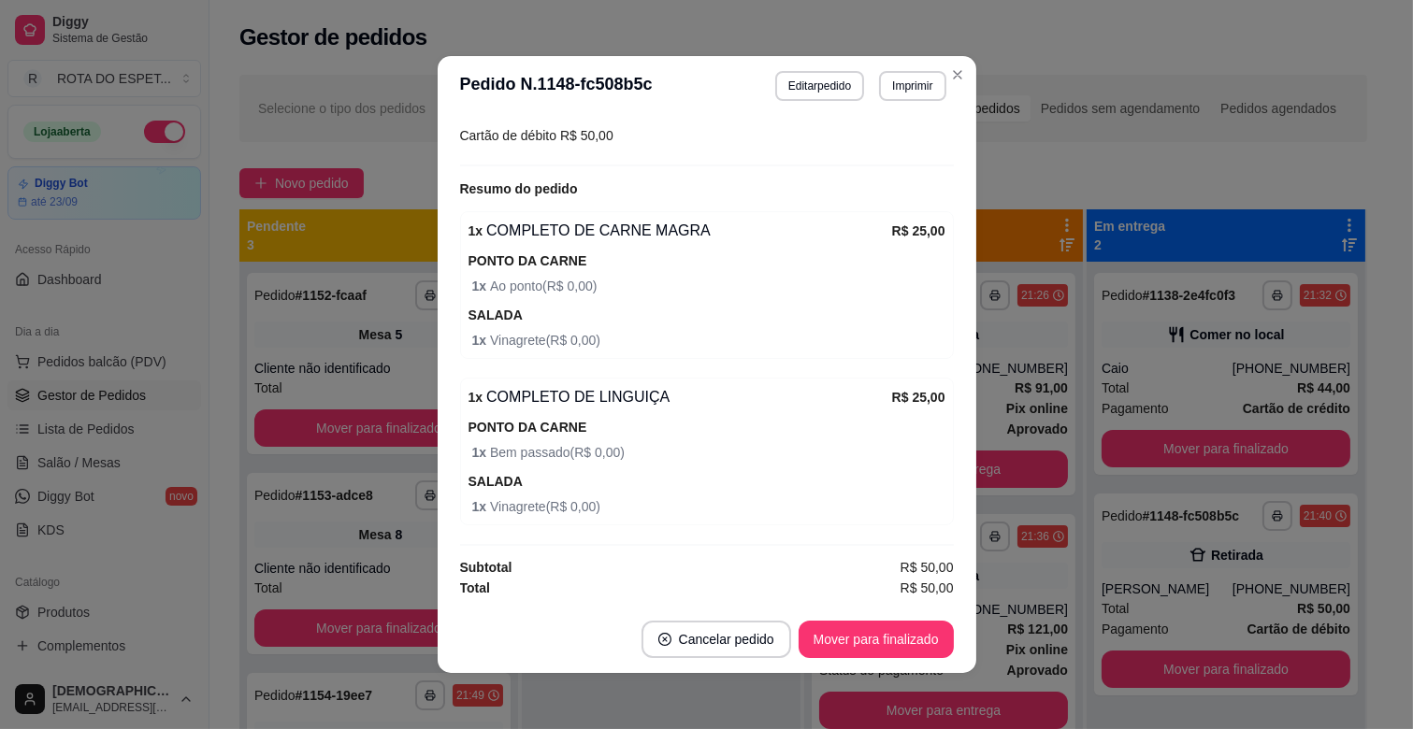
scroll to position [4, 0]
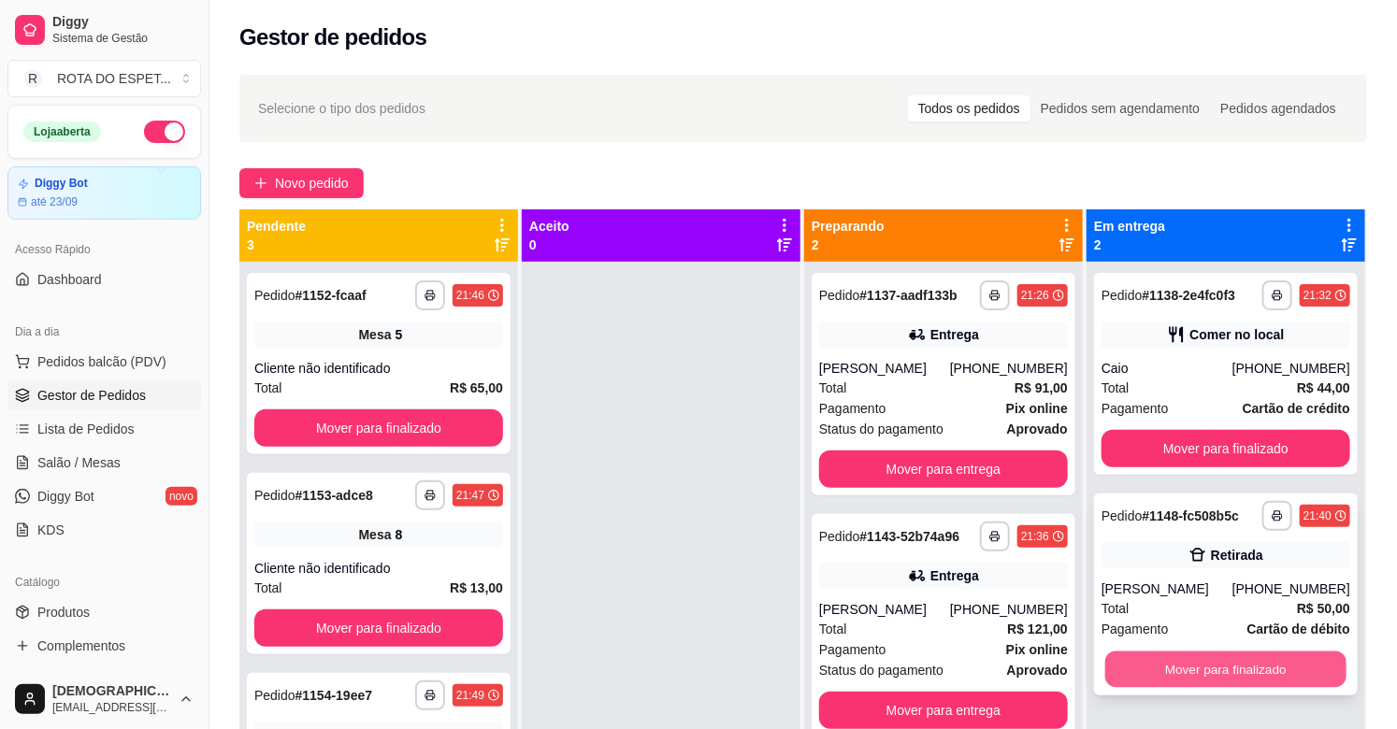
click at [1239, 661] on button "Mover para finalizado" at bounding box center [1225, 670] width 241 height 36
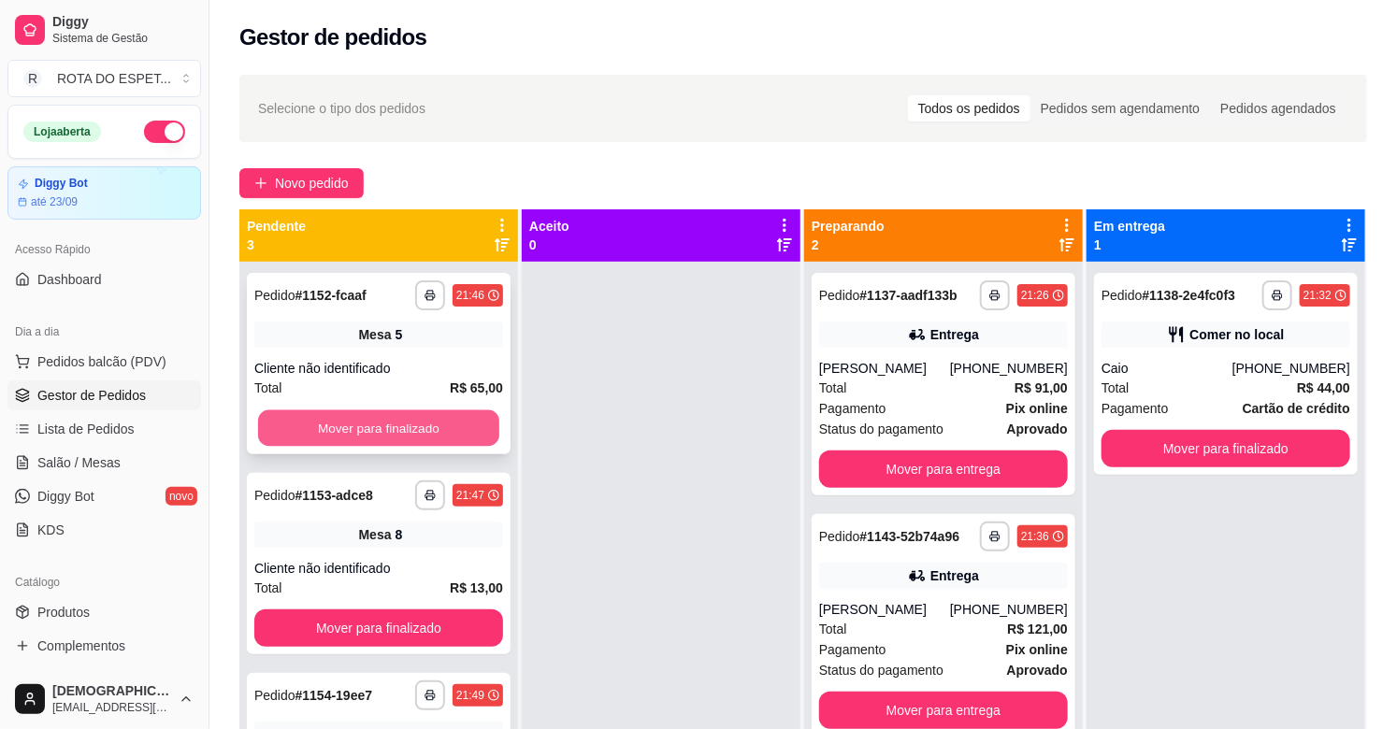
click at [409, 424] on button "Mover para finalizado" at bounding box center [378, 428] width 241 height 36
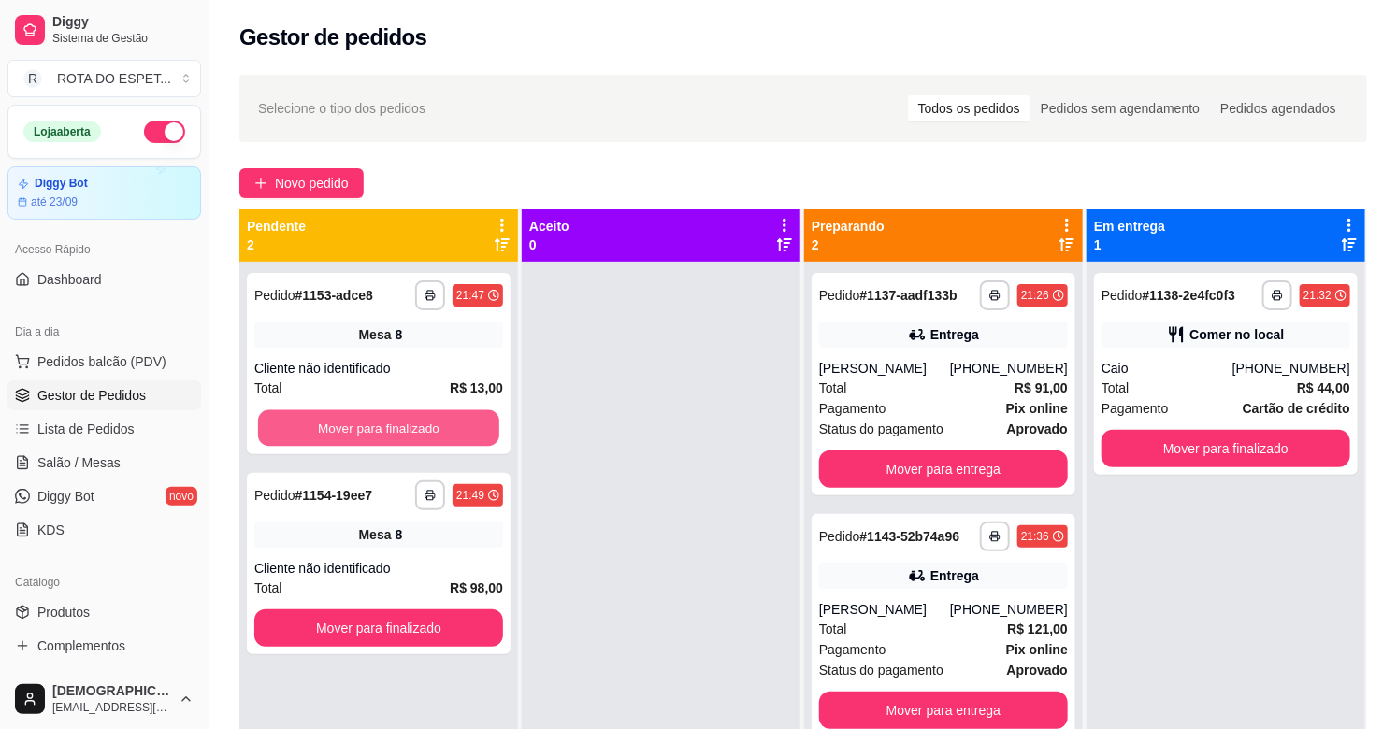
click at [409, 424] on button "Mover para finalizado" at bounding box center [378, 428] width 241 height 36
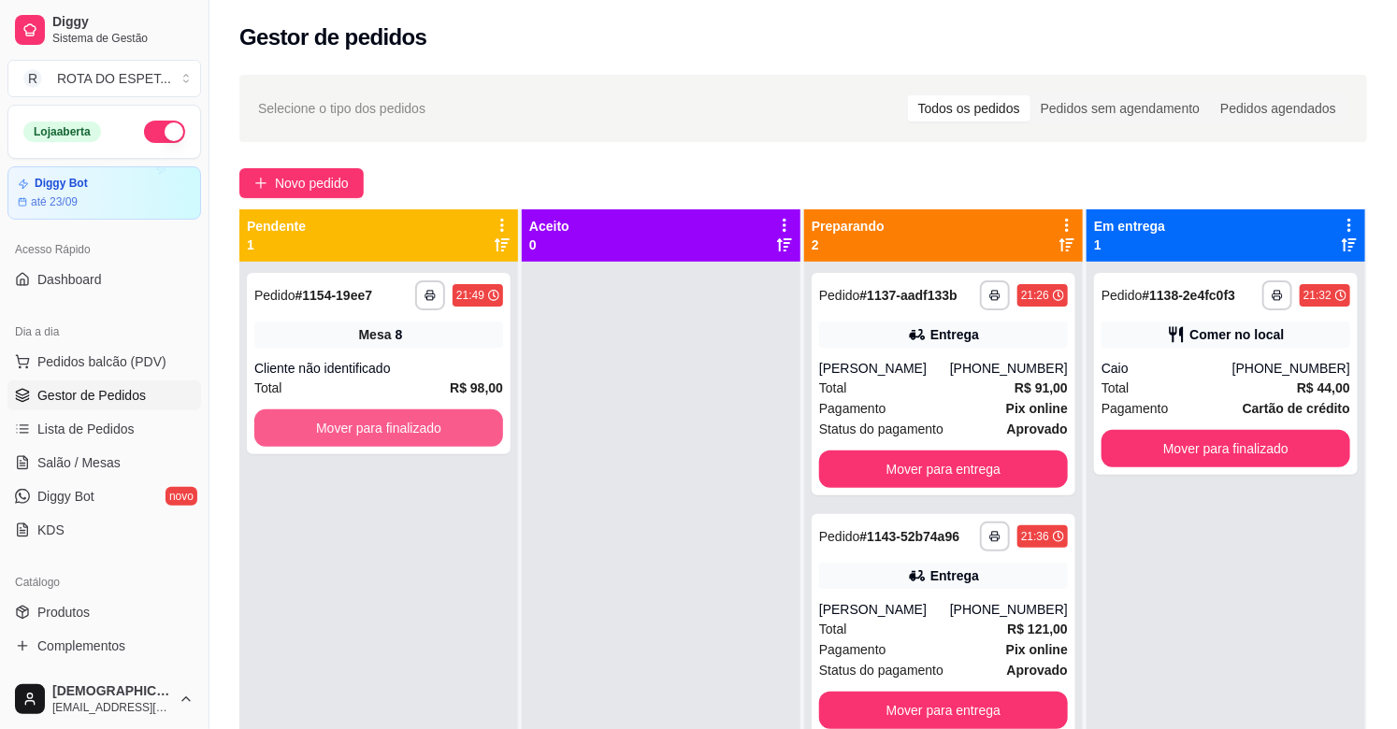
click at [409, 424] on button "Mover para finalizado" at bounding box center [378, 428] width 249 height 37
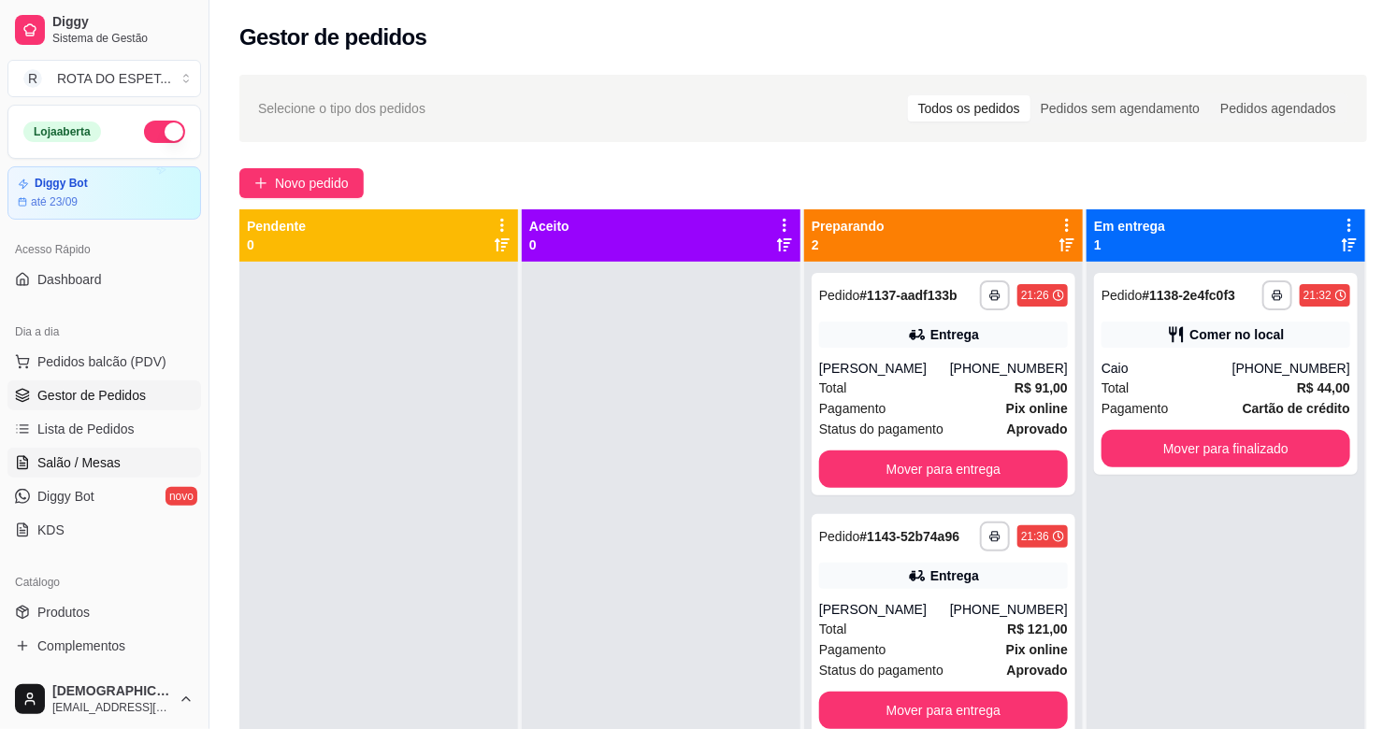
click at [50, 464] on span "Salão / Mesas" at bounding box center [78, 462] width 83 height 19
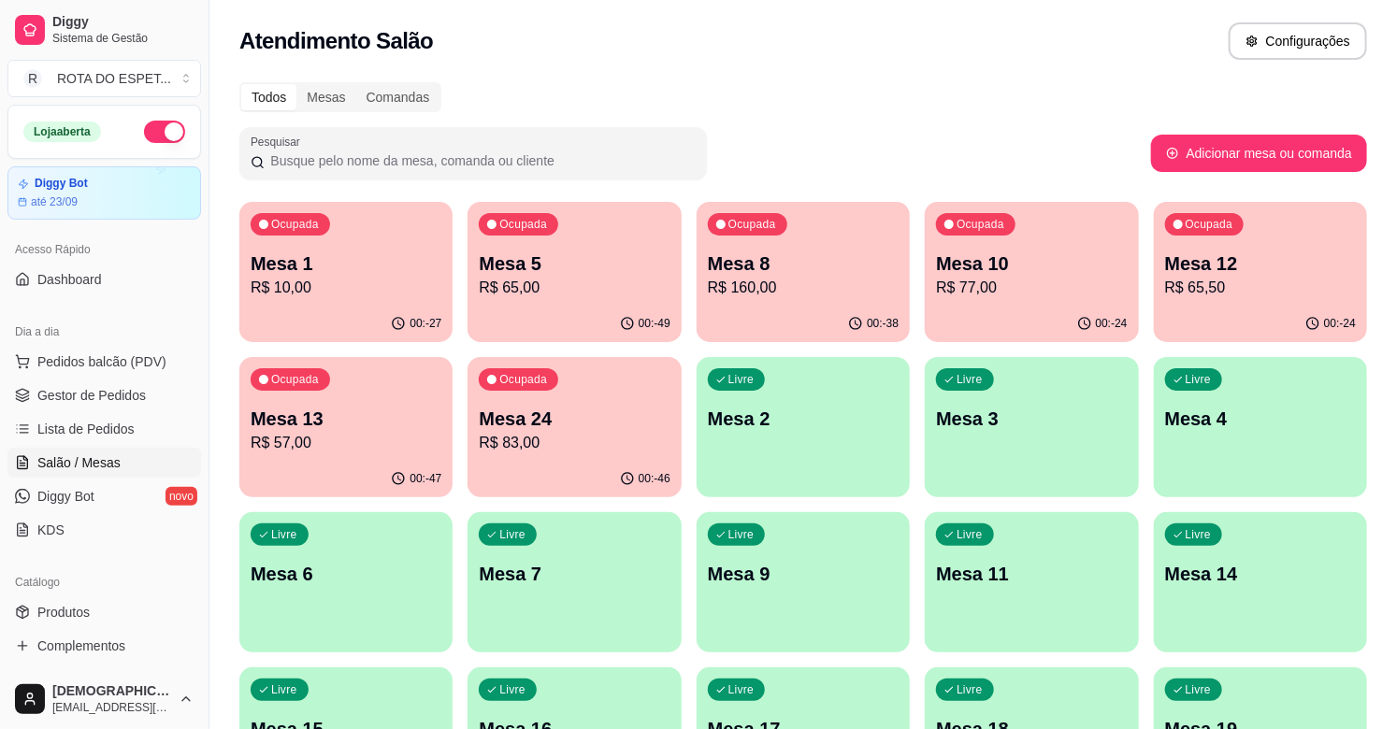
click at [961, 254] on p "Mesa 10" at bounding box center [1031, 264] width 191 height 26
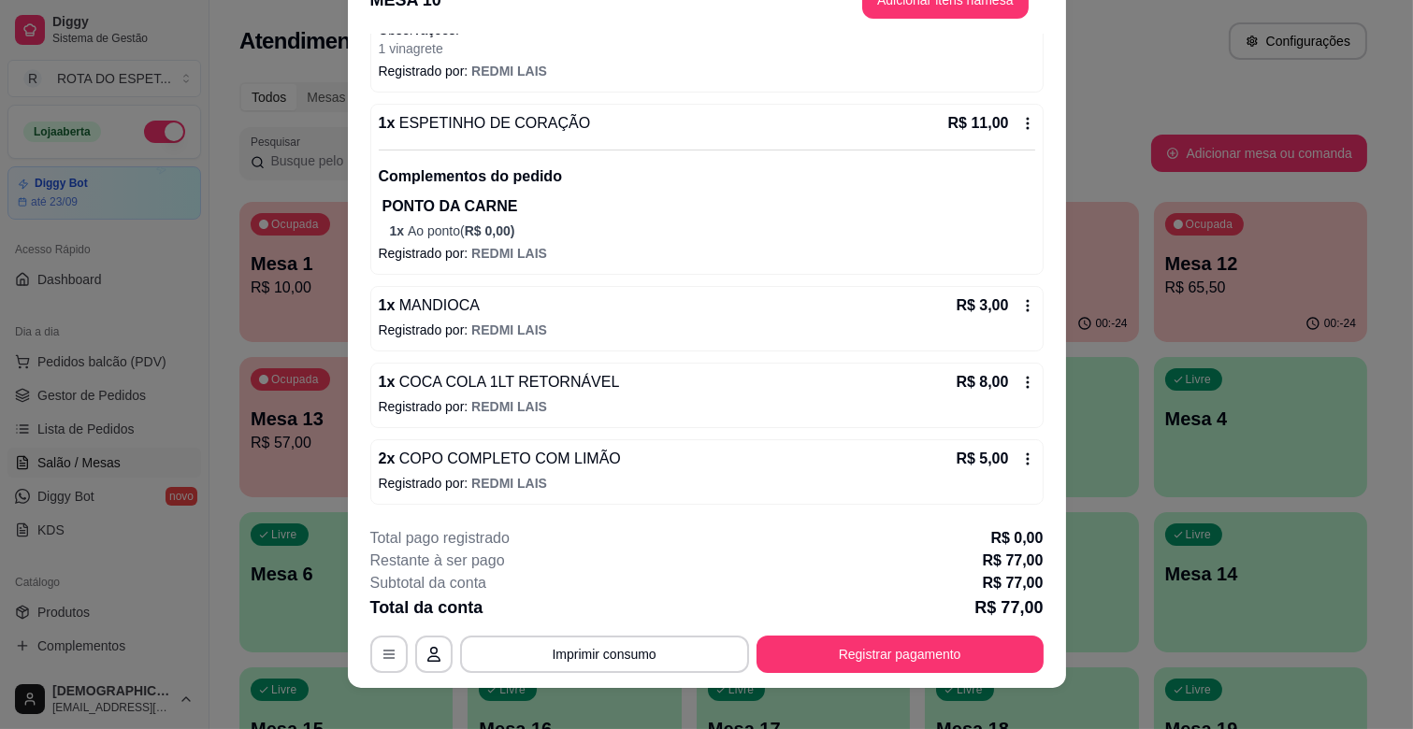
scroll to position [56, 0]
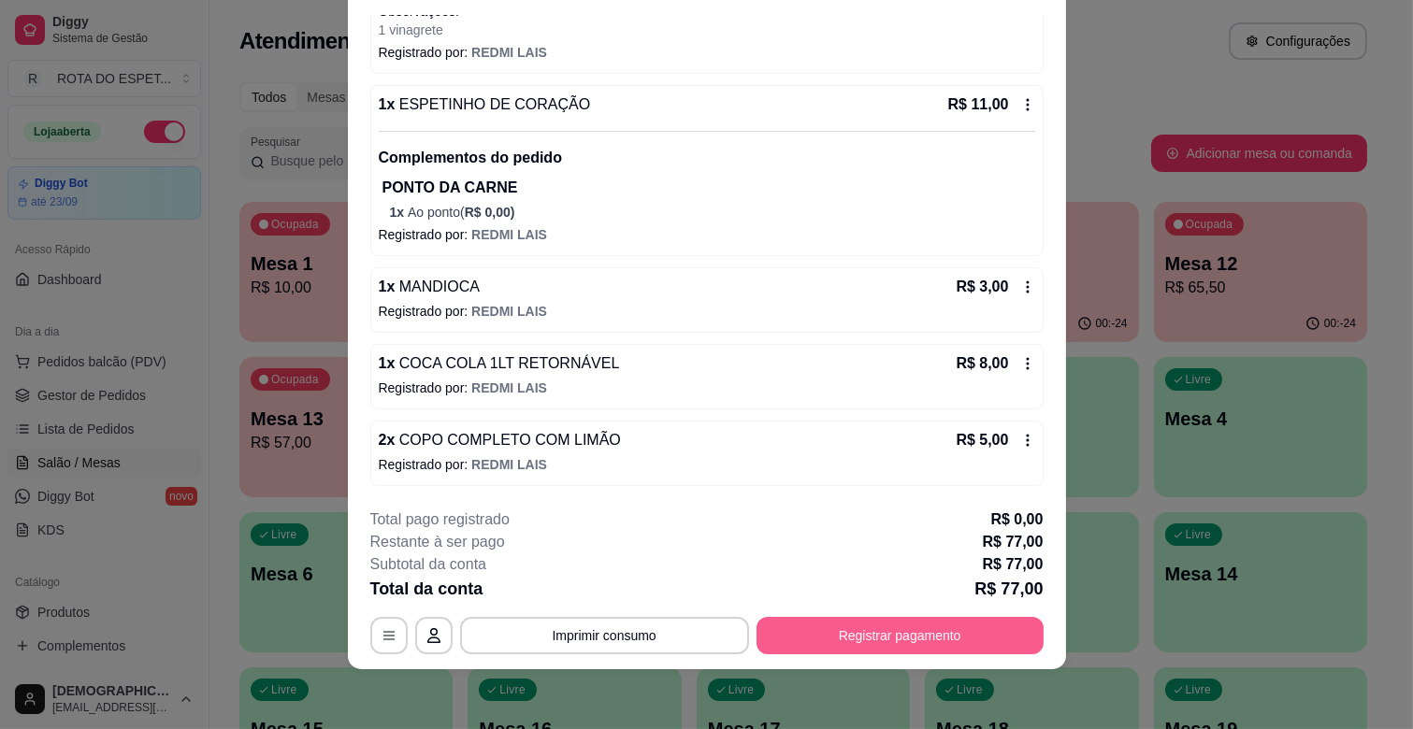
click at [864, 625] on button "Registrar pagamento" at bounding box center [899, 635] width 287 height 37
click at [618, 626] on button "Imprimir consumo" at bounding box center [604, 635] width 289 height 37
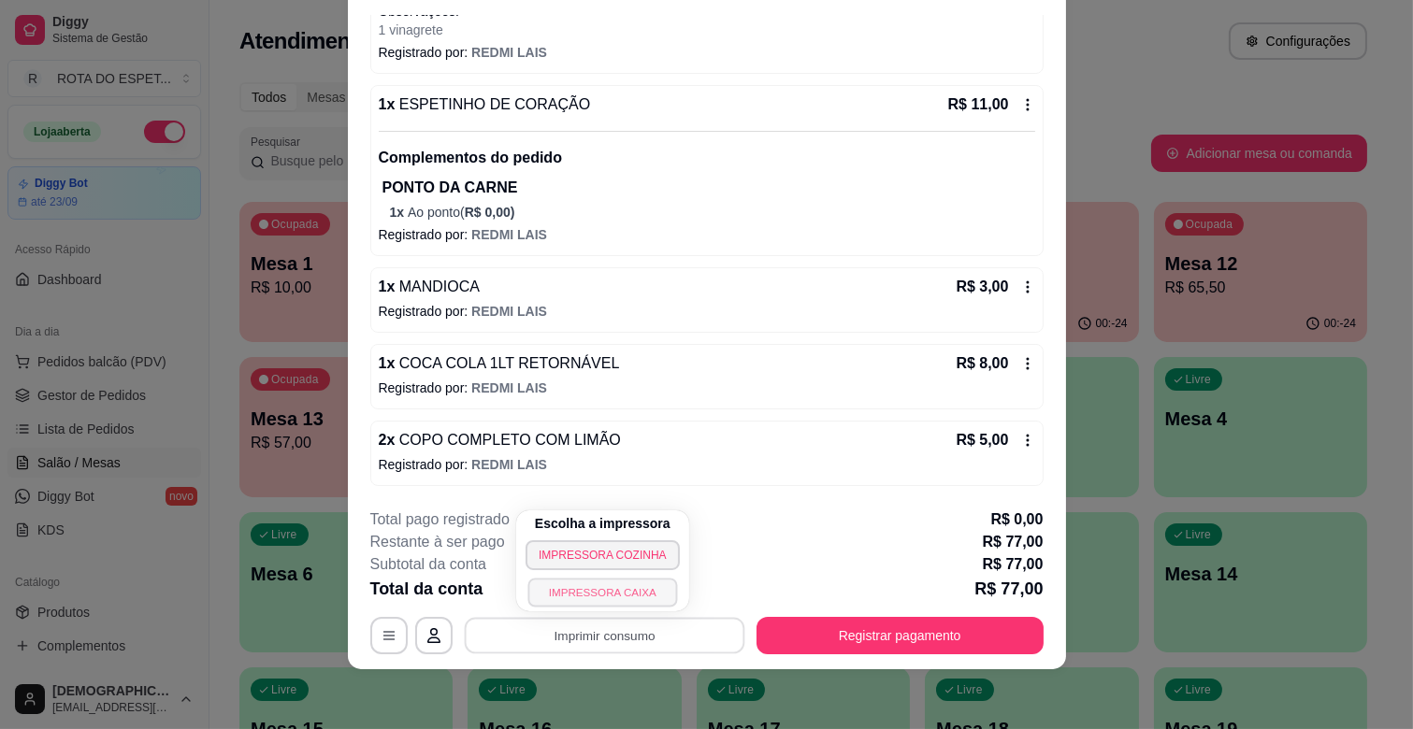
click at [619, 584] on button "IMPRESSORA CAIXA" at bounding box center [602, 592] width 150 height 29
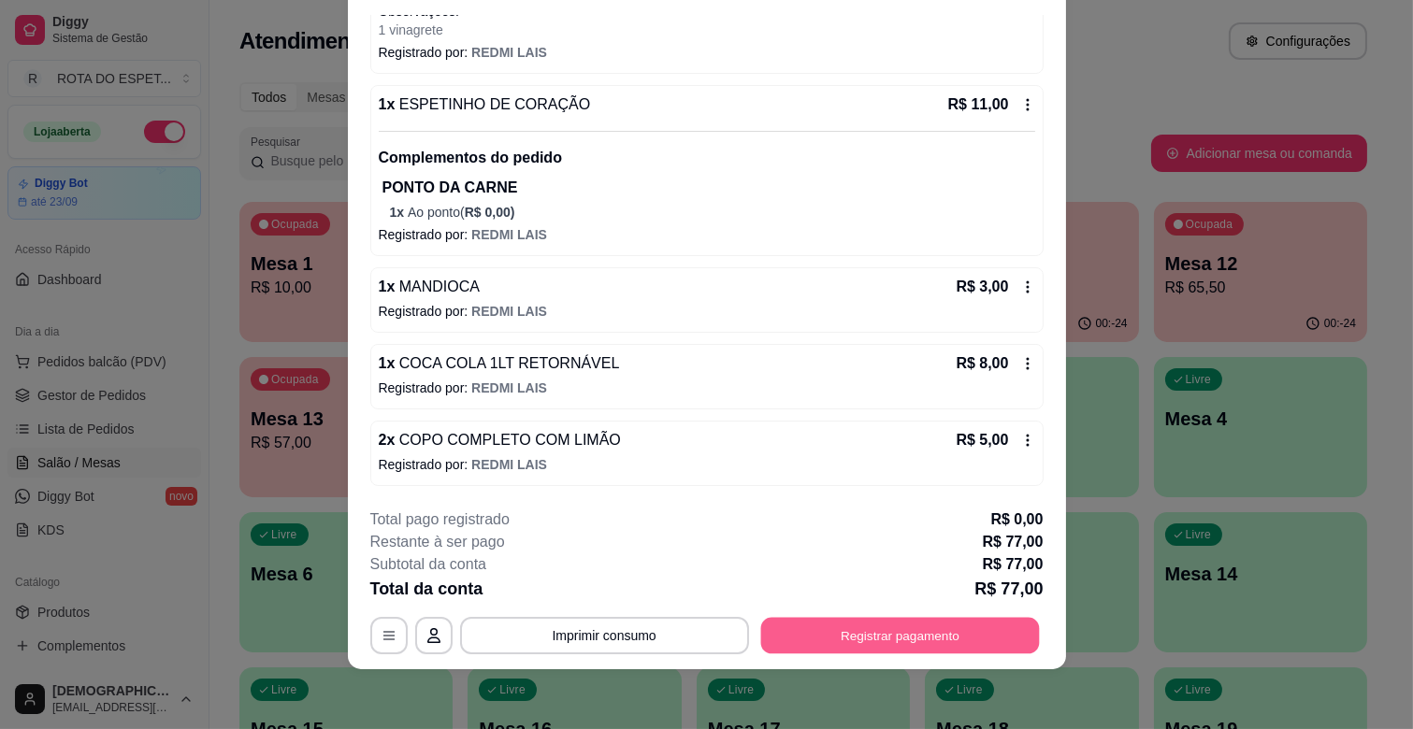
click at [841, 637] on button "Registrar pagamento" at bounding box center [899, 636] width 279 height 36
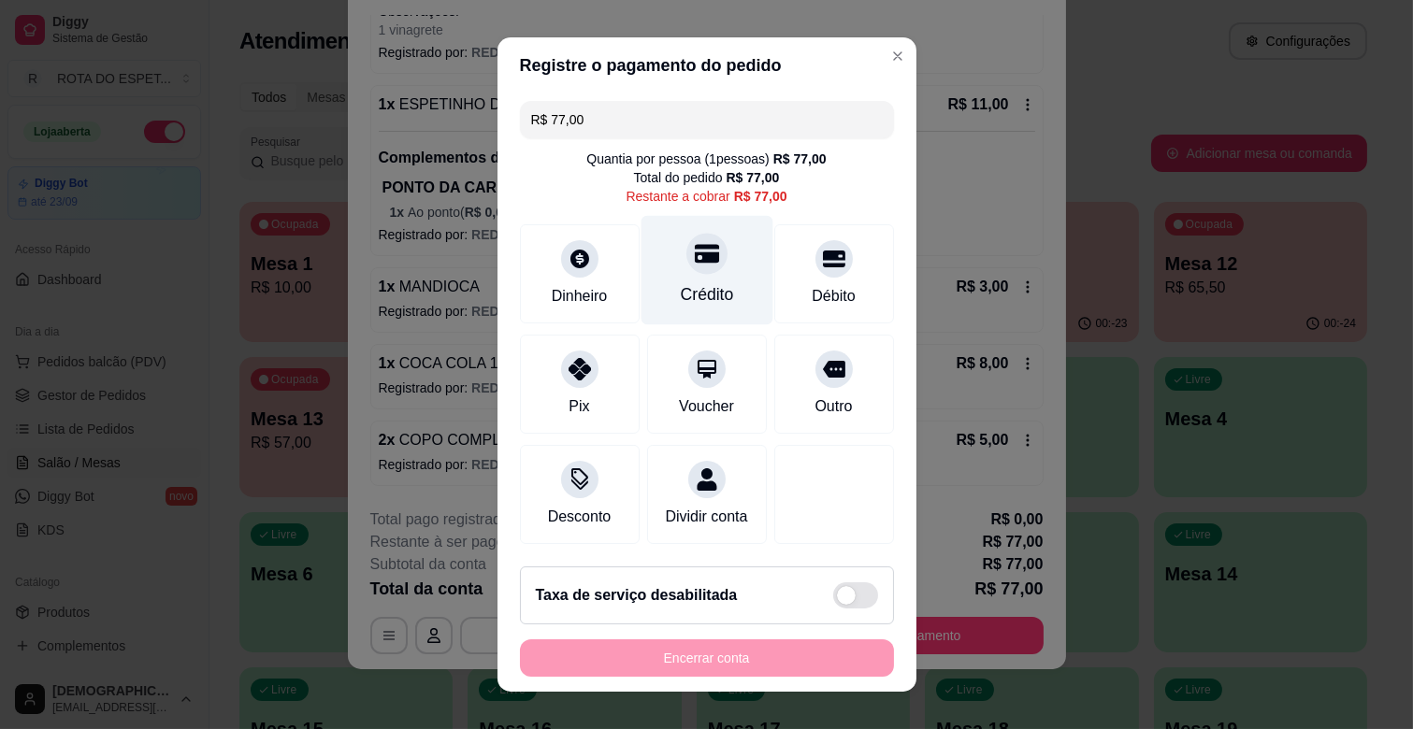
click at [692, 286] on div "Crédito" at bounding box center [706, 294] width 53 height 24
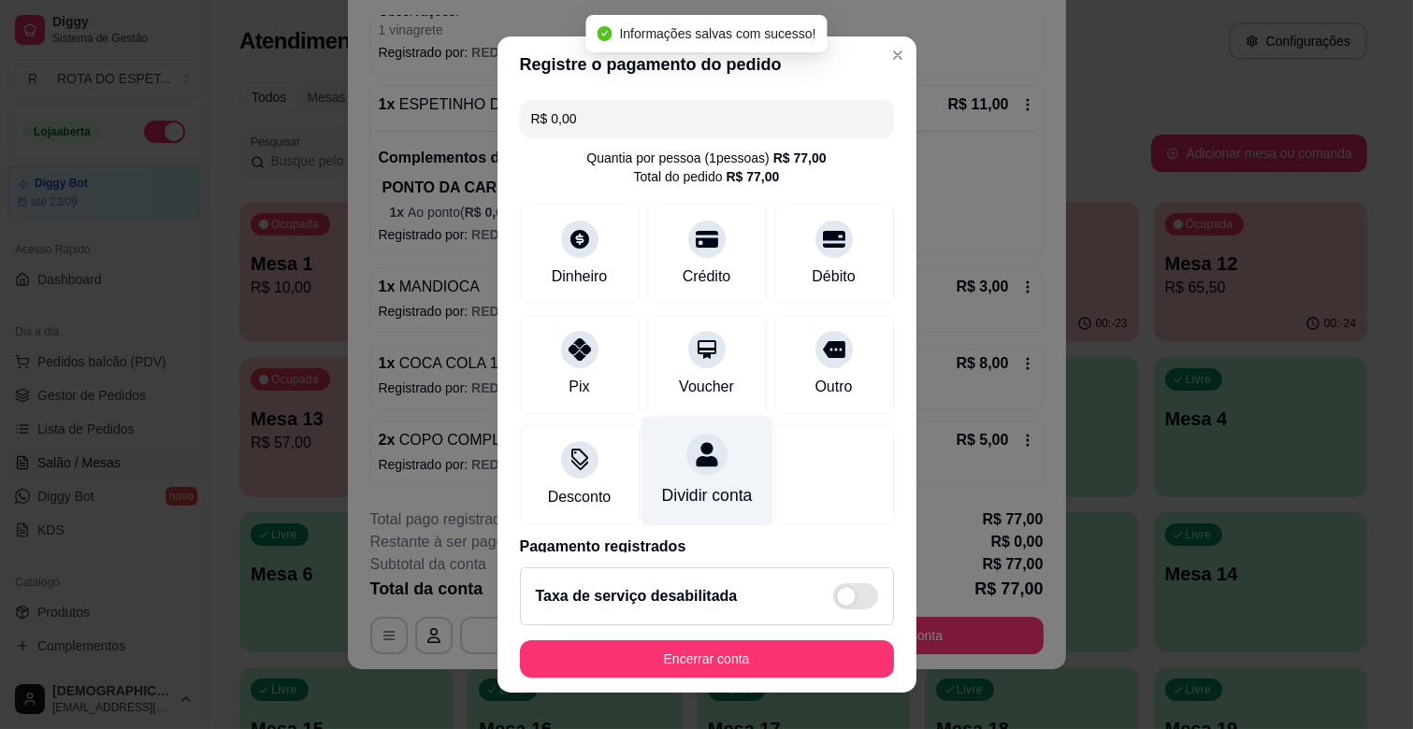
type input "R$ 0,00"
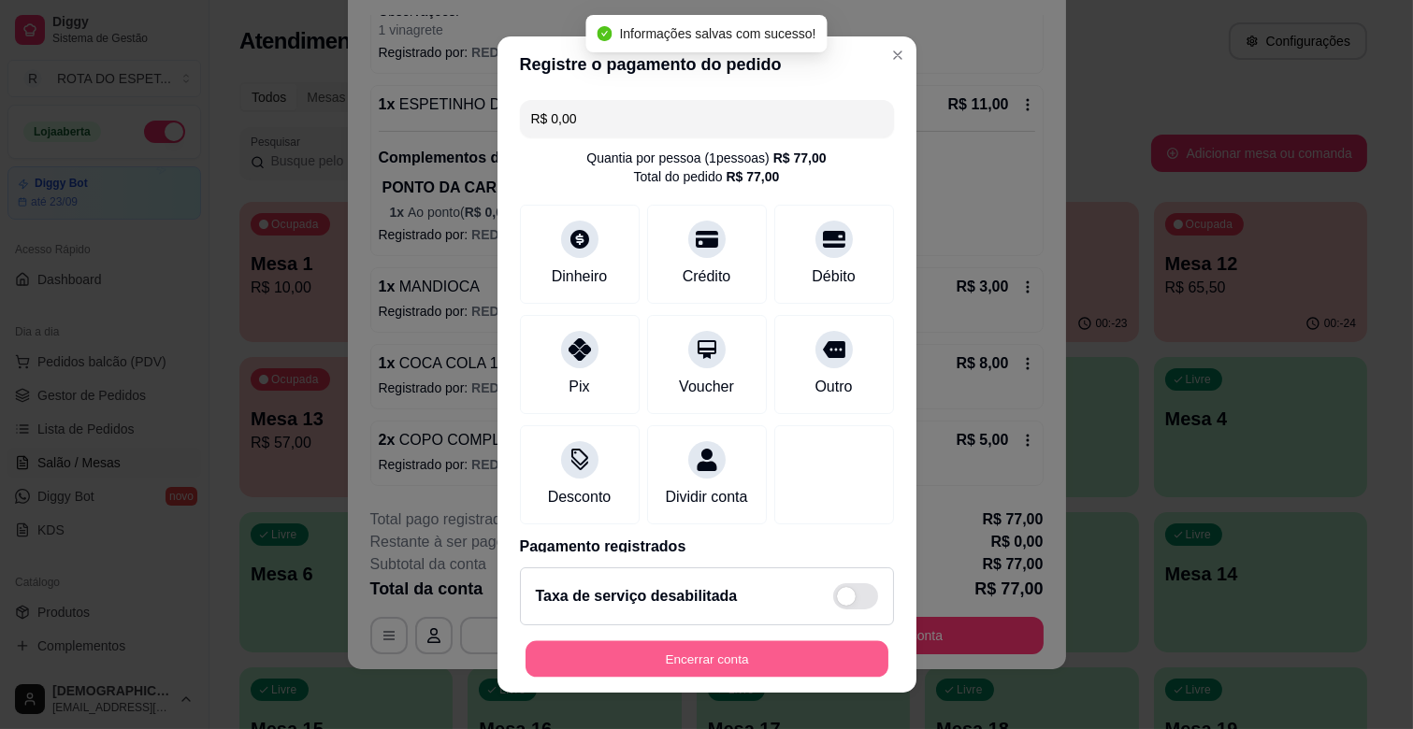
click at [705, 664] on button "Encerrar conta" at bounding box center [706, 659] width 363 height 36
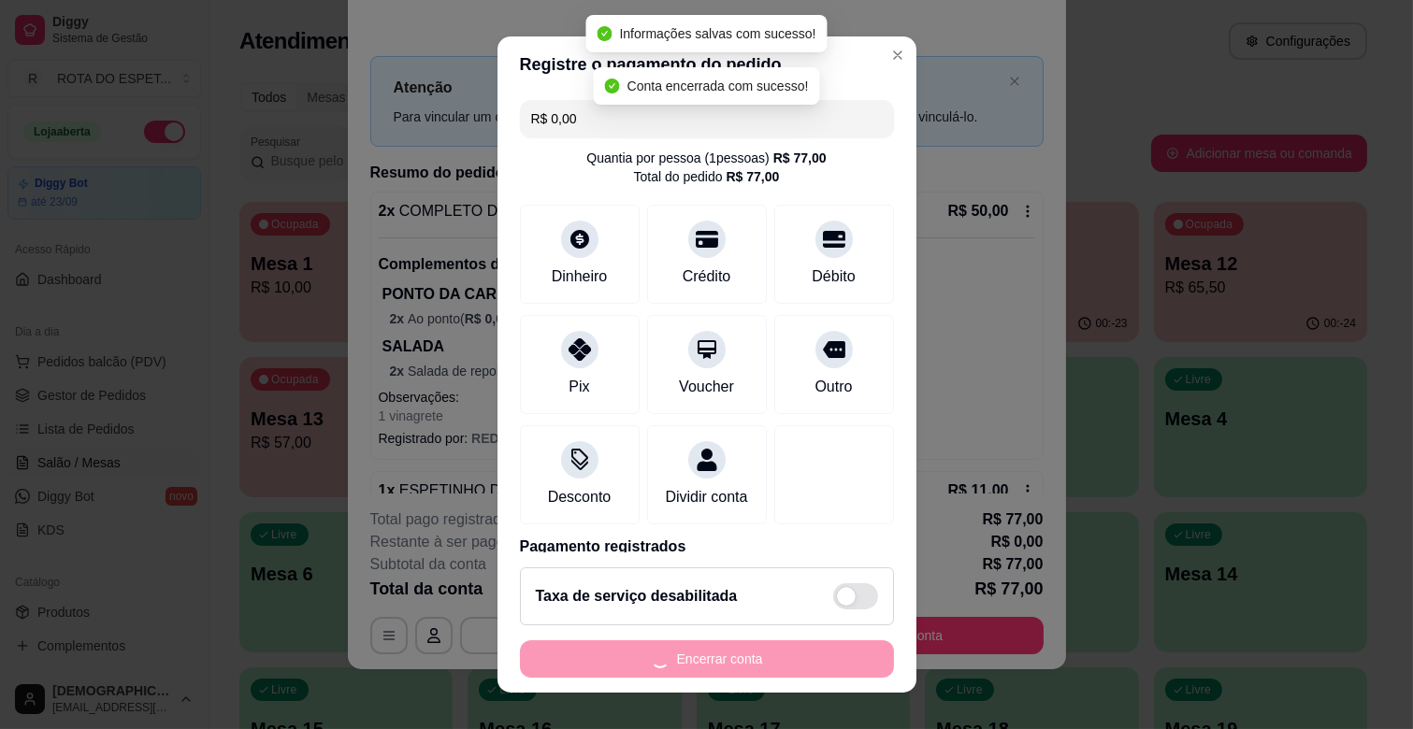
scroll to position [0, 0]
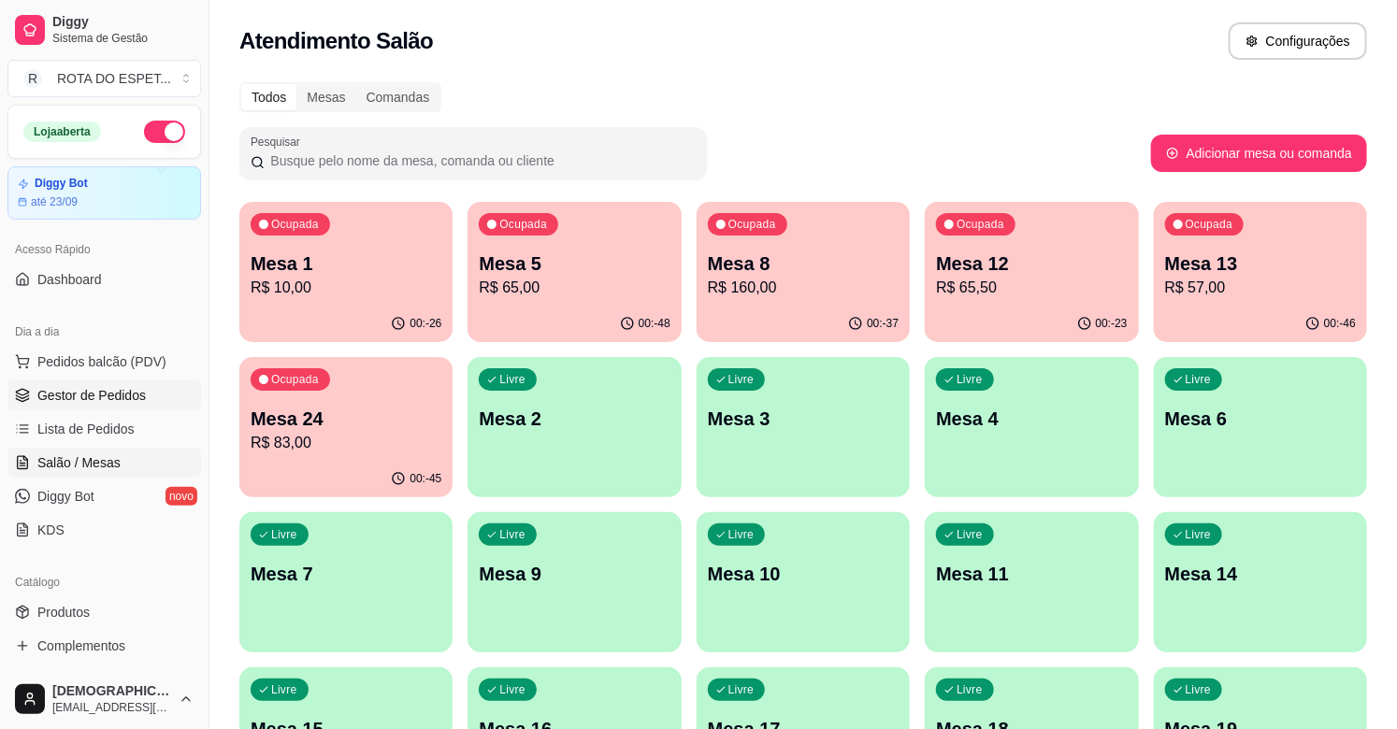
click at [28, 408] on link "Gestor de Pedidos" at bounding box center [104, 396] width 194 height 30
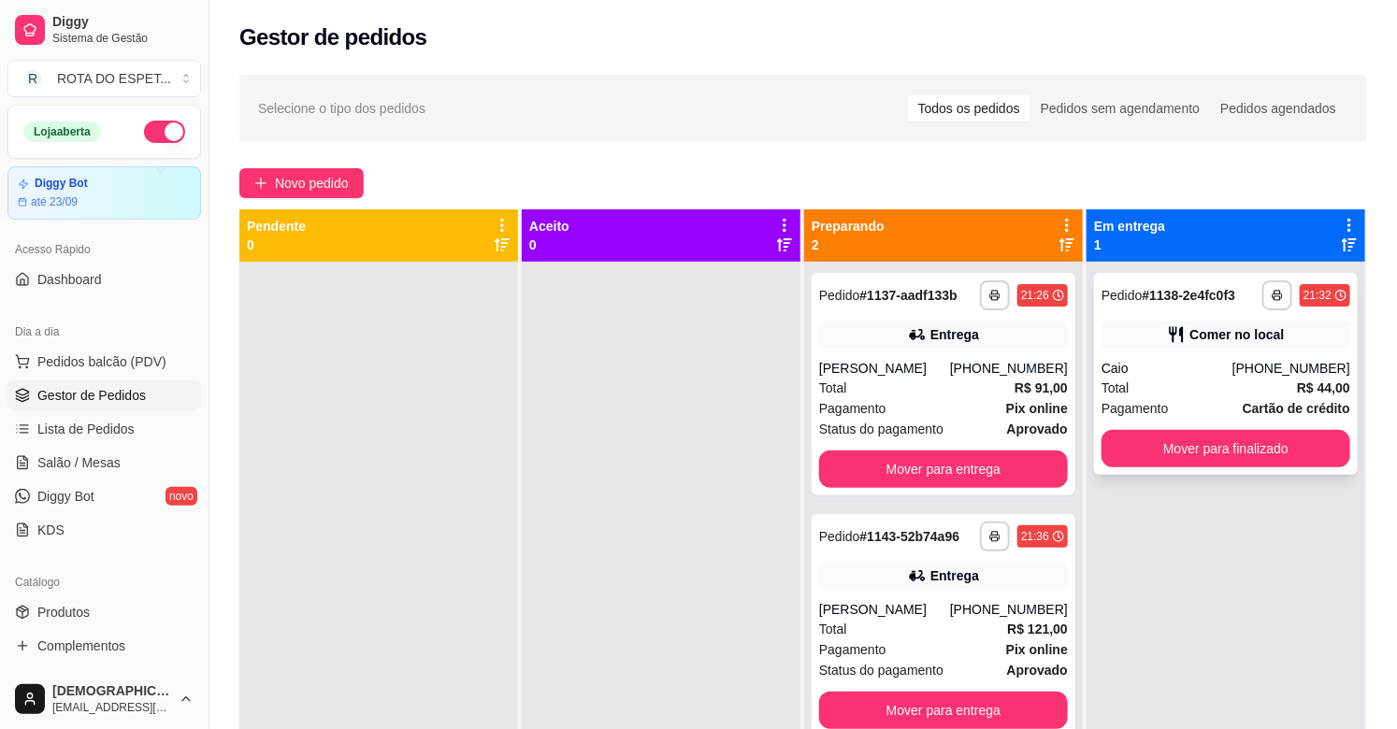
click at [1284, 398] on span "Cartão de crédito" at bounding box center [1297, 408] width 108 height 21
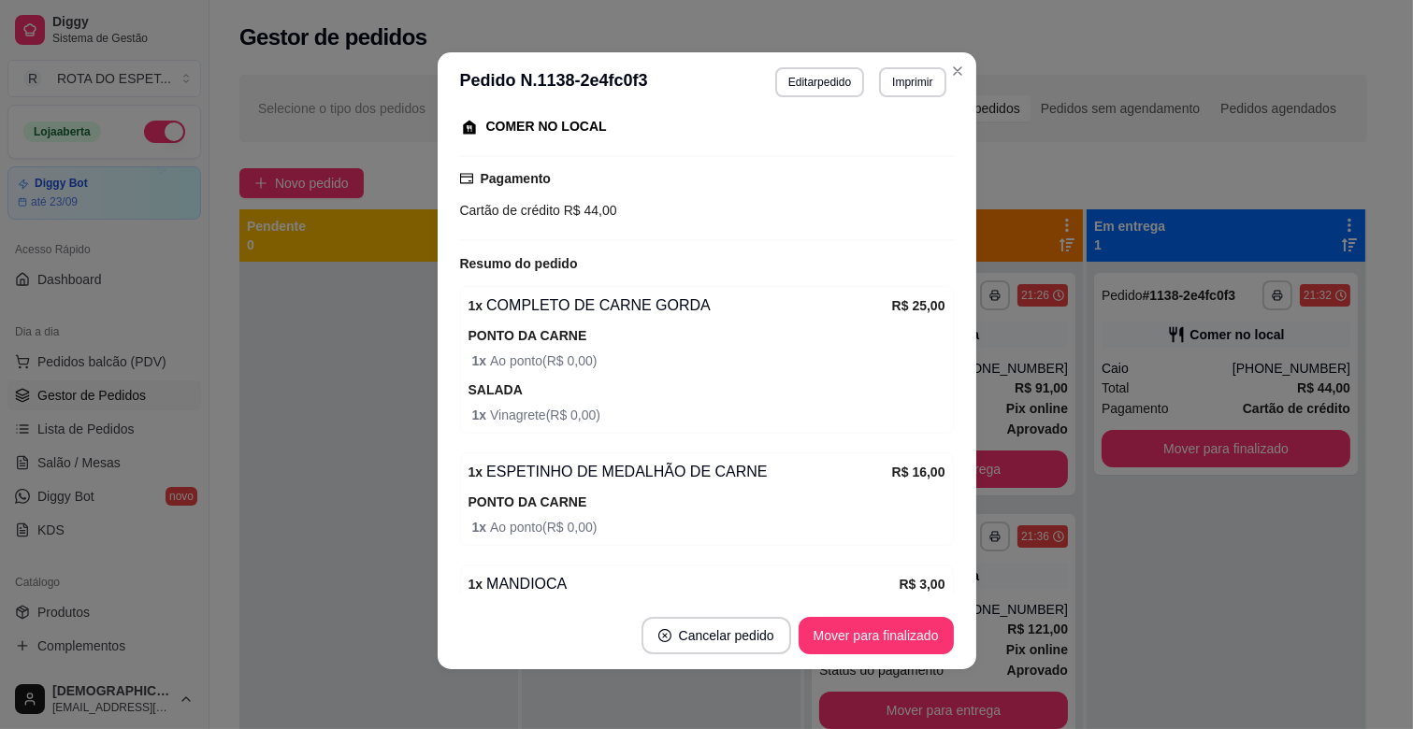
scroll to position [331, 0]
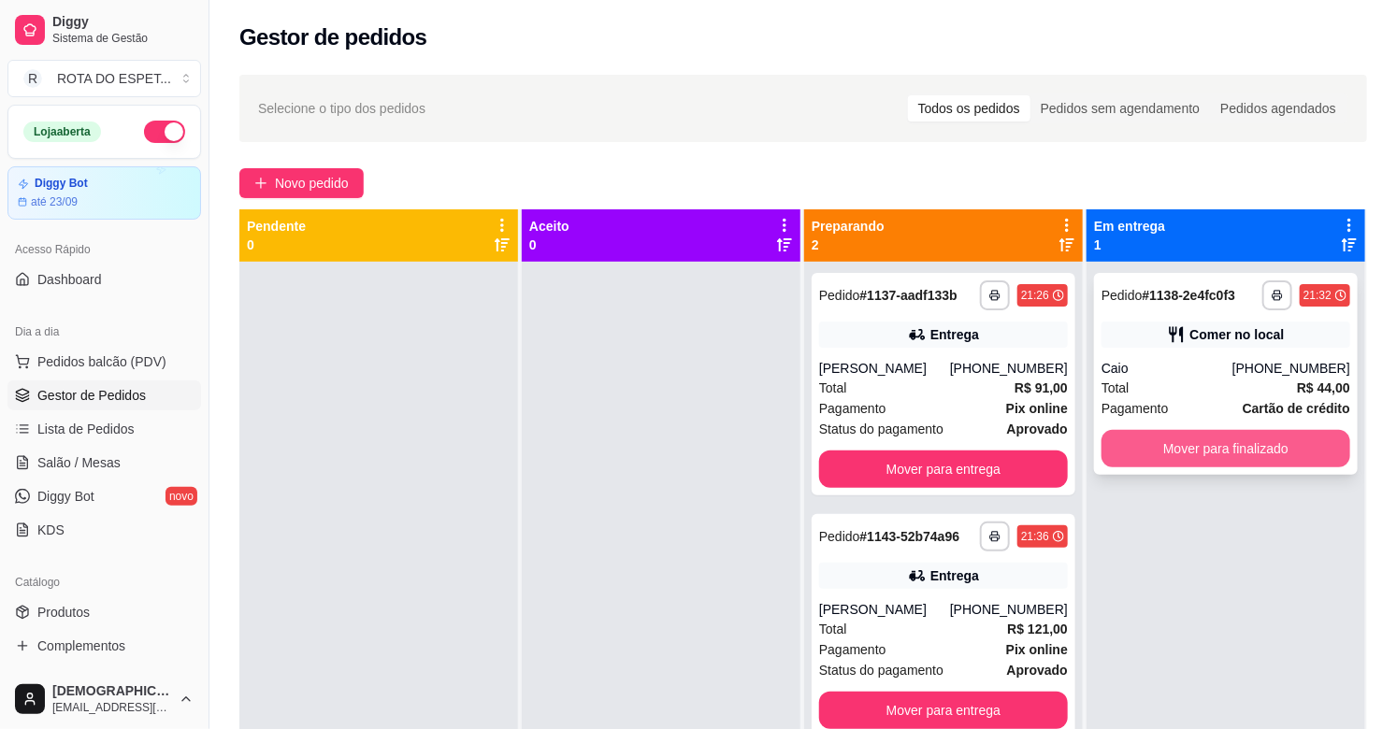
click at [1237, 463] on button "Mover para finalizado" at bounding box center [1225, 448] width 249 height 37
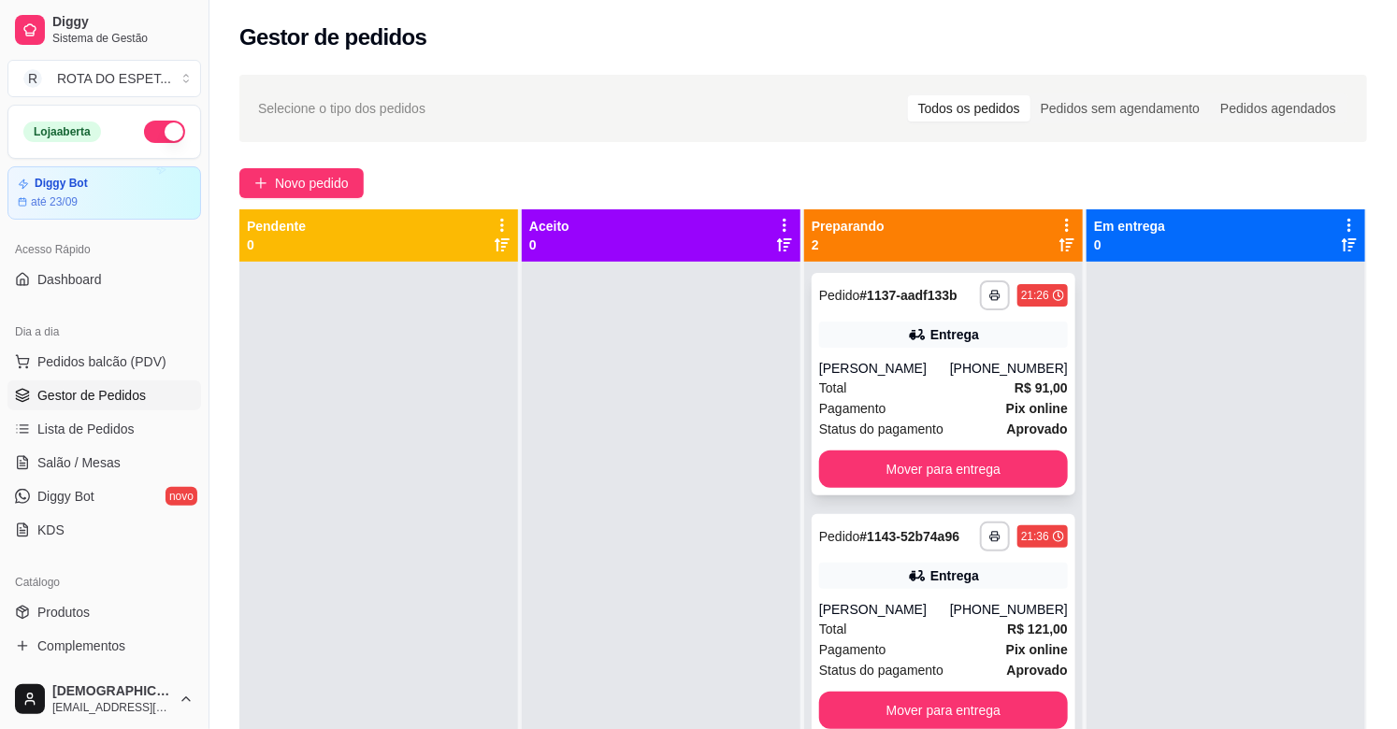
click at [899, 398] on div "Pagamento Pix online" at bounding box center [943, 408] width 249 height 21
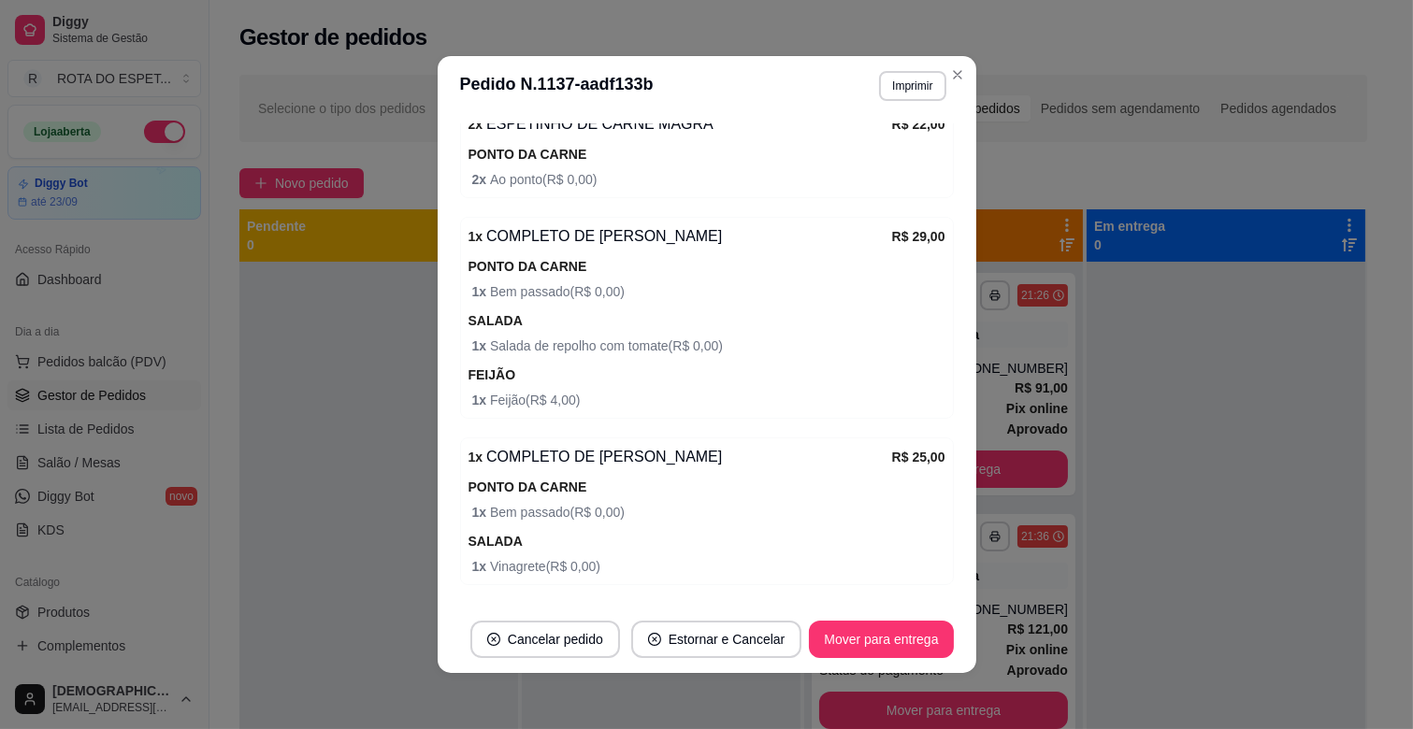
scroll to position [726, 0]
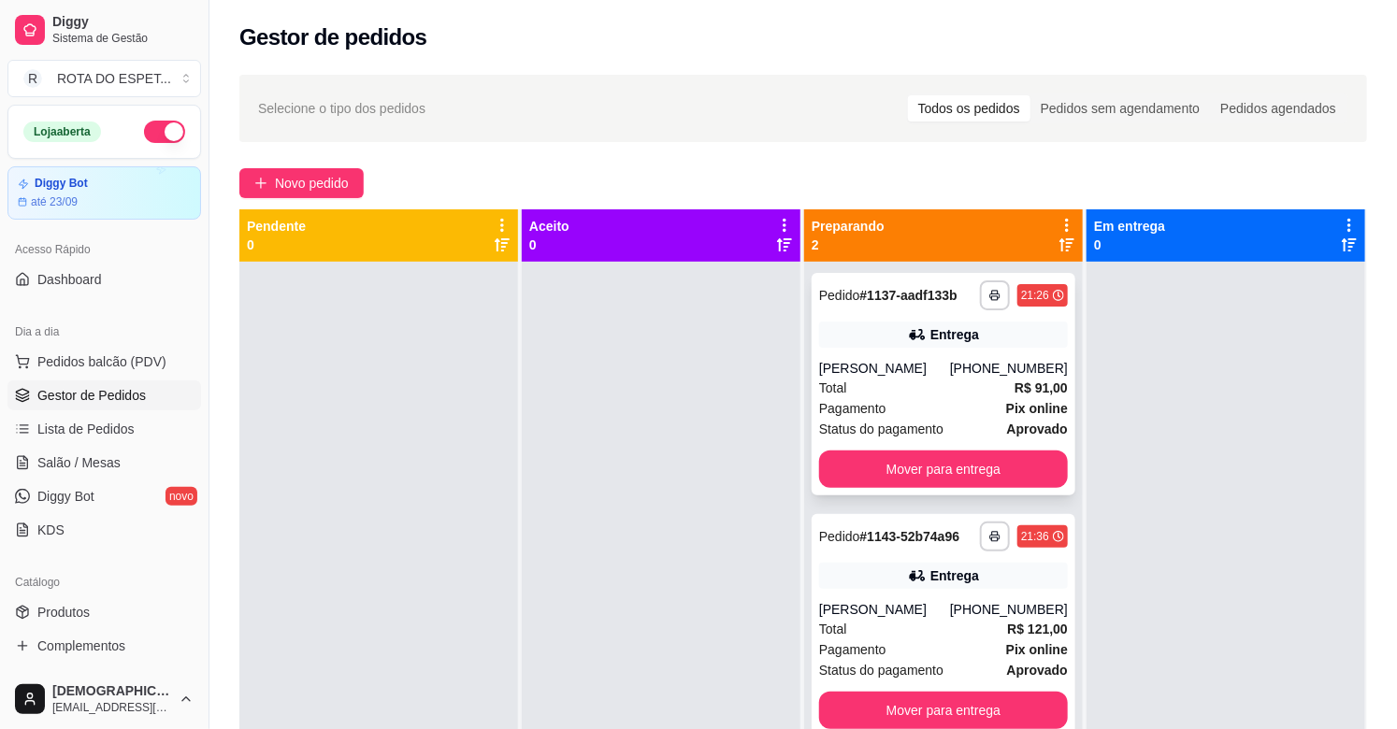
click at [927, 413] on div "Pagamento Pix online" at bounding box center [943, 408] width 249 height 21
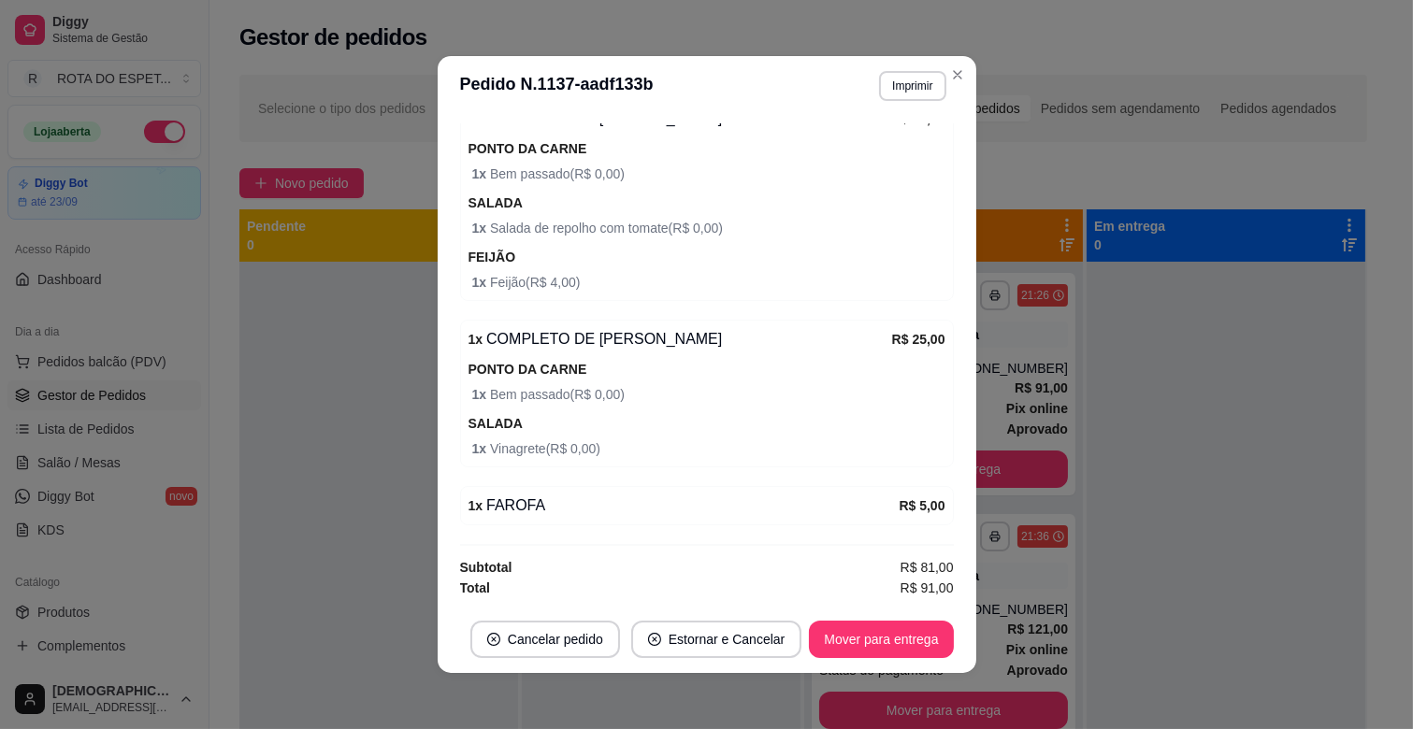
scroll to position [4, 0]
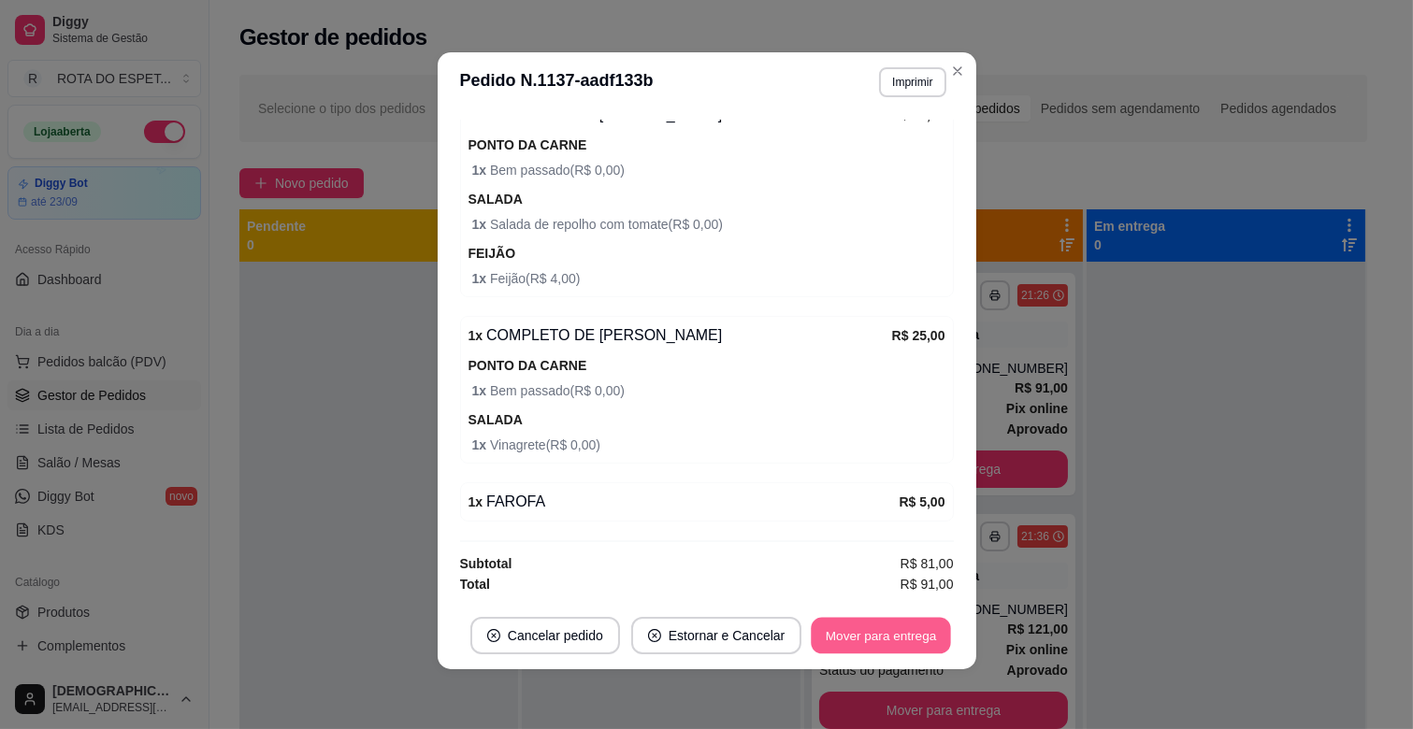
click at [857, 641] on button "Mover para entrega" at bounding box center [882, 636] width 140 height 36
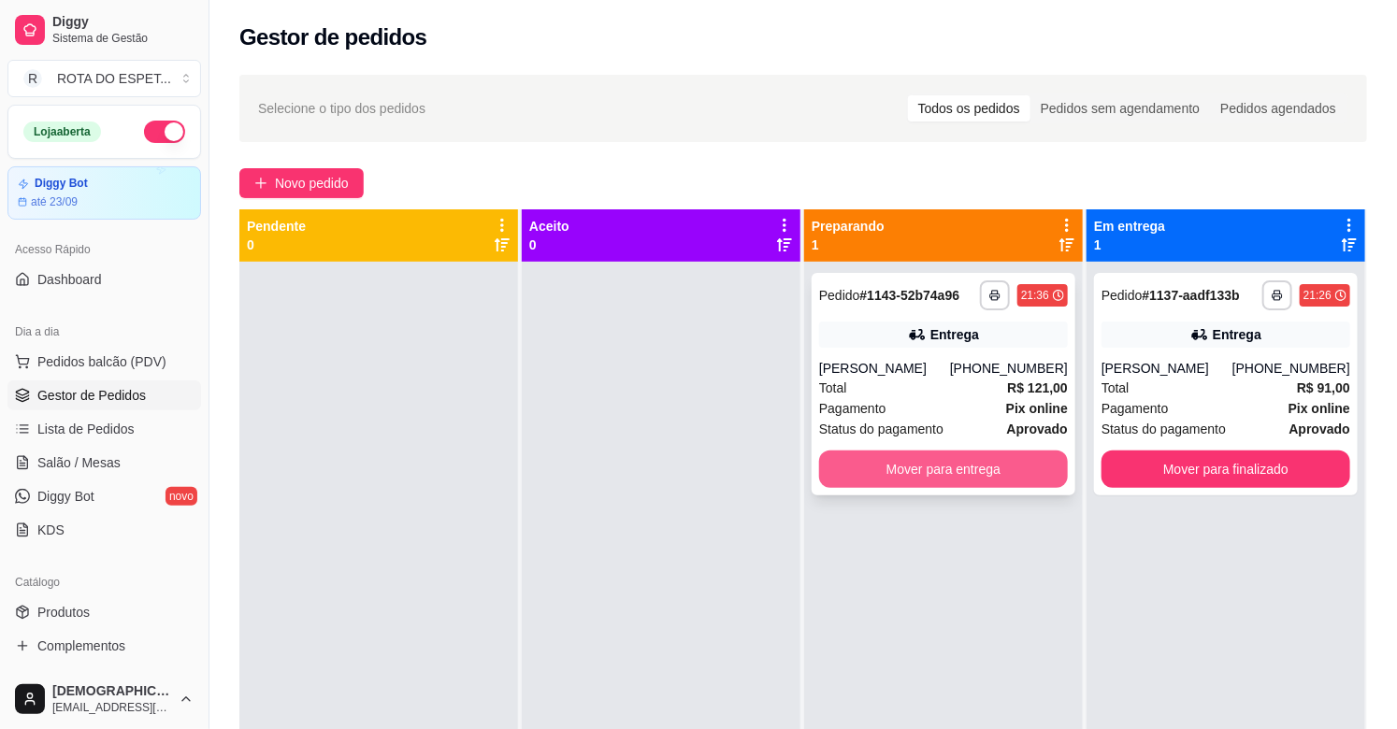
click at [913, 453] on button "Mover para entrega" at bounding box center [943, 469] width 249 height 37
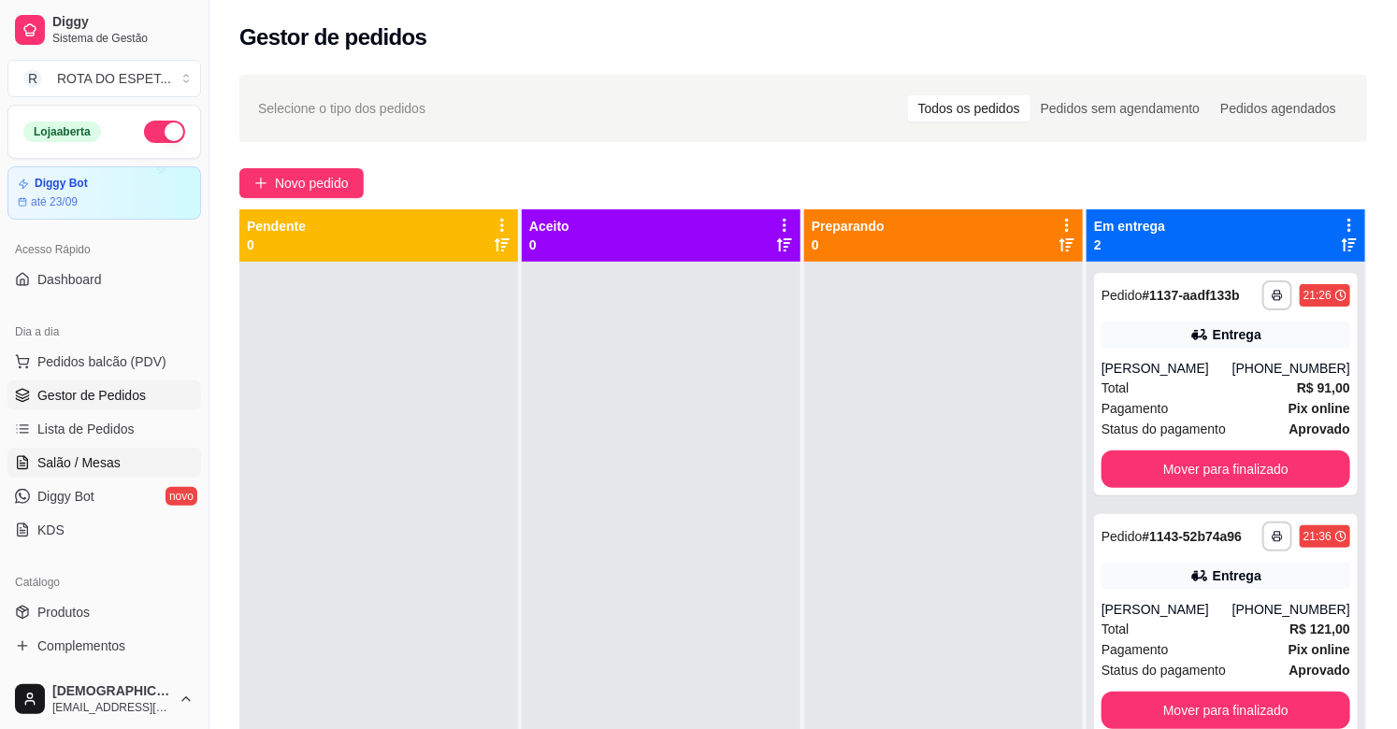
click at [88, 459] on span "Salão / Mesas" at bounding box center [78, 462] width 83 height 19
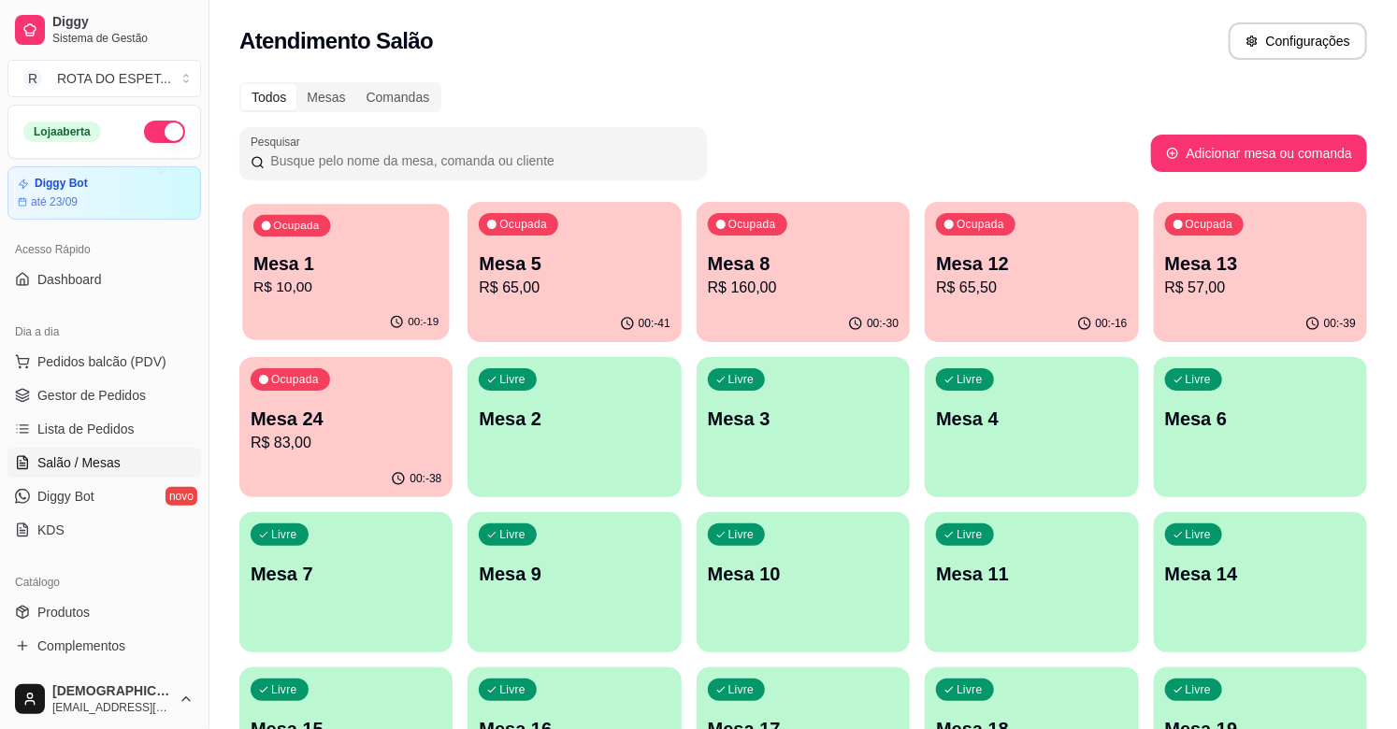
click at [335, 278] on p "R$ 10,00" at bounding box center [345, 288] width 185 height 22
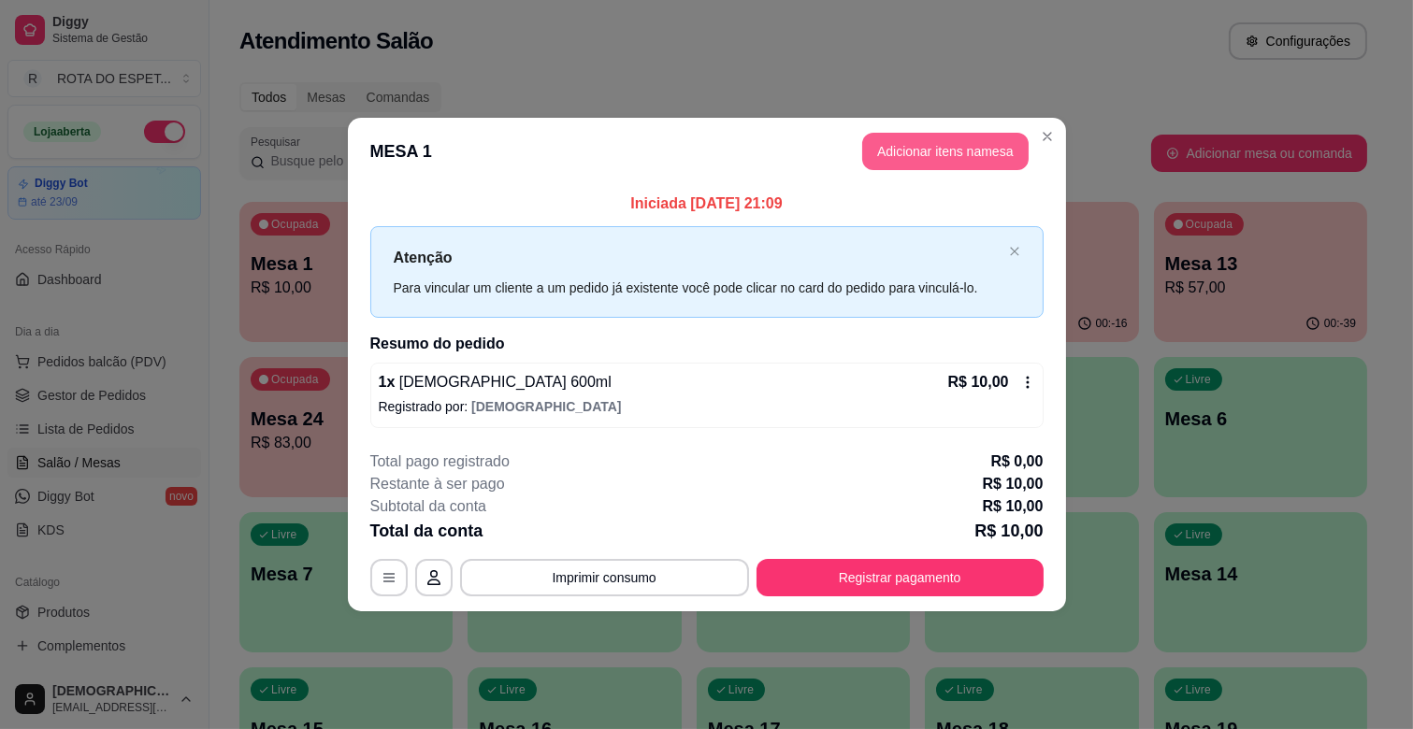
click at [933, 145] on button "Adicionar itens na mesa" at bounding box center [945, 151] width 166 height 37
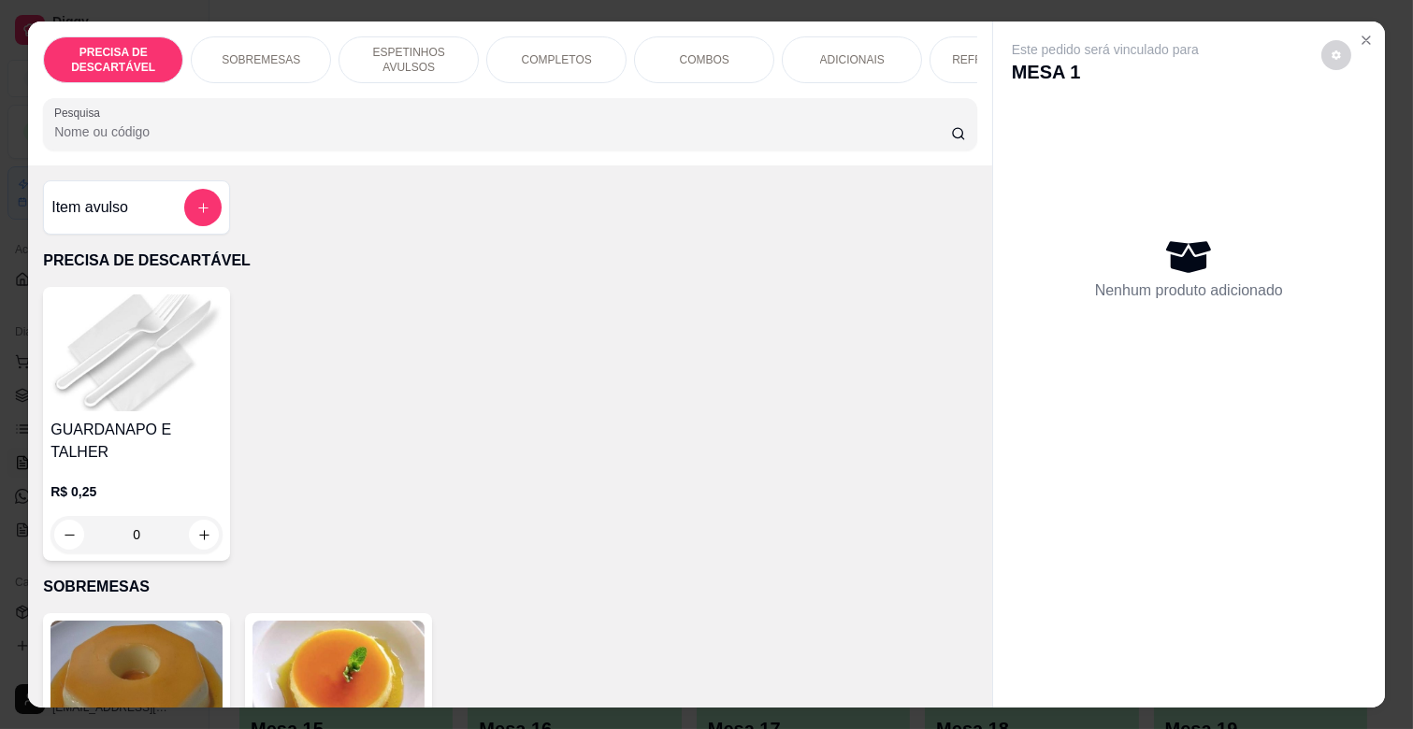
scroll to position [0, 683]
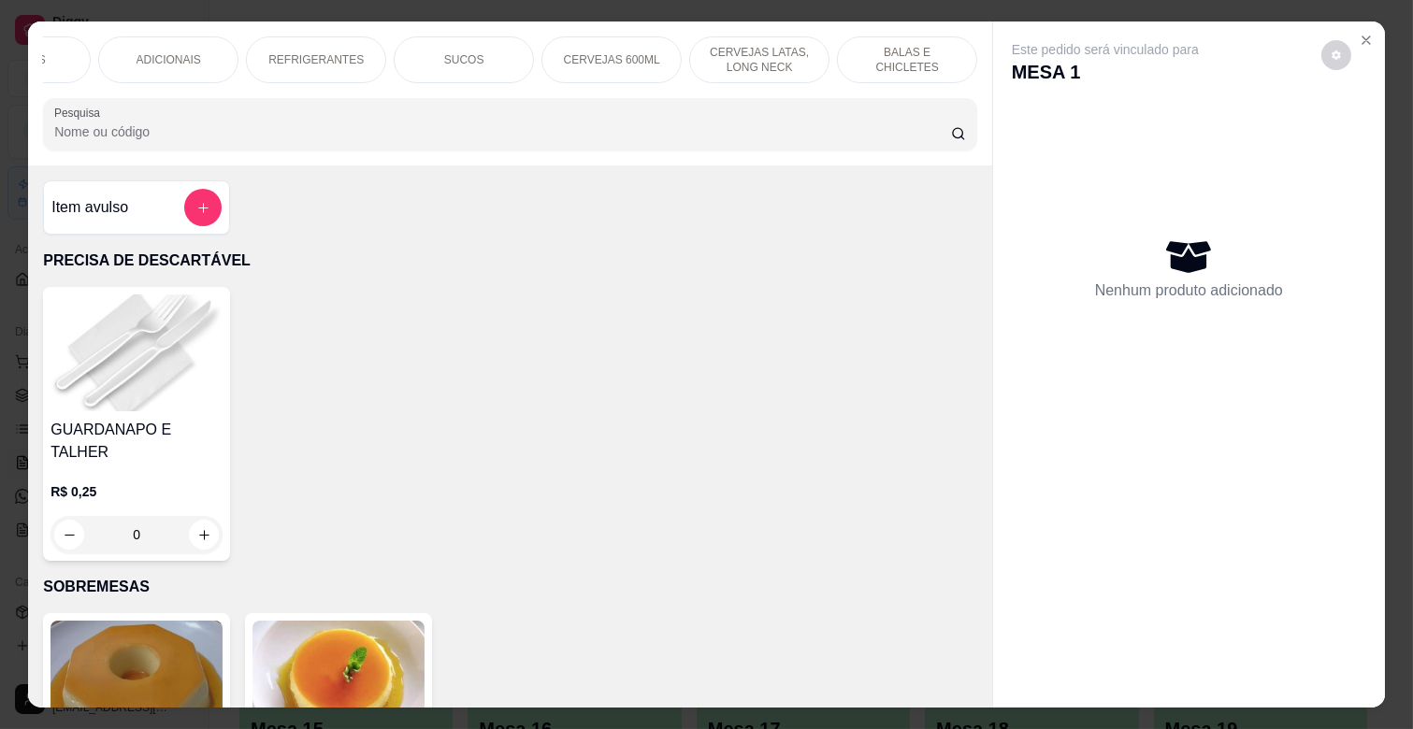
click at [584, 41] on div "CERVEJAS 600ML" at bounding box center [611, 59] width 140 height 47
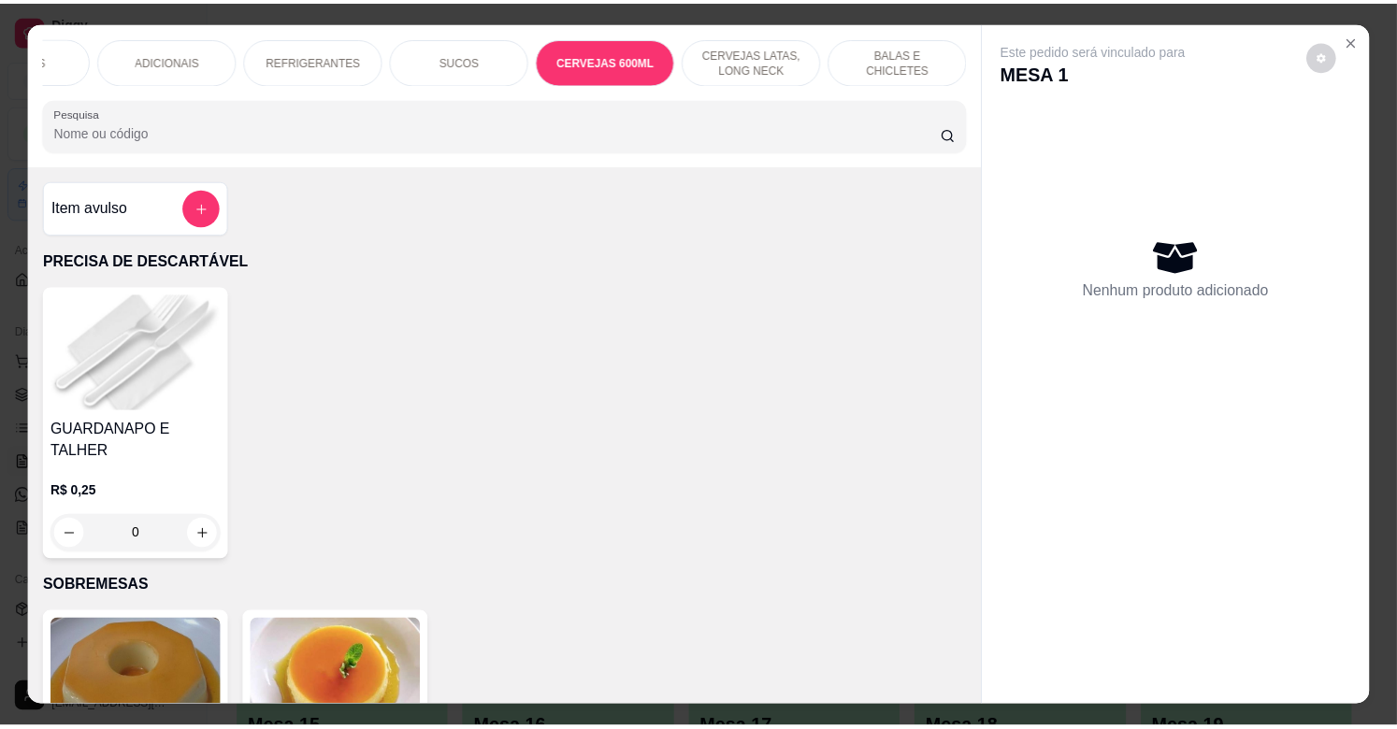
scroll to position [45, 0]
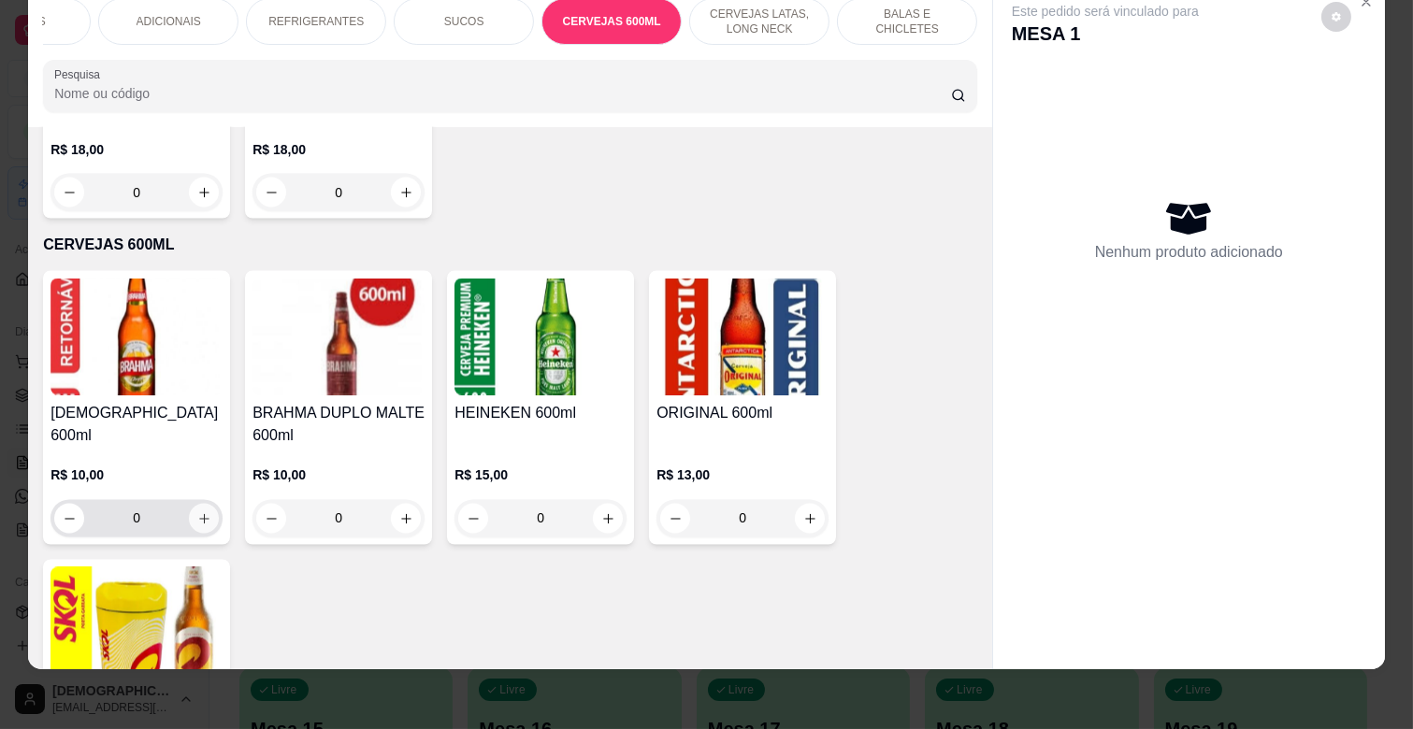
click at [197, 512] on icon "increase-product-quantity" at bounding box center [204, 519] width 14 height 14
type input "1"
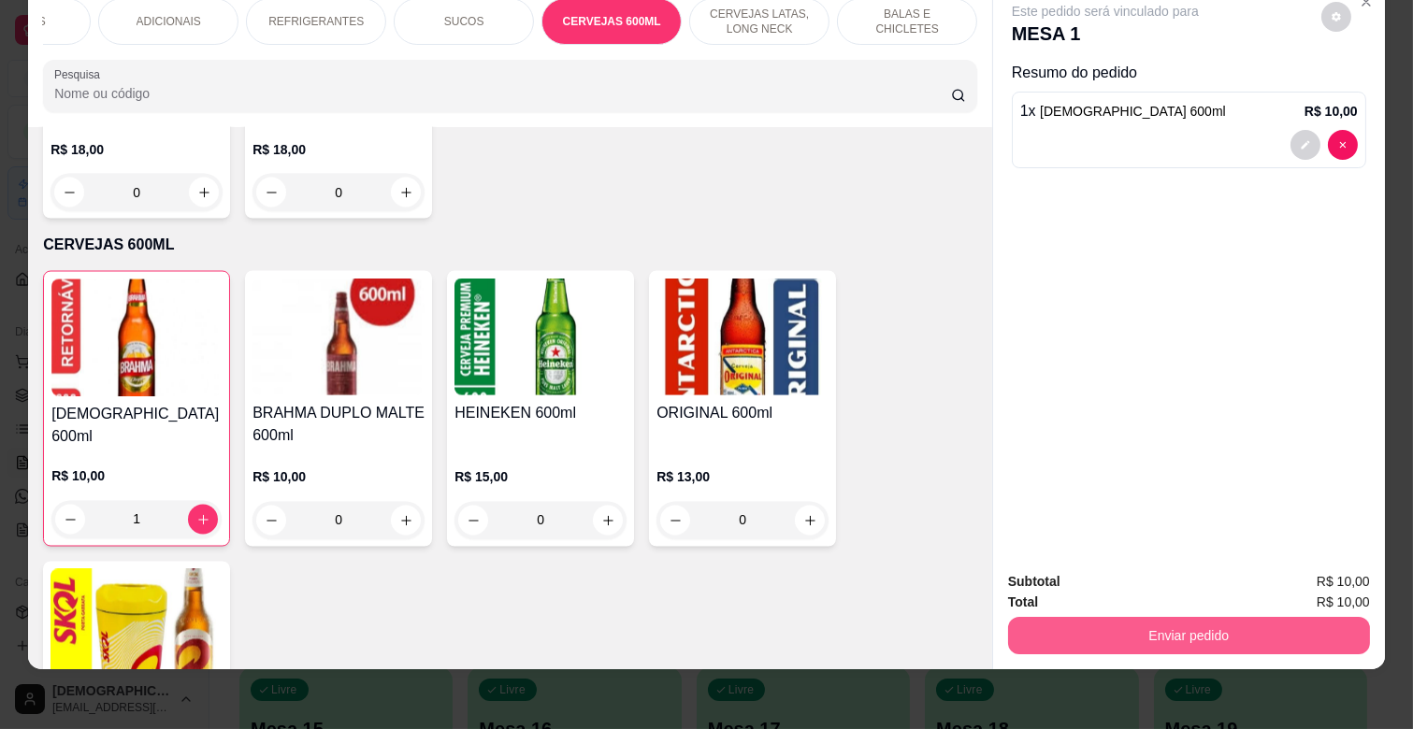
click at [1136, 618] on button "Enviar pedido" at bounding box center [1189, 635] width 362 height 37
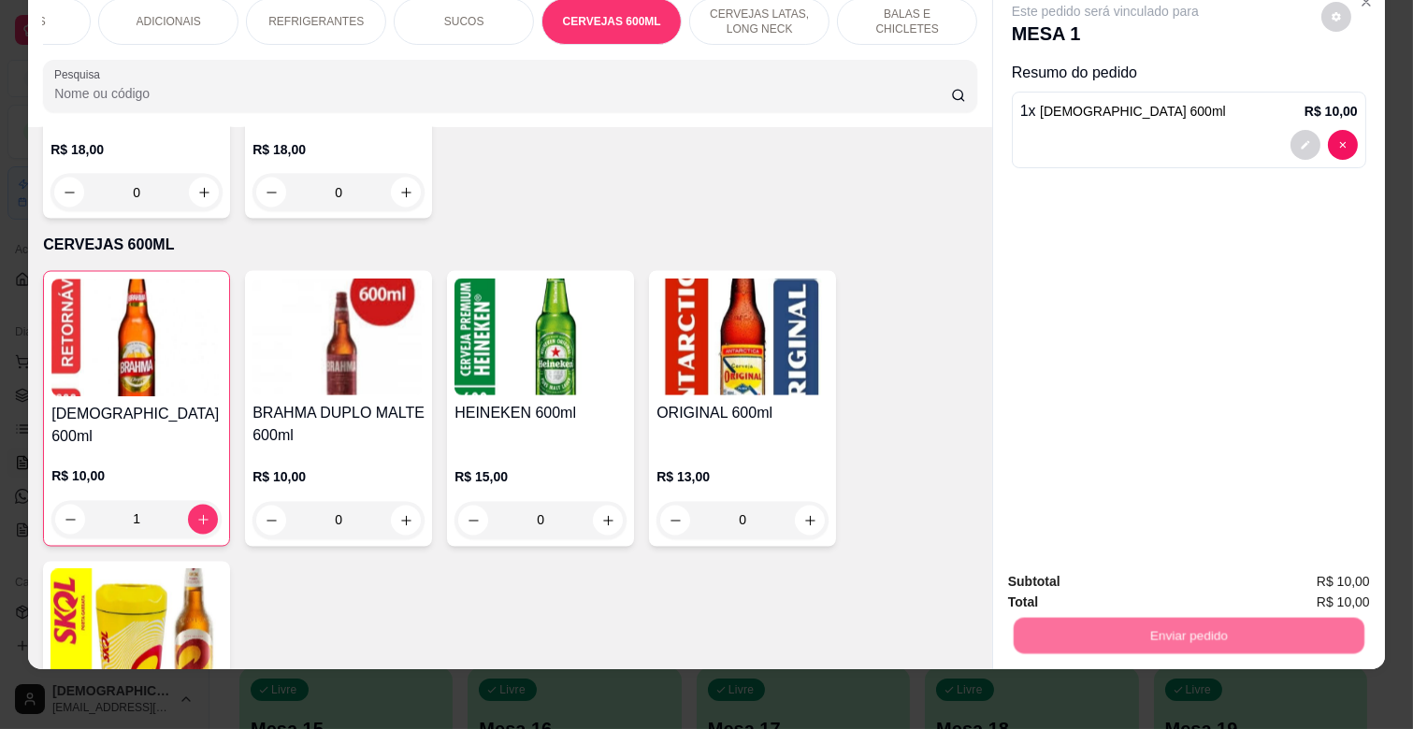
click at [1114, 574] on button "Não registrar e enviar pedido" at bounding box center [1125, 574] width 194 height 36
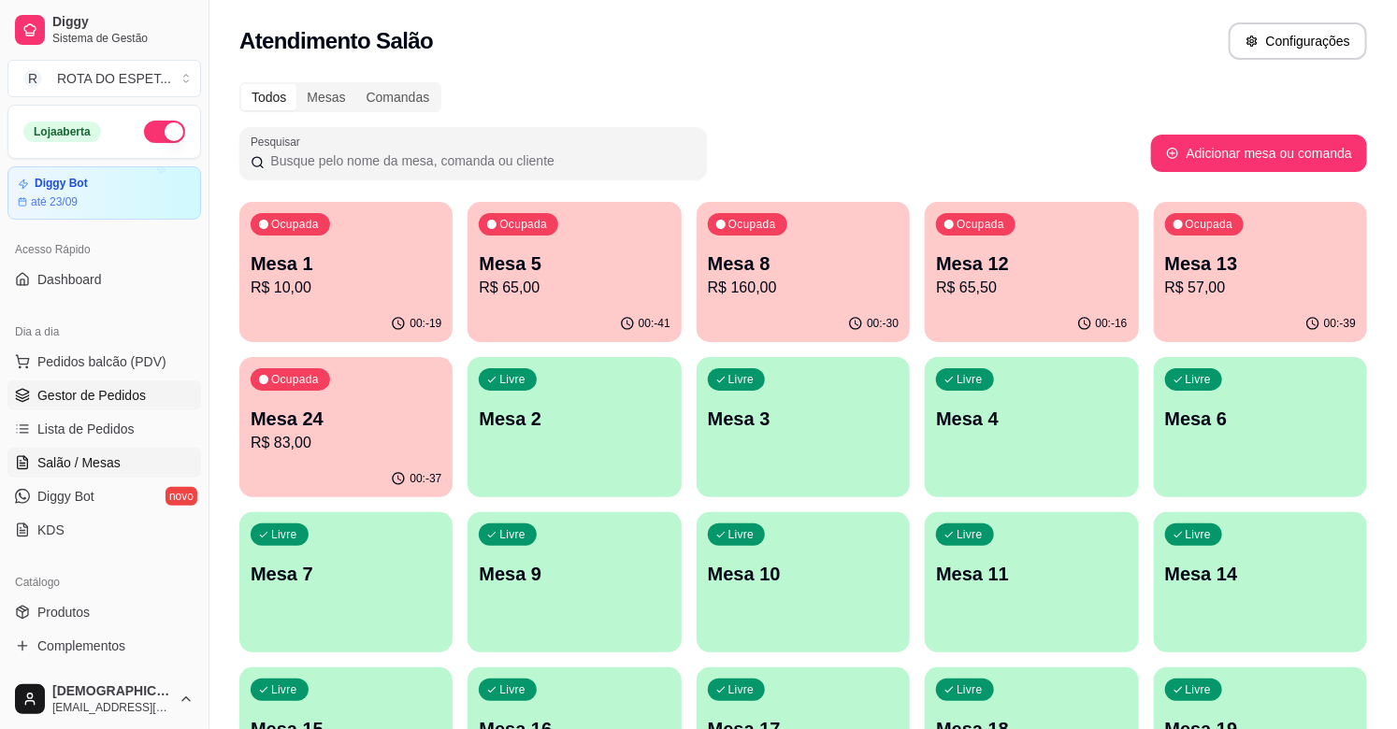
click at [144, 387] on link "Gestor de Pedidos" at bounding box center [104, 396] width 194 height 30
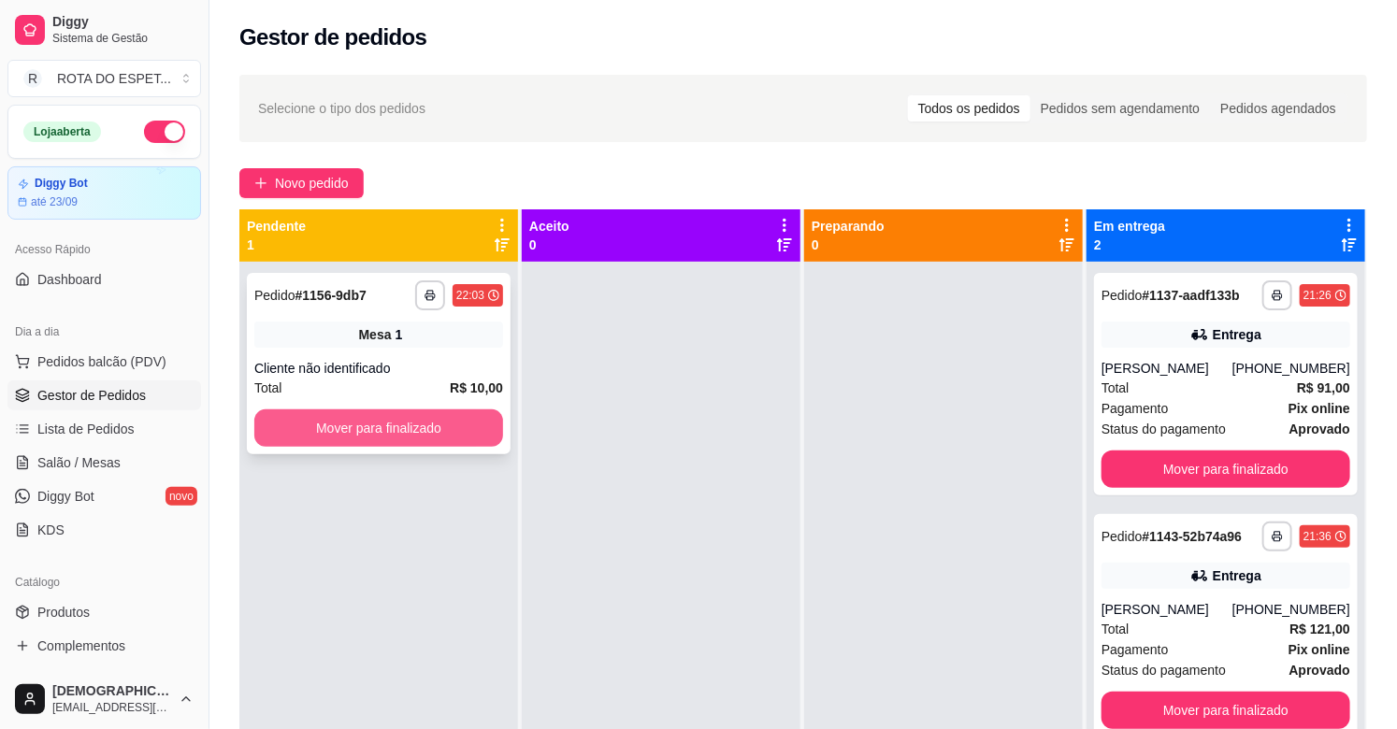
click at [300, 426] on button "Mover para finalizado" at bounding box center [378, 428] width 249 height 37
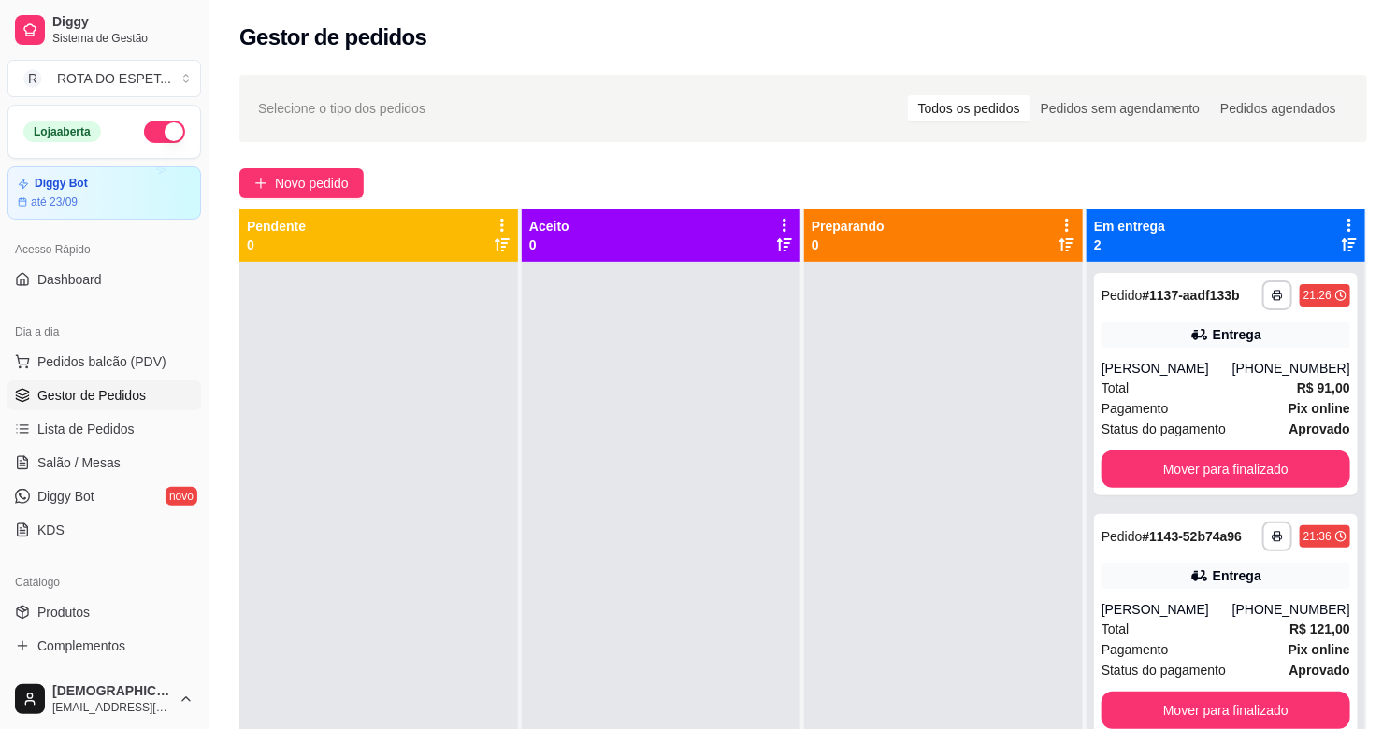
click at [692, 498] on div at bounding box center [661, 626] width 279 height 729
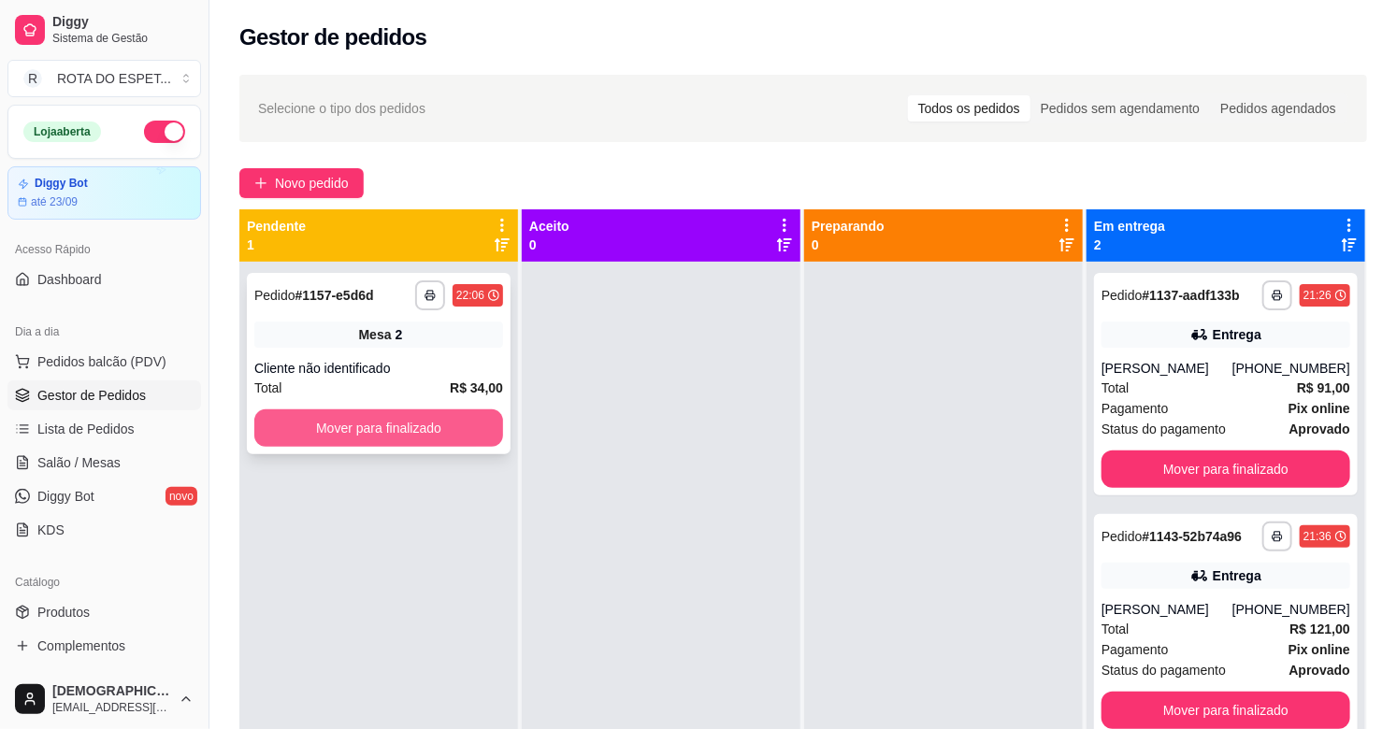
click at [458, 423] on button "Mover para finalizado" at bounding box center [378, 428] width 249 height 37
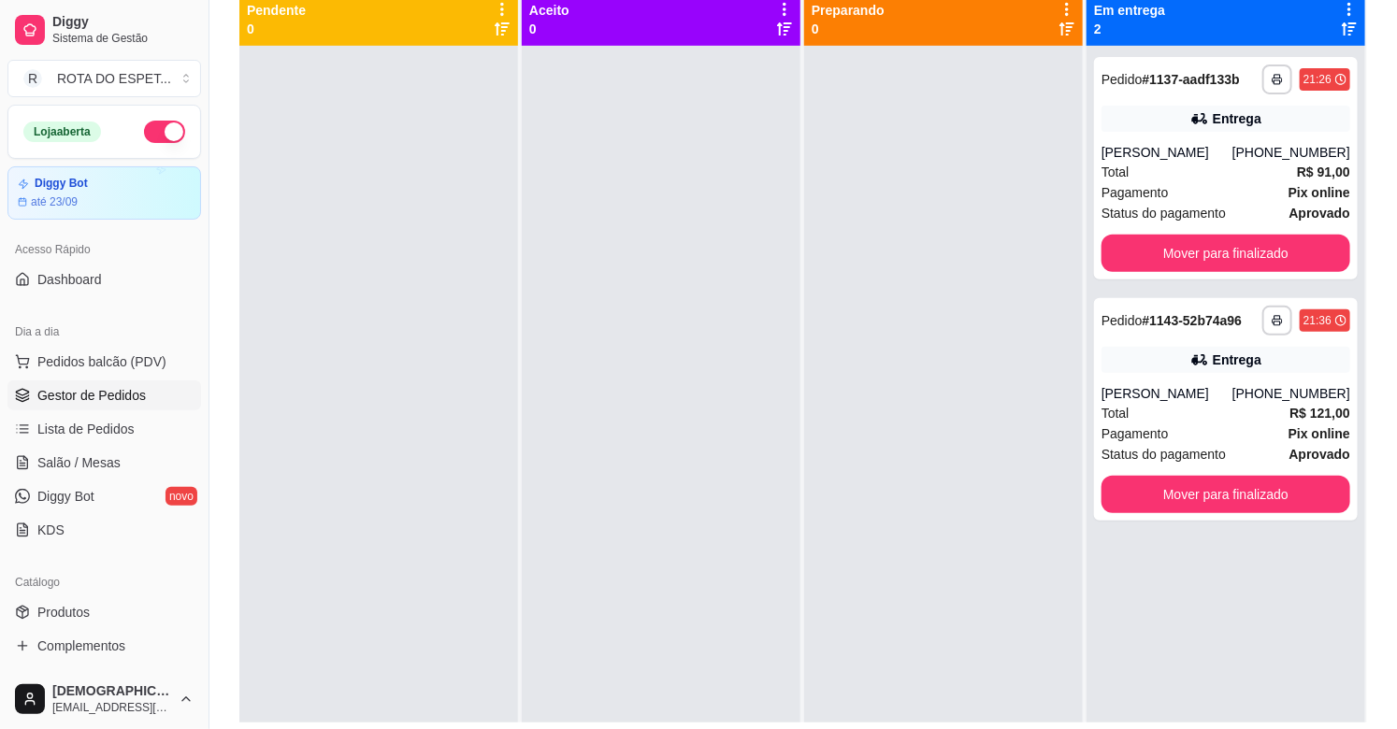
scroll to position [181, 0]
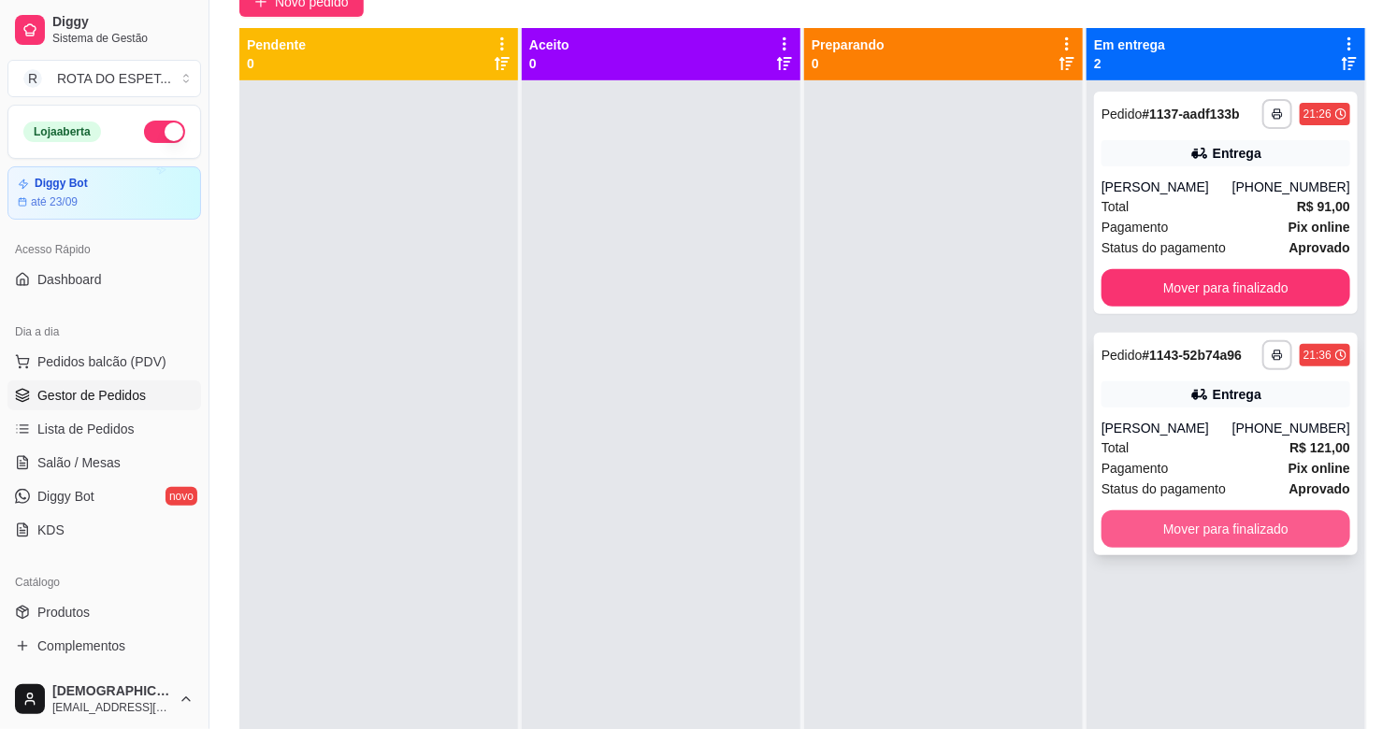
click at [1225, 536] on button "Mover para finalizado" at bounding box center [1225, 529] width 249 height 37
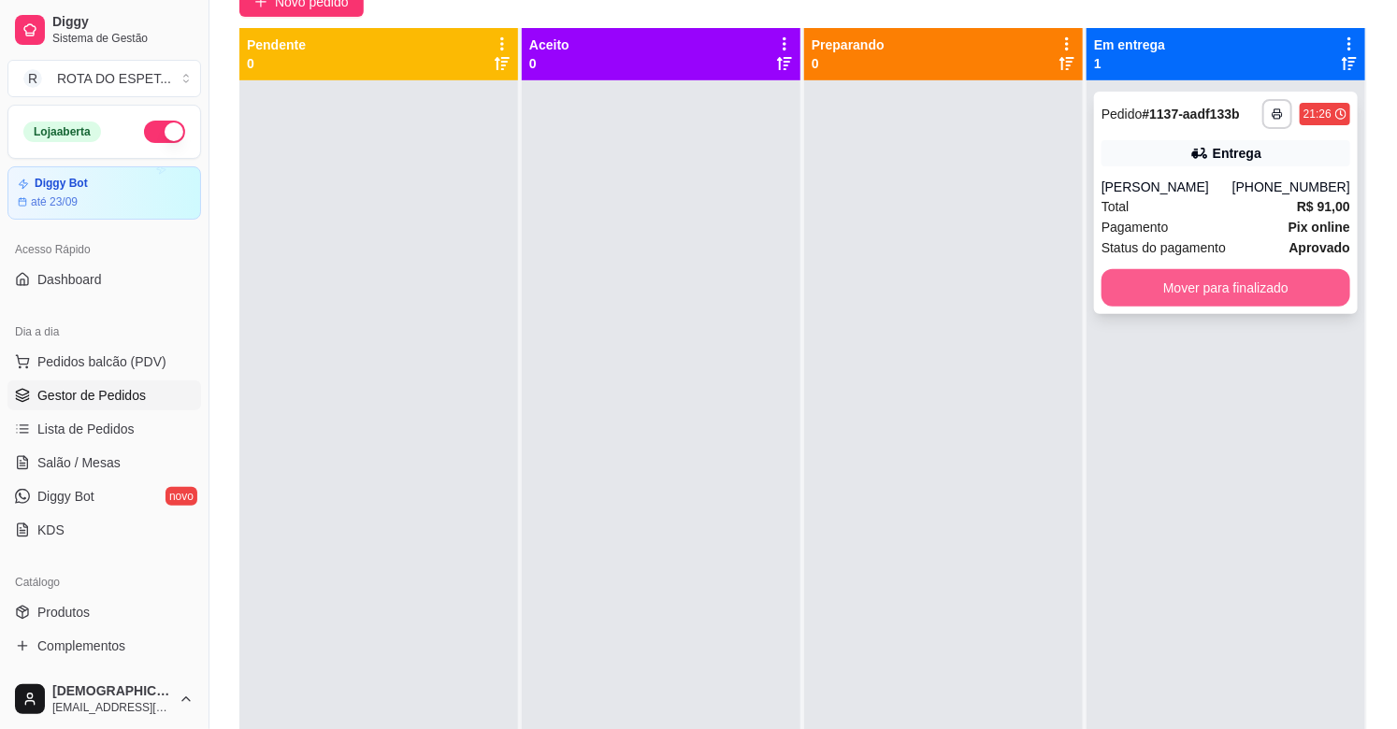
click at [1232, 275] on button "Mover para finalizado" at bounding box center [1225, 287] width 249 height 37
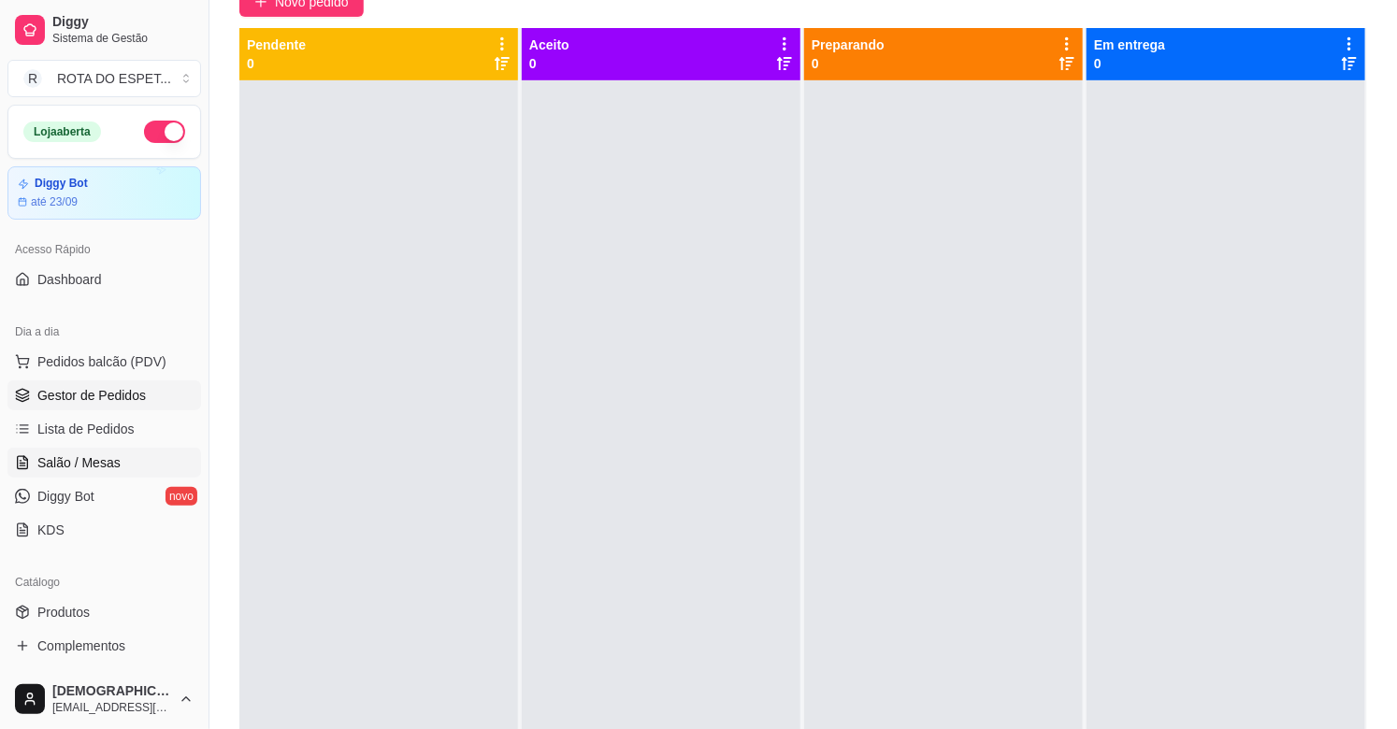
click at [47, 455] on span "Salão / Mesas" at bounding box center [78, 462] width 83 height 19
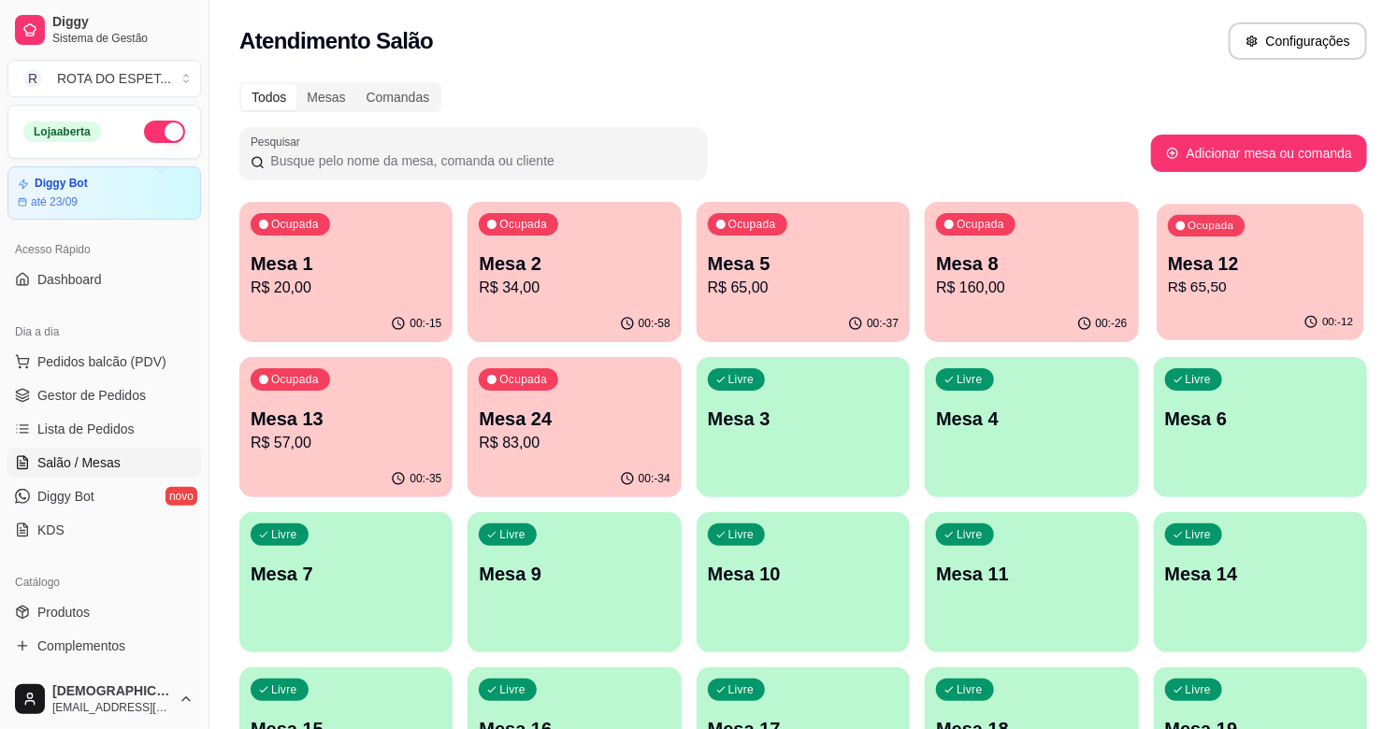
click at [1239, 287] on p "R$ 65,50" at bounding box center [1260, 288] width 185 height 22
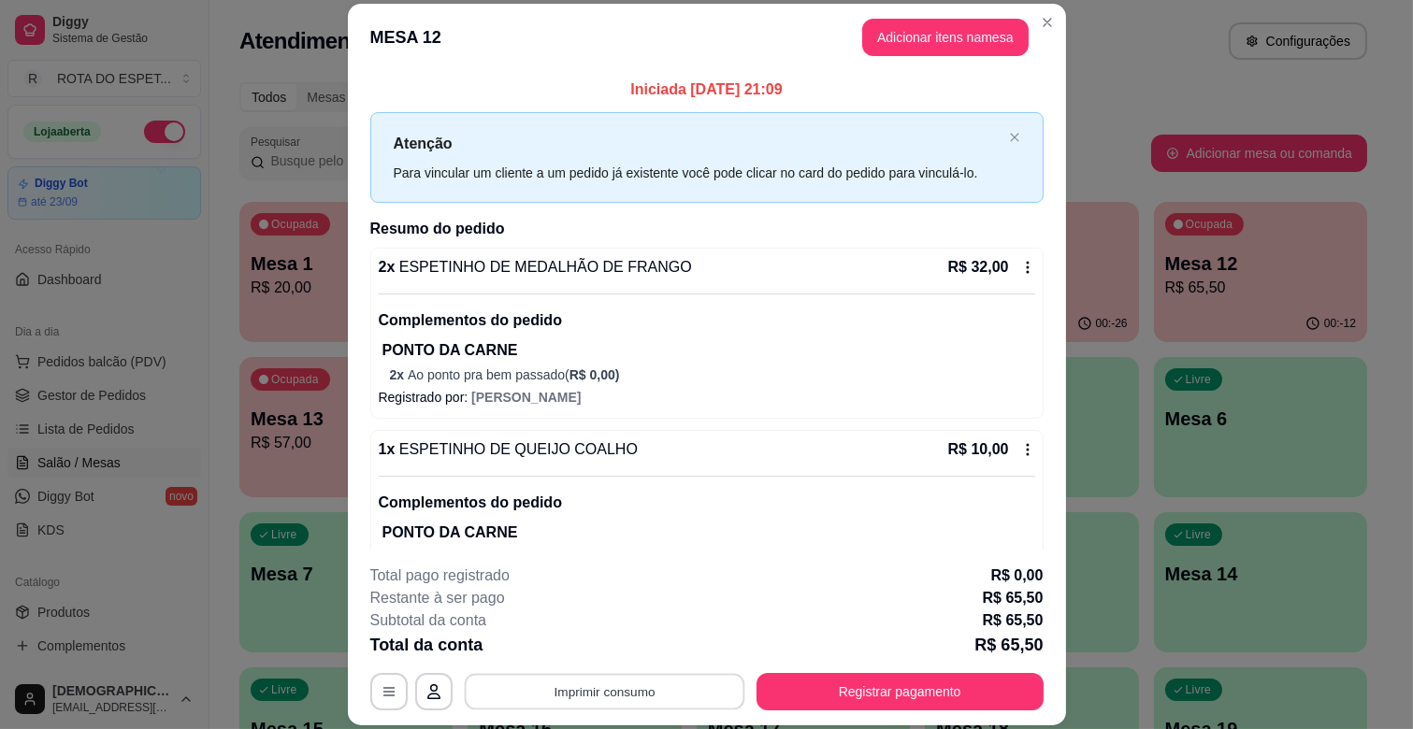
click at [628, 681] on button "Imprimir consumo" at bounding box center [604, 692] width 280 height 36
click at [623, 638] on button "IMPRESSORA CAIXA" at bounding box center [602, 649] width 154 height 30
click at [908, 686] on button "Registrar pagamento" at bounding box center [899, 692] width 279 height 36
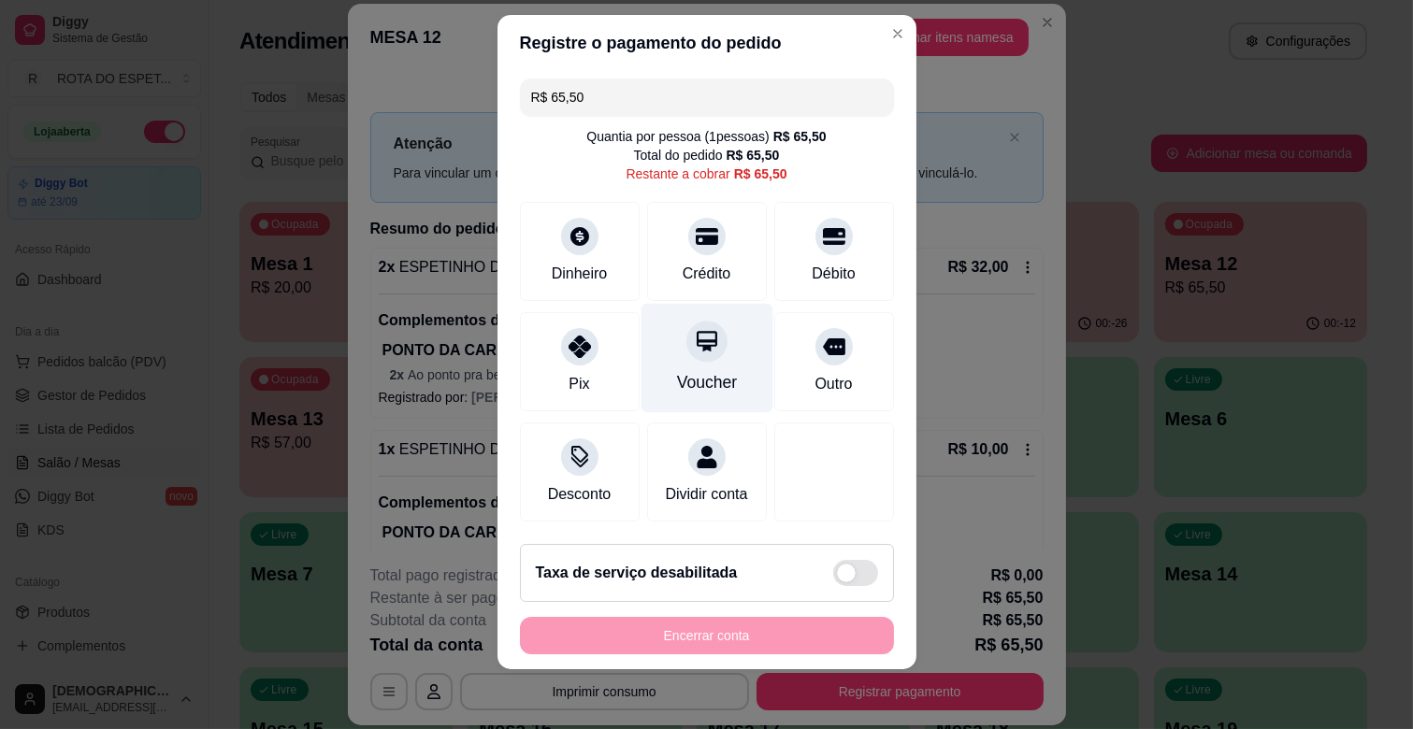
scroll to position [21, 0]
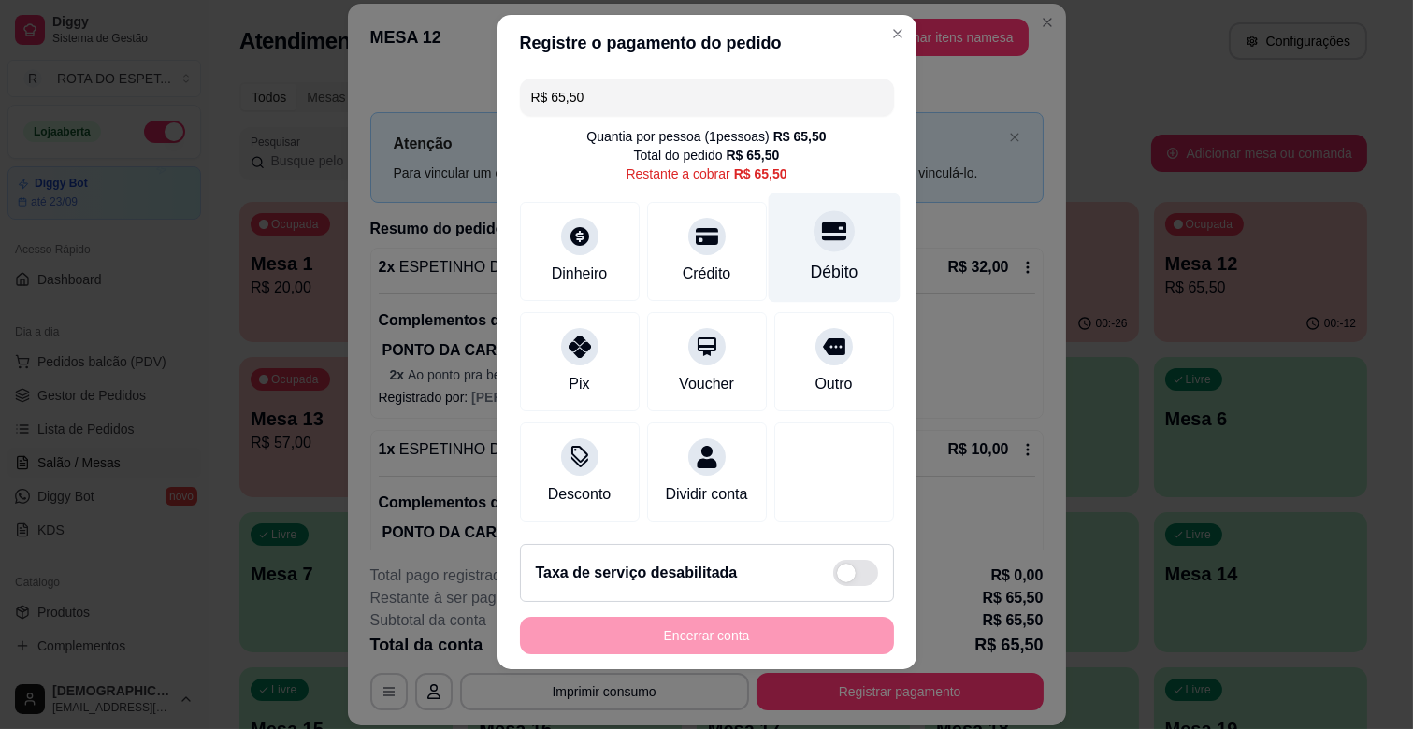
click at [792, 229] on div "Débito" at bounding box center [834, 248] width 132 height 109
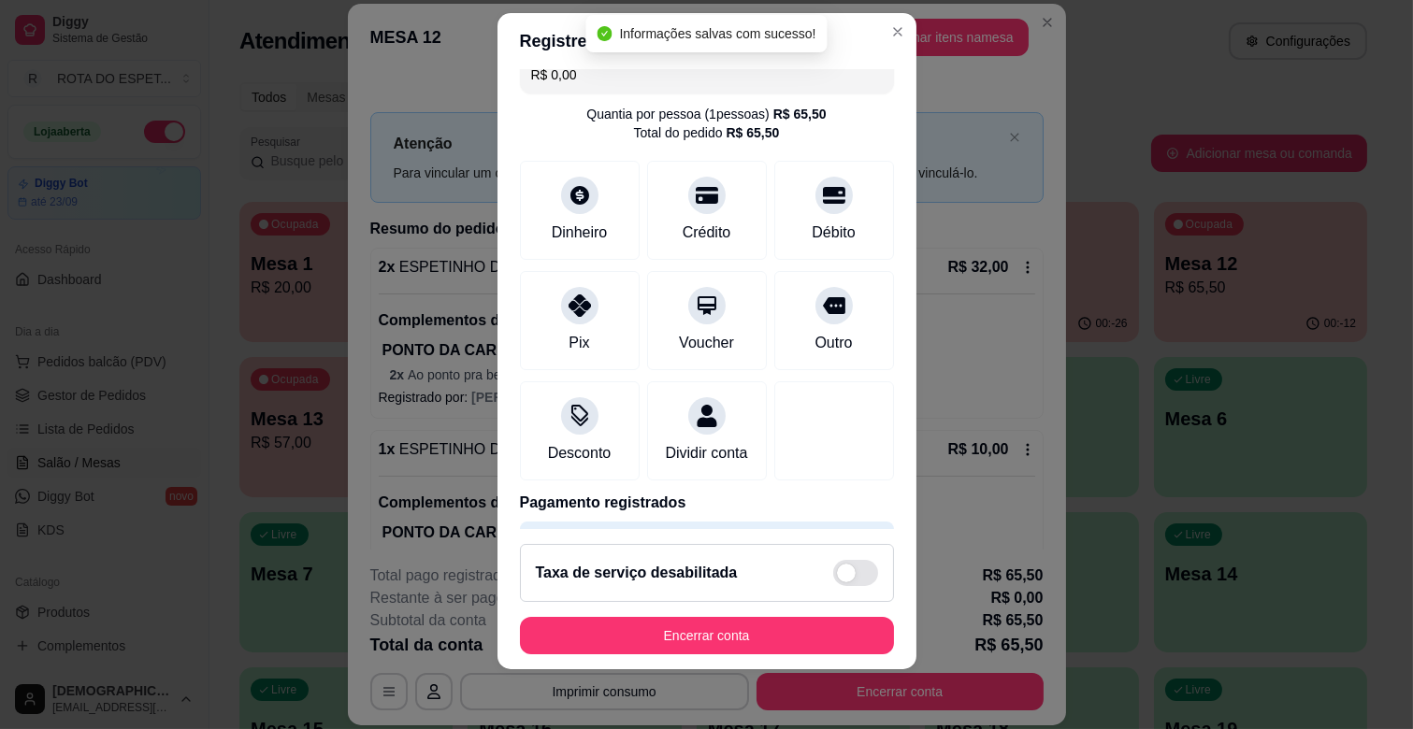
type input "R$ 0,00"
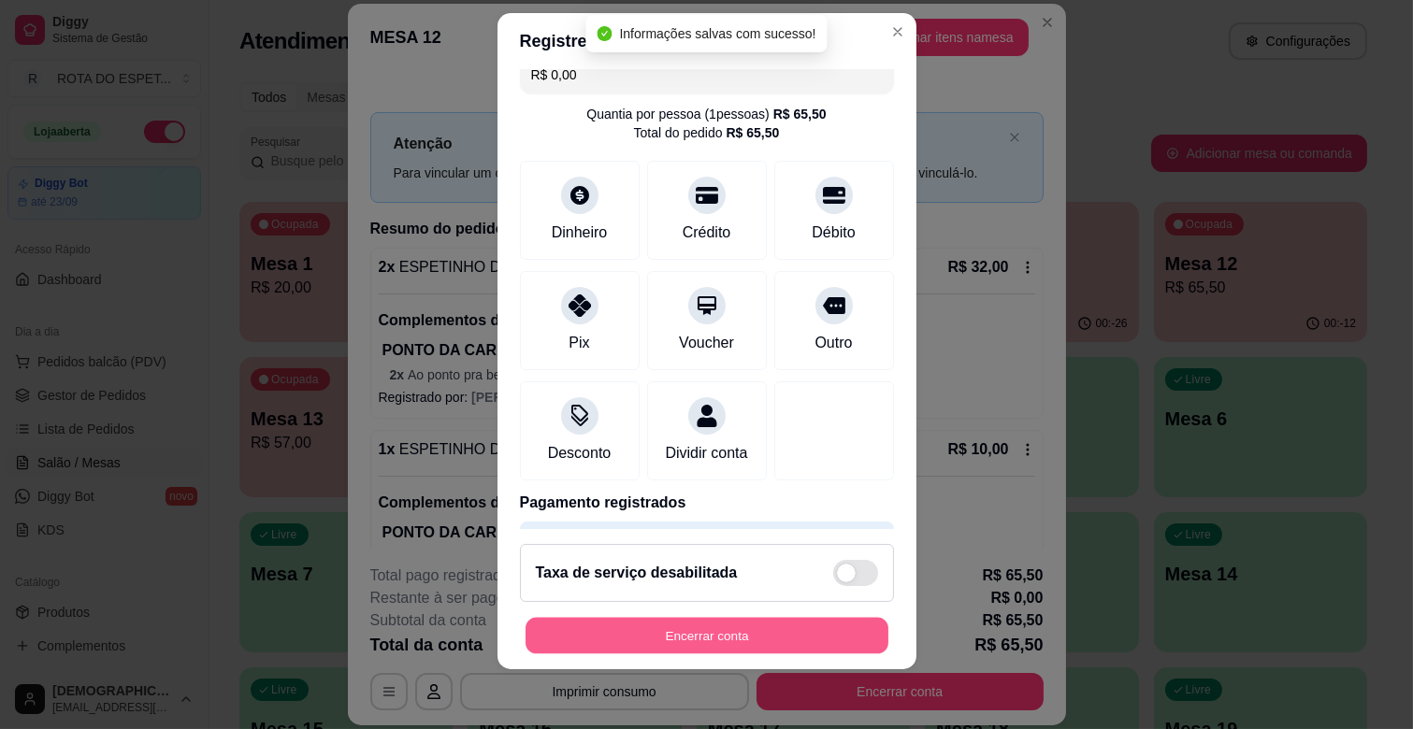
click at [758, 630] on button "Encerrar conta" at bounding box center [706, 636] width 363 height 36
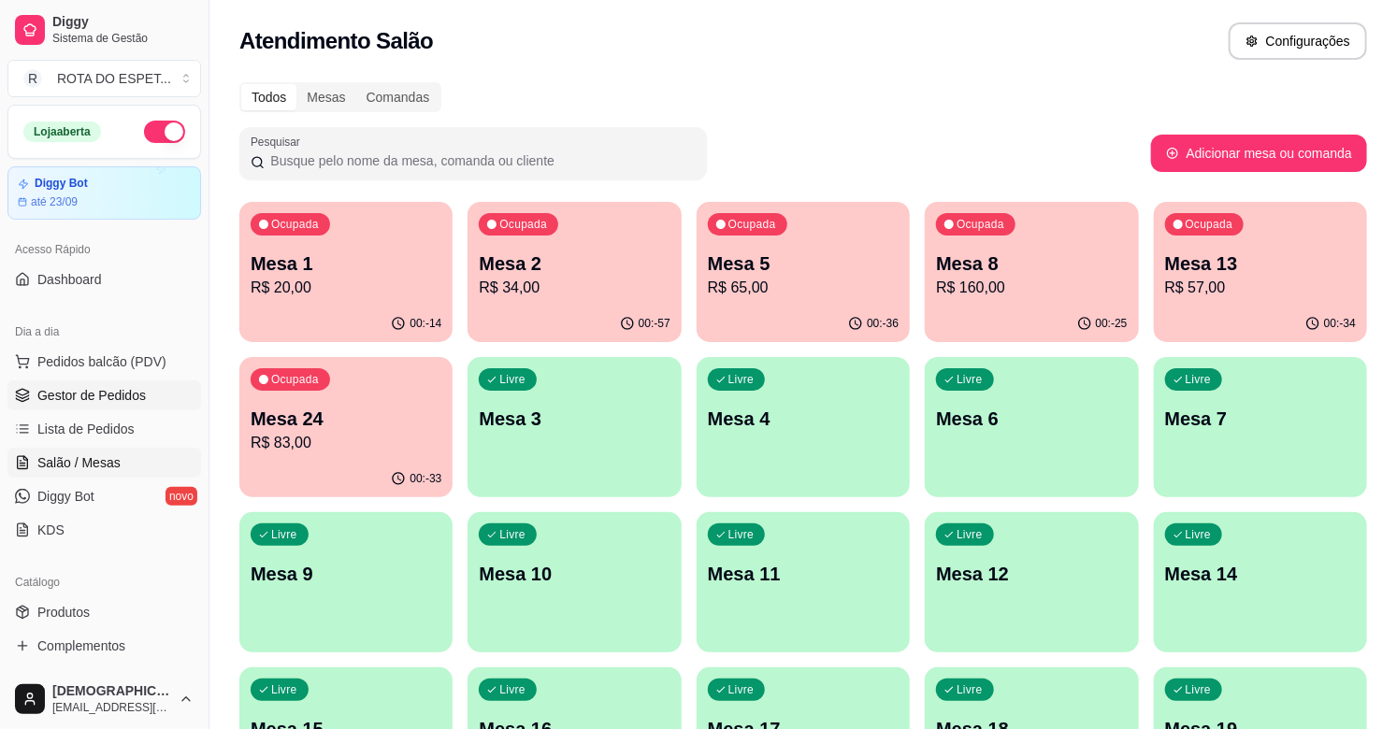
click at [155, 391] on link "Gestor de Pedidos" at bounding box center [104, 396] width 194 height 30
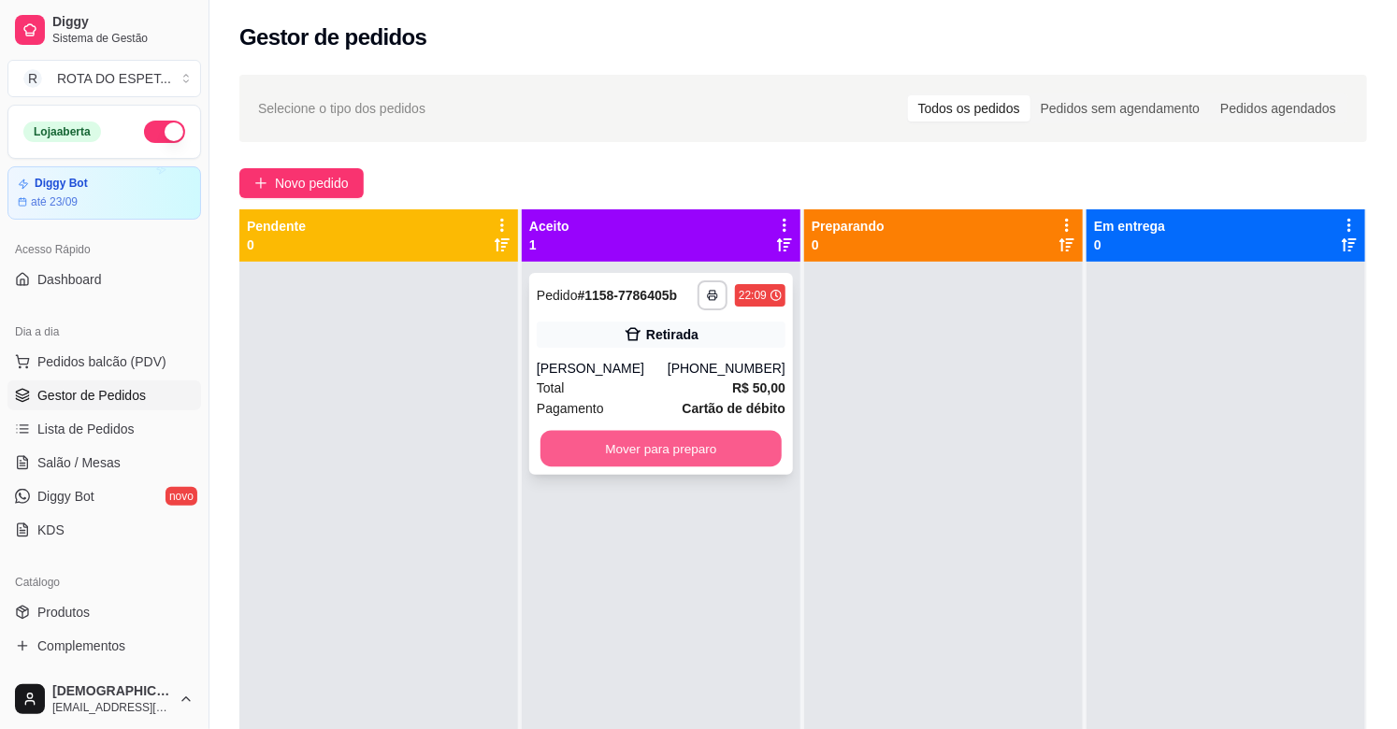
click at [665, 463] on button "Mover para preparo" at bounding box center [660, 449] width 241 height 36
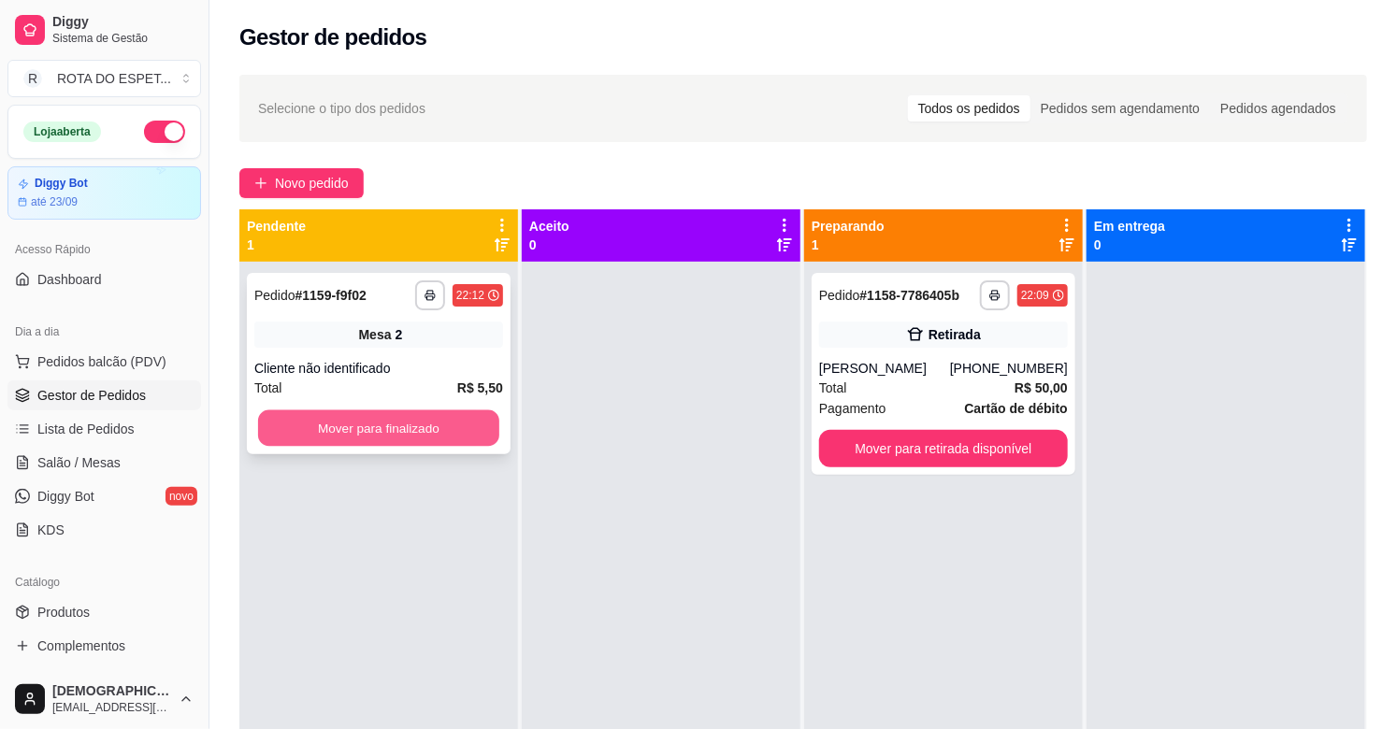
click at [419, 417] on button "Mover para finalizado" at bounding box center [378, 428] width 241 height 36
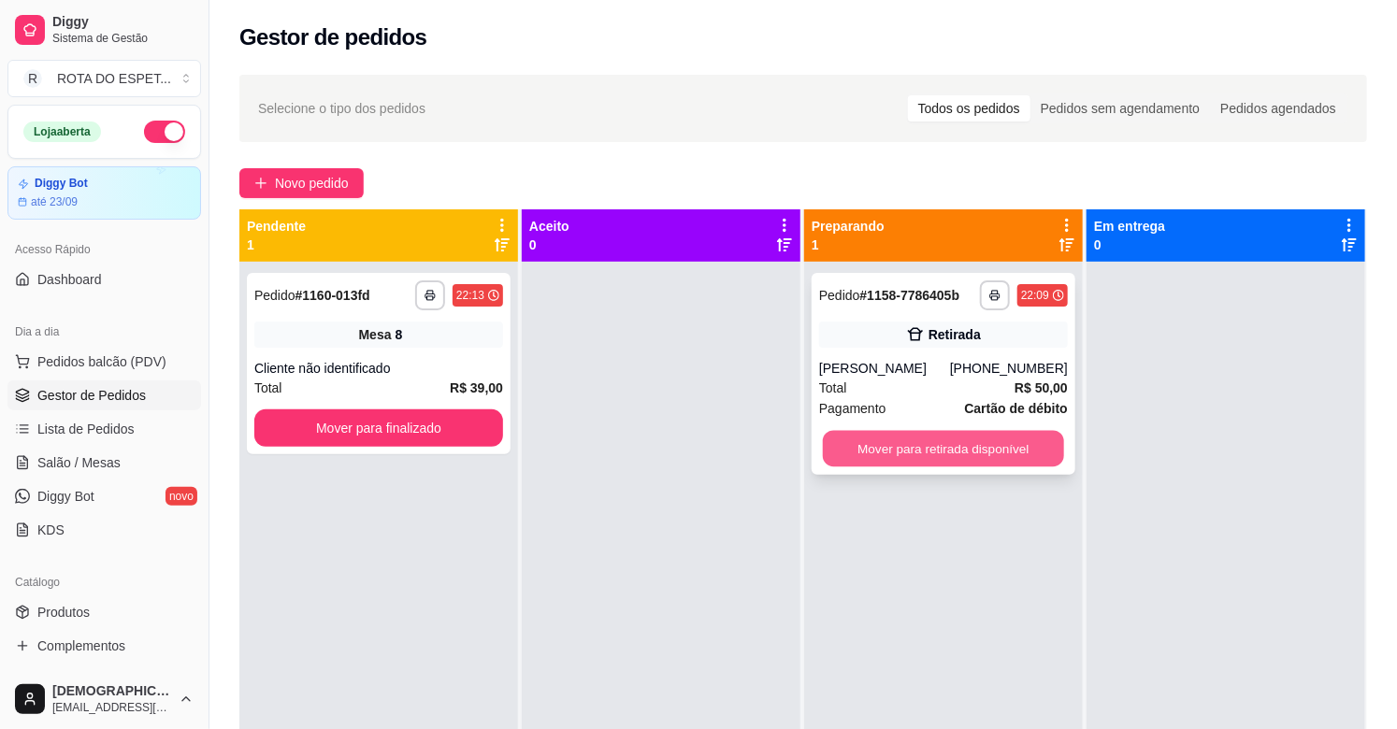
click at [993, 450] on button "Mover para retirada disponível" at bounding box center [943, 449] width 241 height 36
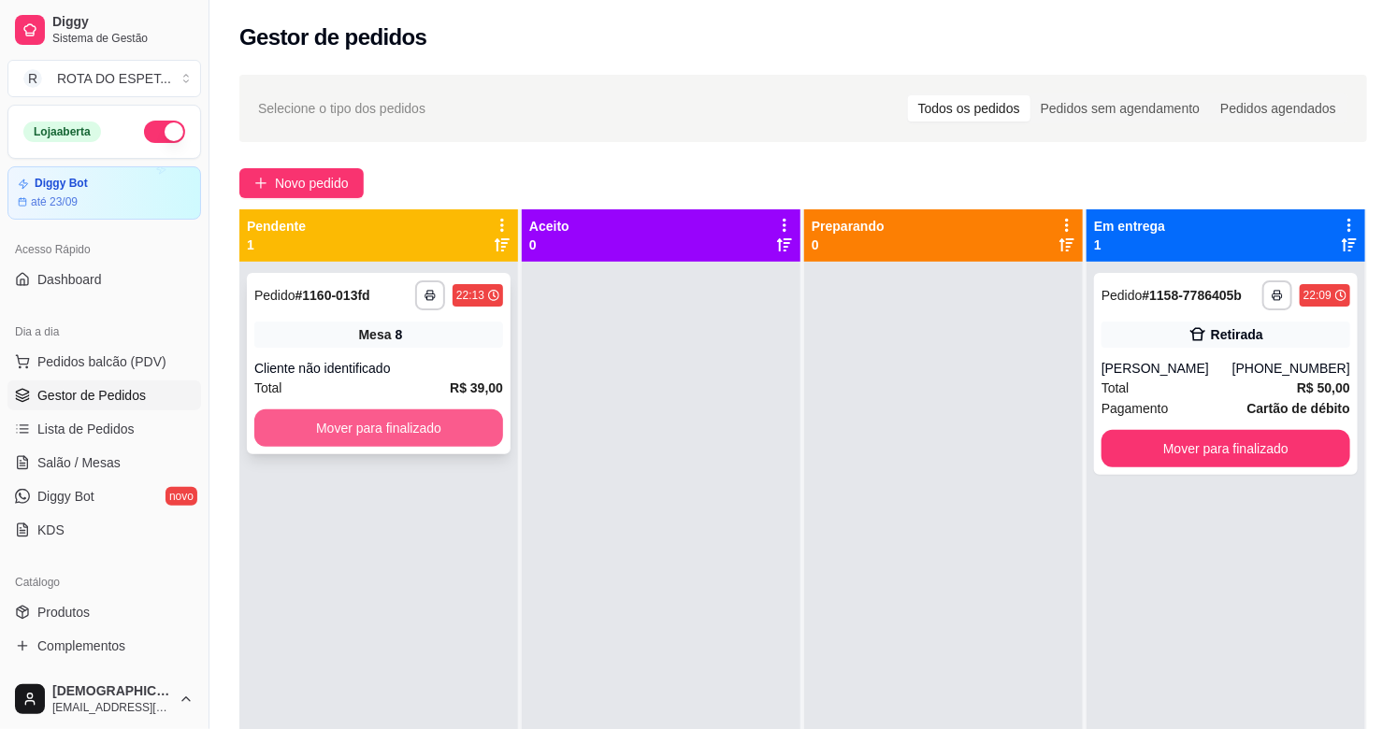
click at [443, 430] on button "Mover para finalizado" at bounding box center [378, 428] width 249 height 37
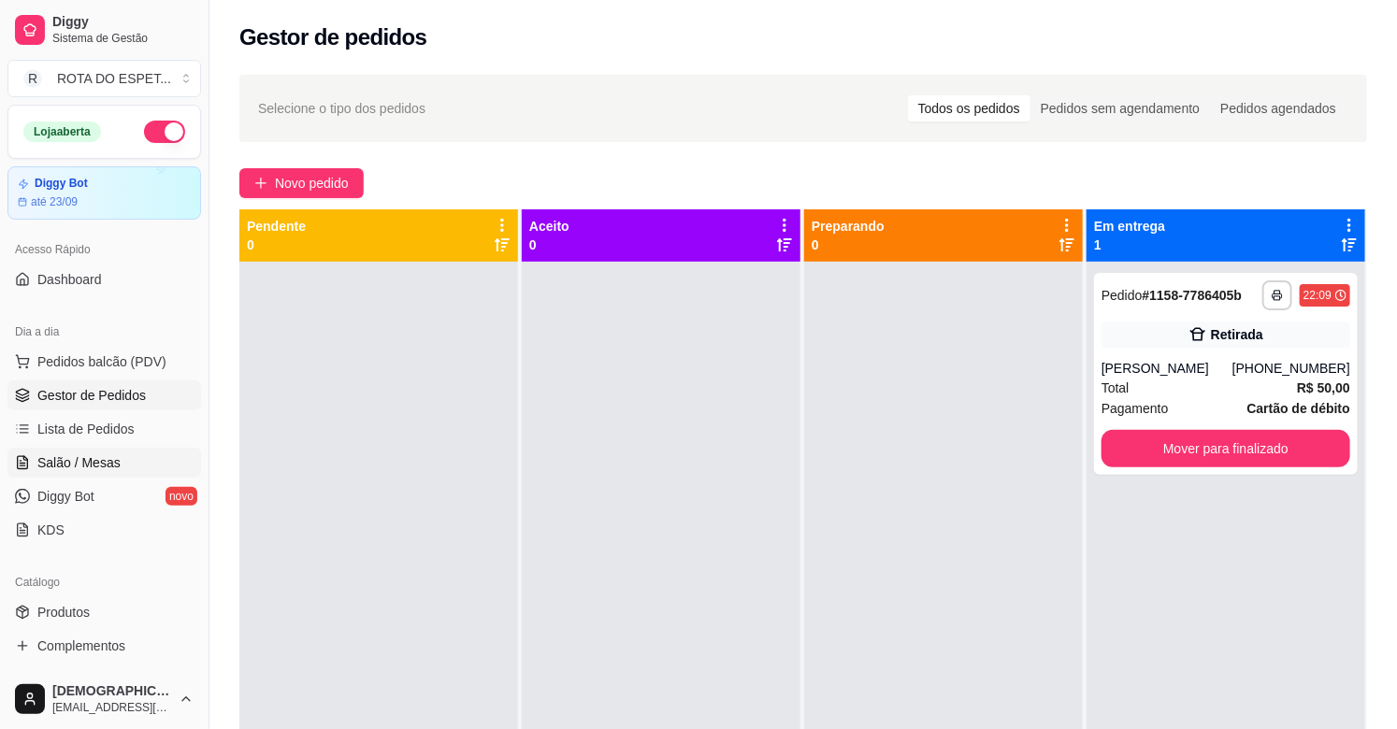
click at [97, 461] on span "Salão / Mesas" at bounding box center [78, 462] width 83 height 19
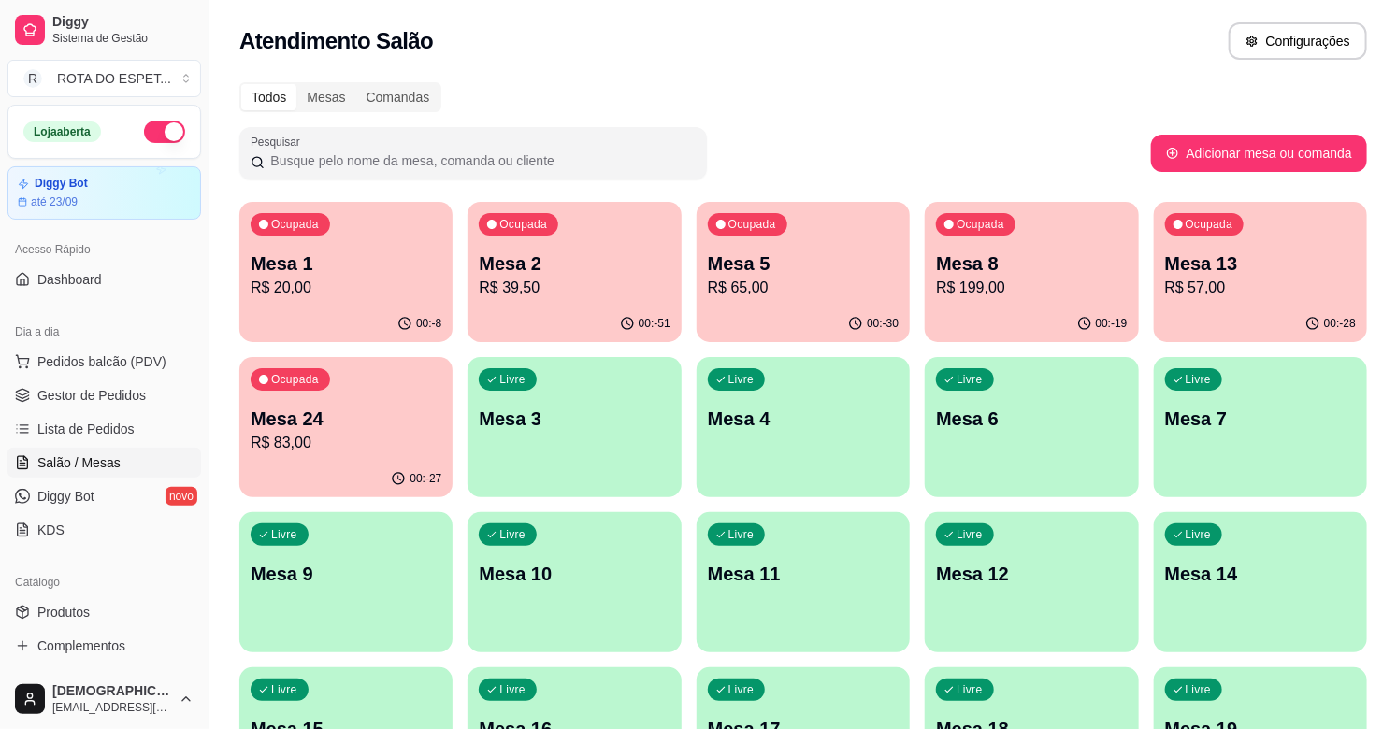
click at [809, 257] on p "Mesa 5" at bounding box center [803, 264] width 191 height 26
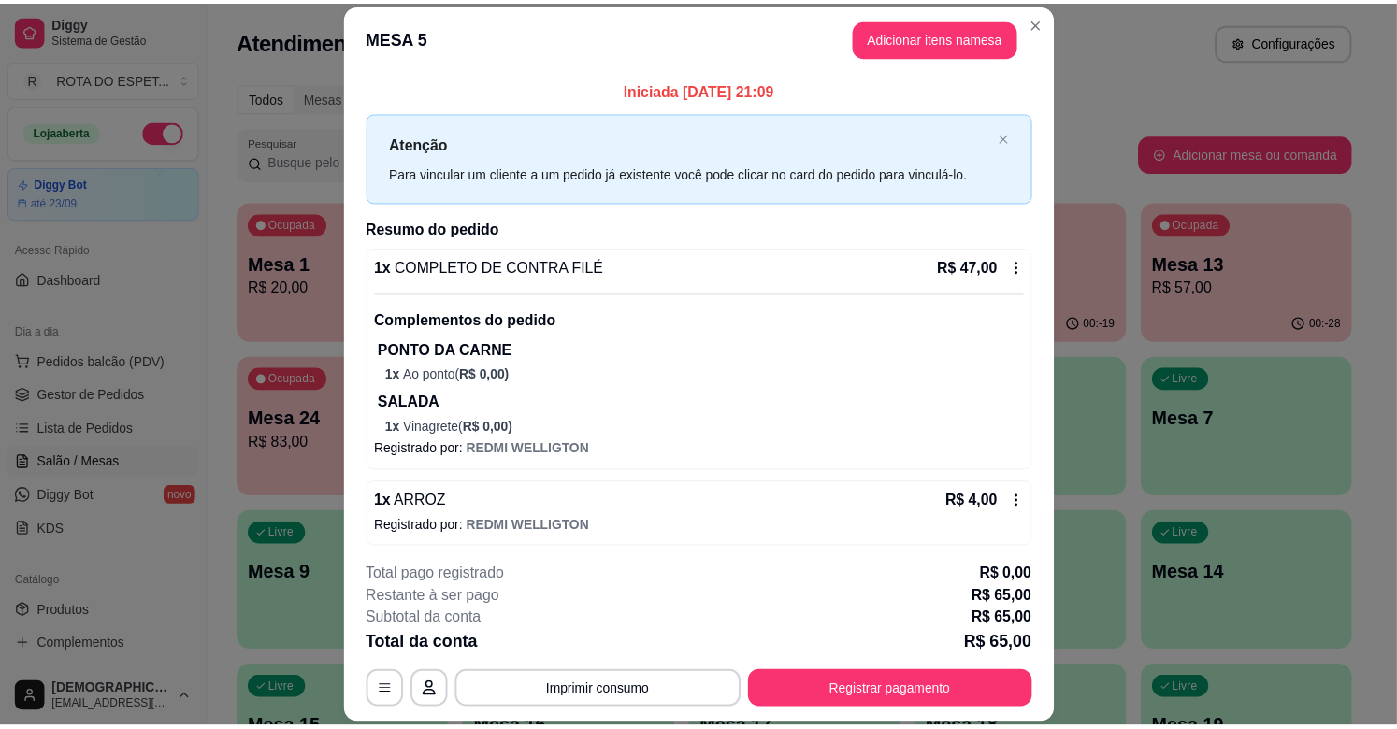
scroll to position [237, 0]
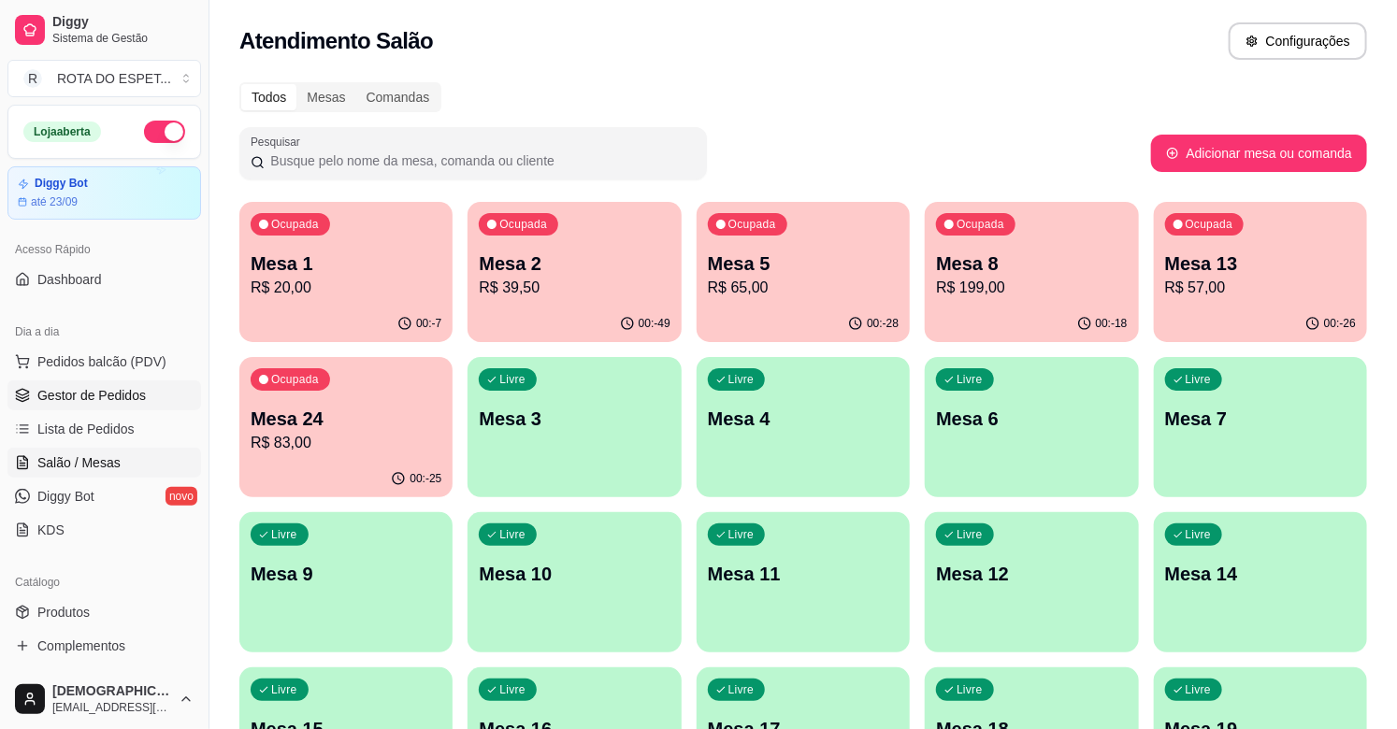
click at [108, 400] on span "Gestor de Pedidos" at bounding box center [91, 395] width 108 height 19
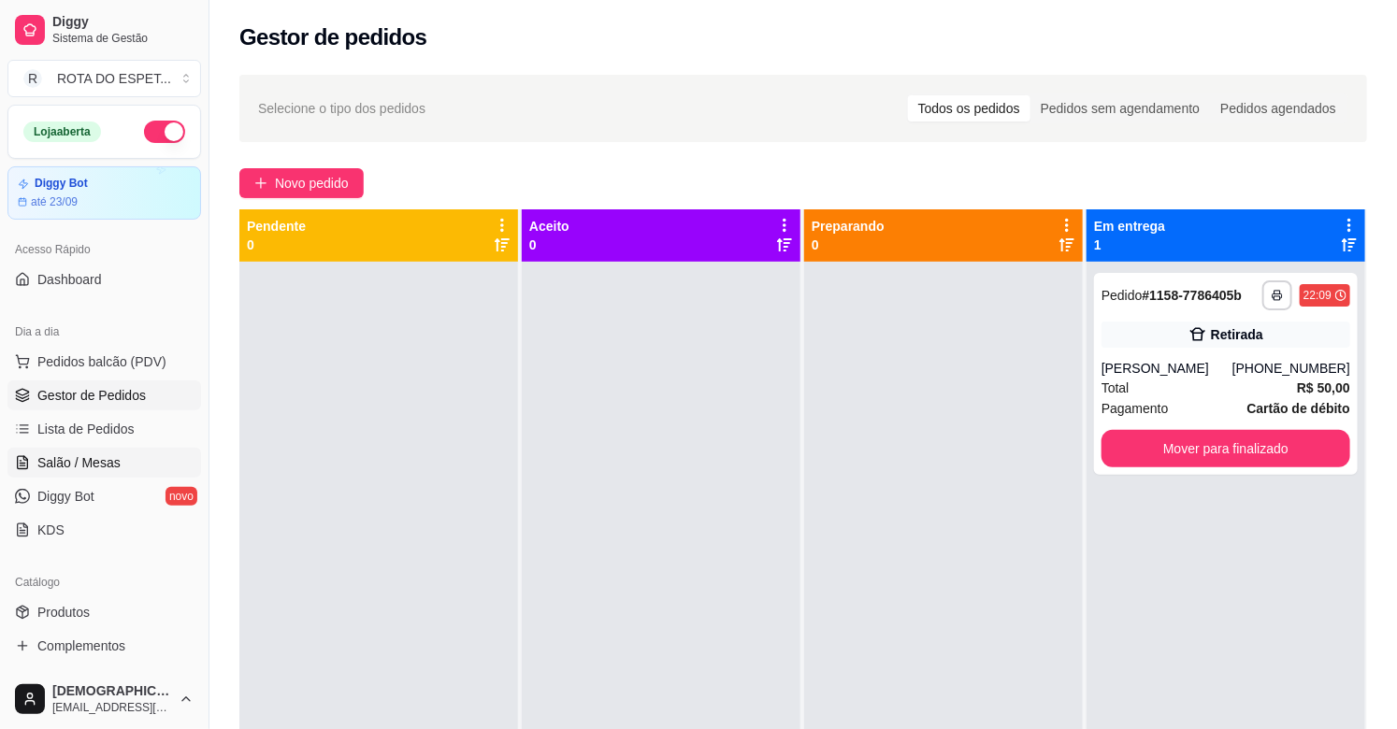
click at [89, 452] on link "Salão / Mesas" at bounding box center [104, 463] width 194 height 30
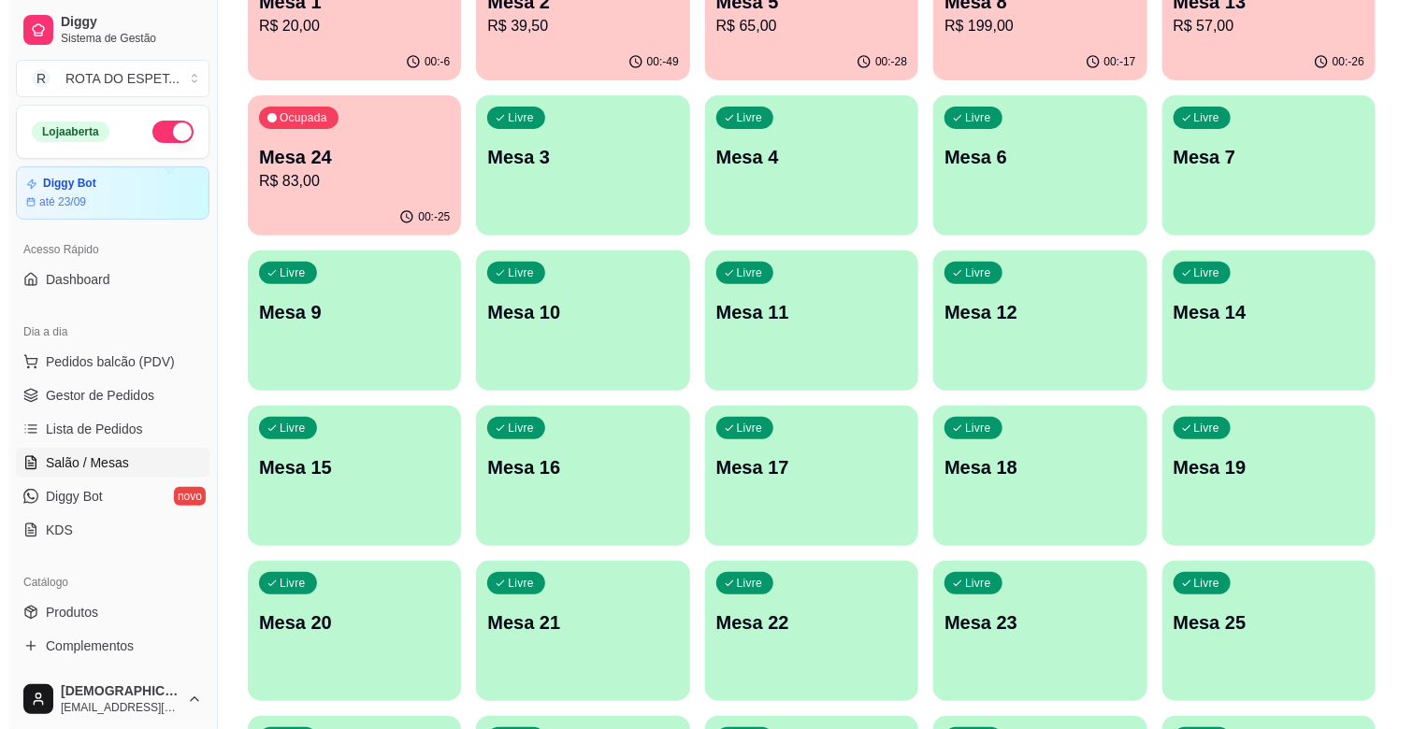
scroll to position [311, 0]
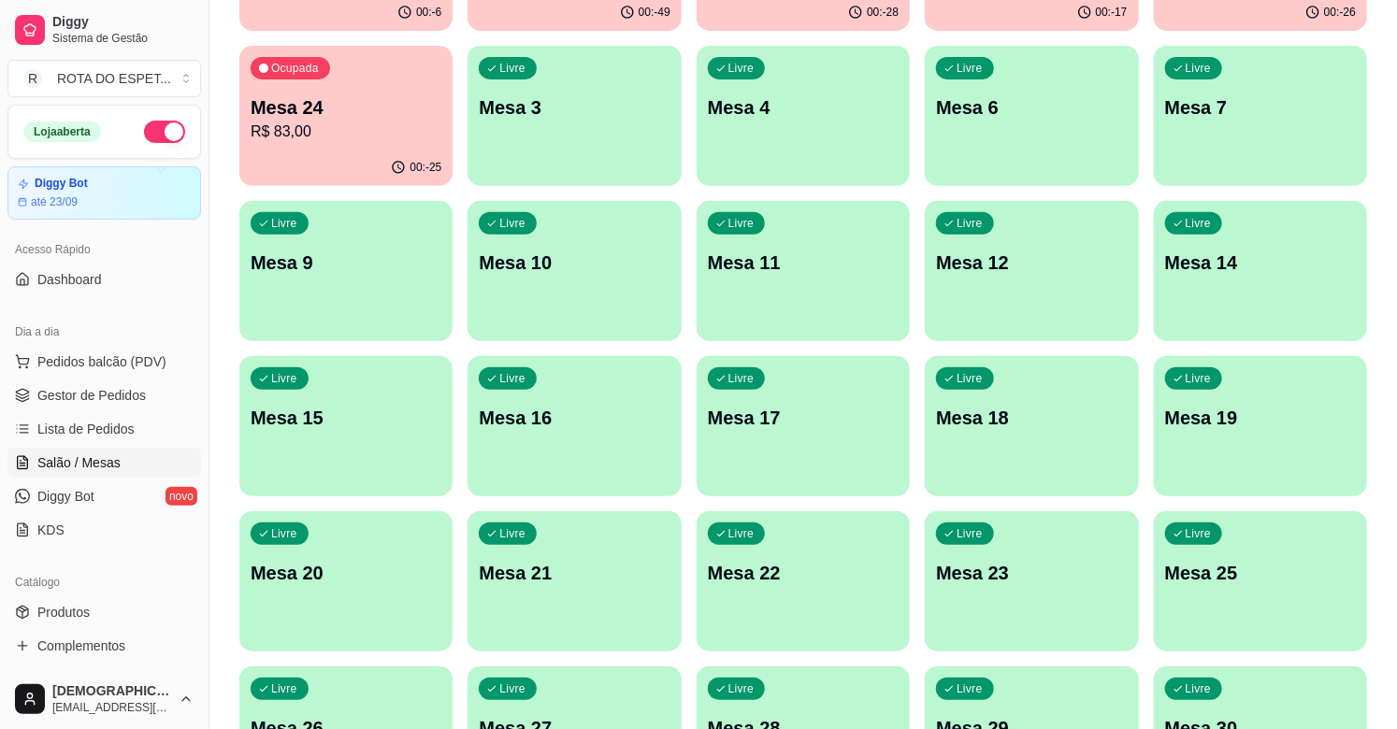
click at [565, 554] on div "Livre Mesa 21" at bounding box center [573, 570] width 213 height 118
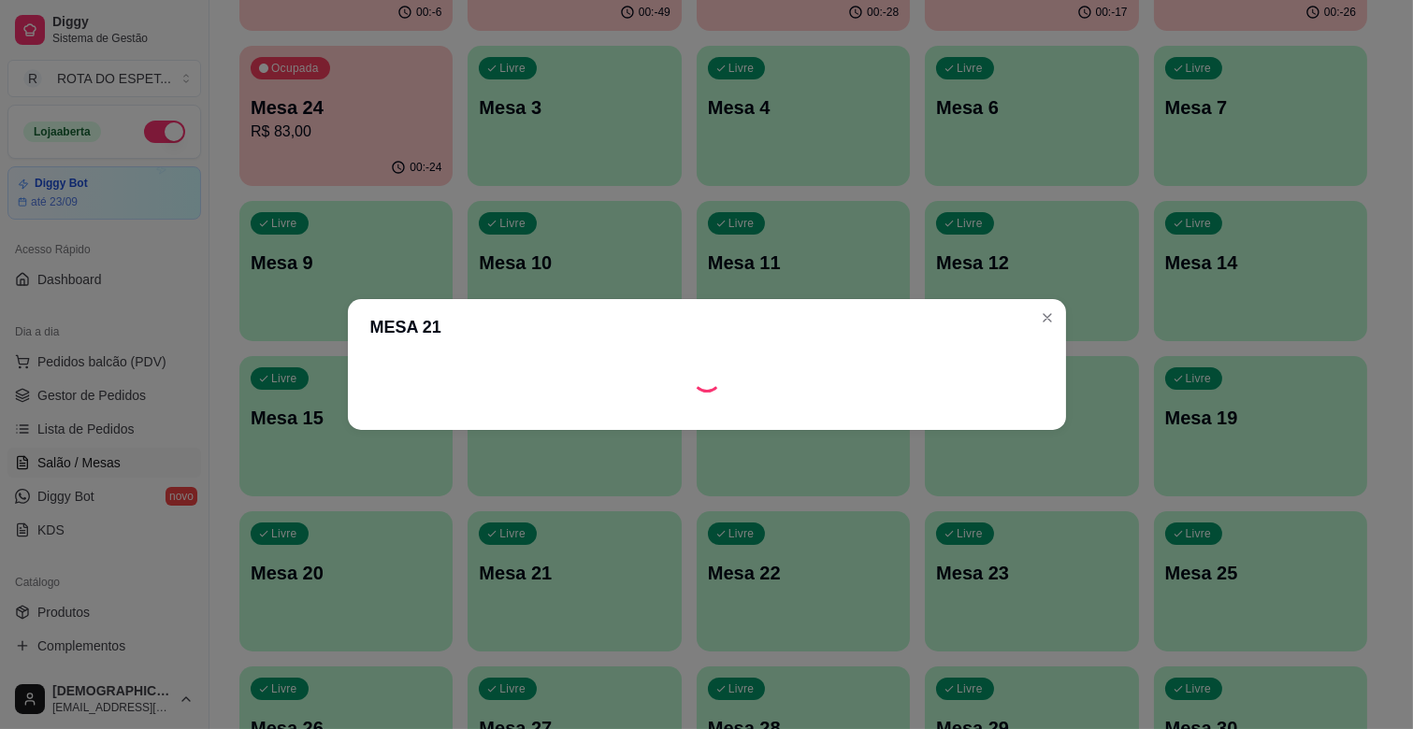
click at [985, 395] on div at bounding box center [707, 377] width 718 height 45
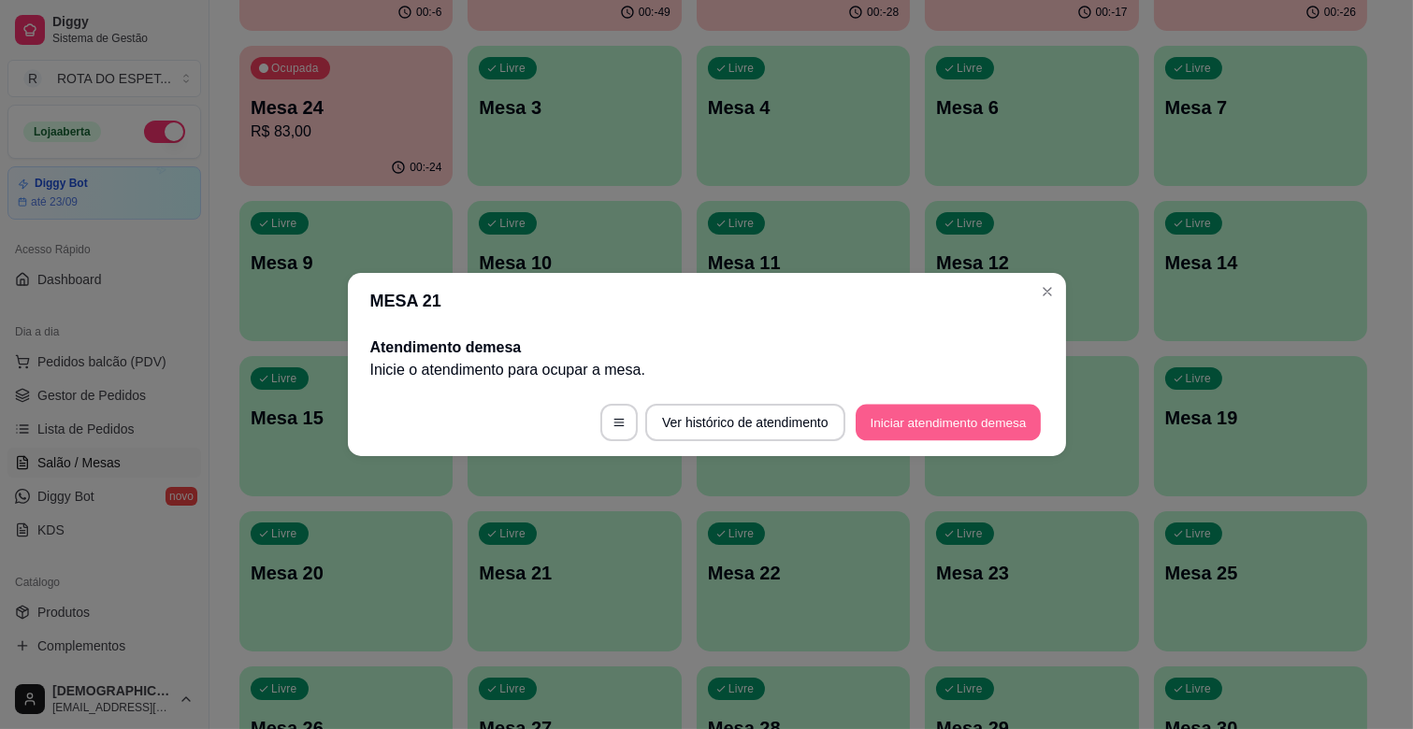
click at [985, 403] on footer "Ver histórico de atendimento Iniciar atendimento de mesa" at bounding box center [707, 422] width 718 height 67
click at [948, 413] on button "Iniciar atendimento de mesa" at bounding box center [948, 422] width 191 height 37
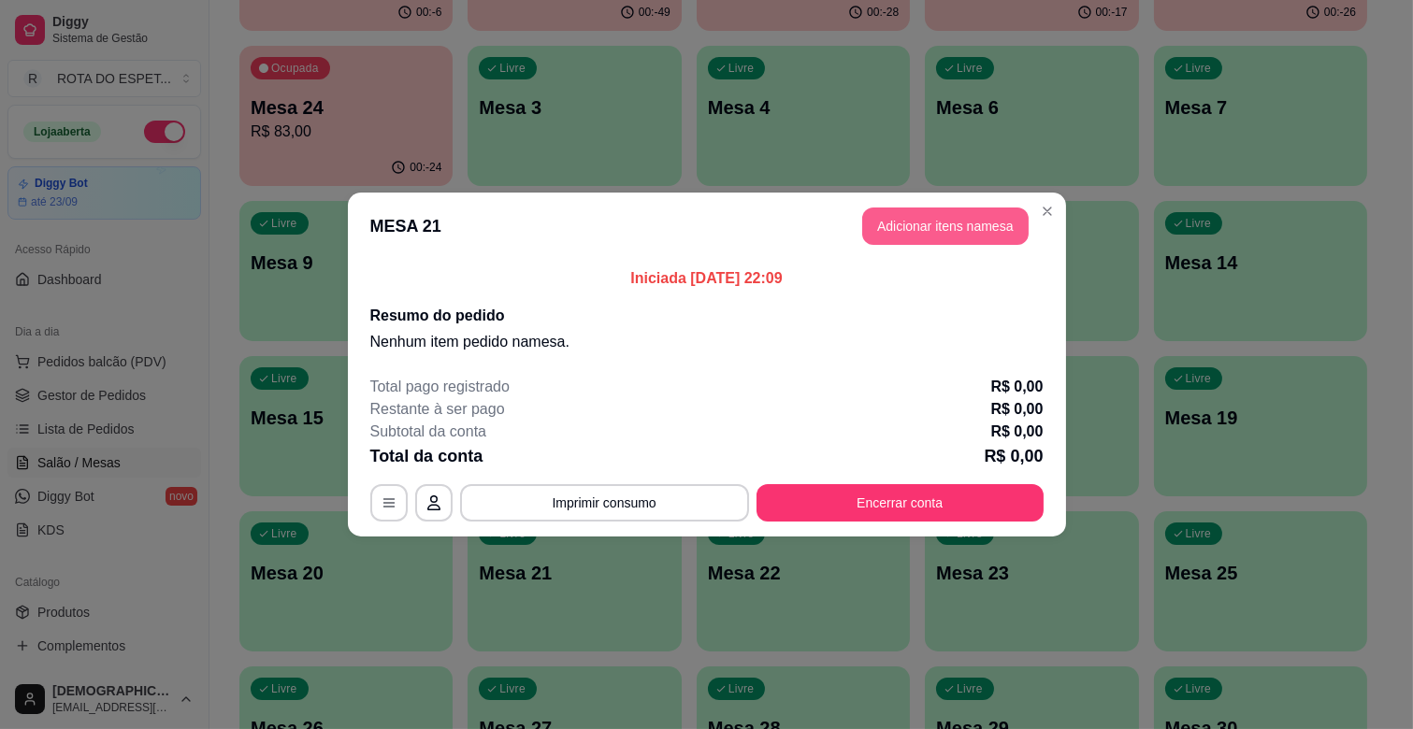
click at [939, 231] on button "Adicionar itens na mesa" at bounding box center [945, 226] width 166 height 37
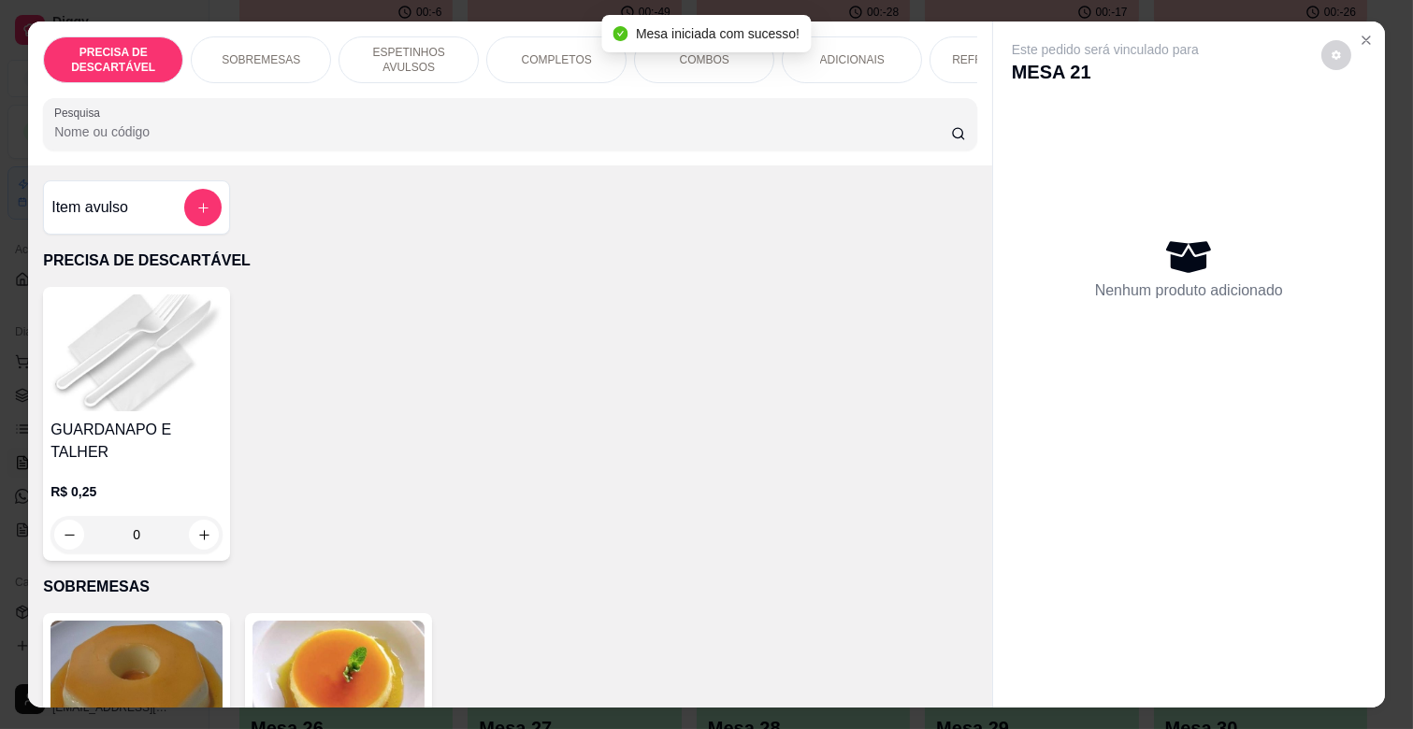
click at [388, 48] on p "ESPETINHOS AVULSOS" at bounding box center [408, 60] width 108 height 30
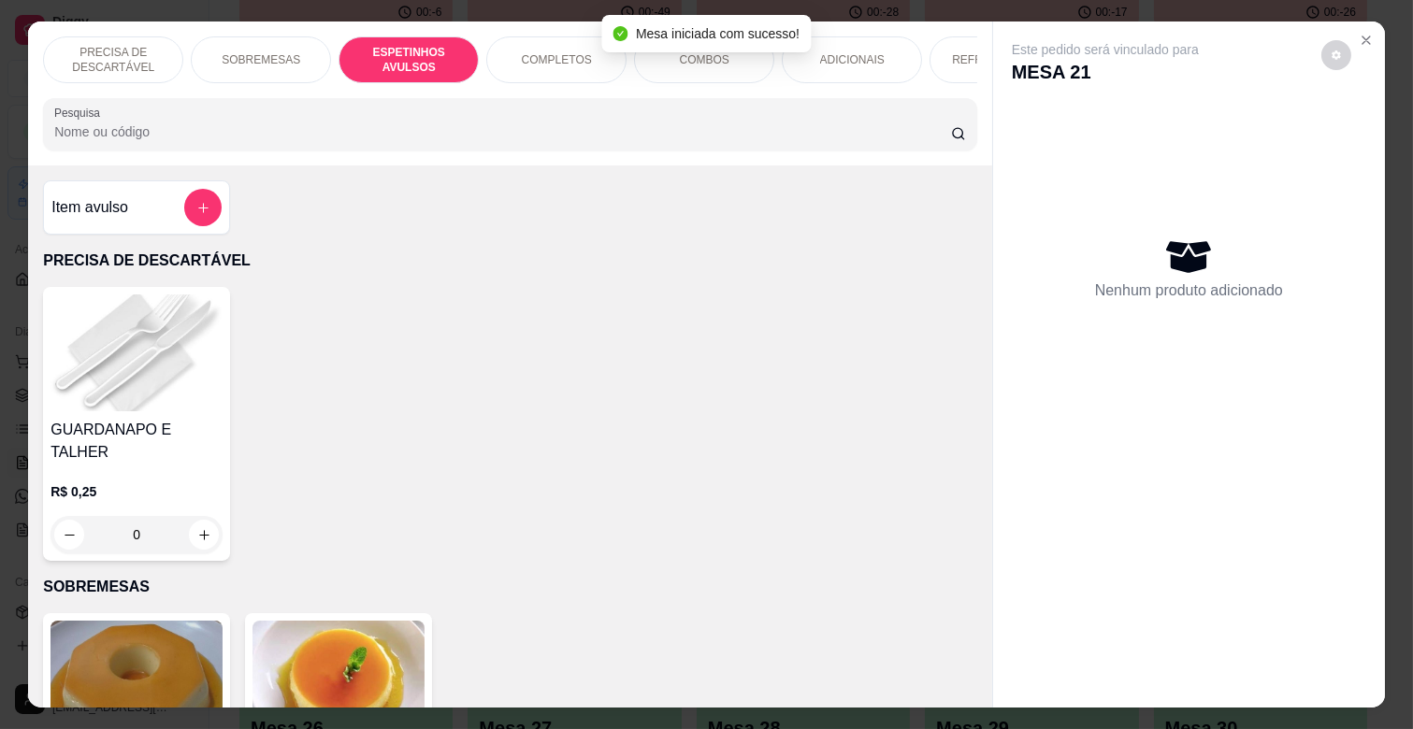
scroll to position [45, 0]
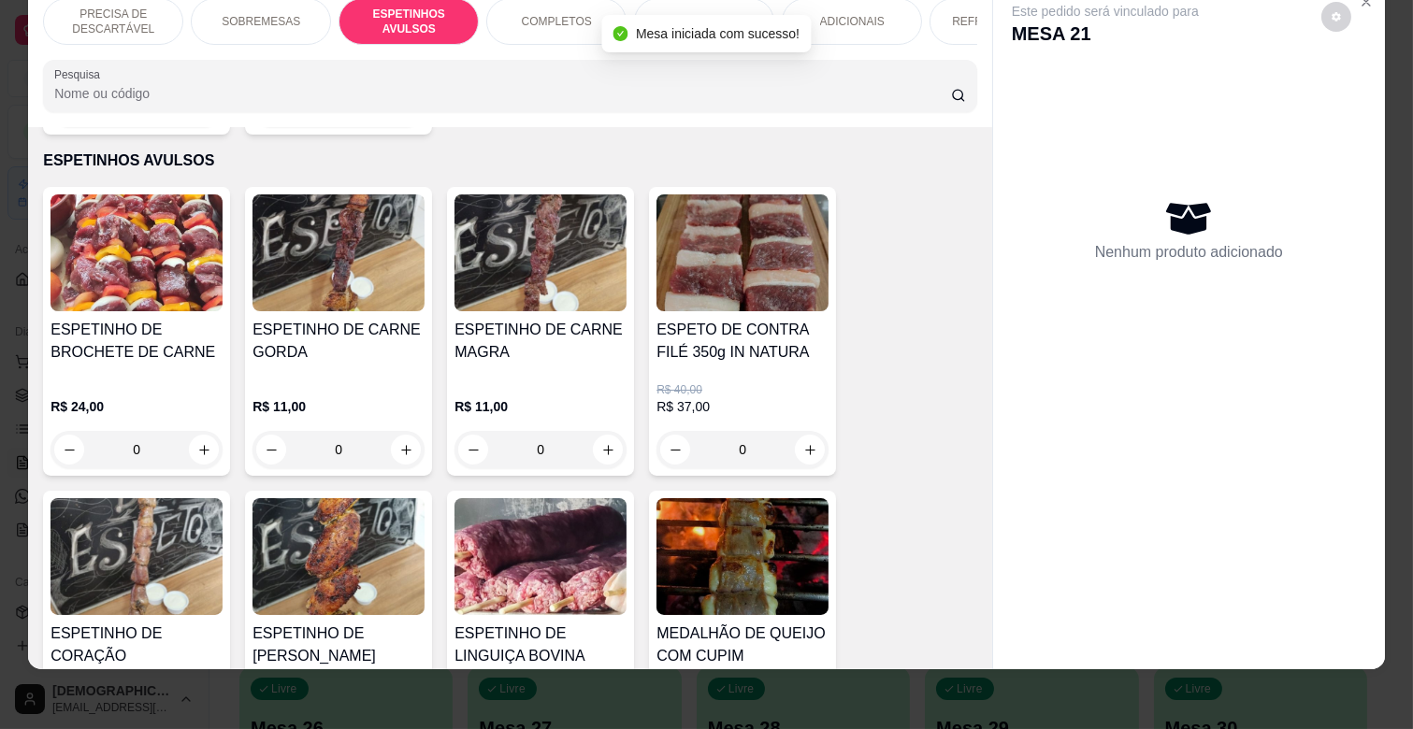
click at [386, 431] on div "0" at bounding box center [338, 449] width 172 height 37
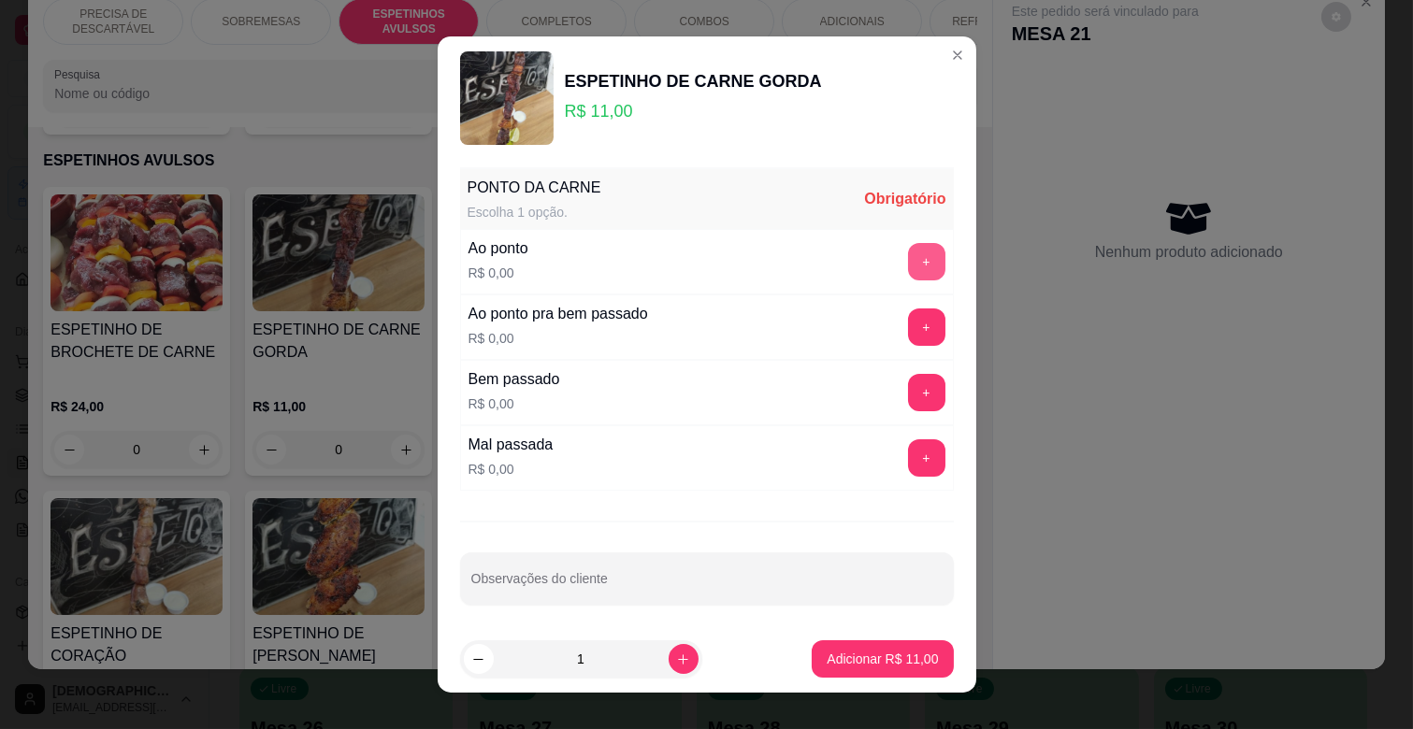
click at [908, 250] on button "+" at bounding box center [926, 261] width 37 height 37
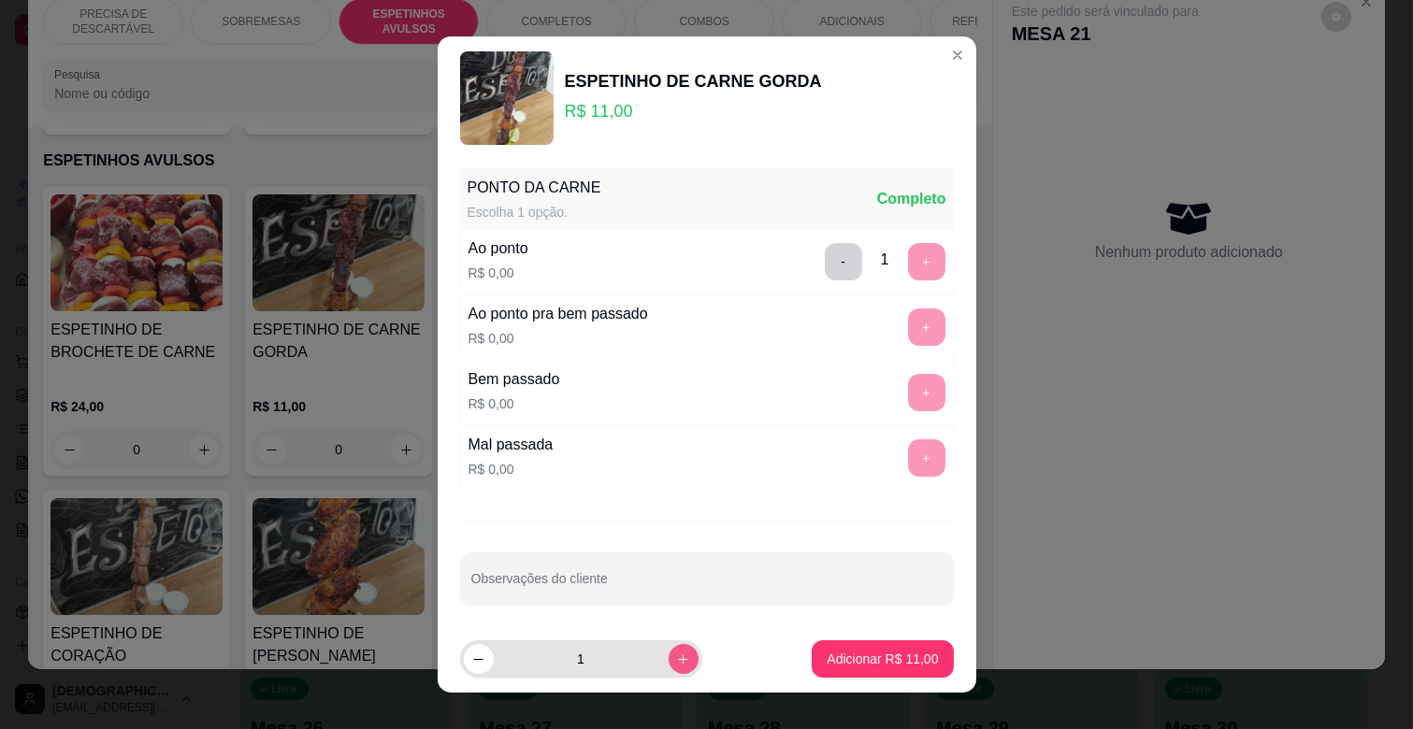
click at [669, 648] on button "increase-product-quantity" at bounding box center [684, 659] width 30 height 30
type input "2"
click at [835, 652] on p "Adicionar R$ 22,00" at bounding box center [882, 659] width 111 height 19
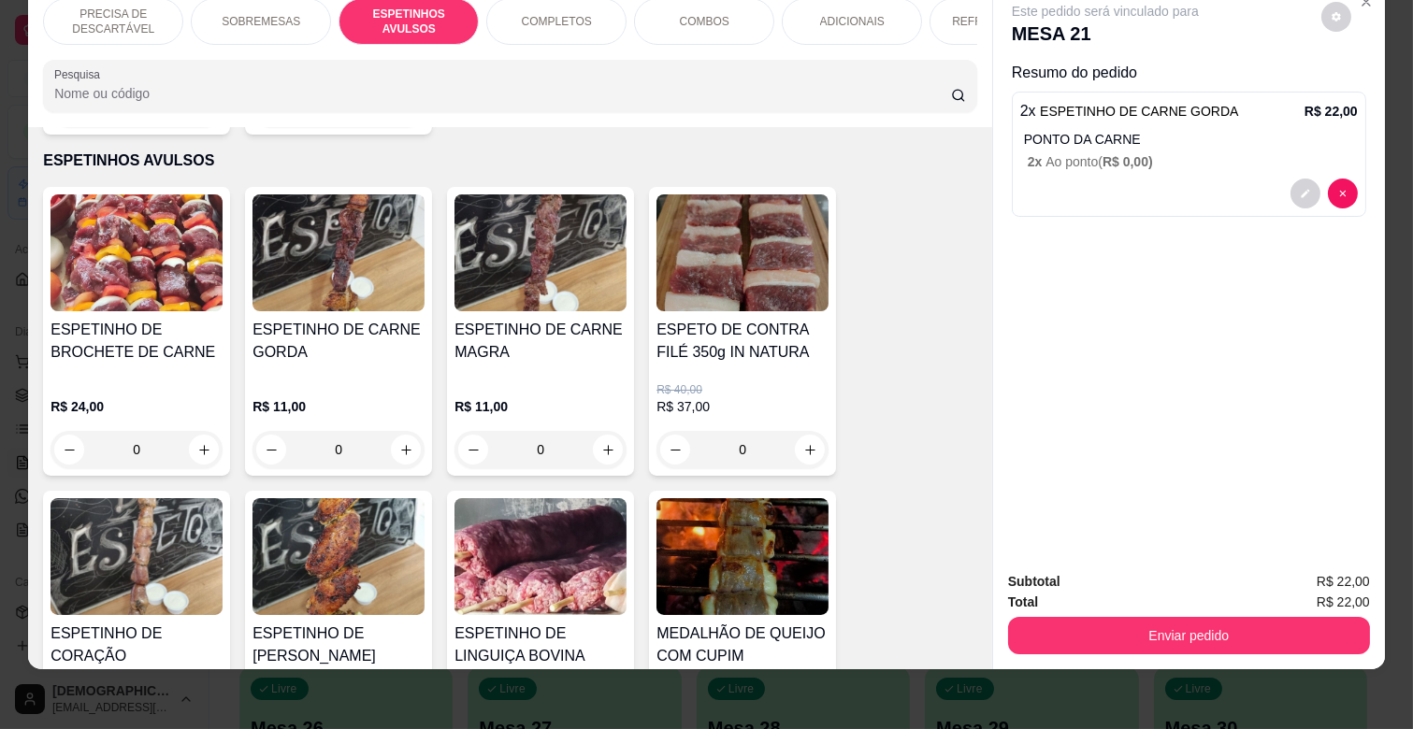
click at [599, 431] on div "0" at bounding box center [540, 449] width 172 height 37
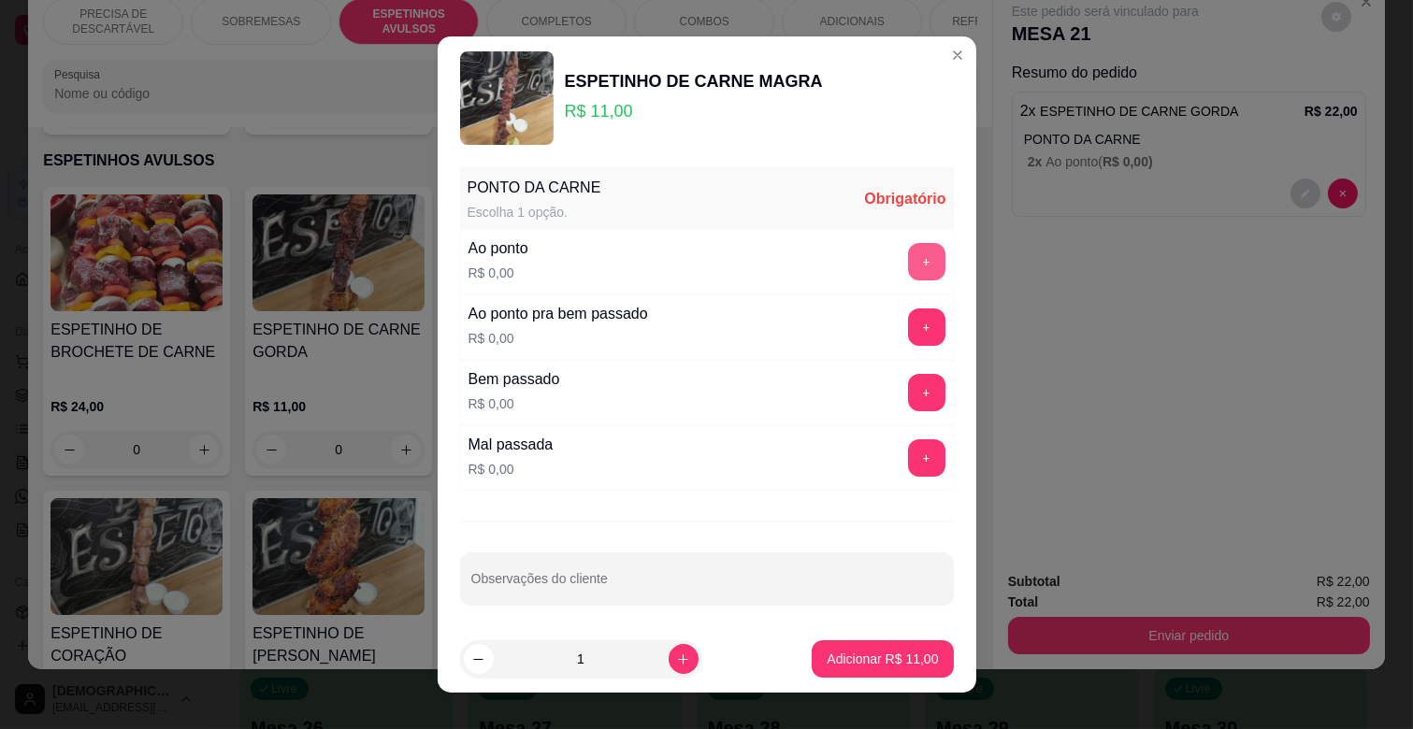
click at [908, 251] on button "+" at bounding box center [926, 261] width 37 height 37
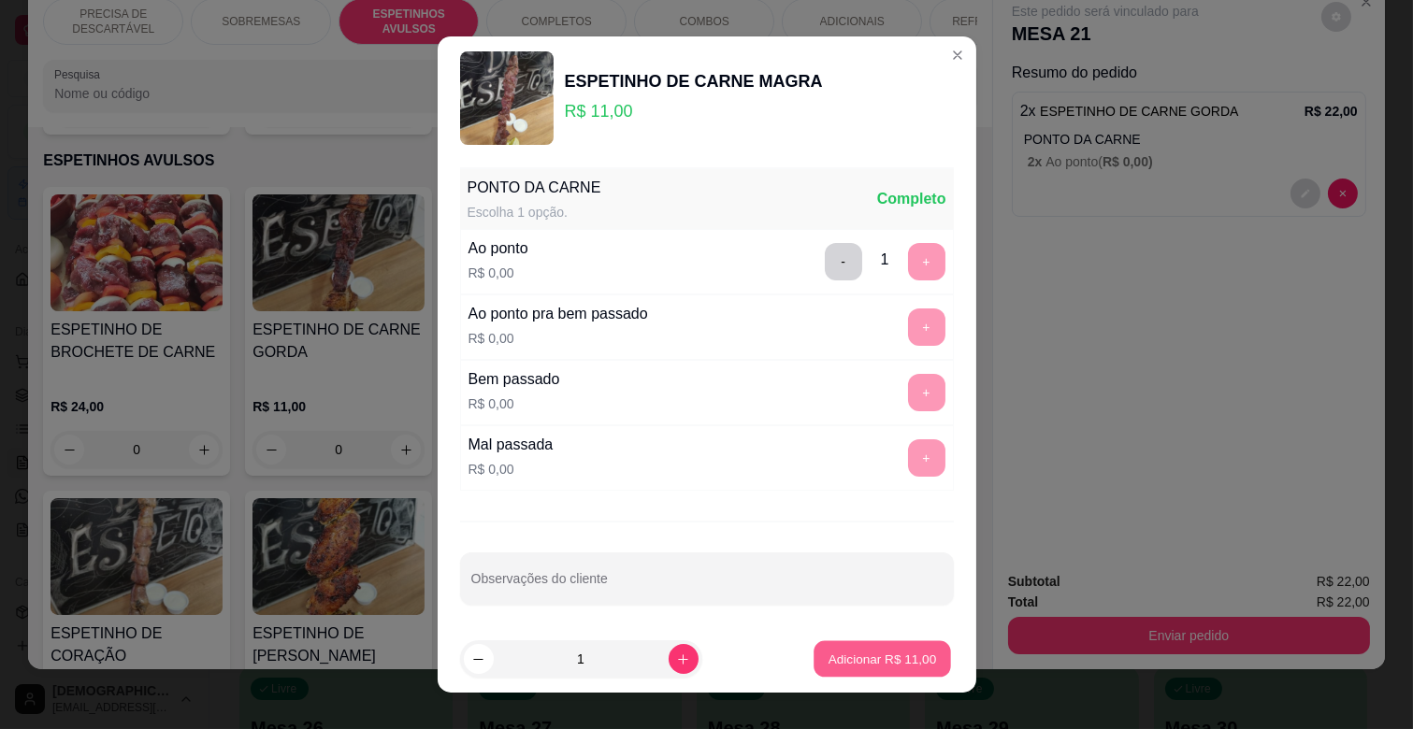
click at [909, 666] on p "Adicionar R$ 11,00" at bounding box center [882, 659] width 108 height 18
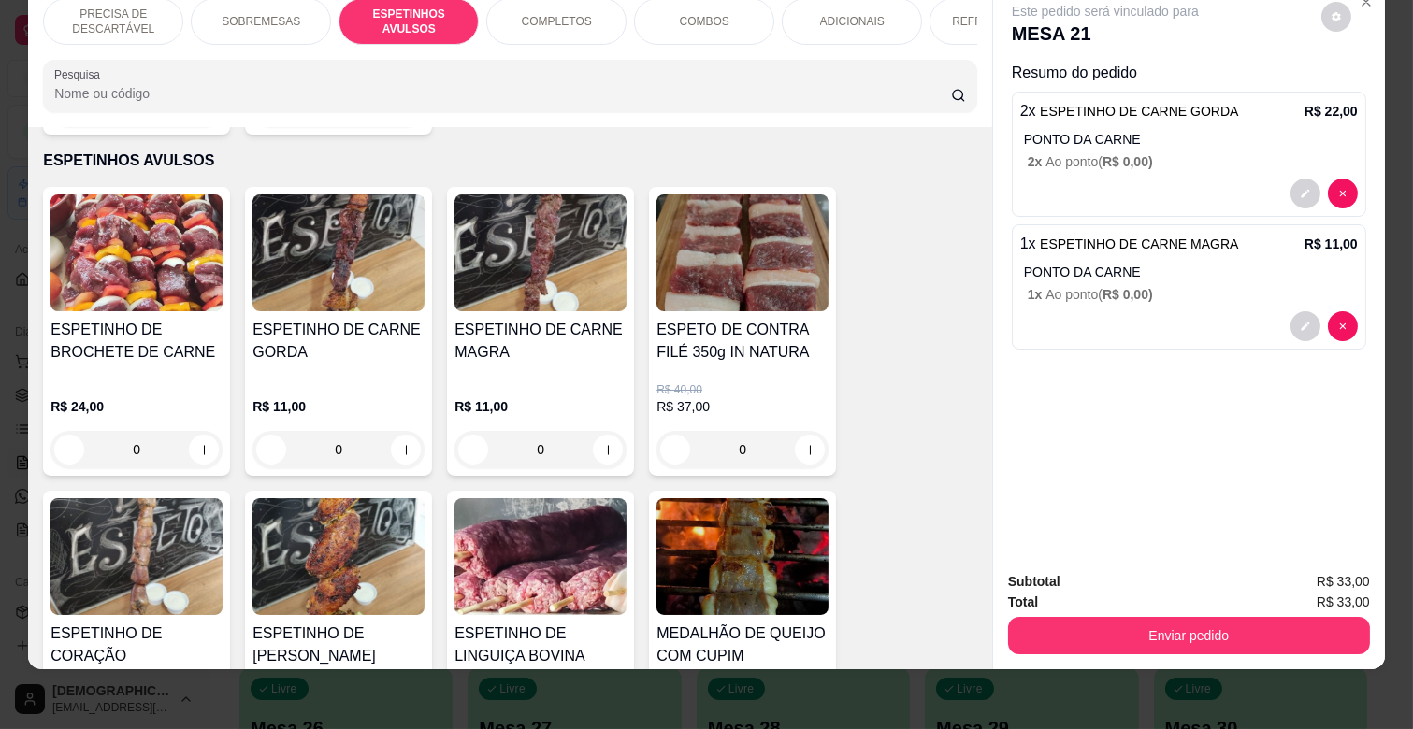
click at [835, 14] on p "ADICIONAIS" at bounding box center [852, 21] width 65 height 15
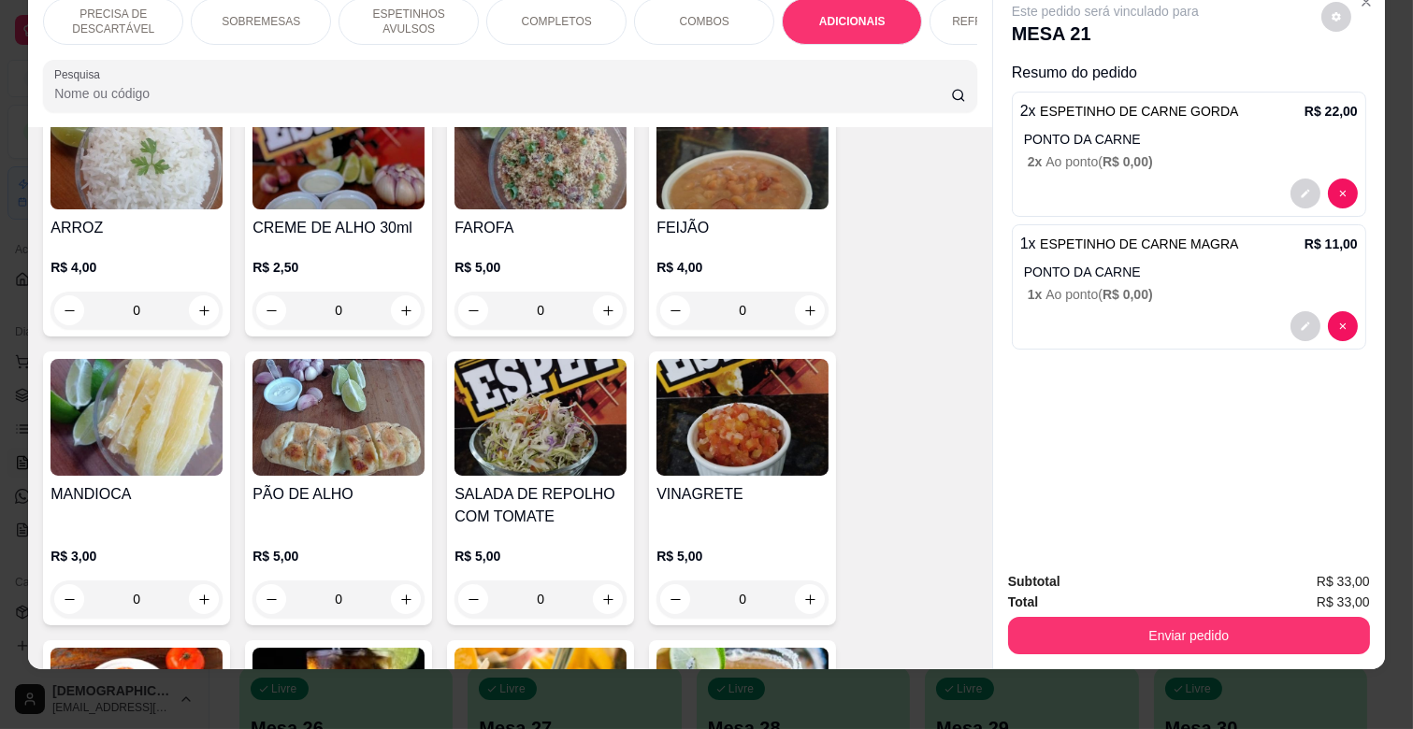
scroll to position [3405, 0]
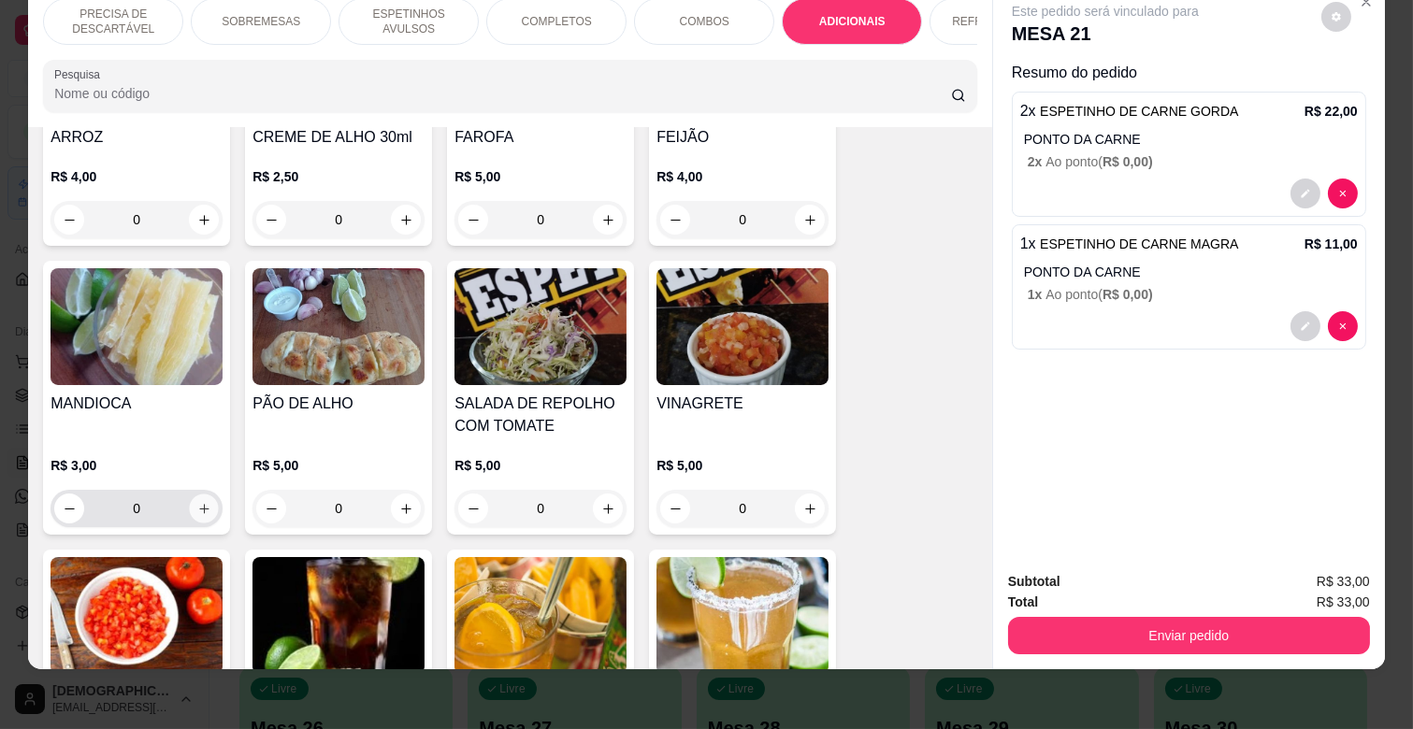
click at [198, 502] on icon "increase-product-quantity" at bounding box center [204, 509] width 14 height 14
type input "1"
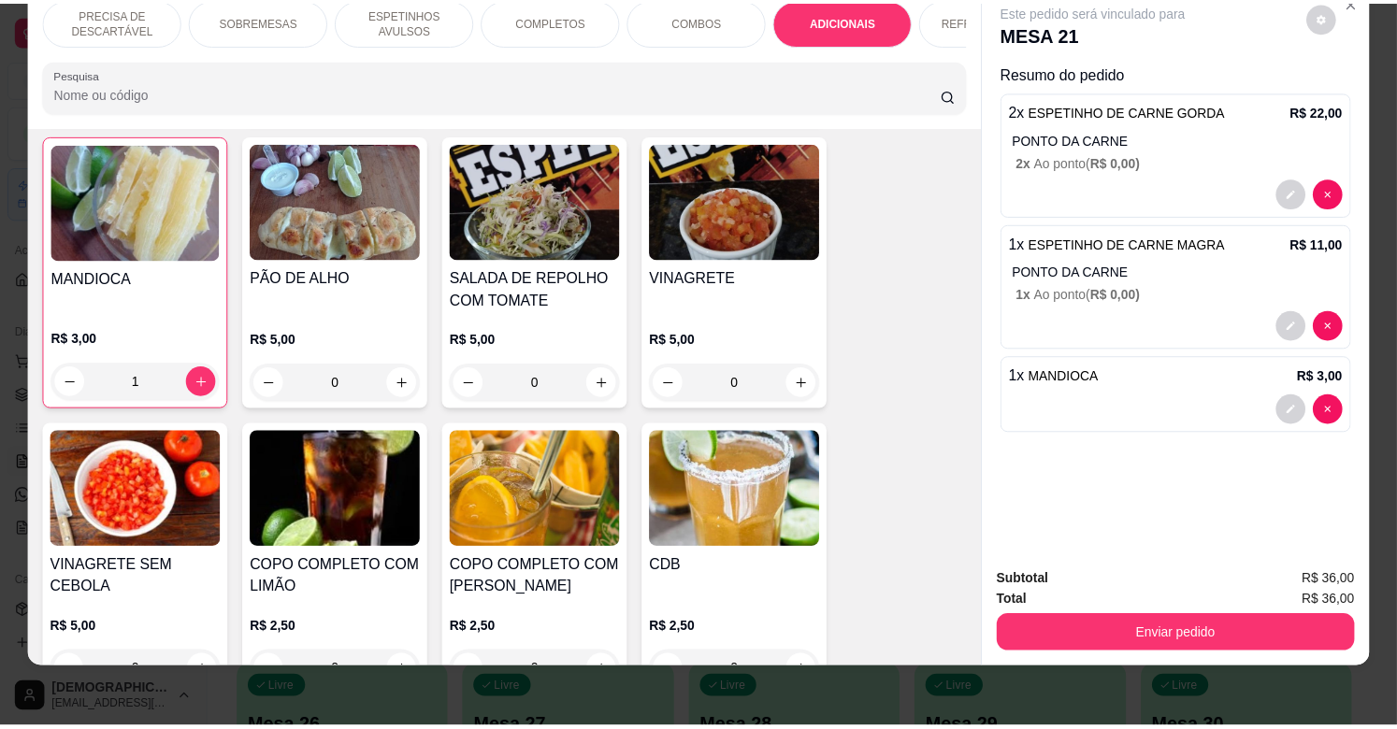
scroll to position [3509, 0]
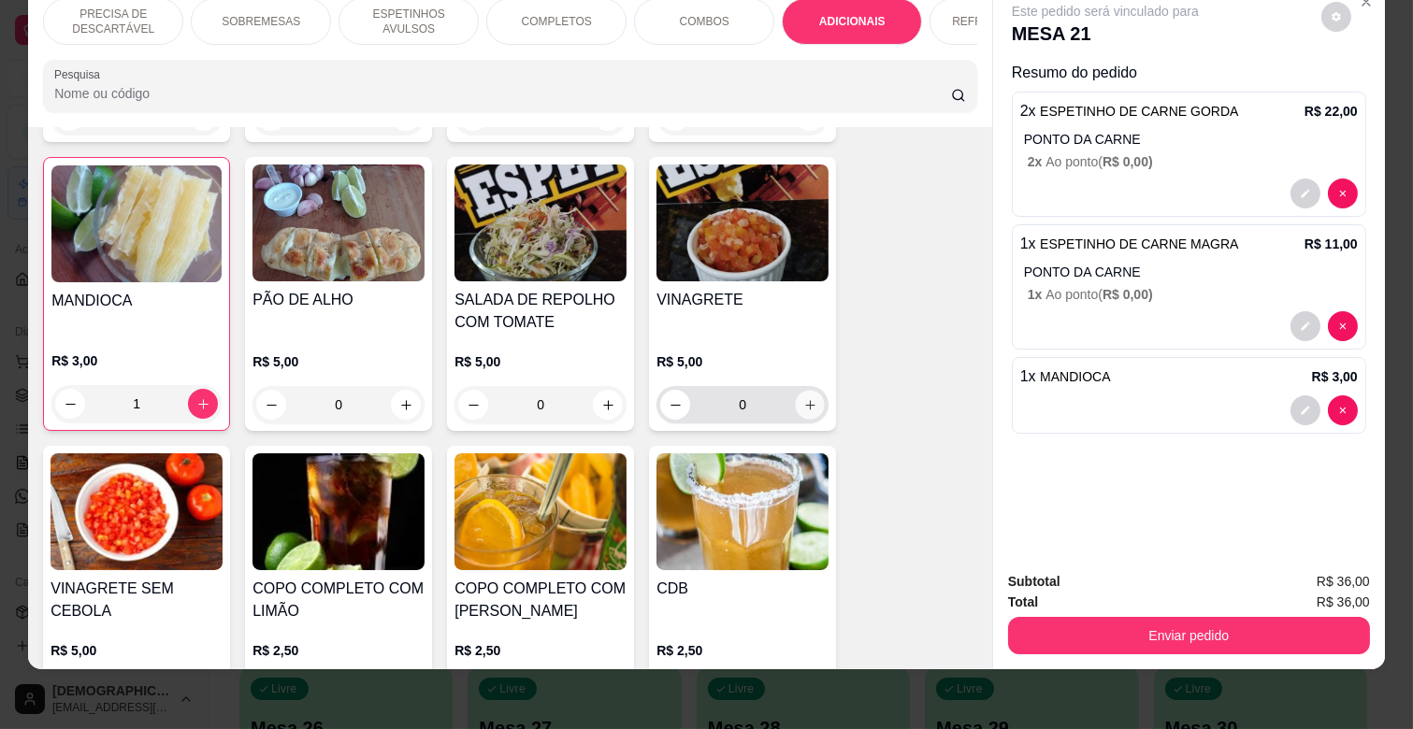
click at [805, 398] on icon "increase-product-quantity" at bounding box center [810, 405] width 14 height 14
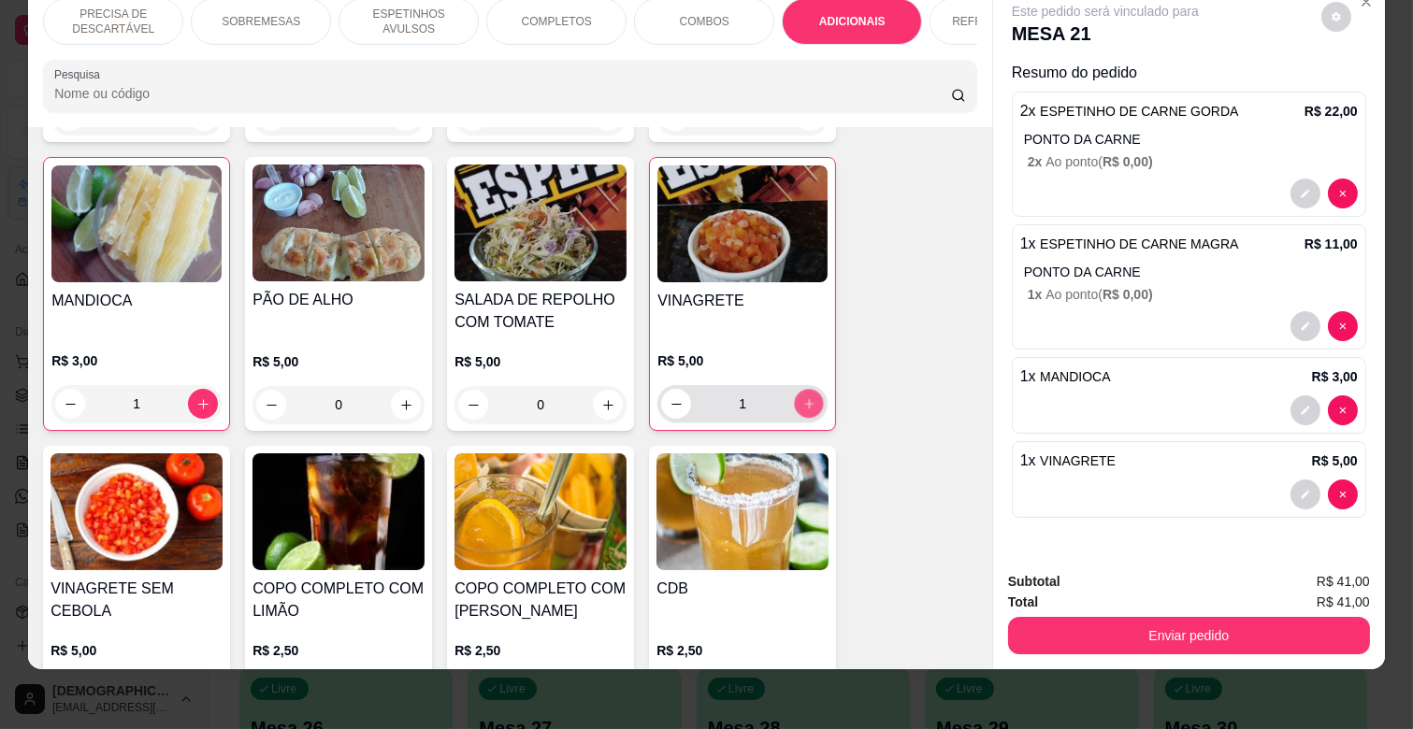
click at [805, 397] on icon "increase-product-quantity" at bounding box center [809, 404] width 14 height 14
type input "2"
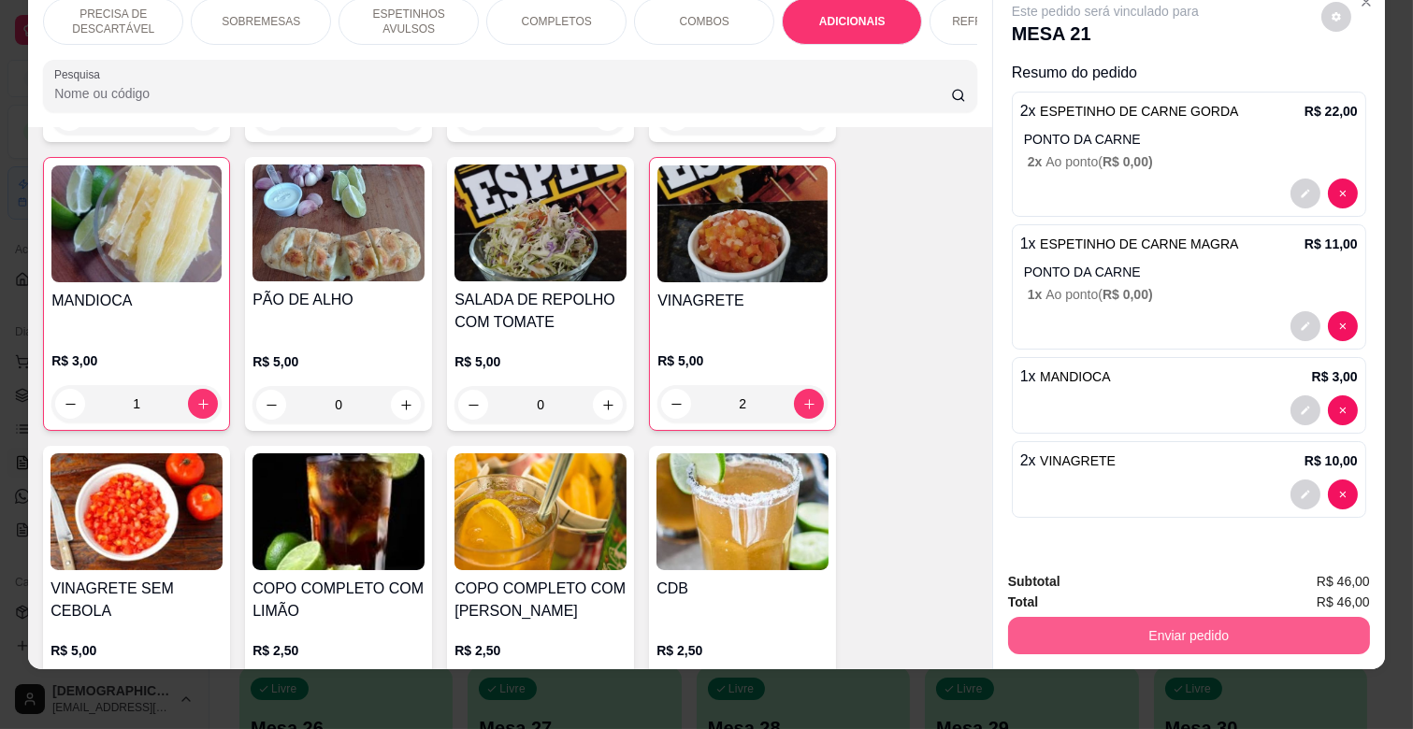
click at [1235, 619] on button "Enviar pedido" at bounding box center [1189, 635] width 362 height 37
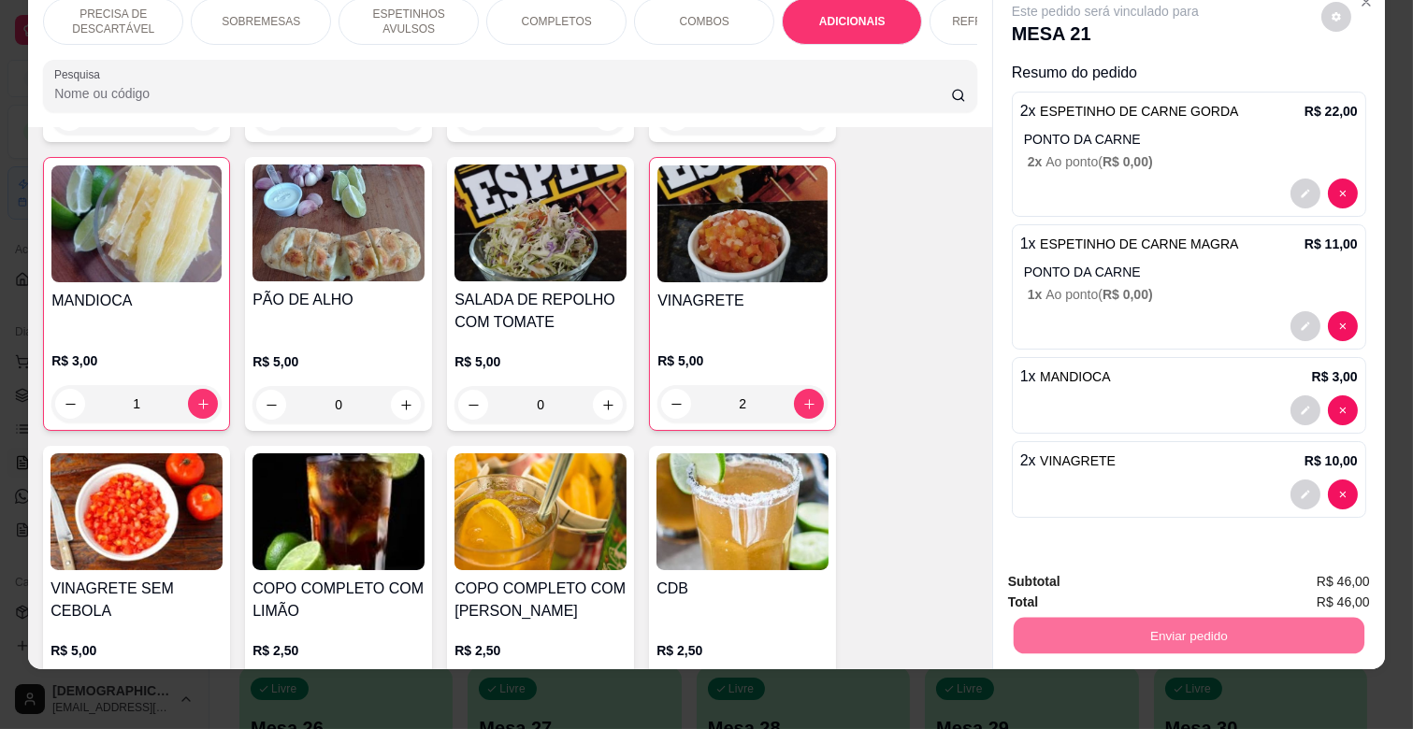
click at [1151, 567] on button "Não registrar e enviar pedido" at bounding box center [1126, 574] width 189 height 35
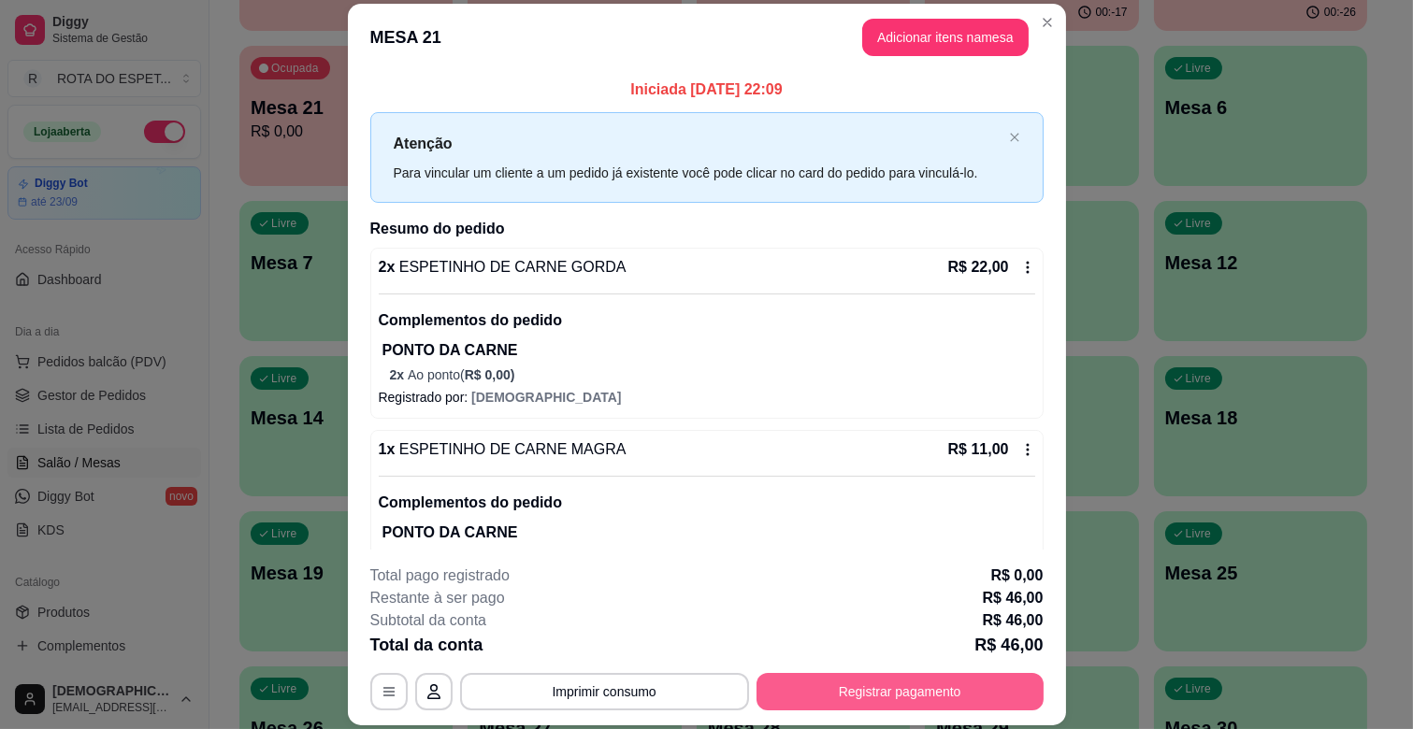
click at [942, 693] on button "Registrar pagamento" at bounding box center [899, 691] width 287 height 37
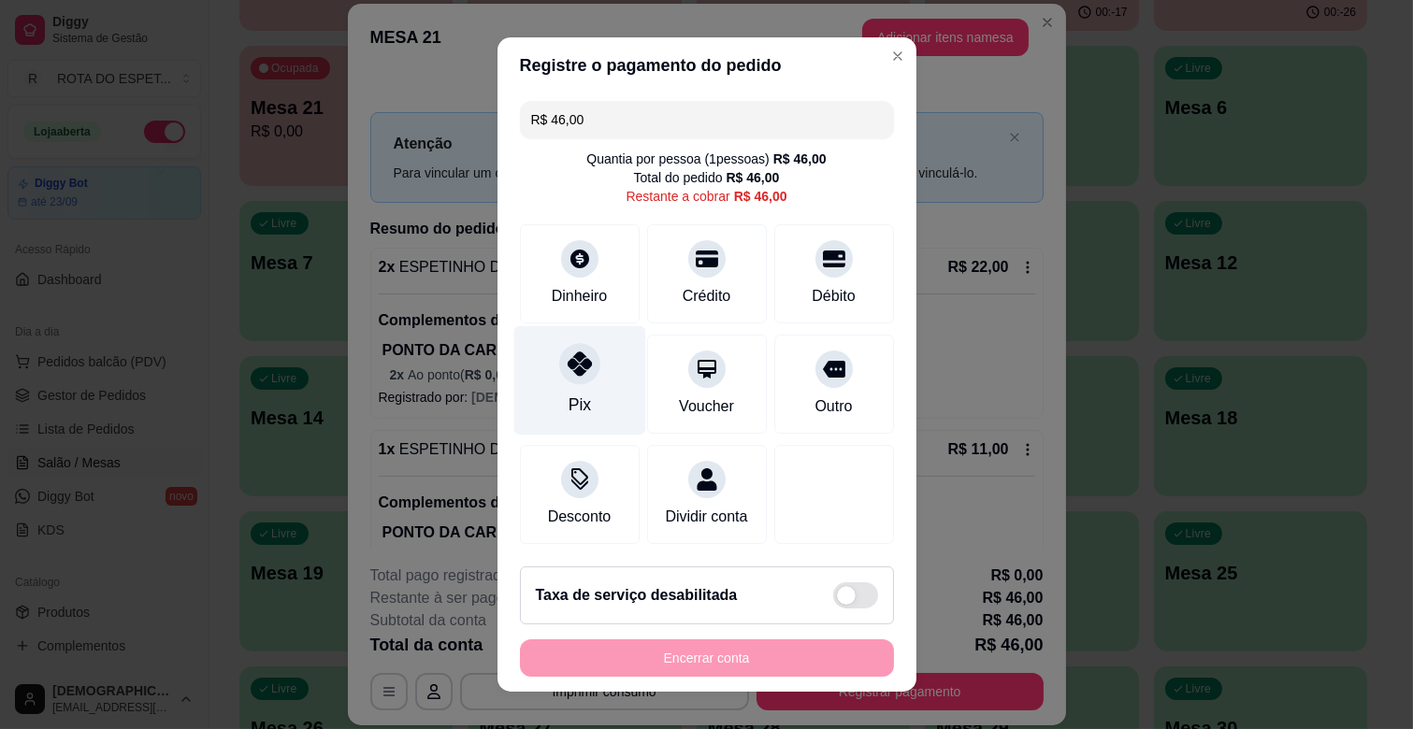
click at [559, 377] on div at bounding box center [579, 363] width 41 height 41
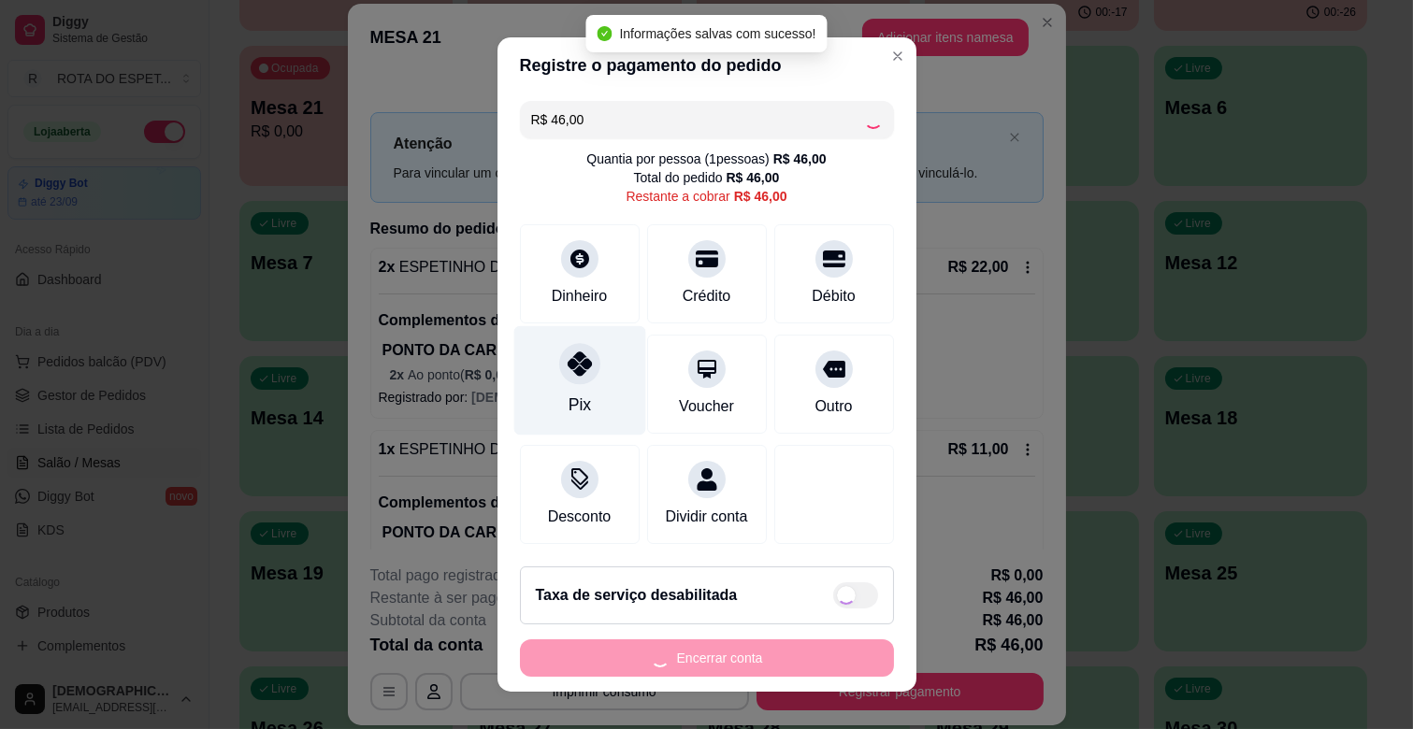
type input "R$ 0,00"
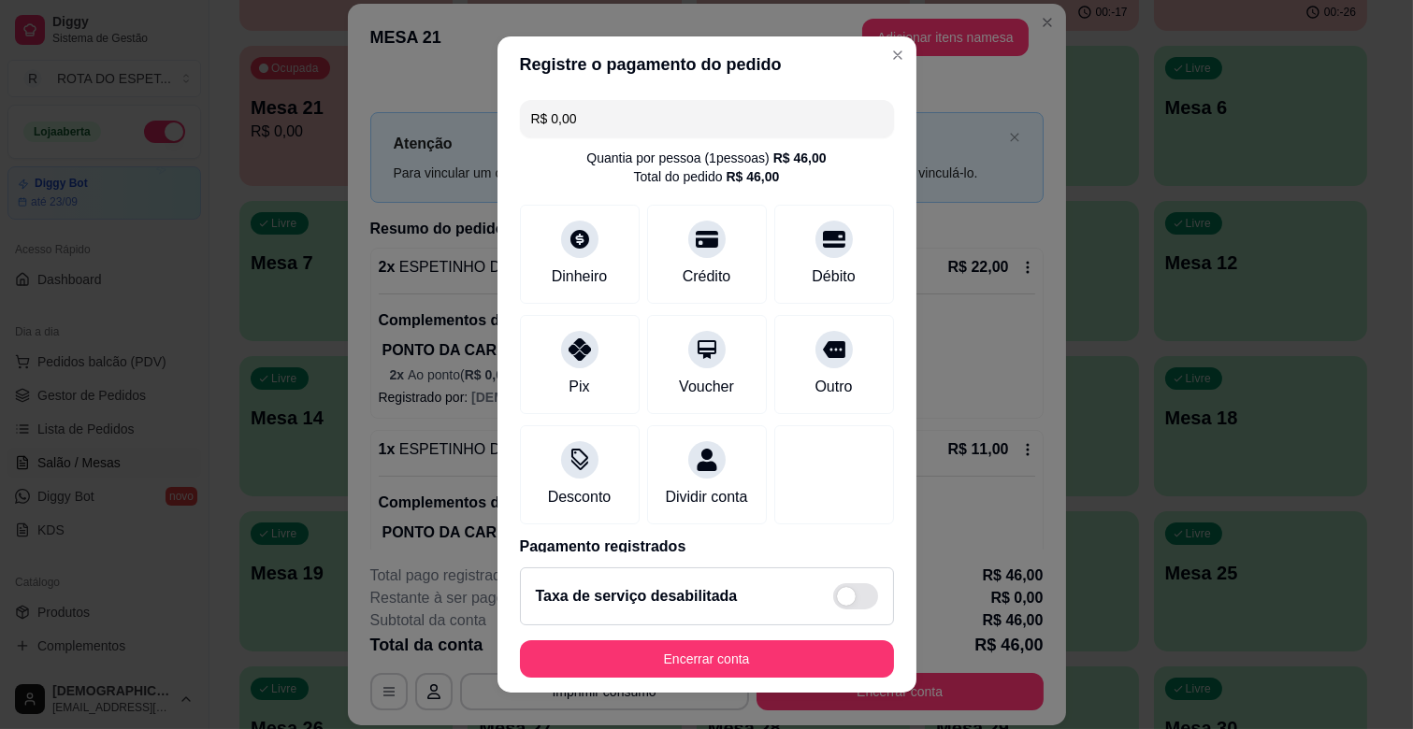
click at [669, 681] on footer "Taxa de serviço desabilitada Encerrar conta" at bounding box center [706, 623] width 419 height 140
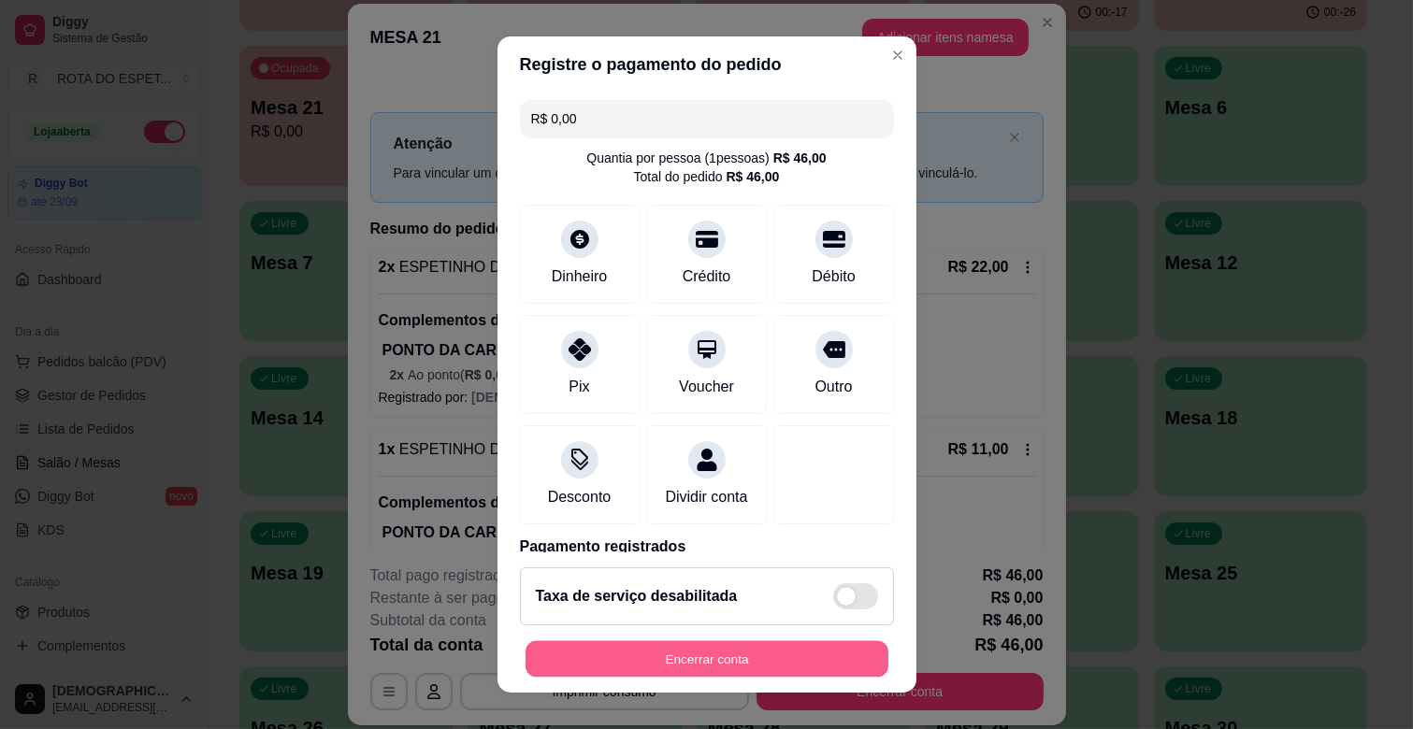
click at [669, 658] on button "Encerrar conta" at bounding box center [706, 659] width 363 height 36
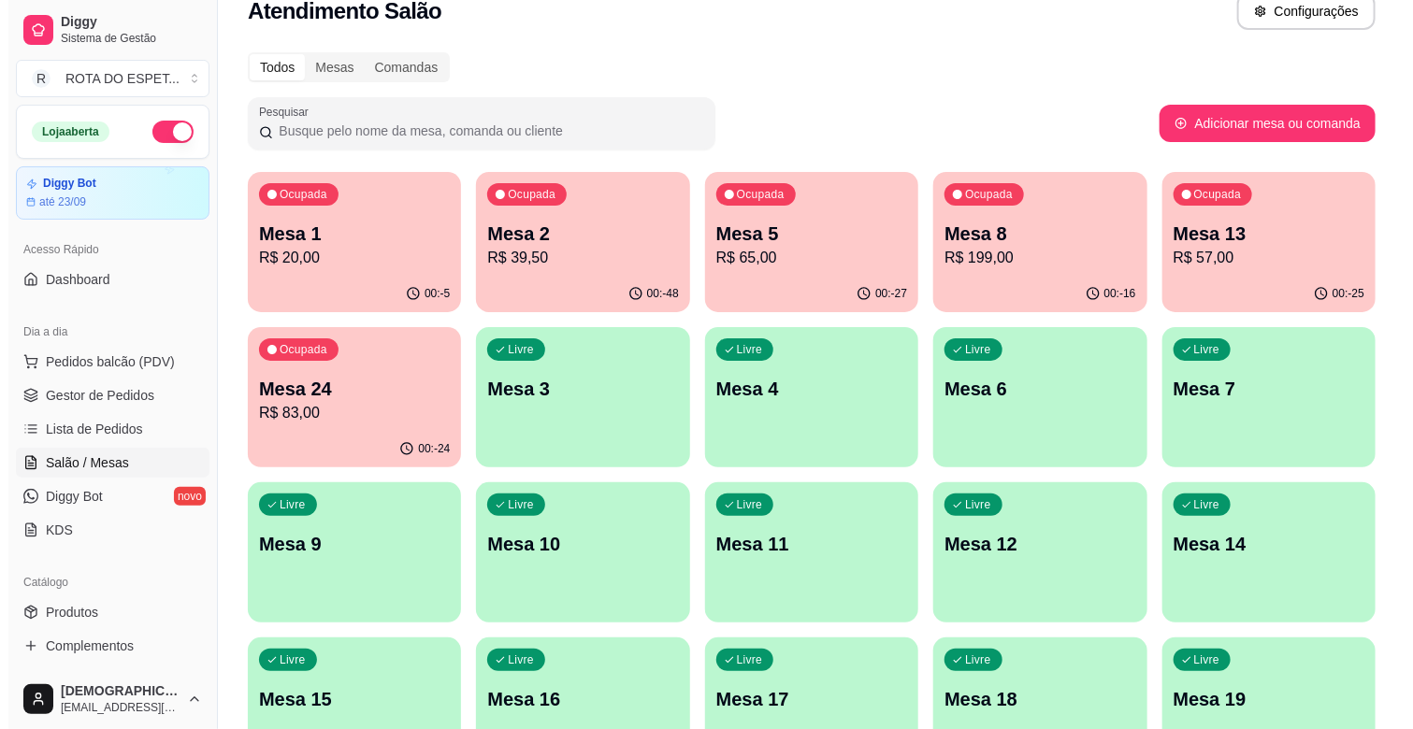
scroll to position [0, 0]
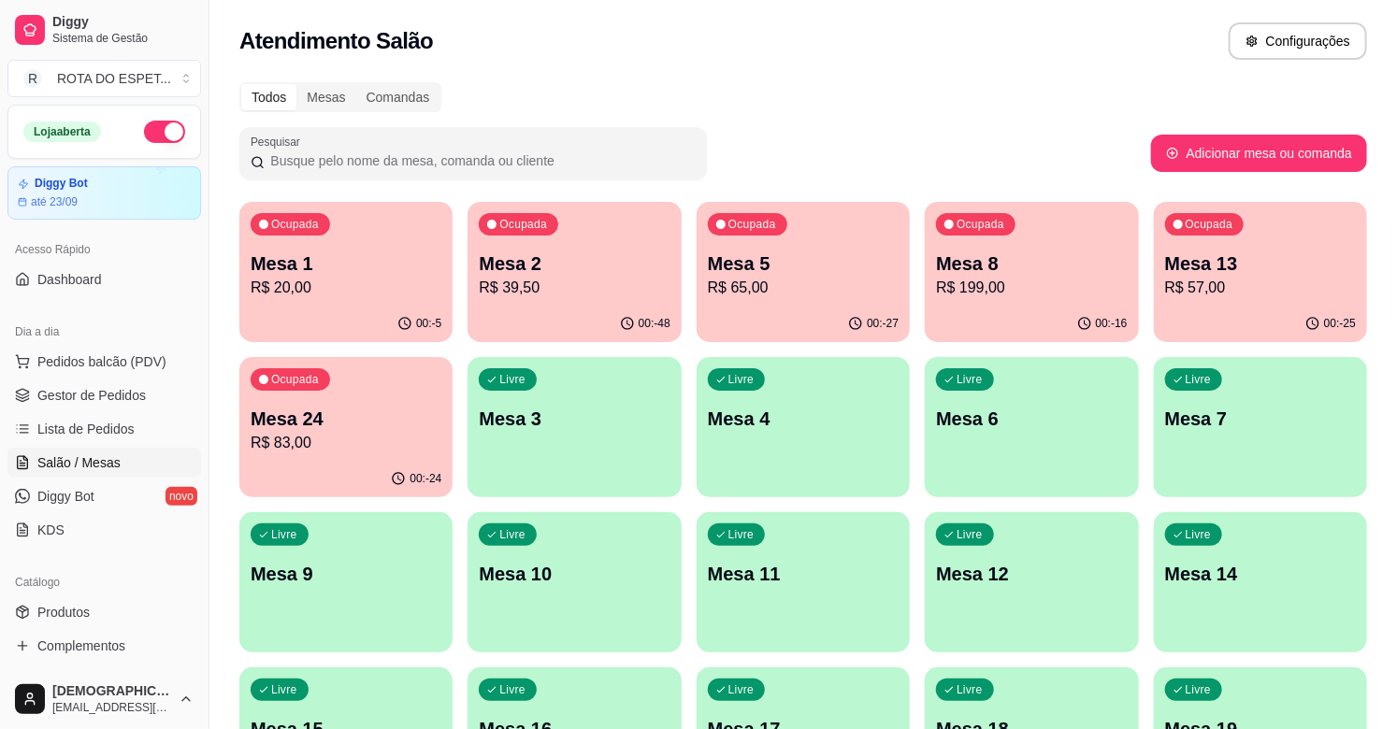
click at [797, 286] on p "R$ 65,00" at bounding box center [803, 288] width 191 height 22
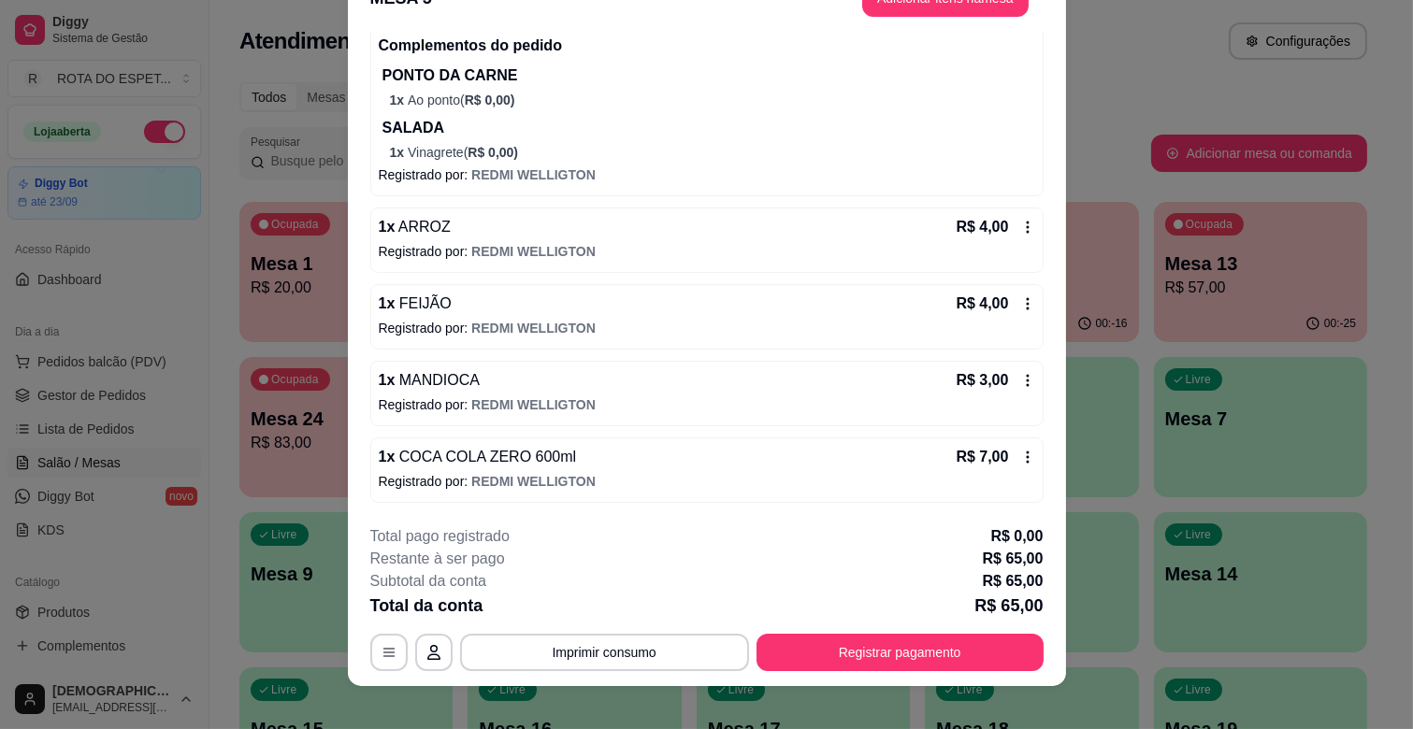
scroll to position [56, 0]
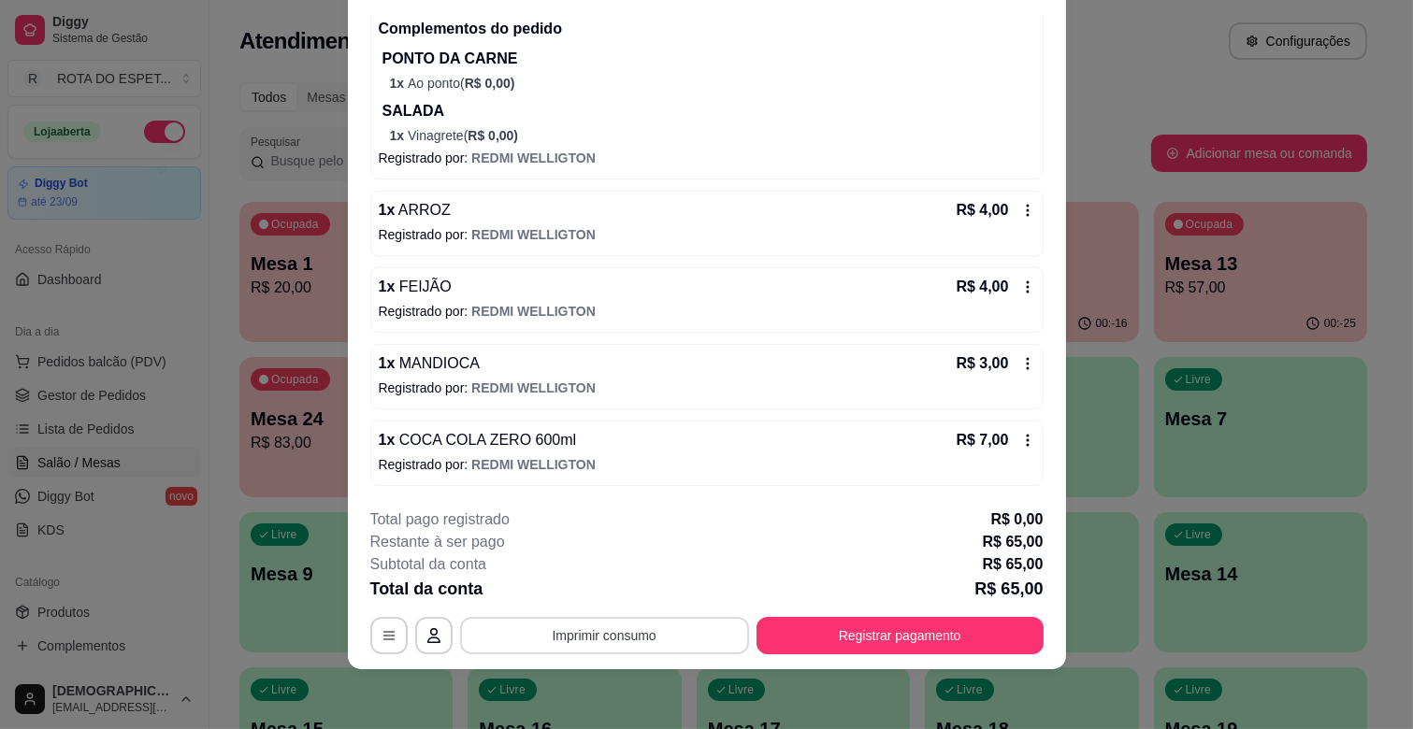
click at [656, 647] on button "Imprimir consumo" at bounding box center [604, 635] width 289 height 37
click at [594, 593] on button "IMPRESSORA CAIXA" at bounding box center [602, 592] width 150 height 29
click at [837, 639] on button "Registrar pagamento" at bounding box center [899, 635] width 287 height 37
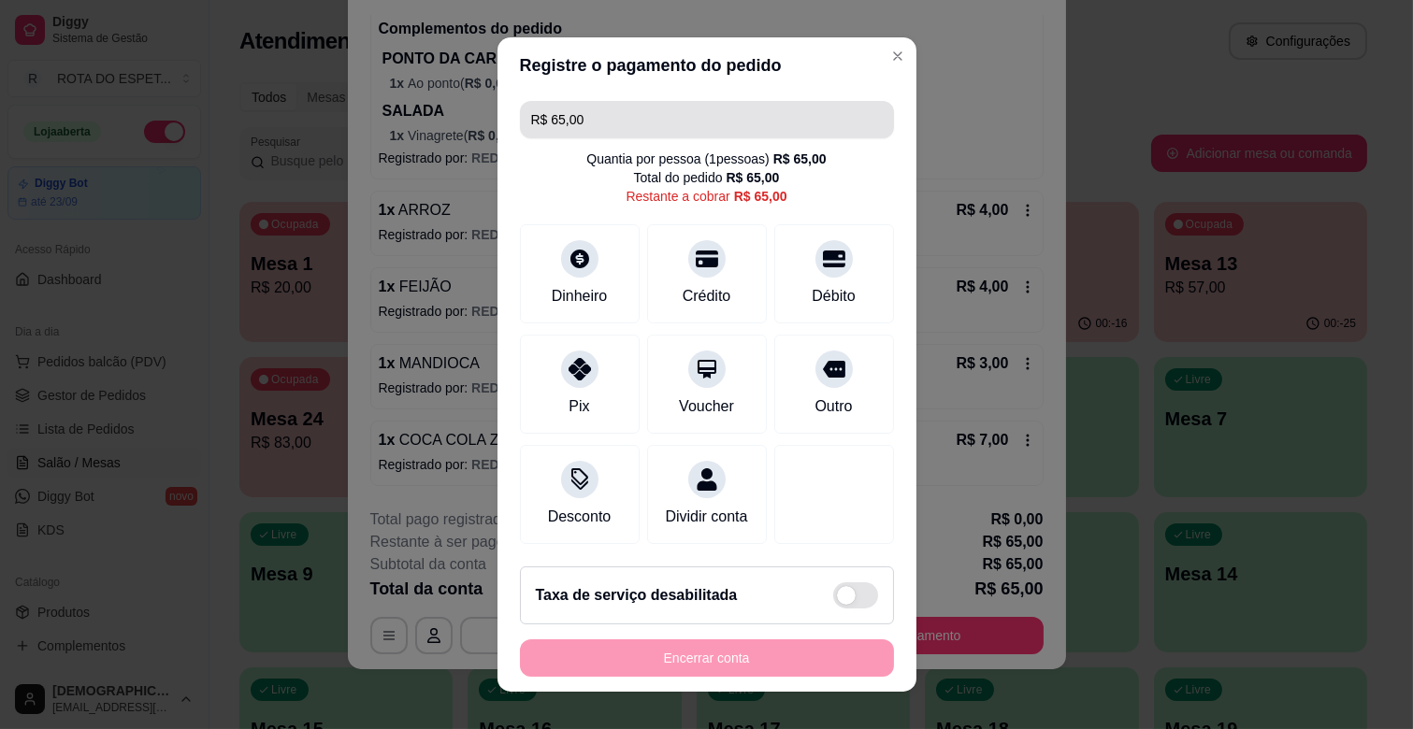
click at [658, 118] on input "R$ 65,00" at bounding box center [707, 119] width 352 height 37
type input "R$ 32,50"
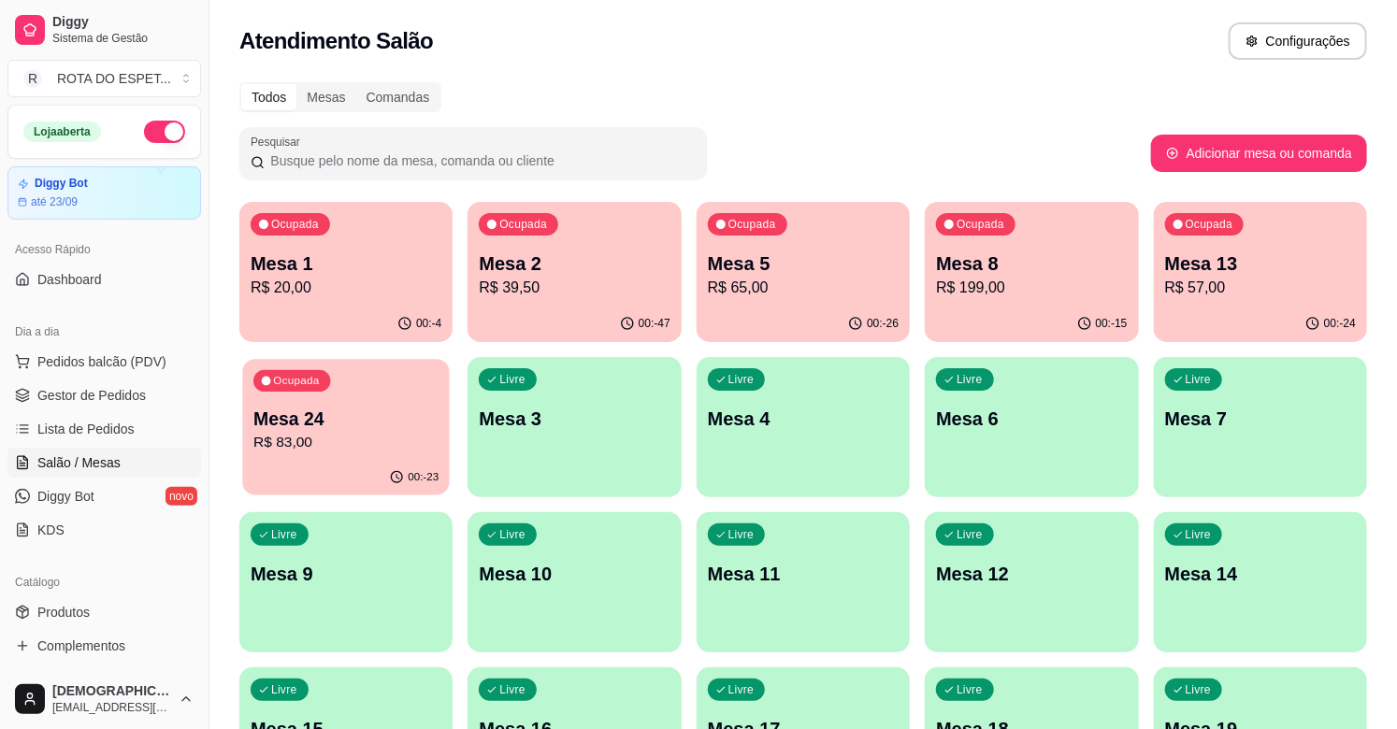
click at [324, 423] on p "Mesa 24" at bounding box center [345, 419] width 185 height 25
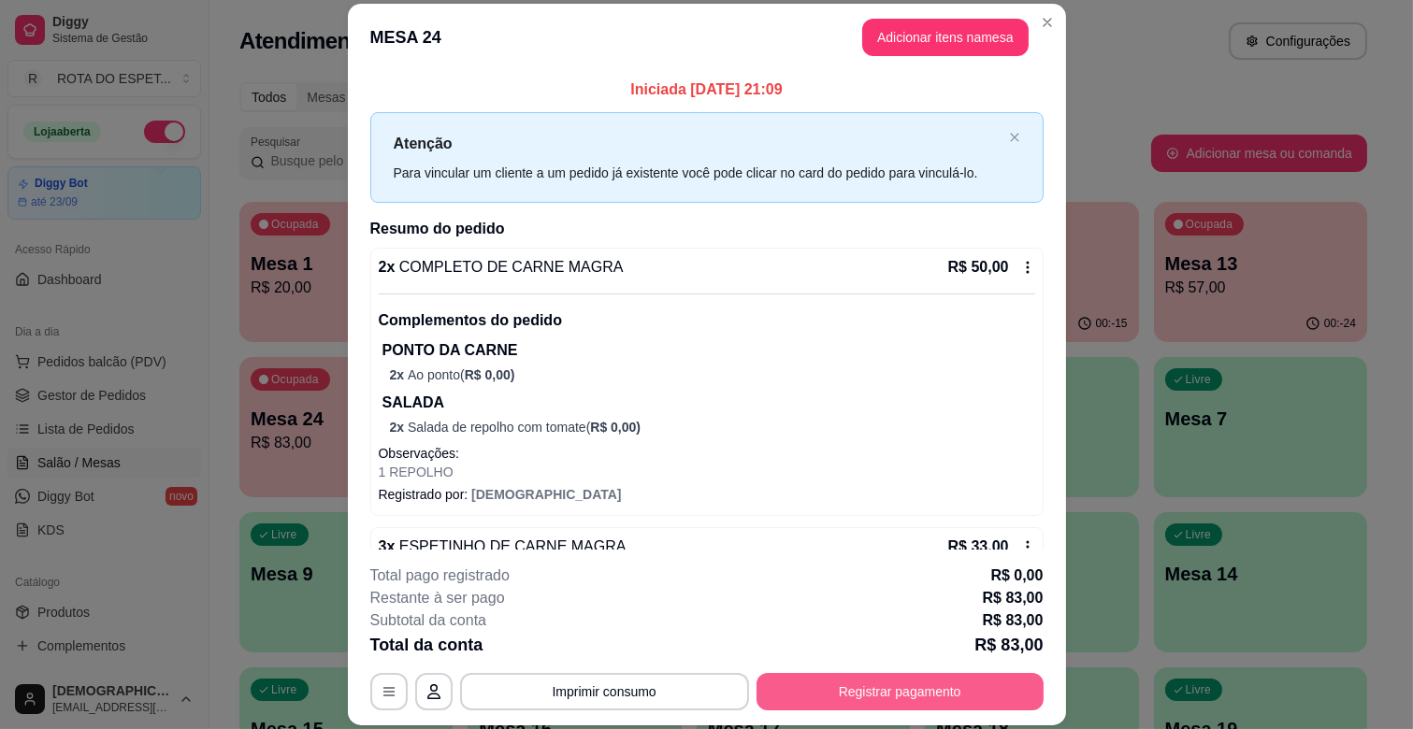
click at [896, 697] on button "Registrar pagamento" at bounding box center [899, 691] width 287 height 37
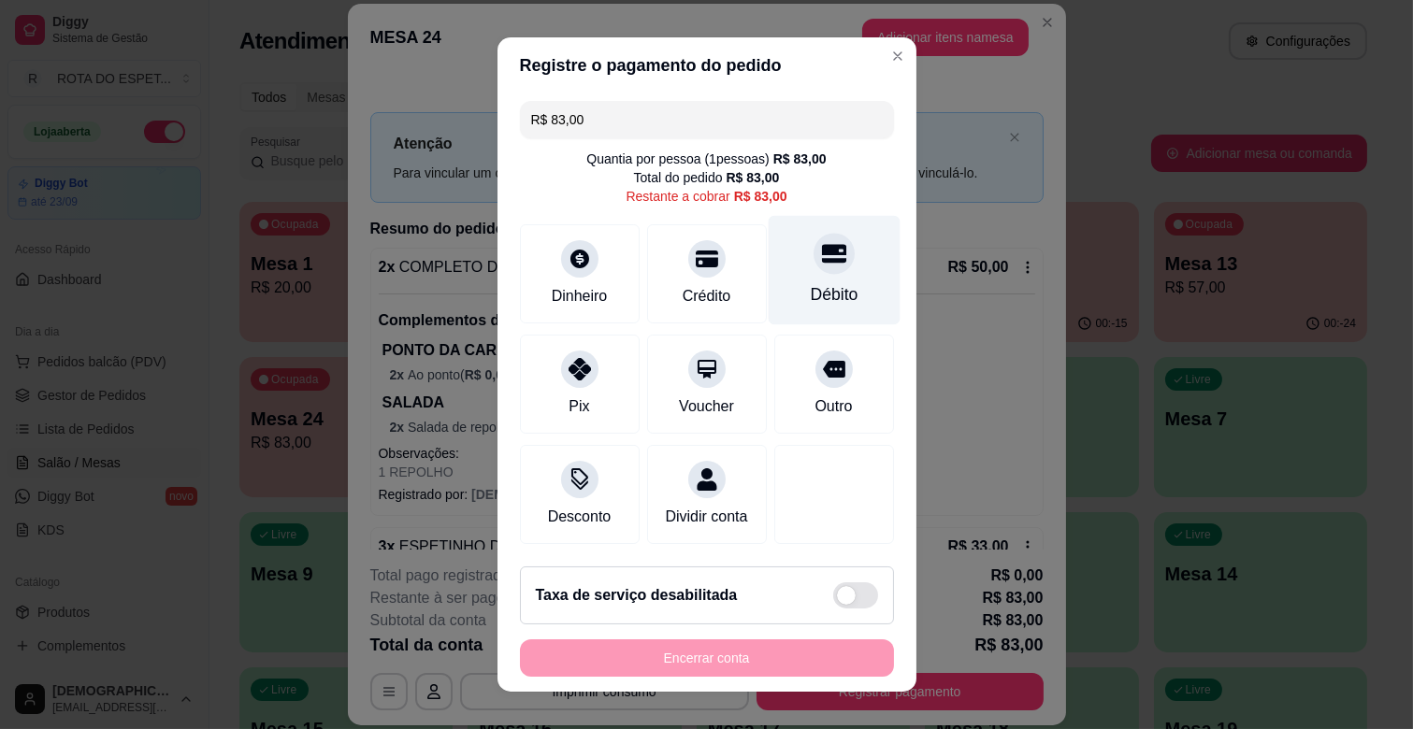
click at [810, 293] on div "Débito" at bounding box center [834, 294] width 48 height 24
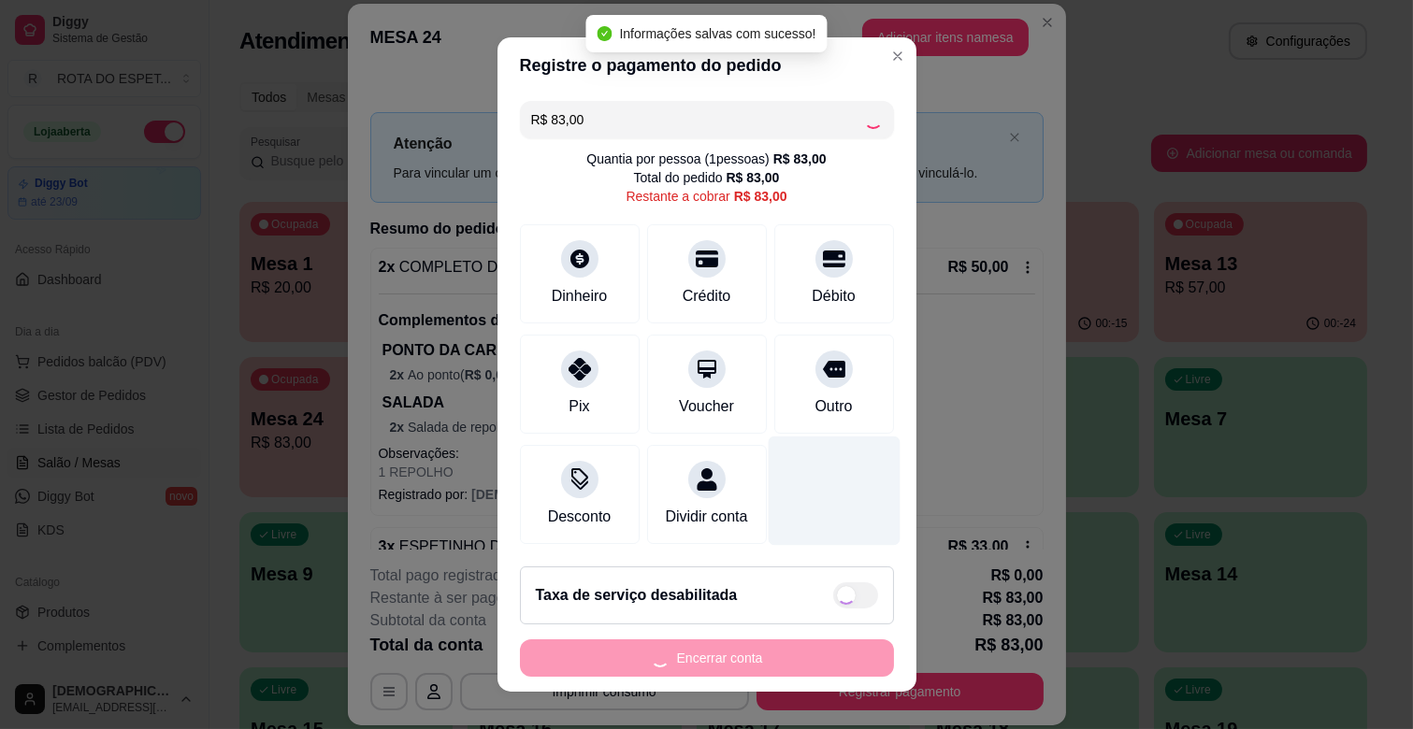
type input "R$ 0,00"
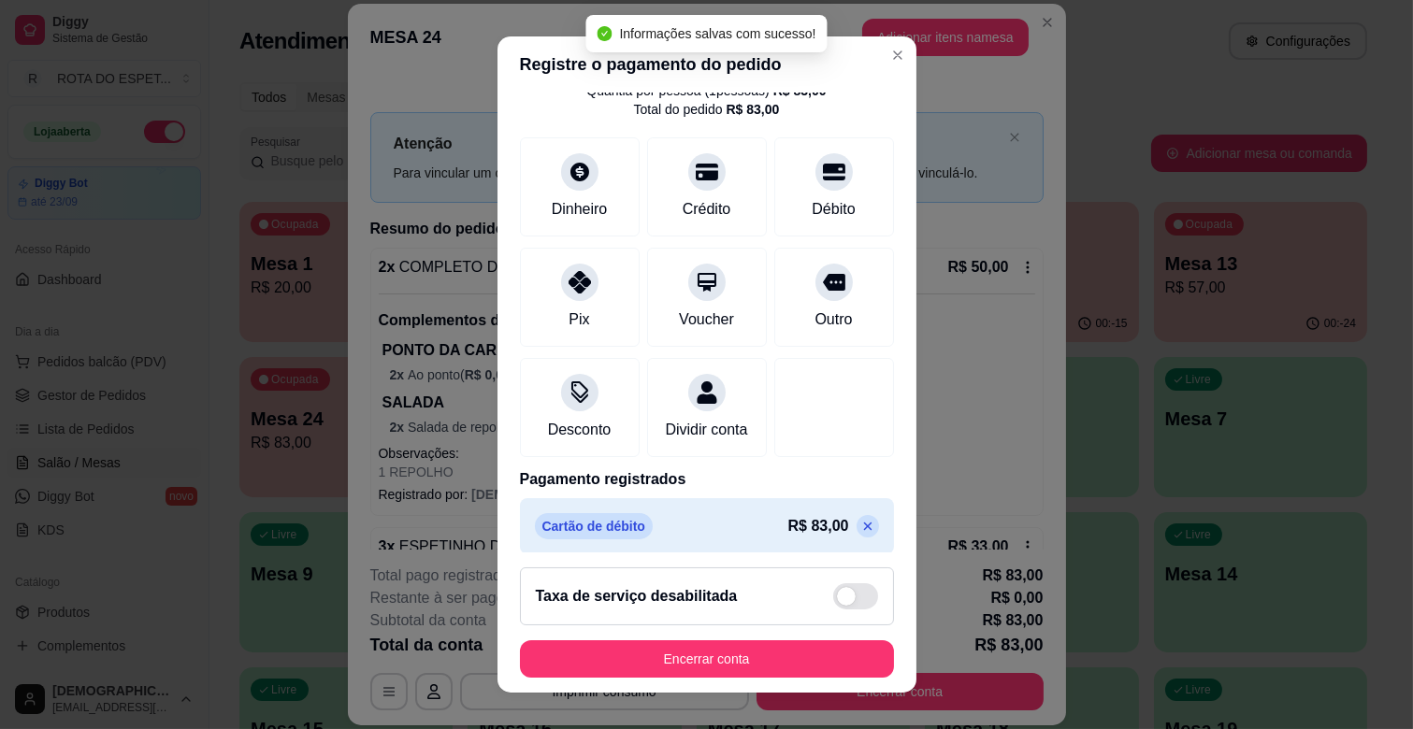
scroll to position [99, 0]
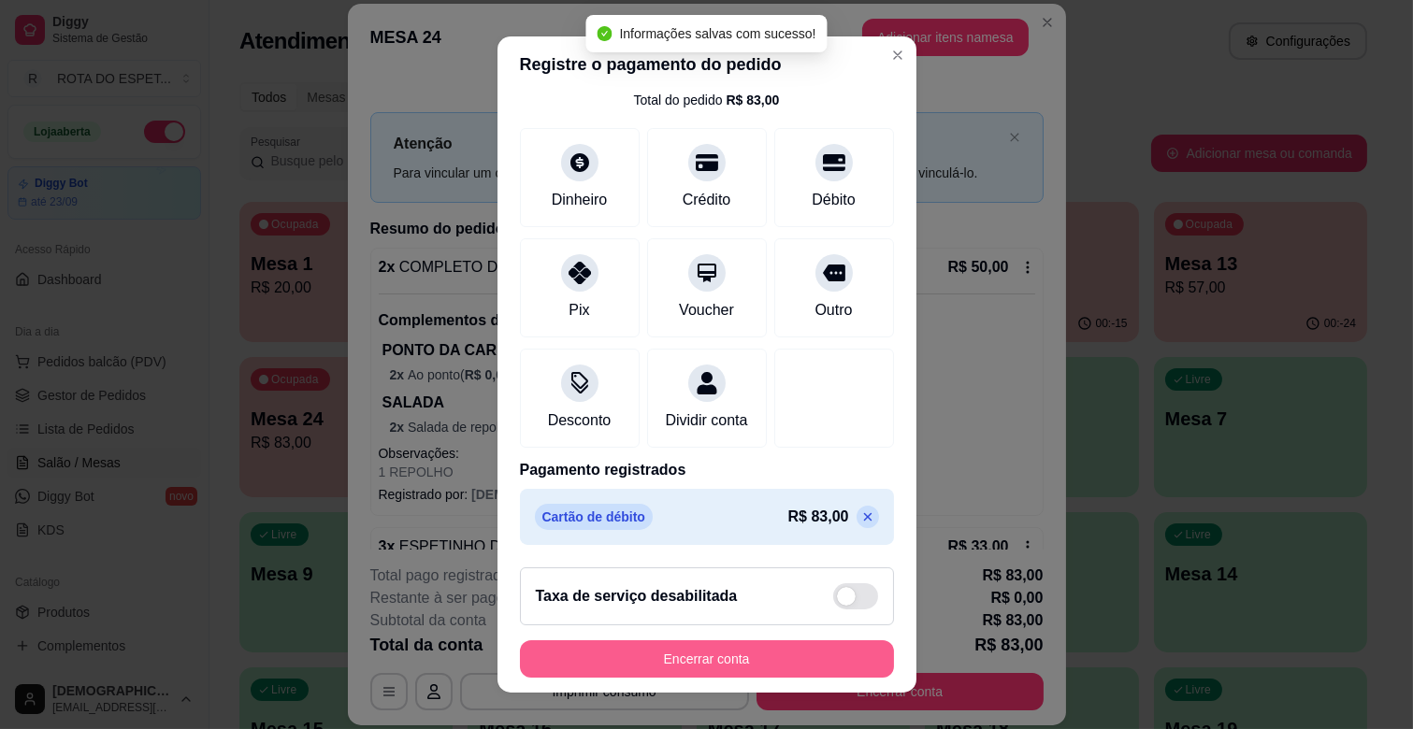
click at [713, 660] on button "Encerrar conta" at bounding box center [707, 658] width 374 height 37
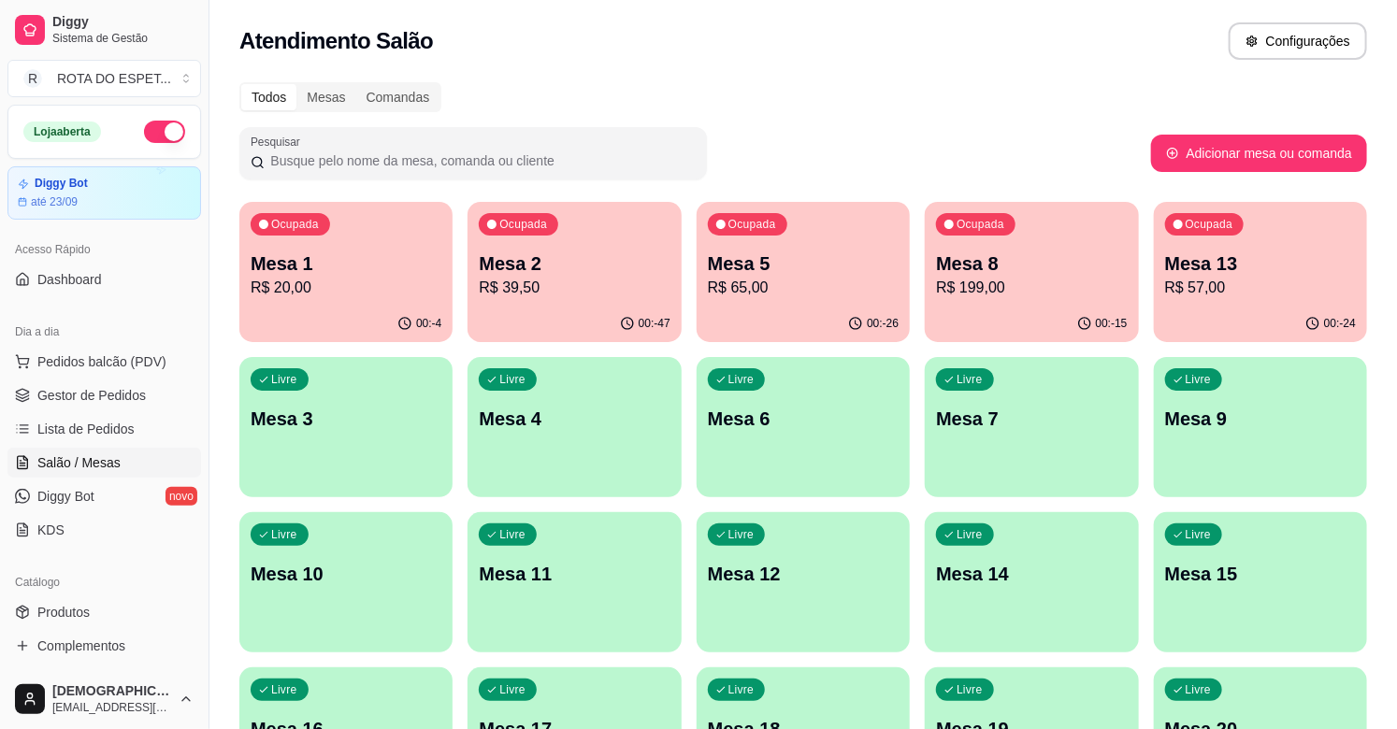
click at [725, 309] on div "00:-26" at bounding box center [803, 324] width 213 height 36
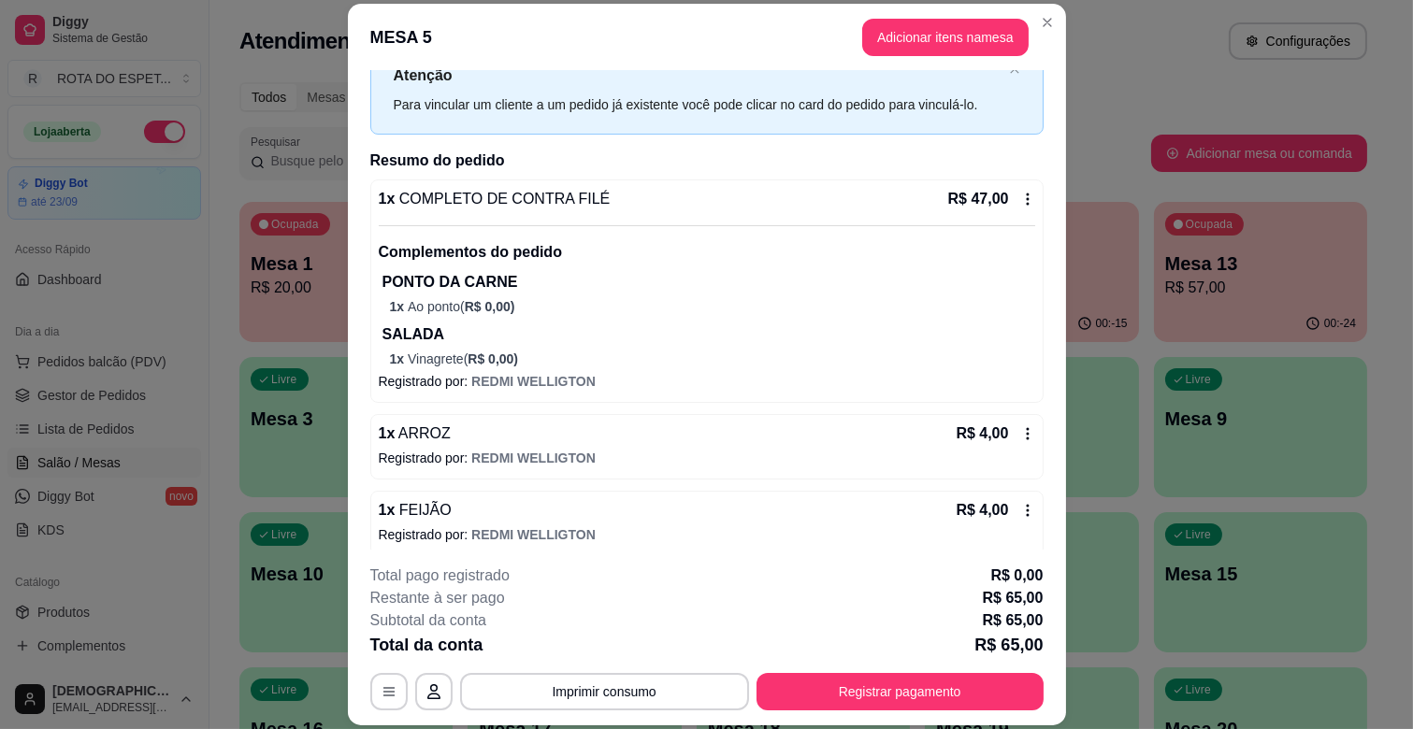
scroll to position [104, 0]
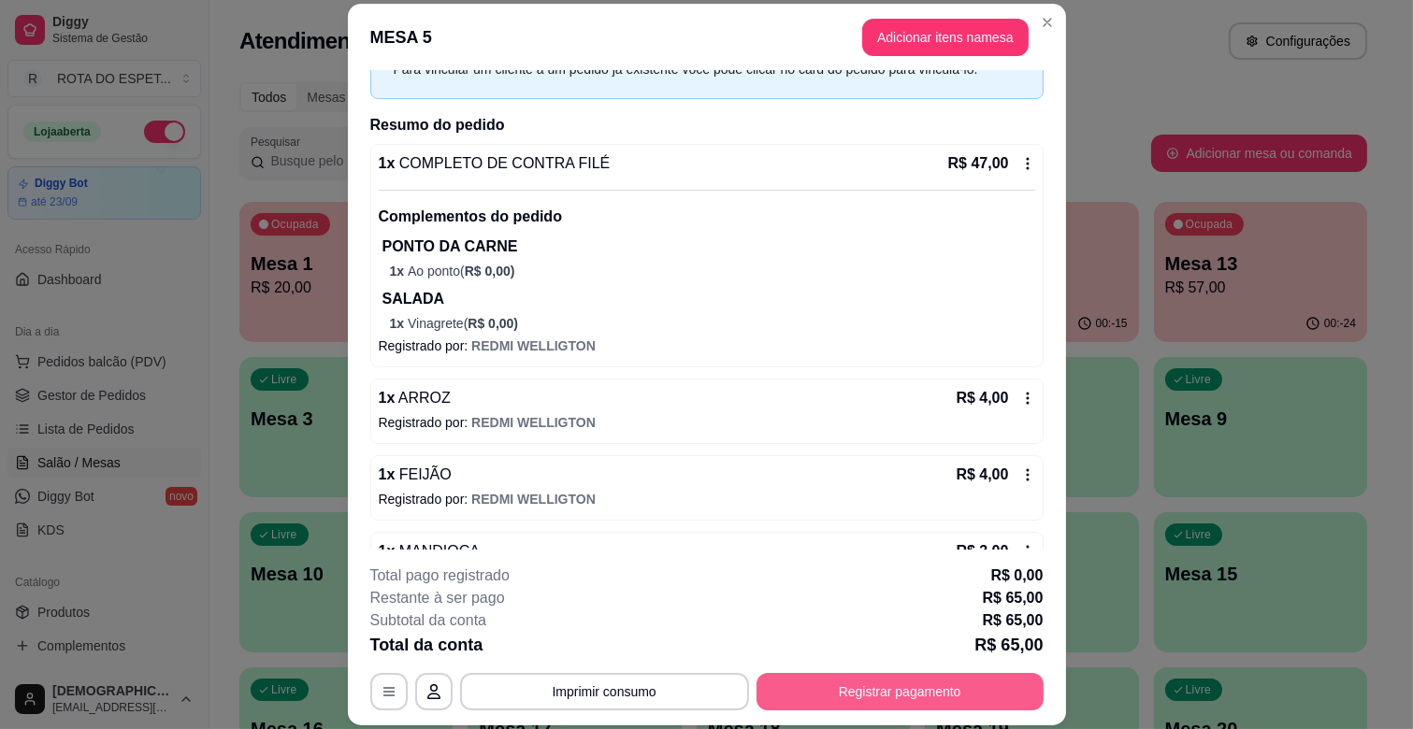
click at [949, 690] on button "Registrar pagamento" at bounding box center [899, 691] width 287 height 37
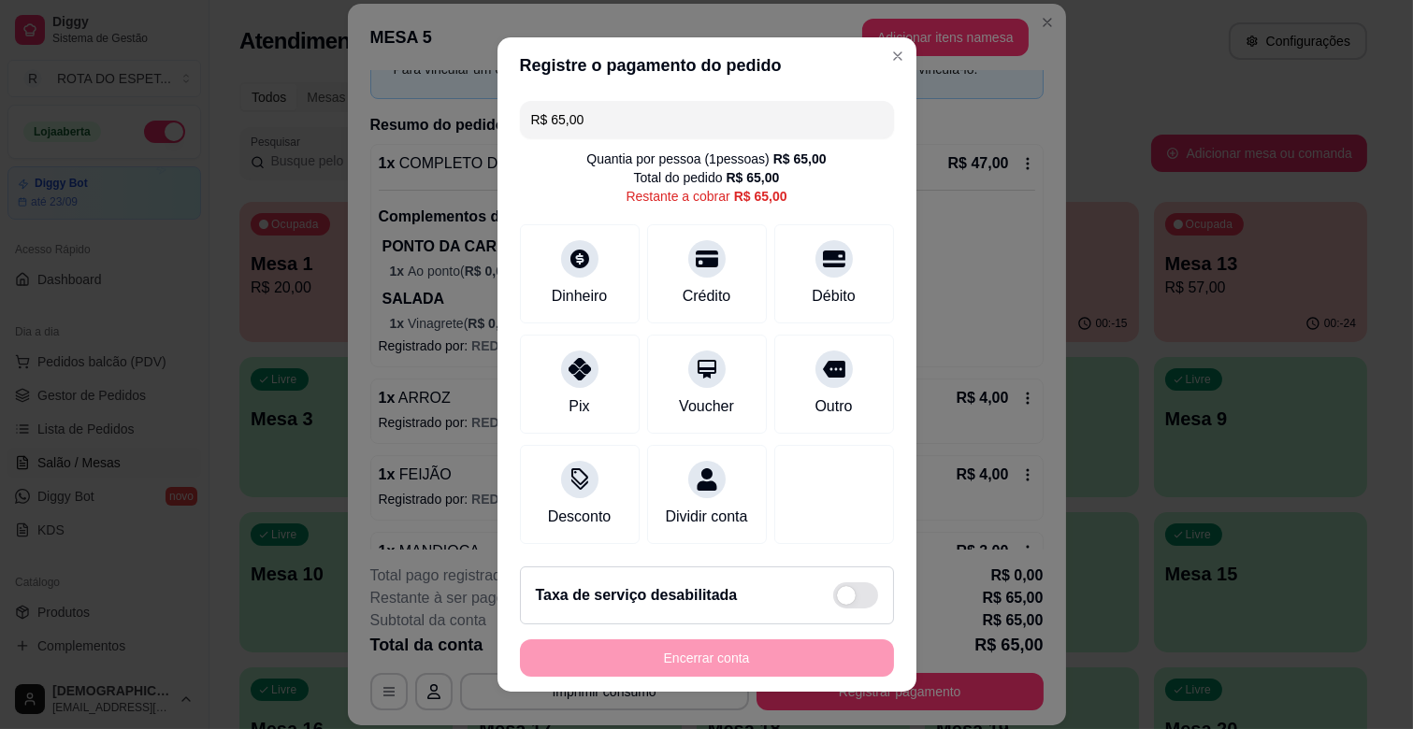
click at [707, 115] on input "R$ 65,00" at bounding box center [707, 119] width 352 height 37
click at [813, 269] on div at bounding box center [833, 253] width 41 height 41
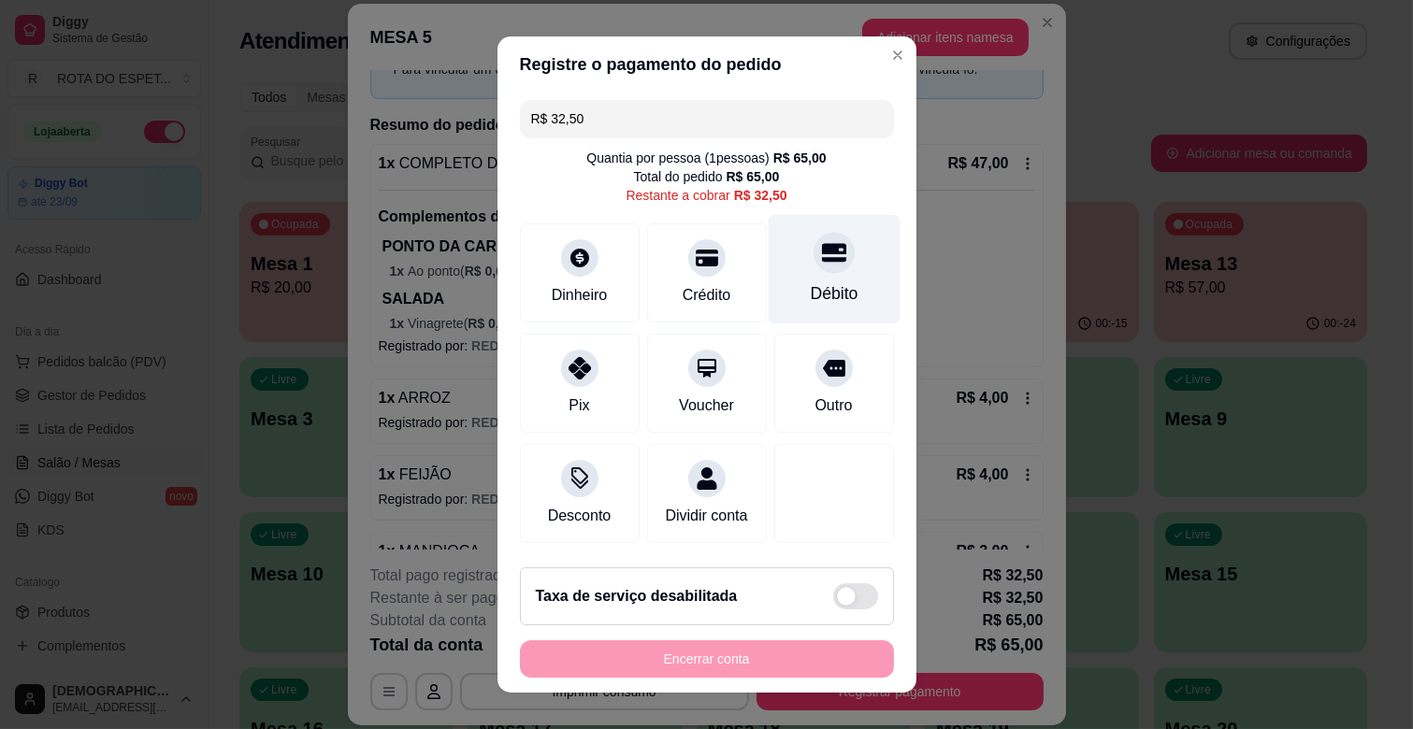
click at [785, 271] on div "Débito" at bounding box center [834, 269] width 132 height 109
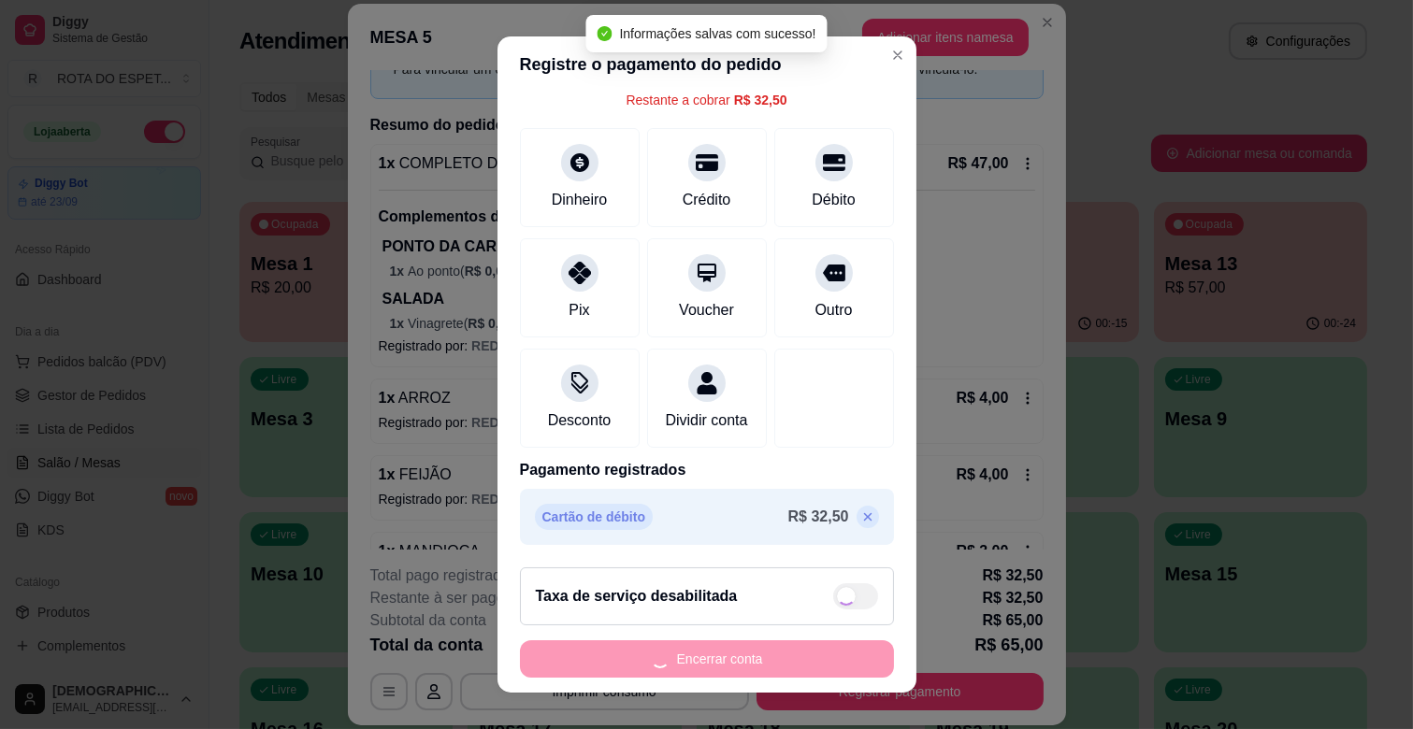
type input "R$ 0,00"
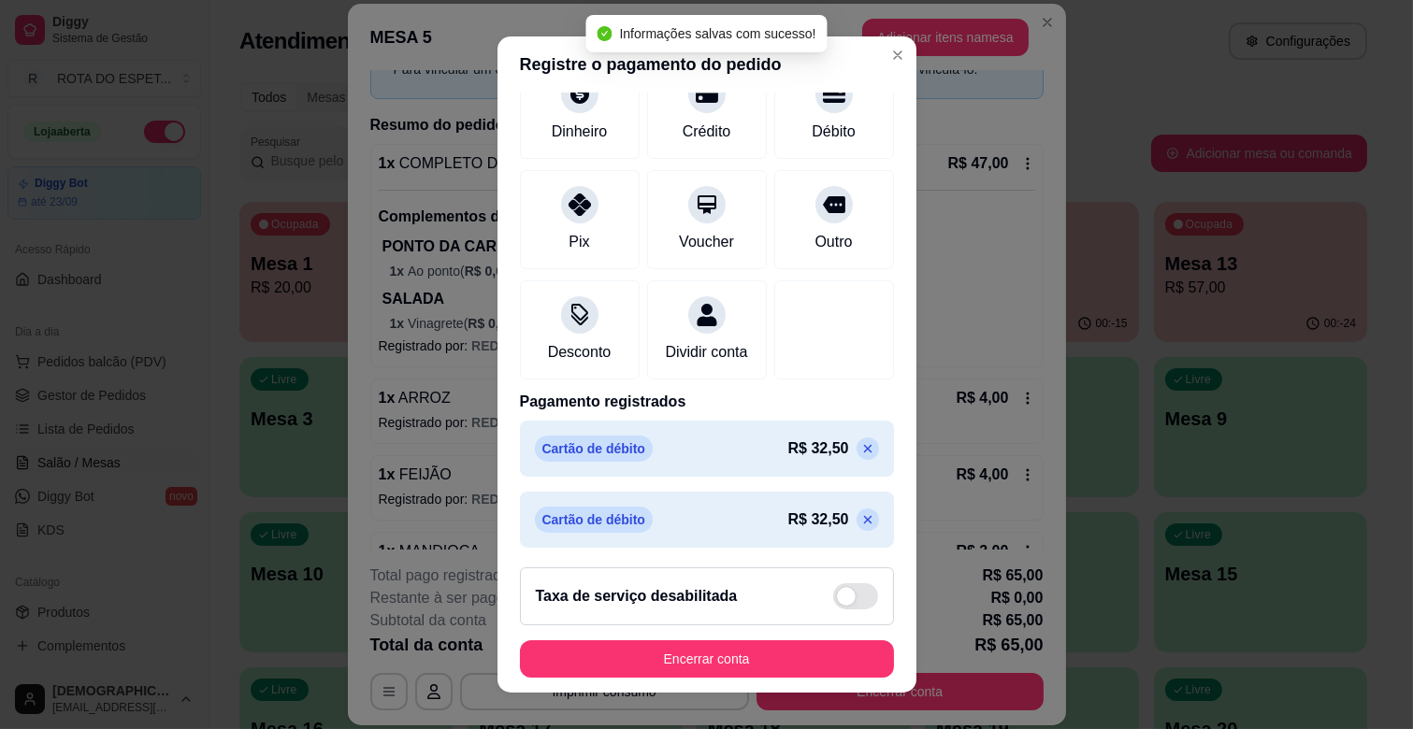
scroll to position [170, 0]
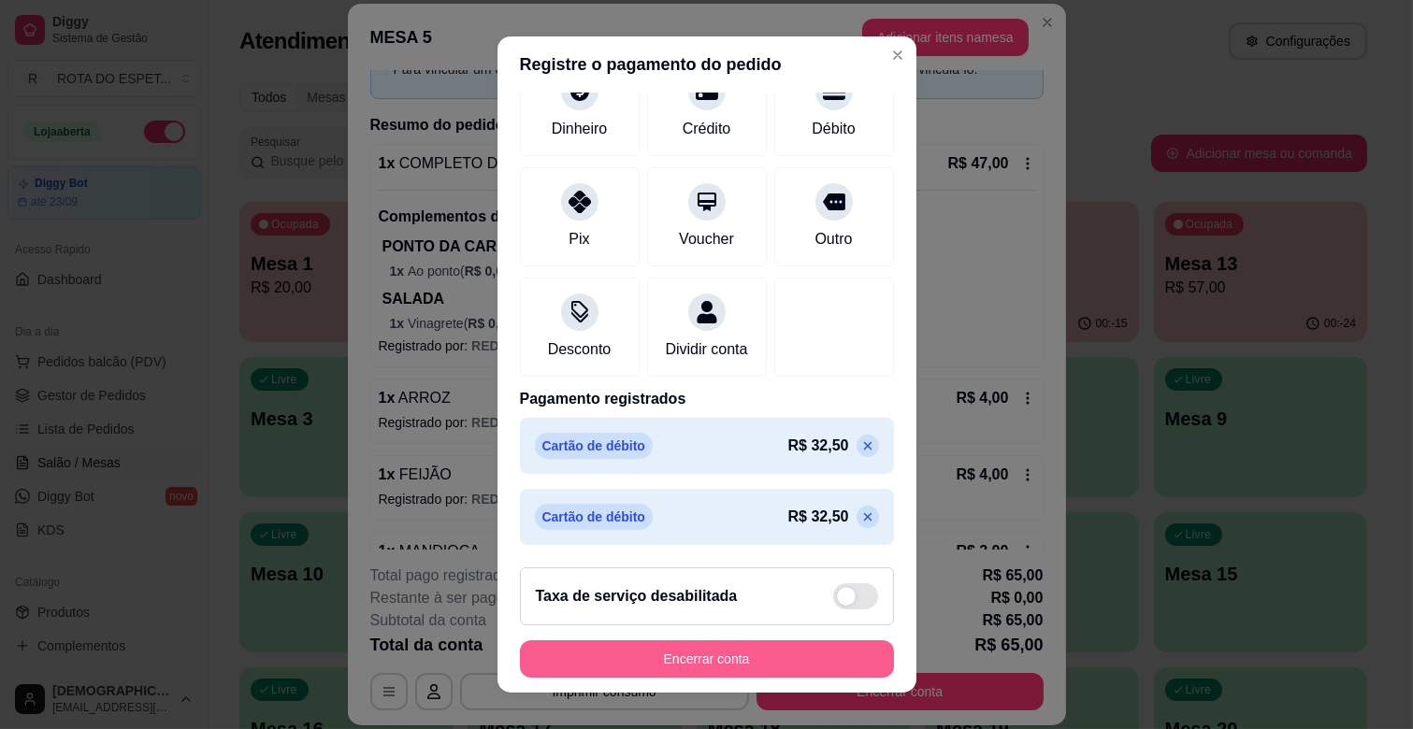
click at [715, 650] on button "Encerrar conta" at bounding box center [707, 658] width 374 height 37
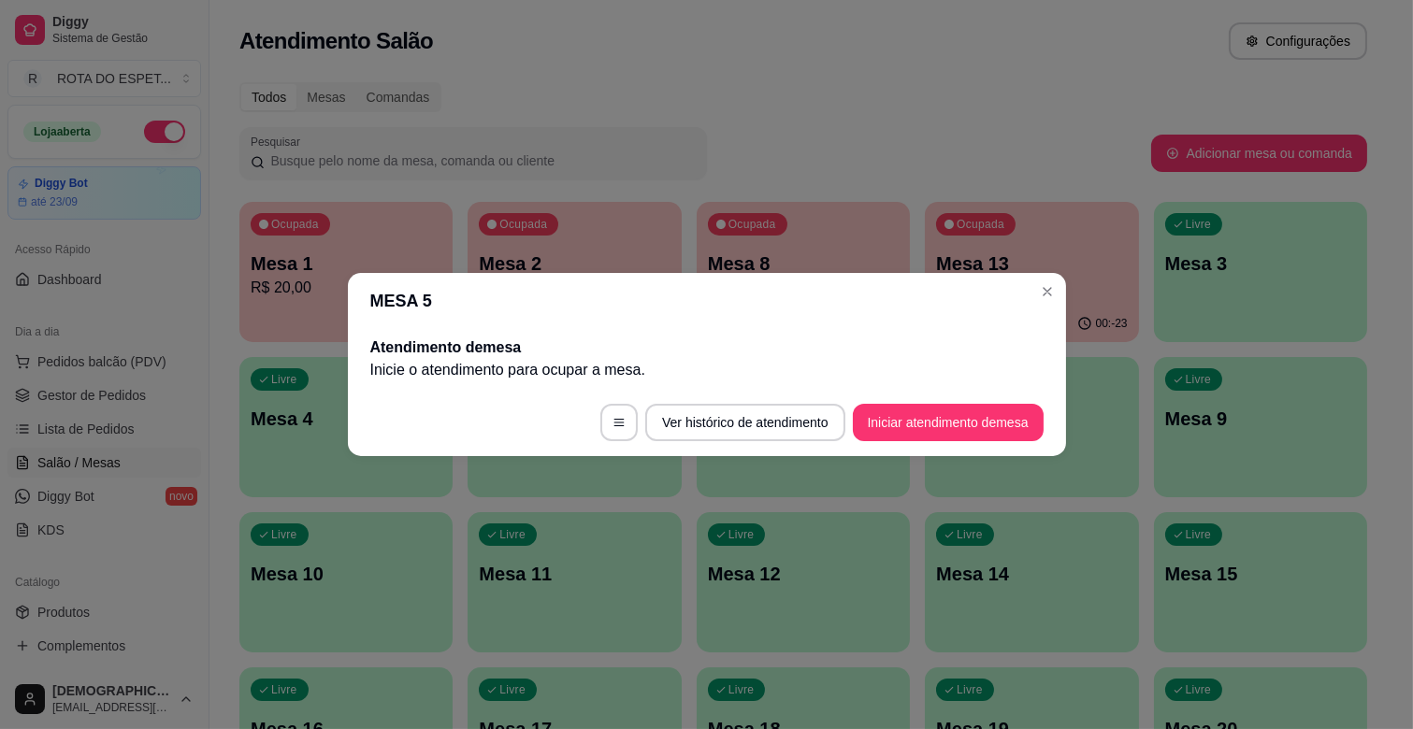
scroll to position [0, 0]
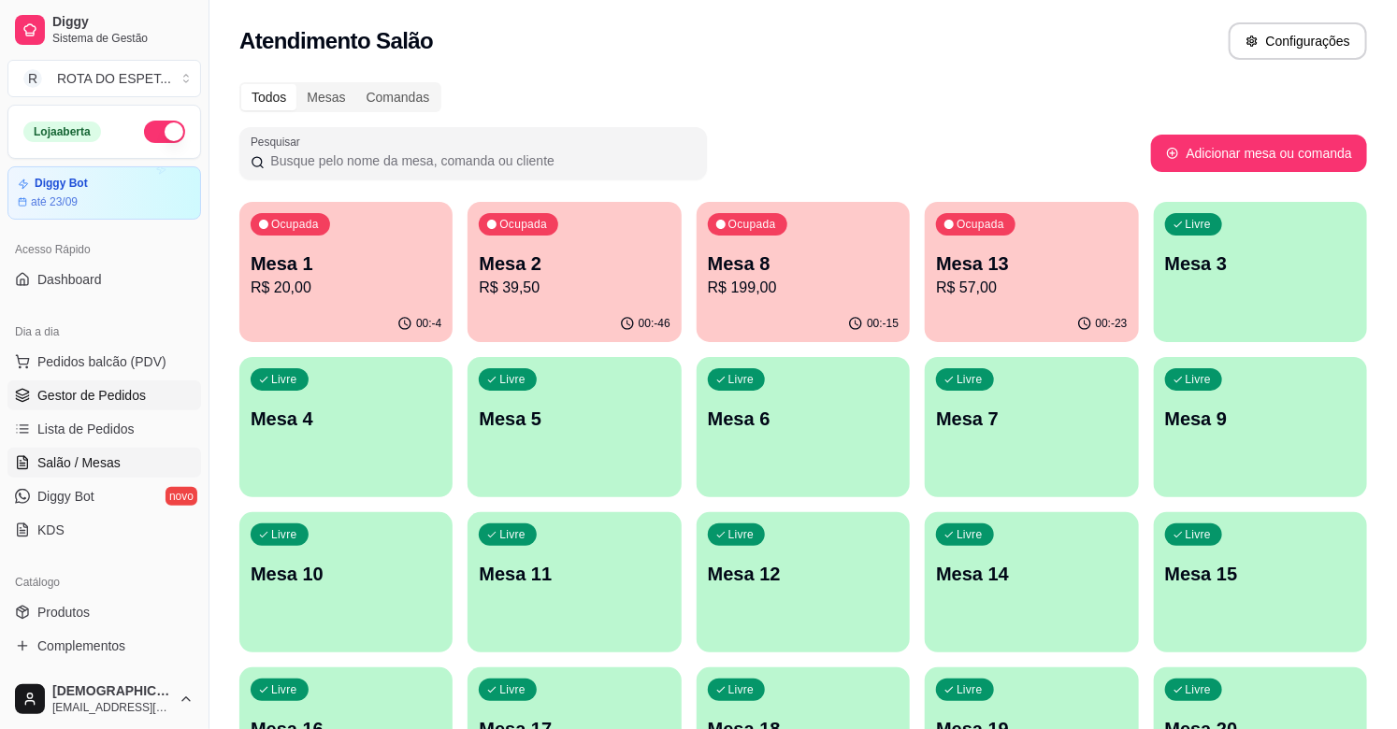
click at [116, 400] on span "Gestor de Pedidos" at bounding box center [91, 395] width 108 height 19
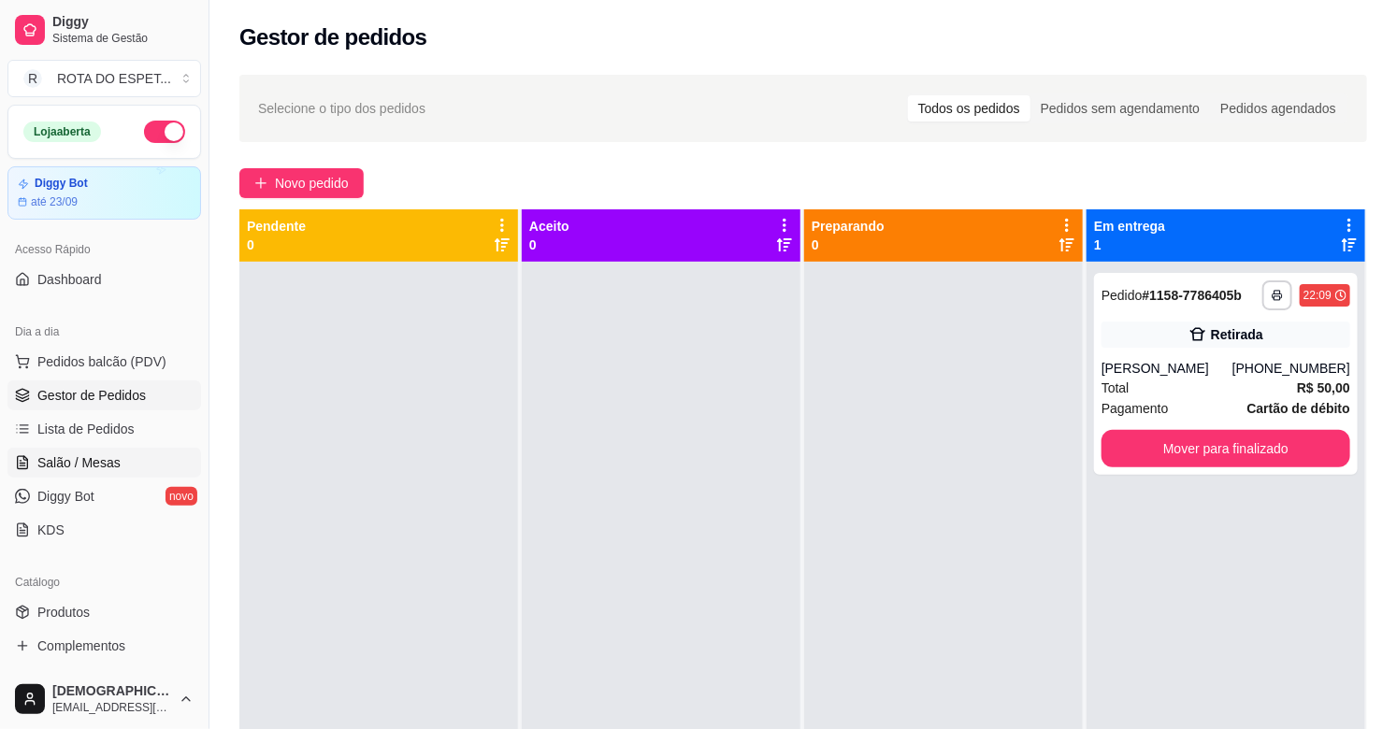
click at [91, 448] on link "Salão / Mesas" at bounding box center [104, 463] width 194 height 30
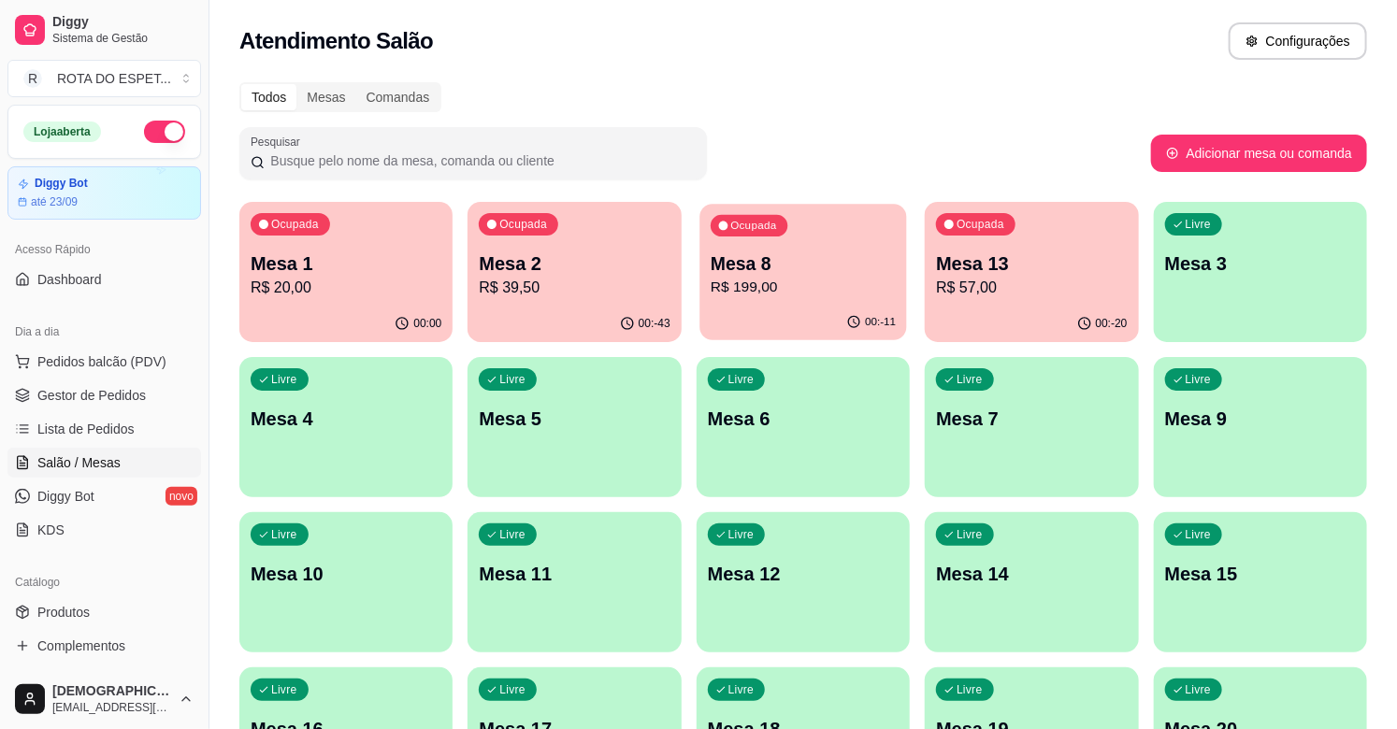
click at [802, 256] on p "Mesa 8" at bounding box center [803, 264] width 185 height 25
click at [1052, 249] on div "Ocupada Mesa 13 R$ 57,00" at bounding box center [1031, 254] width 213 height 104
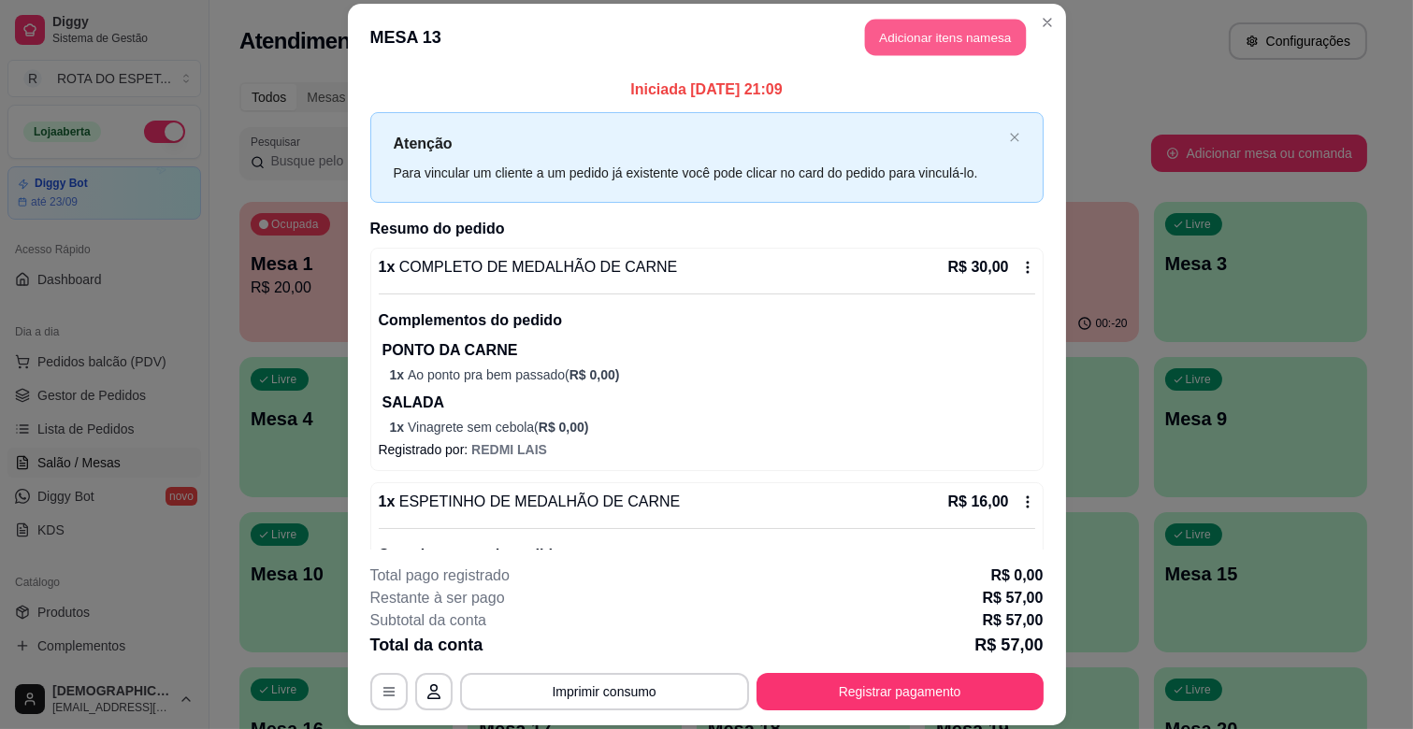
click at [956, 40] on button "Adicionar itens na mesa" at bounding box center [945, 38] width 161 height 36
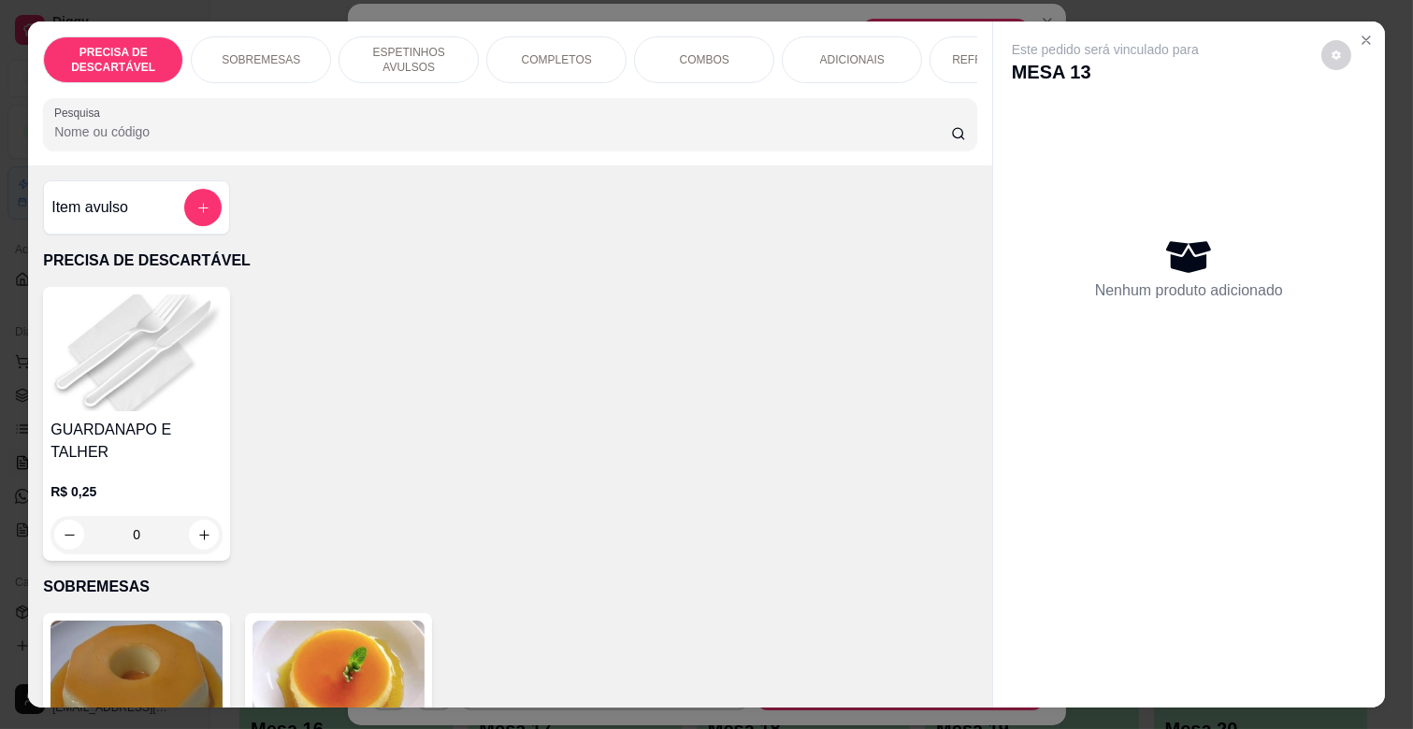
click at [436, 137] on input "Pesquisa" at bounding box center [502, 131] width 897 height 19
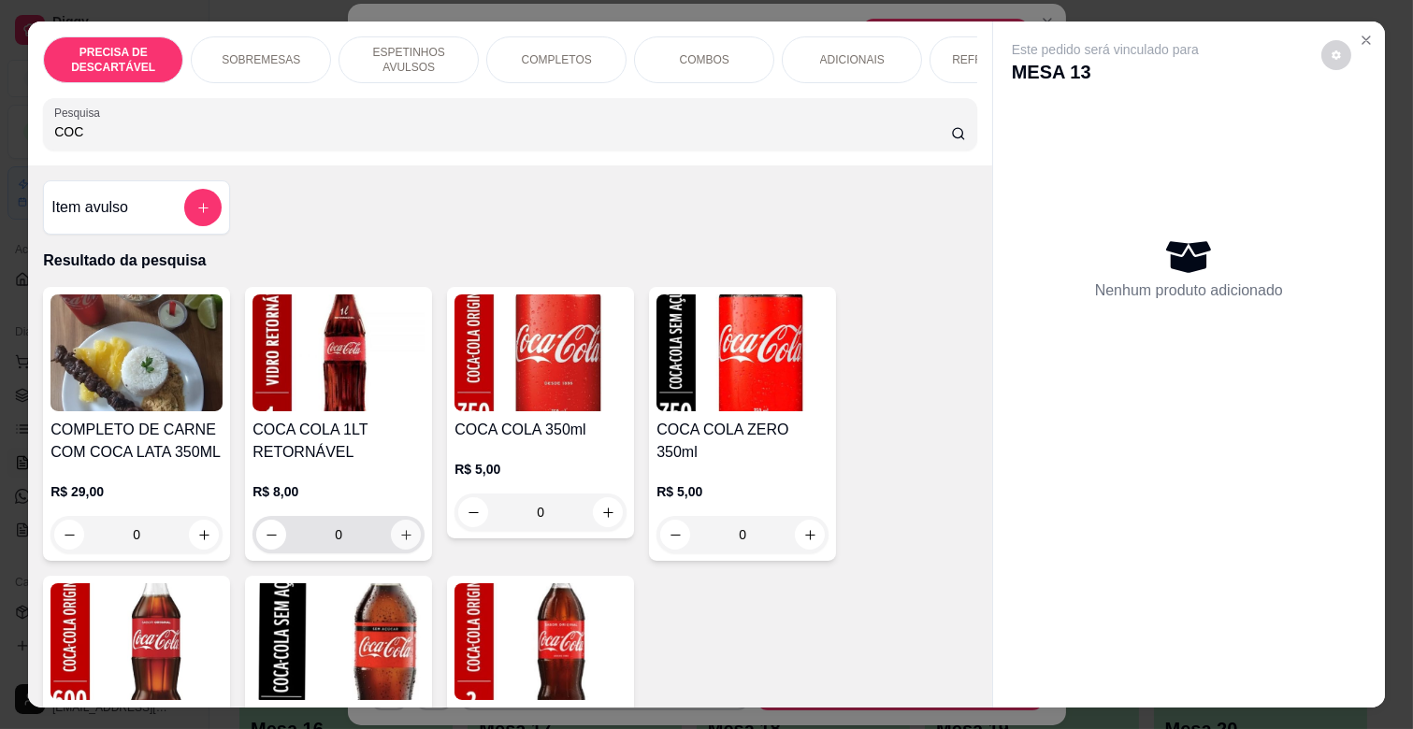
type input "COC"
click at [406, 549] on button "increase-product-quantity" at bounding box center [406, 535] width 29 height 29
type input "1"
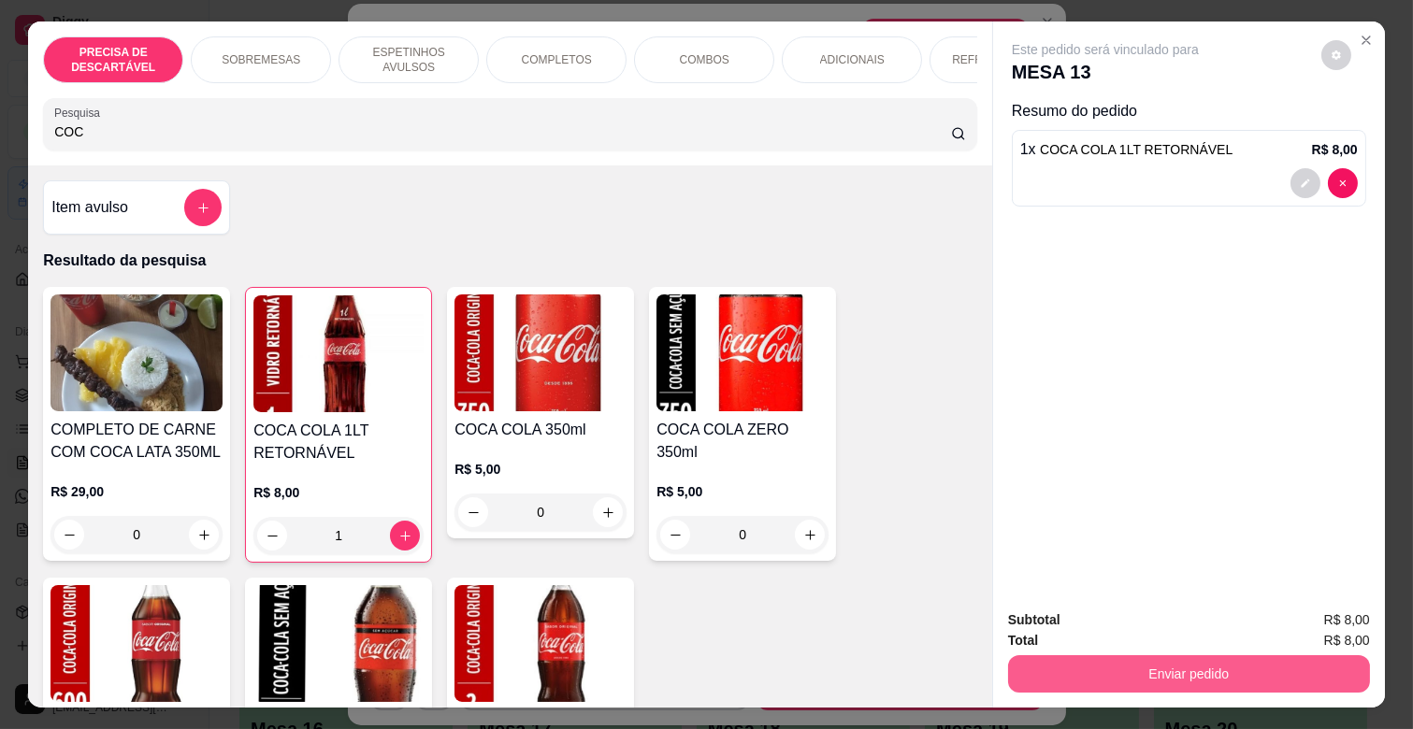
click at [1132, 659] on button "Enviar pedido" at bounding box center [1189, 673] width 362 height 37
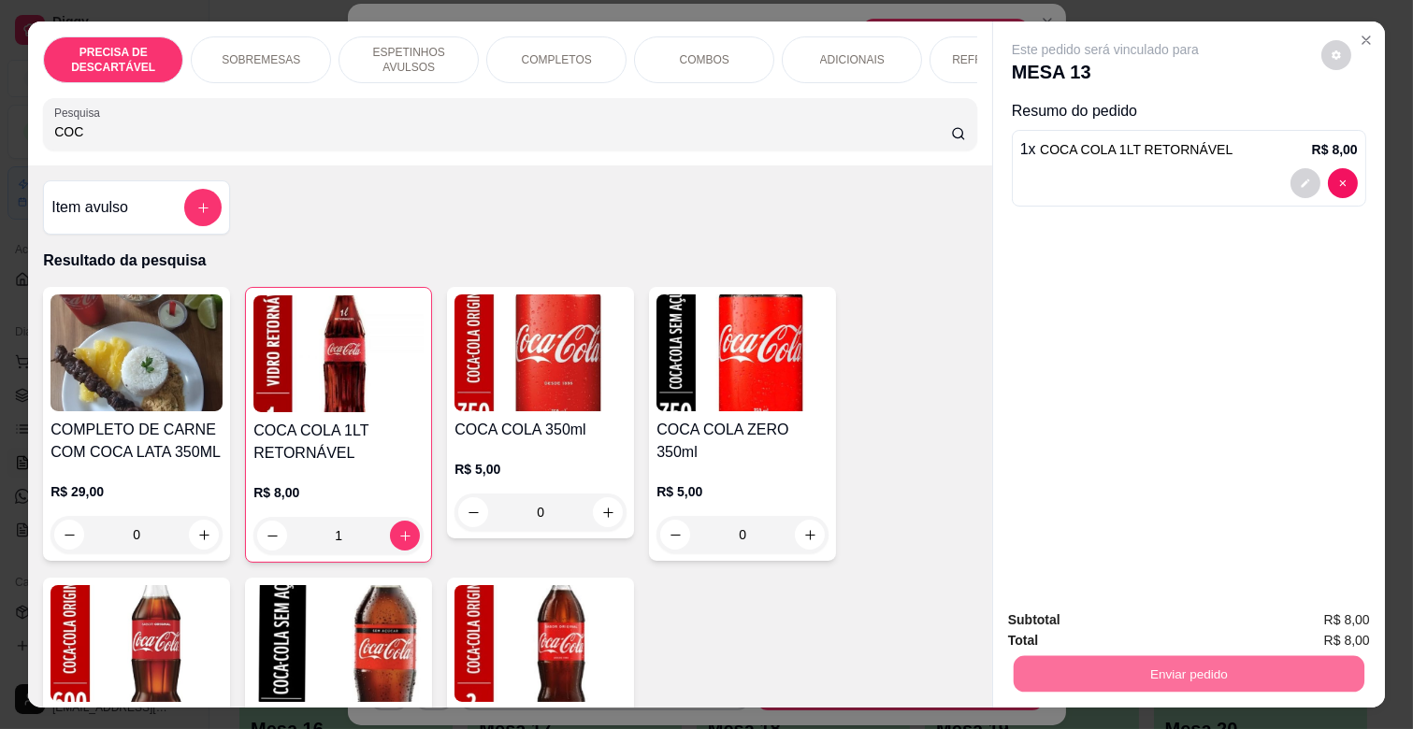
click at [1166, 623] on button "Não registrar e enviar pedido" at bounding box center [1125, 620] width 194 height 36
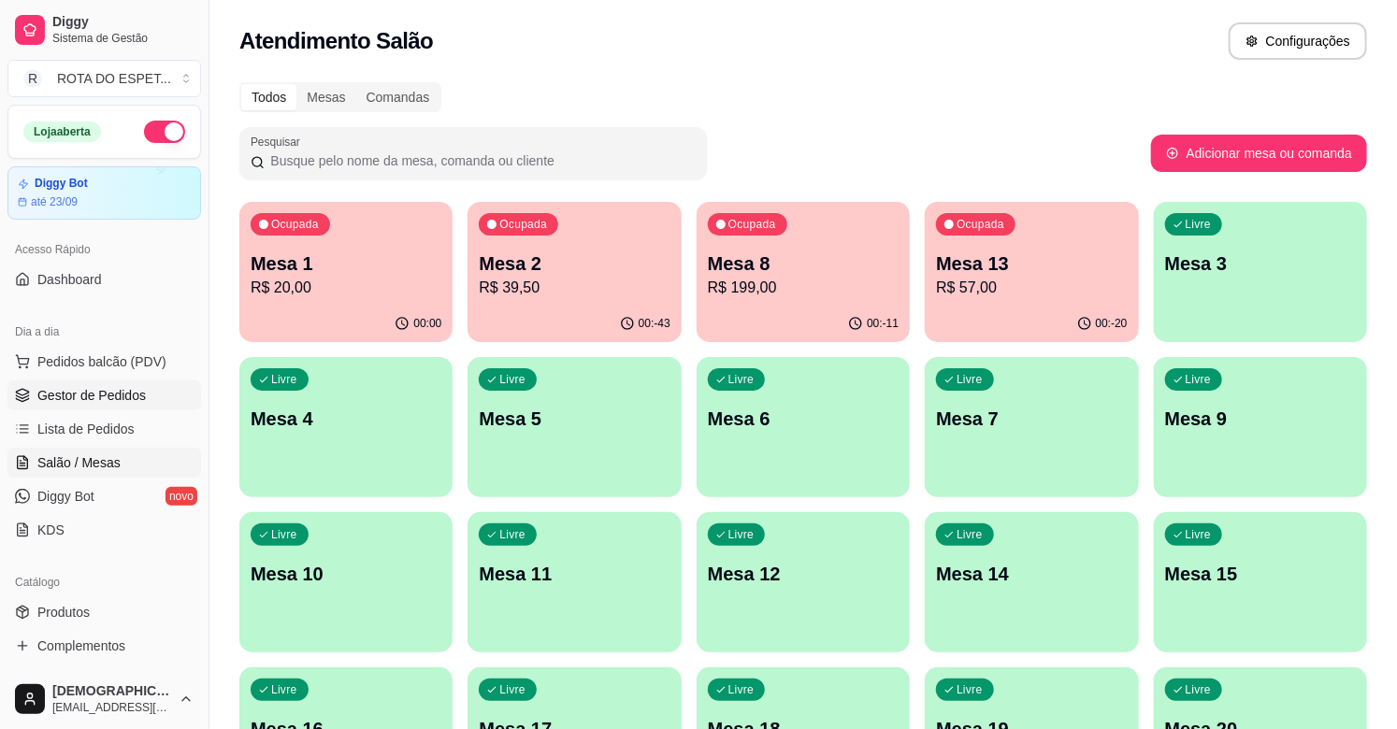
click at [91, 397] on span "Gestor de Pedidos" at bounding box center [91, 395] width 108 height 19
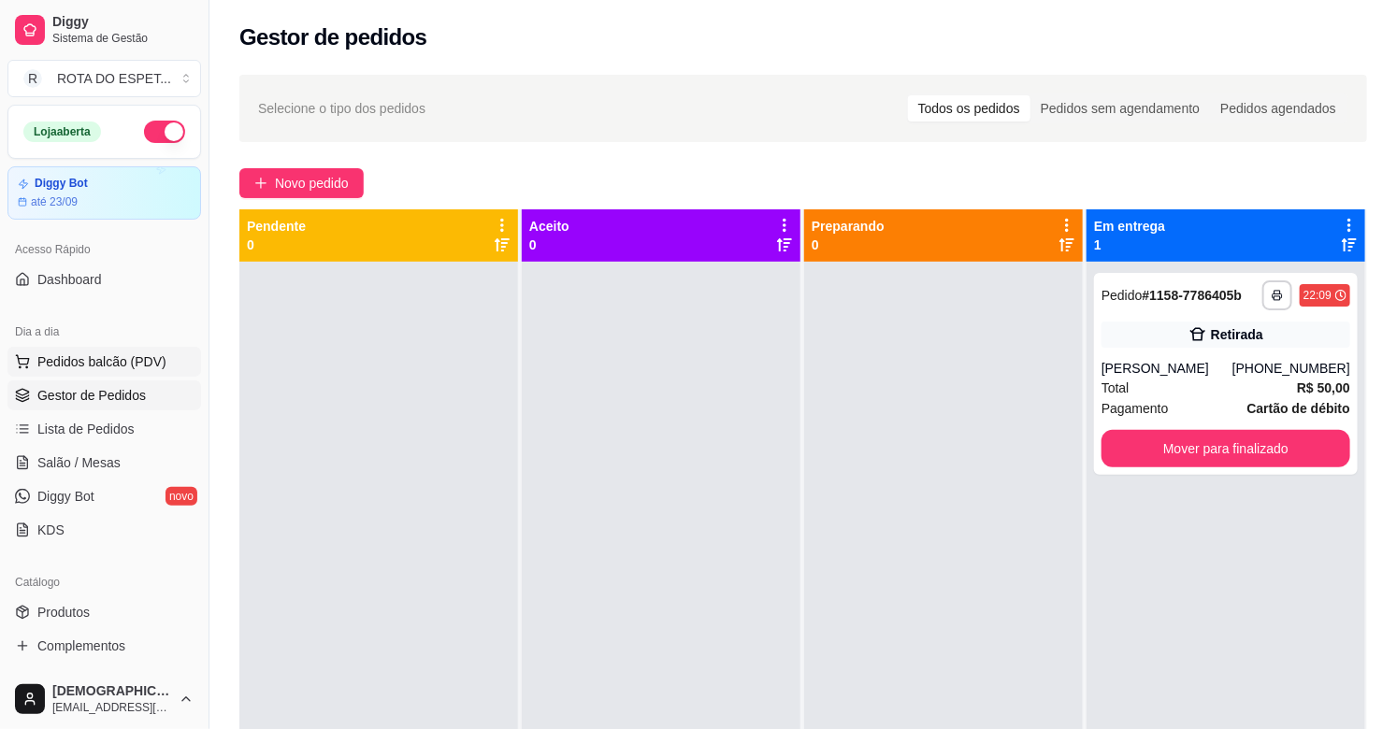
click at [105, 367] on span "Pedidos balcão (PDV)" at bounding box center [101, 361] width 129 height 19
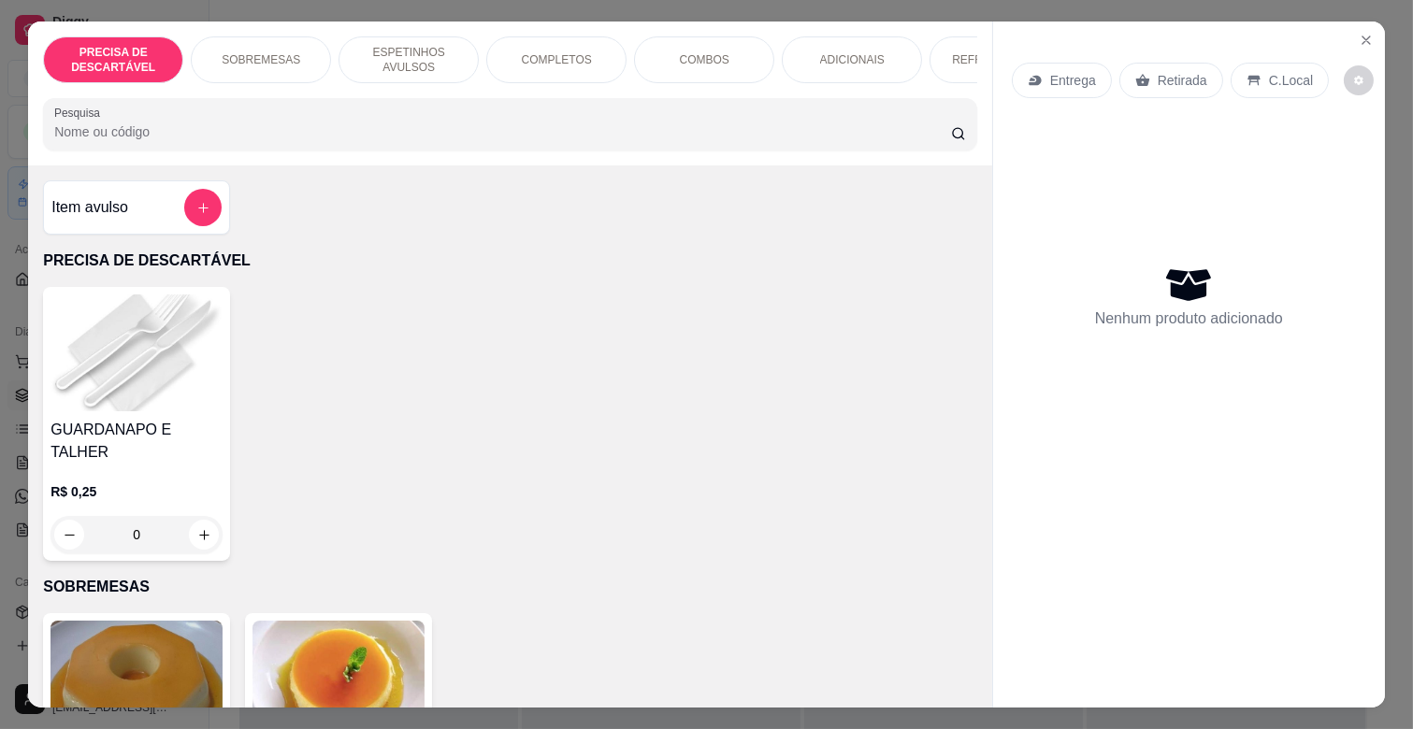
click at [396, 65] on p "ESPETINHOS AVULSOS" at bounding box center [408, 60] width 108 height 30
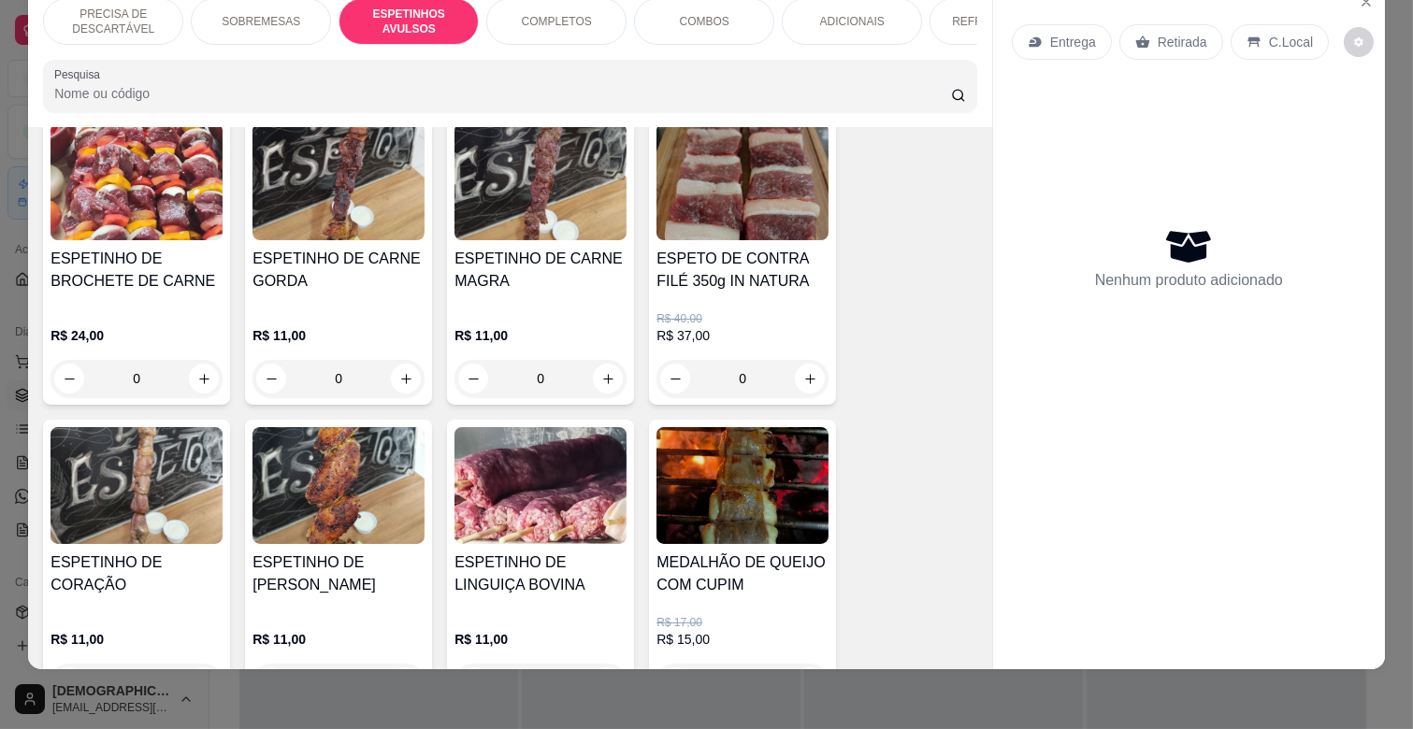
scroll to position [818, 0]
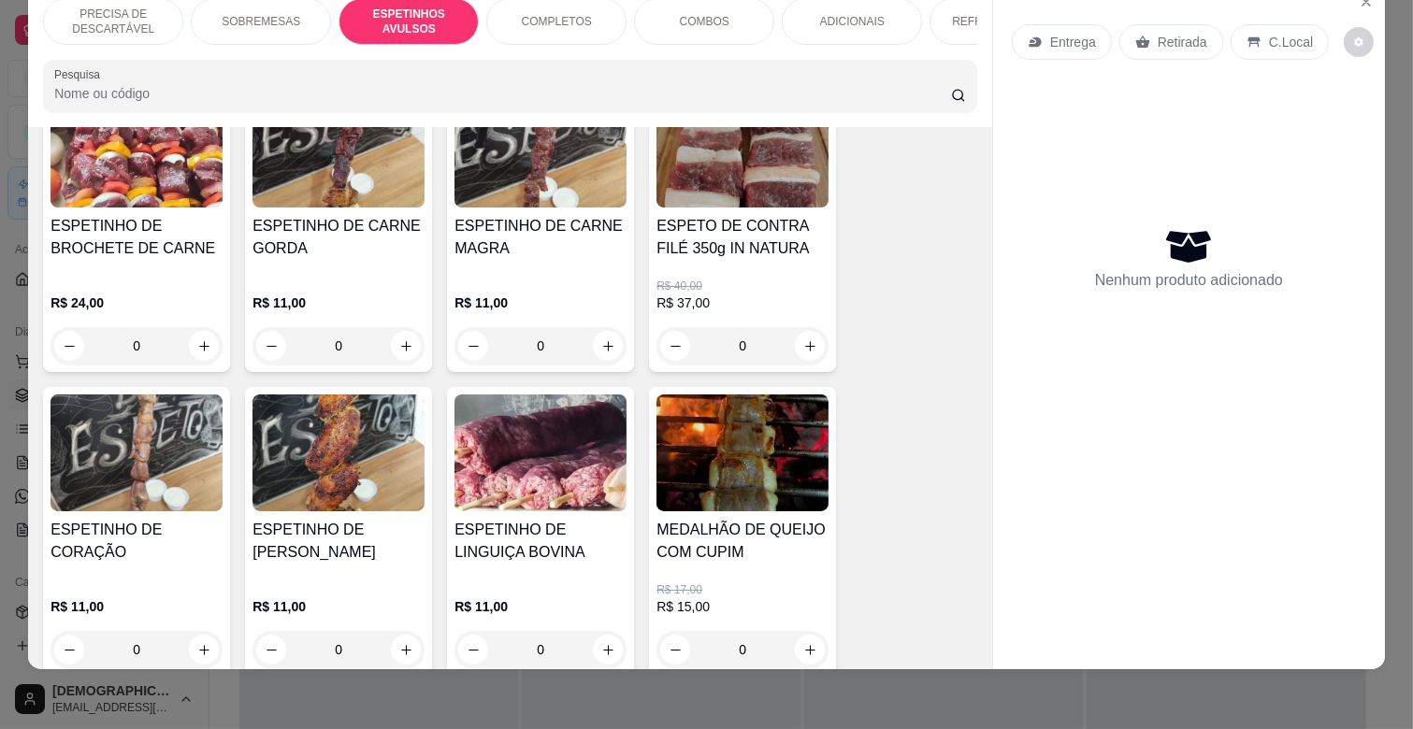
click at [398, 631] on div "0" at bounding box center [338, 649] width 172 height 37
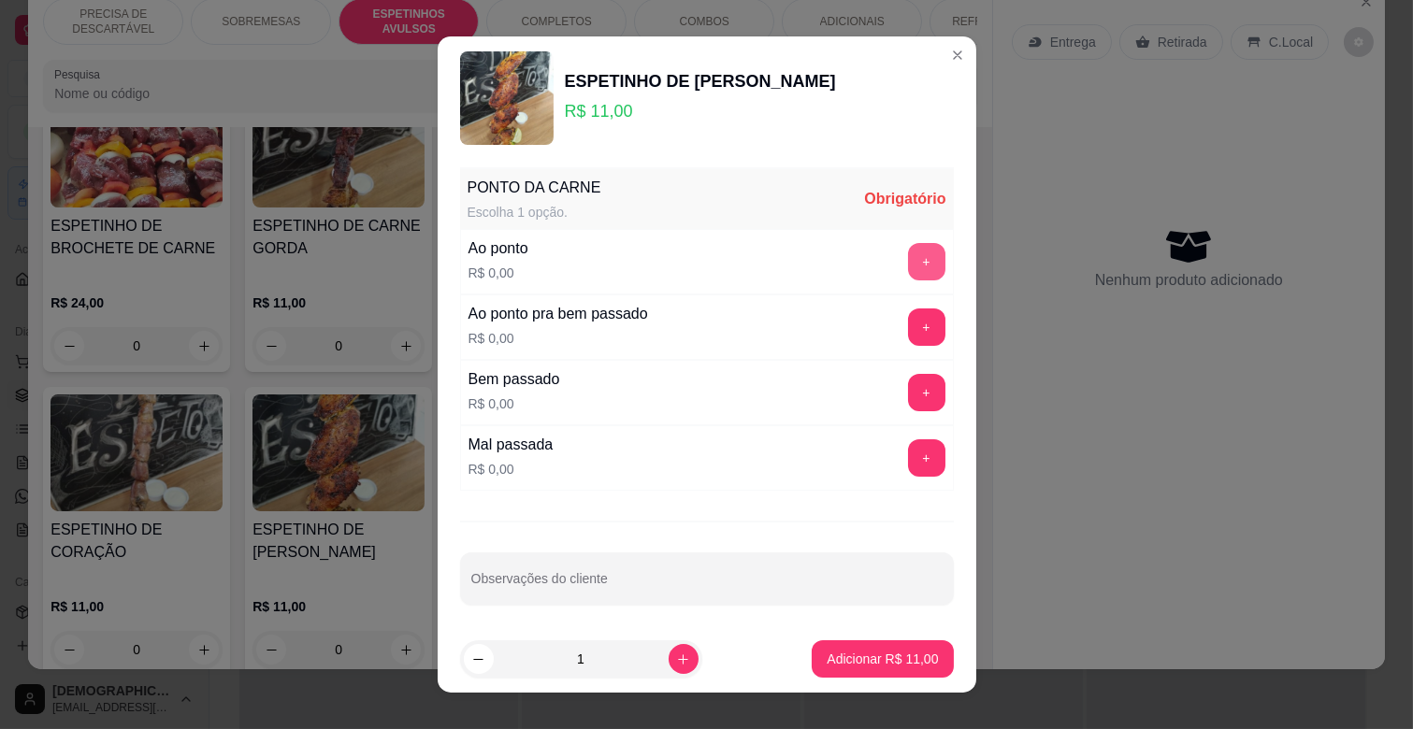
click at [908, 256] on button "+" at bounding box center [926, 261] width 37 height 37
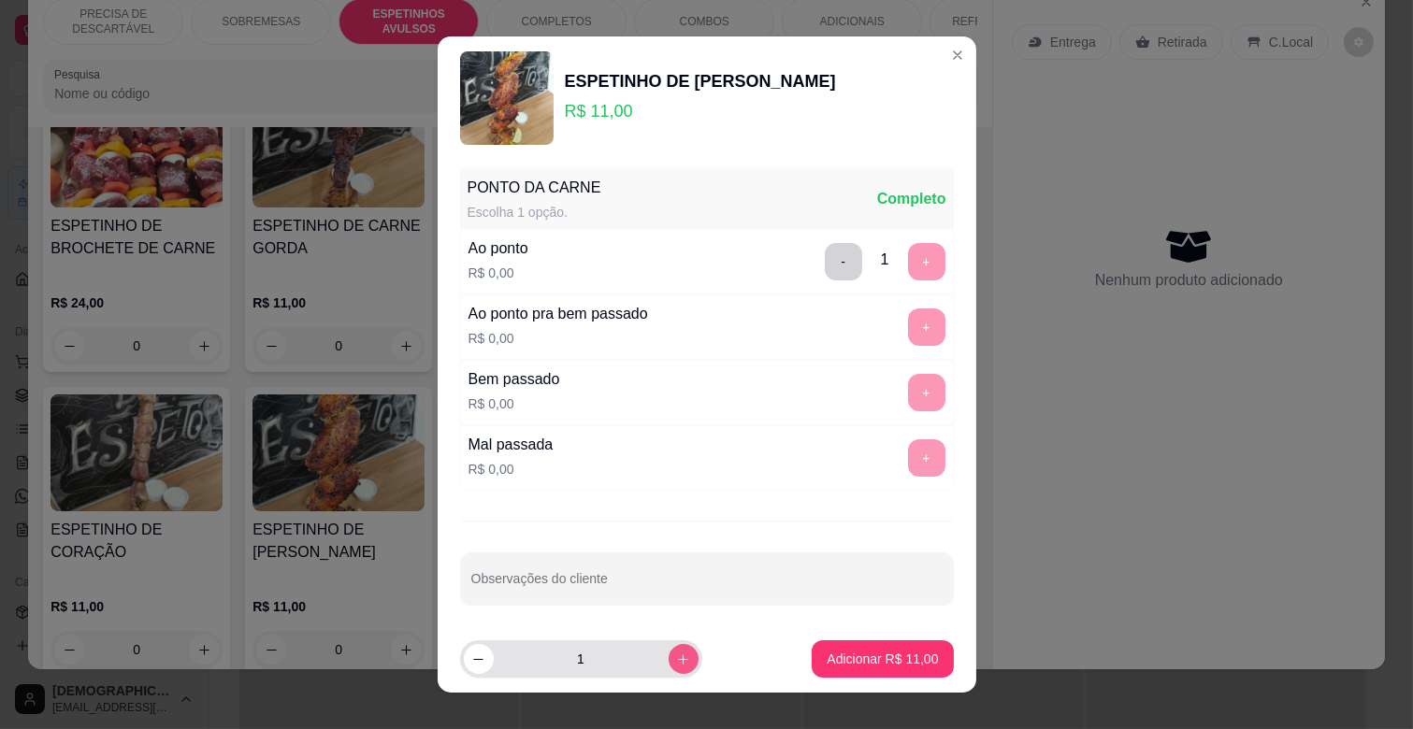
click at [676, 653] on icon "increase-product-quantity" at bounding box center [683, 660] width 14 height 14
type input "2"
click at [819, 646] on button "Adicionar R$ 22,00" at bounding box center [882, 659] width 137 height 36
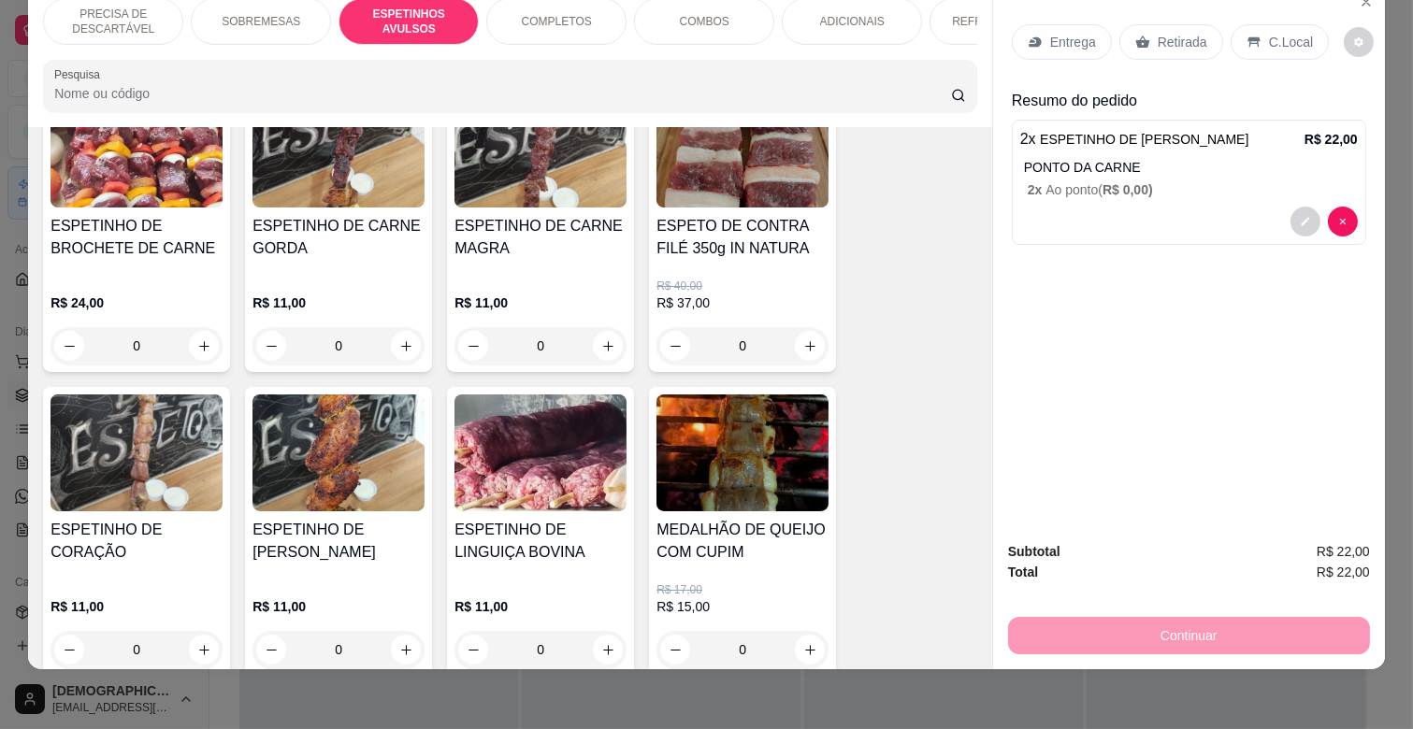
click at [526, 247] on div "ESPETINHO DE CARNE MAGRA" at bounding box center [540, 245] width 172 height 60
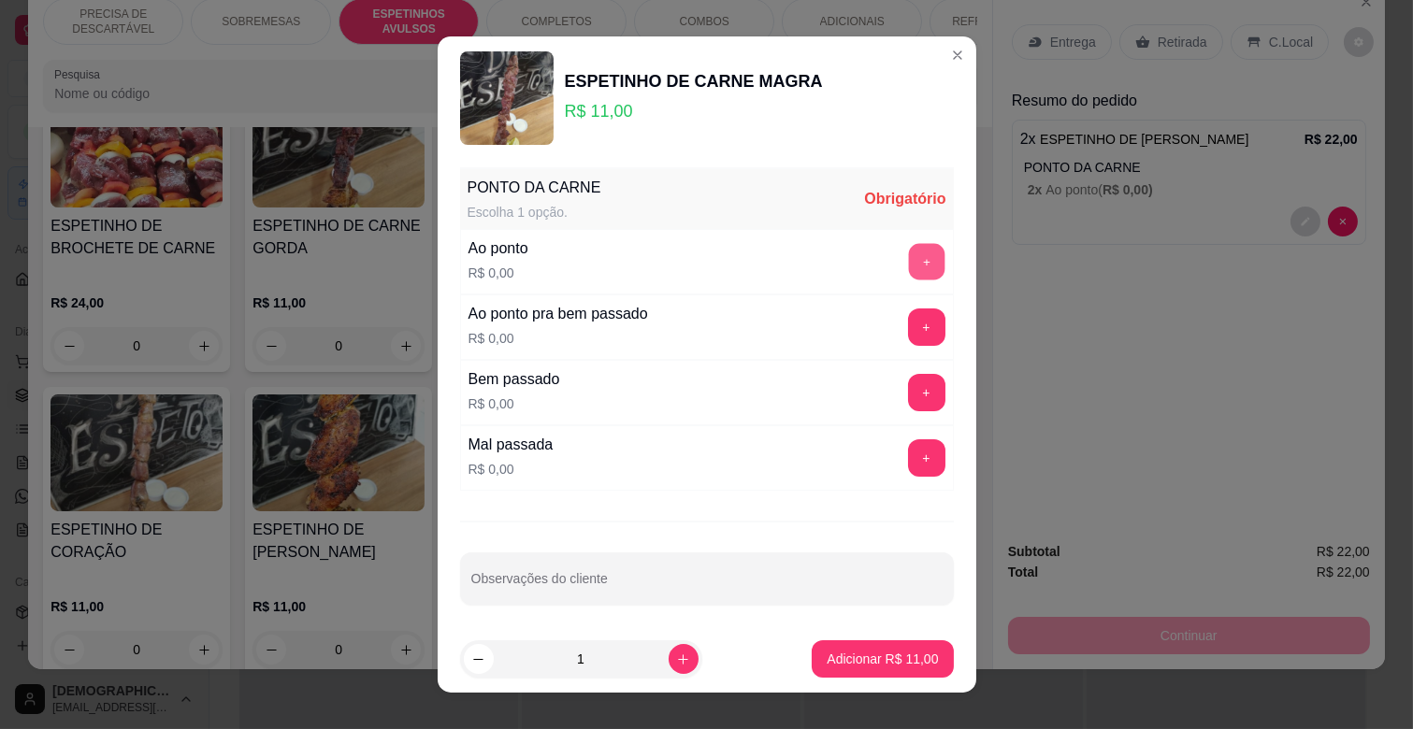
click at [908, 264] on button "+" at bounding box center [926, 262] width 36 height 36
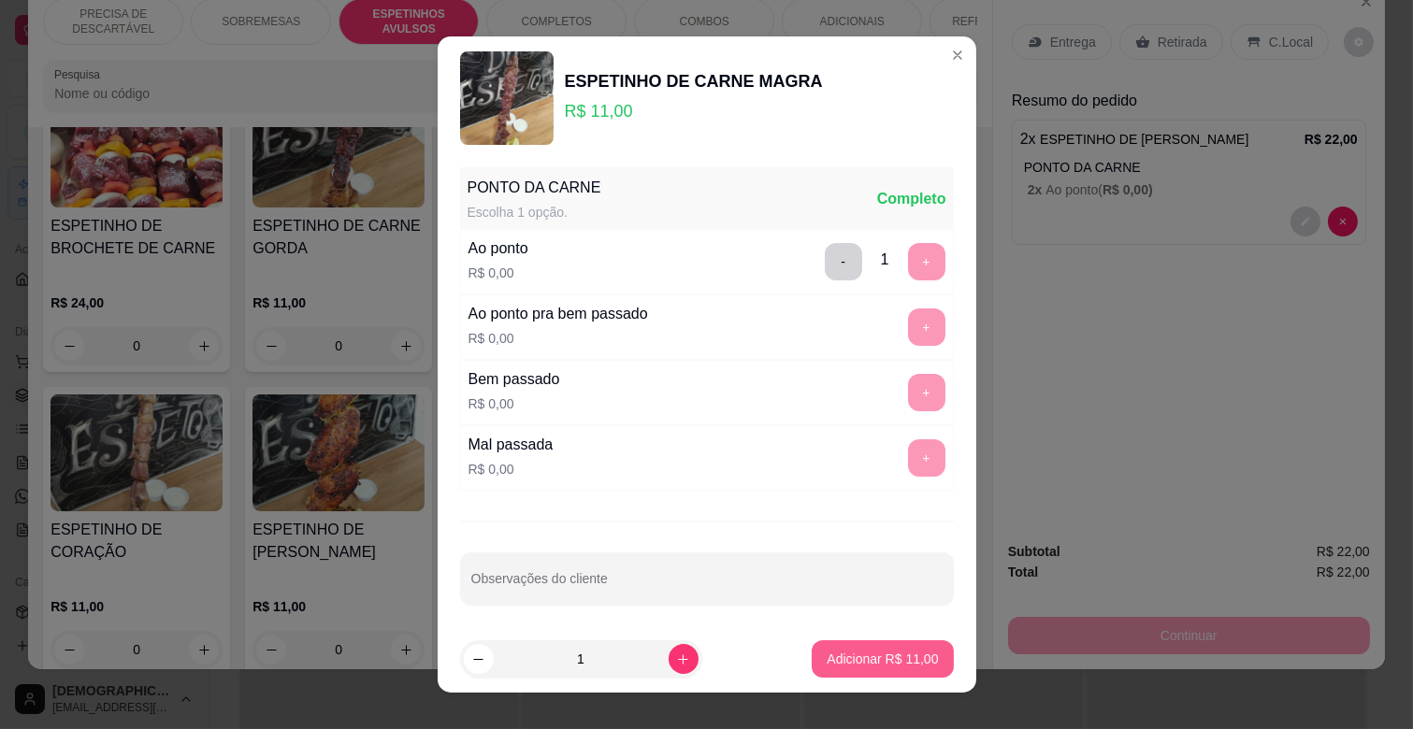
click at [891, 653] on p "Adicionar R$ 11,00" at bounding box center [882, 659] width 111 height 19
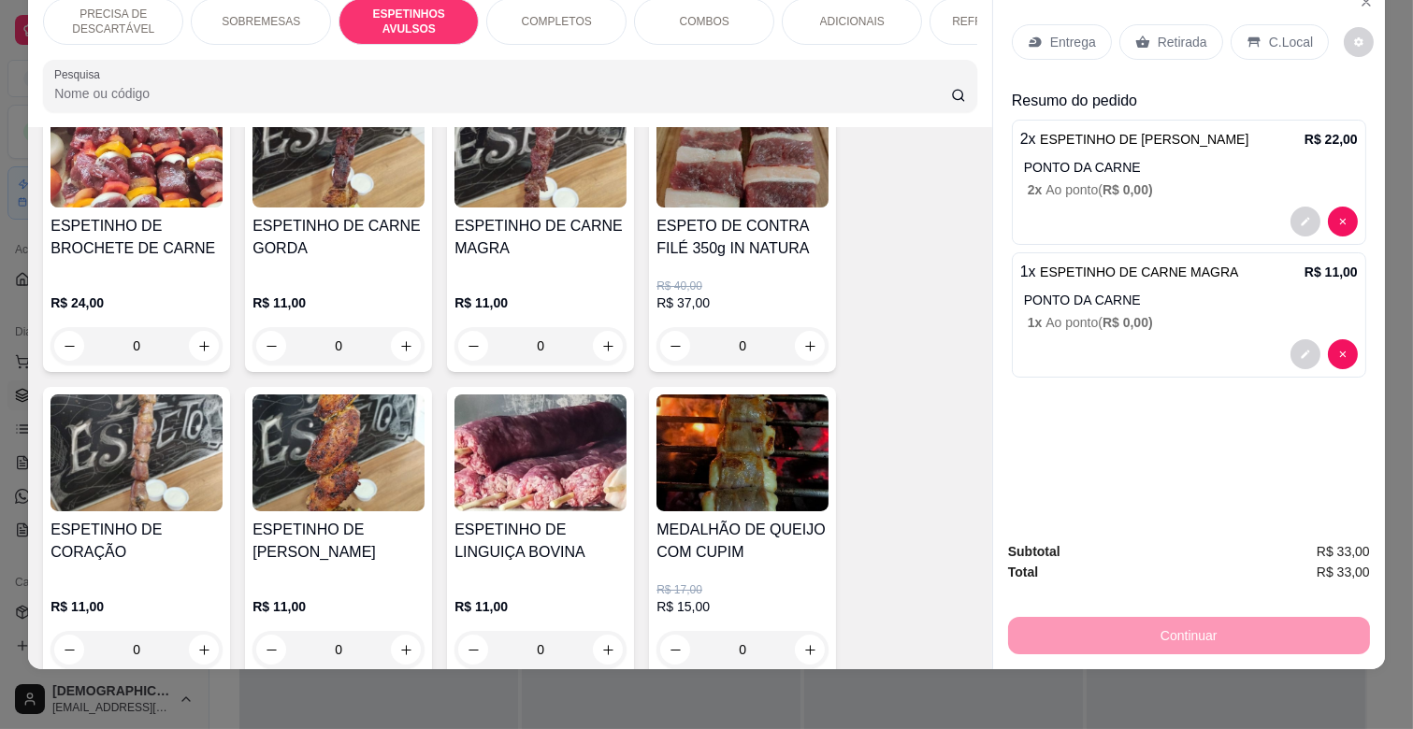
click at [1047, 49] on div "Entrega Retirada C.Local" at bounding box center [1189, 41] width 354 height 65
click at [1051, 33] on p "Entrega" at bounding box center [1073, 42] width 46 height 19
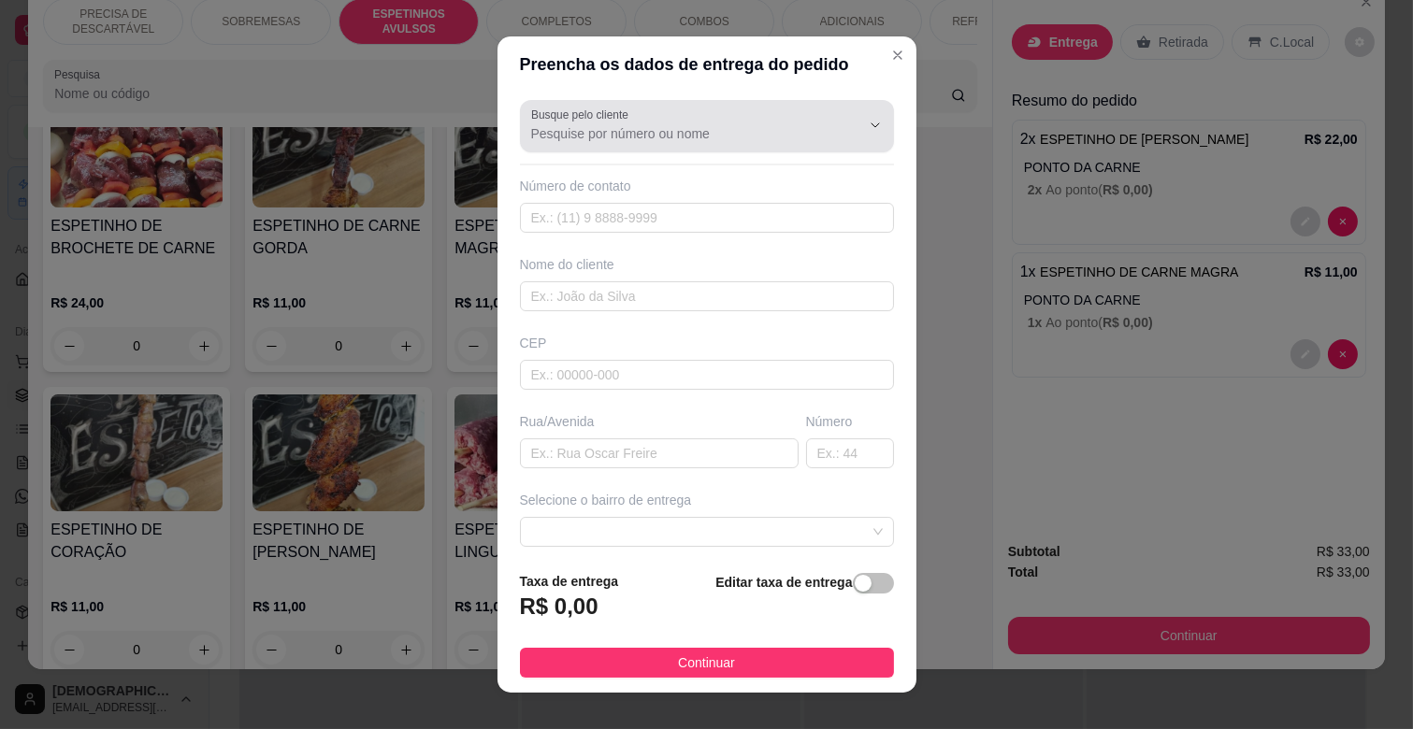
click at [665, 127] on input "Busque pelo cliente" at bounding box center [680, 133] width 299 height 19
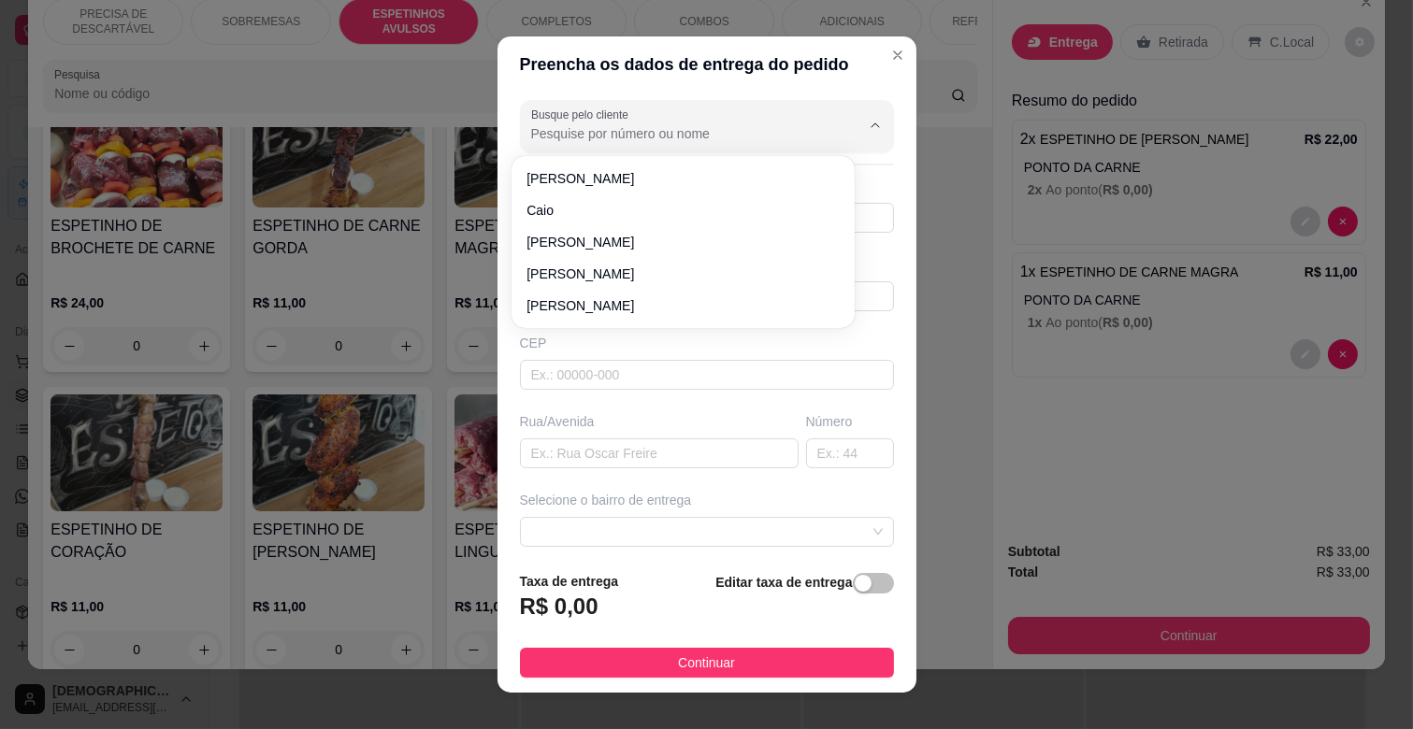
type input "E"
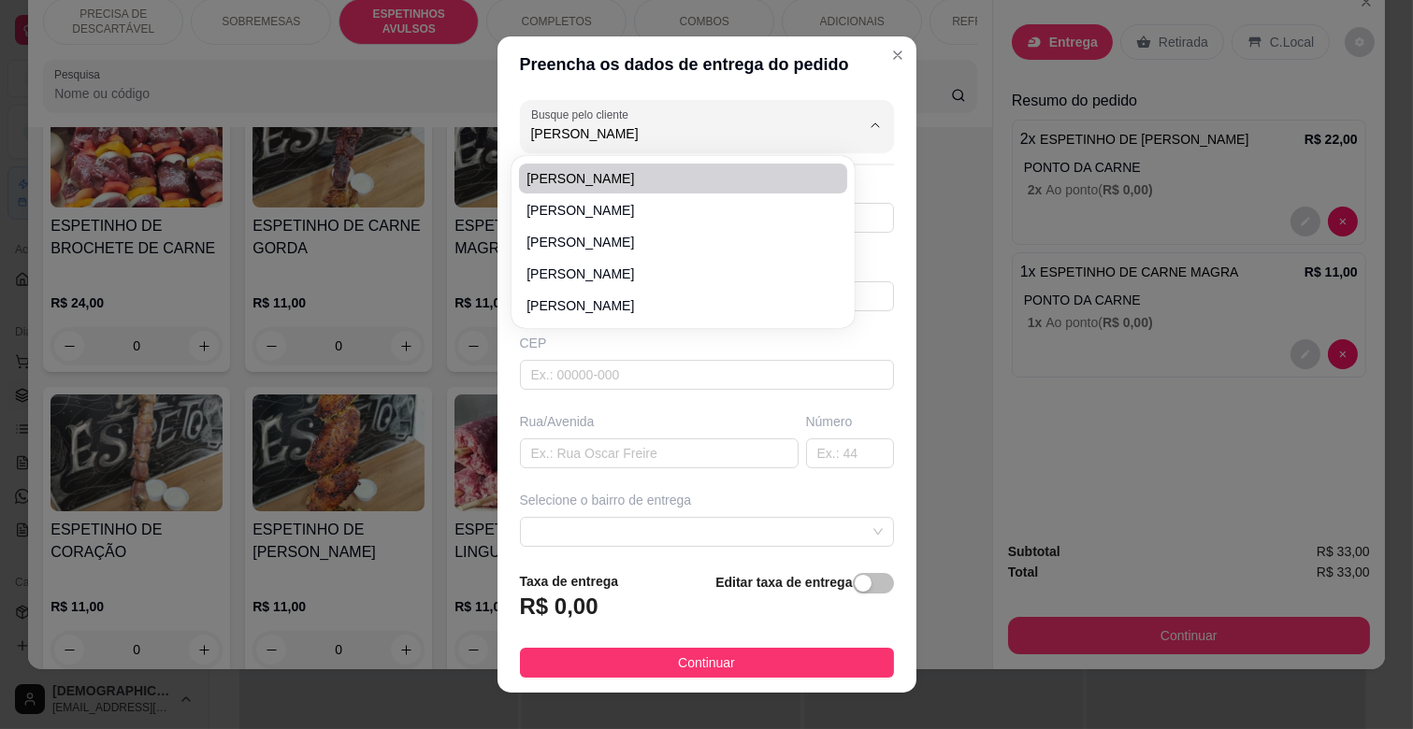
click at [600, 171] on span "[PERSON_NAME]" at bounding box center [673, 178] width 295 height 19
type input "[PERSON_NAME]"
type input "67991975963"
type input "[PERSON_NAME]"
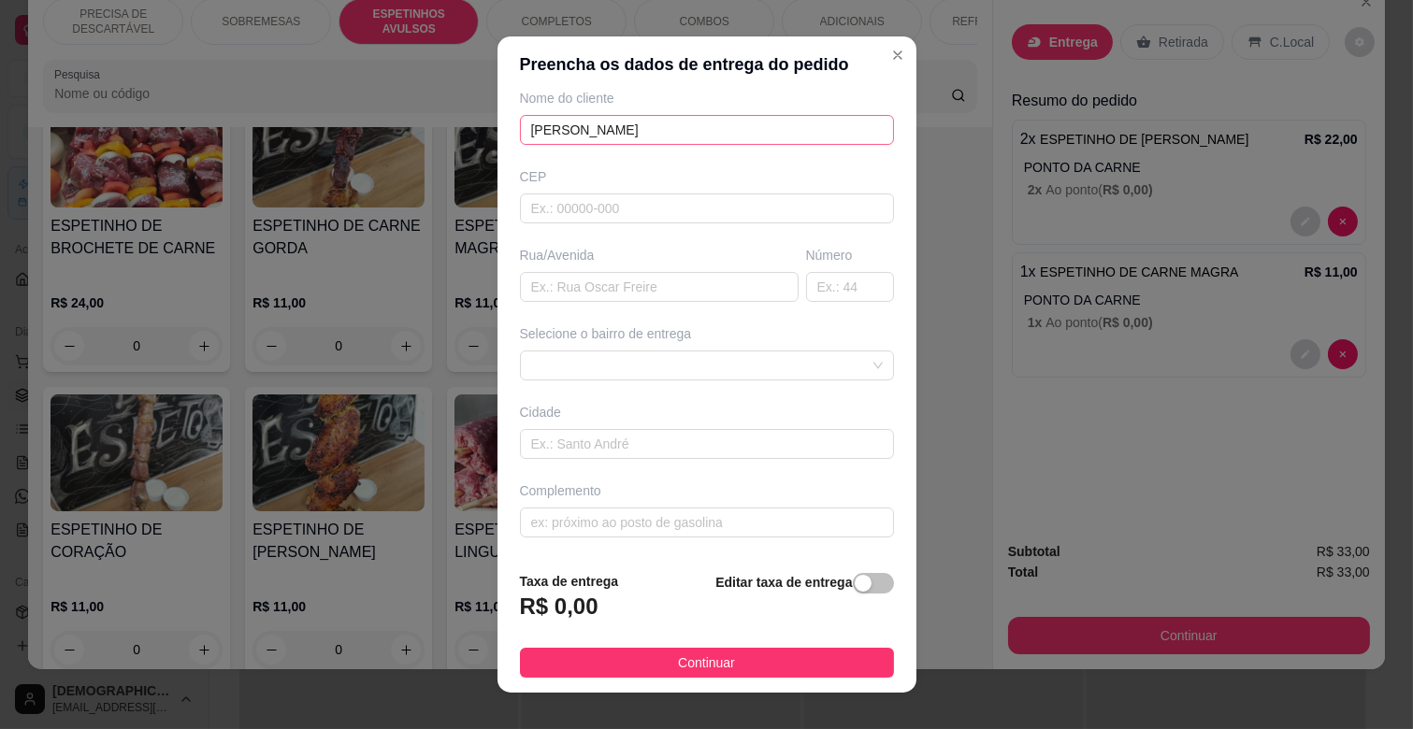
scroll to position [0, 0]
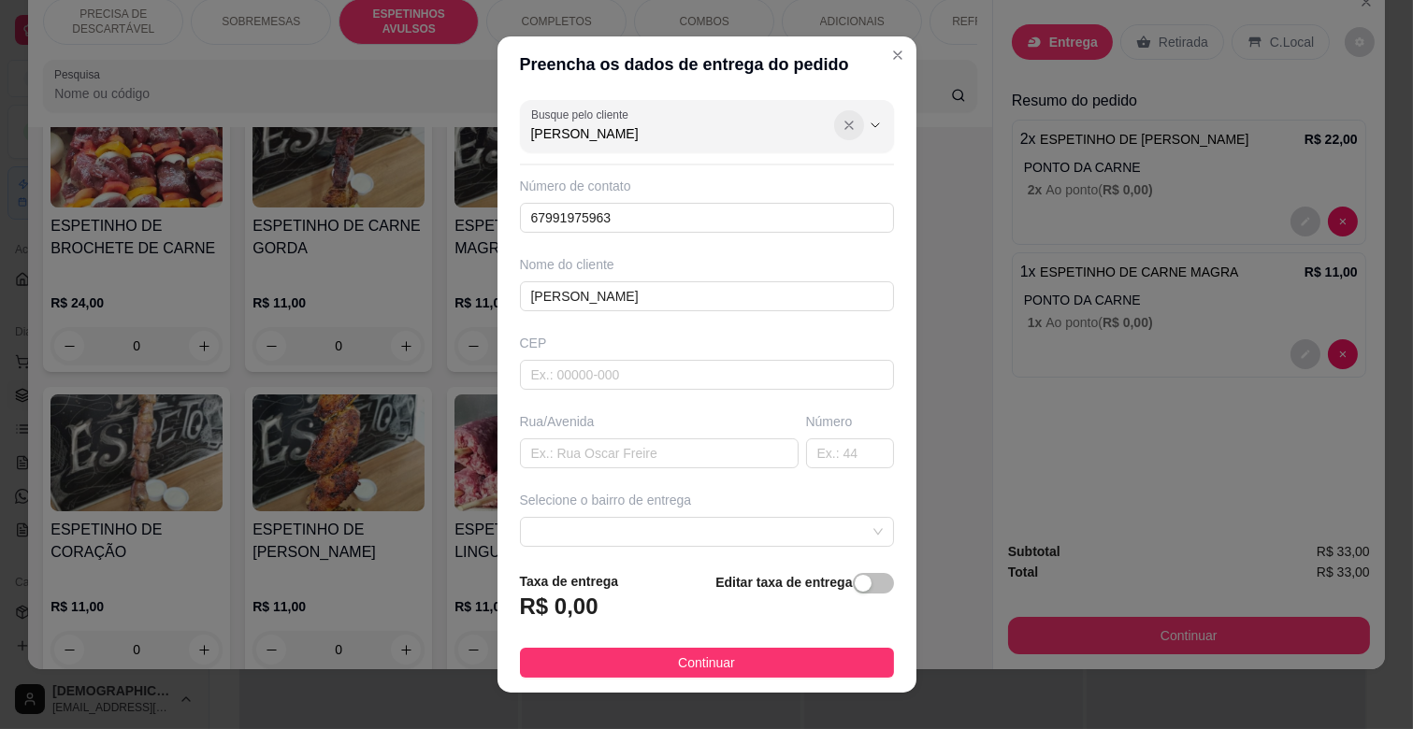
type input "[PERSON_NAME]"
click at [841, 122] on icon "Show suggestions" at bounding box center [848, 125] width 15 height 15
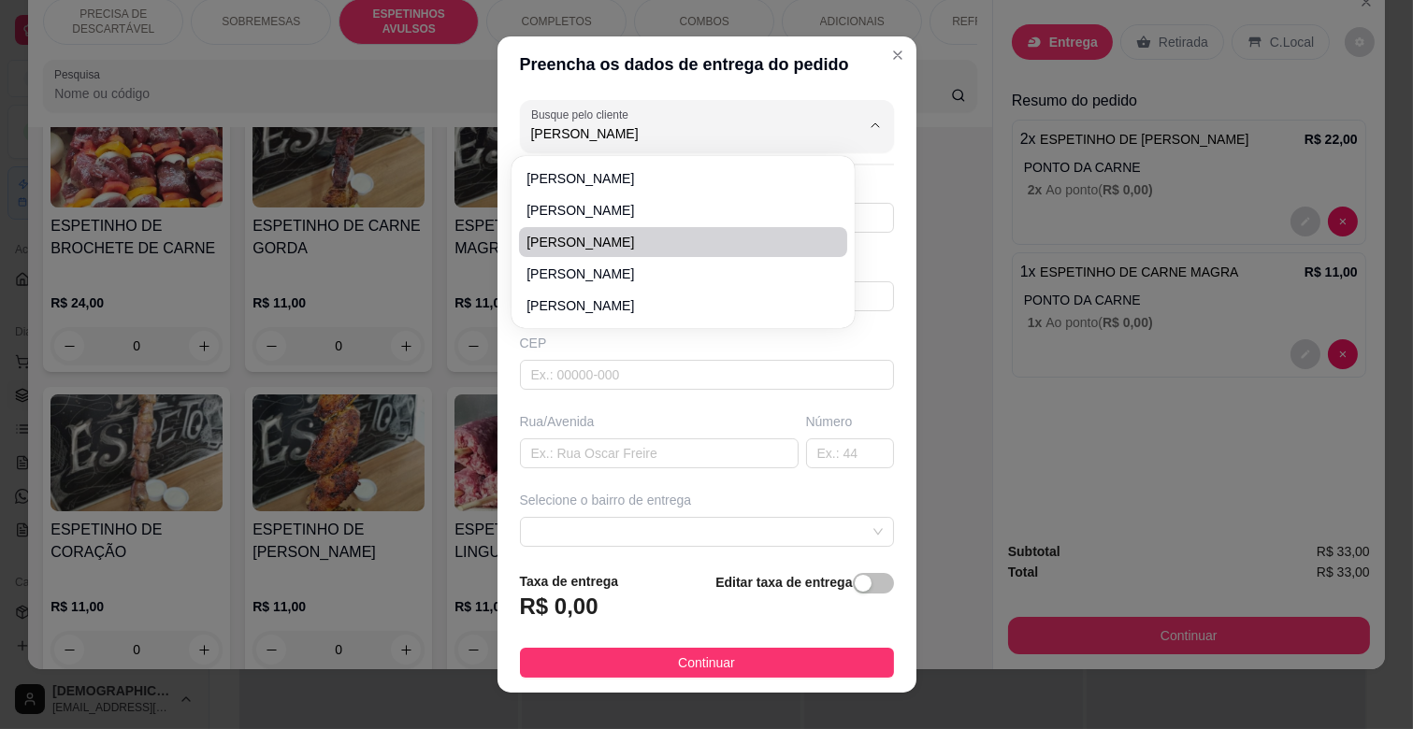
click at [557, 231] on li "[PERSON_NAME]" at bounding box center [683, 242] width 328 height 30
type input "[PERSON_NAME]"
type input "18991860941"
type input "[PERSON_NAME]"
type input "[GEOGRAPHIC_DATA]"
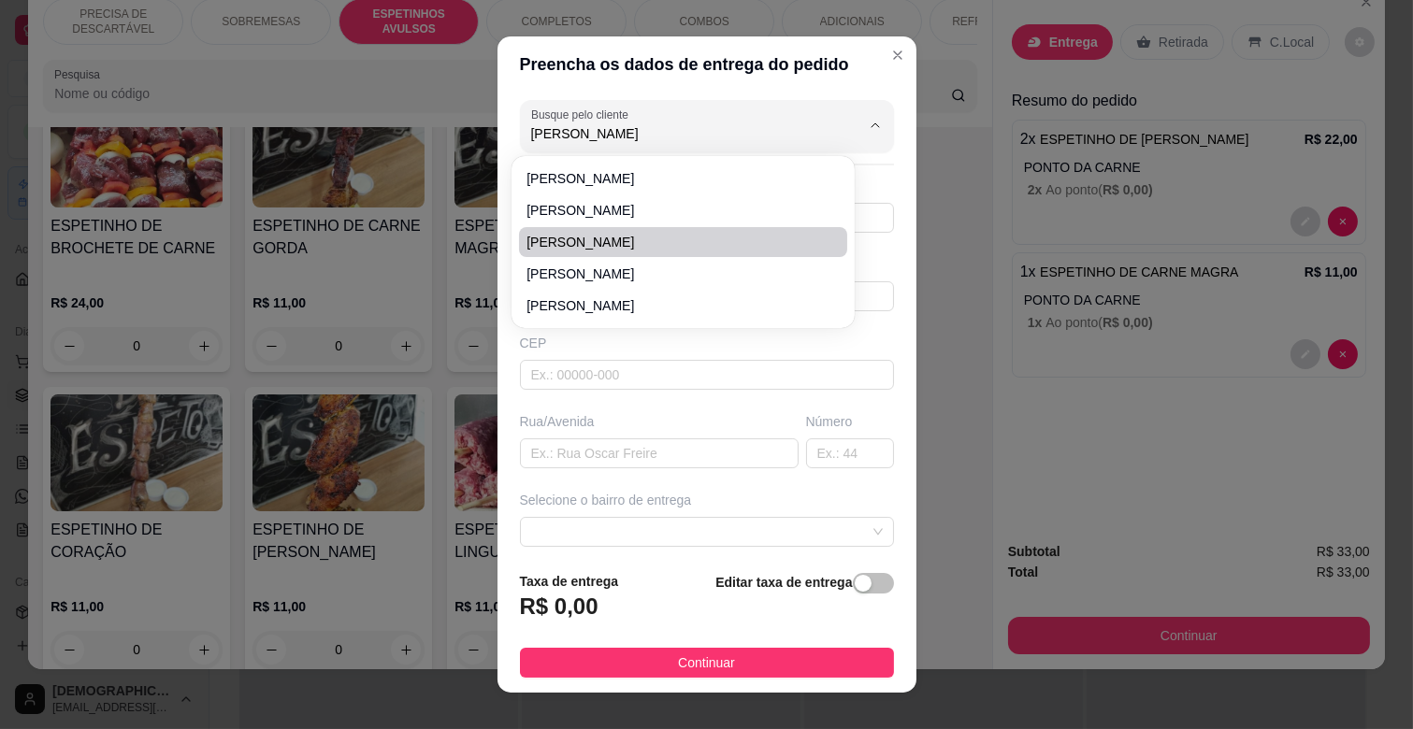
type input "daf caioba"
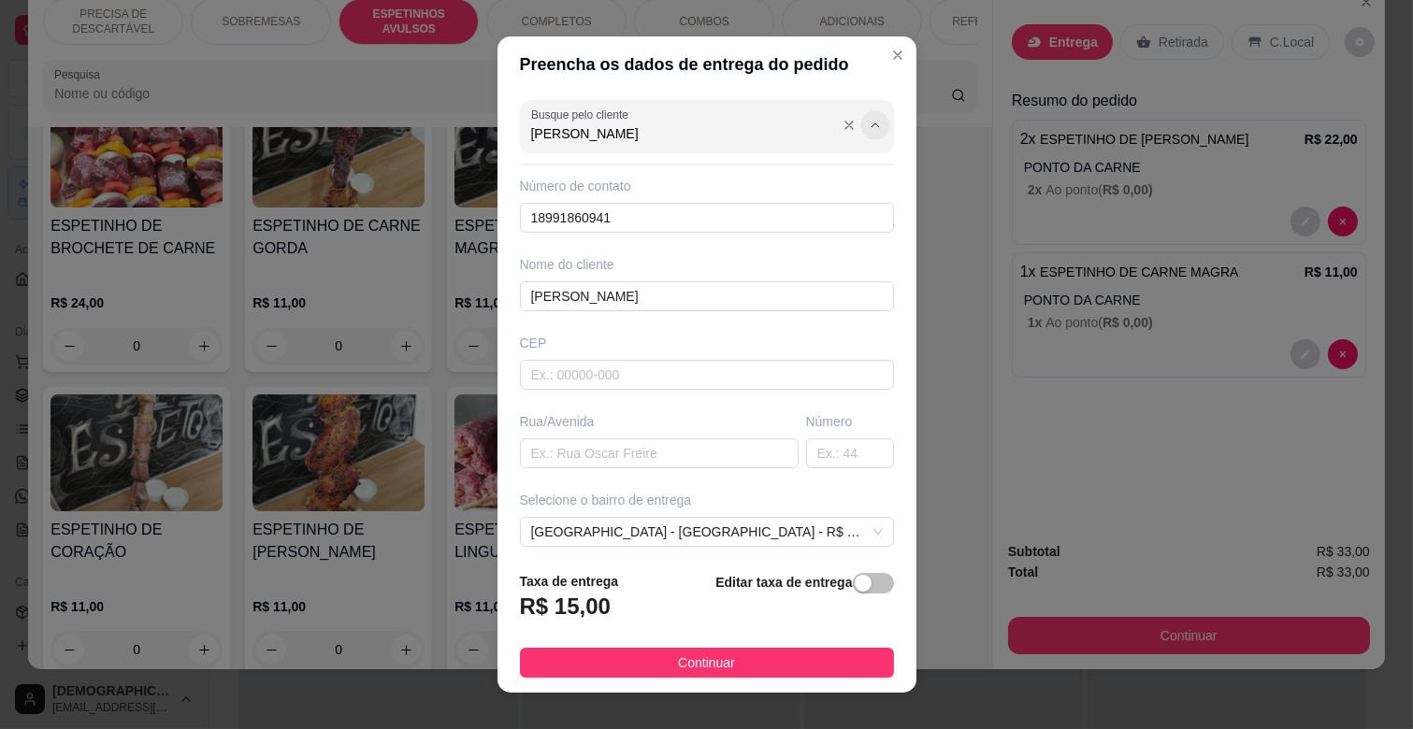
click at [868, 125] on icon "Show suggestions" at bounding box center [875, 125] width 15 height 15
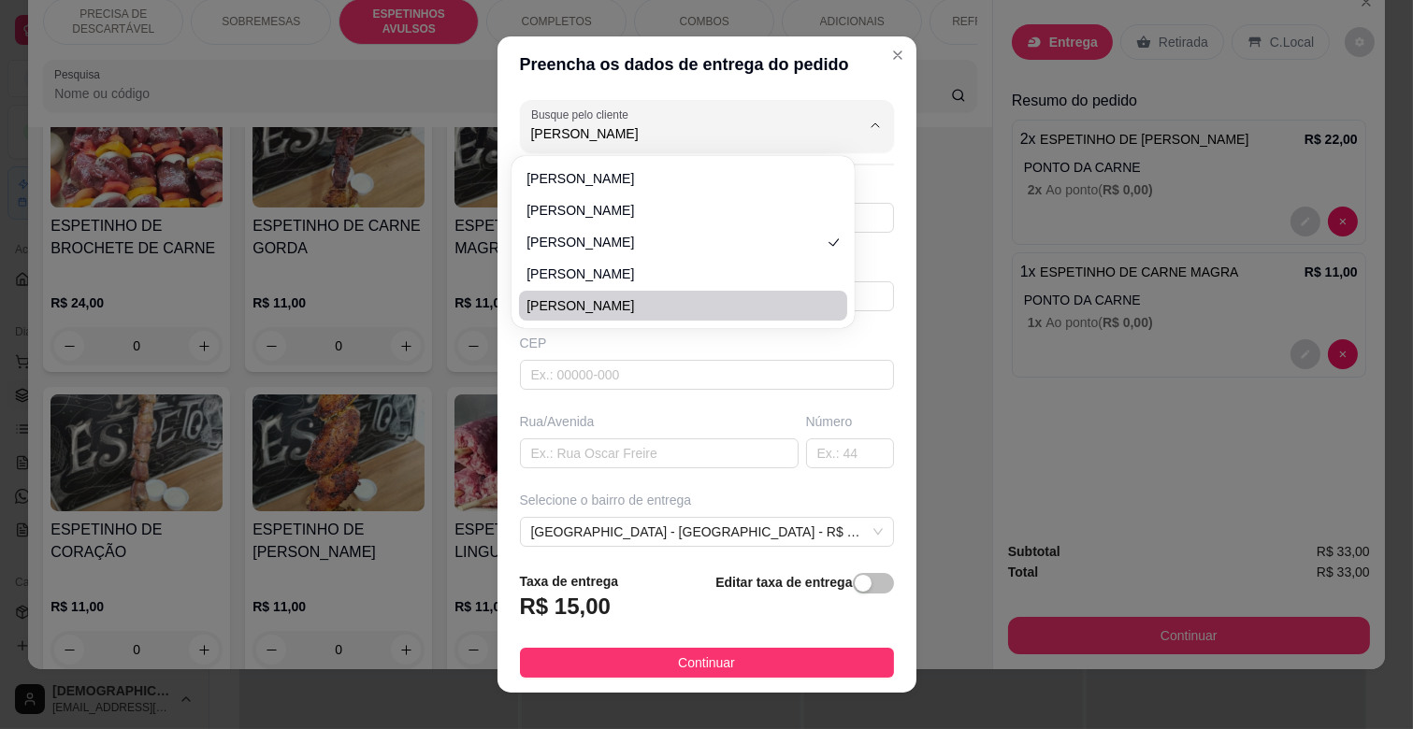
click at [612, 296] on span "[PERSON_NAME]" at bounding box center [673, 305] width 295 height 19
type input "[PERSON_NAME]"
type input "67991889234"
type input "[PERSON_NAME]"
type input "79042701"
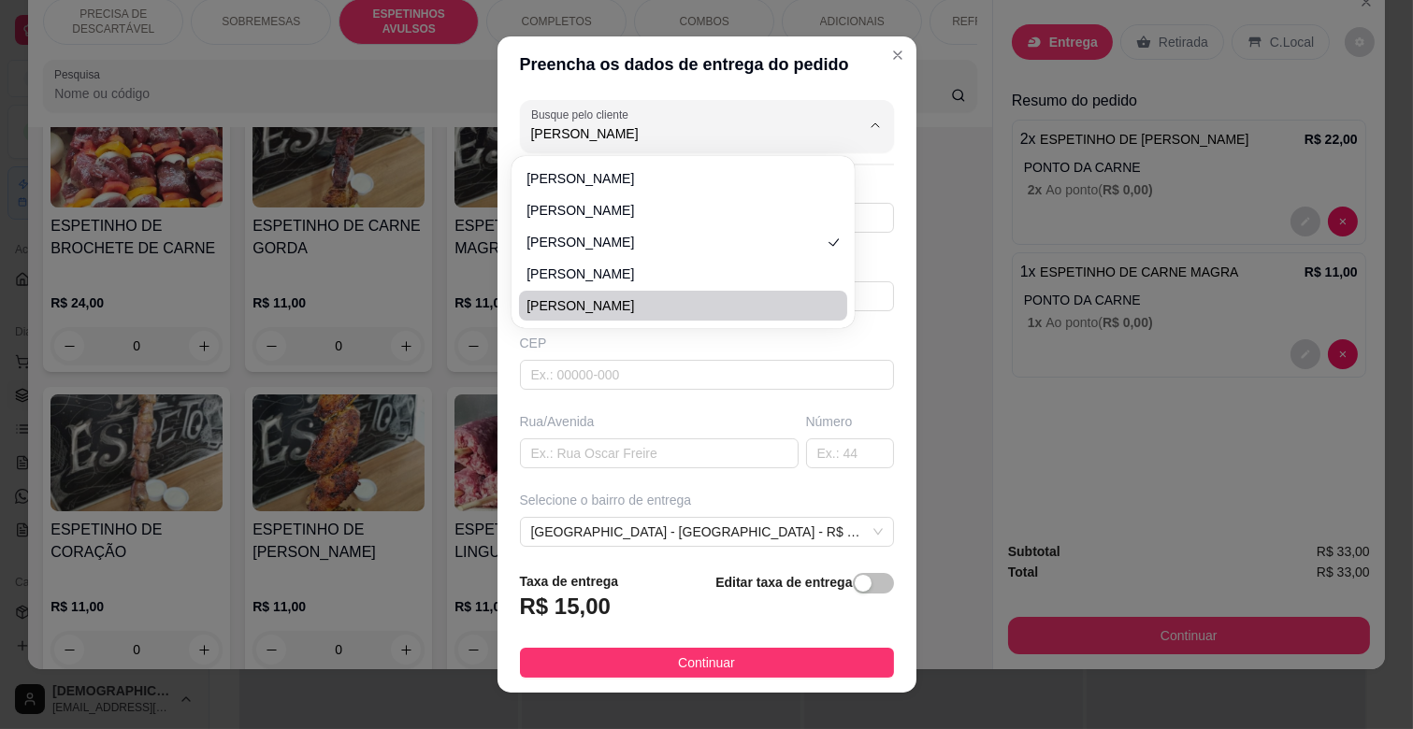
type input "Rua [PERSON_NAME] Pain"
type input "1185"
type input "CAMPO GRANDE"
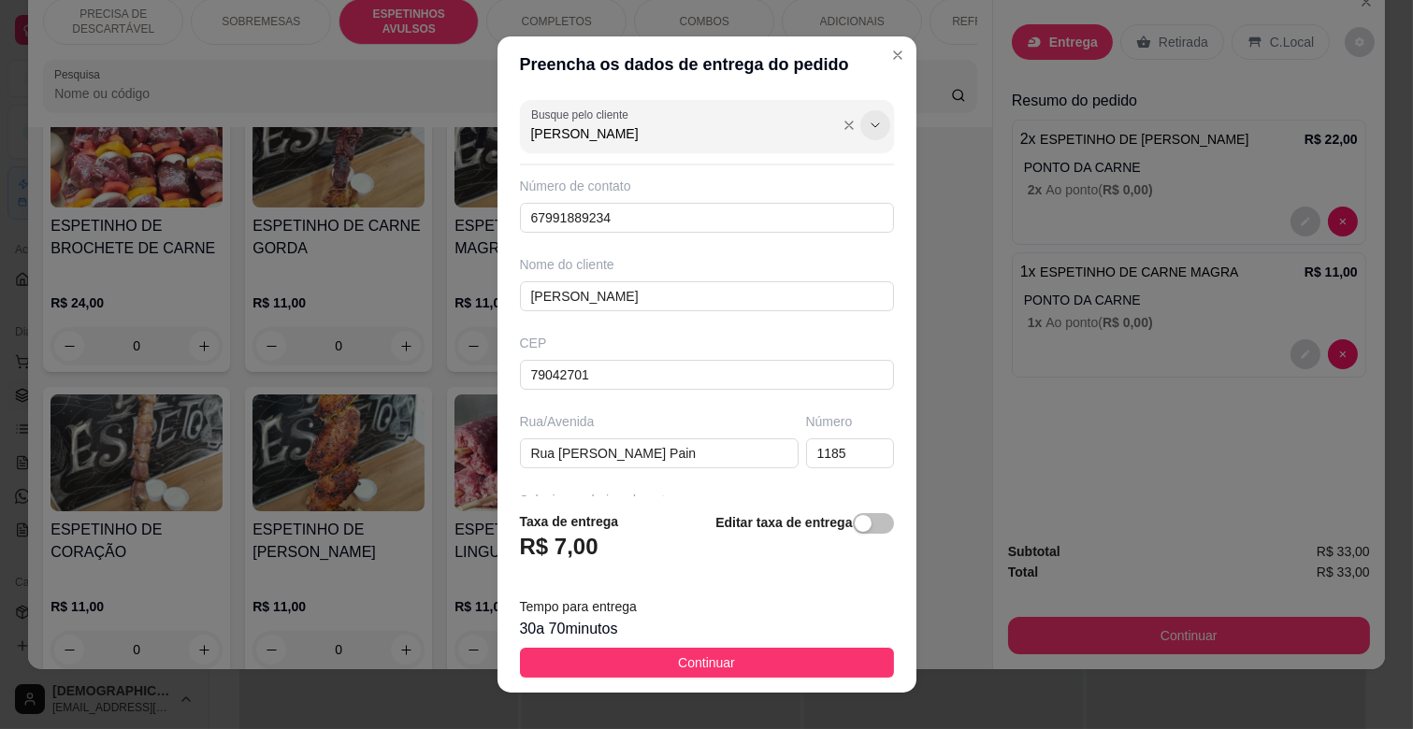
click at [868, 119] on icon "Show suggestions" at bounding box center [875, 125] width 15 height 15
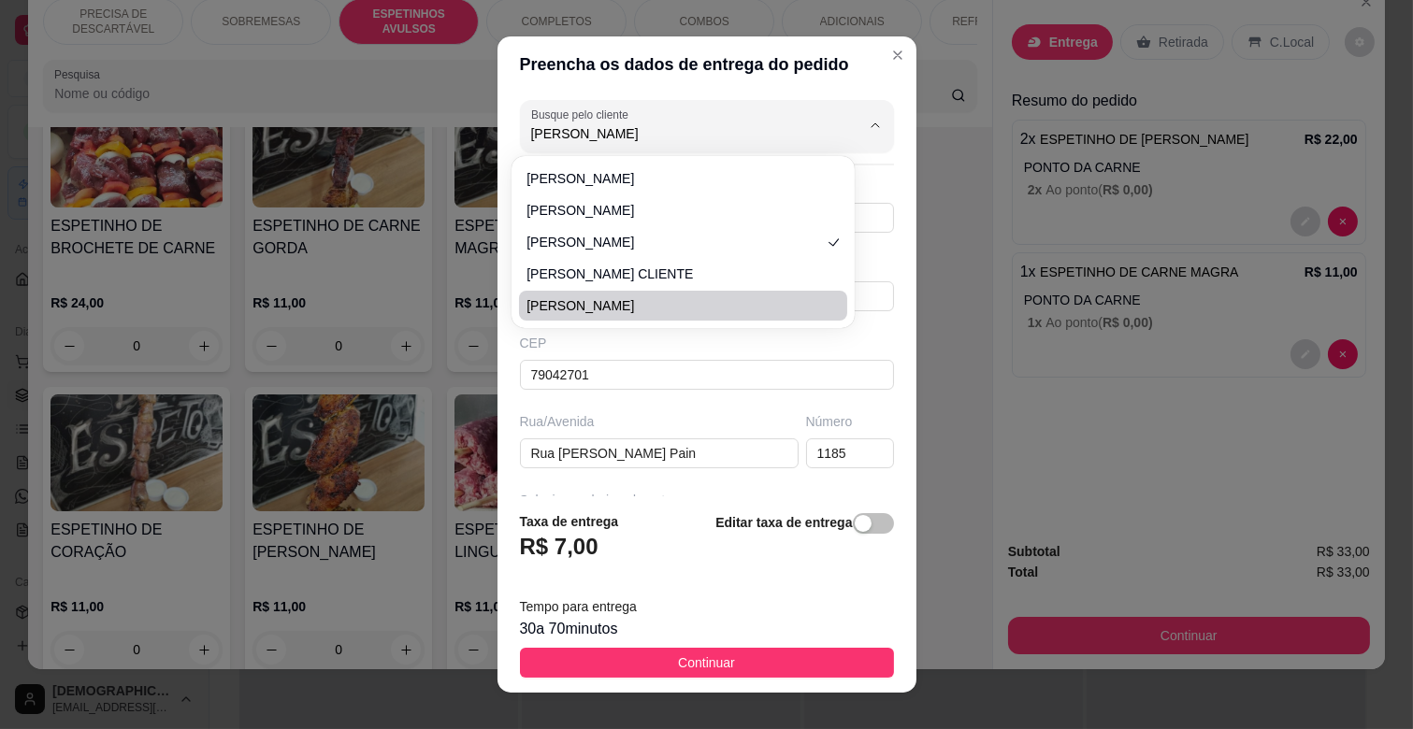
click at [598, 297] on span "[PERSON_NAME]" at bounding box center [673, 305] width 295 height 19
type input "67996889951"
type input "UPA TIRADENTES"
type input "0"
type input "CAMPO GRANDE"
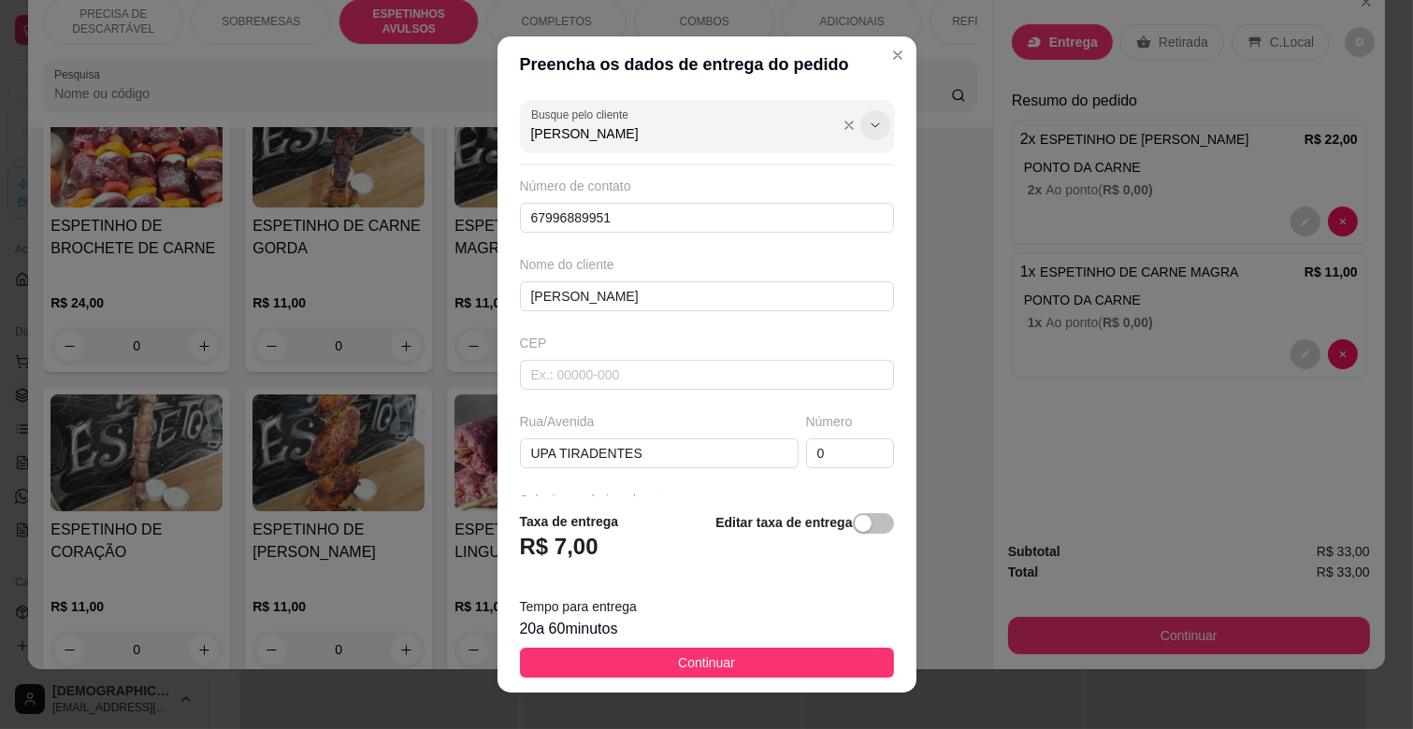
click at [868, 128] on icon "Show suggestions" at bounding box center [875, 125] width 15 height 15
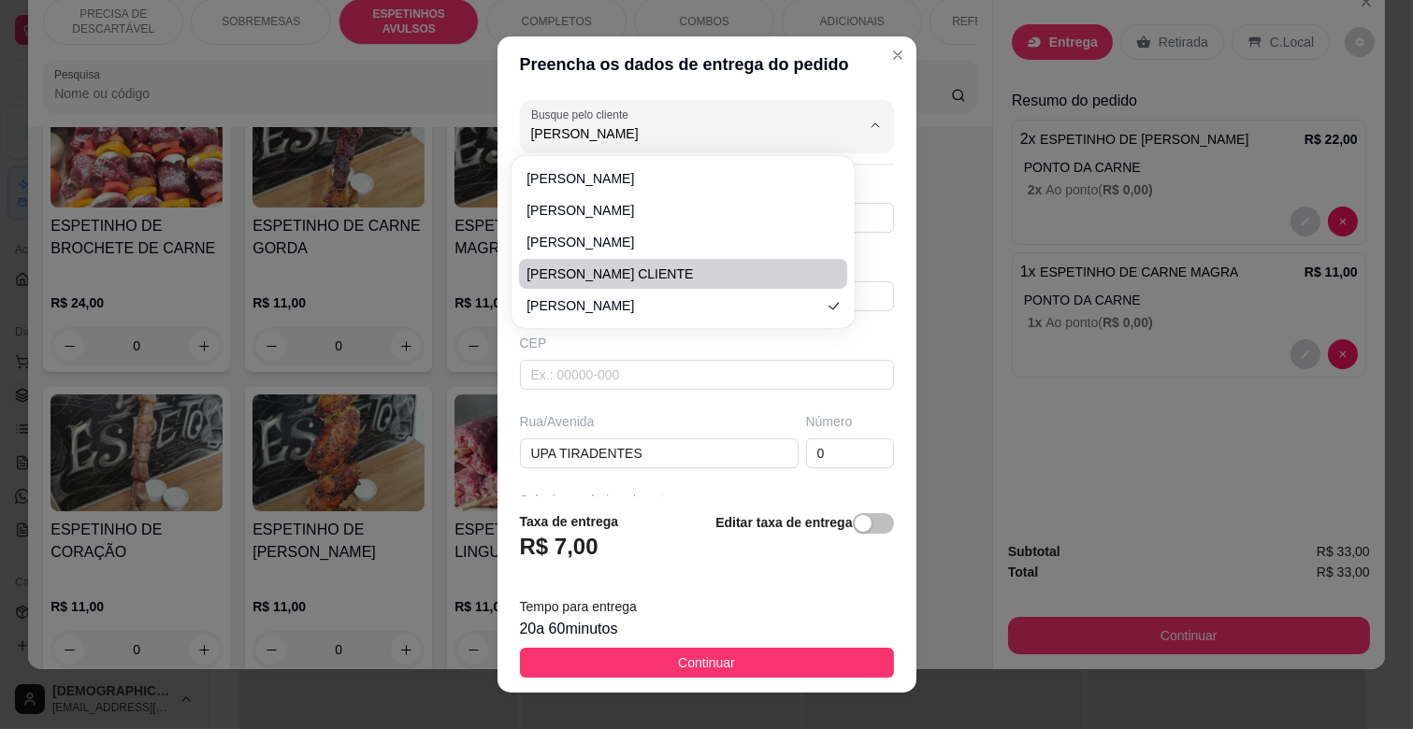
click at [605, 267] on span "[PERSON_NAME] CLIENTE" at bounding box center [673, 274] width 295 height 19
type input "[PERSON_NAME] CLIENTE"
type input "11940171068"
type input "[PERSON_NAME] CLIENTE"
type input "RUA [PERSON_NAME]"
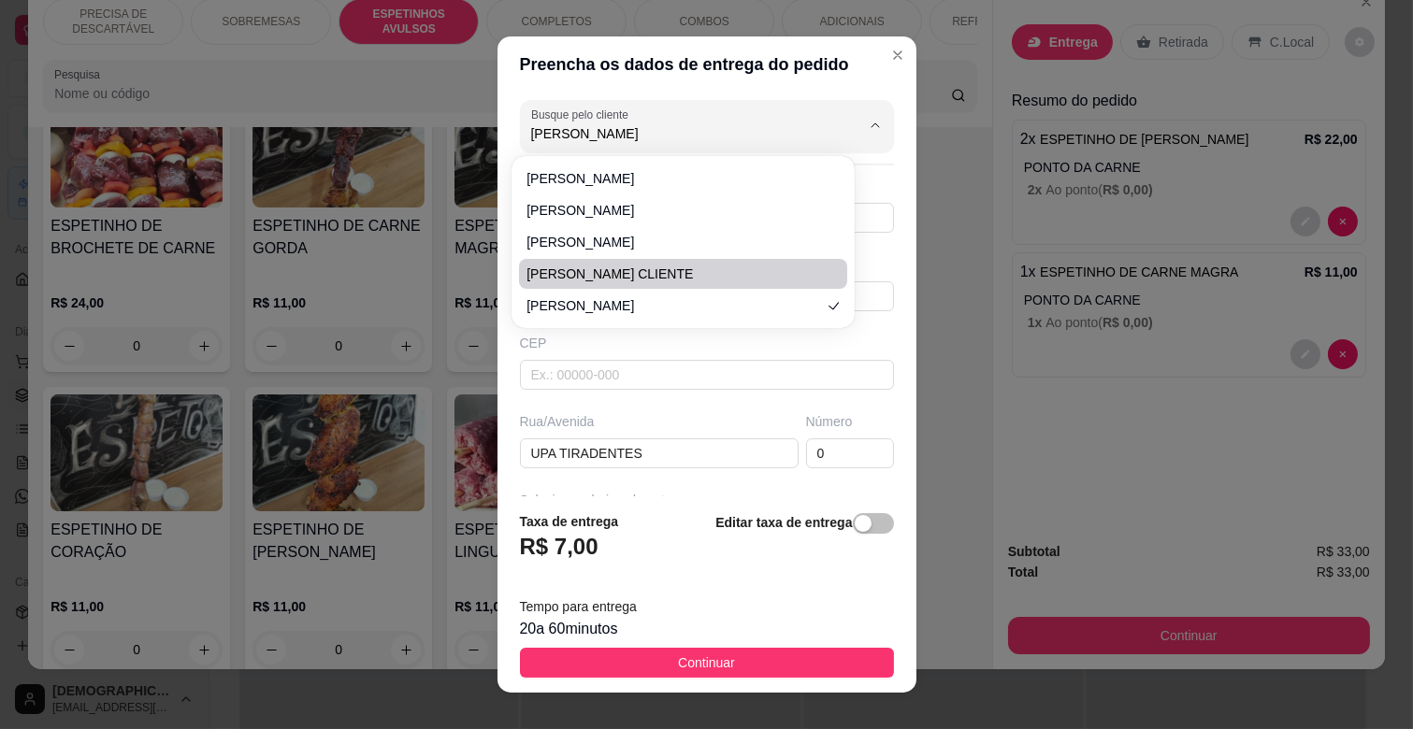
type input "668"
type input "CAMPO GRANDE"
type input "NA [GEOGRAPHIC_DATA]"
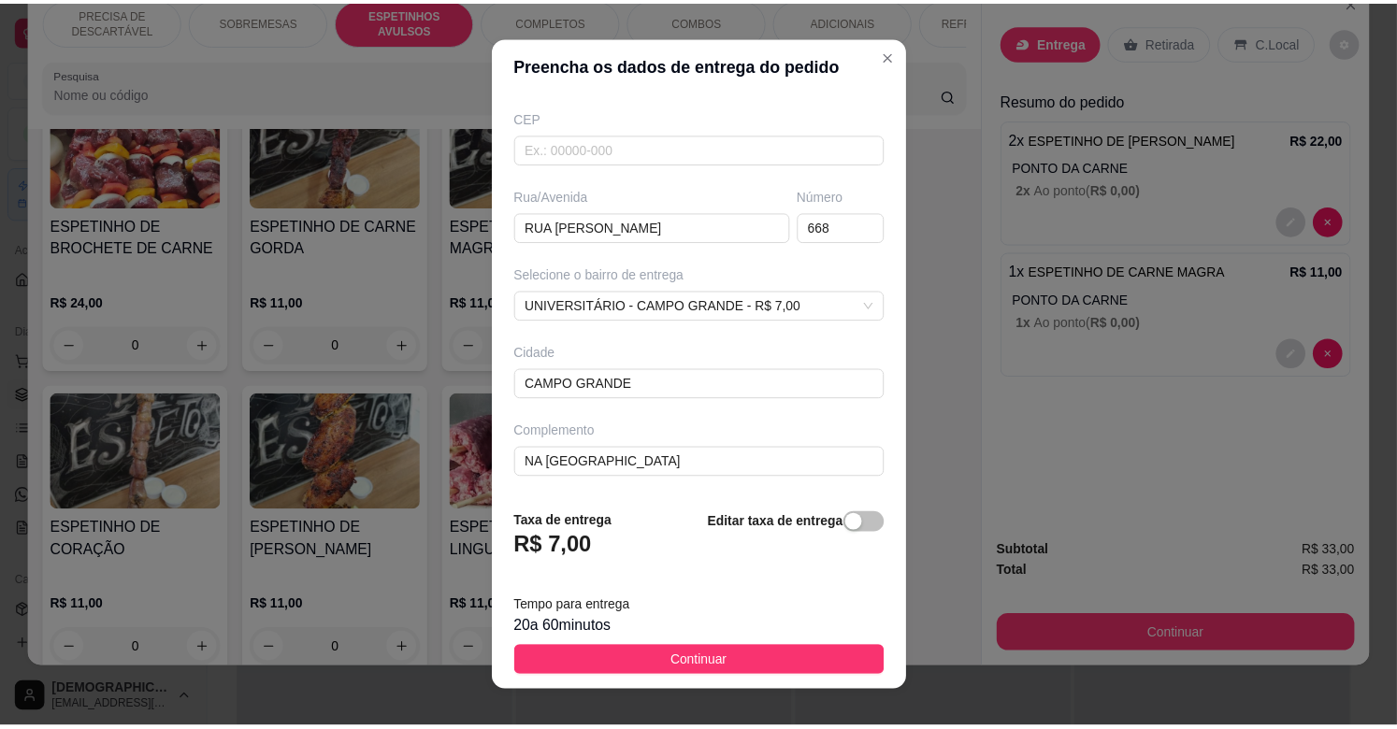
scroll to position [23, 0]
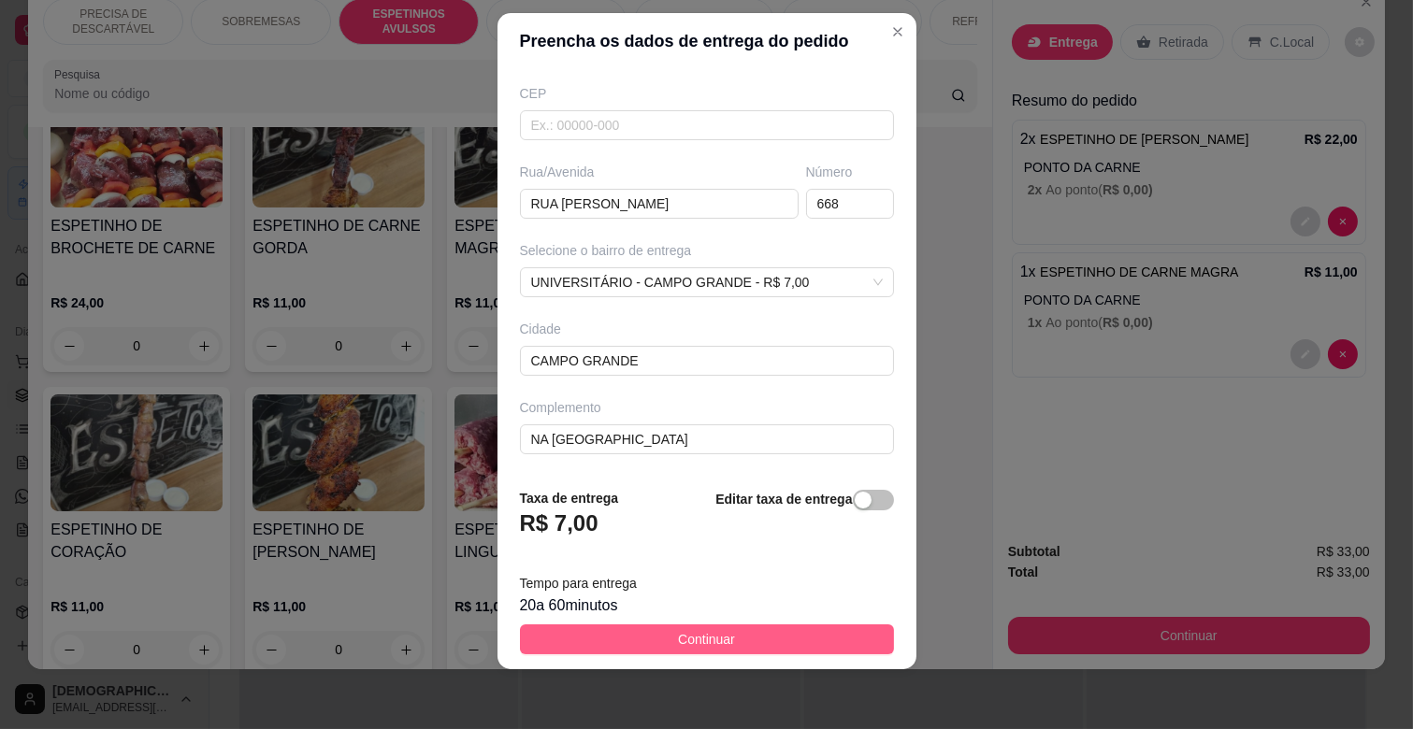
click at [757, 631] on button "Continuar" at bounding box center [707, 640] width 374 height 30
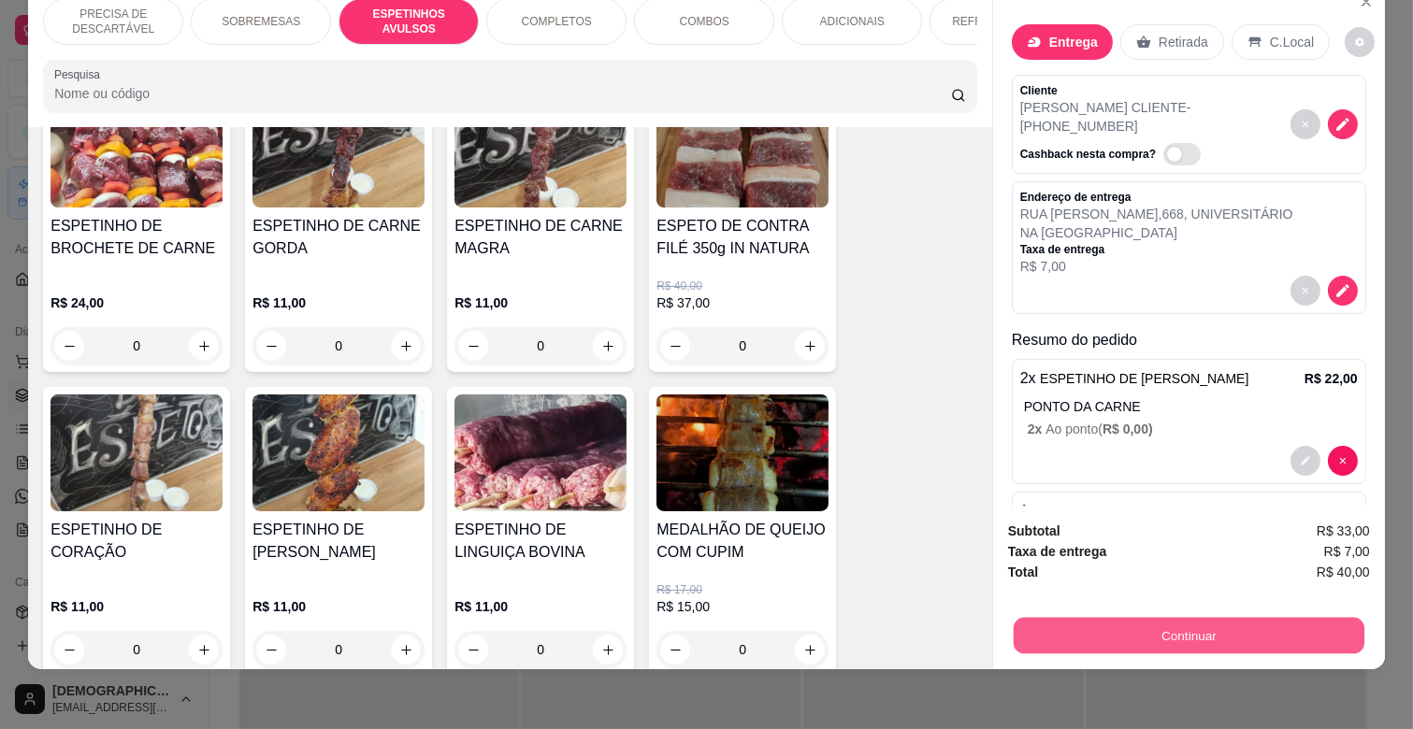
click at [1155, 620] on button "Continuar" at bounding box center [1189, 635] width 351 height 36
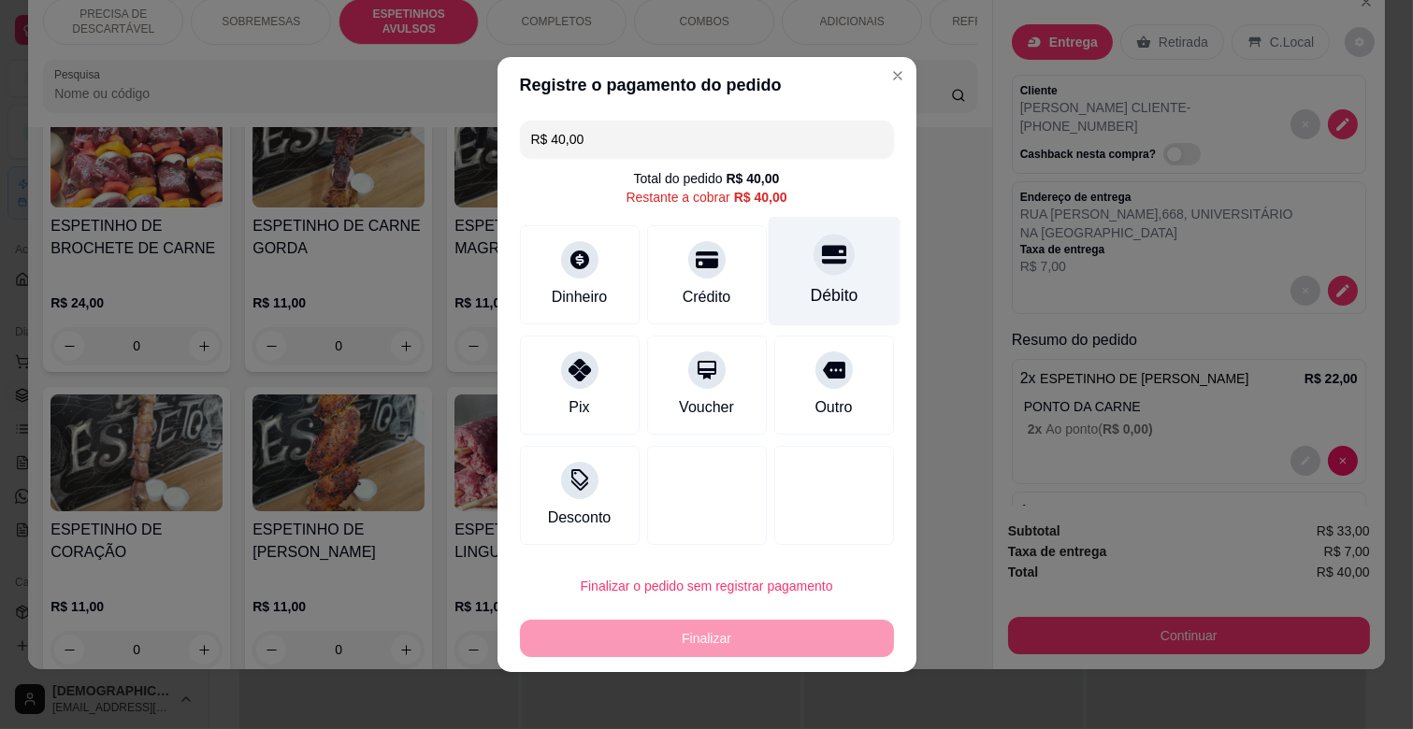
click at [823, 281] on div "Débito" at bounding box center [834, 271] width 132 height 109
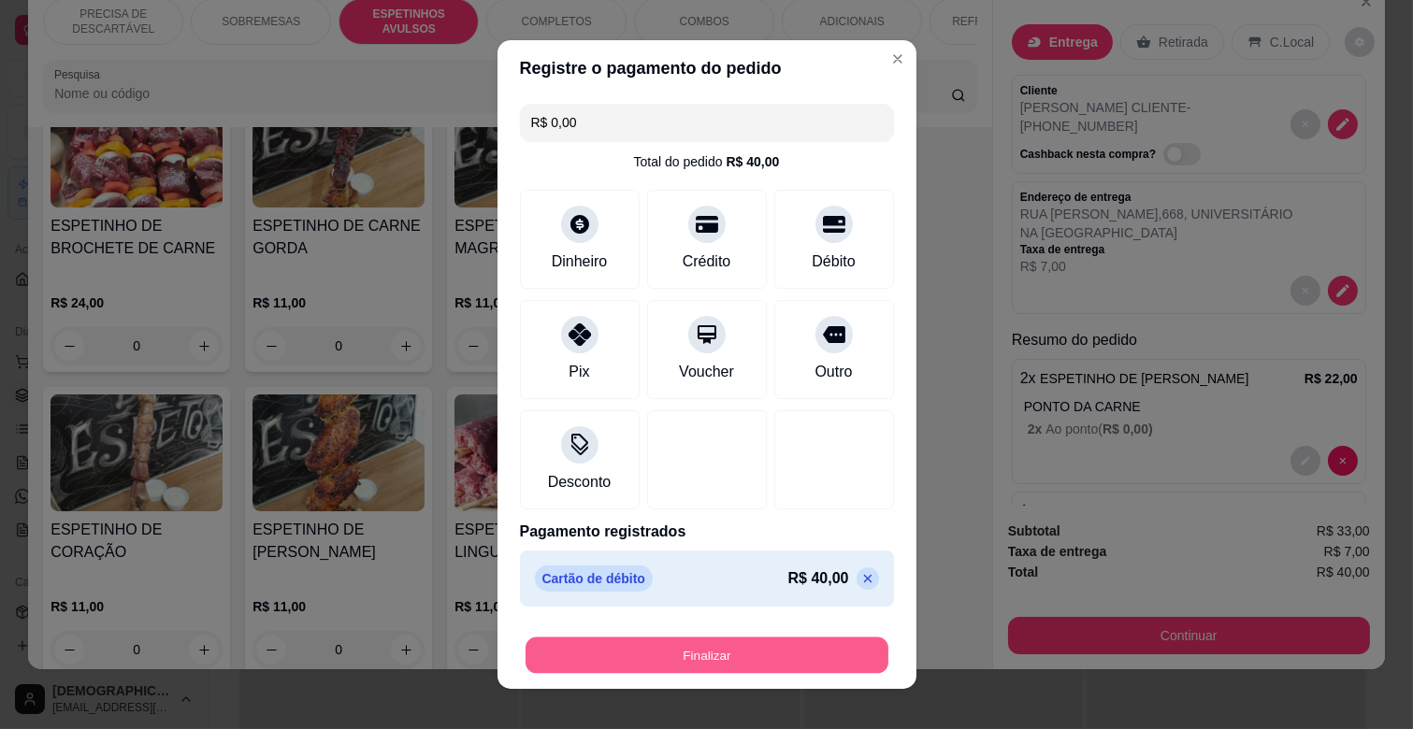
click at [715, 658] on button "Finalizar" at bounding box center [706, 656] width 363 height 36
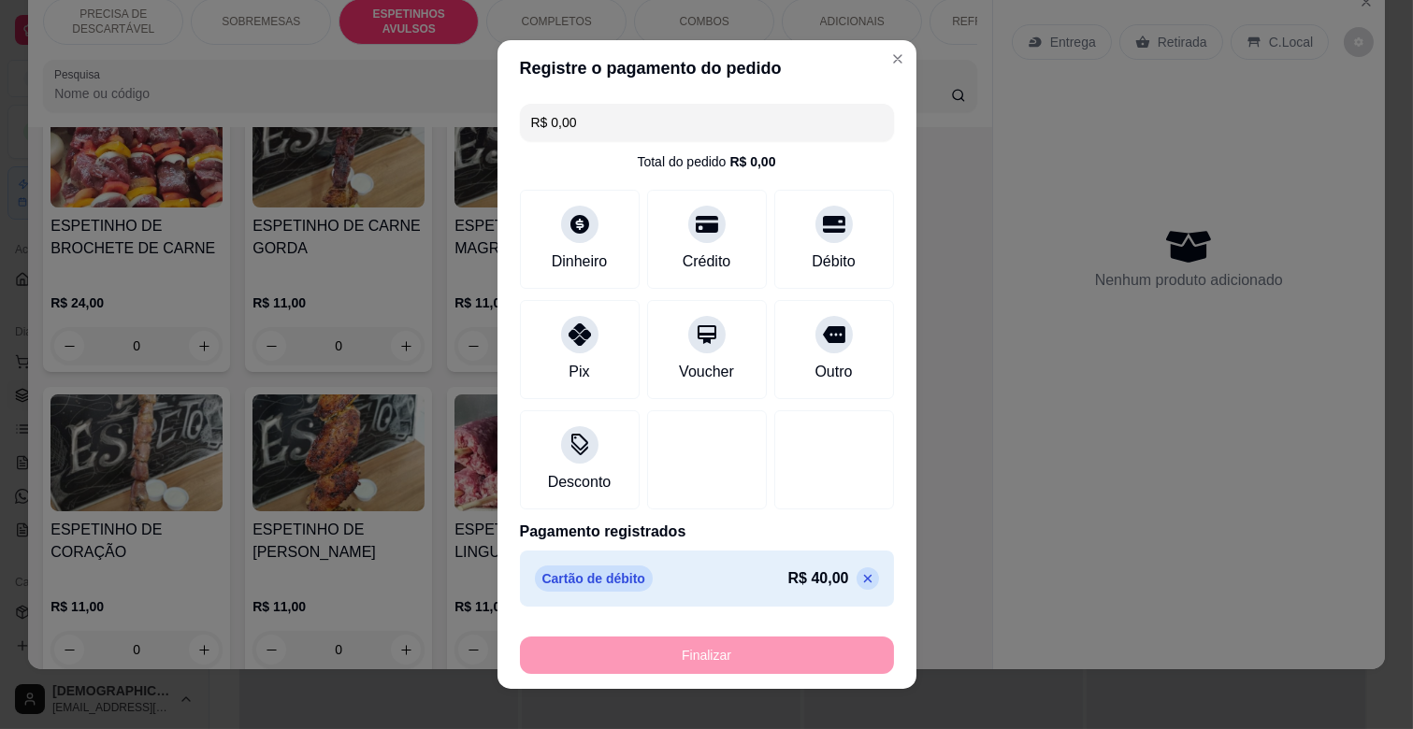
type input "-R$ 40,00"
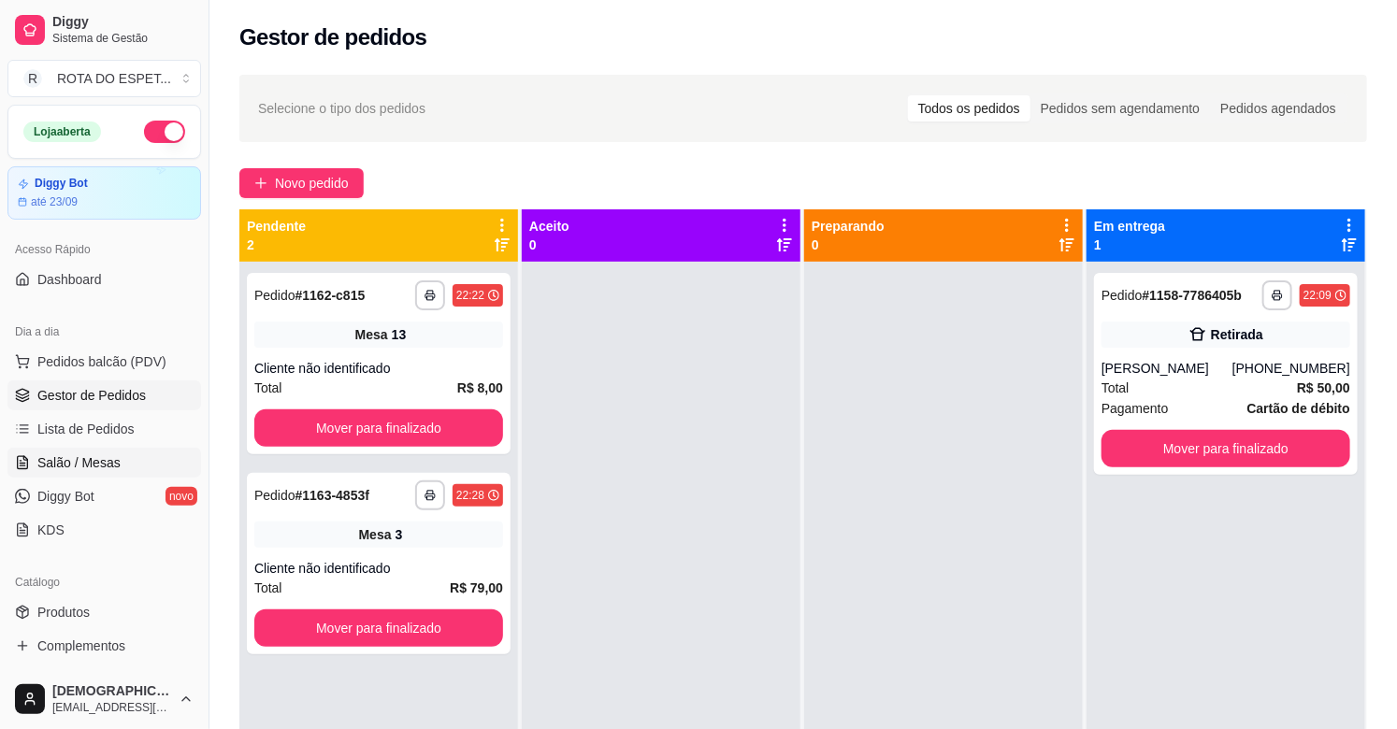
click at [101, 456] on span "Salão / Mesas" at bounding box center [78, 462] width 83 height 19
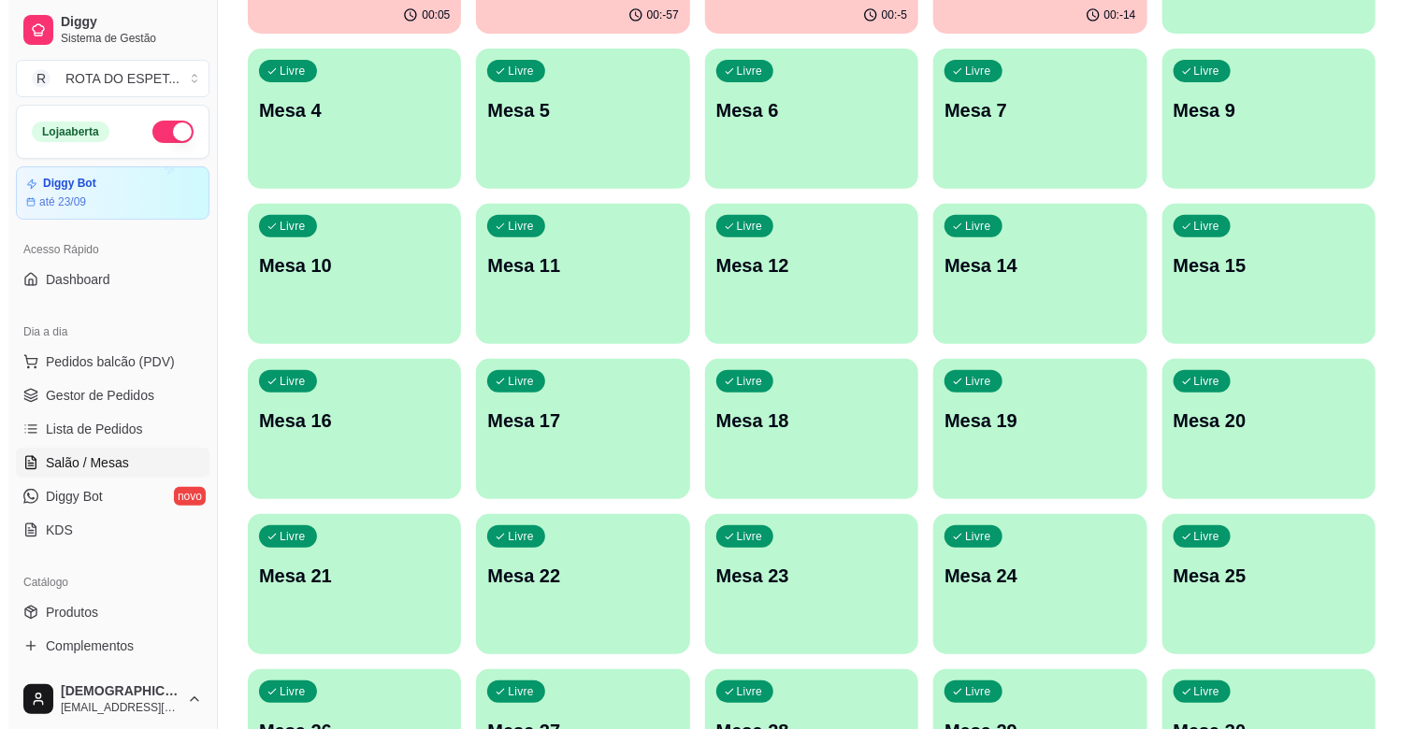
scroll to position [311, 0]
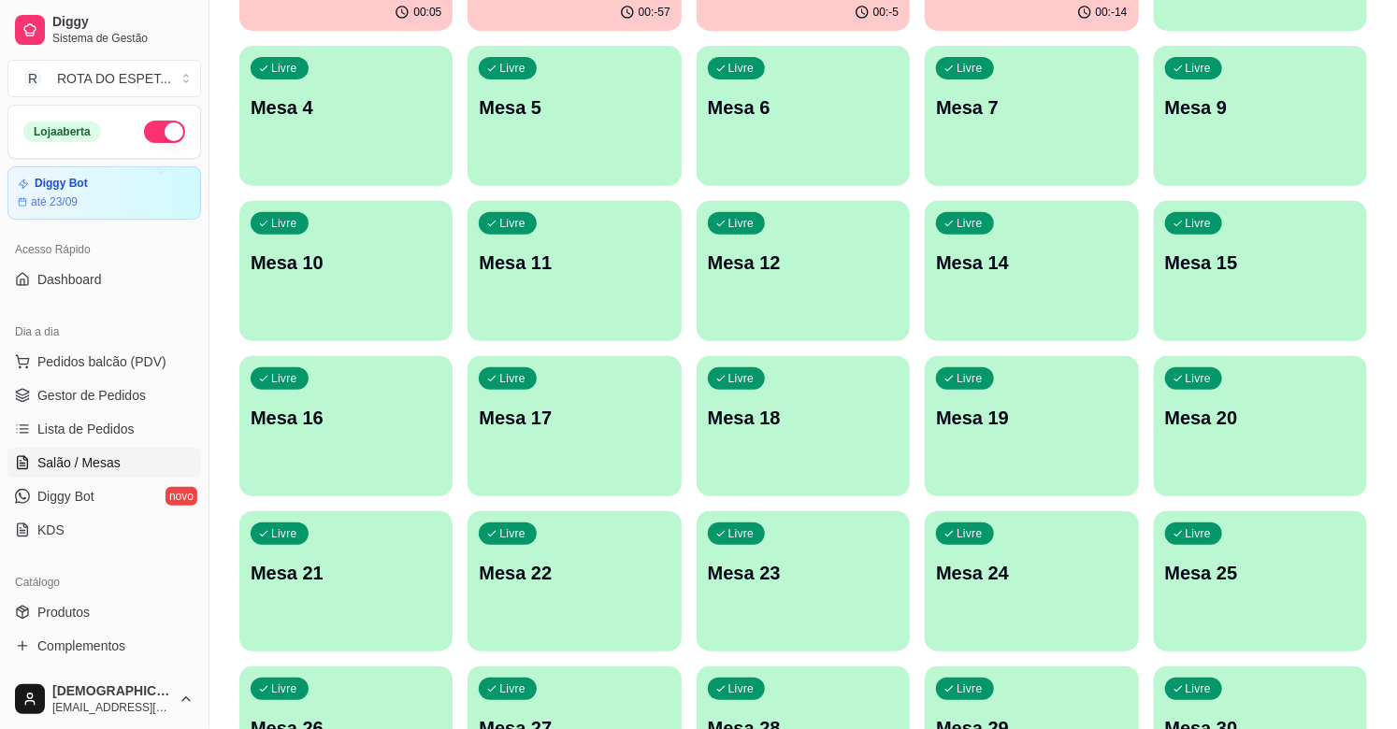
click at [1256, 417] on p "Mesa 20" at bounding box center [1260, 418] width 191 height 26
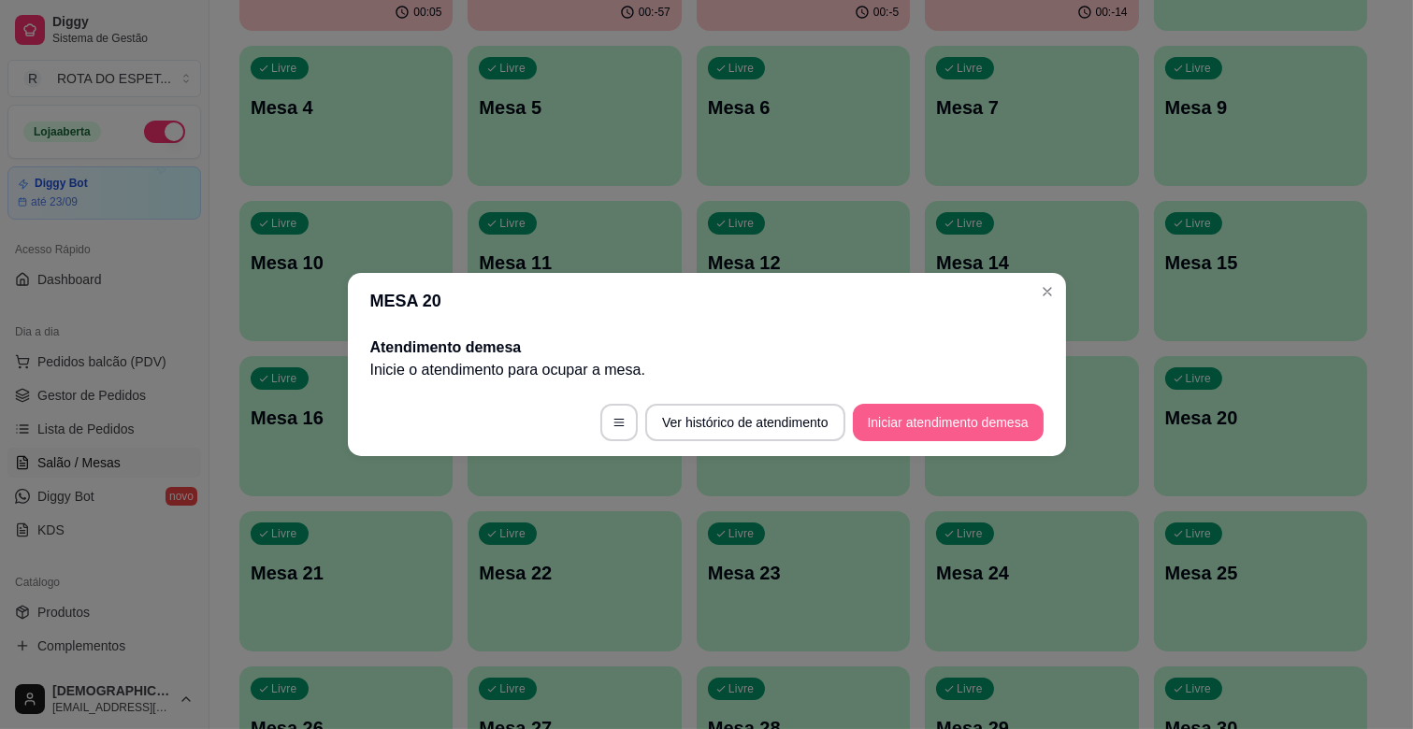
click at [968, 424] on button "Iniciar atendimento de mesa" at bounding box center [948, 422] width 191 height 37
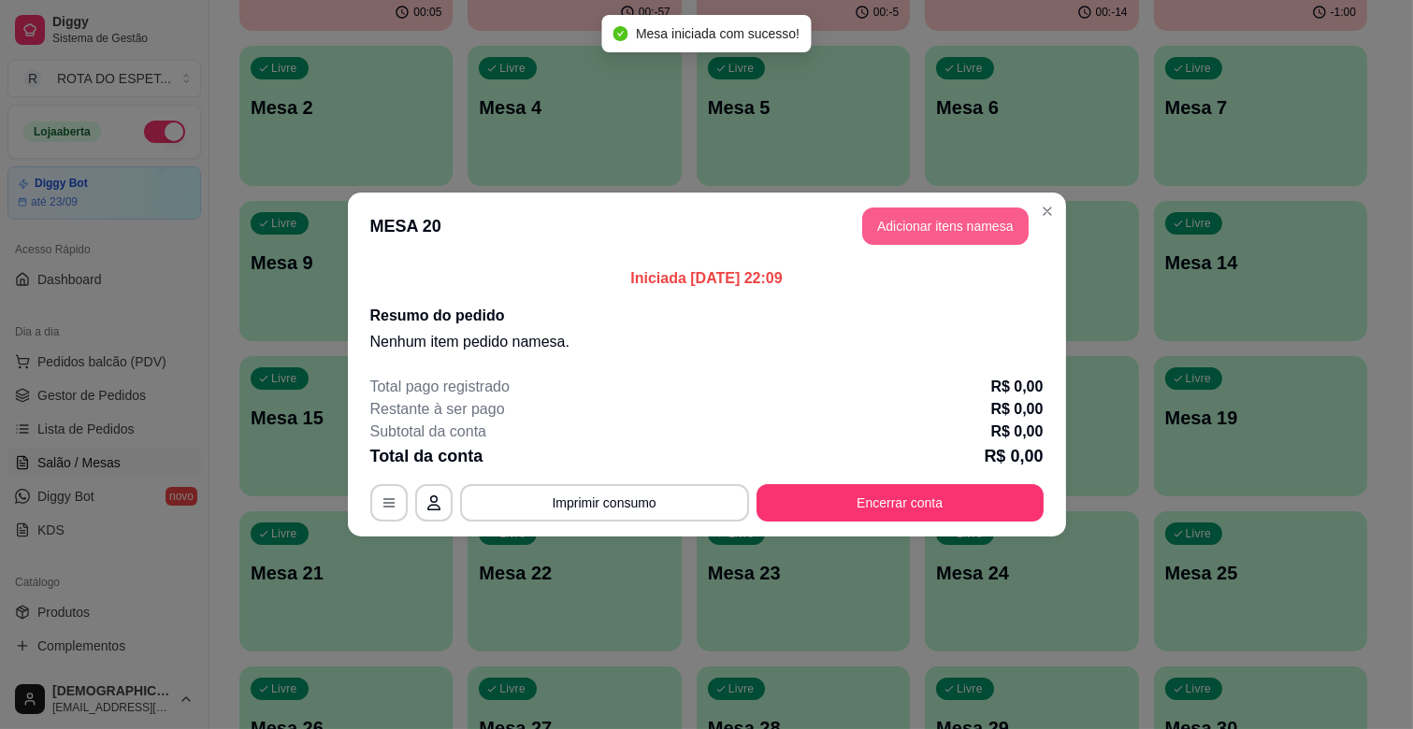
click at [954, 221] on button "Adicionar itens na mesa" at bounding box center [945, 226] width 166 height 37
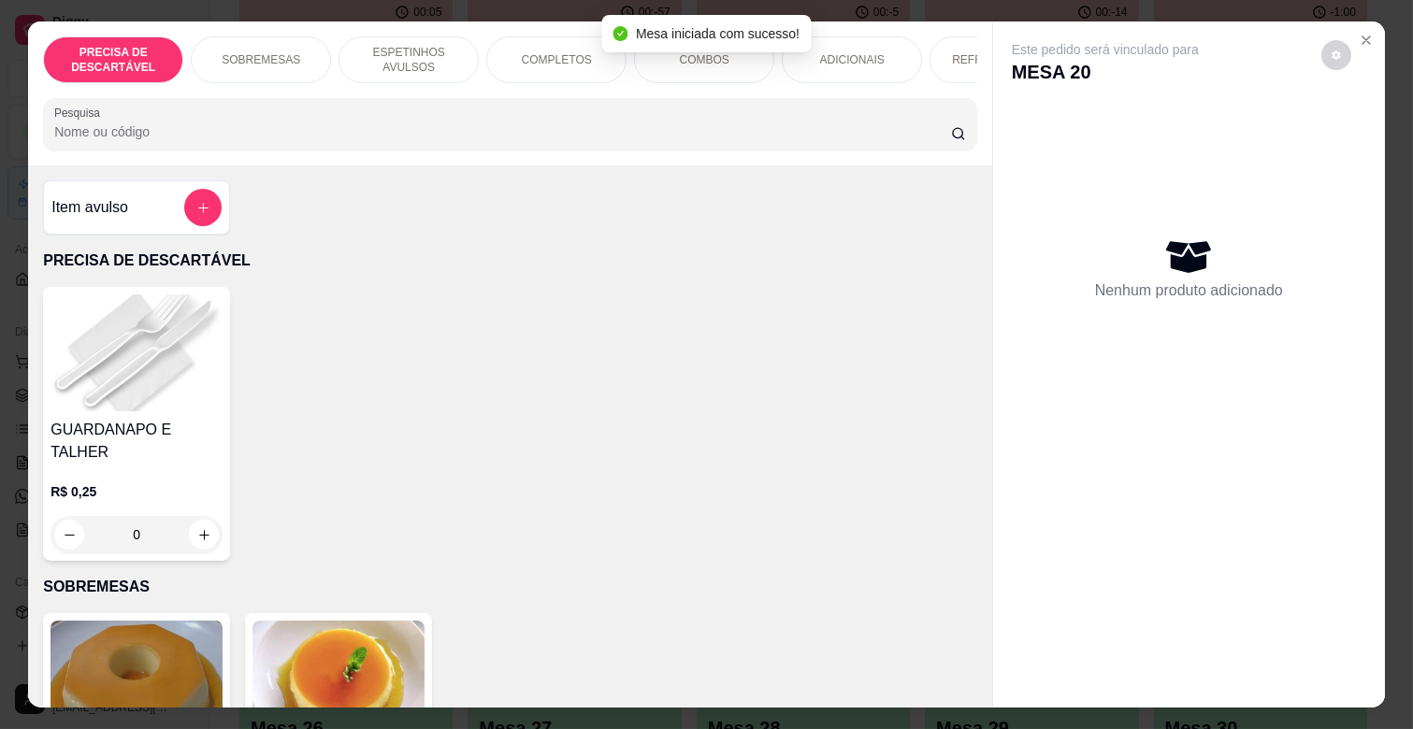
click at [445, 58] on p "ESPETINHOS AVULSOS" at bounding box center [408, 60] width 108 height 30
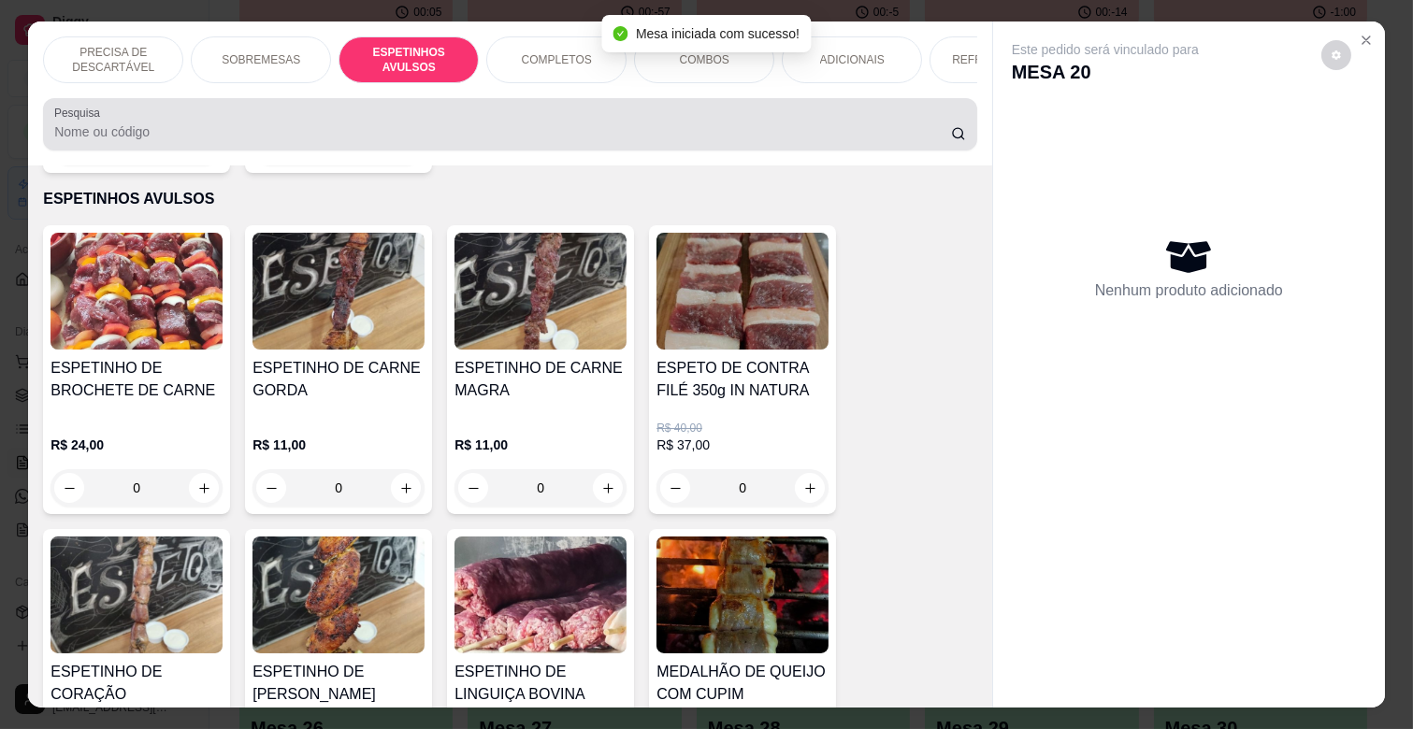
scroll to position [45, 0]
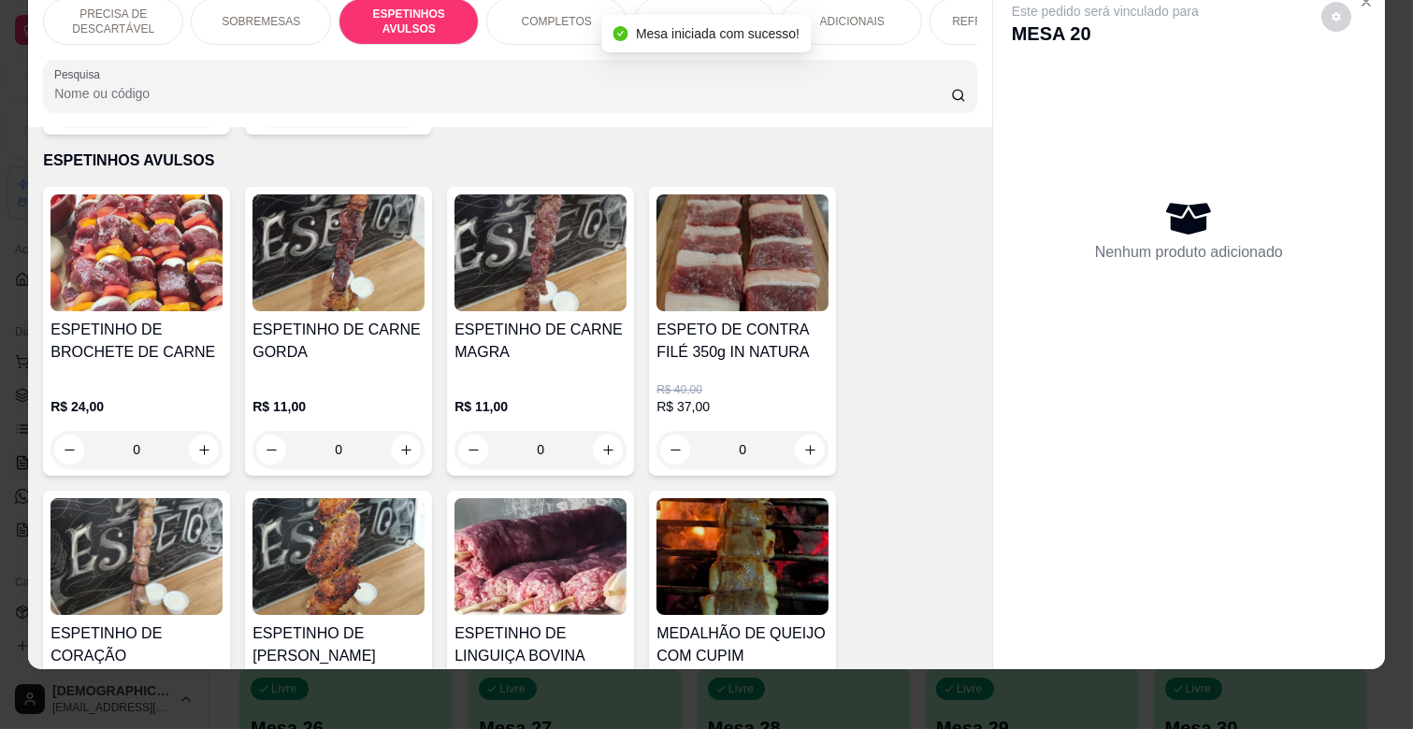
click at [529, 329] on h4 "ESPETINHO DE CARNE MAGRA" at bounding box center [540, 341] width 172 height 45
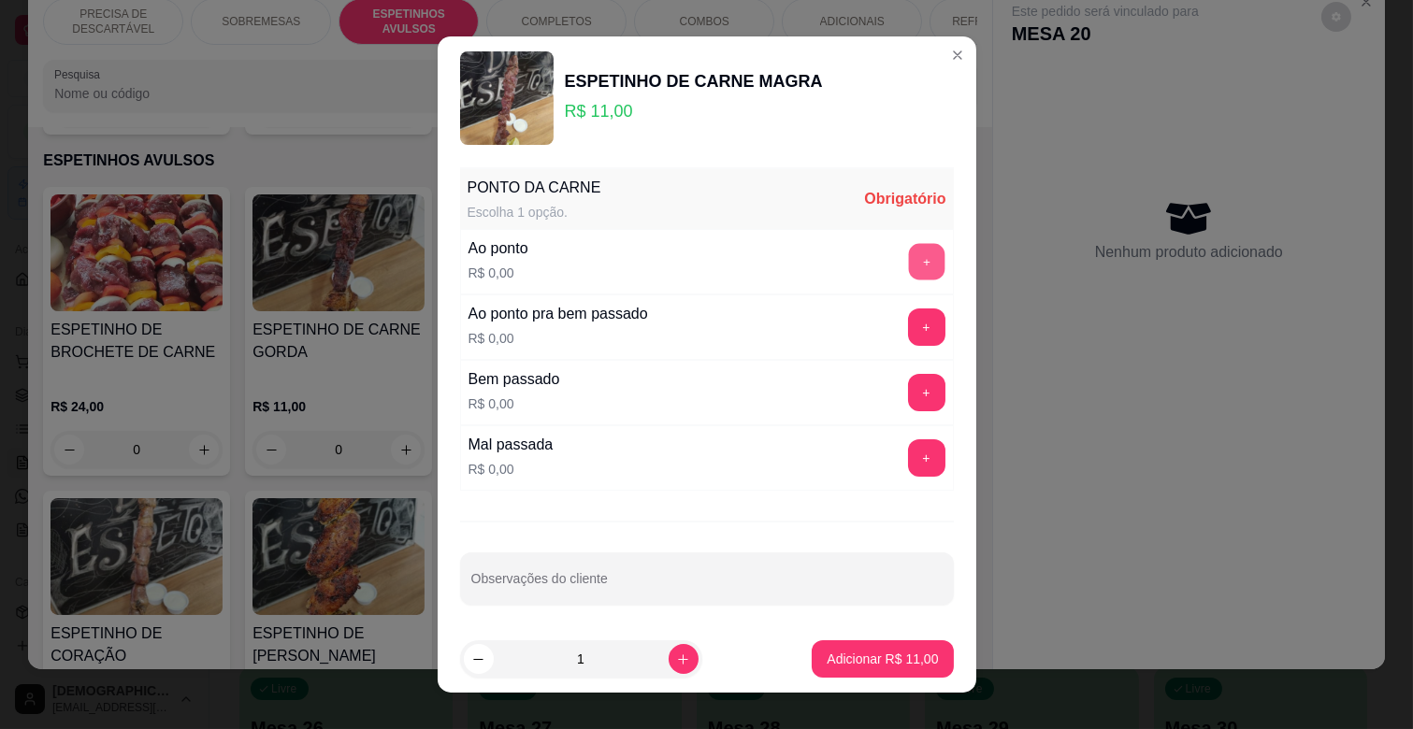
click at [908, 266] on button "+" at bounding box center [926, 262] width 36 height 36
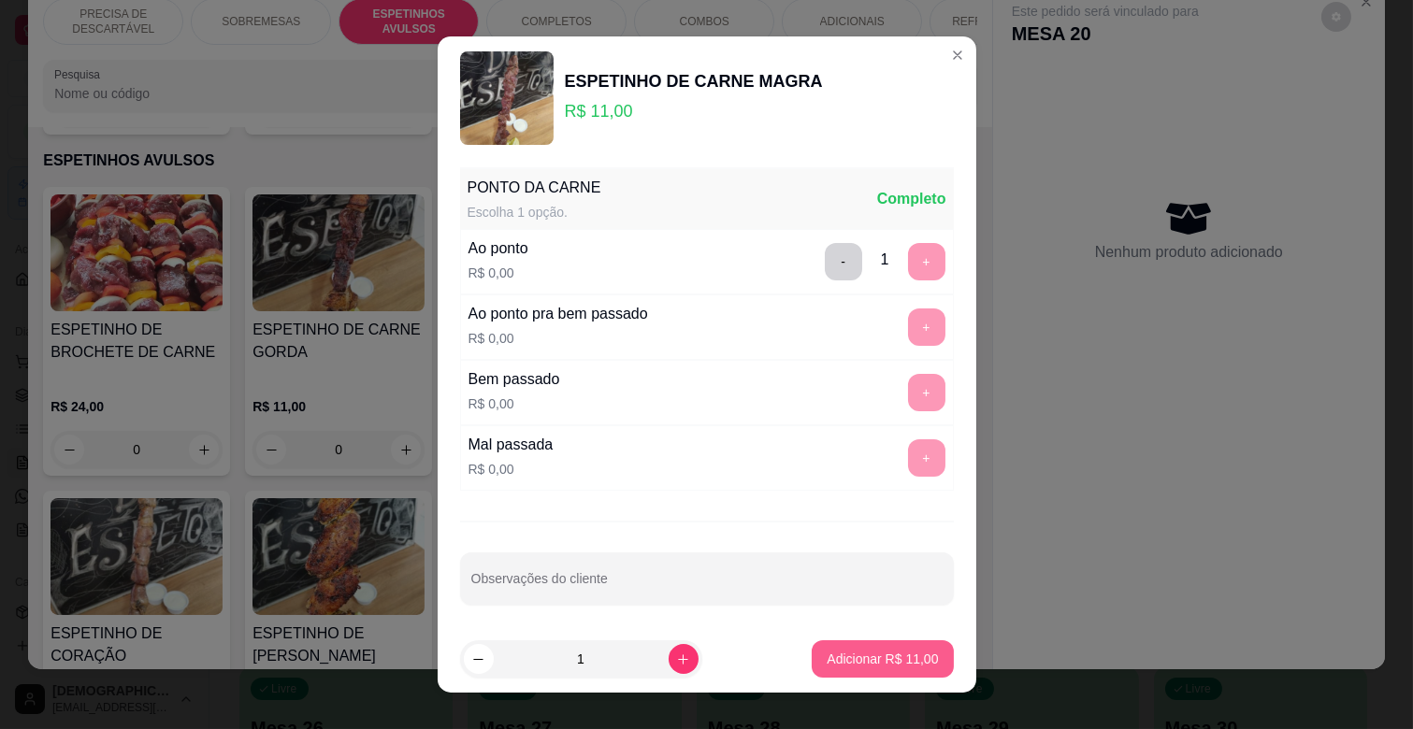
click at [877, 655] on p "Adicionar R$ 11,00" at bounding box center [882, 659] width 111 height 19
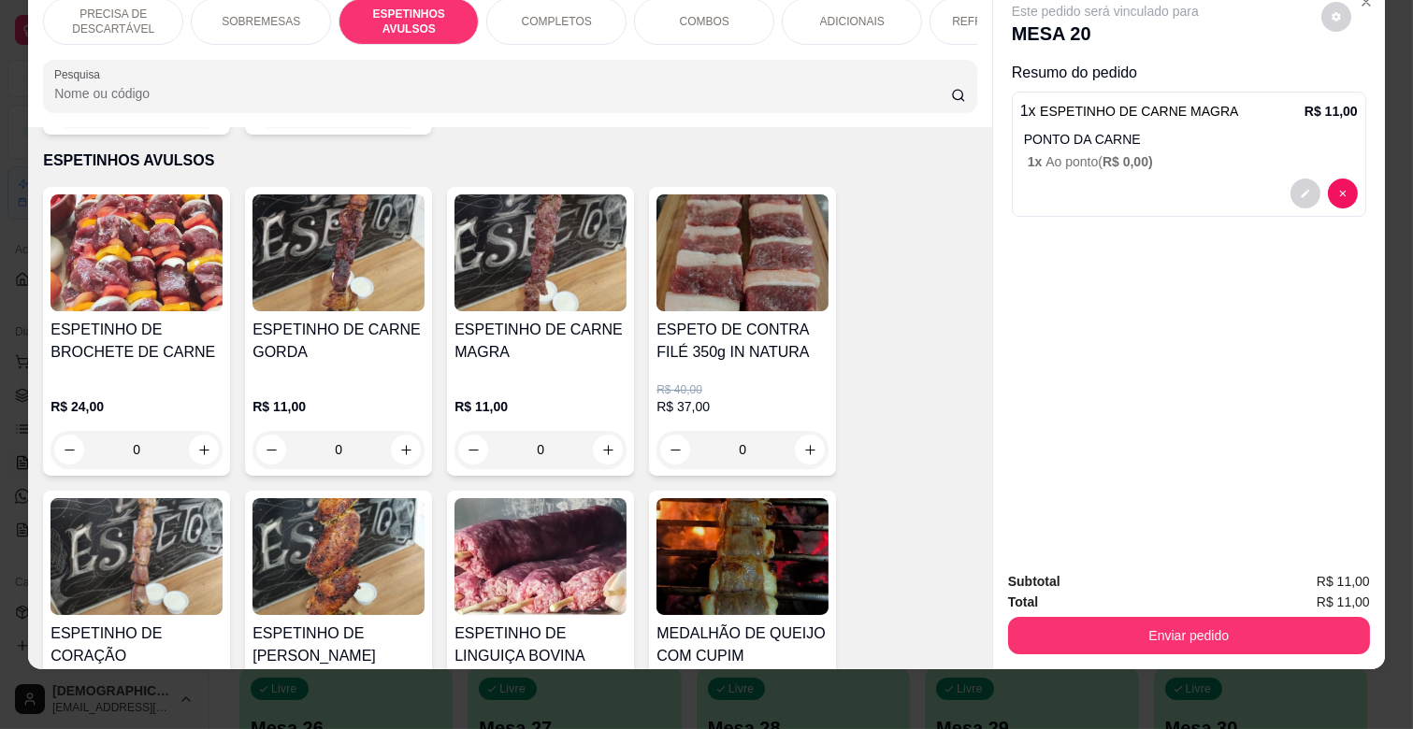
click at [521, 554] on img at bounding box center [540, 556] width 172 height 117
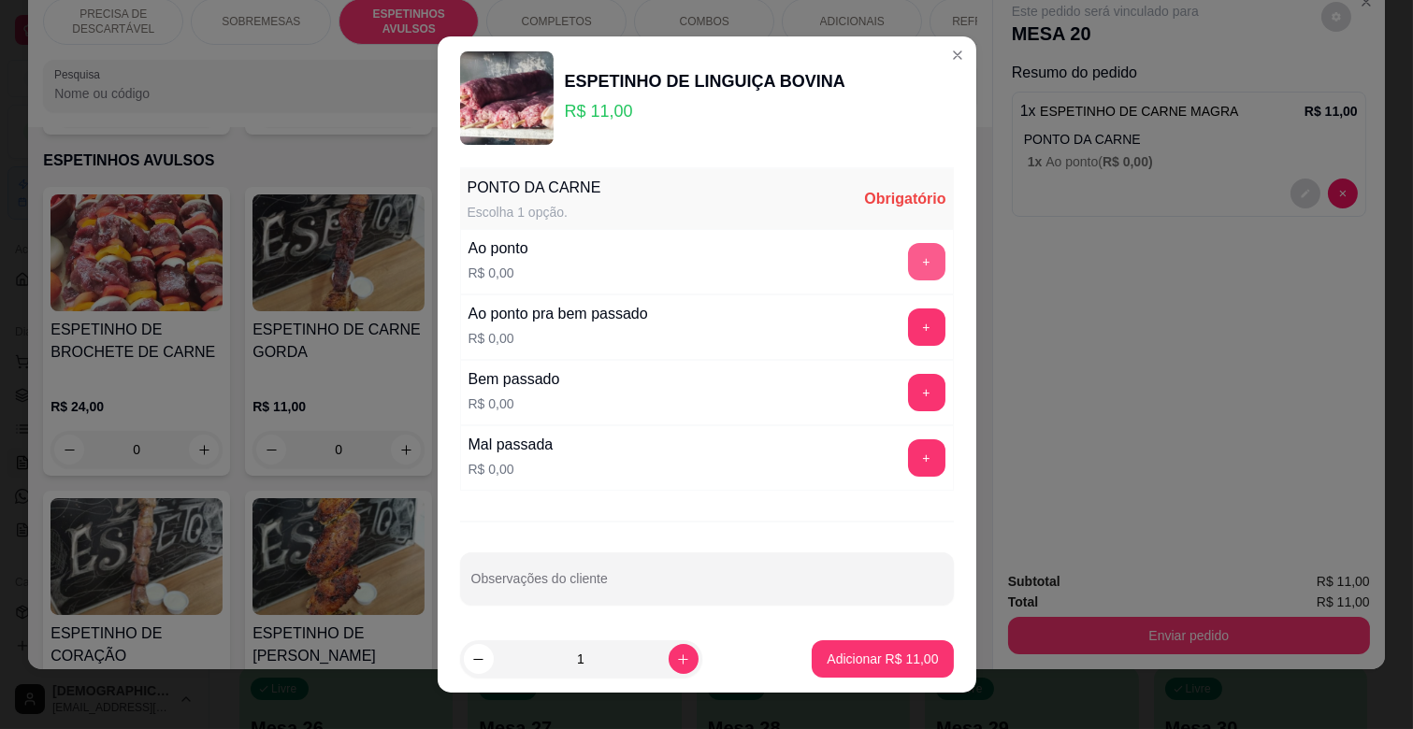
click at [908, 258] on button "+" at bounding box center [926, 261] width 37 height 37
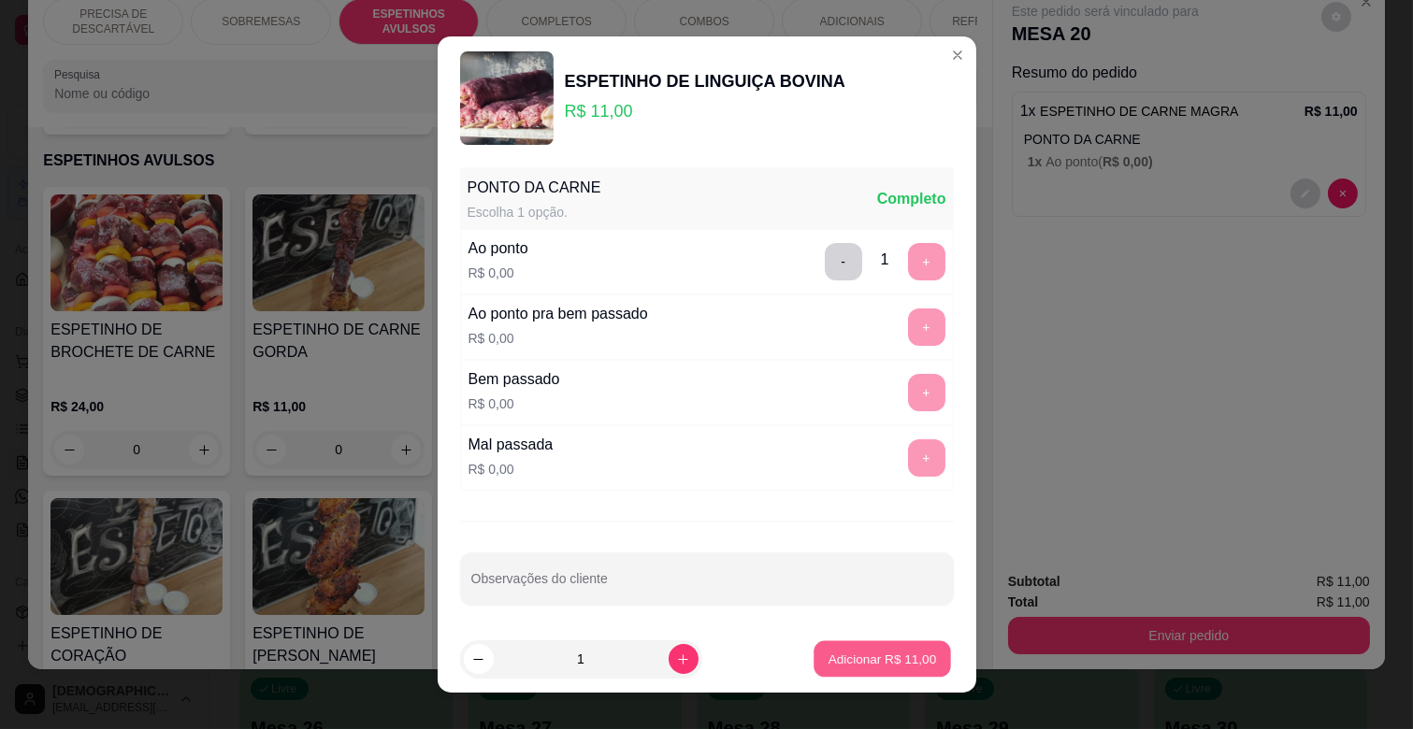
click at [873, 643] on button "Adicionar R$ 11,00" at bounding box center [882, 659] width 137 height 36
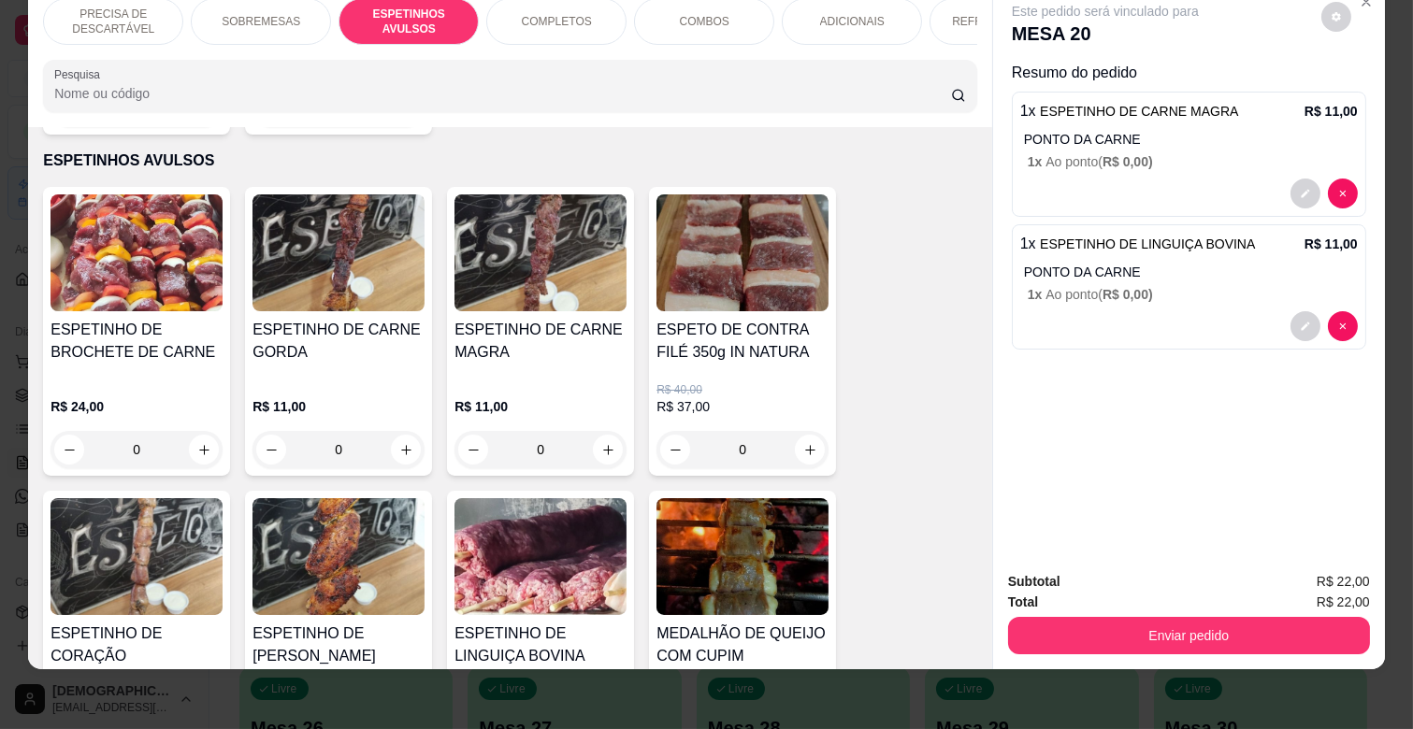
click at [378, 559] on img at bounding box center [338, 556] width 172 height 117
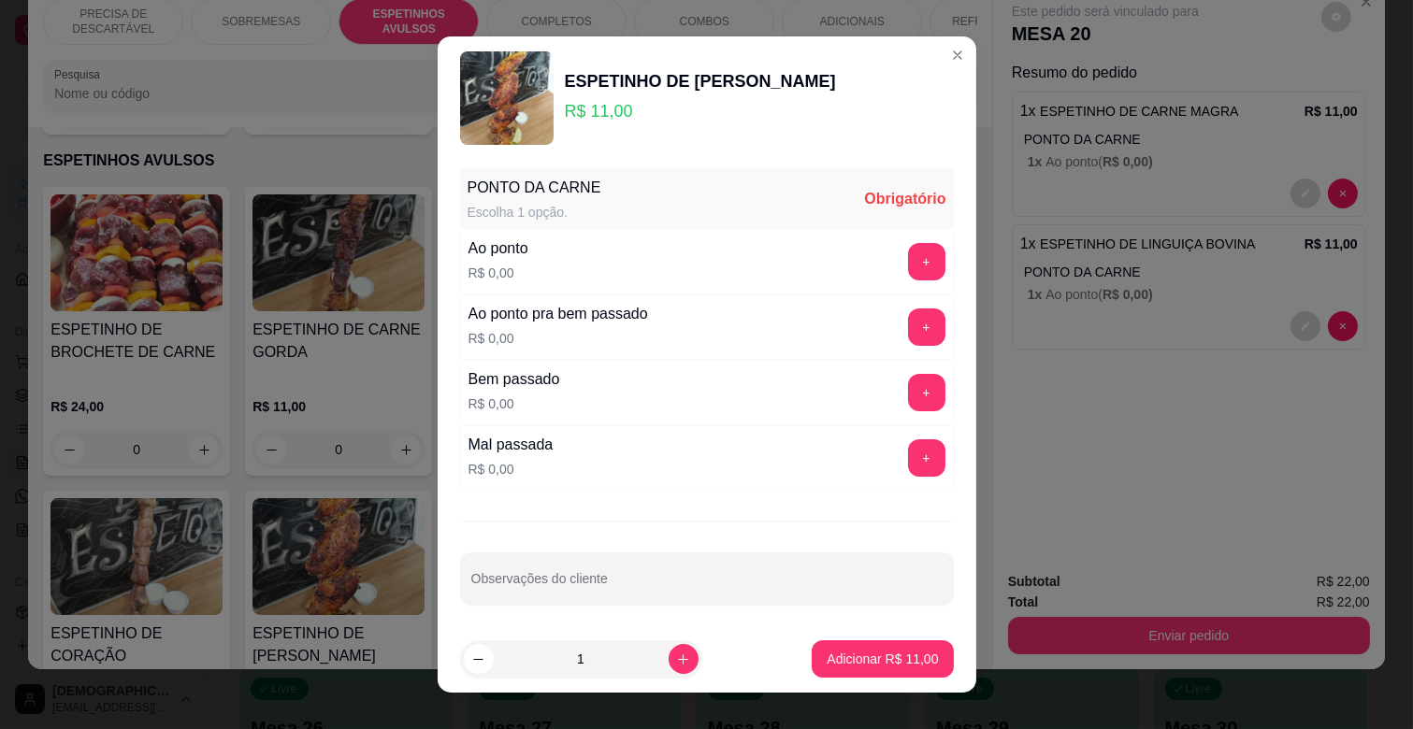
click at [908, 260] on button "+" at bounding box center [926, 261] width 37 height 37
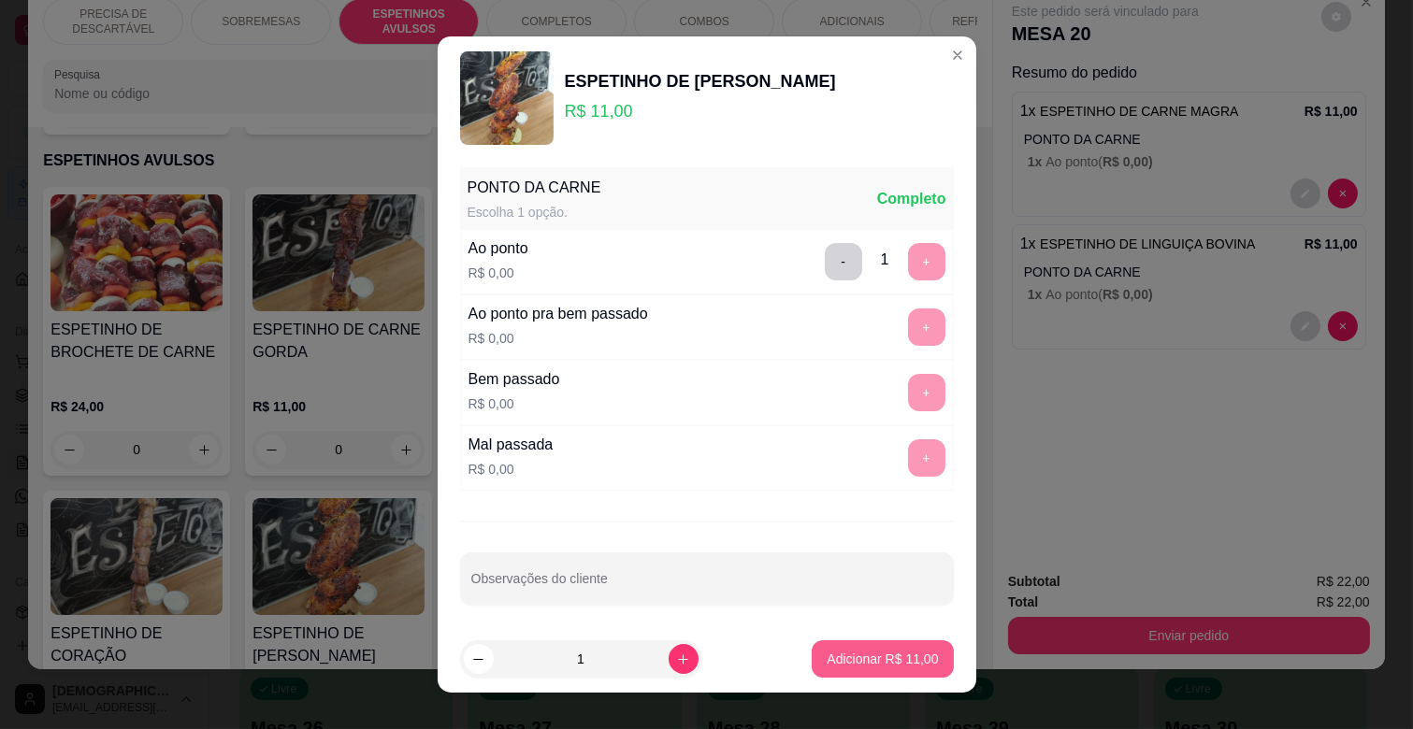
click at [899, 675] on button "Adicionar R$ 11,00" at bounding box center [882, 658] width 141 height 37
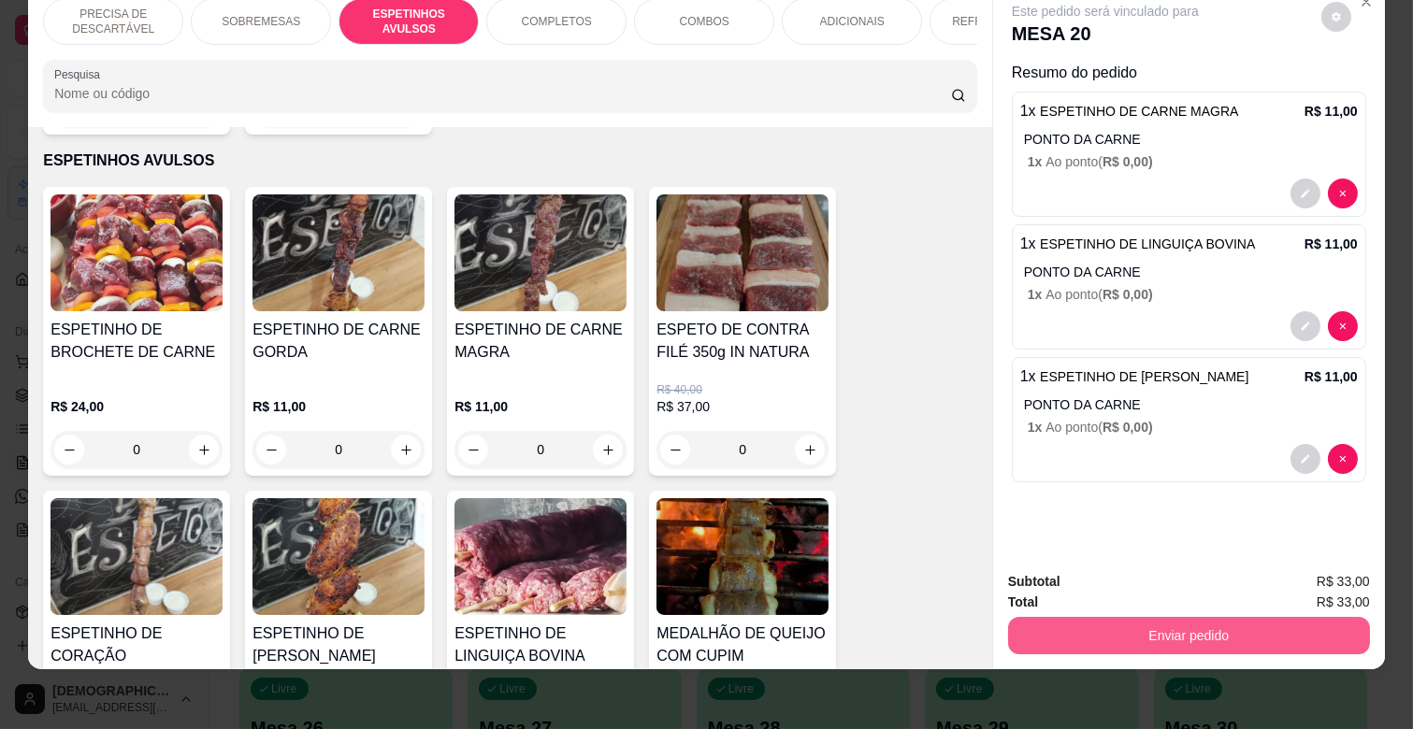
click at [1148, 617] on button "Enviar pedido" at bounding box center [1189, 635] width 362 height 37
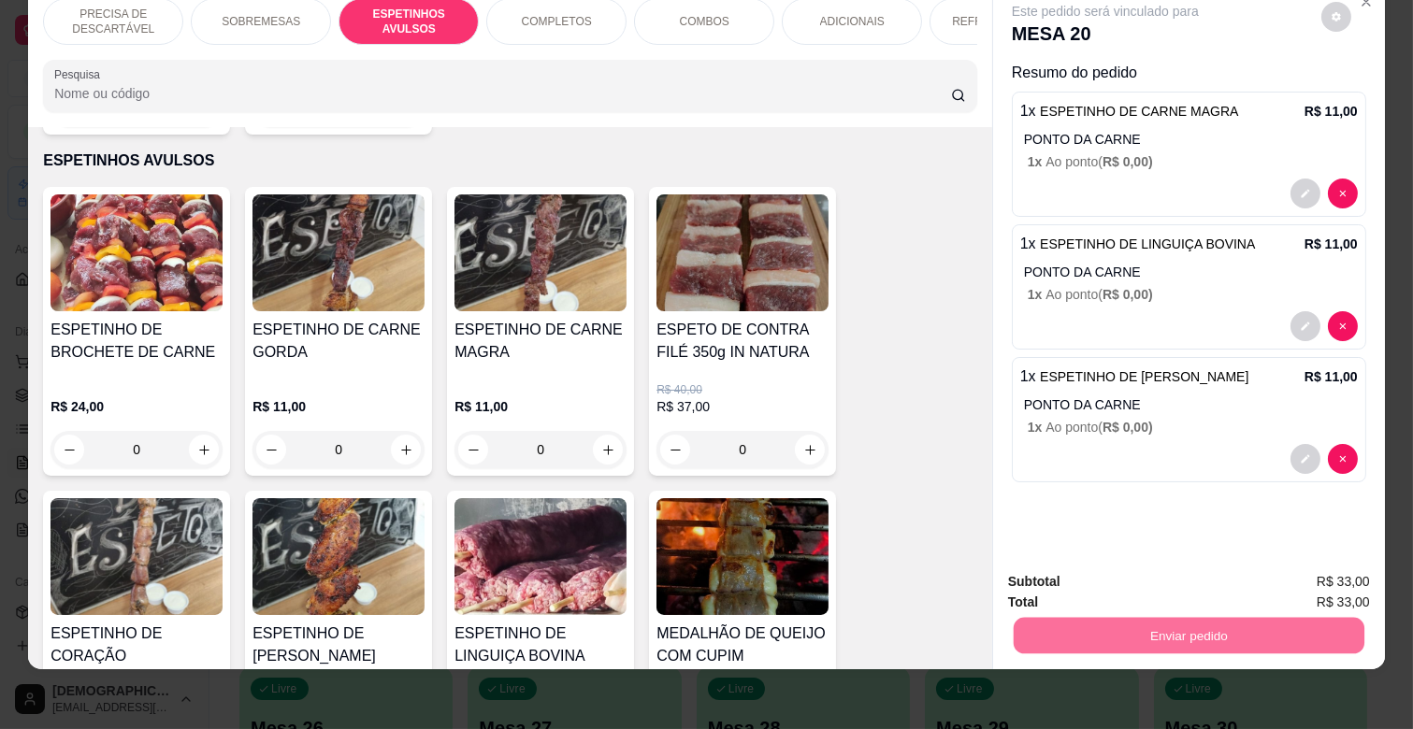
click at [1124, 575] on button "Não registrar e enviar pedido" at bounding box center [1125, 575] width 194 height 36
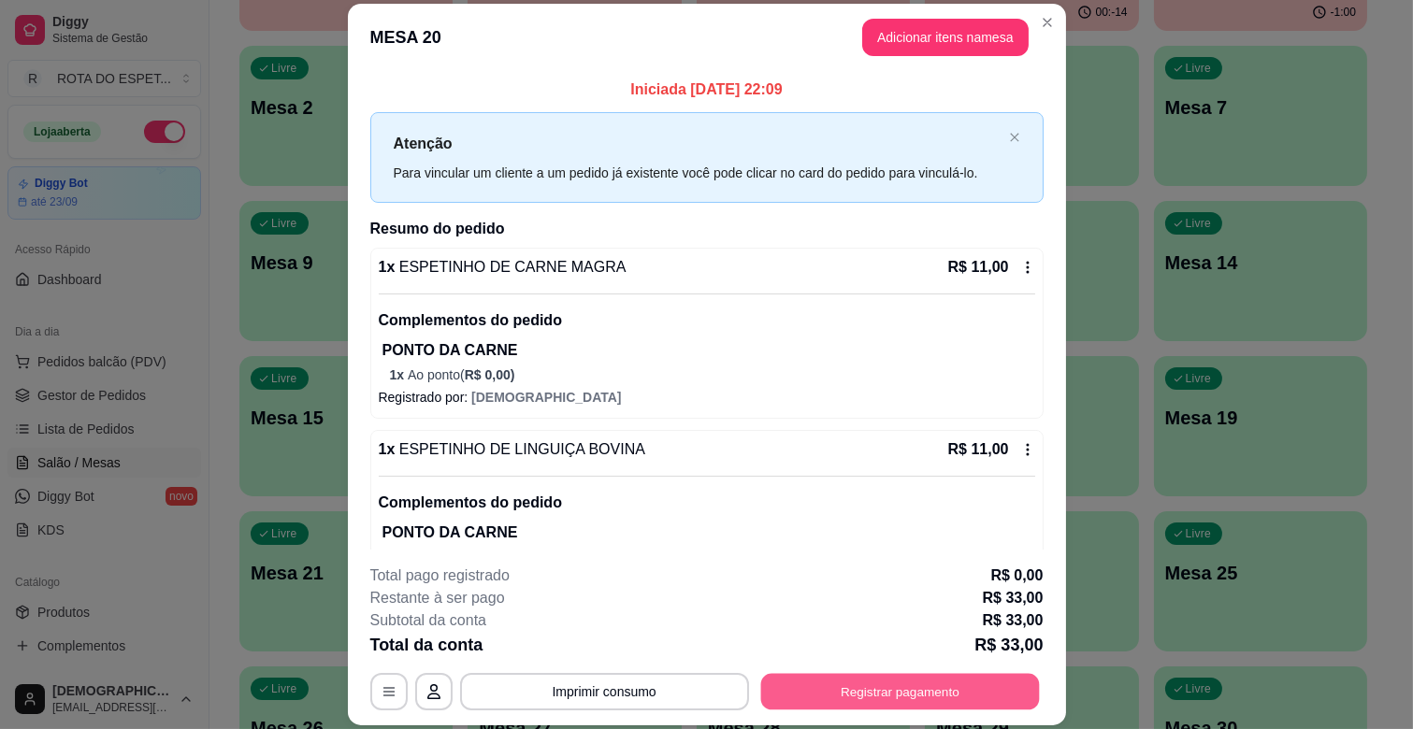
click at [844, 686] on button "Registrar pagamento" at bounding box center [899, 692] width 279 height 36
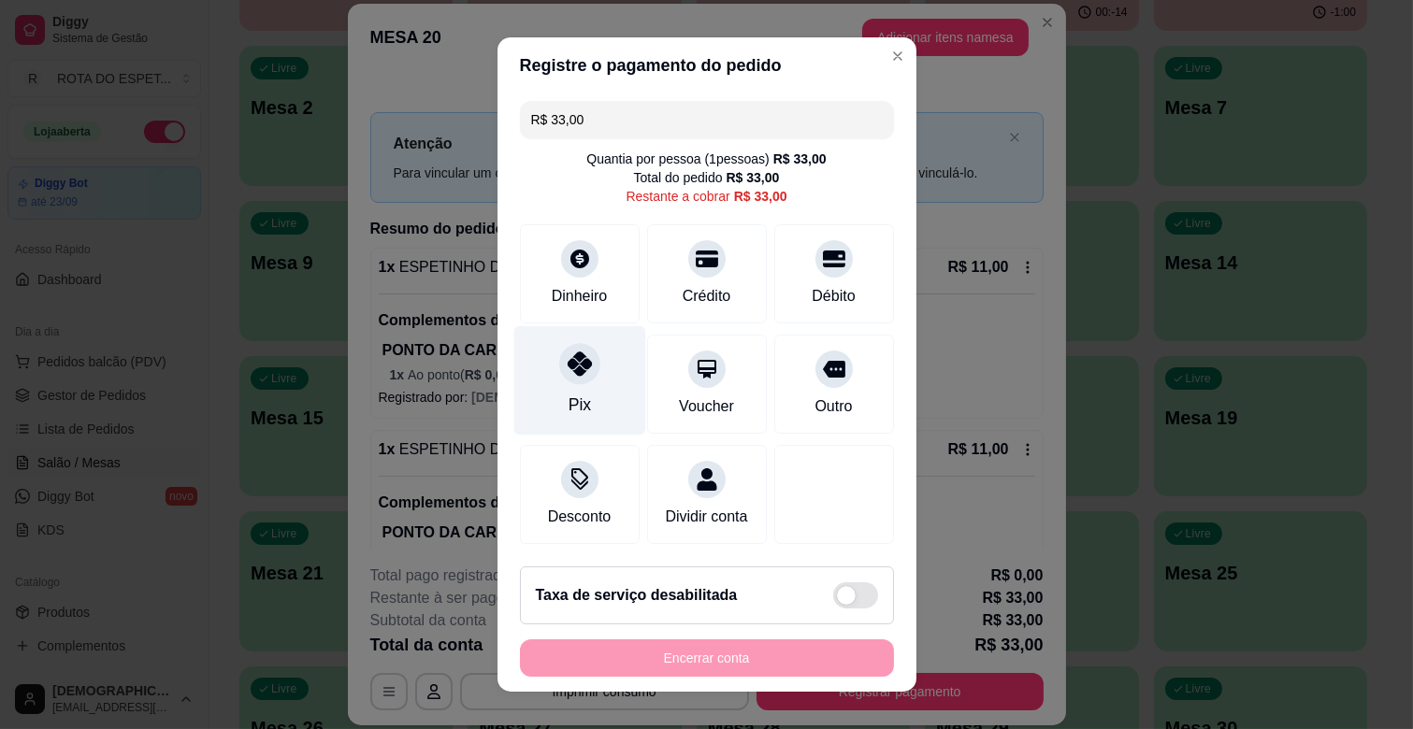
click at [586, 388] on div "Pix" at bounding box center [579, 380] width 132 height 109
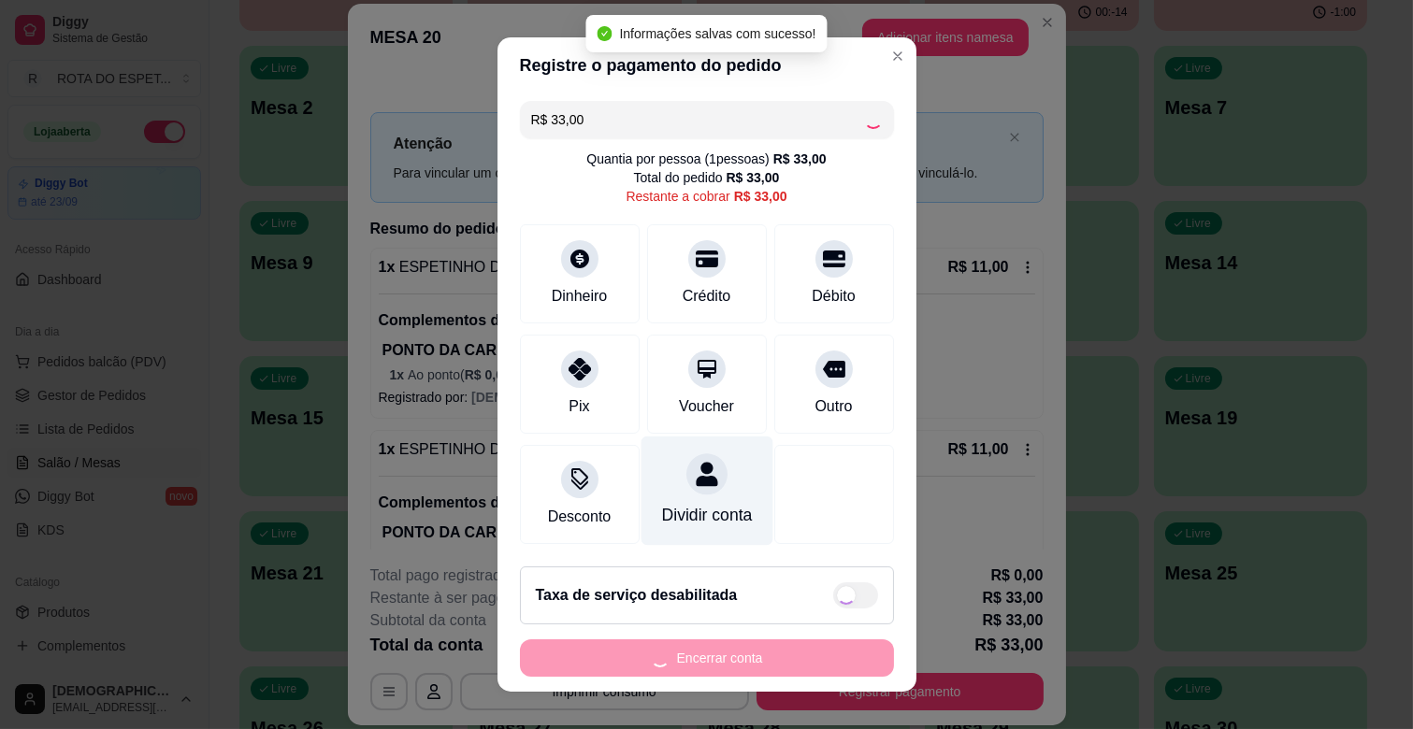
type input "R$ 0,00"
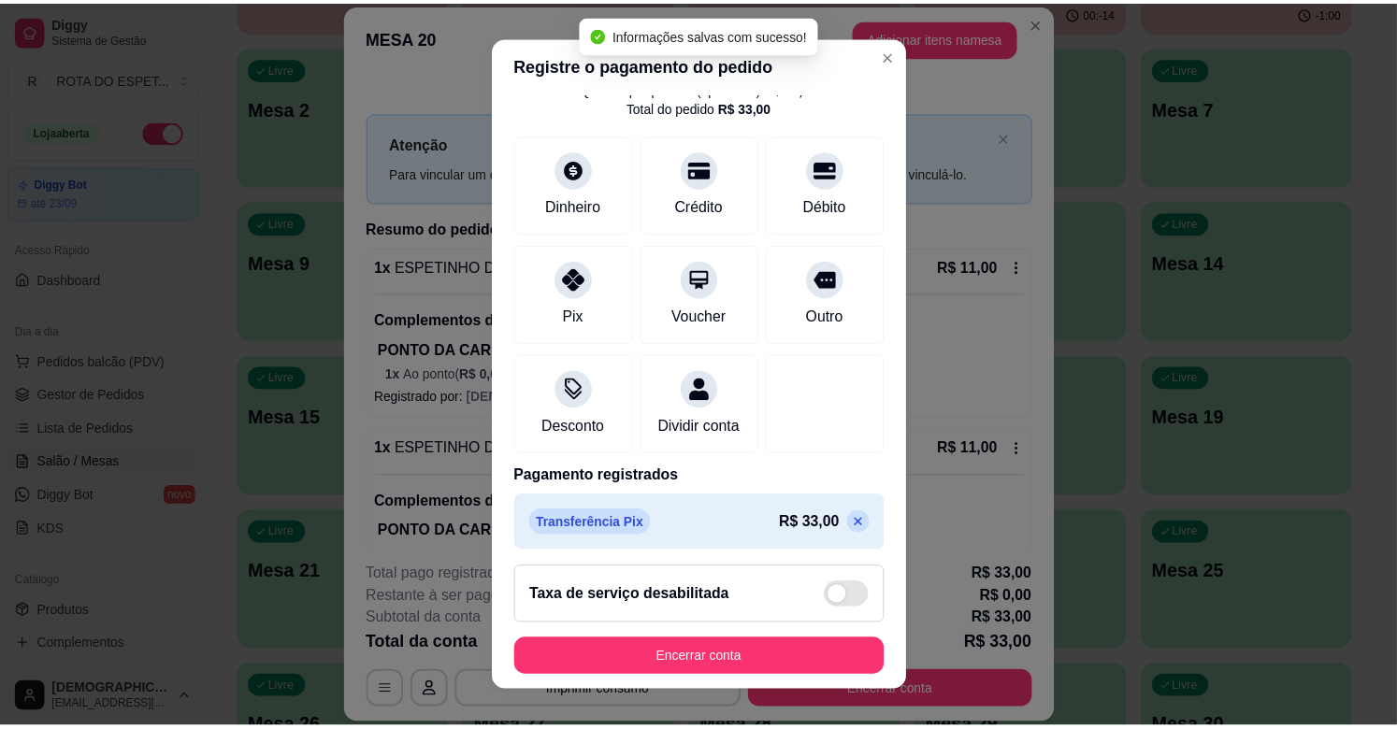
scroll to position [99, 0]
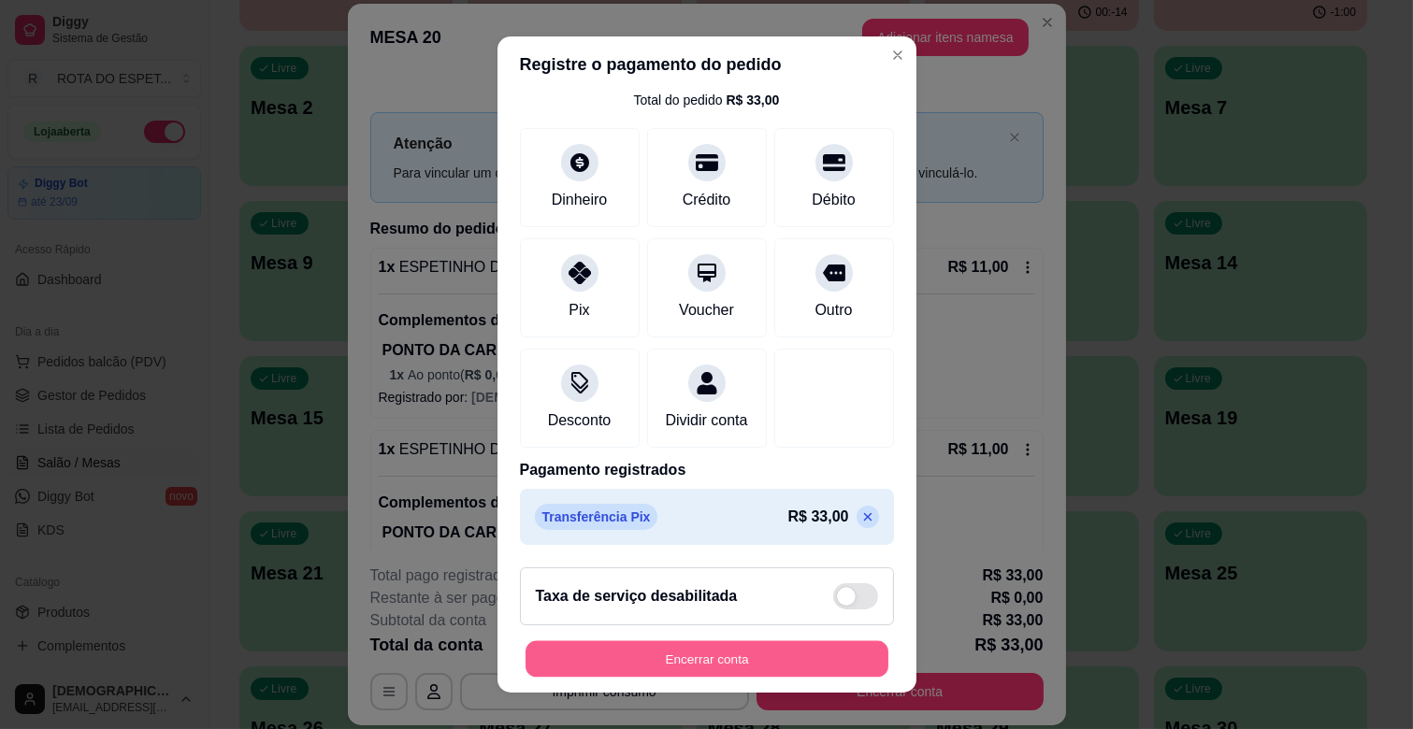
click at [763, 657] on button "Encerrar conta" at bounding box center [706, 659] width 363 height 36
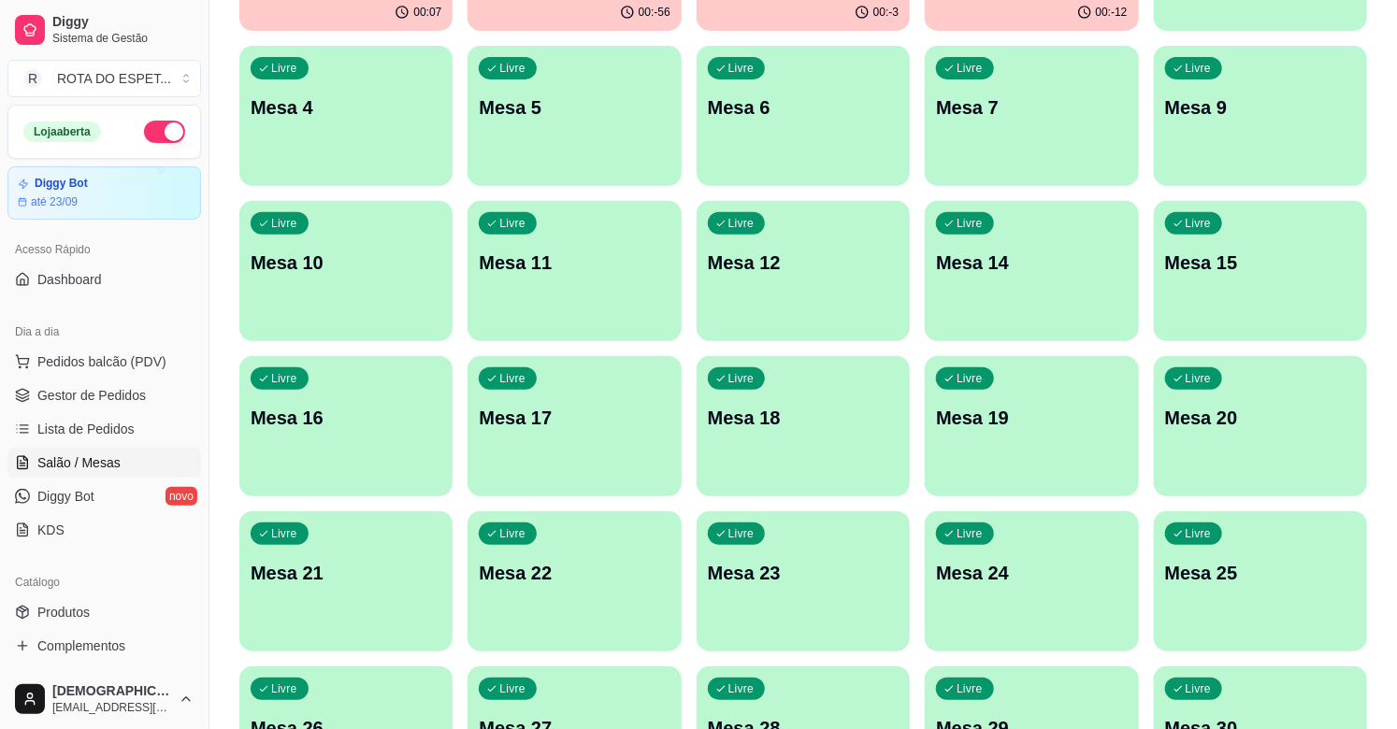
click at [81, 396] on span "Gestor de Pedidos" at bounding box center [91, 395] width 108 height 19
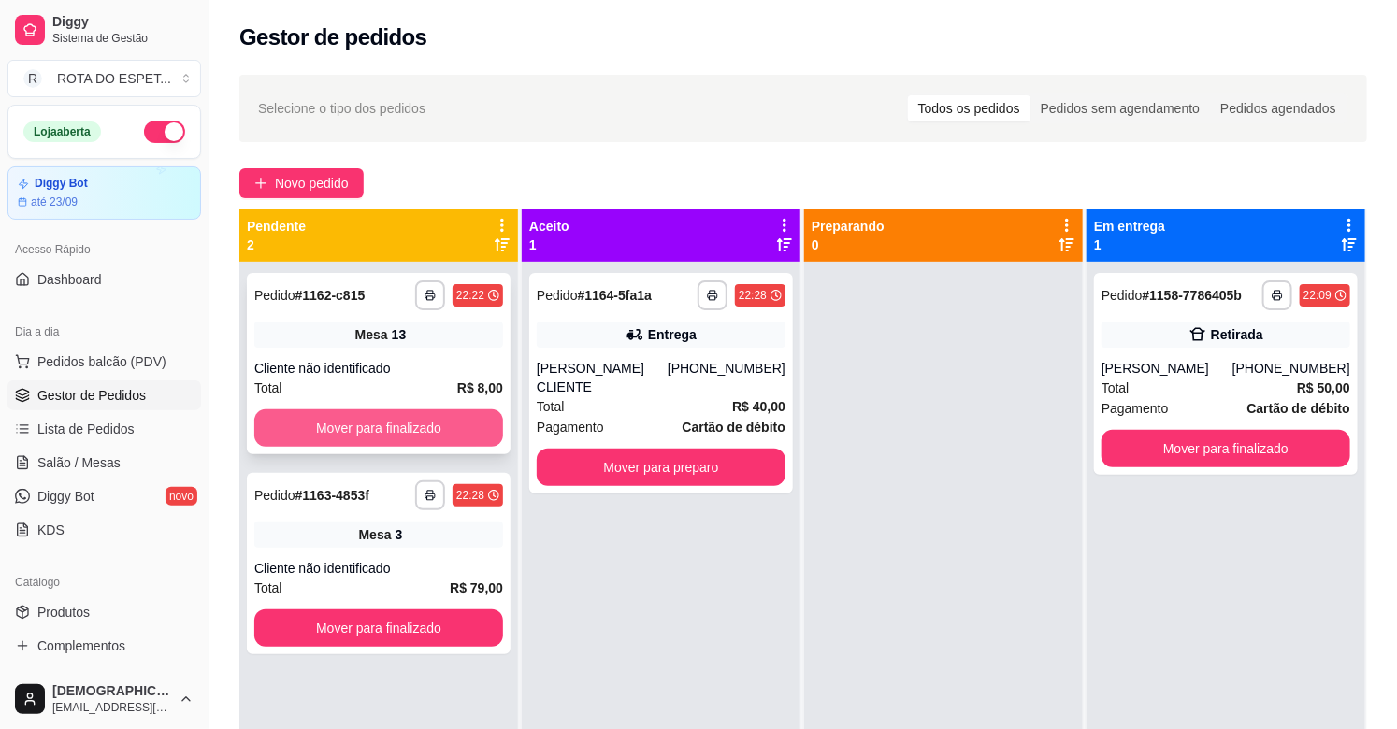
click at [404, 430] on button "Mover para finalizado" at bounding box center [378, 428] width 249 height 37
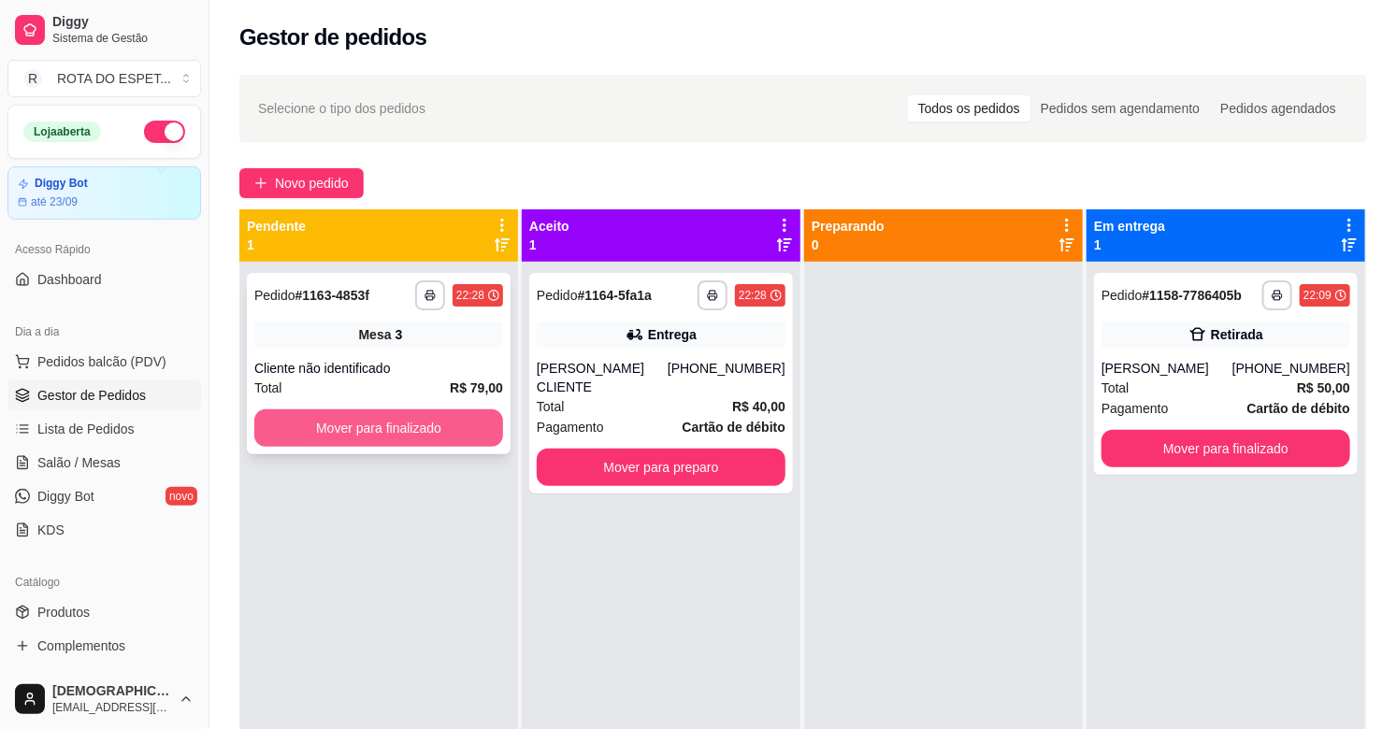
click at [402, 428] on button "Mover para finalizado" at bounding box center [378, 428] width 249 height 37
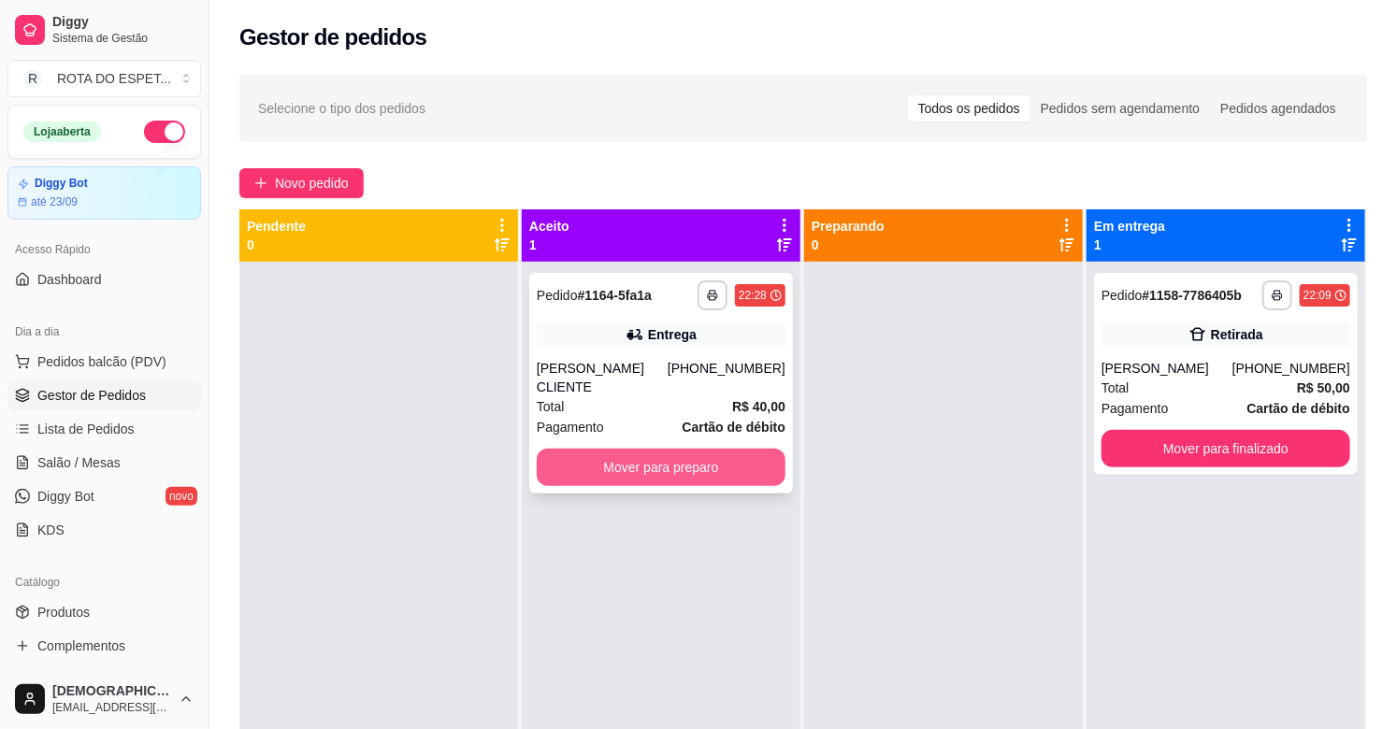
click at [631, 458] on button "Mover para preparo" at bounding box center [661, 467] width 249 height 37
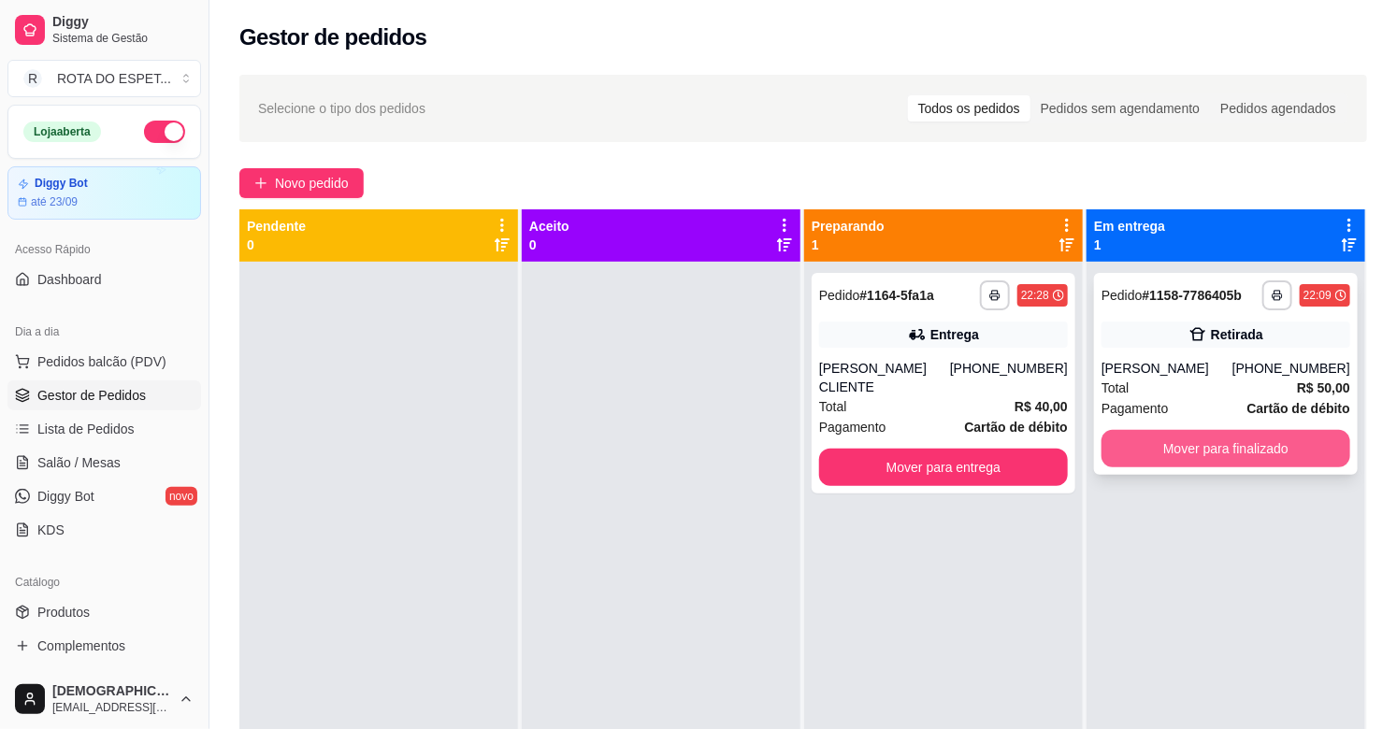
click at [1162, 453] on button "Mover para finalizado" at bounding box center [1225, 448] width 249 height 37
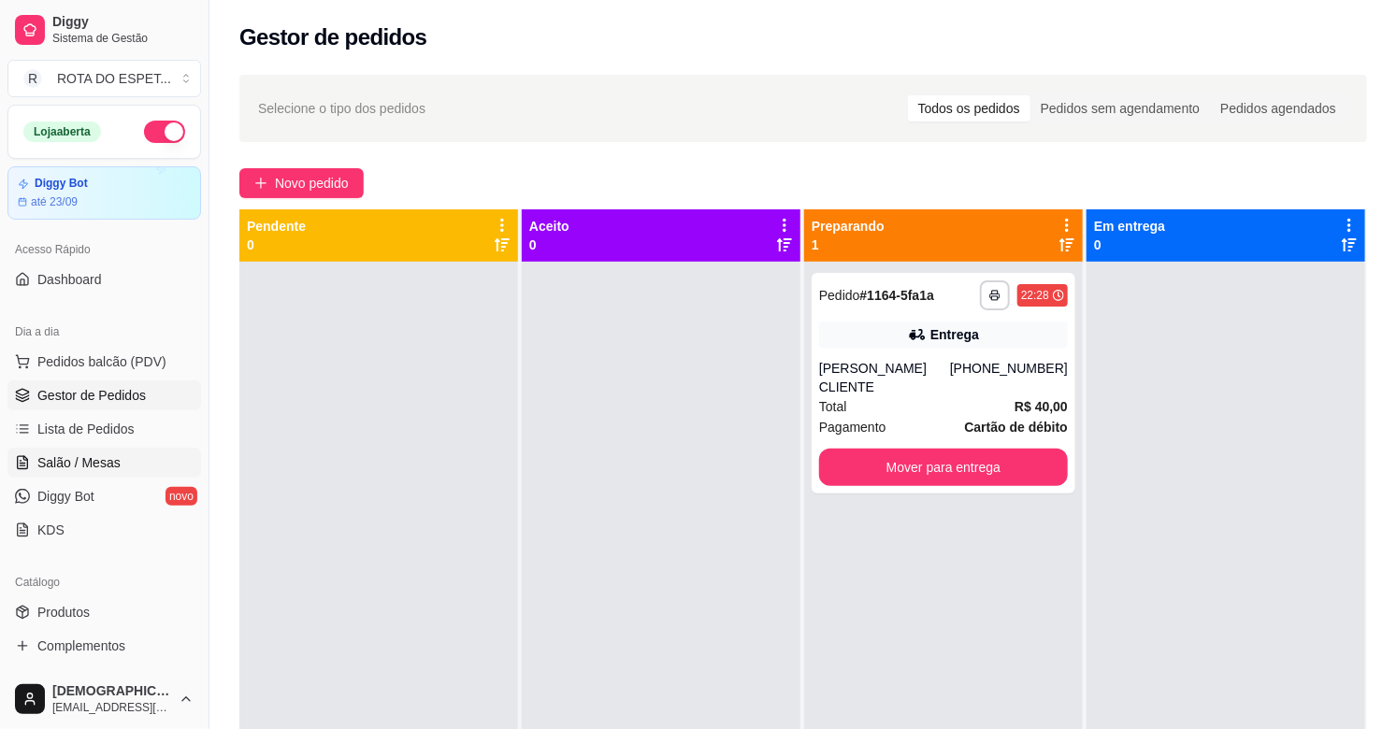
click at [98, 463] on span "Salão / Mesas" at bounding box center [78, 462] width 83 height 19
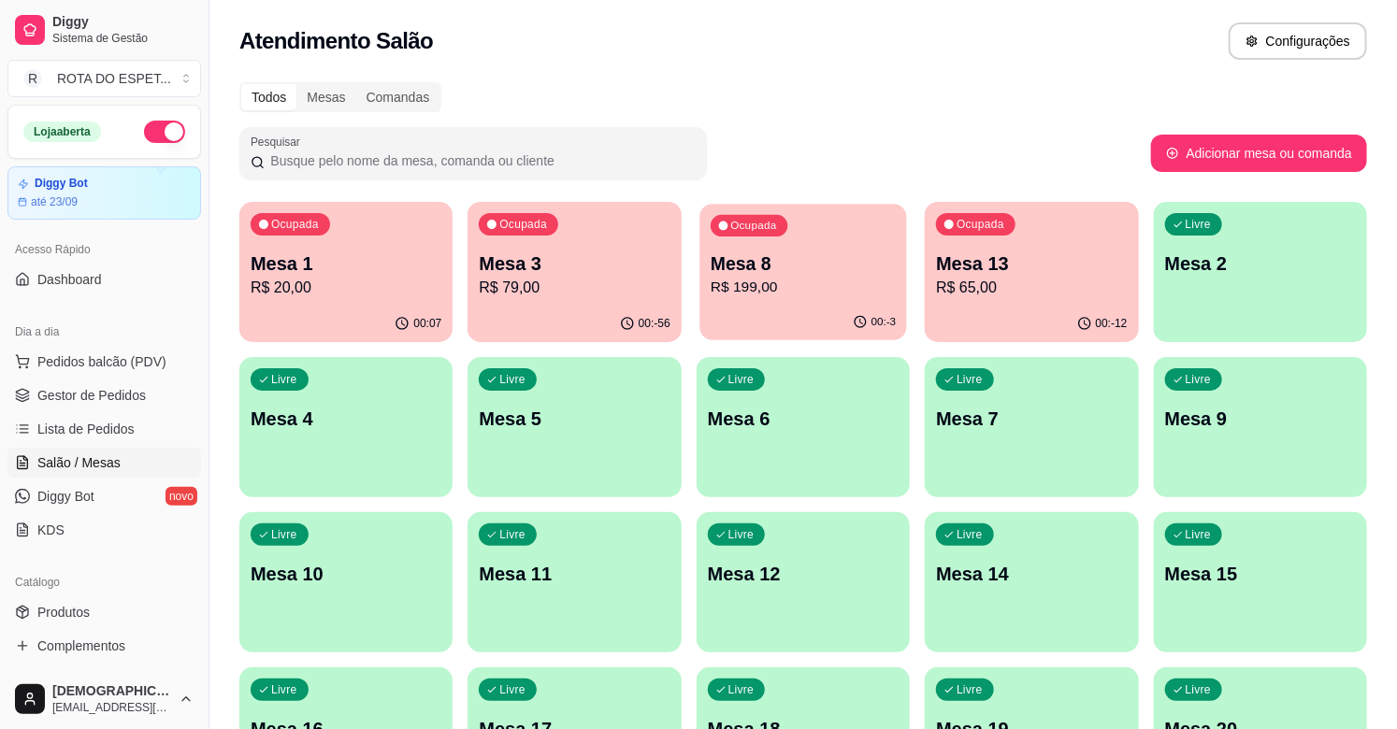
click at [848, 229] on div "Ocupada Mesa 8 R$ 199,00" at bounding box center [803, 254] width 208 height 101
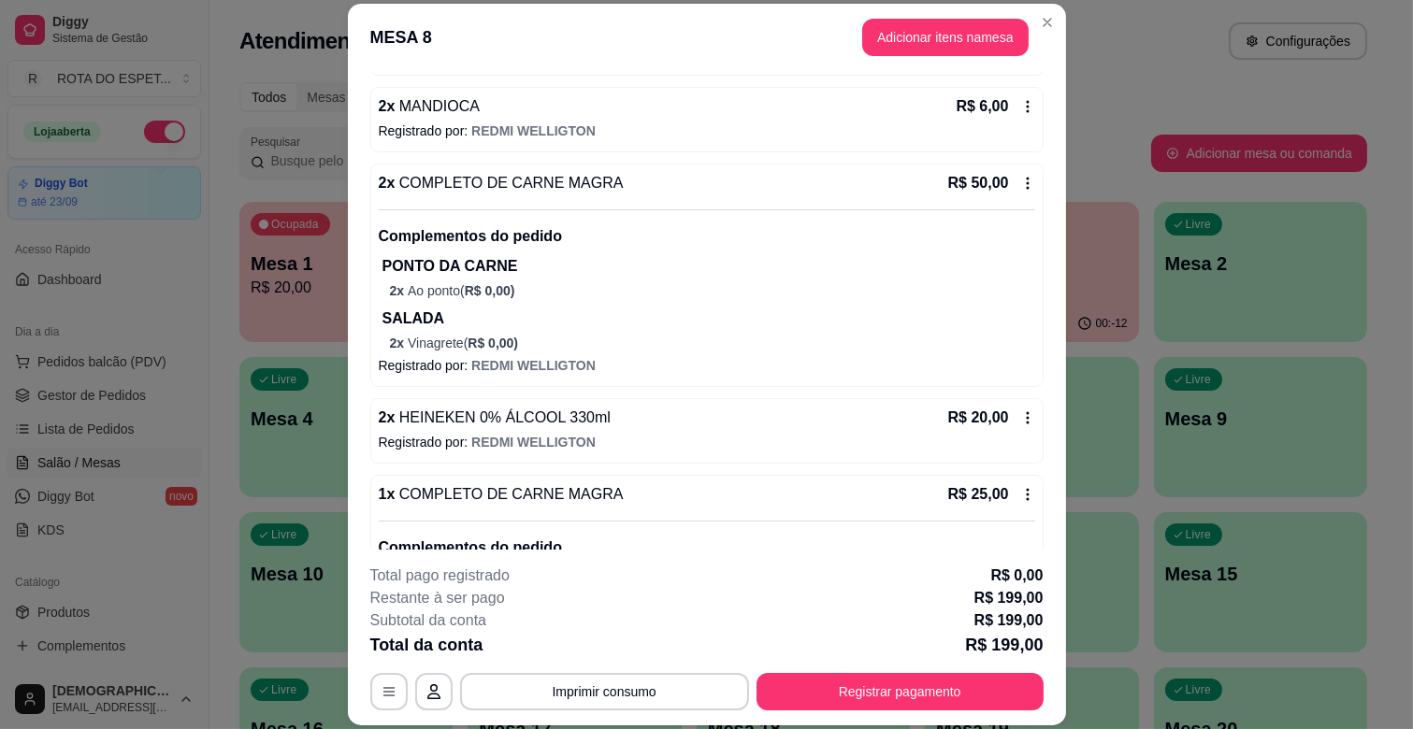
scroll to position [1277, 0]
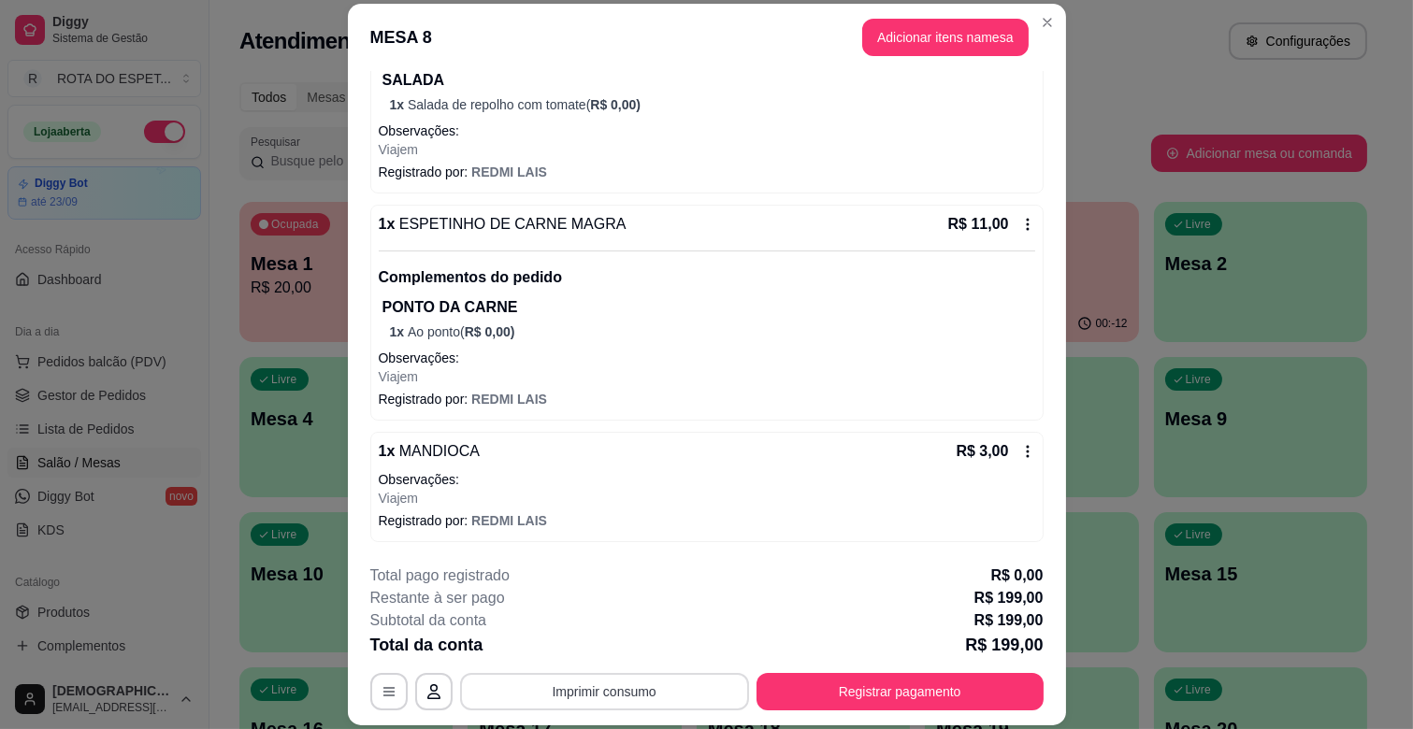
click at [642, 694] on button "Imprimir consumo" at bounding box center [604, 691] width 289 height 37
click at [643, 652] on button "IMPRESSORA CAIXA" at bounding box center [602, 649] width 154 height 30
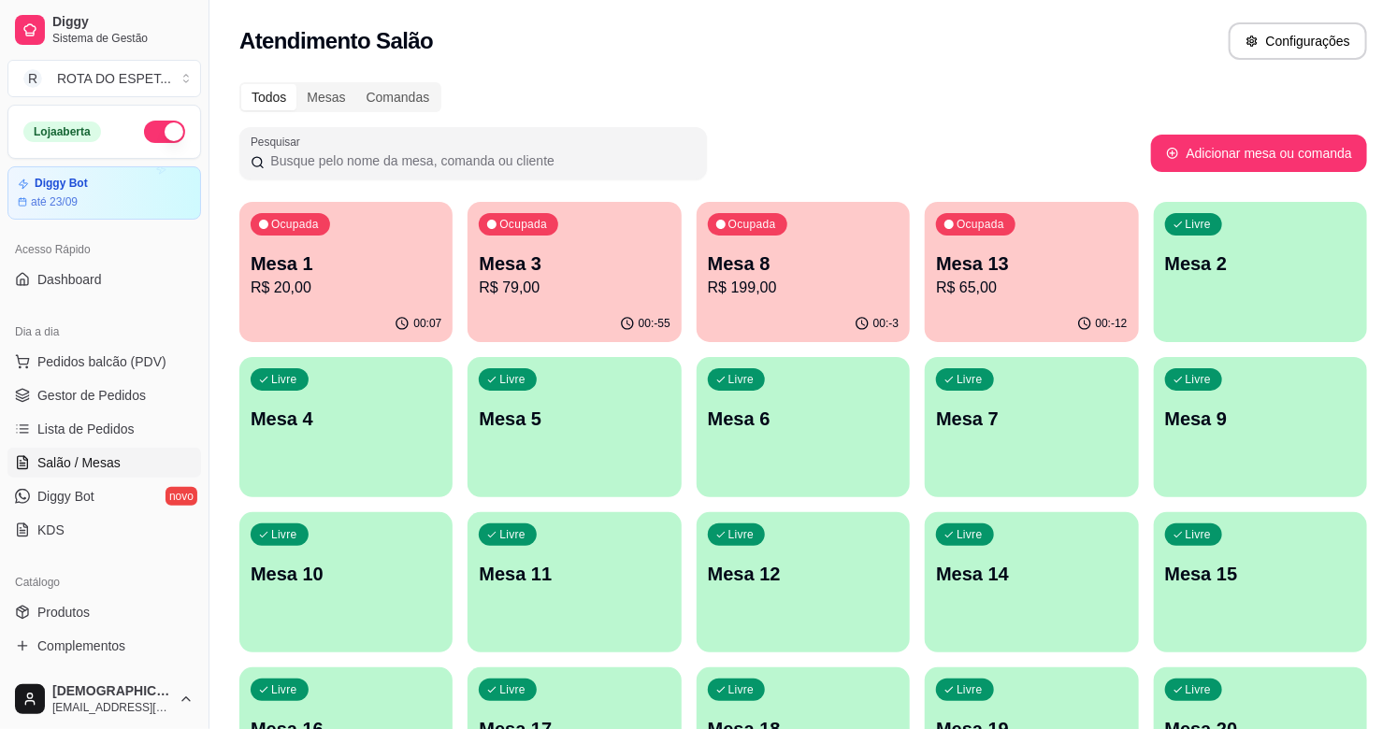
click at [767, 292] on p "R$ 199,00" at bounding box center [803, 288] width 191 height 22
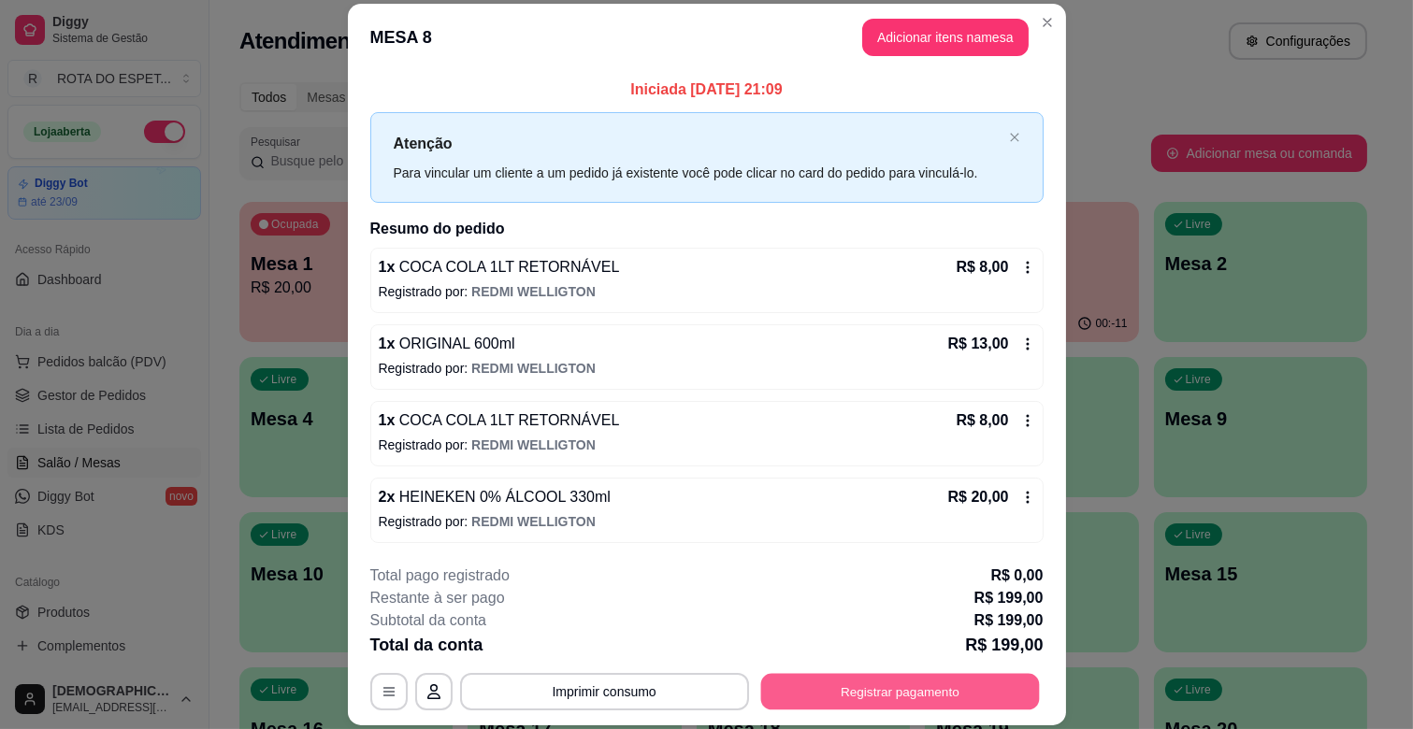
click at [969, 686] on button "Registrar pagamento" at bounding box center [899, 692] width 279 height 36
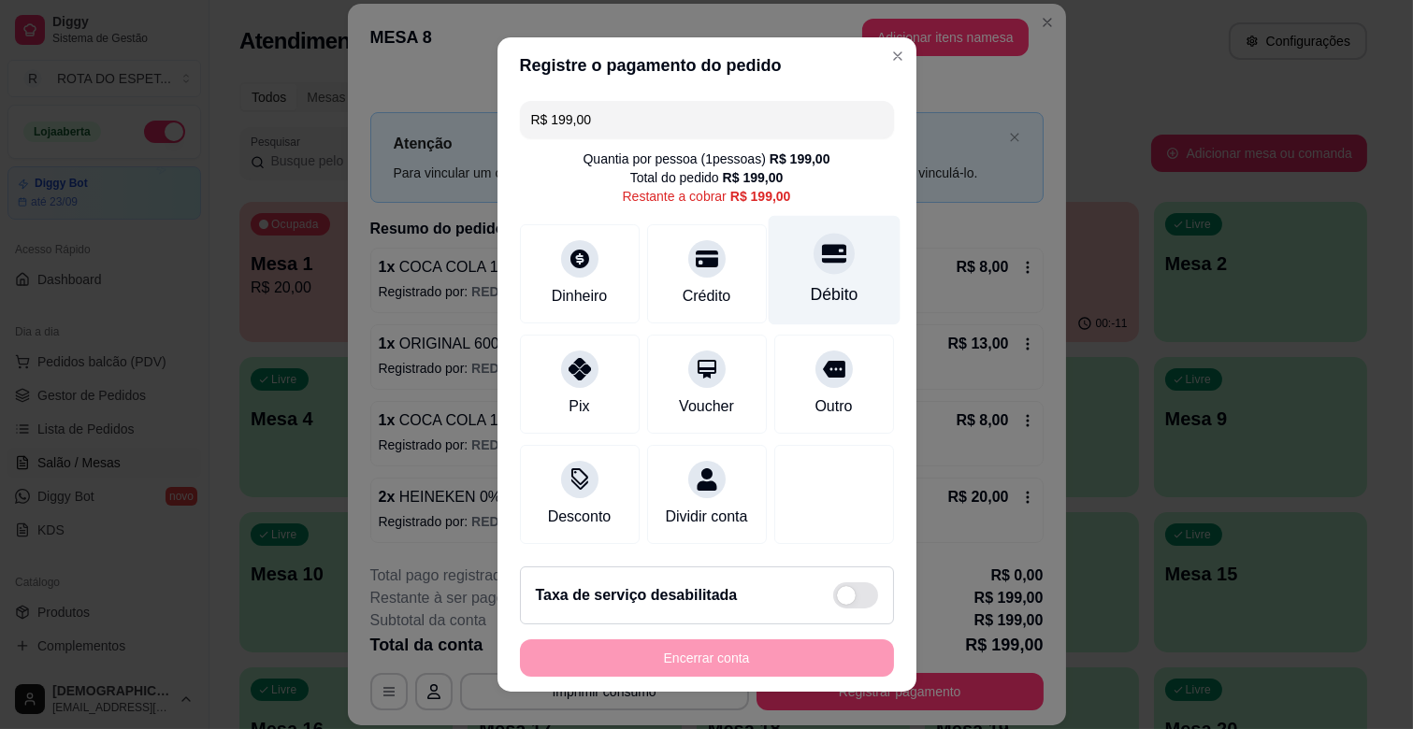
click at [813, 268] on div at bounding box center [833, 253] width 41 height 41
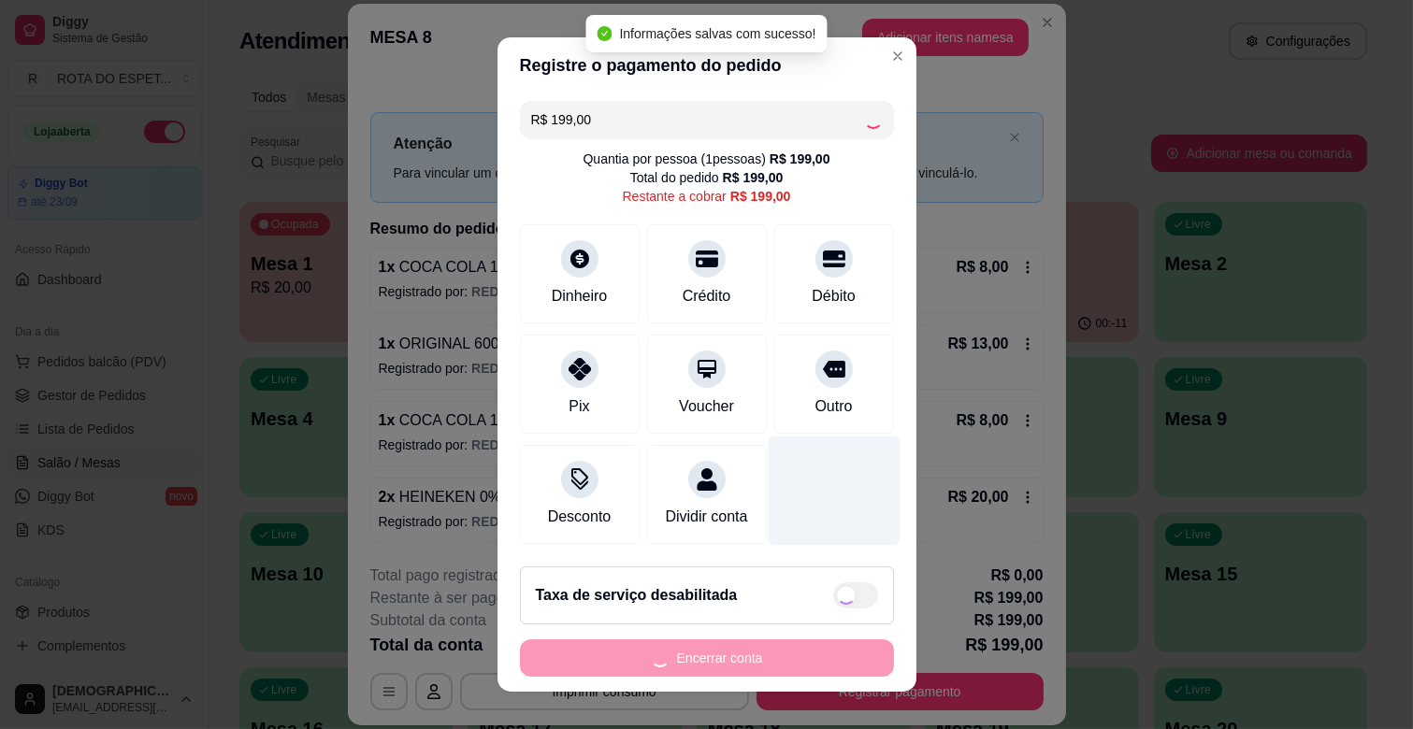
type input "R$ 0,00"
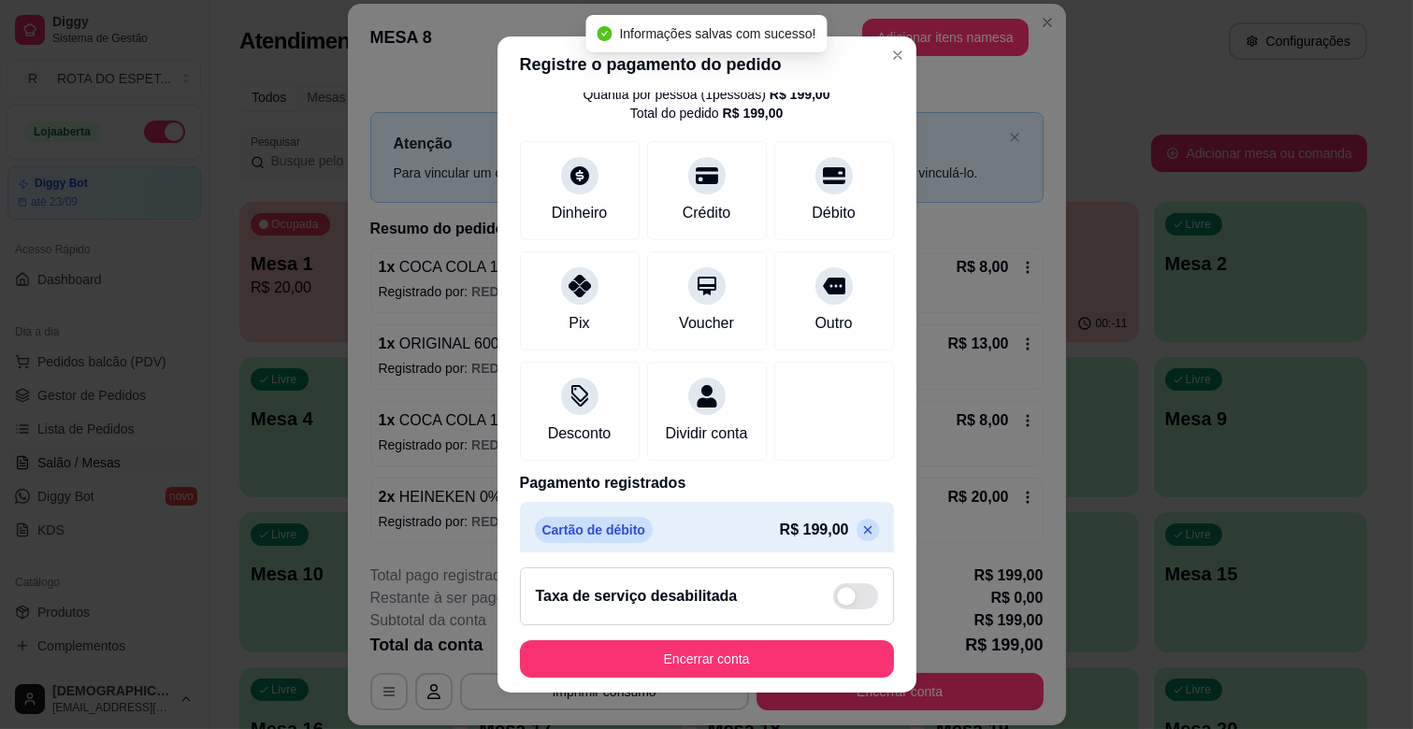
scroll to position [99, 0]
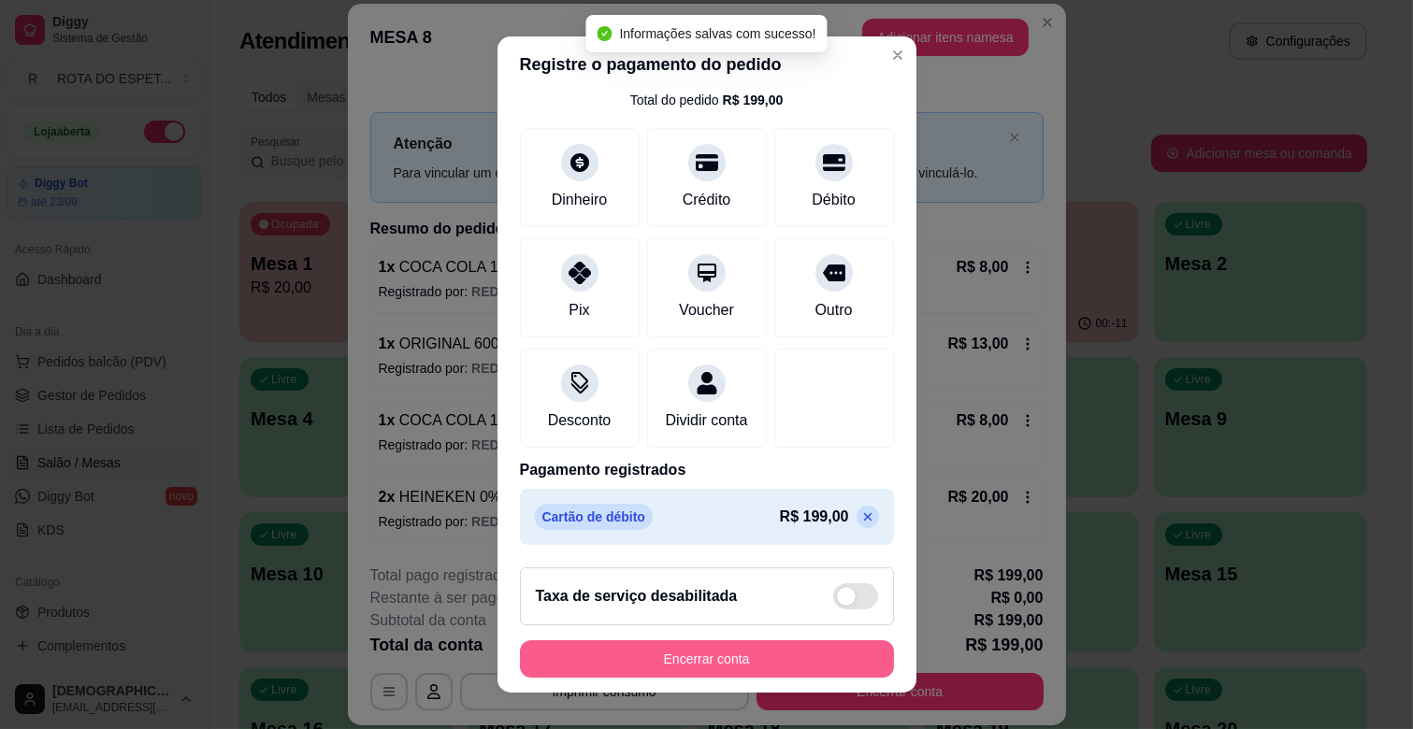
click at [785, 666] on button "Encerrar conta" at bounding box center [707, 658] width 374 height 37
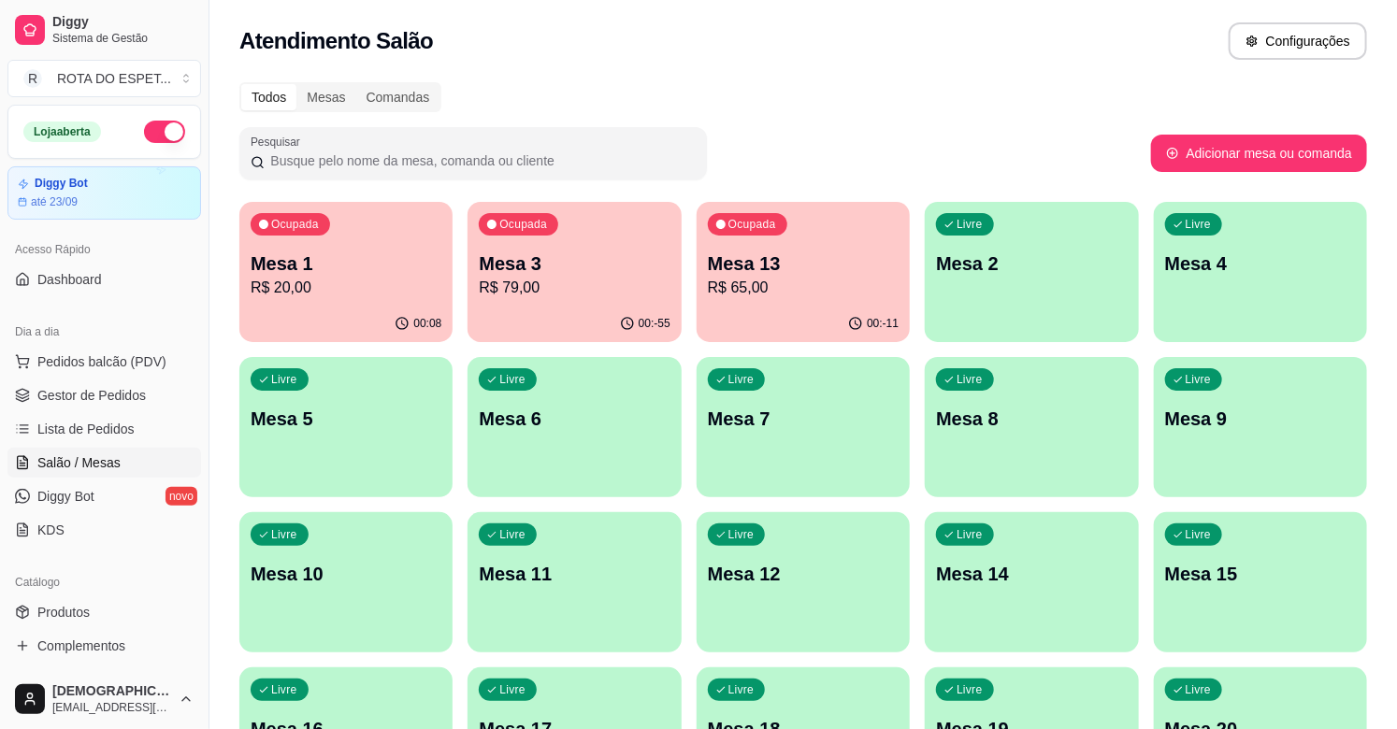
click at [773, 288] on p "R$ 65,00" at bounding box center [803, 288] width 191 height 22
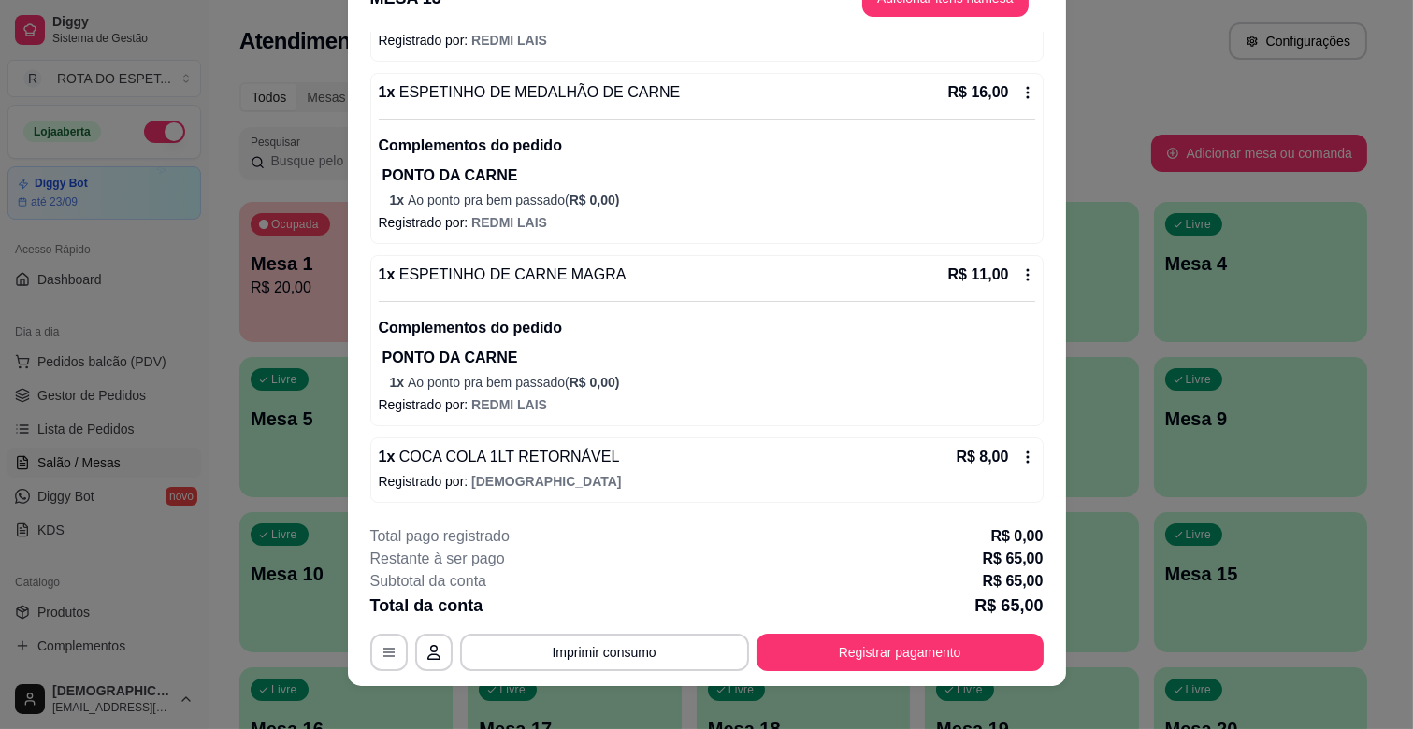
scroll to position [56, 0]
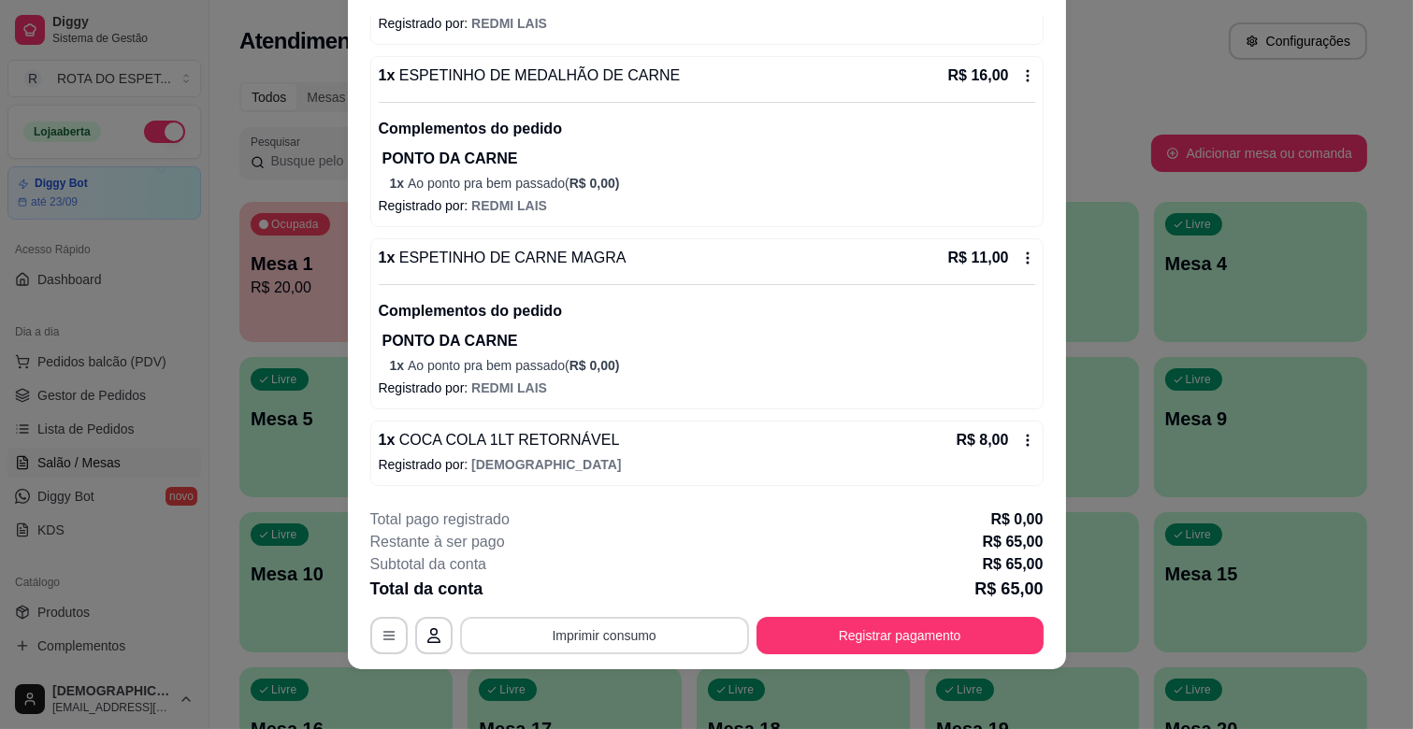
click at [654, 627] on button "Imprimir consumo" at bounding box center [604, 635] width 289 height 37
click at [651, 595] on button "IMPRESSORA CAIXA" at bounding box center [602, 593] width 154 height 30
click at [979, 636] on button "Registrar pagamento" at bounding box center [899, 635] width 287 height 37
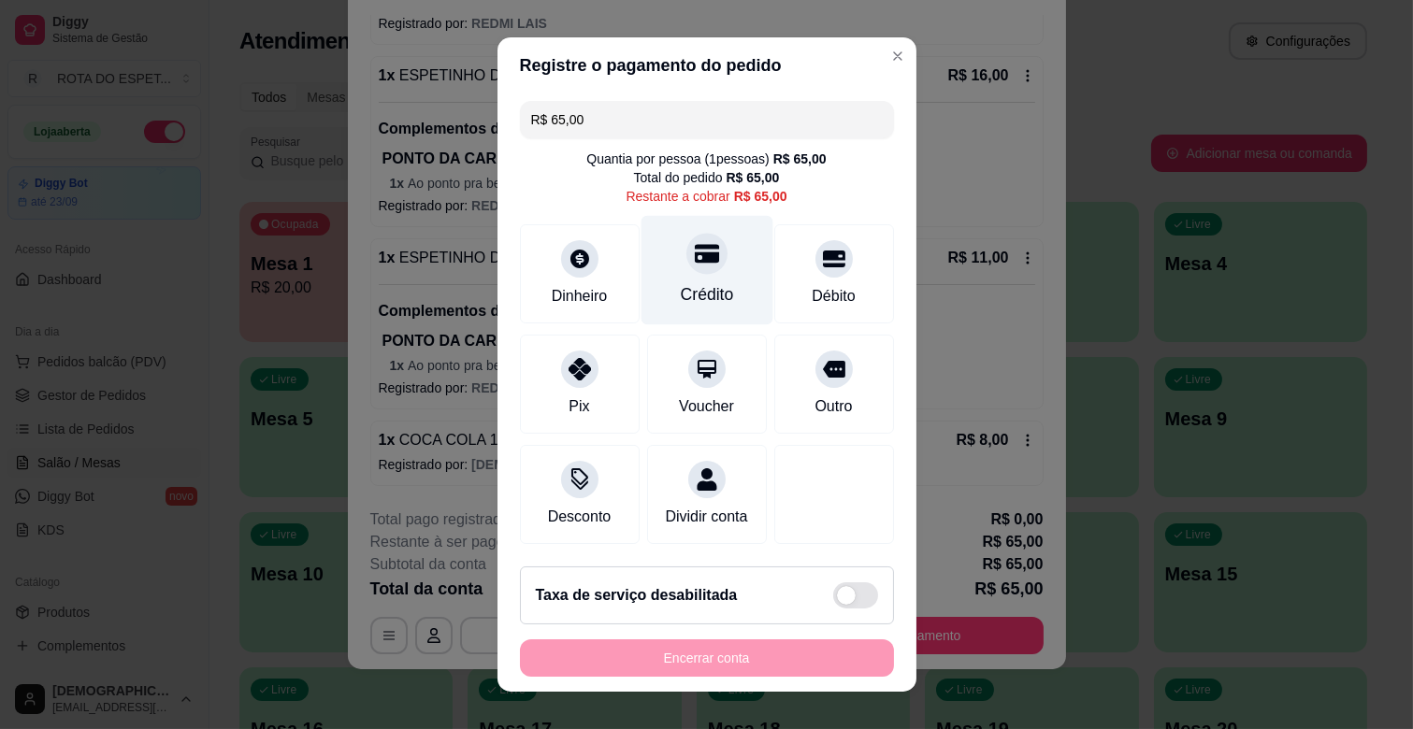
click at [680, 285] on div "Crédito" at bounding box center [706, 294] width 53 height 24
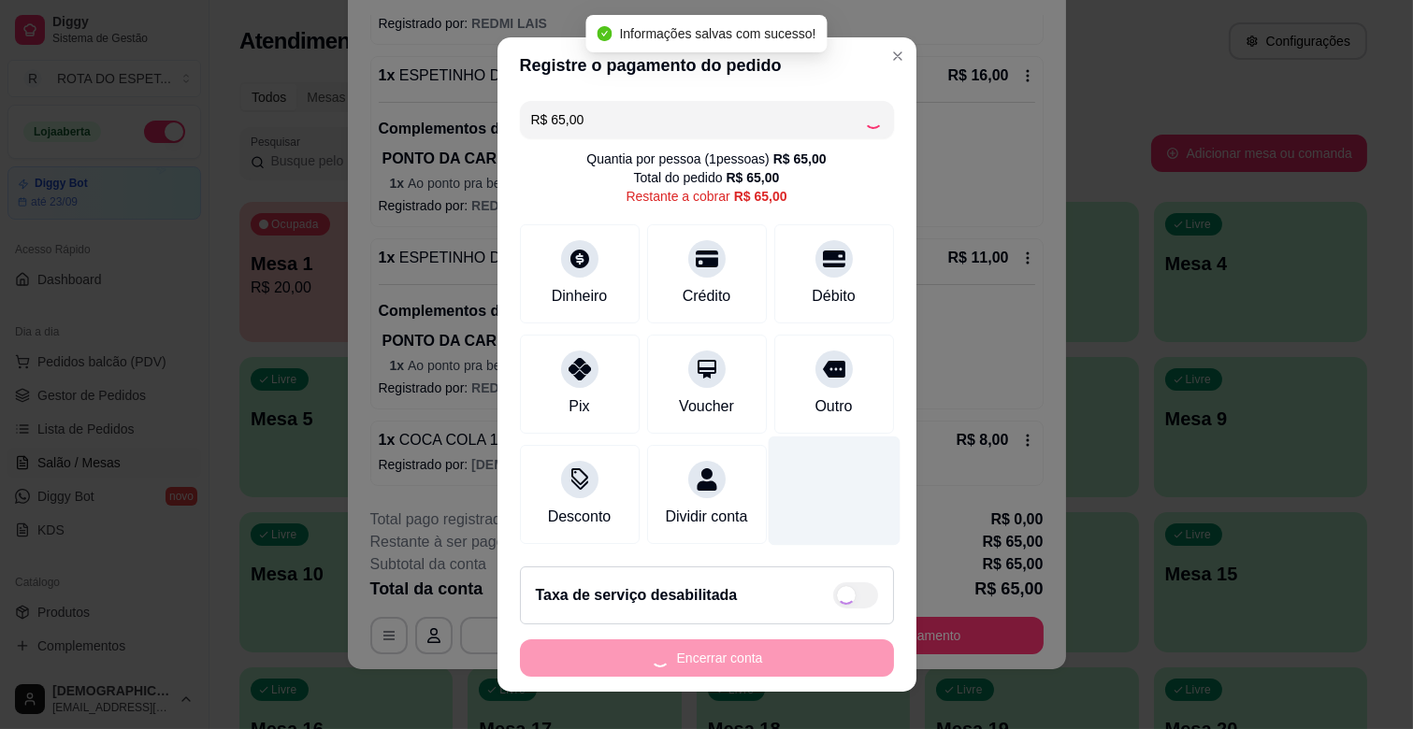
type input "R$ 0,00"
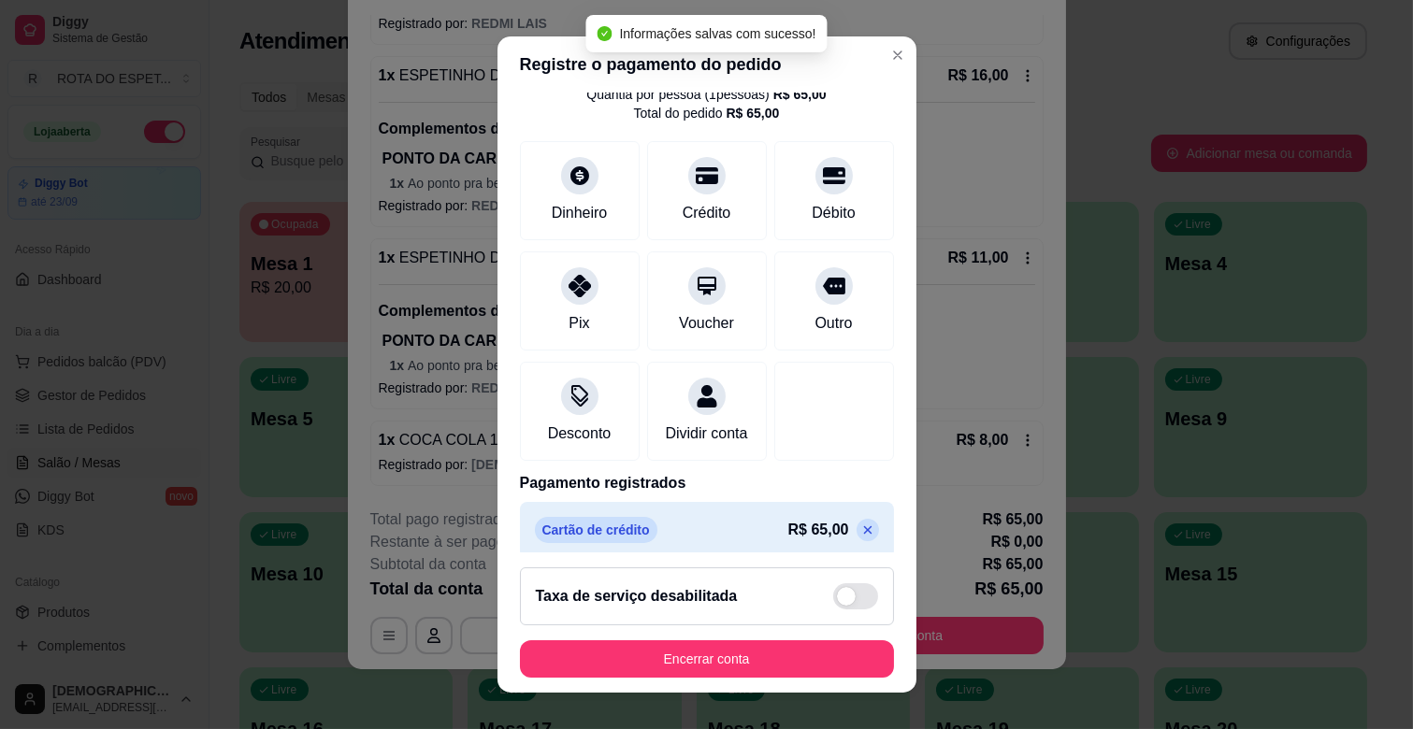
scroll to position [99, 0]
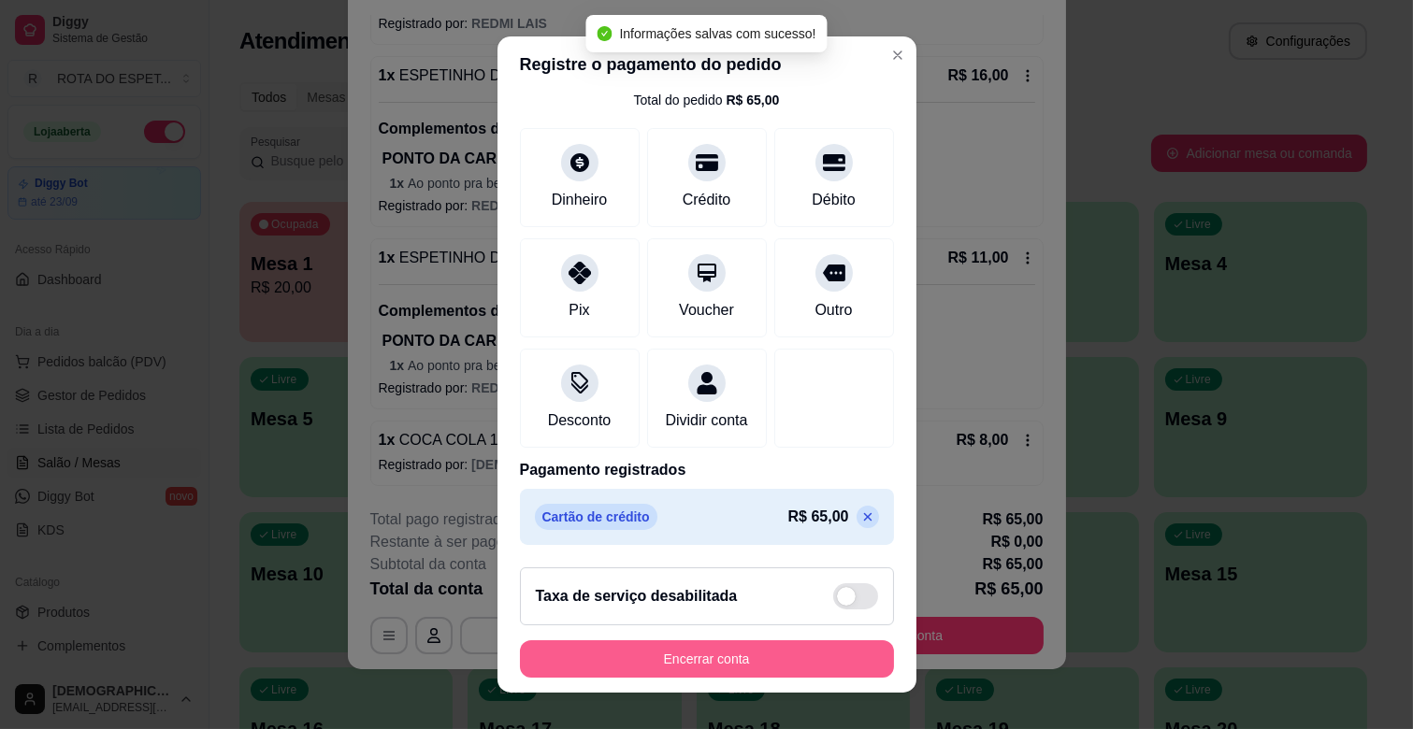
click at [742, 669] on button "Encerrar conta" at bounding box center [707, 658] width 374 height 37
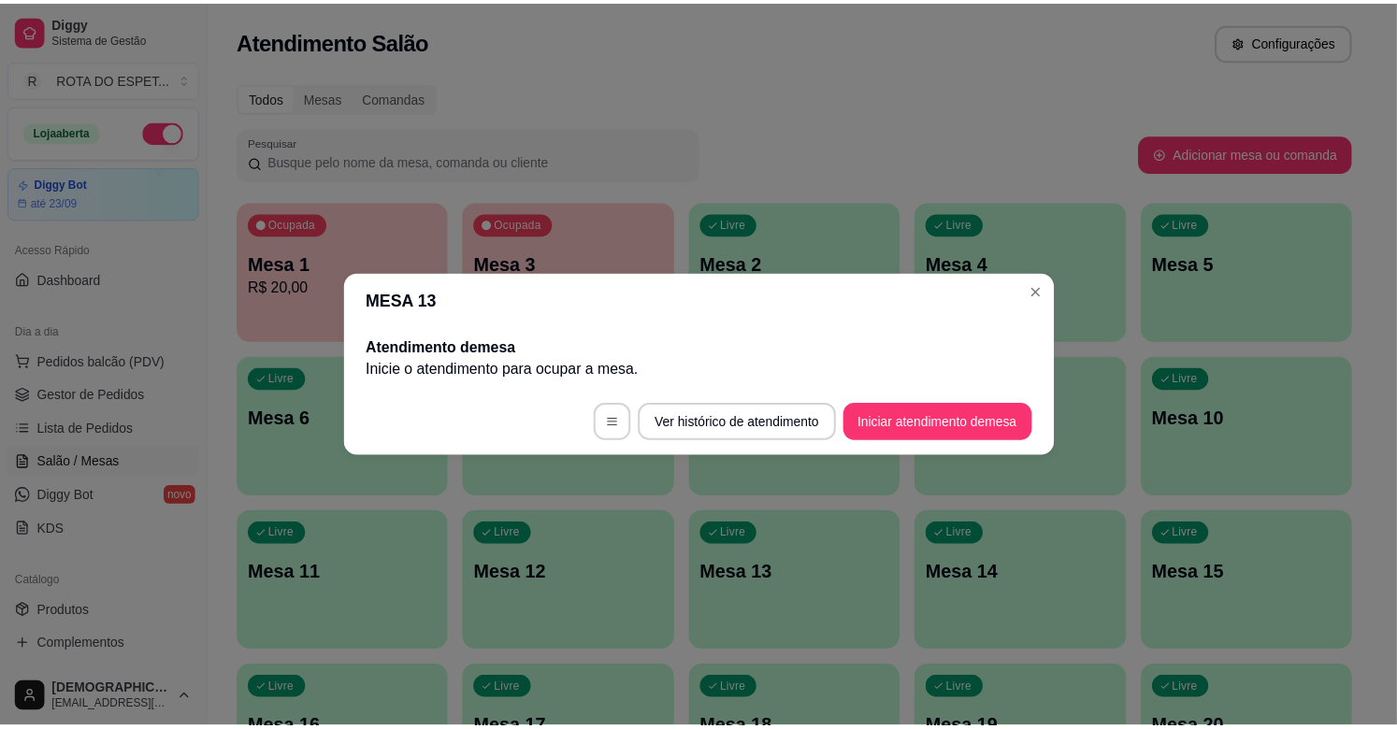
scroll to position [0, 0]
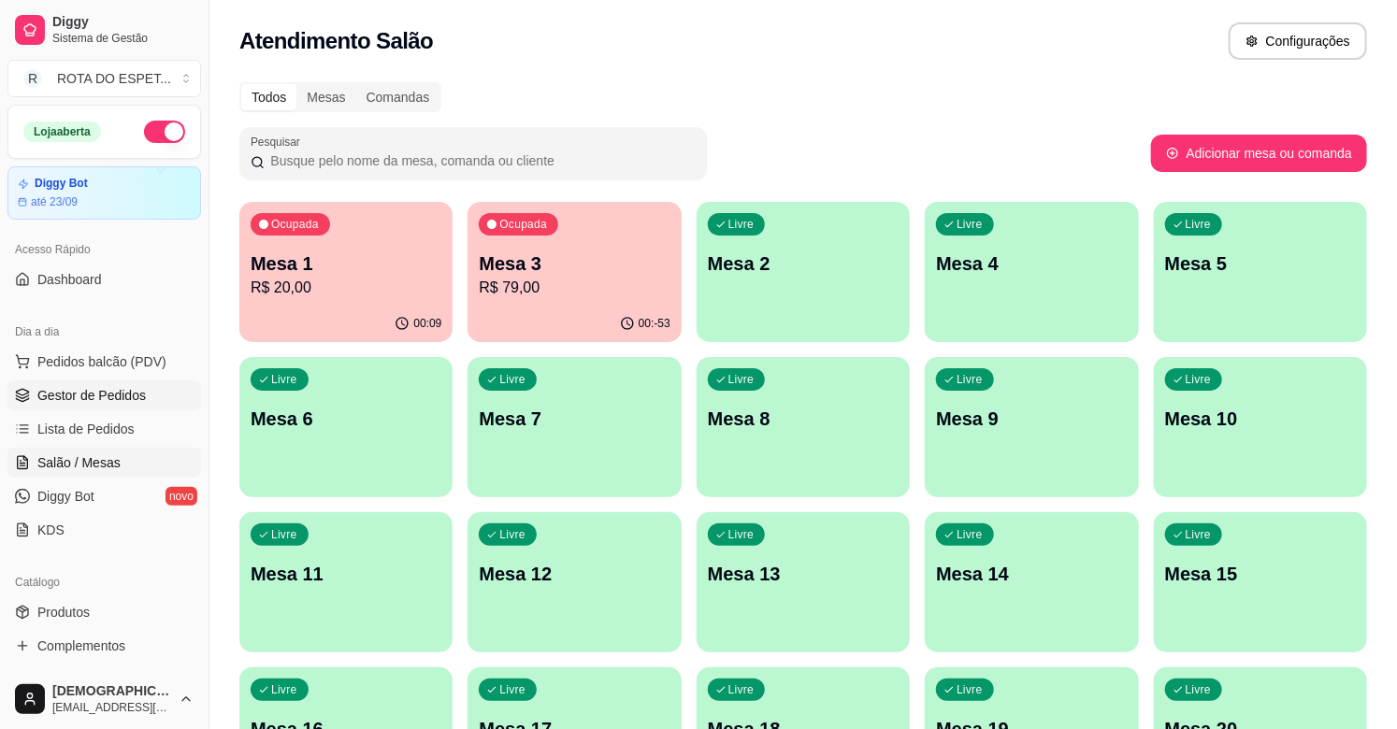
click at [113, 394] on span "Gestor de Pedidos" at bounding box center [91, 395] width 108 height 19
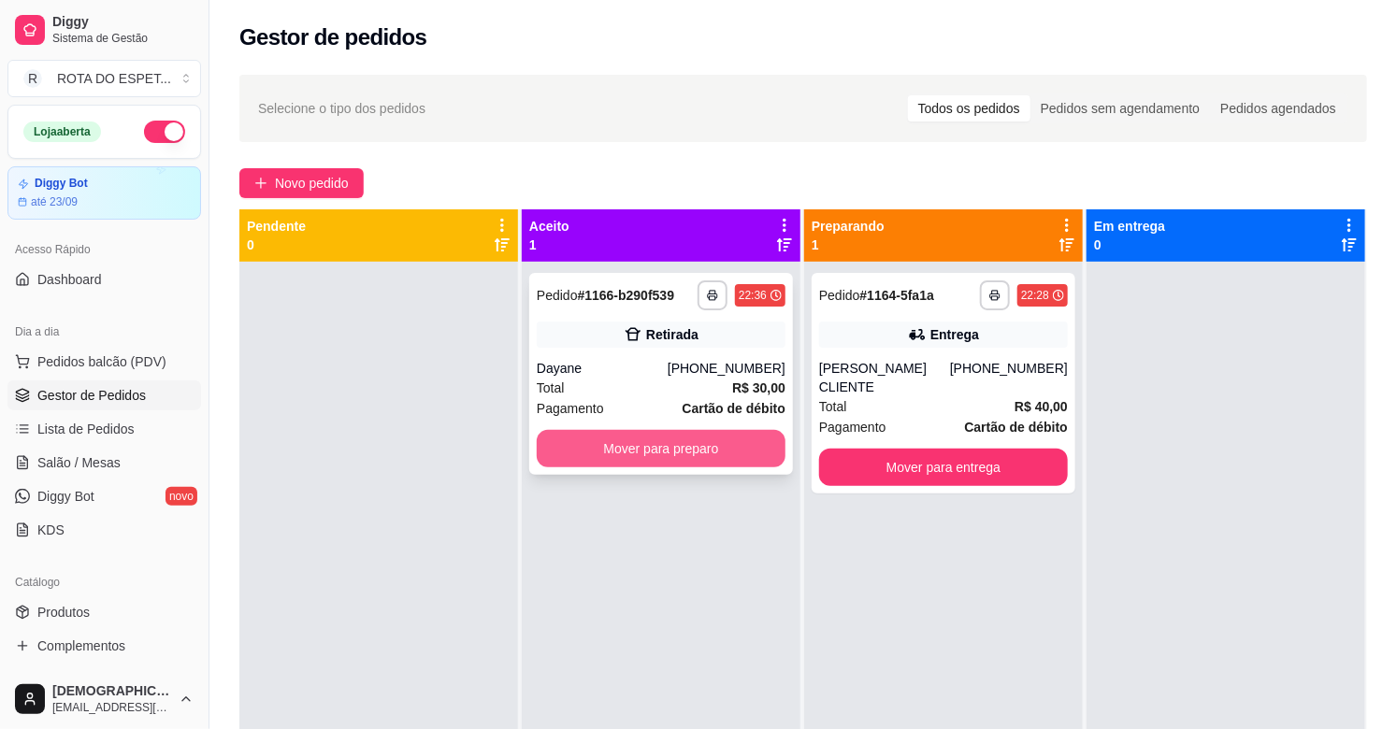
click at [726, 449] on button "Mover para preparo" at bounding box center [661, 448] width 249 height 37
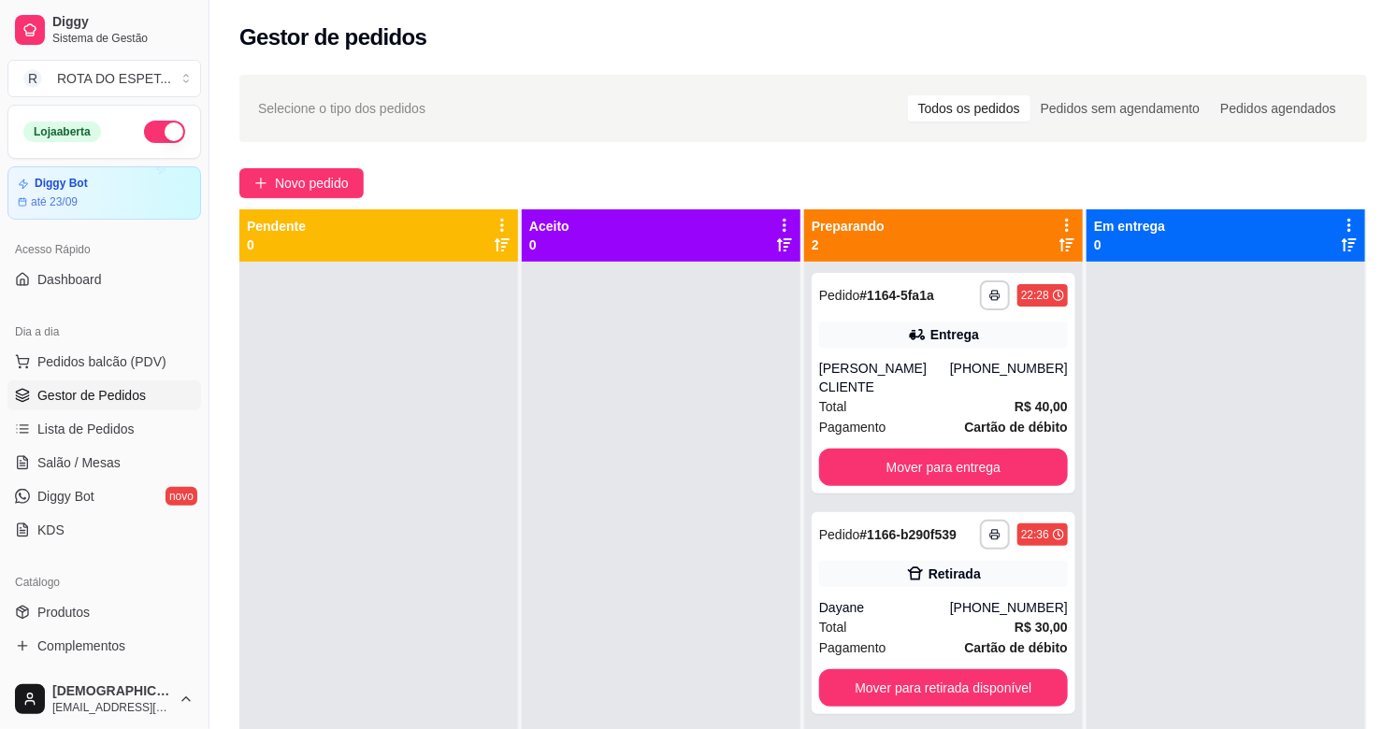
click at [664, 515] on div at bounding box center [661, 626] width 279 height 729
click at [86, 612] on span "Produtos" at bounding box center [63, 612] width 52 height 19
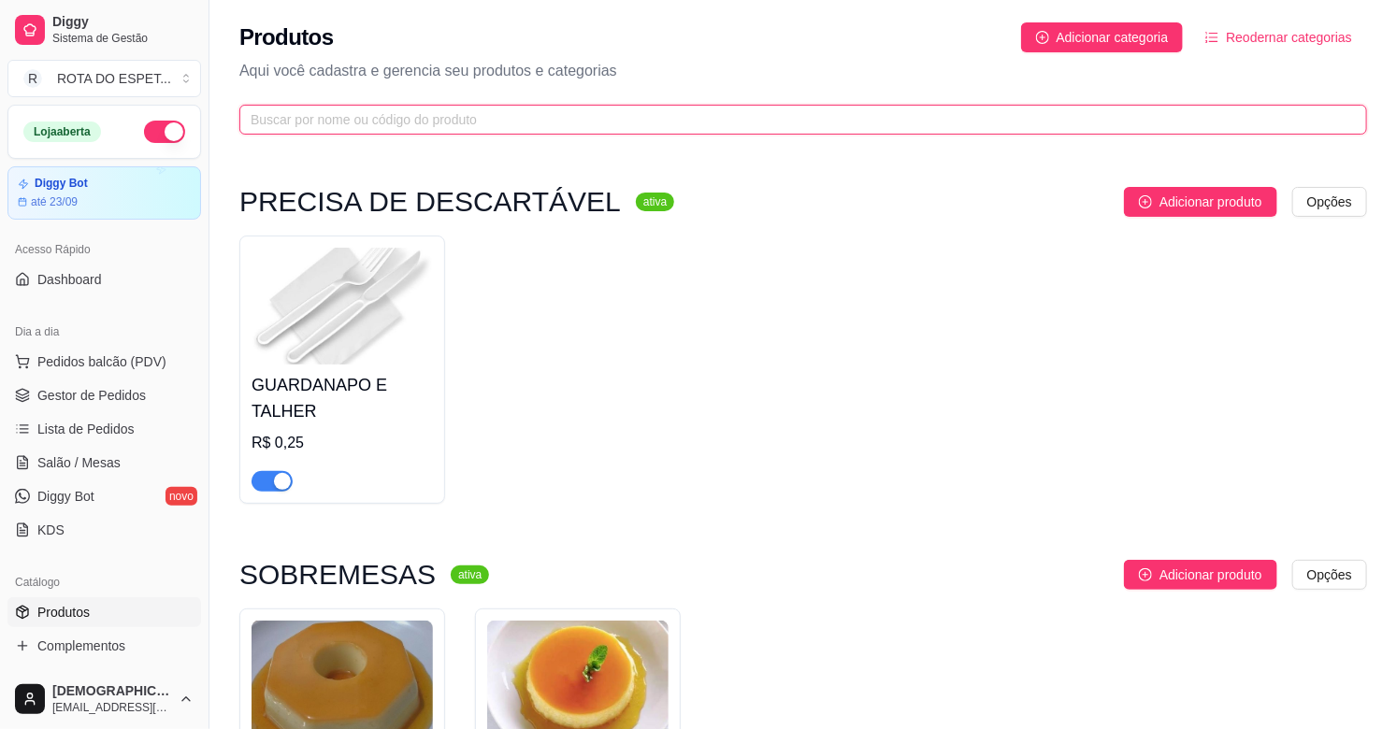
click at [565, 125] on input "text" at bounding box center [796, 119] width 1090 height 21
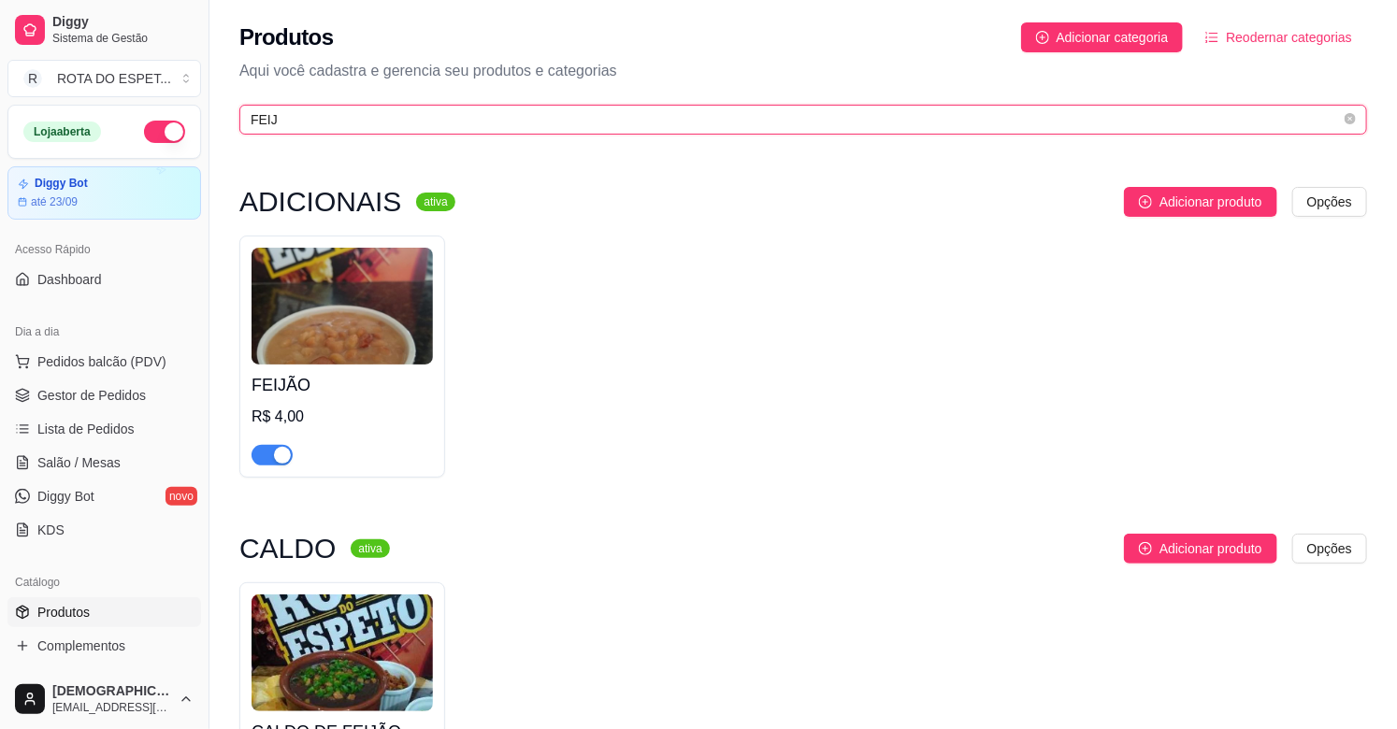
type input "FEIJ"
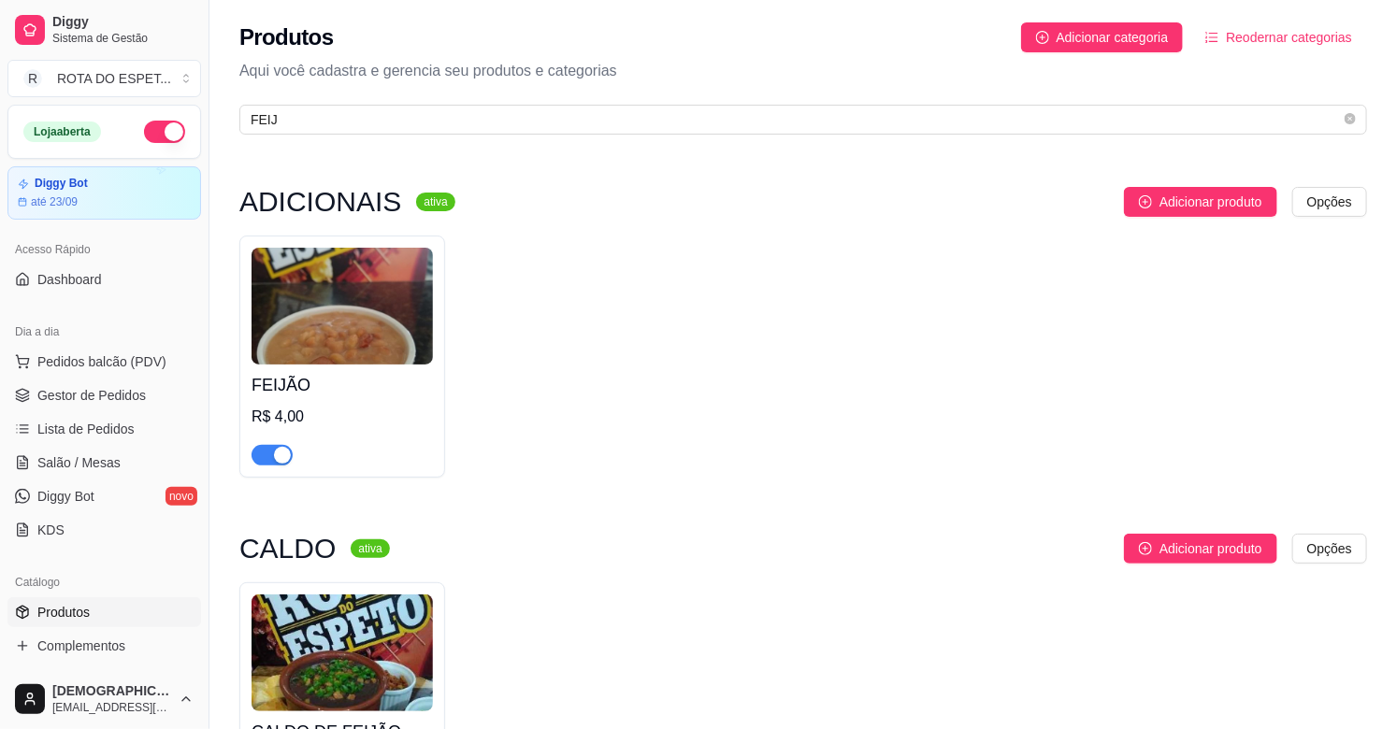
click at [263, 452] on span "button" at bounding box center [272, 455] width 41 height 21
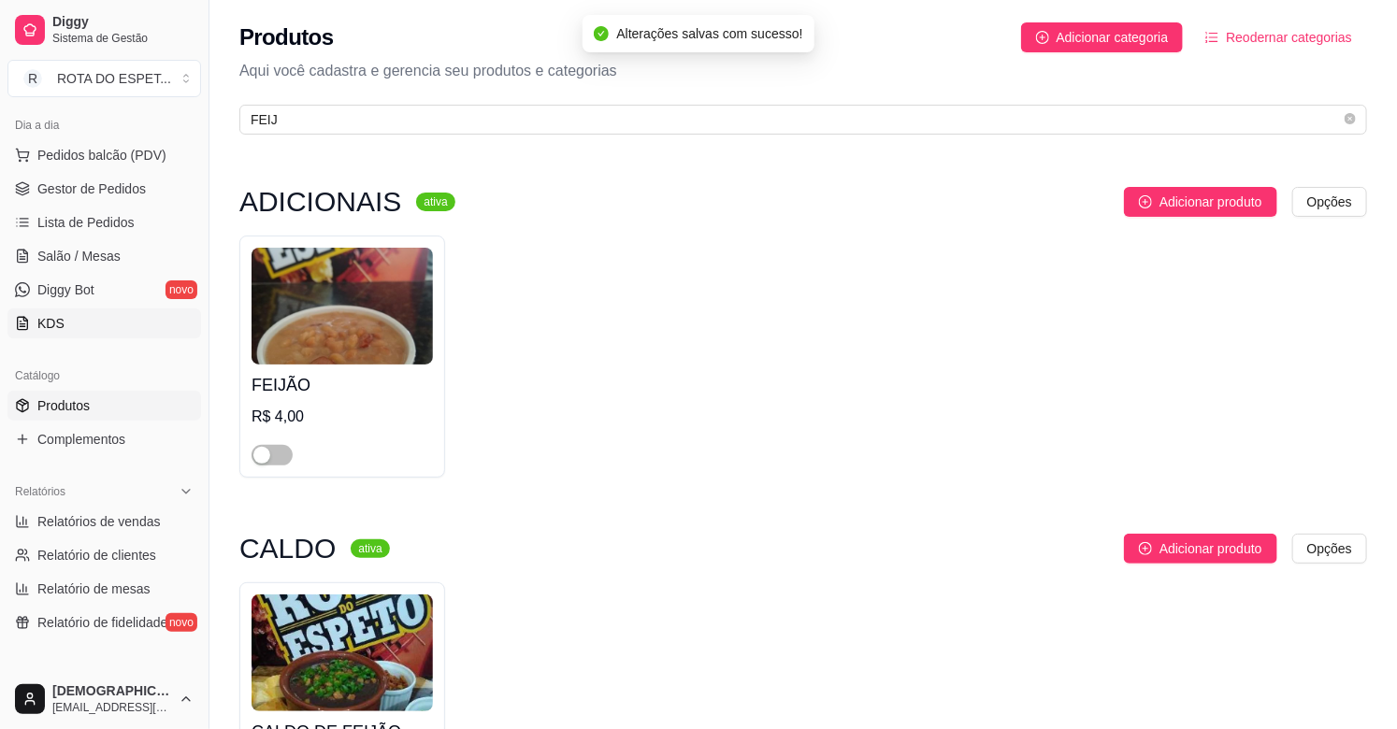
scroll to position [208, 0]
click at [80, 436] on span "Complementos" at bounding box center [81, 438] width 88 height 19
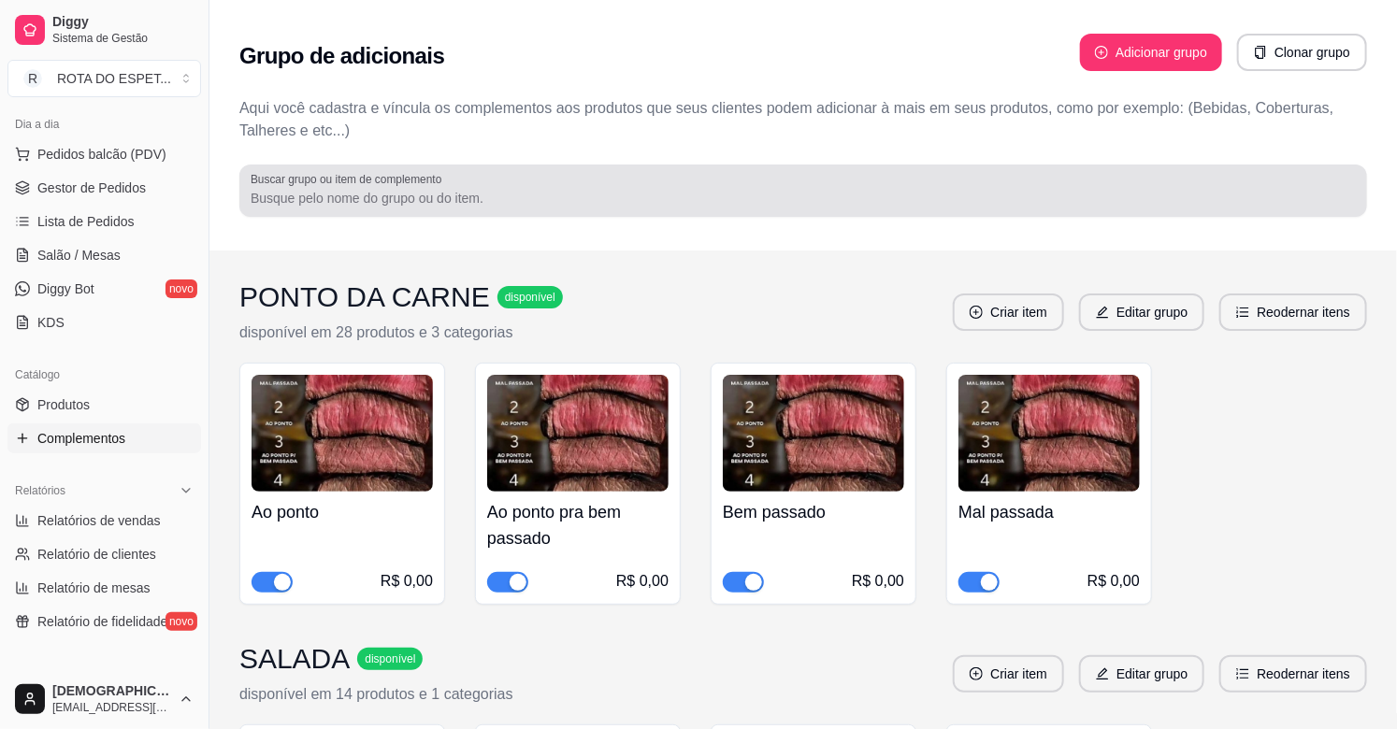
click at [402, 213] on div "Buscar grupo ou item de complemento" at bounding box center [803, 191] width 1128 height 52
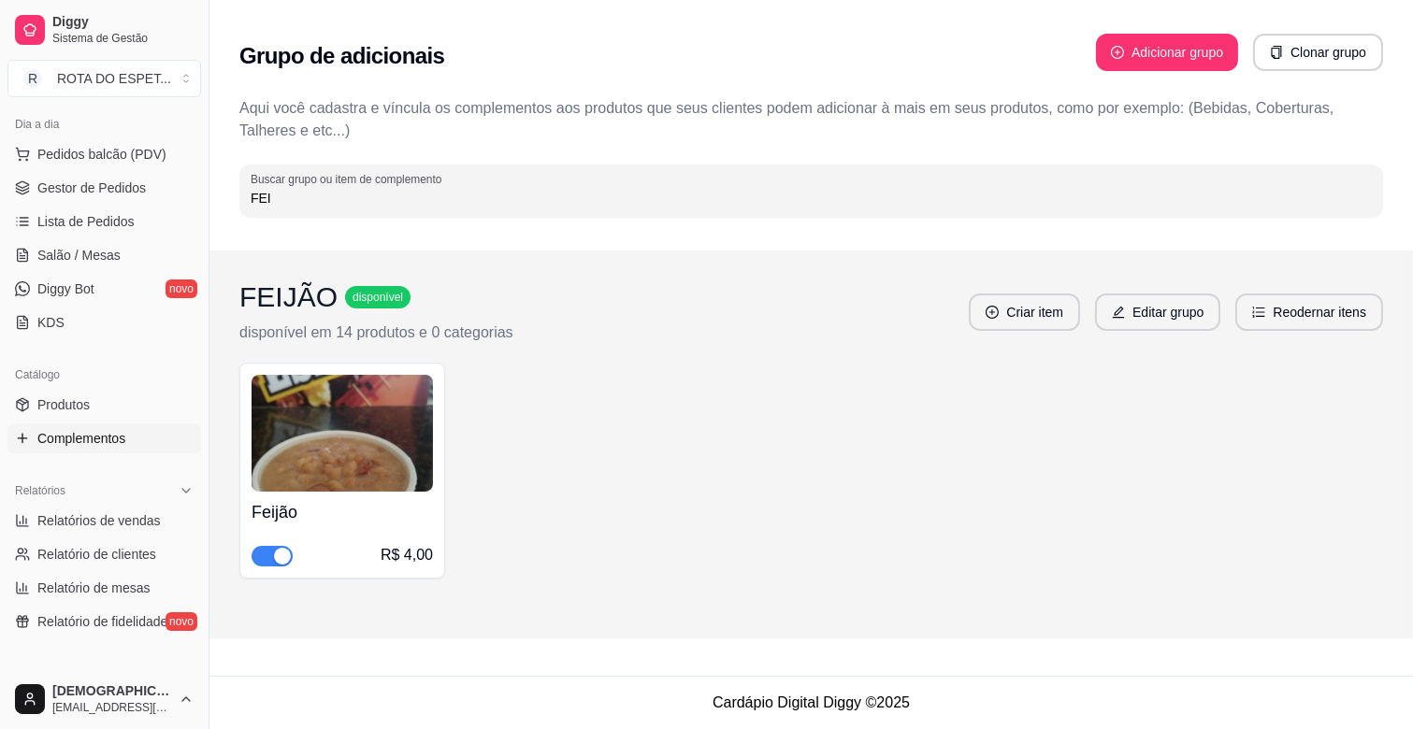
type input "FEI"
click at [286, 557] on div "button" at bounding box center [282, 556] width 17 height 17
click at [105, 174] on link "Gestor de Pedidos" at bounding box center [104, 188] width 194 height 30
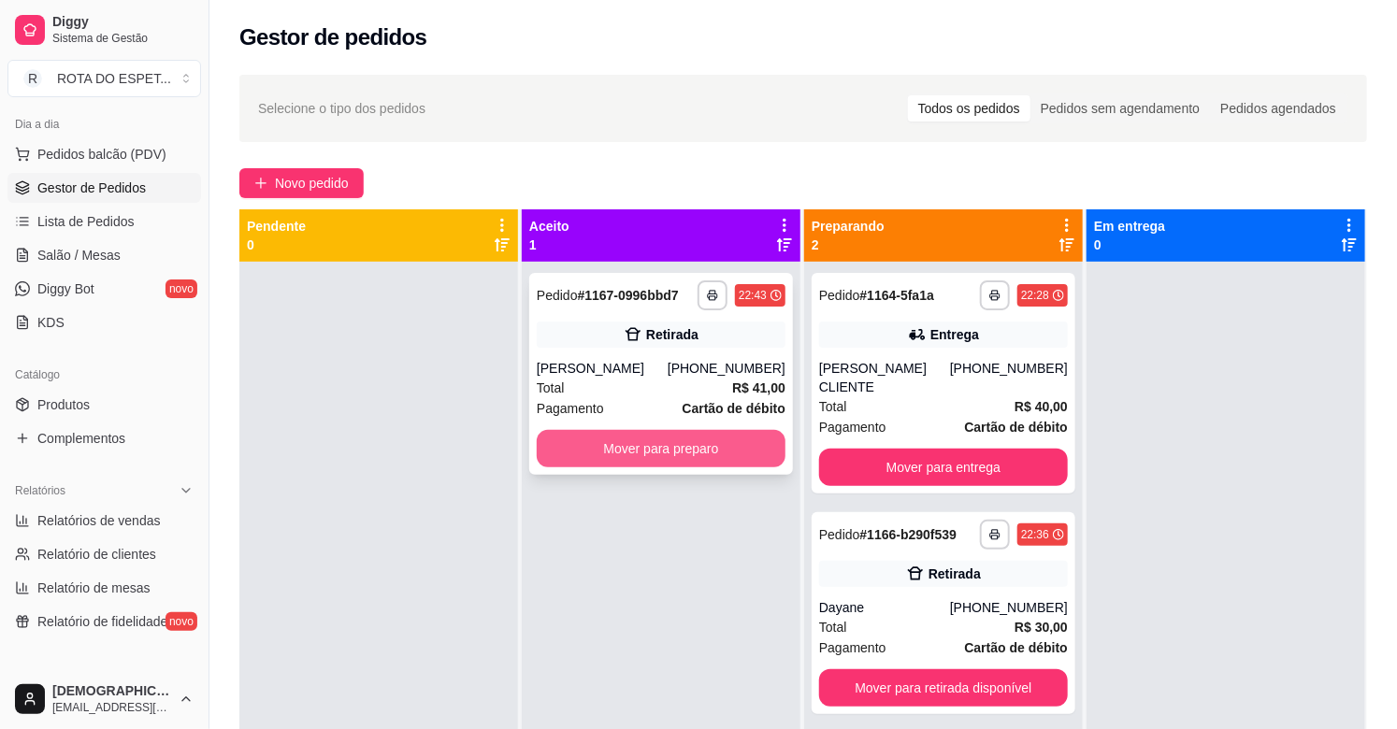
click at [606, 434] on button "Mover para preparo" at bounding box center [661, 448] width 249 height 37
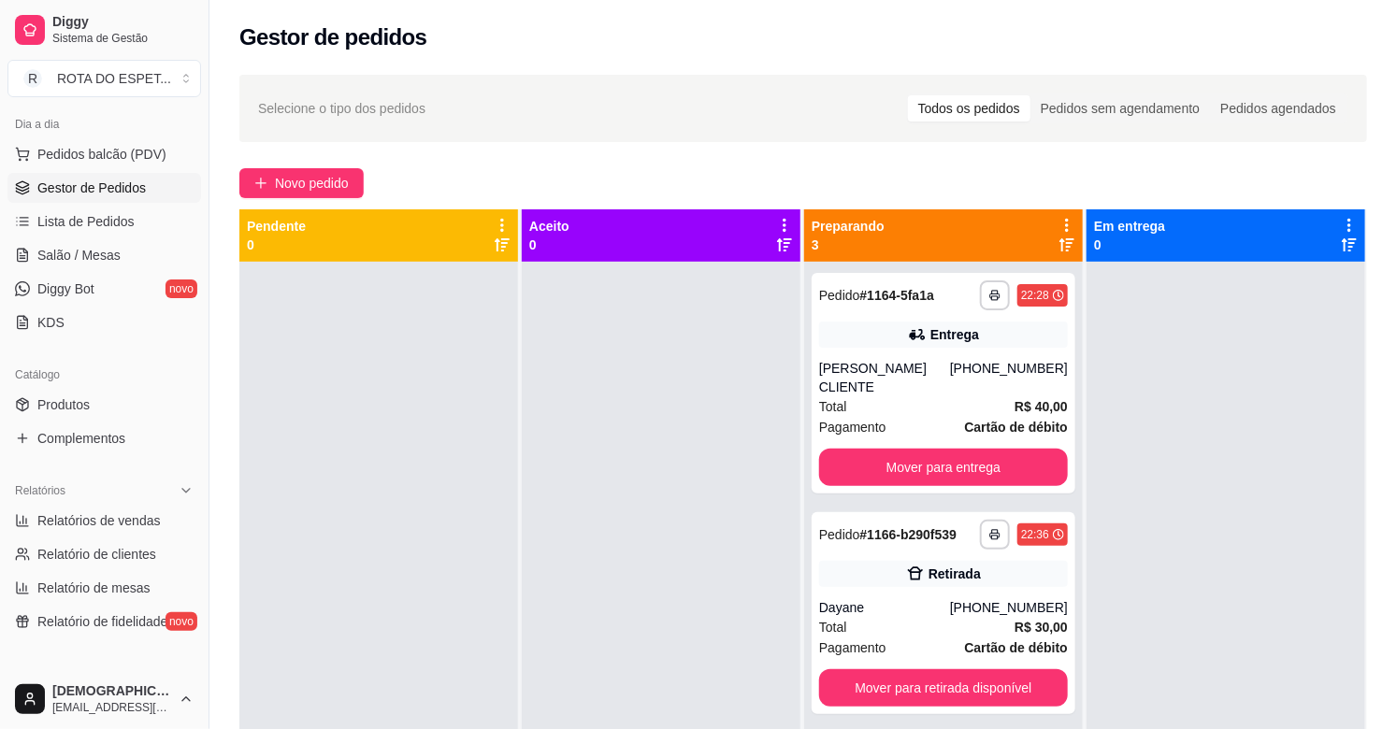
click at [683, 462] on div at bounding box center [661, 626] width 279 height 729
click at [924, 454] on button "Mover para entrega" at bounding box center [943, 468] width 241 height 36
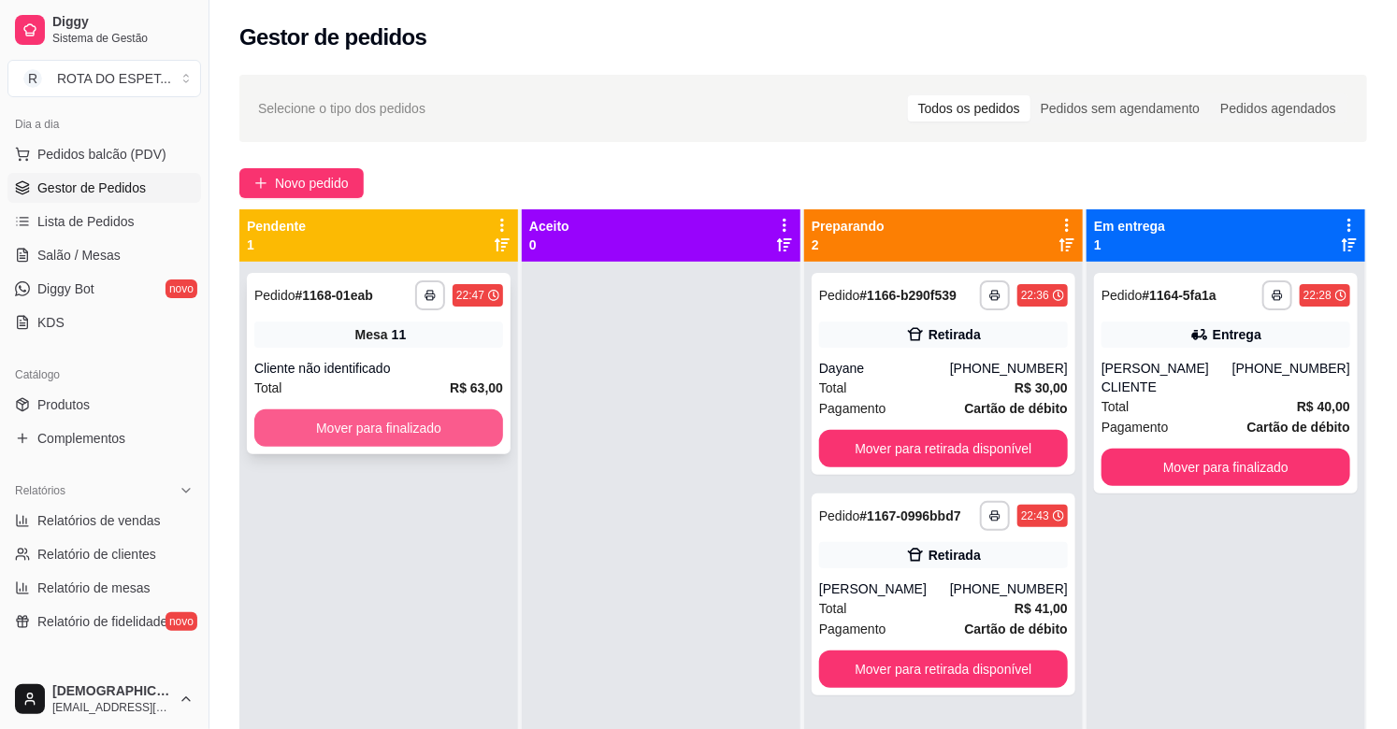
click at [426, 418] on button "Mover para finalizado" at bounding box center [378, 428] width 249 height 37
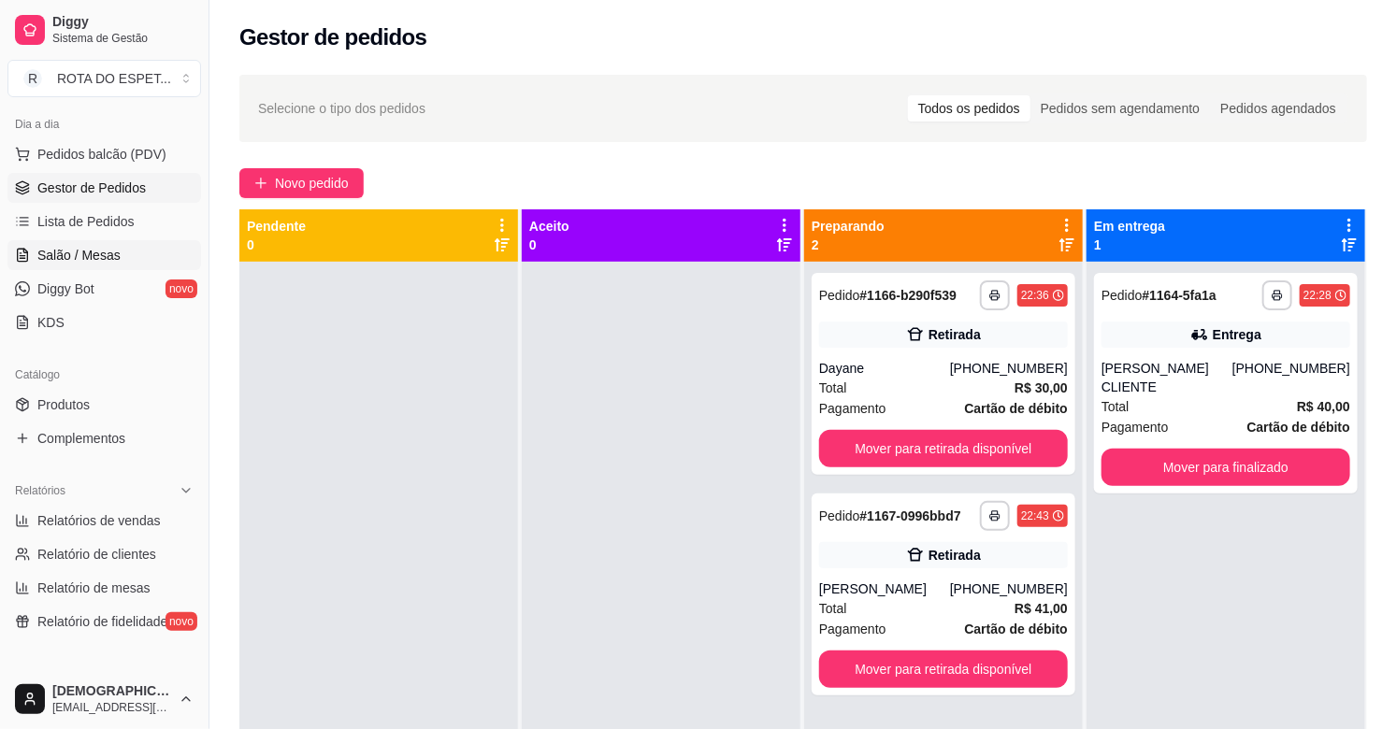
click at [87, 264] on span "Salão / Mesas" at bounding box center [78, 255] width 83 height 19
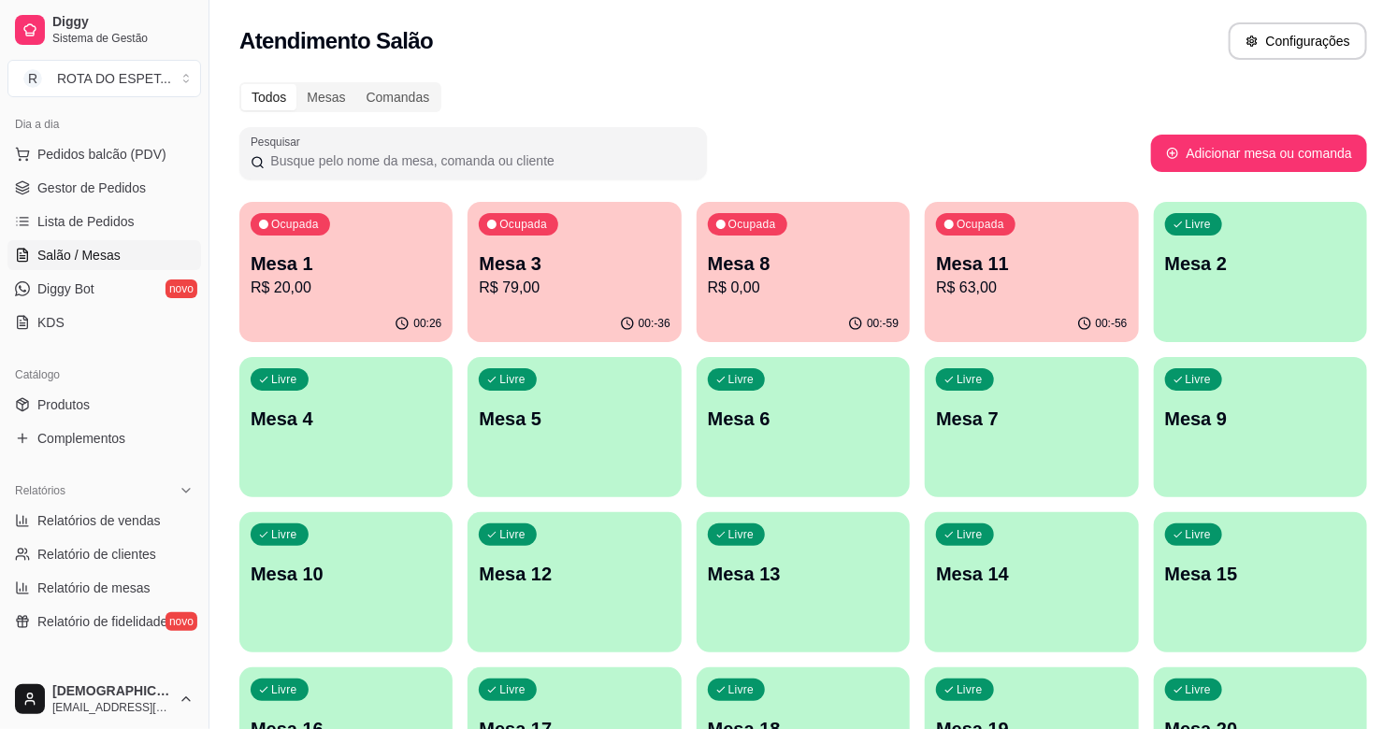
click at [1055, 284] on p "R$ 63,00" at bounding box center [1031, 288] width 191 height 22
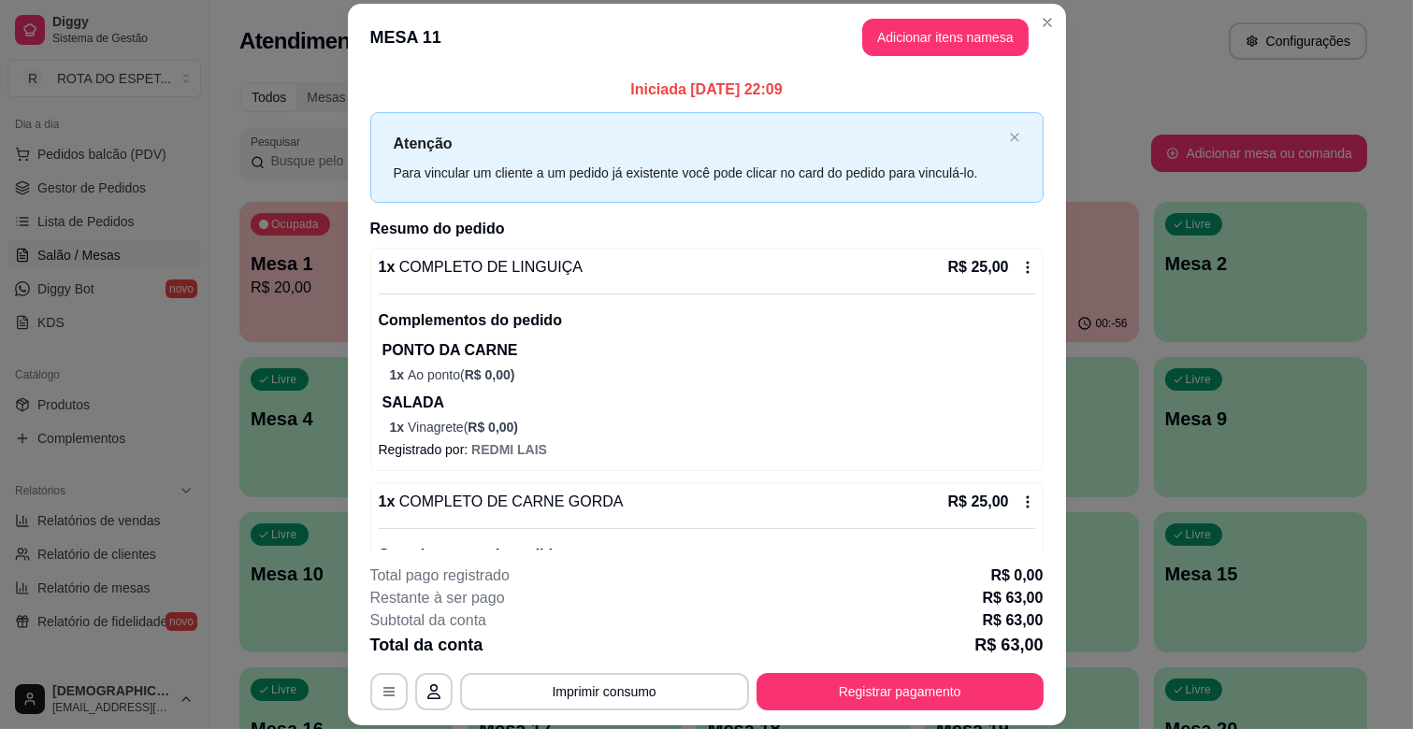
scroll to position [318, 0]
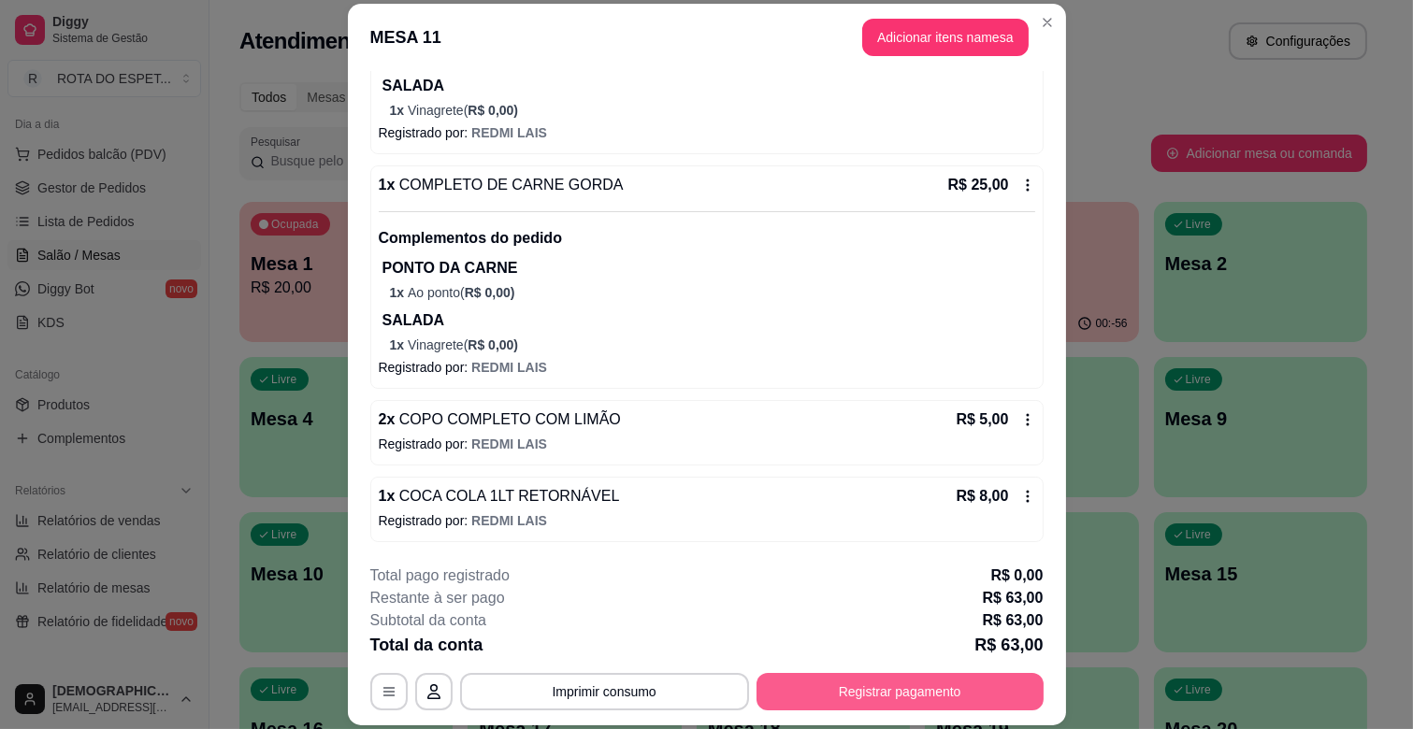
click at [942, 687] on button "Registrar pagamento" at bounding box center [899, 691] width 287 height 37
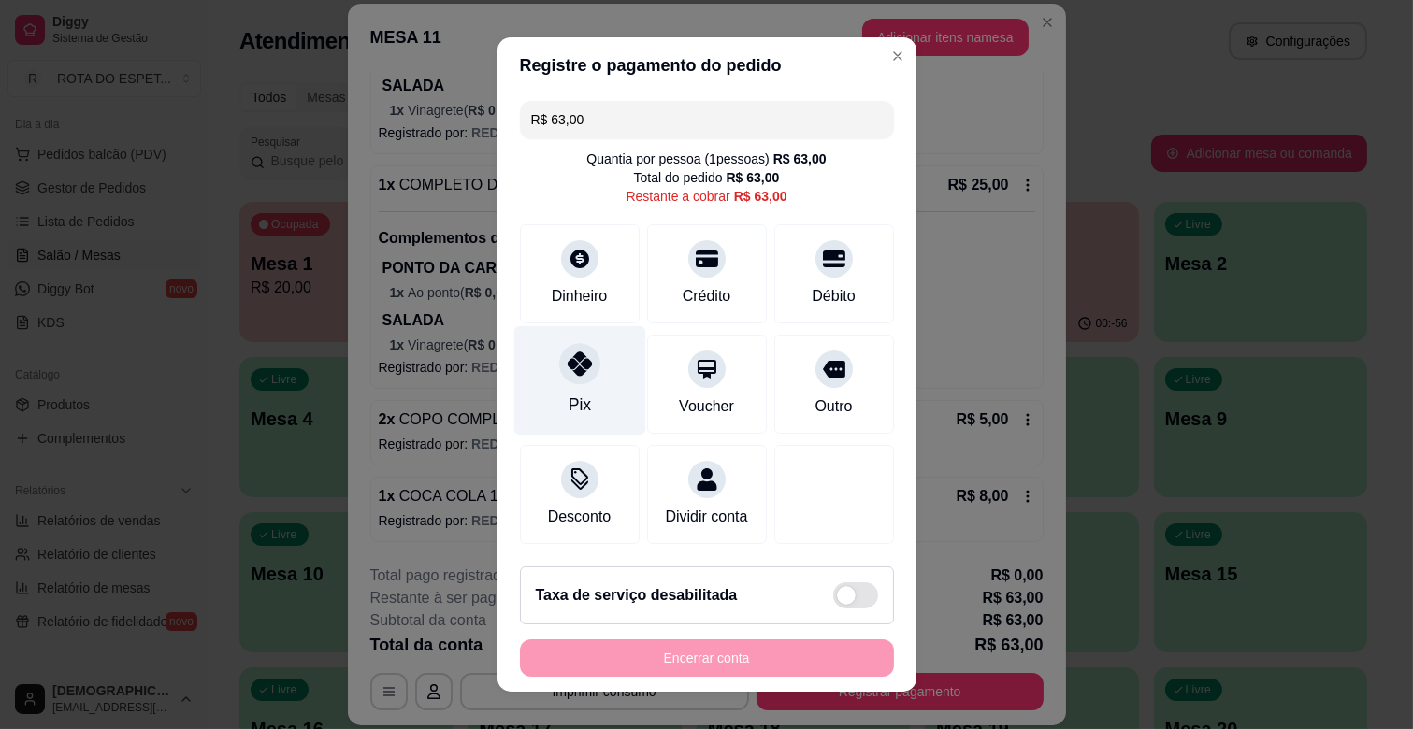
click at [574, 386] on div "Pix" at bounding box center [579, 380] width 132 height 109
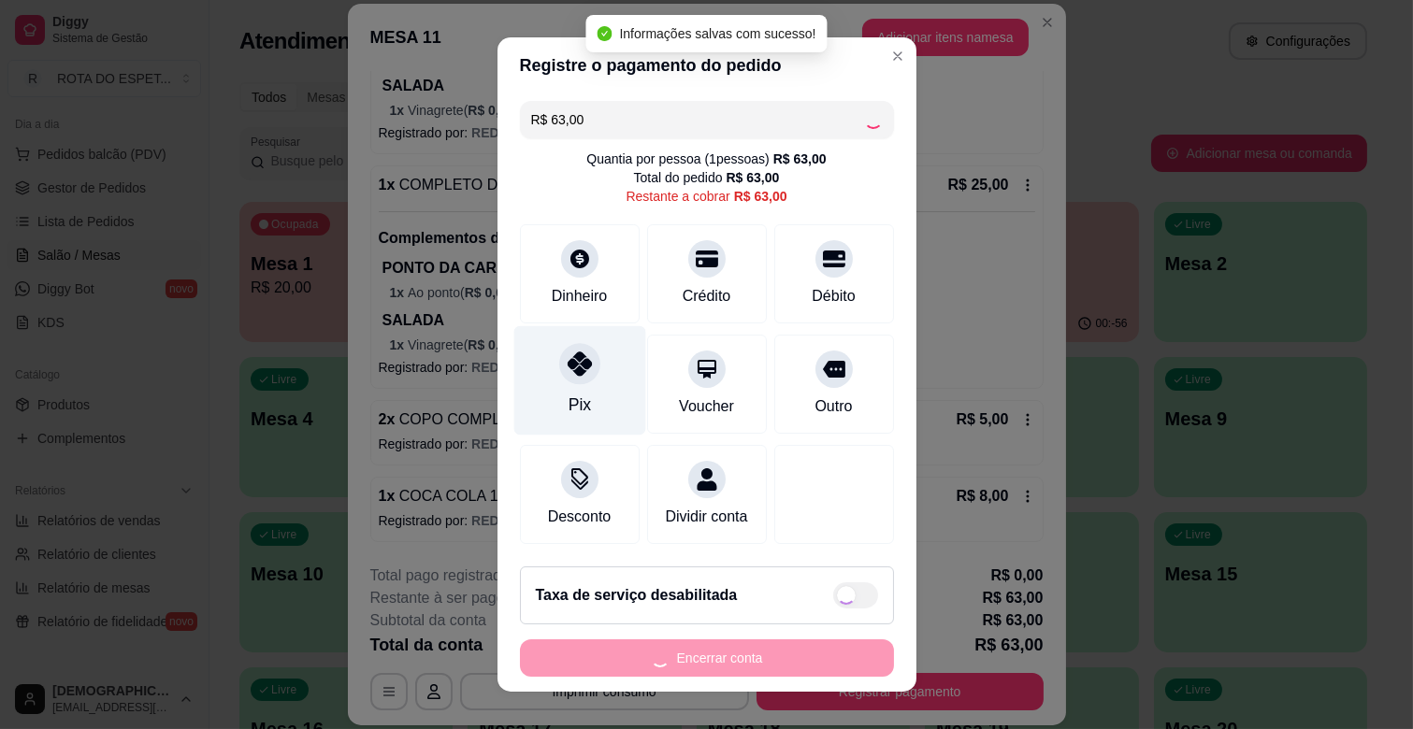
type input "R$ 0,00"
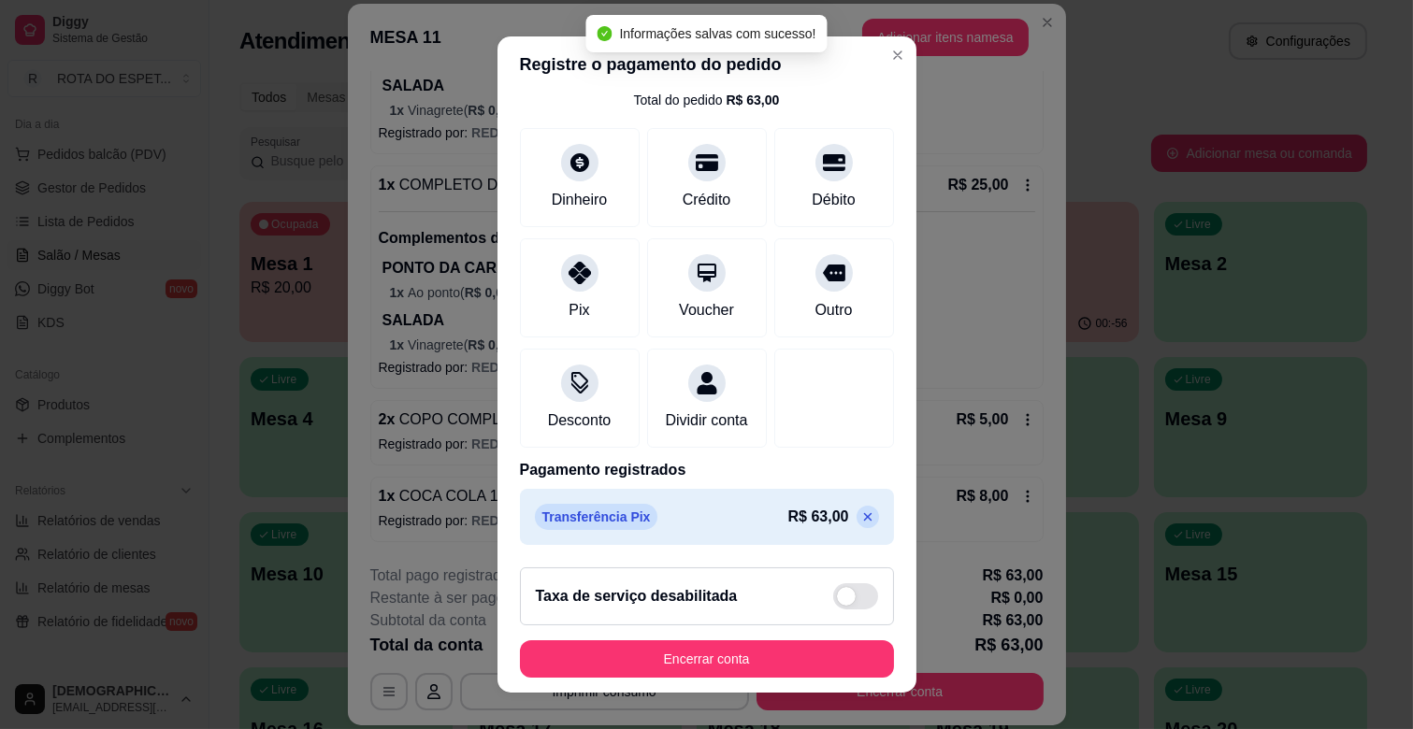
scroll to position [23, 0]
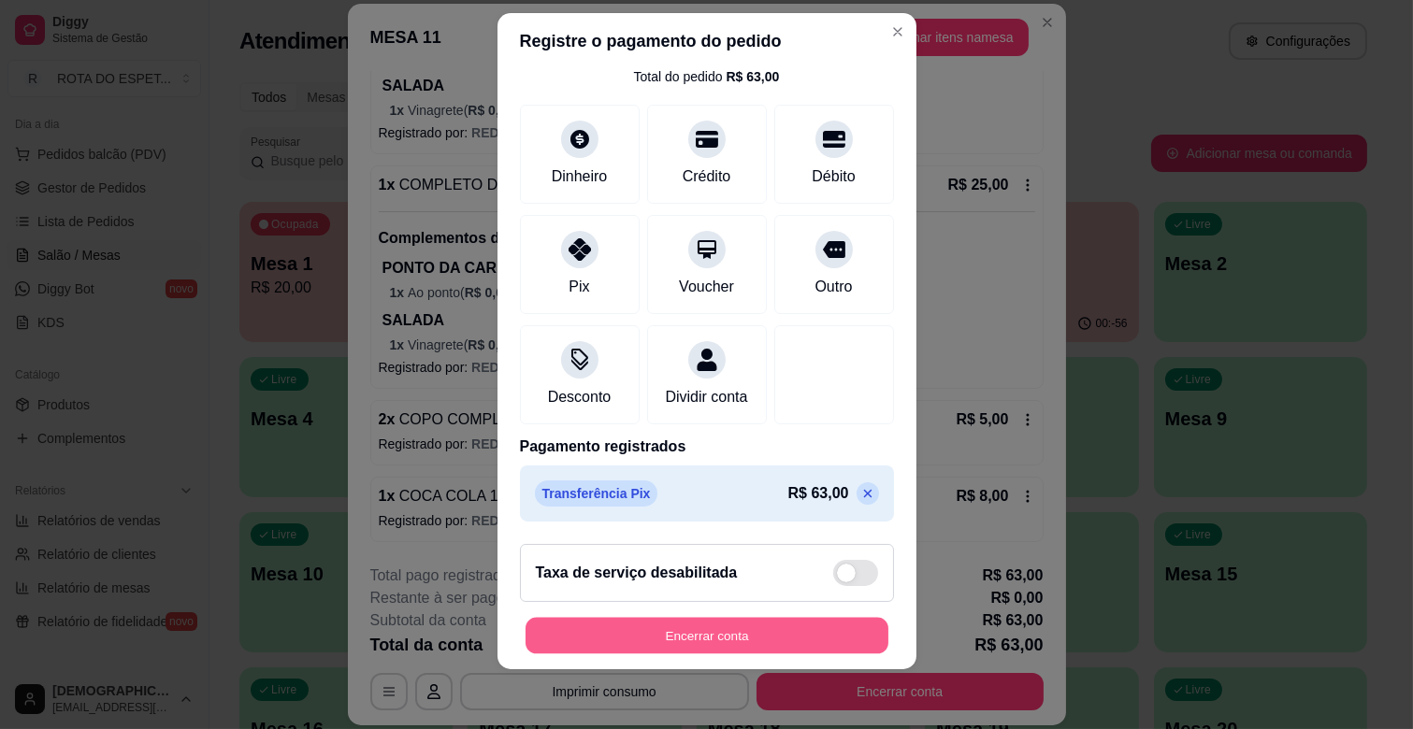
click at [777, 636] on button "Encerrar conta" at bounding box center [706, 636] width 363 height 36
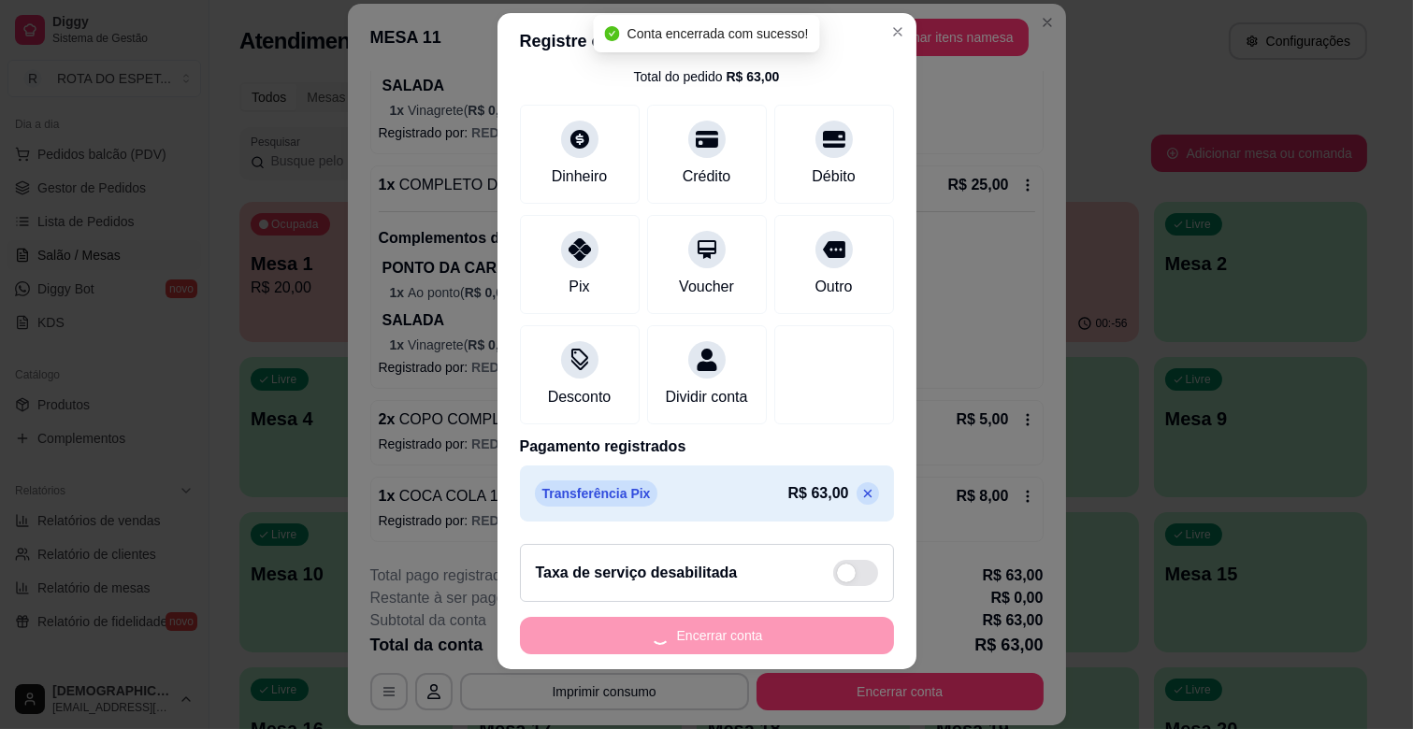
scroll to position [0, 0]
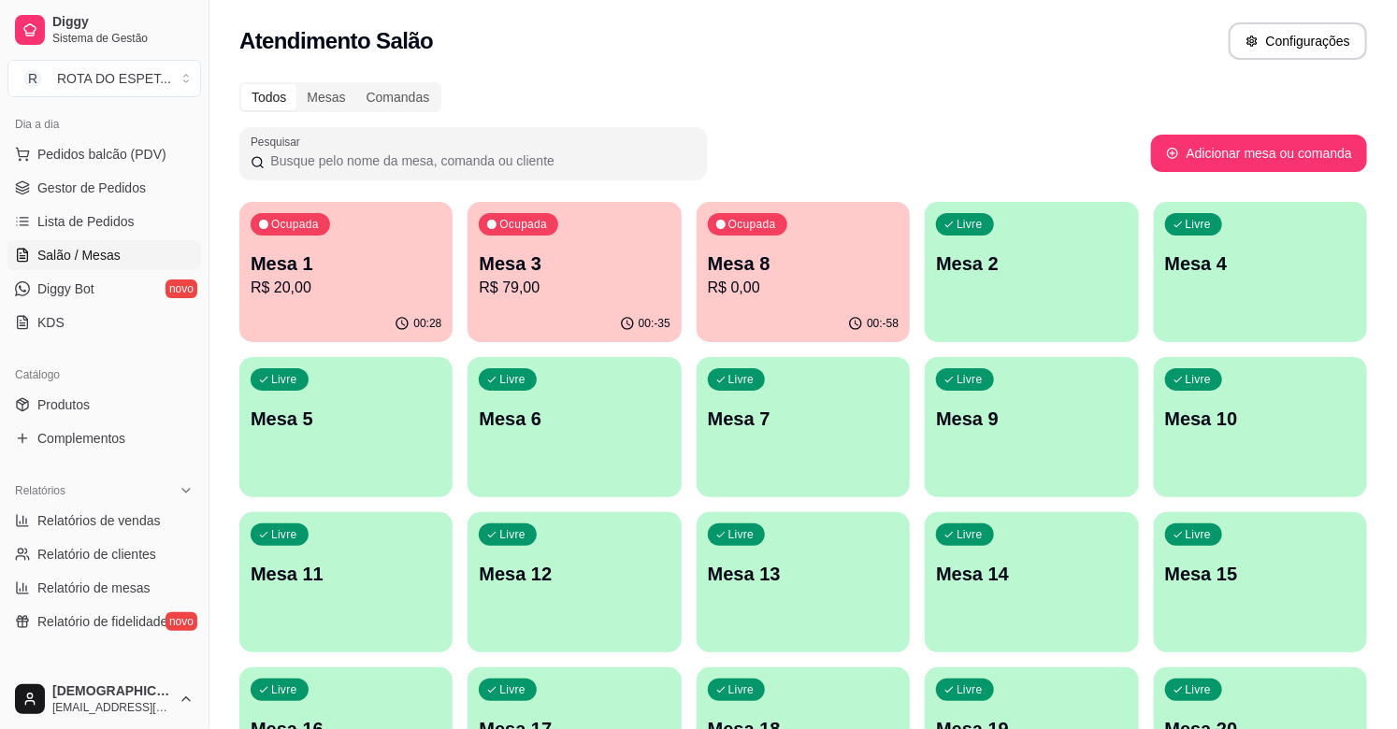
click at [572, 319] on div "00:-35" at bounding box center [573, 324] width 213 height 36
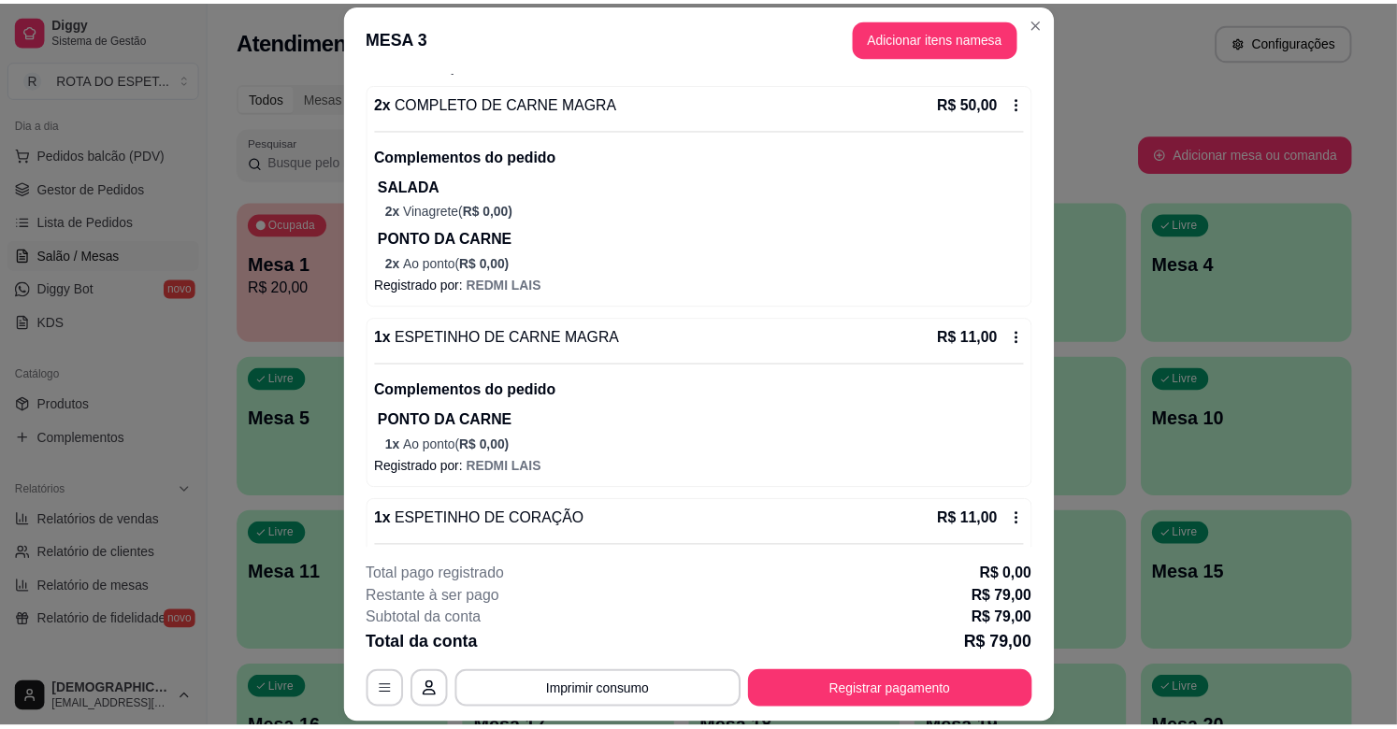
scroll to position [370, 0]
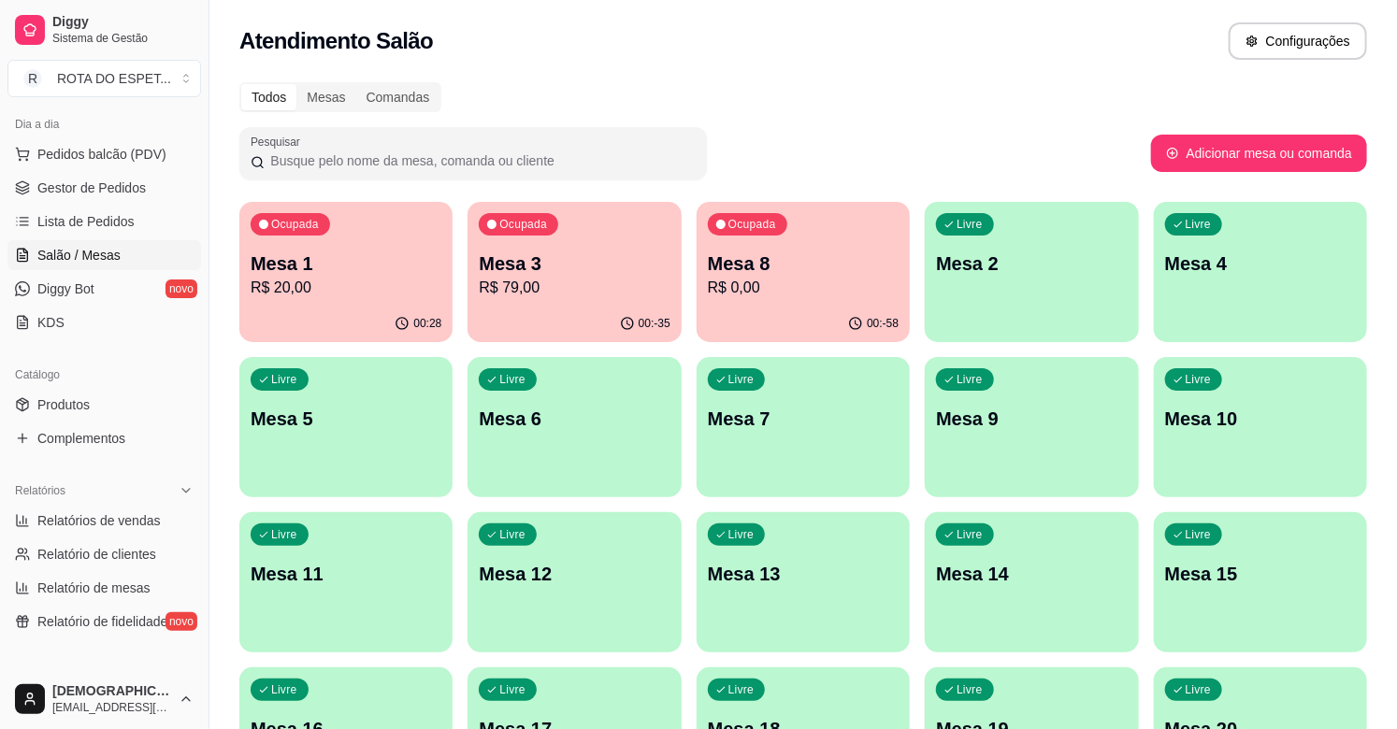
click at [807, 309] on div "00:-58" at bounding box center [803, 324] width 213 height 36
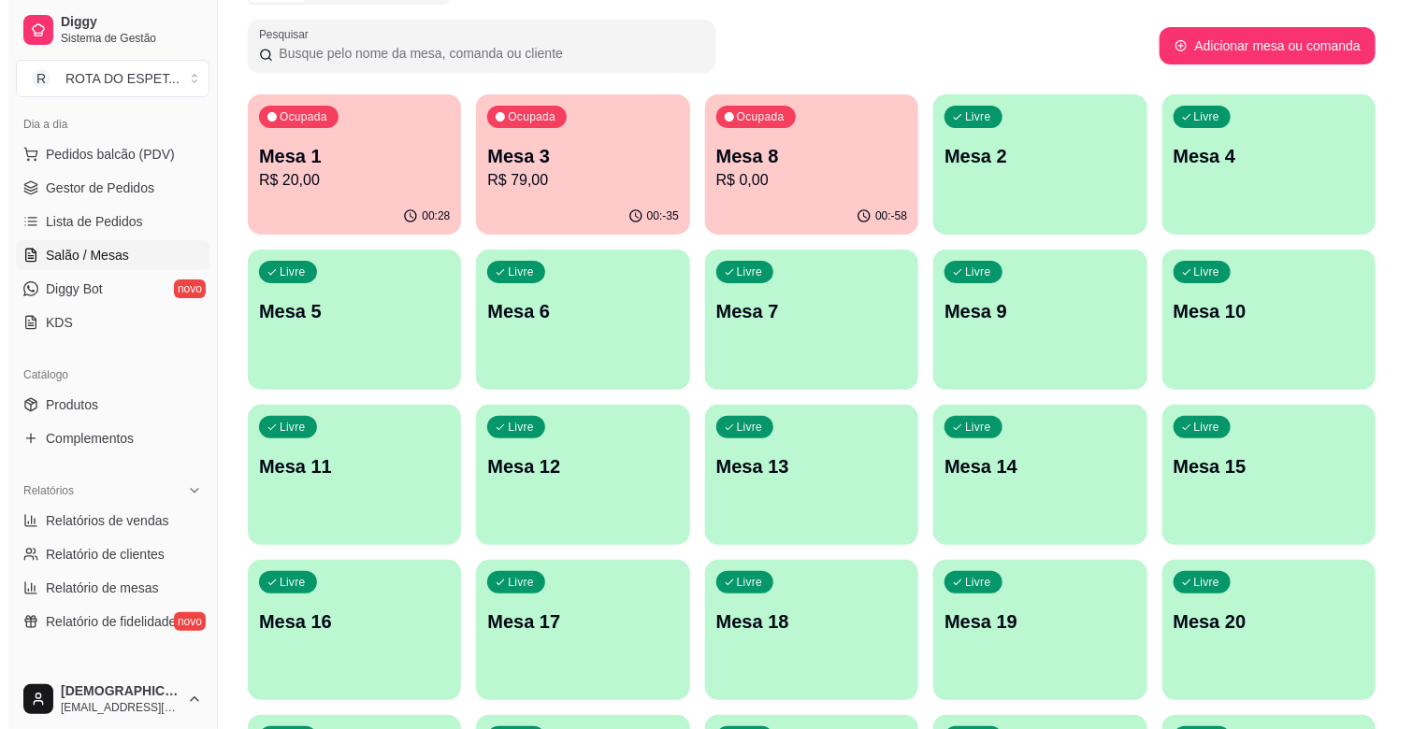
scroll to position [311, 0]
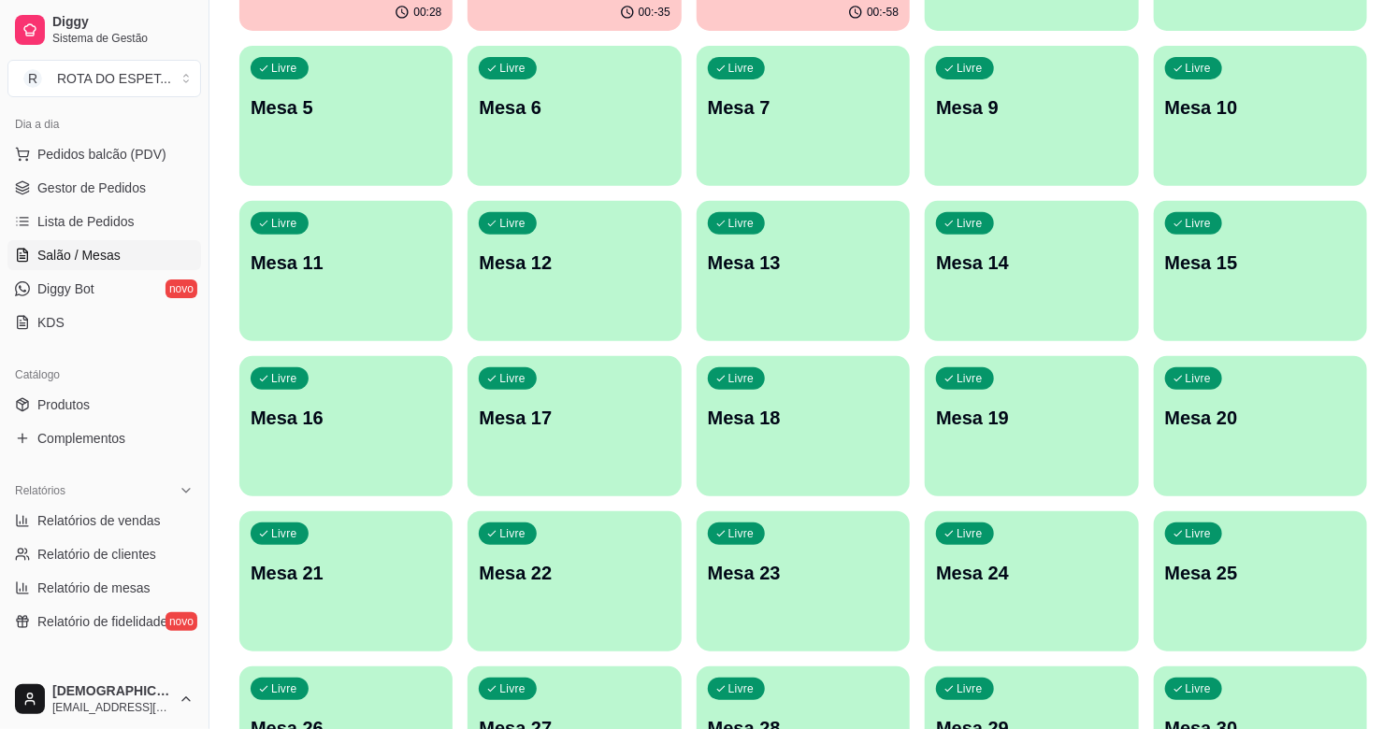
click at [796, 555] on div "Livre Mesa 23" at bounding box center [803, 570] width 213 height 118
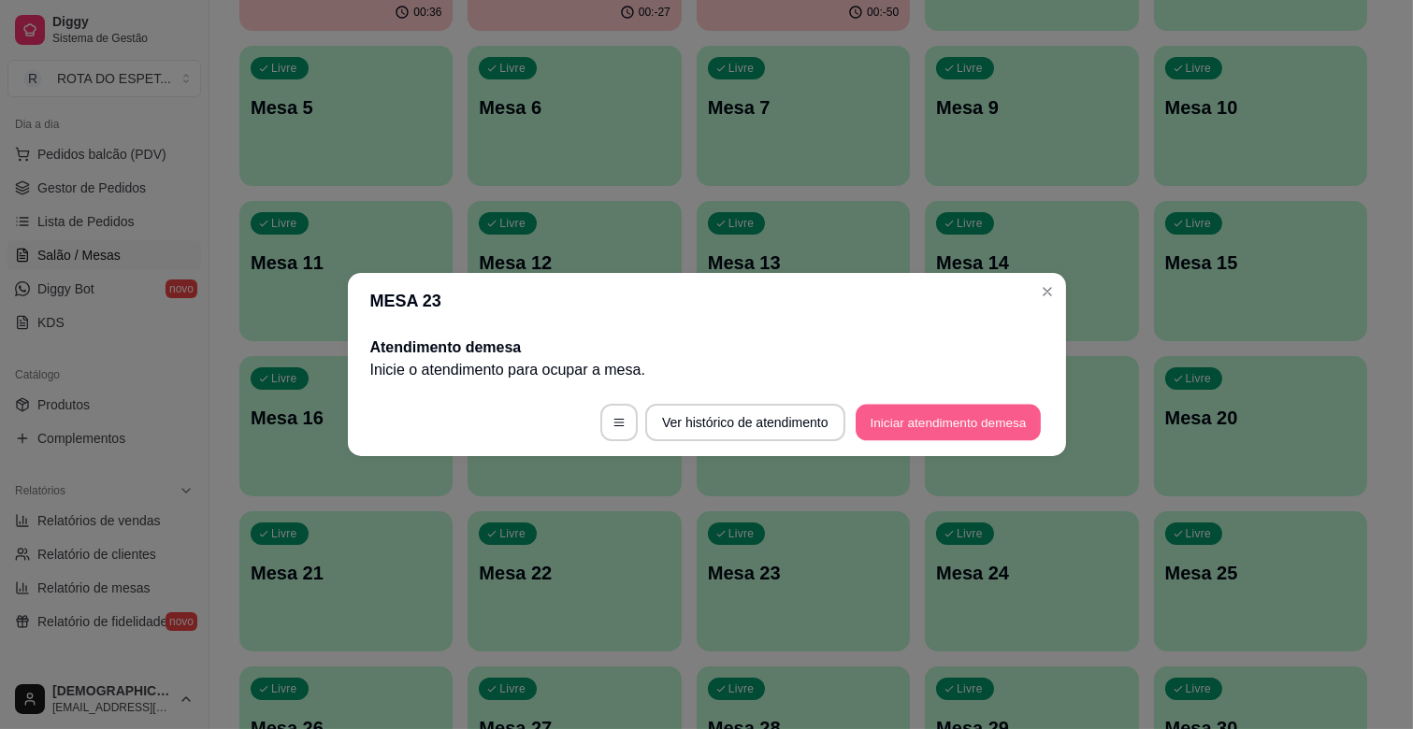
click at [923, 411] on button "Iniciar atendimento de mesa" at bounding box center [948, 423] width 185 height 36
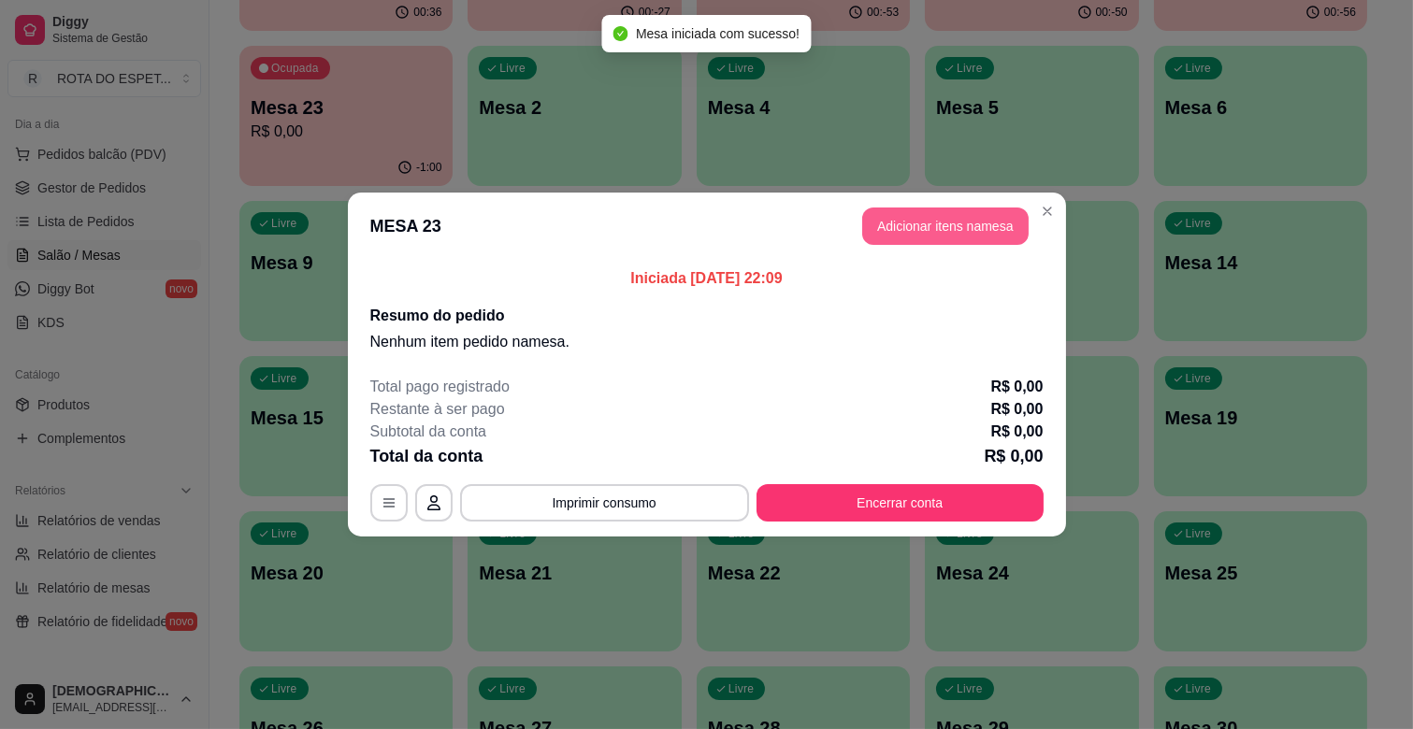
click at [941, 231] on button "Adicionar itens na mesa" at bounding box center [945, 226] width 166 height 37
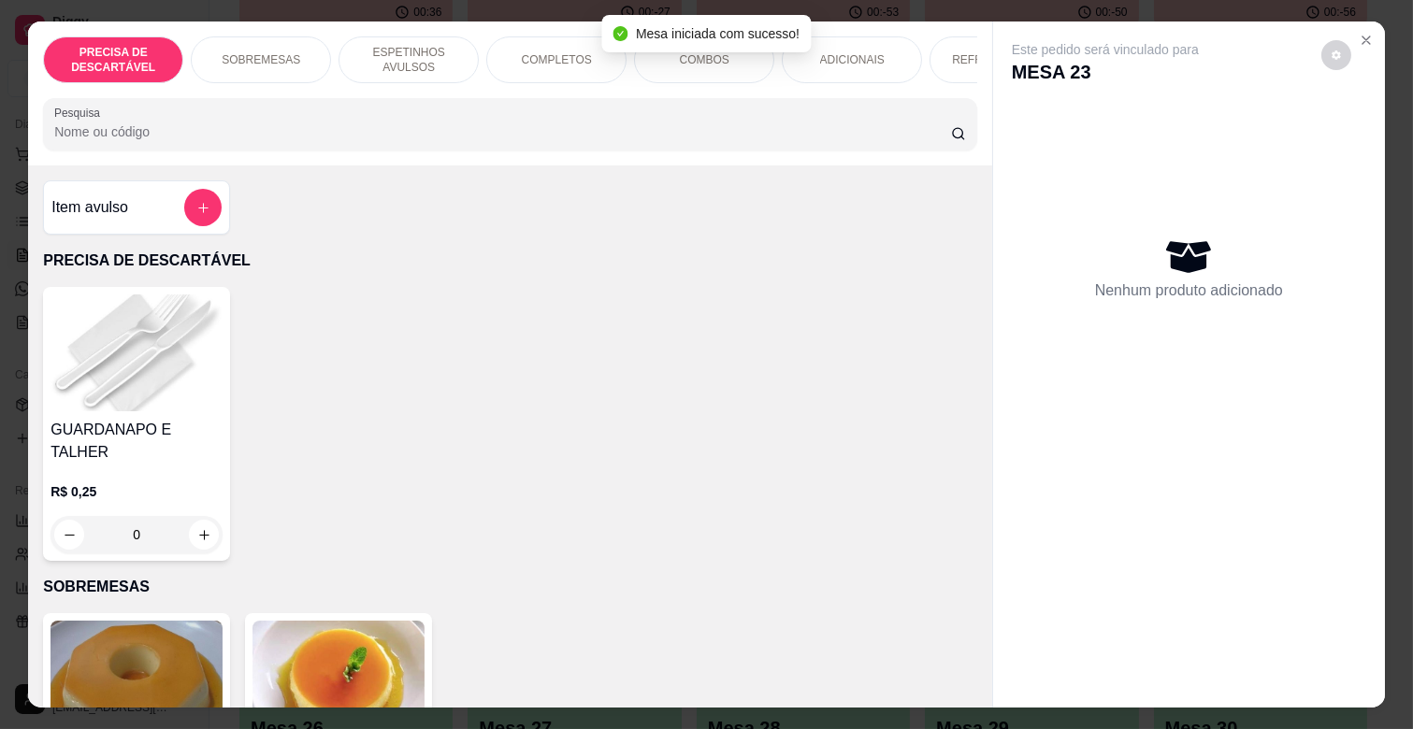
click at [384, 66] on p "ESPETINHOS AVULSOS" at bounding box center [408, 60] width 108 height 30
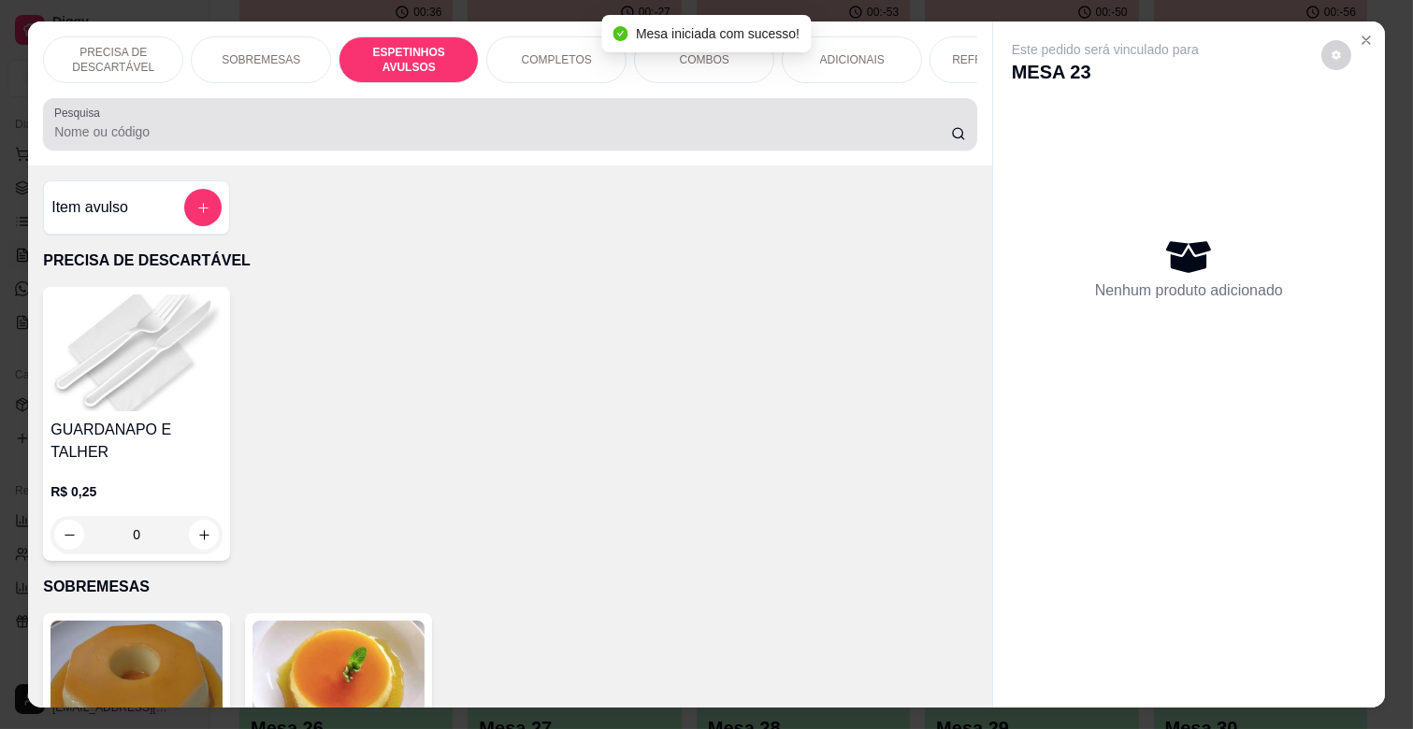
scroll to position [45, 0]
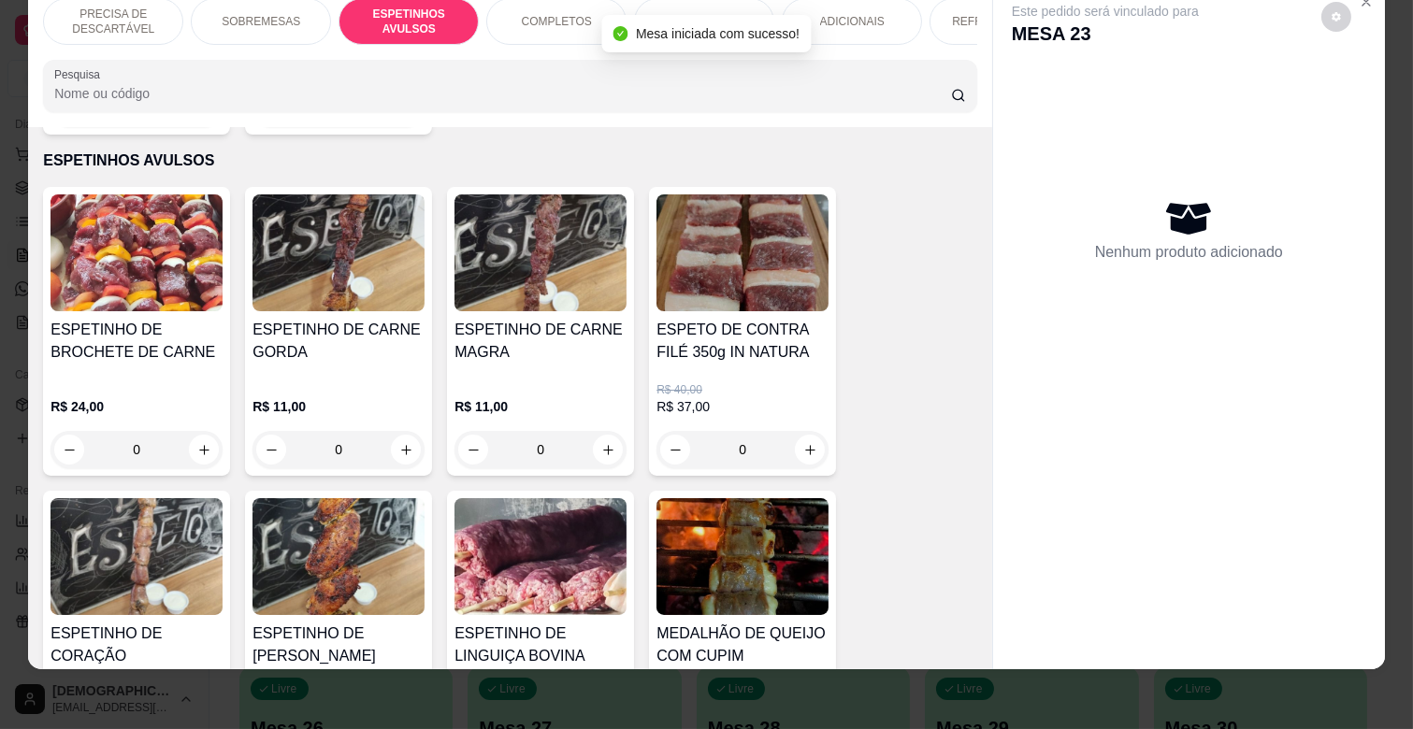
click at [603, 431] on div "0" at bounding box center [540, 449] width 172 height 37
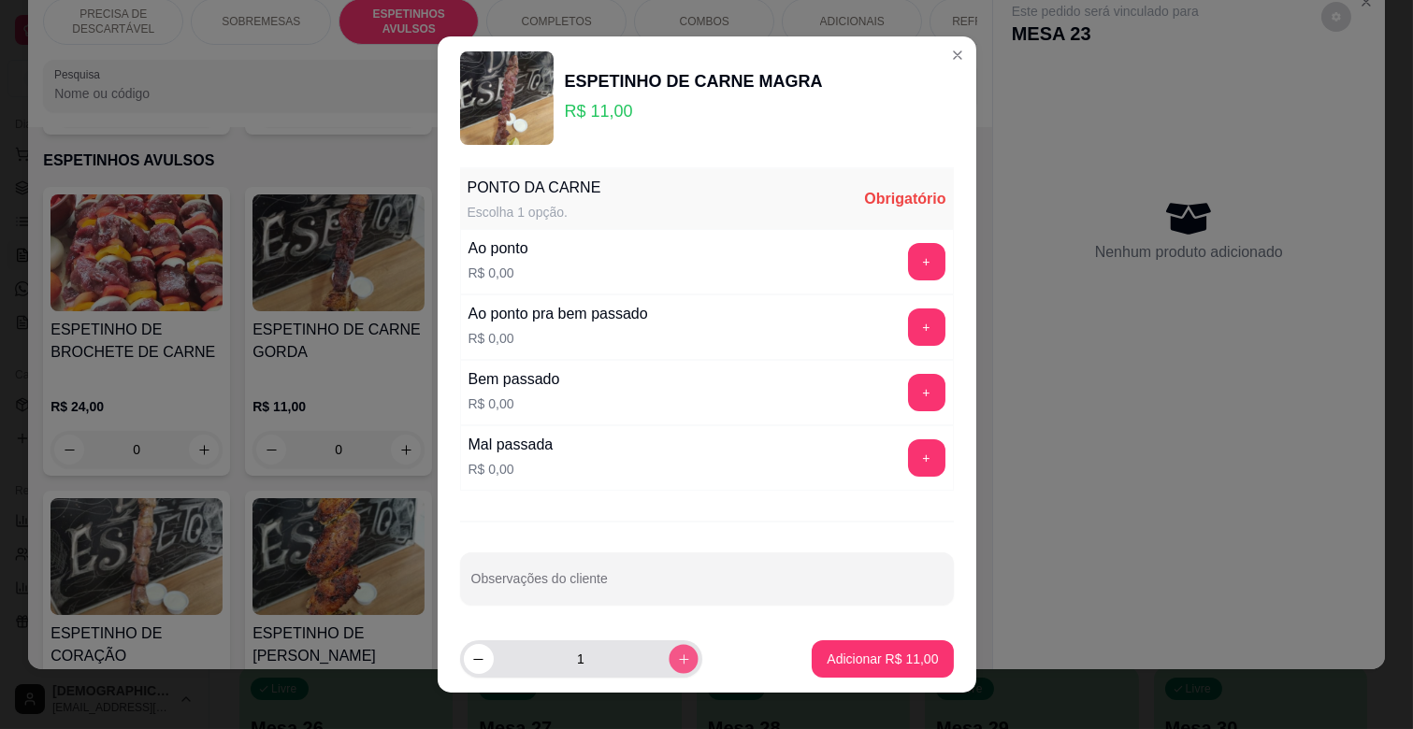
click at [669, 648] on button "increase-product-quantity" at bounding box center [683, 658] width 29 height 29
type input "2"
click at [908, 453] on button "+" at bounding box center [926, 457] width 37 height 37
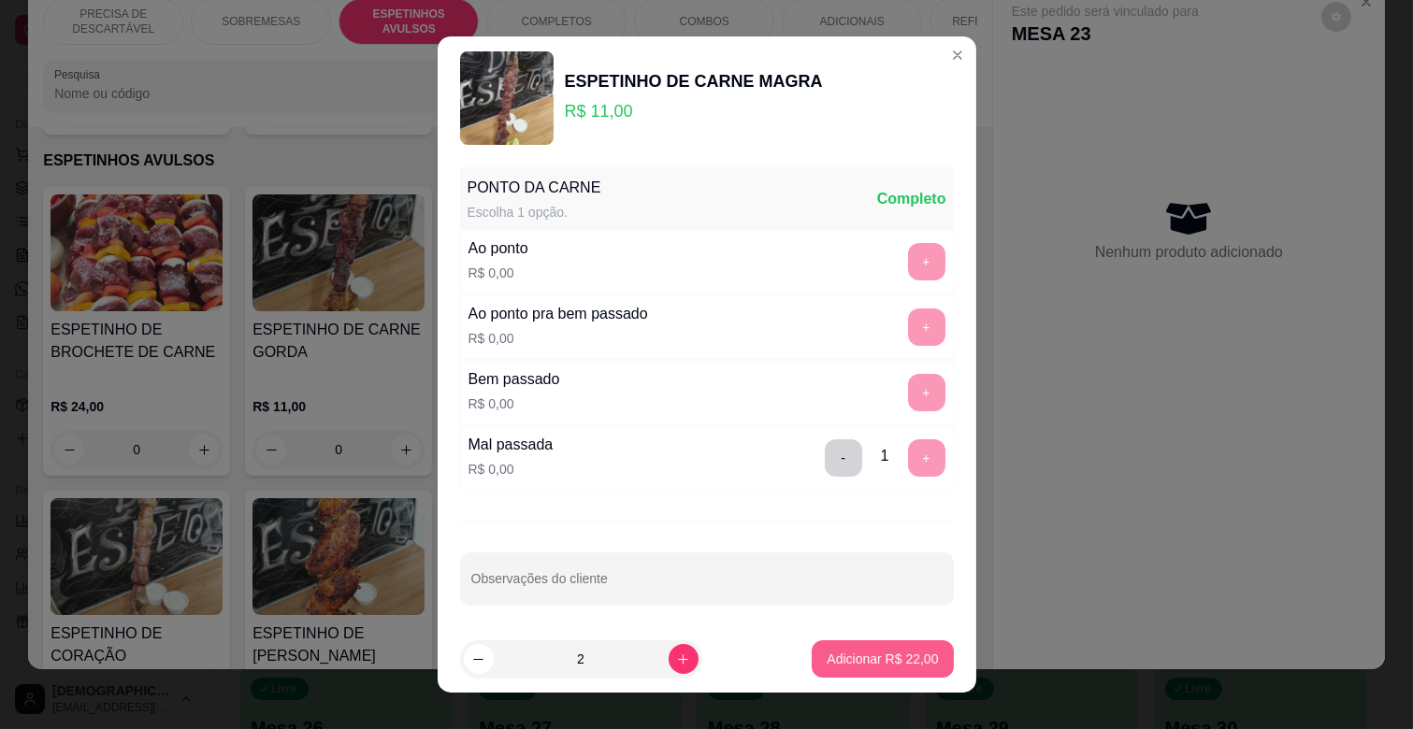
click at [870, 655] on p "Adicionar R$ 22,00" at bounding box center [882, 659] width 111 height 19
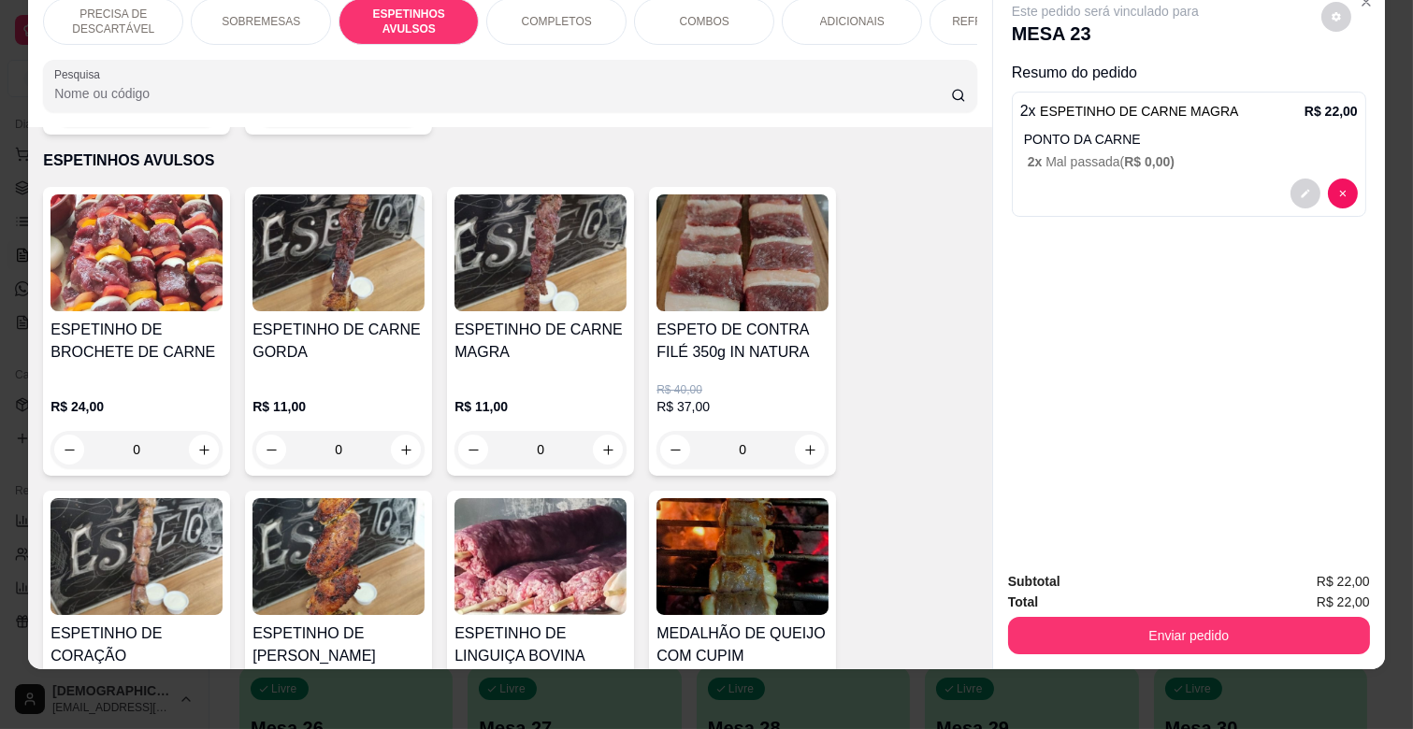
click at [939, 11] on div "REFRIGERANTES" at bounding box center [999, 21] width 140 height 47
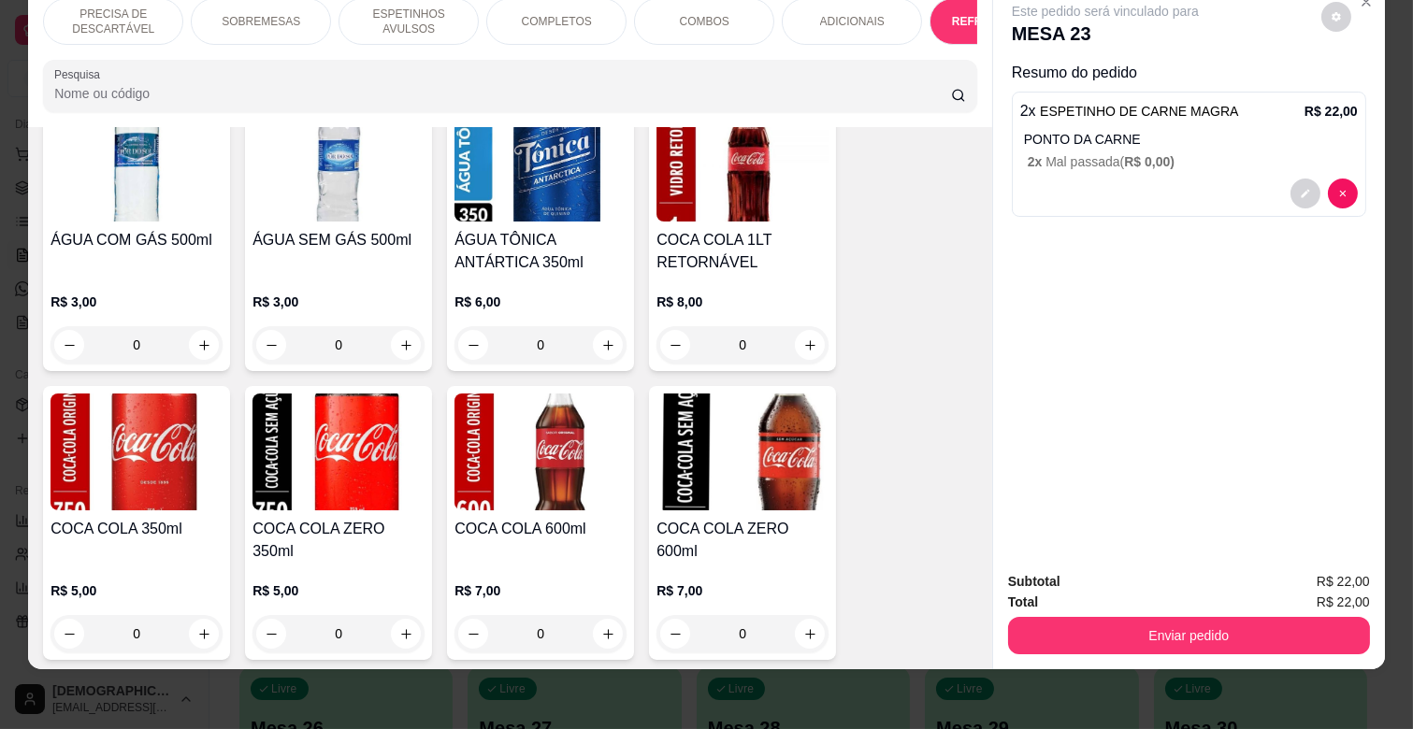
scroll to position [4182, 0]
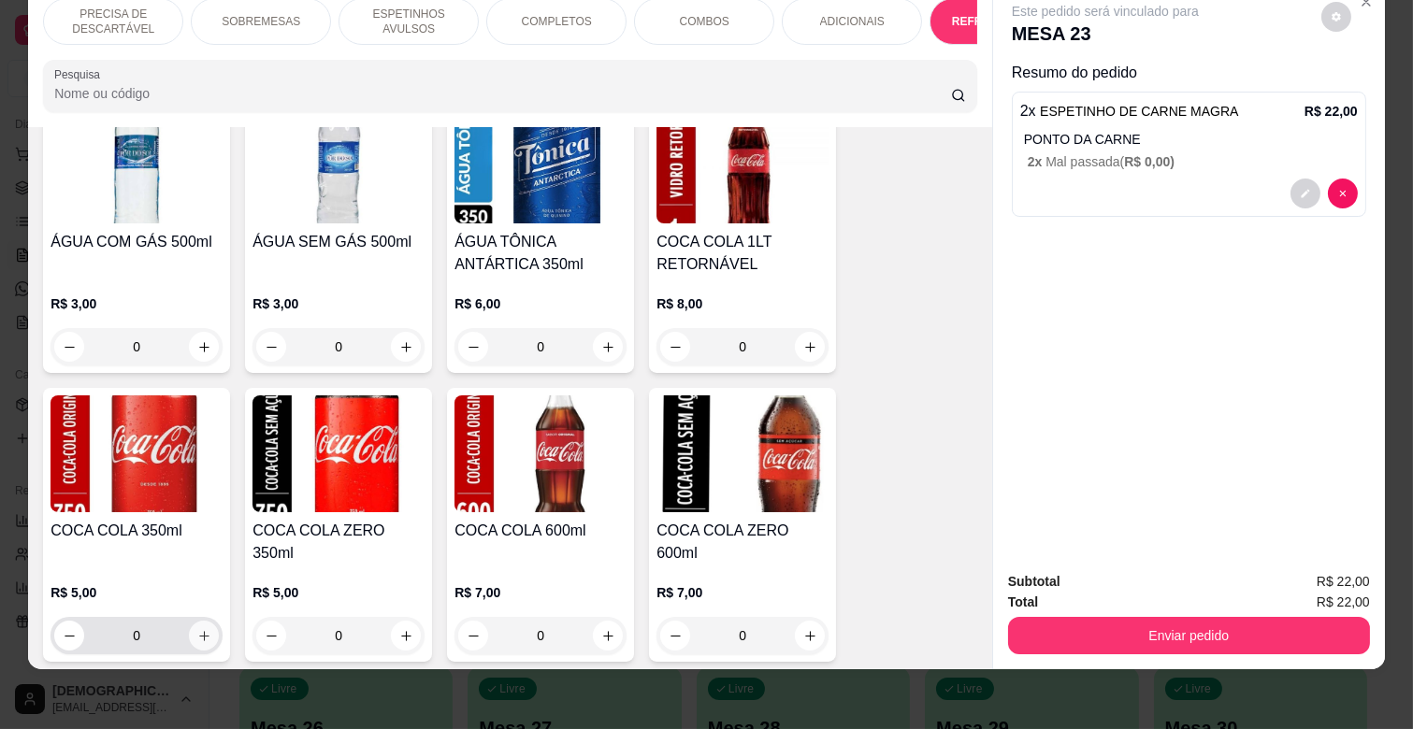
click at [189, 621] on button "increase-product-quantity" at bounding box center [204, 636] width 30 height 30
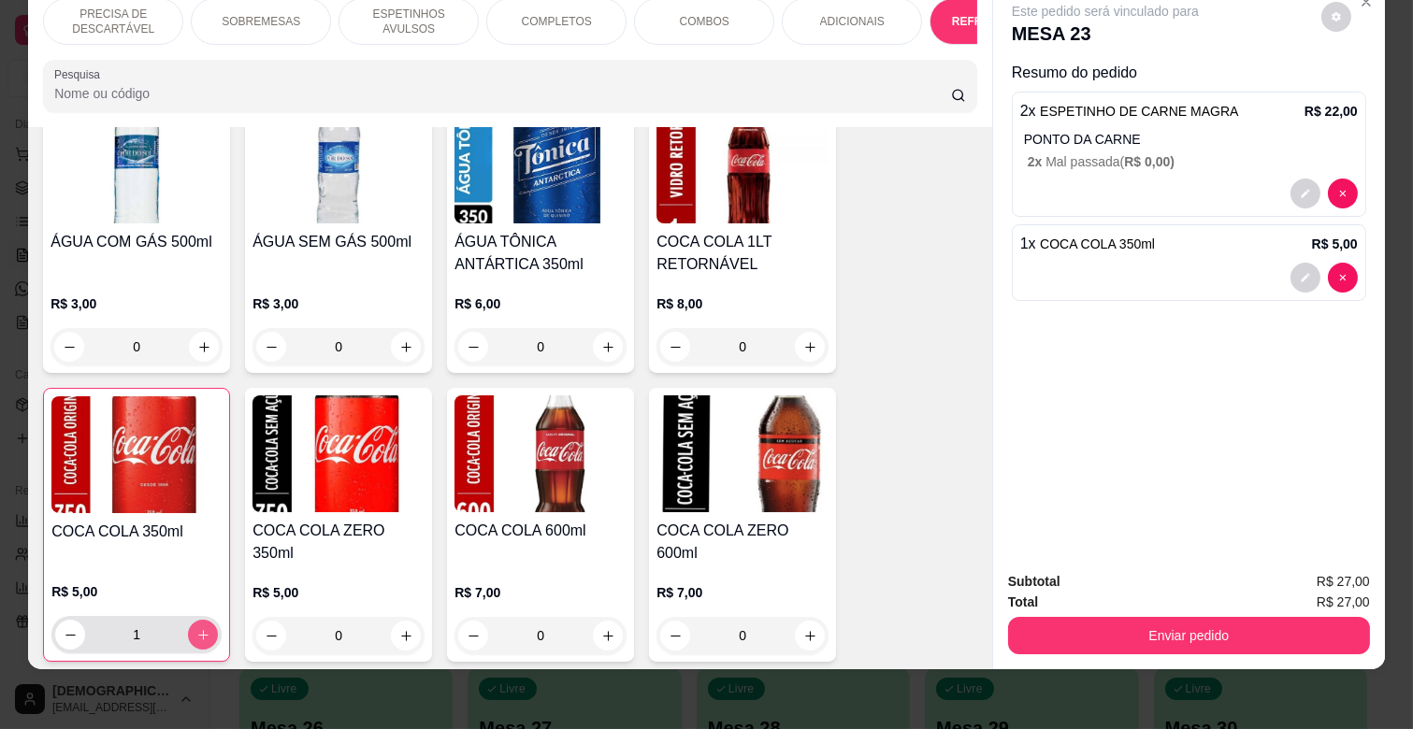
type input "1"
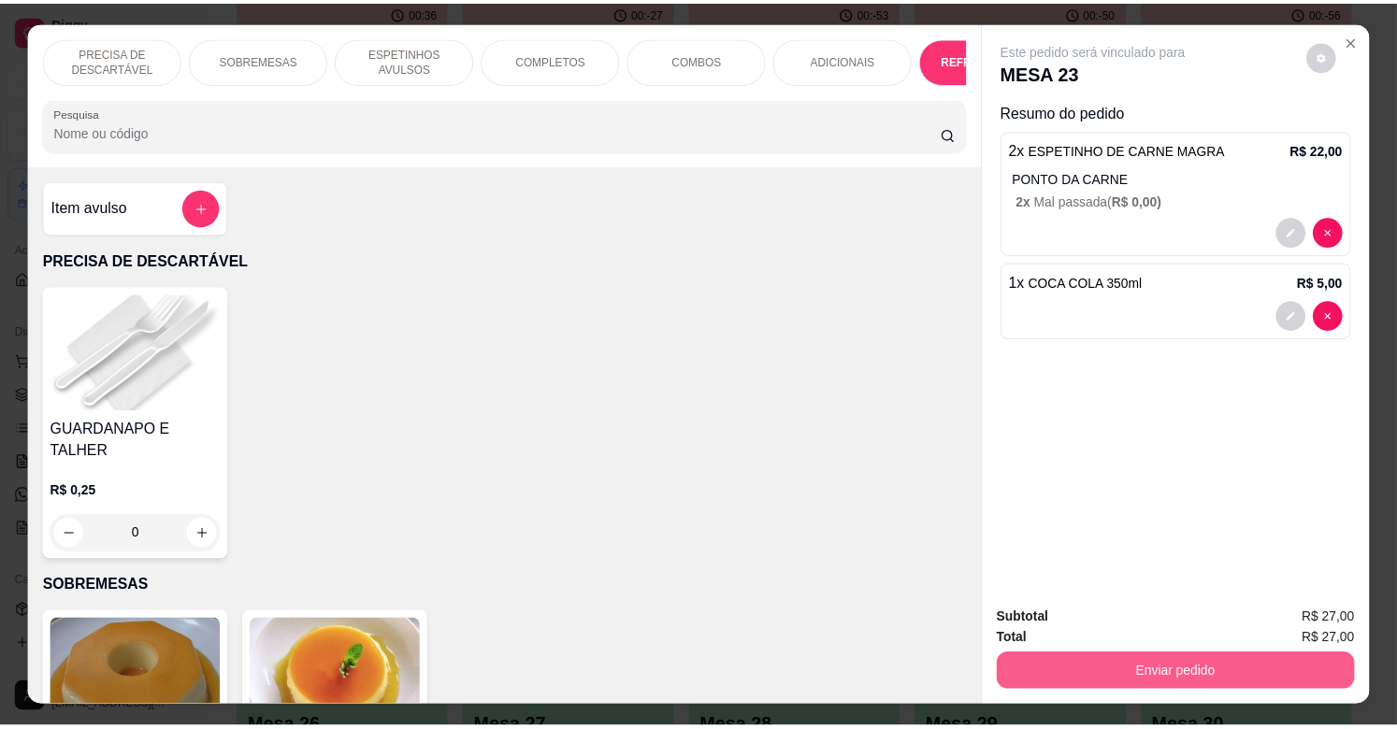
scroll to position [4182, 0]
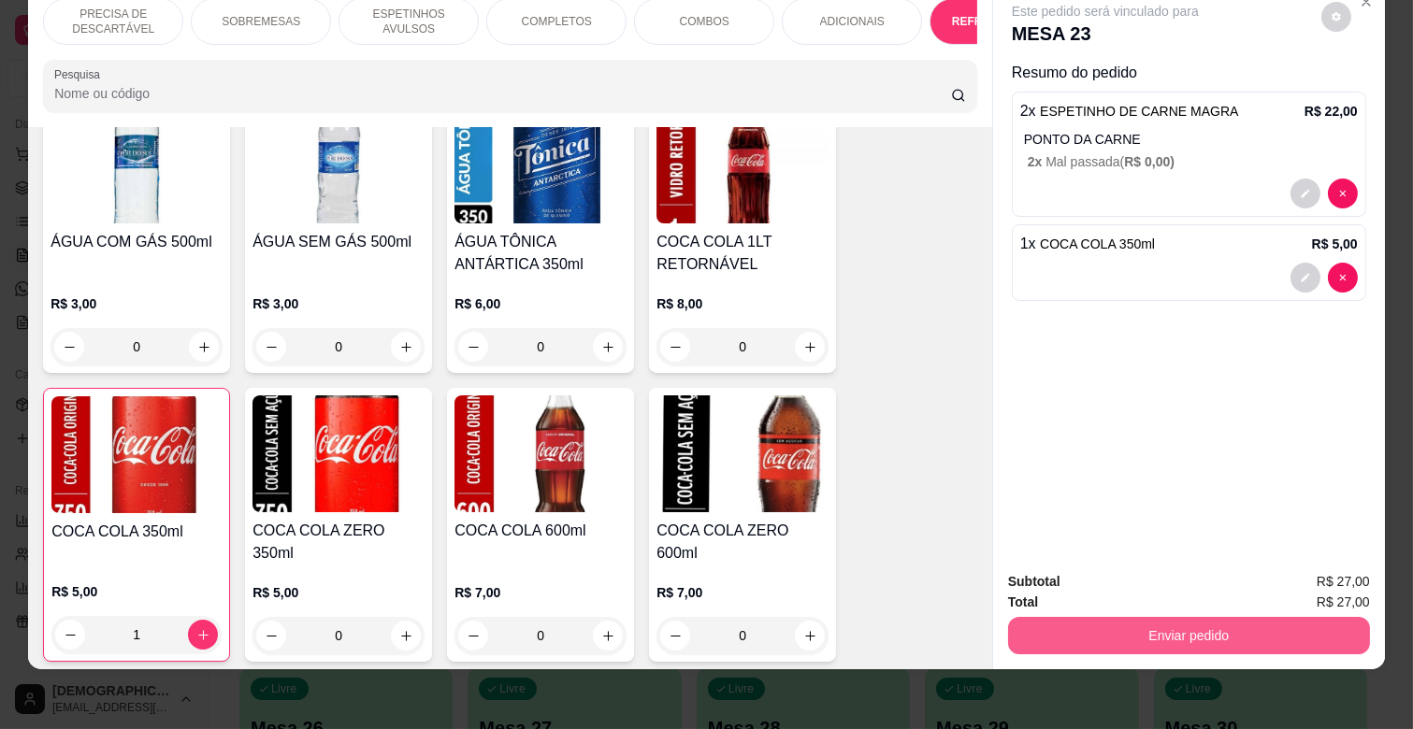
click at [1211, 617] on button "Enviar pedido" at bounding box center [1189, 635] width 362 height 37
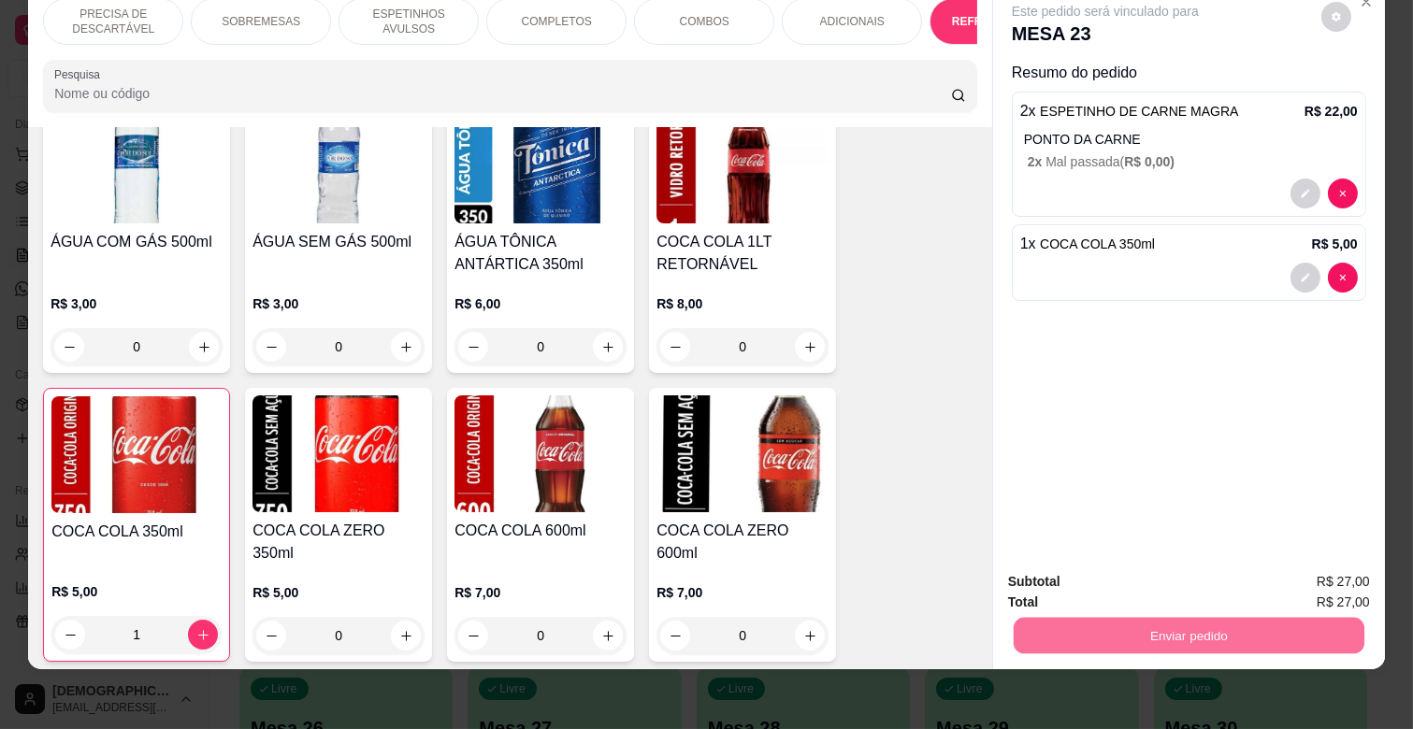
click at [1173, 572] on button "Não registrar e enviar pedido" at bounding box center [1126, 574] width 189 height 35
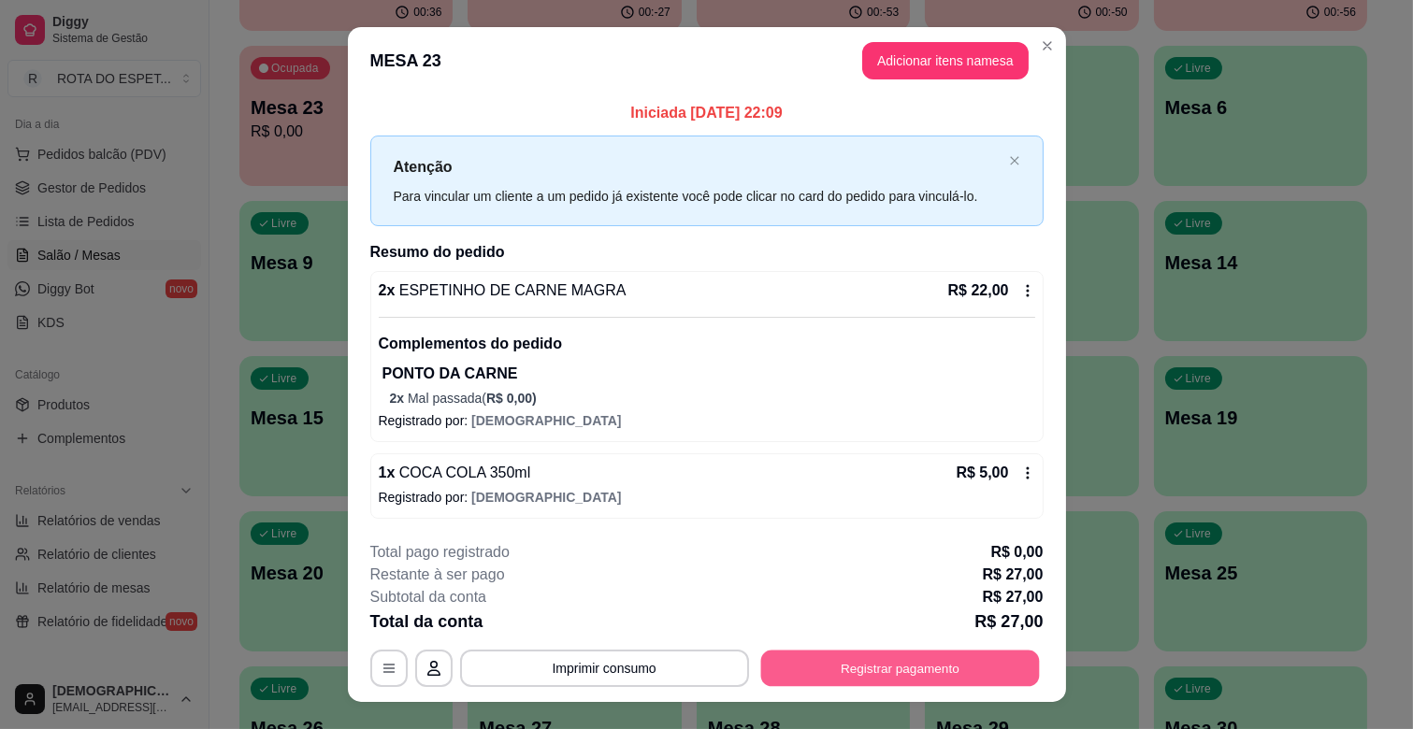
click at [924, 662] on button "Registrar pagamento" at bounding box center [899, 669] width 279 height 36
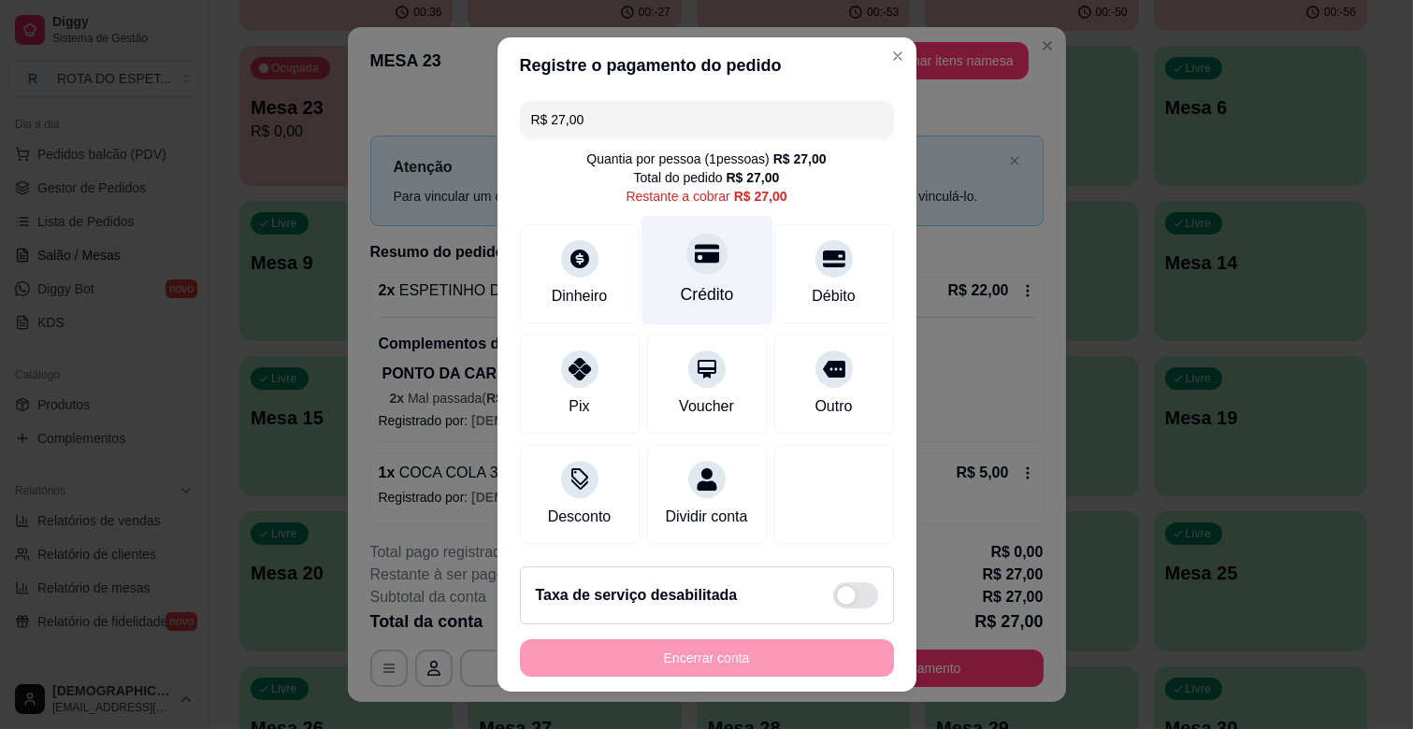
click at [695, 250] on icon at bounding box center [706, 253] width 24 height 24
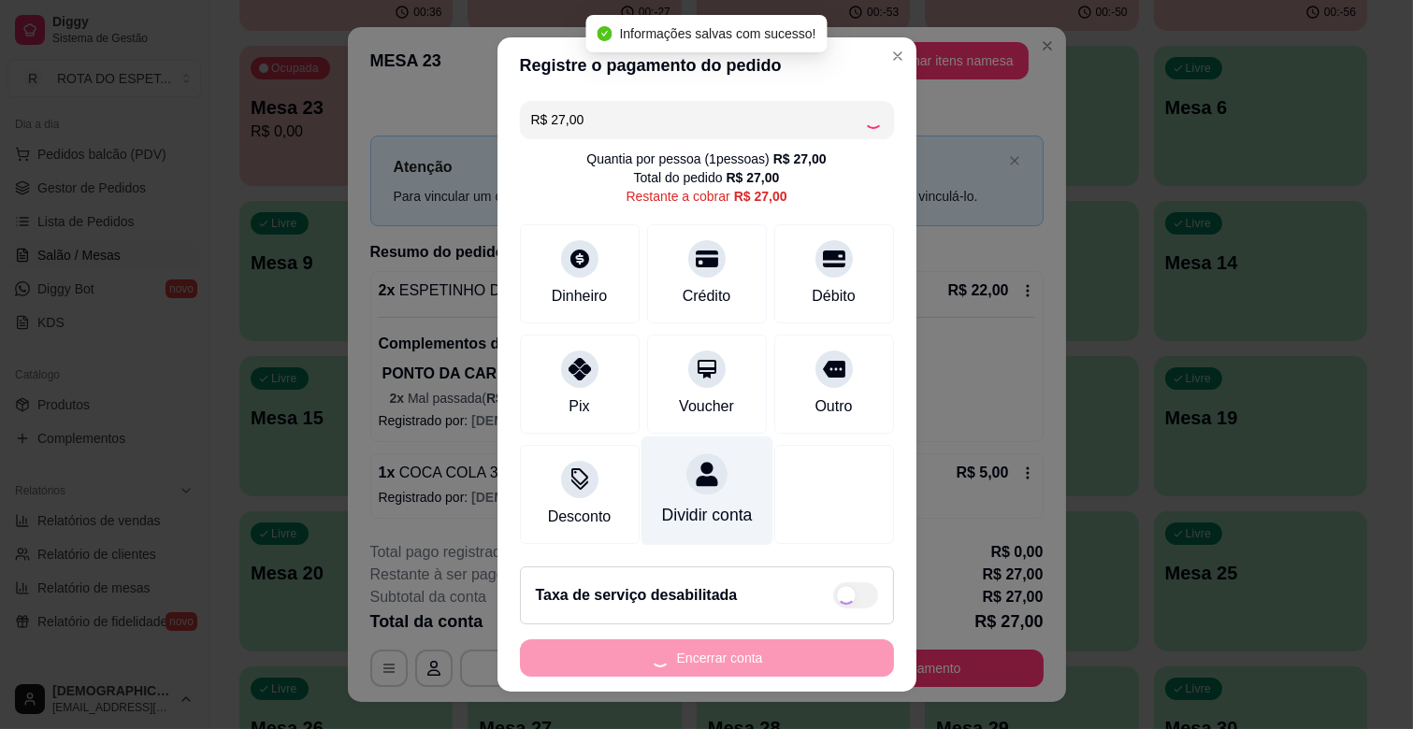
type input "R$ 0,00"
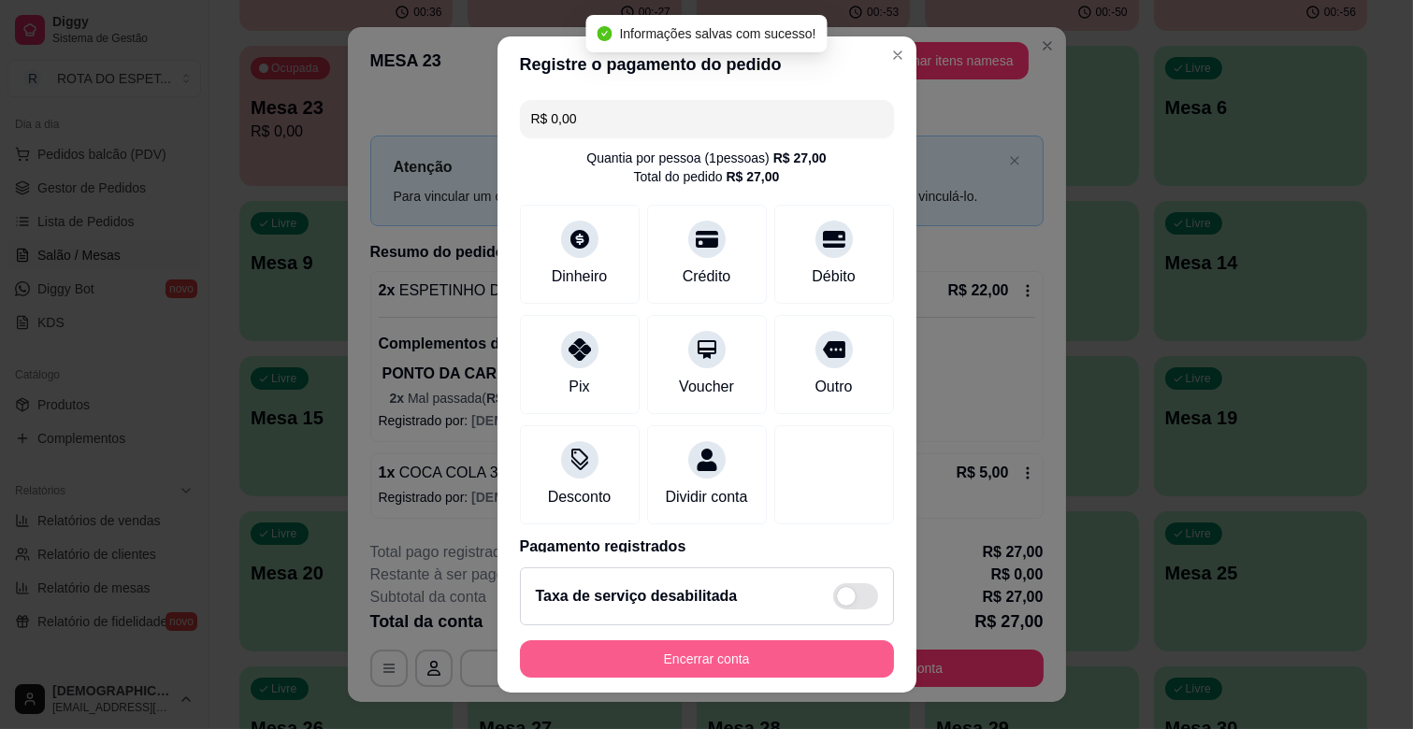
click at [669, 668] on button "Encerrar conta" at bounding box center [707, 658] width 374 height 37
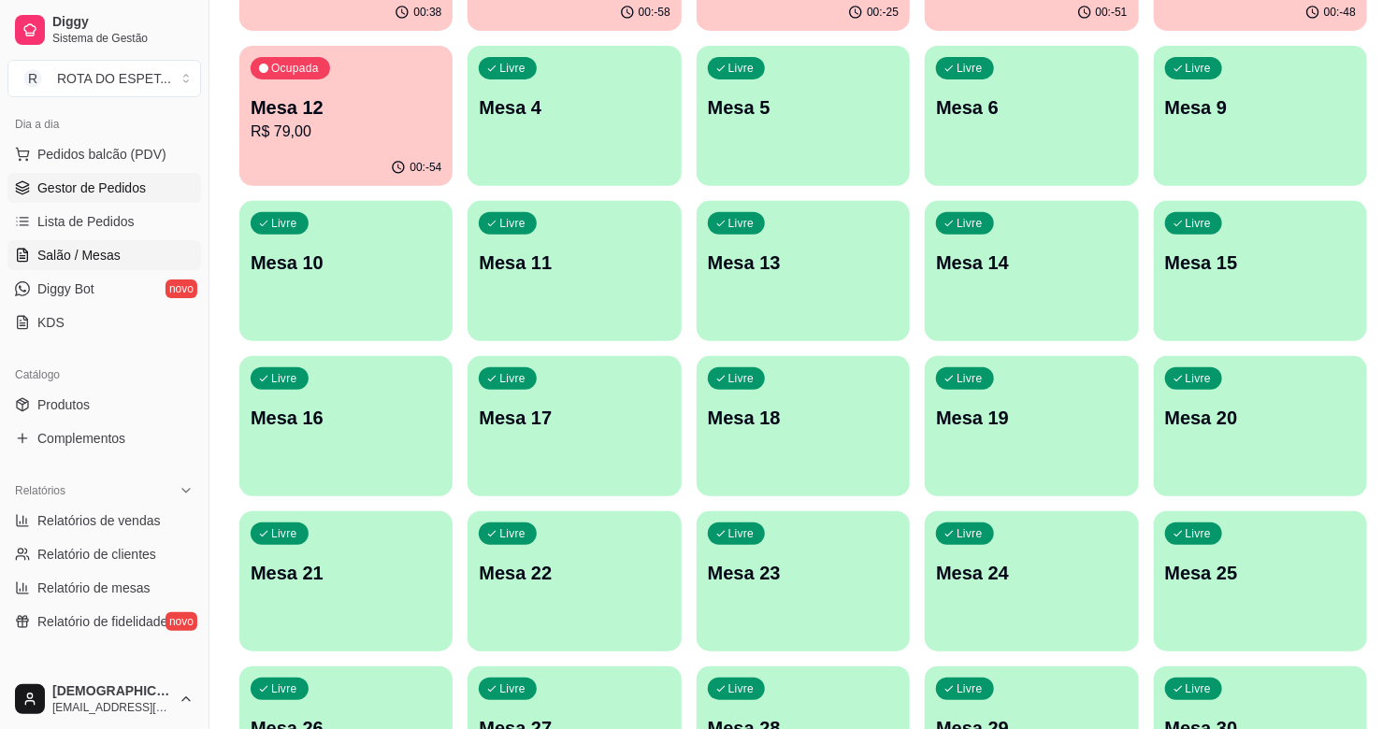
click at [94, 188] on span "Gestor de Pedidos" at bounding box center [91, 188] width 108 height 19
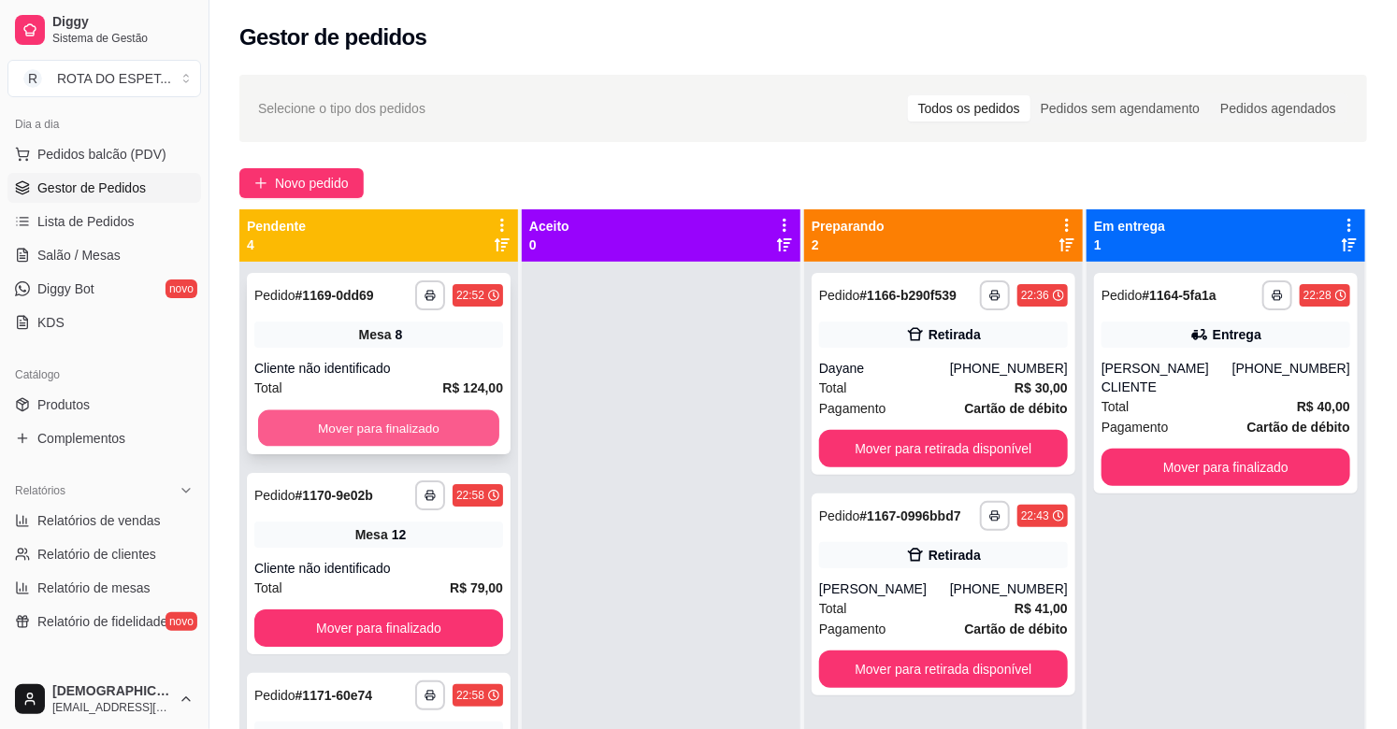
click at [402, 430] on button "Mover para finalizado" at bounding box center [378, 428] width 241 height 36
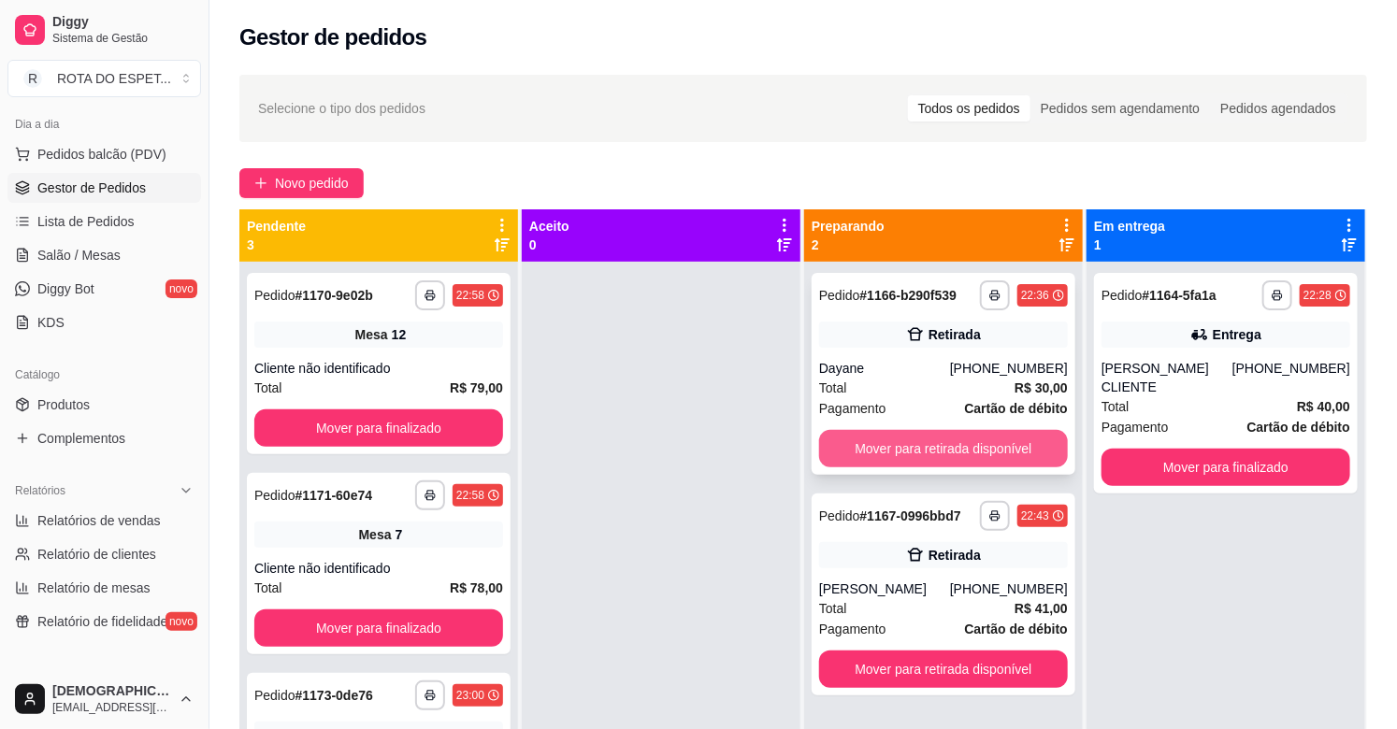
click at [955, 442] on button "Mover para retirada disponível" at bounding box center [943, 448] width 249 height 37
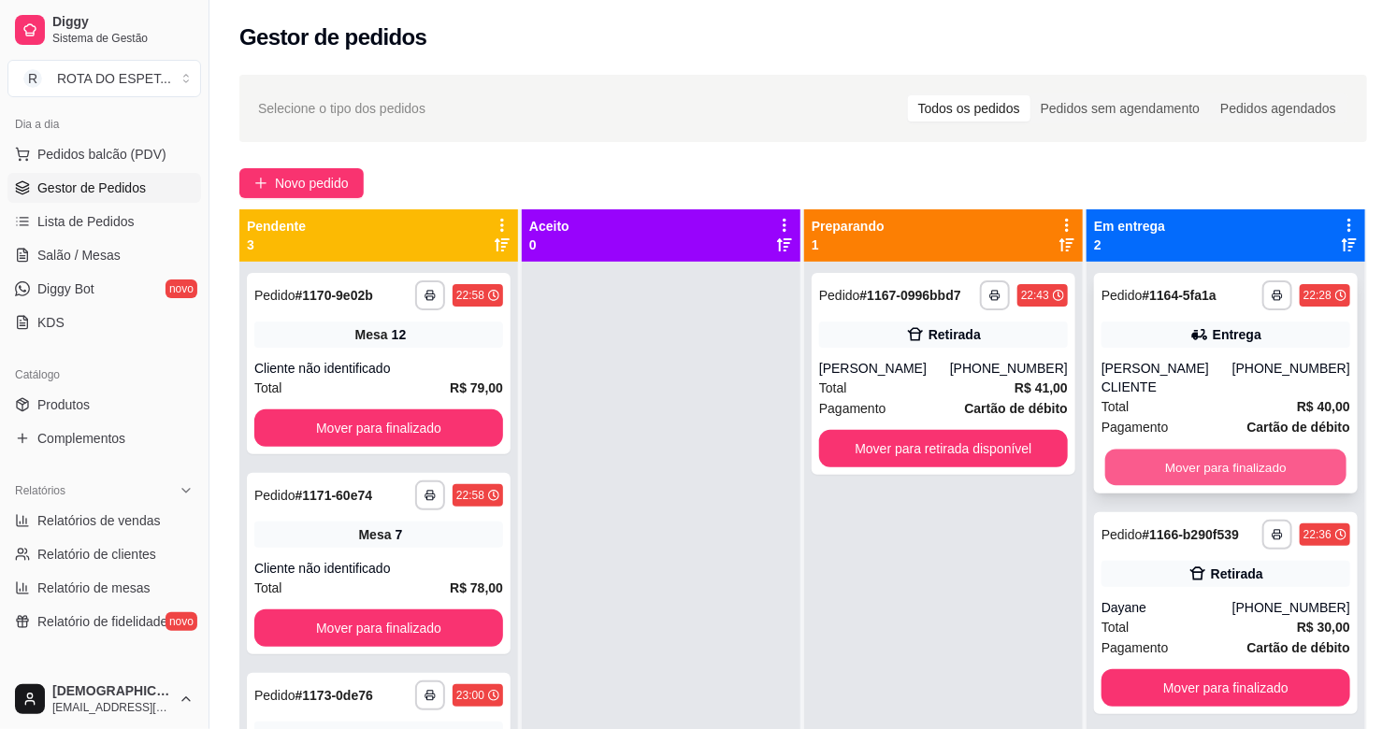
click at [1232, 450] on button "Mover para finalizado" at bounding box center [1225, 468] width 241 height 36
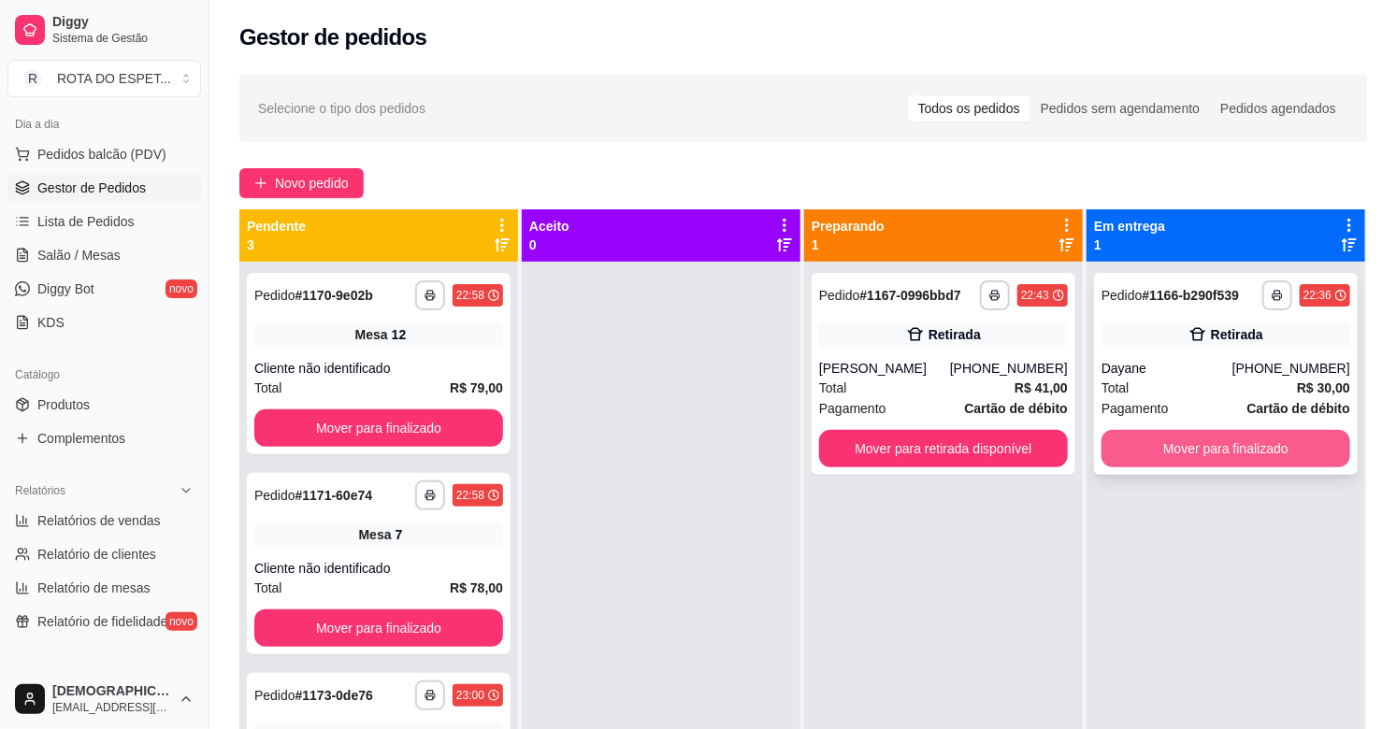
click at [1232, 451] on button "Mover para finalizado" at bounding box center [1225, 448] width 249 height 37
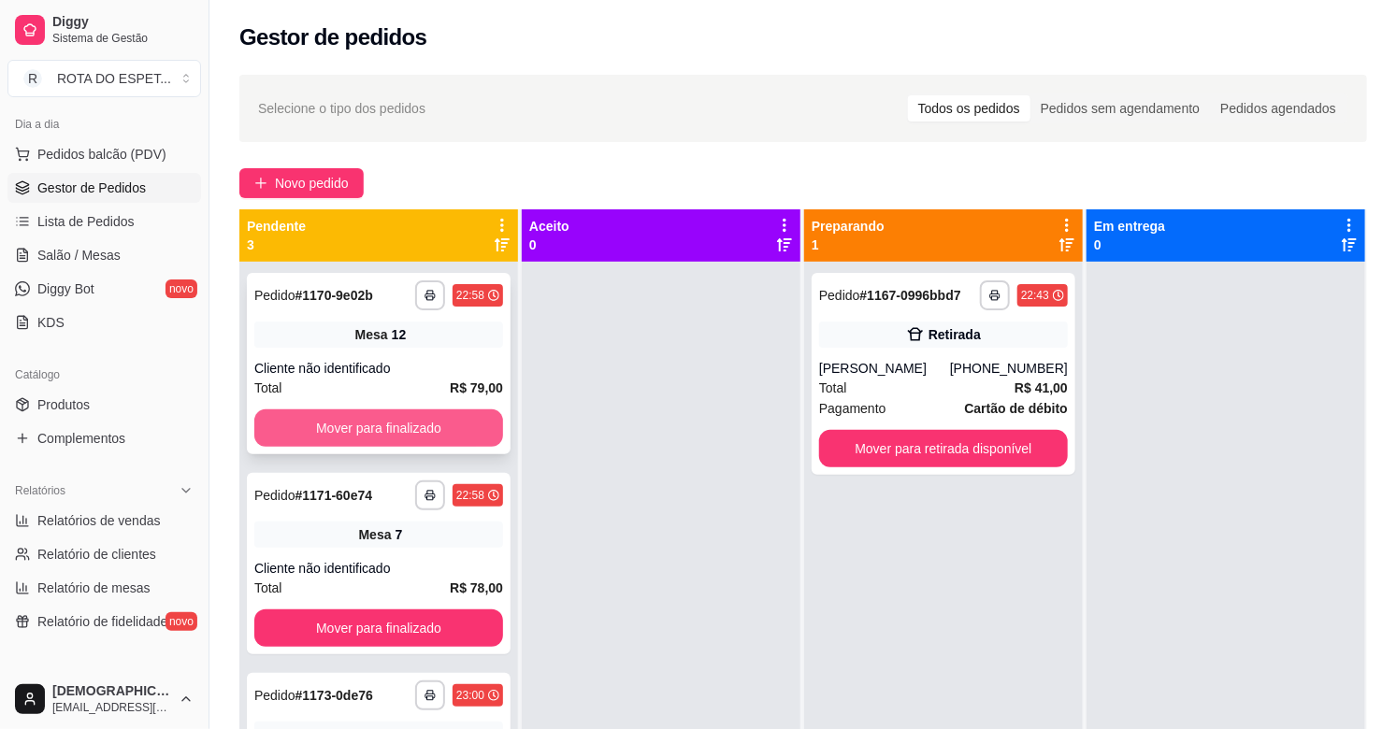
click at [456, 417] on button "Mover para finalizado" at bounding box center [378, 428] width 249 height 37
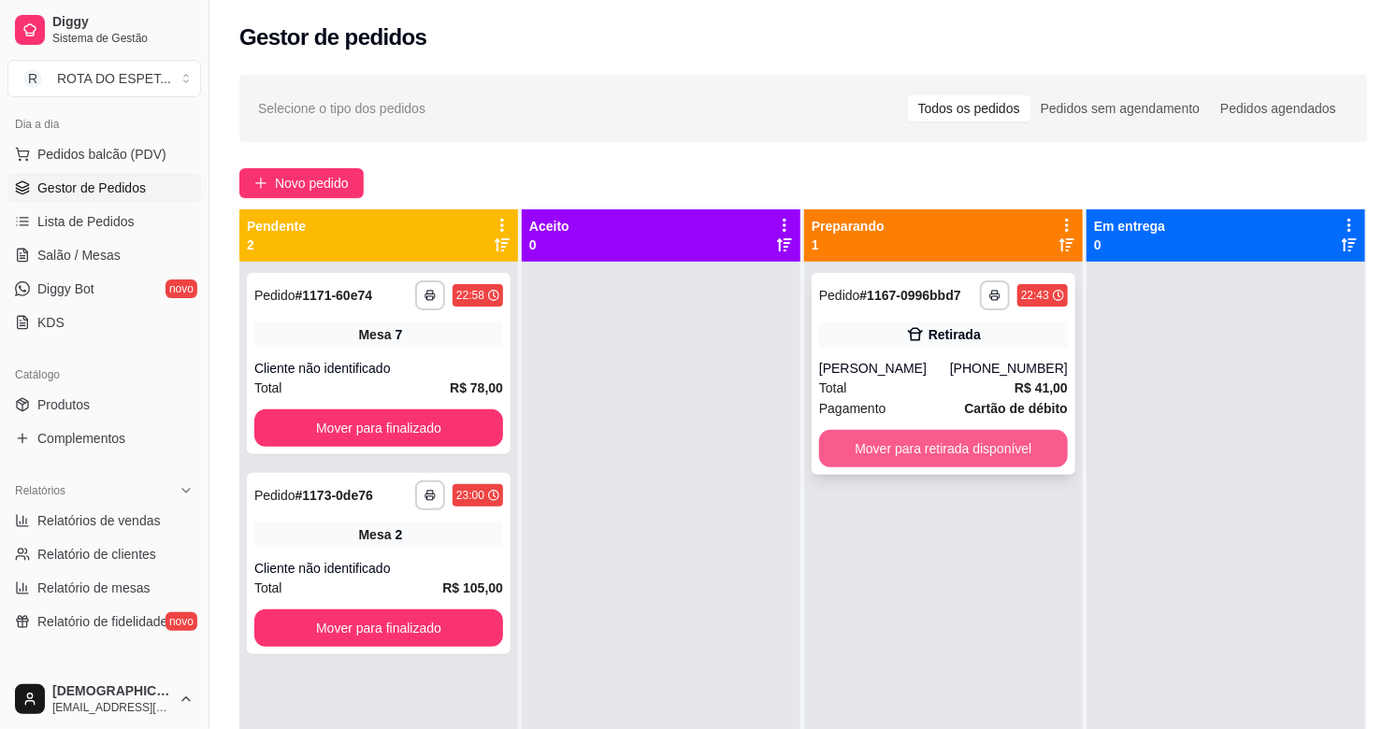
click at [960, 440] on button "Mover para retirada disponível" at bounding box center [943, 448] width 249 height 37
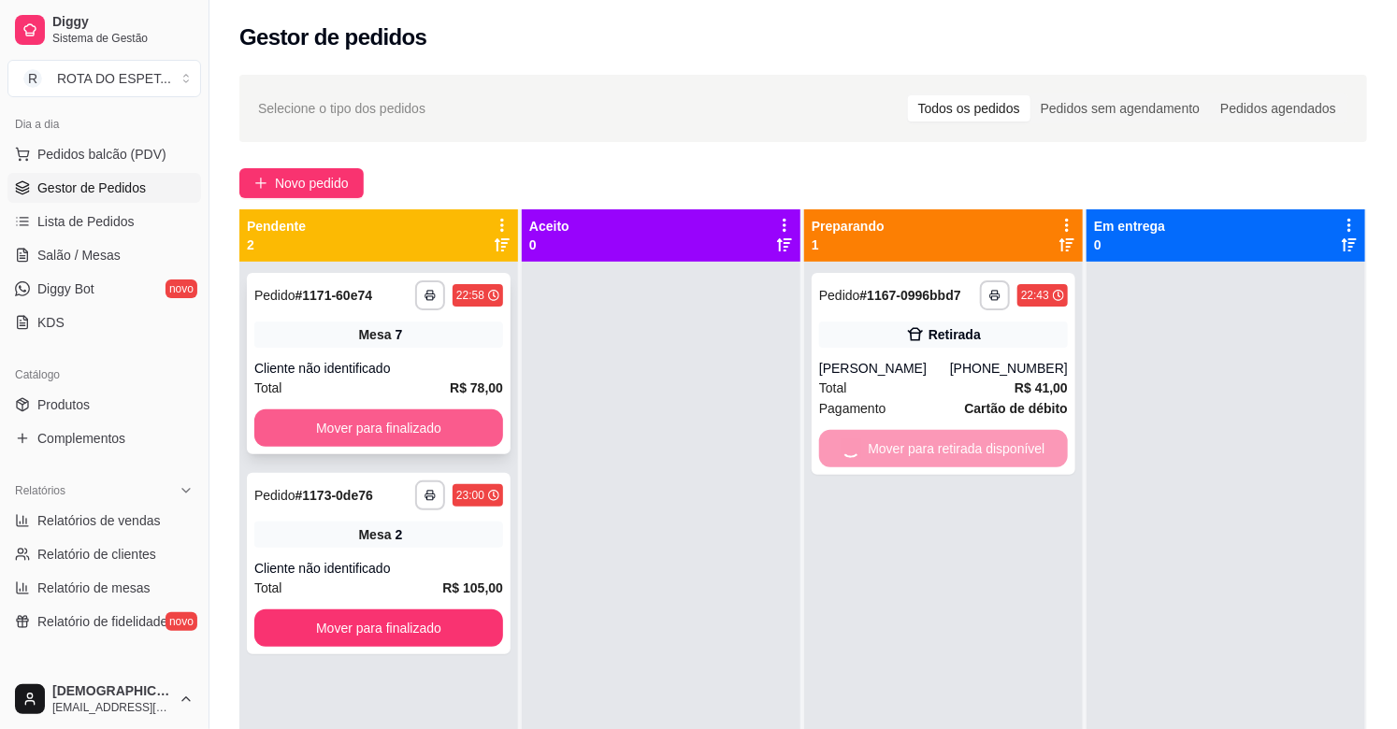
click at [444, 424] on button "Mover para finalizado" at bounding box center [378, 428] width 249 height 37
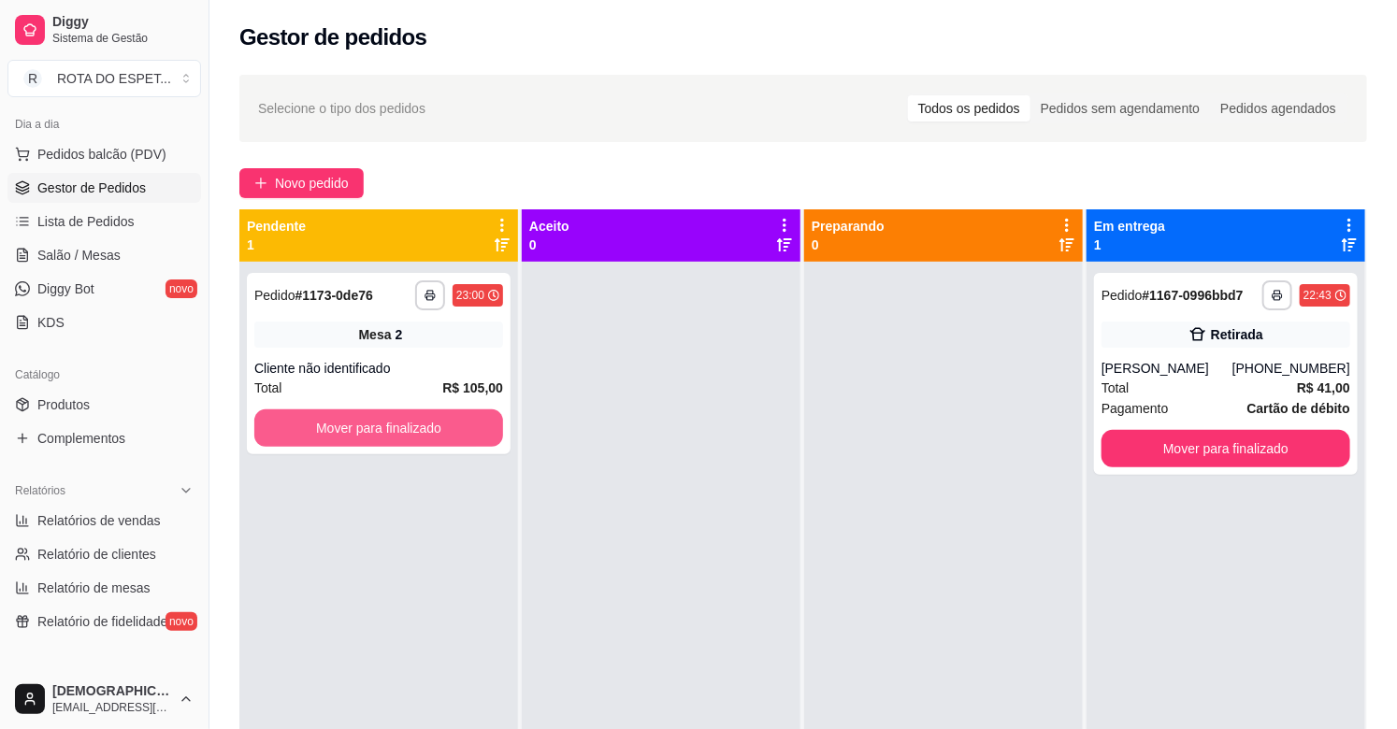
click at [444, 424] on button "Mover para finalizado" at bounding box center [378, 428] width 249 height 37
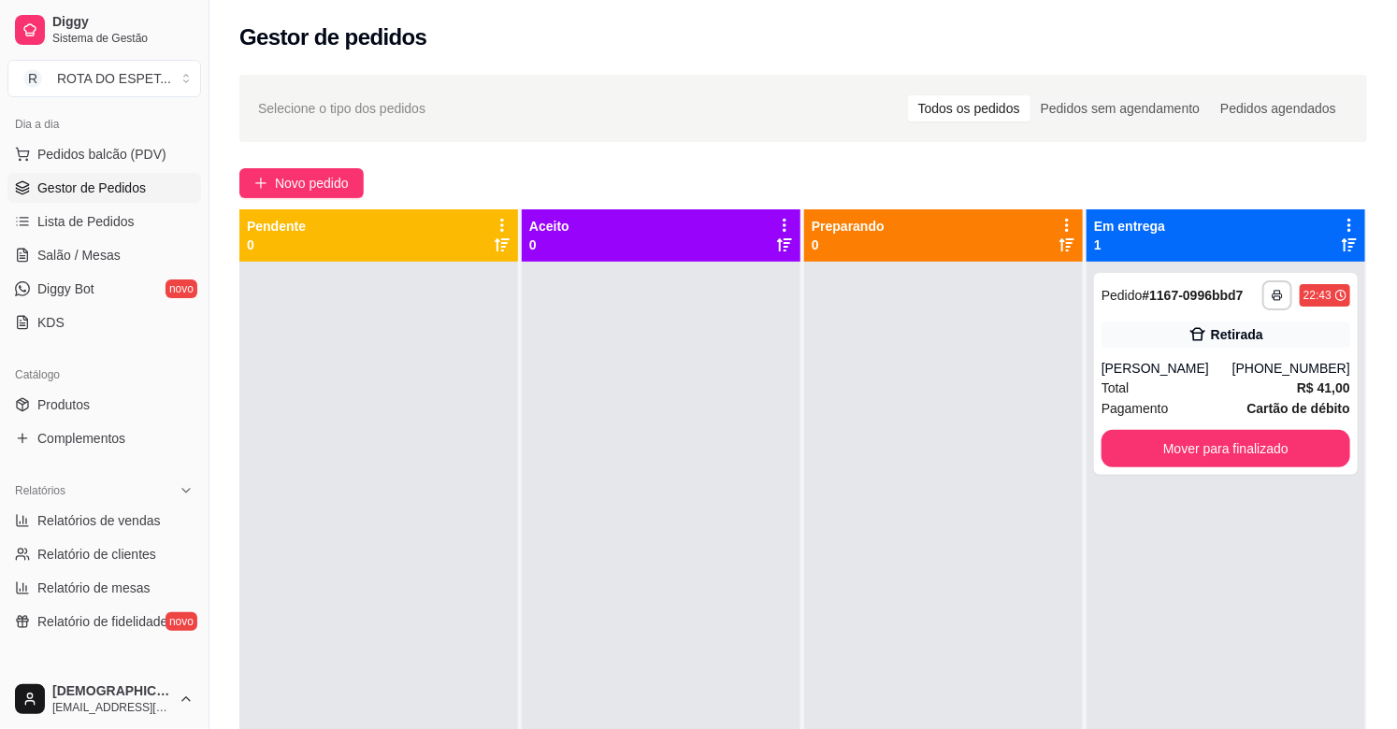
click at [752, 567] on div at bounding box center [661, 626] width 279 height 729
click at [804, 516] on div at bounding box center [943, 626] width 279 height 729
click at [107, 262] on span "Salão / Mesas" at bounding box center [78, 255] width 83 height 19
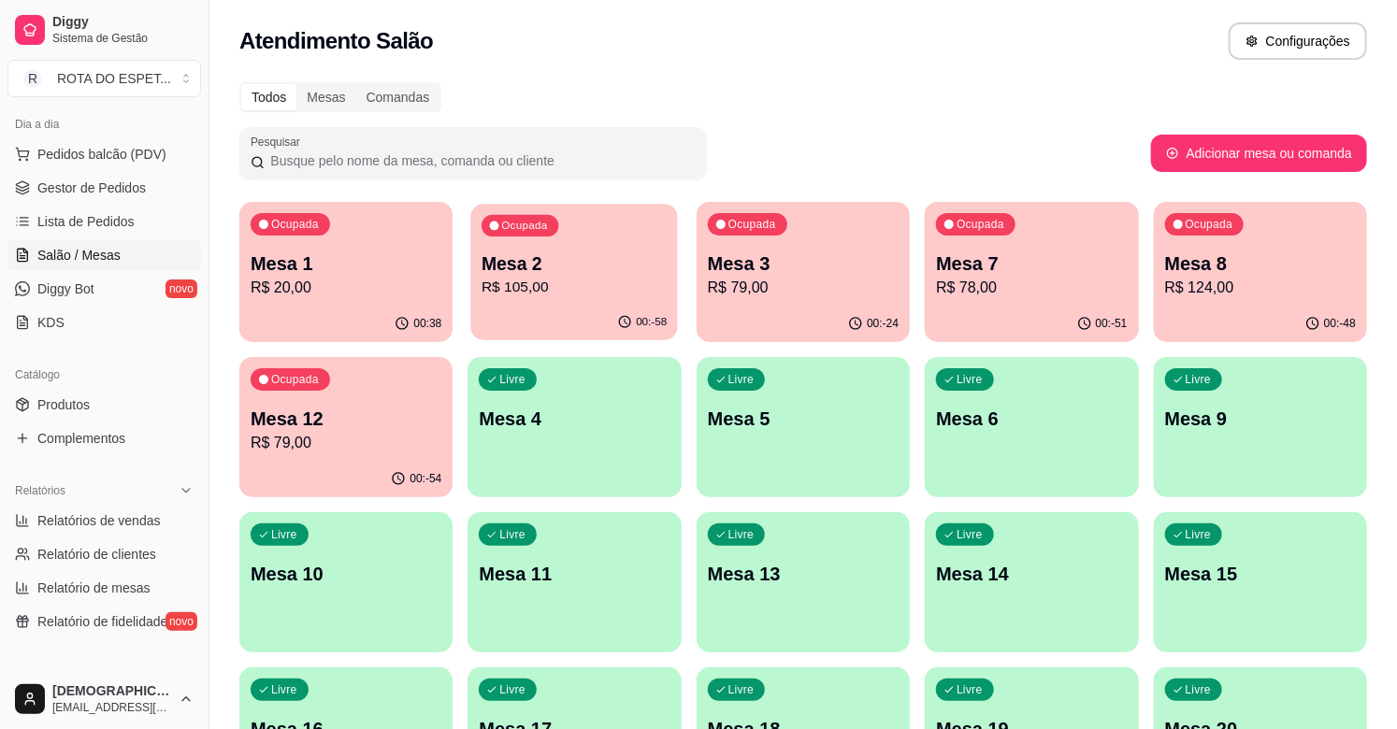
click at [554, 282] on p "R$ 105,00" at bounding box center [574, 288] width 185 height 22
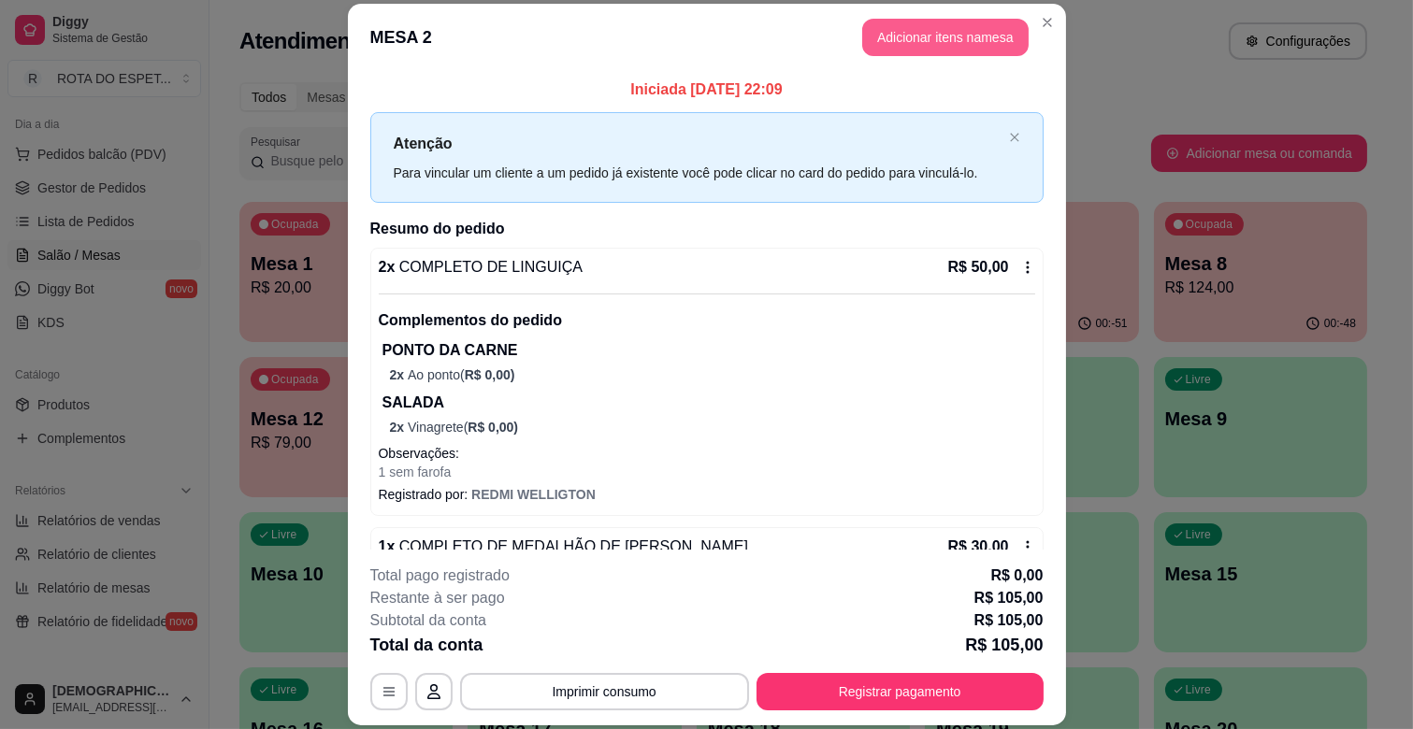
click at [960, 40] on button "Adicionar itens na mesa" at bounding box center [945, 37] width 166 height 37
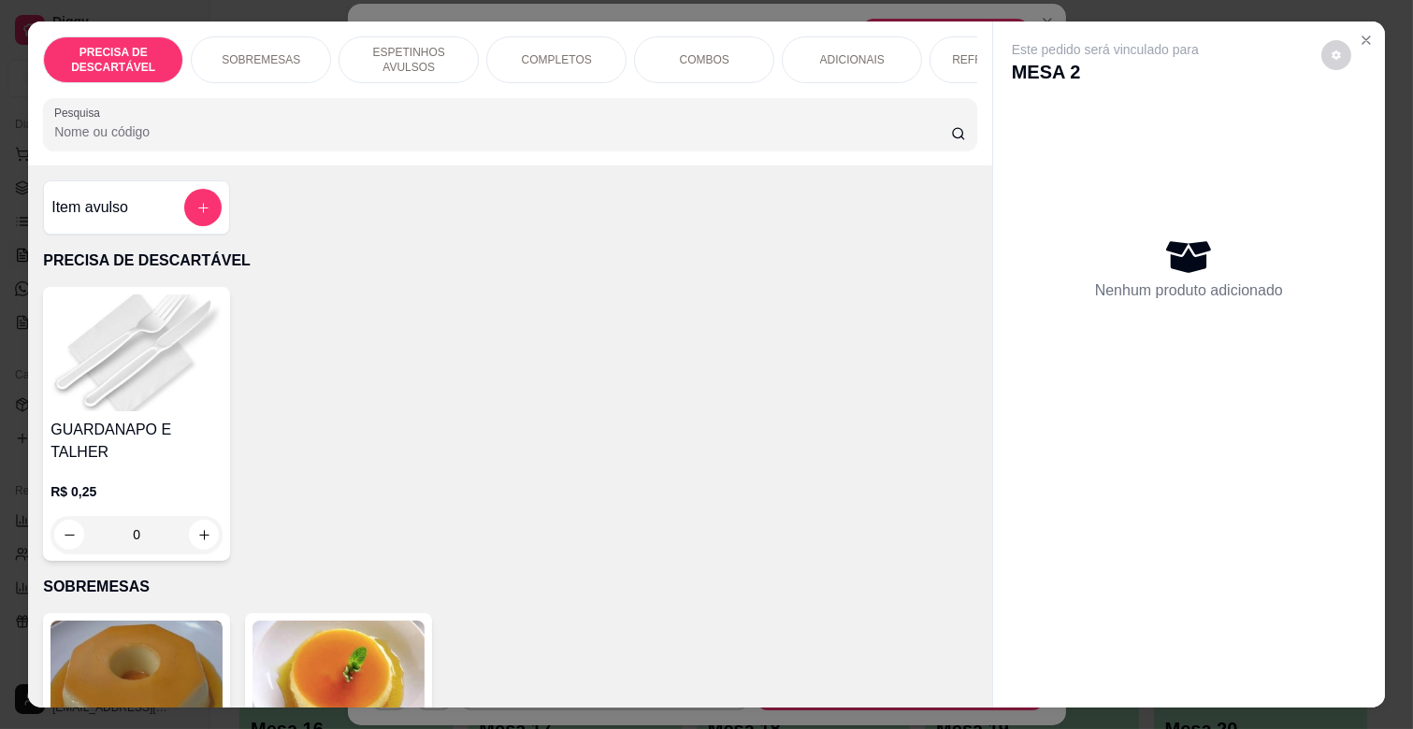
click at [419, 49] on p "ESPETINHOS AVULSOS" at bounding box center [408, 60] width 108 height 30
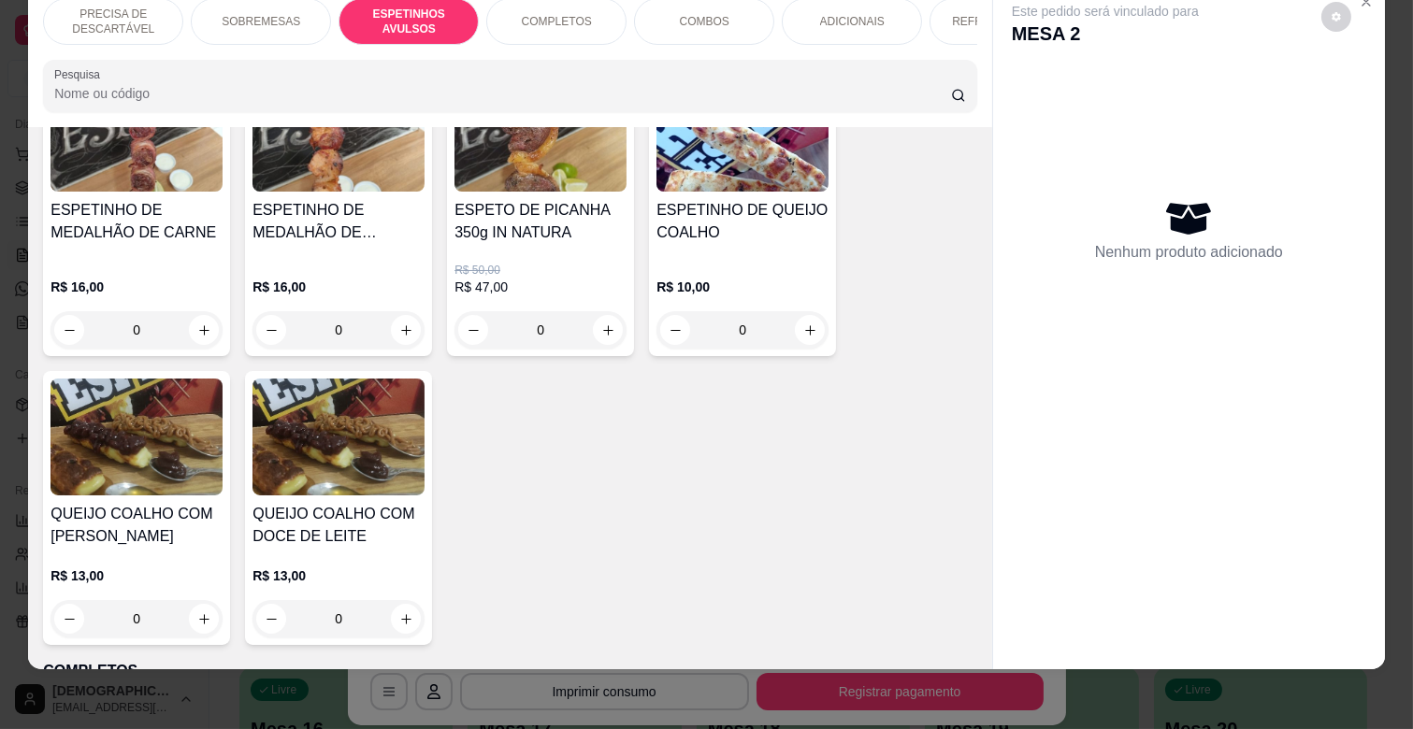
scroll to position [1546, 0]
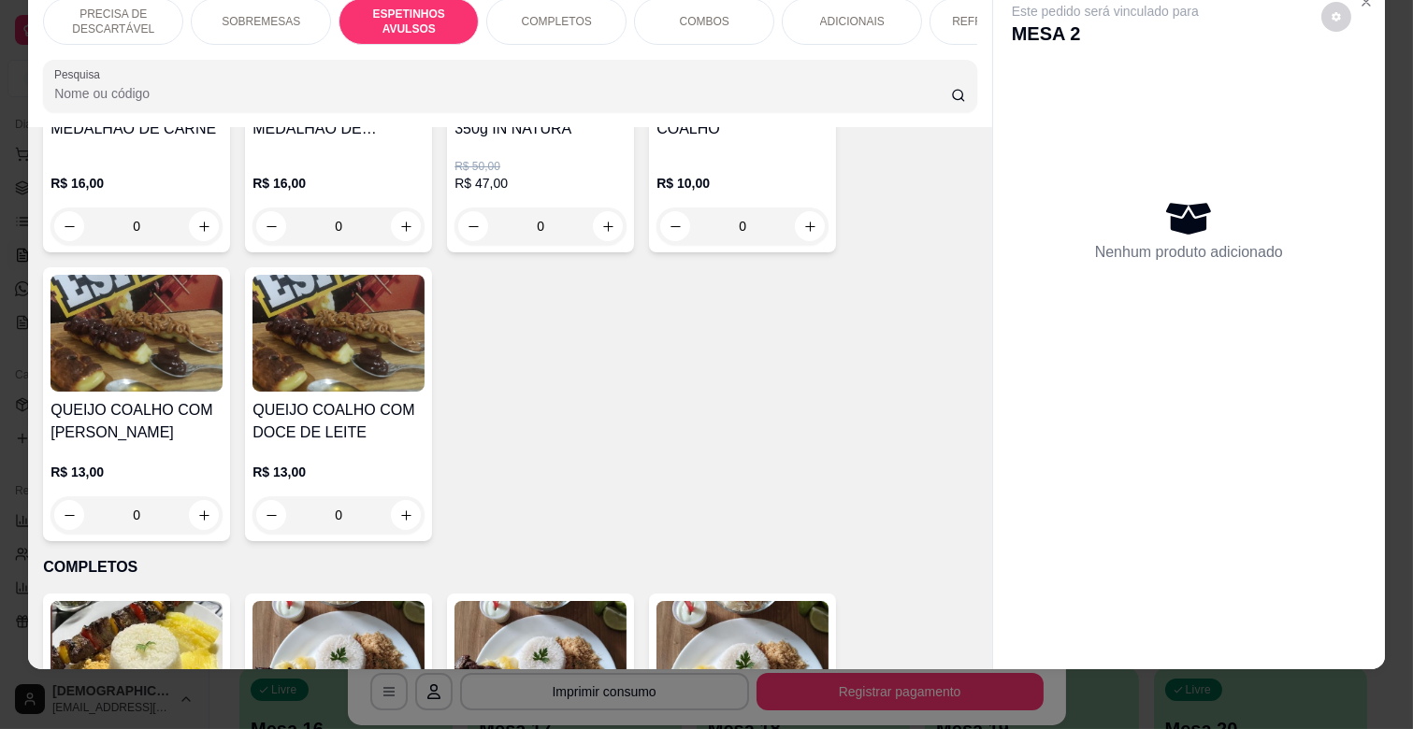
click at [201, 496] on div "0" at bounding box center [136, 514] width 172 height 37
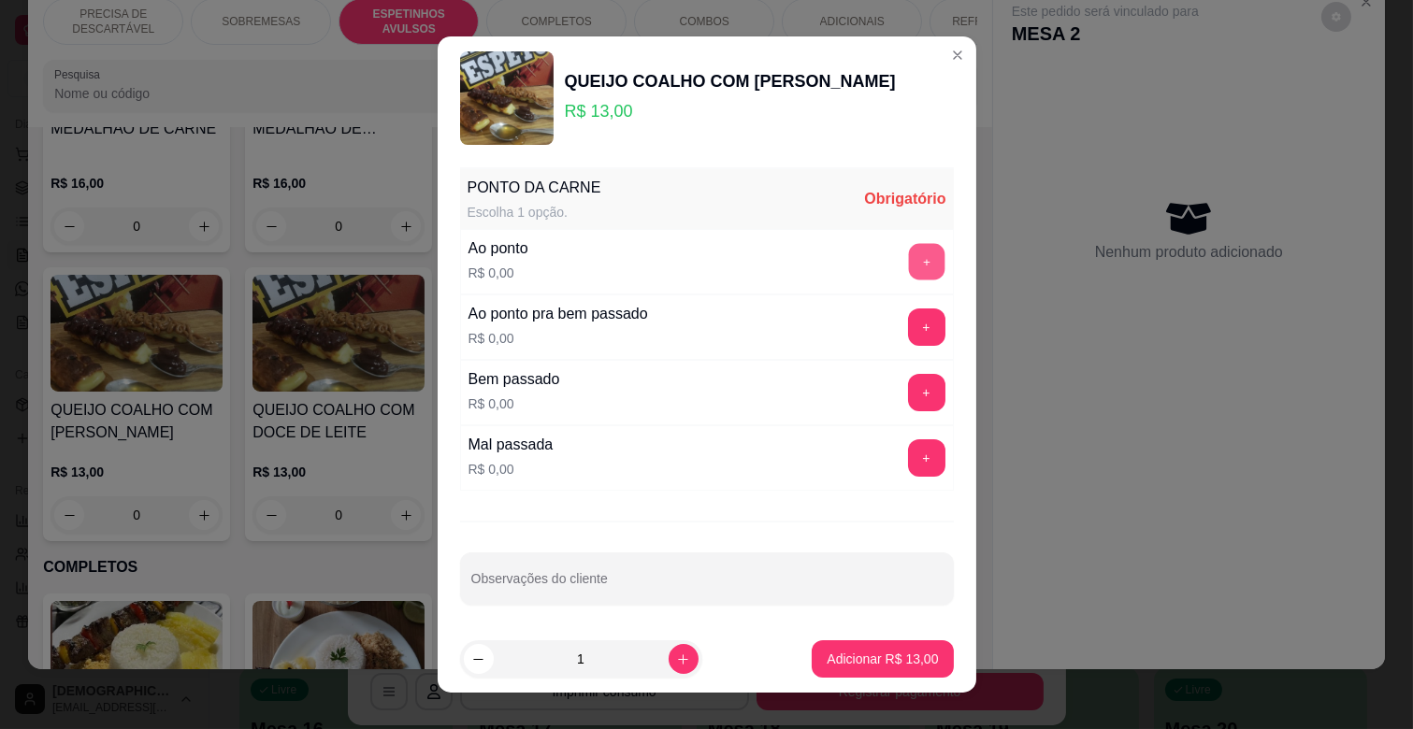
click at [908, 253] on button "+" at bounding box center [926, 262] width 36 height 36
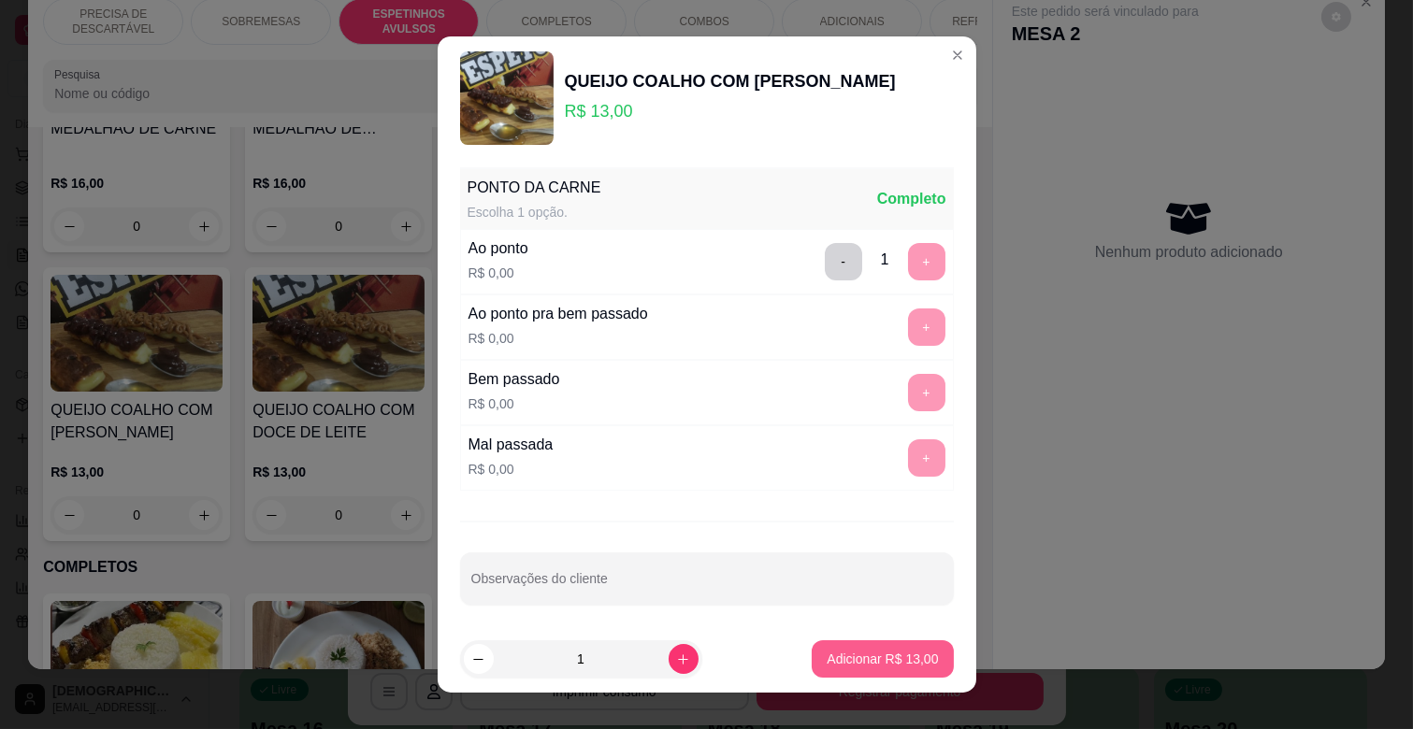
click at [870, 661] on p "Adicionar R$ 13,00" at bounding box center [882, 659] width 111 height 19
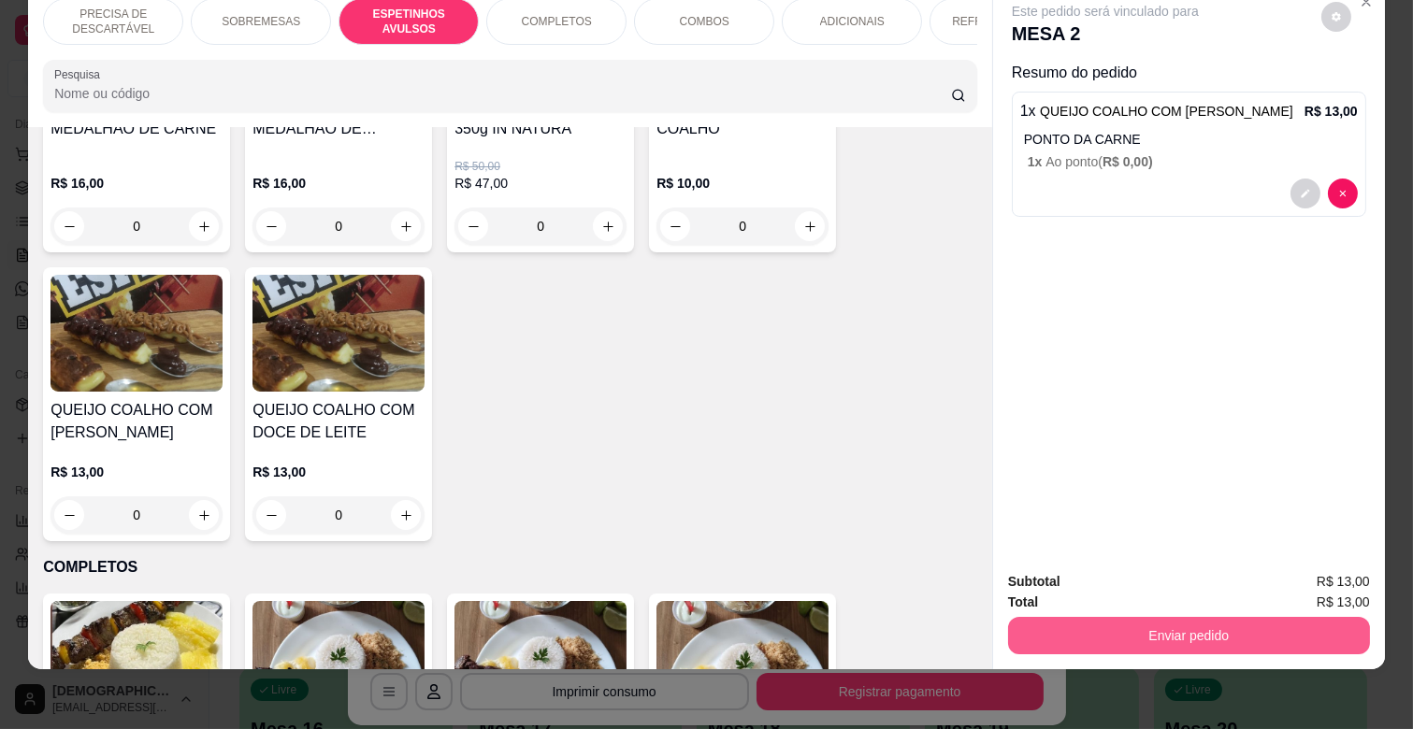
click at [1217, 617] on button "Enviar pedido" at bounding box center [1189, 635] width 362 height 37
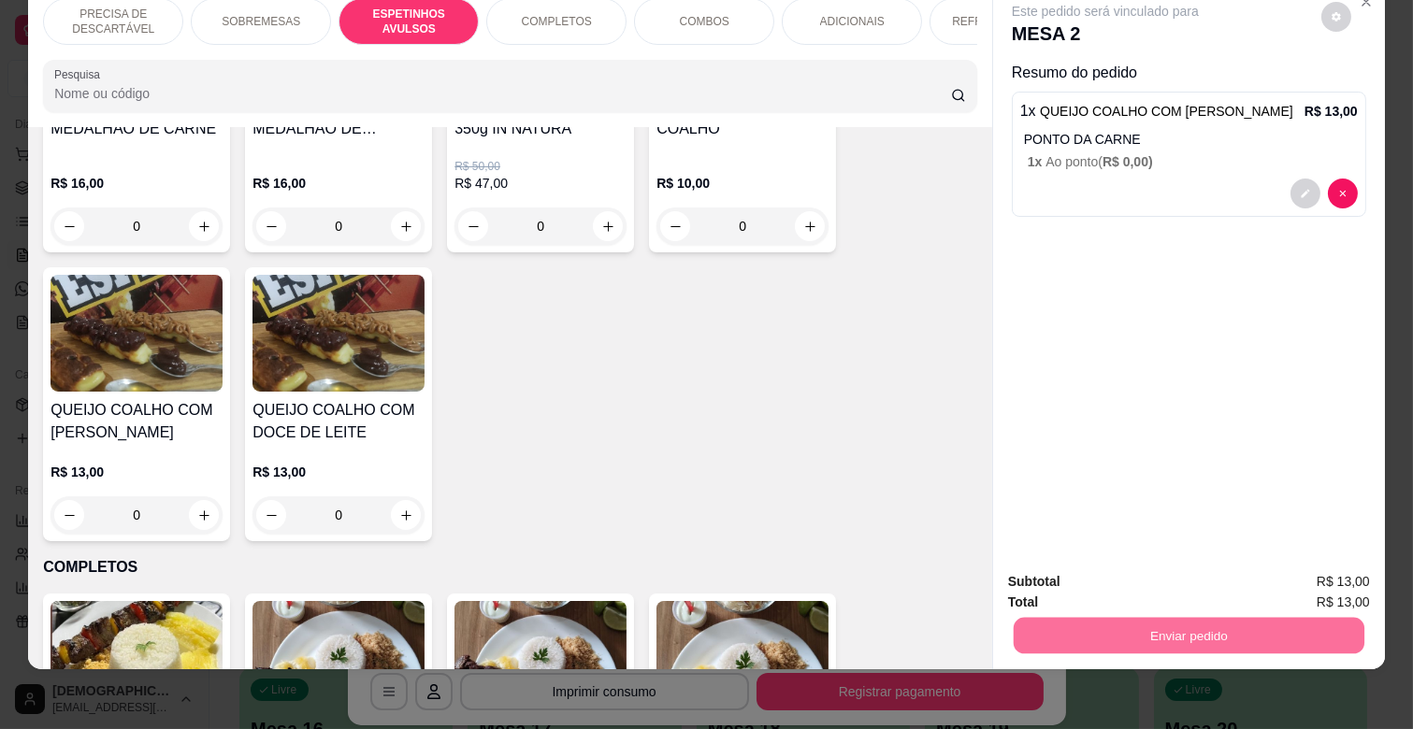
click at [1139, 568] on button "Não registrar e enviar pedido" at bounding box center [1126, 573] width 189 height 35
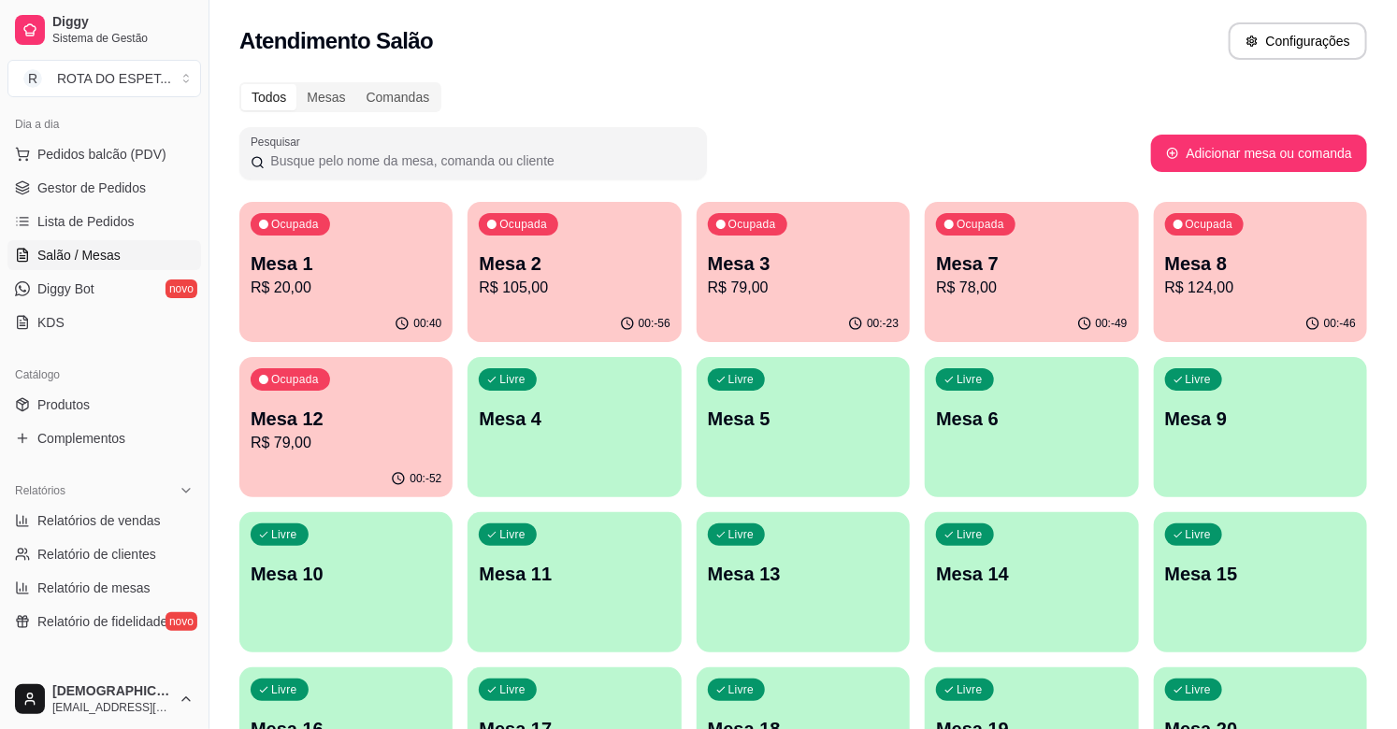
click at [783, 277] on p "R$ 79,00" at bounding box center [803, 288] width 191 height 22
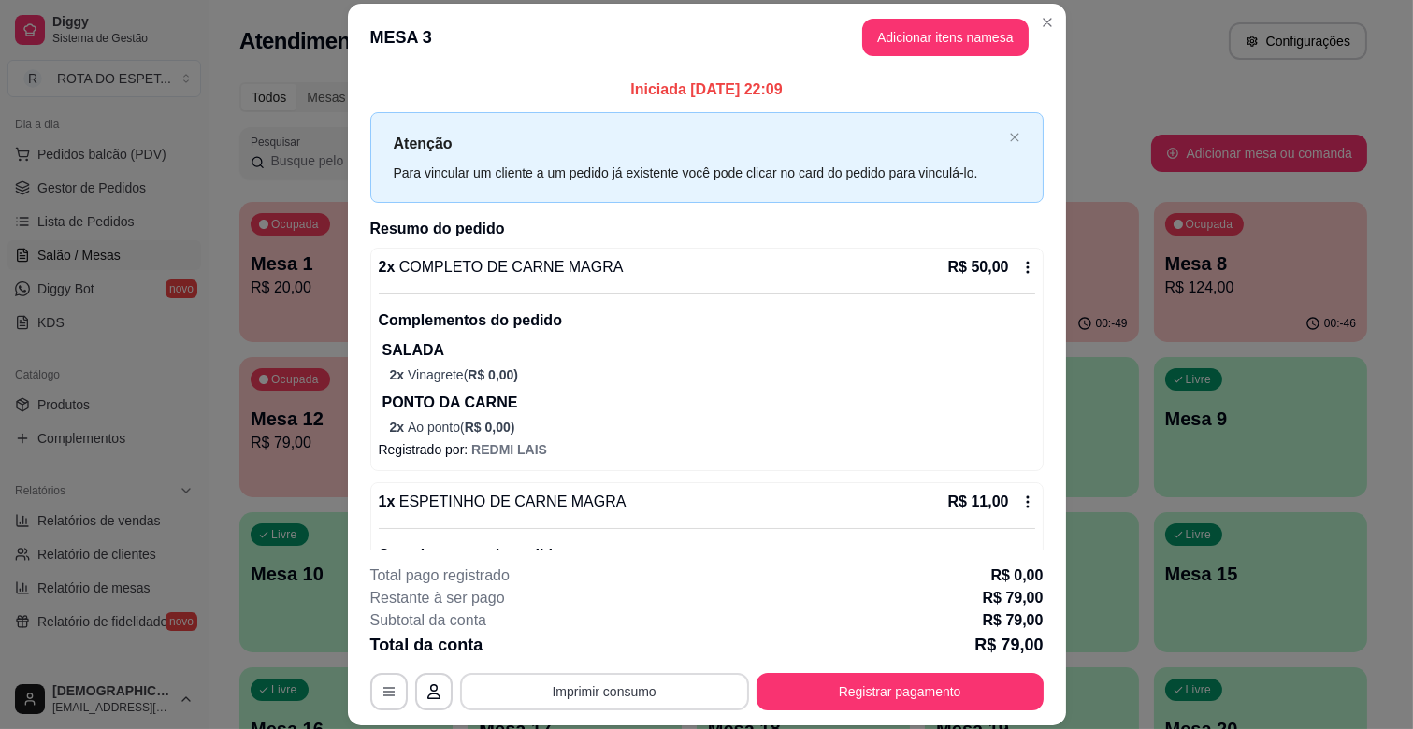
click at [628, 703] on button "Imprimir consumo" at bounding box center [604, 691] width 289 height 37
click at [626, 653] on button "IMPRESSORA CAIXA" at bounding box center [602, 648] width 150 height 29
click at [939, 47] on button "Adicionar itens na mesa" at bounding box center [945, 37] width 166 height 37
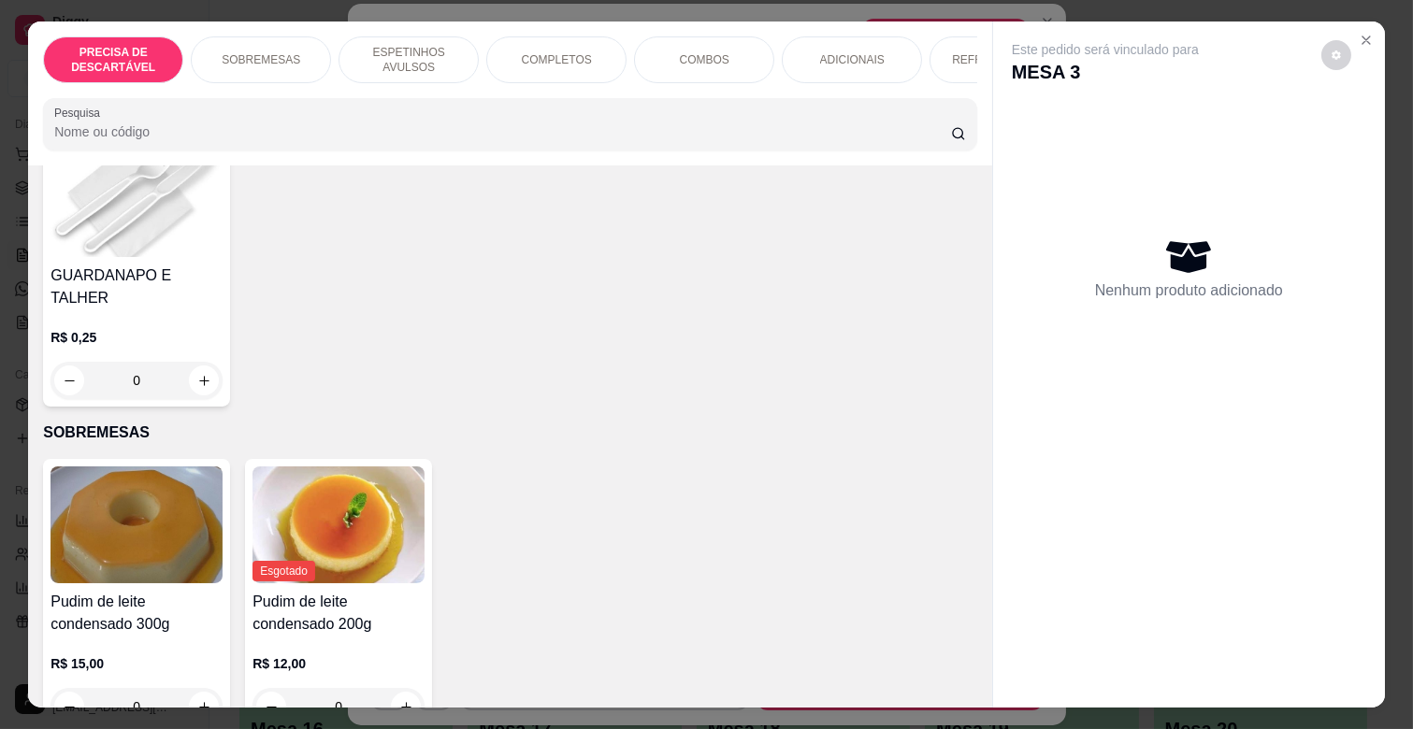
scroll to position [311, 0]
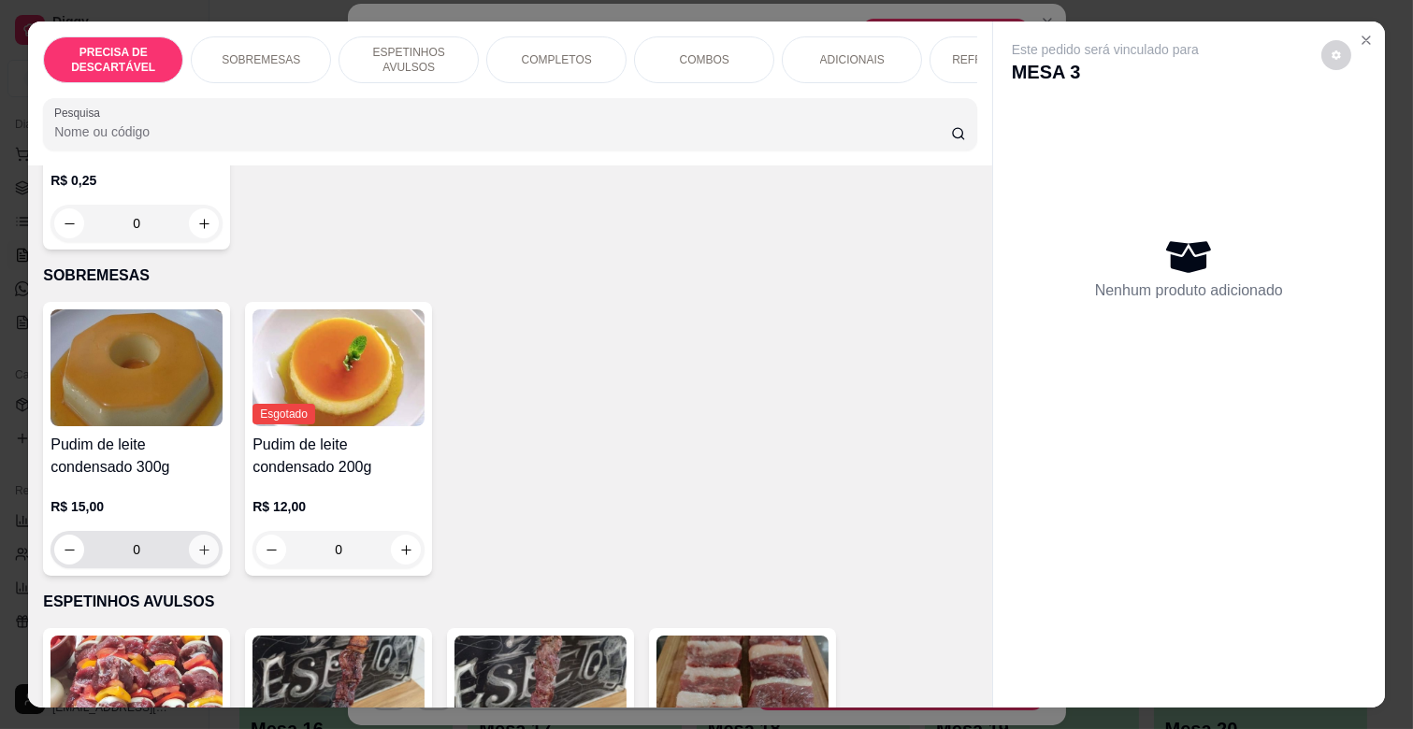
click at [199, 545] on icon "increase-product-quantity" at bounding box center [204, 550] width 10 height 10
type input "1"
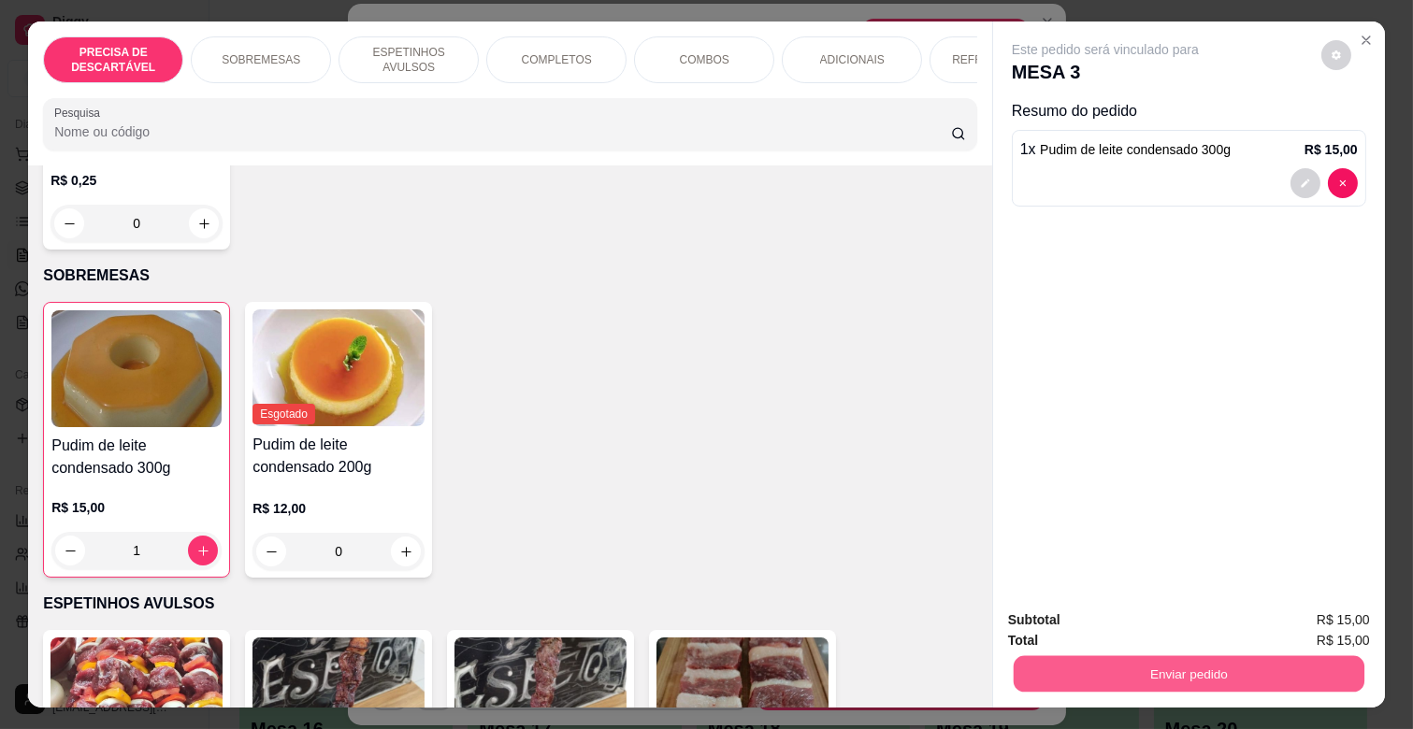
click at [1193, 676] on button "Enviar pedido" at bounding box center [1189, 673] width 351 height 36
click at [1133, 626] on button "Não registrar e enviar pedido" at bounding box center [1125, 620] width 194 height 36
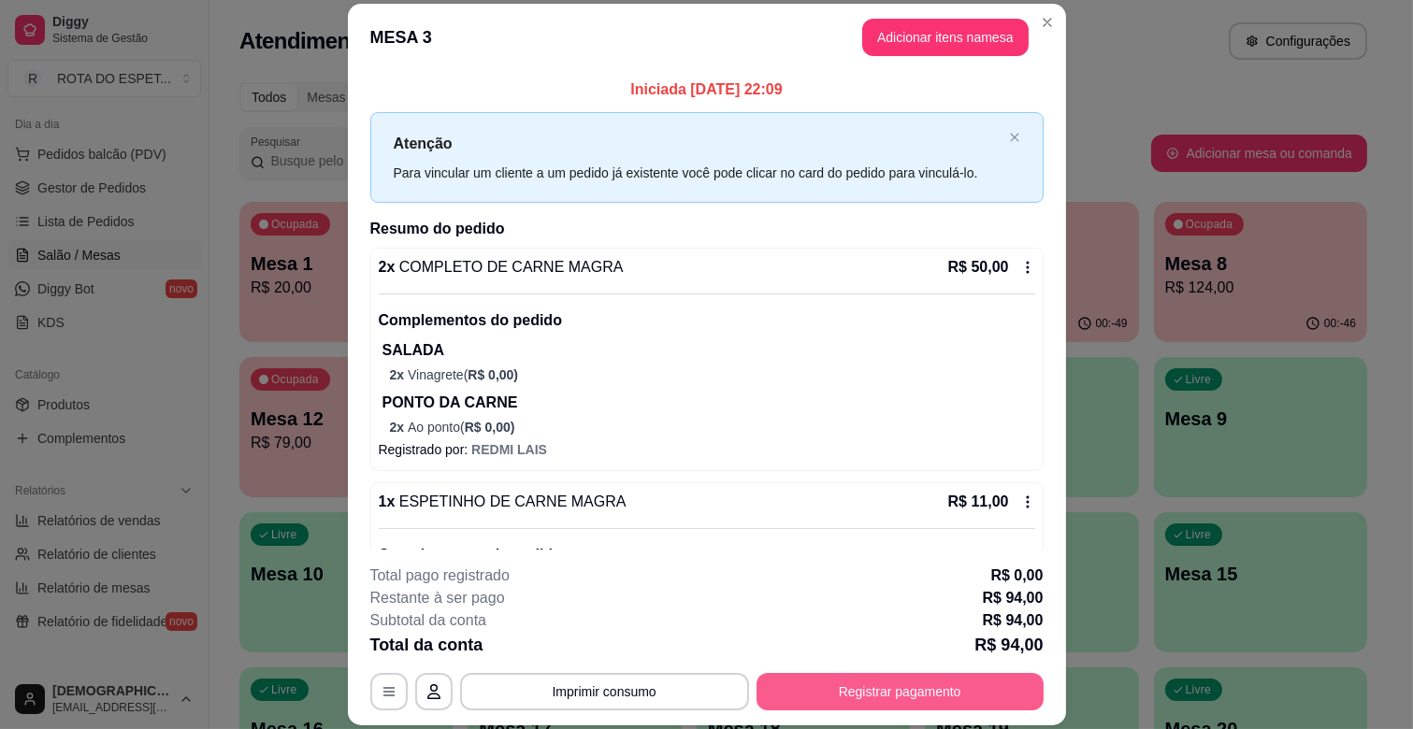
click at [914, 693] on button "Registrar pagamento" at bounding box center [899, 691] width 287 height 37
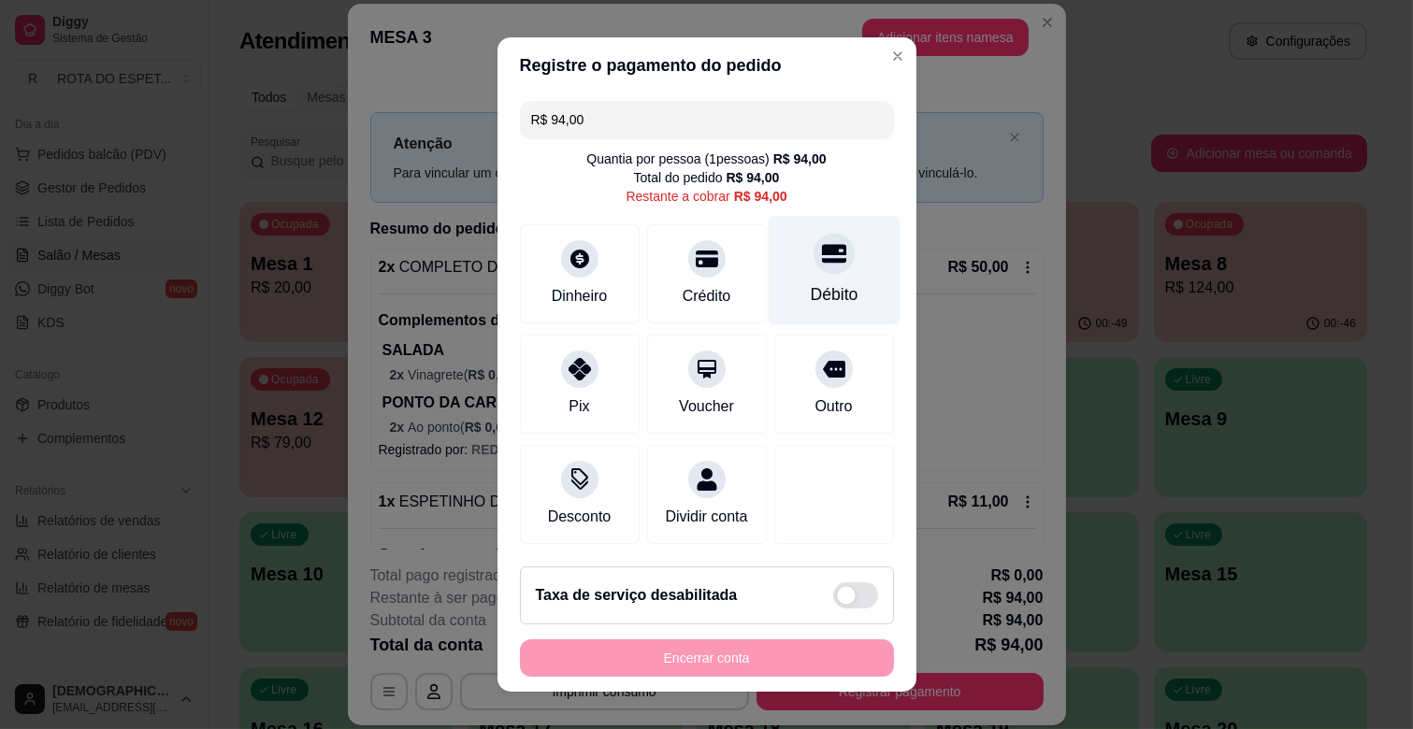
click at [819, 280] on div "Débito" at bounding box center [834, 270] width 132 height 109
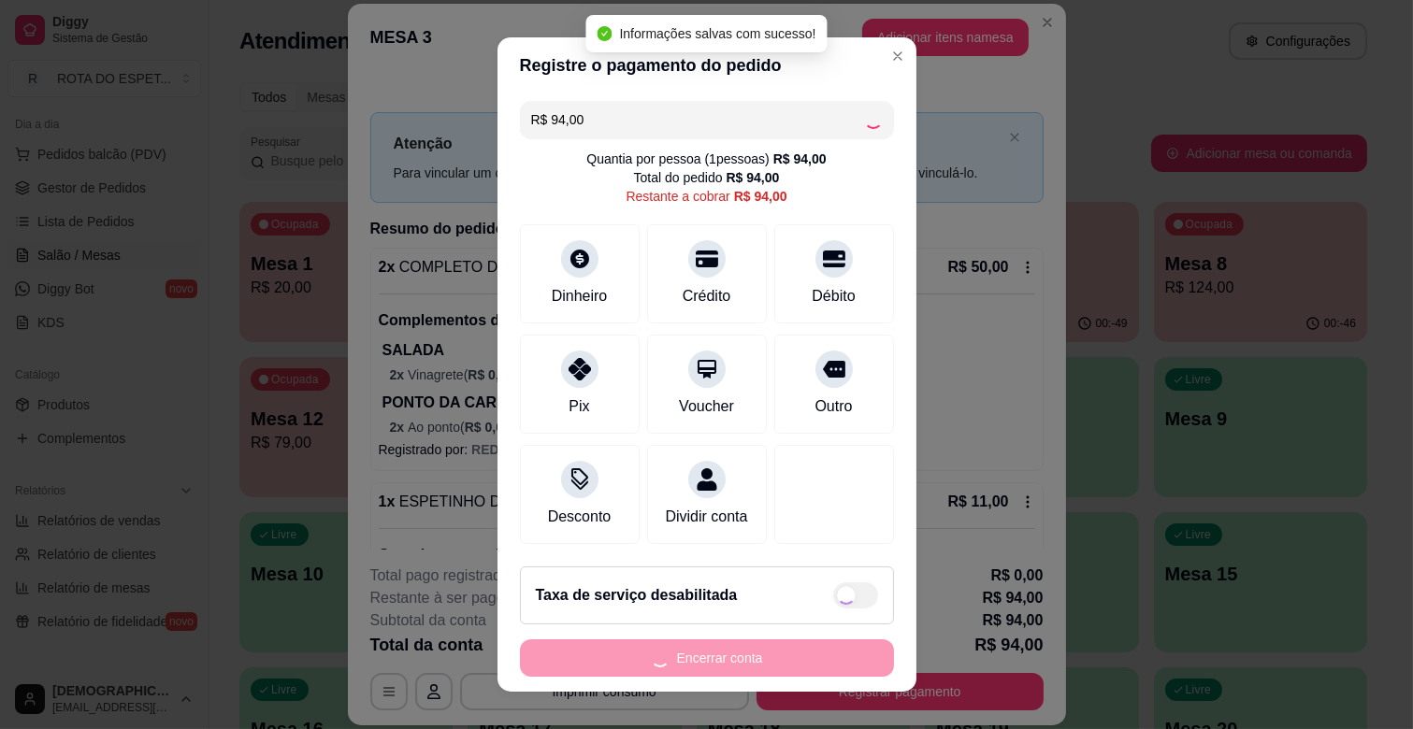
type input "R$ 0,00"
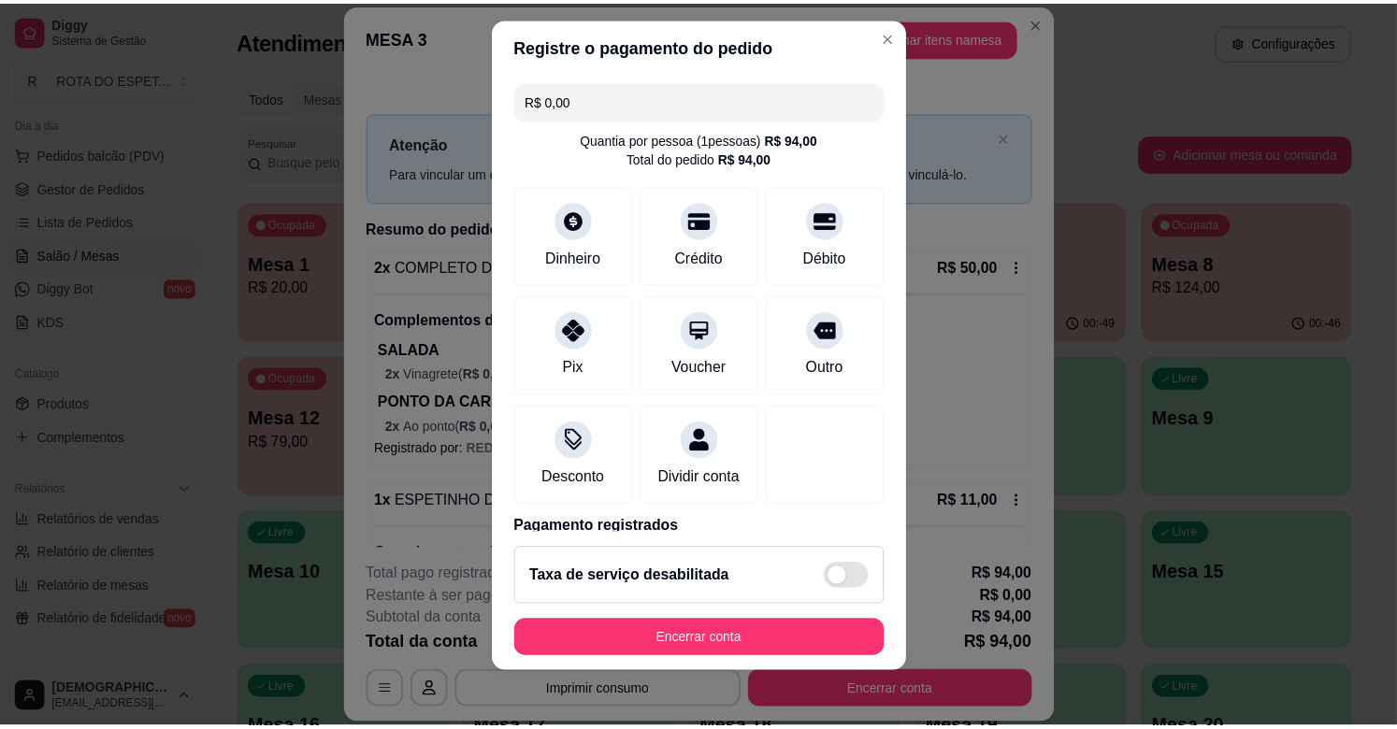
scroll to position [23, 0]
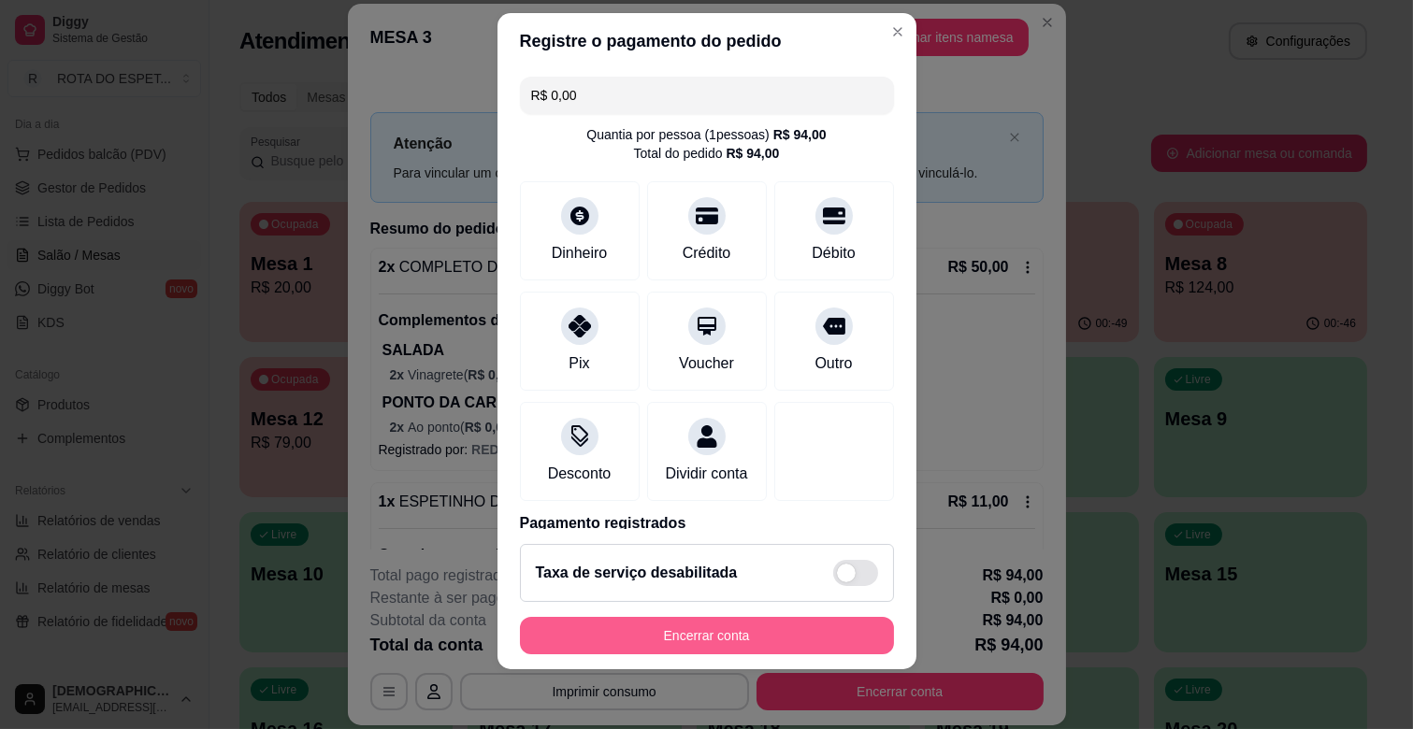
click at [731, 634] on button "Encerrar conta" at bounding box center [707, 635] width 374 height 37
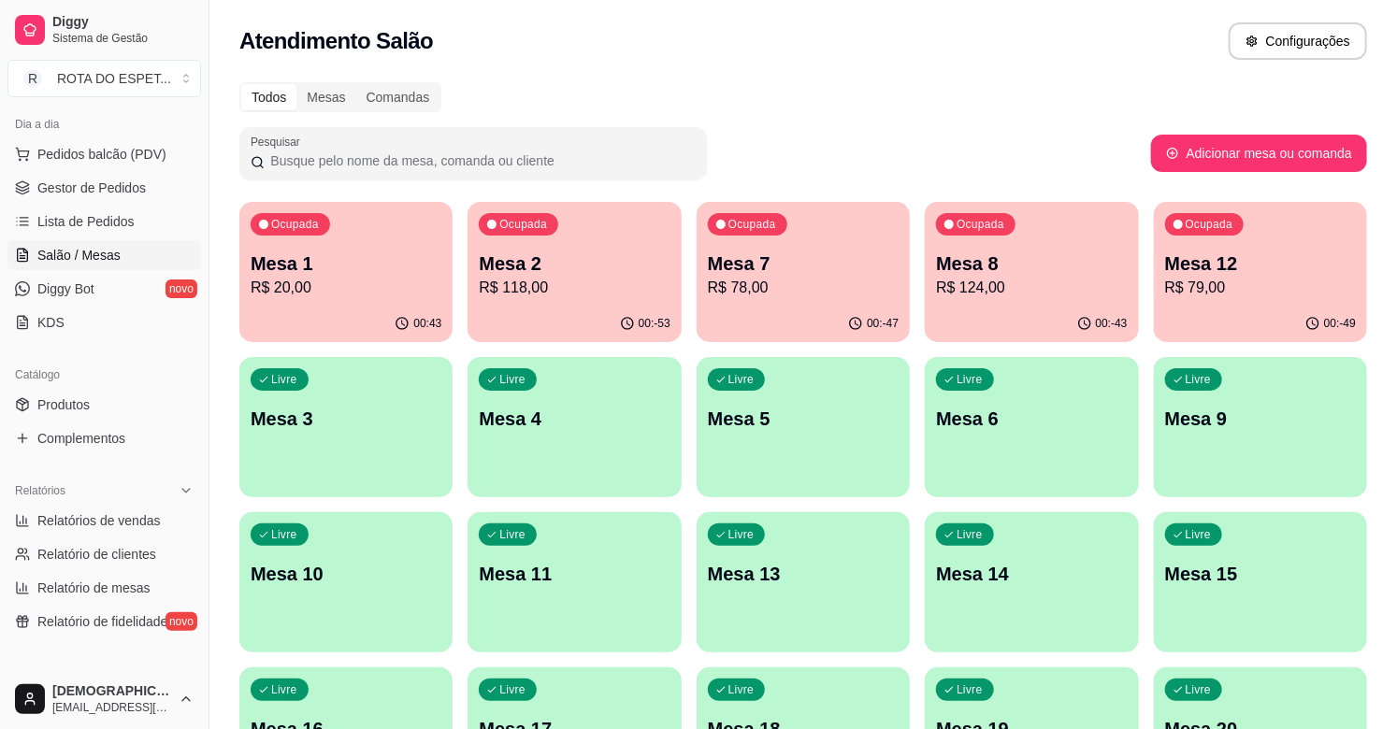
click at [115, 175] on link "Gestor de Pedidos" at bounding box center [104, 188] width 194 height 30
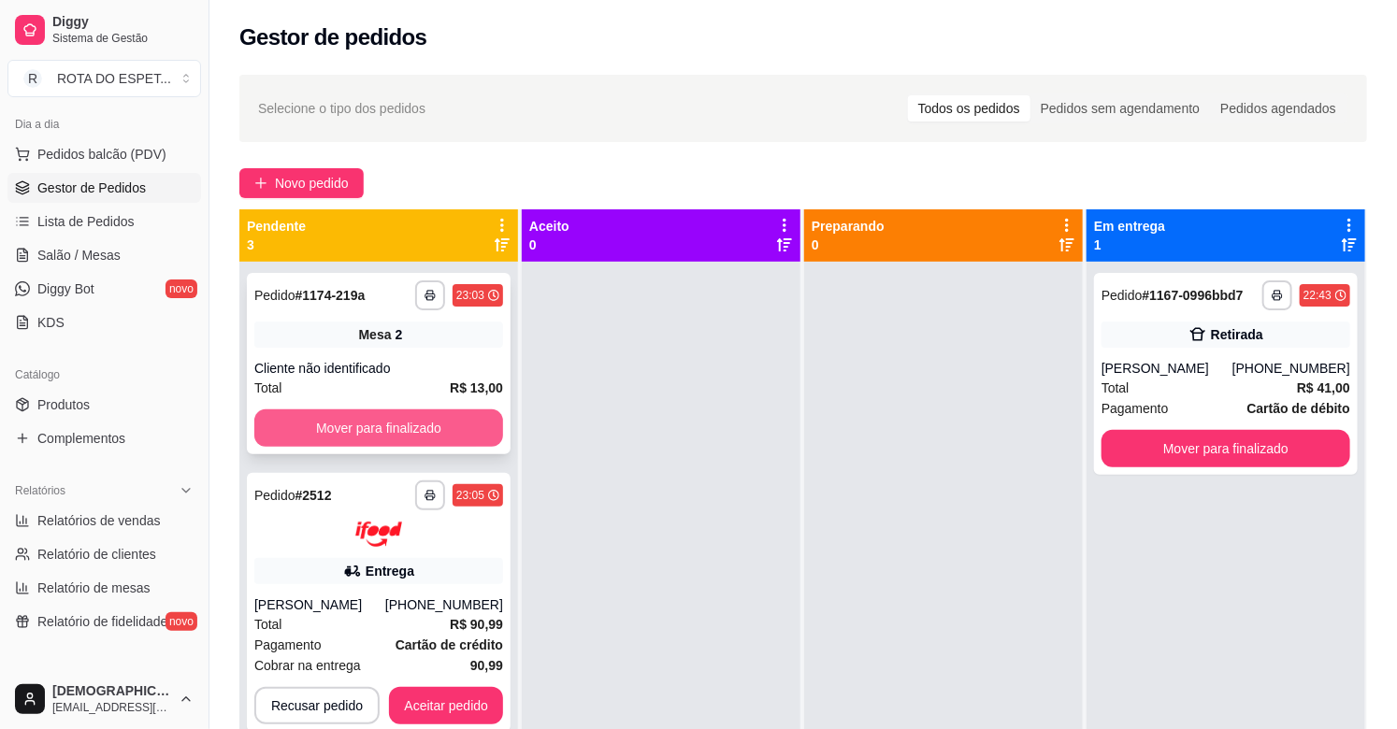
click at [426, 427] on button "Mover para finalizado" at bounding box center [378, 428] width 249 height 37
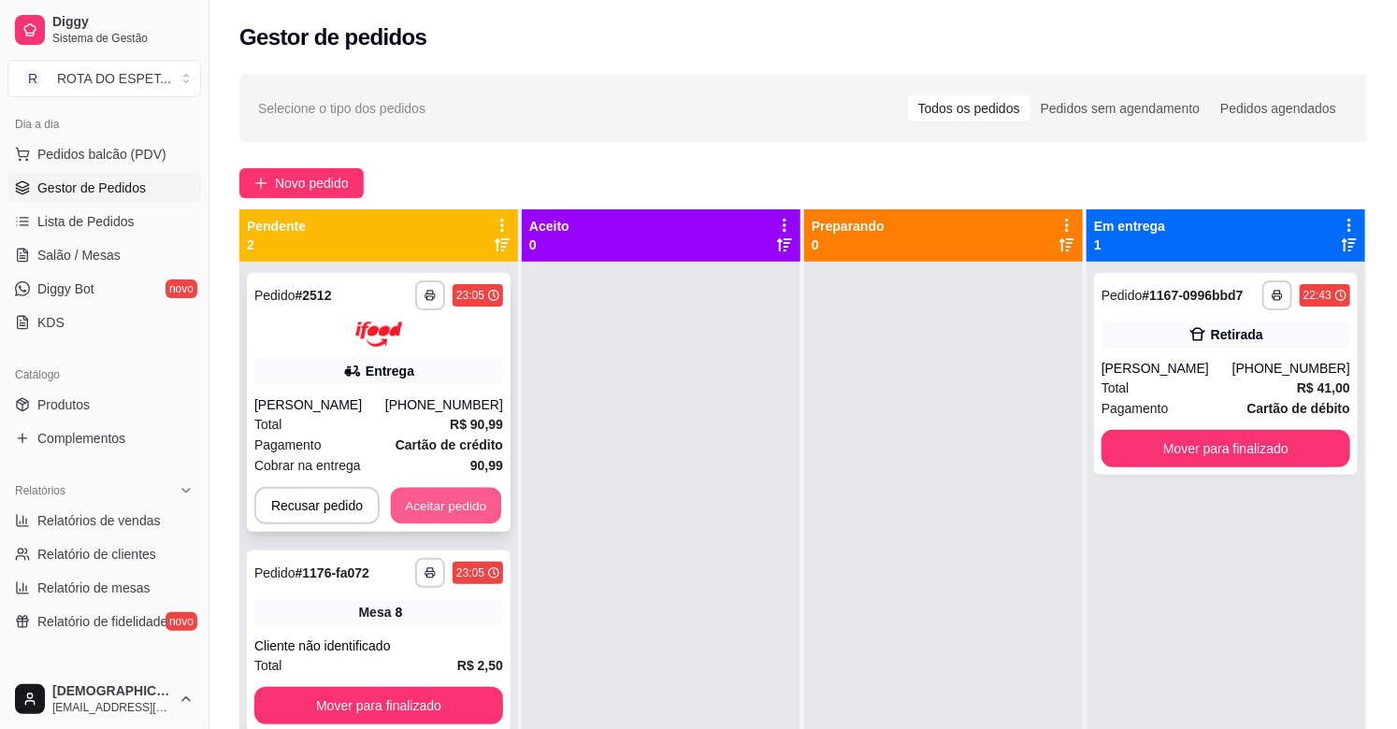
click at [439, 510] on button "Aceitar pedido" at bounding box center [446, 505] width 110 height 36
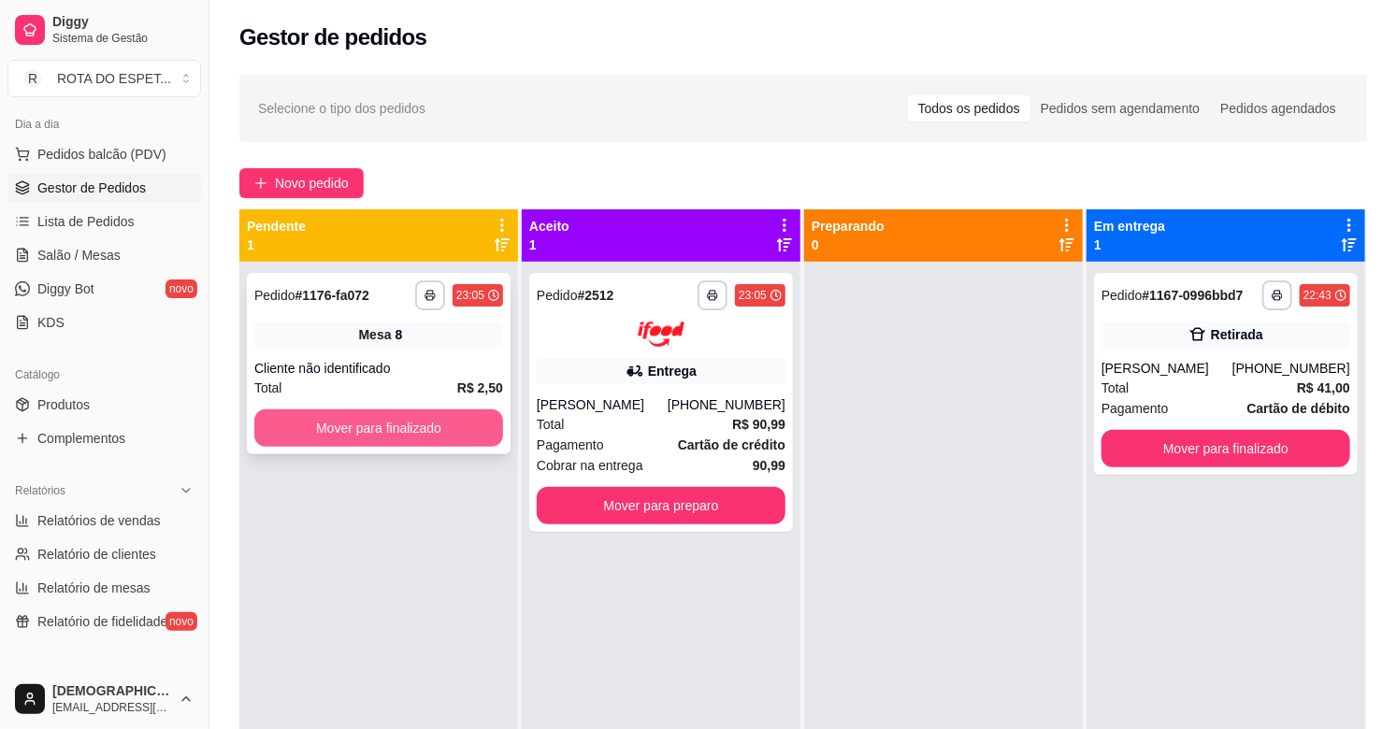
click at [432, 416] on button "Mover para finalizado" at bounding box center [378, 428] width 249 height 37
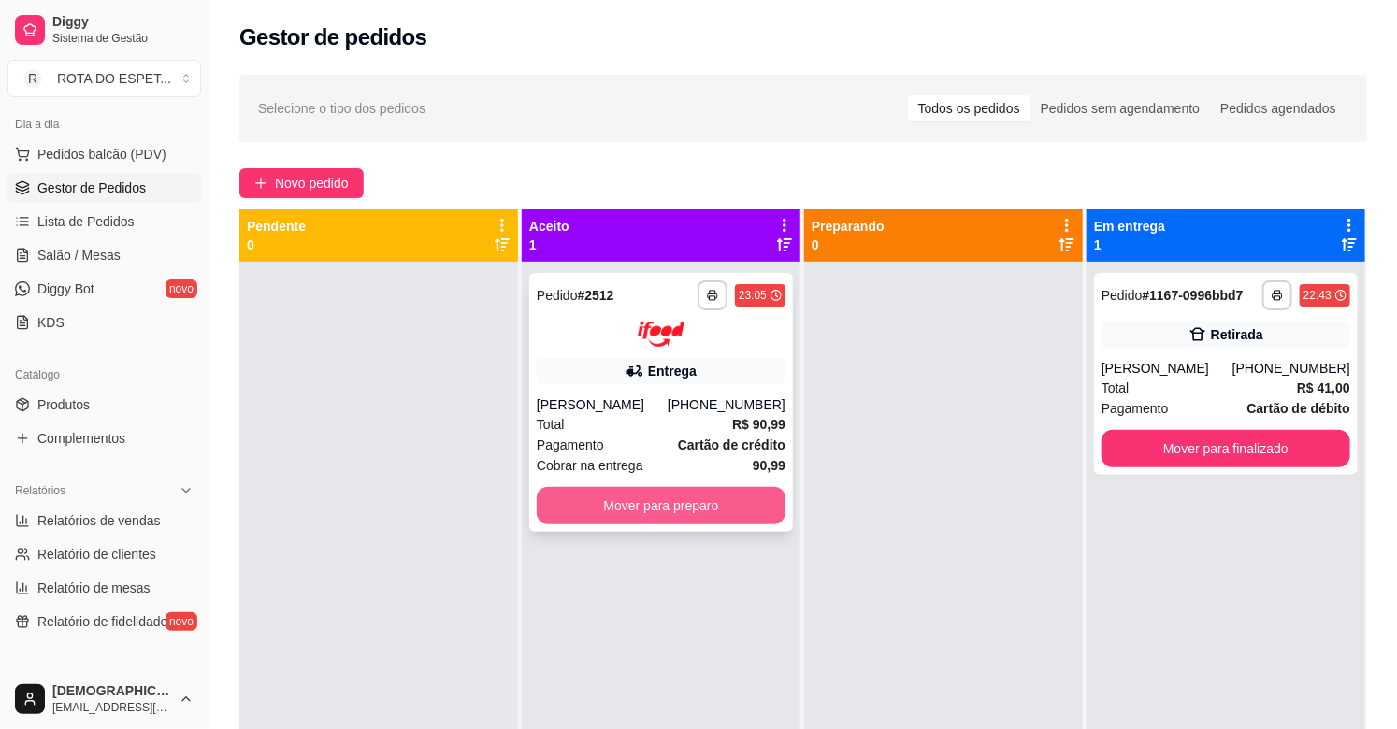
click at [650, 499] on button "Mover para preparo" at bounding box center [661, 505] width 249 height 37
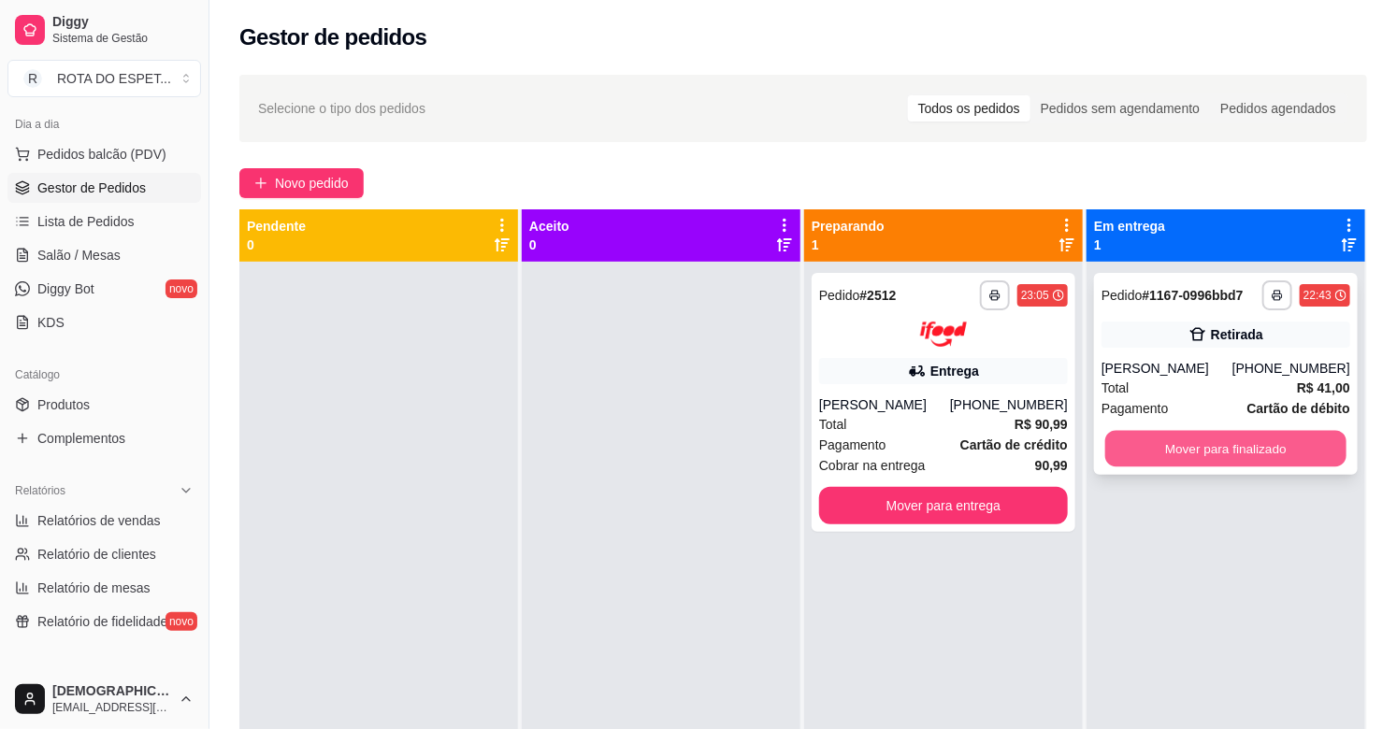
click at [1195, 451] on button "Mover para finalizado" at bounding box center [1225, 449] width 241 height 36
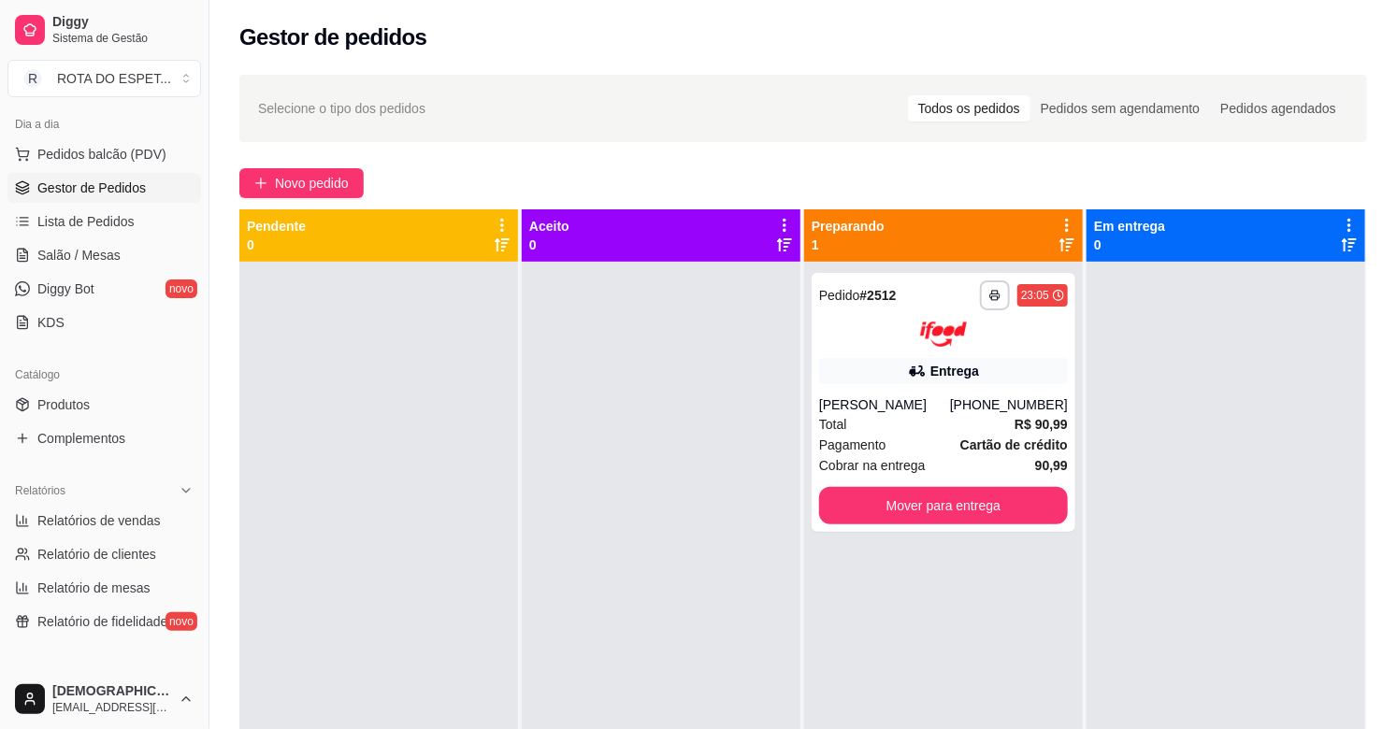
click at [649, 535] on div at bounding box center [661, 626] width 279 height 729
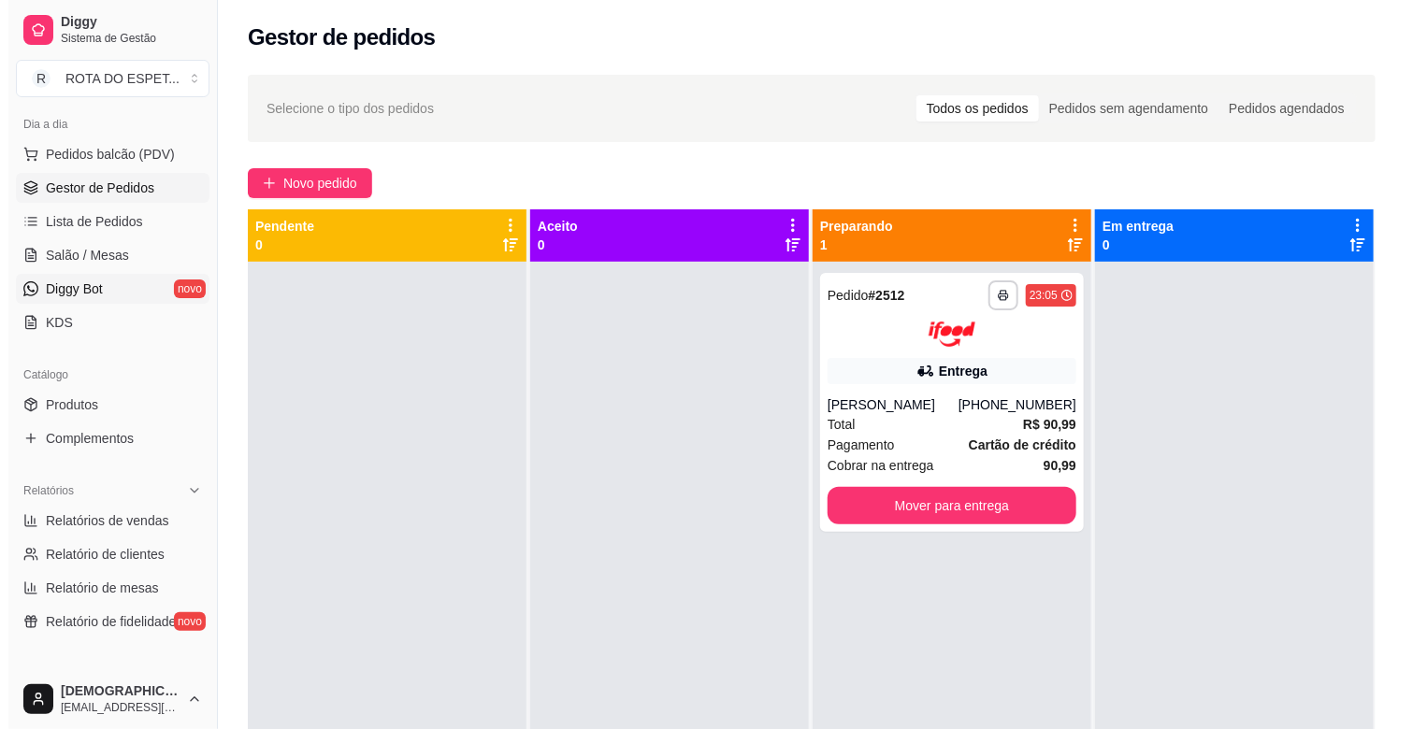
scroll to position [104, 0]
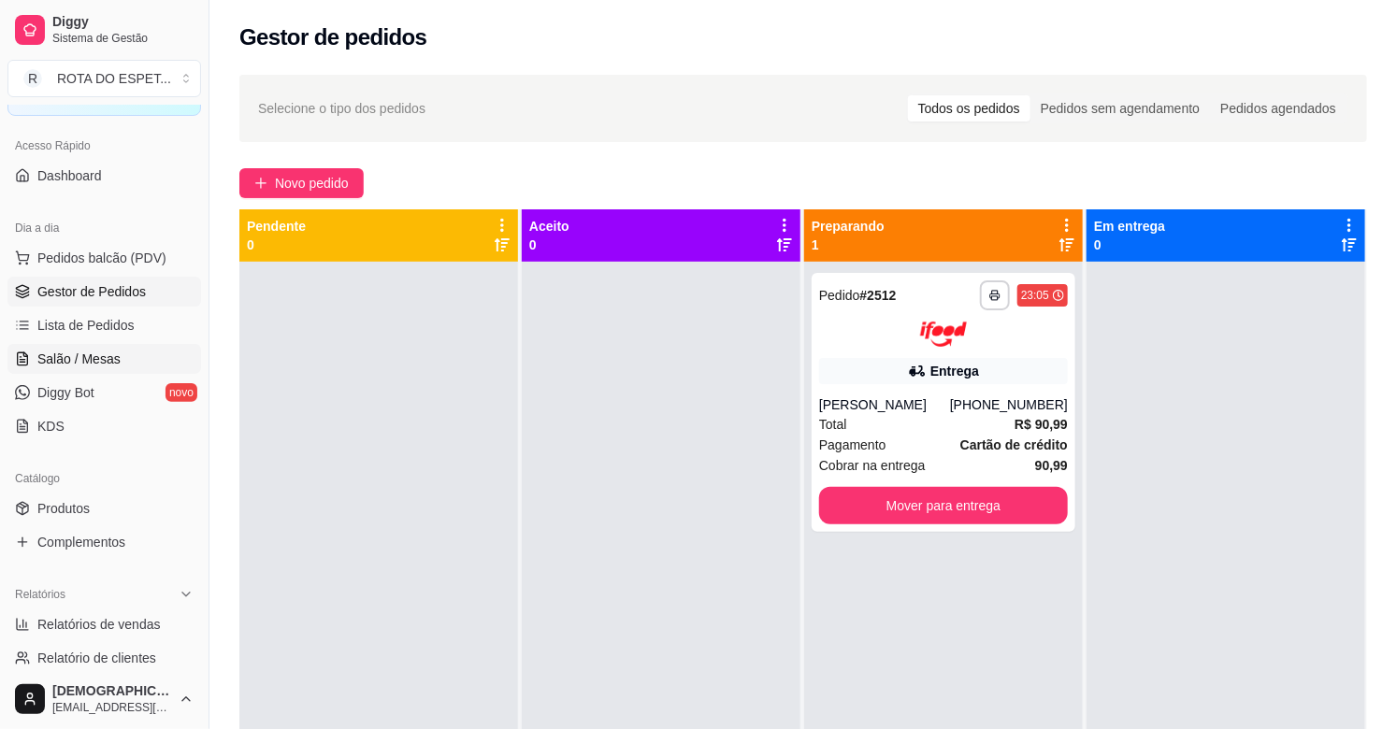
click at [100, 365] on span "Salão / Mesas" at bounding box center [78, 359] width 83 height 19
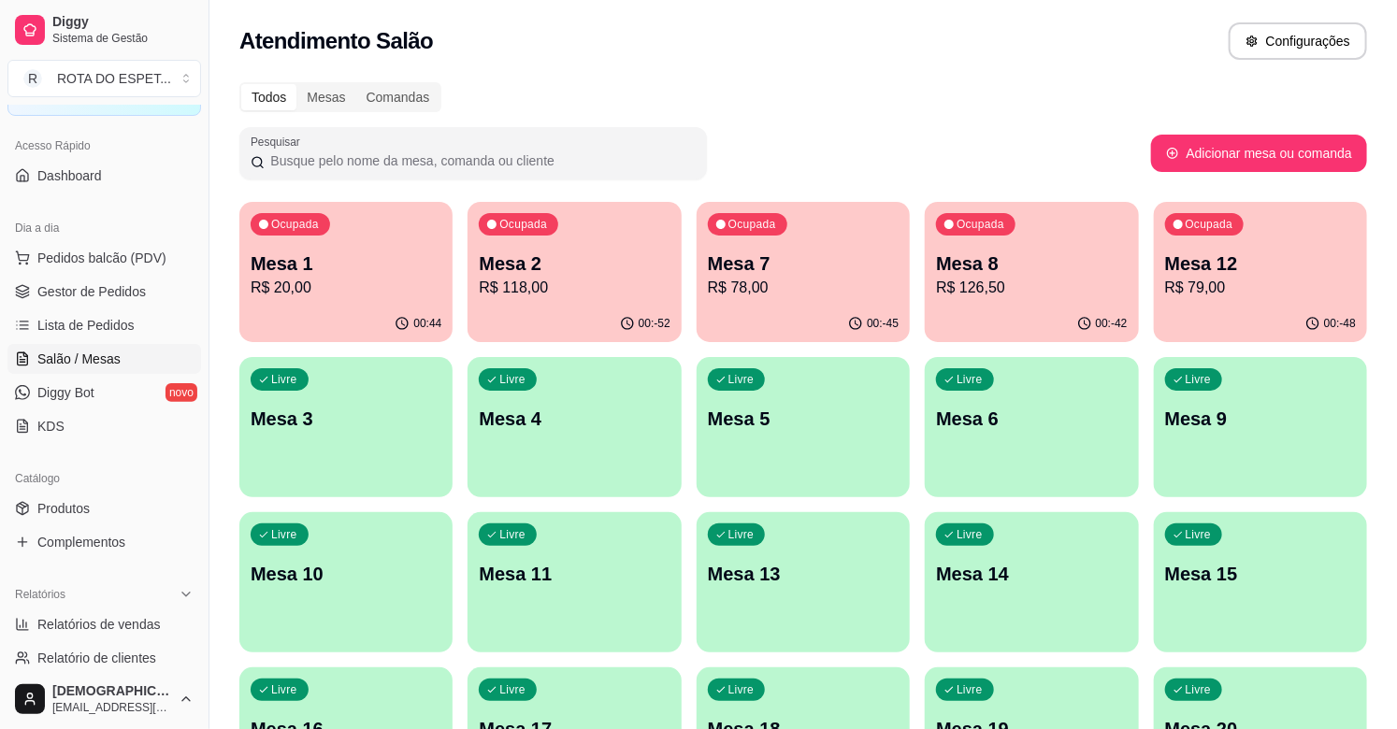
click at [397, 248] on div "Ocupada Mesa 1 R$ 20,00" at bounding box center [345, 254] width 213 height 104
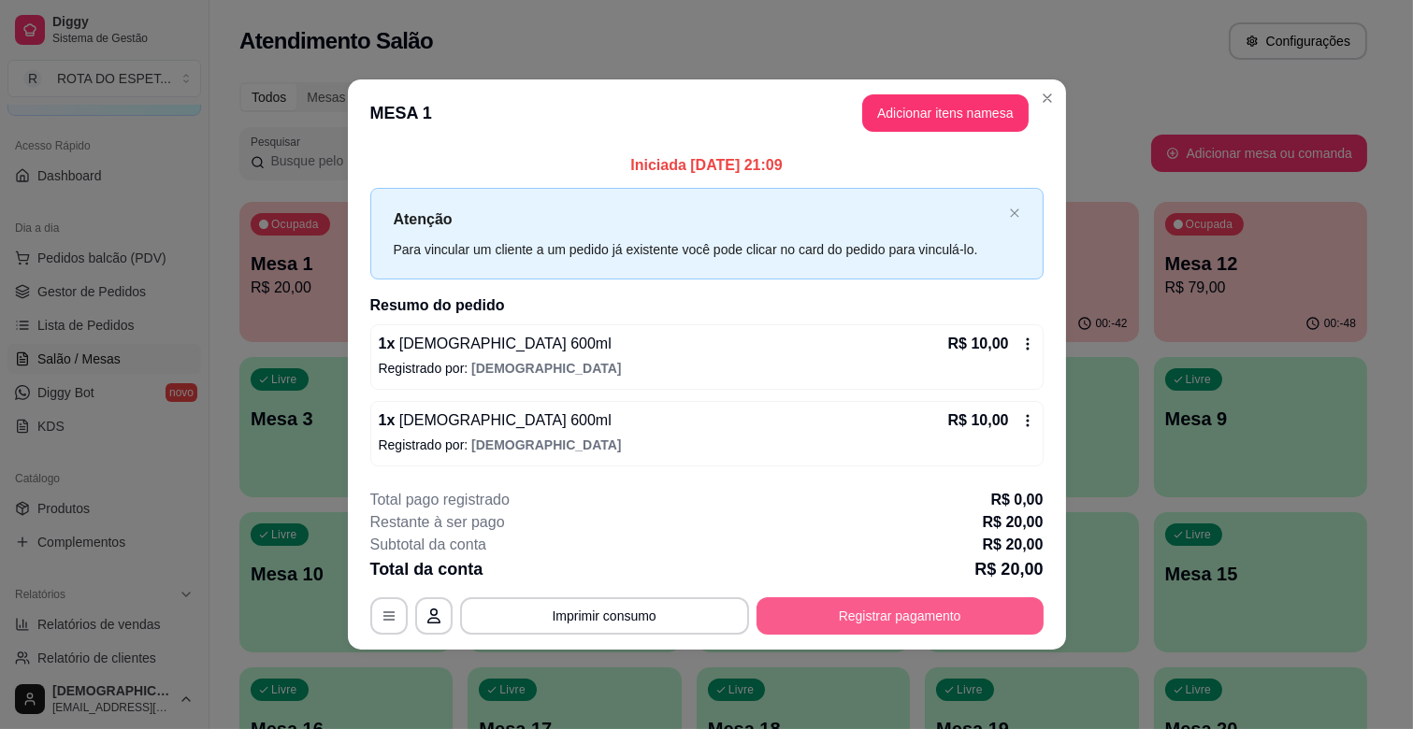
click at [977, 619] on button "Registrar pagamento" at bounding box center [899, 615] width 287 height 37
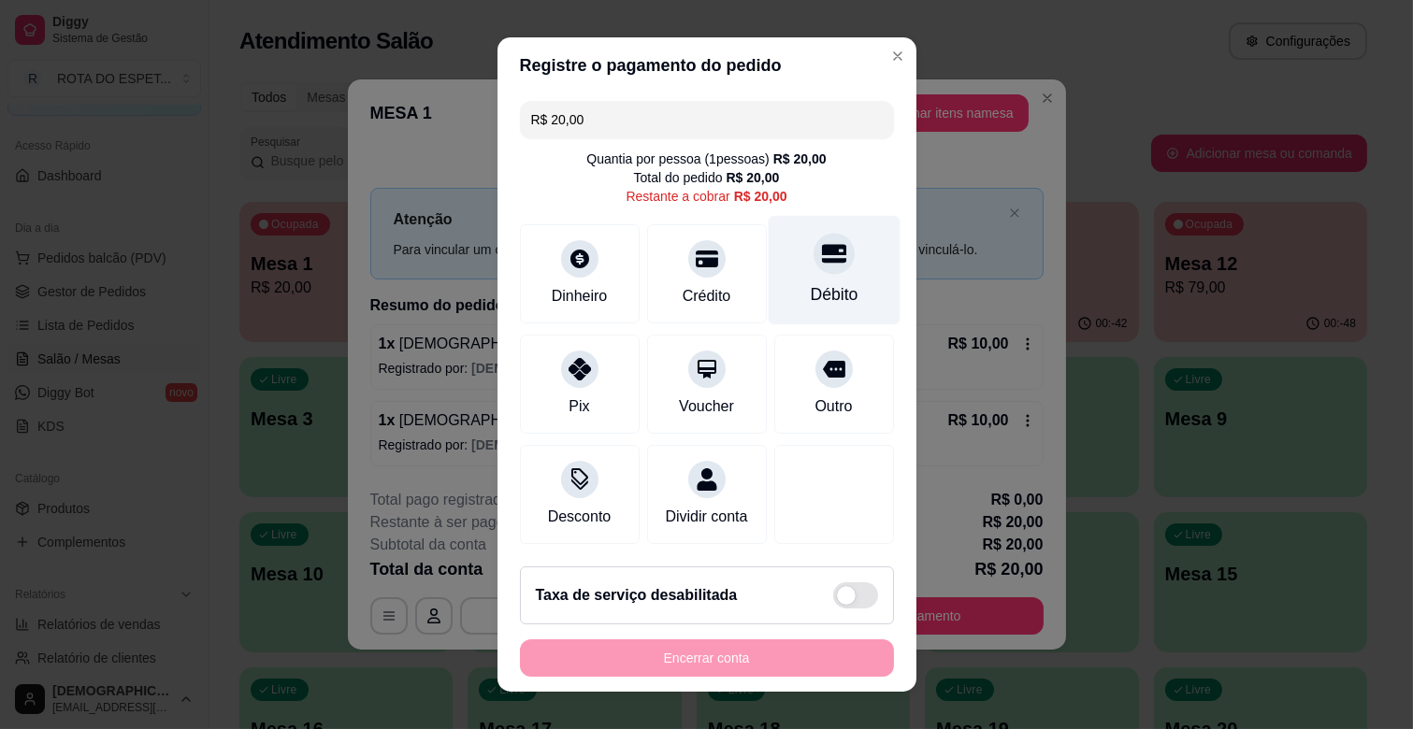
click at [821, 255] on icon at bounding box center [833, 253] width 24 height 24
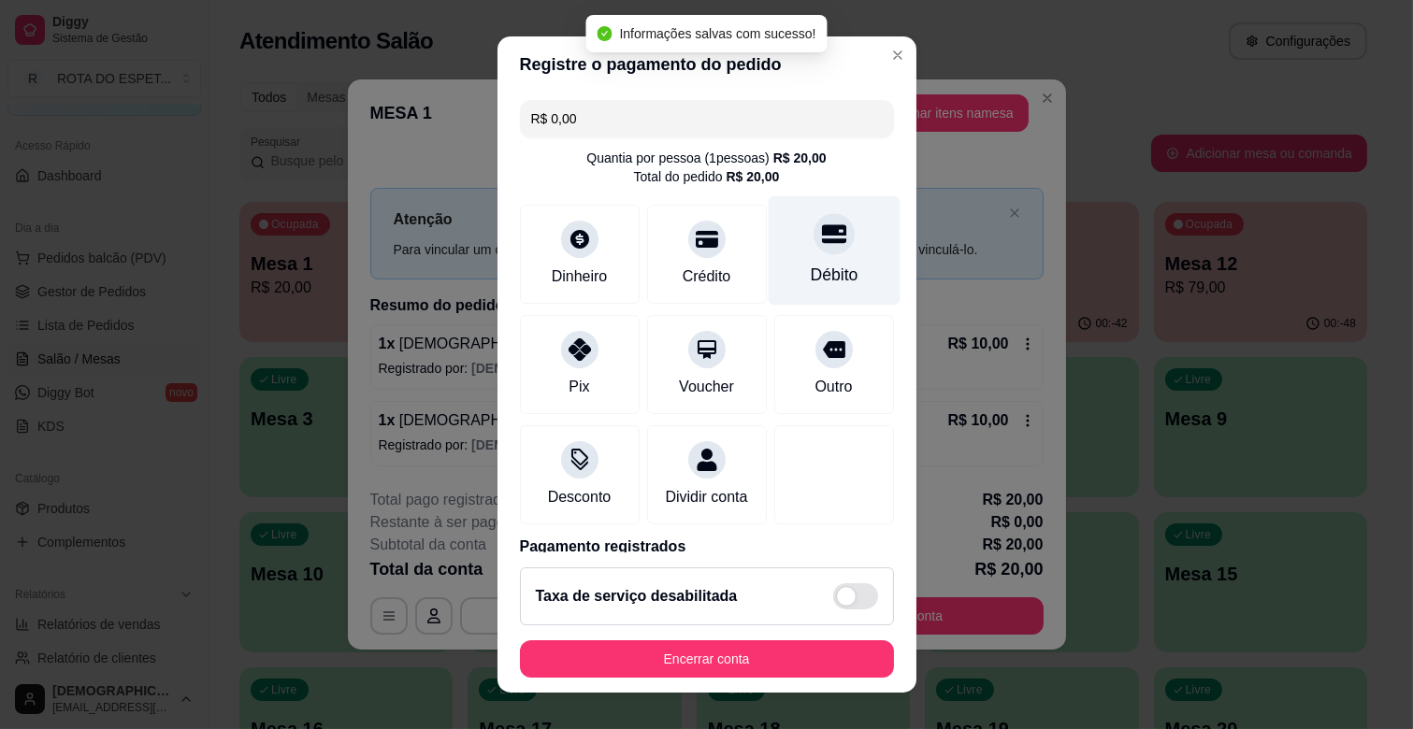
type input "R$ 0,00"
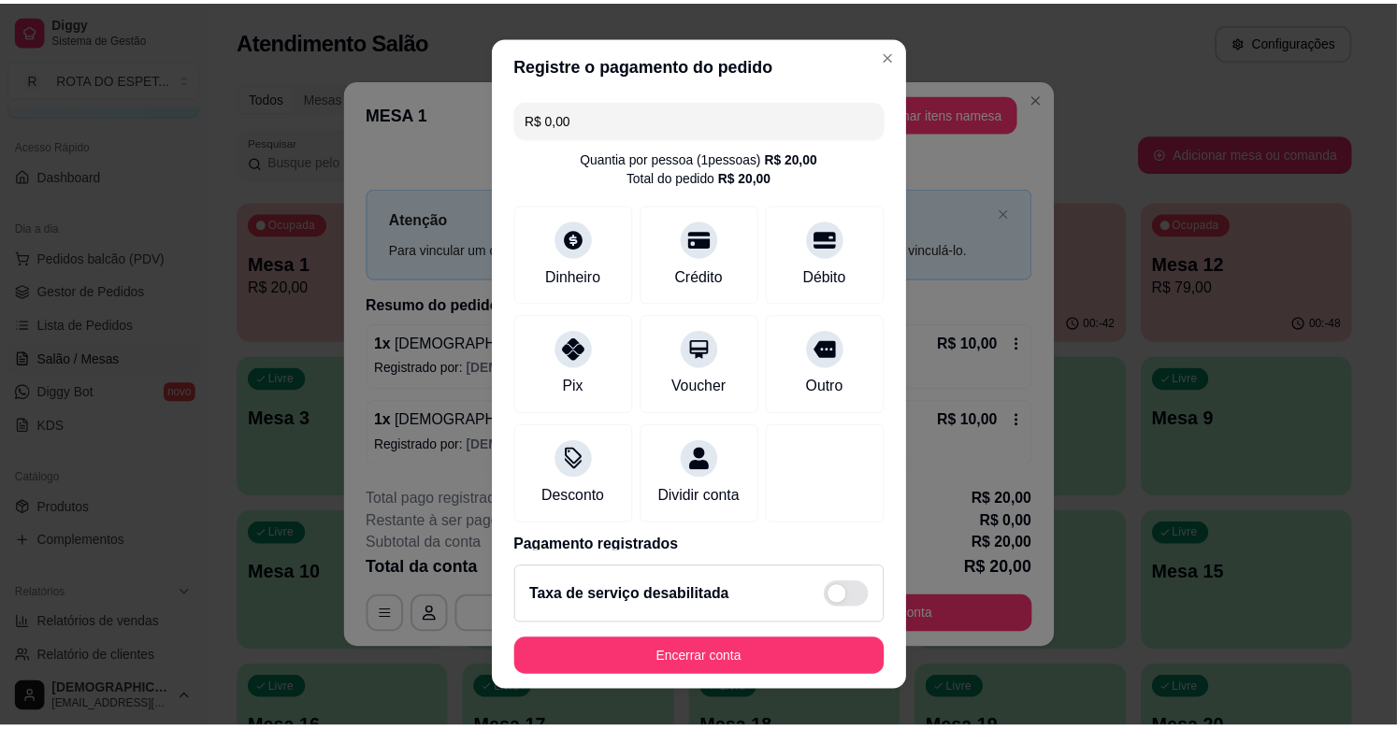
scroll to position [99, 0]
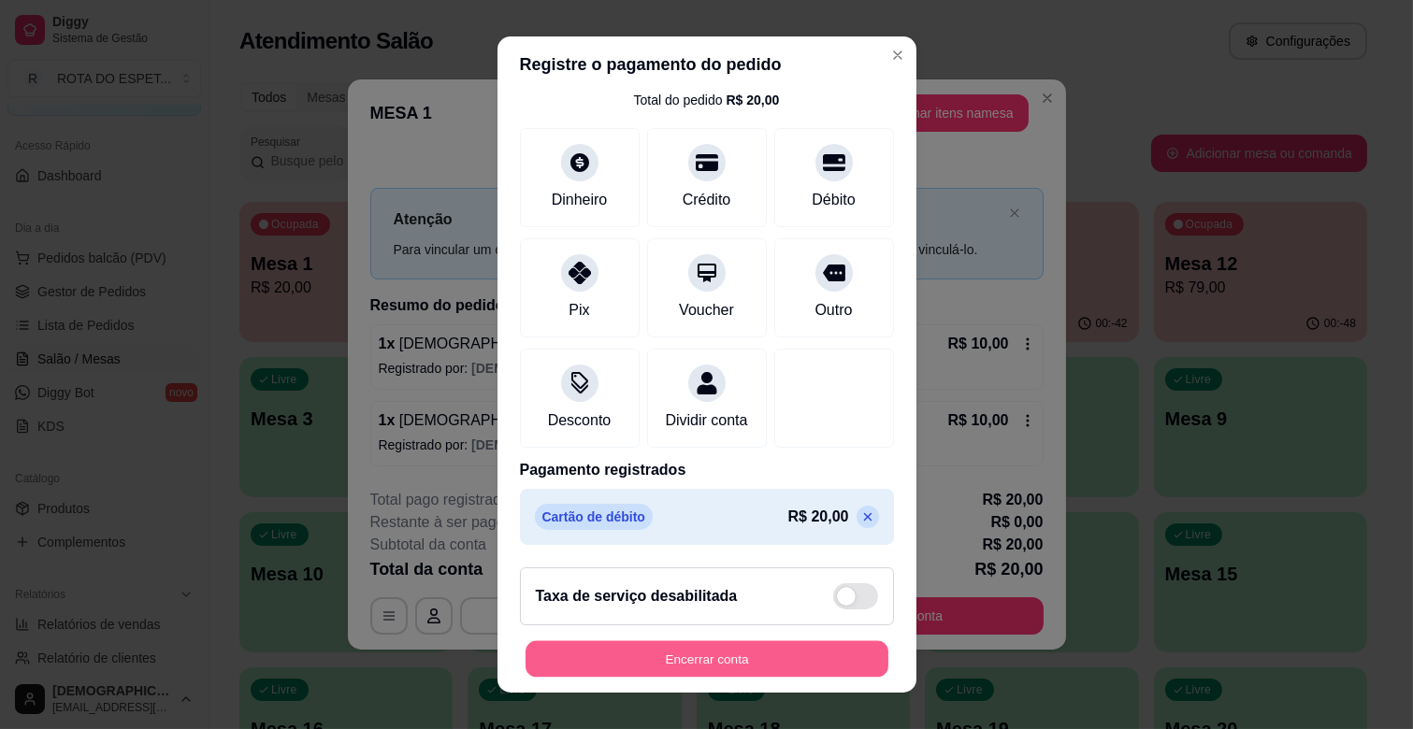
click at [712, 669] on button "Encerrar conta" at bounding box center [706, 659] width 363 height 36
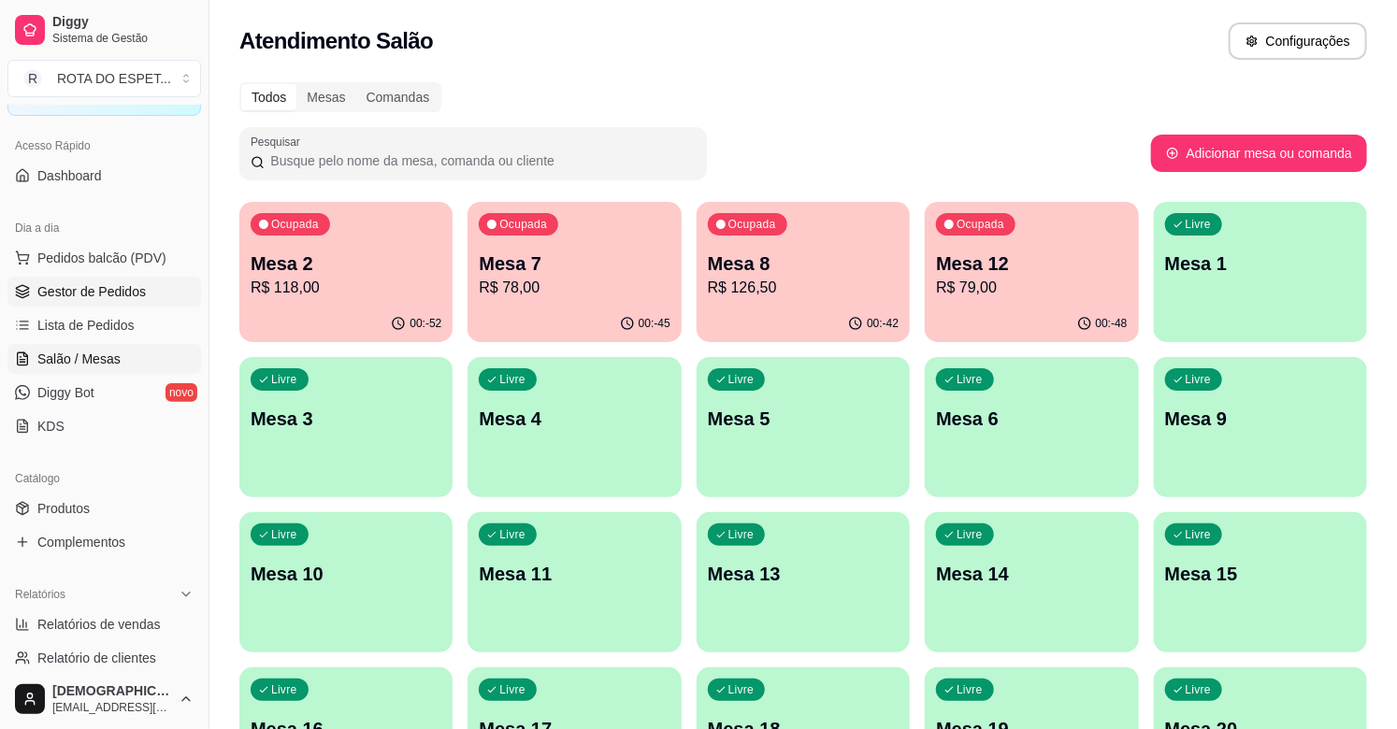
click at [92, 290] on span "Gestor de Pedidos" at bounding box center [91, 291] width 108 height 19
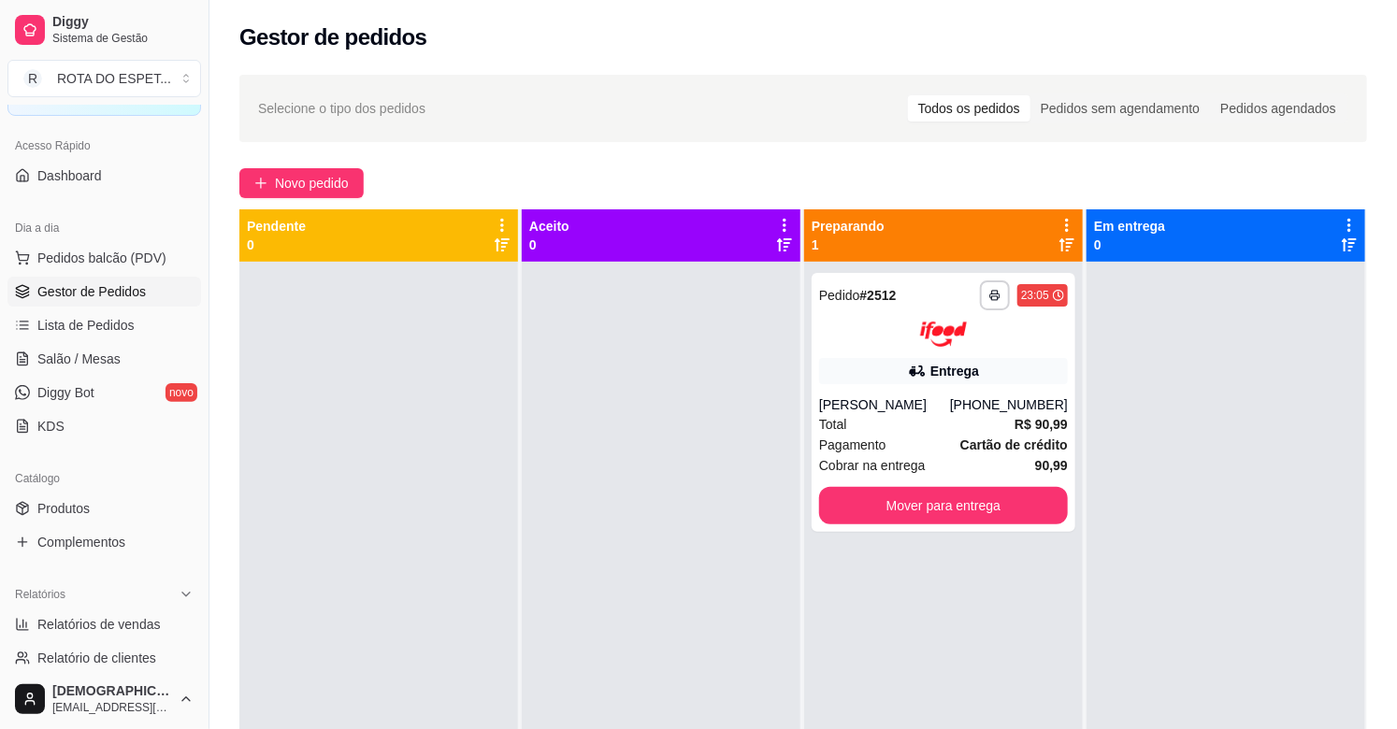
click at [675, 381] on div at bounding box center [661, 626] width 279 height 729
click at [603, 599] on div at bounding box center [661, 626] width 279 height 729
click at [589, 631] on div at bounding box center [661, 626] width 279 height 729
click at [605, 480] on div at bounding box center [661, 626] width 279 height 729
click at [575, 590] on div at bounding box center [661, 626] width 279 height 729
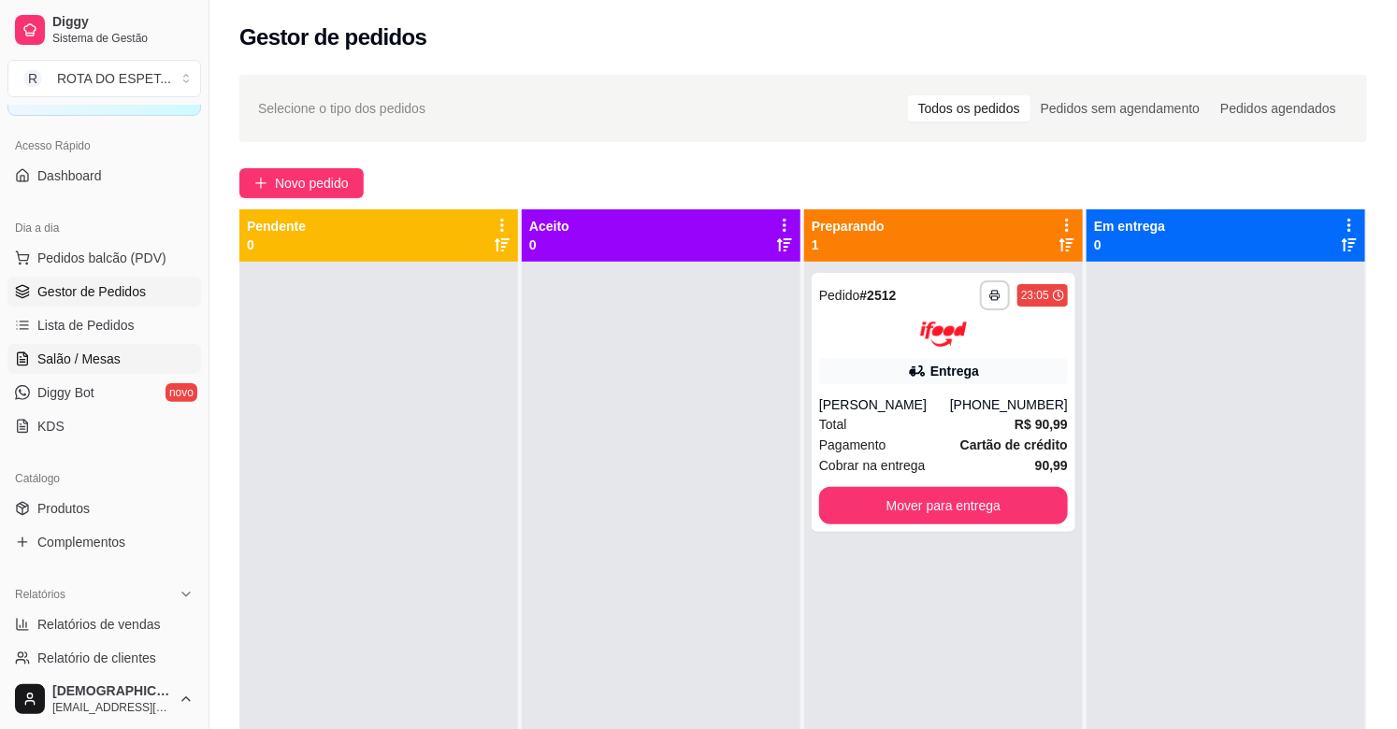
click at [48, 361] on span "Salão / Mesas" at bounding box center [78, 359] width 83 height 19
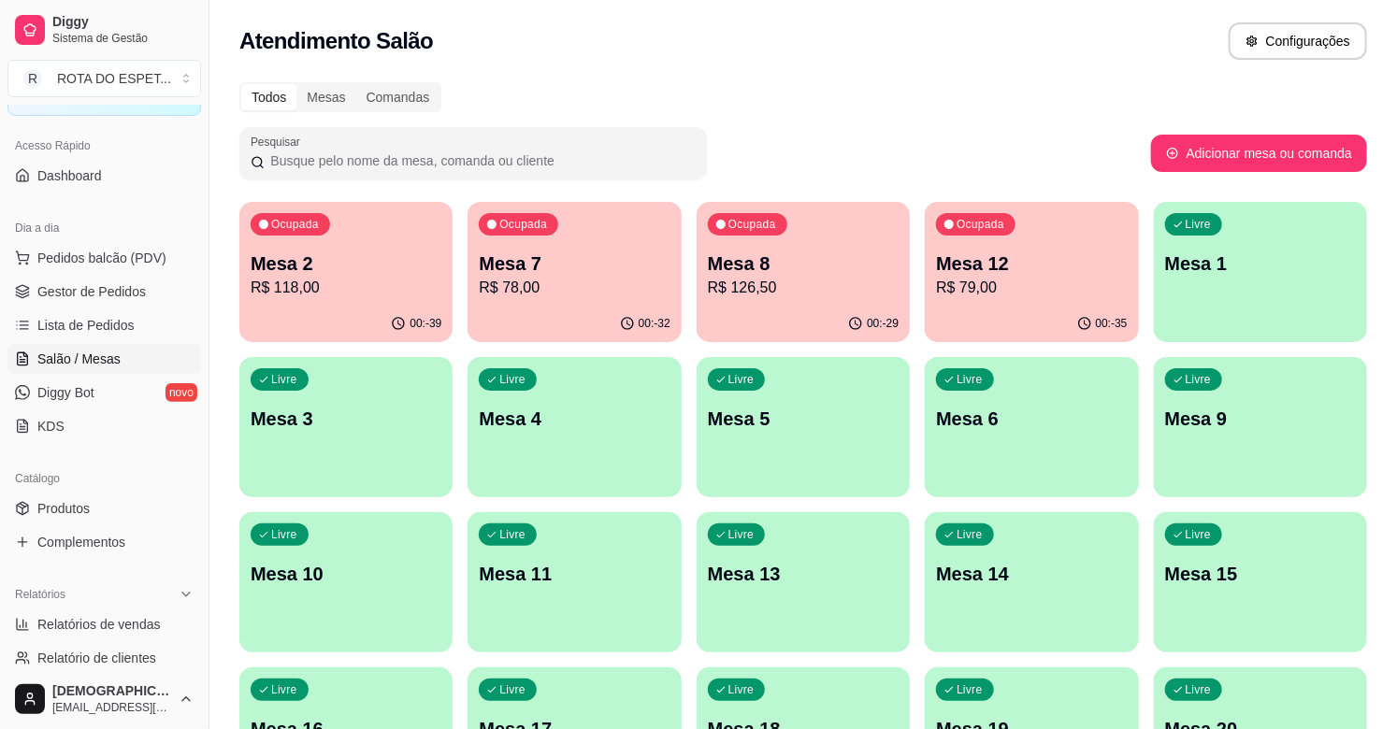
click at [1248, 269] on p "Mesa 1" at bounding box center [1260, 264] width 191 height 26
click at [377, 465] on div "Livre Mesa 3" at bounding box center [346, 416] width 208 height 114
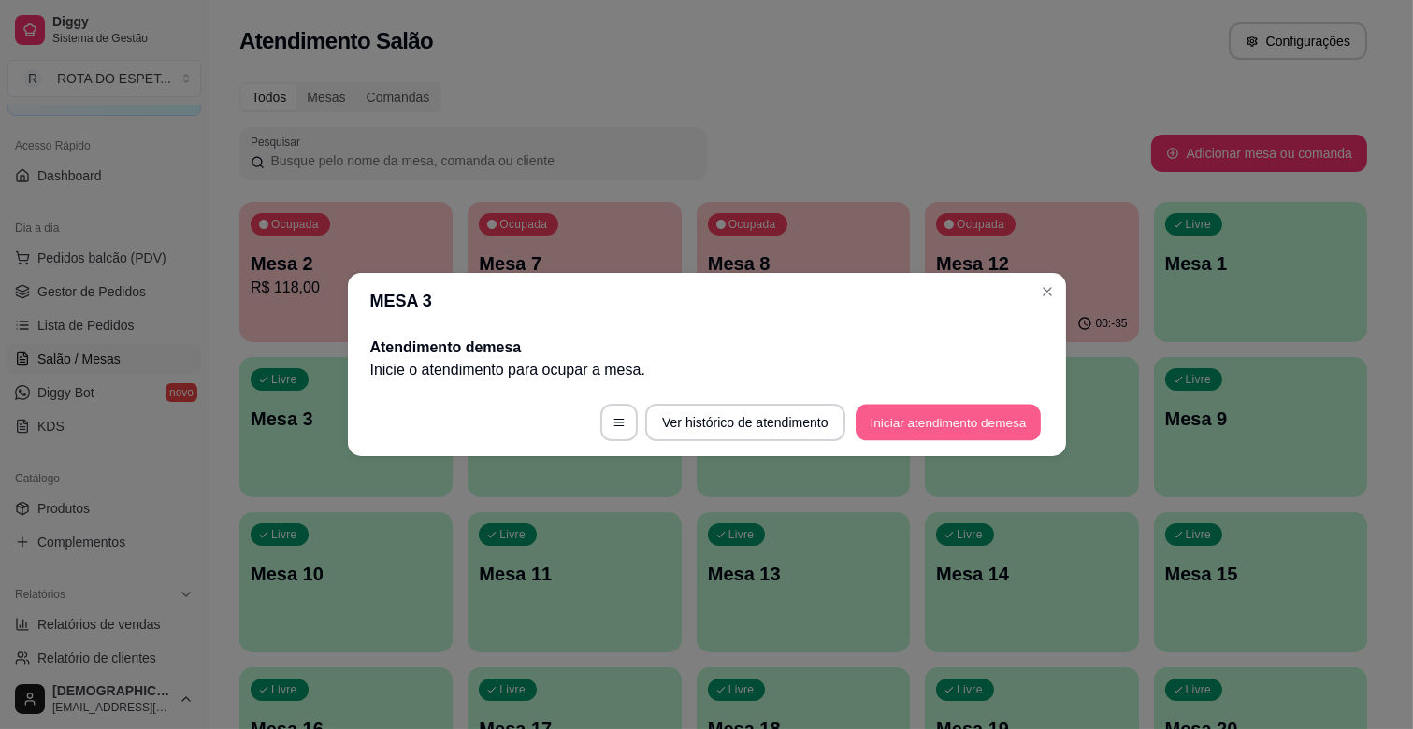
click at [895, 425] on button "Iniciar atendimento de mesa" at bounding box center [948, 423] width 185 height 36
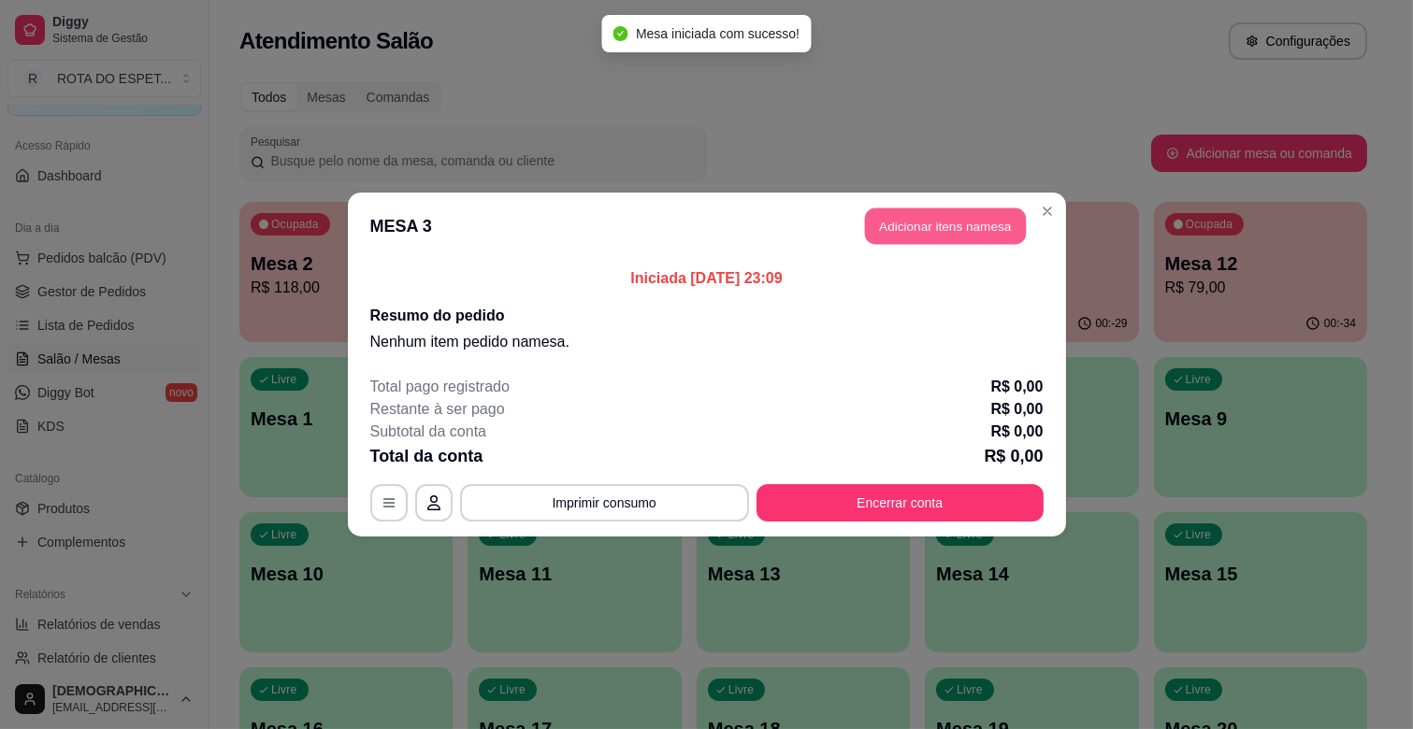
click at [926, 223] on button "Adicionar itens na mesa" at bounding box center [945, 227] width 161 height 36
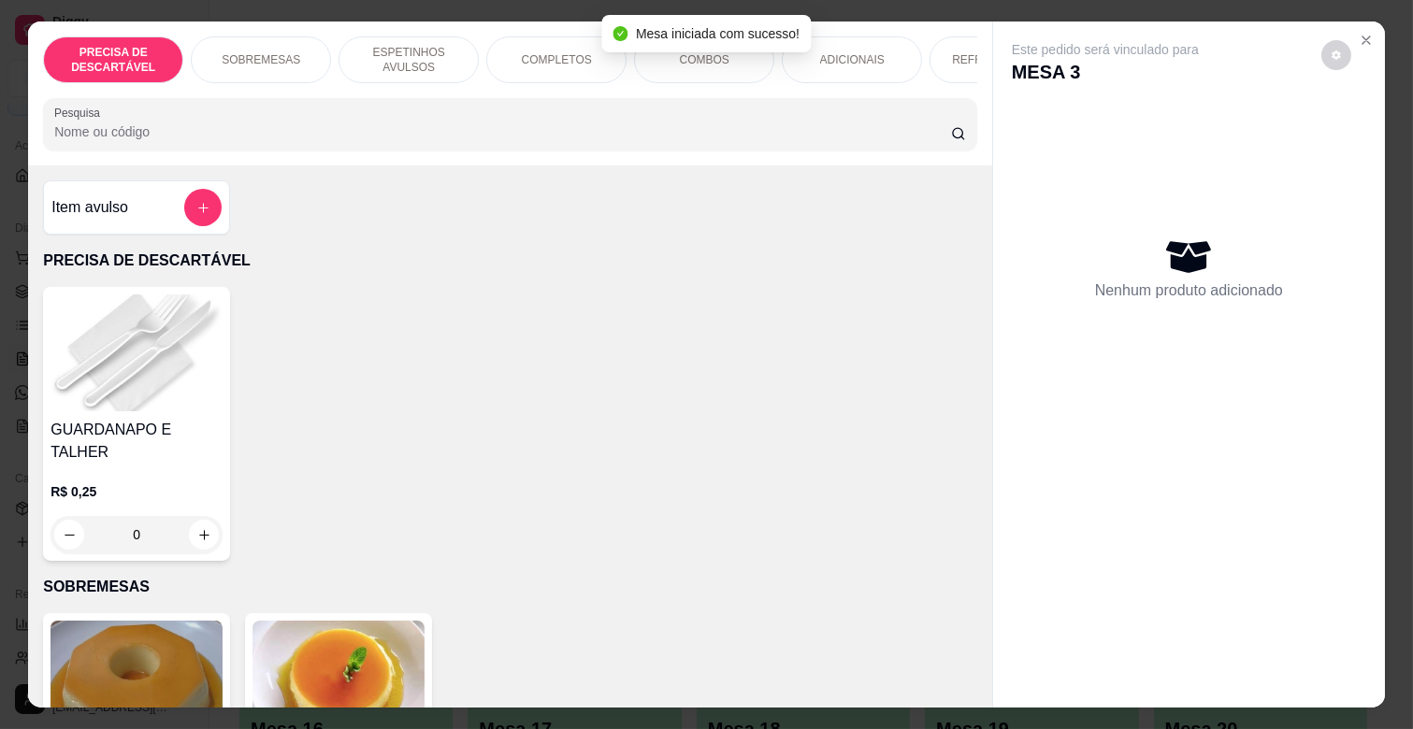
click at [537, 57] on p "COMPLETOS" at bounding box center [557, 59] width 70 height 15
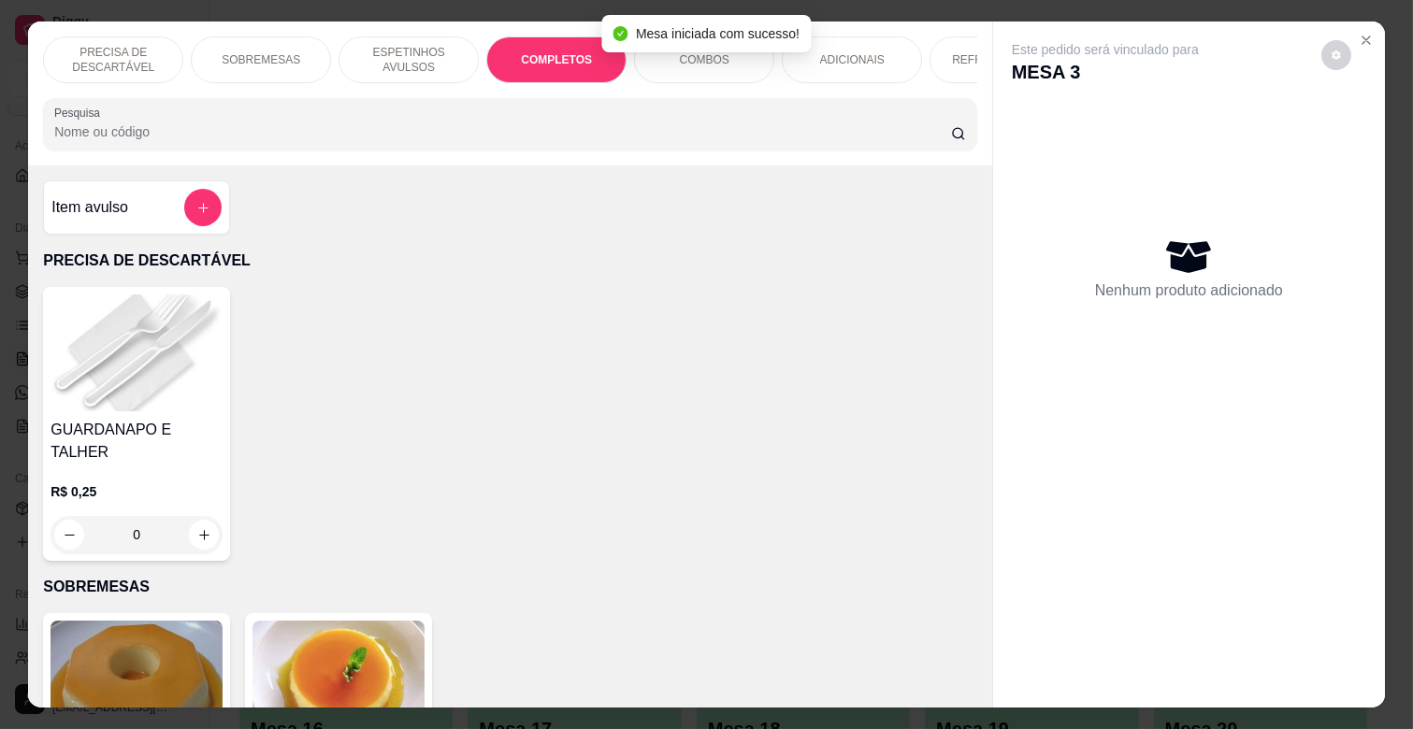
scroll to position [45, 0]
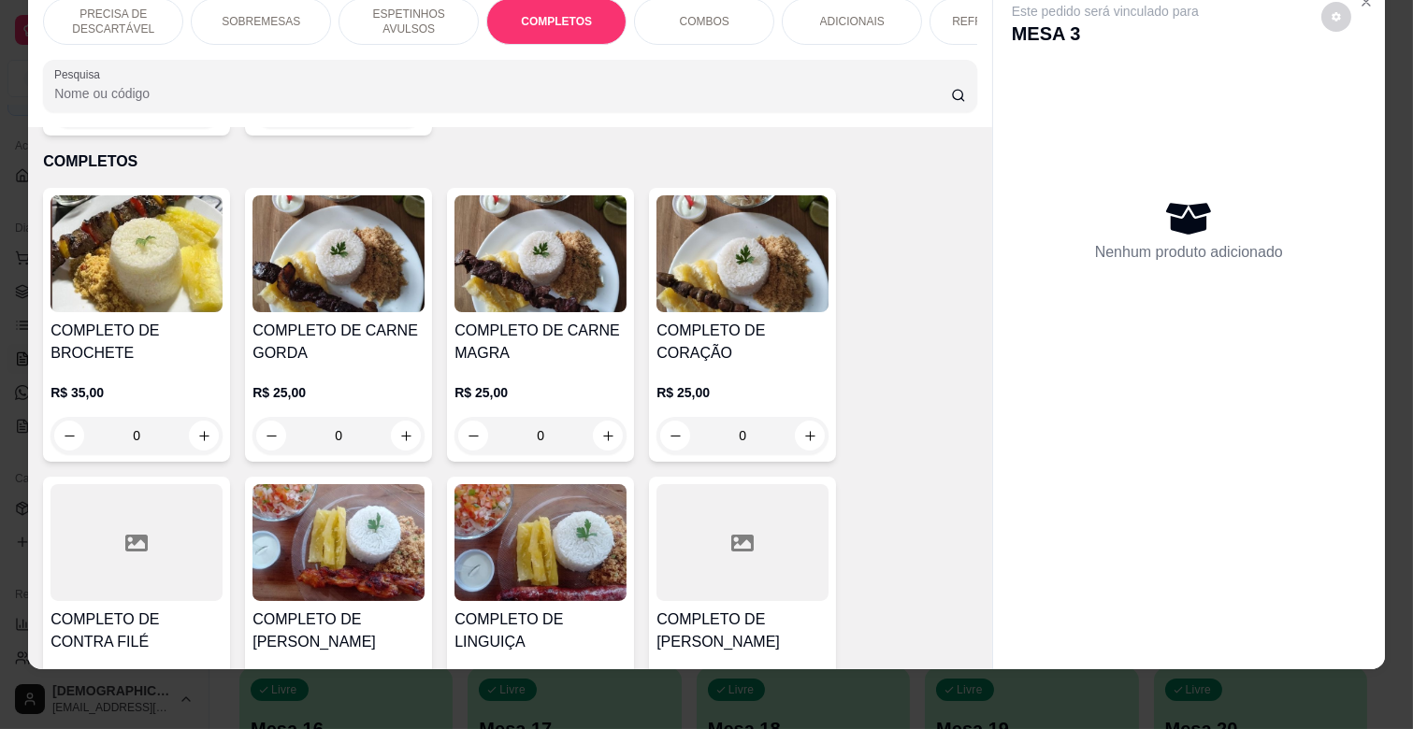
click at [602, 417] on div "0" at bounding box center [540, 435] width 172 height 37
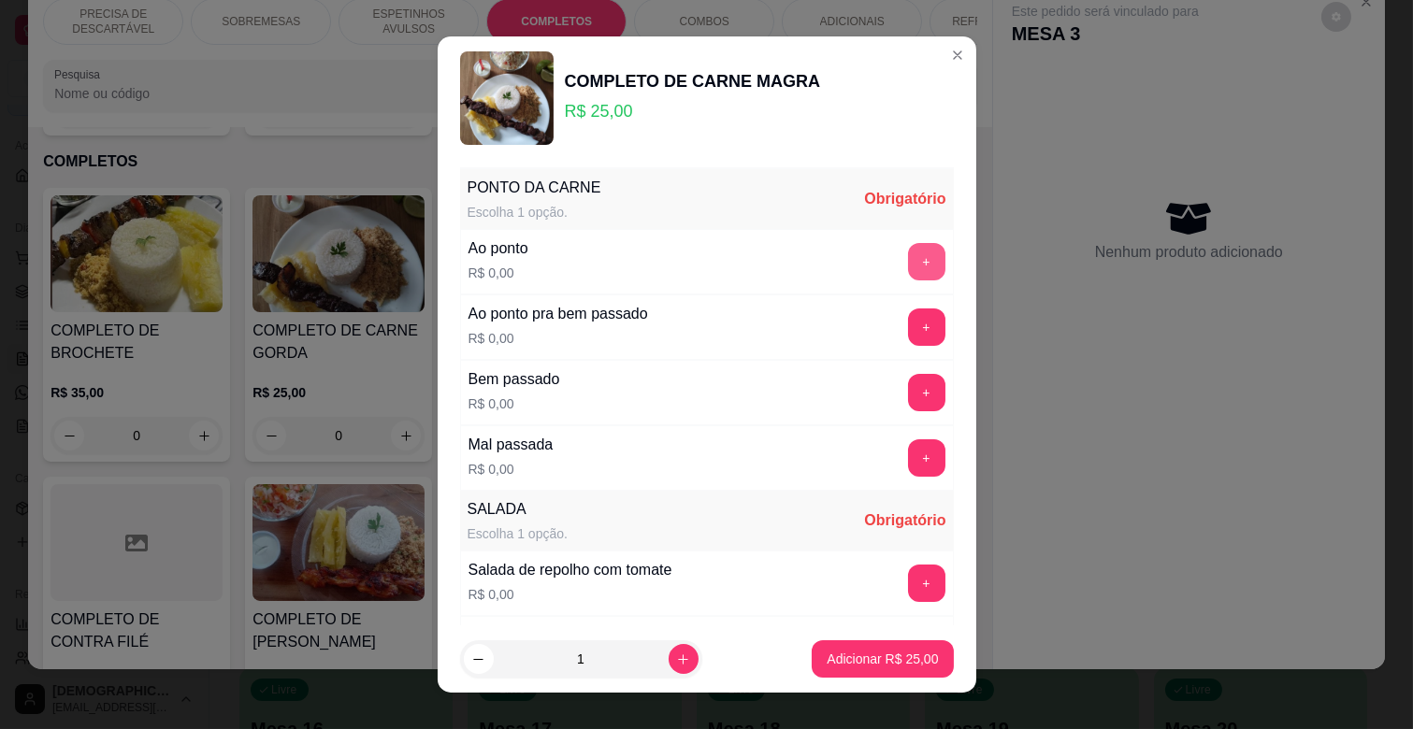
click at [908, 252] on button "+" at bounding box center [926, 261] width 37 height 37
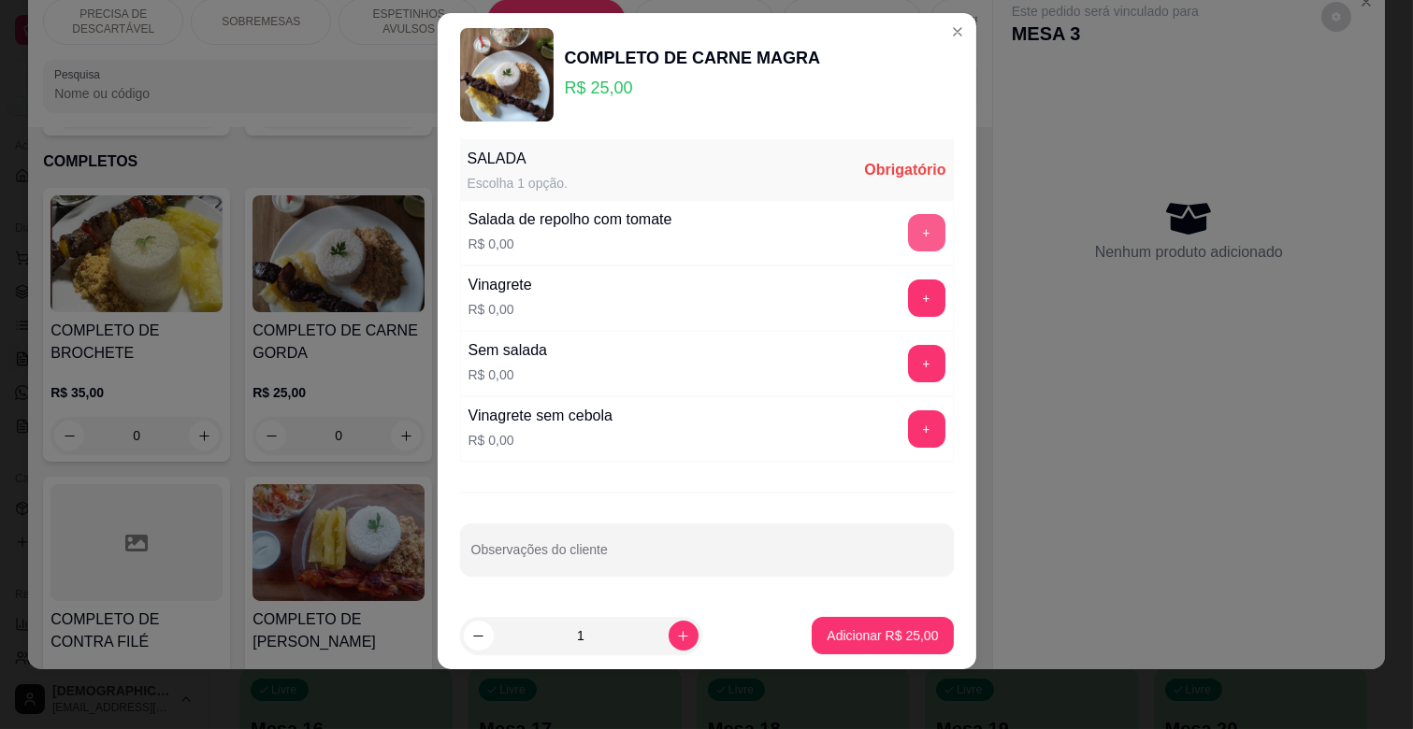
scroll to position [329, 0]
click at [908, 240] on button "+" at bounding box center [926, 232] width 37 height 37
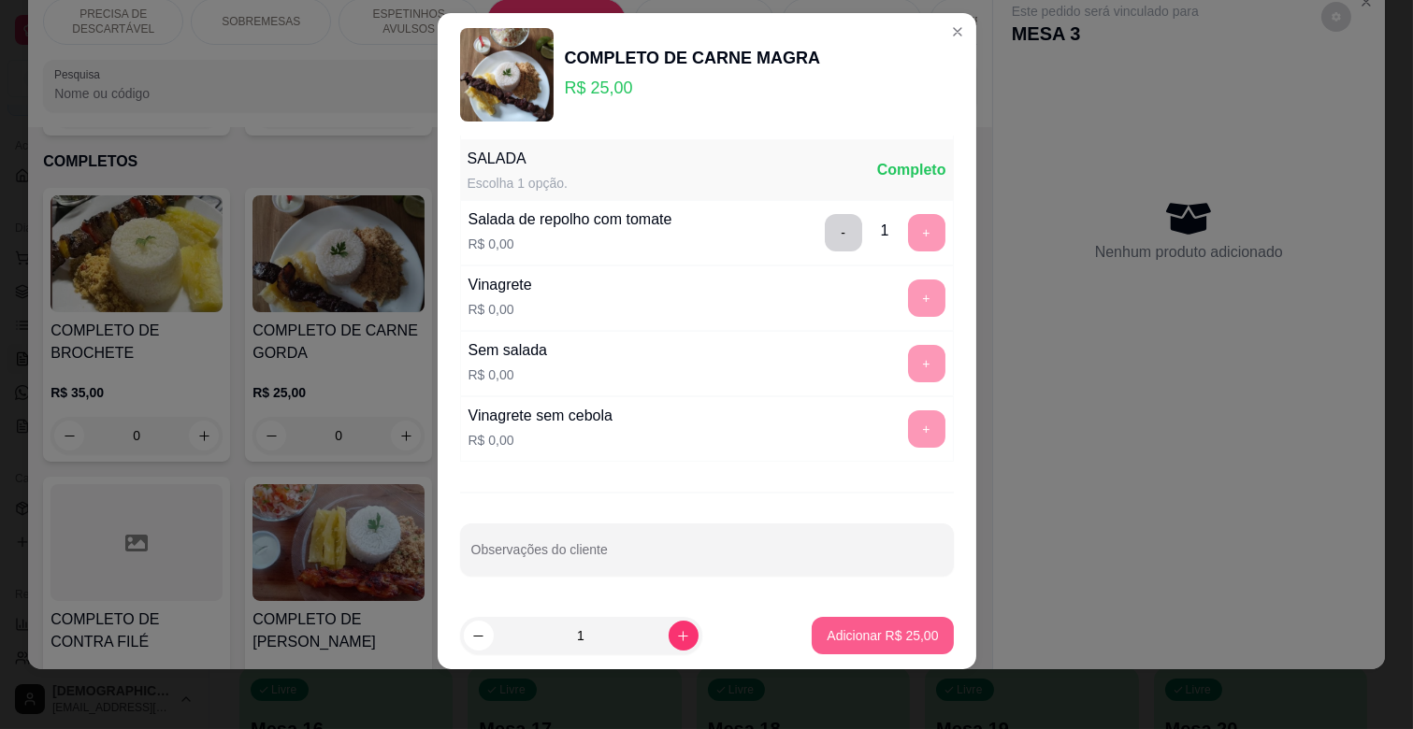
click at [882, 623] on button "Adicionar R$ 25,00" at bounding box center [882, 635] width 141 height 37
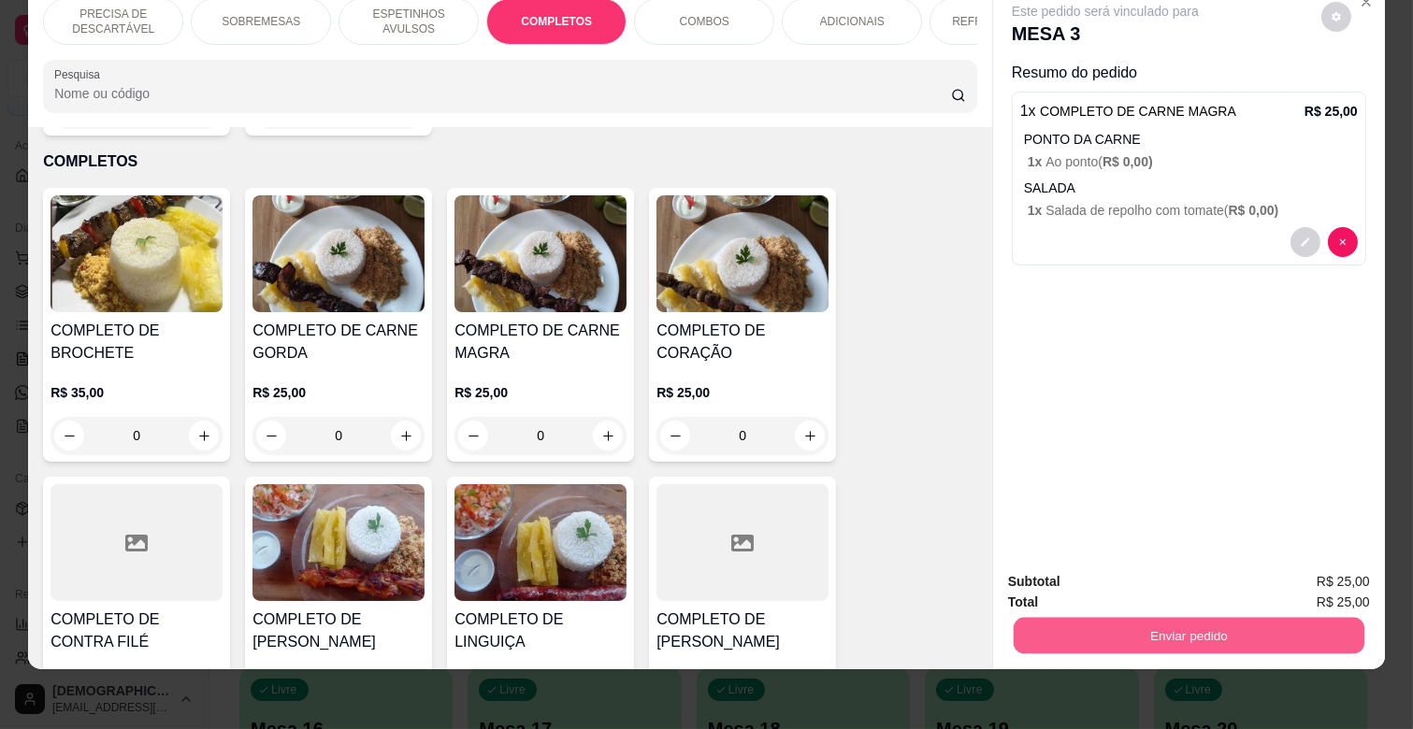
click at [1180, 617] on button "Enviar pedido" at bounding box center [1189, 635] width 351 height 36
click at [1179, 578] on button "Não registrar e enviar pedido" at bounding box center [1126, 573] width 189 height 35
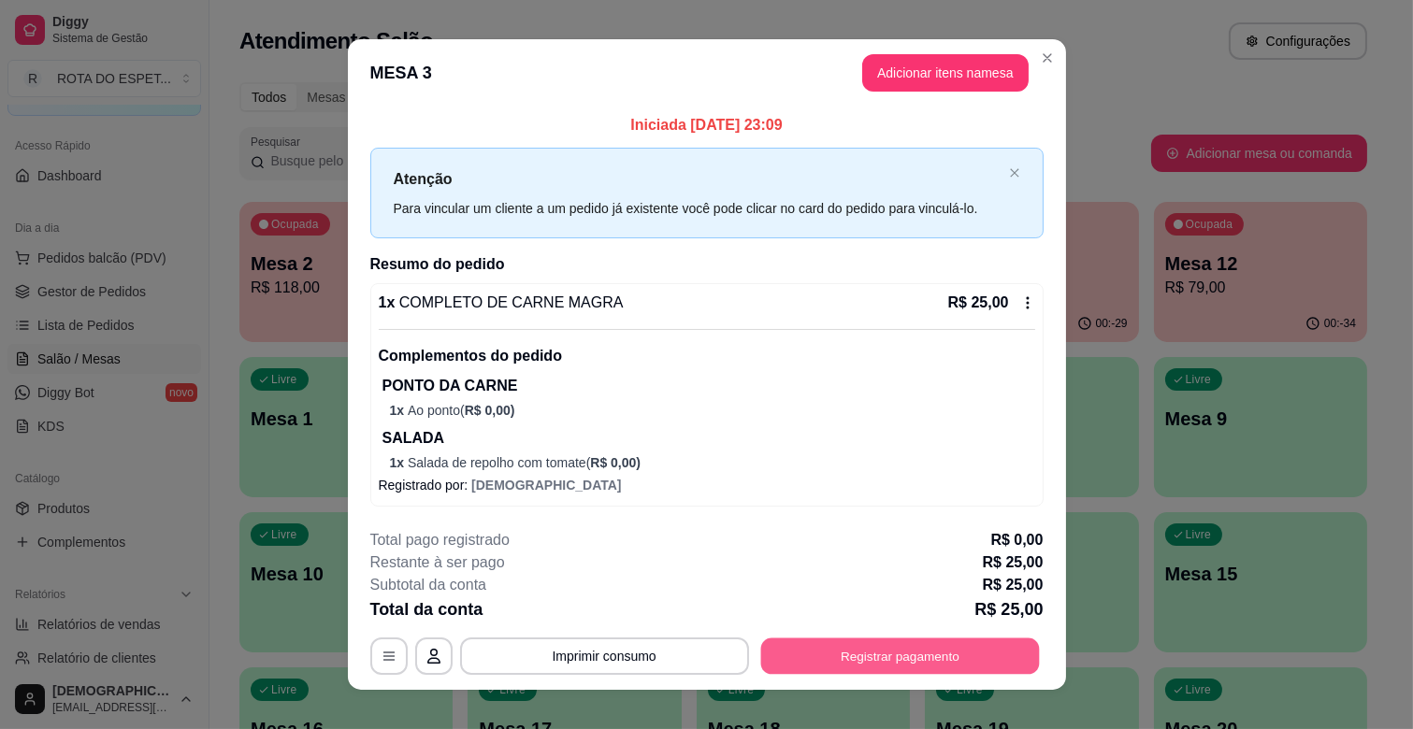
click at [838, 669] on button "Registrar pagamento" at bounding box center [899, 657] width 279 height 36
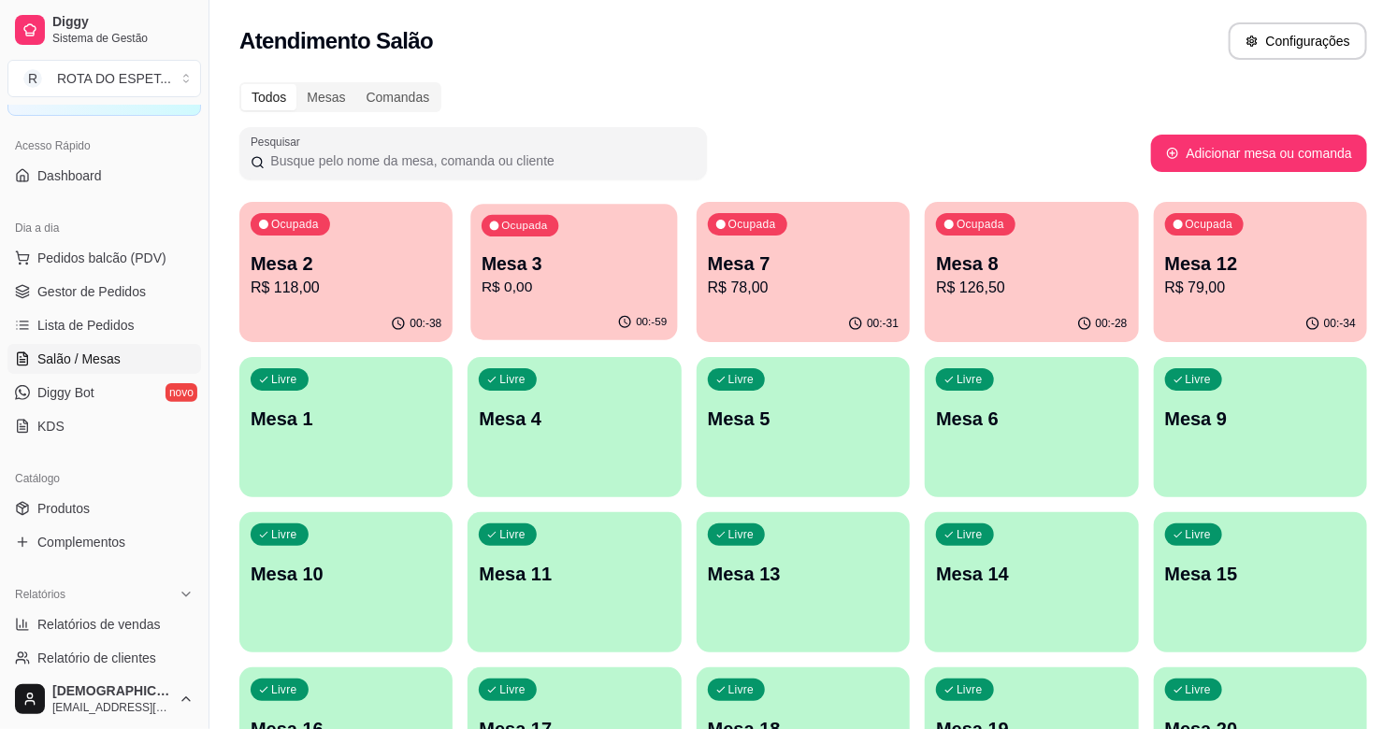
click at [632, 262] on p "Mesa 3" at bounding box center [574, 264] width 185 height 25
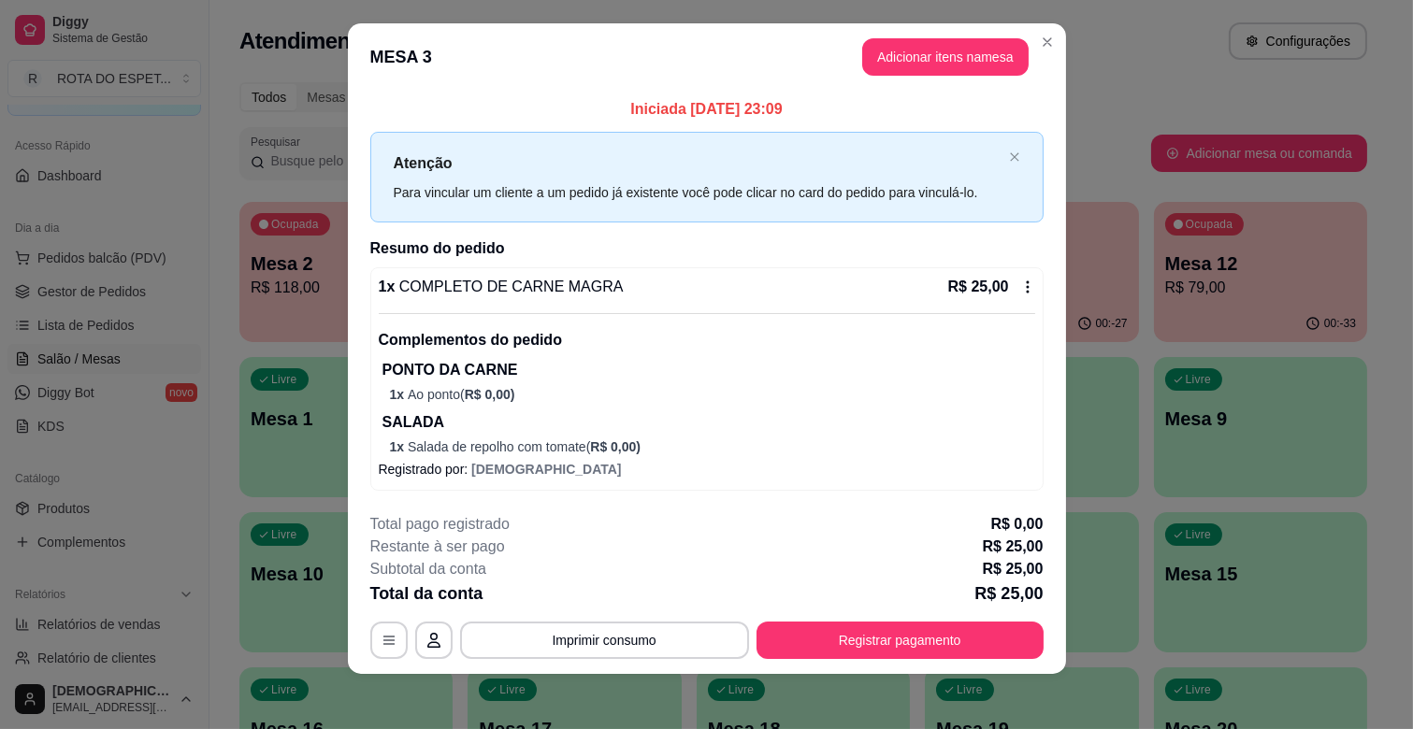
scroll to position [21, 0]
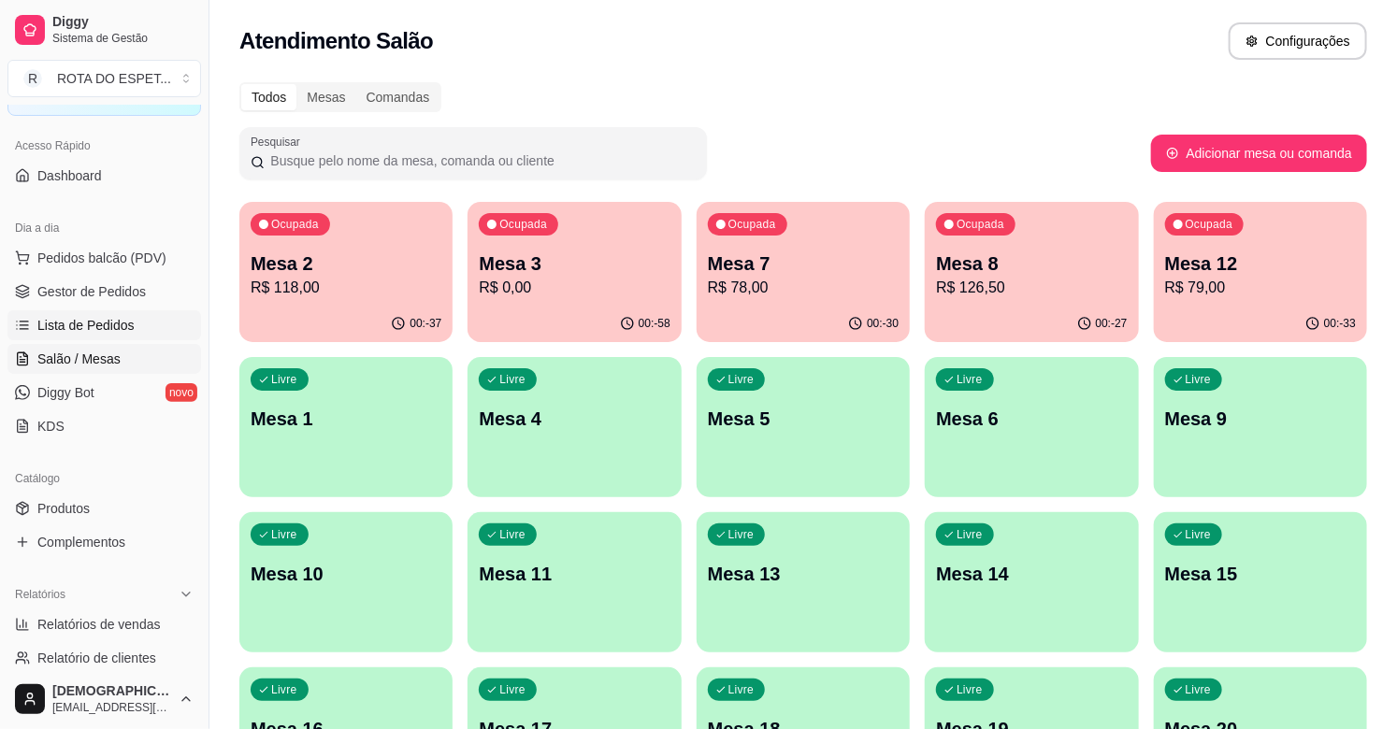
click at [71, 313] on link "Lista de Pedidos" at bounding box center [104, 325] width 194 height 30
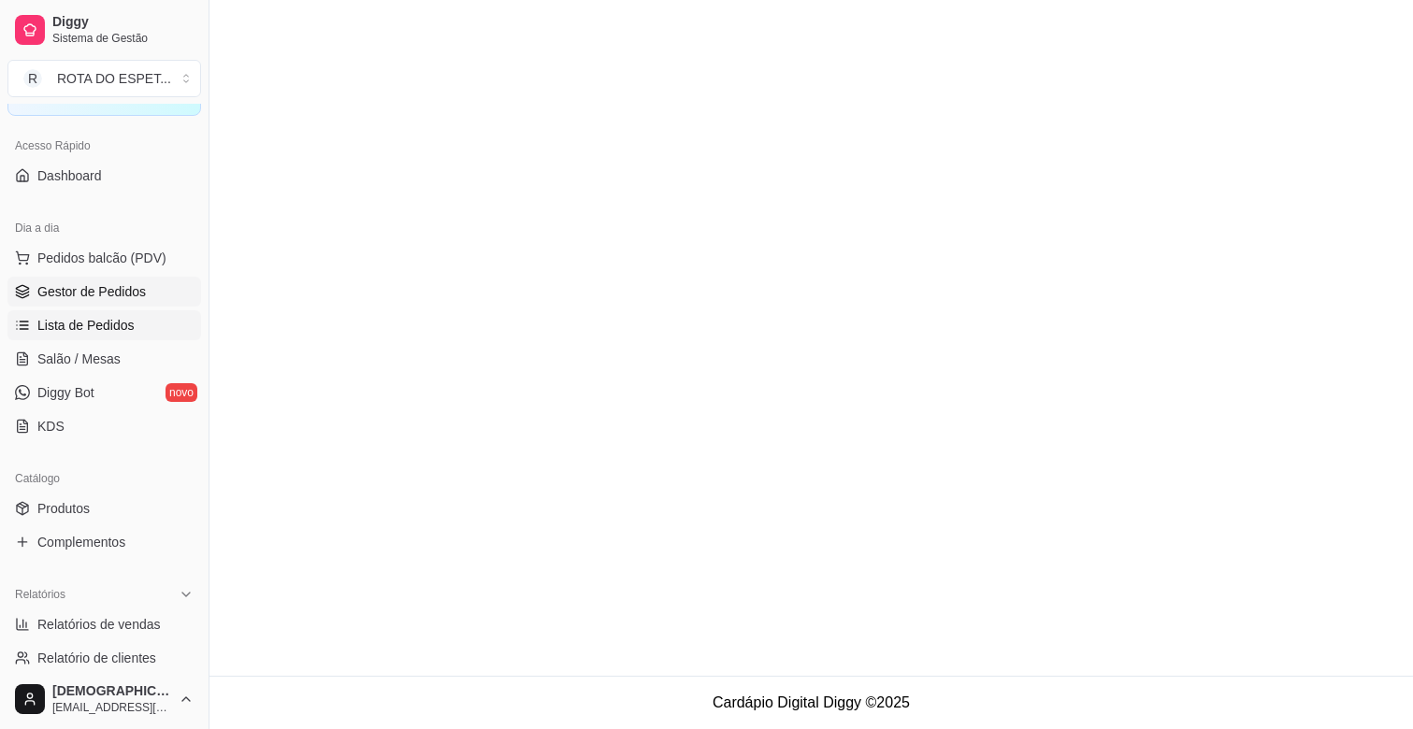
click at [85, 295] on span "Gestor de Pedidos" at bounding box center [91, 291] width 108 height 19
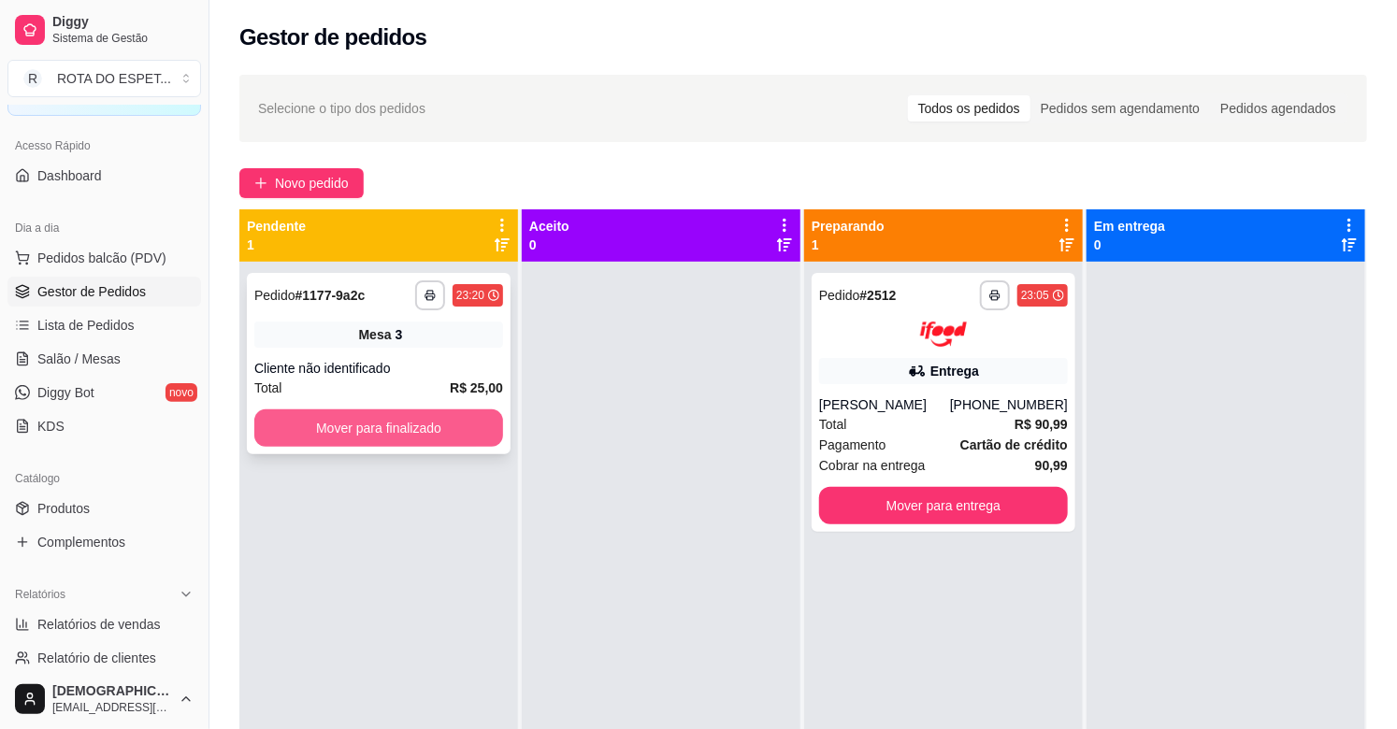
click at [398, 423] on button "Mover para finalizado" at bounding box center [378, 428] width 249 height 37
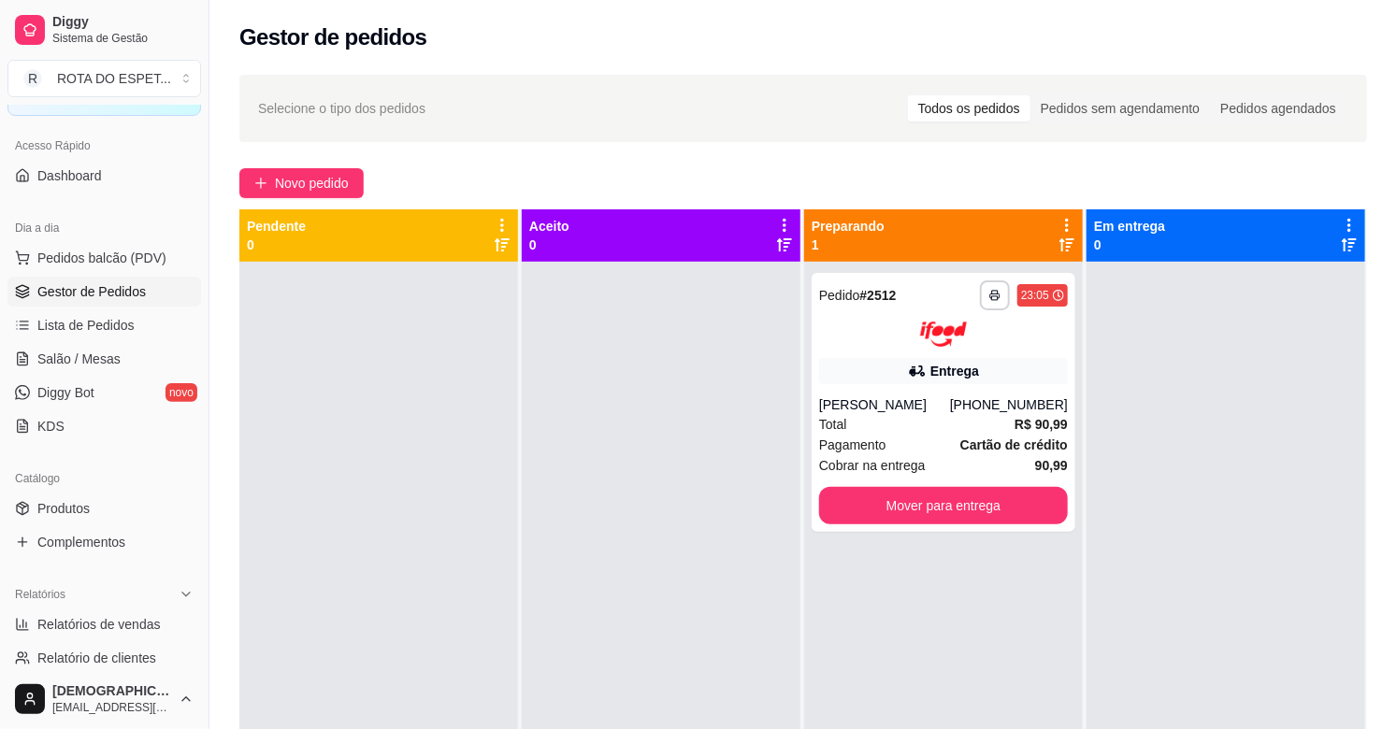
click at [634, 453] on div at bounding box center [661, 626] width 279 height 729
click at [68, 362] on span "Salão / Mesas" at bounding box center [78, 359] width 83 height 19
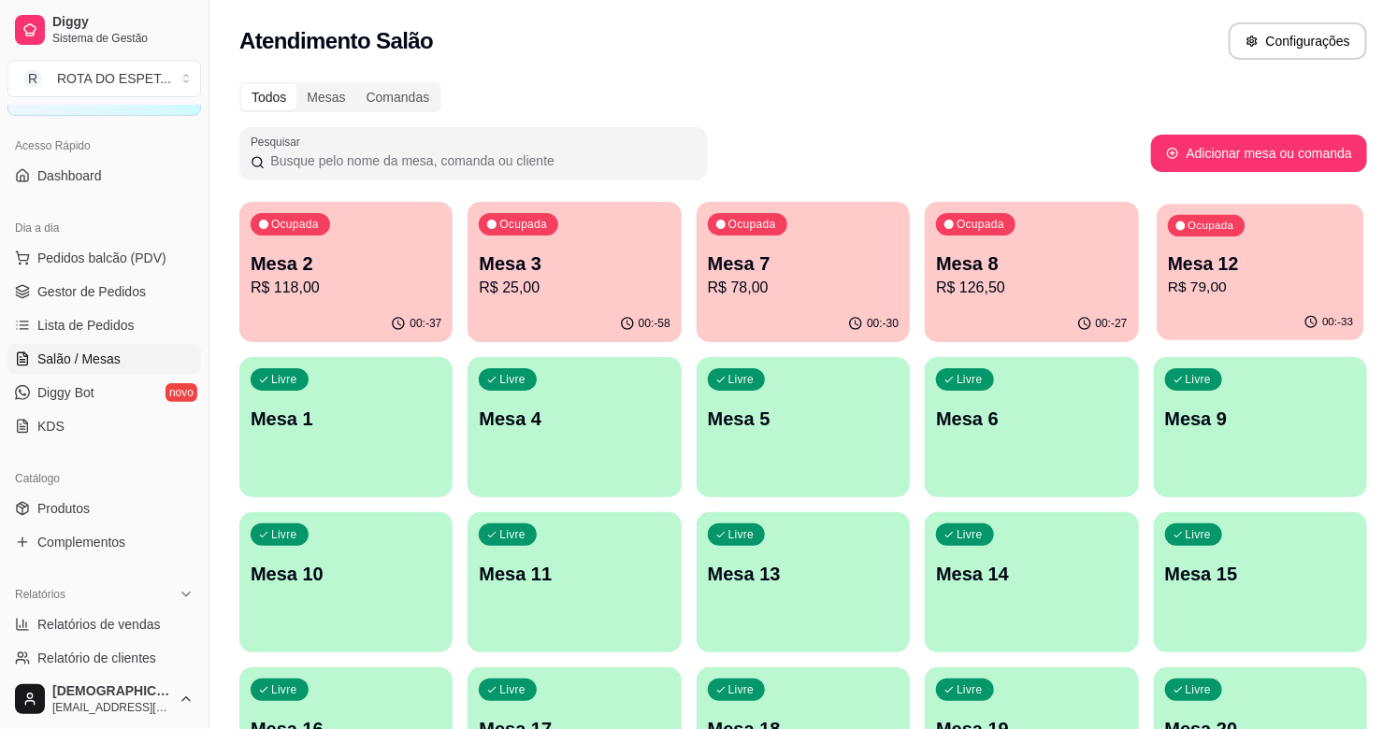
click at [1202, 272] on p "Mesa 12" at bounding box center [1260, 264] width 185 height 25
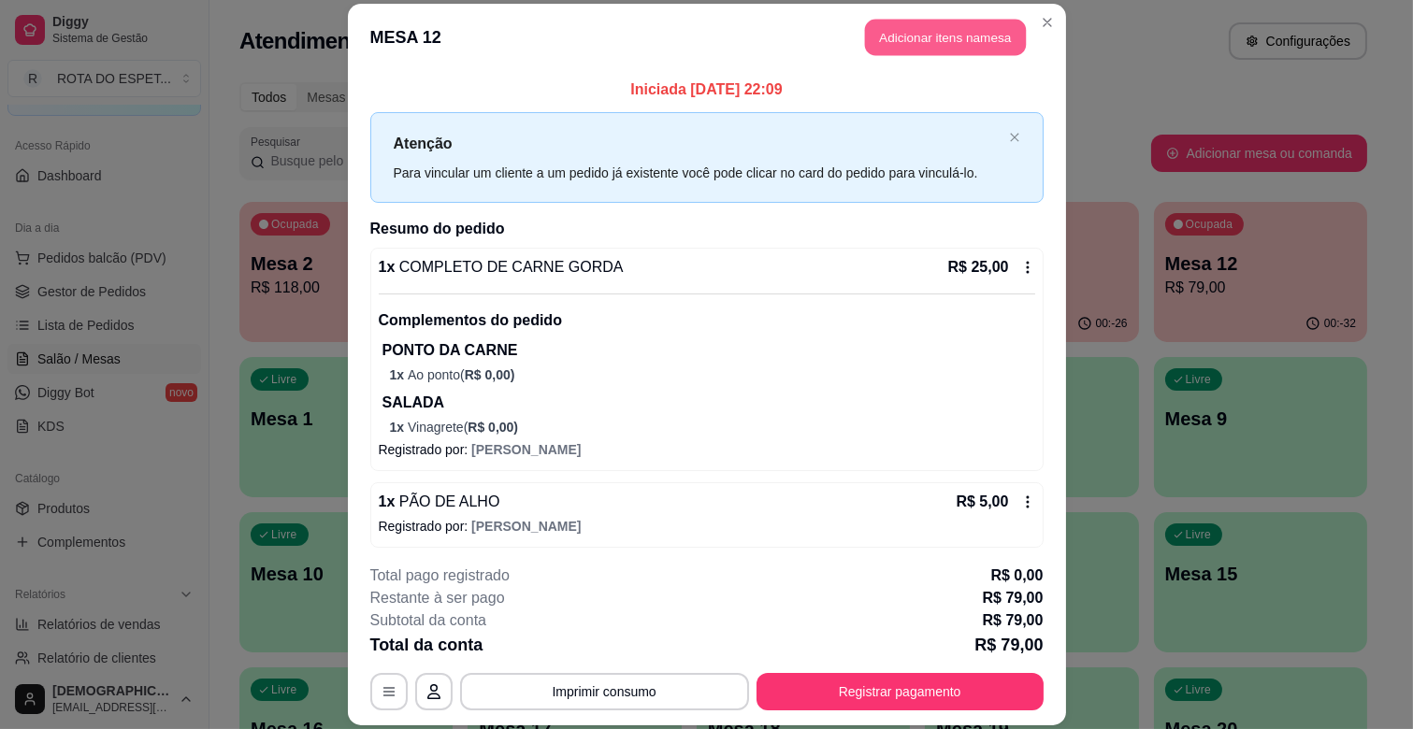
click at [877, 34] on button "Adicionar itens na mesa" at bounding box center [945, 38] width 161 height 36
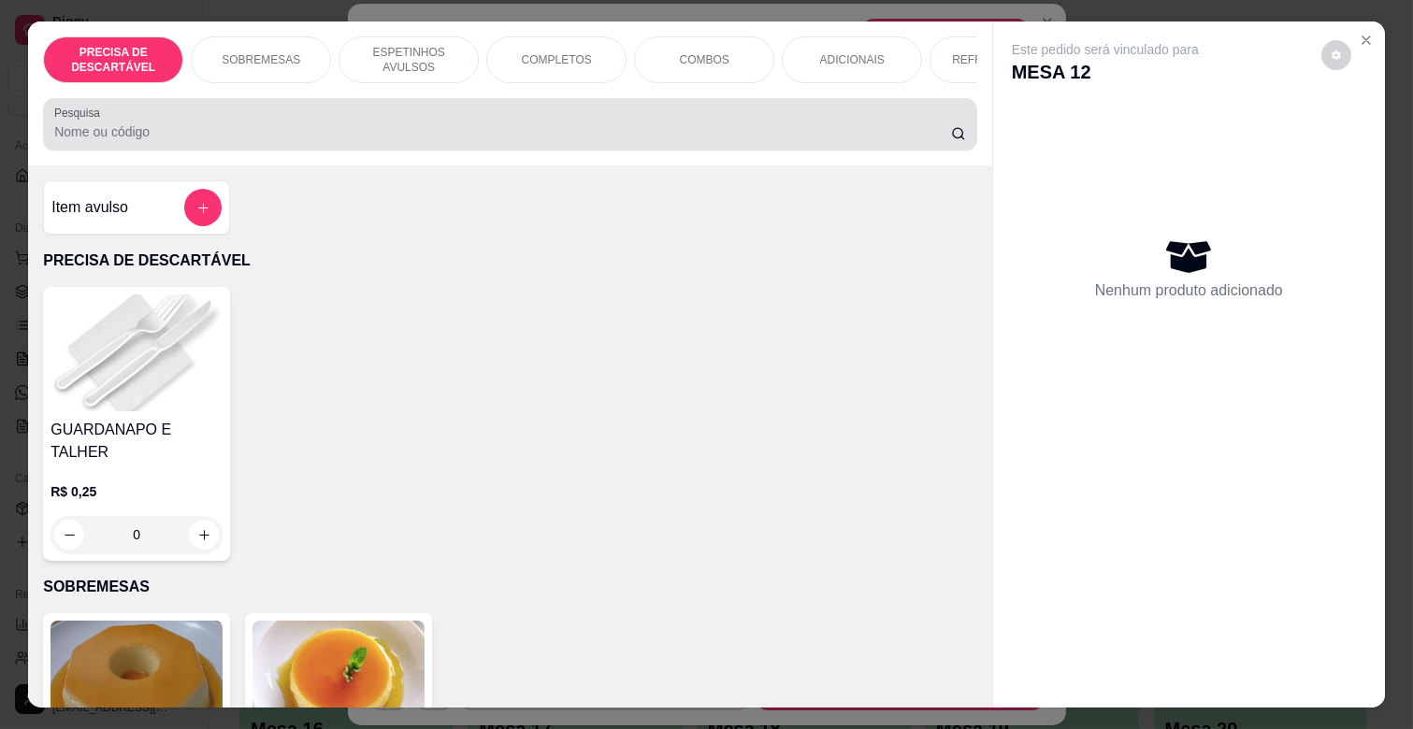
click at [324, 140] on input "Pesquisa" at bounding box center [502, 131] width 897 height 19
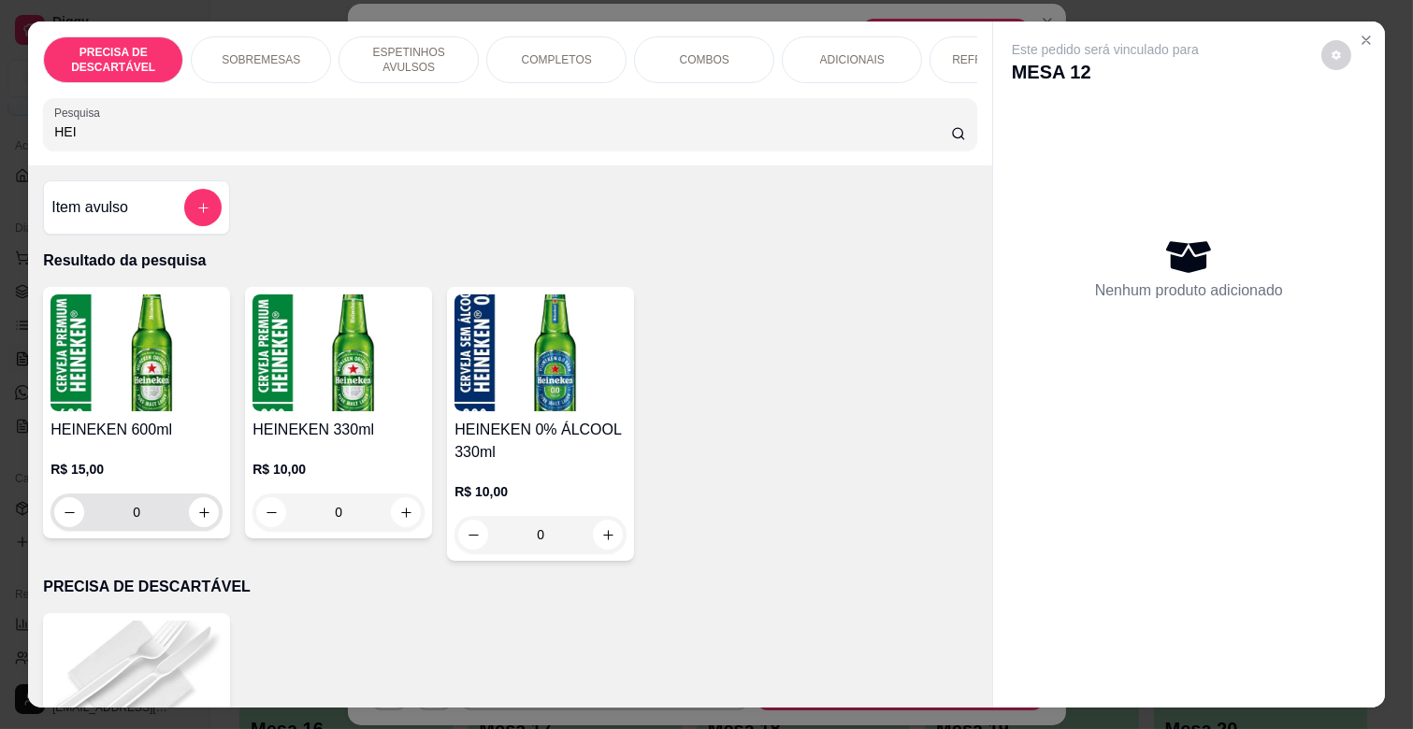
type input "HEI"
click at [209, 529] on div "0" at bounding box center [136, 512] width 165 height 37
click at [197, 517] on icon "increase-product-quantity" at bounding box center [204, 513] width 14 height 14
type input "1"
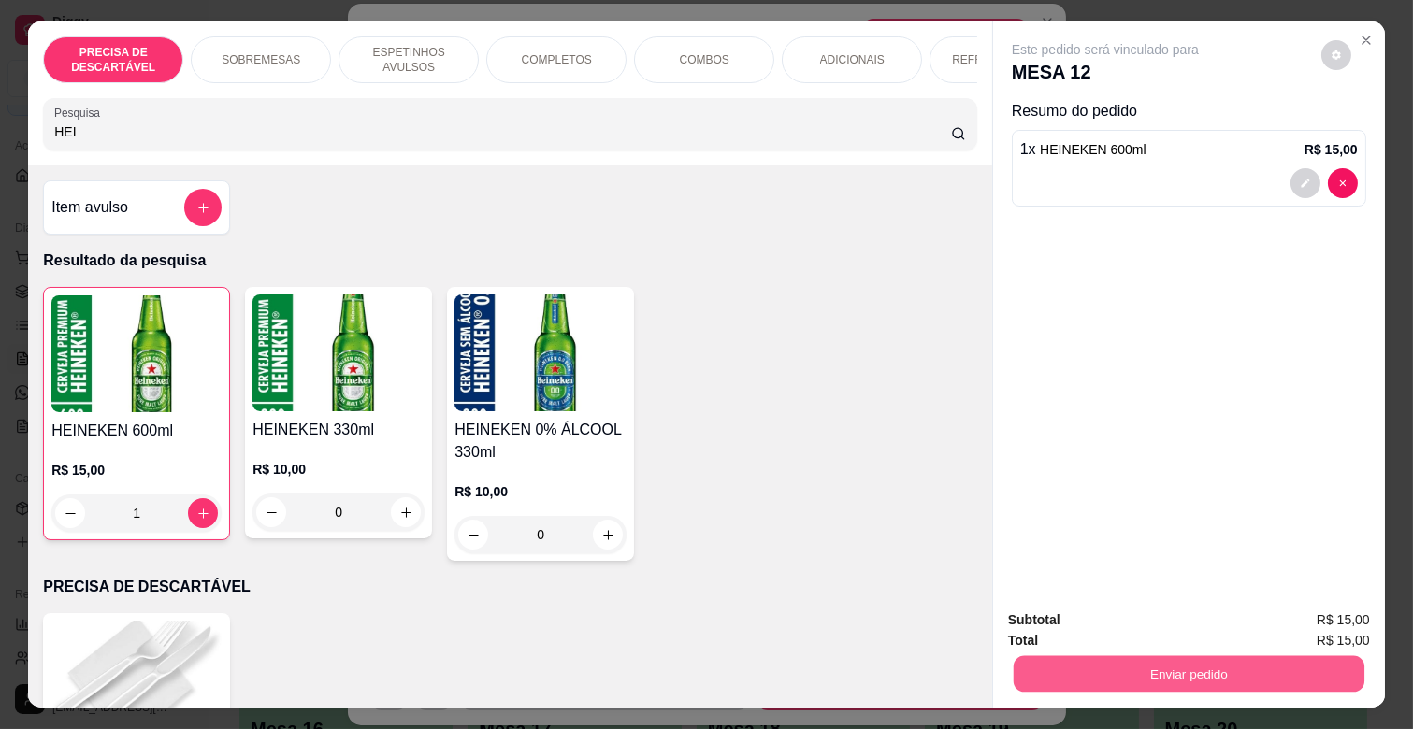
click at [1134, 659] on button "Enviar pedido" at bounding box center [1189, 673] width 351 height 36
click at [1137, 614] on button "Não registrar e enviar pedido" at bounding box center [1126, 619] width 189 height 35
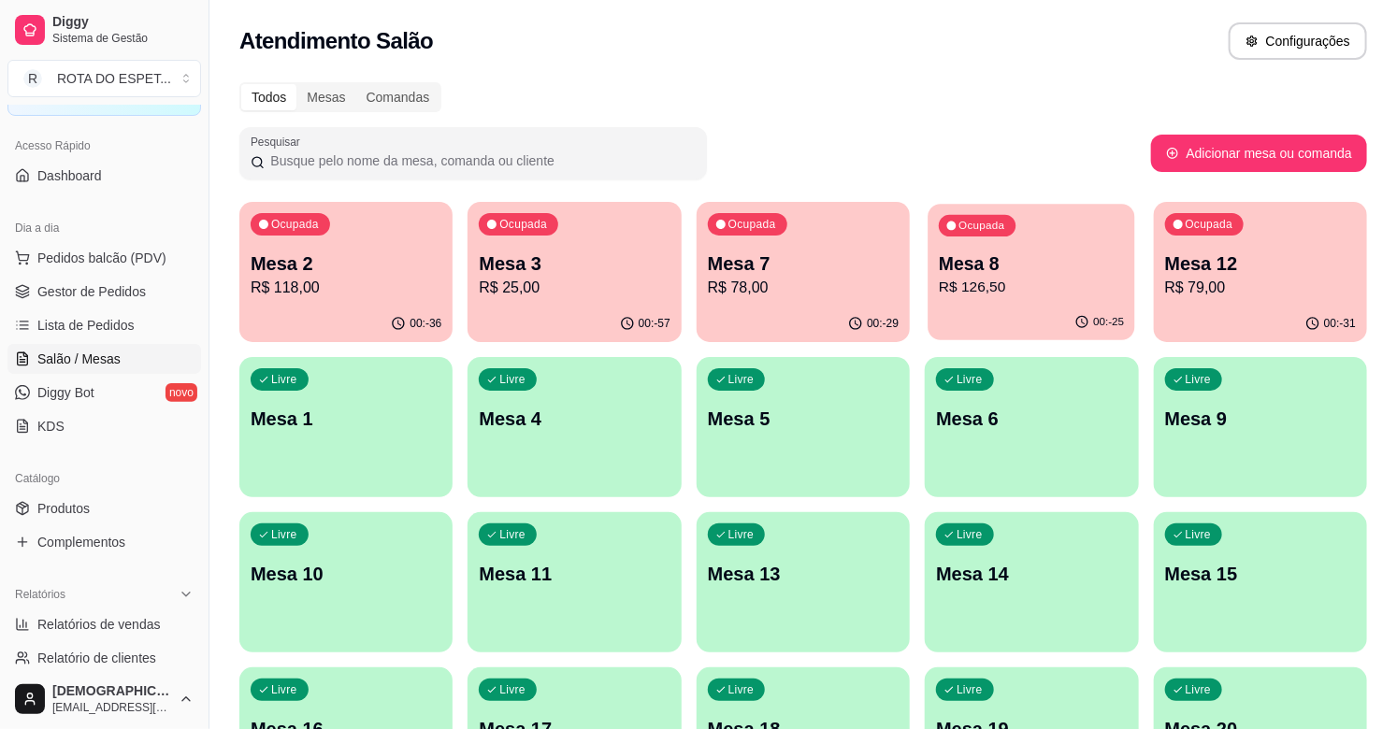
click at [939, 280] on p "R$ 126,50" at bounding box center [1031, 288] width 185 height 22
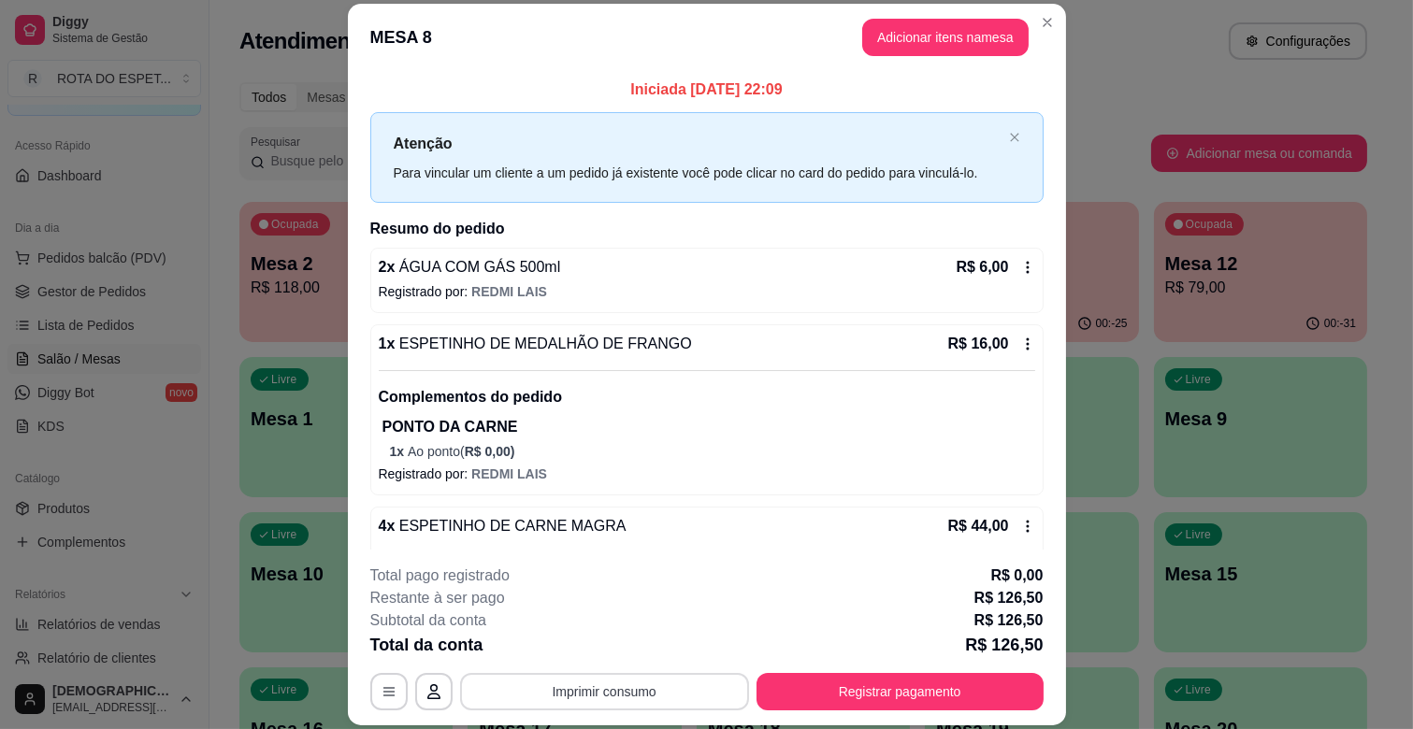
click at [619, 686] on button "Imprimir consumo" at bounding box center [604, 691] width 289 height 37
click at [615, 634] on button "IMPRESSORA CAIXA" at bounding box center [602, 648] width 150 height 29
click at [917, 680] on button "Registrar pagamento" at bounding box center [899, 692] width 279 height 36
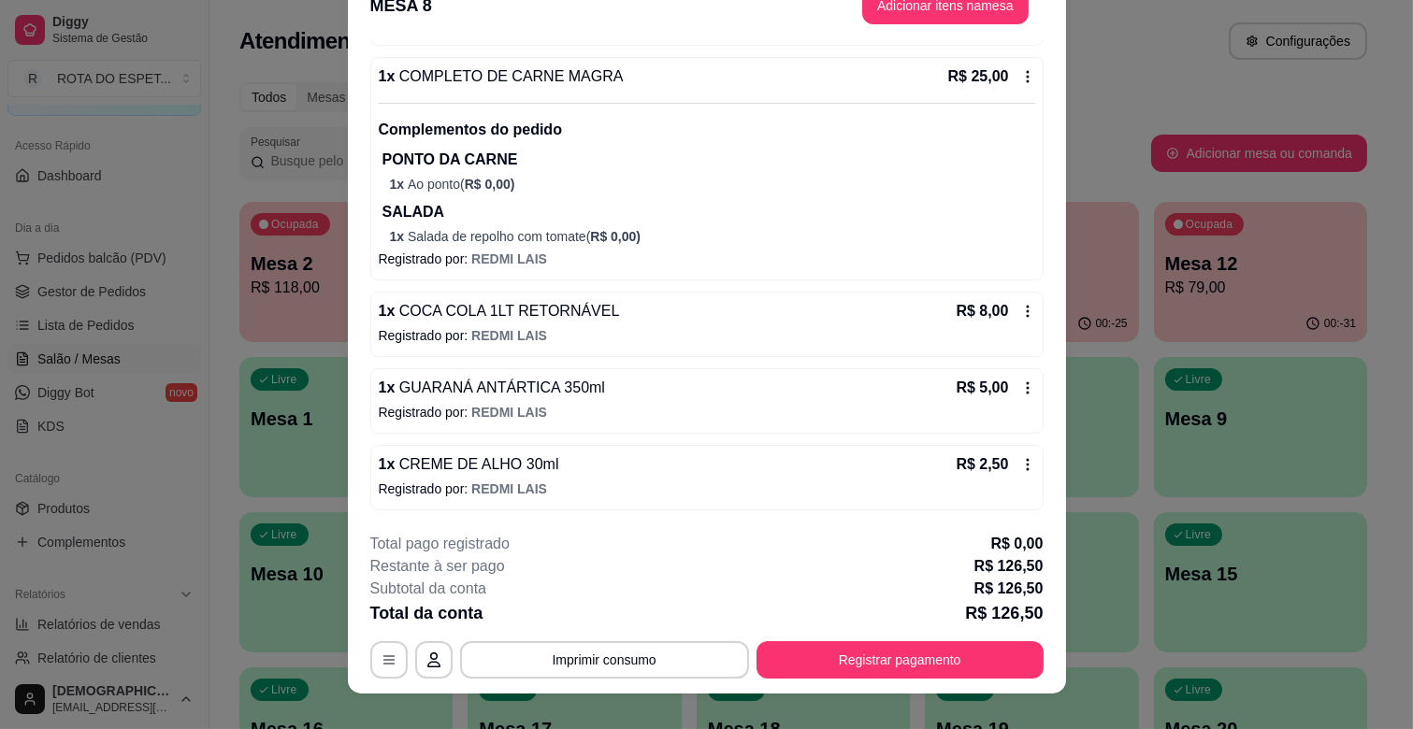
scroll to position [56, 0]
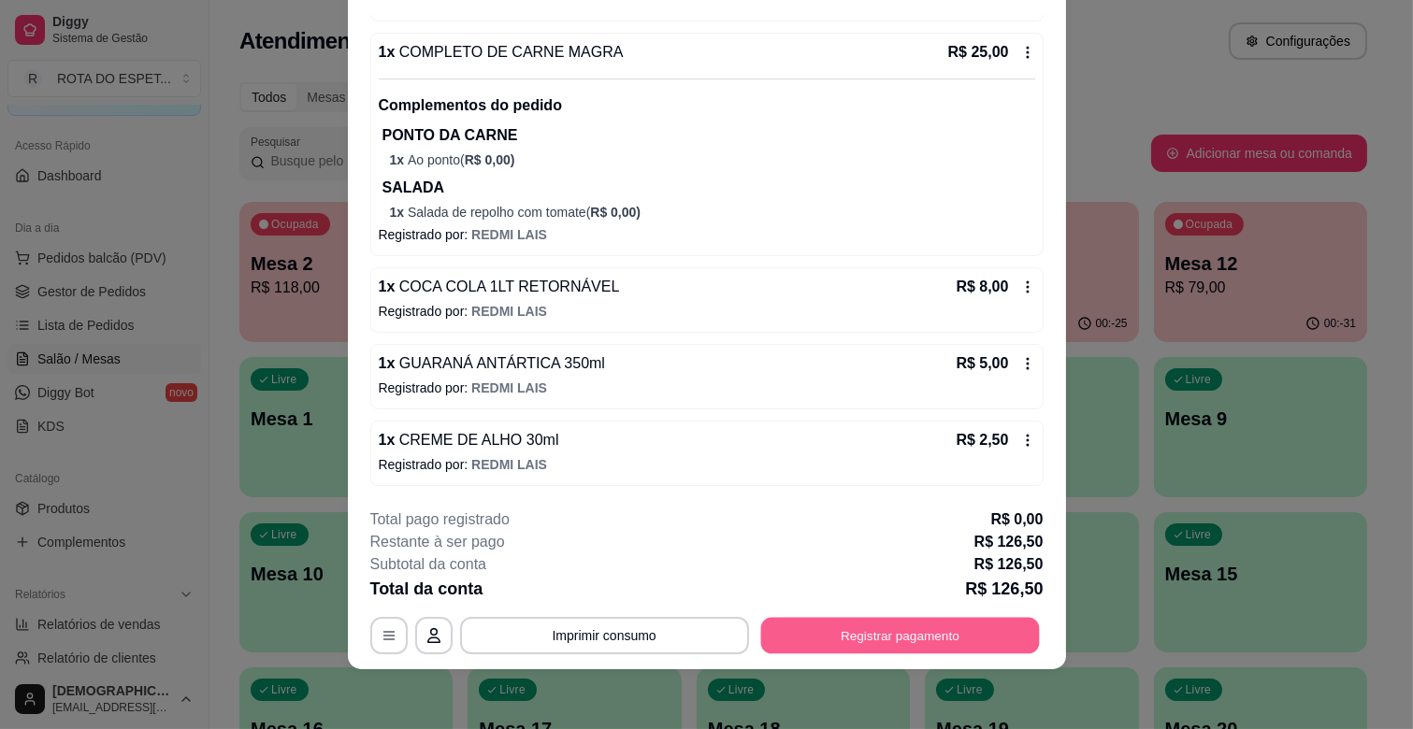
click at [870, 625] on button "Registrar pagamento" at bounding box center [899, 636] width 279 height 36
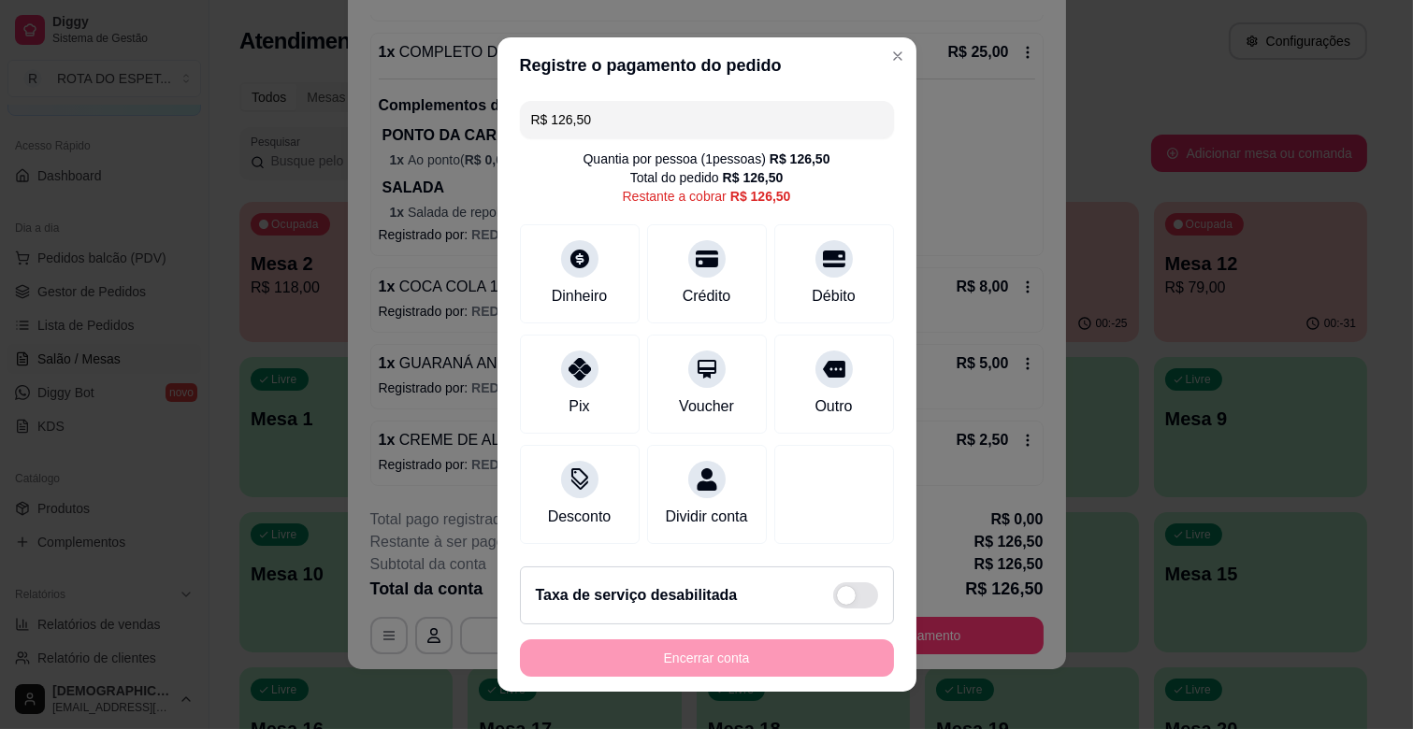
click at [772, 105] on input "R$ 126,50" at bounding box center [707, 119] width 352 height 37
click at [813, 267] on div at bounding box center [833, 253] width 41 height 41
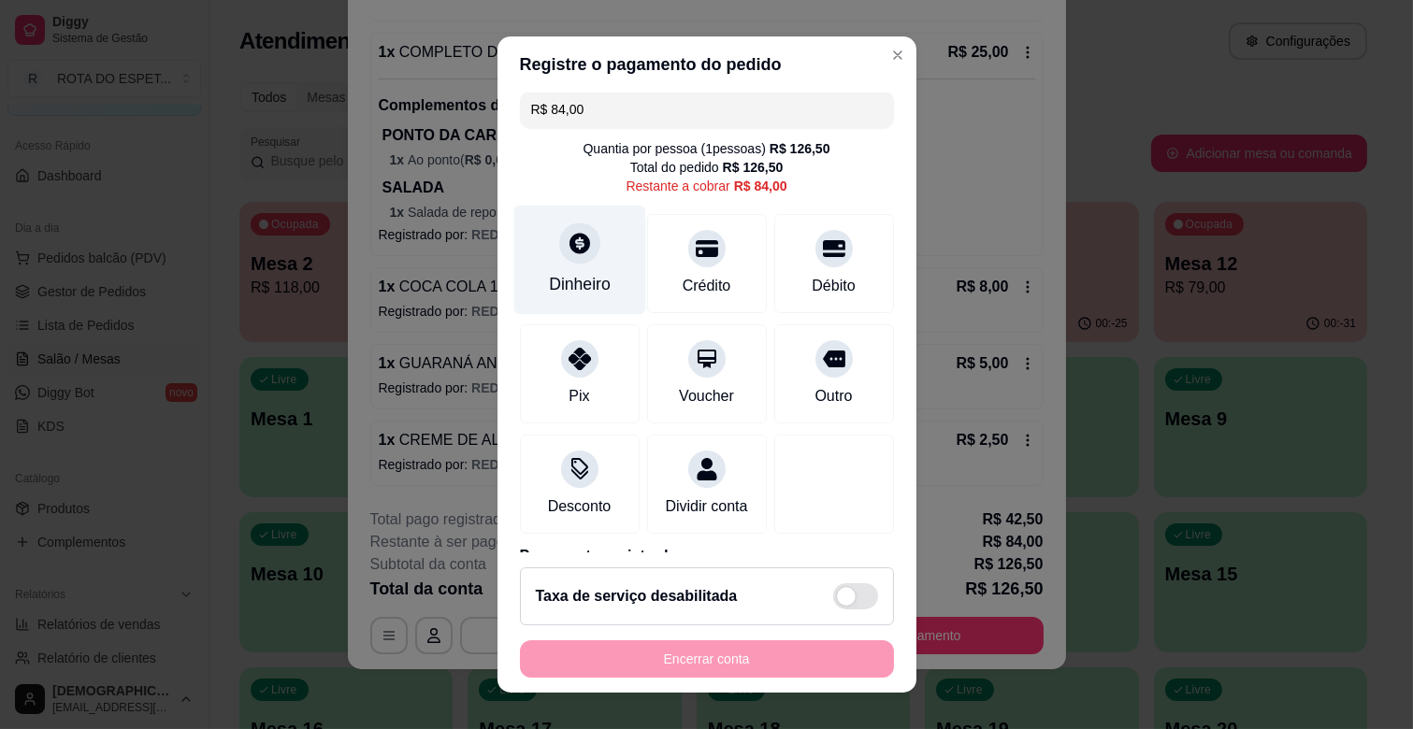
scroll to position [0, 0]
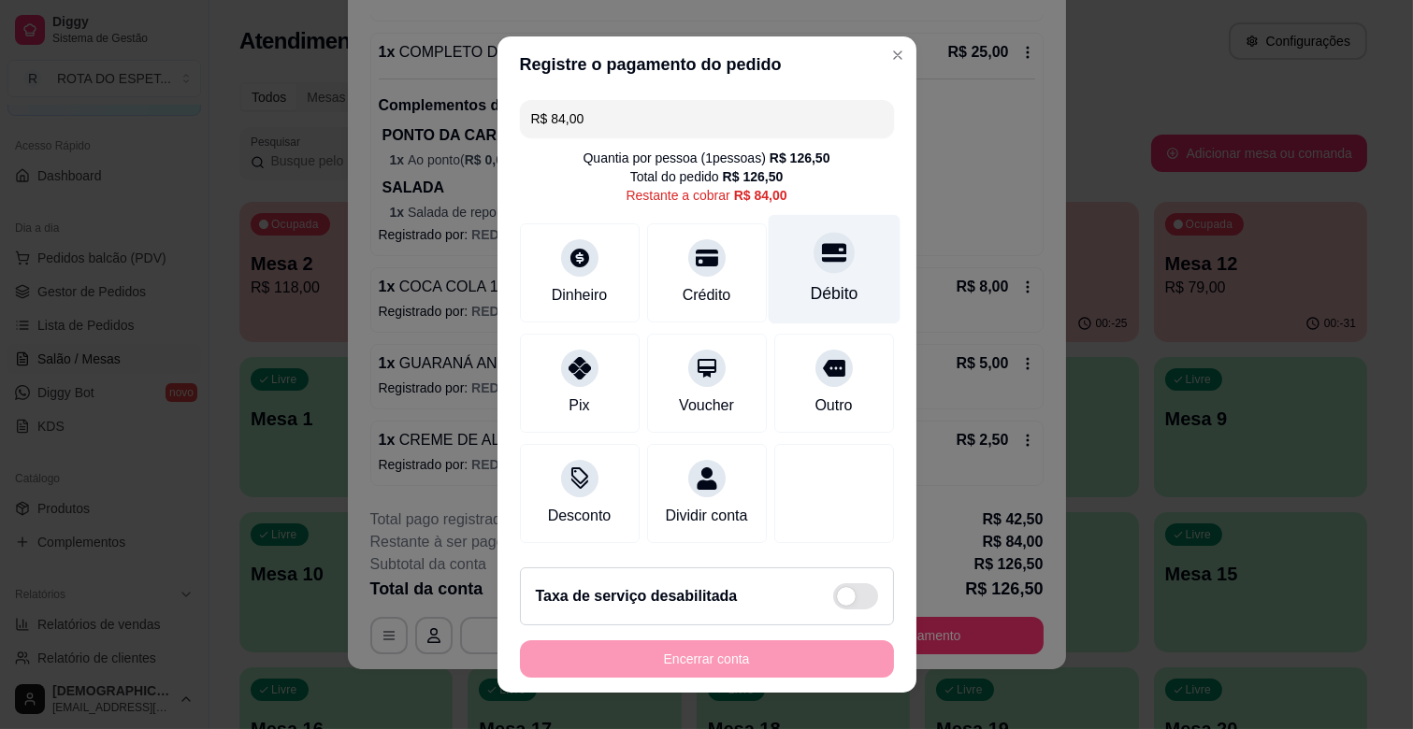
click at [810, 277] on div "Débito" at bounding box center [834, 269] width 132 height 109
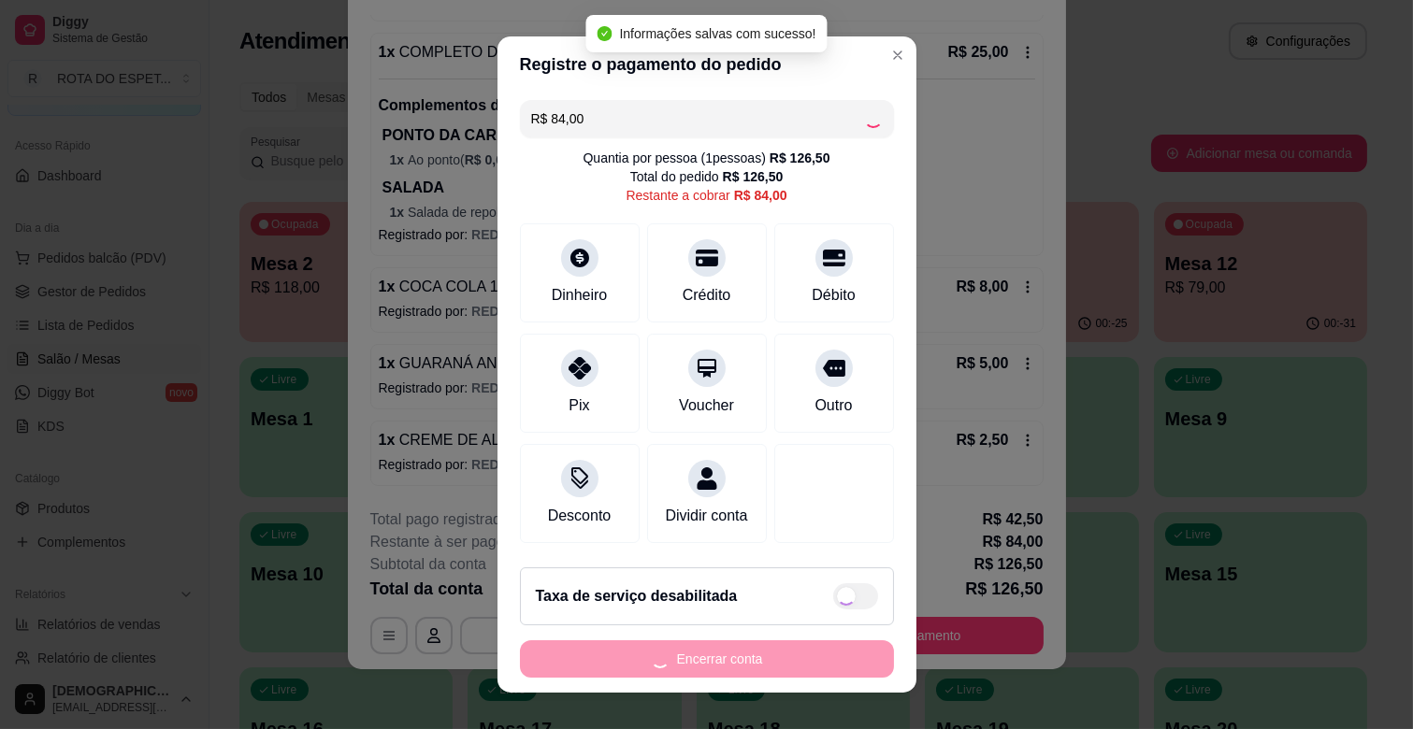
type input "R$ 0,00"
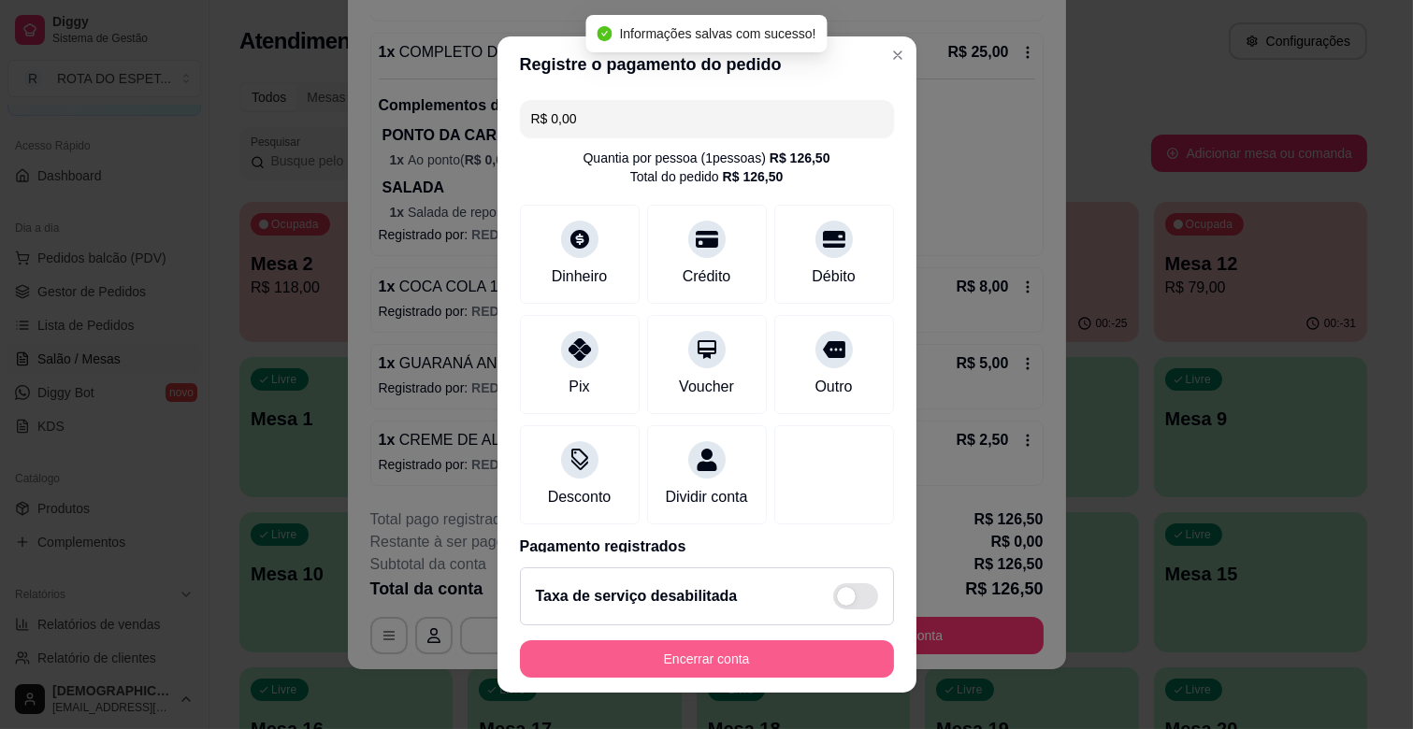
click at [730, 669] on button "Encerrar conta" at bounding box center [707, 658] width 374 height 37
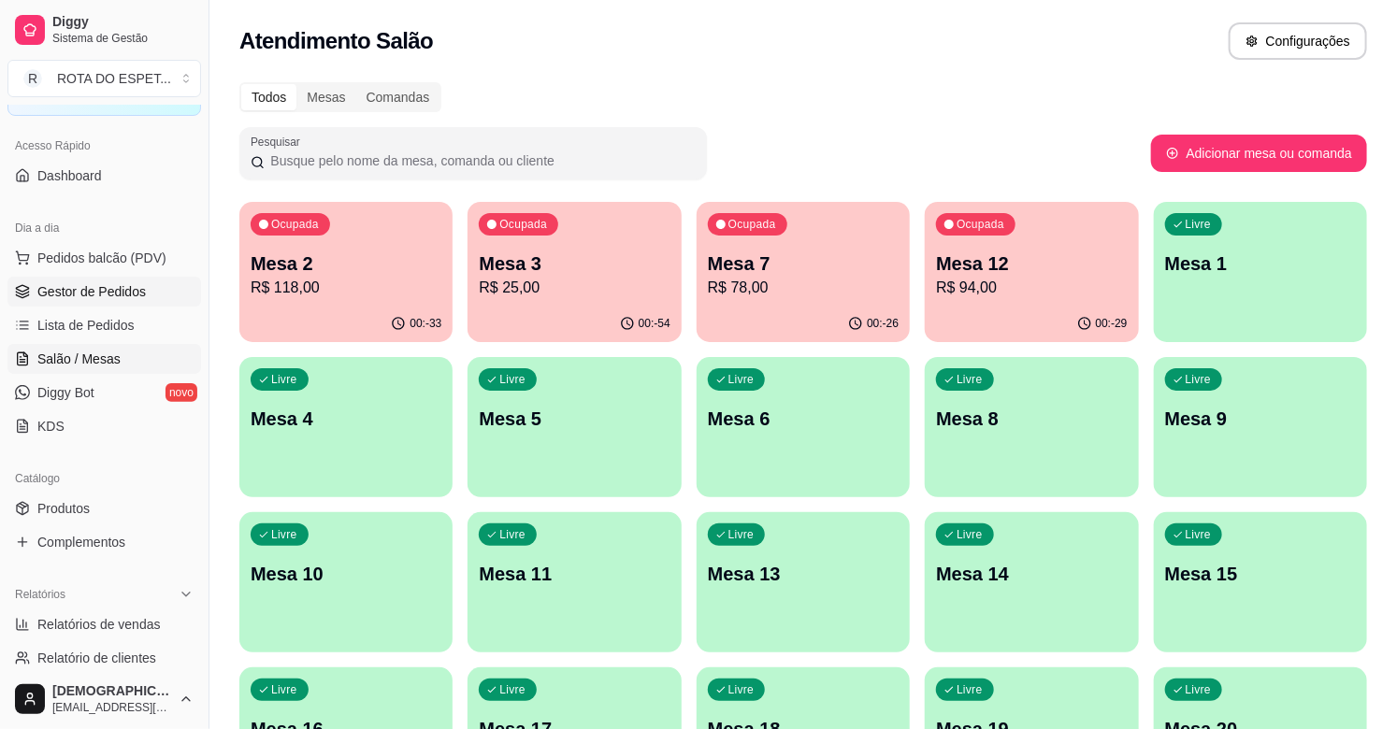
click at [68, 286] on span "Gestor de Pedidos" at bounding box center [91, 291] width 108 height 19
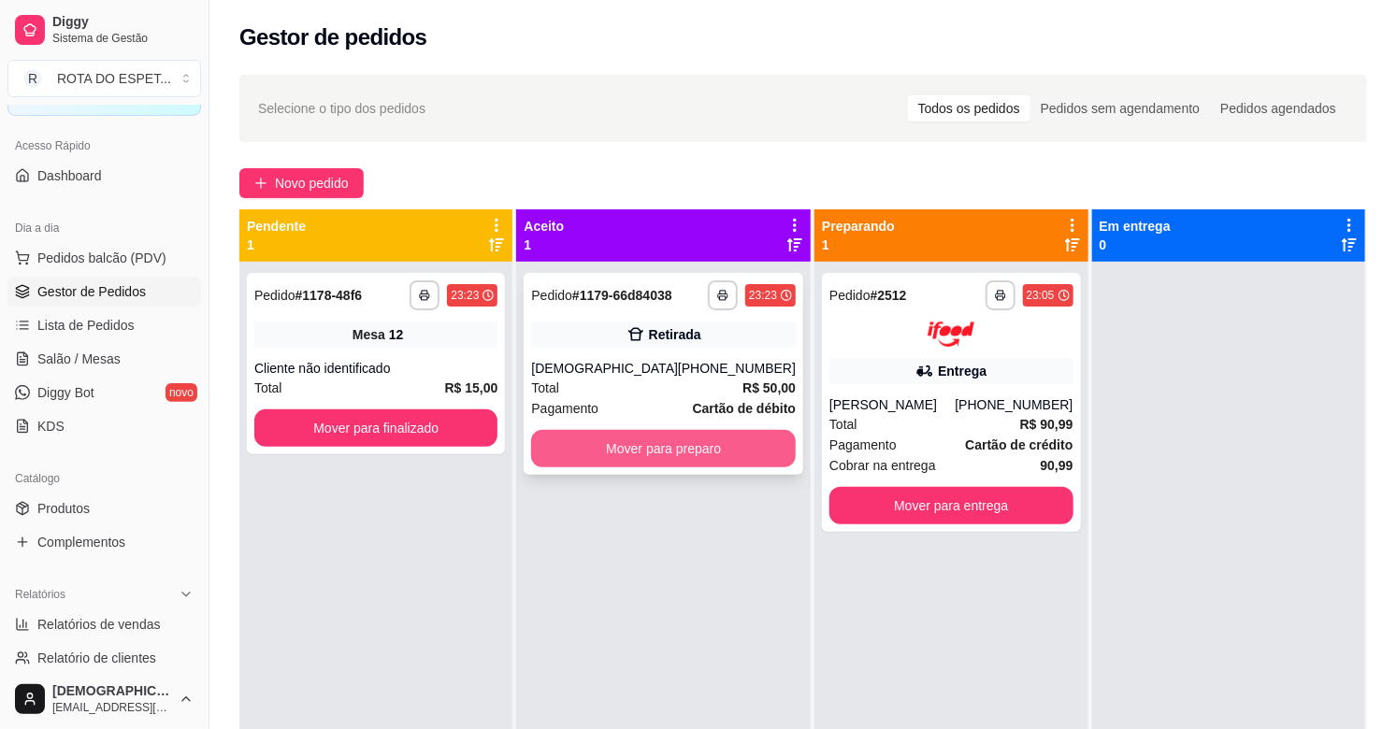
click at [631, 459] on button "Mover para preparo" at bounding box center [663, 448] width 265 height 37
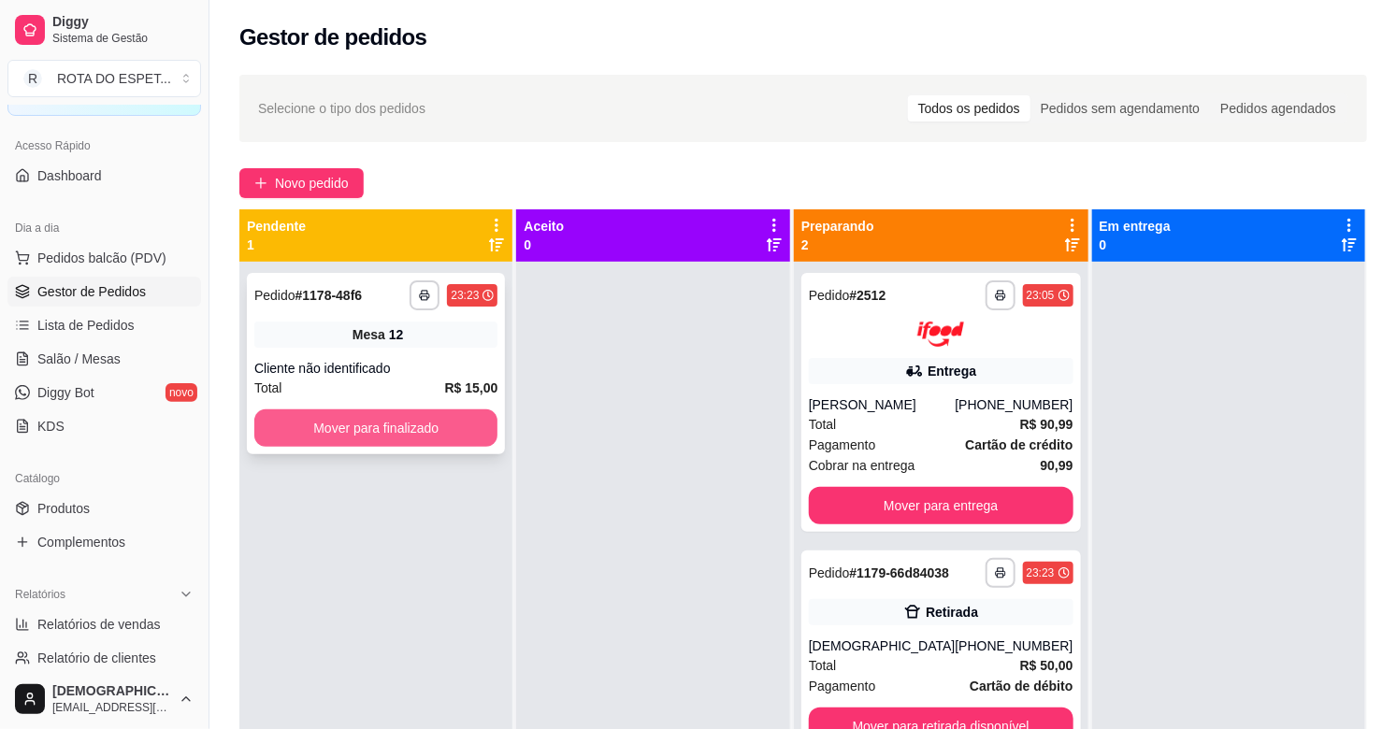
click at [391, 418] on button "Mover para finalizado" at bounding box center [375, 428] width 243 height 37
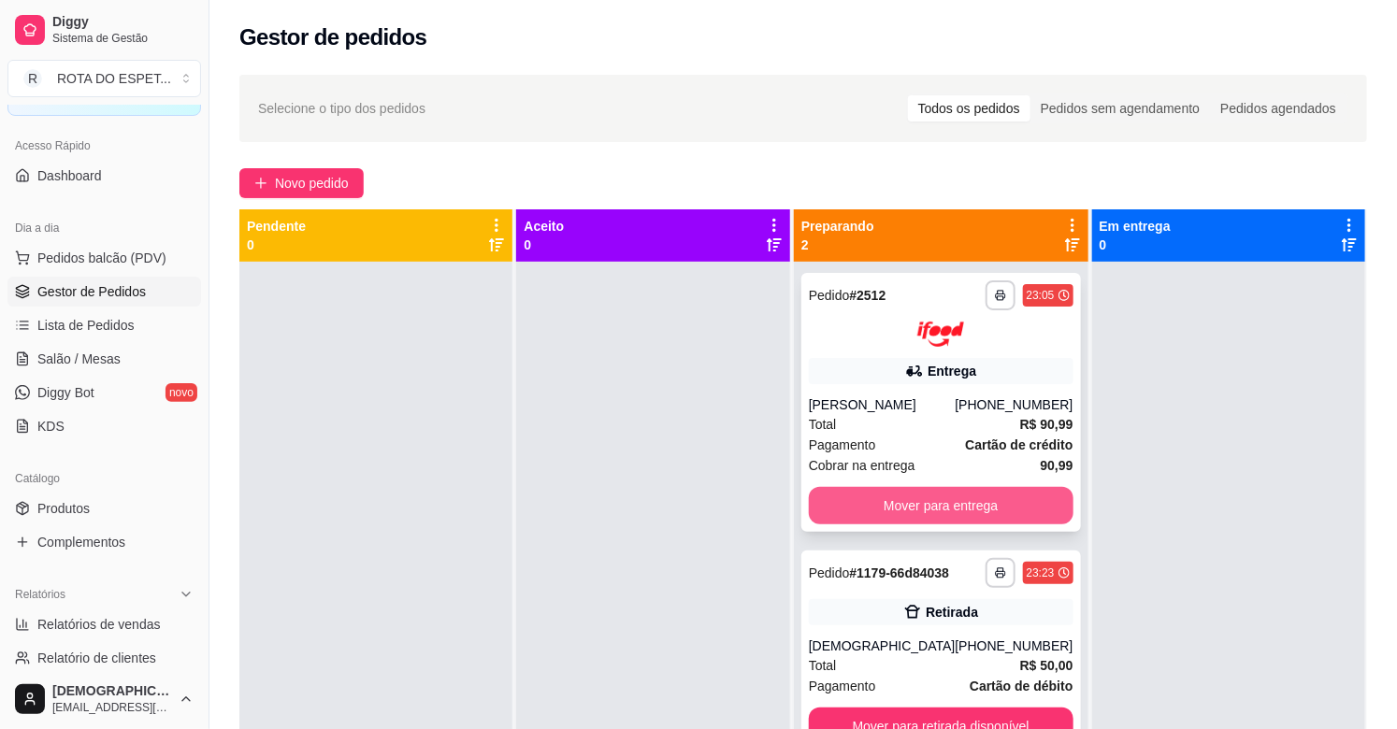
click at [940, 501] on button "Mover para entrega" at bounding box center [941, 505] width 265 height 37
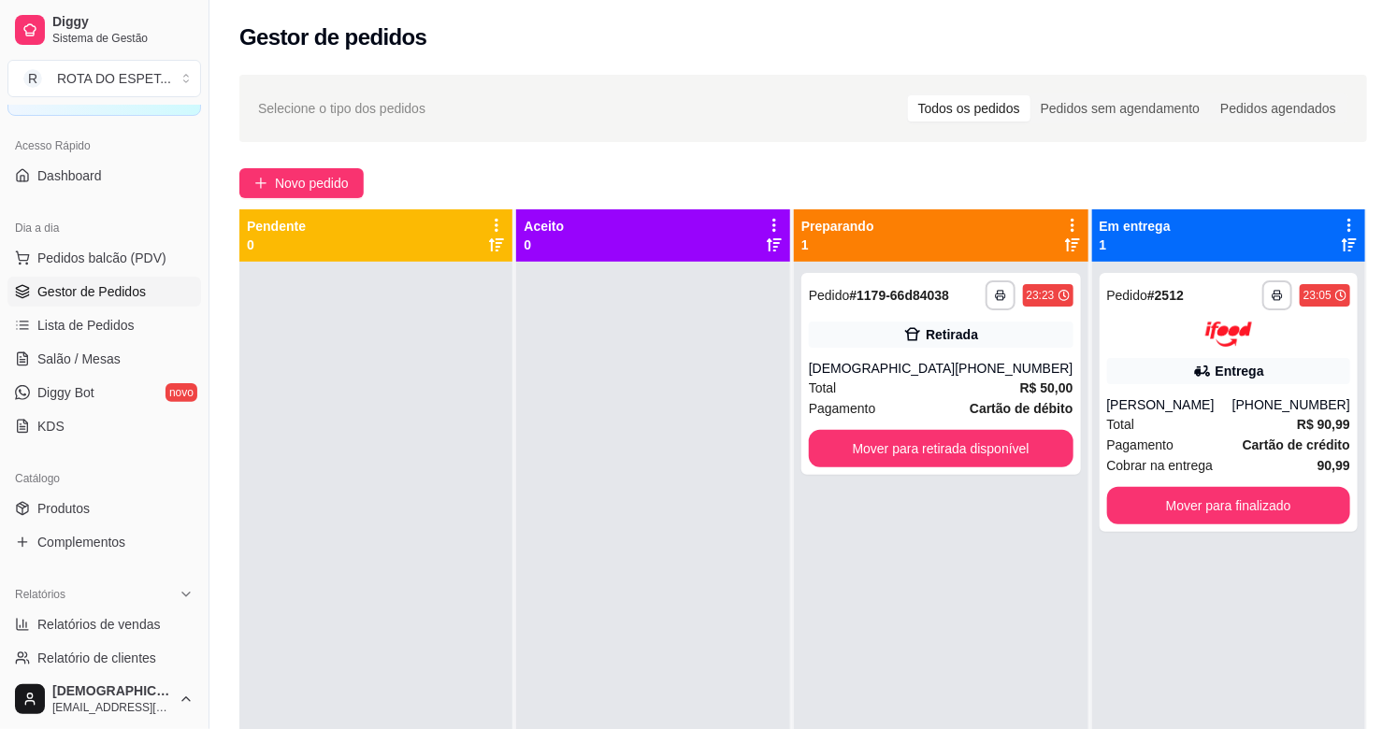
click at [604, 657] on div at bounding box center [652, 626] width 273 height 729
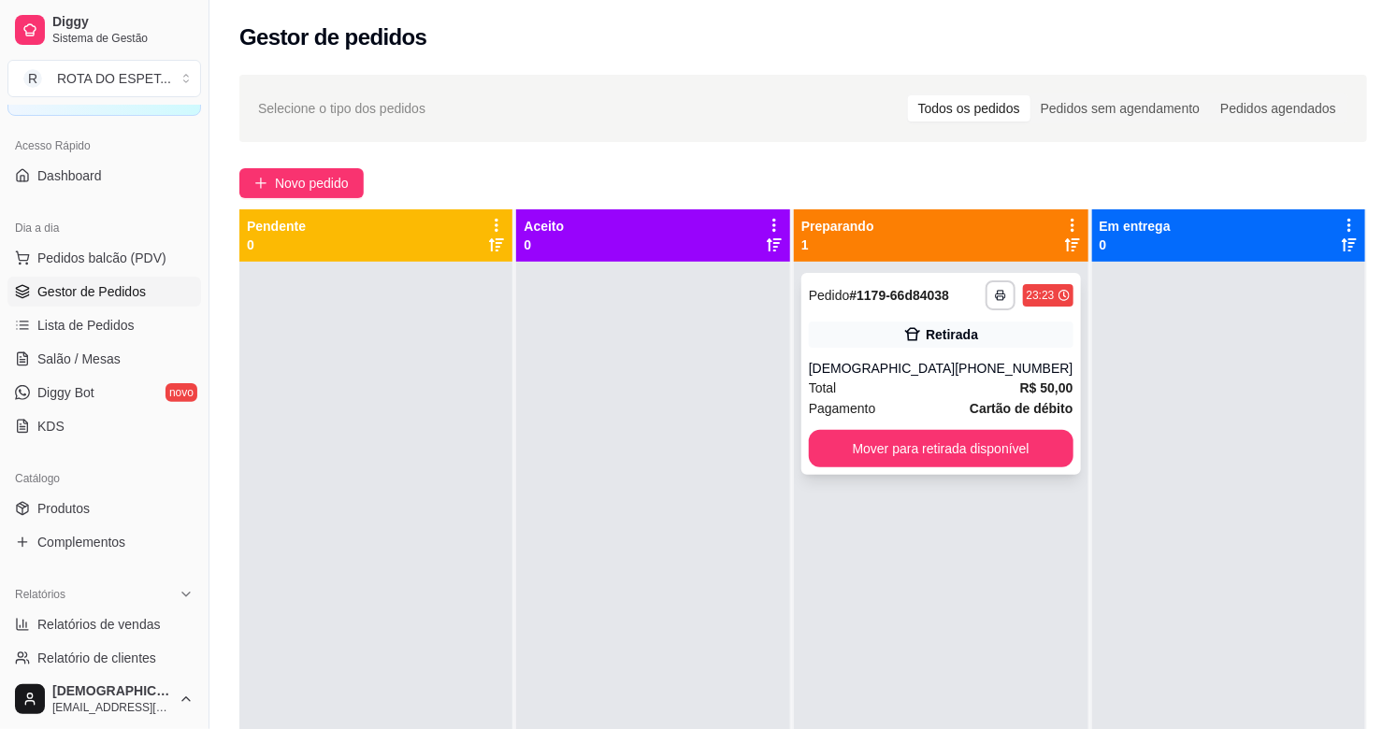
click at [896, 318] on div "**********" at bounding box center [941, 374] width 280 height 202
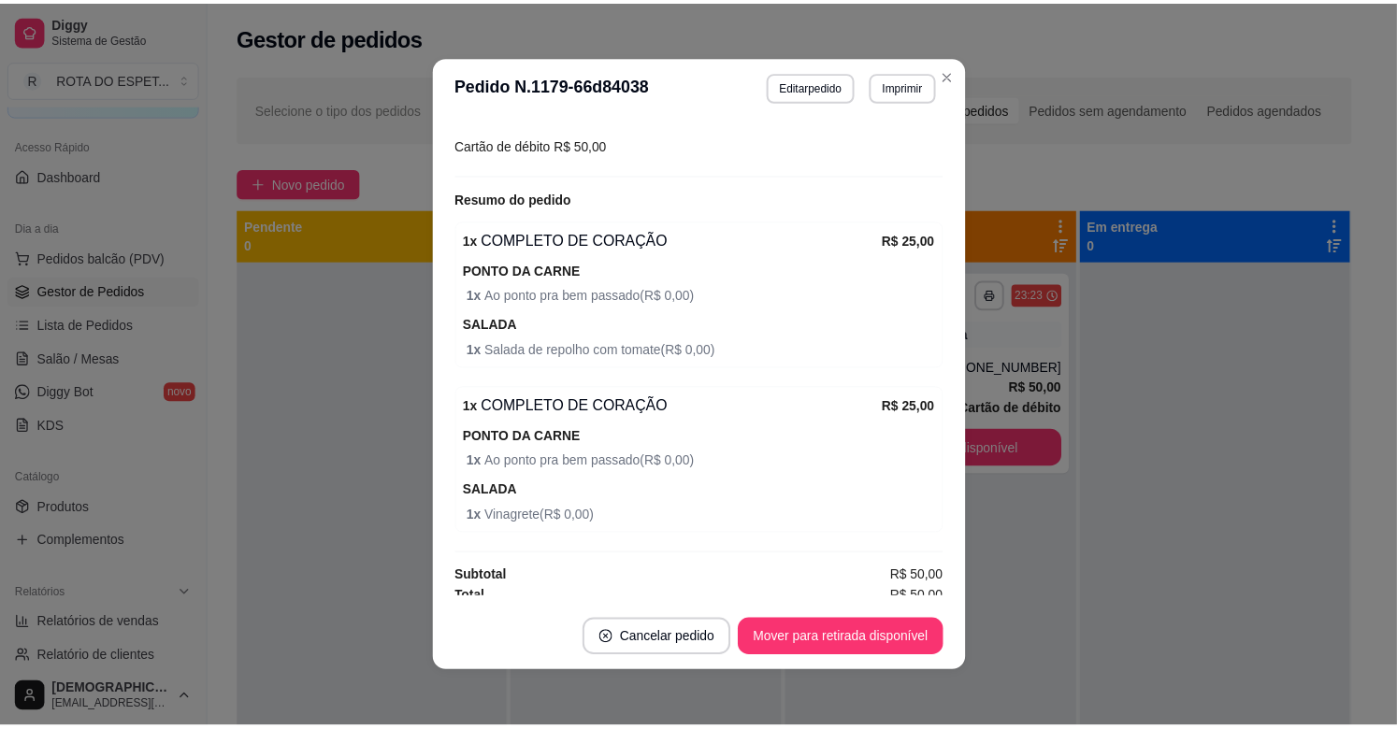
scroll to position [383, 0]
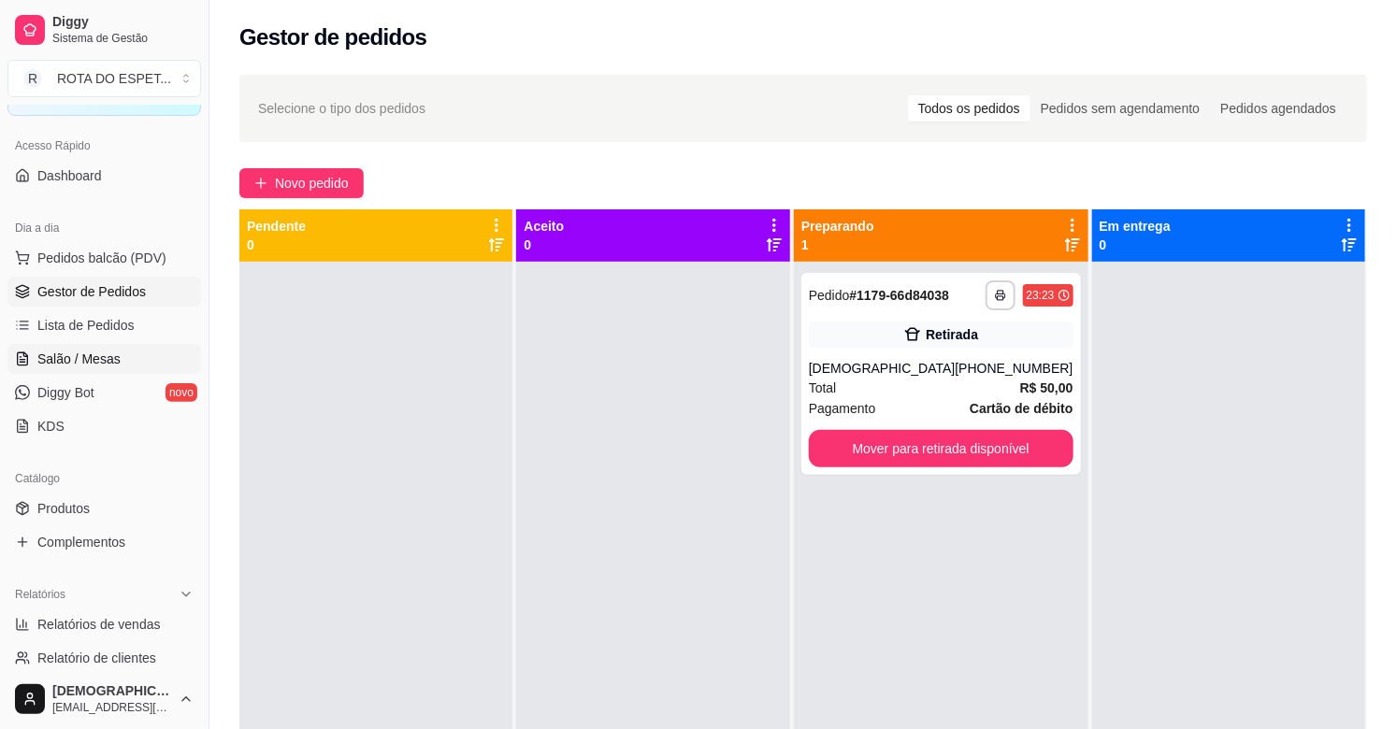
click at [141, 367] on link "Salão / Mesas" at bounding box center [104, 359] width 194 height 30
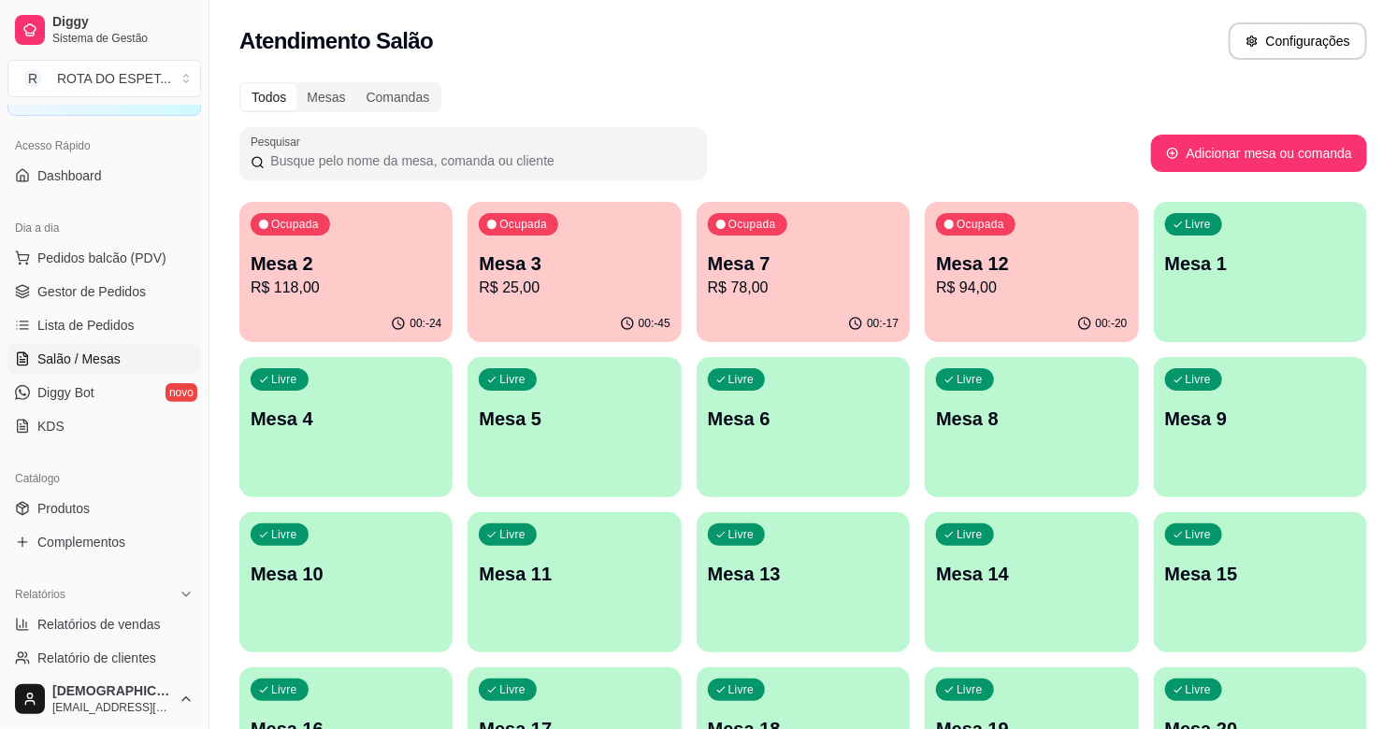
click at [1397, 275] on html "Diggy Sistema de Gestão R ROTA DO ESPET ... Loja aberta Diggy Bot até 23/09 Ace…" at bounding box center [698, 364] width 1397 height 729
click at [827, 91] on div "Todos Mesas Comandas" at bounding box center [803, 97] width 1128 height 30
click at [819, 295] on p "R$ 78,00" at bounding box center [803, 288] width 185 height 22
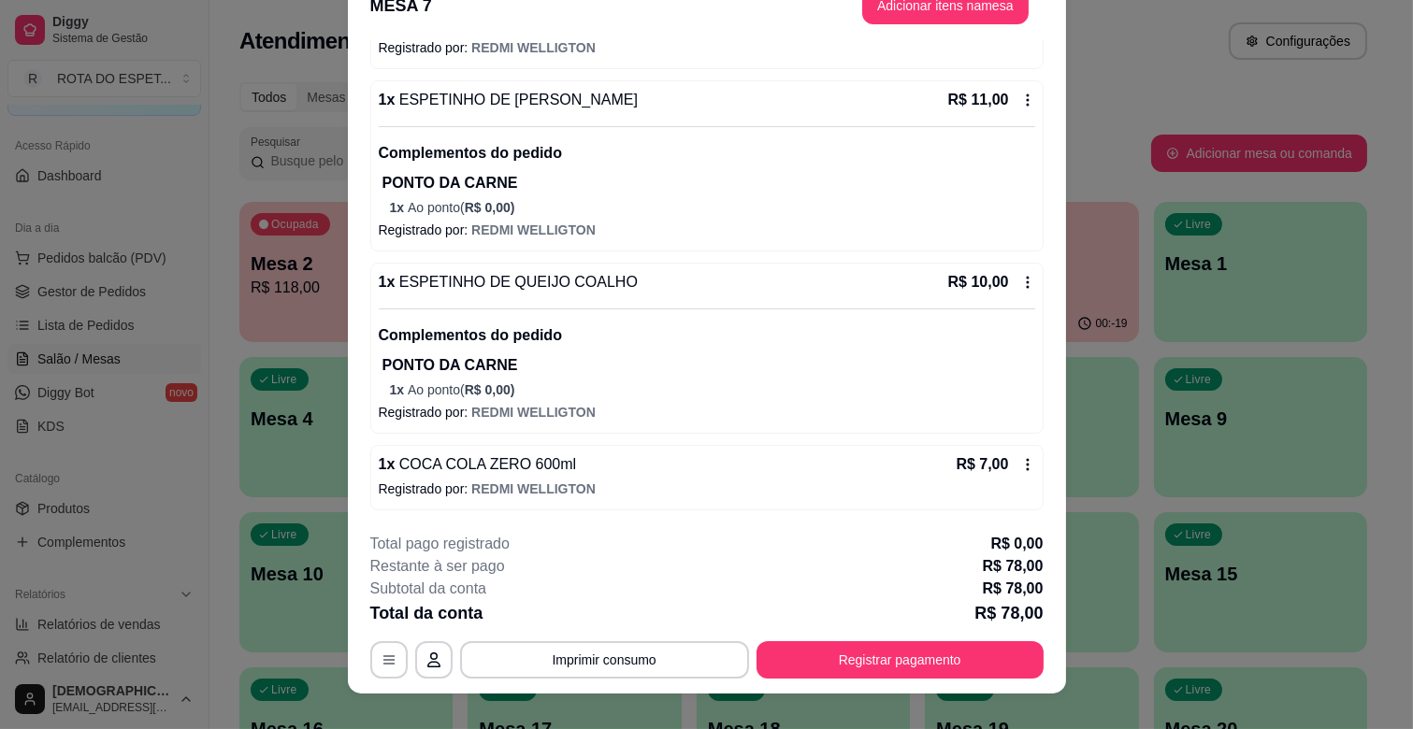
scroll to position [56, 0]
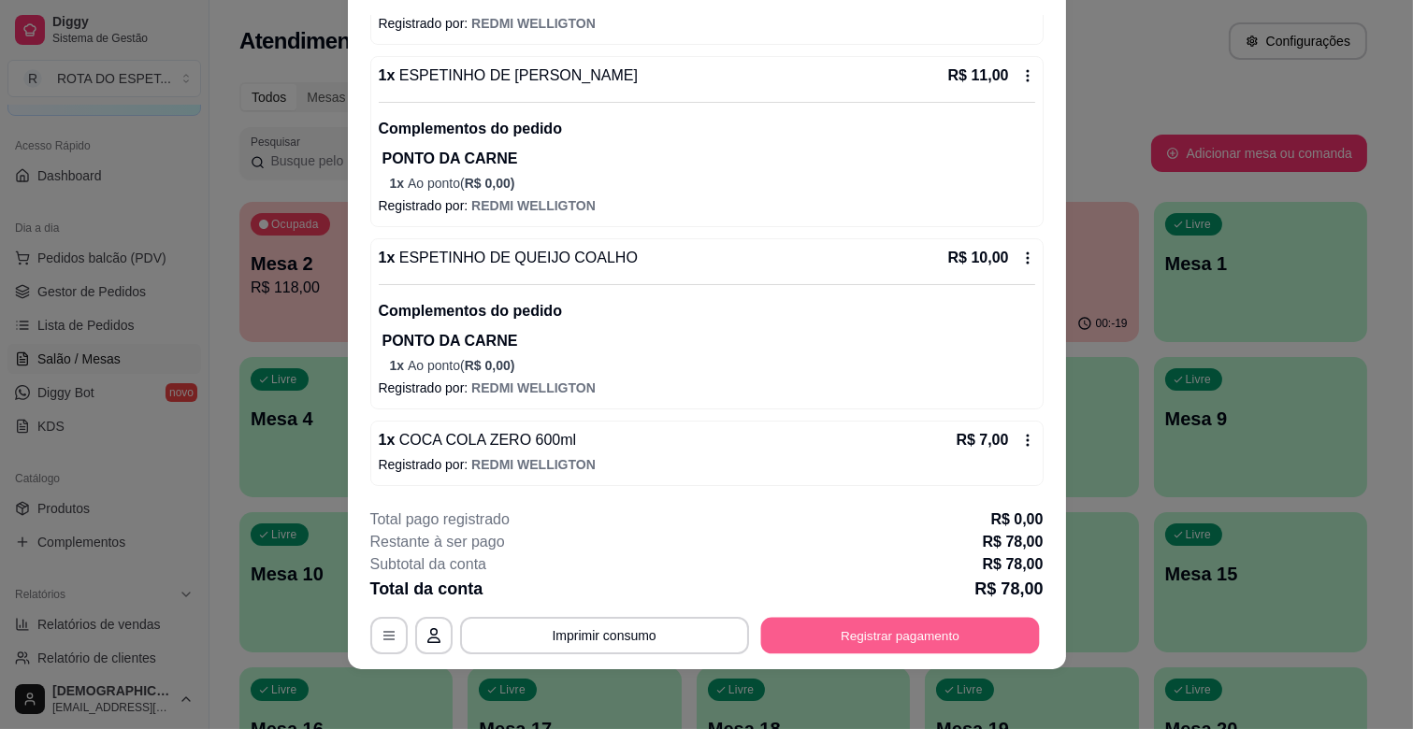
click at [858, 628] on button "Registrar pagamento" at bounding box center [899, 636] width 279 height 36
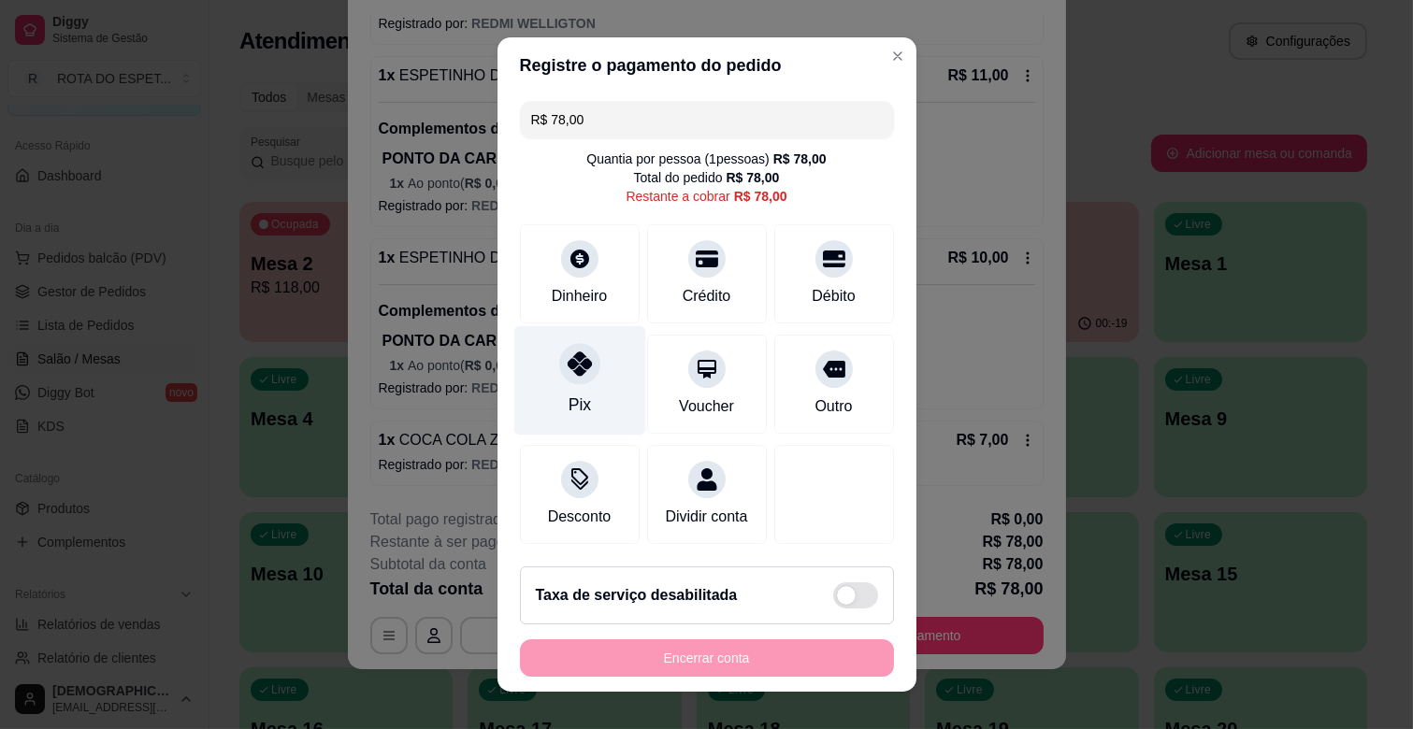
click at [567, 374] on icon at bounding box center [579, 364] width 24 height 24
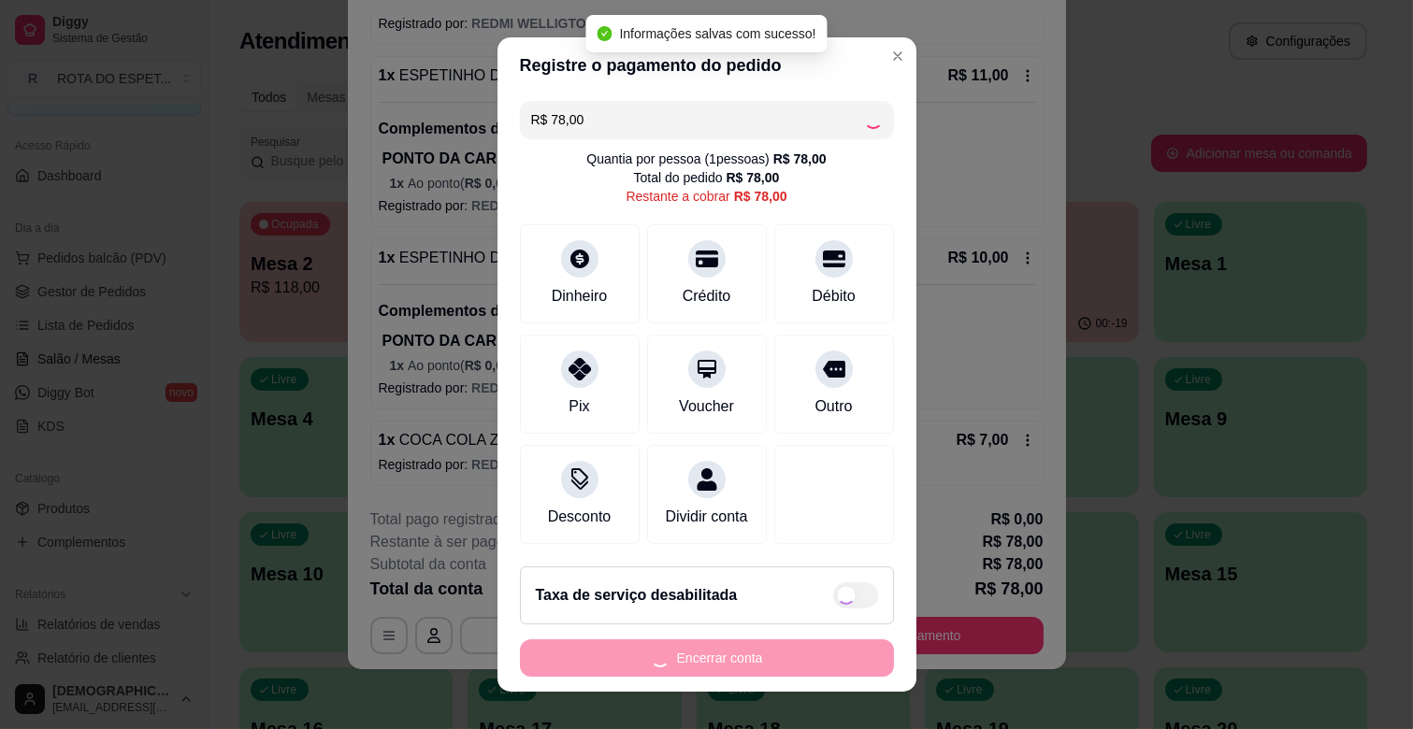
type input "R$ 0,00"
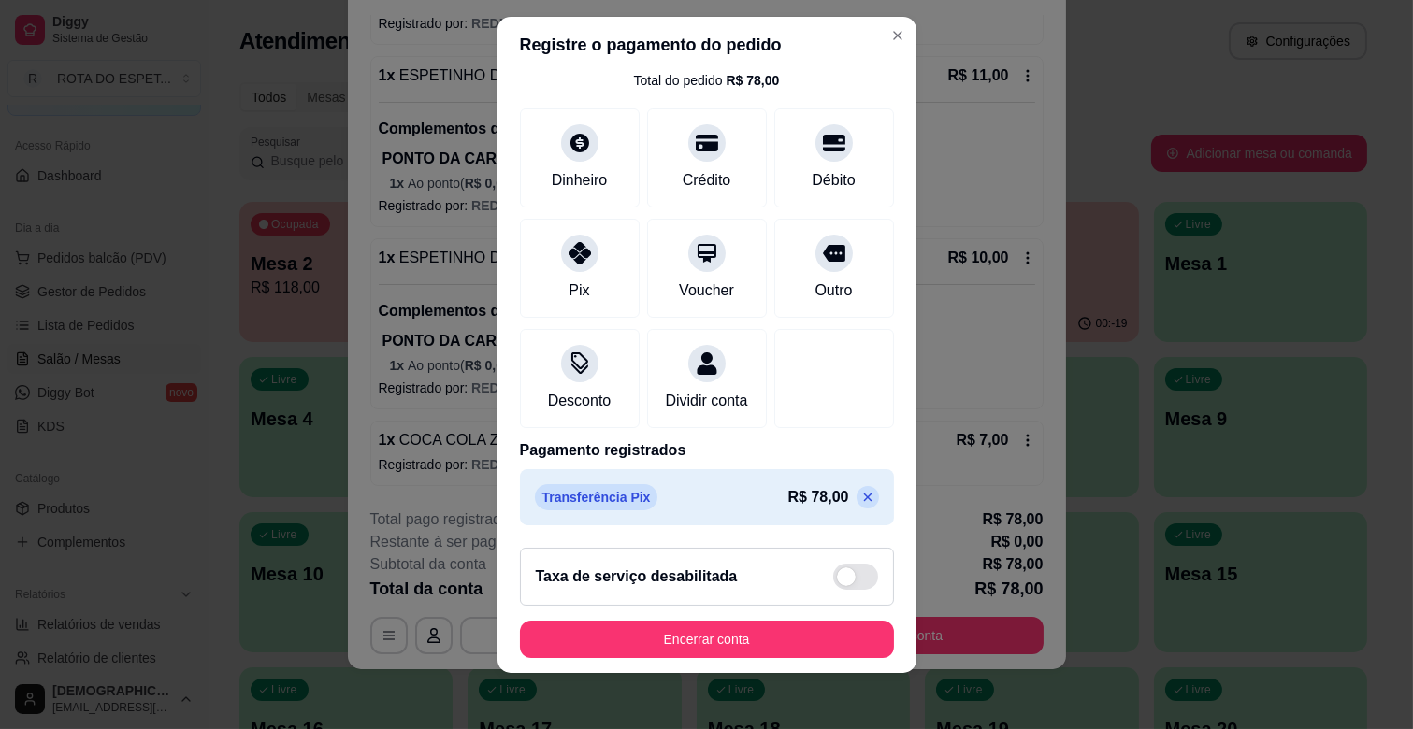
scroll to position [23, 0]
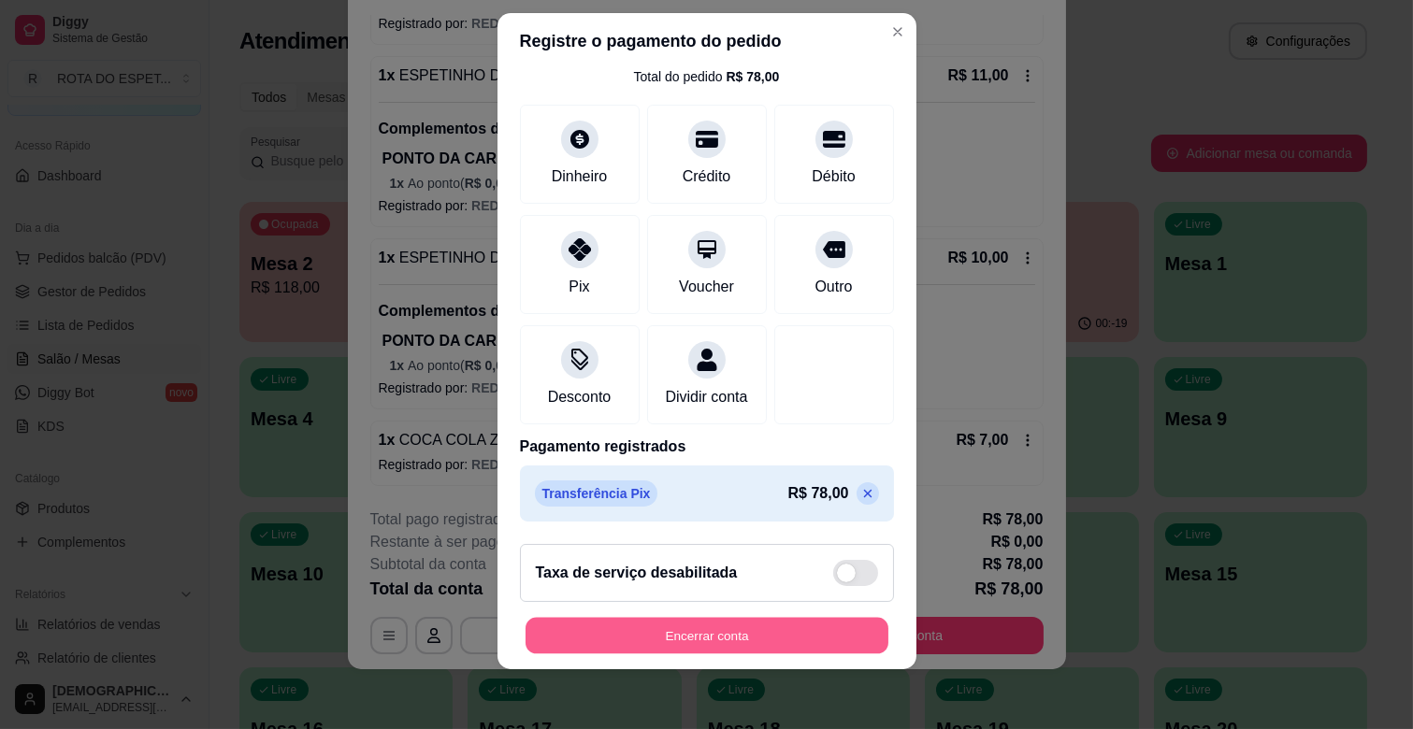
click at [736, 627] on button "Encerrar conta" at bounding box center [706, 636] width 363 height 36
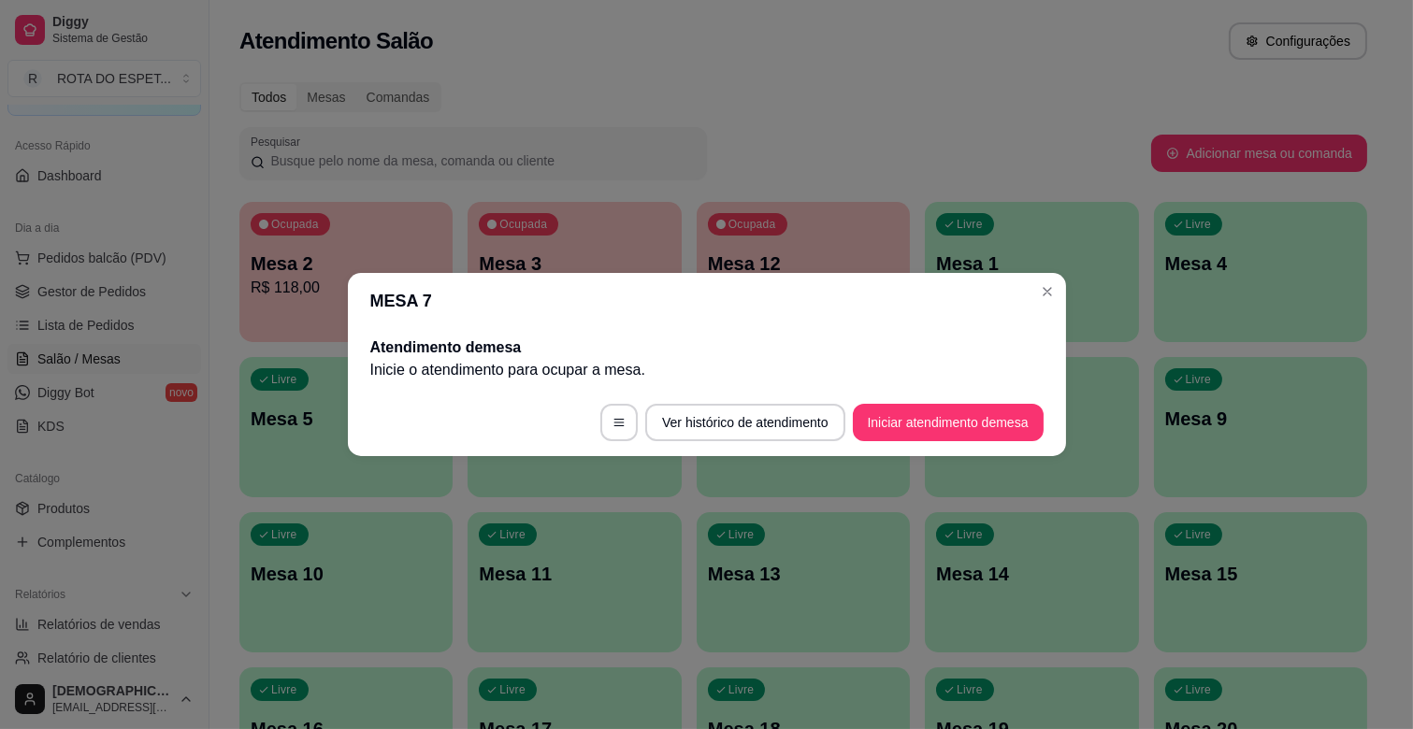
scroll to position [0, 0]
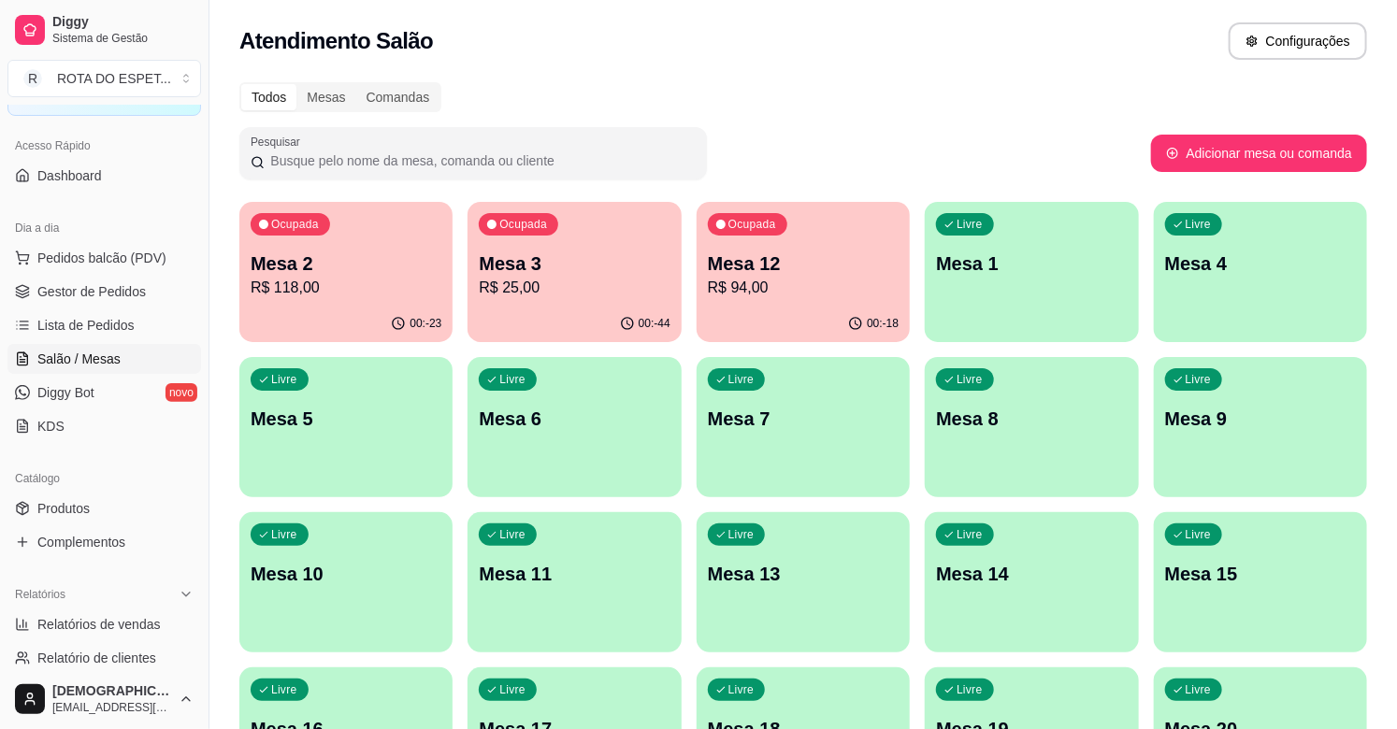
click at [339, 291] on p "R$ 118,00" at bounding box center [346, 288] width 191 height 22
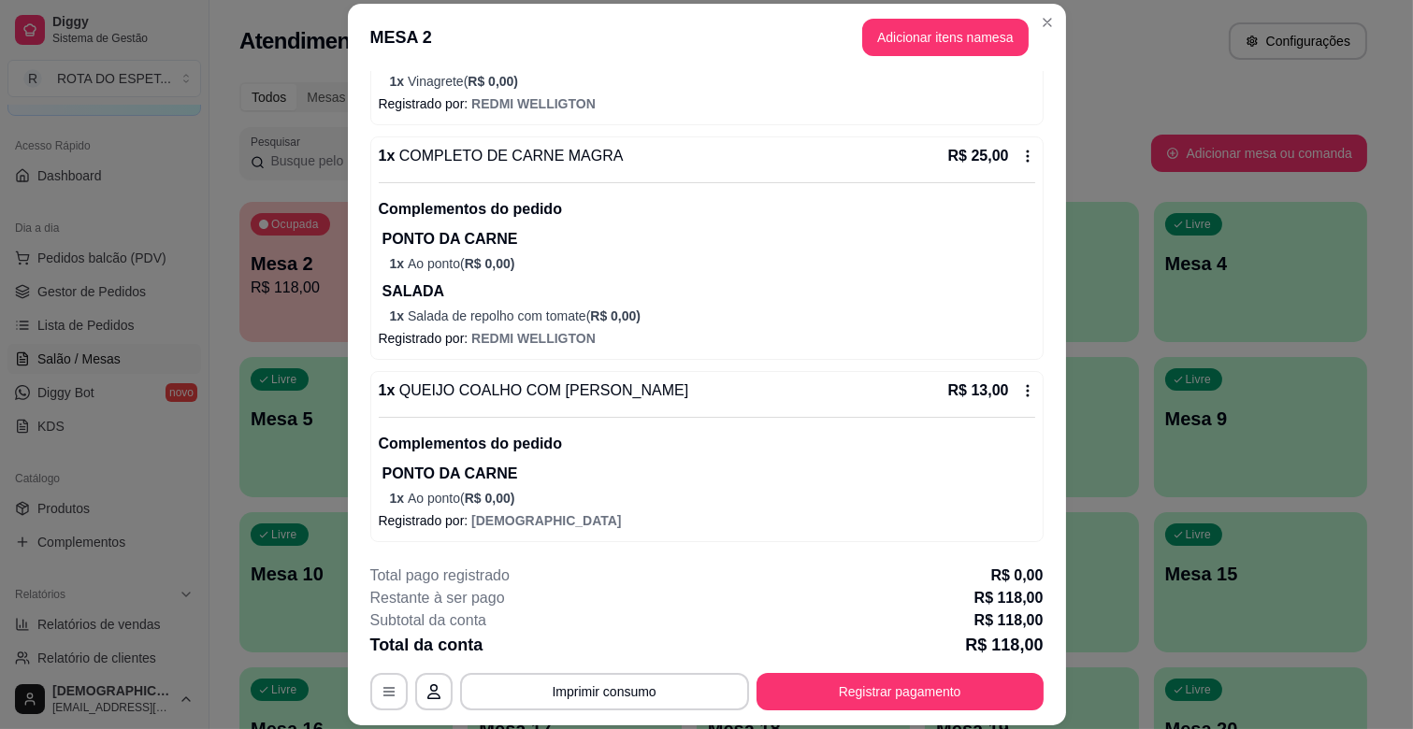
scroll to position [56, 0]
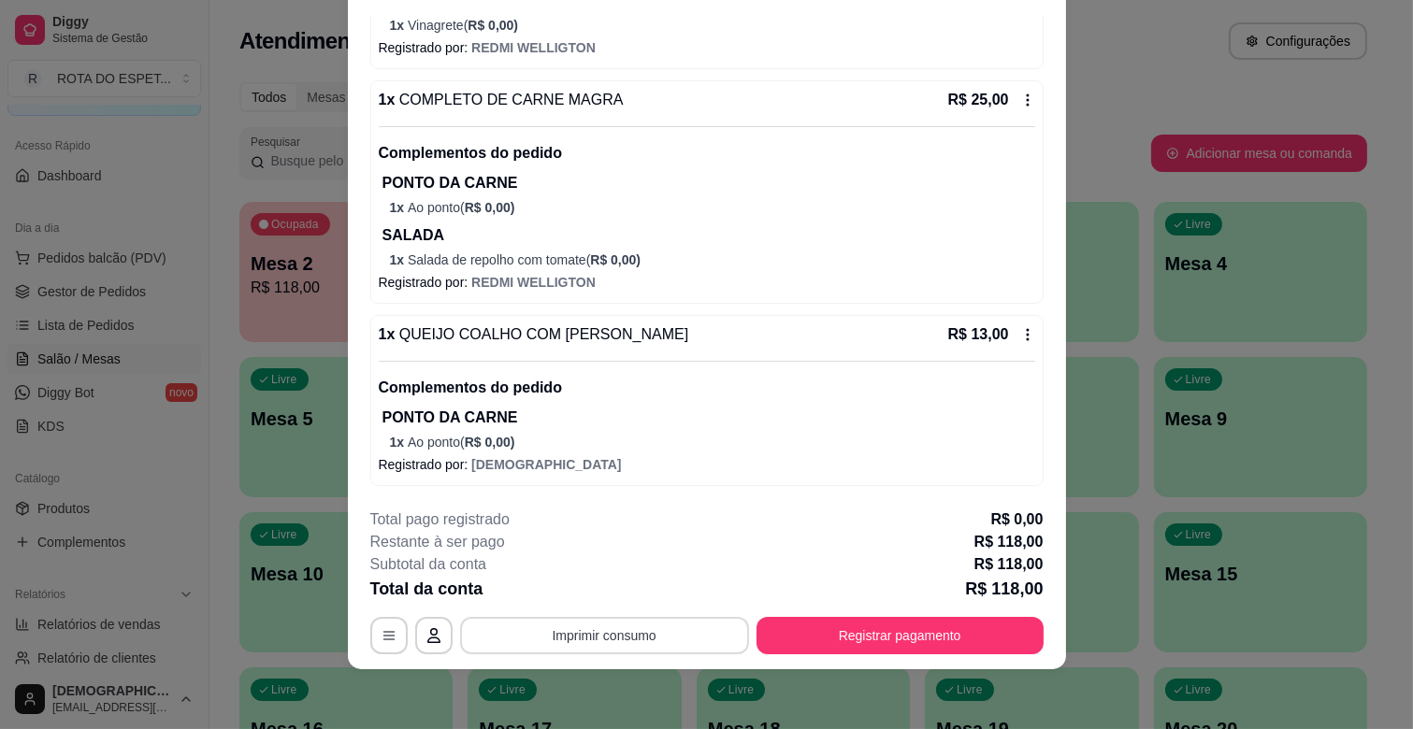
click at [589, 646] on button "Imprimir consumo" at bounding box center [604, 635] width 289 height 37
click at [604, 585] on button "IMPRESSORA CAIXA" at bounding box center [602, 593] width 154 height 30
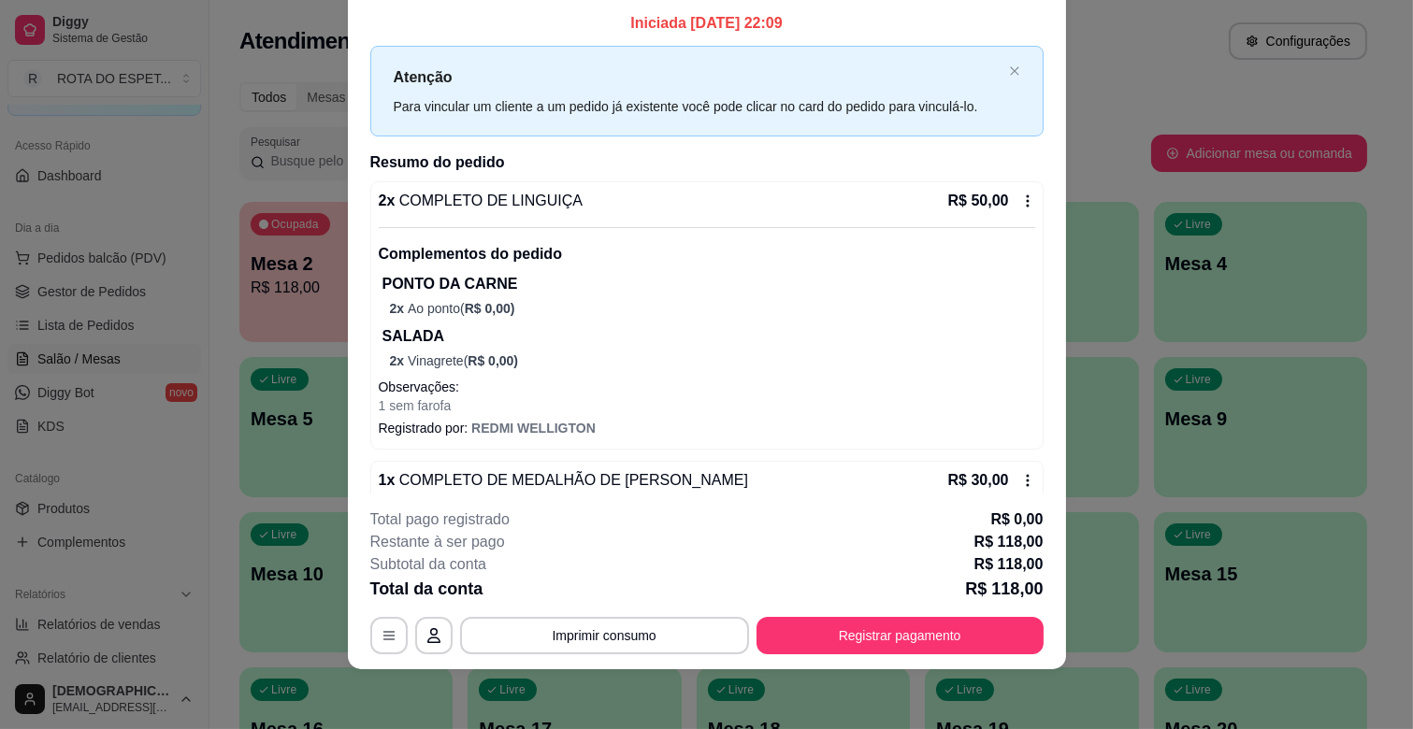
scroll to position [0, 0]
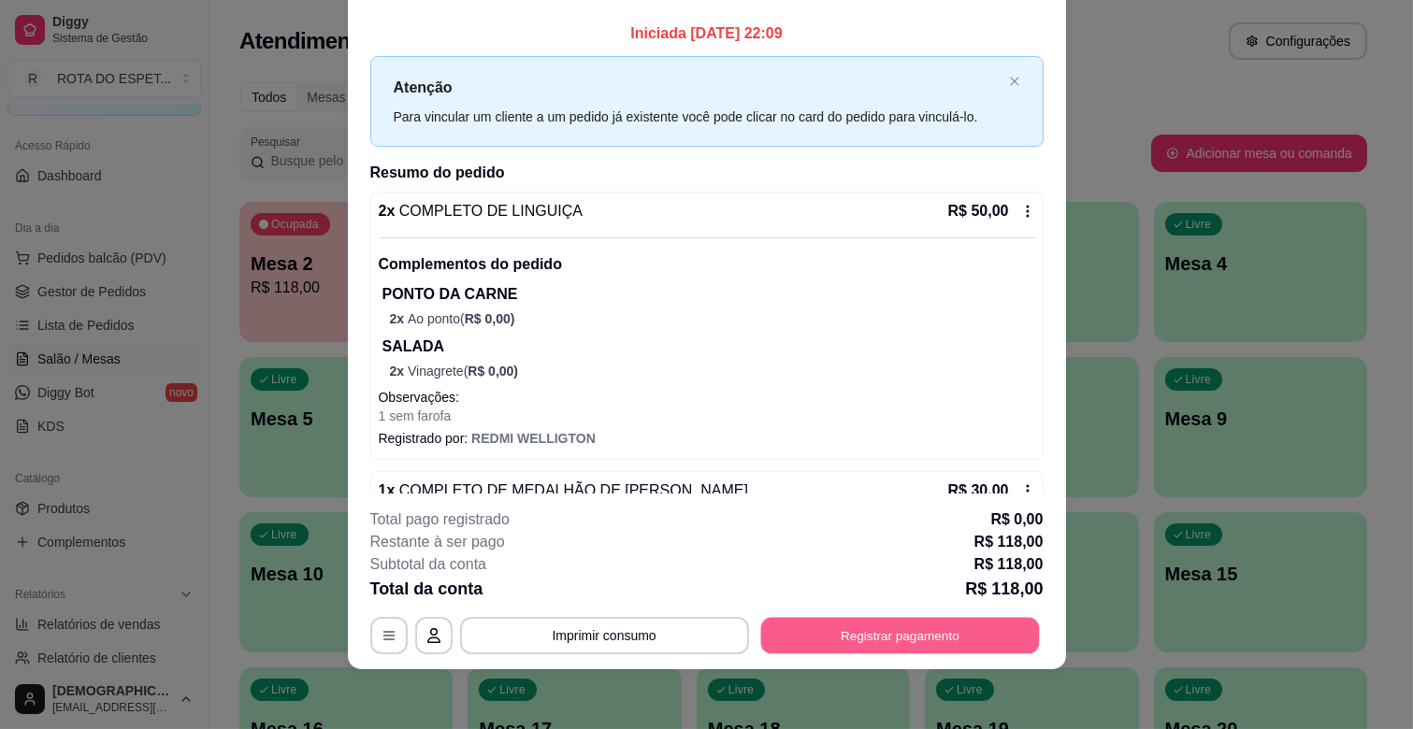
click at [865, 626] on button "Registrar pagamento" at bounding box center [899, 636] width 279 height 36
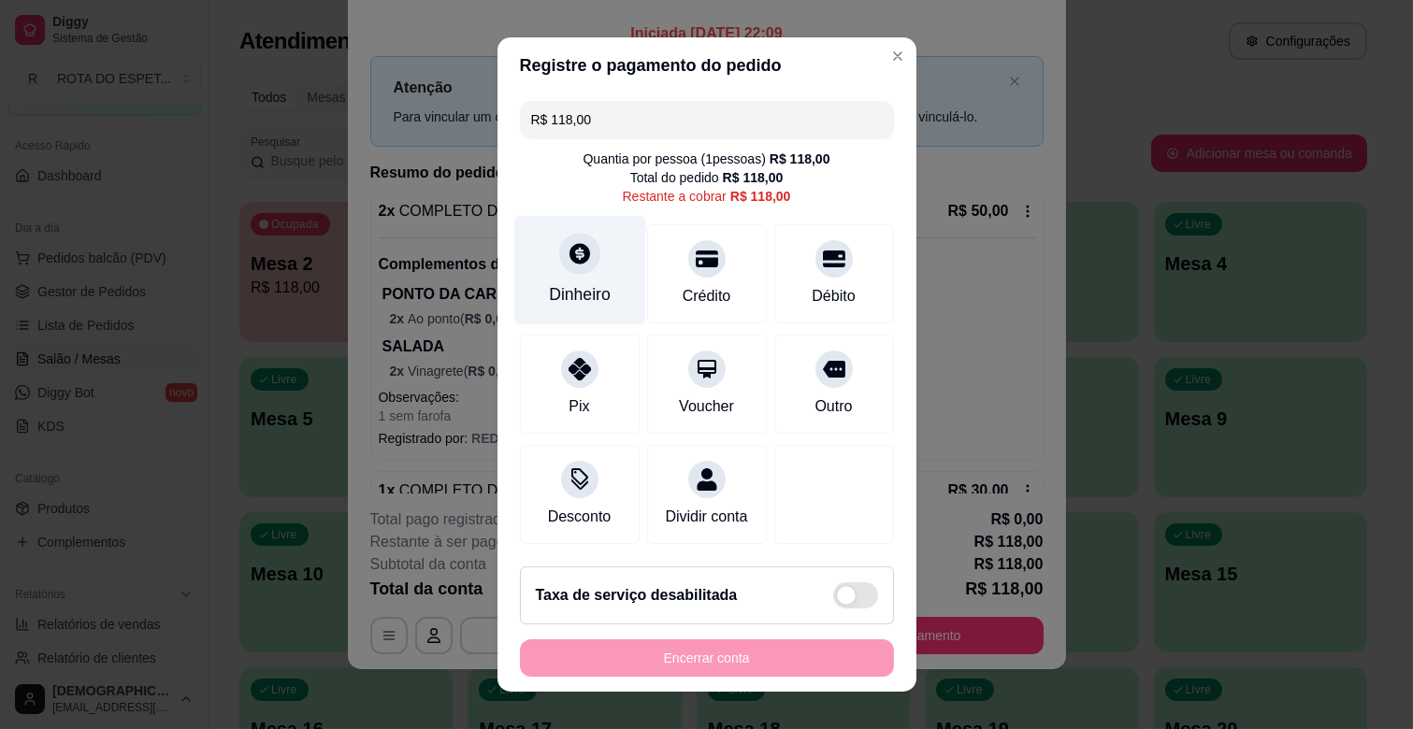
click at [569, 258] on icon at bounding box center [579, 253] width 21 height 21
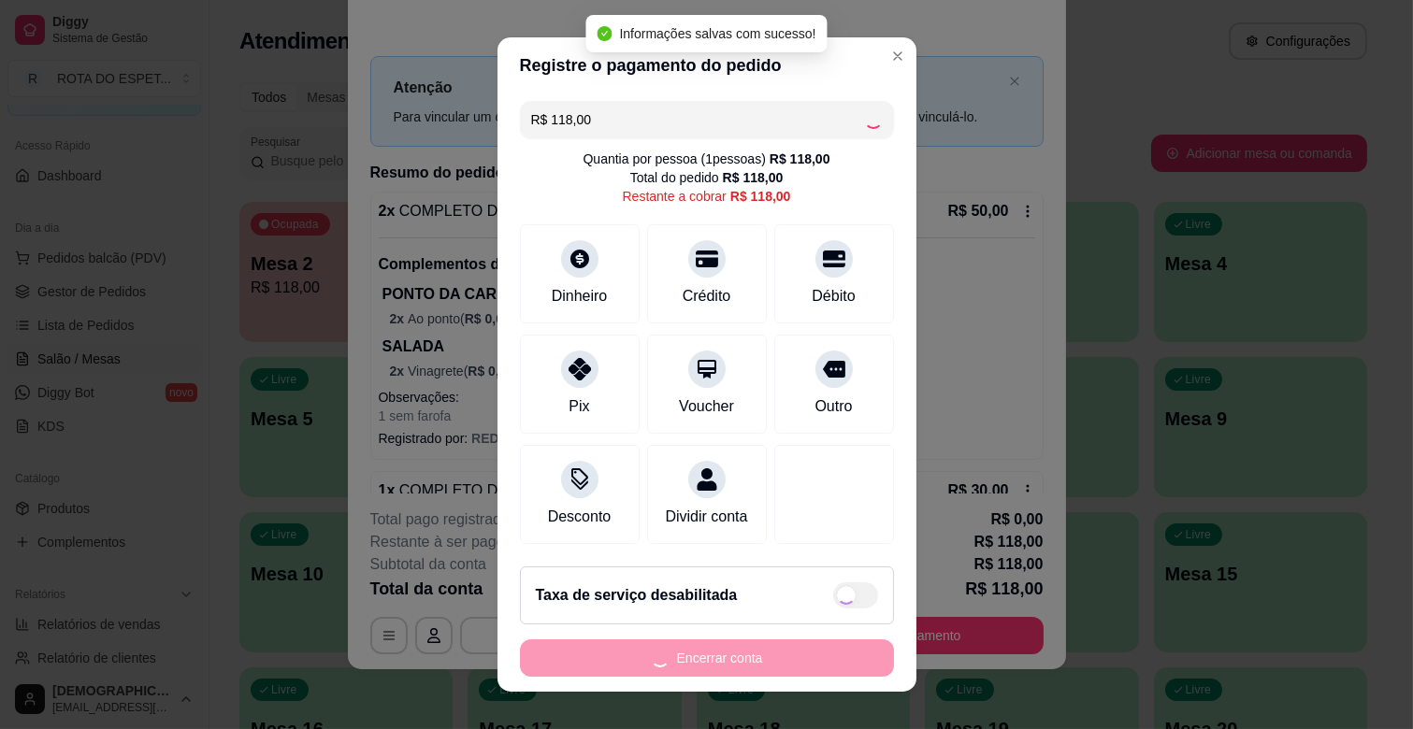
type input "R$ 0,00"
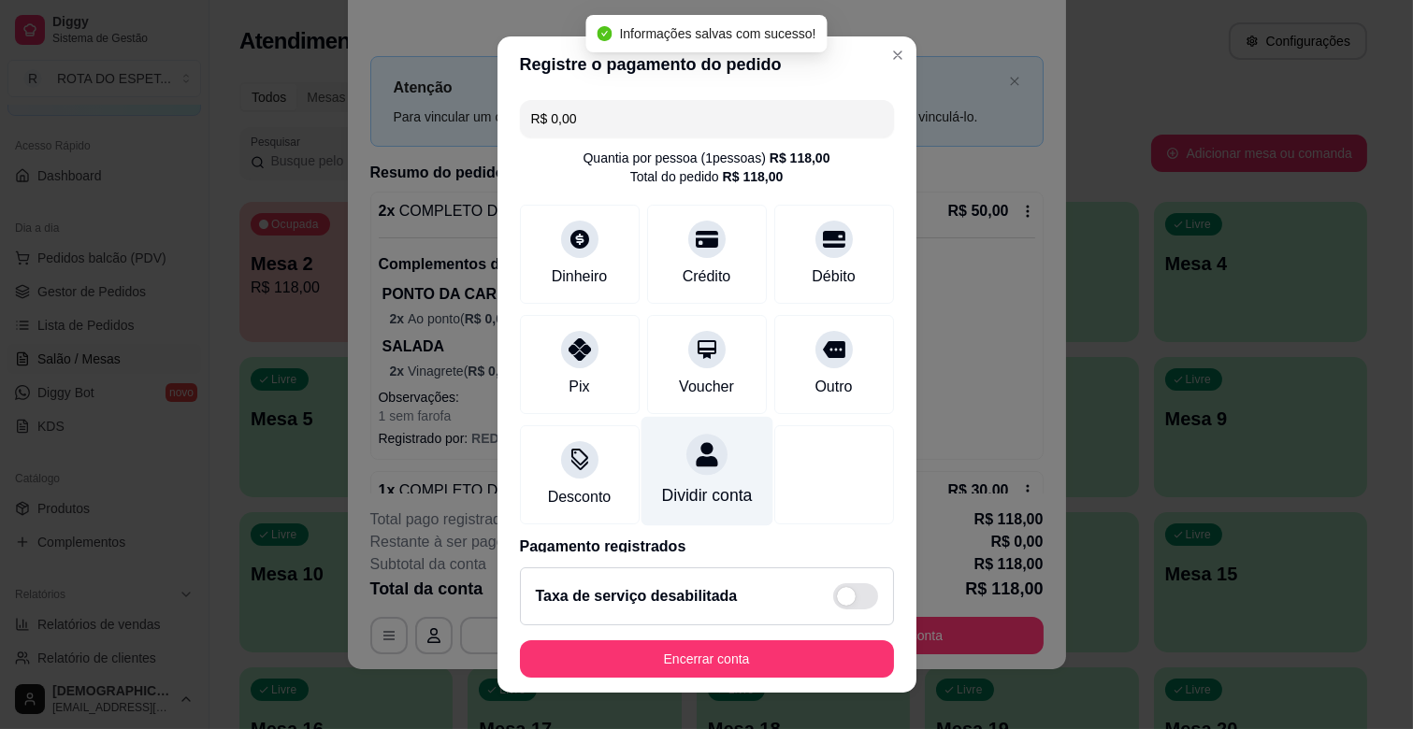
scroll to position [99, 0]
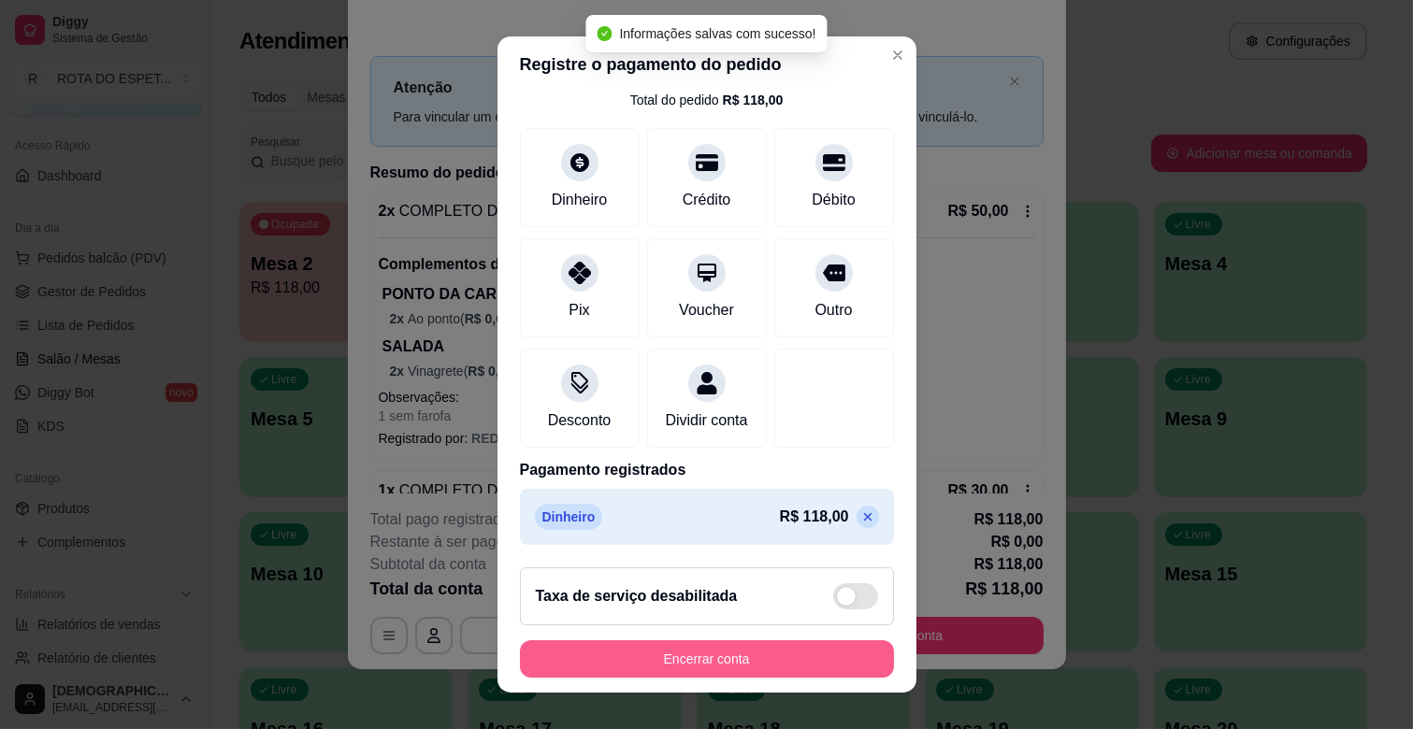
click at [690, 654] on button "Encerrar conta" at bounding box center [707, 658] width 374 height 37
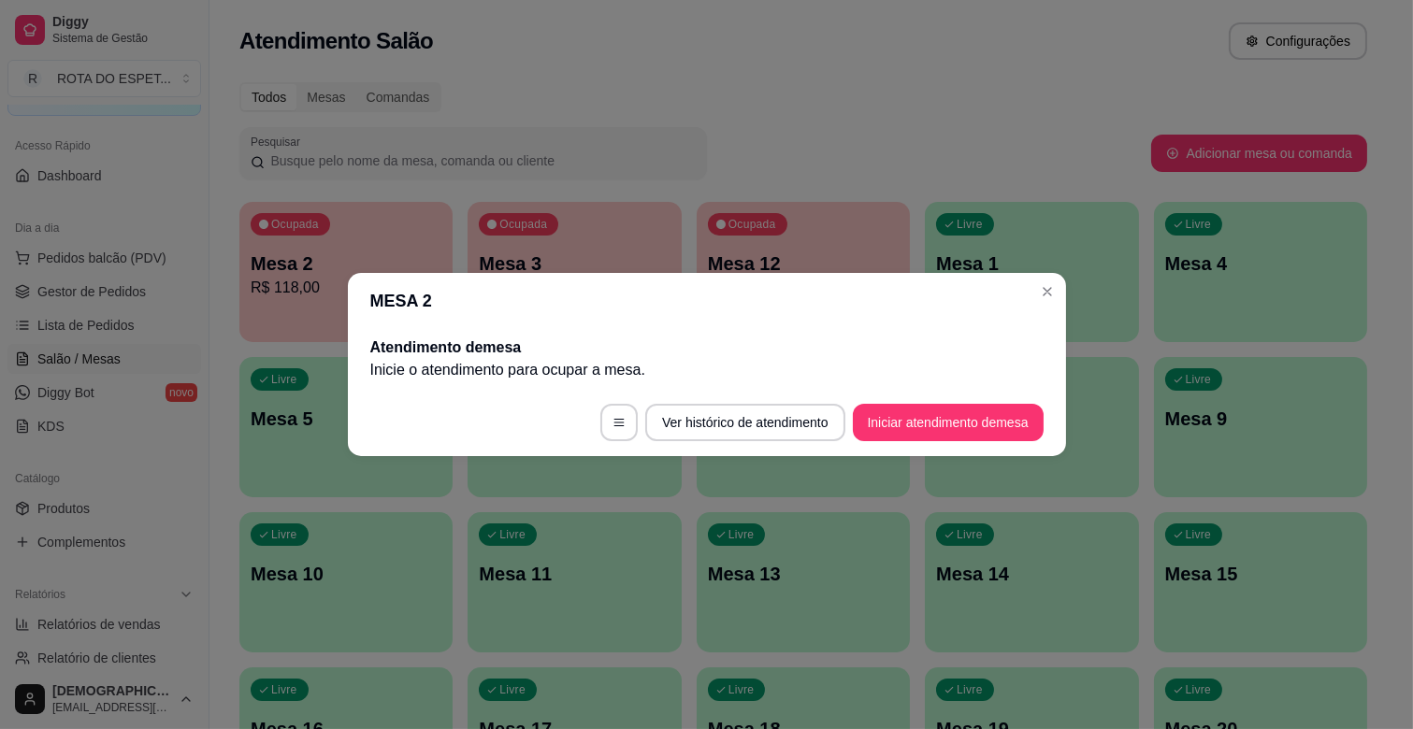
scroll to position [0, 0]
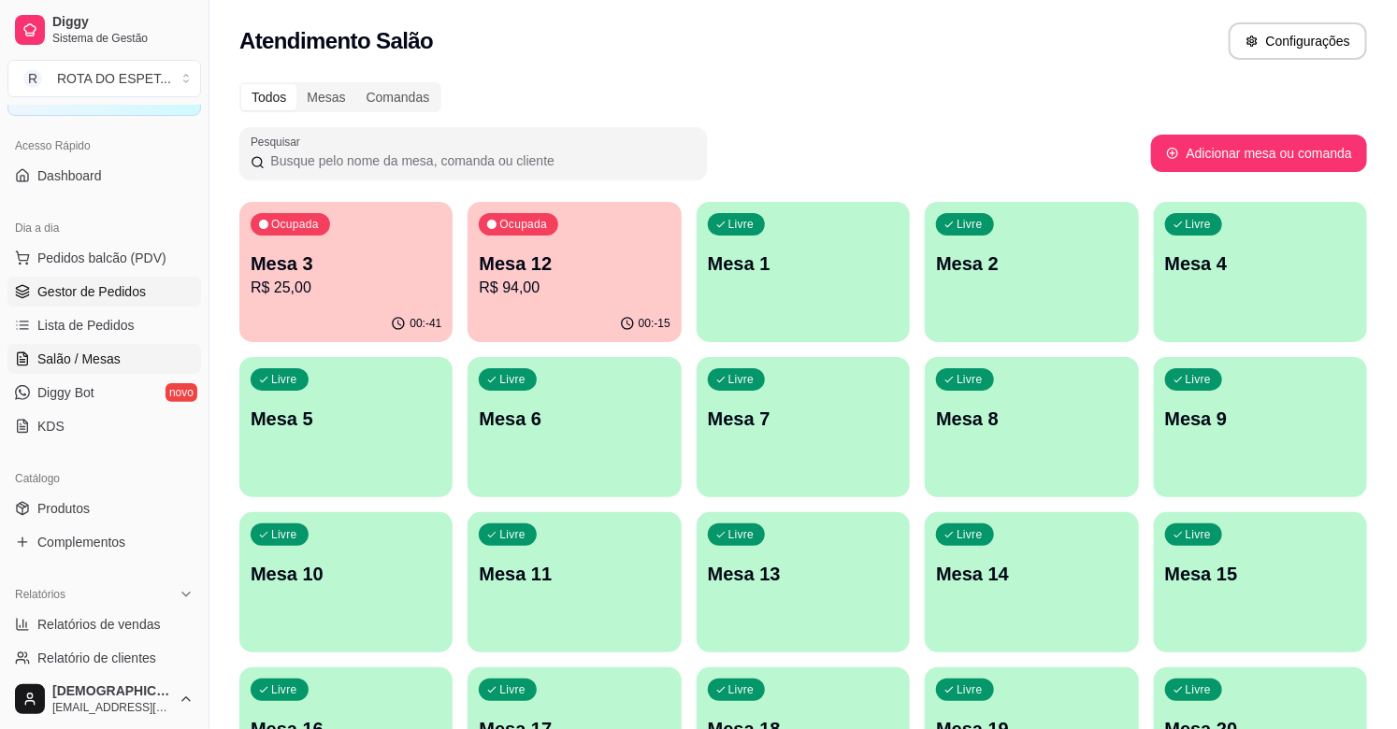
click at [118, 303] on link "Gestor de Pedidos" at bounding box center [104, 292] width 194 height 30
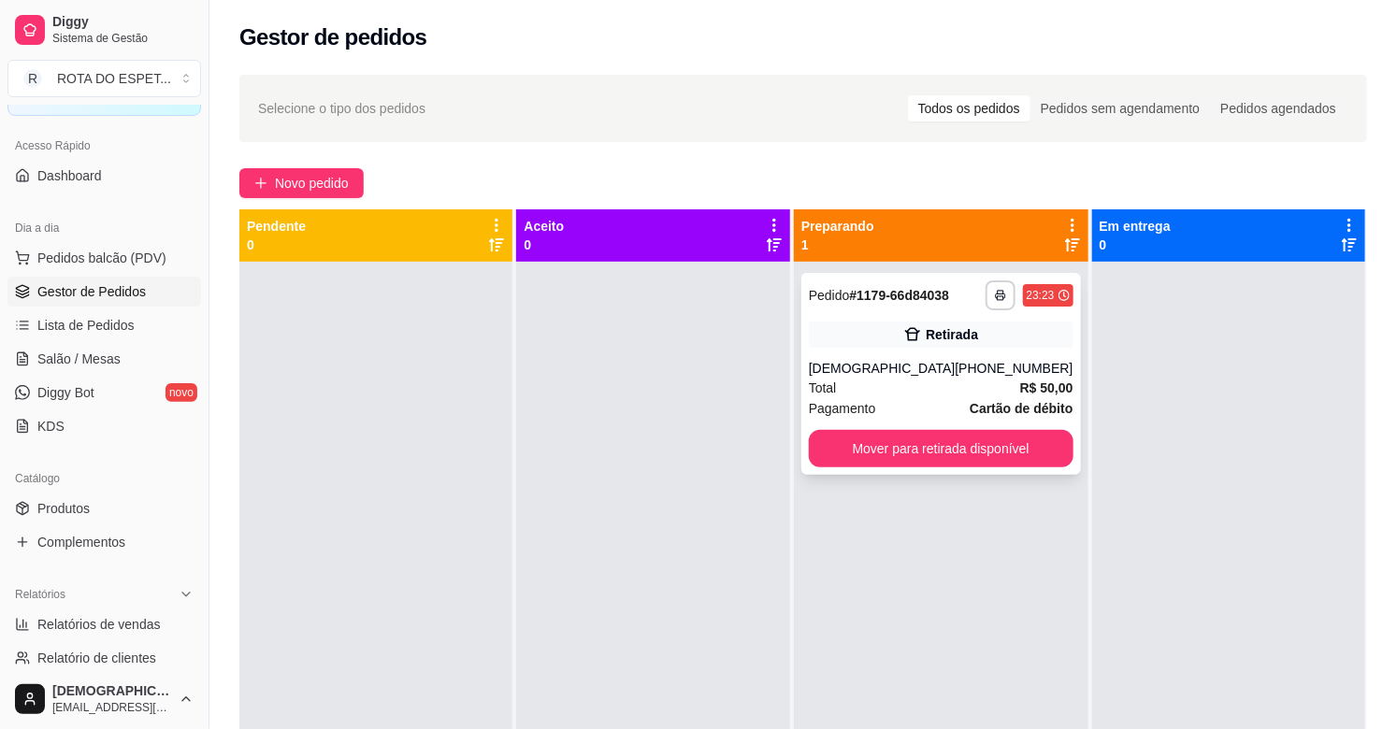
click at [900, 378] on div "Total R$ 50,00" at bounding box center [941, 388] width 265 height 21
click at [548, 648] on div at bounding box center [652, 626] width 273 height 729
click at [151, 370] on link "Salão / Mesas" at bounding box center [104, 359] width 194 height 30
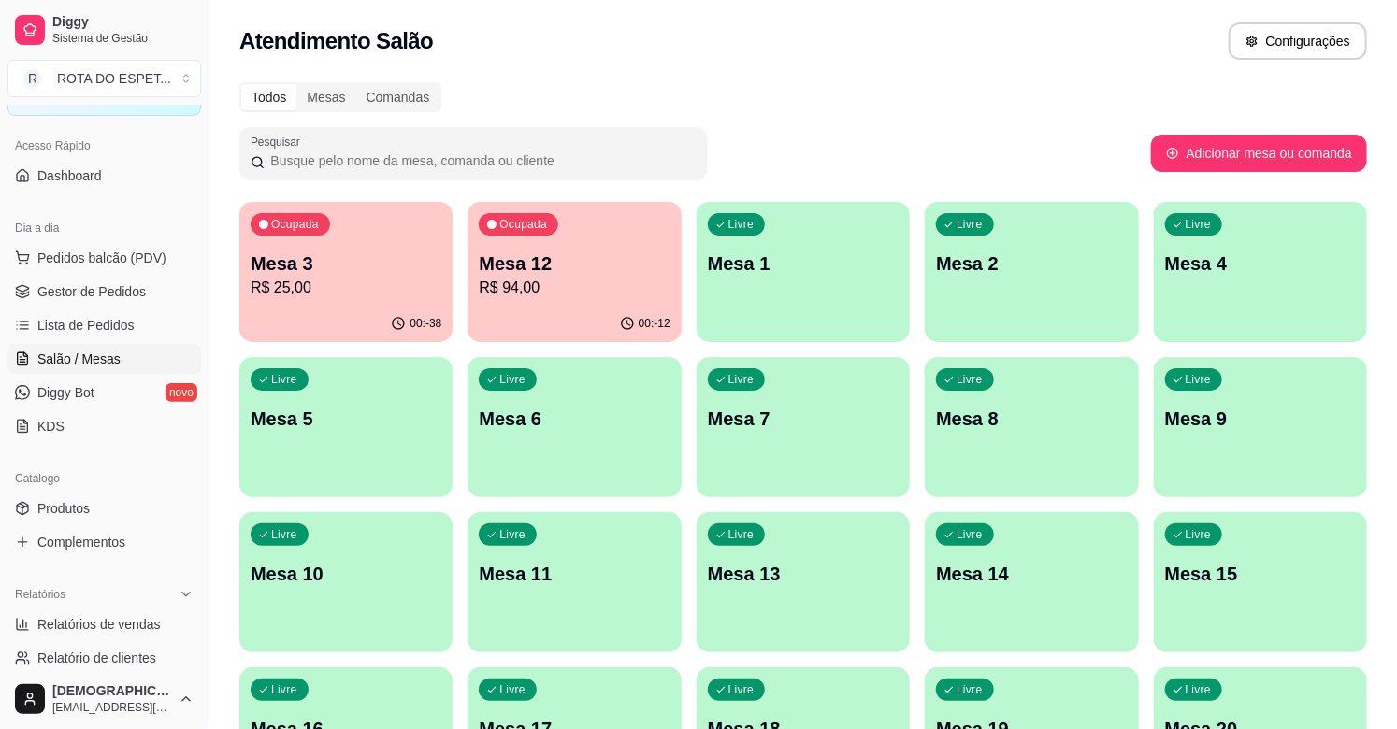
click at [282, 280] on p "R$ 25,00" at bounding box center [346, 288] width 191 height 22
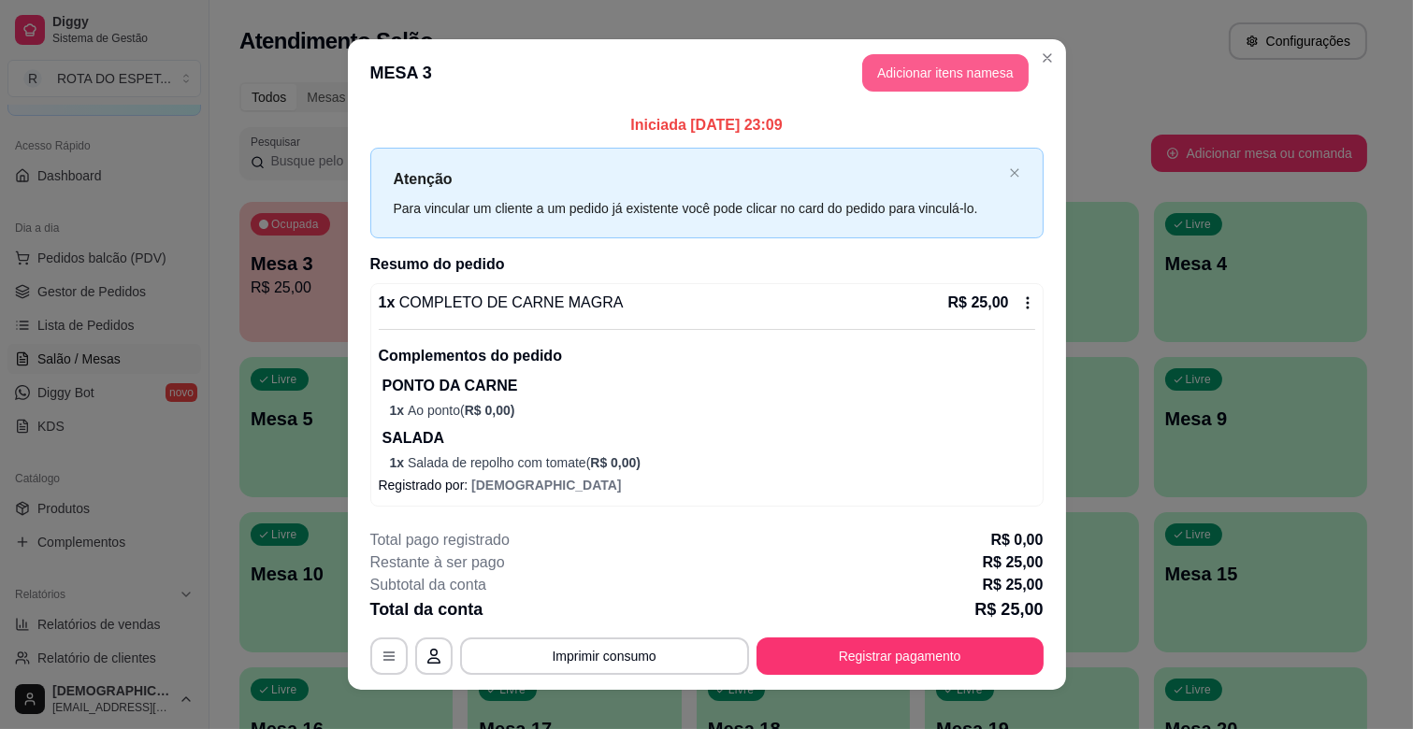
click at [896, 79] on button "Adicionar itens na mesa" at bounding box center [945, 72] width 166 height 37
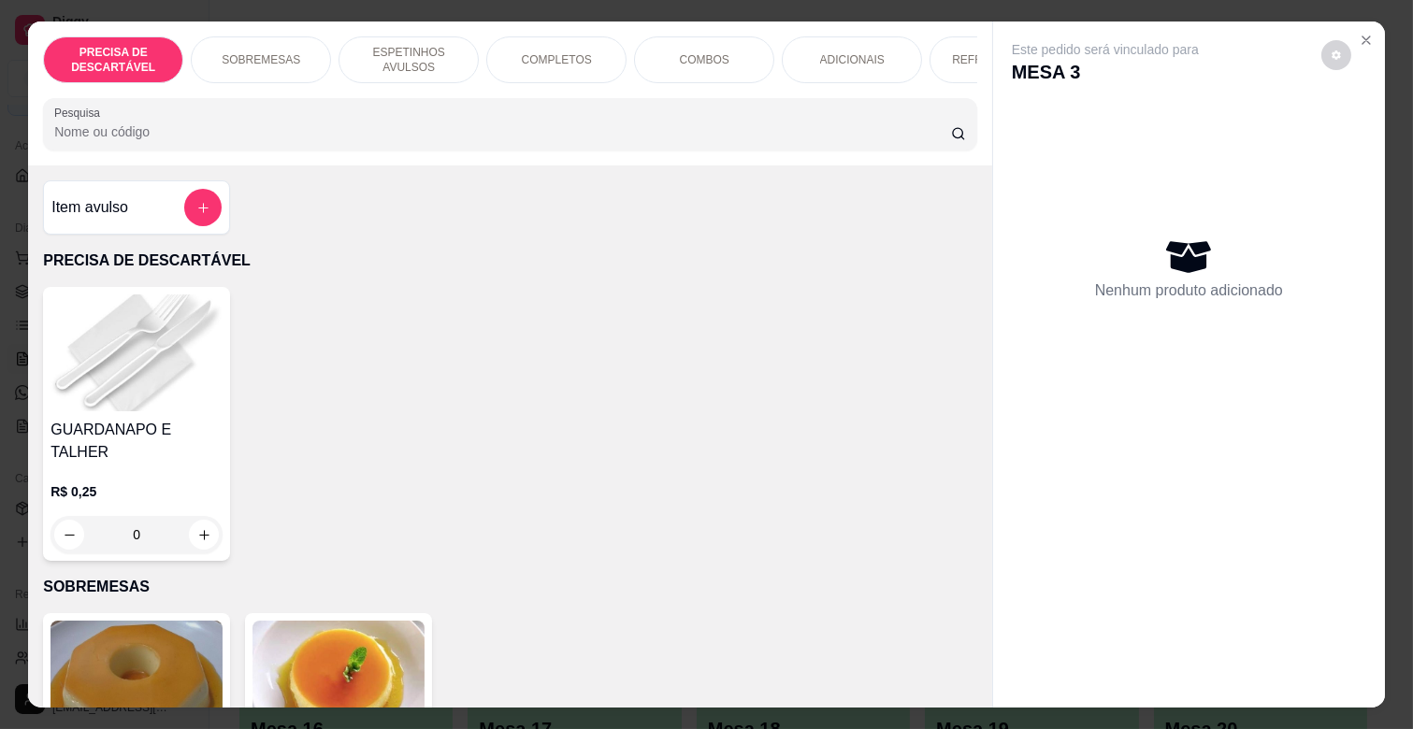
click at [929, 50] on div "REFRIGERANTES" at bounding box center [999, 59] width 140 height 47
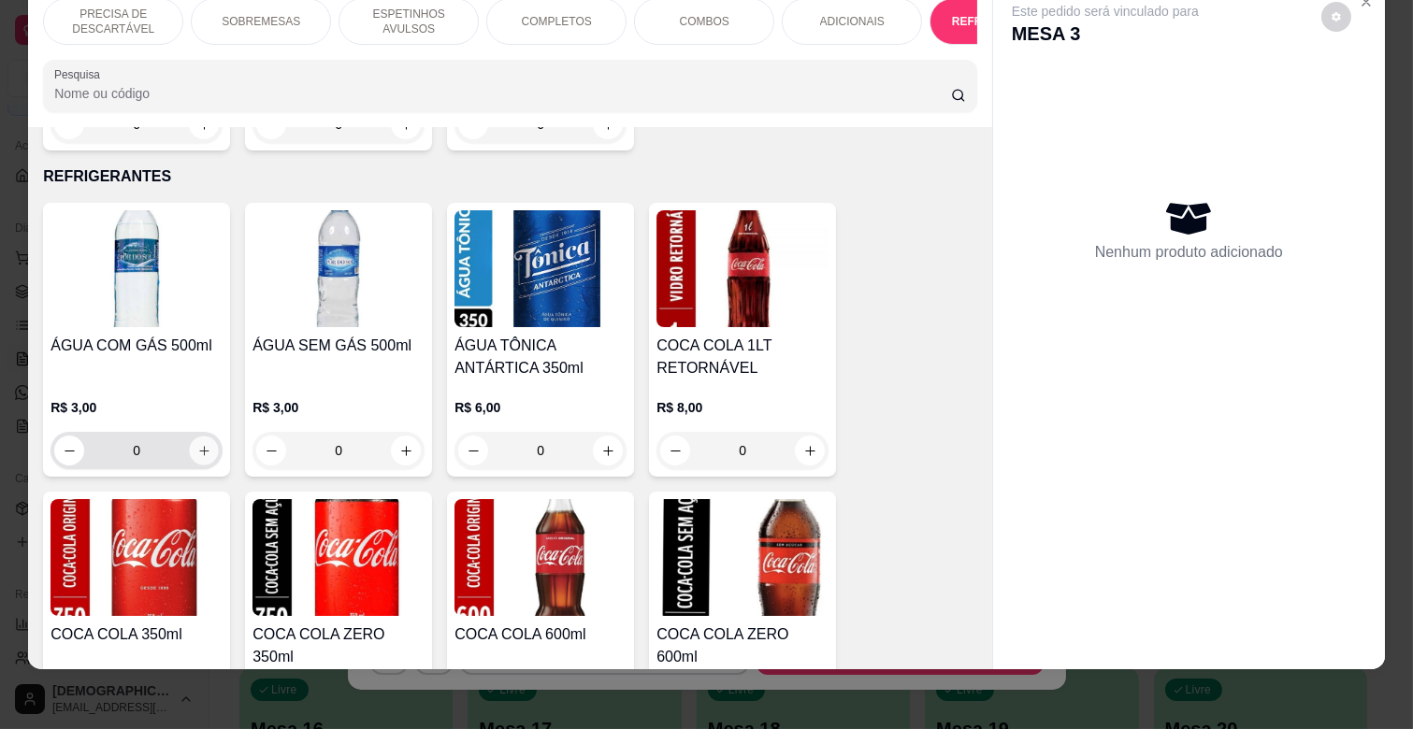
click at [197, 444] on icon "increase-product-quantity" at bounding box center [204, 451] width 14 height 14
type input "1"
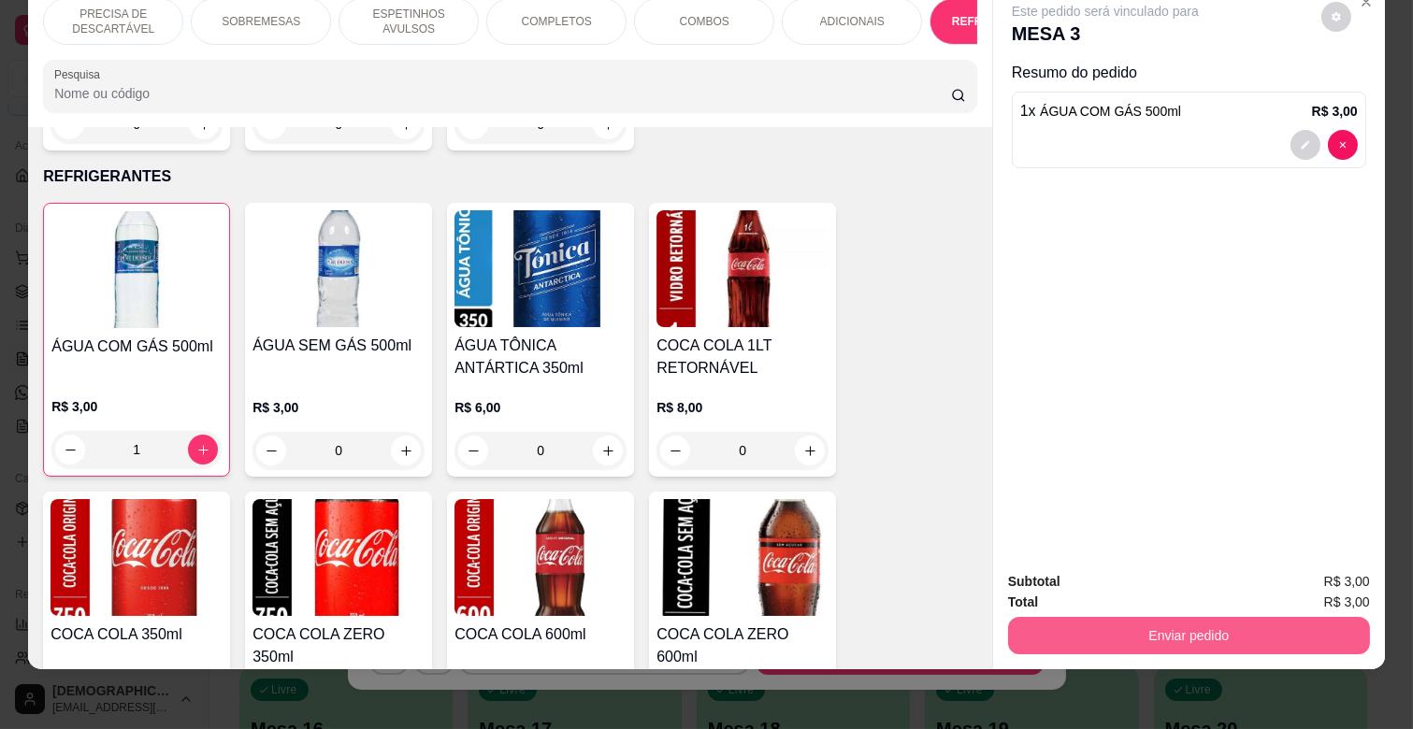
click at [1208, 620] on button "Enviar pedido" at bounding box center [1189, 635] width 362 height 37
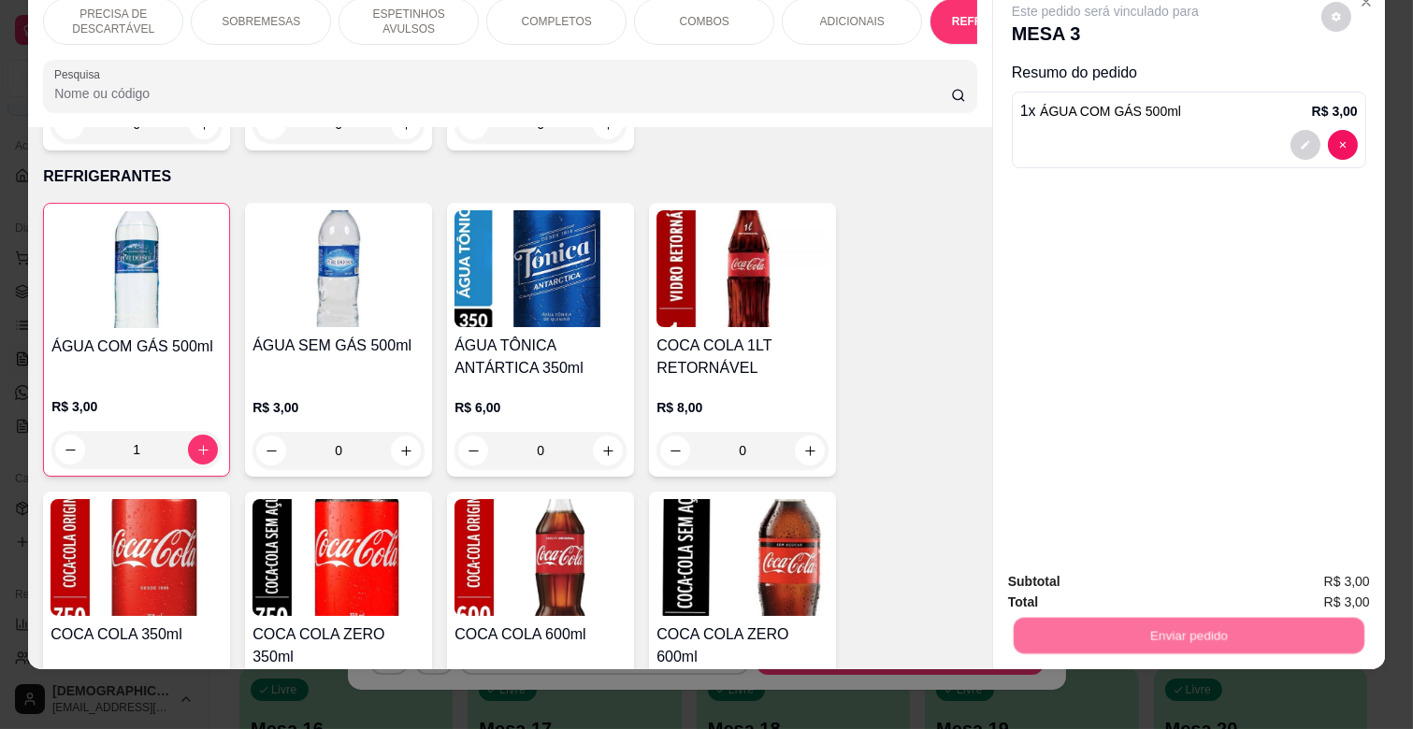
click at [1181, 572] on button "Não registrar e enviar pedido" at bounding box center [1125, 574] width 194 height 36
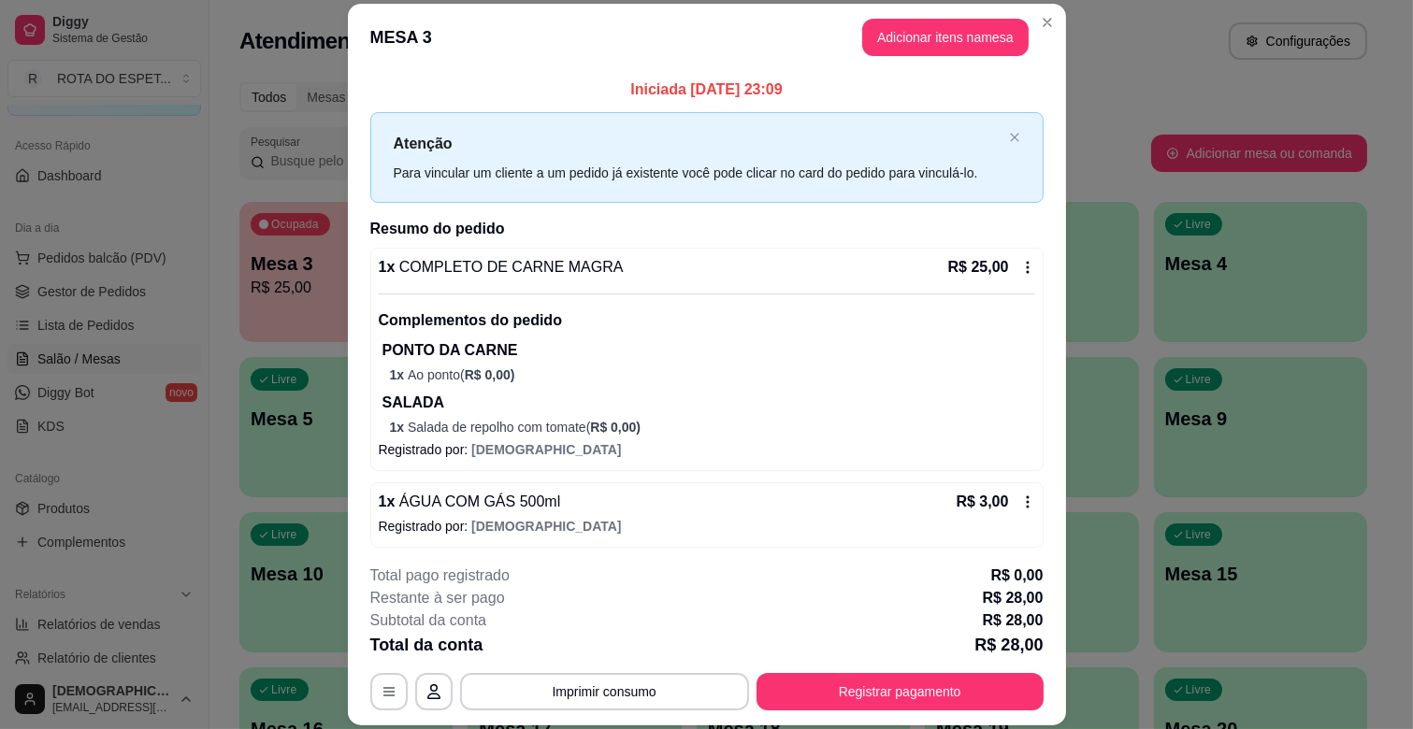
scroll to position [6, 0]
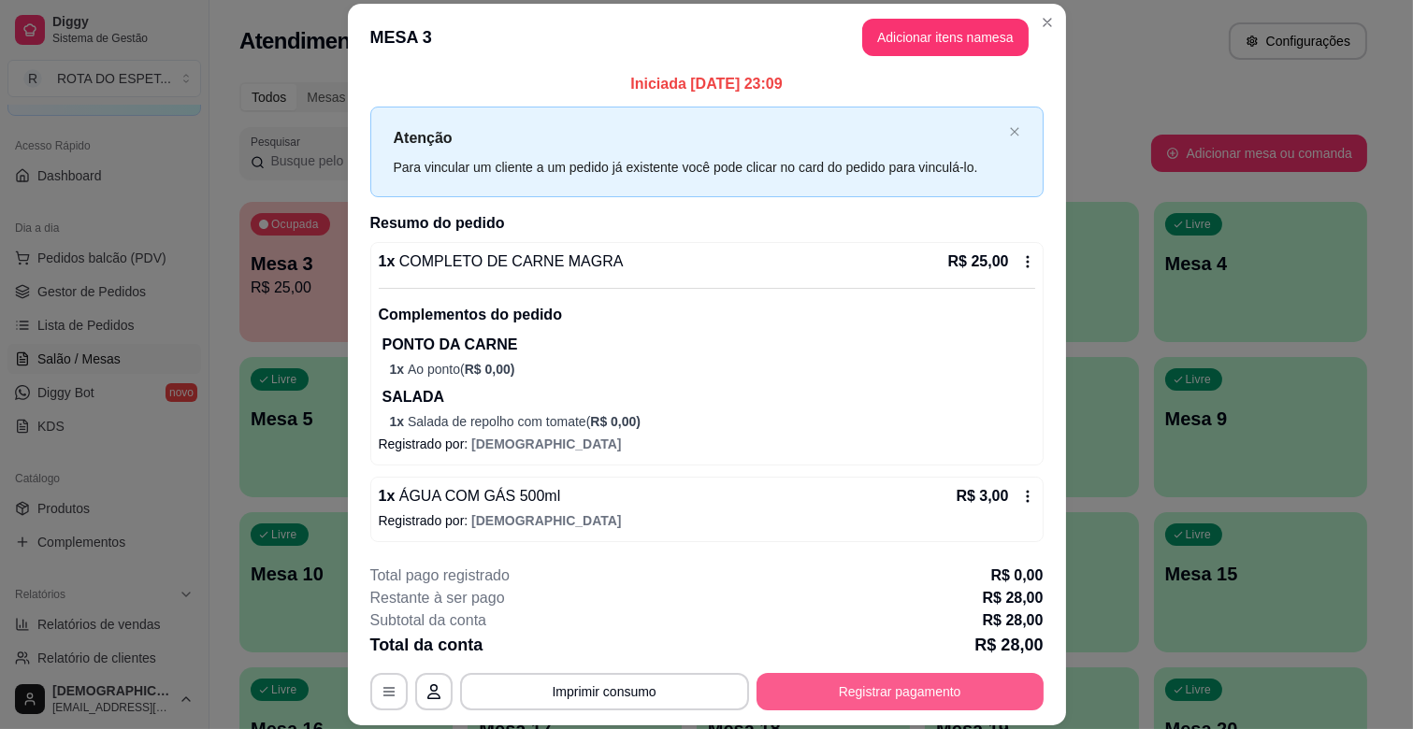
click at [874, 698] on button "Registrar pagamento" at bounding box center [899, 691] width 287 height 37
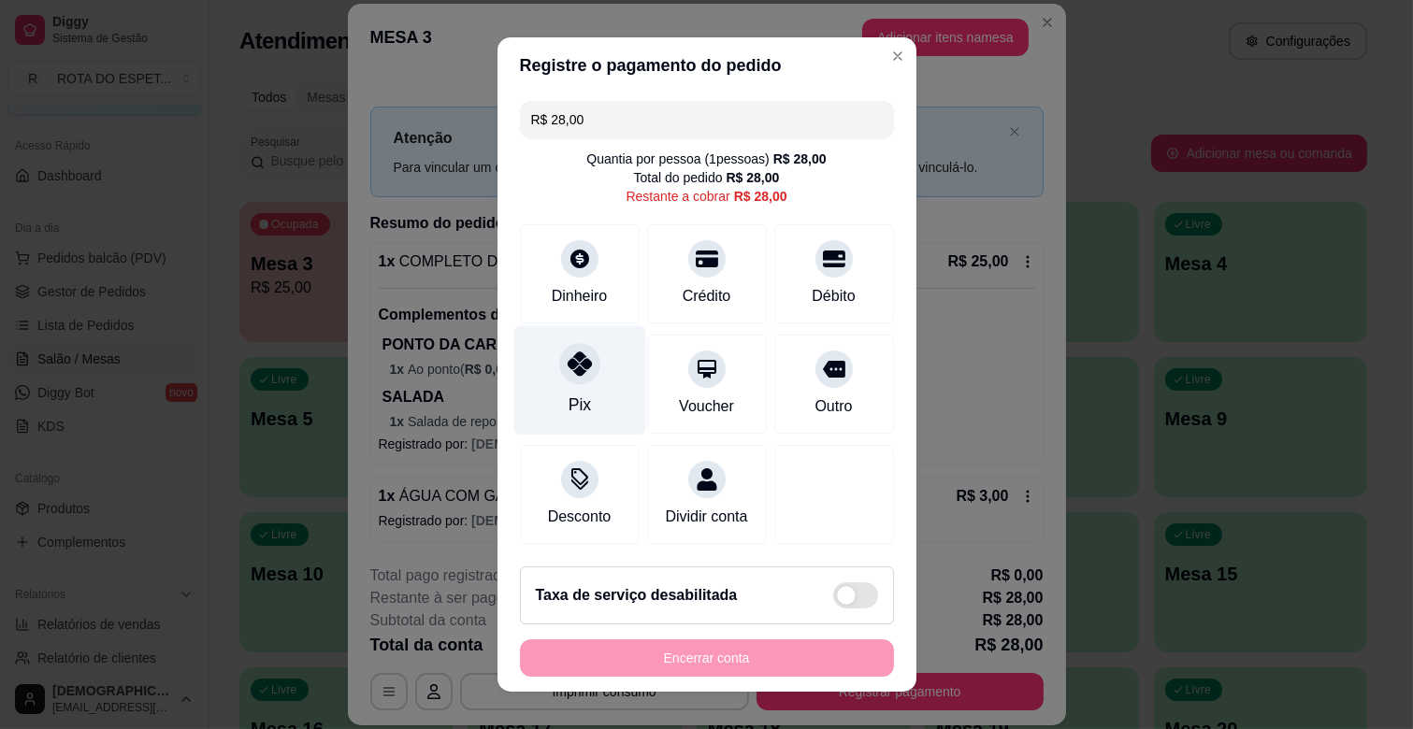
click at [559, 416] on div "Pix" at bounding box center [579, 380] width 132 height 109
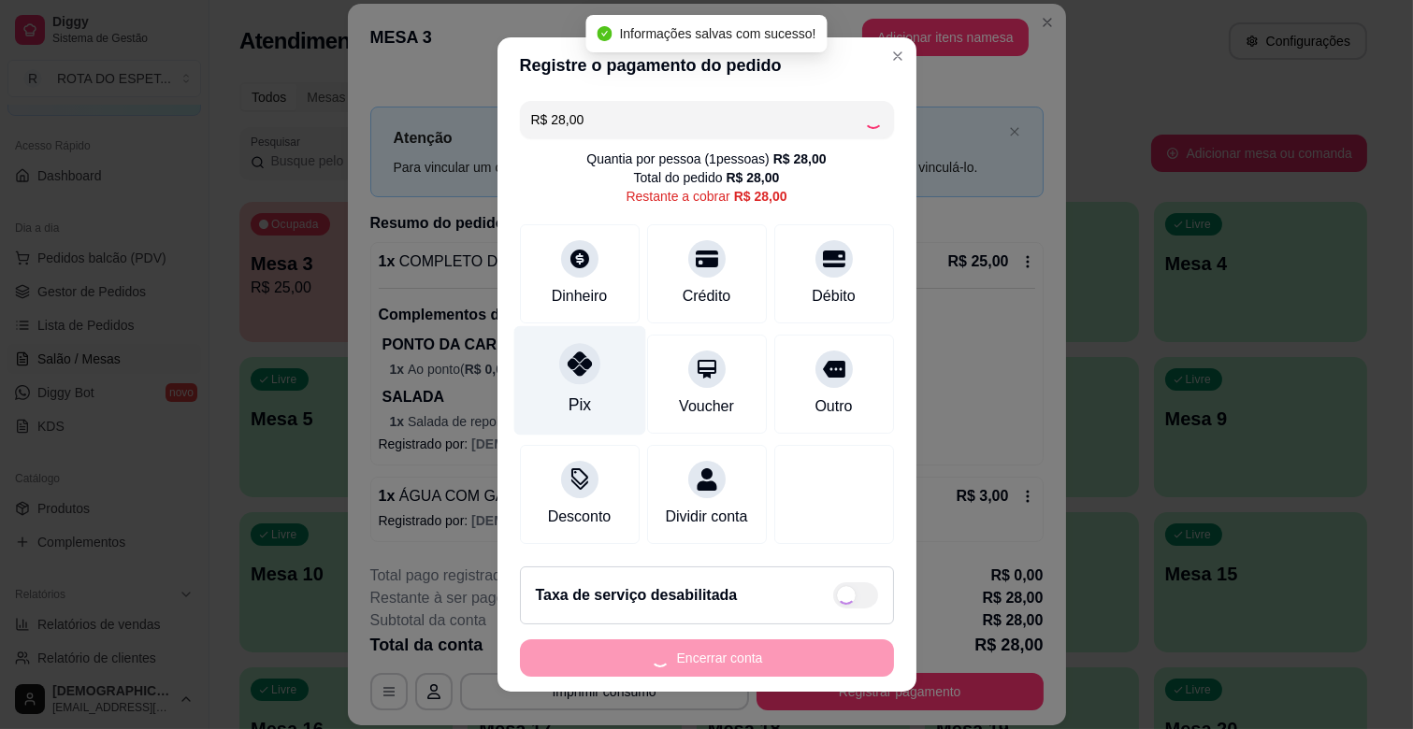
type input "R$ 0,00"
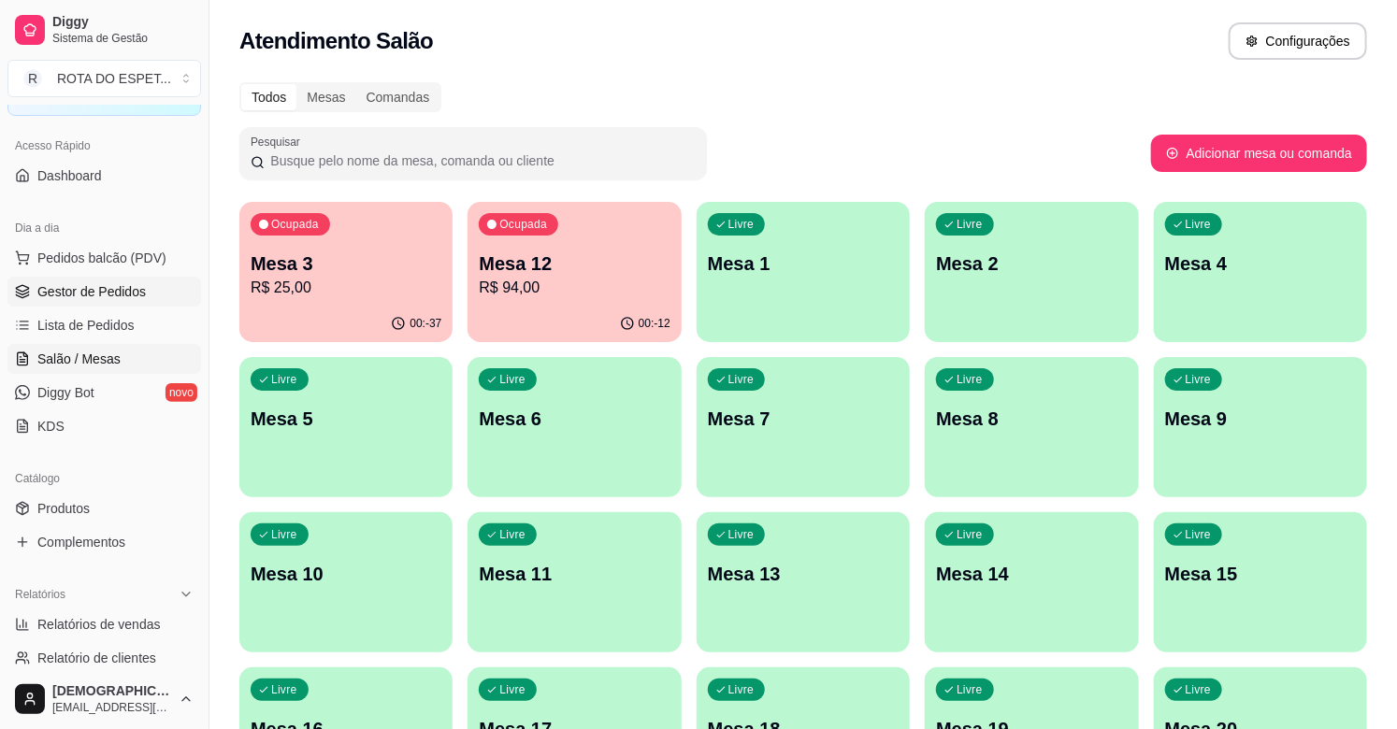
click at [125, 294] on span "Gestor de Pedidos" at bounding box center [91, 291] width 108 height 19
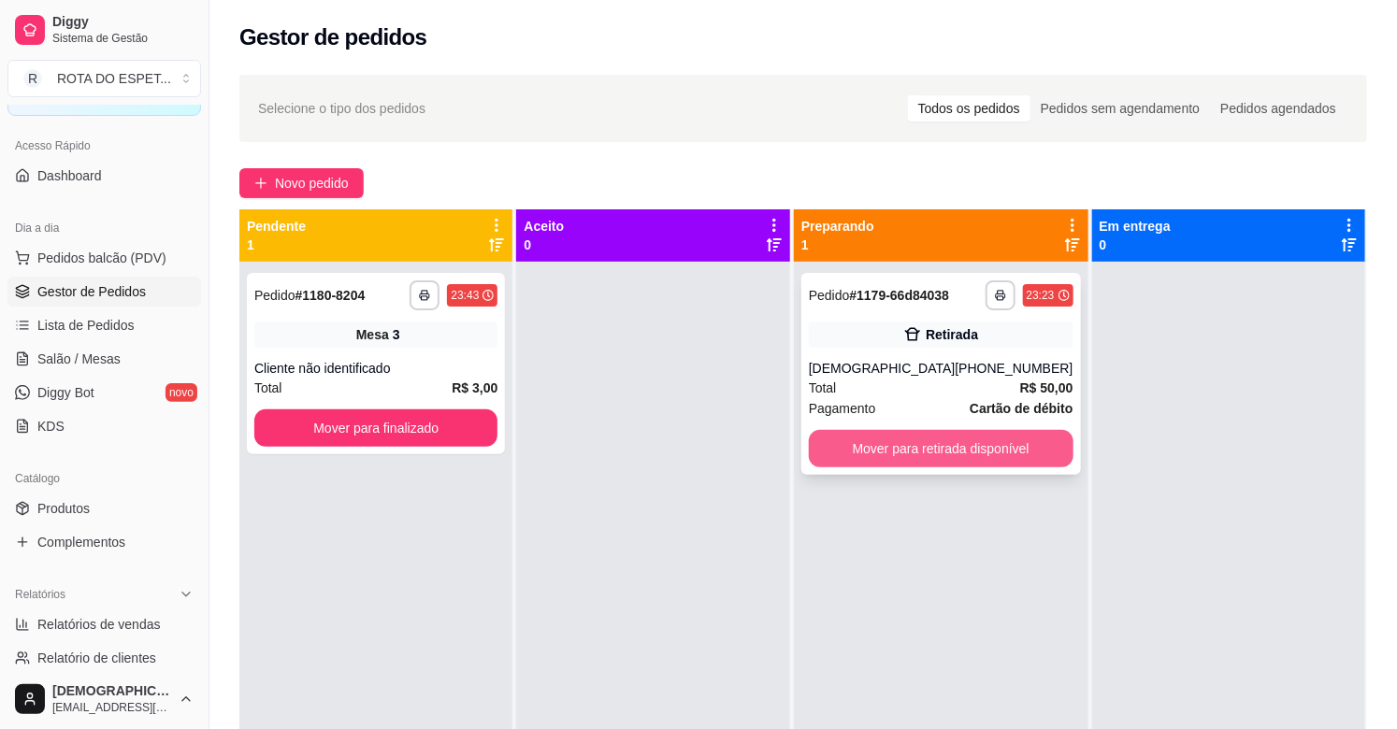
click at [904, 438] on button "Mover para retirada disponível" at bounding box center [941, 448] width 265 height 37
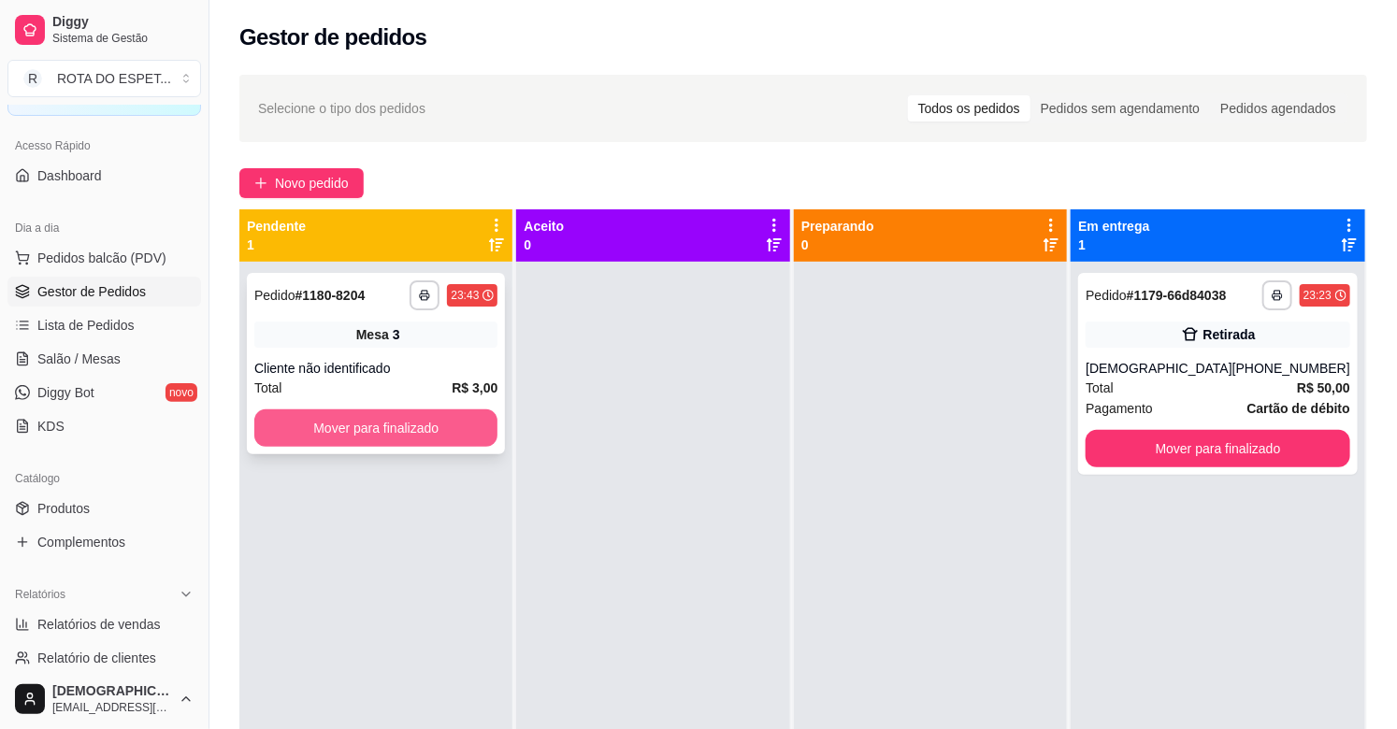
click at [424, 433] on button "Mover para finalizado" at bounding box center [375, 428] width 243 height 37
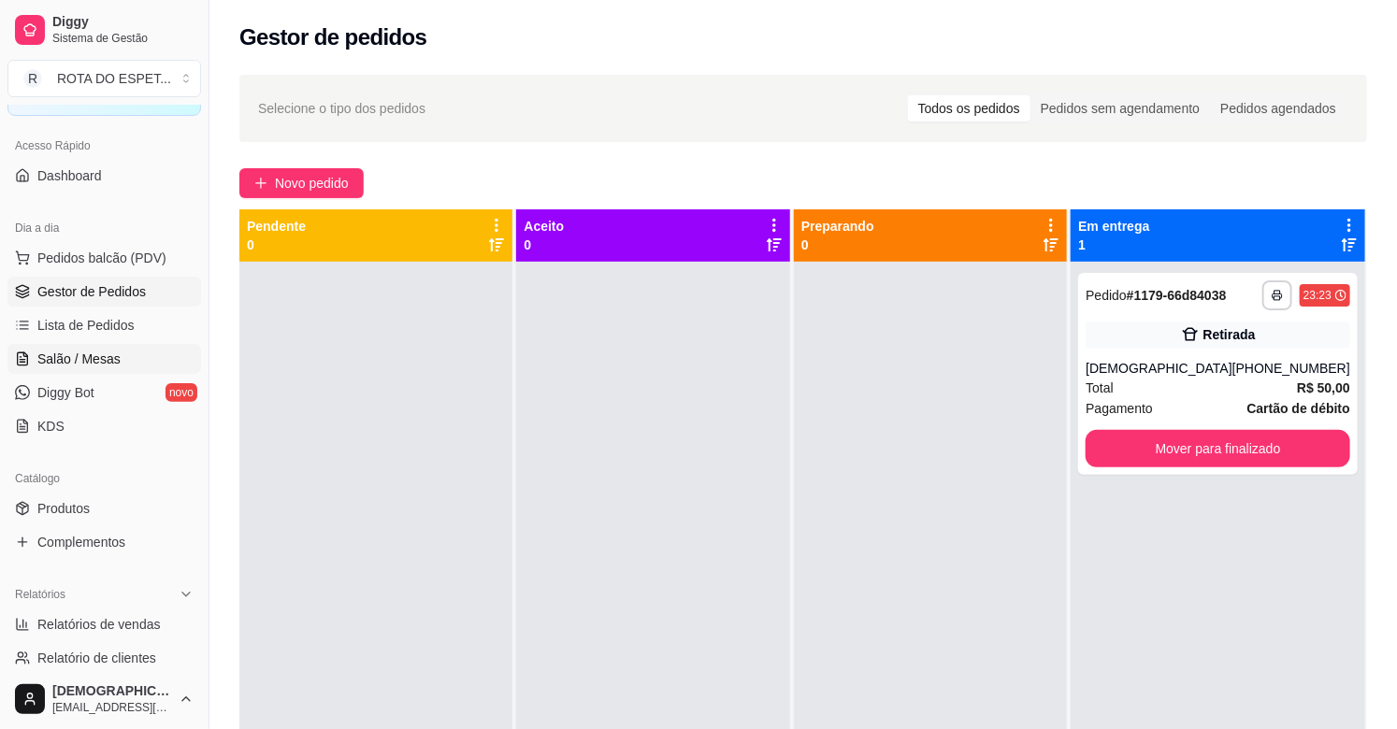
click at [140, 349] on link "Salão / Mesas" at bounding box center [104, 359] width 194 height 30
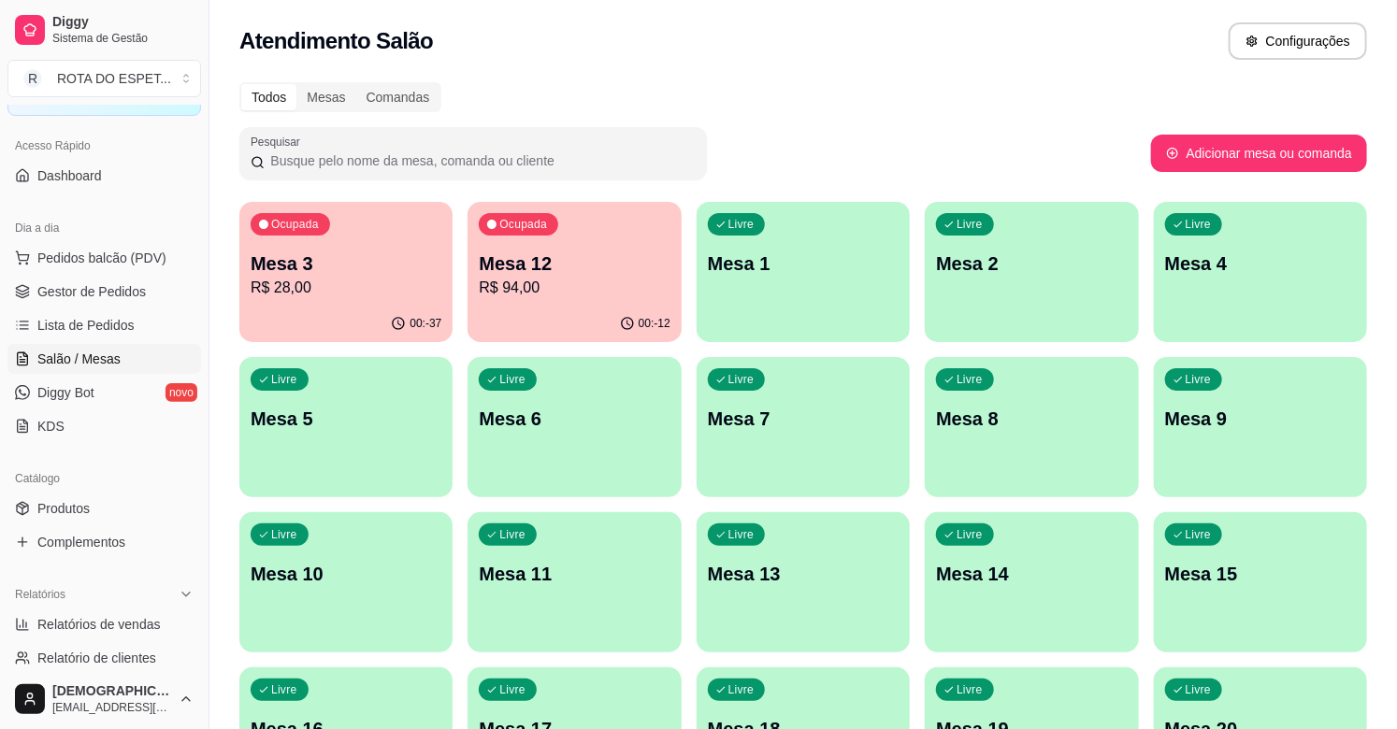
click at [363, 277] on p "R$ 28,00" at bounding box center [346, 288] width 191 height 22
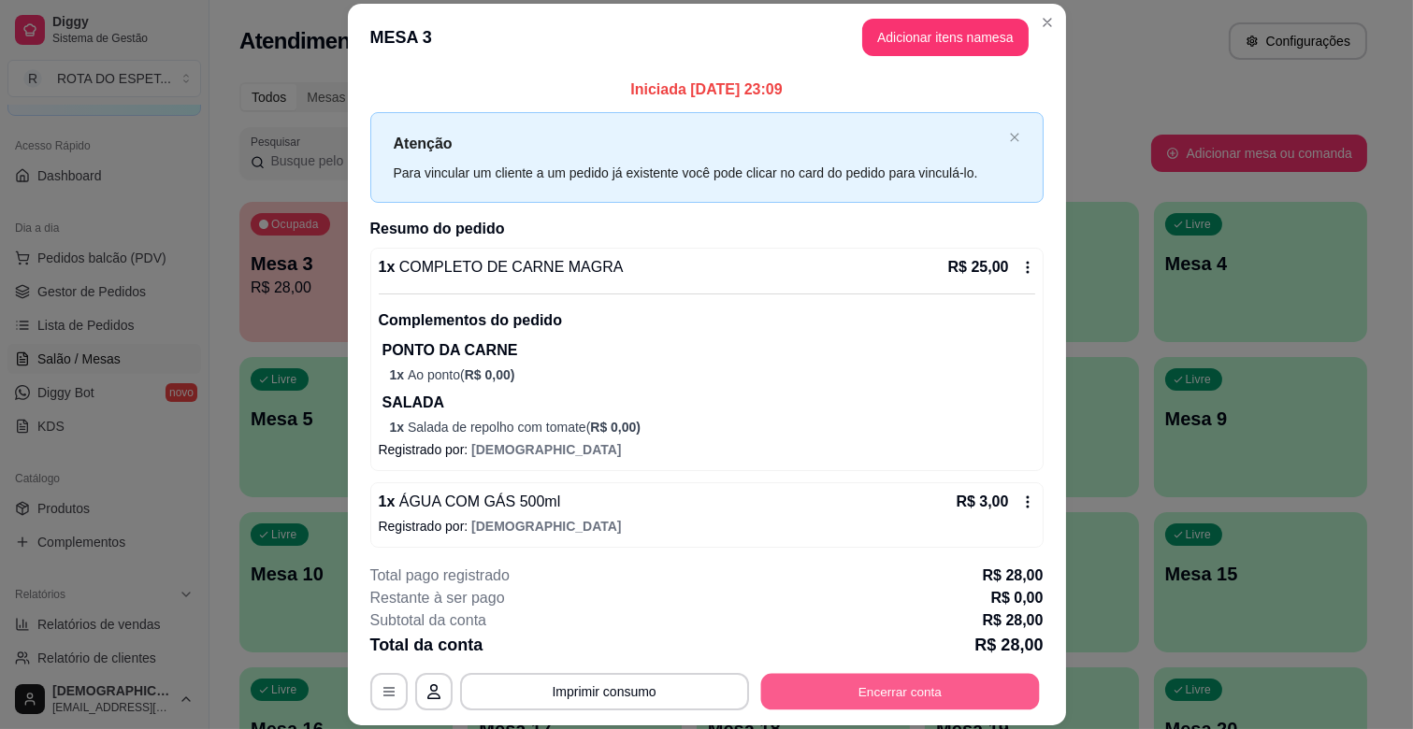
click at [956, 678] on button "Encerrar conta" at bounding box center [899, 692] width 279 height 36
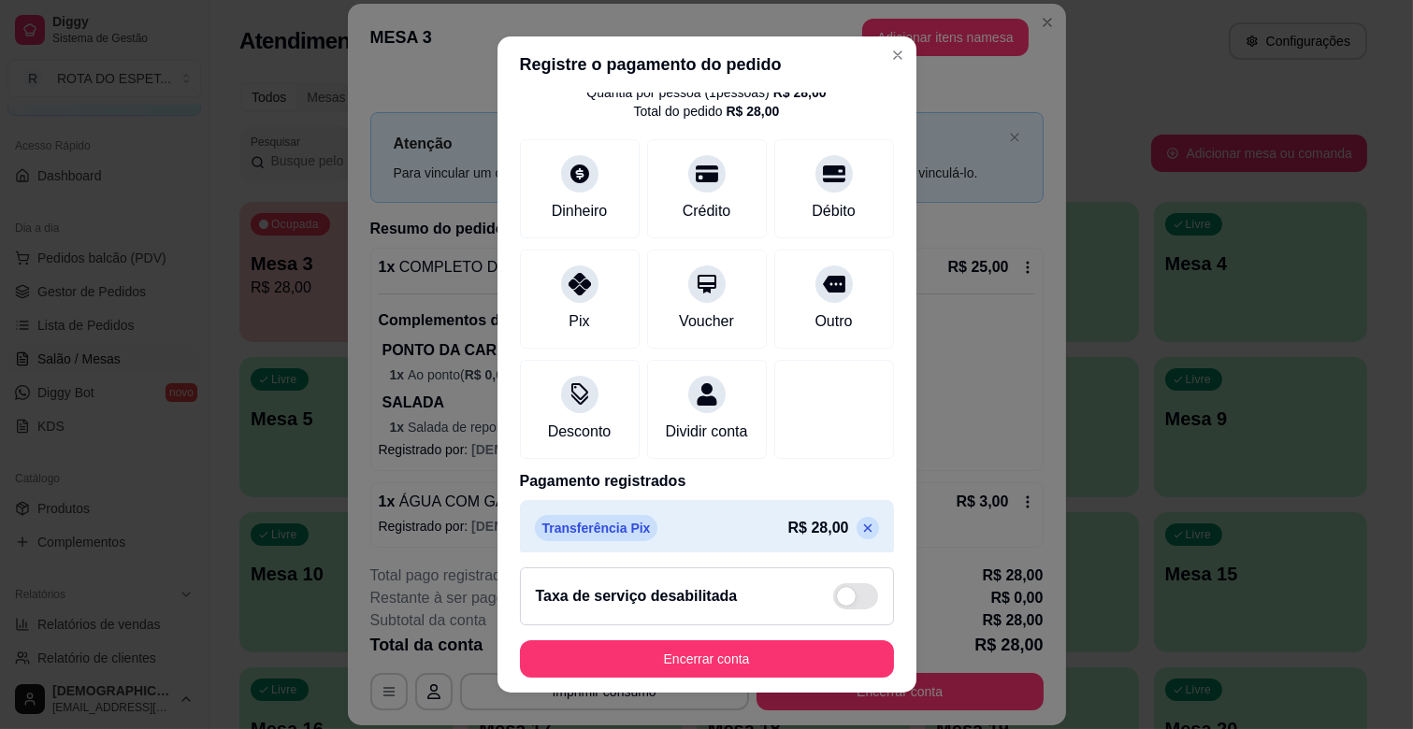
scroll to position [99, 0]
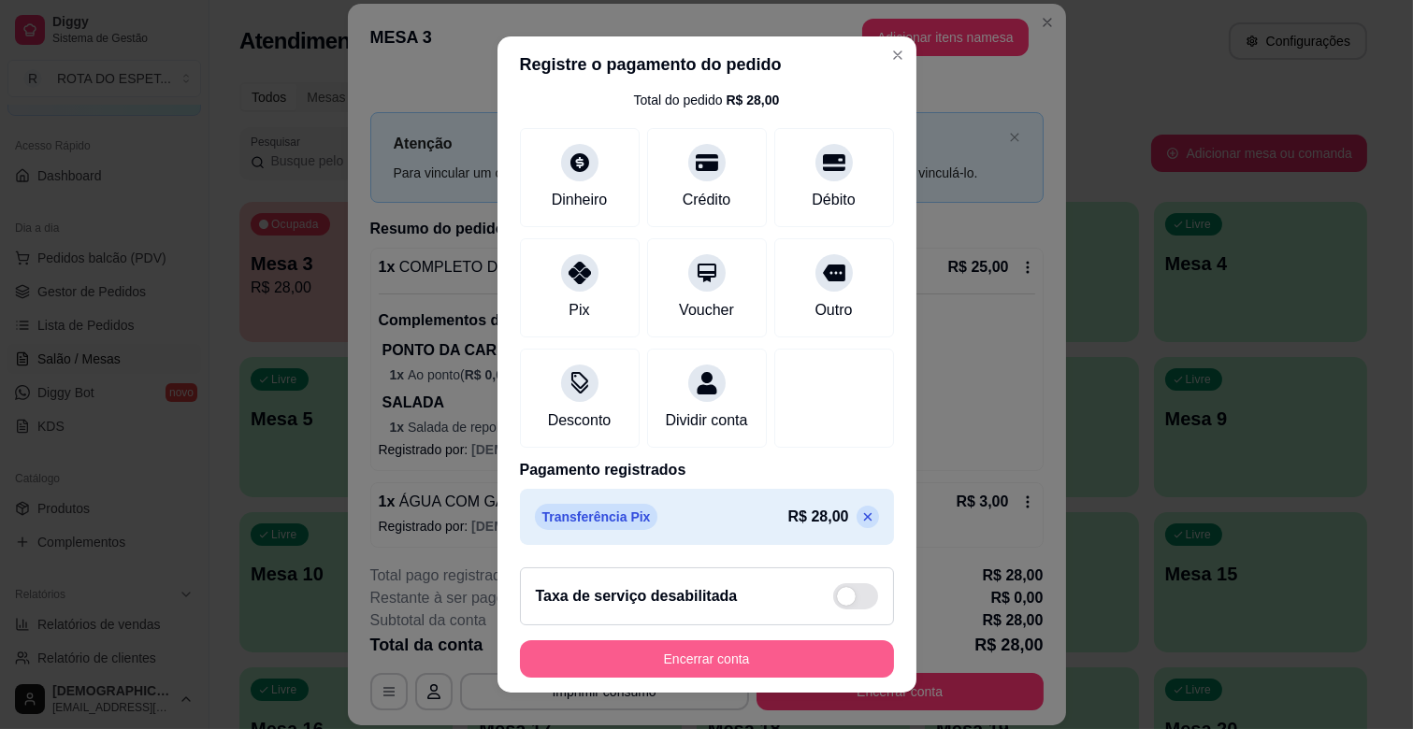
click at [609, 669] on button "Encerrar conta" at bounding box center [707, 658] width 374 height 37
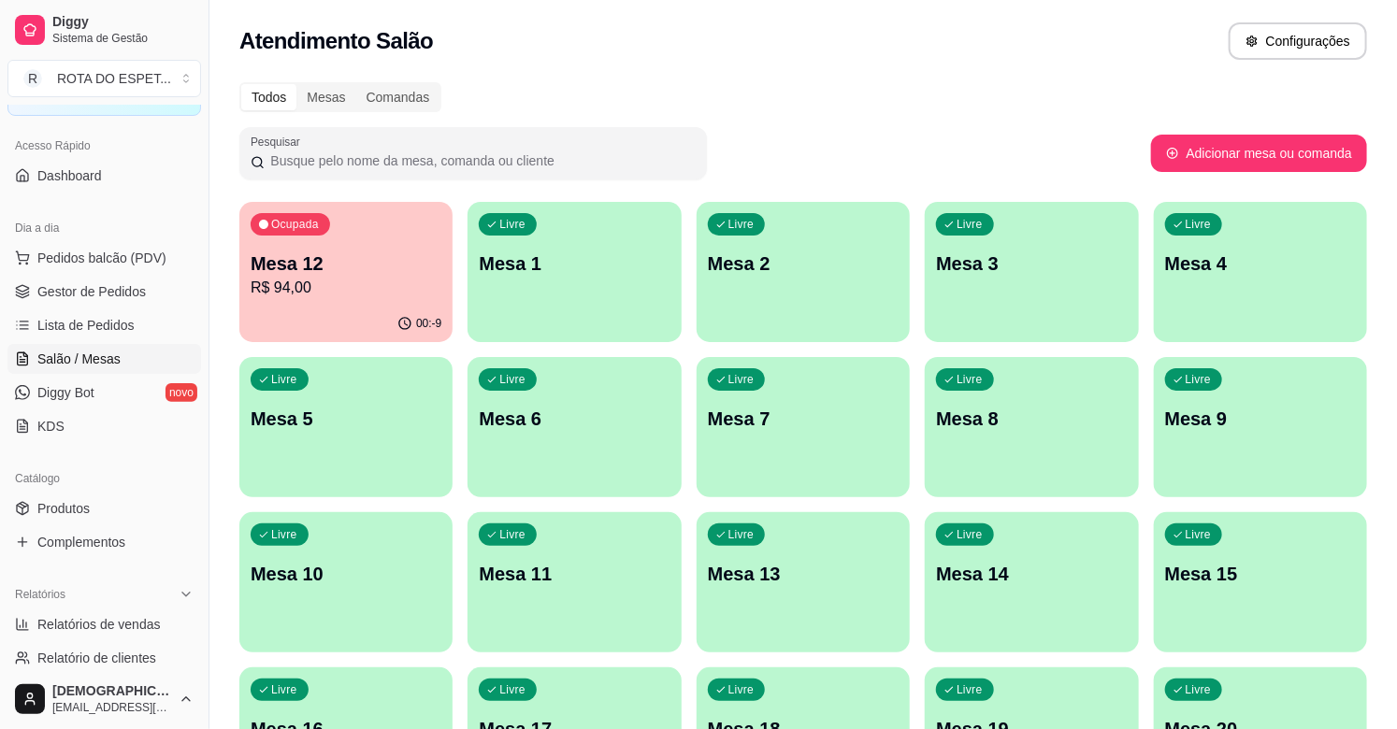
click at [396, 266] on p "Mesa 12" at bounding box center [346, 264] width 191 height 26
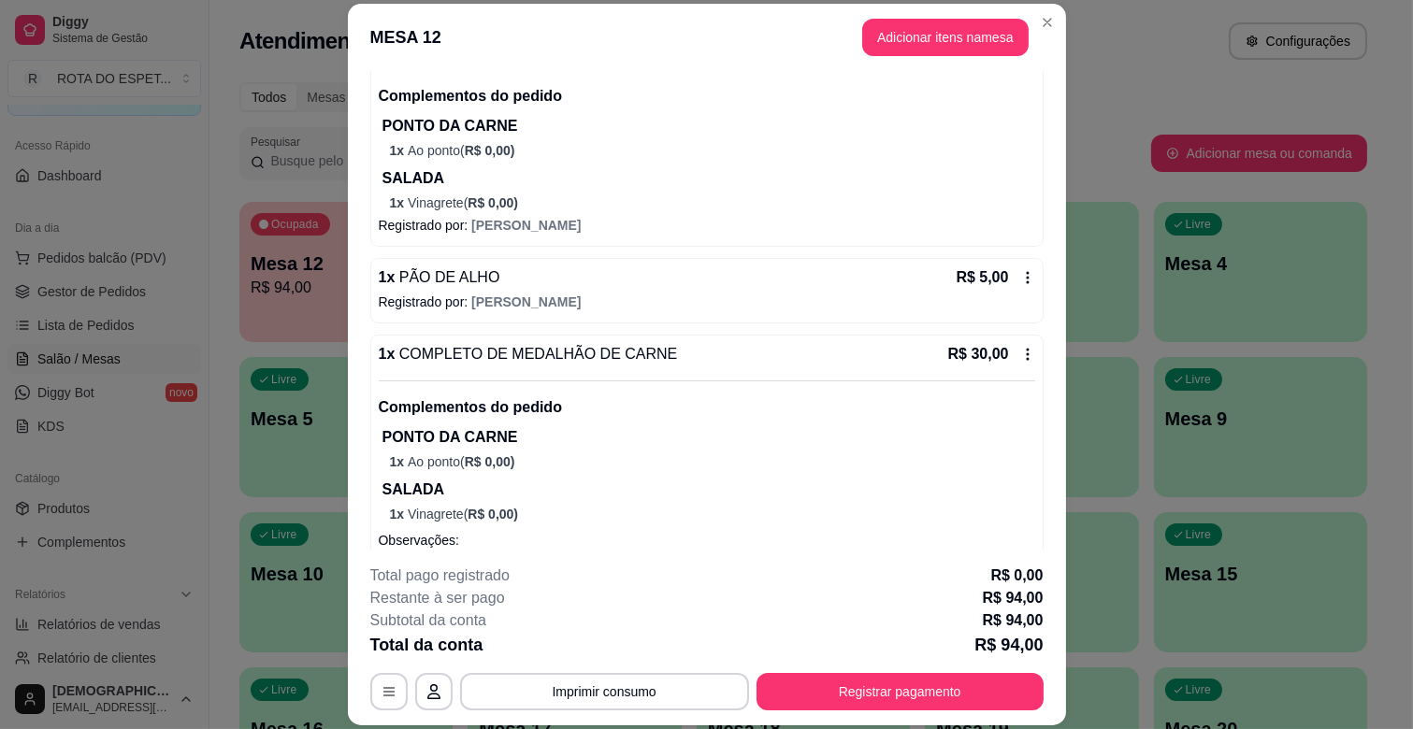
scroll to position [0, 0]
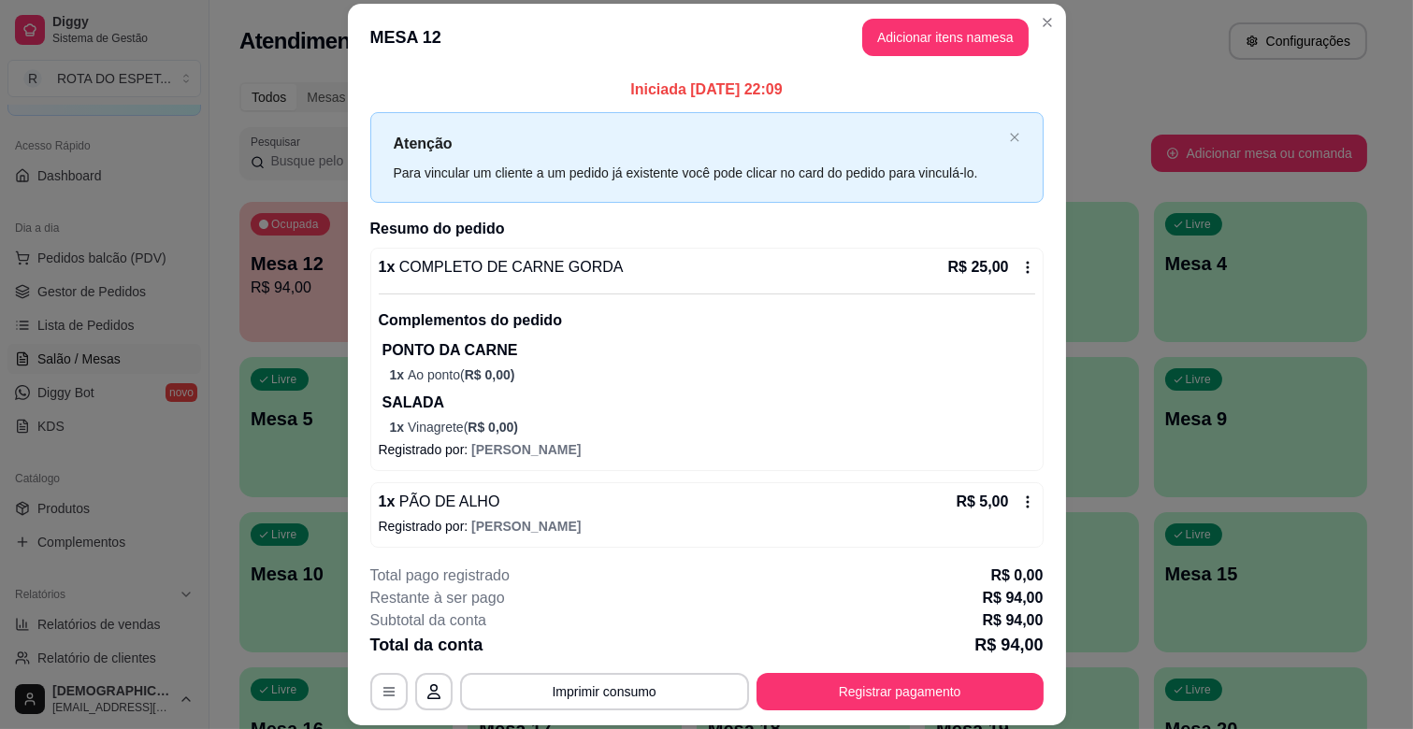
click at [961, 24] on button "Adicionar itens na mesa" at bounding box center [945, 37] width 166 height 37
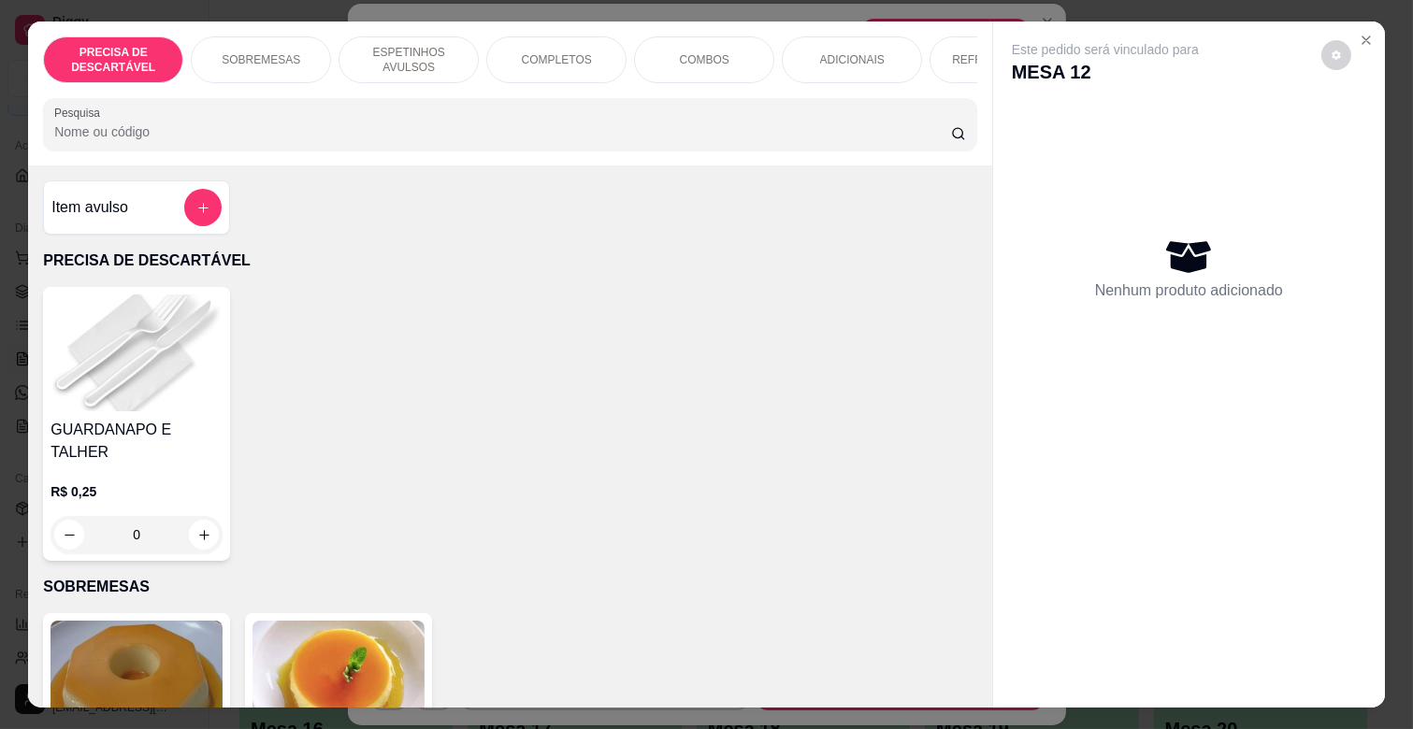
scroll to position [0, 683]
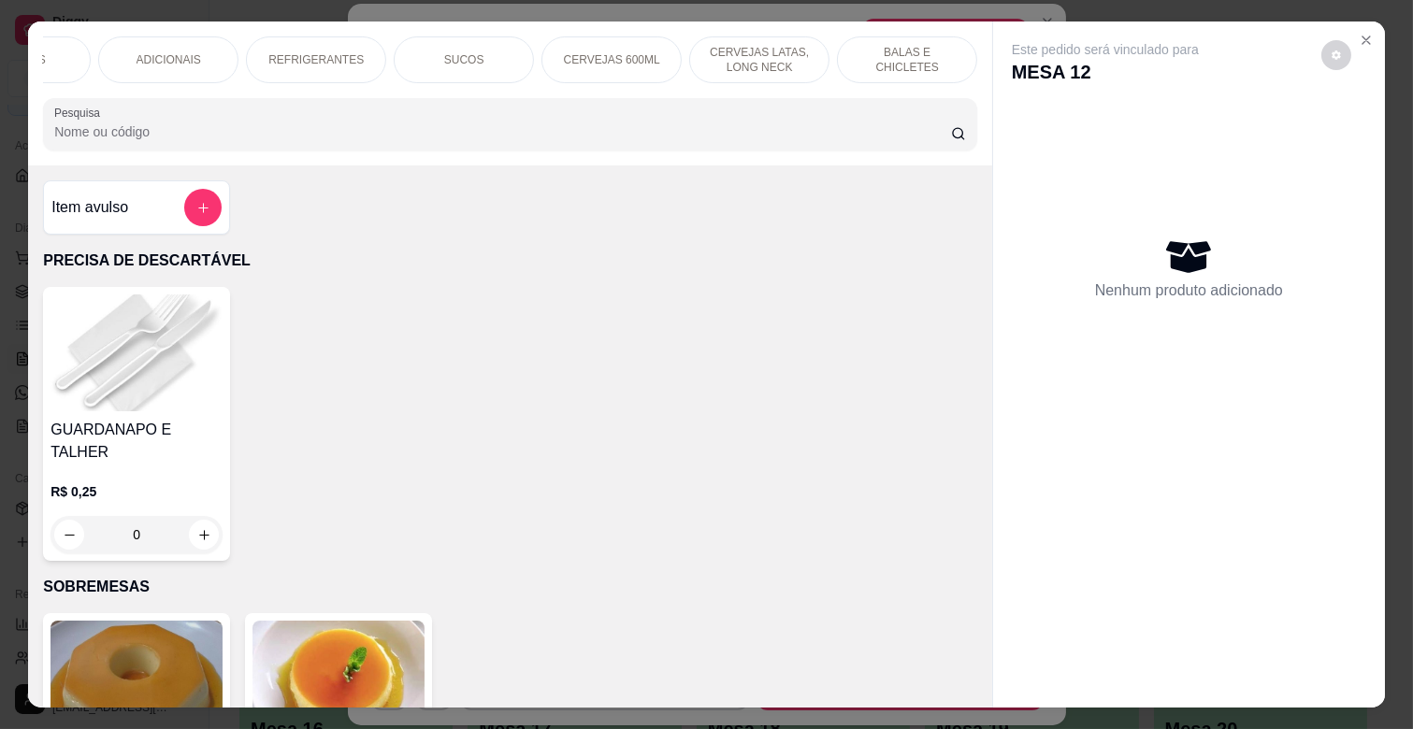
click at [140, 100] on div "PRECISA DE DESCARTÁVEL SOBREMESAS ESPETINHOS AVULSOS COMPLETOS COMBOS ADICIONAI…" at bounding box center [510, 94] width 964 height 144
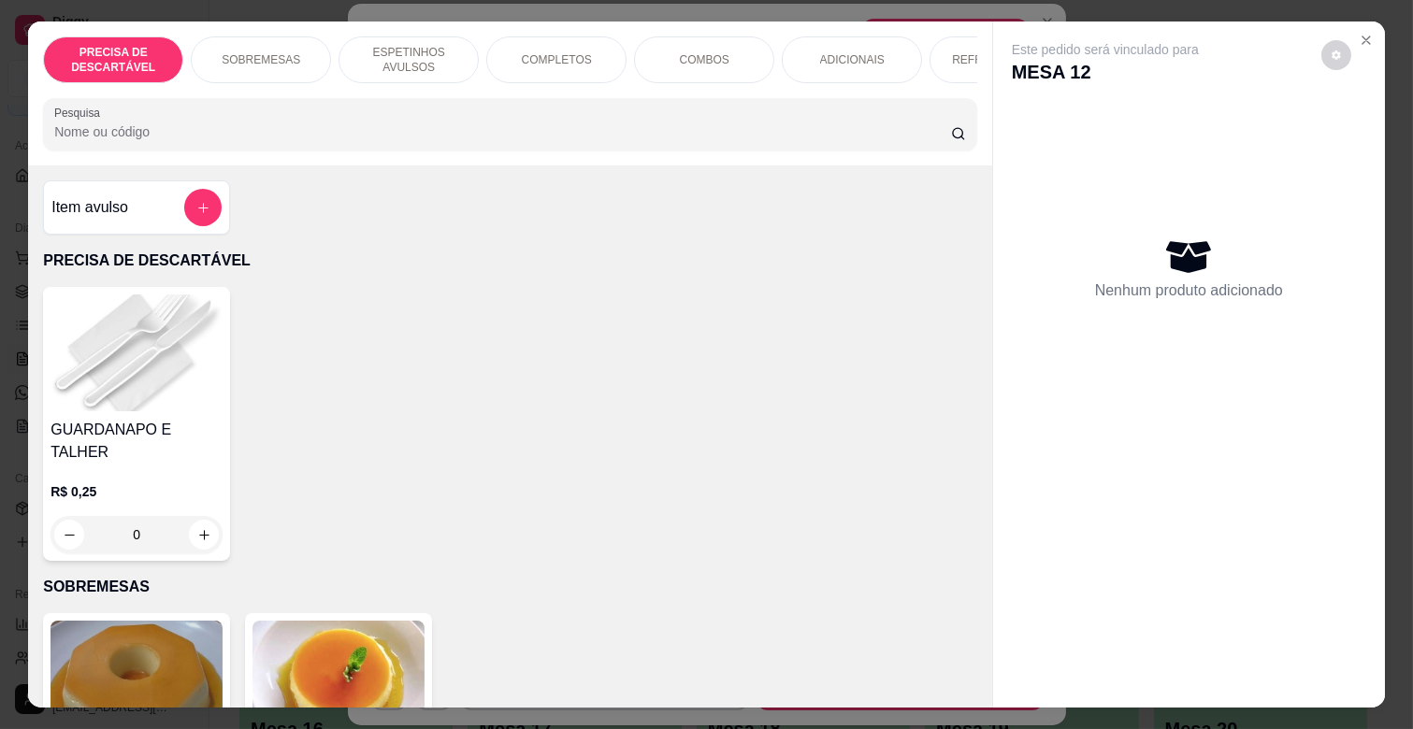
click at [255, 52] on p "SOBREMESAS" at bounding box center [261, 59] width 79 height 15
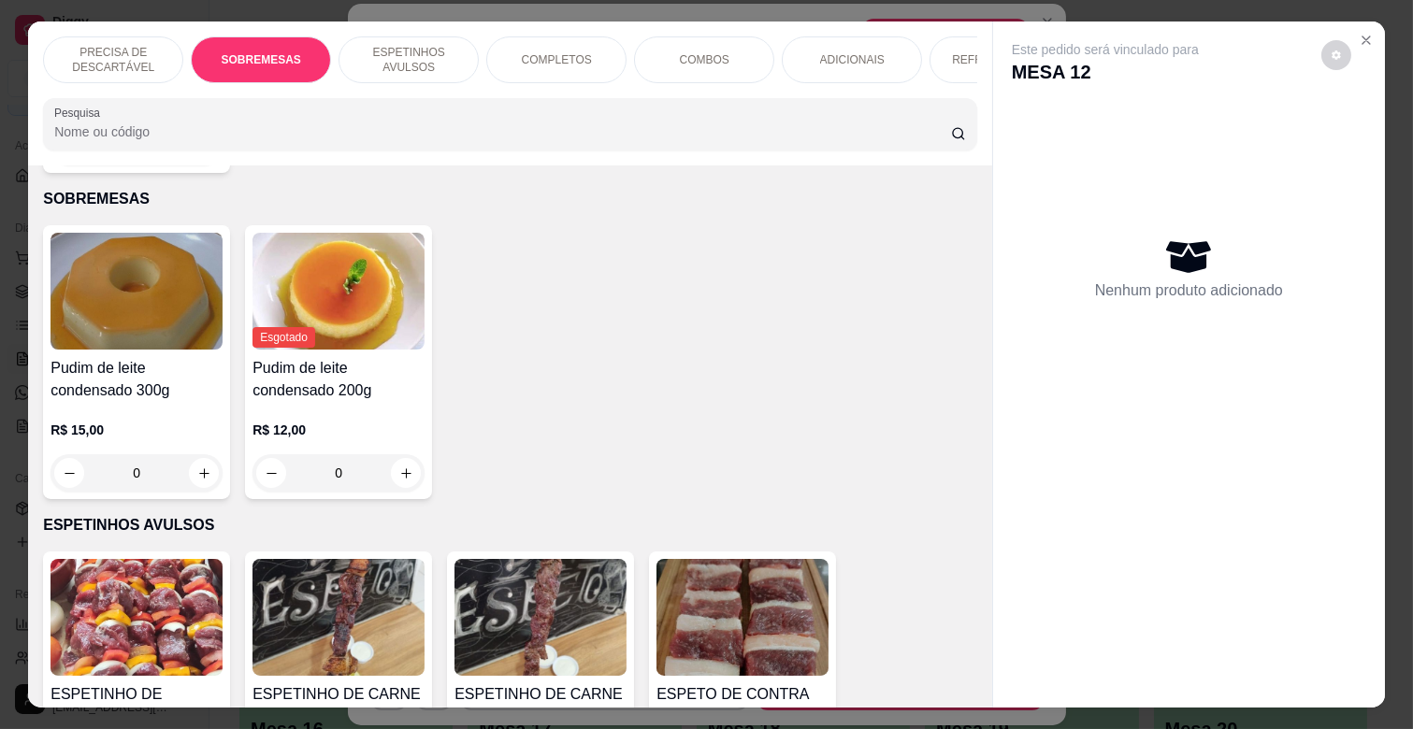
scroll to position [45, 0]
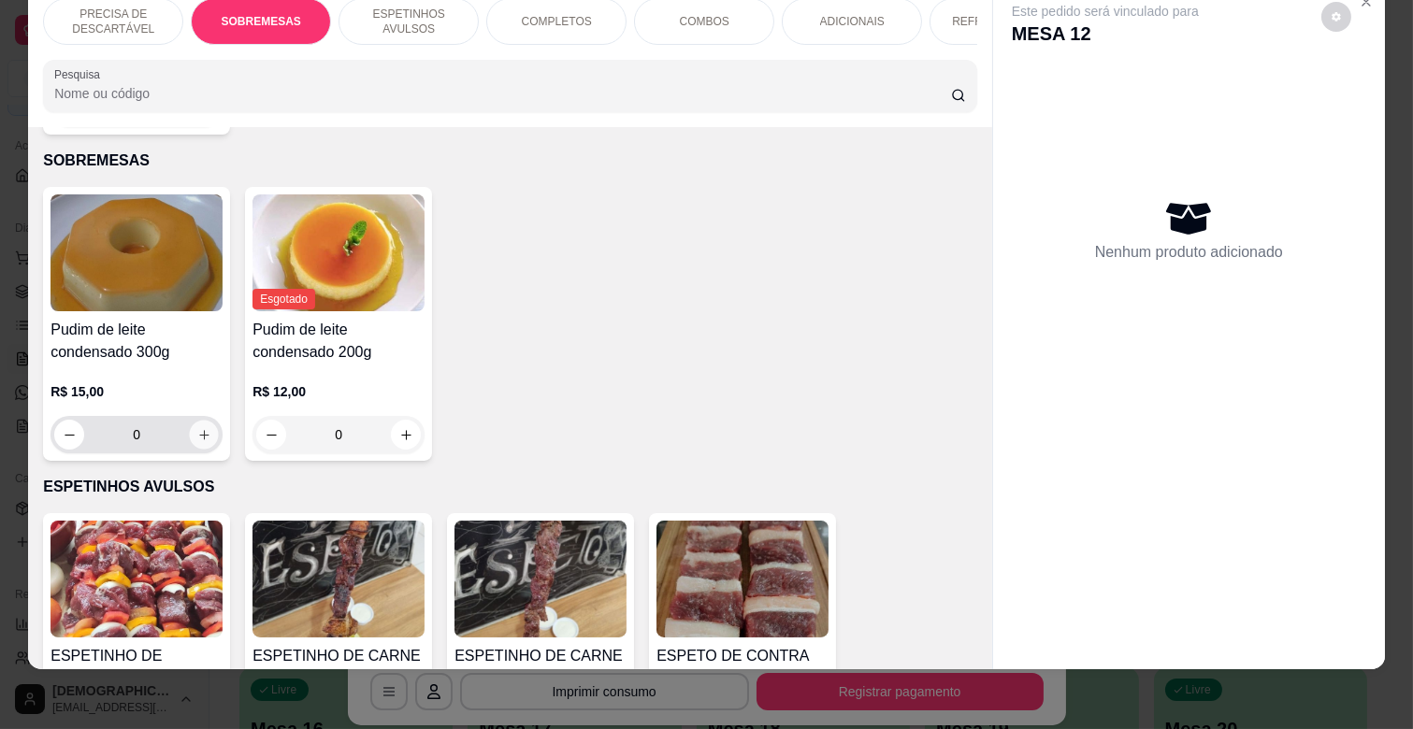
click at [199, 430] on icon "increase-product-quantity" at bounding box center [203, 434] width 9 height 9
type input "1"
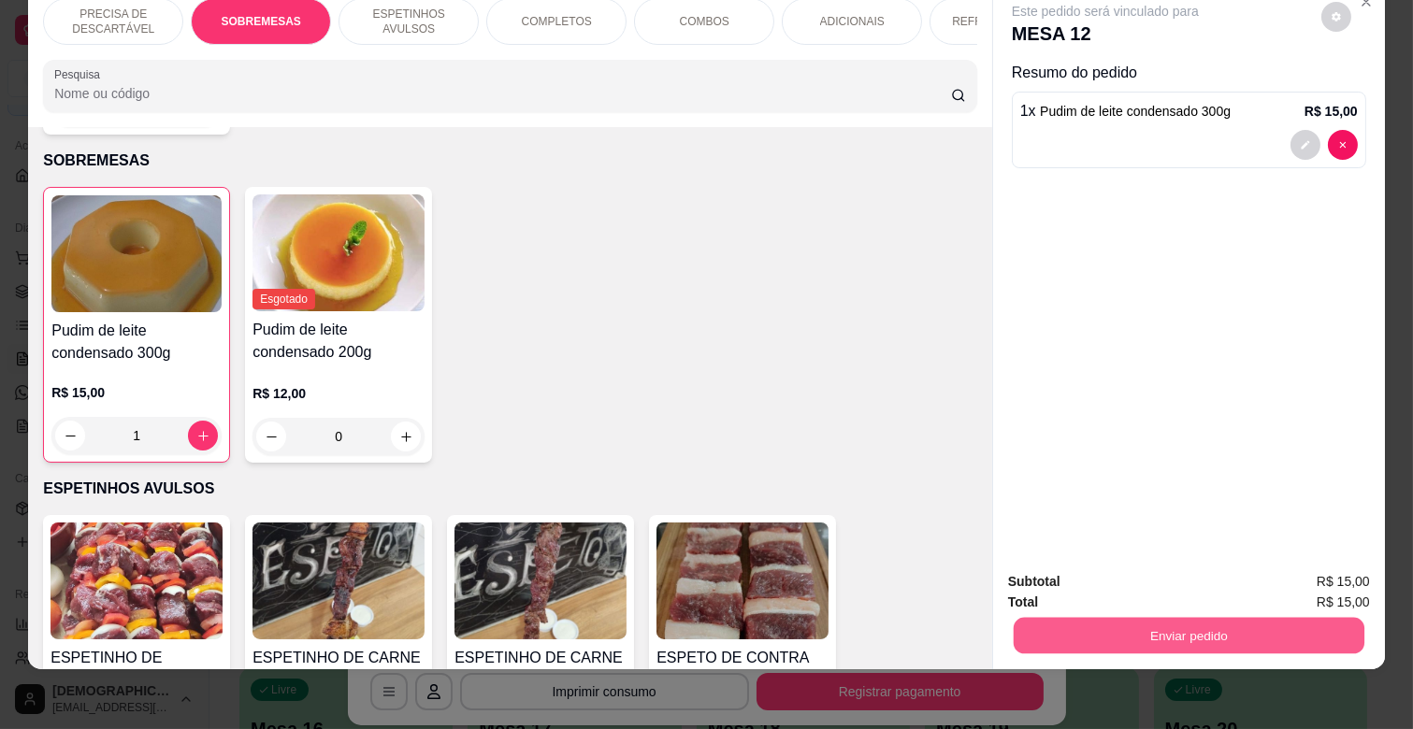
click at [1166, 636] on button "Enviar pedido" at bounding box center [1189, 635] width 351 height 36
click at [1117, 591] on button "Não registrar e enviar pedido" at bounding box center [1125, 574] width 194 height 36
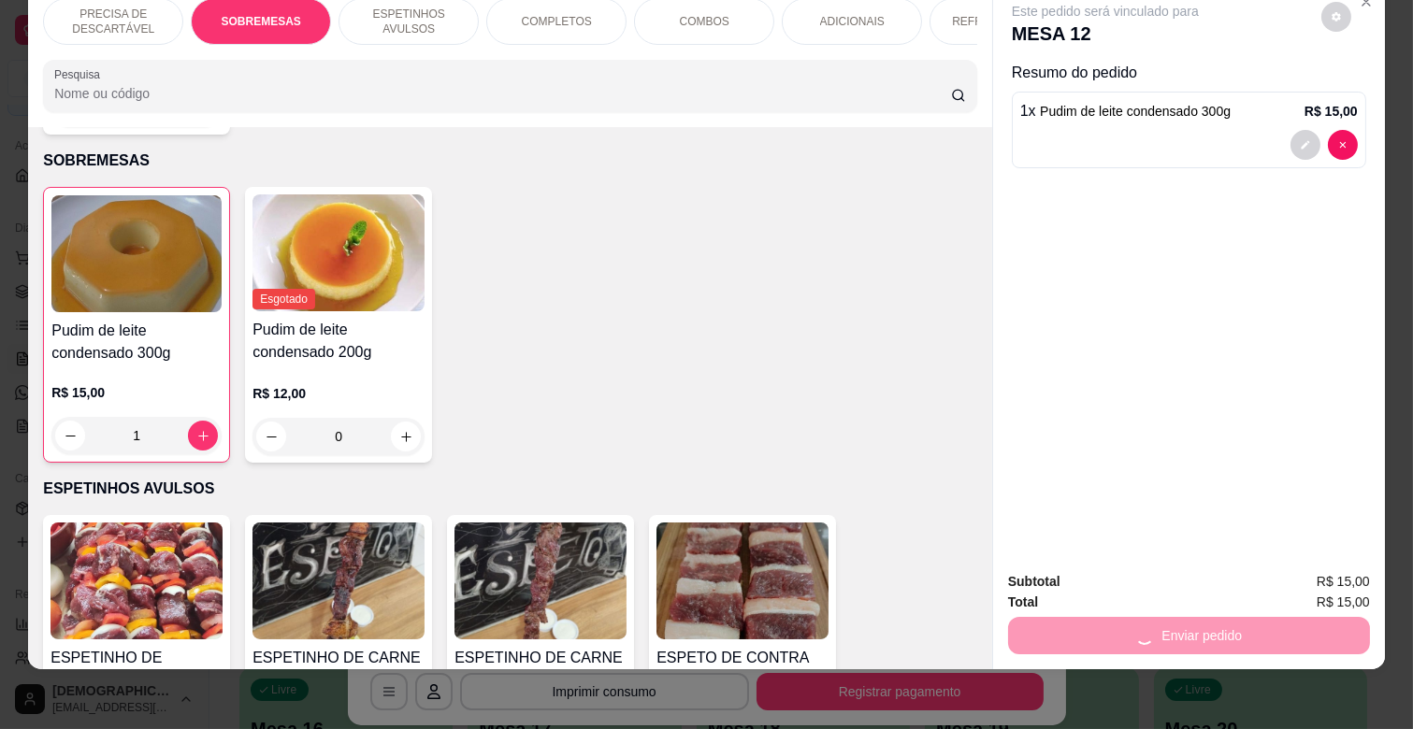
click at [1127, 592] on div "Total R$ 15,00" at bounding box center [1189, 602] width 362 height 21
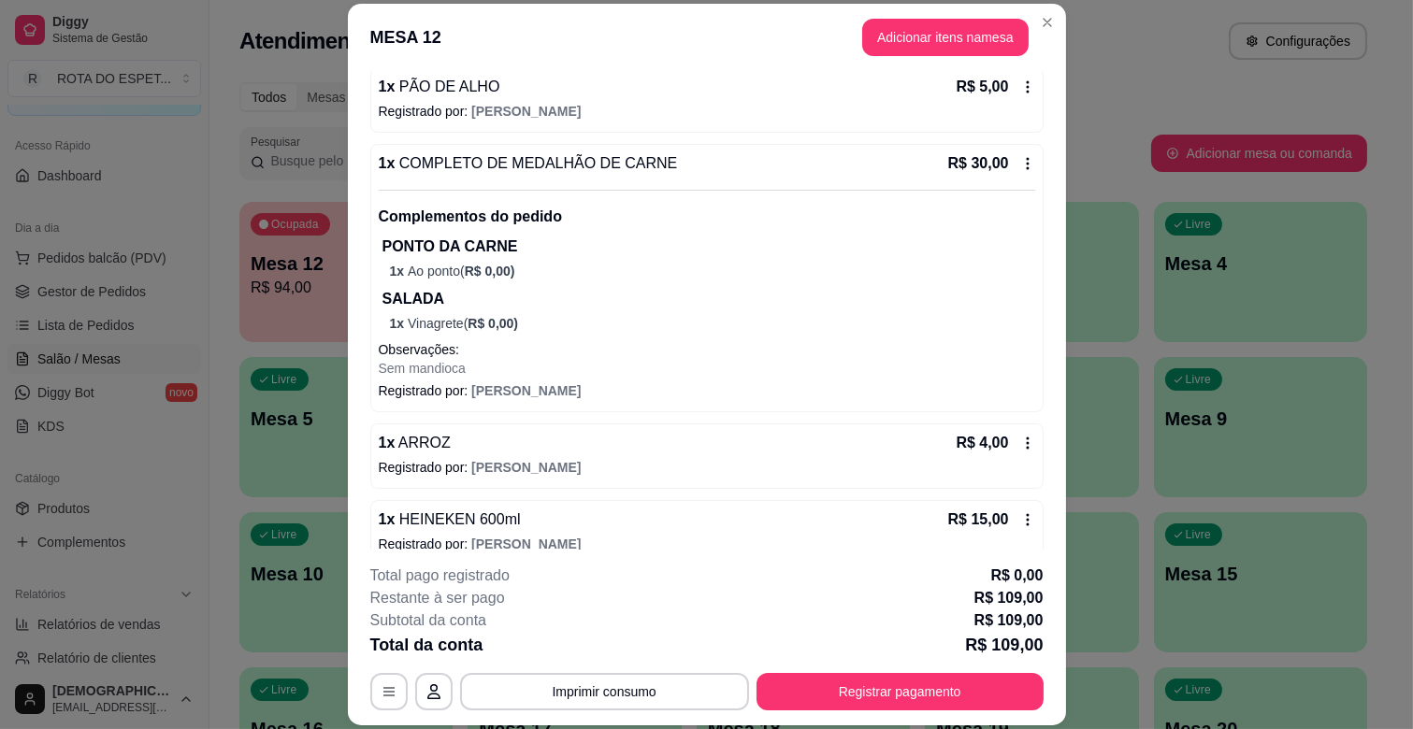
scroll to position [593, 0]
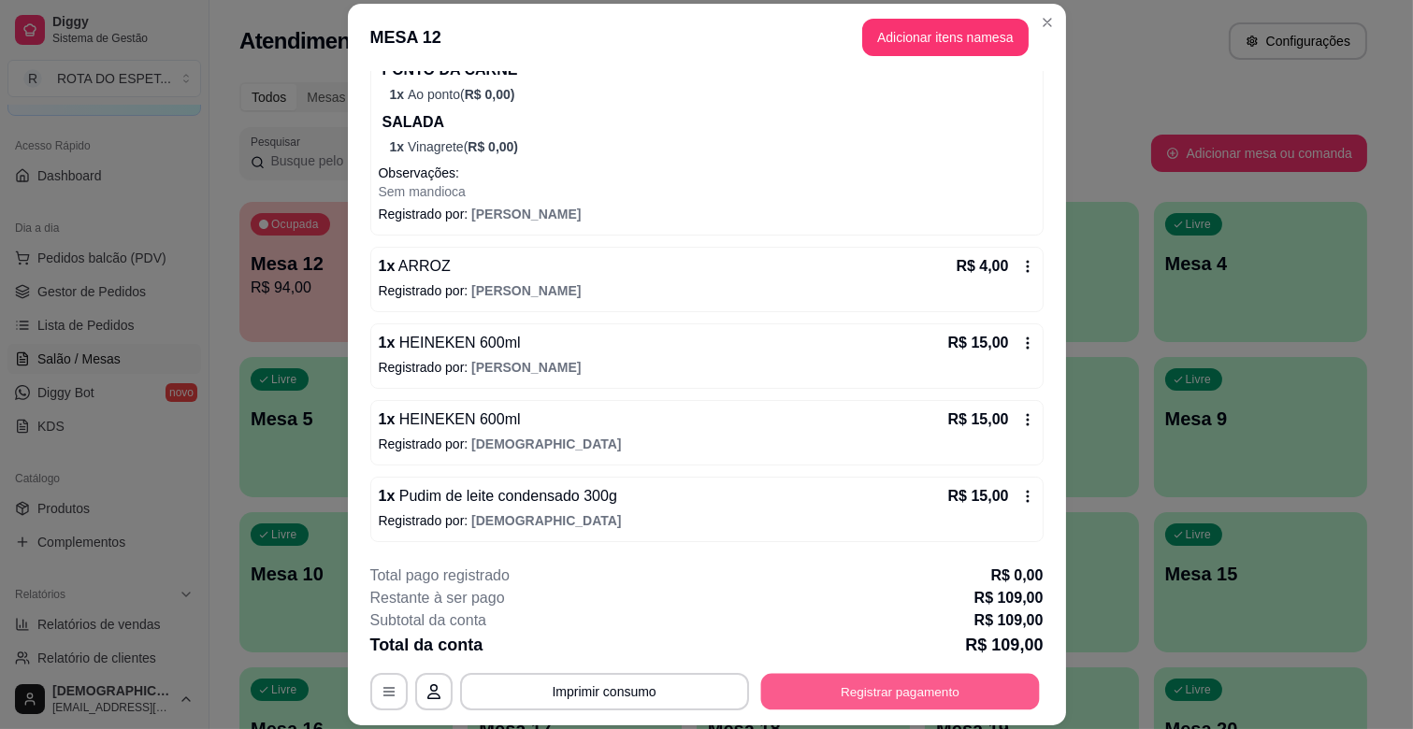
click at [868, 711] on div "**********" at bounding box center [706, 691] width 673 height 37
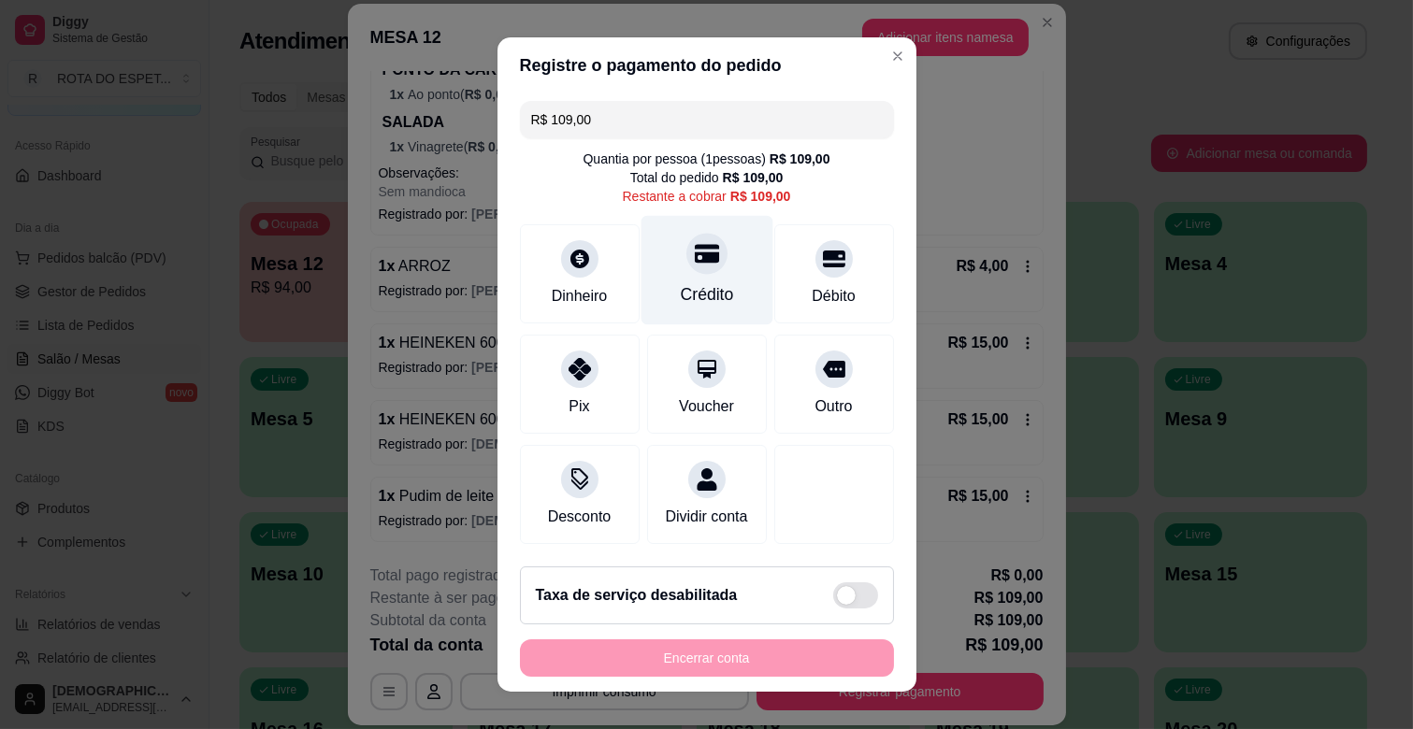
click at [706, 288] on div "Crédito" at bounding box center [706, 294] width 53 height 24
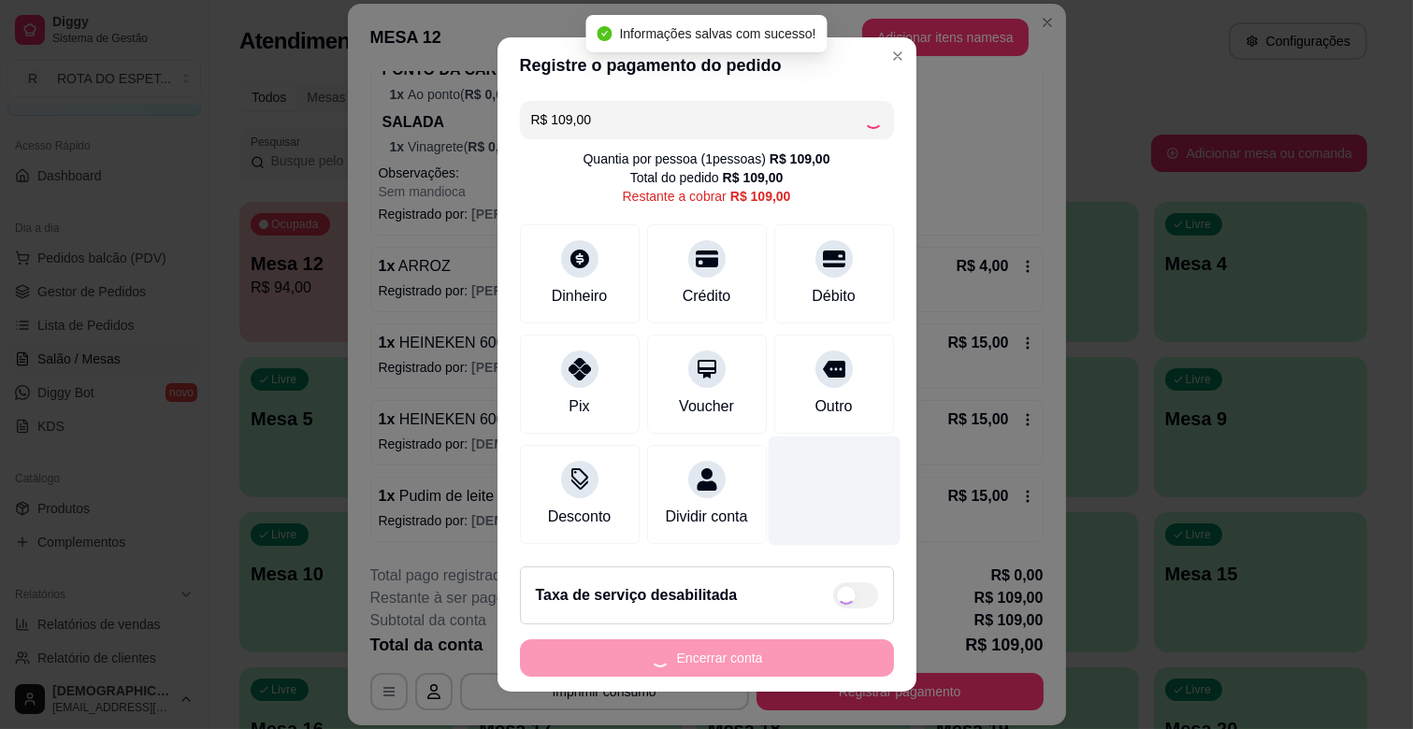
type input "R$ 0,00"
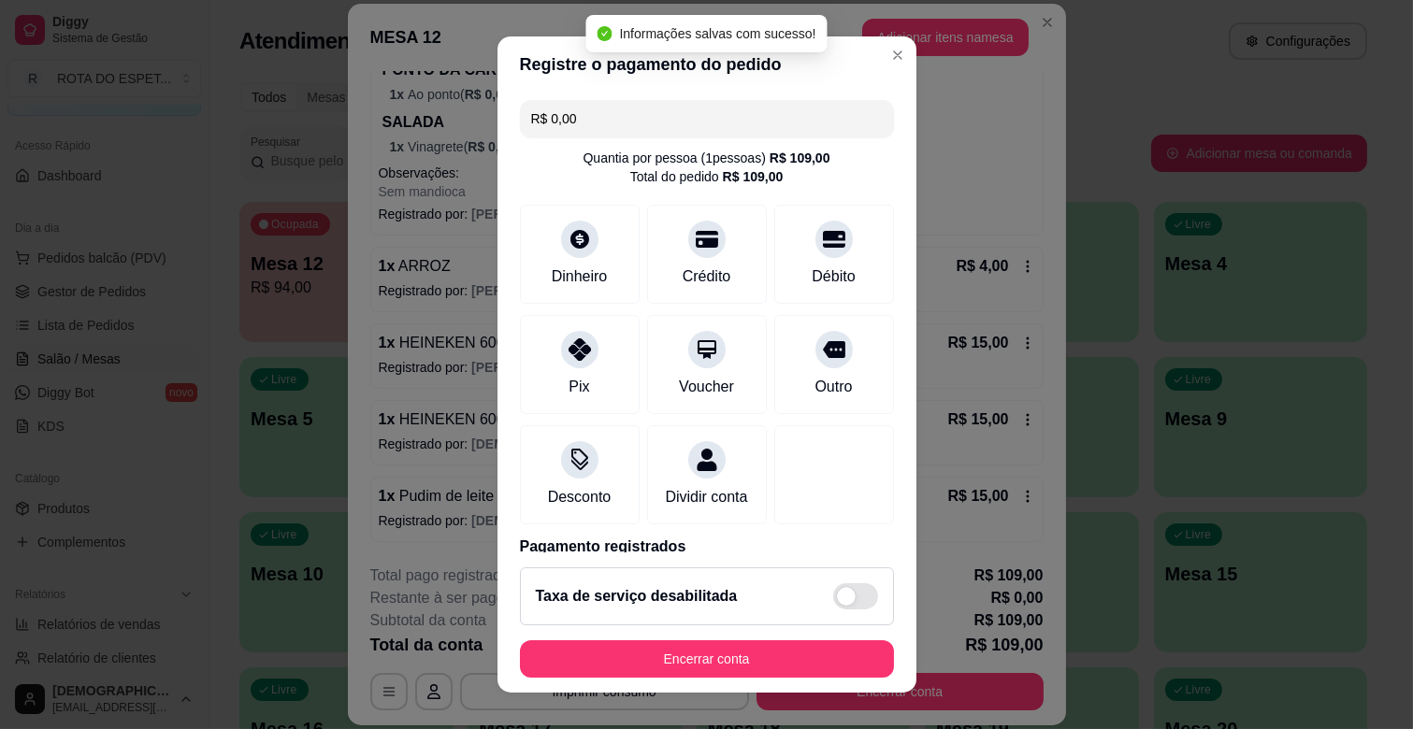
drag, startPoint x: 798, startPoint y: 633, endPoint x: 808, endPoint y: 642, distance: 13.9
click at [798, 634] on footer "Taxa de serviço desabilitada Encerrar conta" at bounding box center [706, 623] width 419 height 140
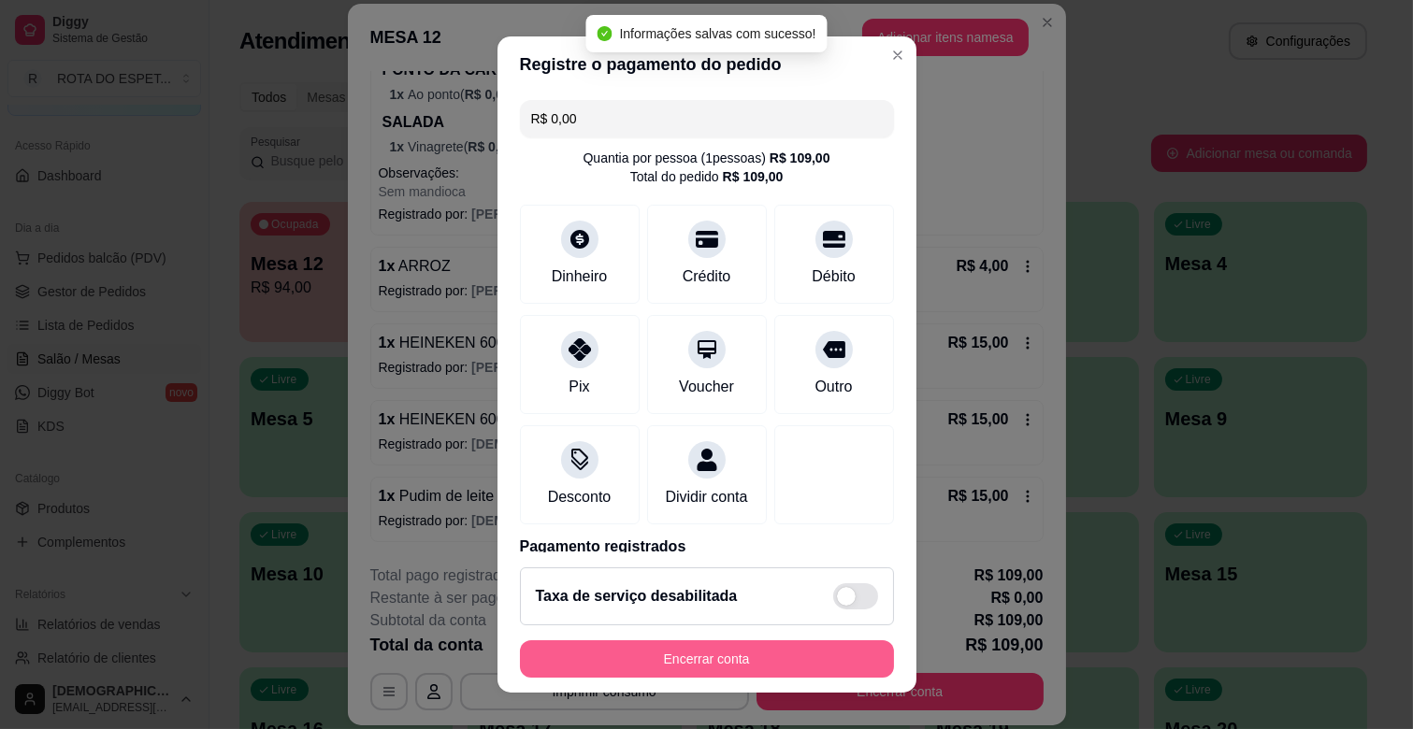
click at [808, 643] on button "Encerrar conta" at bounding box center [707, 658] width 374 height 37
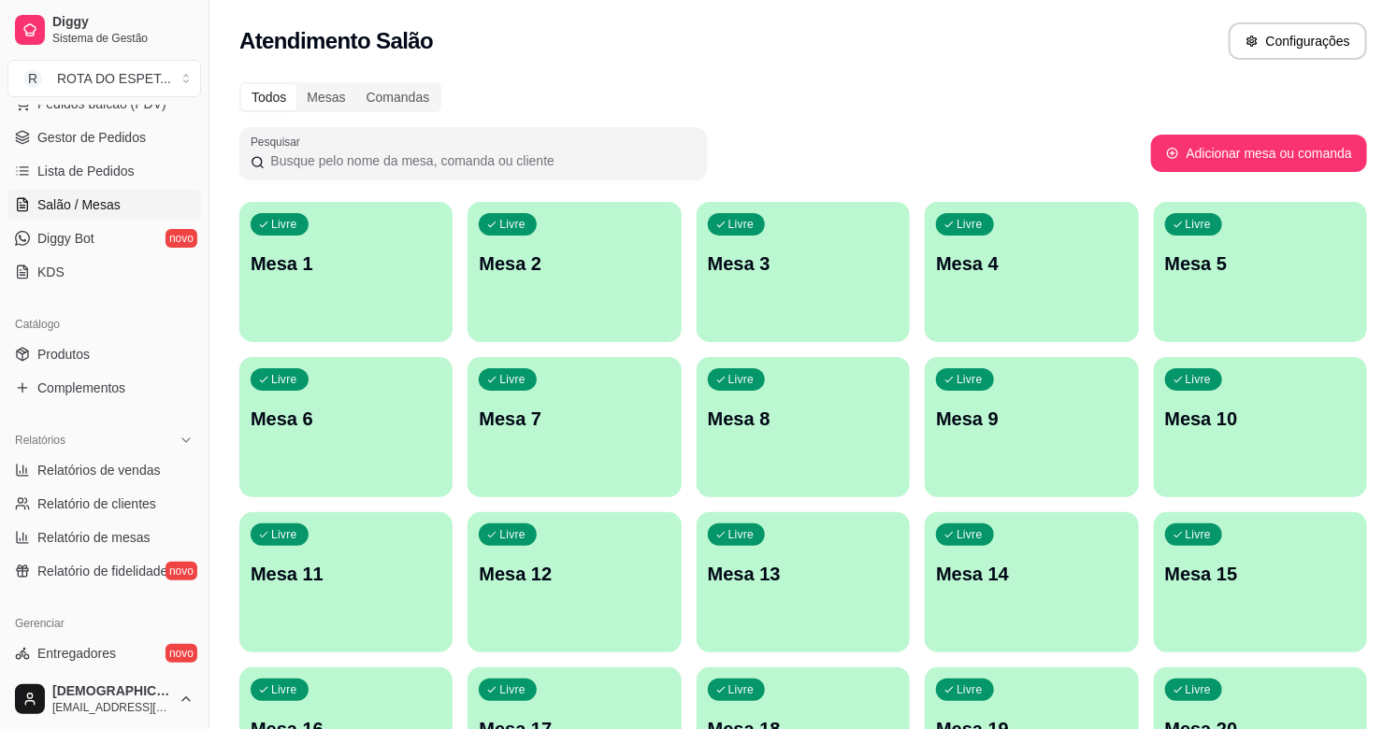
scroll to position [519, 0]
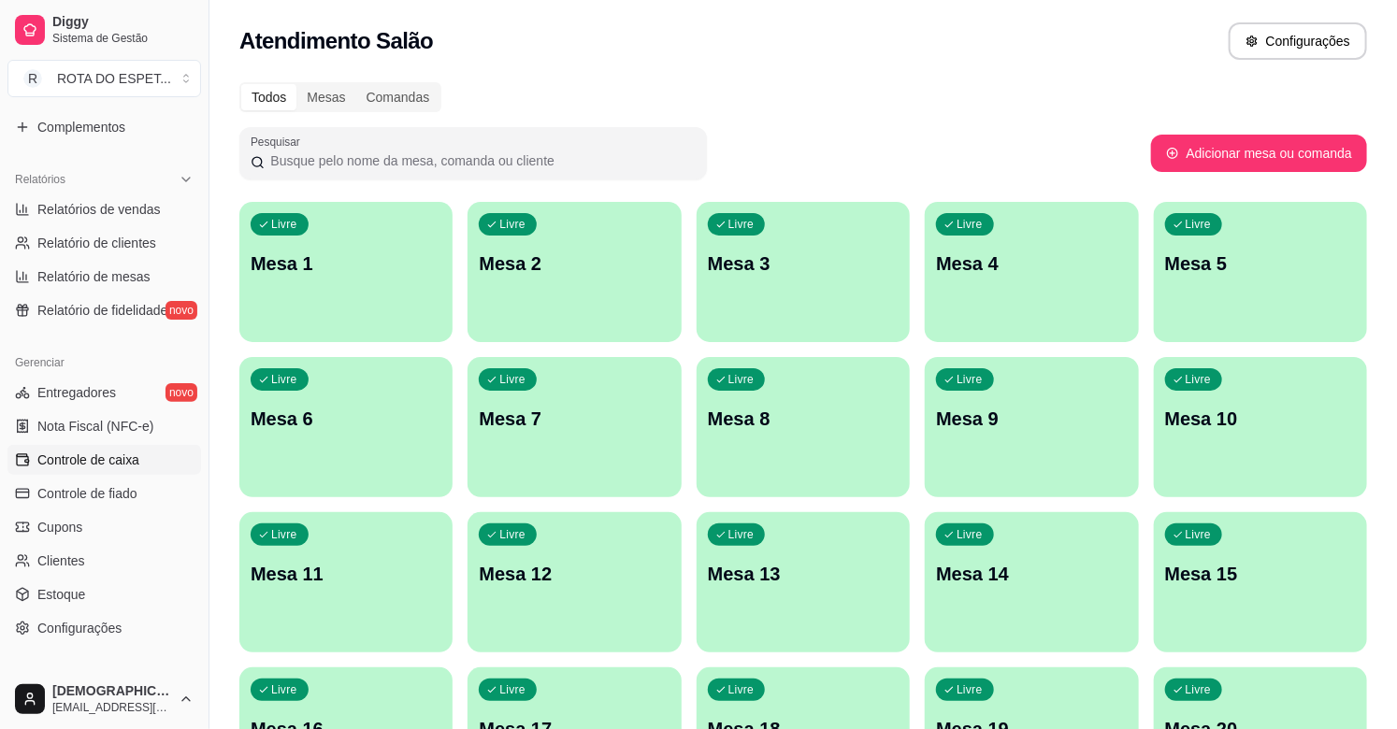
click at [79, 466] on span "Controle de caixa" at bounding box center [88, 460] width 102 height 19
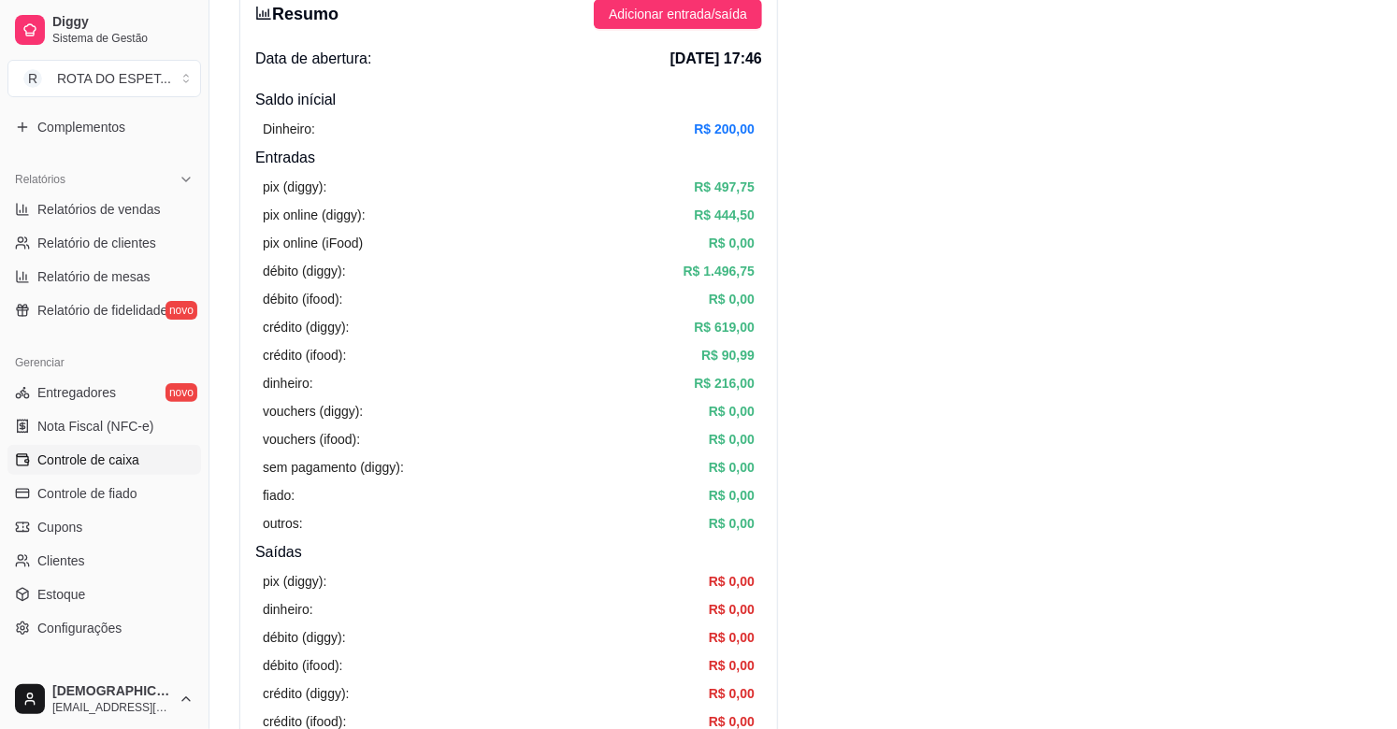
scroll to position [104, 0]
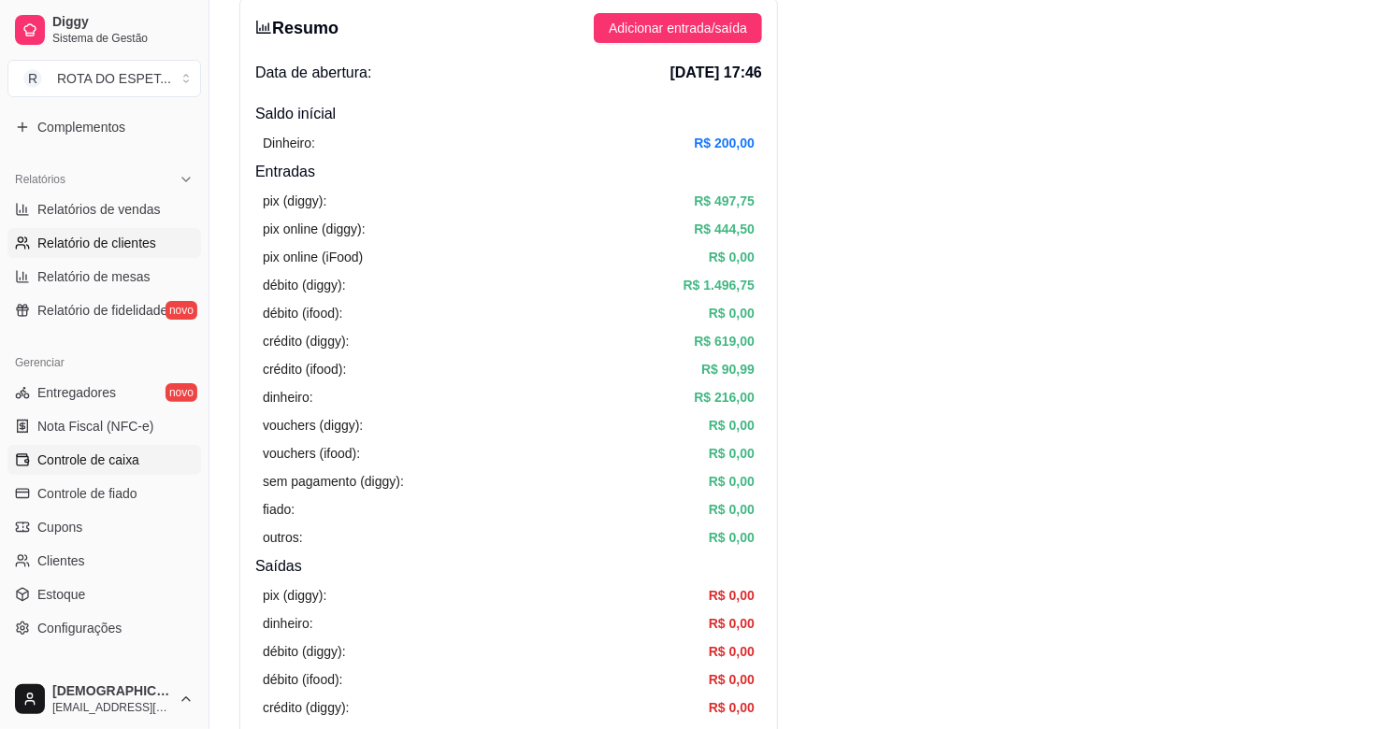
click at [110, 249] on span "Relatório de clientes" at bounding box center [96, 243] width 119 height 19
select select "30"
select select "HIGHEST_TOTAL_SPENT_WITH_ORDERS"
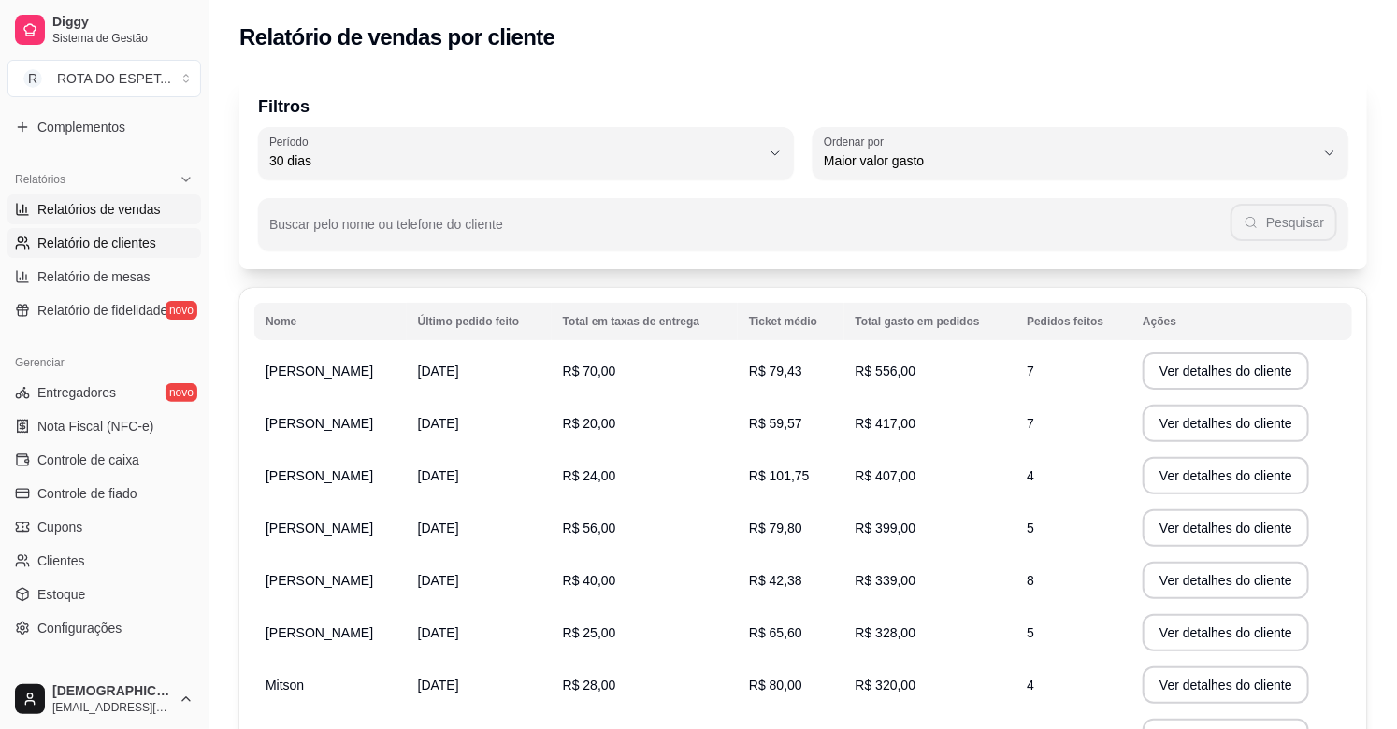
click at [82, 207] on span "Relatórios de vendas" at bounding box center [98, 209] width 123 height 19
select select "ALL"
select select "0"
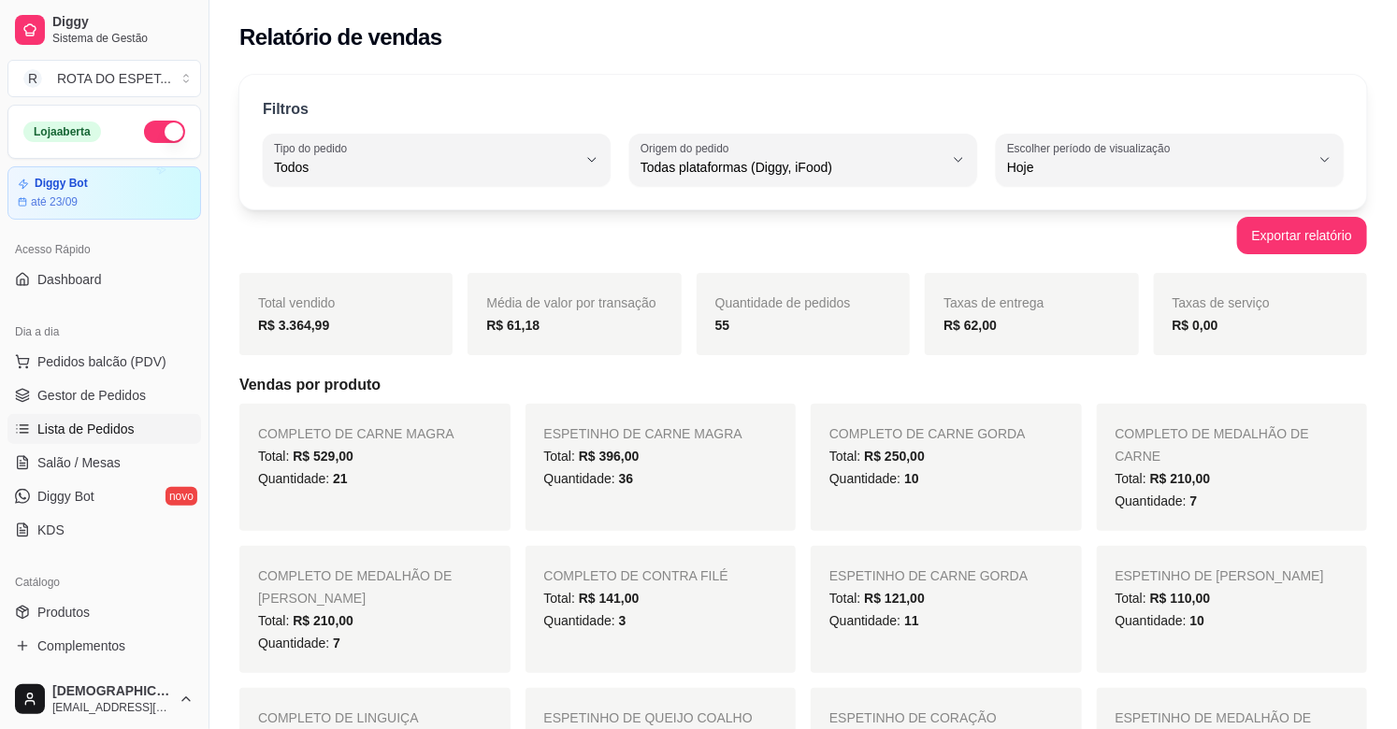
click at [92, 426] on span "Lista de Pedidos" at bounding box center [85, 429] width 97 height 19
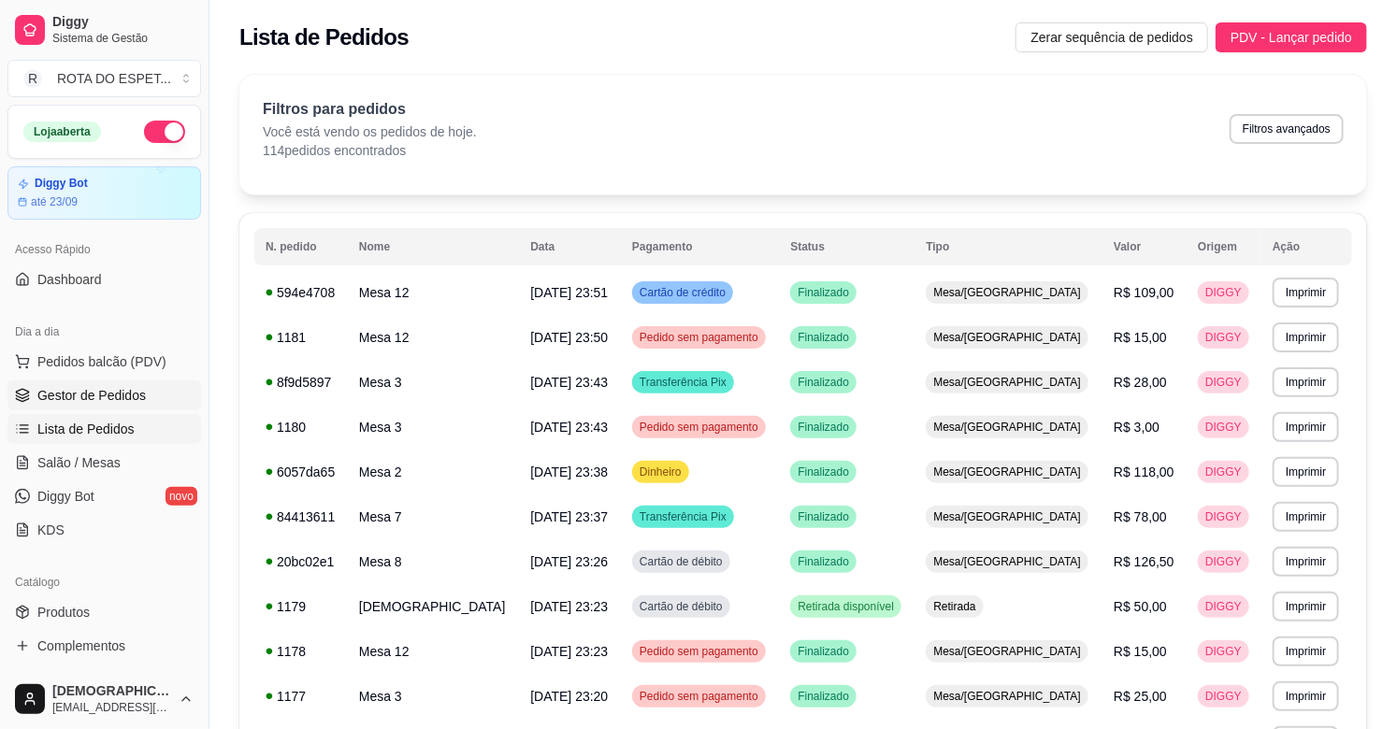
click at [96, 389] on span "Gestor de Pedidos" at bounding box center [91, 395] width 108 height 19
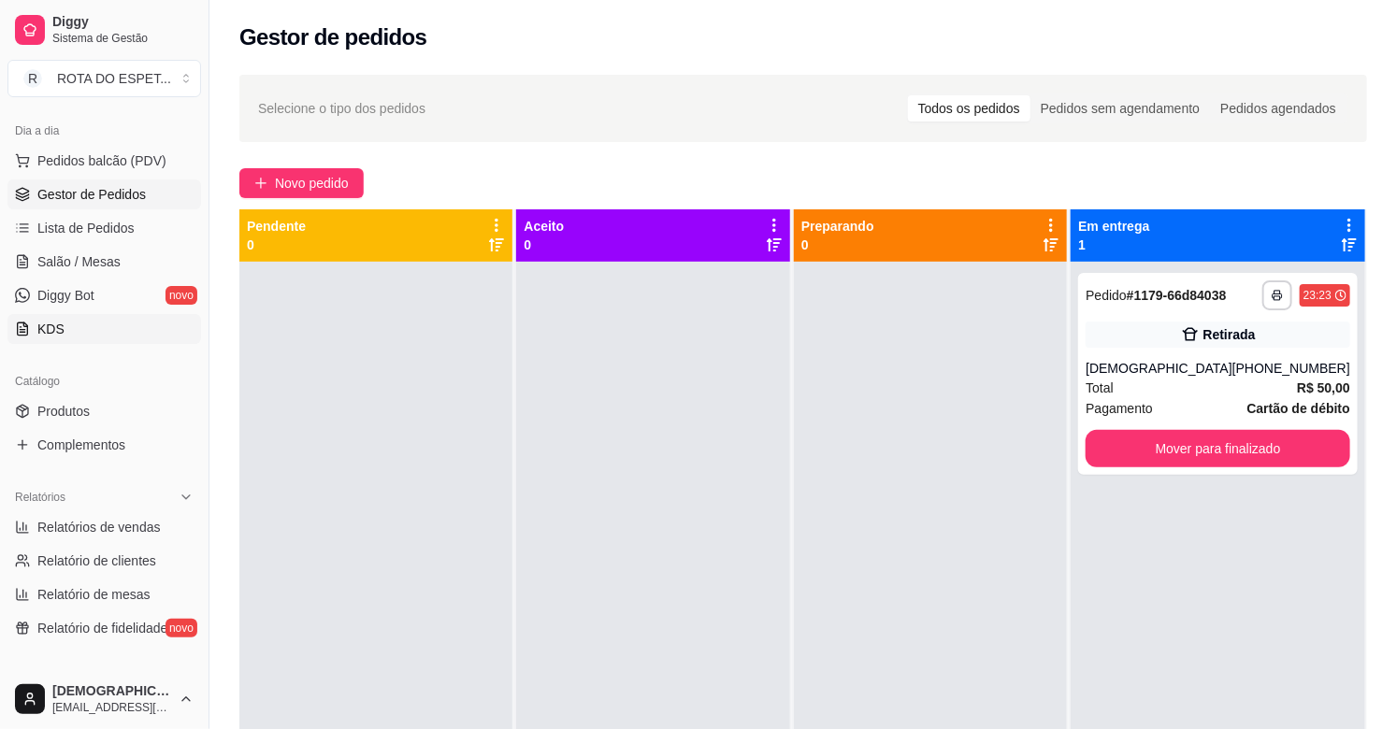
scroll to position [415, 0]
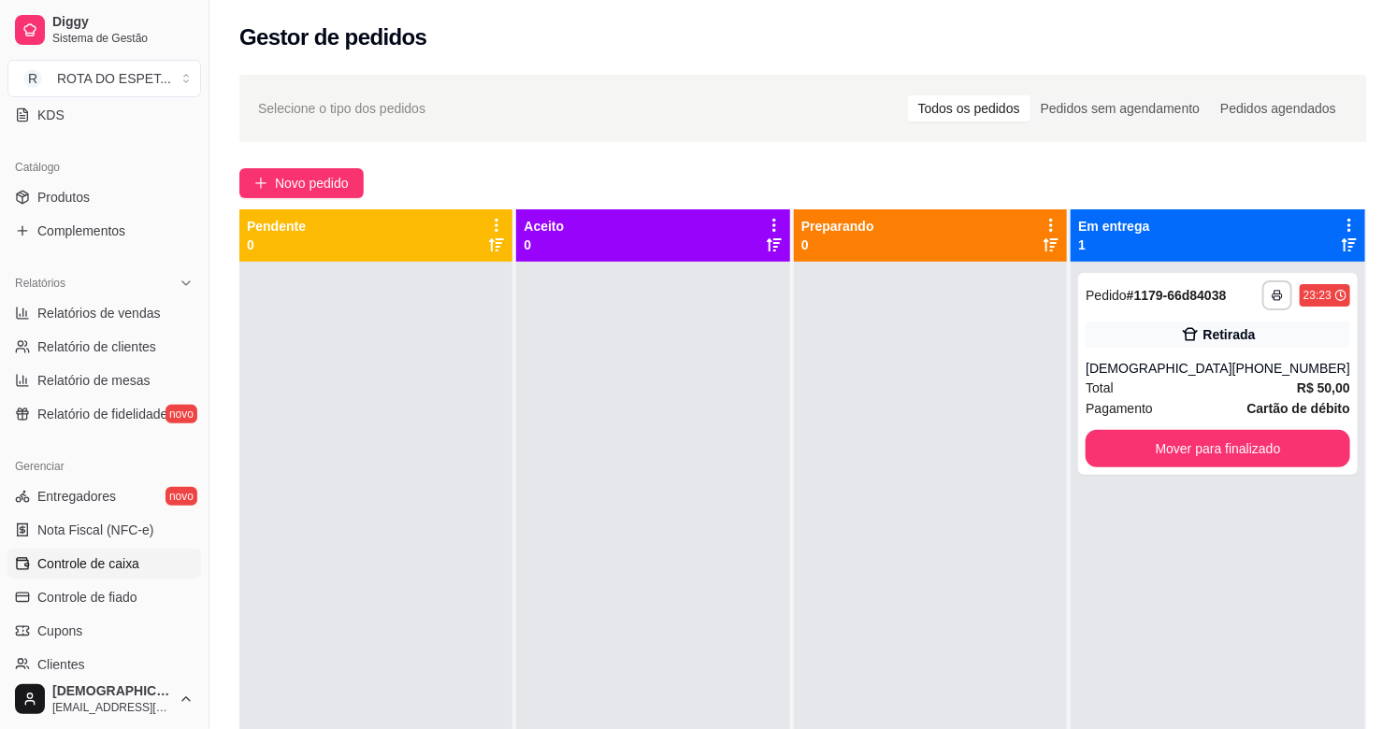
click at [109, 574] on link "Controle de caixa" at bounding box center [104, 564] width 194 height 30
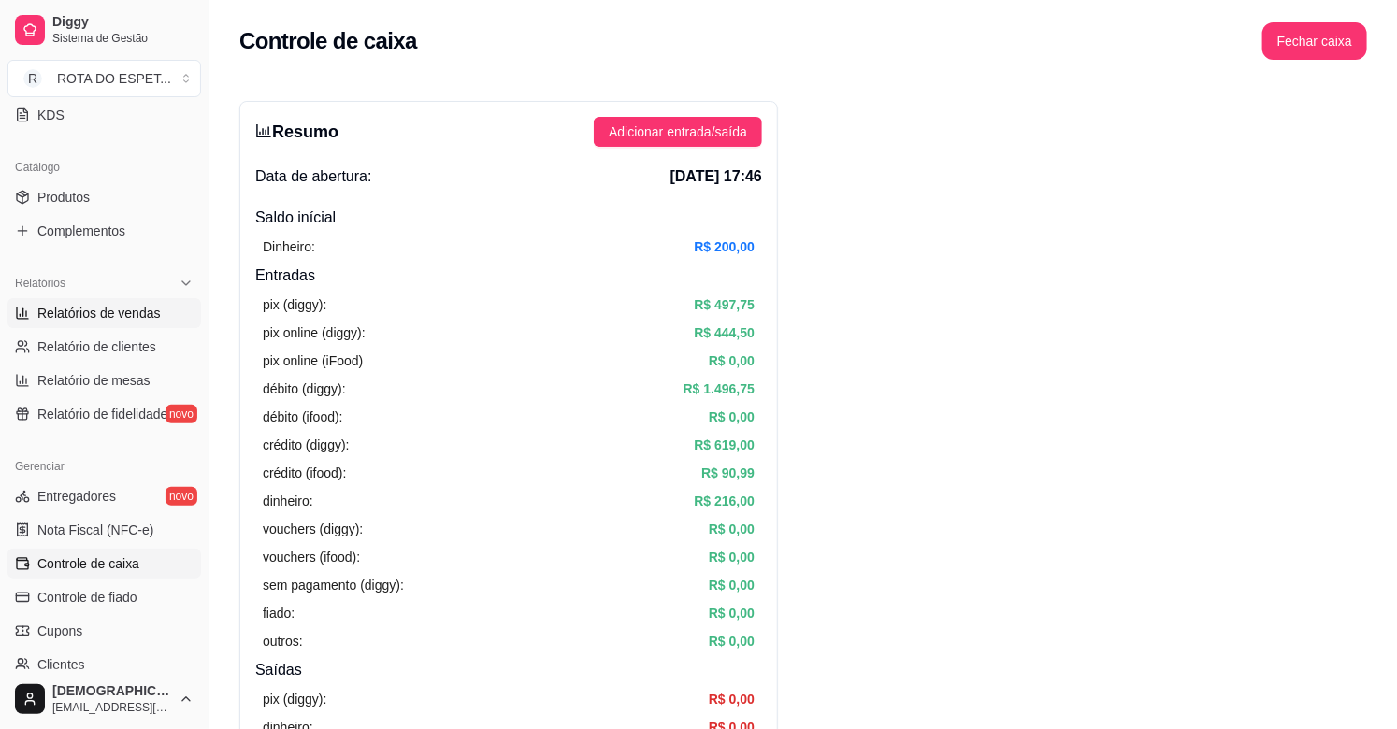
click at [103, 300] on link "Relatórios de vendas" at bounding box center [104, 313] width 194 height 30
select select "ALL"
select select "0"
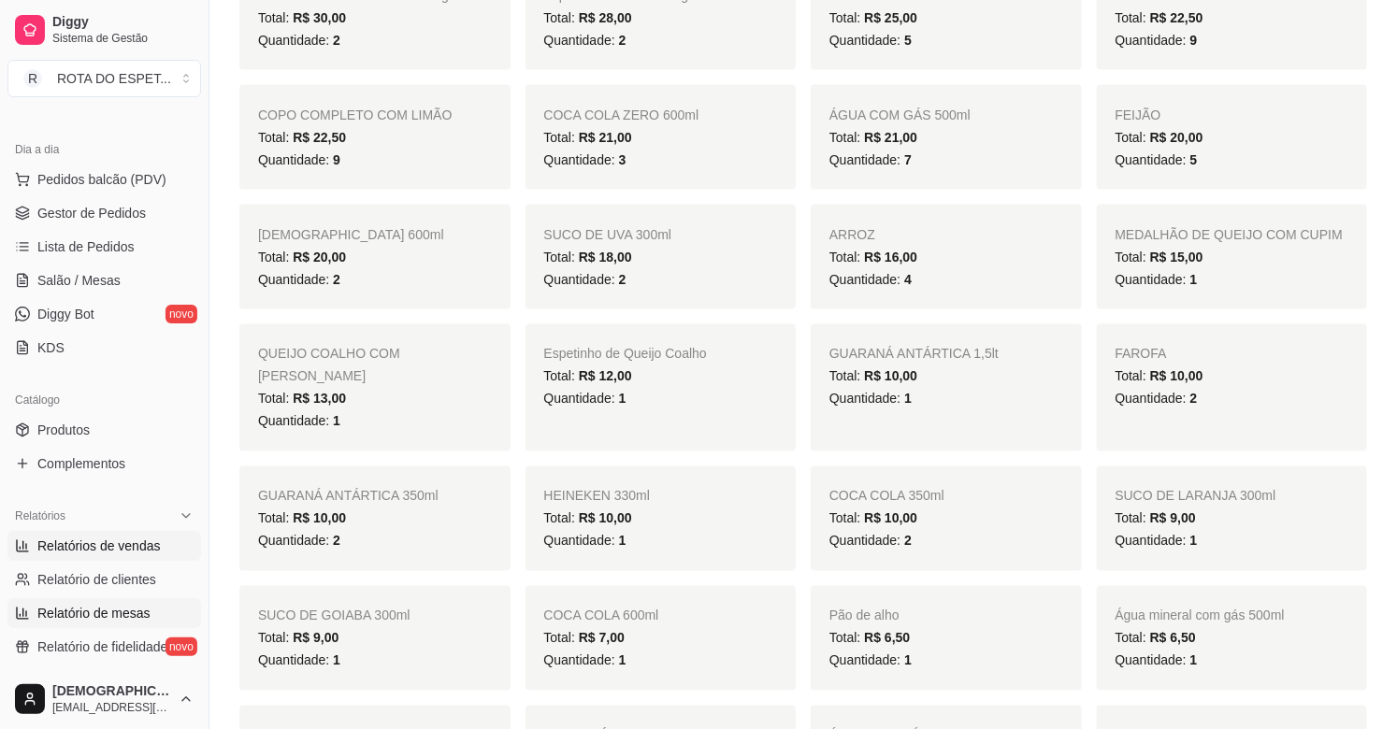
scroll to position [104, 0]
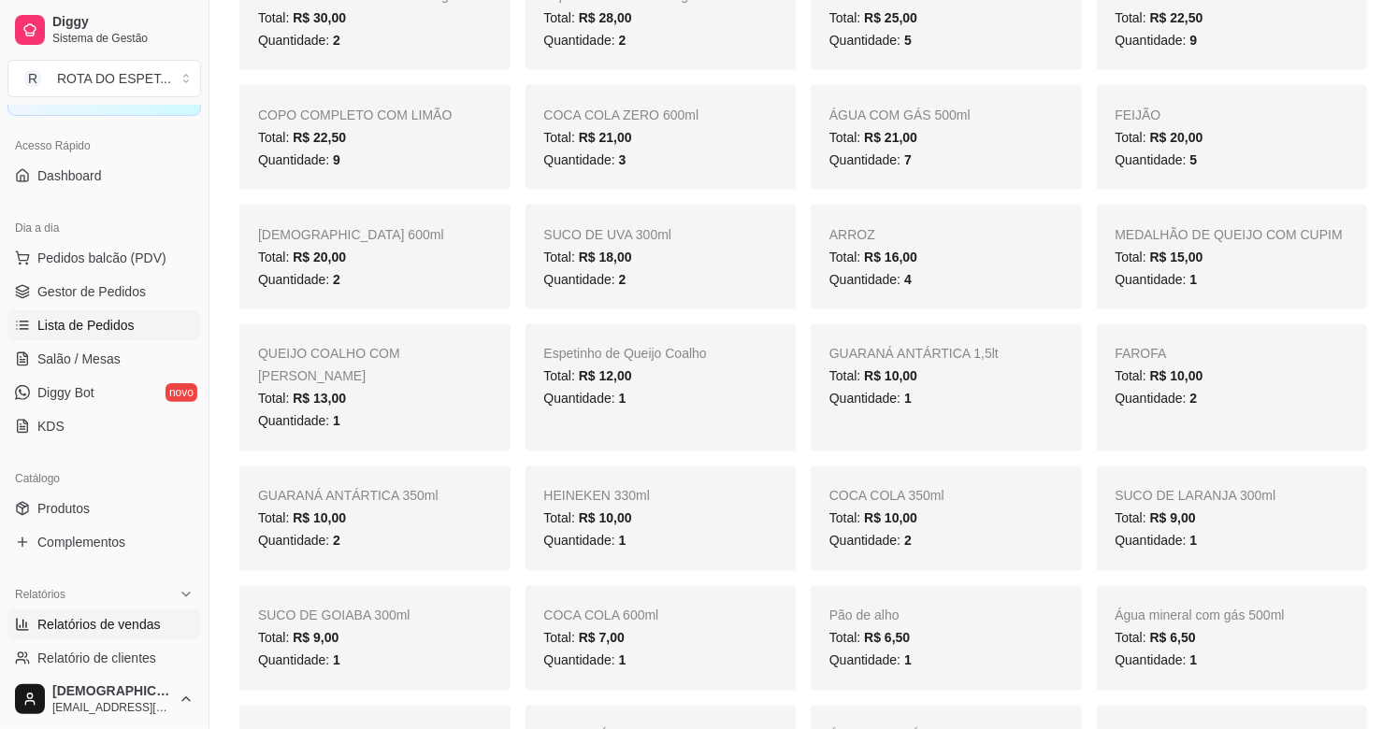
click at [128, 313] on link "Lista de Pedidos" at bounding box center [104, 325] width 194 height 30
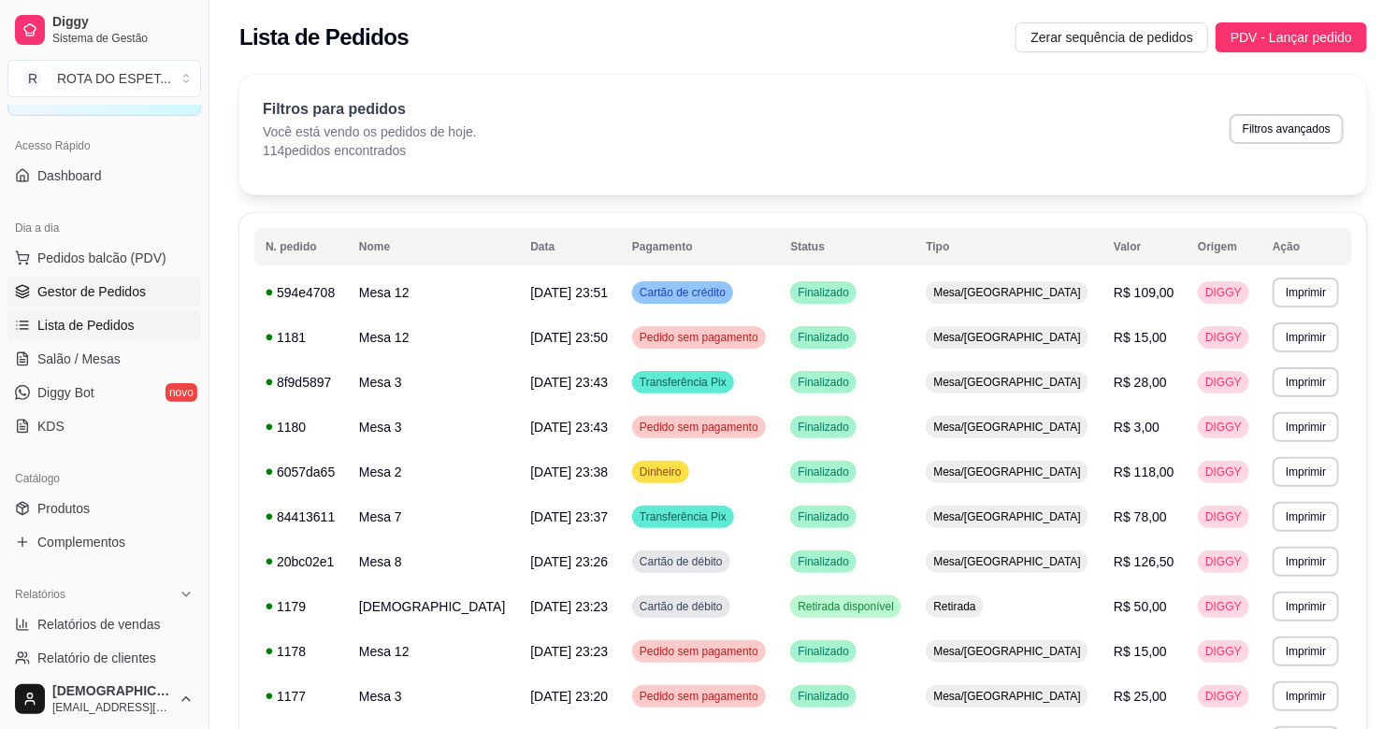
click at [107, 305] on link "Gestor de Pedidos" at bounding box center [104, 292] width 194 height 30
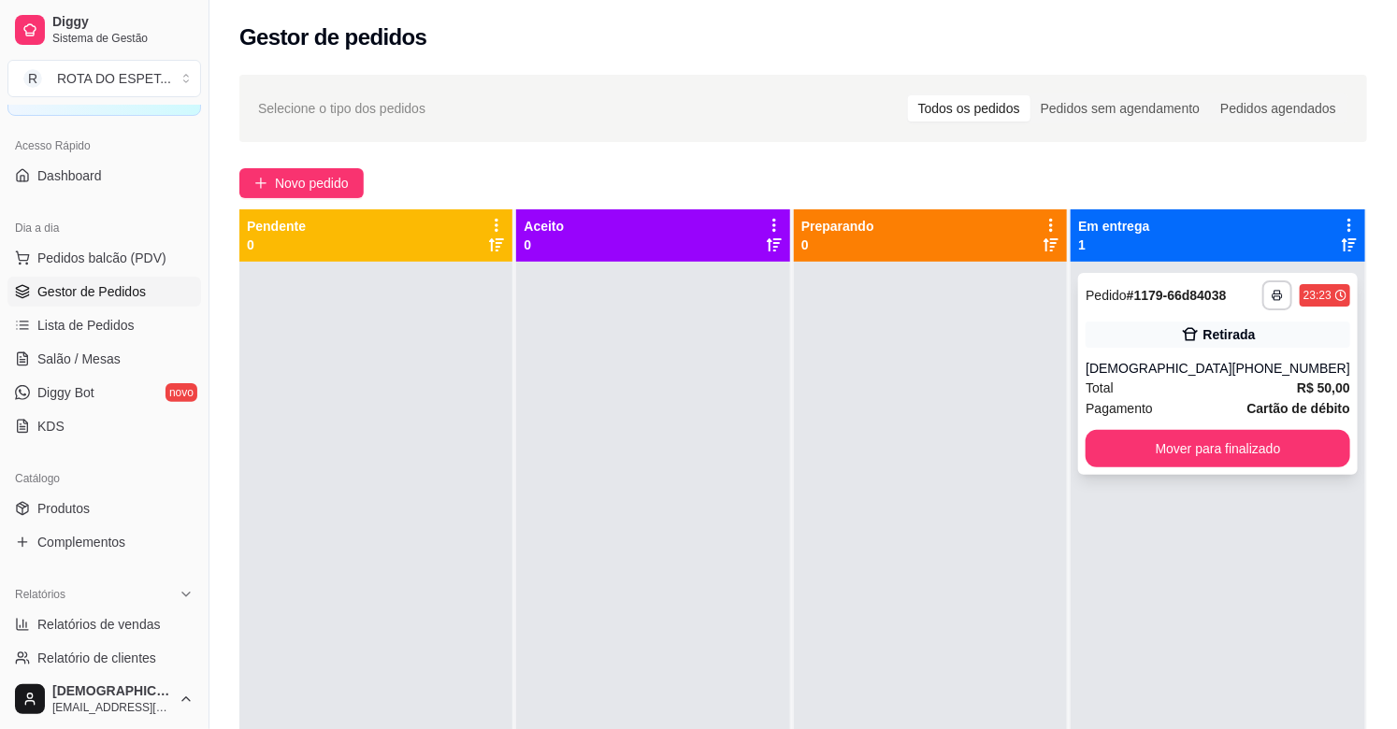
click at [1155, 359] on div "Jaine" at bounding box center [1159, 368] width 147 height 19
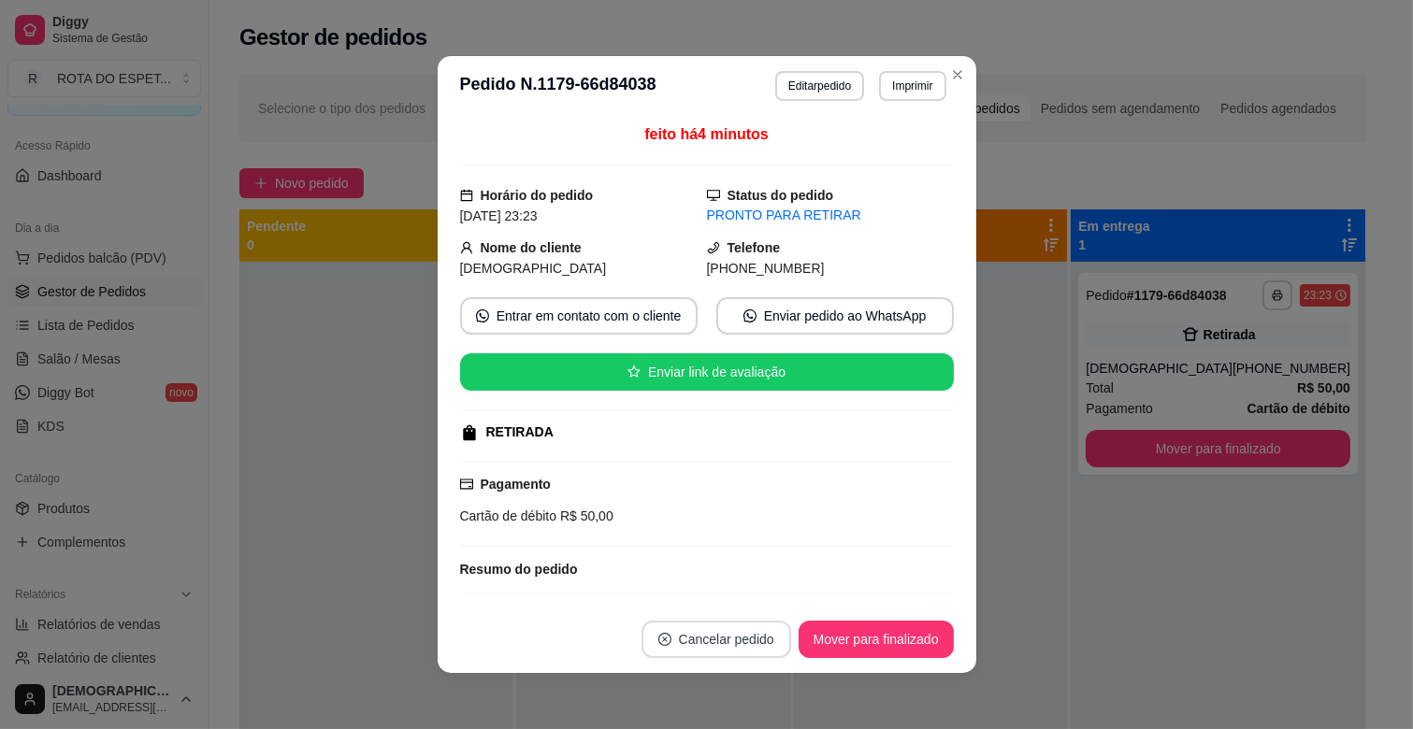
click at [707, 640] on button "Cancelar pedido" at bounding box center [716, 639] width 150 height 37
click at [761, 590] on button "Sim" at bounding box center [761, 592] width 75 height 37
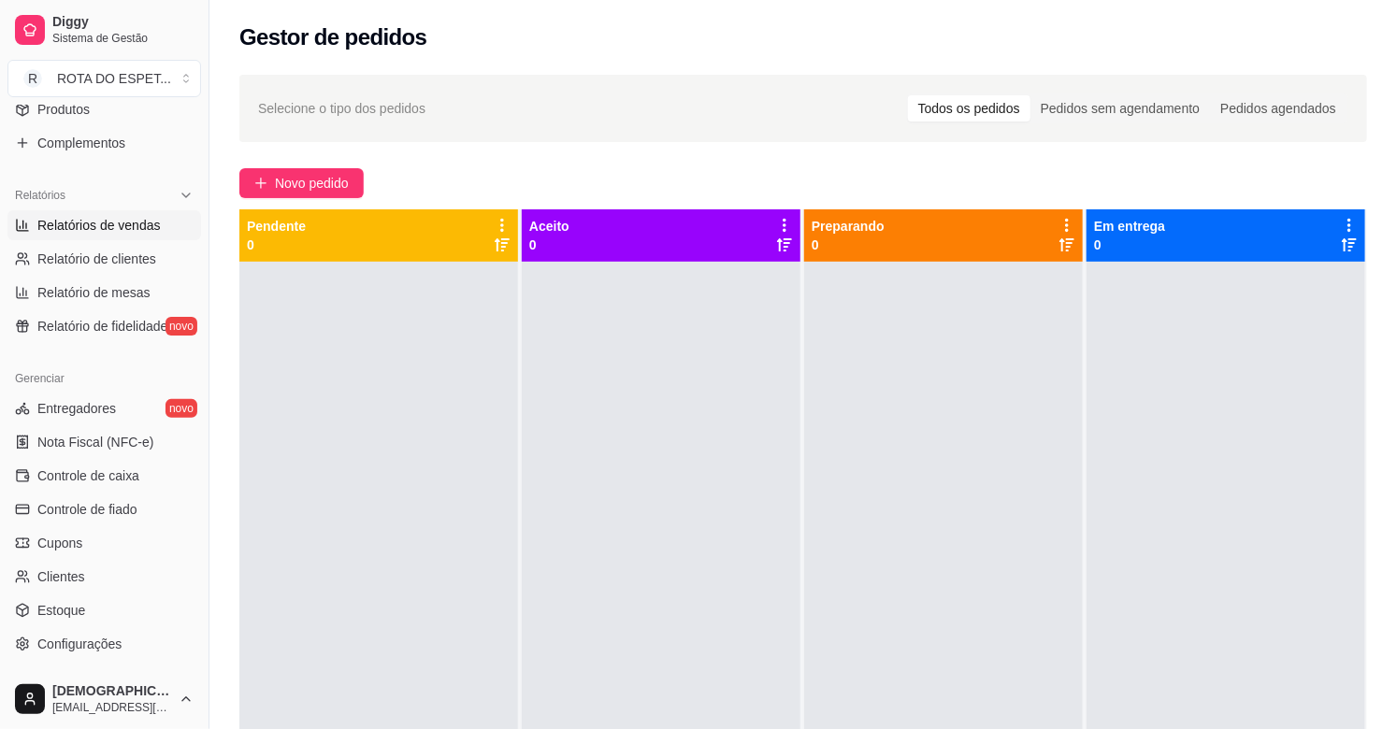
scroll to position [519, 0]
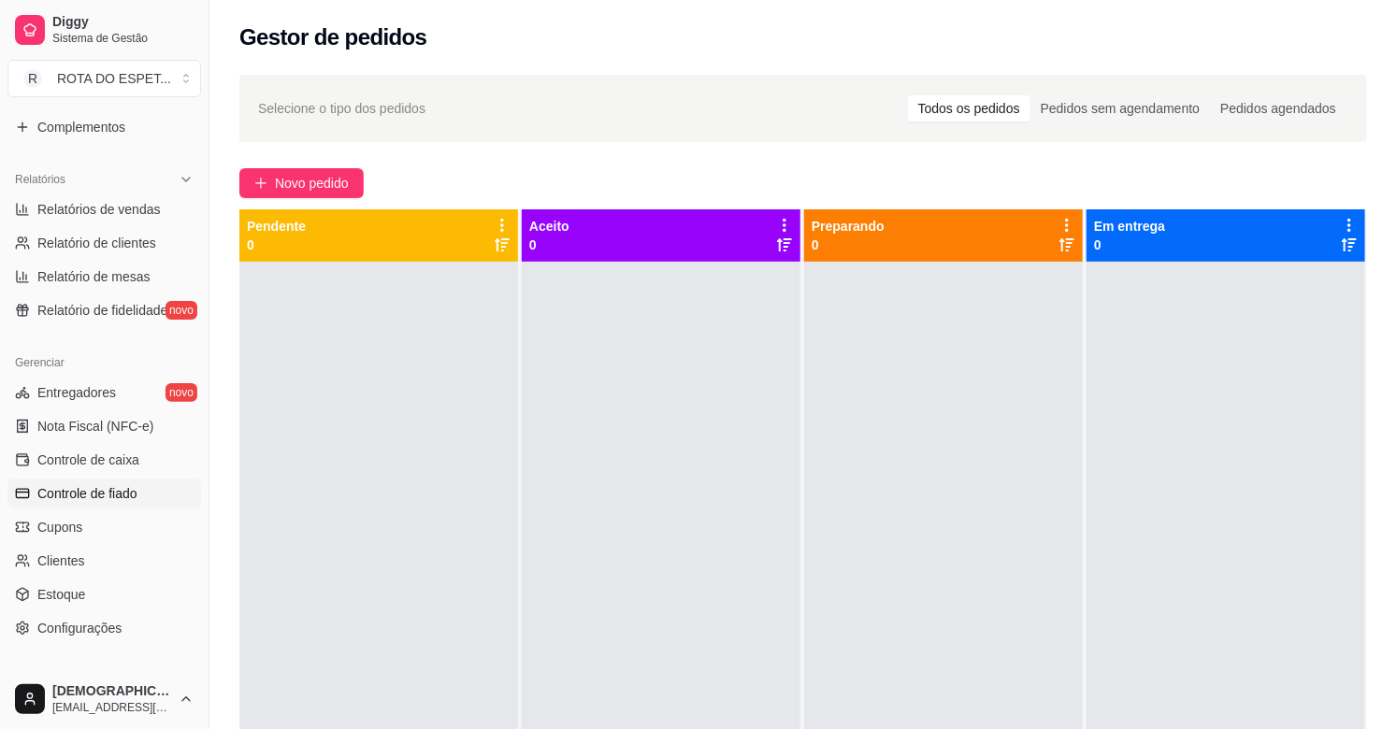
click at [110, 491] on span "Controle de fiado" at bounding box center [87, 493] width 100 height 19
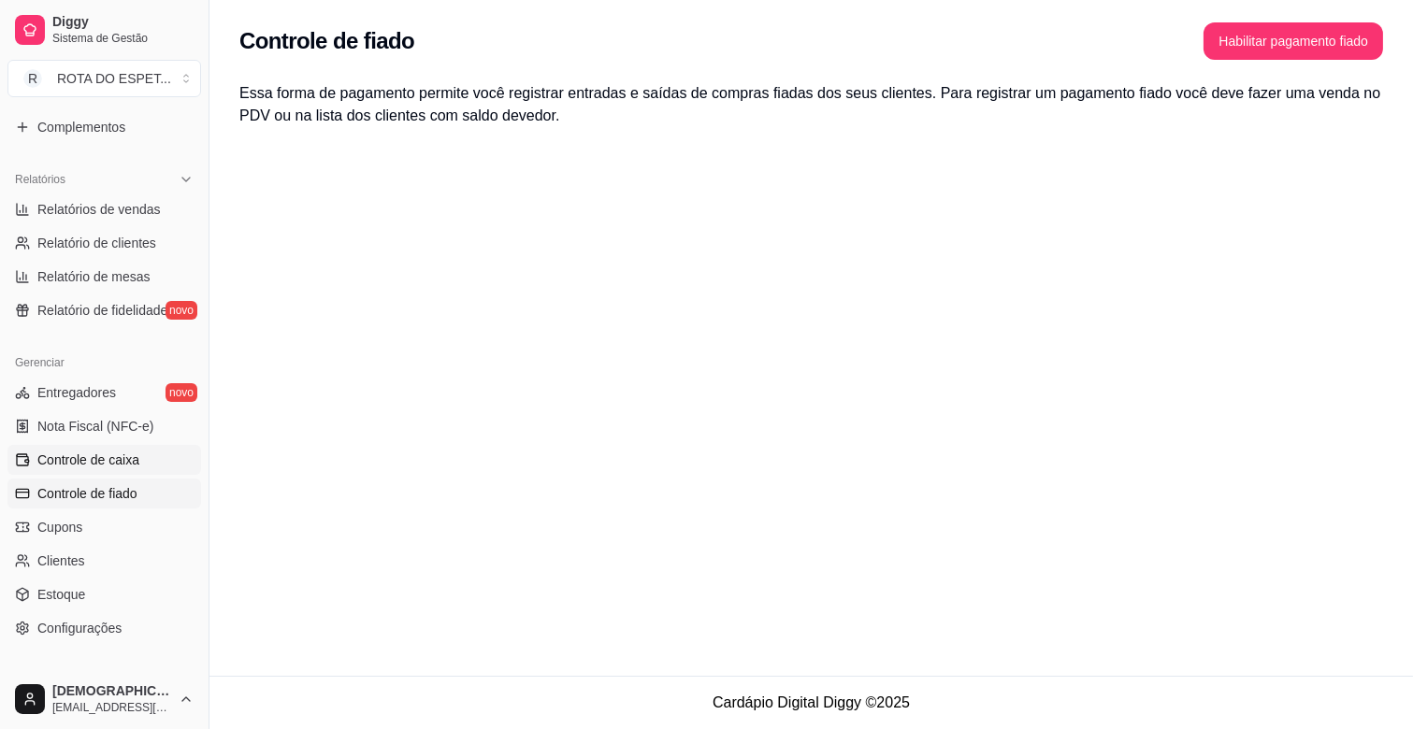
click at [81, 459] on span "Controle de caixa" at bounding box center [88, 460] width 102 height 19
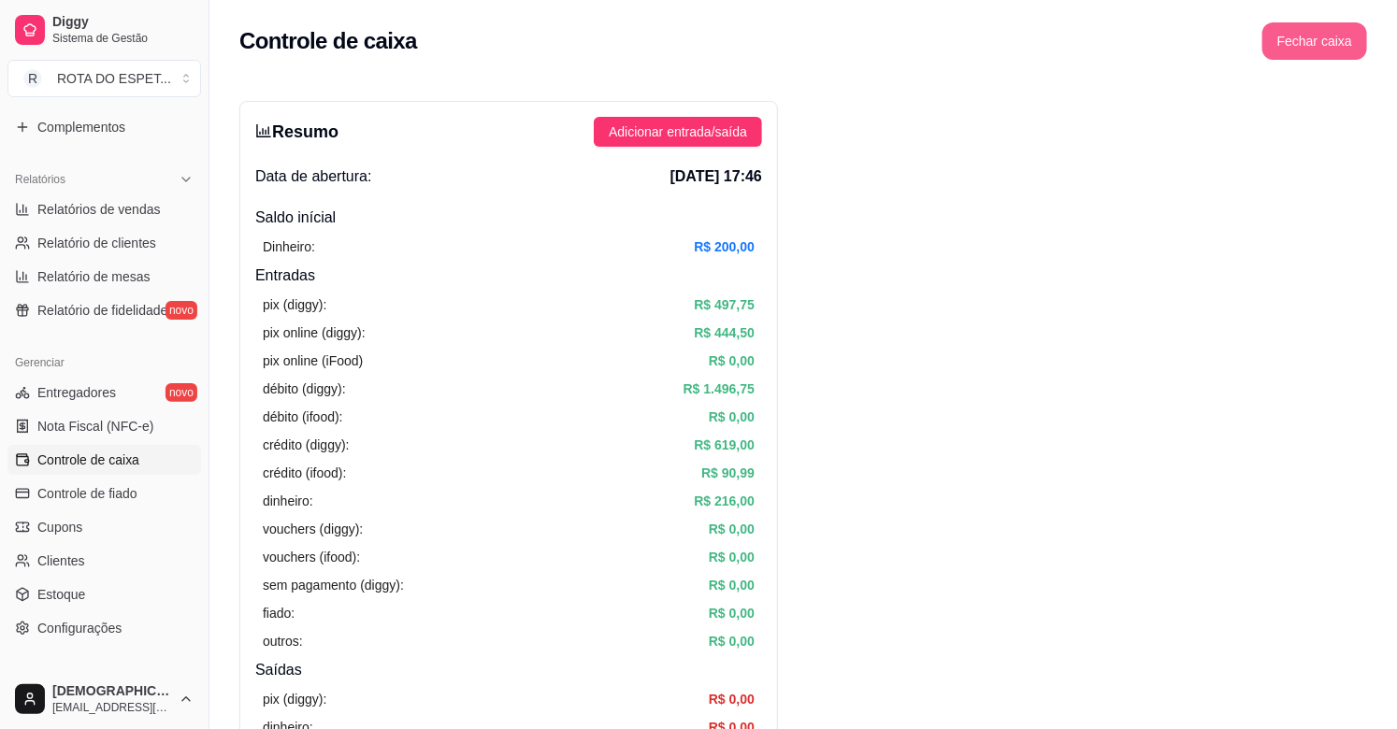
click at [1315, 39] on button "Fechar caixa" at bounding box center [1314, 40] width 105 height 37
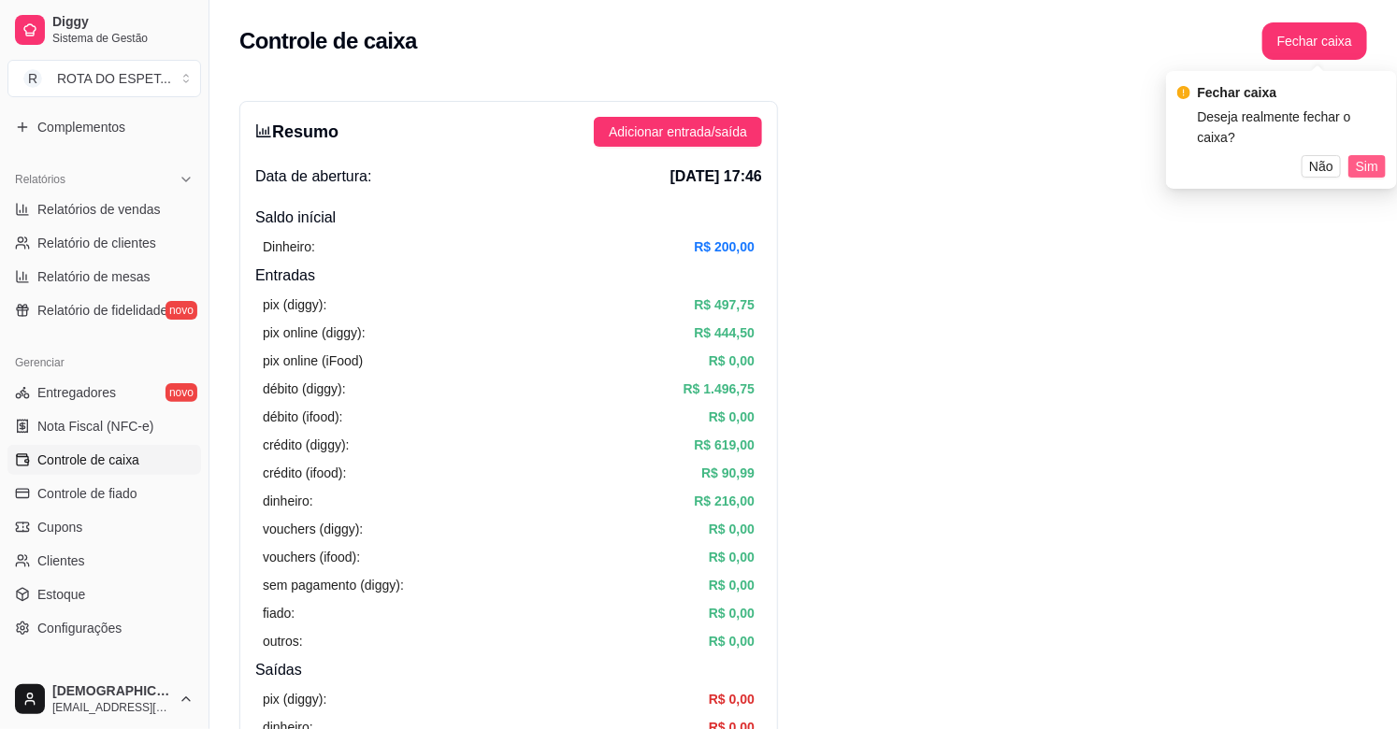
click at [1376, 156] on span "Sim" at bounding box center [1367, 166] width 22 height 21
